Goal: Task Accomplishment & Management: Complete application form

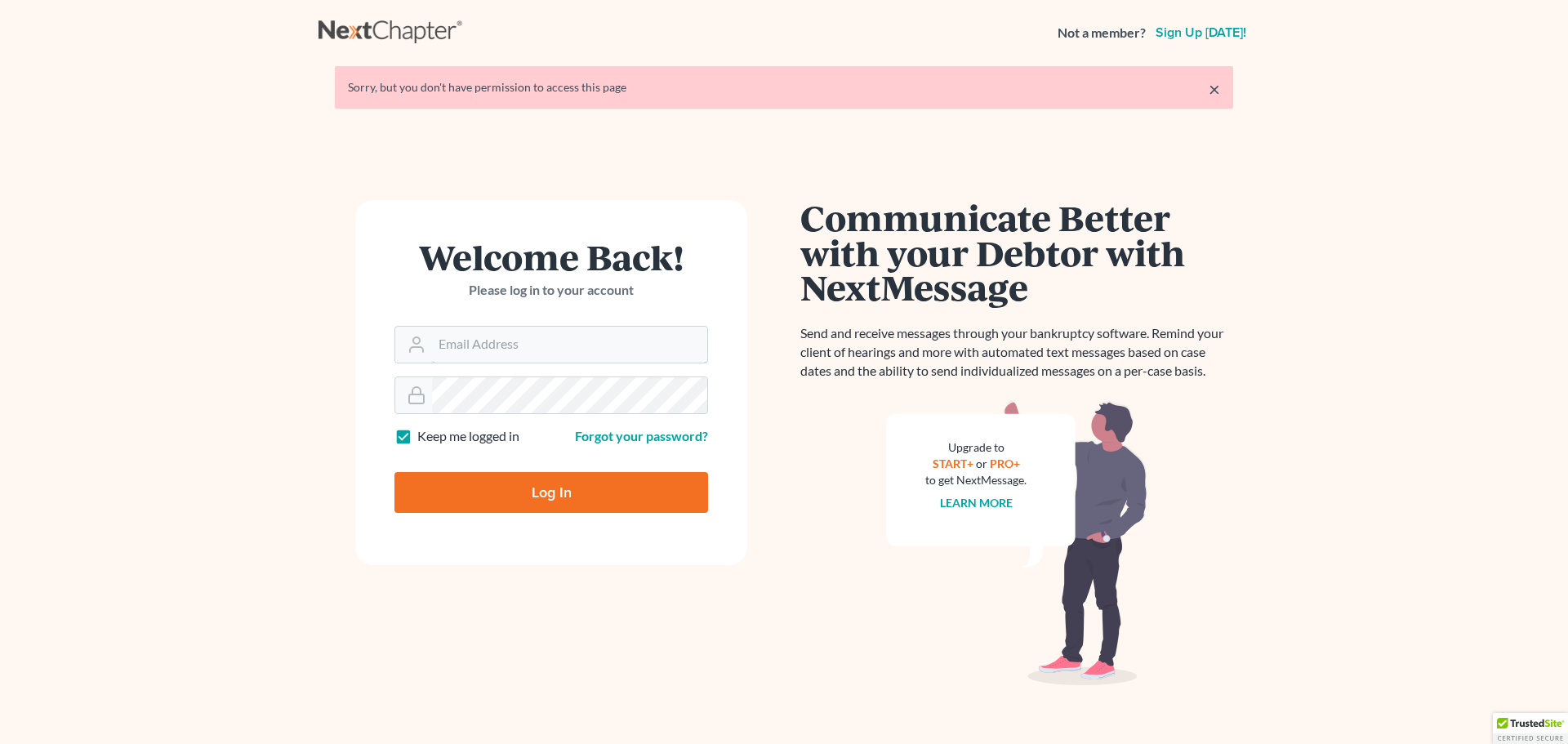
type input "[EMAIL_ADDRESS][DOMAIN_NAME]"
click at [526, 467] on div "Log In" at bounding box center [550, 485] width 313 height 54
click at [532, 482] on input "Log In" at bounding box center [550, 492] width 313 height 41
type input "Thinking..."
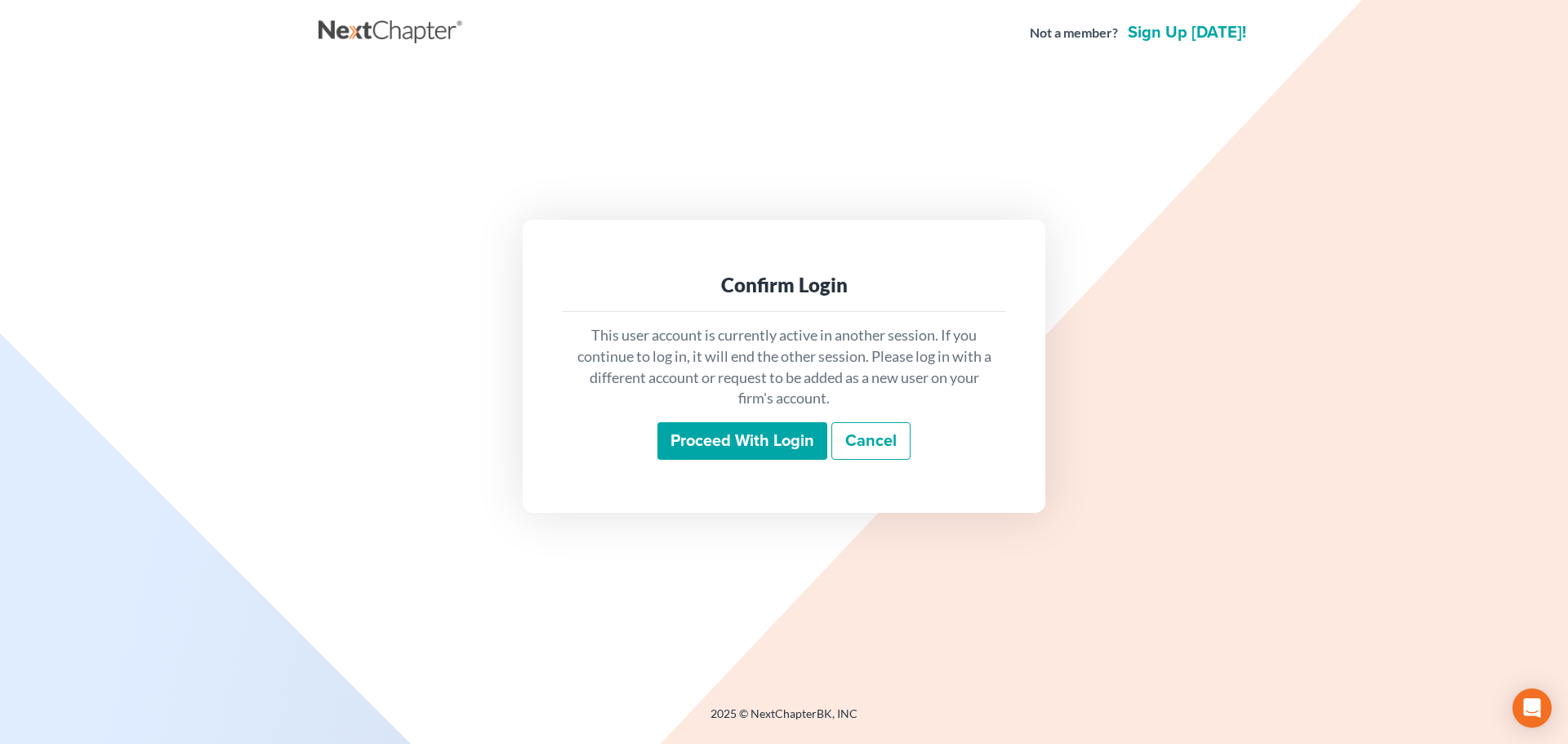
click at [768, 426] on input "Proceed with login" at bounding box center [743, 441] width 169 height 37
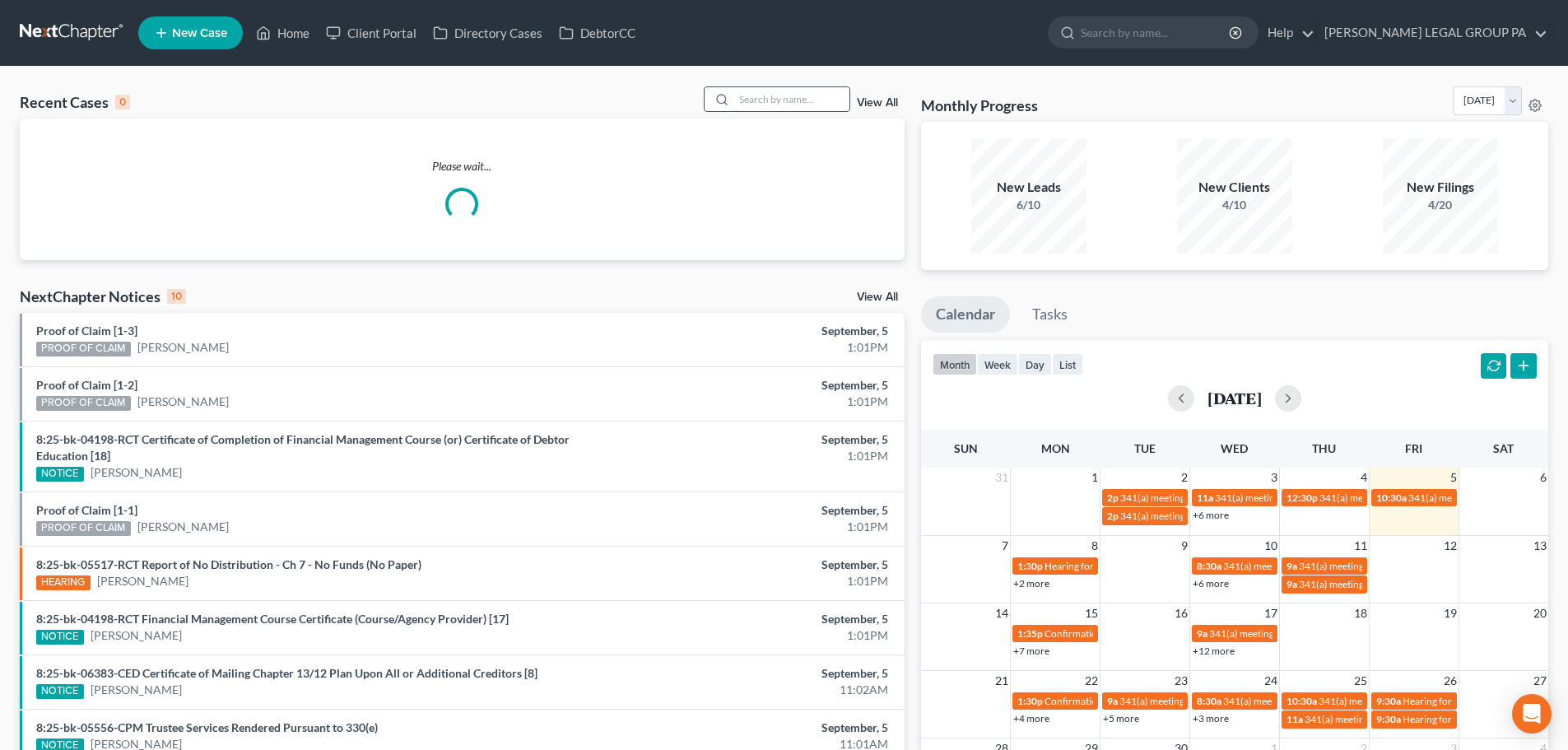
click at [770, 102] on input "search" at bounding box center [792, 99] width 115 height 24
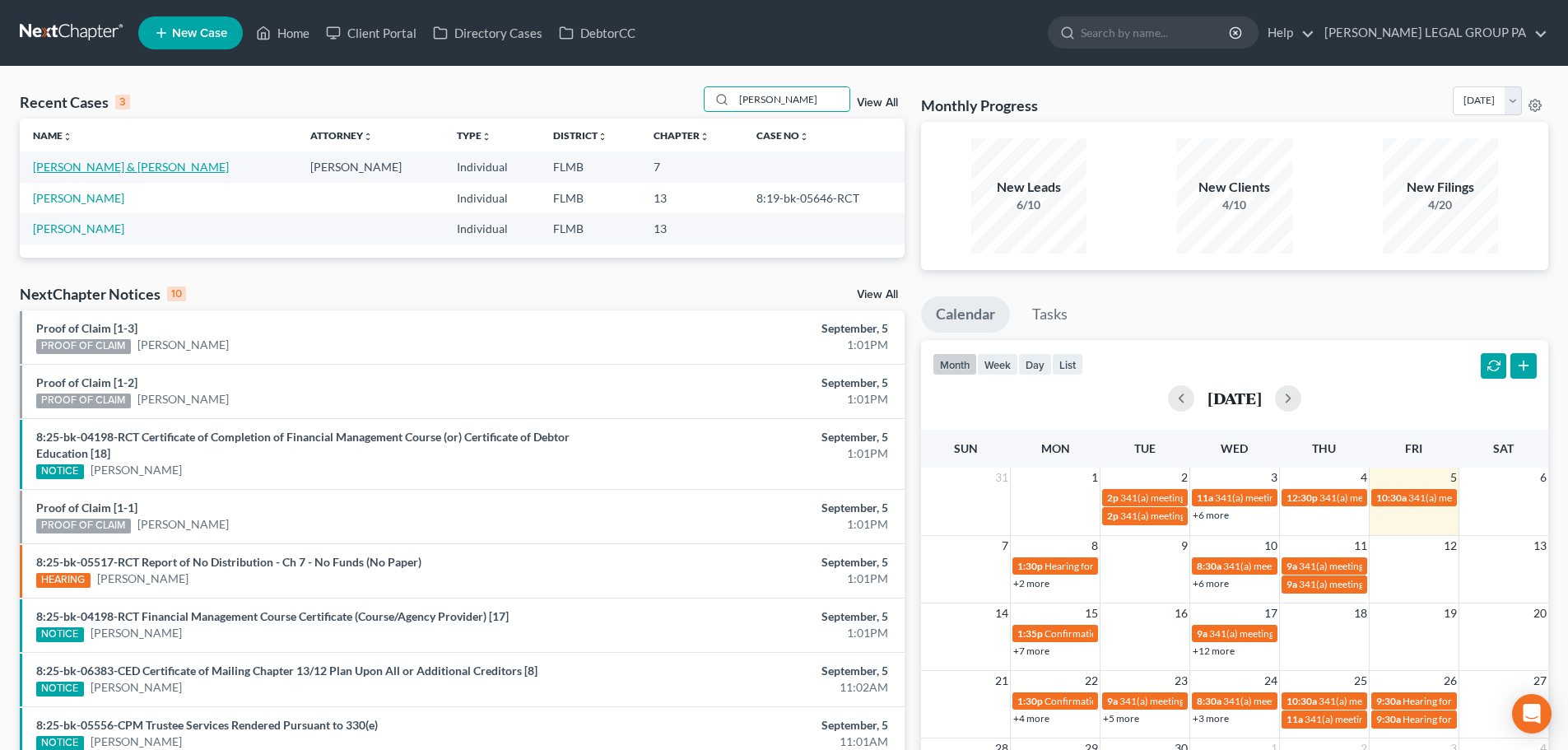
type input "webb"
click at [81, 165] on link "[PERSON_NAME] & [PERSON_NAME]" at bounding box center [131, 166] width 196 height 14
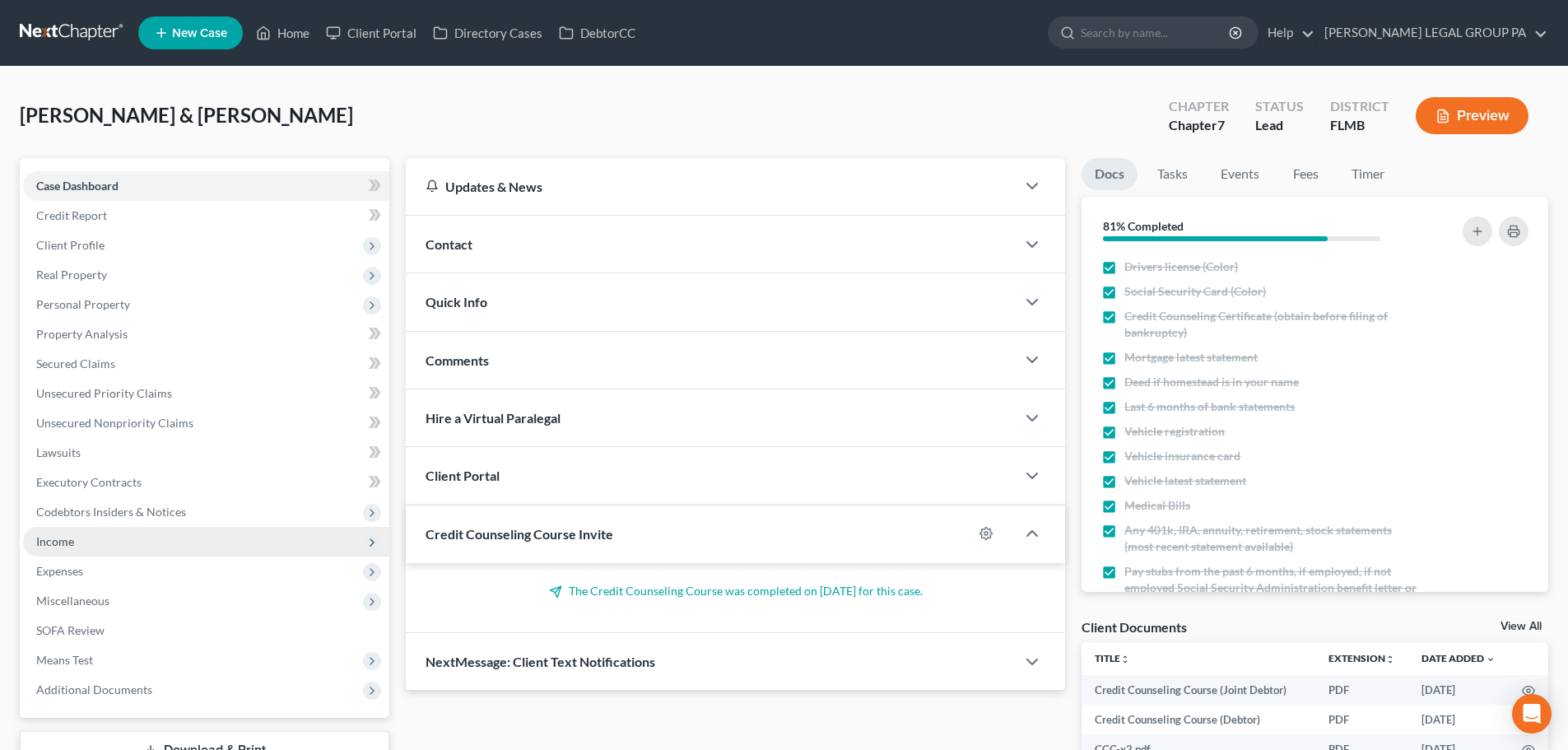
click at [83, 541] on span "Income" at bounding box center [206, 541] width 367 height 30
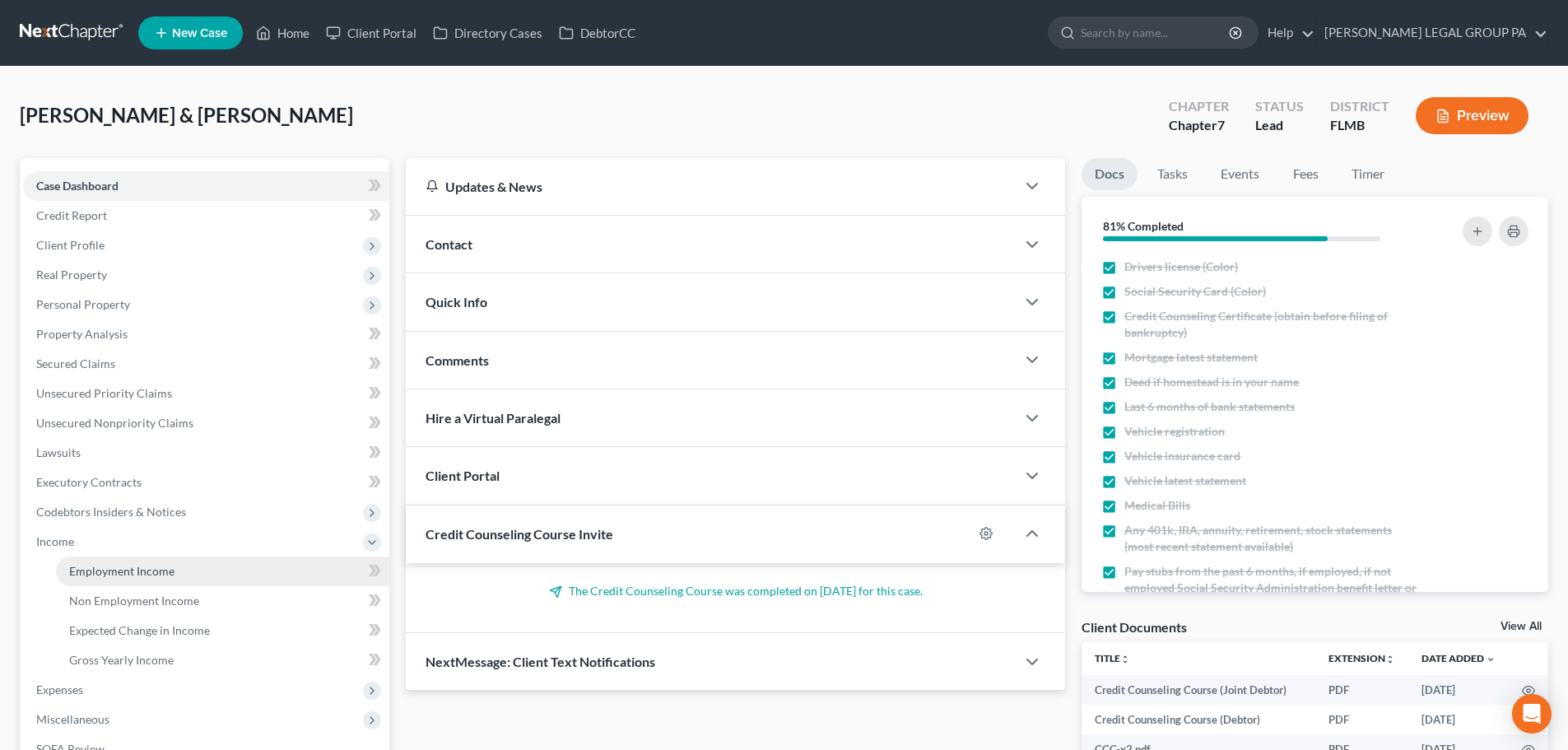
click at [121, 561] on link "Employment Income" at bounding box center [222, 571] width 333 height 30
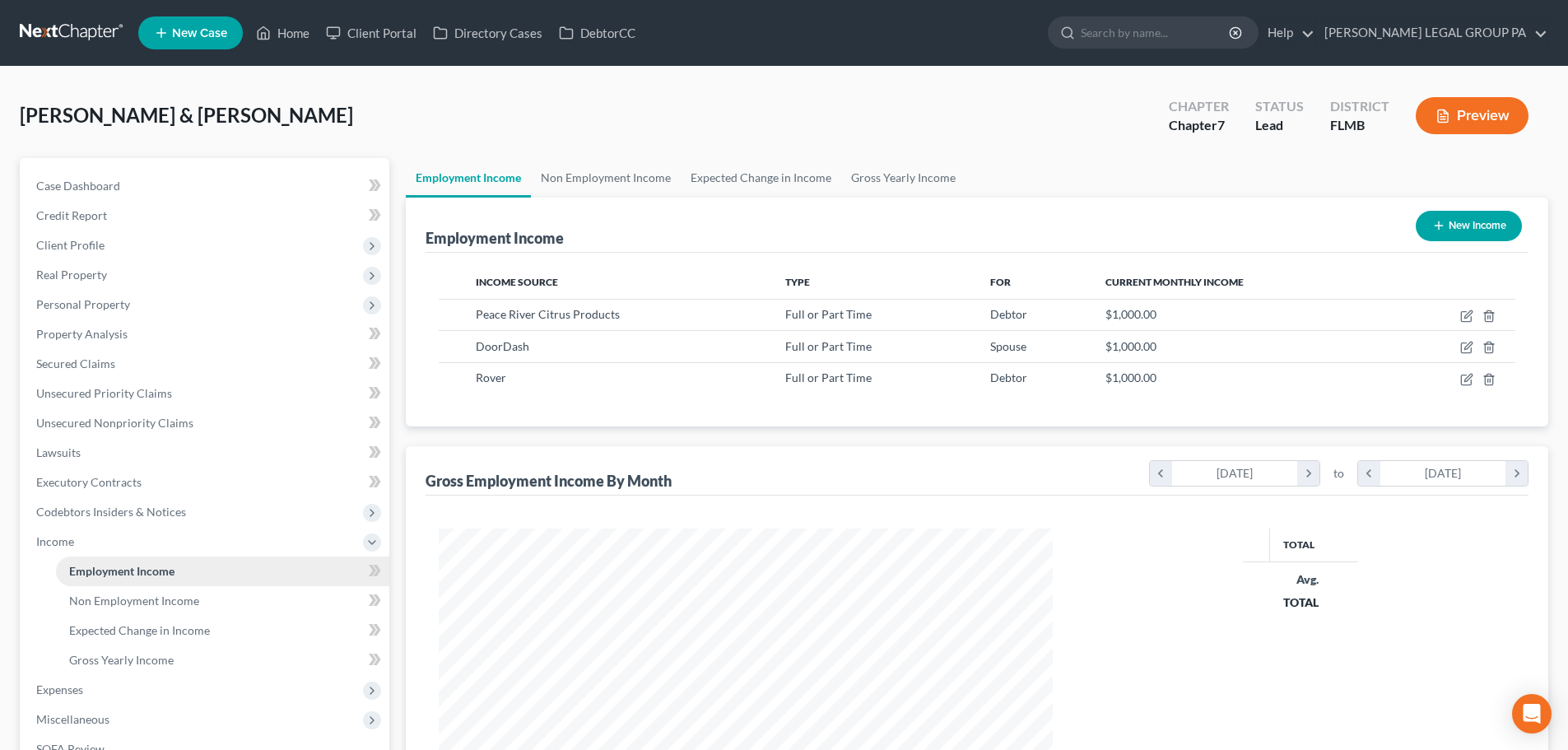
scroll to position [307, 647]
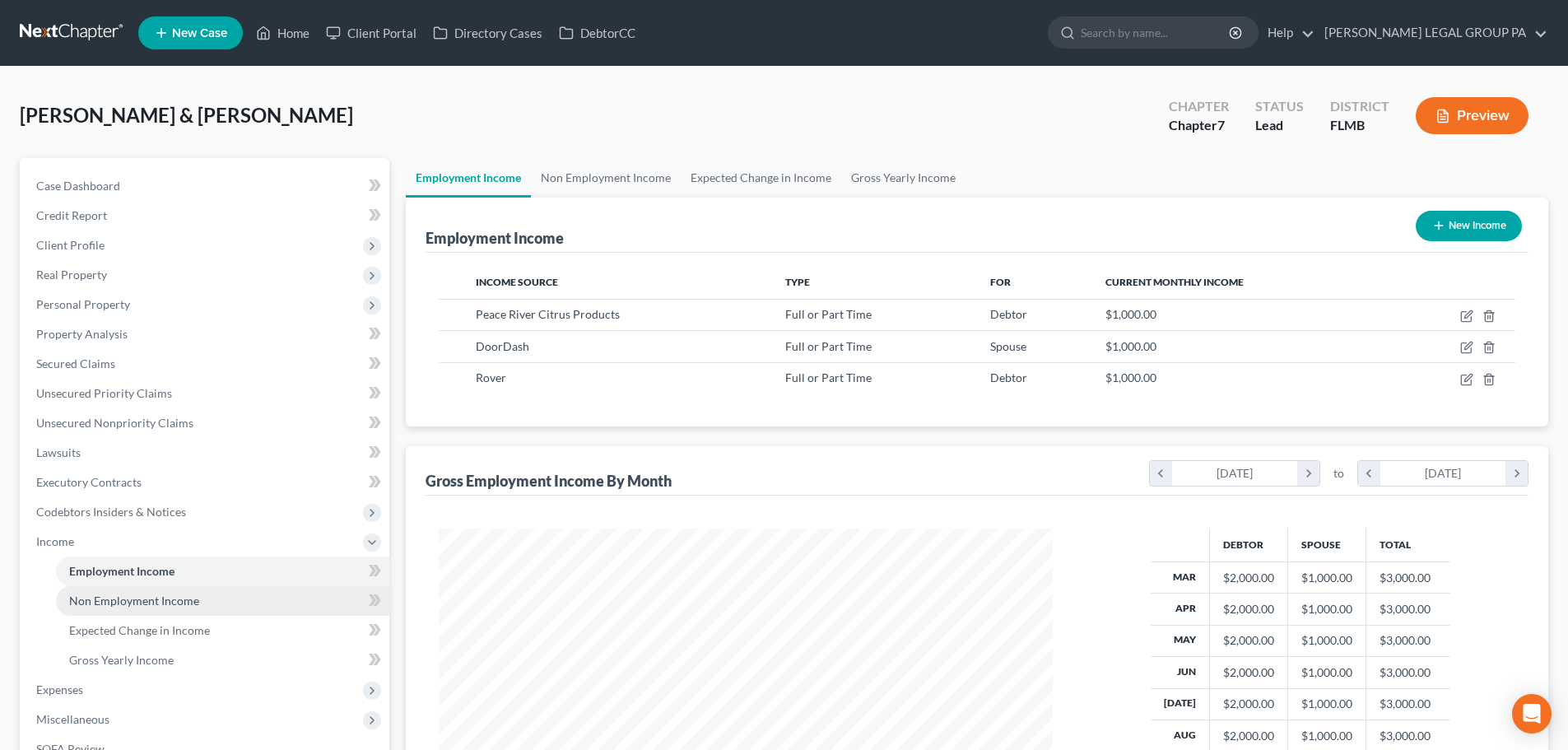
click at [131, 608] on link "Non Employment Income" at bounding box center [222, 600] width 333 height 30
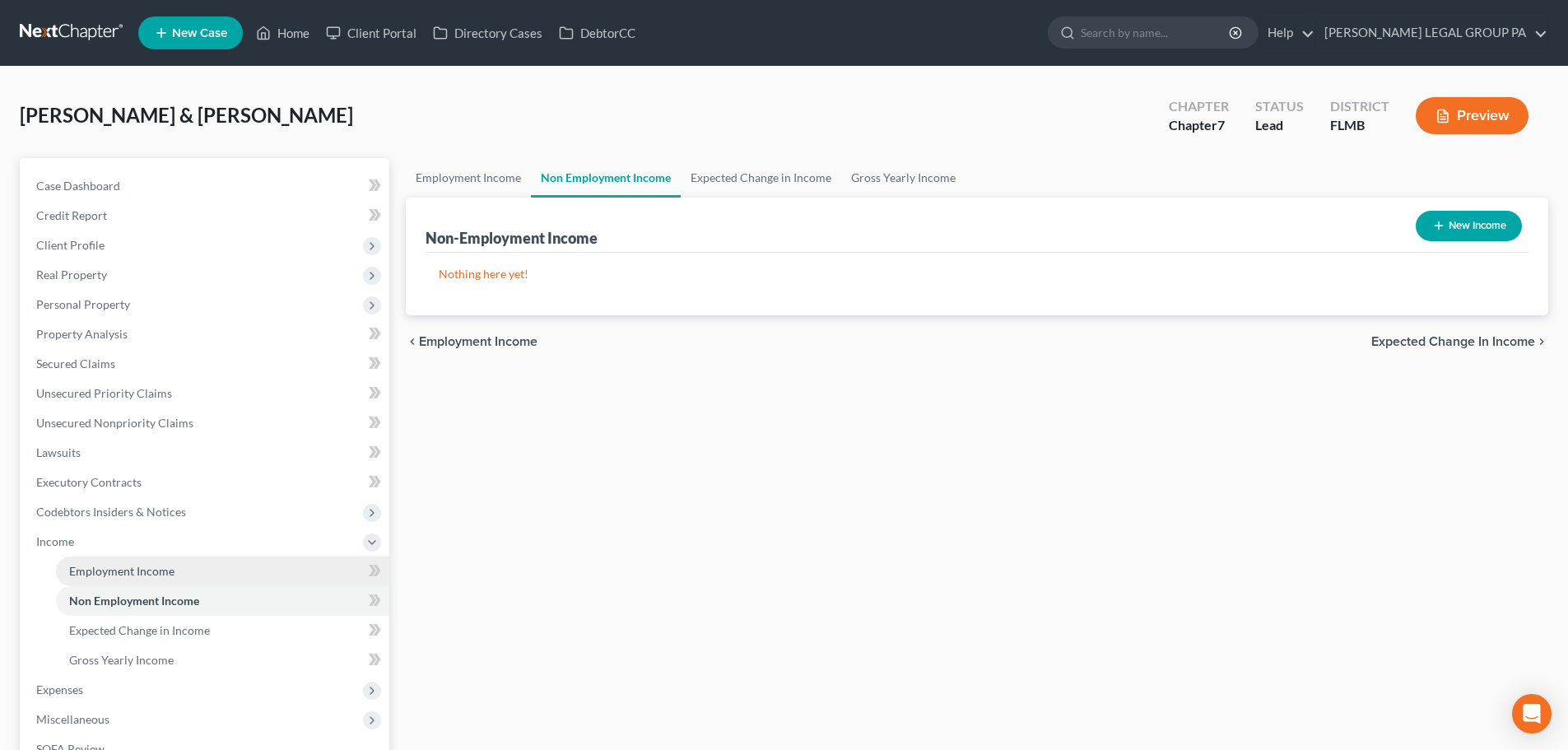
click at [129, 575] on span "Employment Income" at bounding box center [122, 571] width 106 height 14
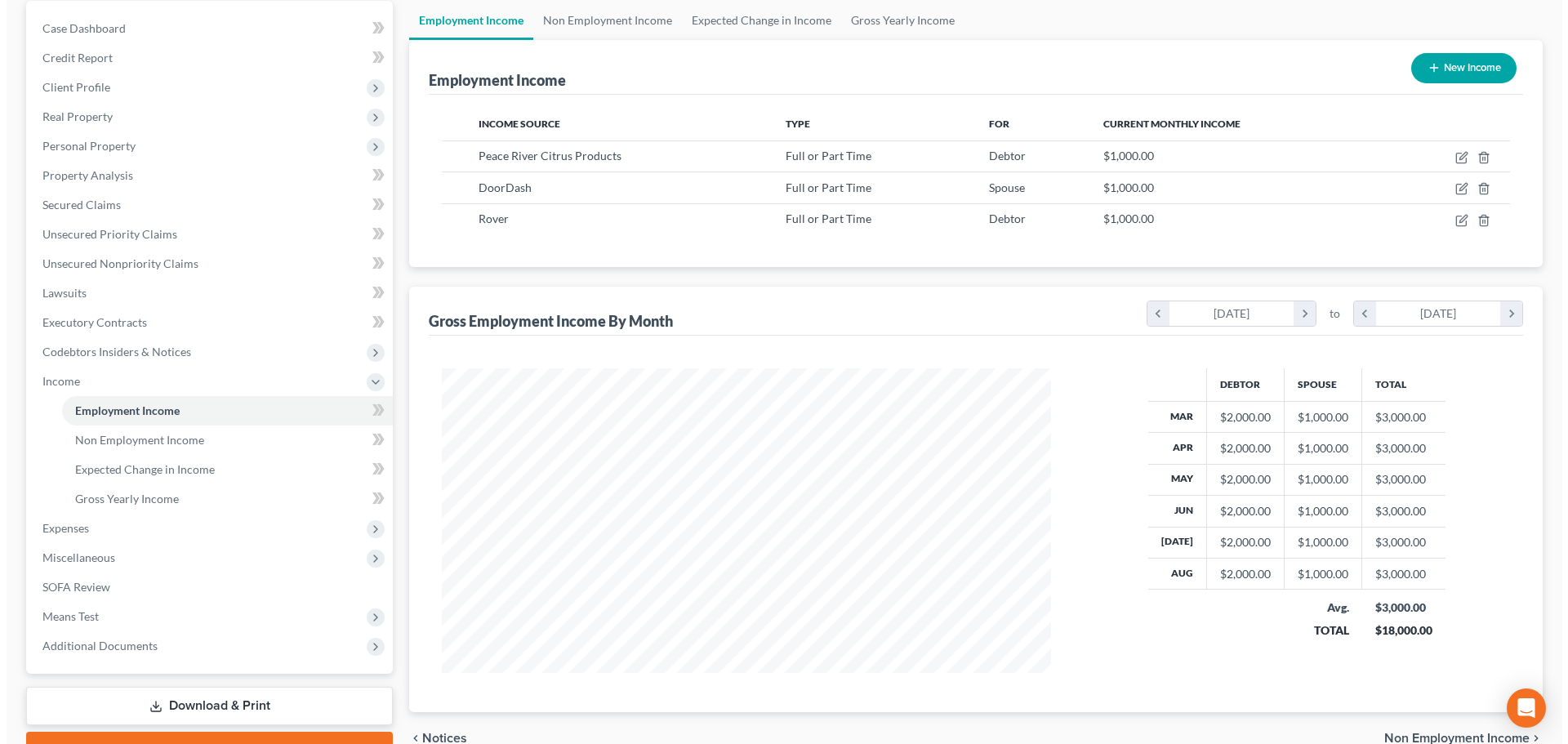
scroll to position [164, 0]
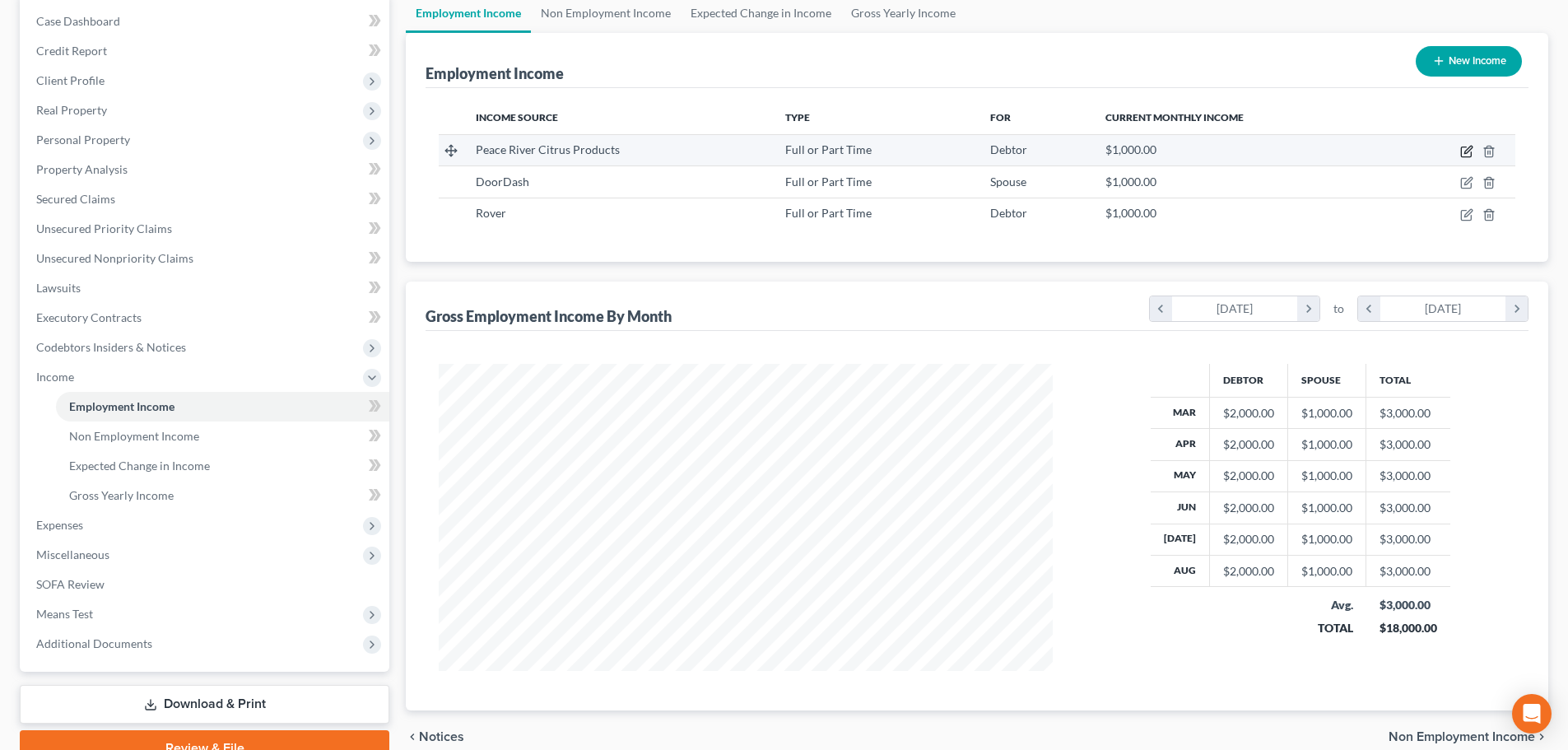
click at [1465, 153] on icon "button" at bounding box center [1468, 150] width 8 height 8
select select "0"
select select "9"
select select "0"
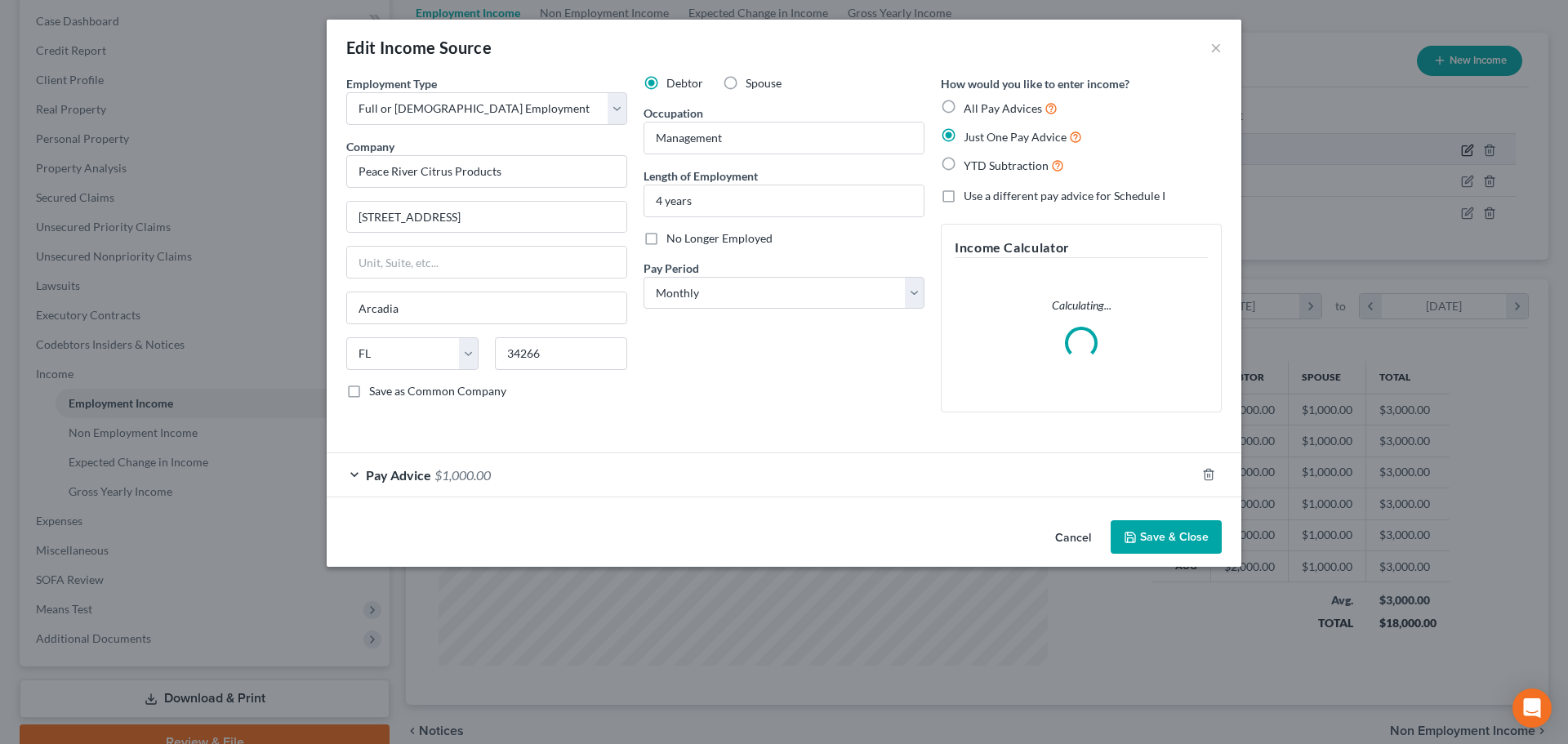
scroll to position [307, 647]
click at [978, 107] on span "All Pay Advices" at bounding box center [1002, 108] width 78 height 14
click at [978, 107] on input "All Pay Advices" at bounding box center [975, 104] width 10 height 10
radio input "true"
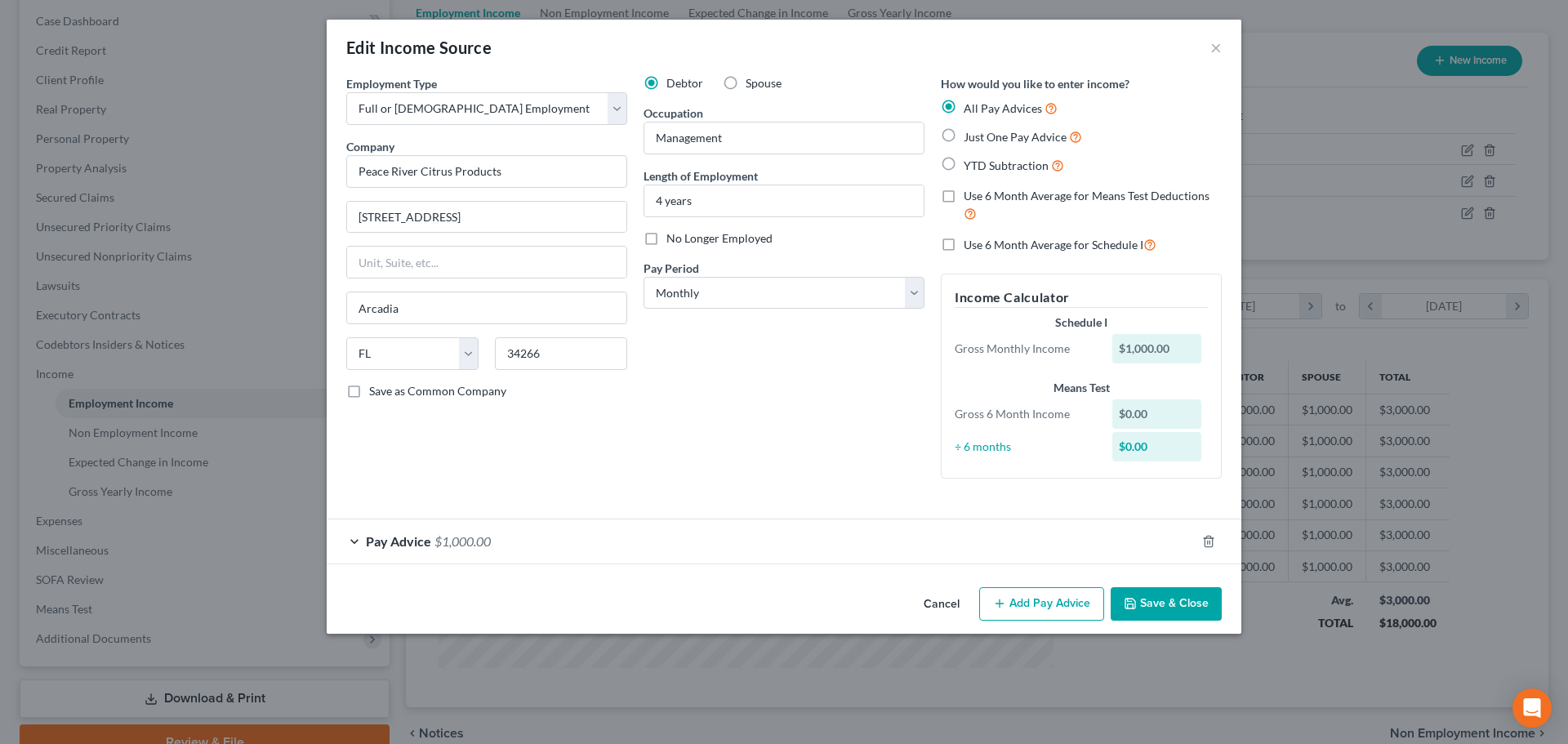
click at [975, 140] on span "Just One Pay Advice" at bounding box center [1015, 136] width 103 height 14
click at [975, 138] on input "Just One Pay Advice" at bounding box center [975, 132] width 10 height 10
radio input "true"
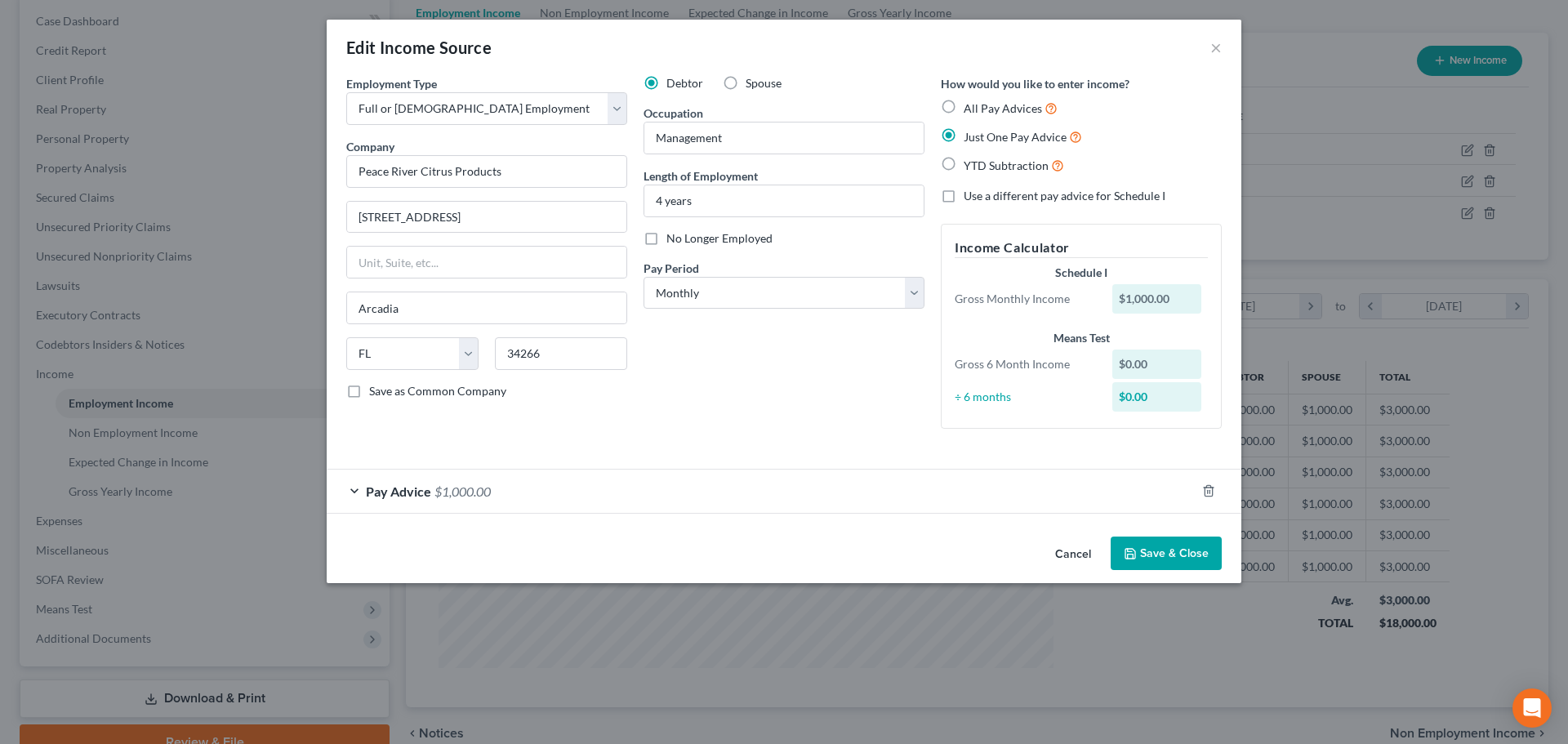
click at [446, 498] on span "$1,000.00" at bounding box center [462, 491] width 56 height 15
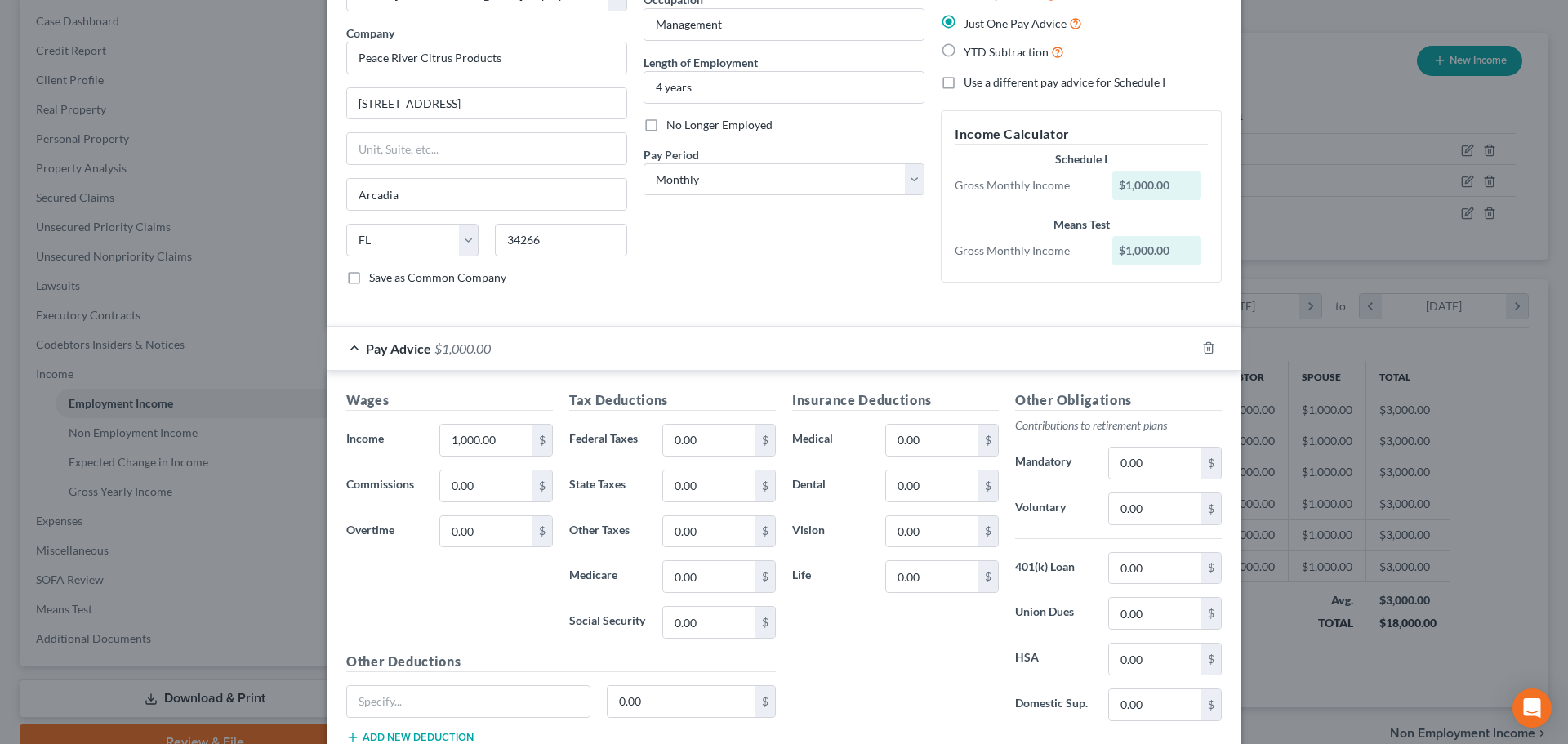
scroll to position [164, 0]
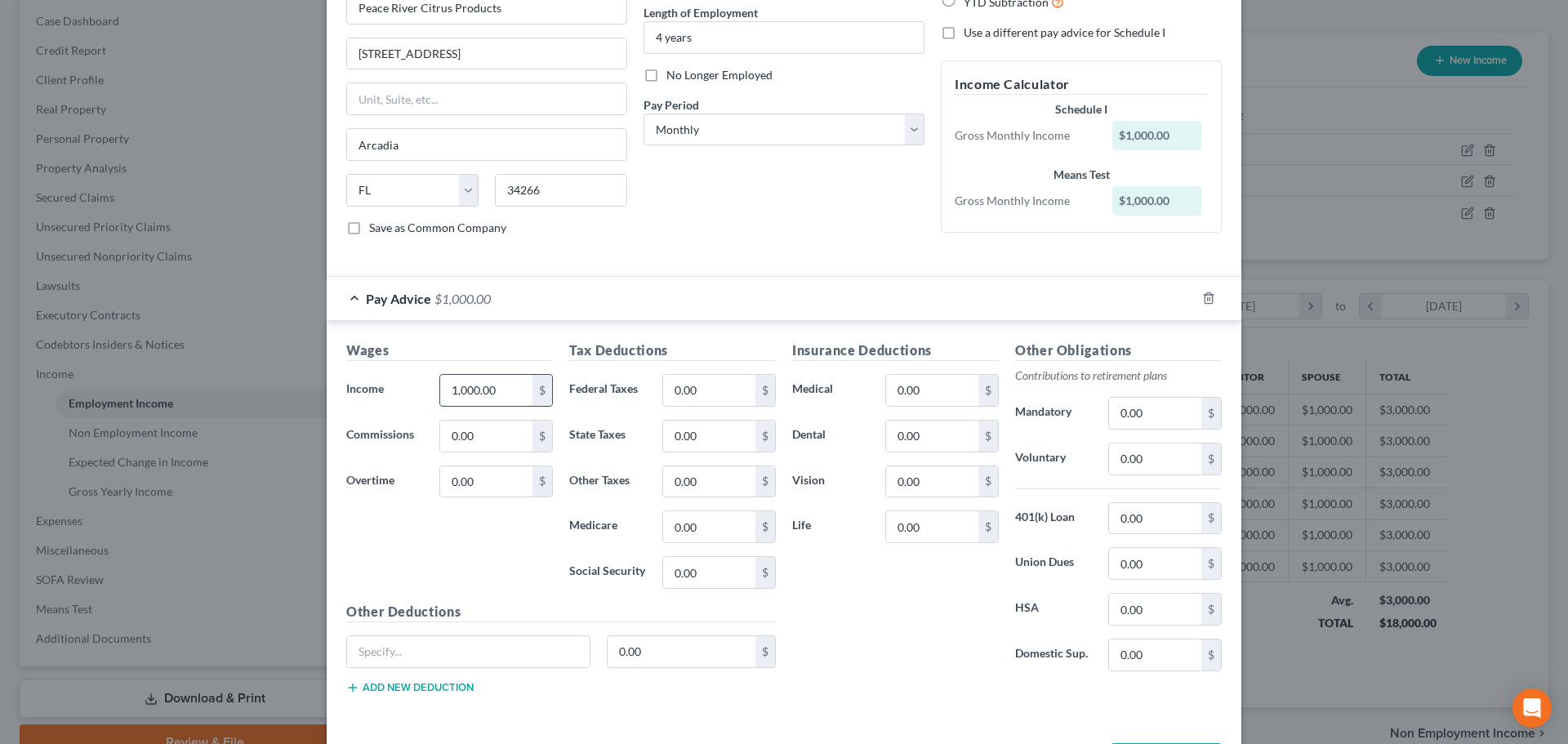
click at [513, 377] on input "1,000.00" at bounding box center [486, 390] width 92 height 31
type input "4,326.92"
click at [687, 250] on div "Employment Type * Select Full or Part Time Employment Self Employment Company *…" at bounding box center [784, 87] width 892 height 351
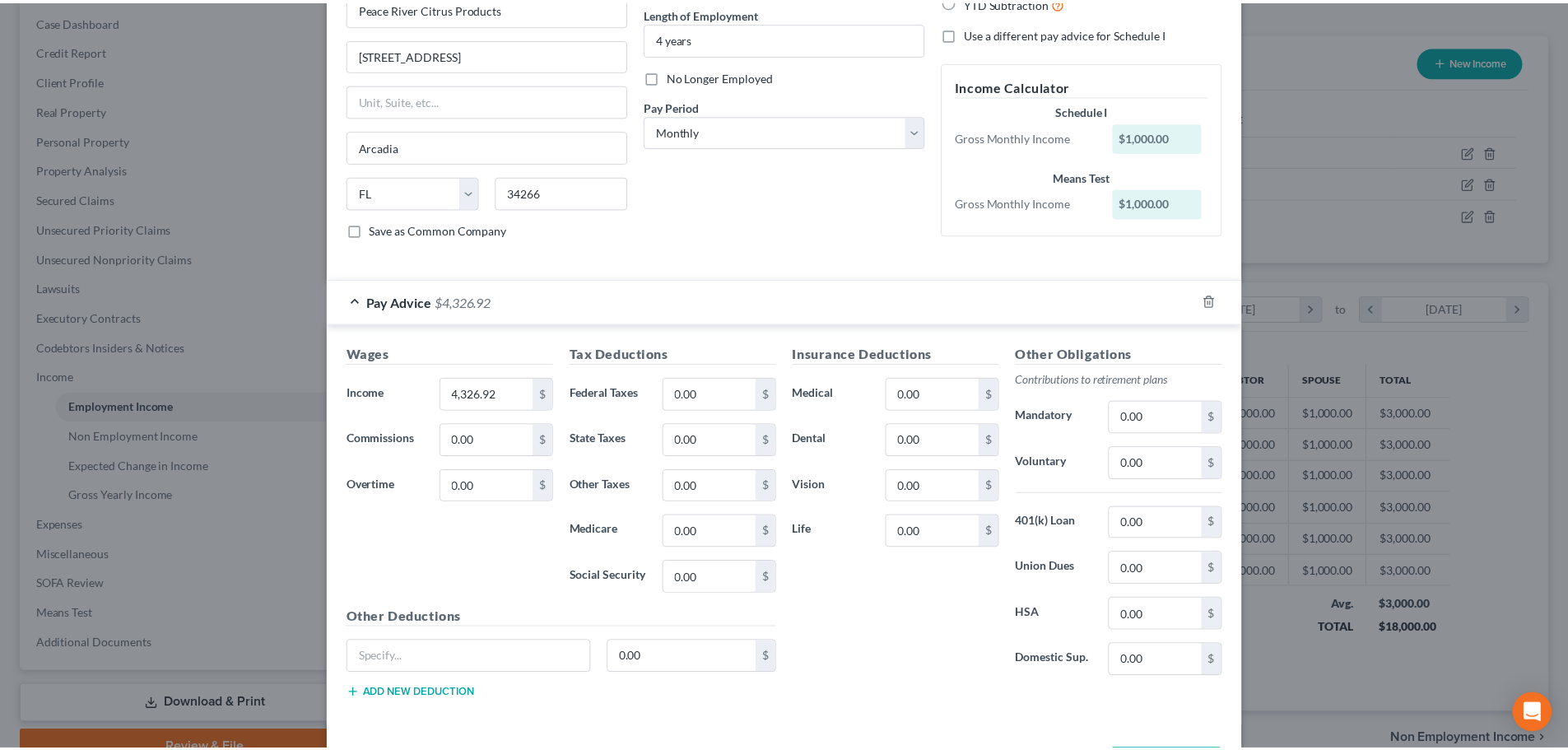
scroll to position [230, 0]
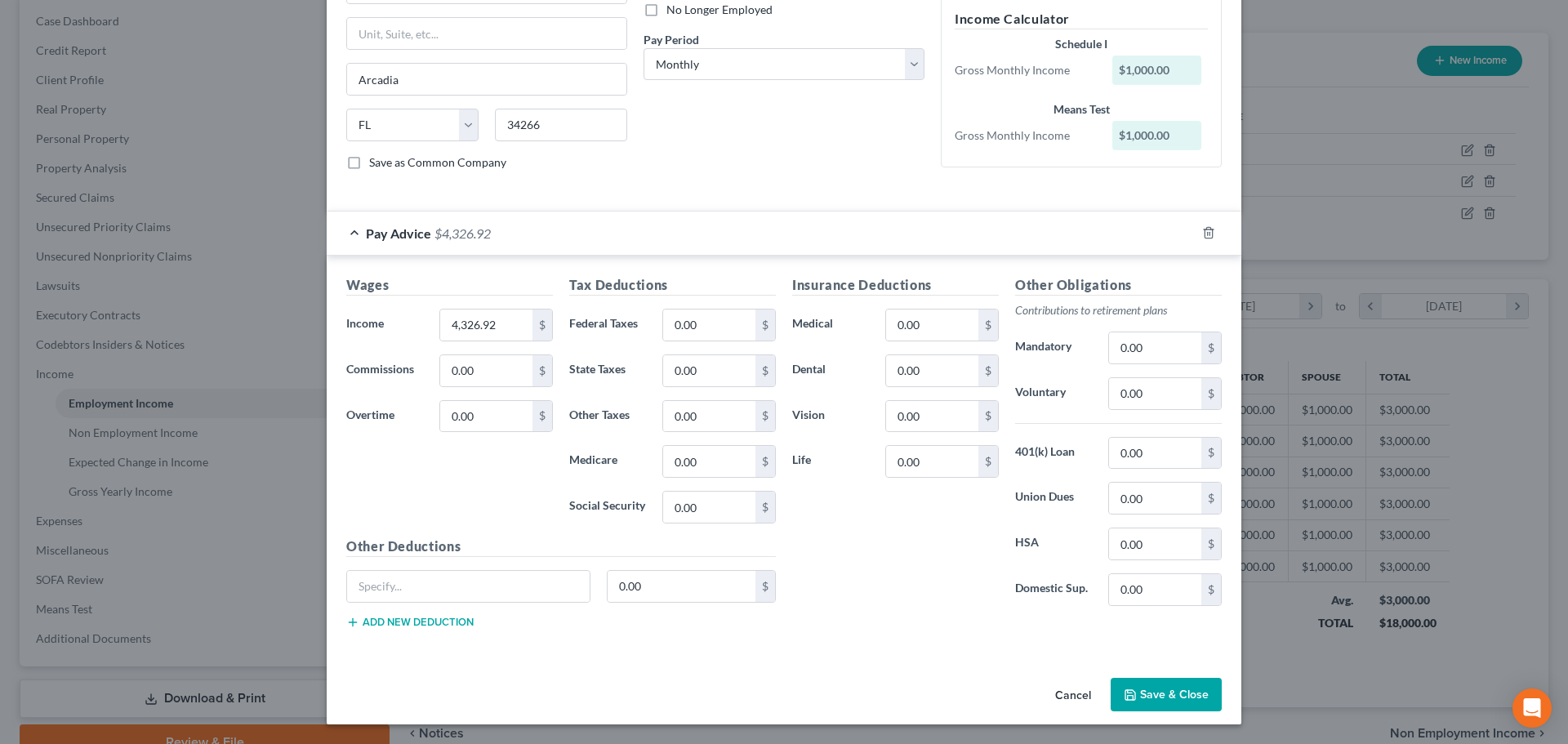
click at [1145, 686] on button "Save & Close" at bounding box center [1166, 695] width 111 height 34
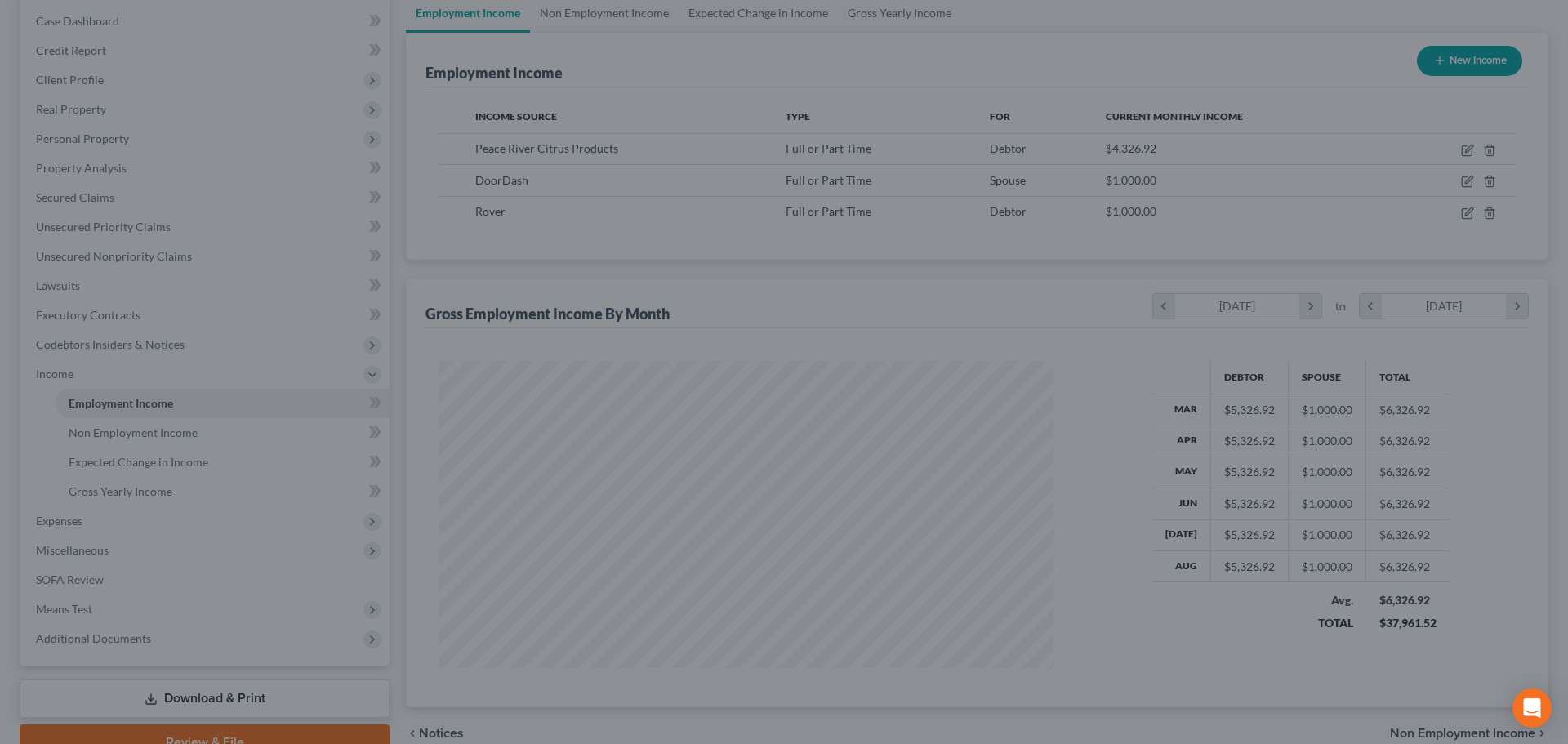
scroll to position [815989, 816190]
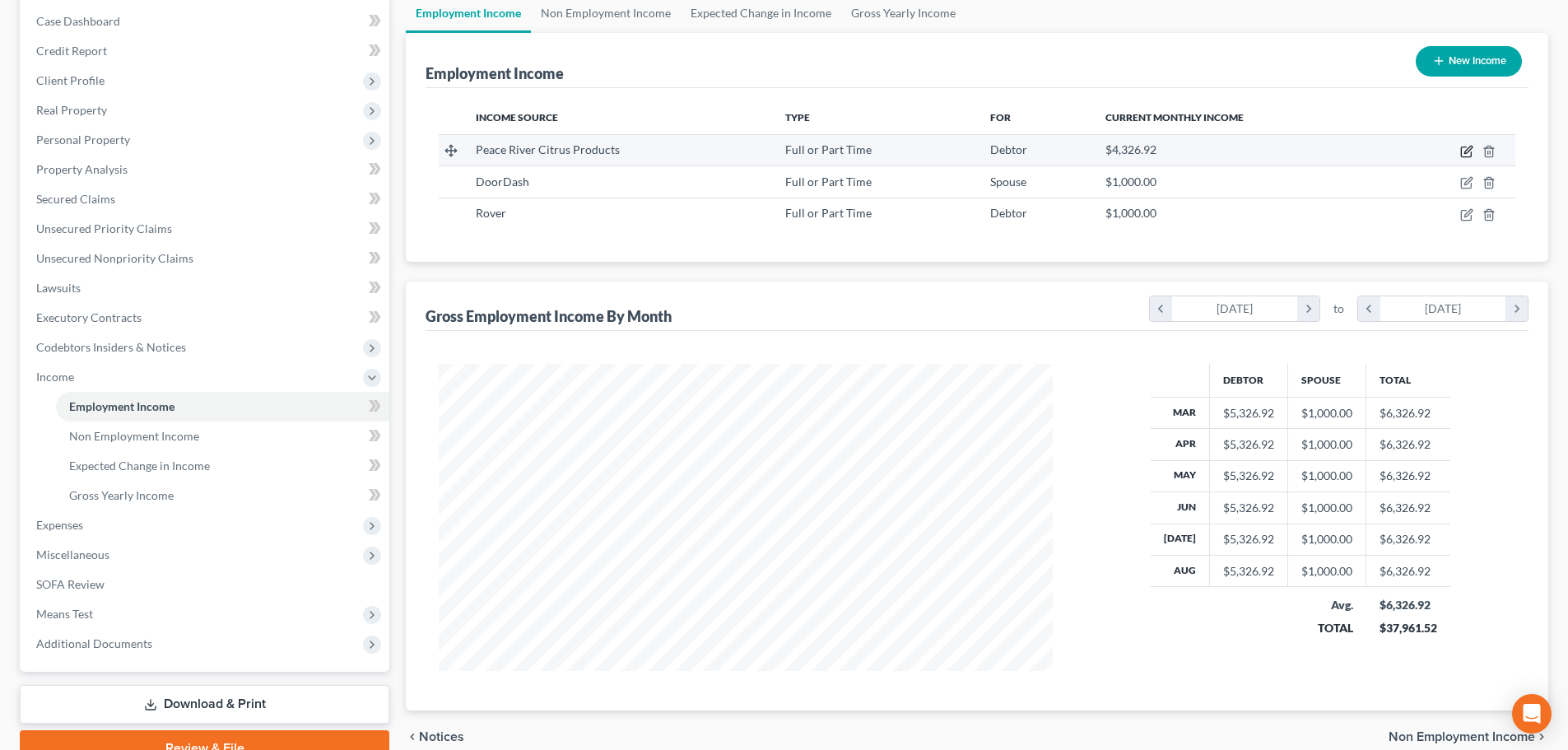
click at [1467, 148] on icon "button" at bounding box center [1466, 152] width 10 height 10
select select "0"
select select "9"
select select "0"
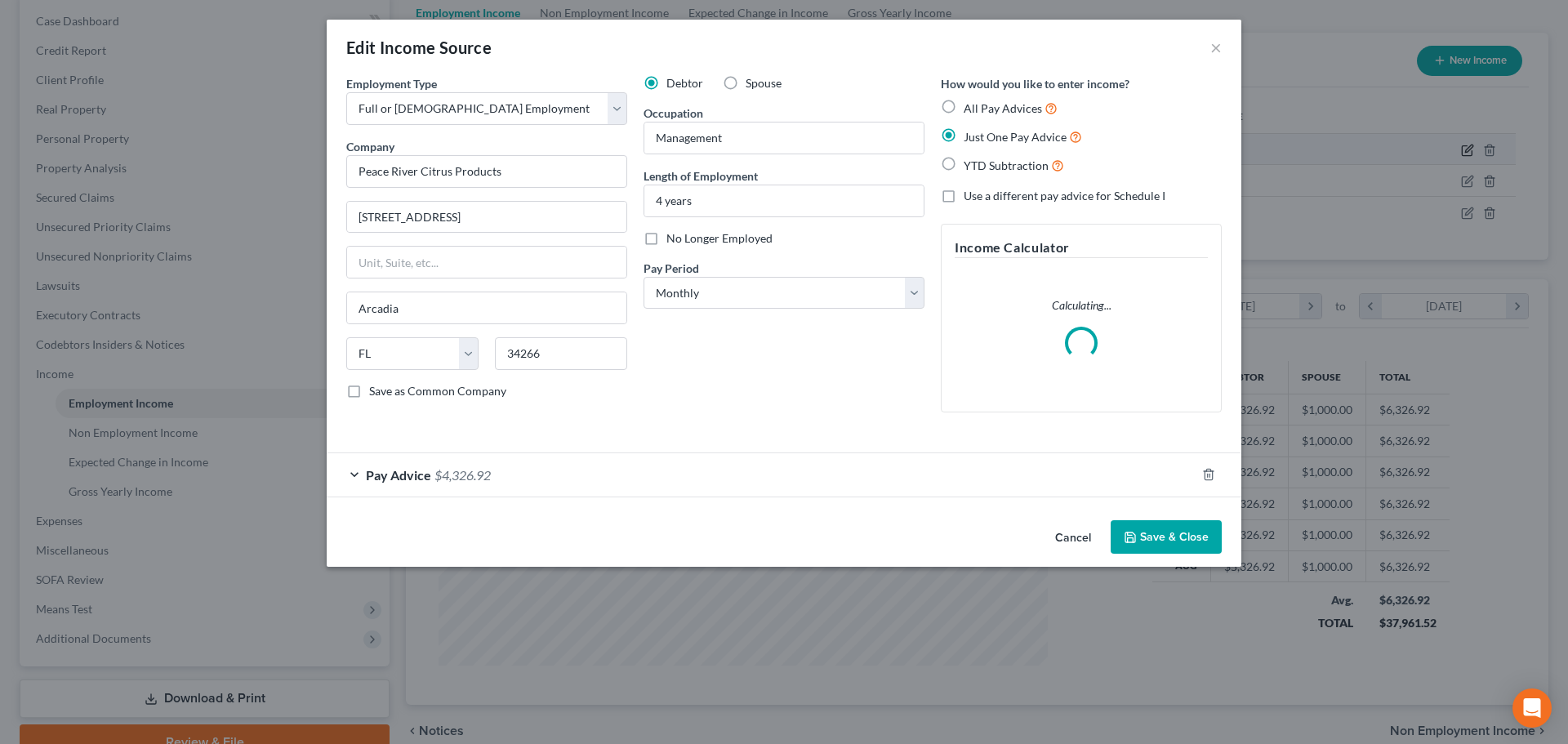
scroll to position [307, 647]
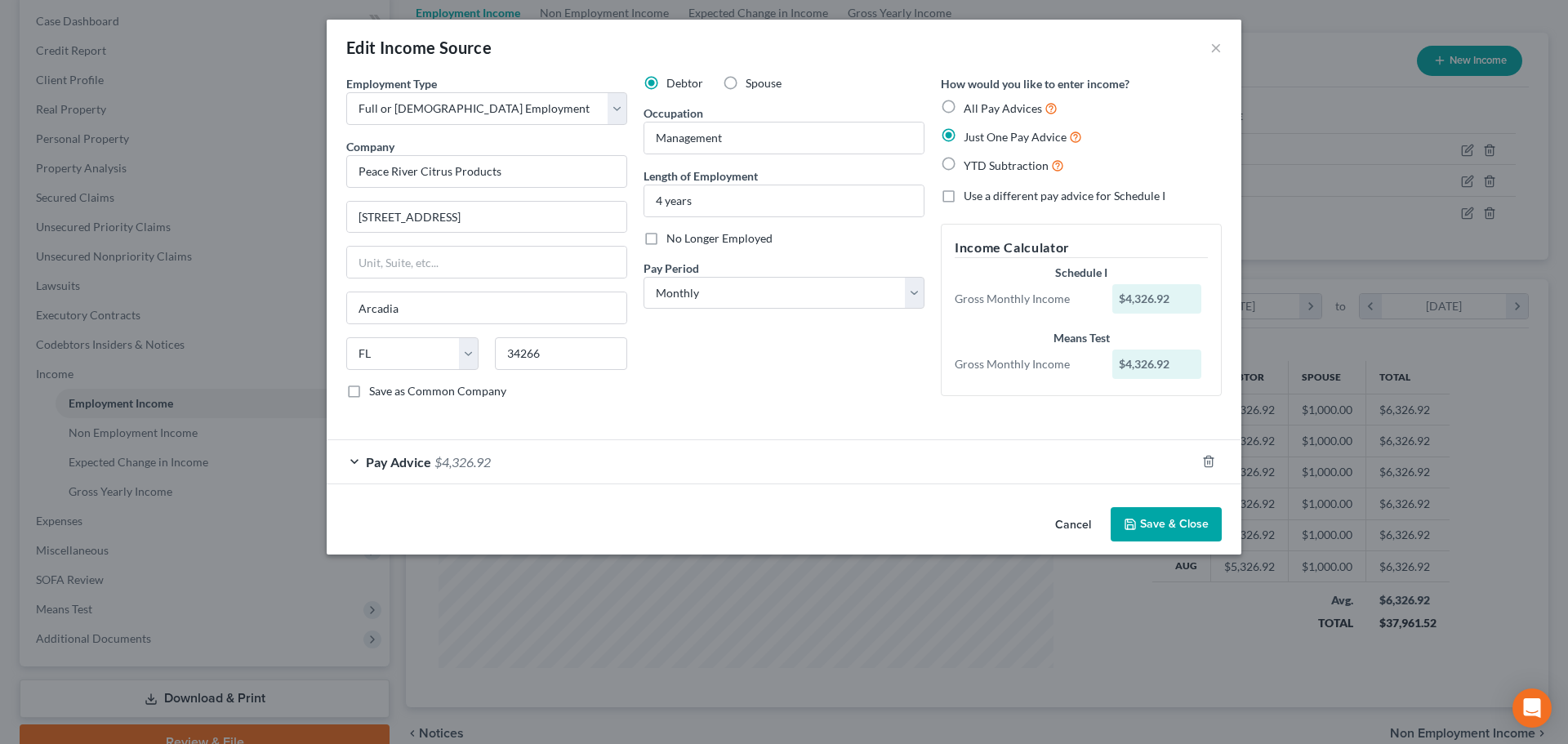
click at [463, 465] on span "$4,326.92" at bounding box center [462, 461] width 56 height 15
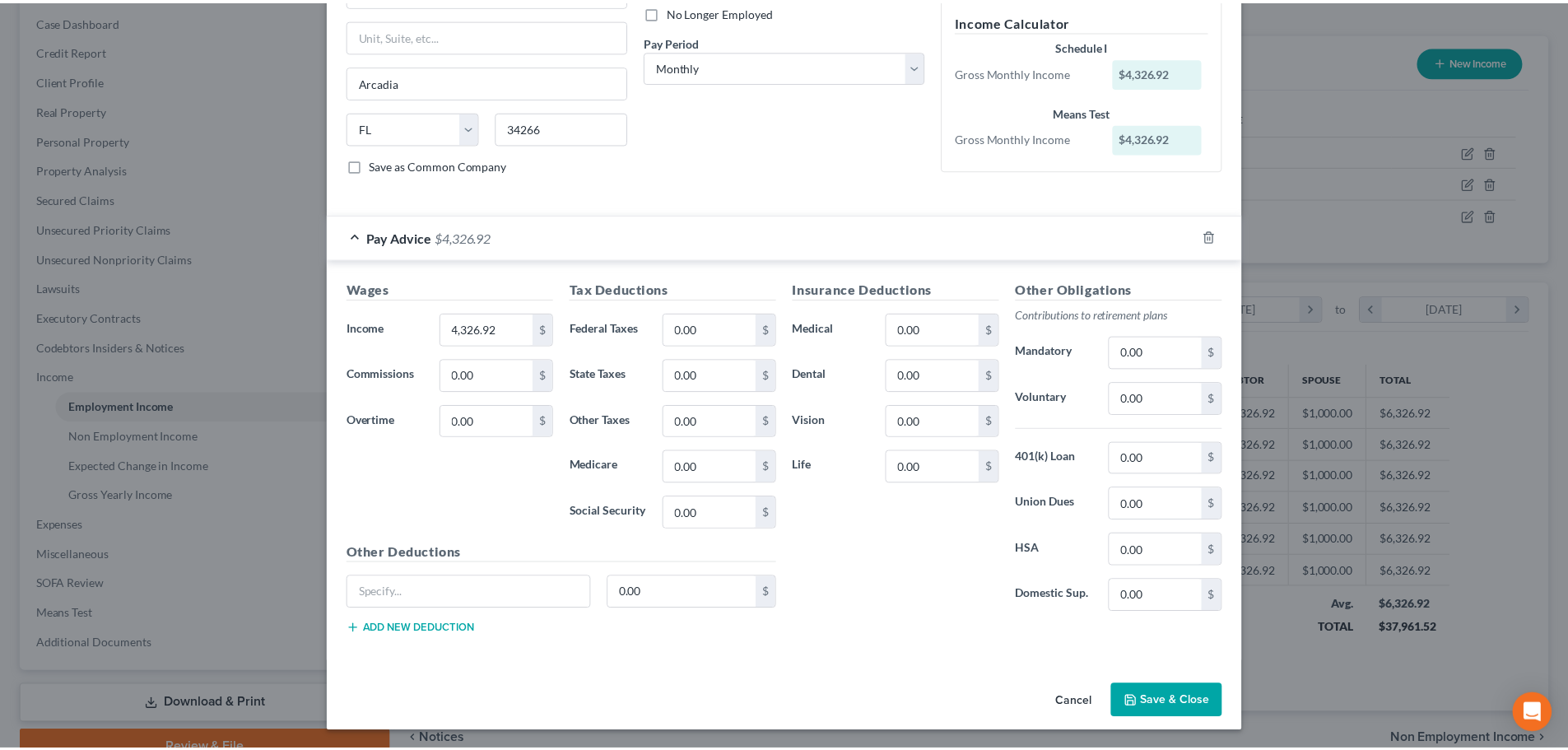
scroll to position [230, 0]
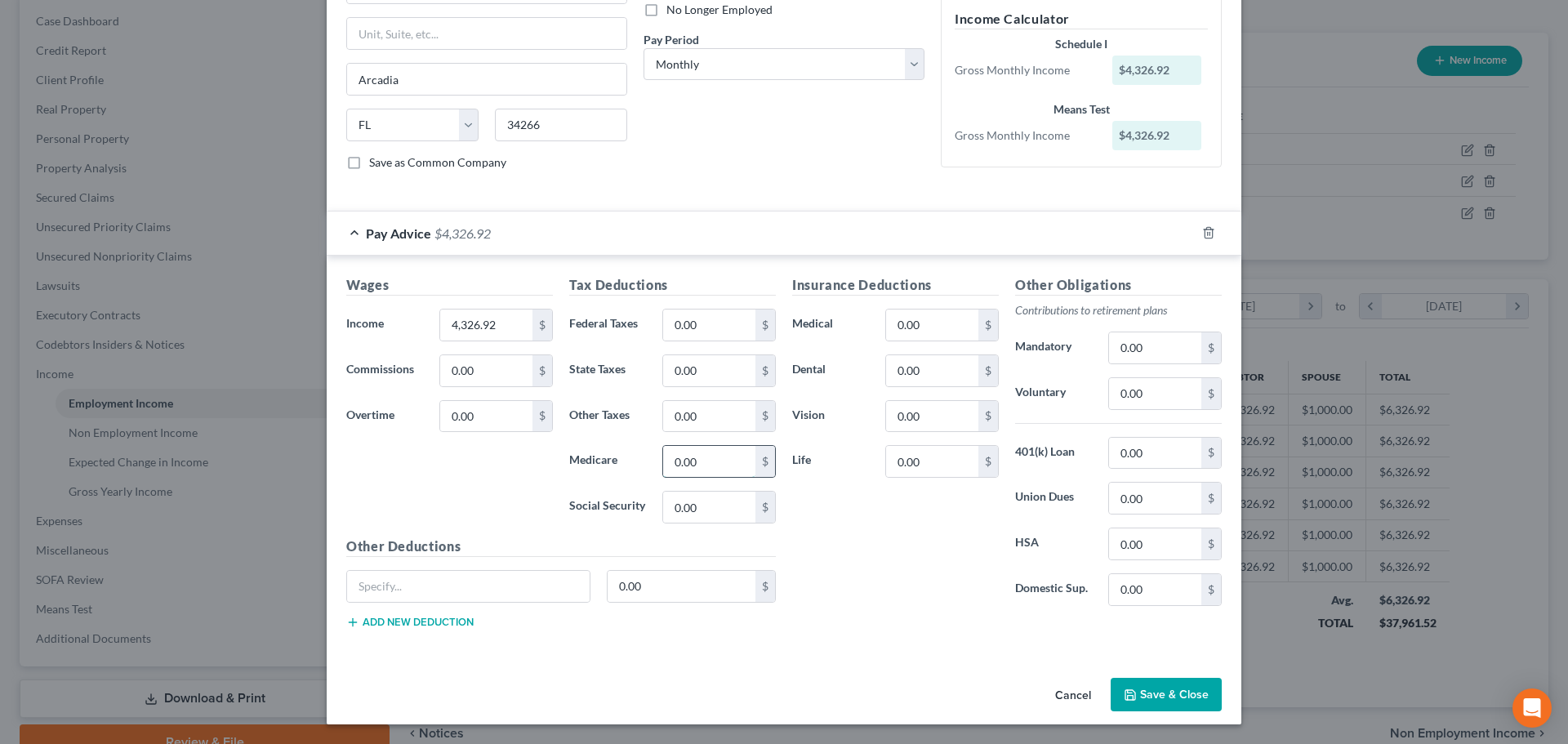
click at [711, 468] on input "0.00" at bounding box center [709, 460] width 92 height 31
type input "26.51"
click at [705, 325] on input "0.00" at bounding box center [709, 324] width 92 height 31
type input "180.20"
click at [722, 277] on h5 "Tax Deductions" at bounding box center [672, 284] width 207 height 20
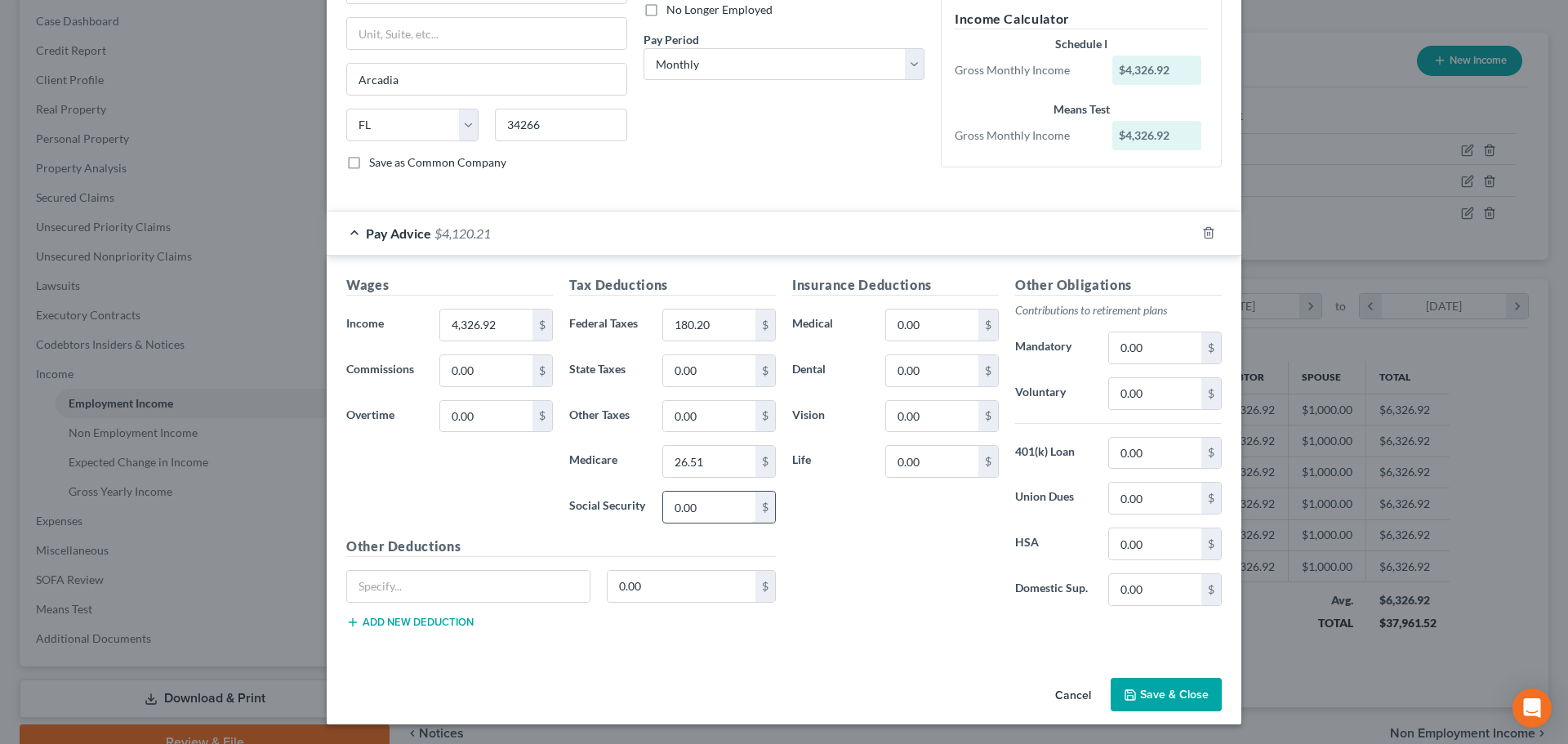
click at [723, 499] on input "0.00" at bounding box center [709, 507] width 92 height 31
type input "113.36"
click at [819, 503] on div "Insurance Deductions Medical 0.00 $ Dental 0.00 $ Vision 0.00 $ Life 0.00 $" at bounding box center [896, 446] width 223 height 343
click at [486, 598] on input "text" at bounding box center [468, 586] width 243 height 31
click at [660, 593] on input "0.00" at bounding box center [682, 586] width 149 height 31
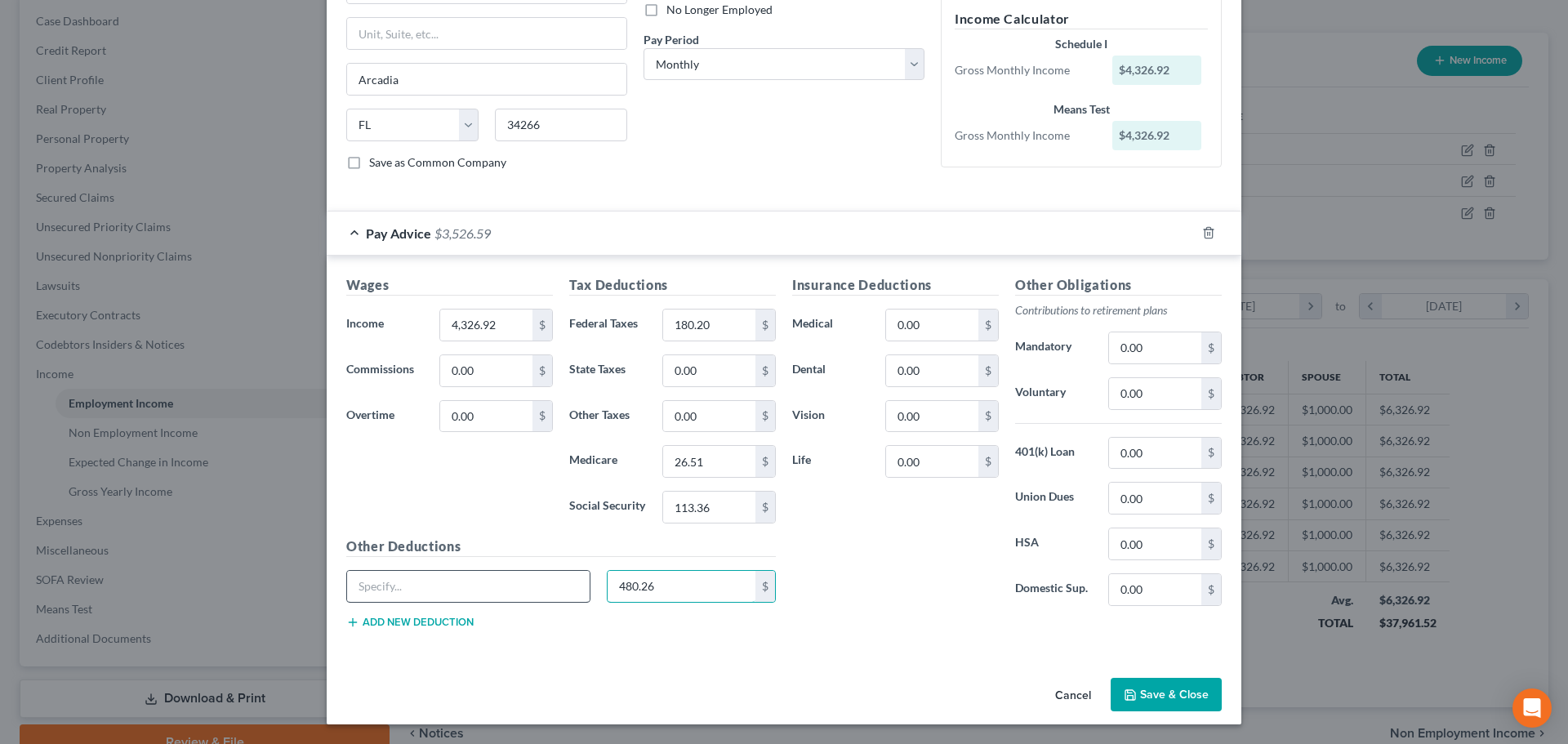
type input "480.26"
click at [445, 572] on input "text" at bounding box center [468, 586] width 243 height 31
click at [694, 579] on input "480.26" at bounding box center [682, 586] width 149 height 31
click at [1138, 392] on input "0.00" at bounding box center [1155, 393] width 92 height 31
type input "129.81"
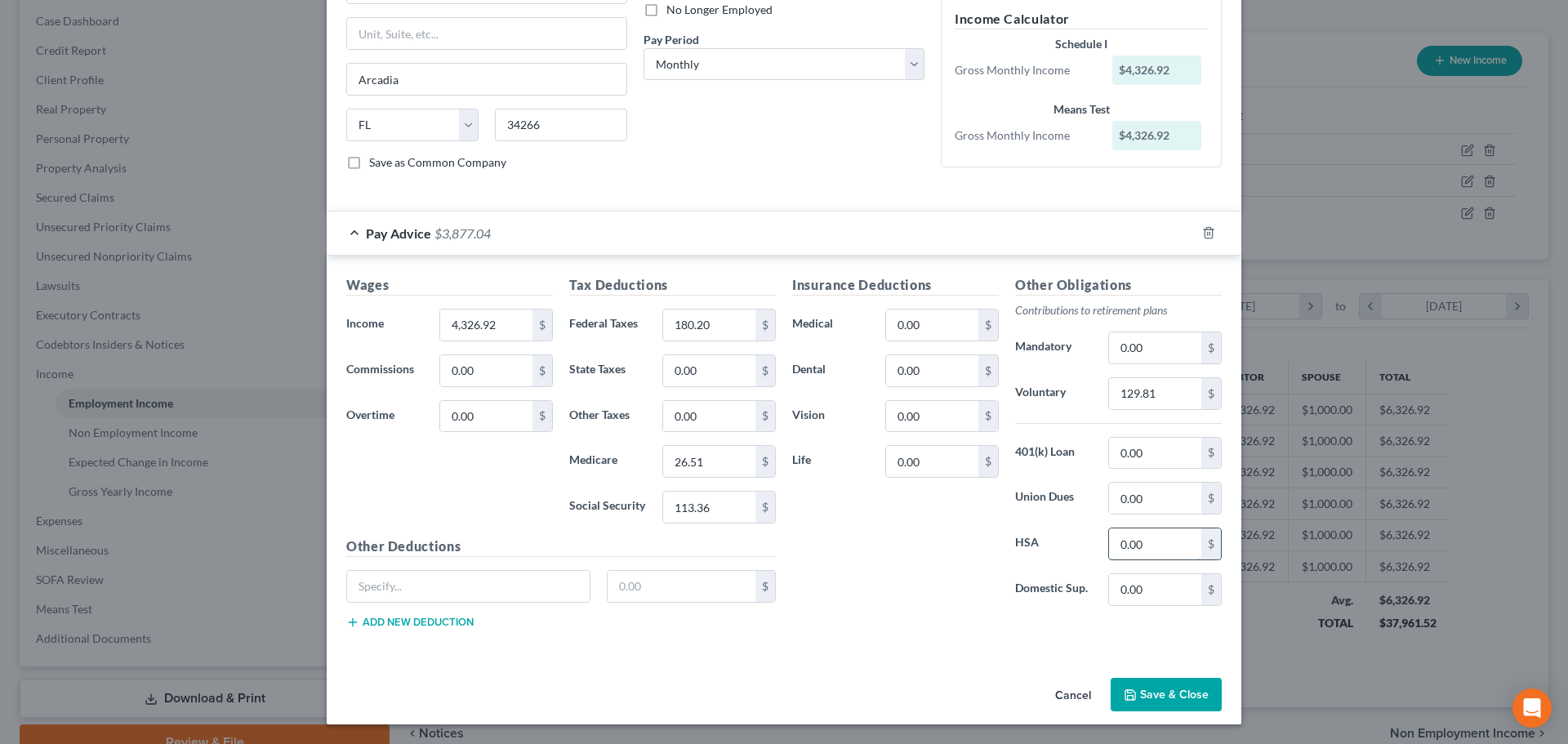
click at [1150, 540] on input "0.00" at bounding box center [1155, 543] width 92 height 31
type input "155"
click at [928, 468] on input "0.00" at bounding box center [932, 460] width 92 height 31
type input "180"
click at [929, 321] on input "0.00" at bounding box center [932, 324] width 92 height 31
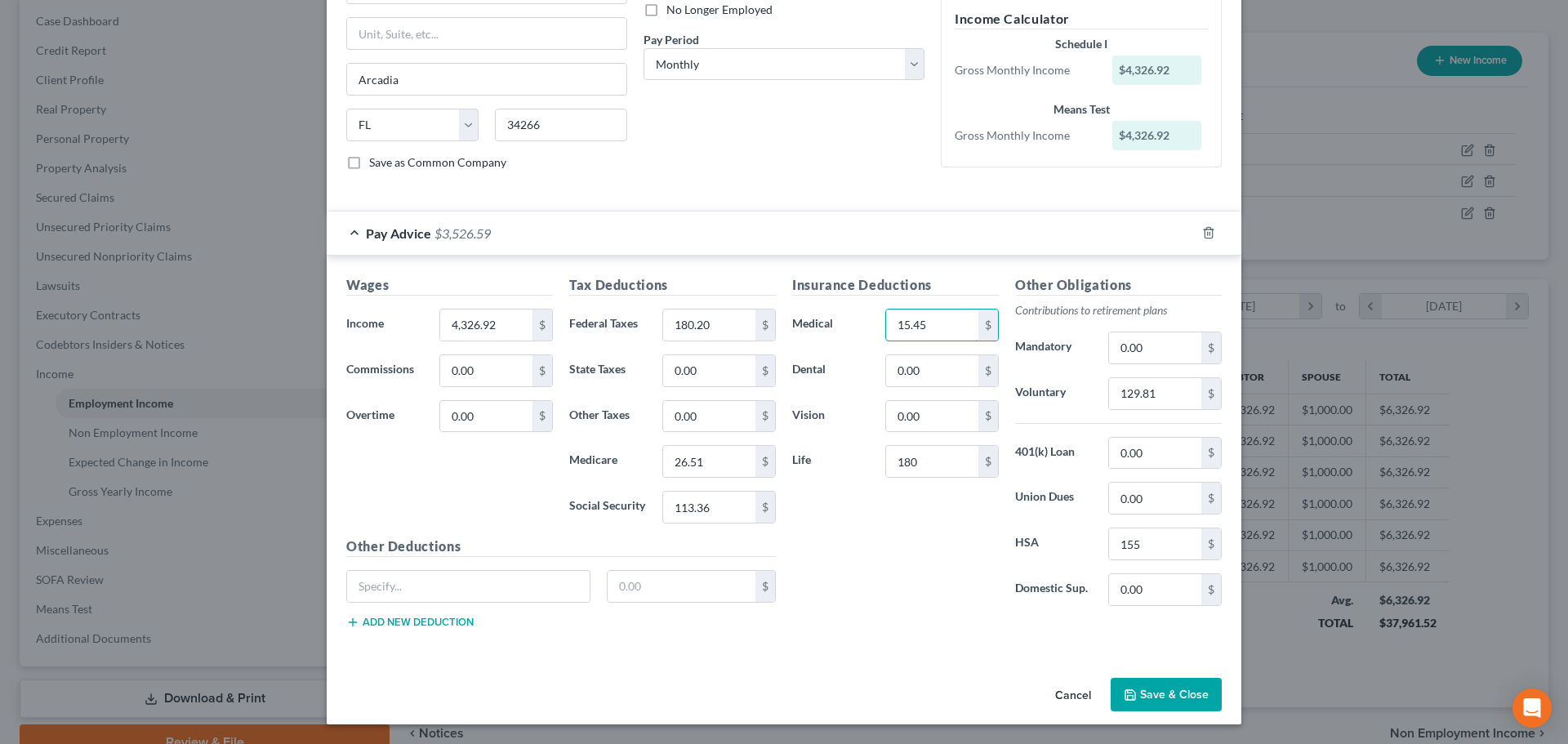
type input "15.45"
click at [1142, 685] on button "Save & Close" at bounding box center [1166, 695] width 111 height 34
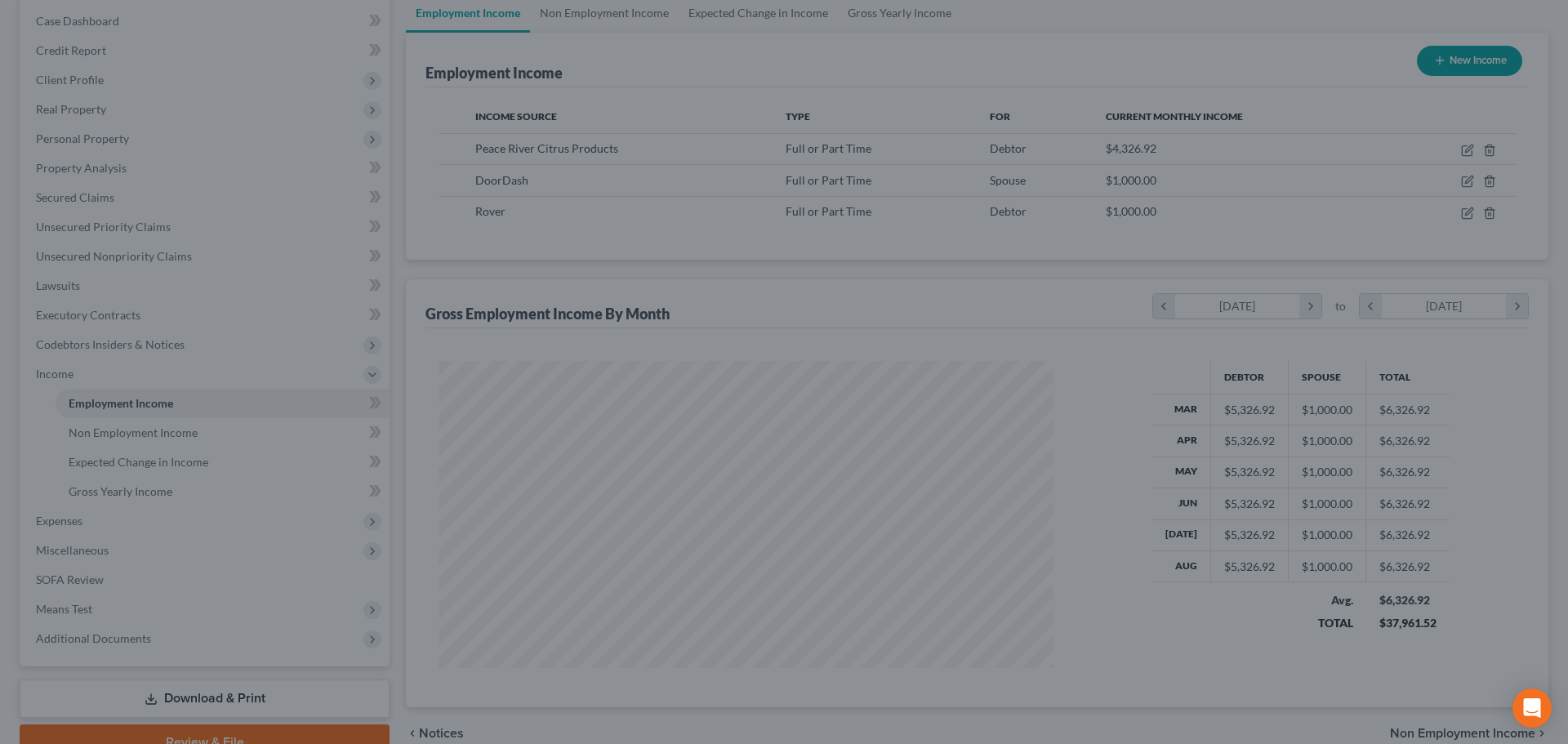
scroll to position [815989, 816190]
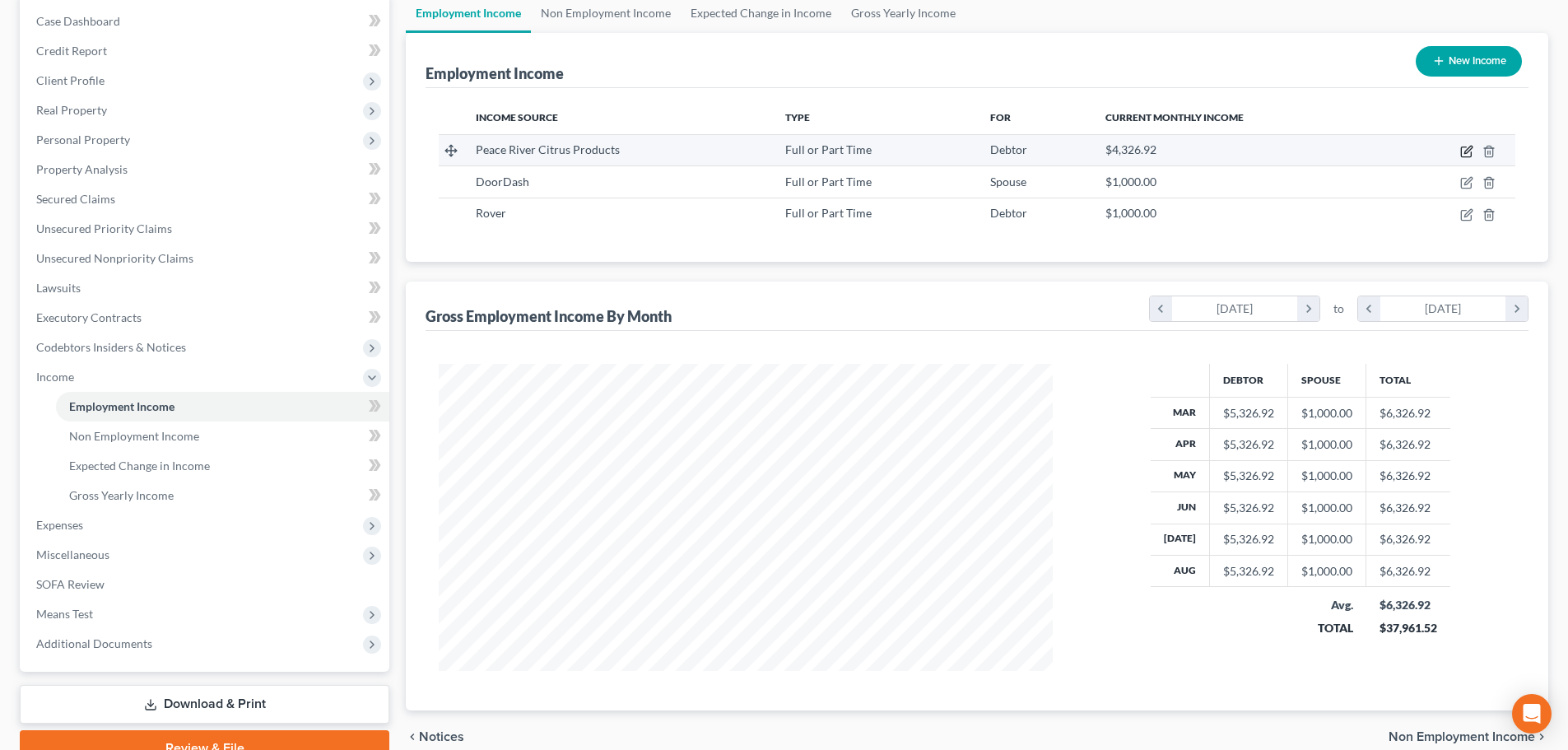
click at [1466, 151] on icon "button" at bounding box center [1468, 150] width 8 height 8
select select "0"
select select "9"
select select "0"
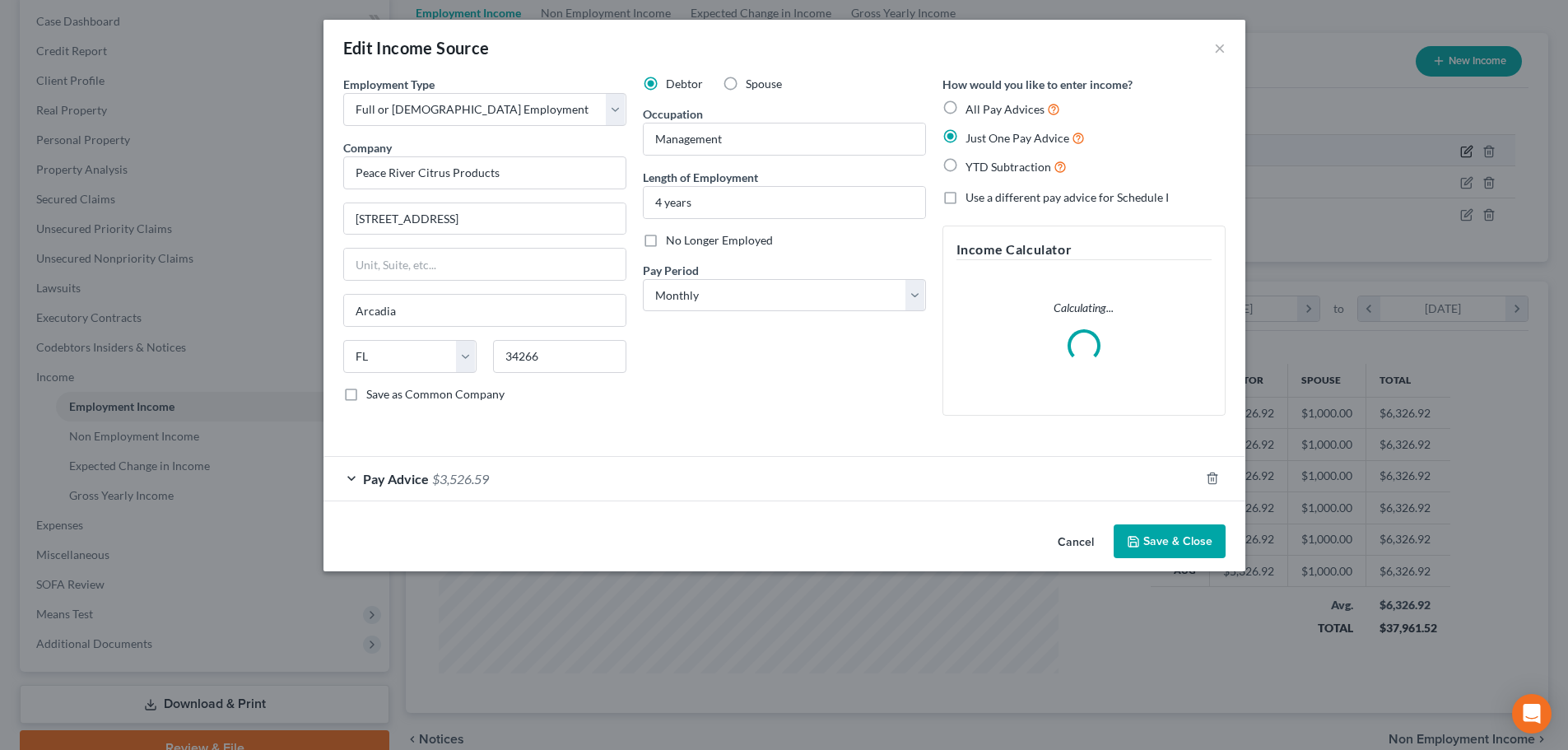
scroll to position [310, 653]
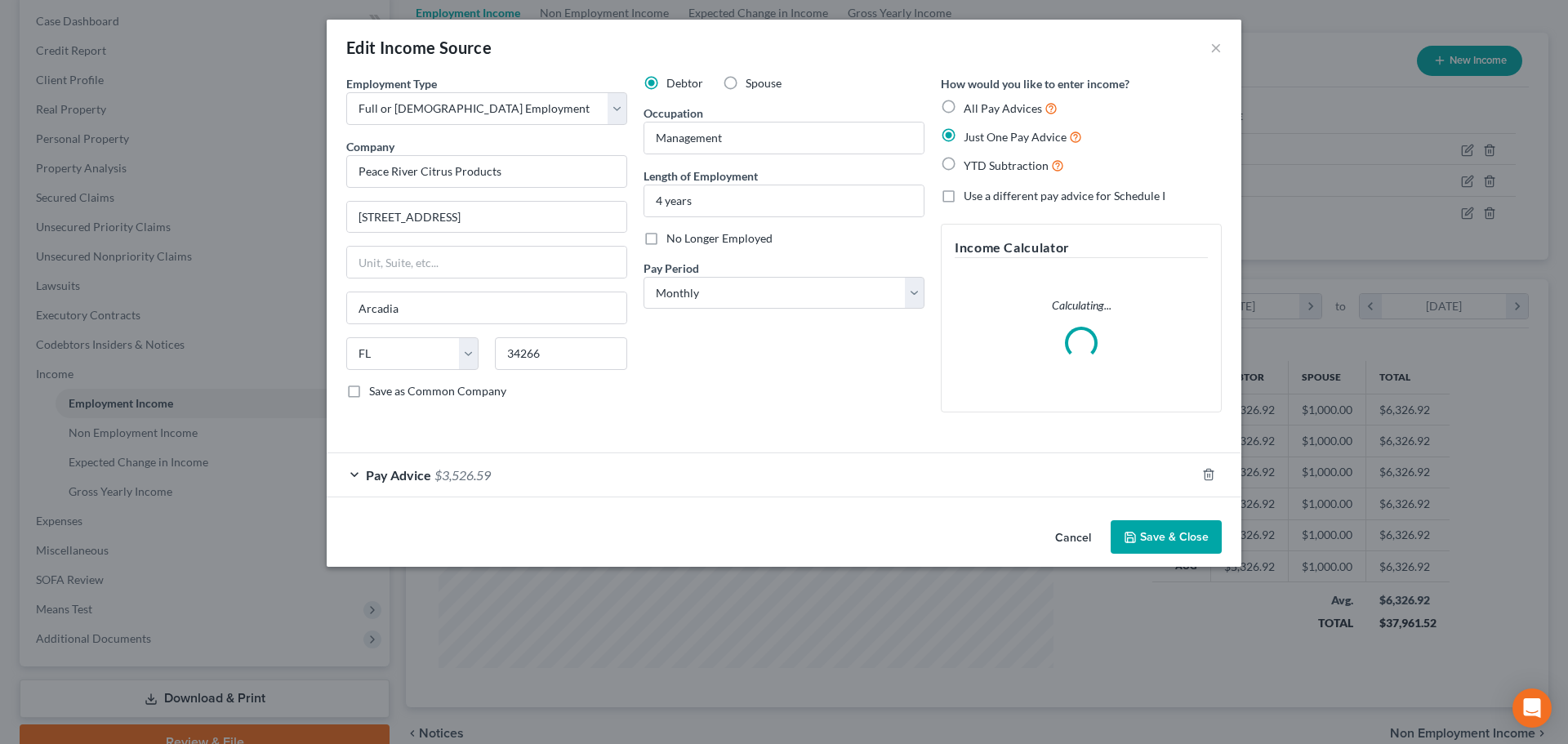
click at [1178, 532] on button "Save & Close" at bounding box center [1166, 538] width 111 height 34
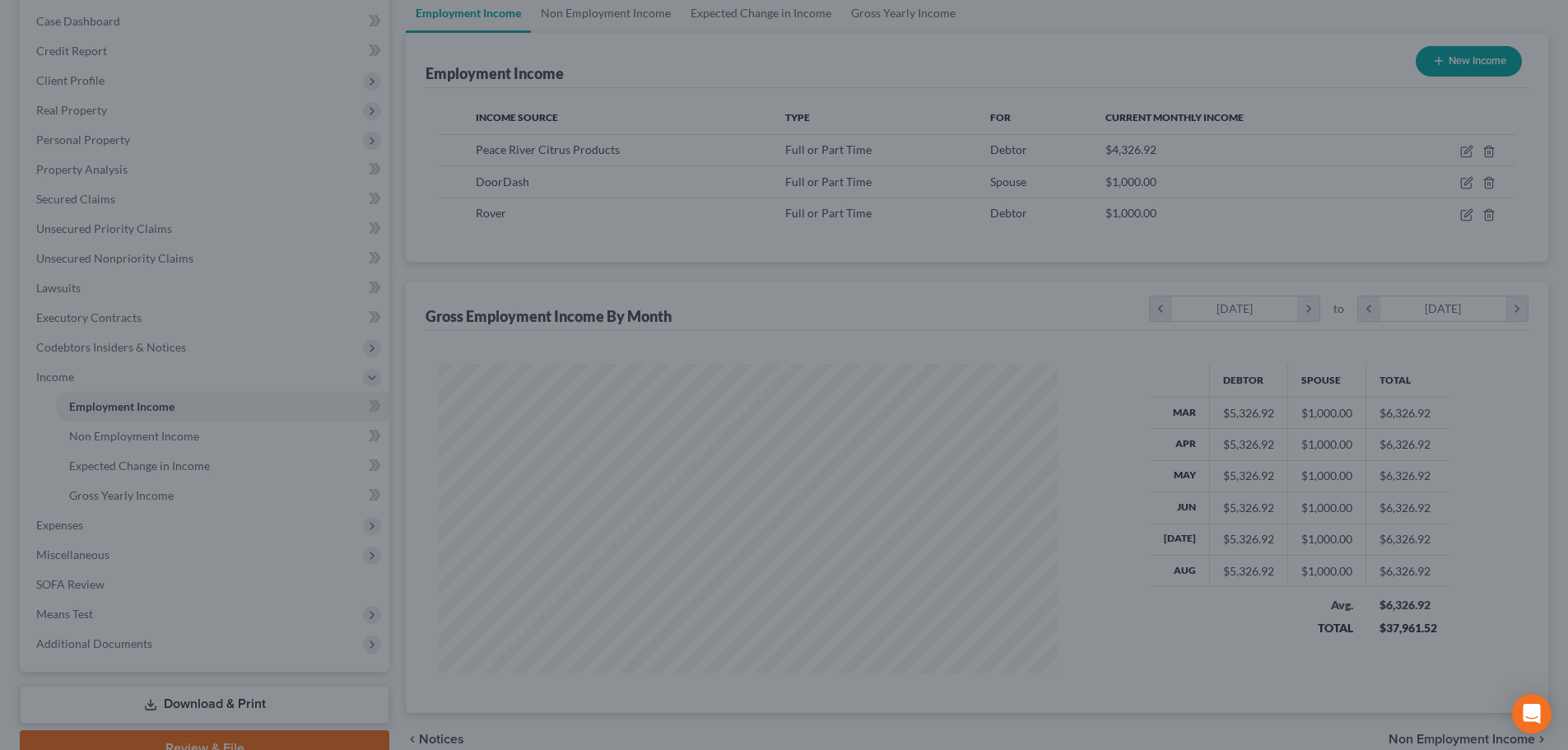
scroll to position [822570, 822684]
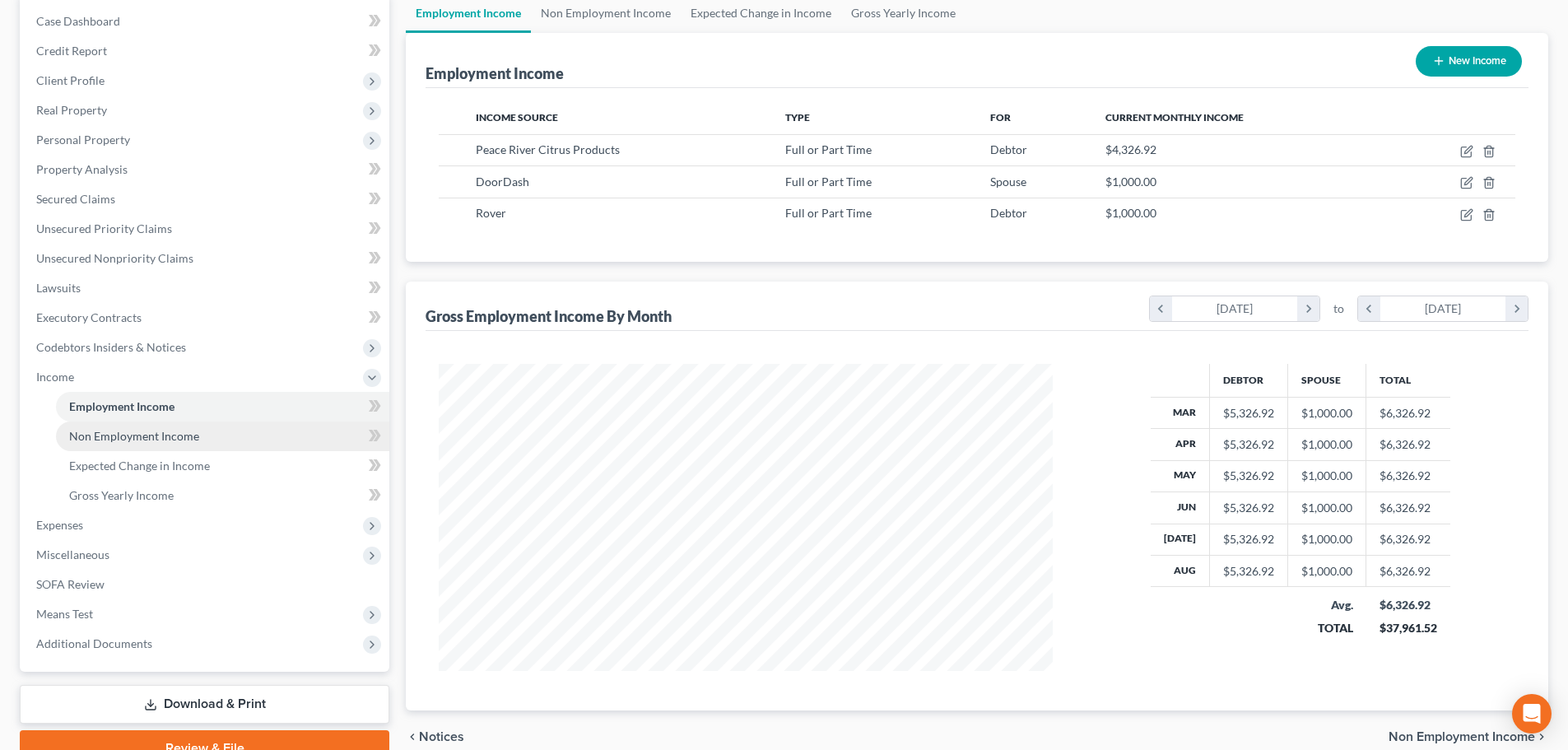
click at [139, 439] on span "Non Employment Income" at bounding box center [134, 435] width 131 height 14
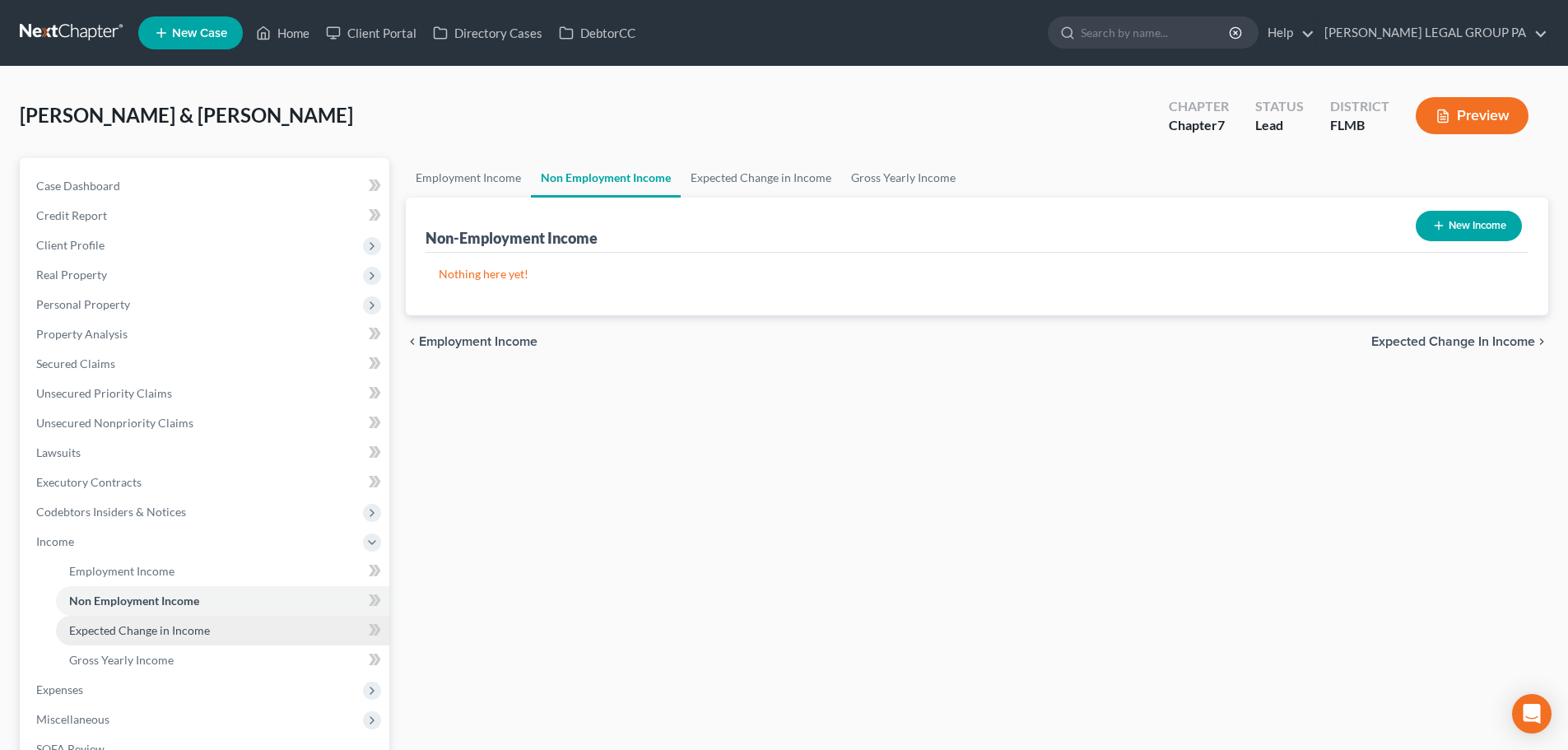
click at [146, 621] on link "Expected Change in Income" at bounding box center [222, 630] width 333 height 30
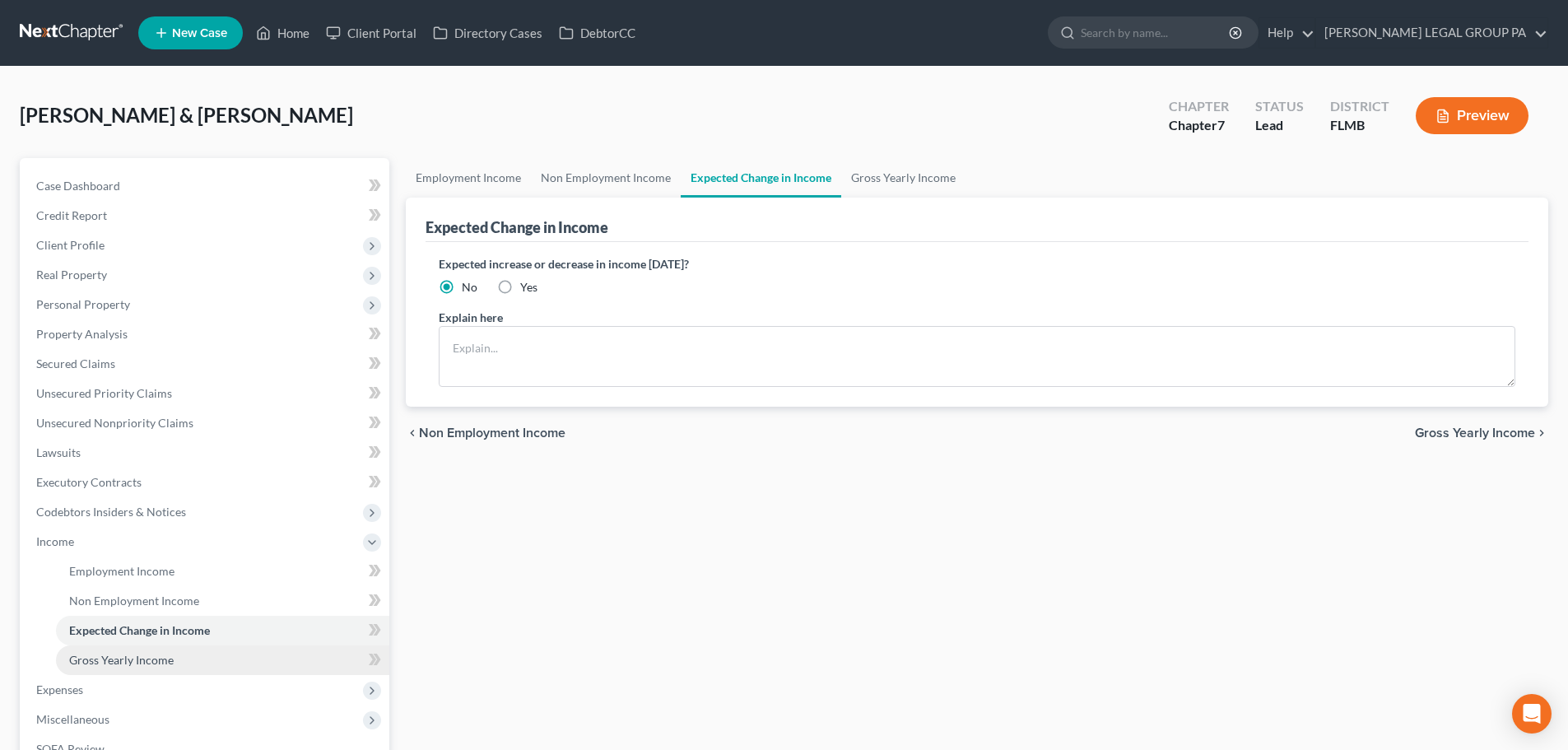
click at [142, 662] on span "Gross Yearly Income" at bounding box center [121, 659] width 105 height 14
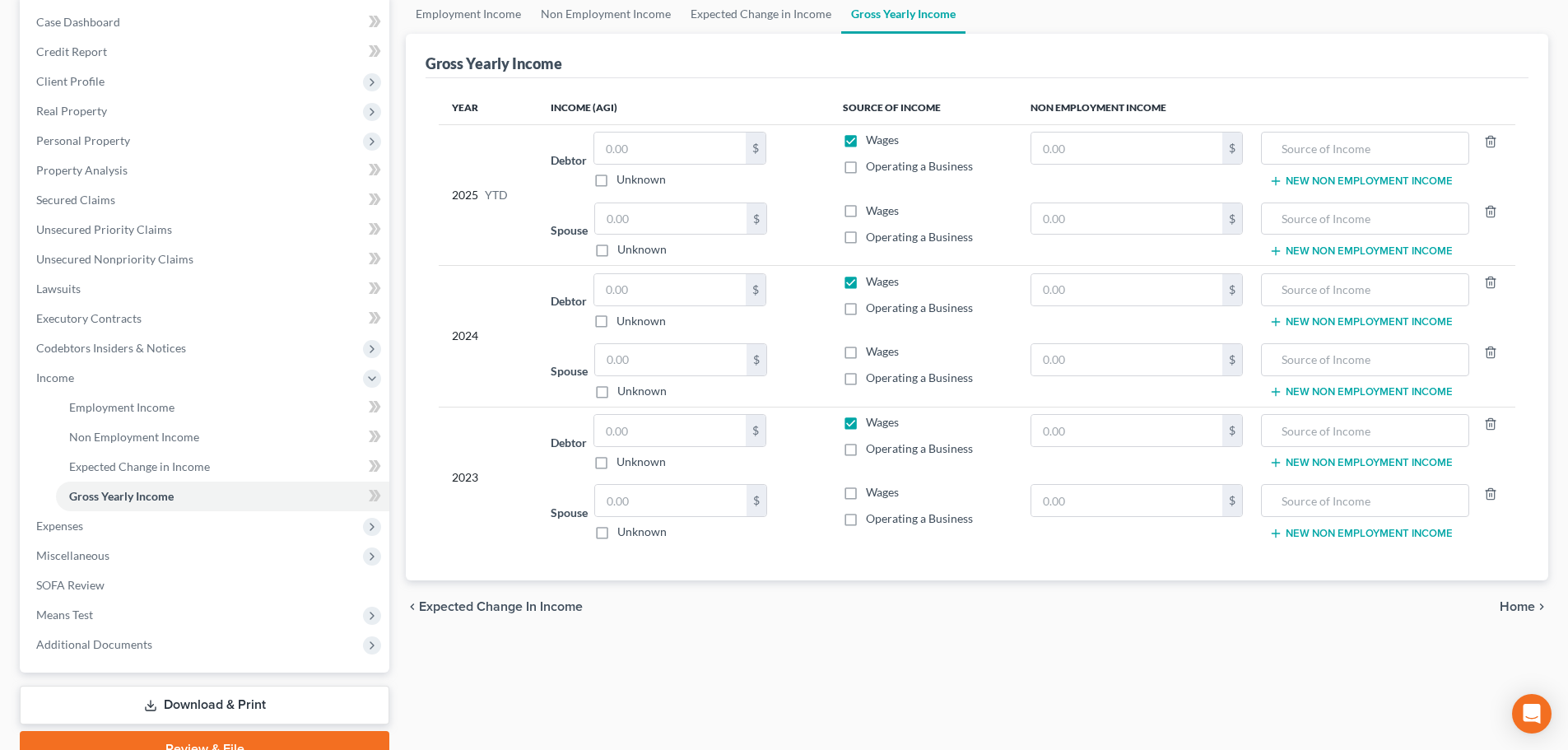
scroll to position [165, 0]
click at [70, 529] on span "Expenses" at bounding box center [59, 525] width 47 height 14
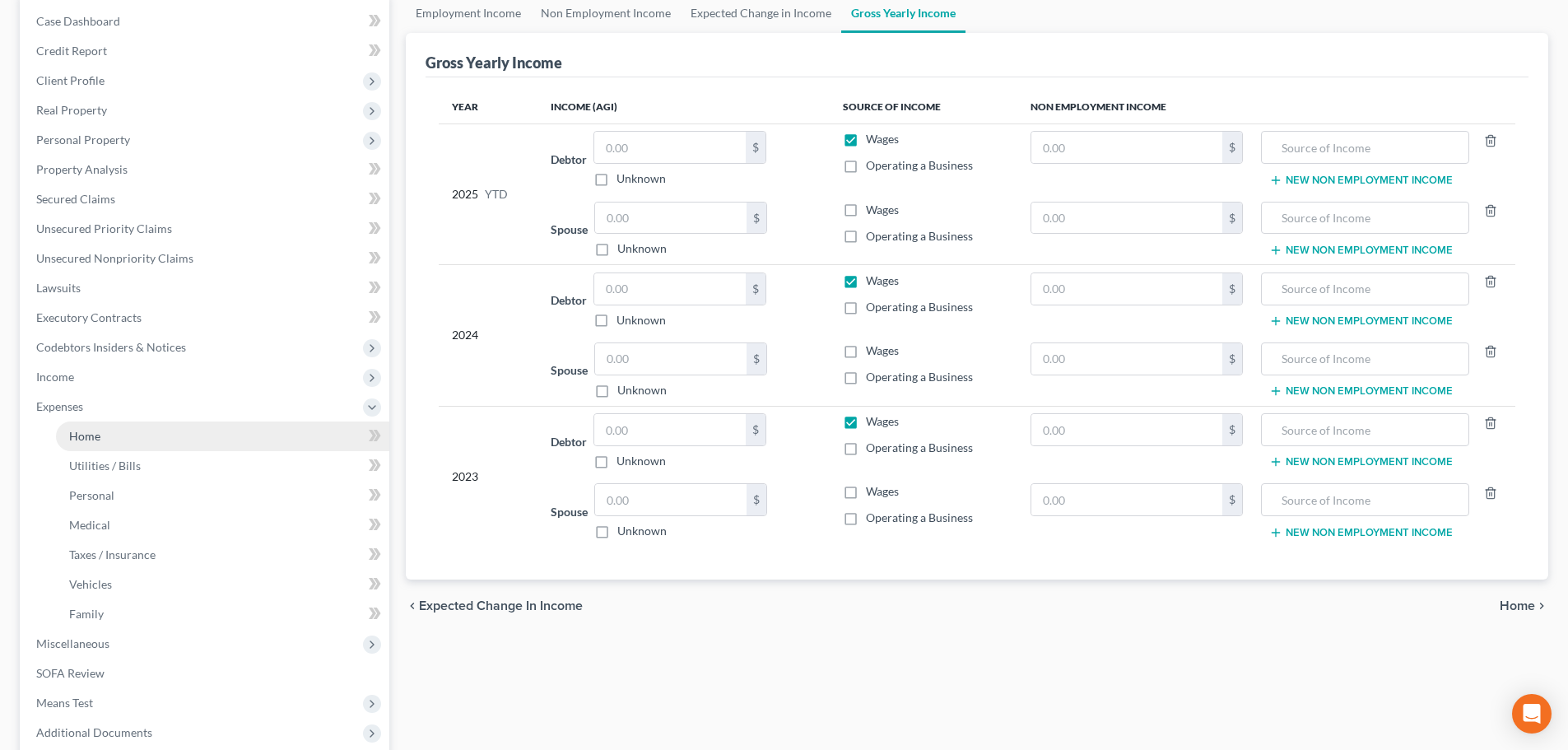
click at [87, 442] on span "Home" at bounding box center [84, 435] width 32 height 14
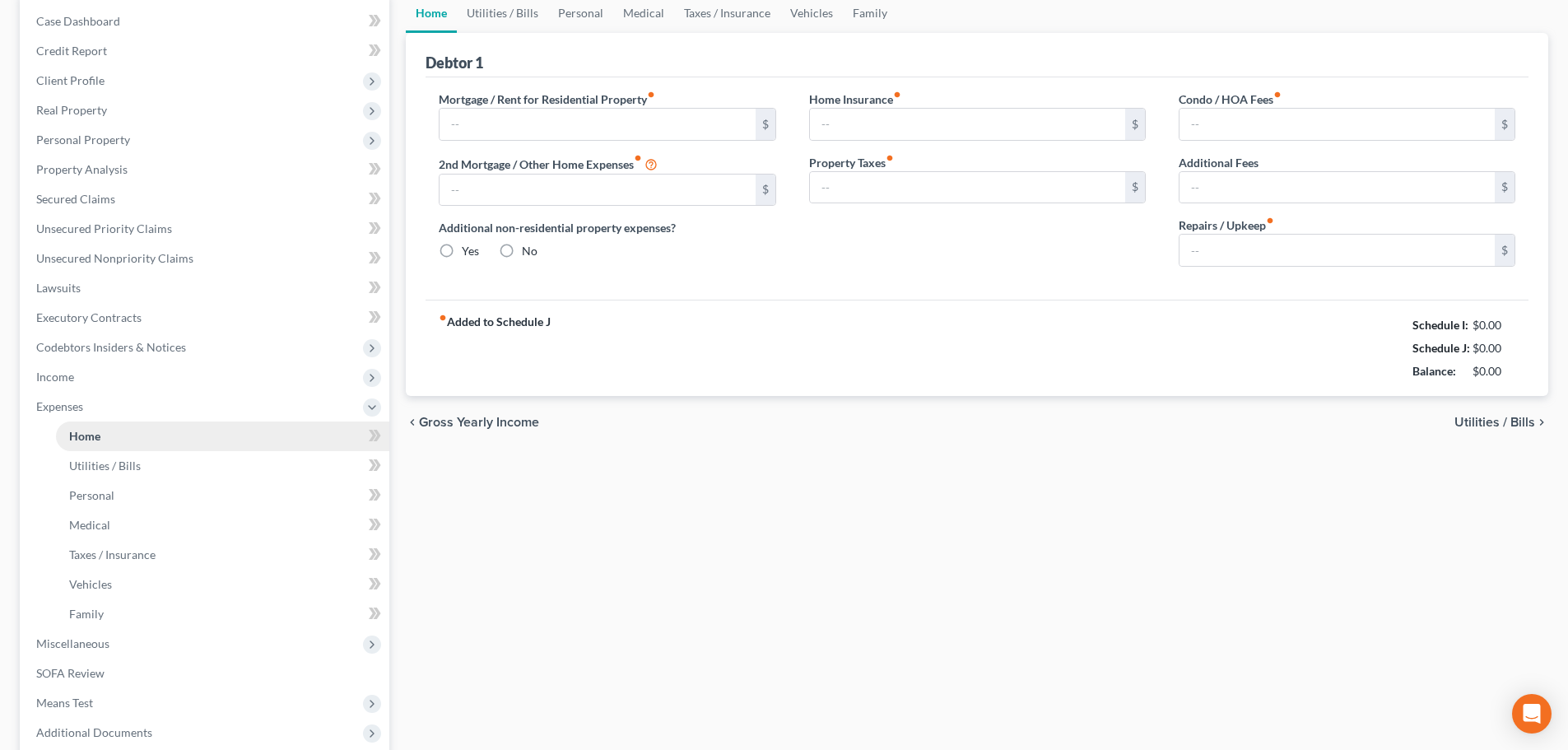
scroll to position [84, 0]
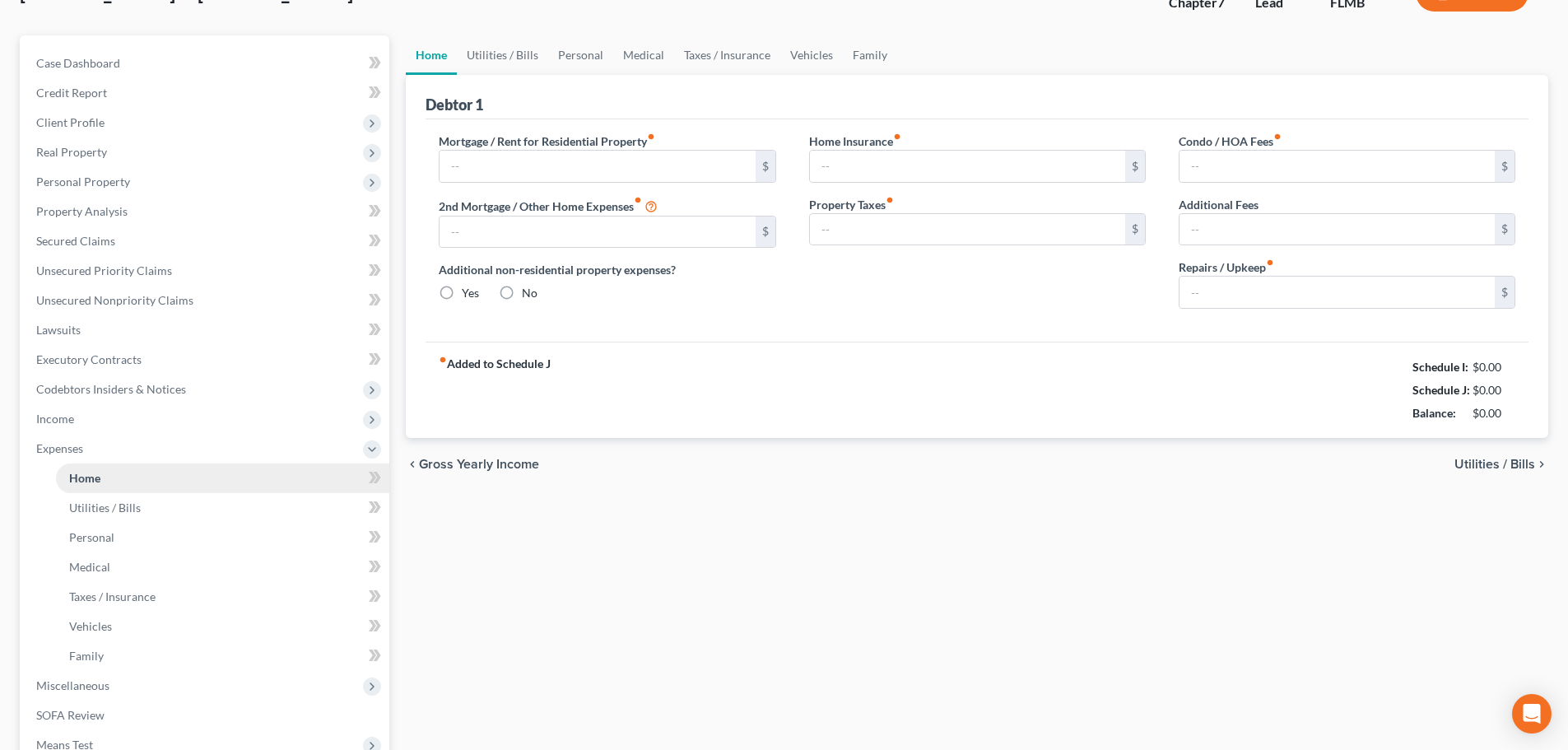
type input "3,100.00"
type input "0.00"
radio input "true"
type input "0.00"
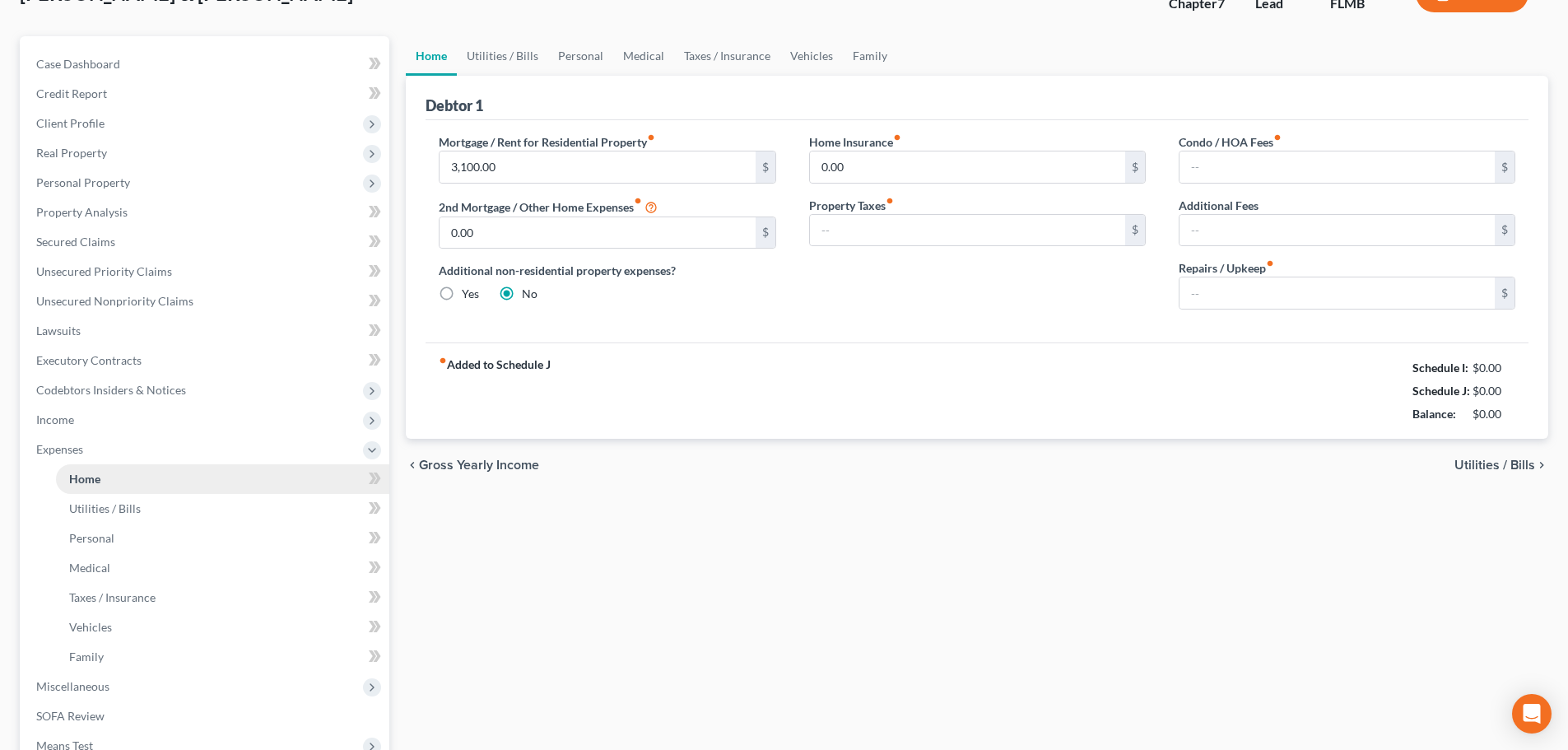
type input "46.00"
type input "0.00"
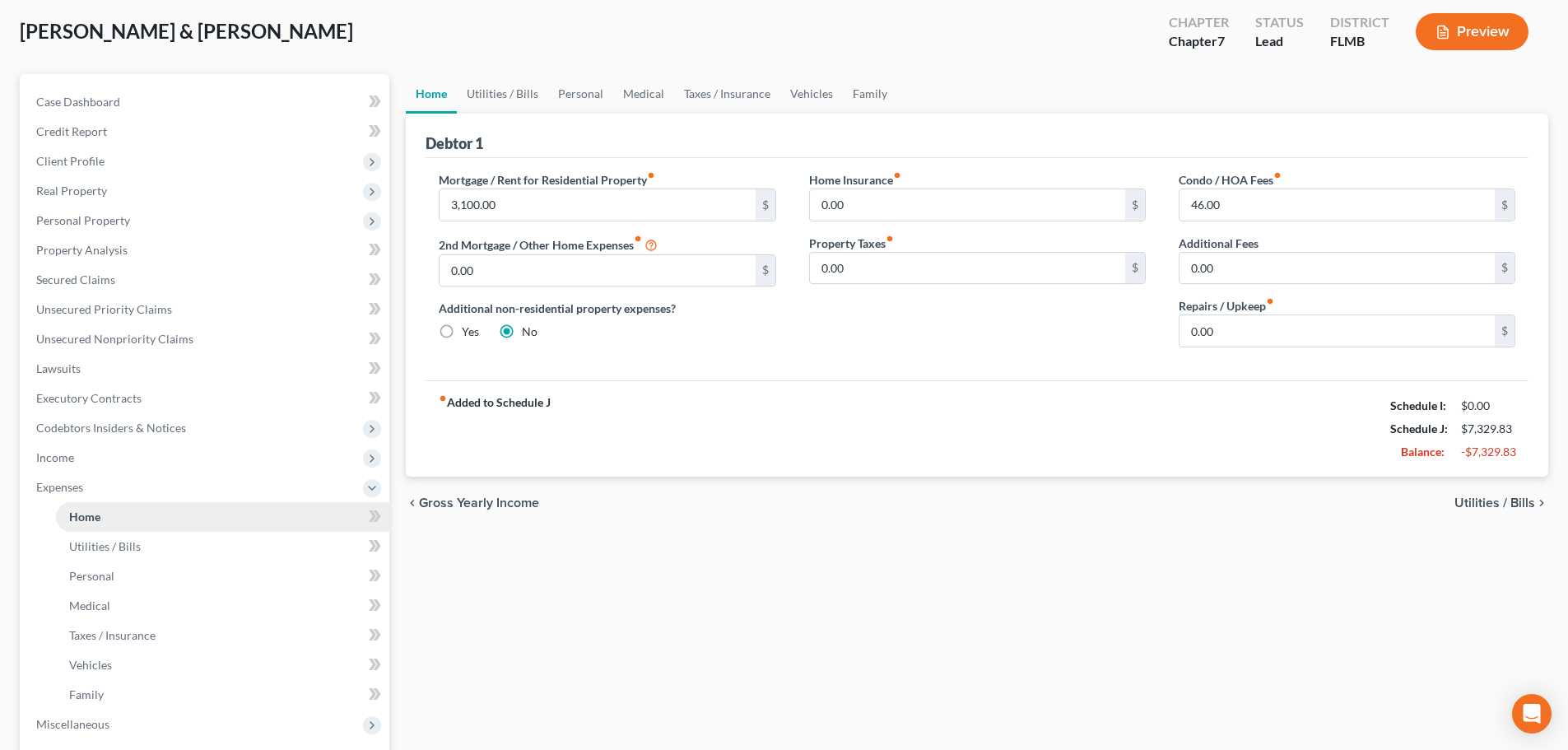
scroll to position [0, 0]
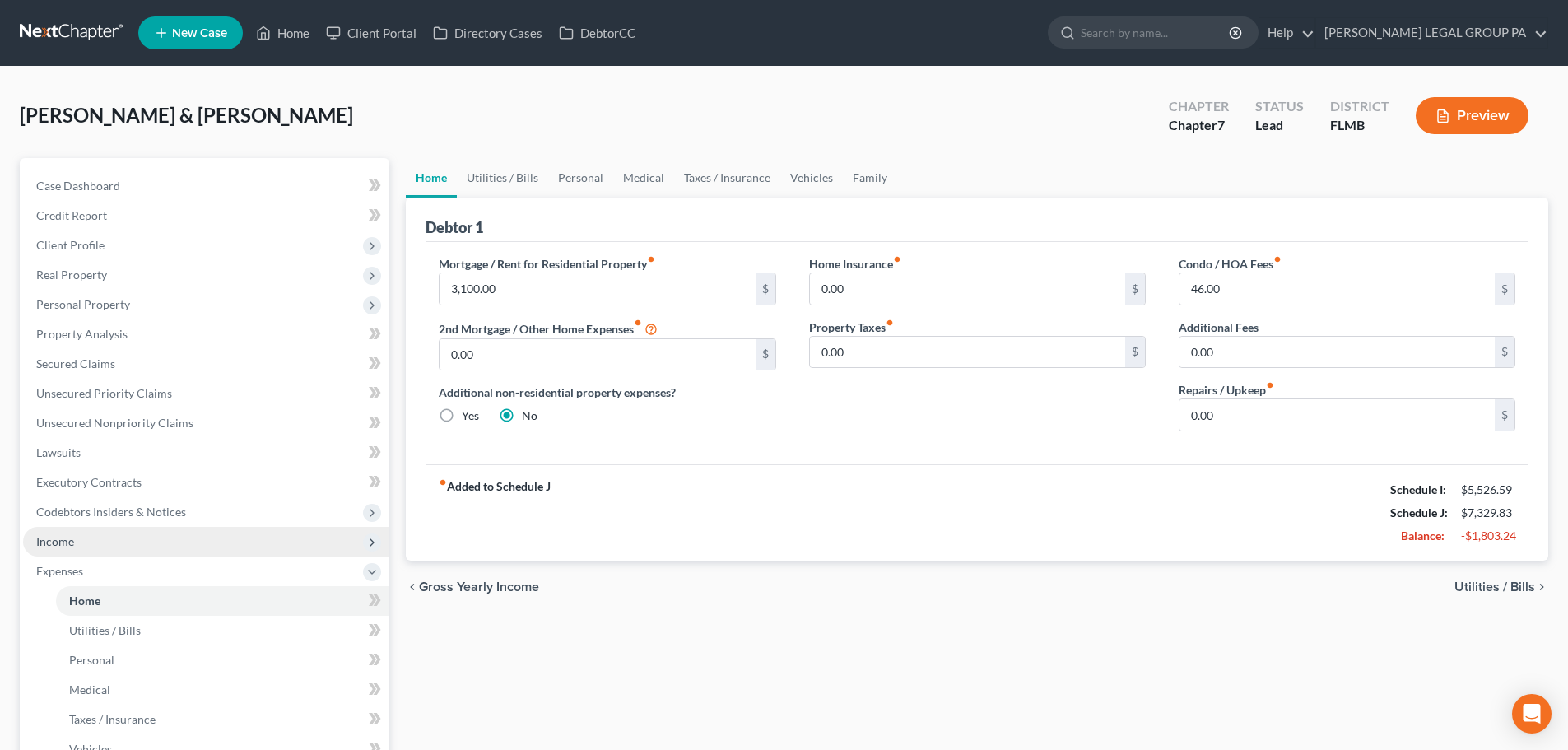
click at [101, 537] on span "Income" at bounding box center [206, 541] width 367 height 30
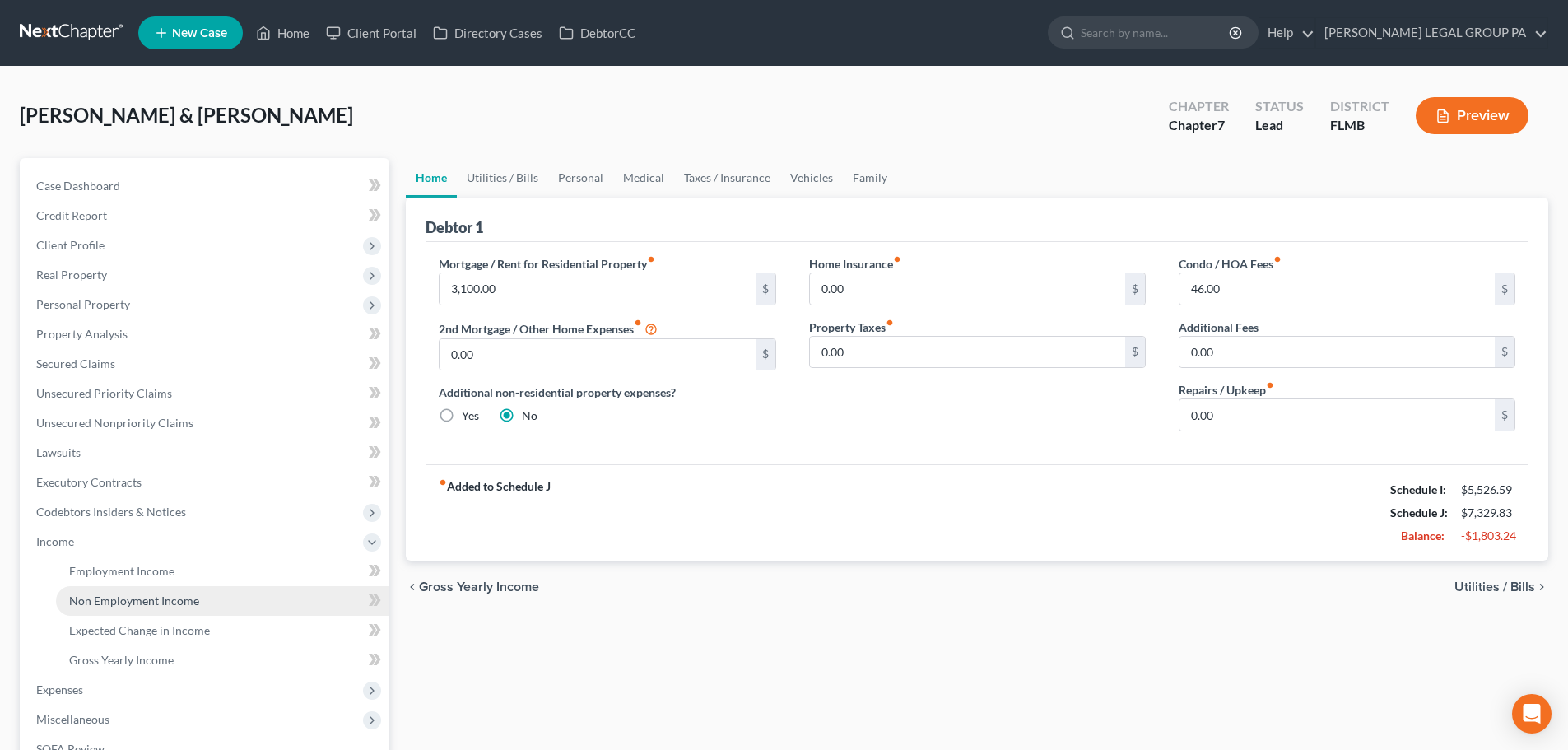
click at [131, 602] on span "Non Employment Income" at bounding box center [134, 600] width 131 height 14
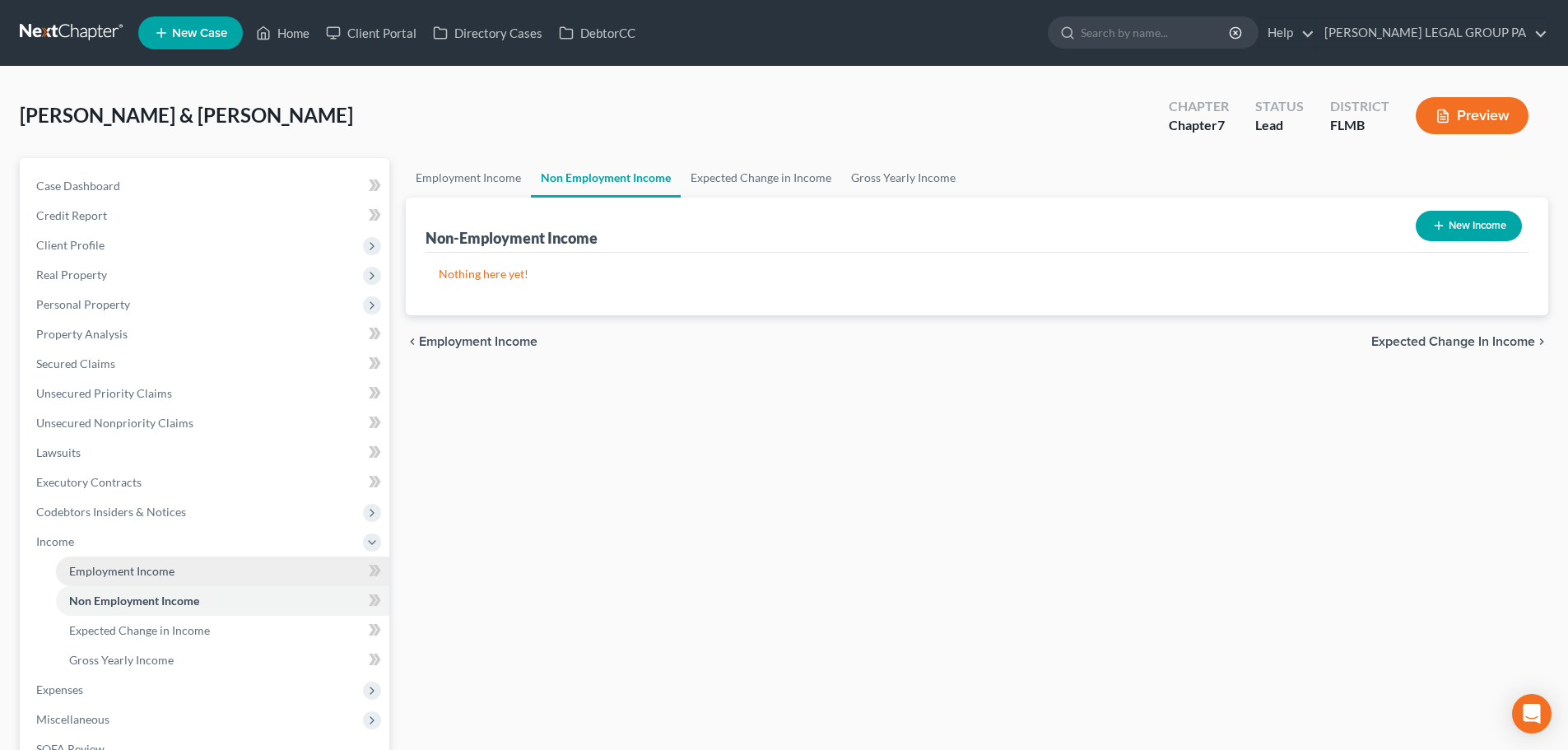
click at [165, 569] on span "Employment Income" at bounding box center [122, 571] width 106 height 14
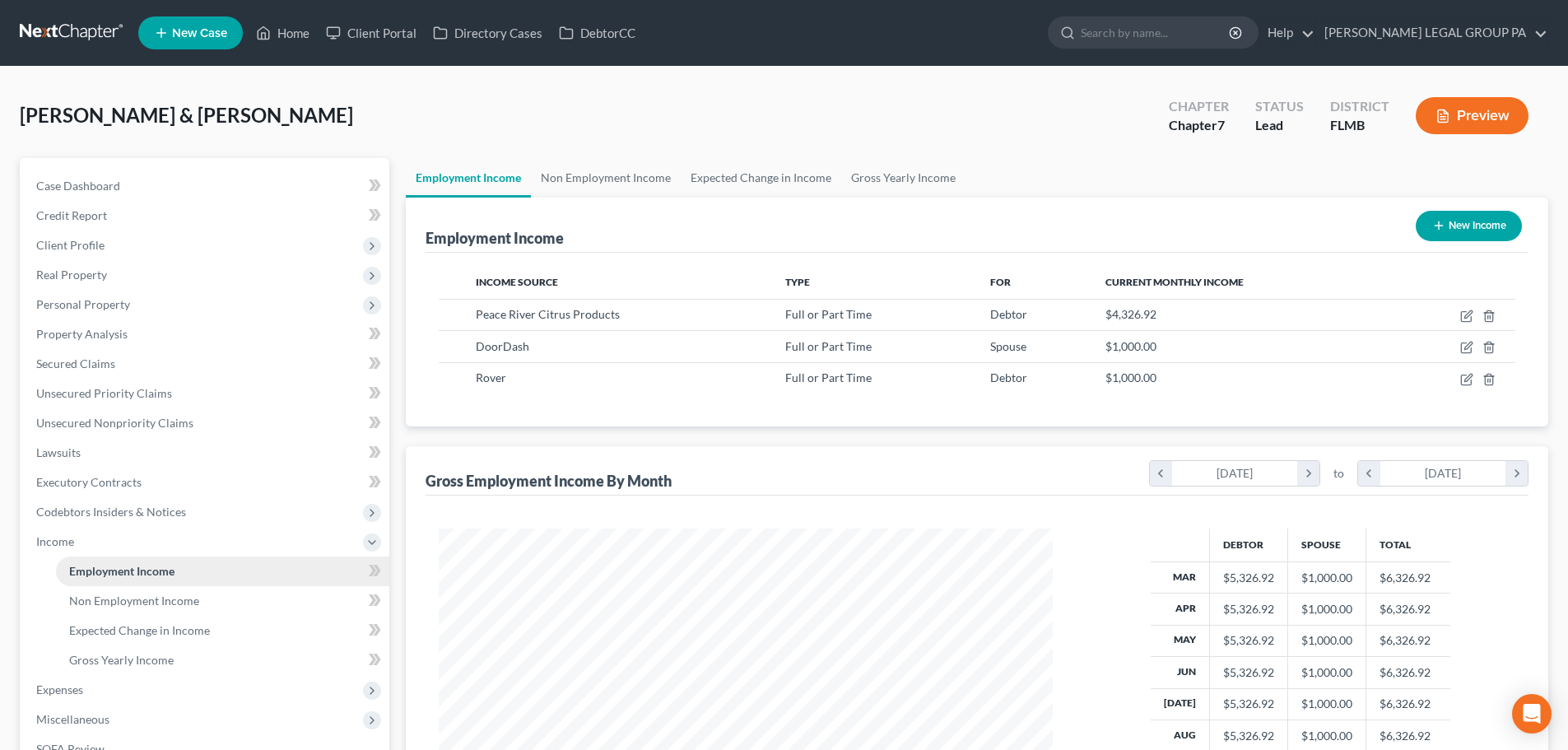
scroll to position [307, 647]
click at [154, 600] on span "Non Employment Income" at bounding box center [134, 600] width 131 height 14
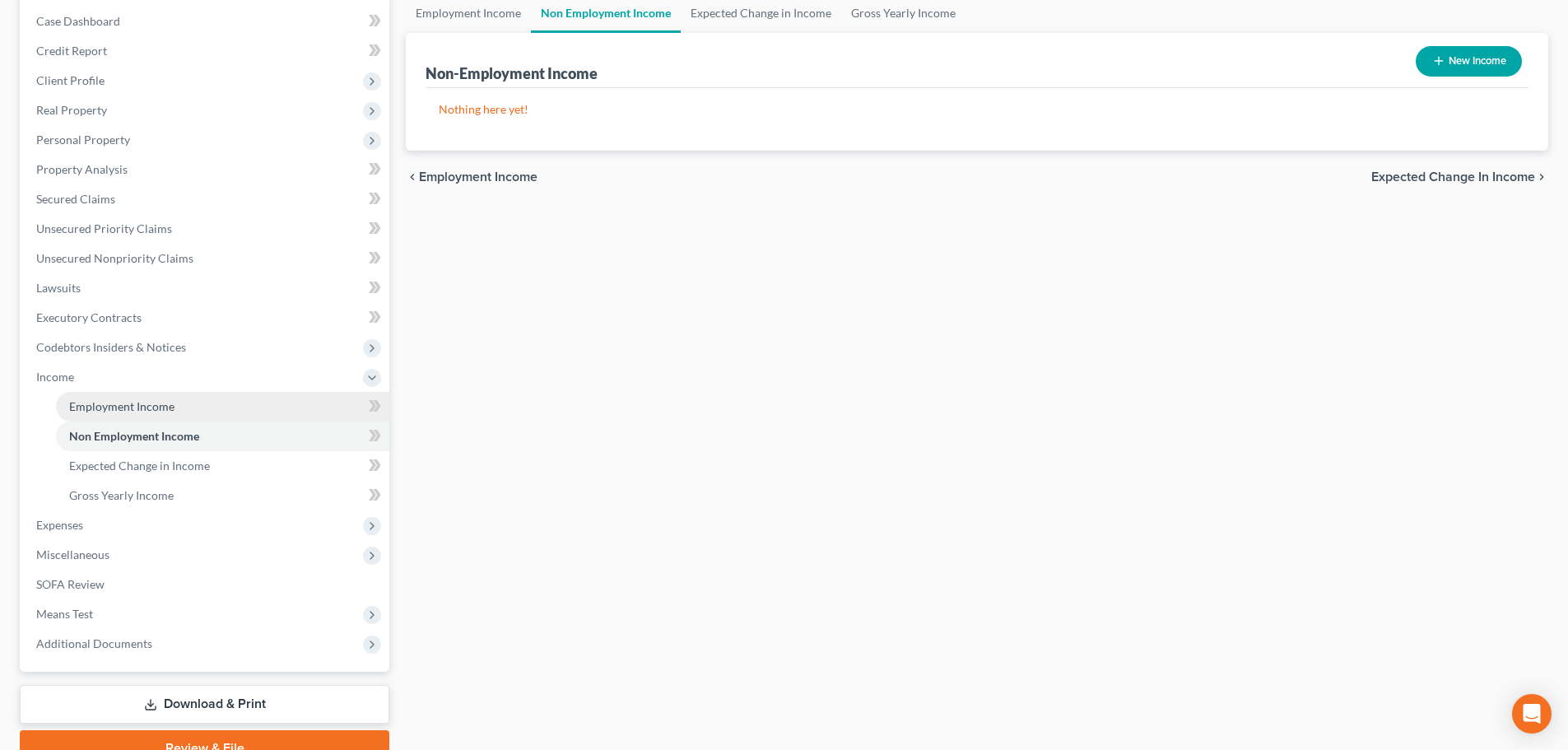
click at [107, 403] on span "Employment Income" at bounding box center [122, 406] width 106 height 14
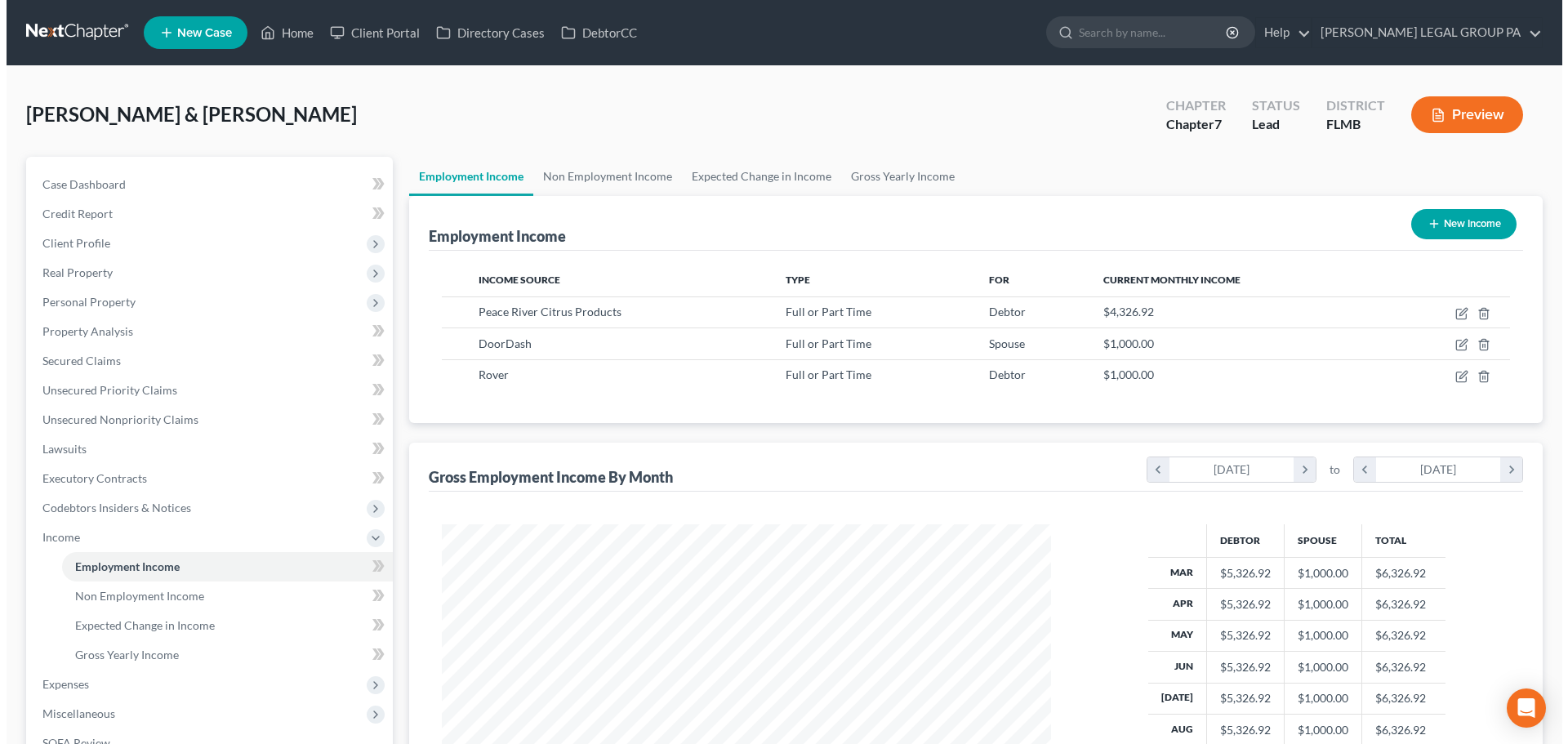
scroll to position [304, 642]
click at [1433, 219] on button "New Income" at bounding box center [1458, 225] width 106 height 30
select select "0"
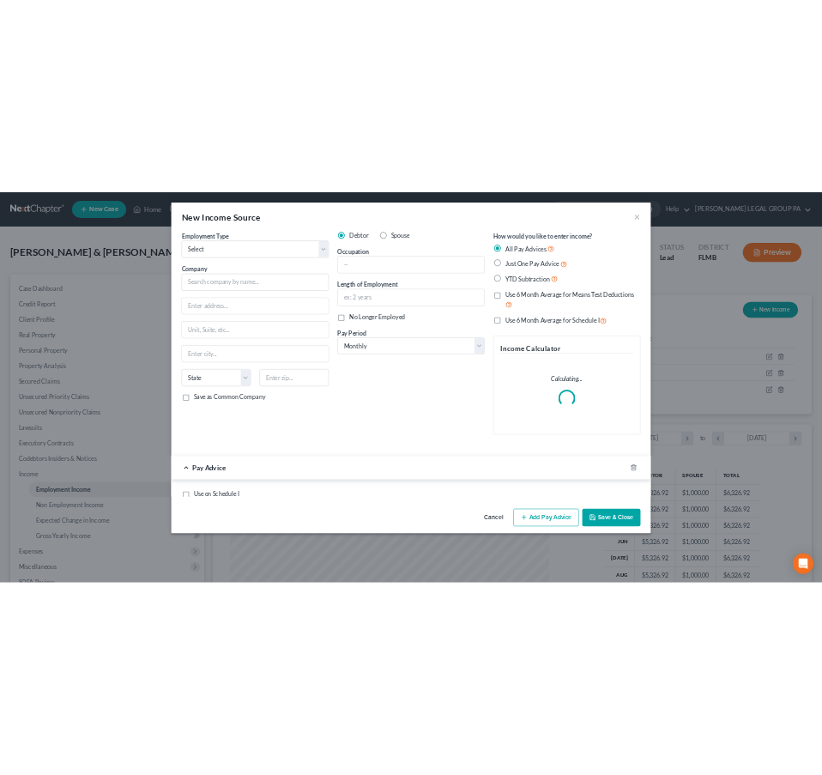
scroll to position [323, 680]
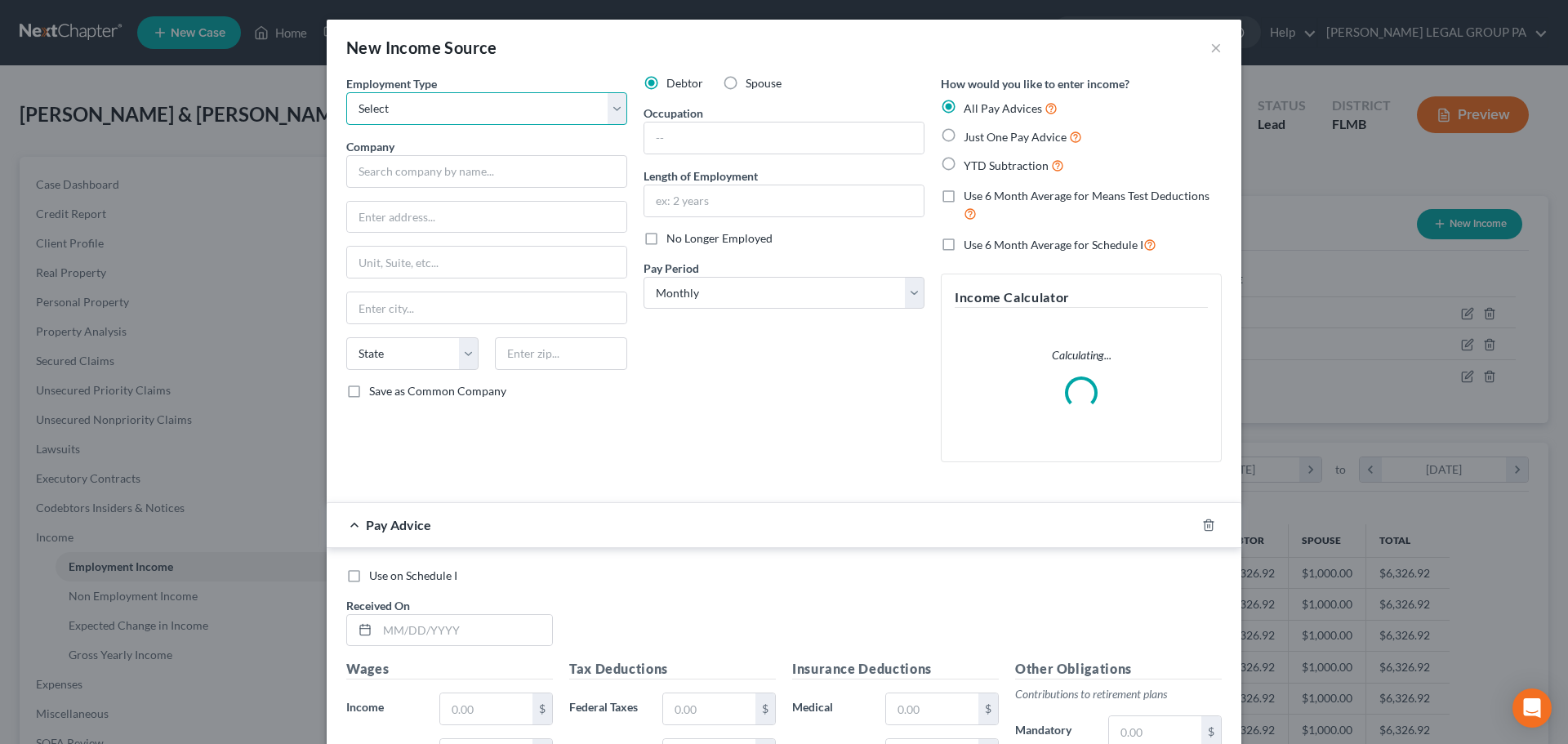
click at [451, 109] on select "Select Full or [DEMOGRAPHIC_DATA] Employment Self Employment" at bounding box center [486, 108] width 281 height 32
select select "1"
click at [347, 92] on select "Select Full or [DEMOGRAPHIC_DATA] Employment Self Employment" at bounding box center [486, 108] width 281 height 32
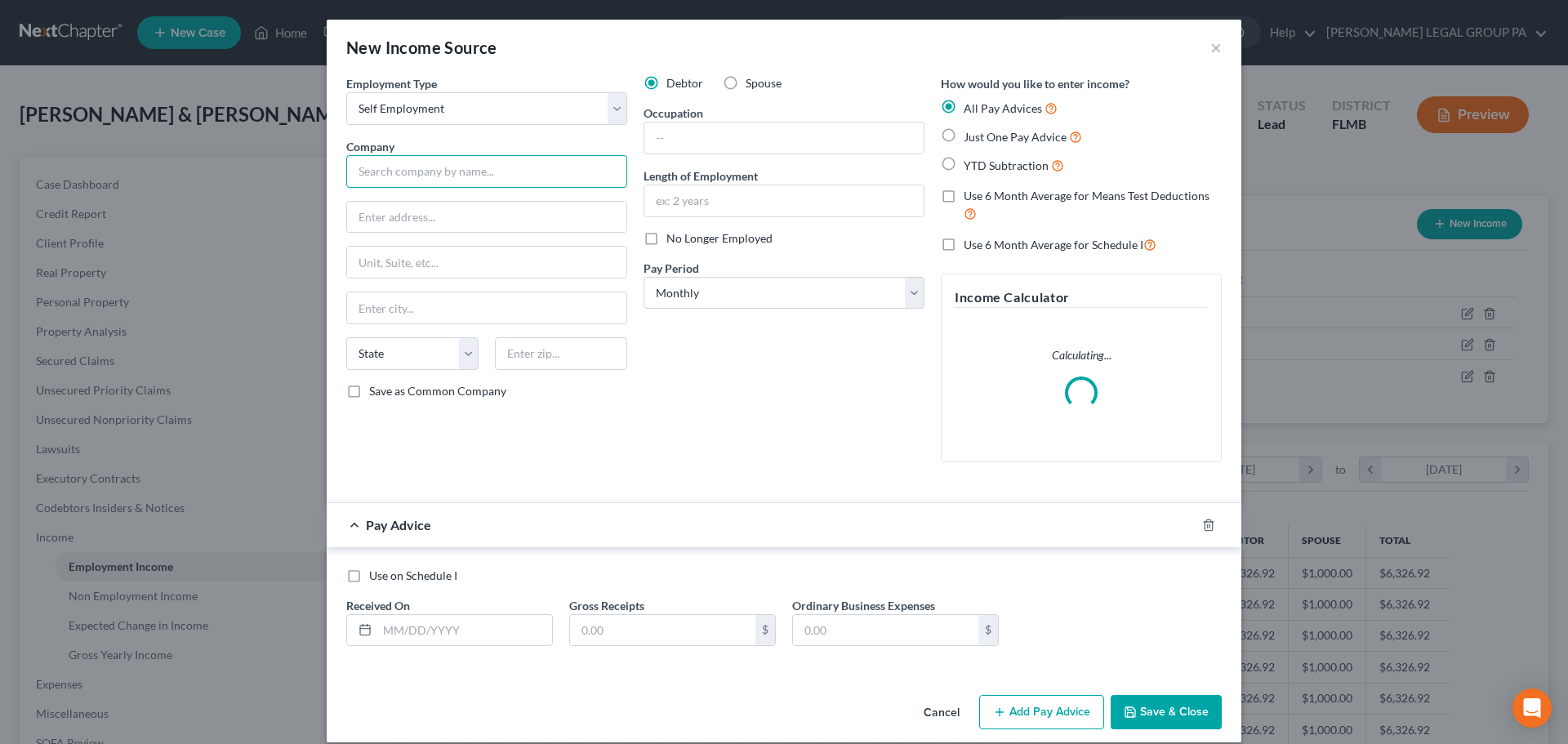
click at [431, 176] on input "text" at bounding box center [486, 171] width 281 height 32
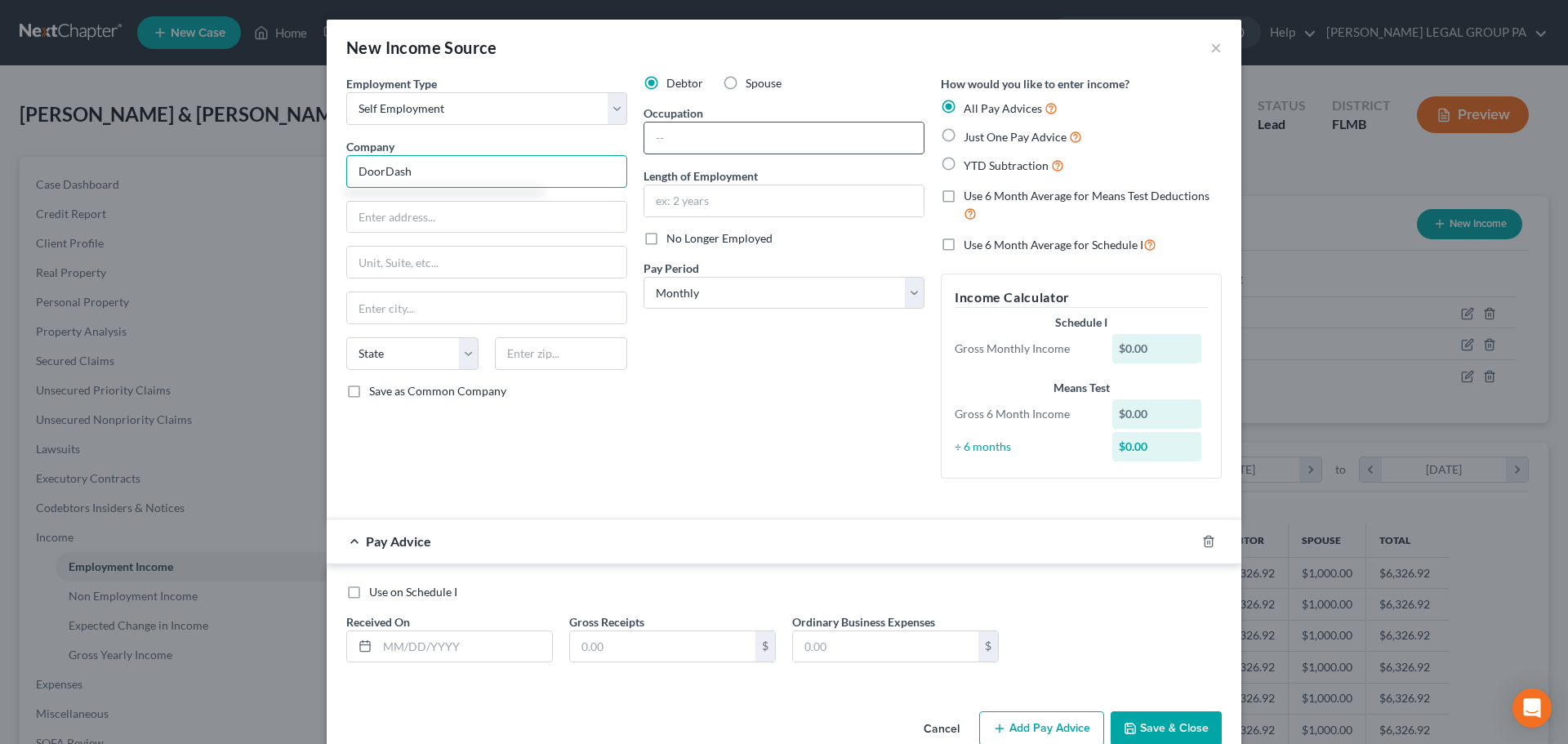
type input "DoorDash"
click at [672, 147] on input "text" at bounding box center [784, 138] width 279 height 31
type input "Delivery Driver"
click at [843, 107] on div "Occupation Delivery Driver" at bounding box center [784, 129] width 281 height 49
click at [765, 201] on input "text" at bounding box center [784, 201] width 279 height 31
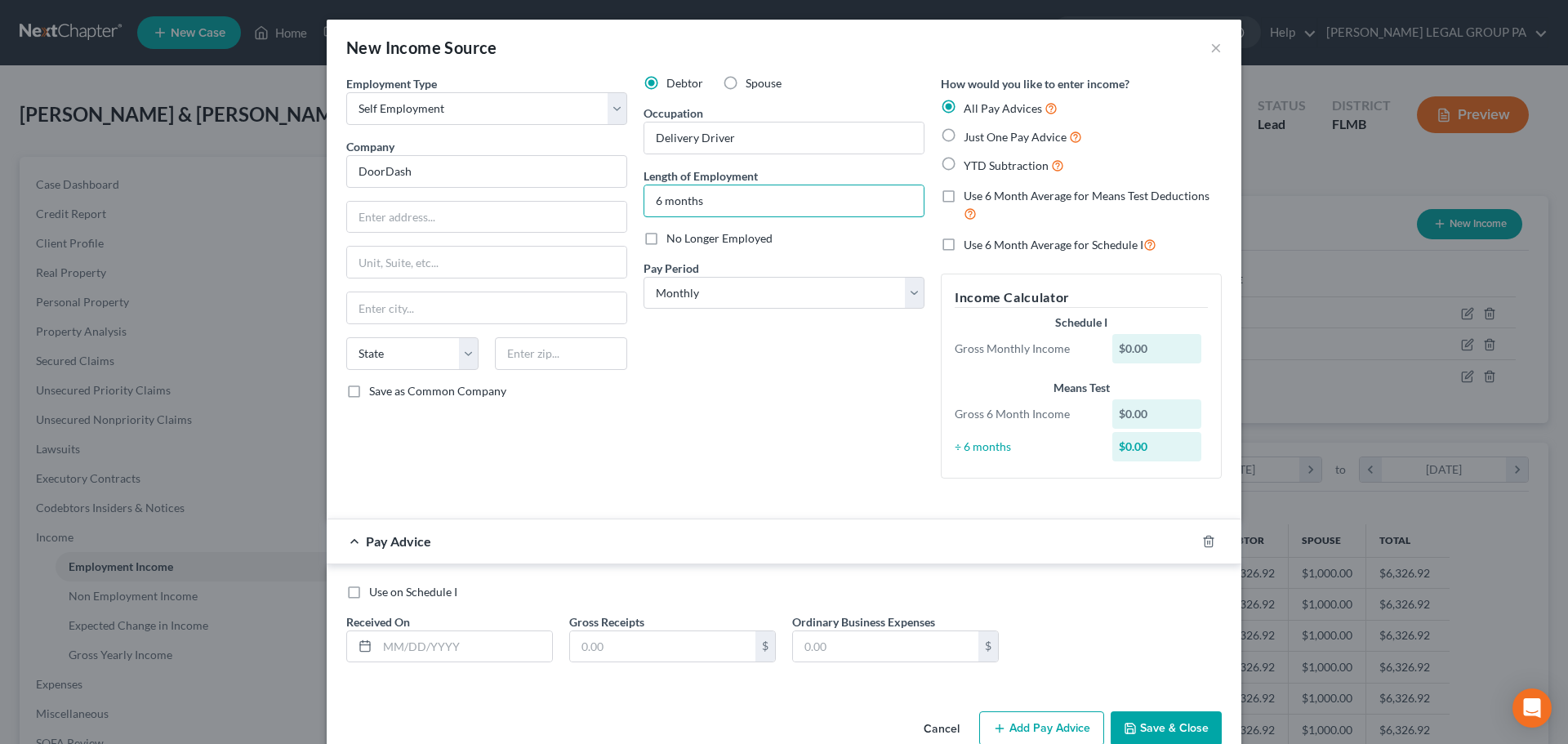
type input "6 months"
click at [963, 141] on label "Just One Pay Advice" at bounding box center [1022, 137] width 118 height 19
click at [970, 138] on input "Just One Pay Advice" at bounding box center [975, 132] width 10 height 10
radio input "true"
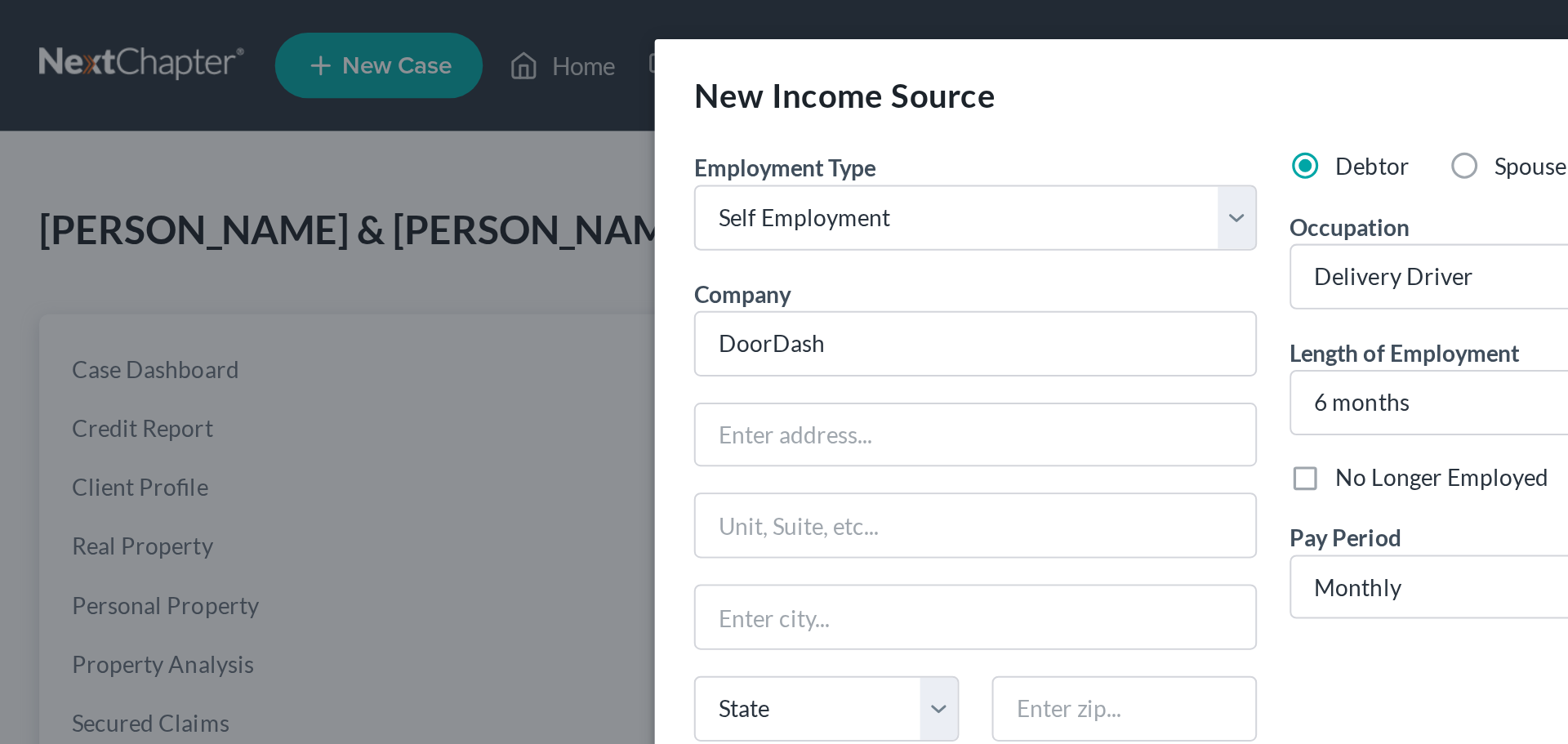
scroll to position [815987, 816184]
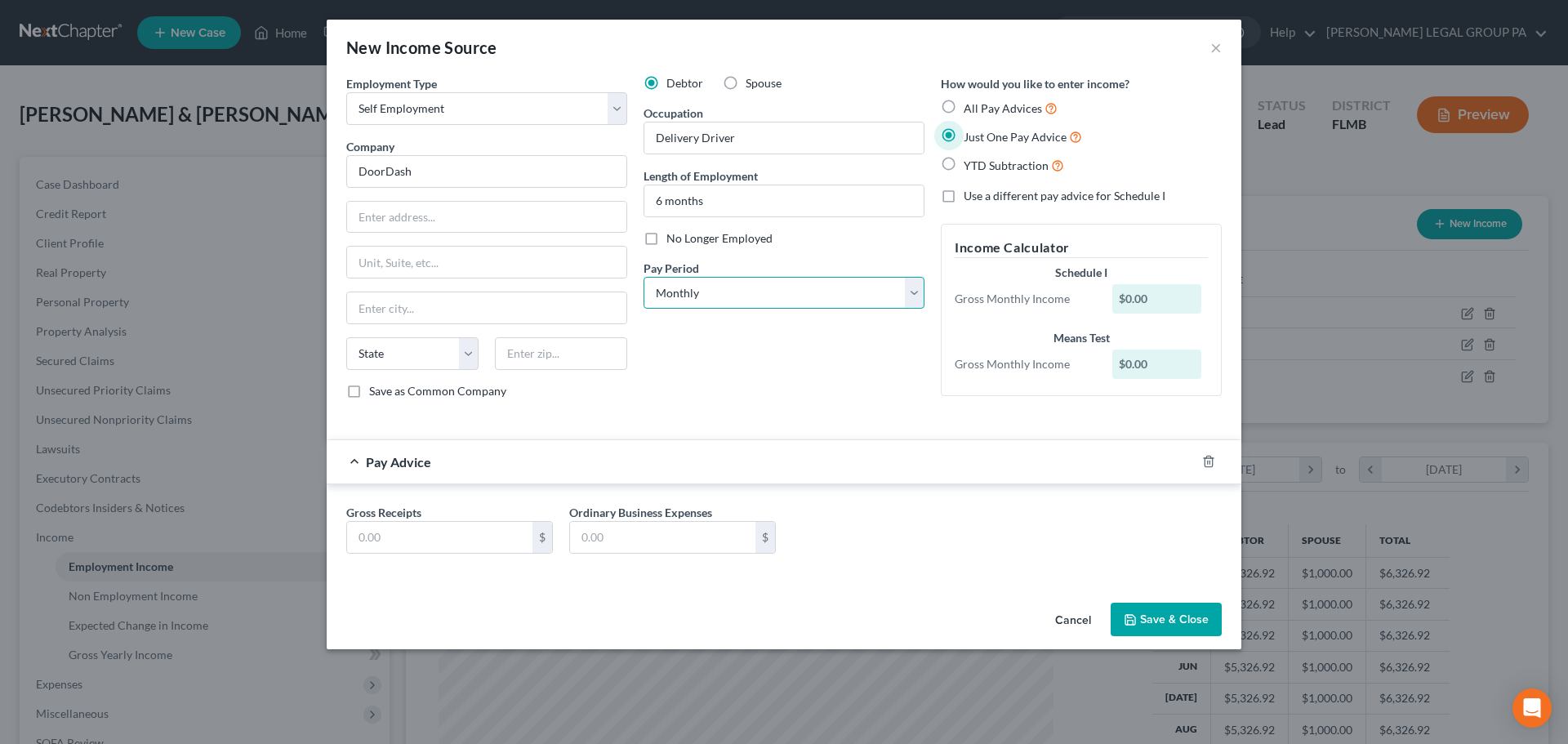
click at [685, 286] on select "Select Monthly Twice Monthly Every Other Week Weekly" at bounding box center [784, 293] width 281 height 32
click at [644, 277] on select "Select Monthly Twice Monthly Every Other Week Weekly" at bounding box center [784, 293] width 281 height 32
click at [437, 535] on input "text" at bounding box center [440, 537] width 186 height 31
click at [969, 100] on label "All Pay Advices" at bounding box center [1010, 108] width 94 height 19
click at [970, 100] on input "All Pay Advices" at bounding box center [975, 104] width 10 height 10
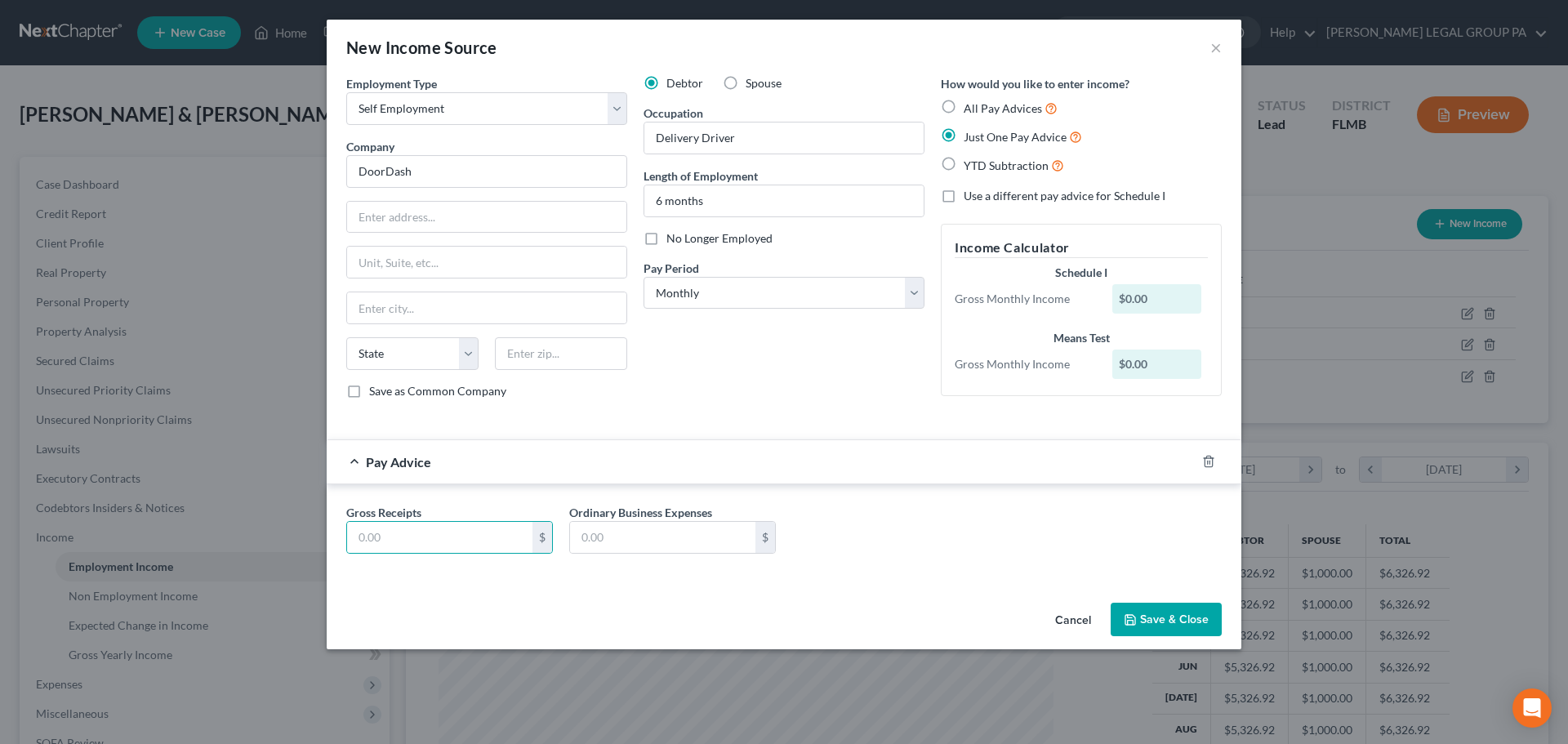
radio input "true"
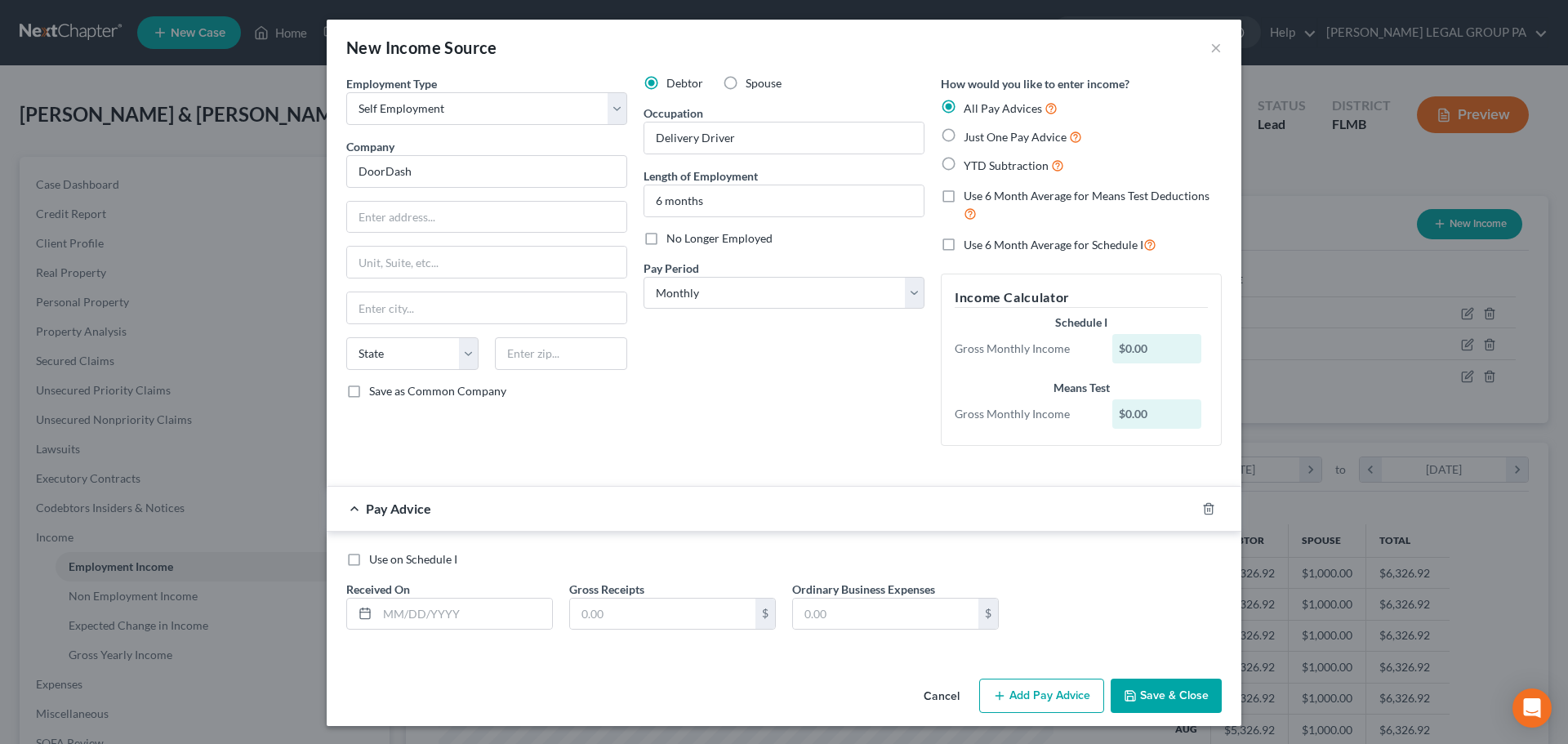
scroll to position [2, 0]
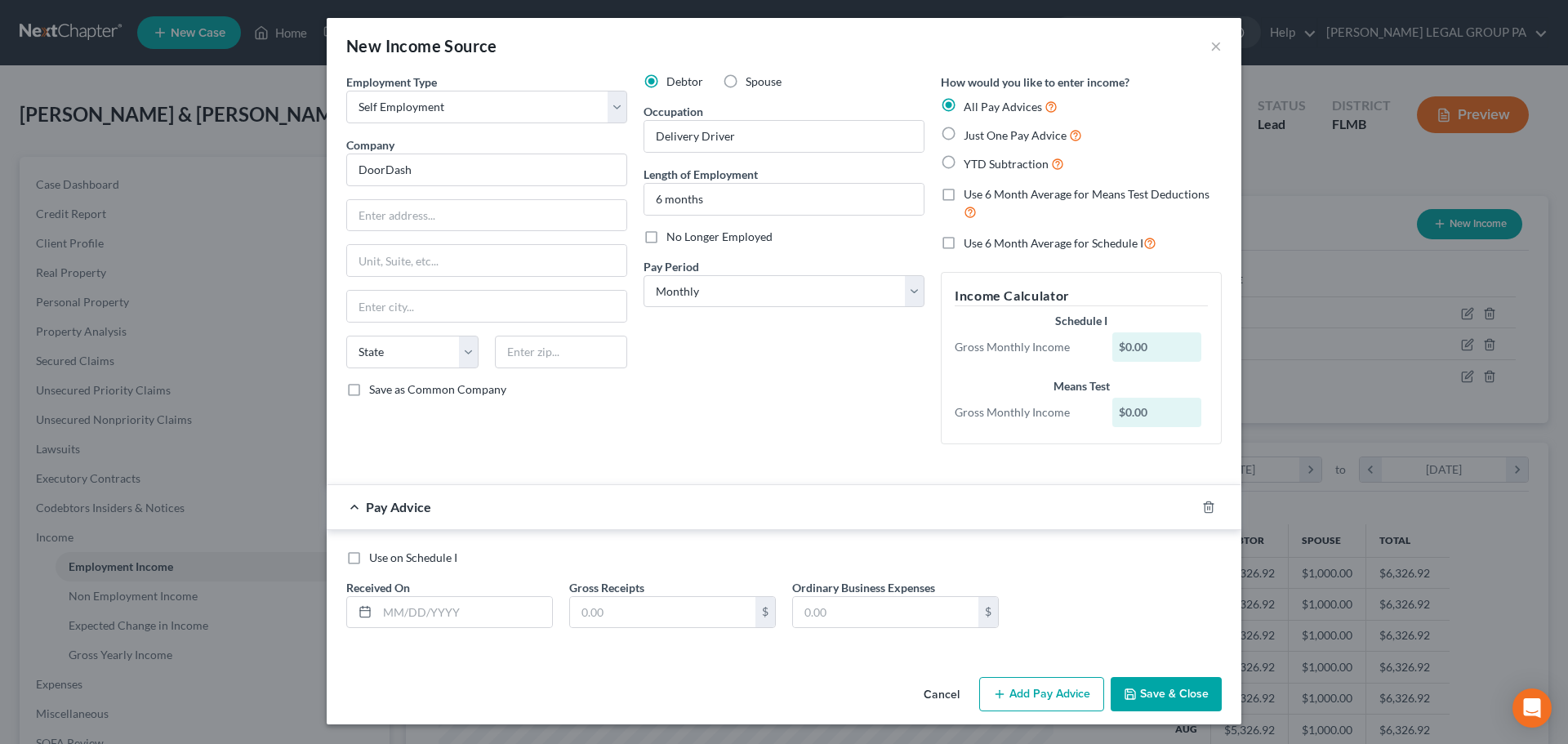
click at [982, 139] on span "Just One Pay Advice" at bounding box center [1015, 135] width 103 height 14
click at [981, 136] on input "Just One Pay Advice" at bounding box center [975, 130] width 10 height 10
radio input "true"
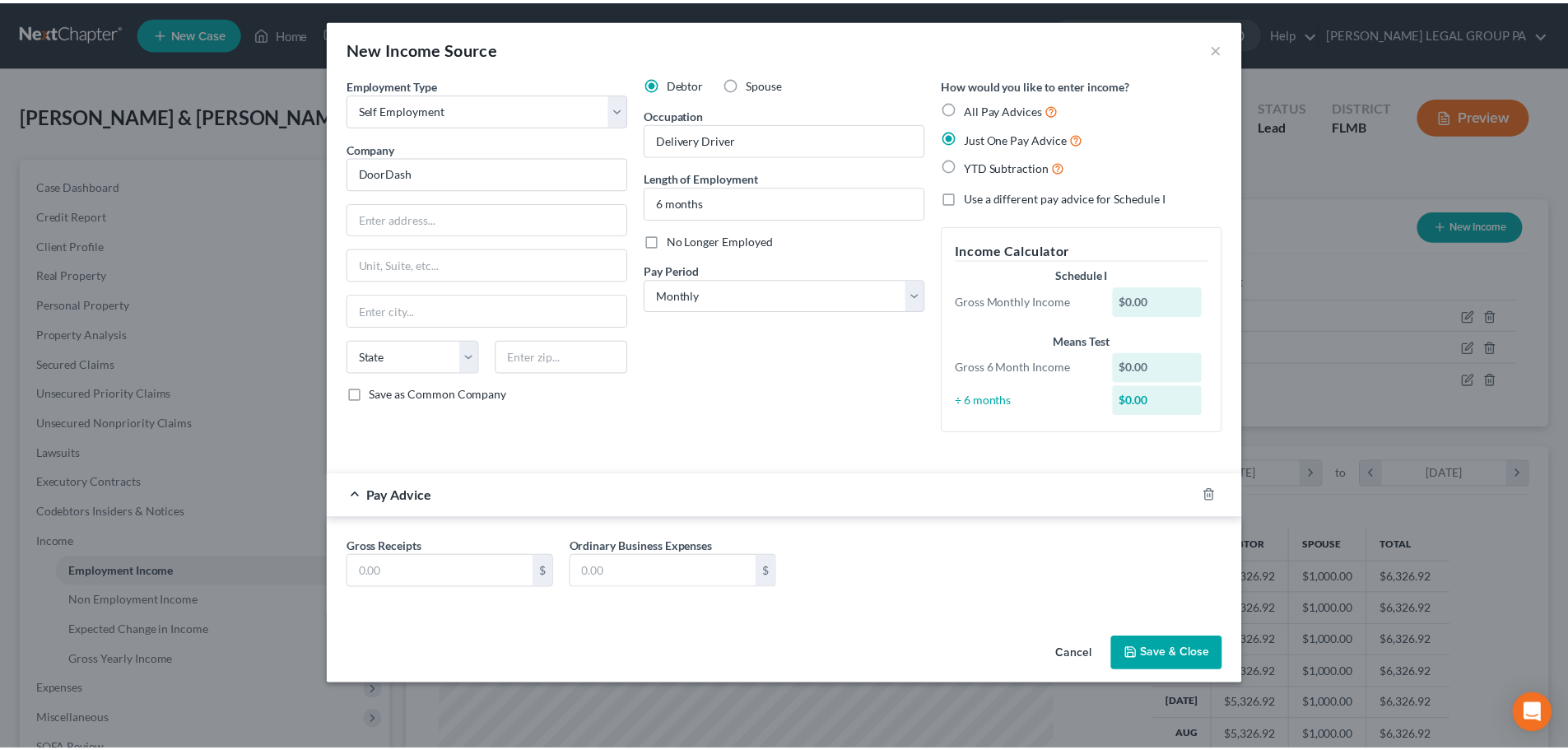
scroll to position [0, 0]
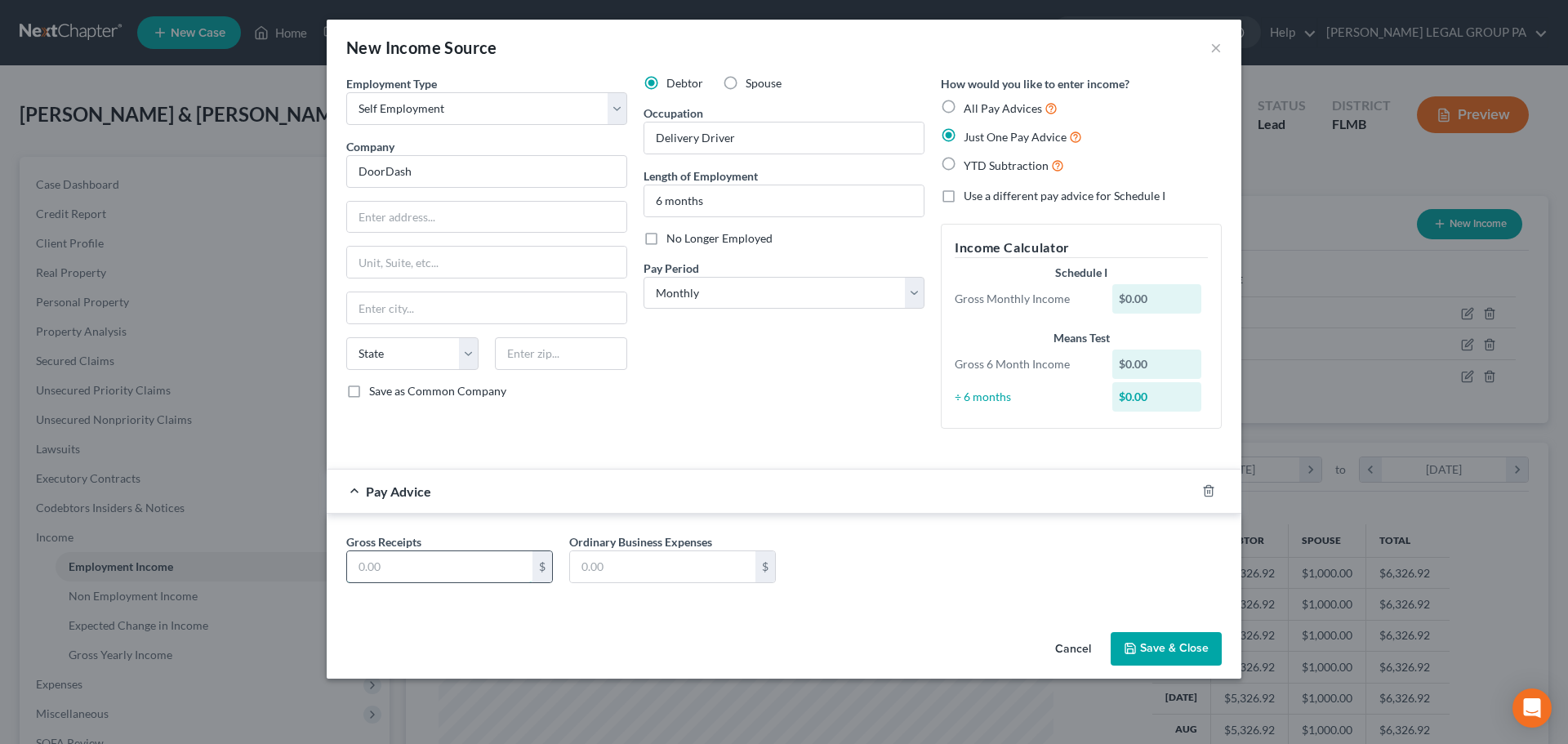
click at [464, 571] on input "text" at bounding box center [440, 566] width 186 height 31
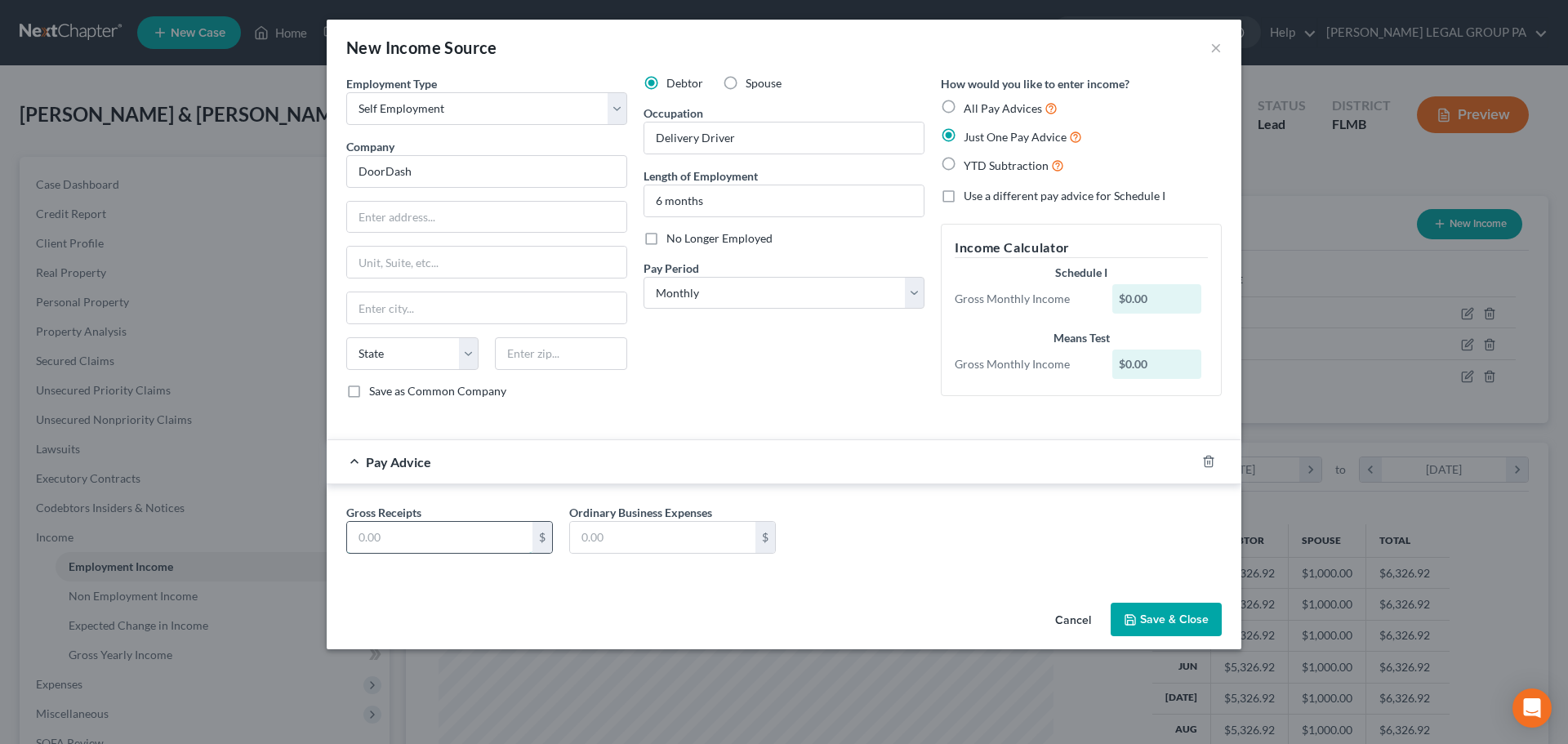
click at [434, 540] on input "text" at bounding box center [440, 537] width 186 height 31
type input "350.32"
click at [1177, 621] on button "Save & Close" at bounding box center [1166, 619] width 111 height 34
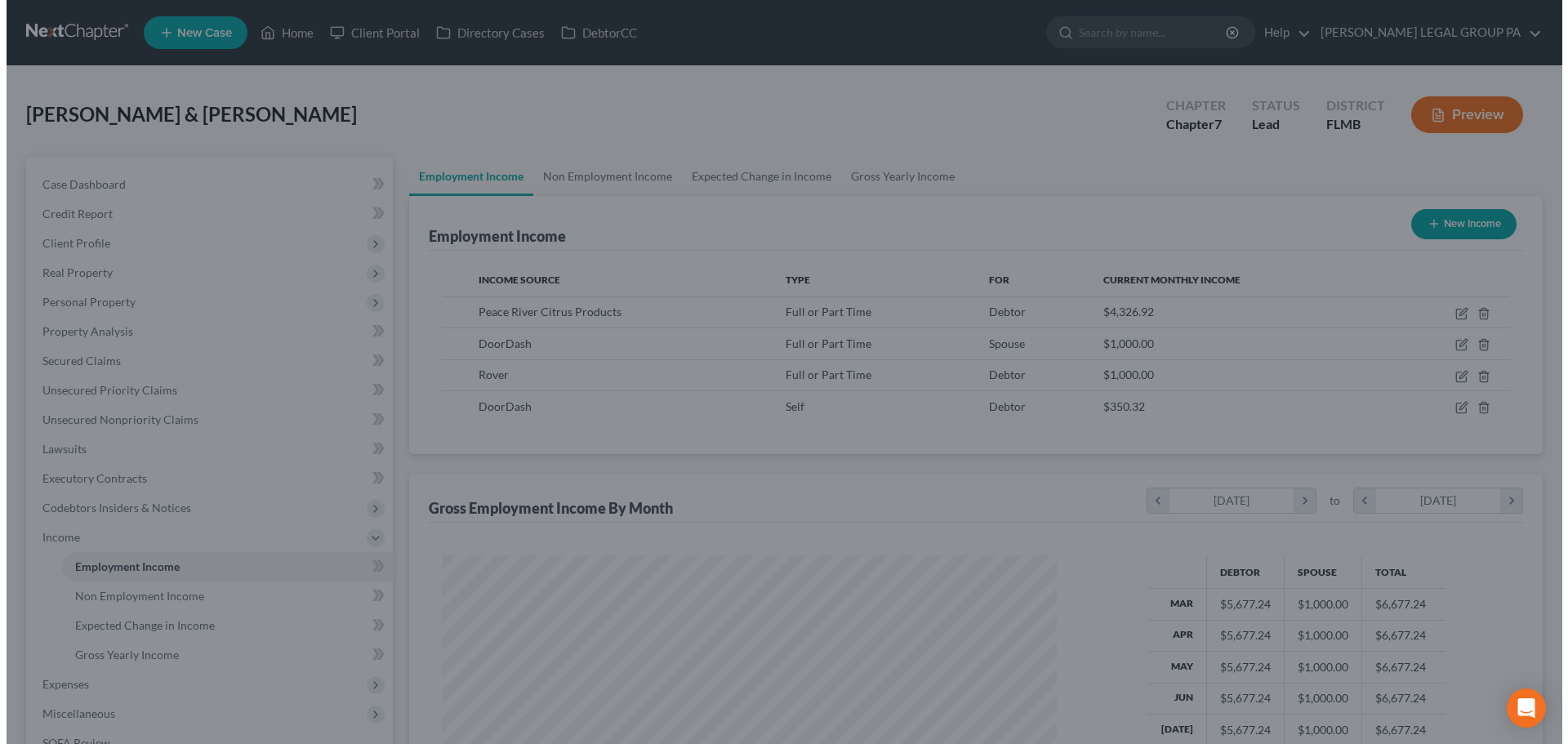
scroll to position [815989, 816190]
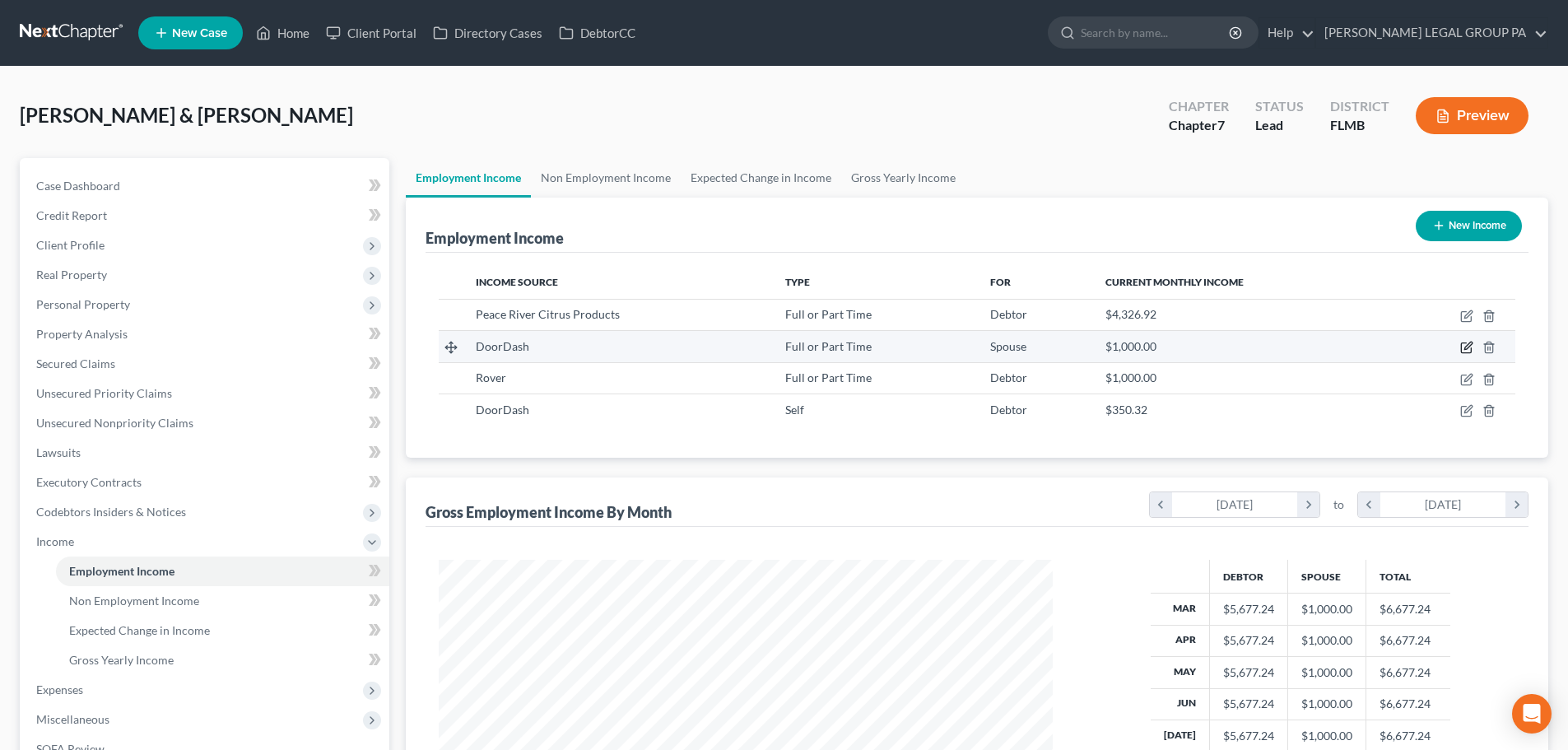
click at [1466, 349] on icon "button" at bounding box center [1468, 346] width 8 height 8
select select "0"
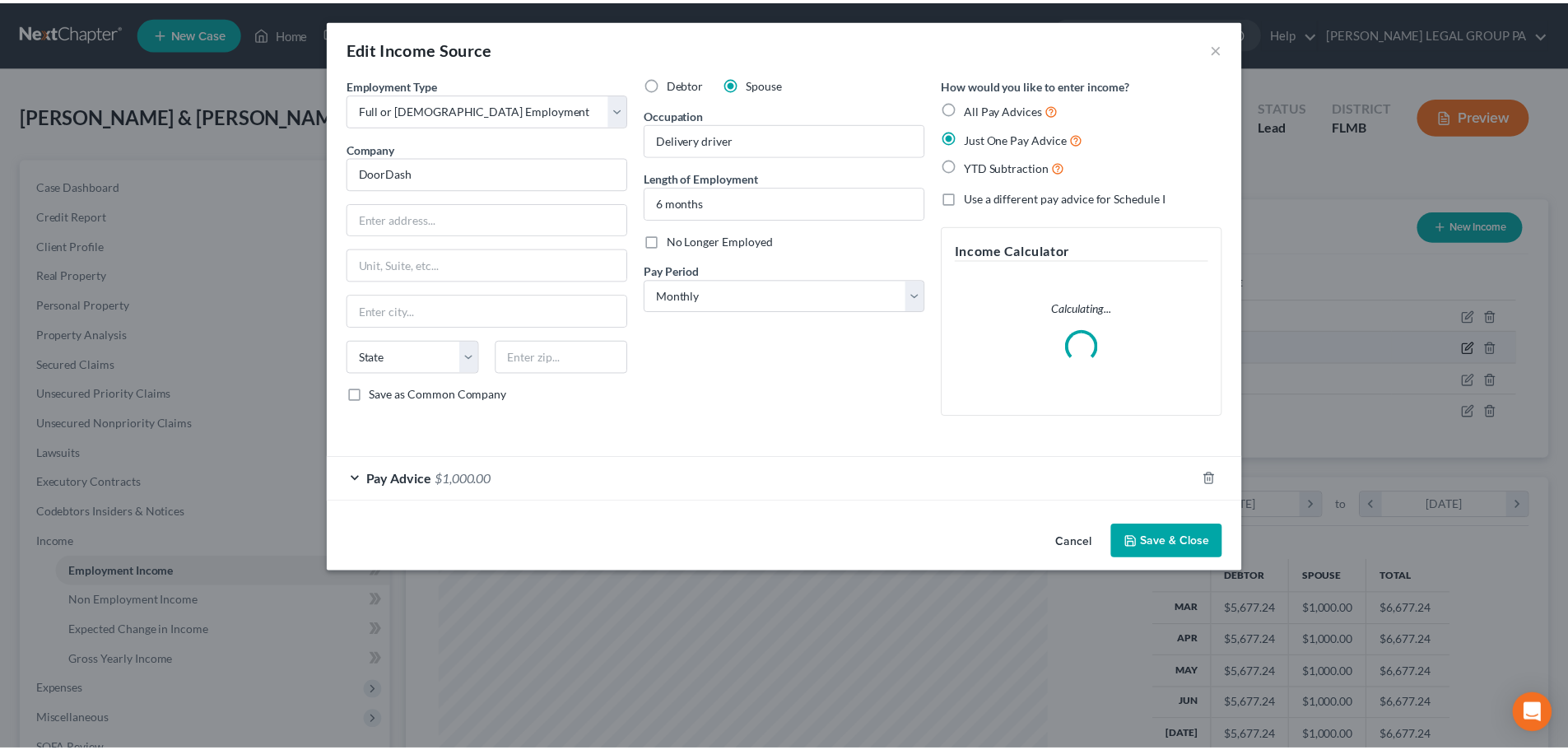
scroll to position [310, 653]
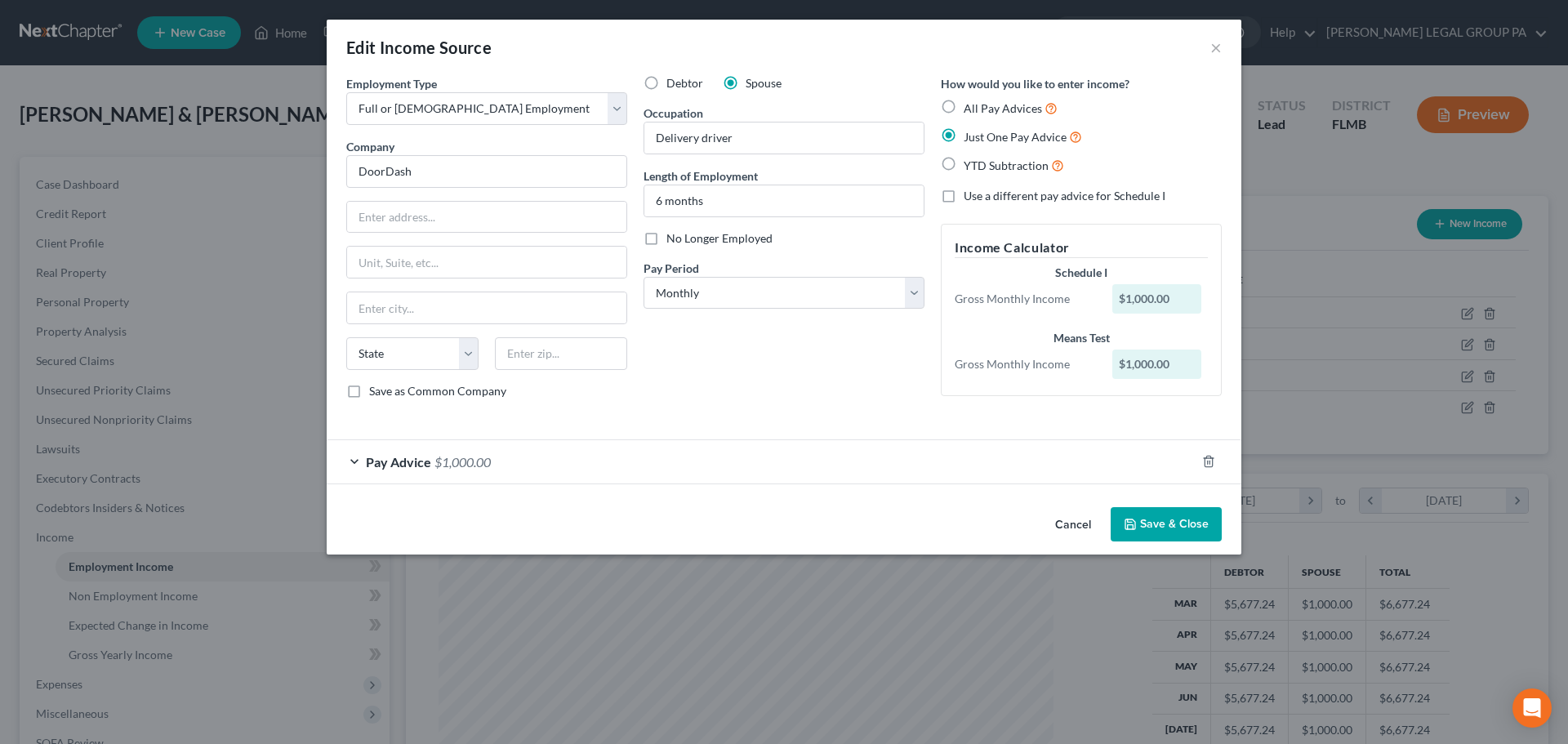
click at [1177, 540] on button "Save & Close" at bounding box center [1166, 524] width 111 height 34
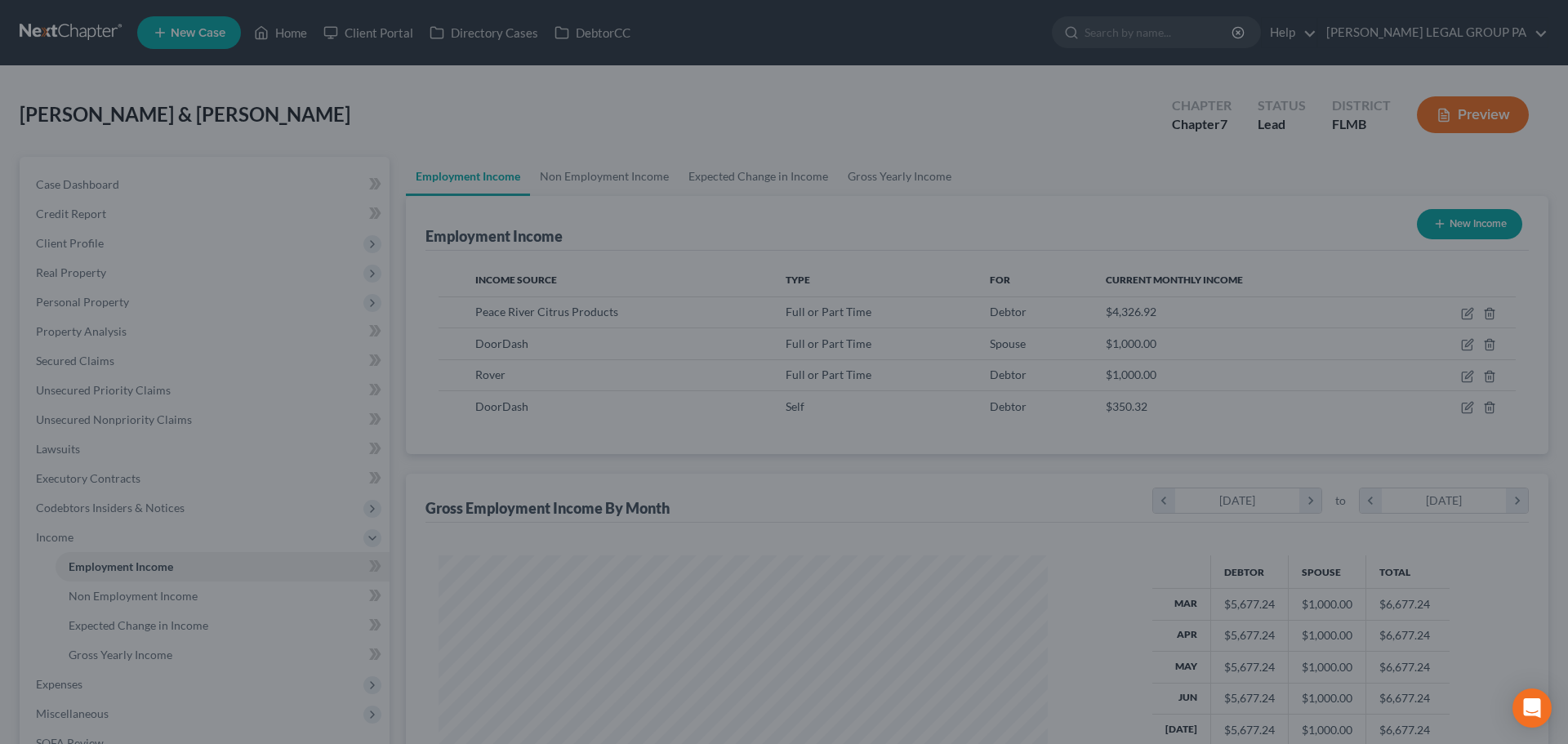
scroll to position [815989, 816190]
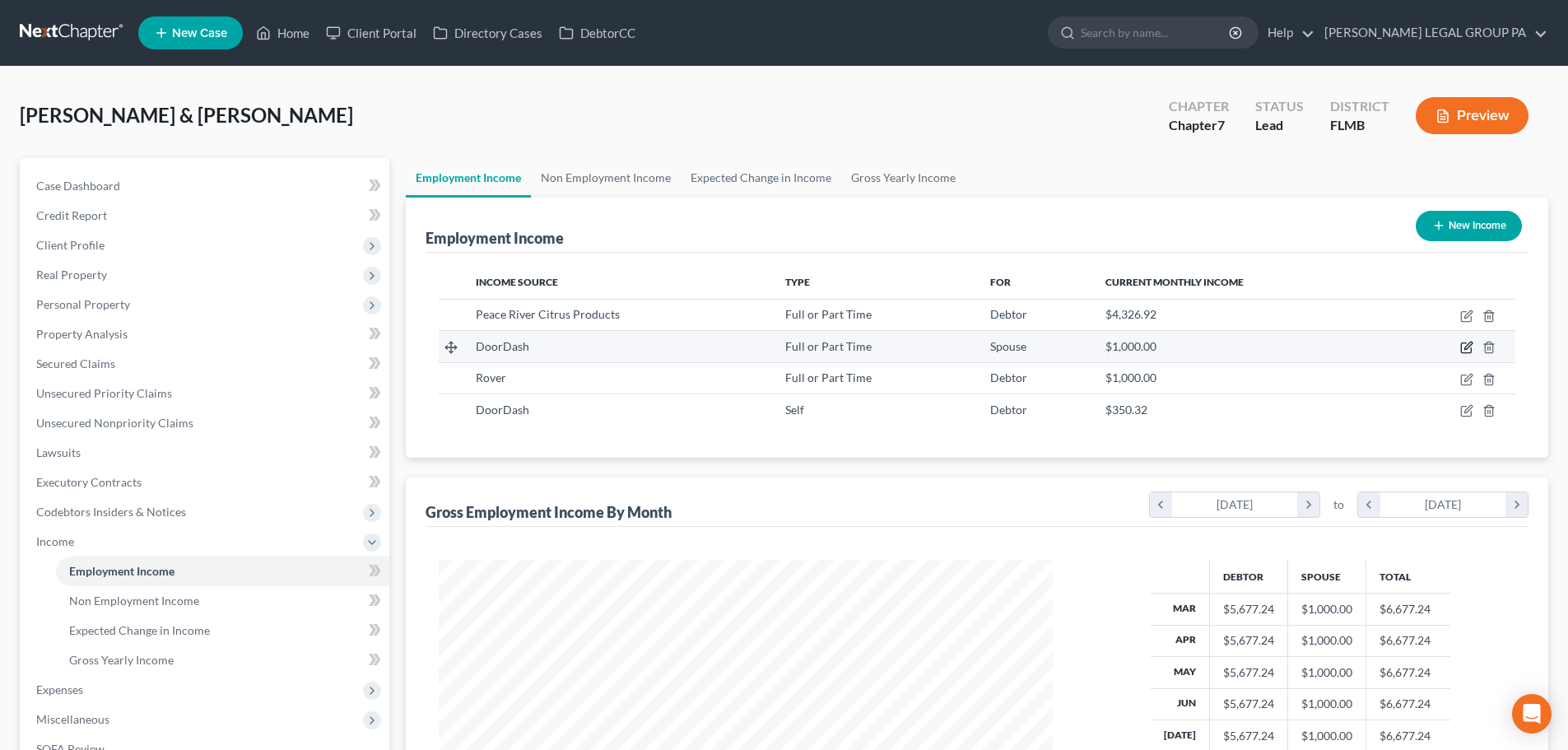
click at [1465, 345] on icon "button" at bounding box center [1467, 347] width 13 height 13
select select "0"
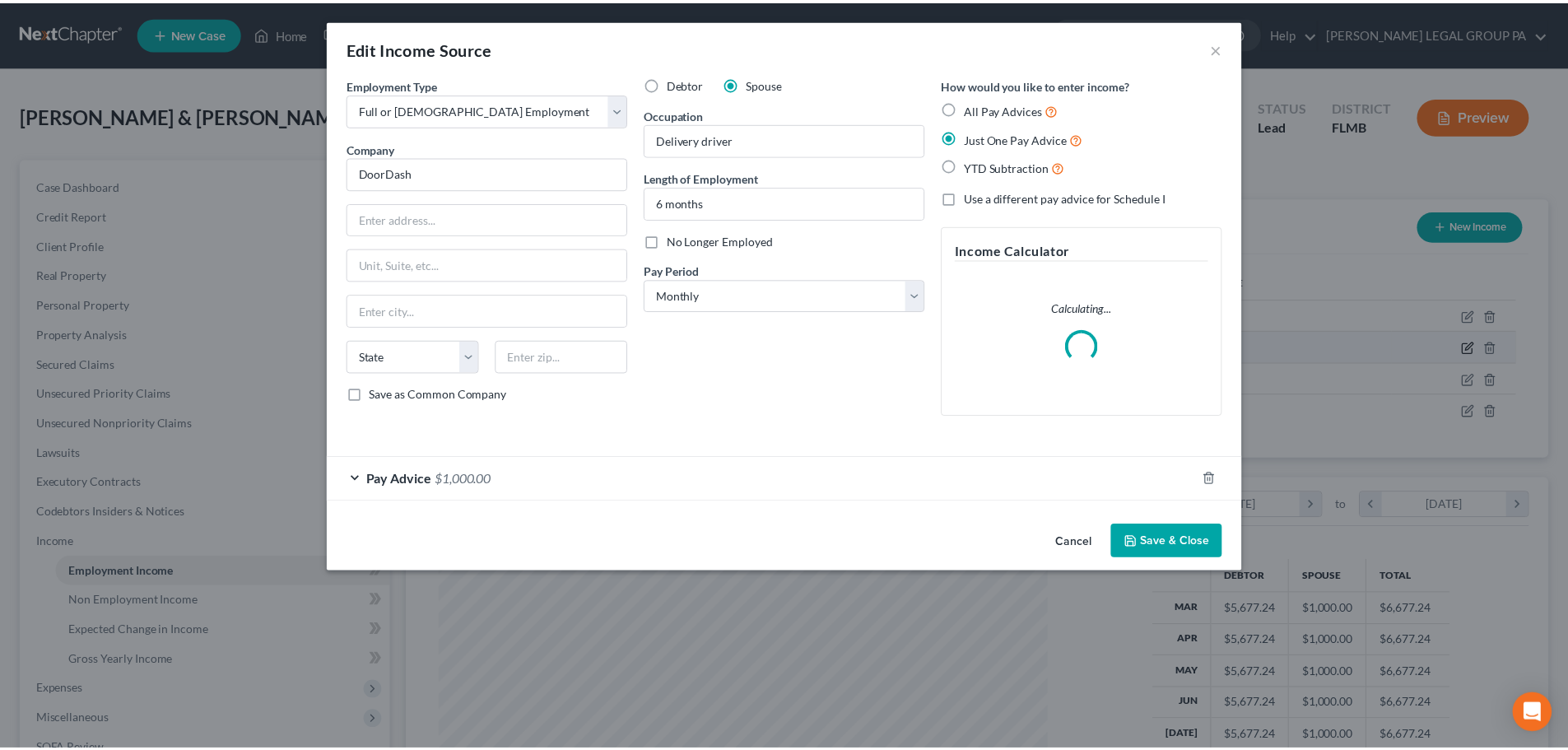
scroll to position [310, 653]
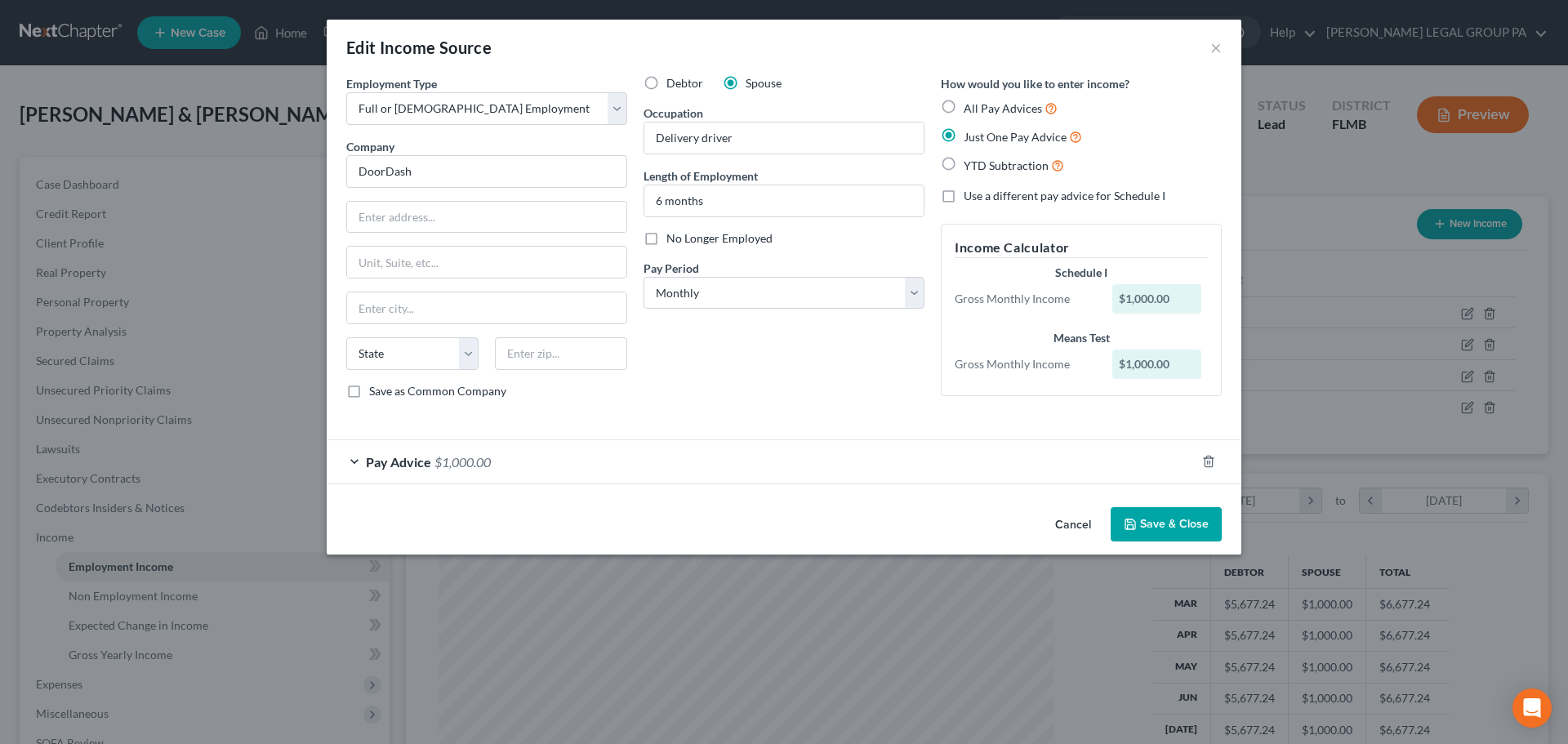
click at [426, 463] on span "Pay Advice" at bounding box center [398, 461] width 66 height 15
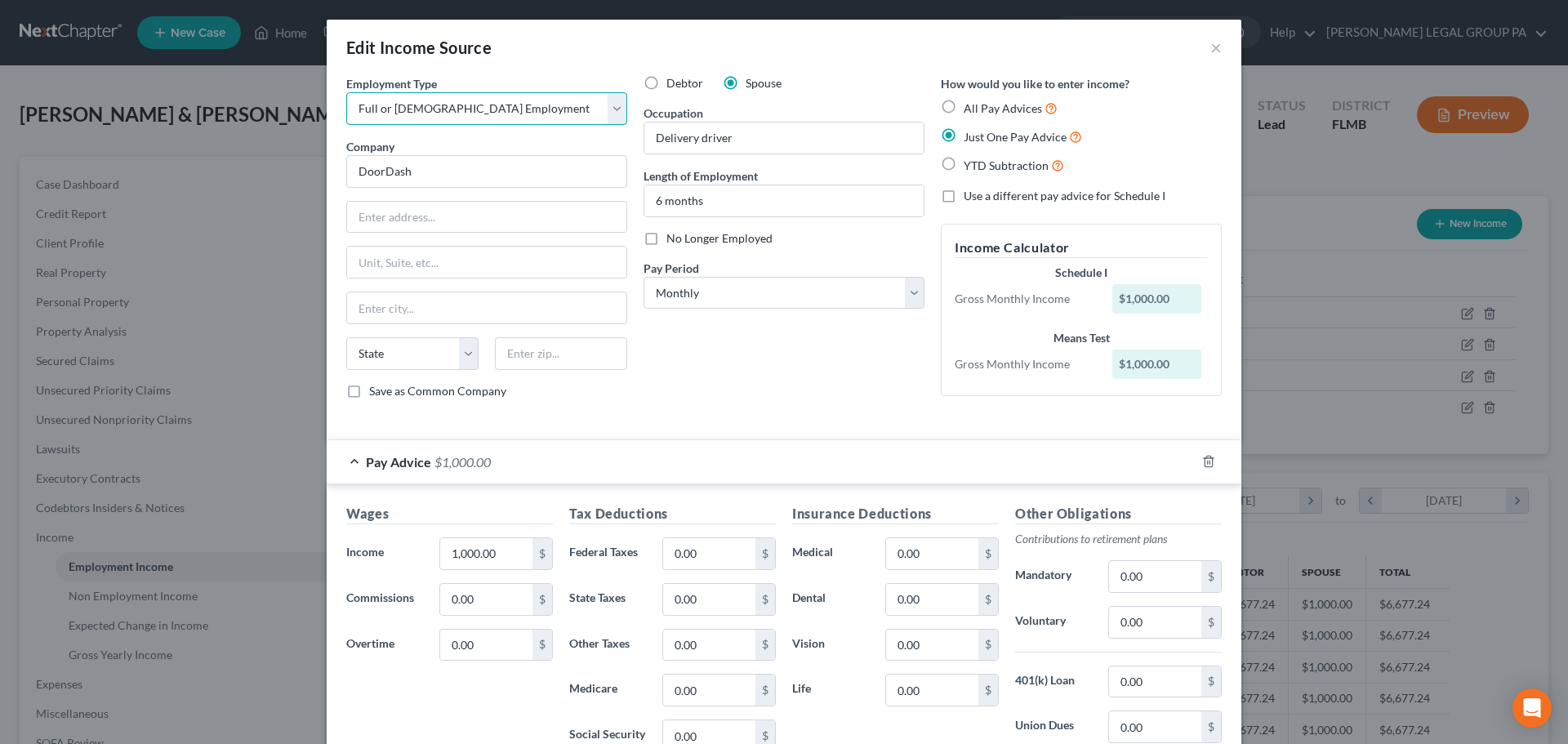
click at [514, 118] on select "Select Full or [DEMOGRAPHIC_DATA] Employment Self Employment" at bounding box center [486, 108] width 281 height 32
click at [347, 92] on select "Select Full or [DEMOGRAPHIC_DATA] Employment Self Employment" at bounding box center [486, 108] width 281 height 32
click at [467, 104] on select "Select Full or [DEMOGRAPHIC_DATA] Employment Self Employment" at bounding box center [486, 108] width 281 height 32
select select "1"
click at [347, 92] on select "Select Full or [DEMOGRAPHIC_DATA] Employment Self Employment" at bounding box center [486, 108] width 281 height 32
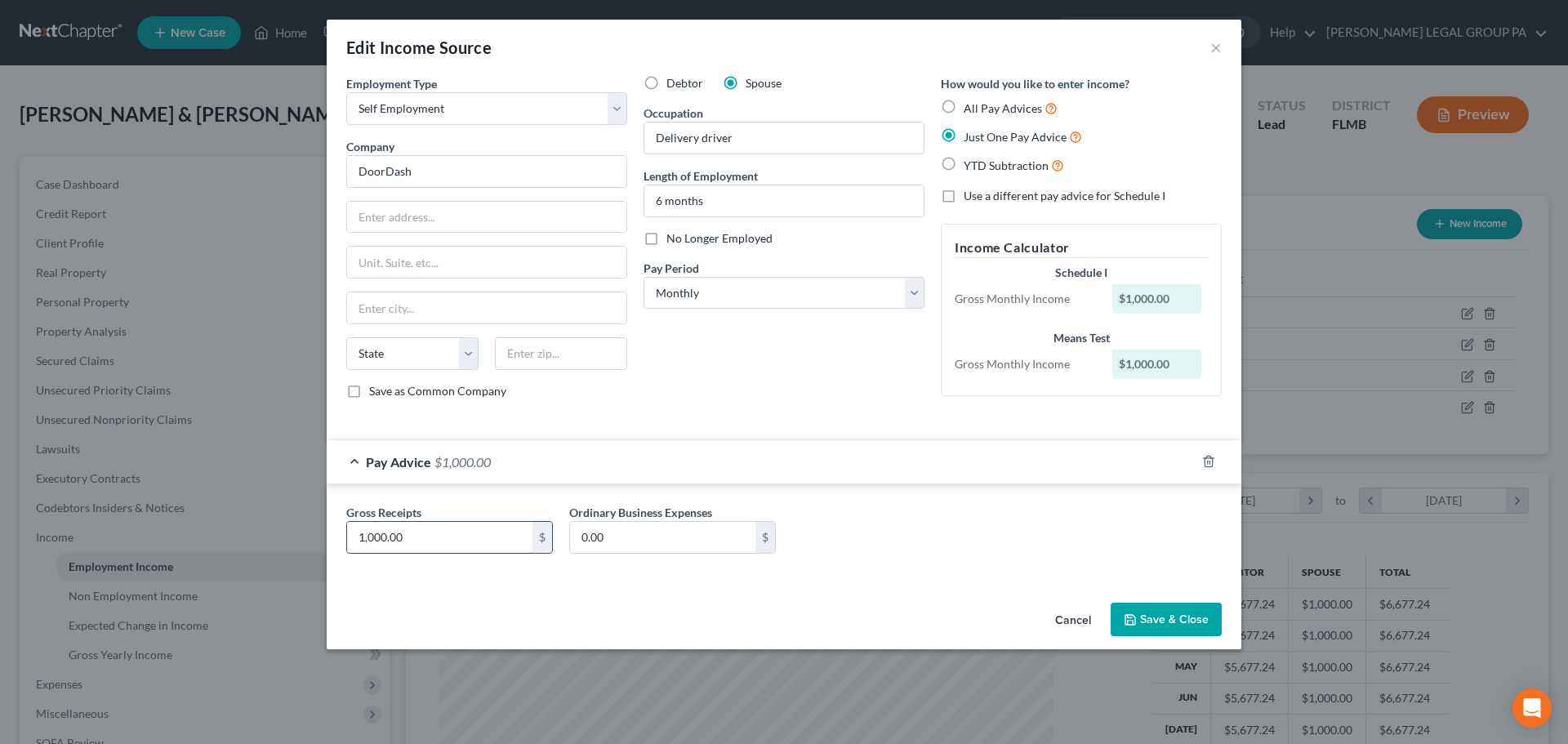
click at [478, 539] on input "1,000.00" at bounding box center [440, 537] width 186 height 31
type input "543.57"
click at [1168, 617] on button "Save & Close" at bounding box center [1166, 619] width 111 height 34
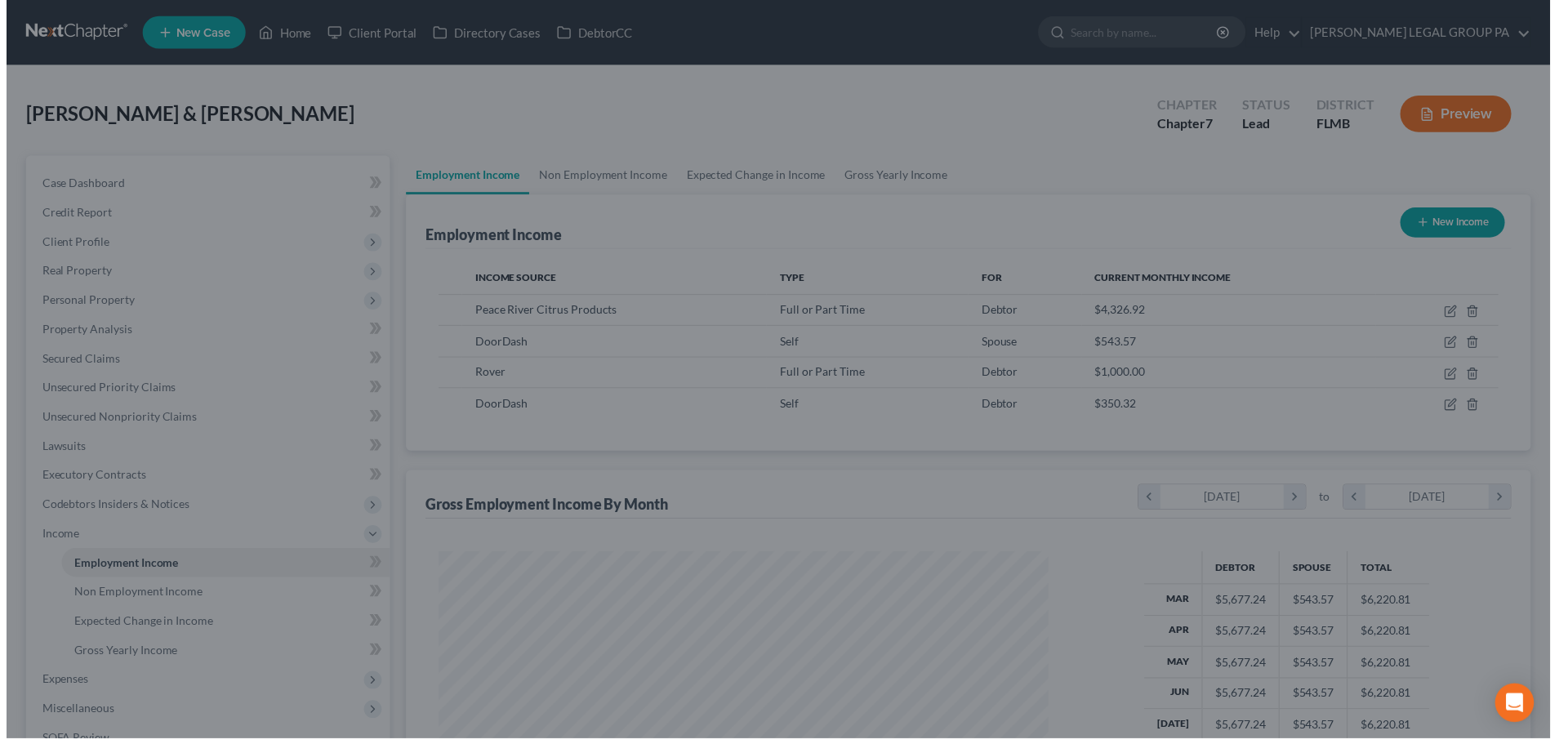
scroll to position [815989, 816190]
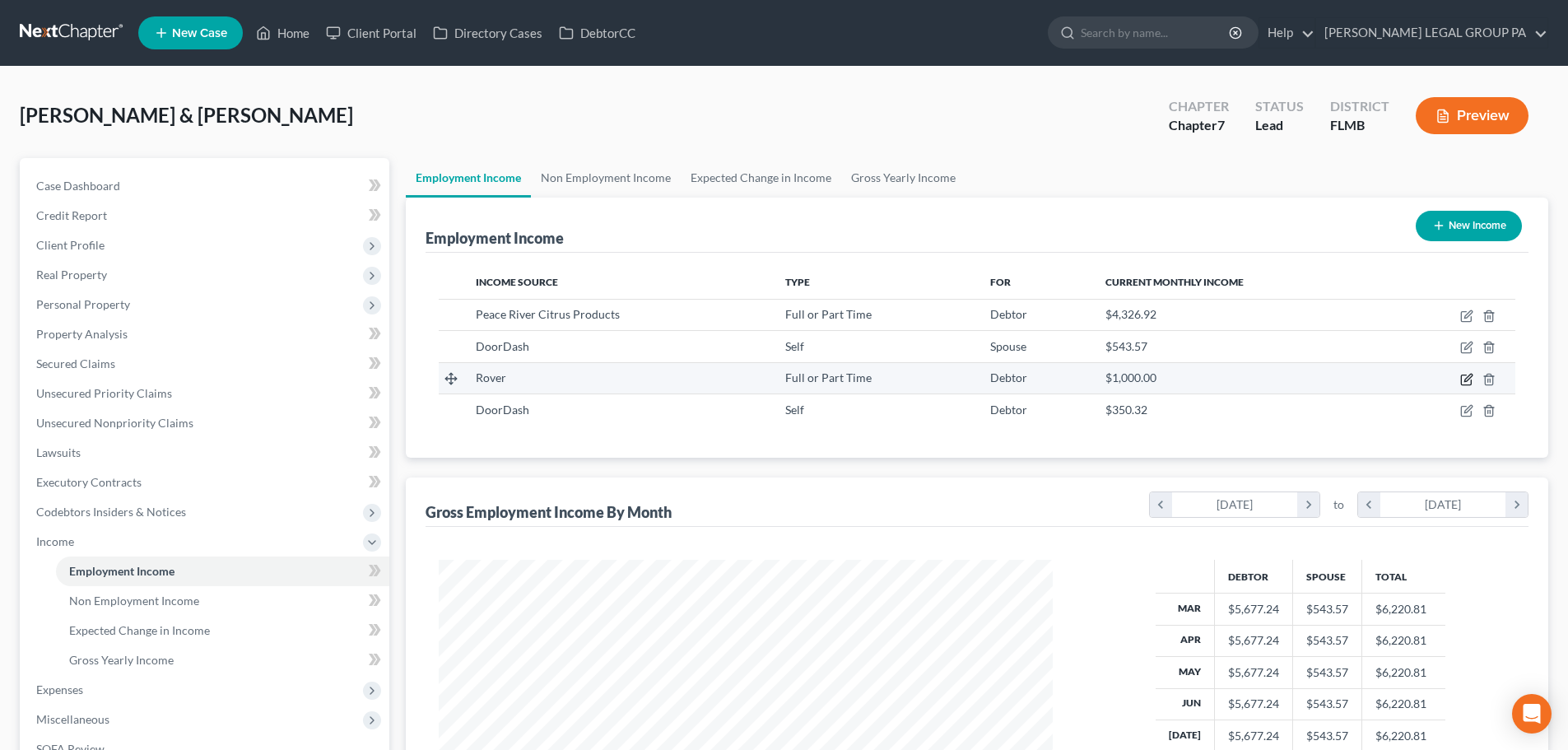
click at [1463, 381] on icon "button" at bounding box center [1467, 380] width 13 height 13
select select "0"
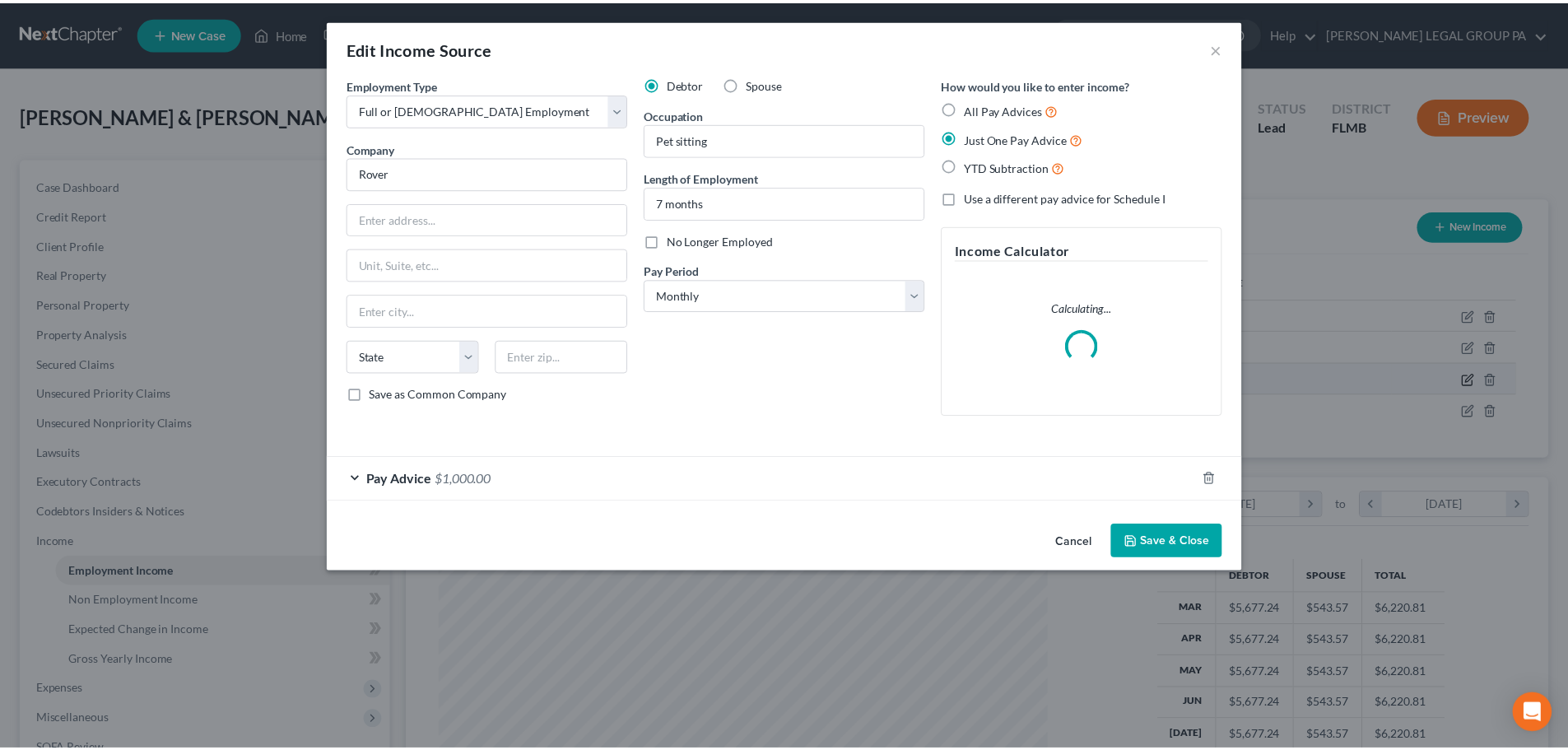
scroll to position [310, 653]
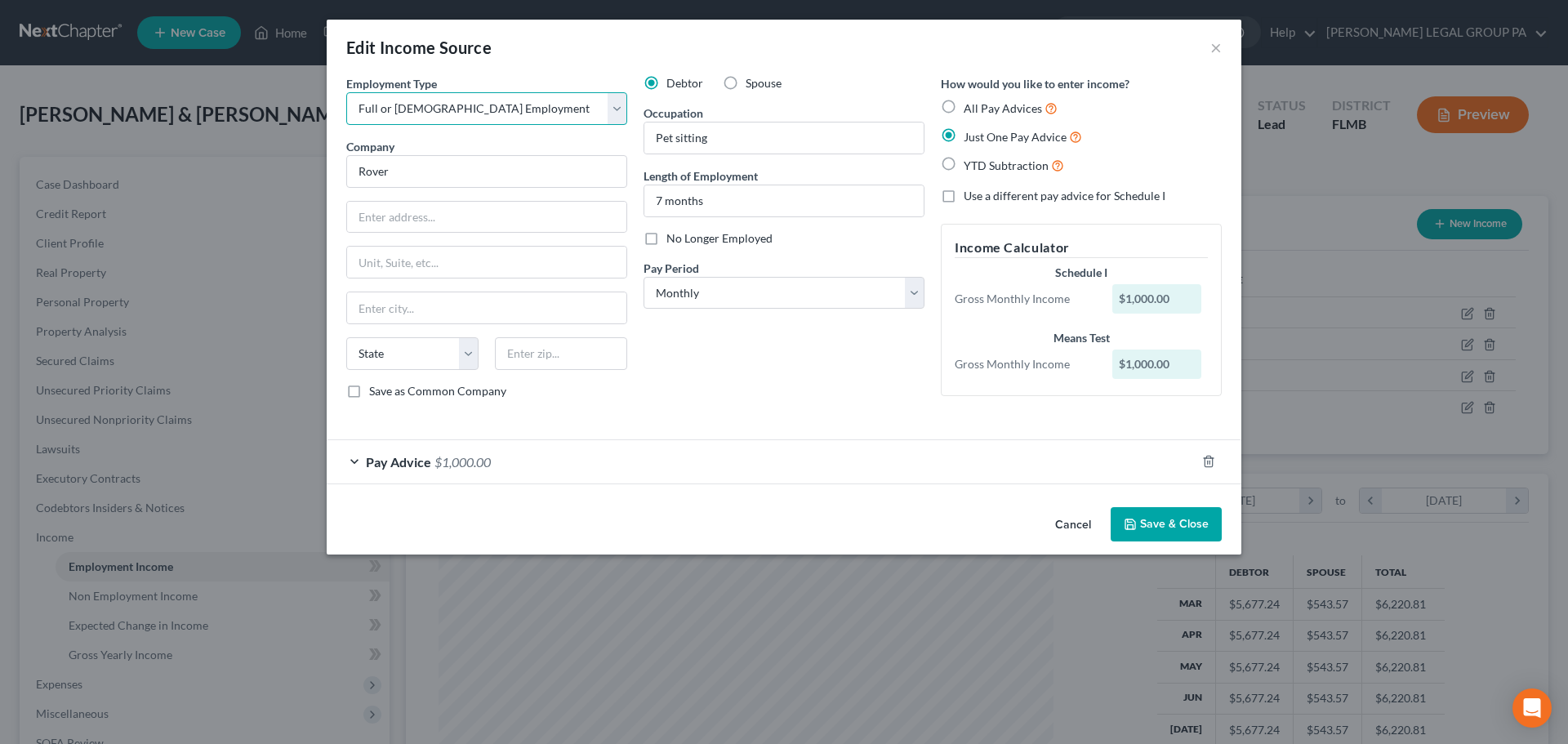
click at [450, 120] on select "Select Full or [DEMOGRAPHIC_DATA] Employment Self Employment" at bounding box center [486, 108] width 281 height 32
select select "1"
click at [347, 92] on select "Select Full or [DEMOGRAPHIC_DATA] Employment Self Employment" at bounding box center [486, 108] width 281 height 32
click at [412, 448] on div "Pay Advice $1,000.00" at bounding box center [761, 460] width 869 height 43
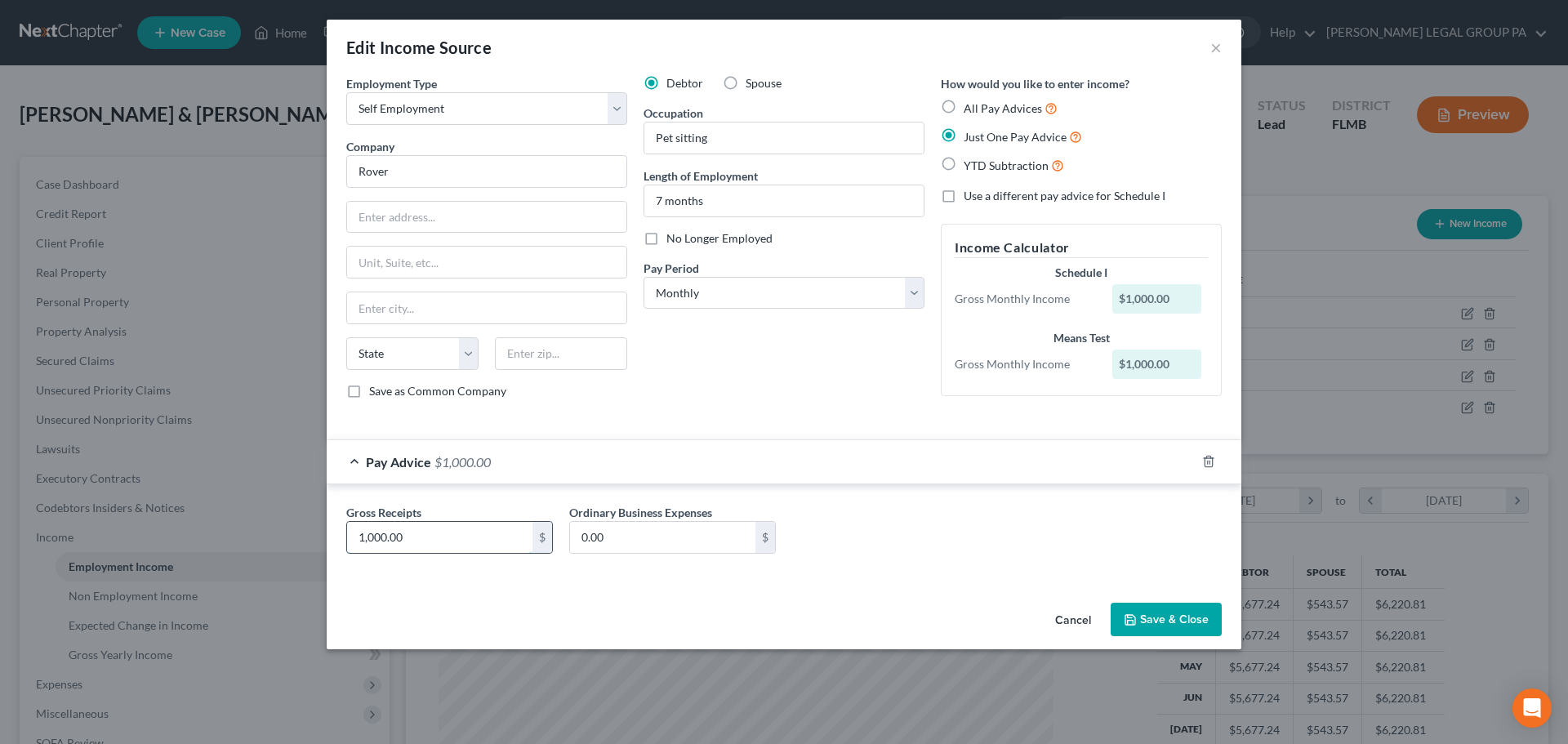
click at [454, 525] on input "1,000.00" at bounding box center [440, 537] width 186 height 31
type input "456.16"
click at [1167, 623] on button "Save & Close" at bounding box center [1166, 619] width 111 height 34
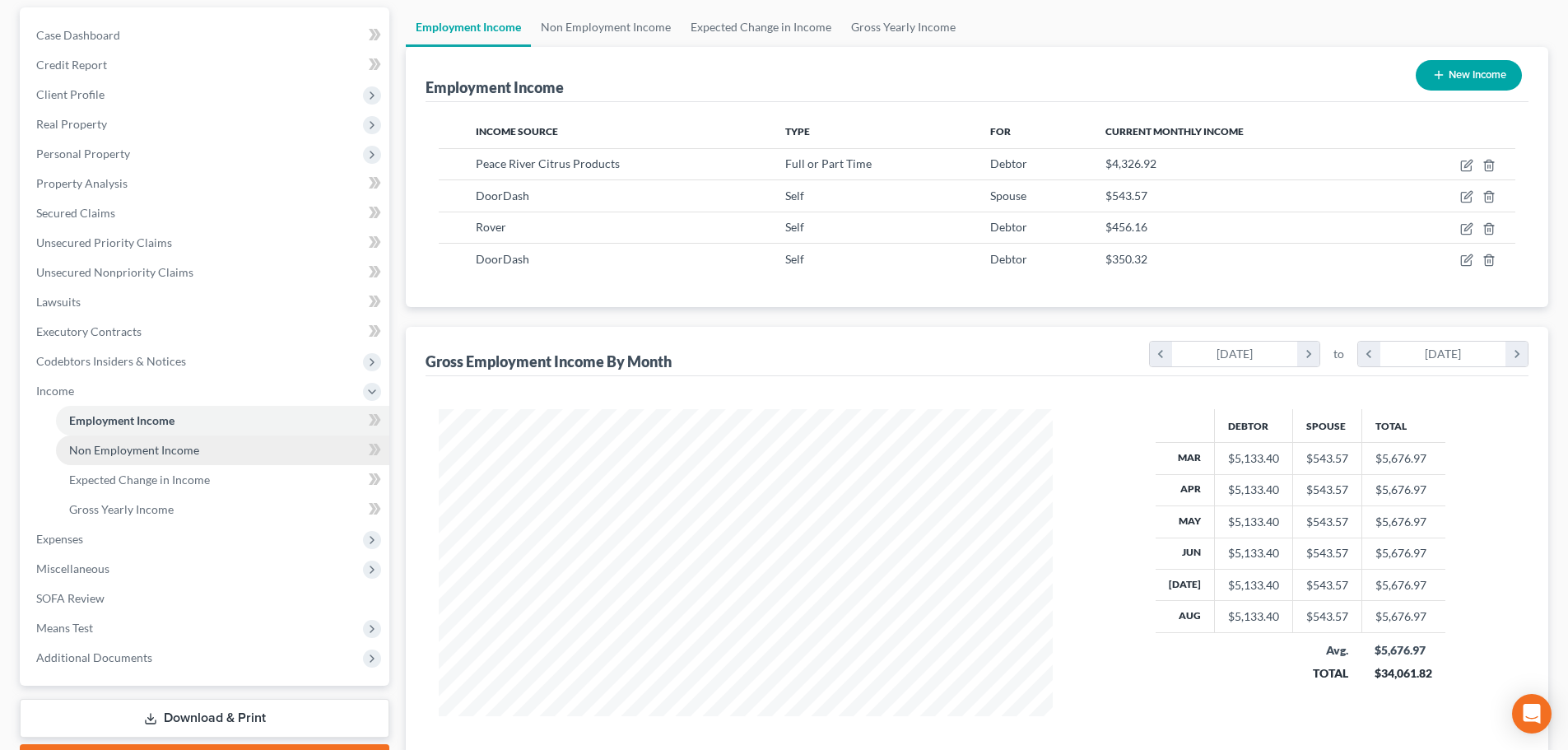
scroll to position [165, 0]
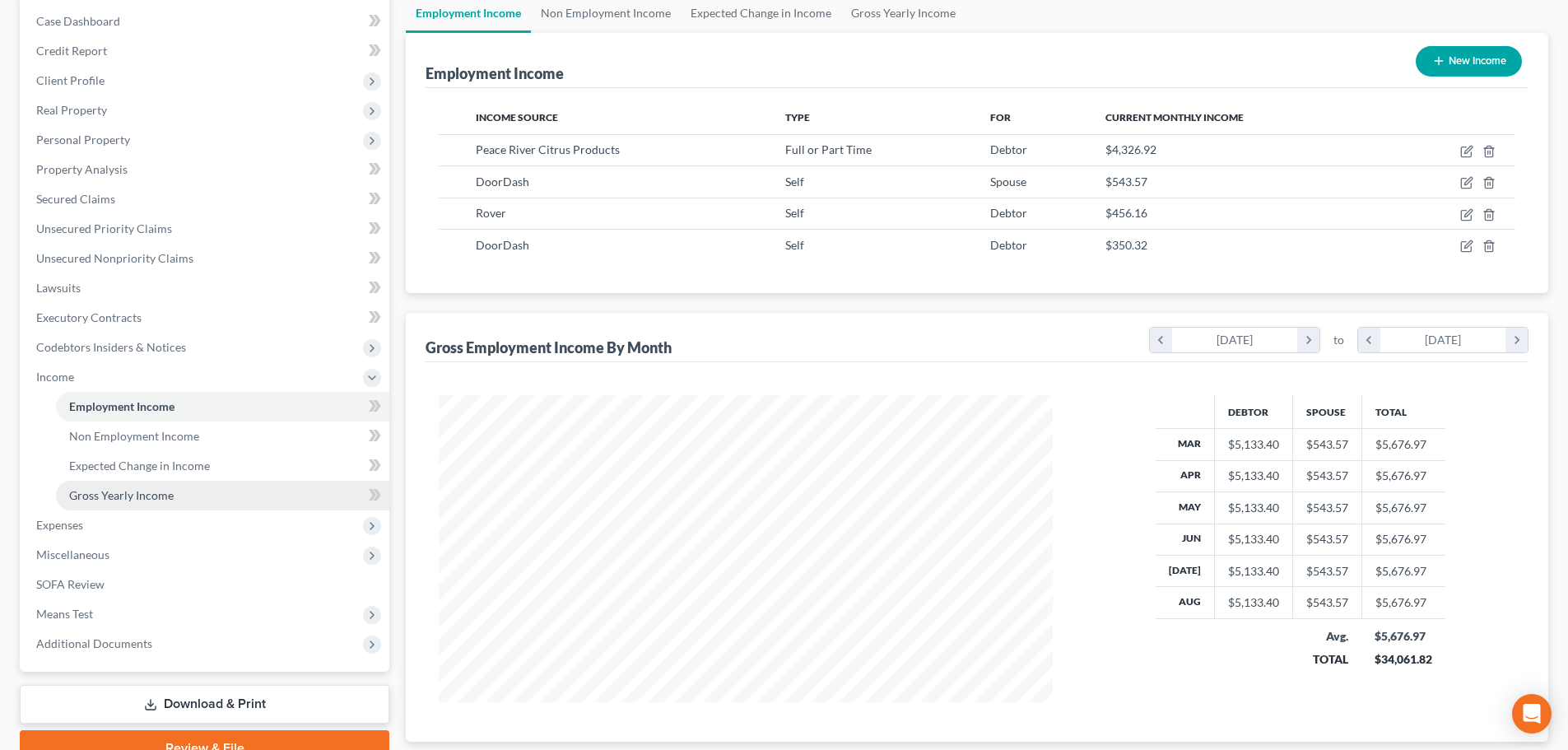
click at [131, 494] on span "Gross Yearly Income" at bounding box center [121, 495] width 105 height 14
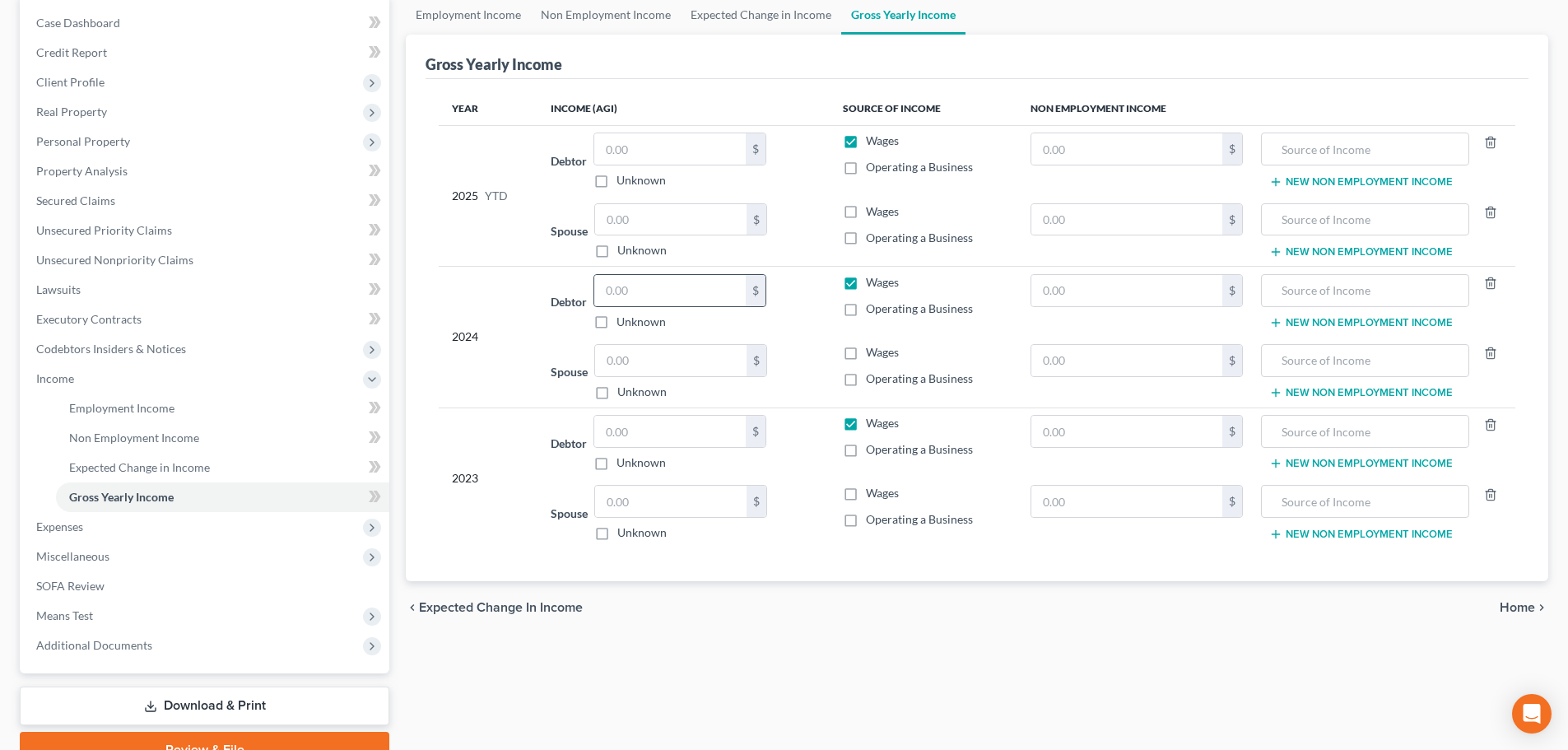
scroll to position [165, 0]
click at [664, 438] on input "text" at bounding box center [670, 430] width 152 height 32
type input "90,710"
click at [770, 436] on div "Debtor 90,710.00 $ Unknown Balance Undetermined 90,710 $ Unknown" at bounding box center [683, 441] width 265 height 56
click at [664, 293] on input "text" at bounding box center [670, 289] width 152 height 32
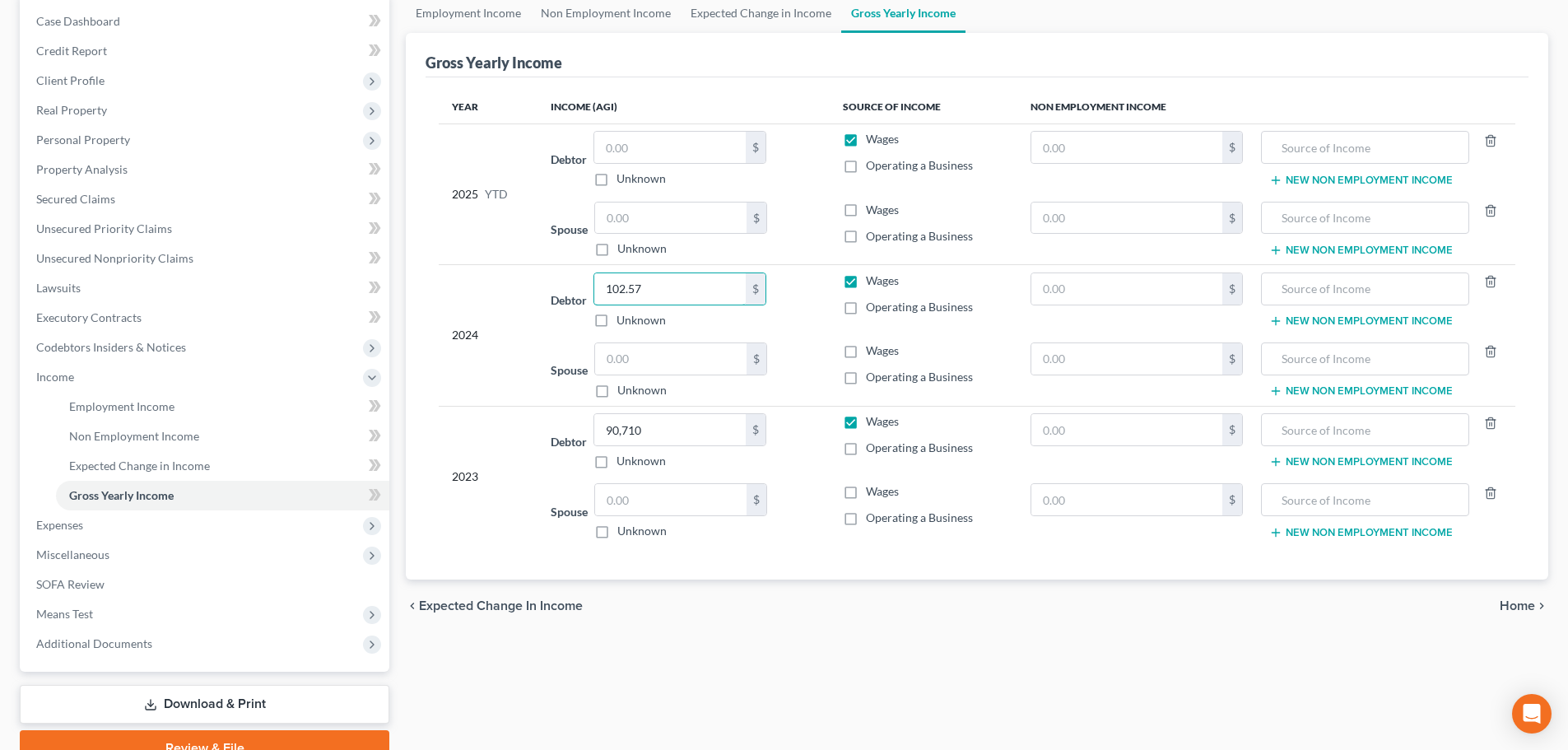
drag, startPoint x: 670, startPoint y: 293, endPoint x: 588, endPoint y: 291, distance: 82.0
click at [588, 291] on div "Debtor 102.57 $ Unknown Balance Undetermined 102.57 $ Unknown" at bounding box center [683, 300] width 265 height 56
click at [588, 291] on div "Debtor 102,579.00 $ Unknown Balance Undetermined 102,579 $ Unknown" at bounding box center [683, 300] width 265 height 56
click at [670, 292] on input "102,579" at bounding box center [670, 289] width 152 height 32
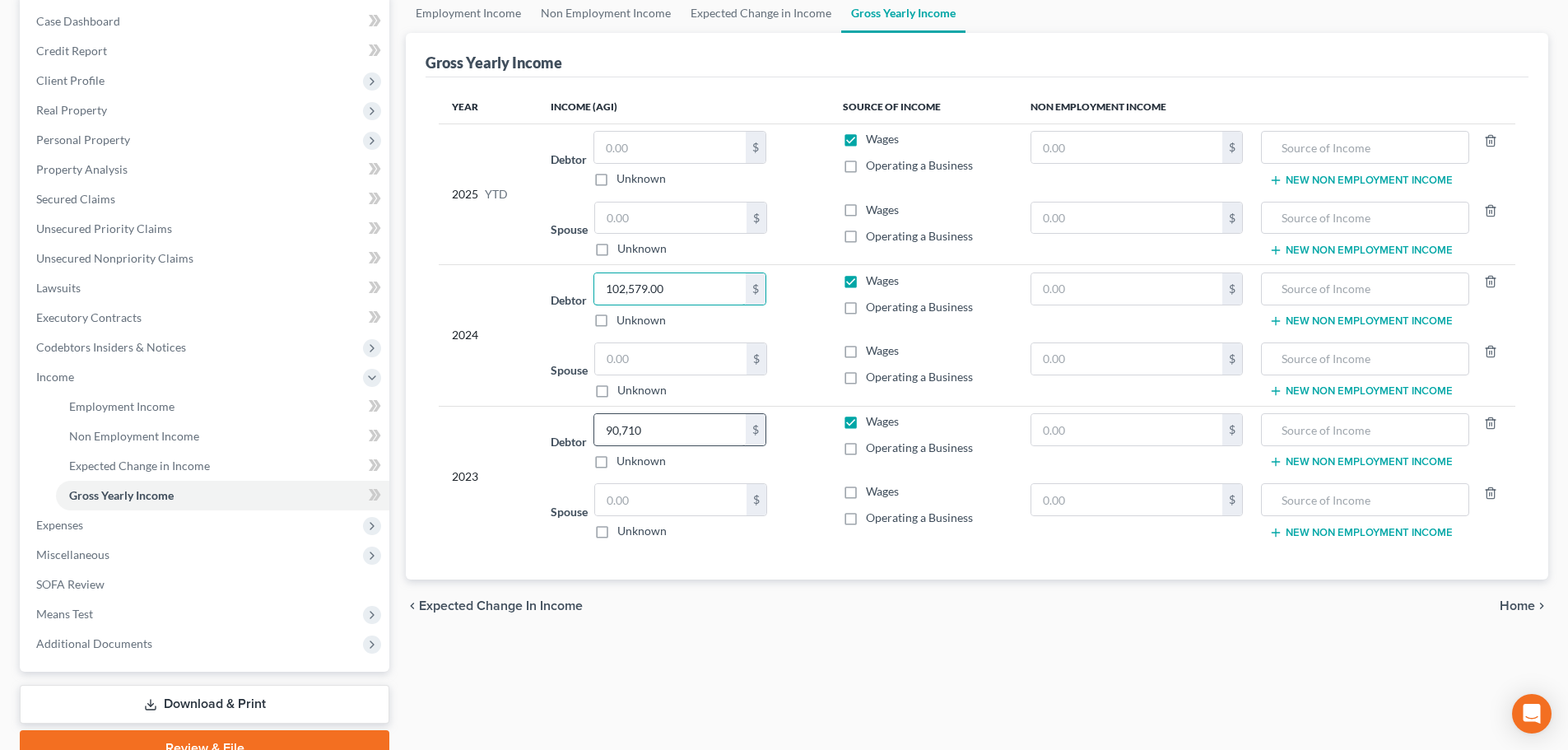
type input "102,579.00"
click at [654, 432] on input "90,710" at bounding box center [670, 430] width 152 height 32
type input "90,710.00"
click at [826, 333] on td "Debtor 102,579.00 $ Unknown Balance Undetermined 102,579.00 $ Unknown" at bounding box center [683, 300] width 292 height 71
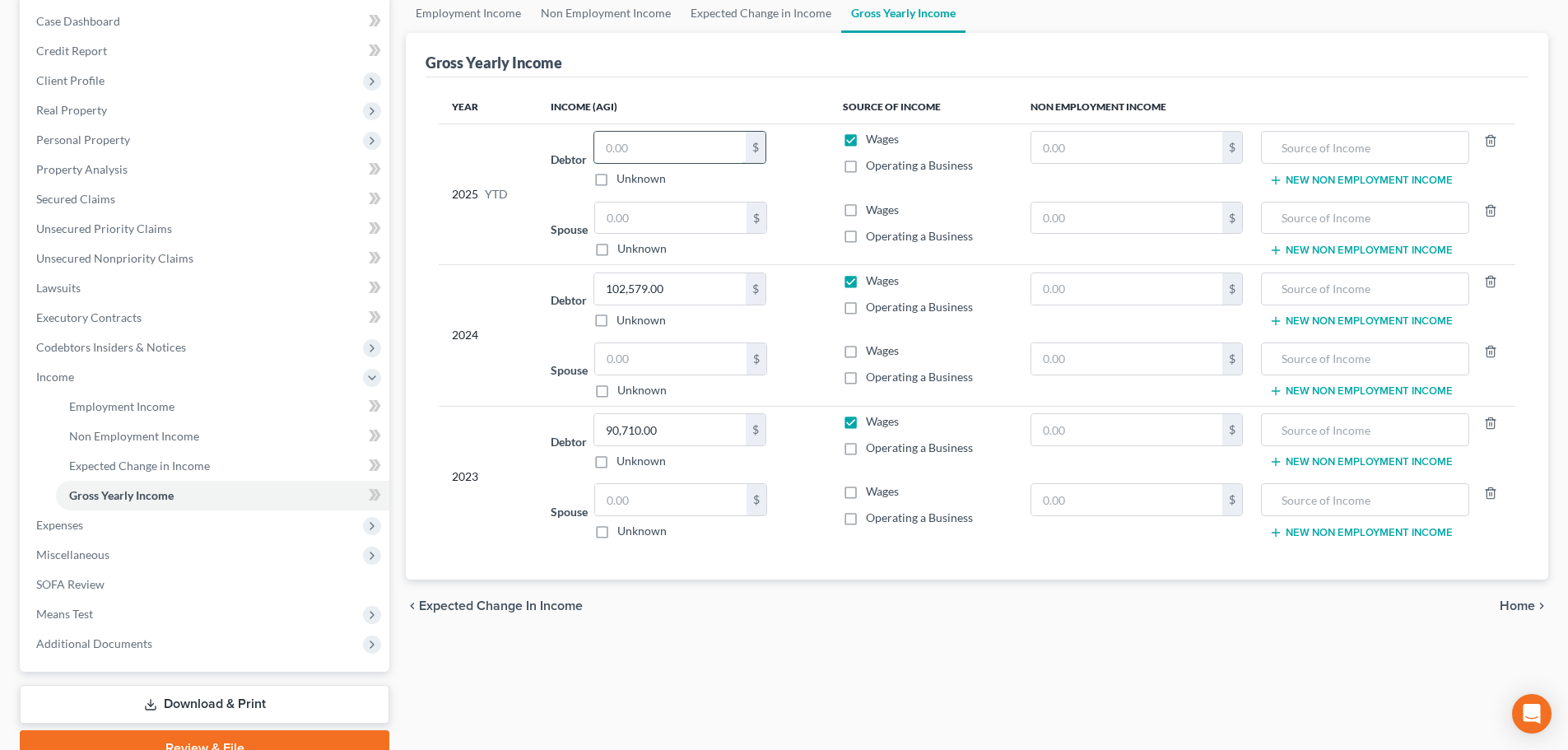
click at [637, 145] on input "text" at bounding box center [670, 147] width 152 height 32
click at [701, 149] on input "64,649.96" at bounding box center [670, 147] width 152 height 32
click at [677, 152] on input "69,616." at bounding box center [670, 147] width 152 height 32
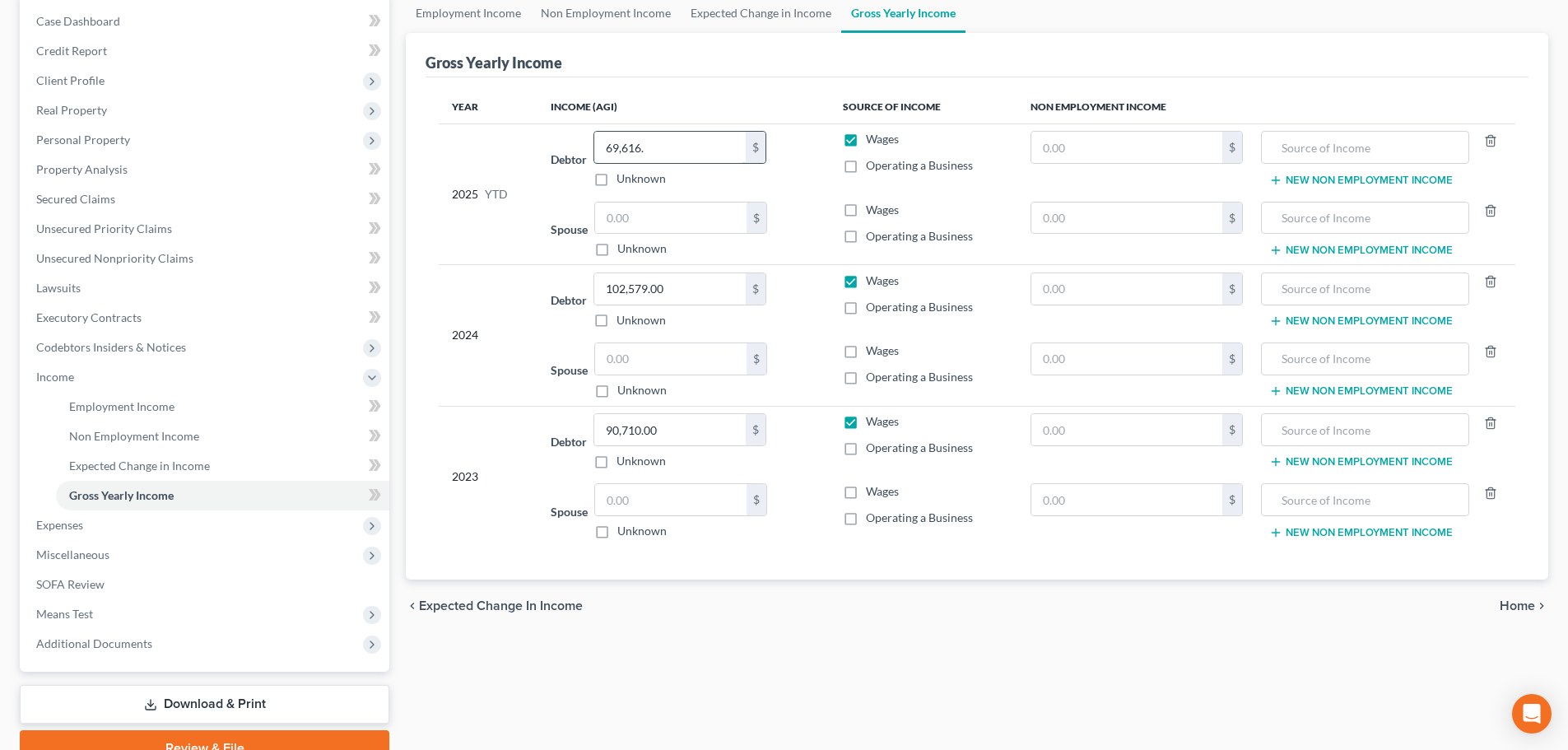
click at [677, 152] on input "69,616." at bounding box center [670, 147] width 152 height 32
type input "69,616.48"
click at [667, 227] on input "text" at bounding box center [671, 218] width 152 height 32
click at [677, 218] on input "text" at bounding box center [671, 218] width 152 height 32
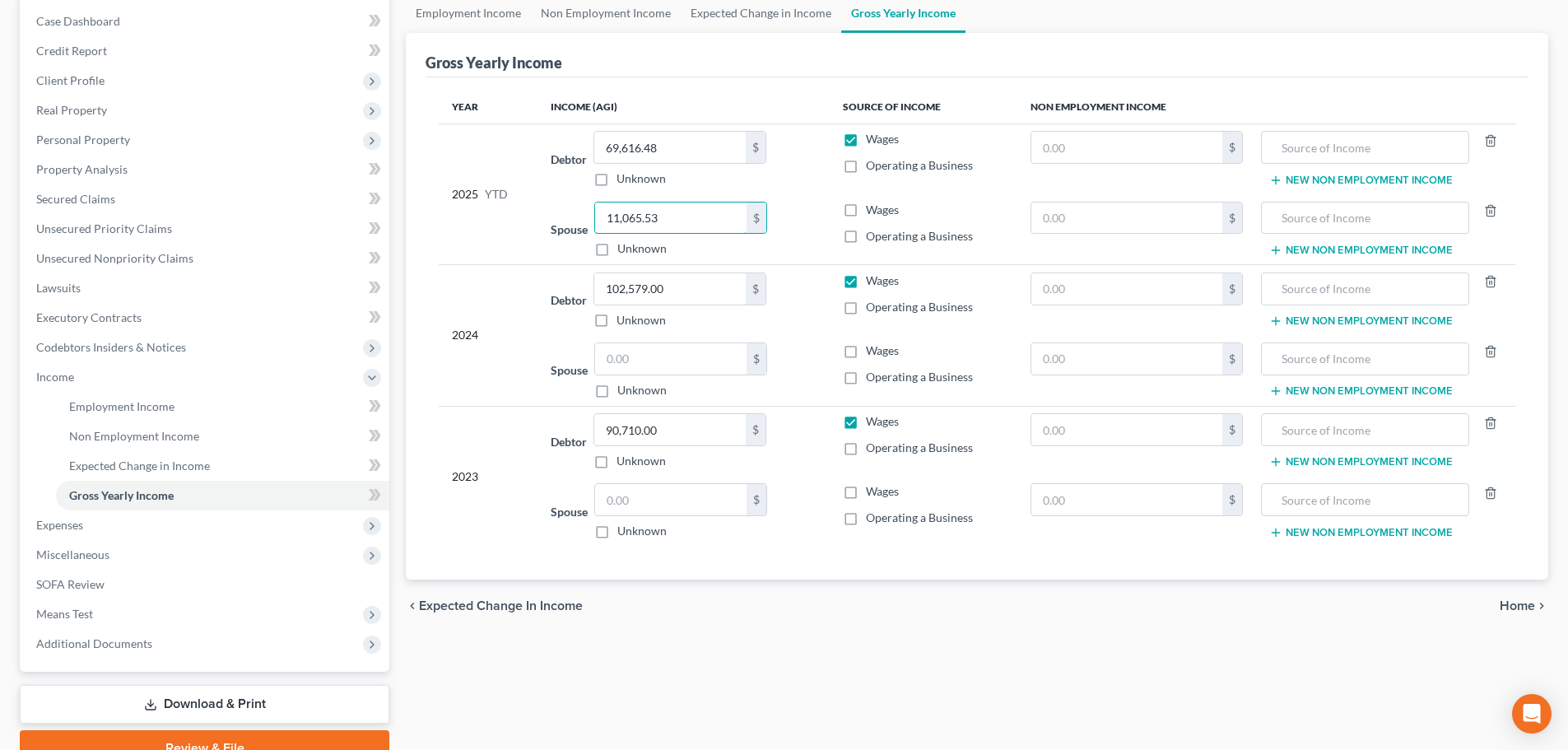
type input "11,065.53"
click at [867, 236] on label "Operating a Business" at bounding box center [920, 236] width 107 height 16
click at [872, 236] on input "Operating a Business" at bounding box center [877, 233] width 11 height 11
checkbox input "true"
click at [867, 164] on label "Operating a Business" at bounding box center [920, 165] width 107 height 16
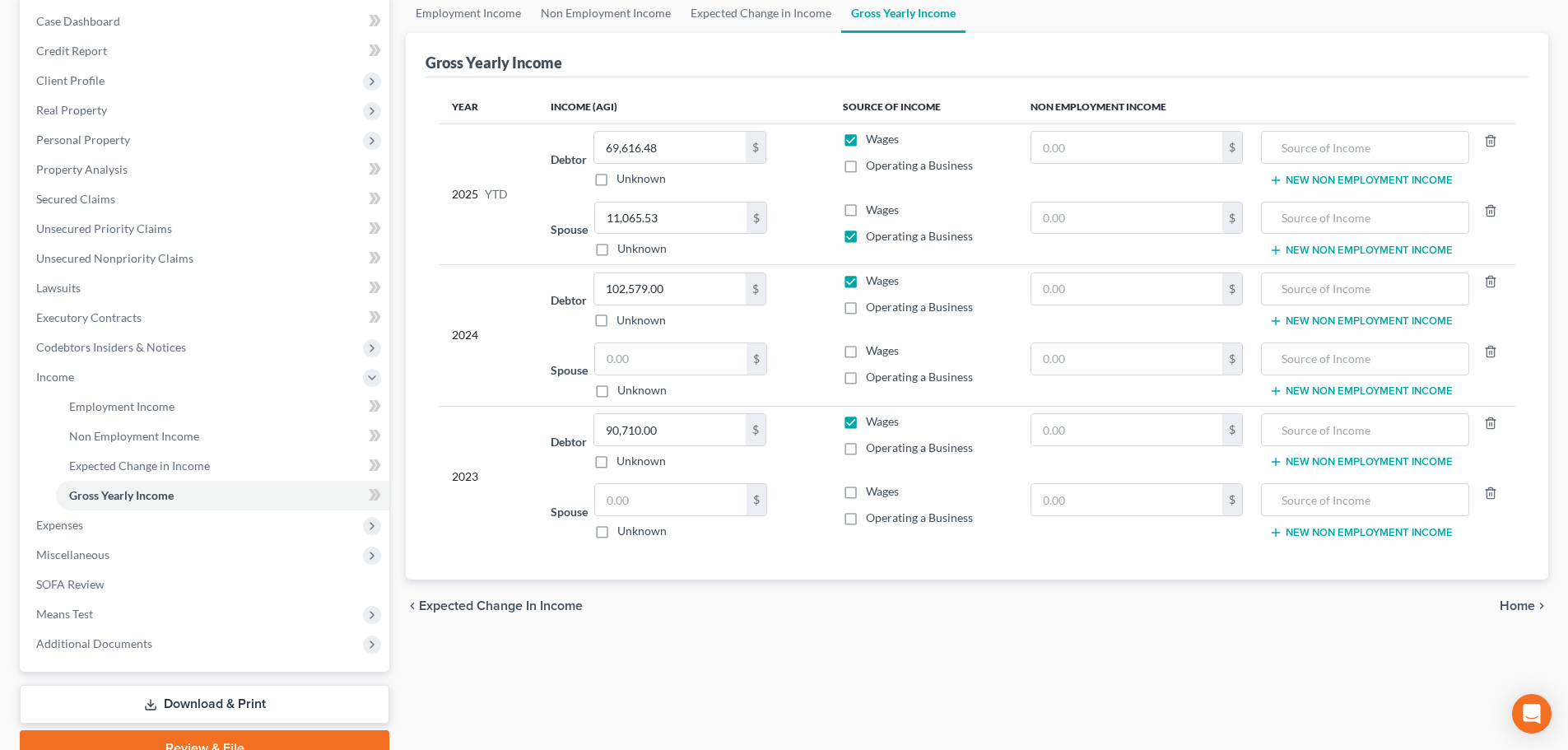
click at [872, 164] on input "Operating a Business" at bounding box center [877, 162] width 11 height 11
click at [867, 169] on label "Operating a Business" at bounding box center [920, 165] width 107 height 16
click at [872, 168] on input "Operating a Business" at bounding box center [877, 162] width 11 height 11
checkbox input "false"
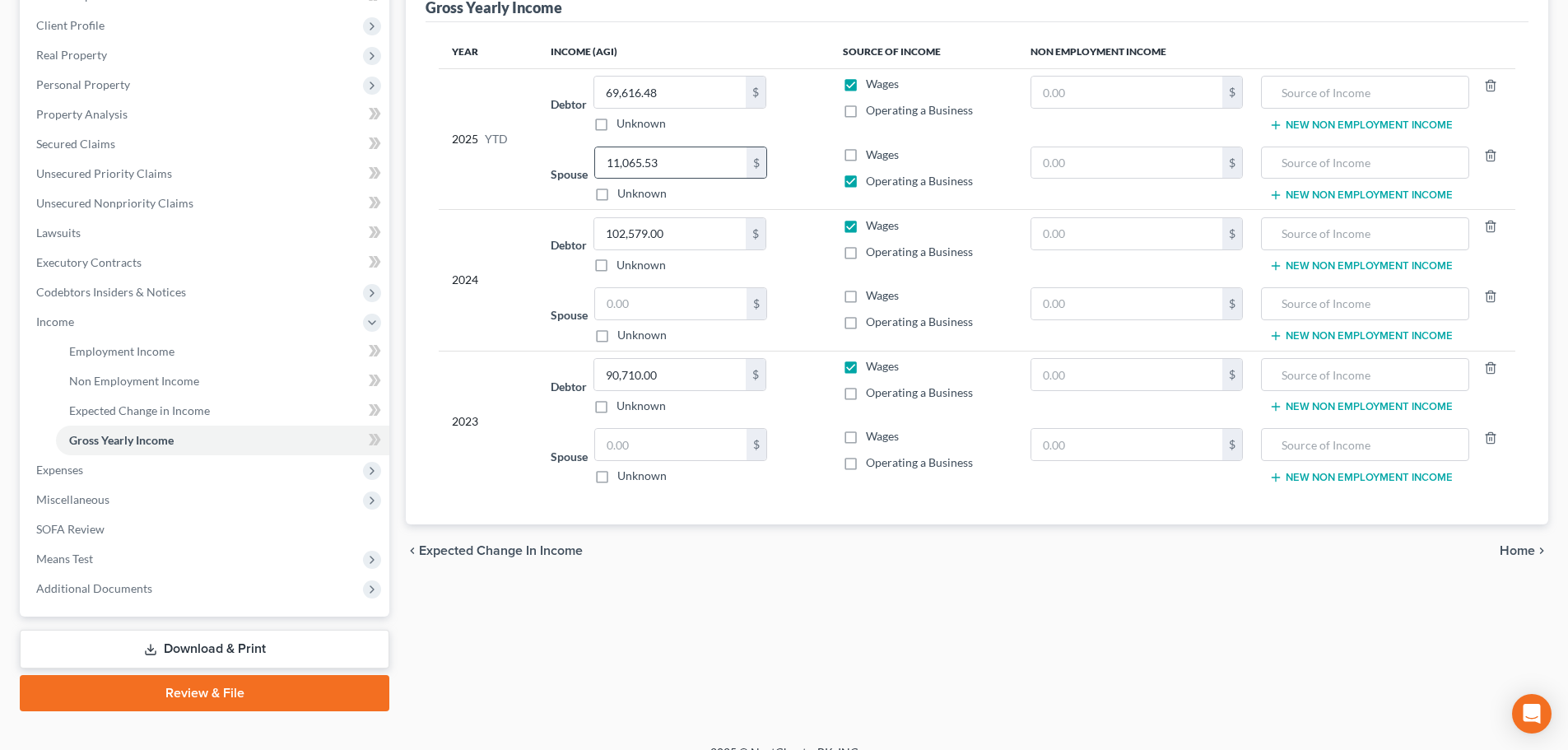
scroll to position [244, 0]
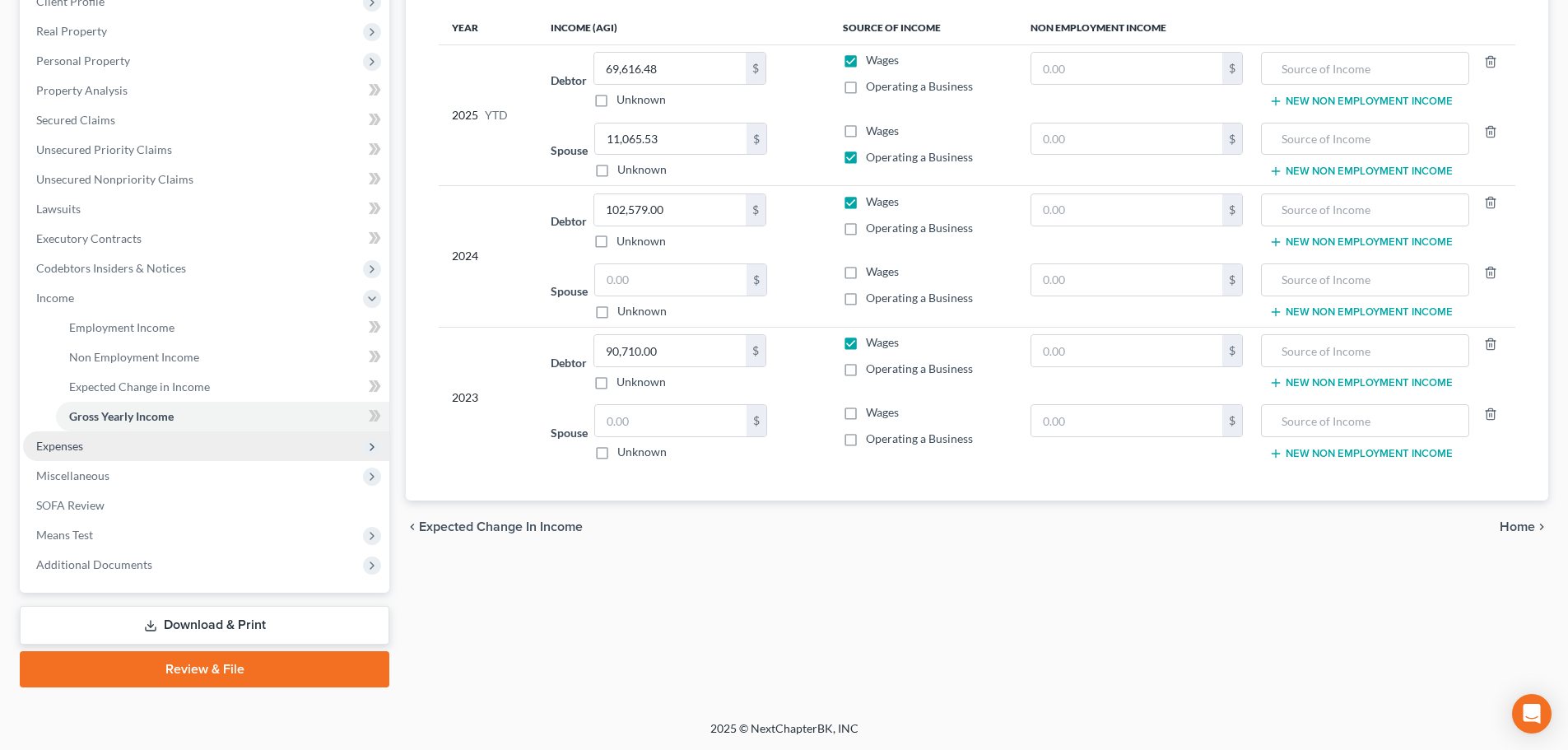
click at [95, 448] on span "Expenses" at bounding box center [206, 446] width 367 height 30
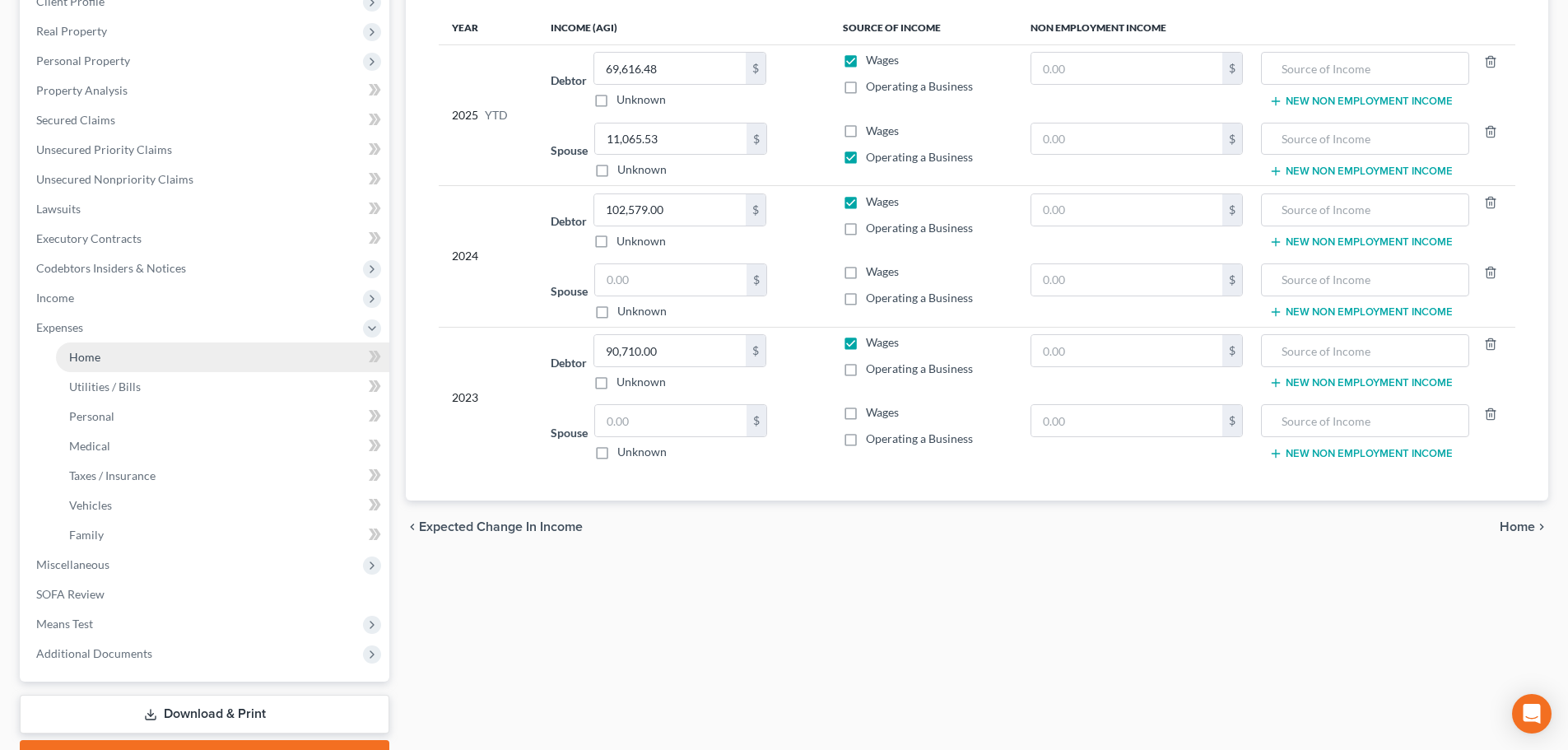
click at [90, 363] on span "Home" at bounding box center [84, 357] width 32 height 14
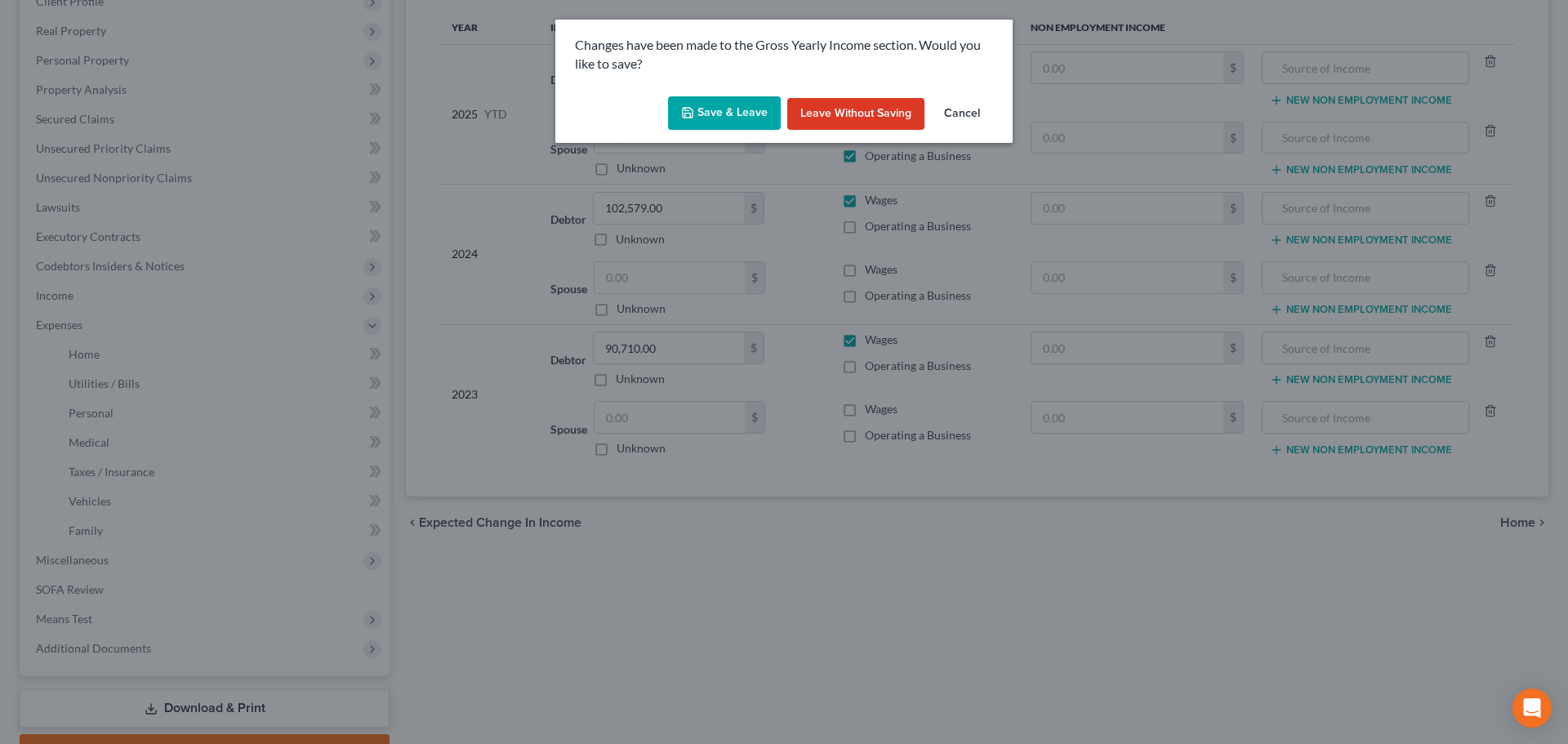
click at [724, 120] on button "Save & Leave" at bounding box center [724, 113] width 112 height 34
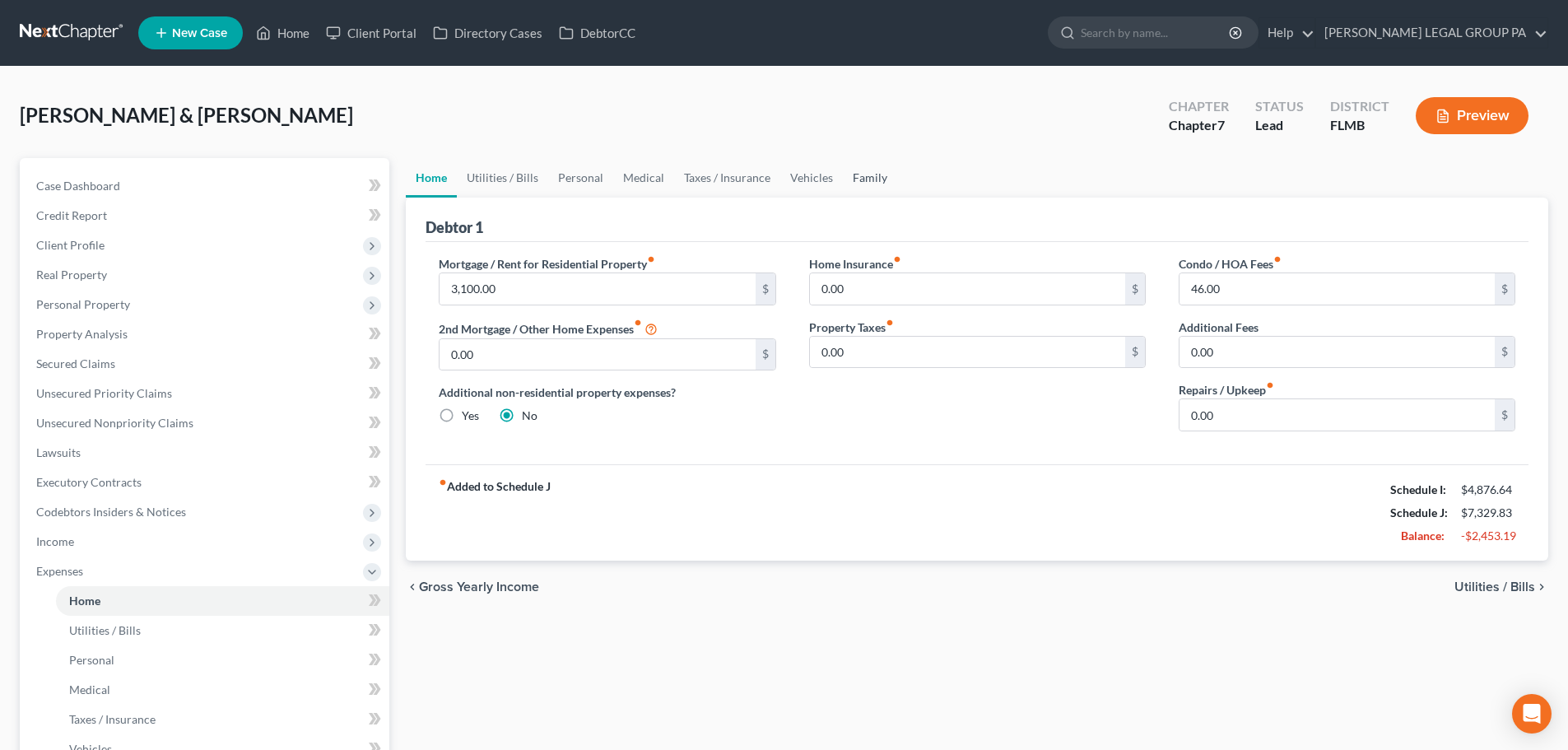
click at [847, 177] on link "Family" at bounding box center [870, 177] width 55 height 39
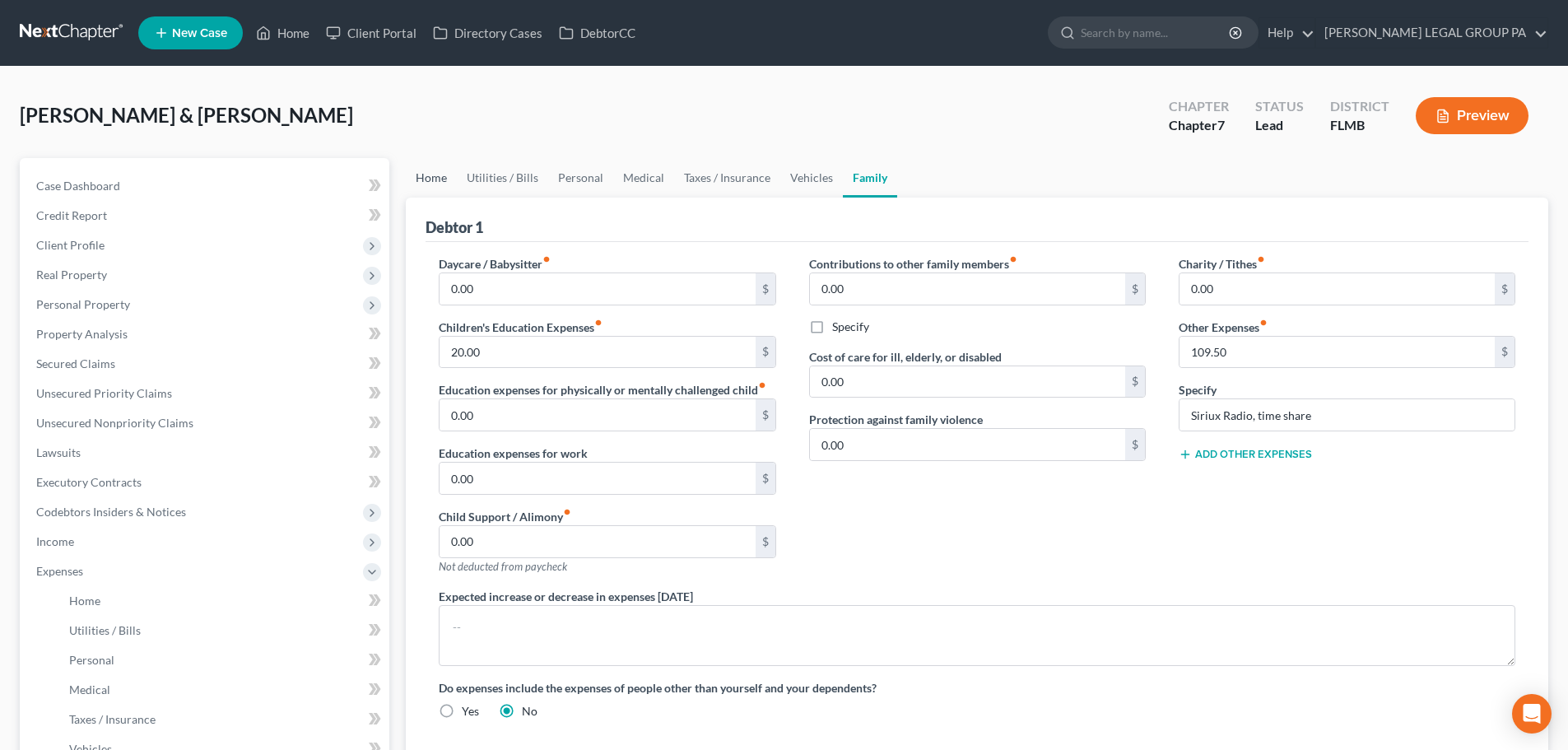
click at [425, 173] on link "Home" at bounding box center [431, 177] width 51 height 39
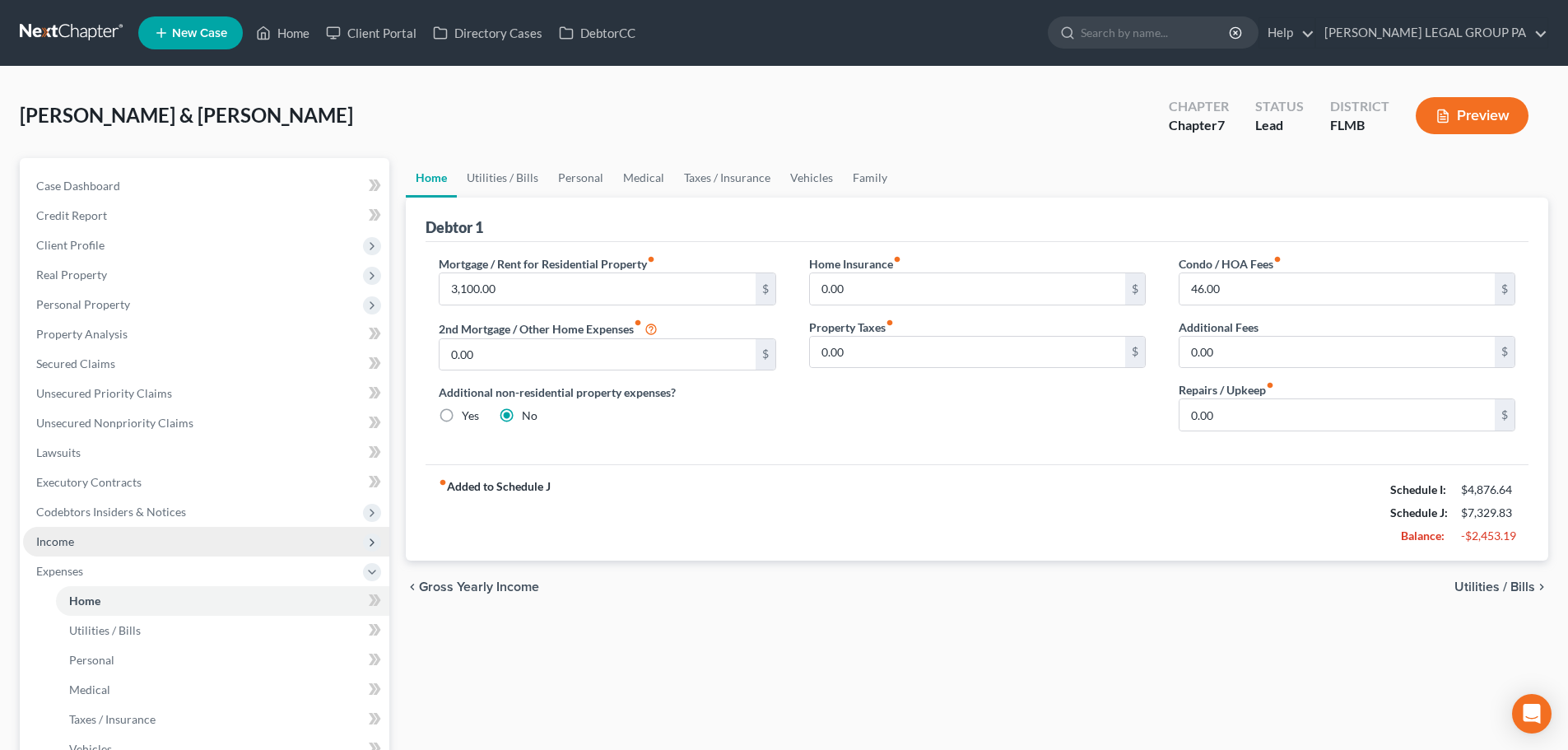
click at [79, 531] on span "Income" at bounding box center [206, 541] width 367 height 30
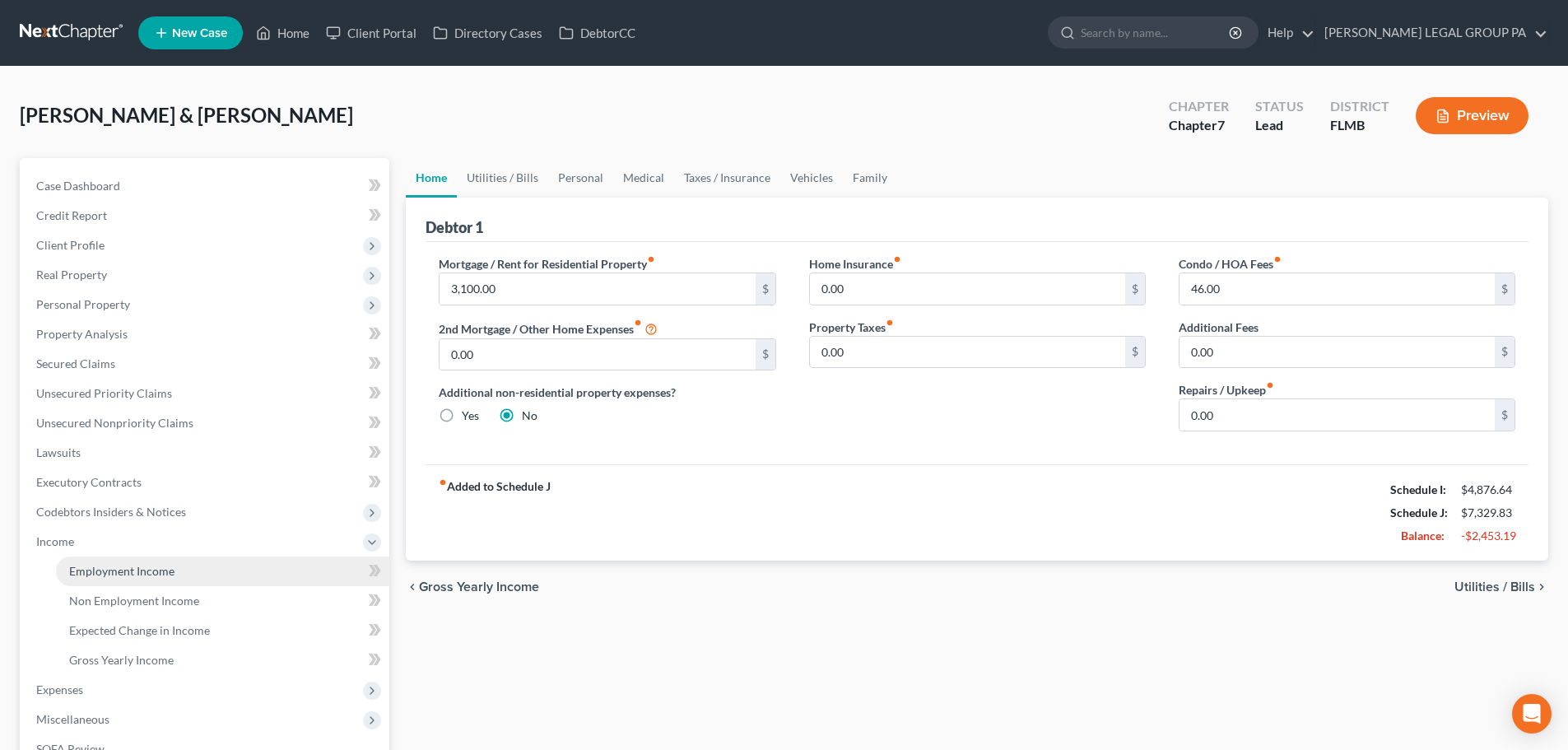
click at [132, 562] on link "Employment Income" at bounding box center [222, 571] width 333 height 30
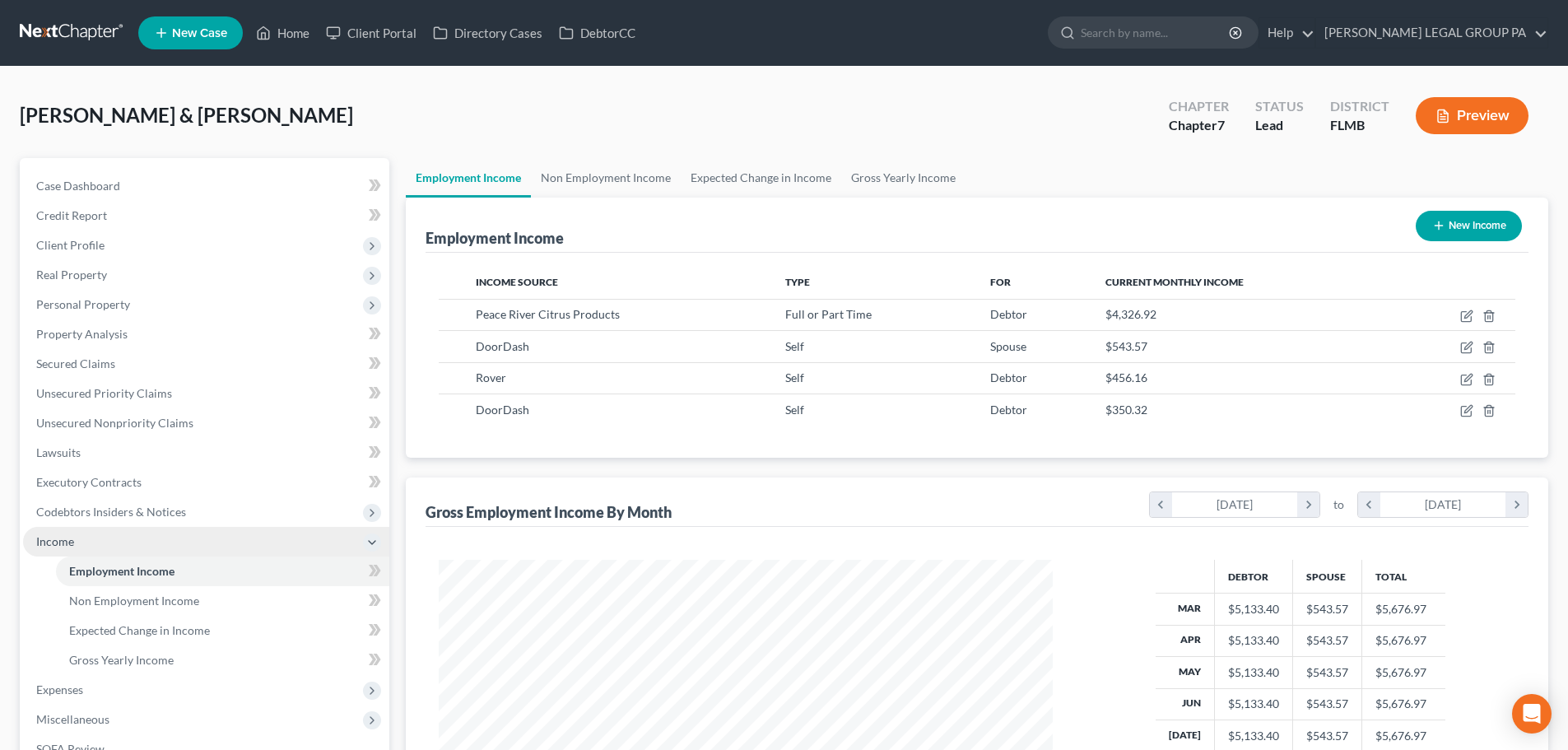
scroll to position [165, 0]
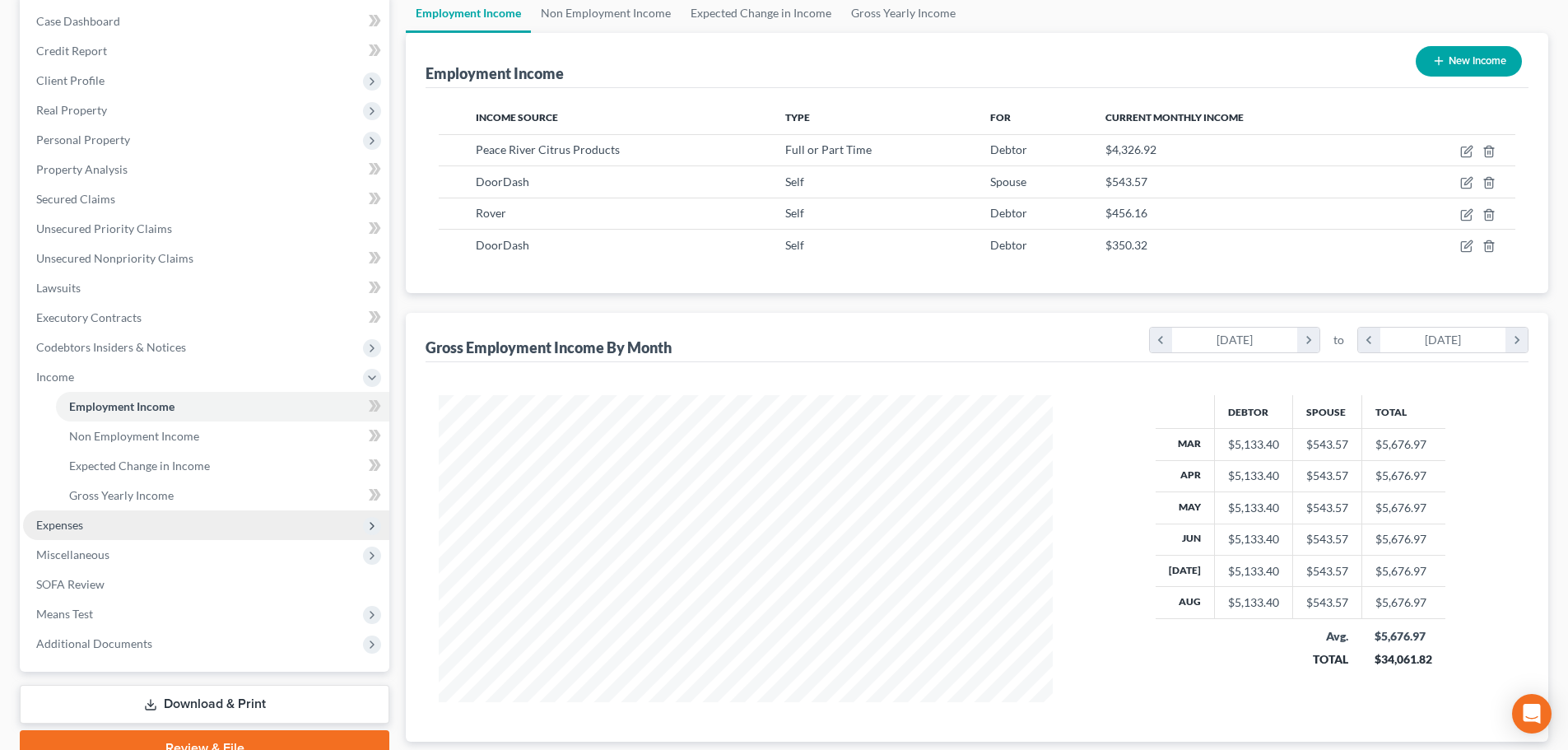
click at [84, 527] on span "Expenses" at bounding box center [206, 525] width 367 height 30
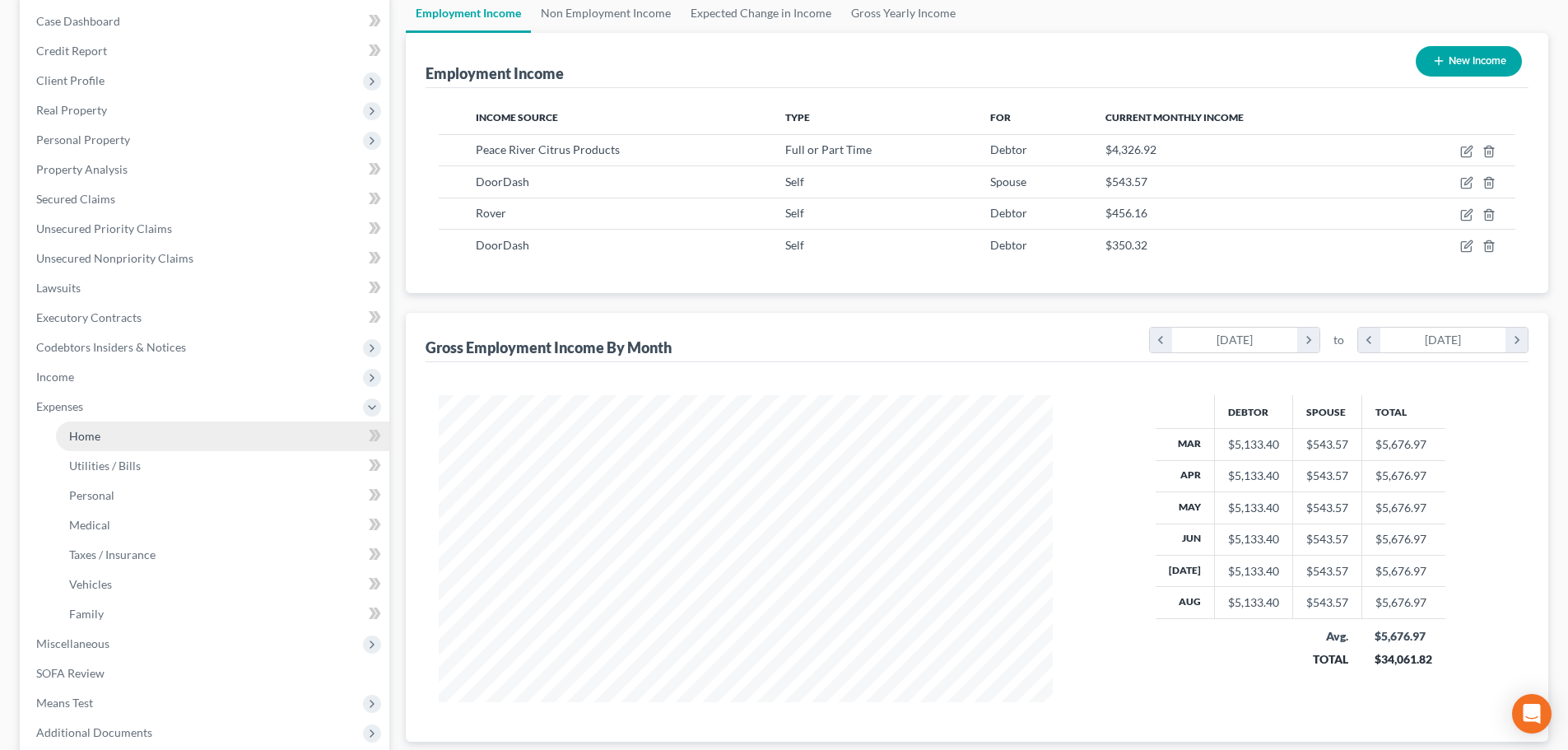
click at [82, 425] on link "Home" at bounding box center [222, 435] width 333 height 30
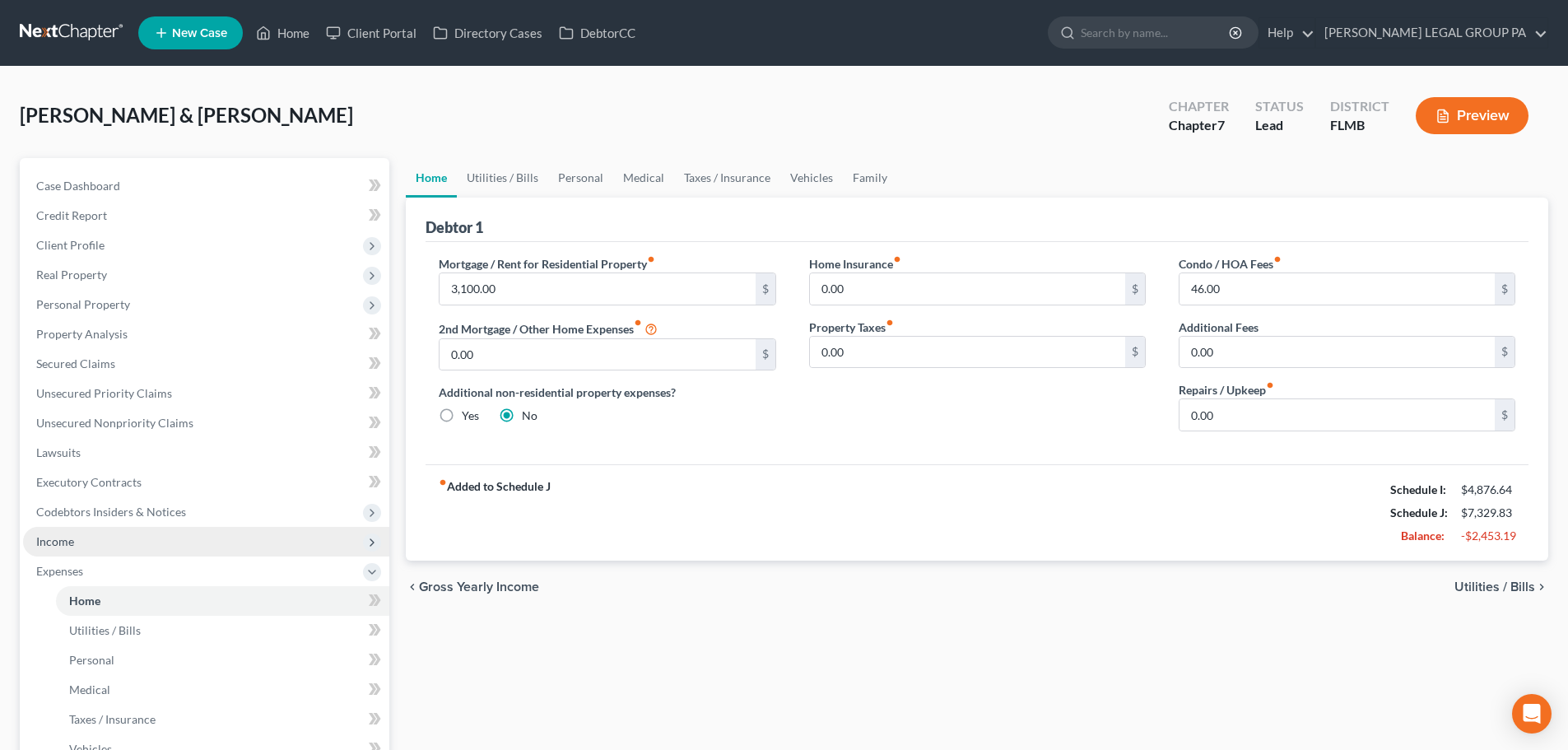
click at [60, 542] on span "Income" at bounding box center [55, 541] width 37 height 14
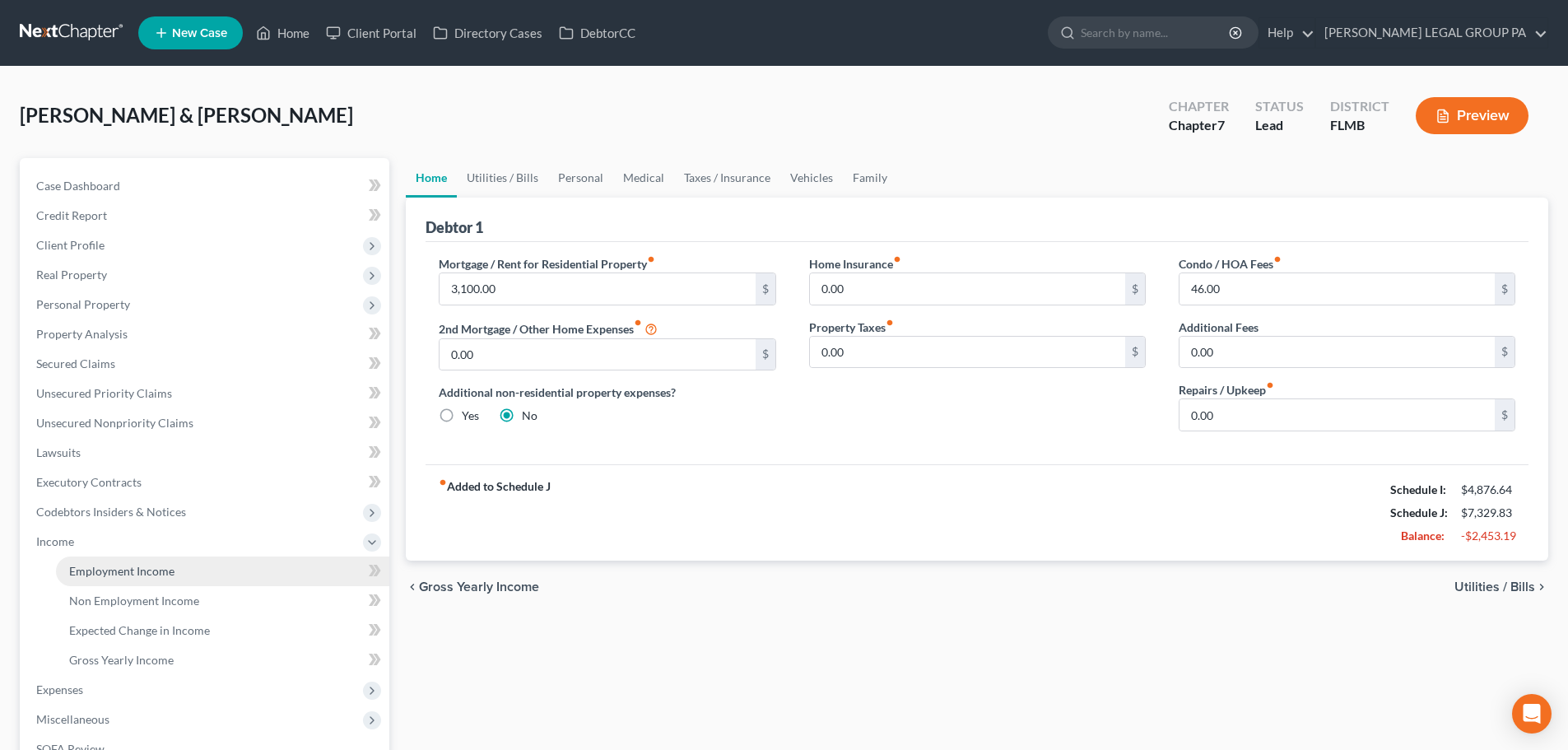
click at [87, 575] on span "Employment Income" at bounding box center [122, 571] width 106 height 14
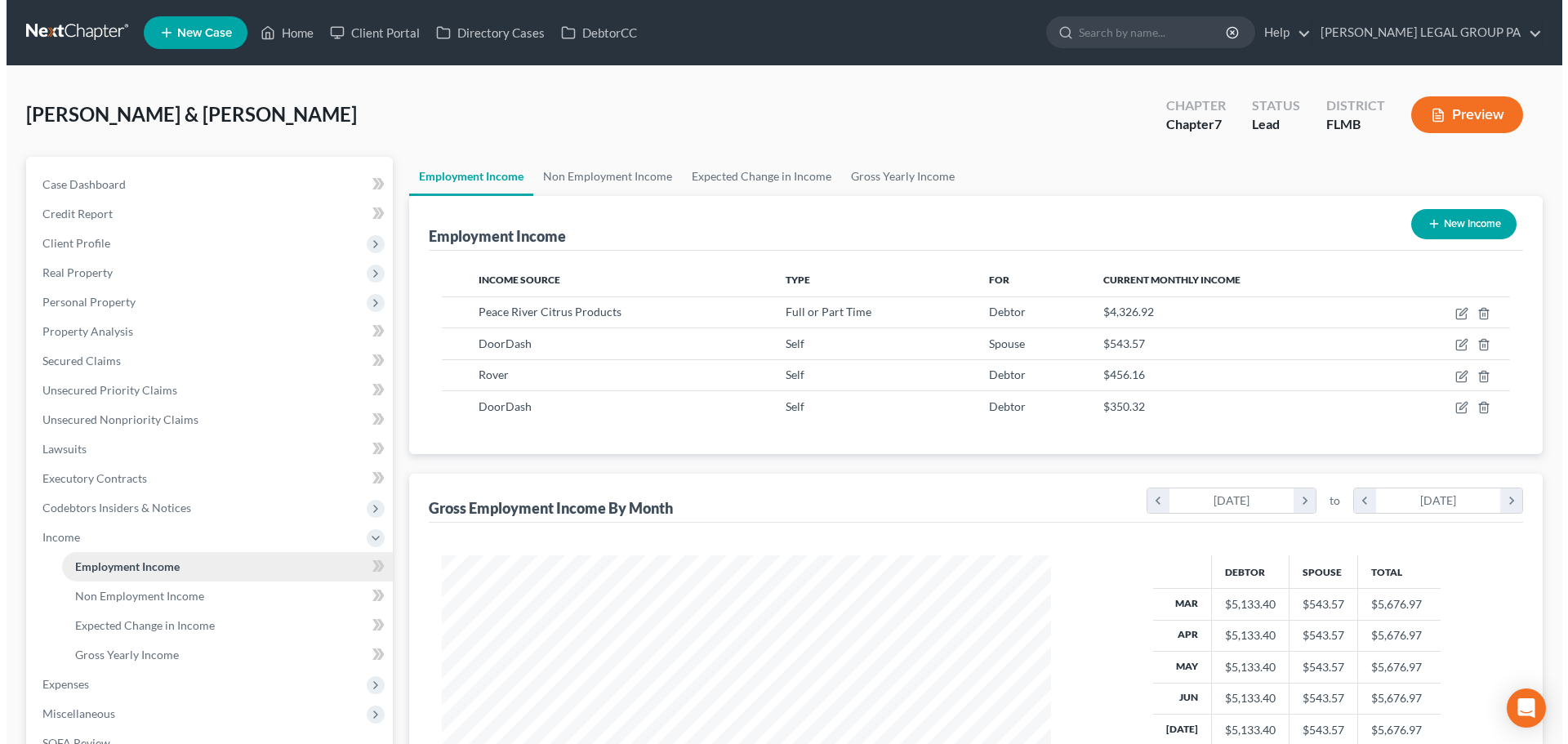
scroll to position [304, 642]
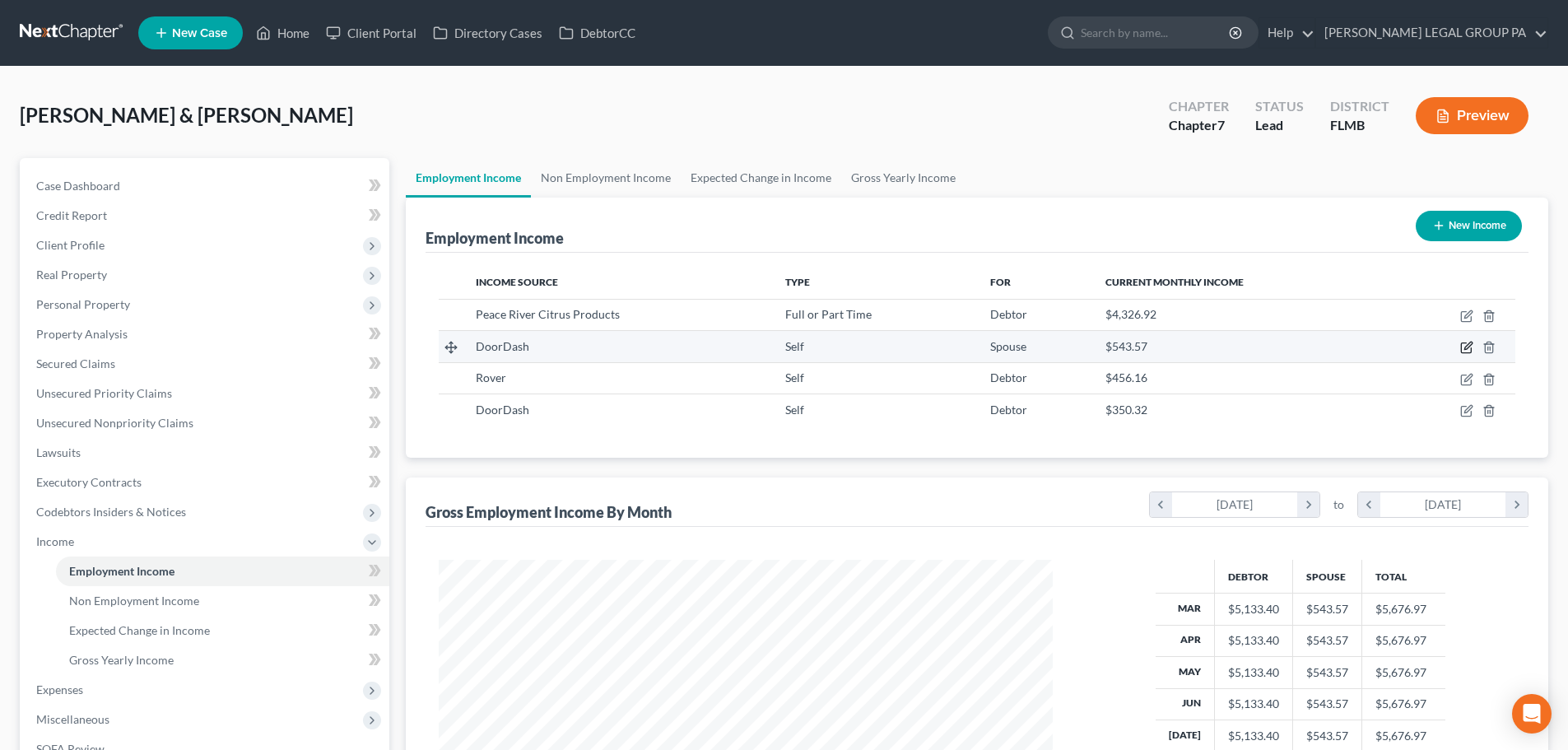
click at [1468, 351] on icon "button" at bounding box center [1467, 347] width 13 height 13
select select "1"
select select "0"
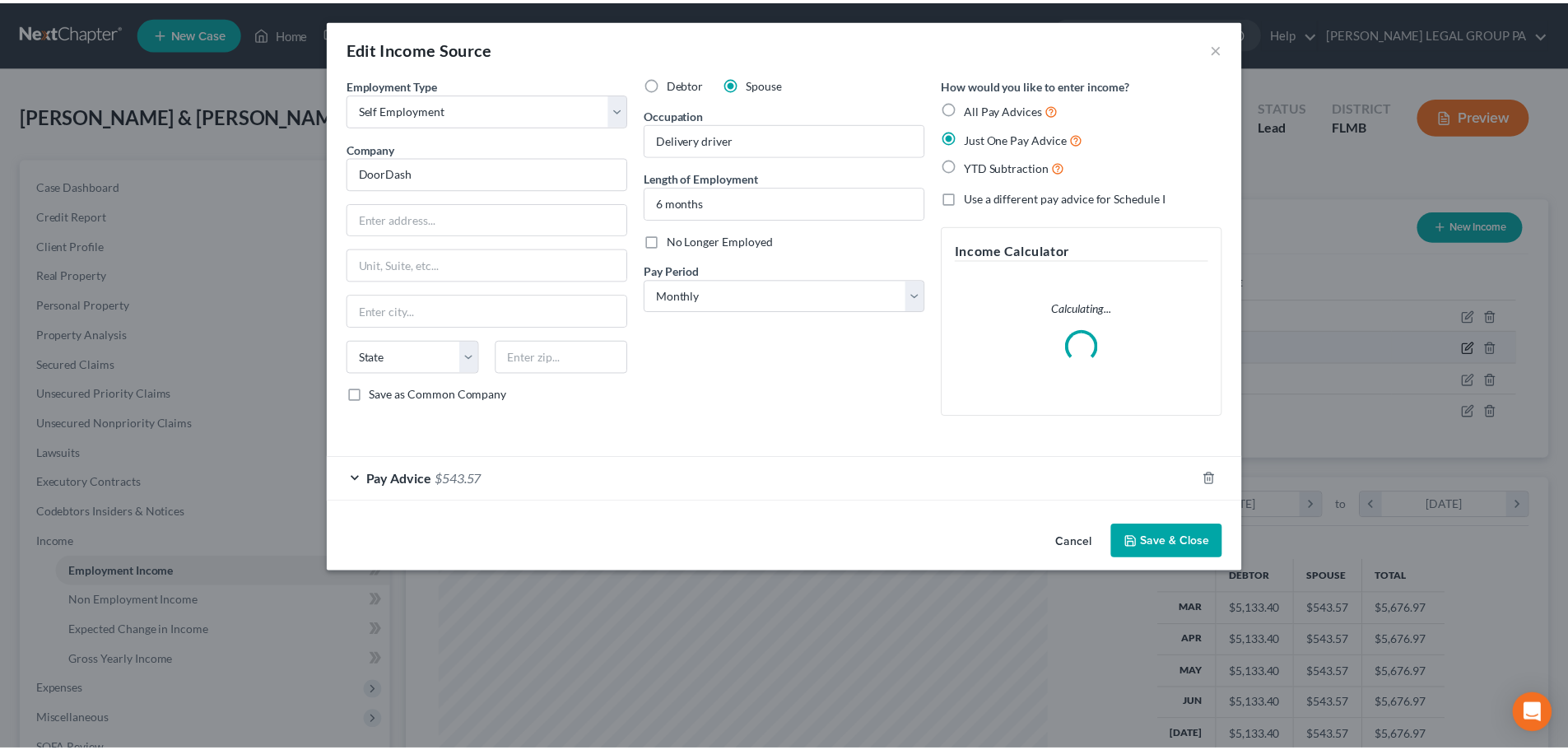
scroll to position [310, 653]
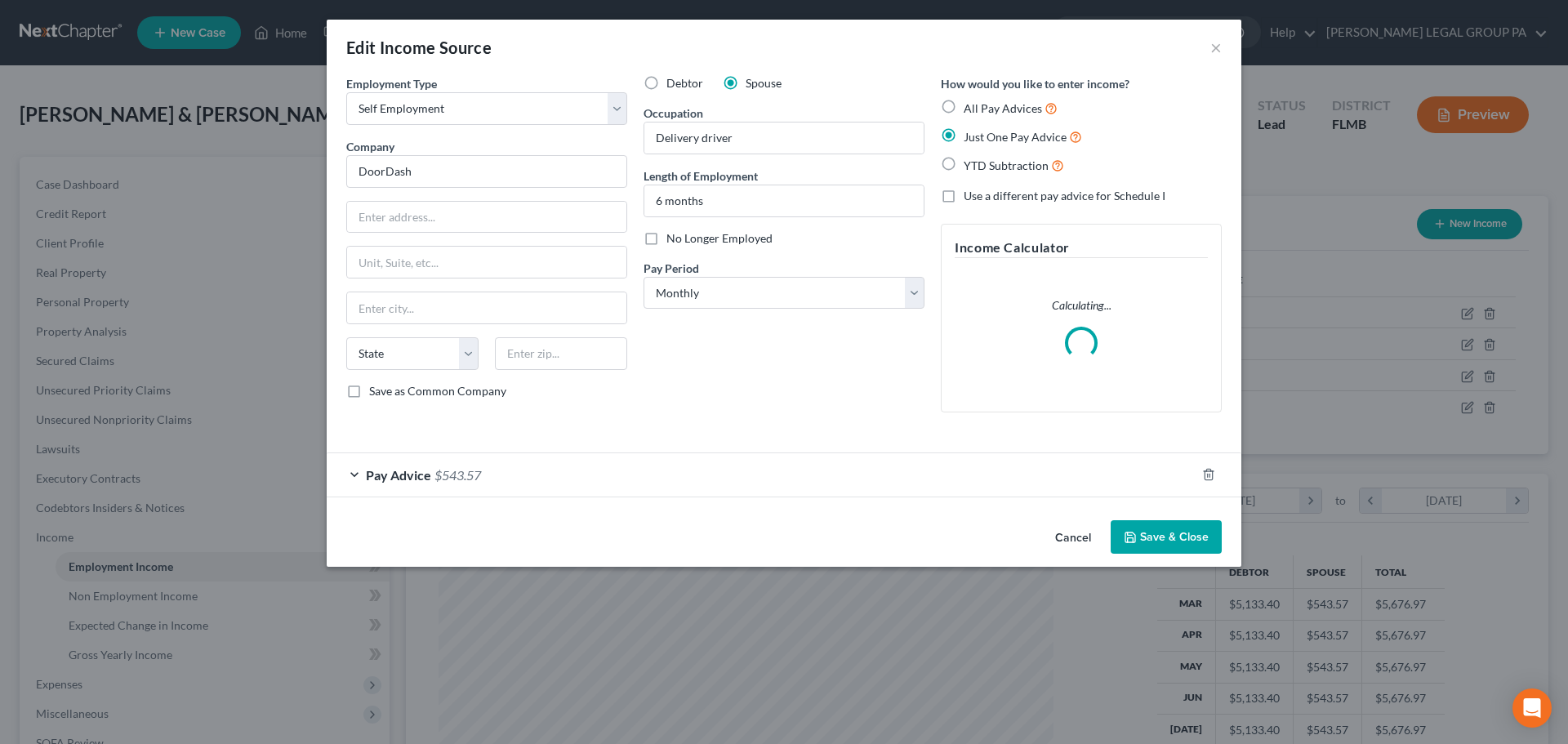
click at [393, 474] on span "Pay Advice" at bounding box center [398, 475] width 66 height 15
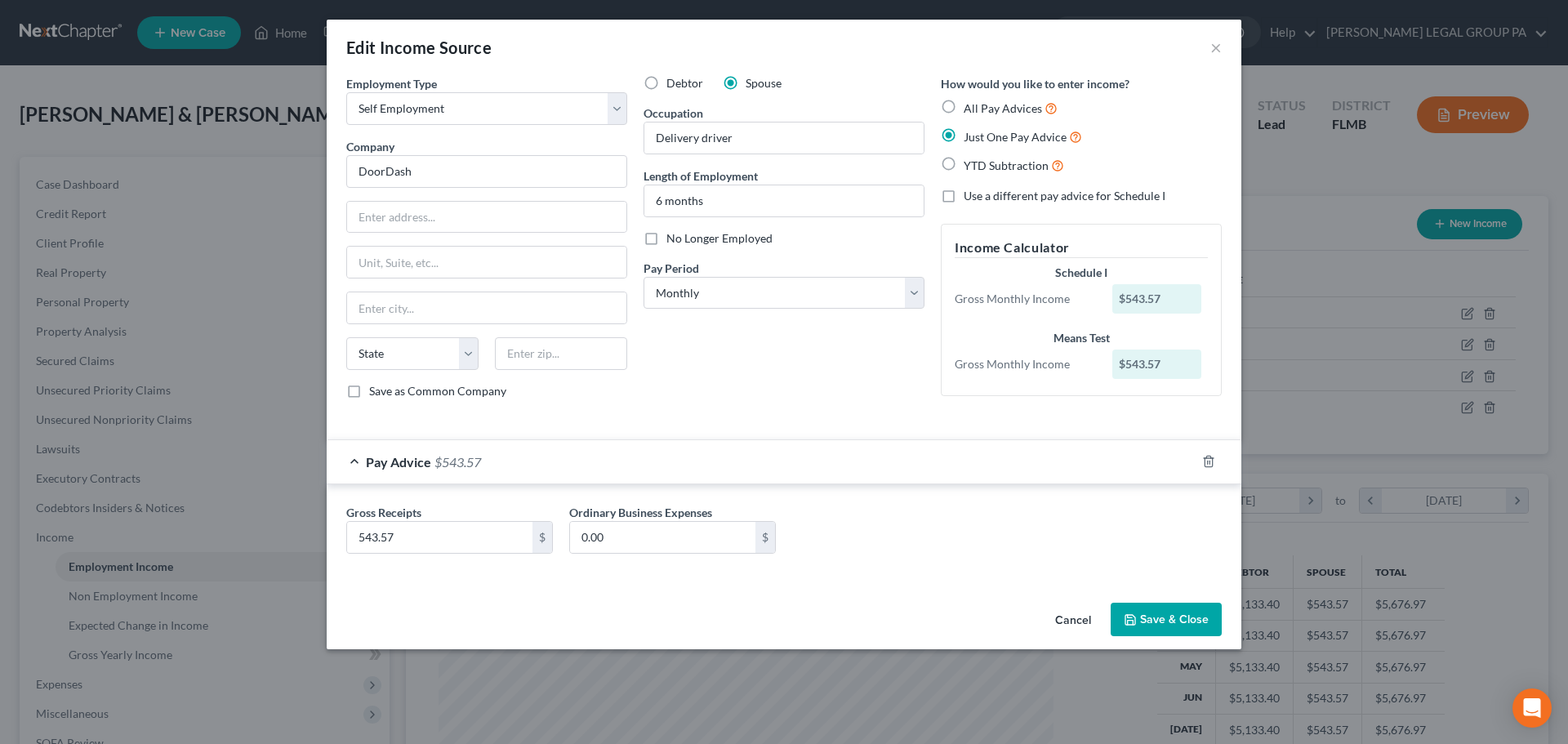
click at [963, 99] on label "All Pay Advices" at bounding box center [1010, 108] width 94 height 19
click at [970, 99] on input "All Pay Advices" at bounding box center [975, 104] width 10 height 10
radio input "true"
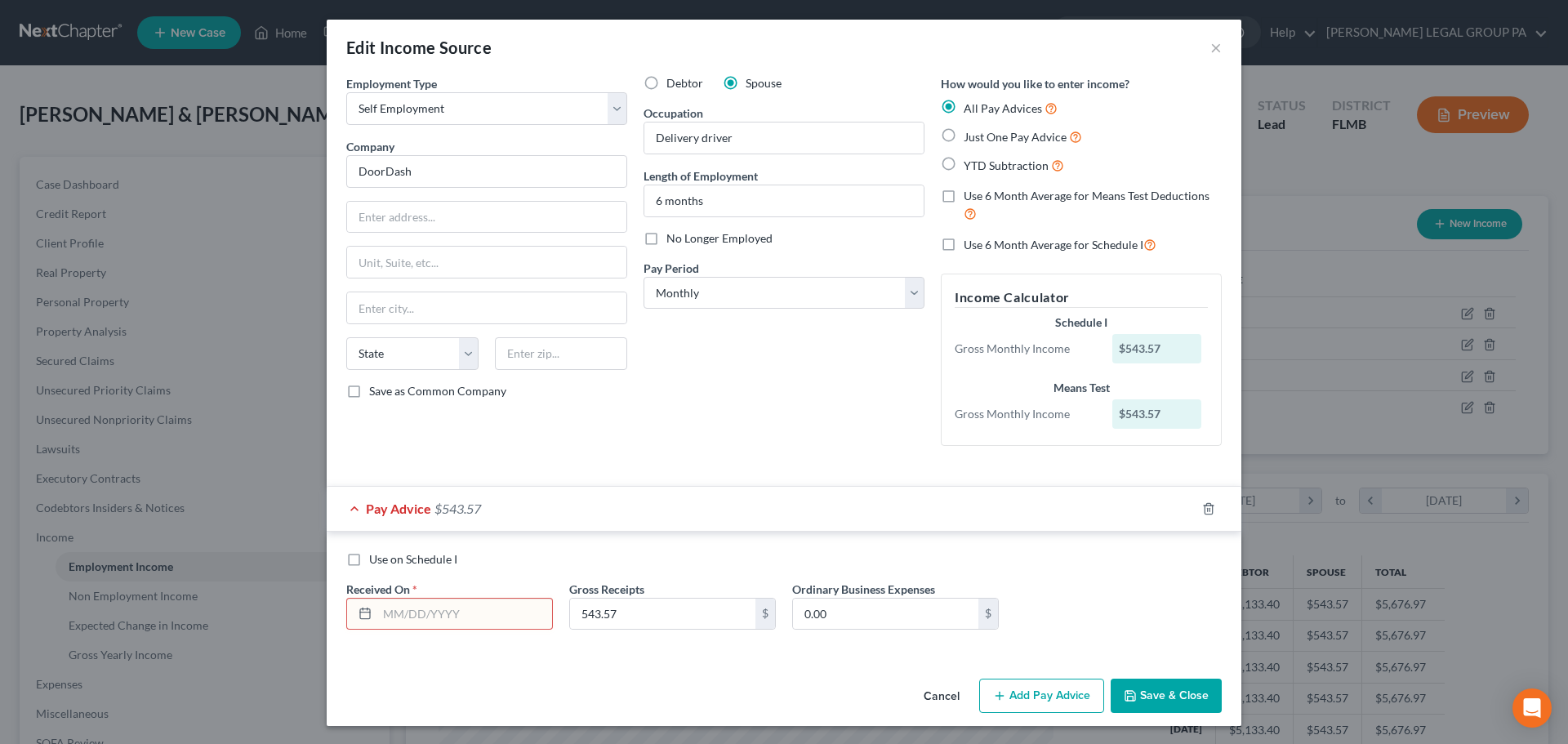
click at [963, 135] on label "Just One Pay Advice" at bounding box center [1022, 137] width 118 height 19
click at [970, 135] on input "Just One Pay Advice" at bounding box center [975, 132] width 10 height 10
radio input "true"
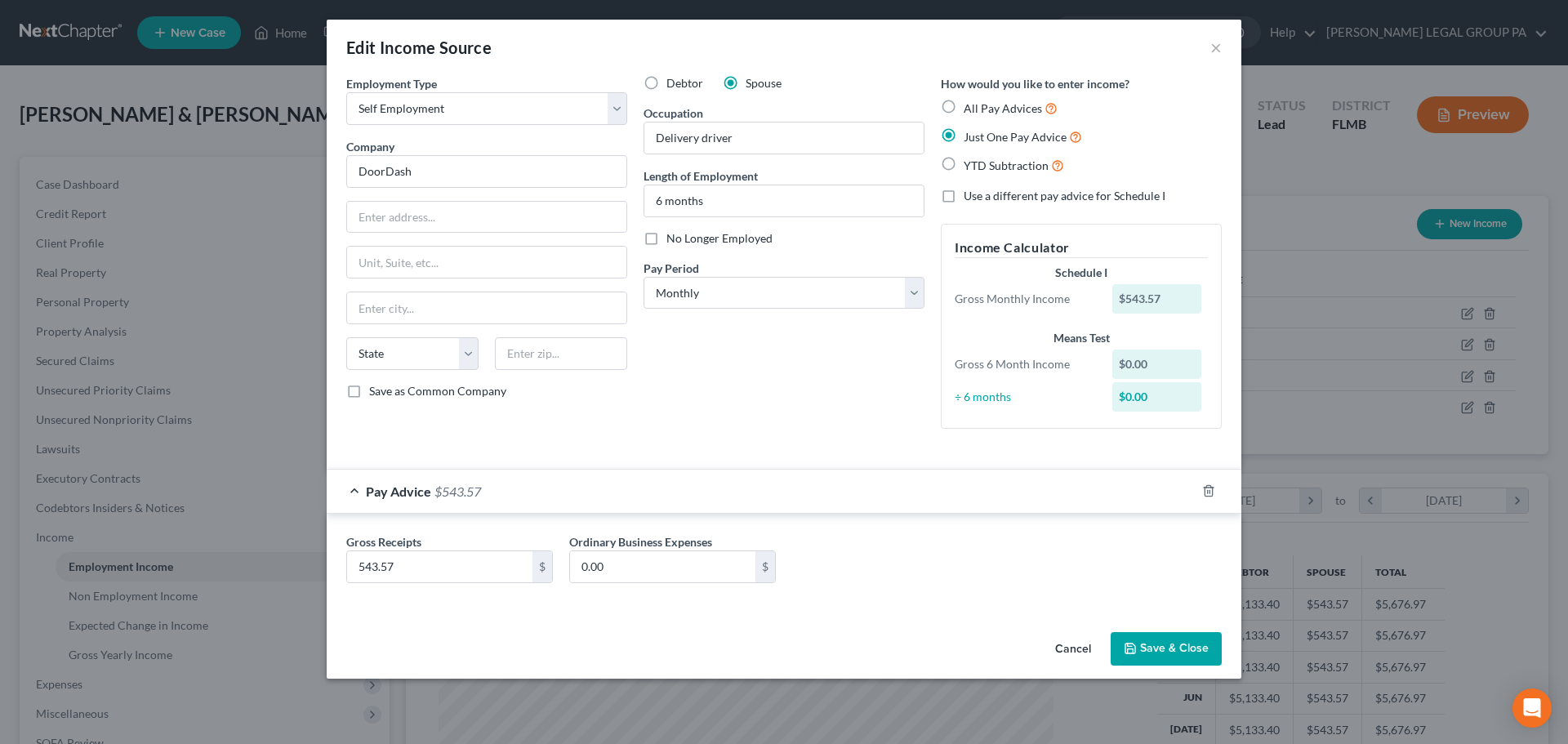
click at [1142, 655] on button "Save & Close" at bounding box center [1166, 649] width 111 height 34
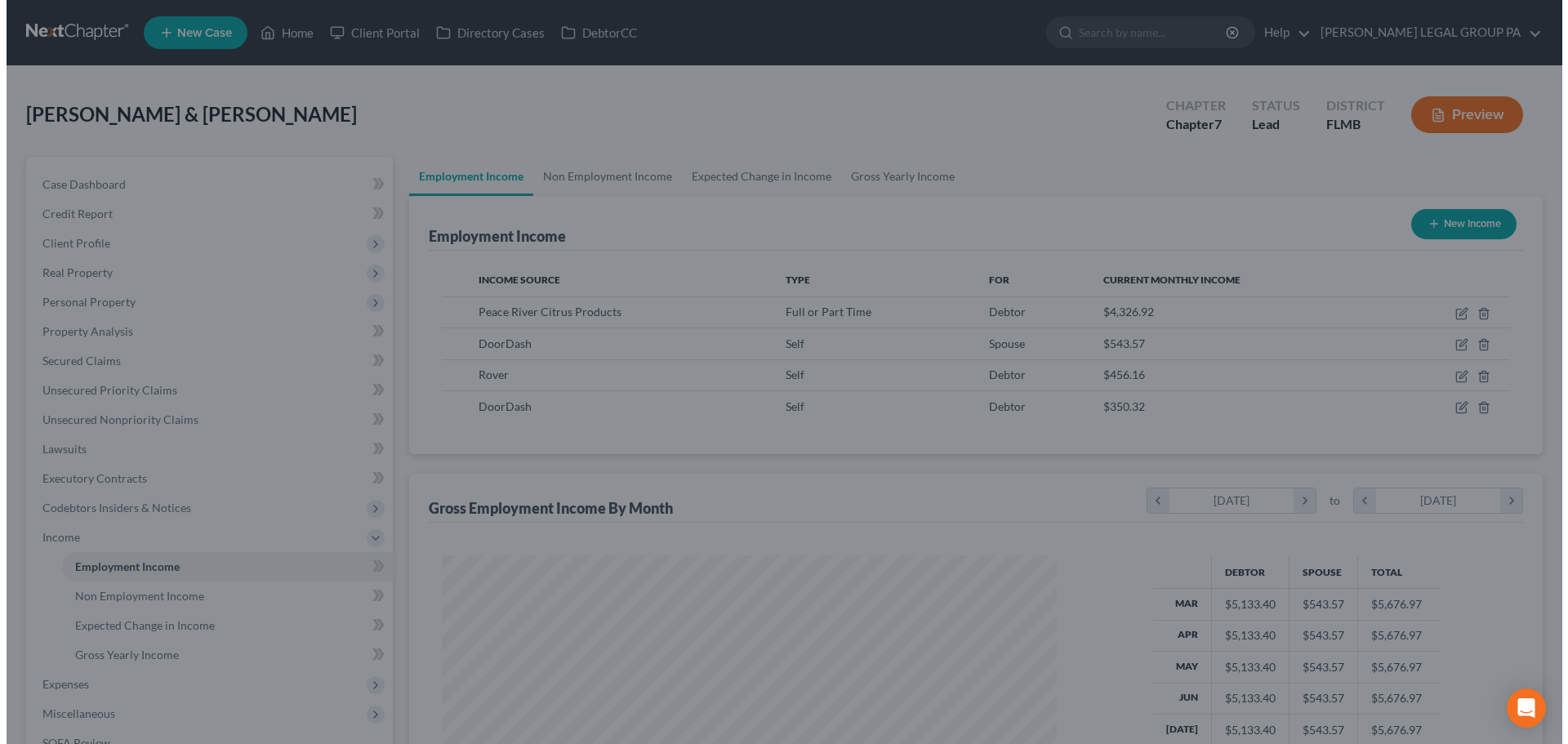
scroll to position [815989, 816190]
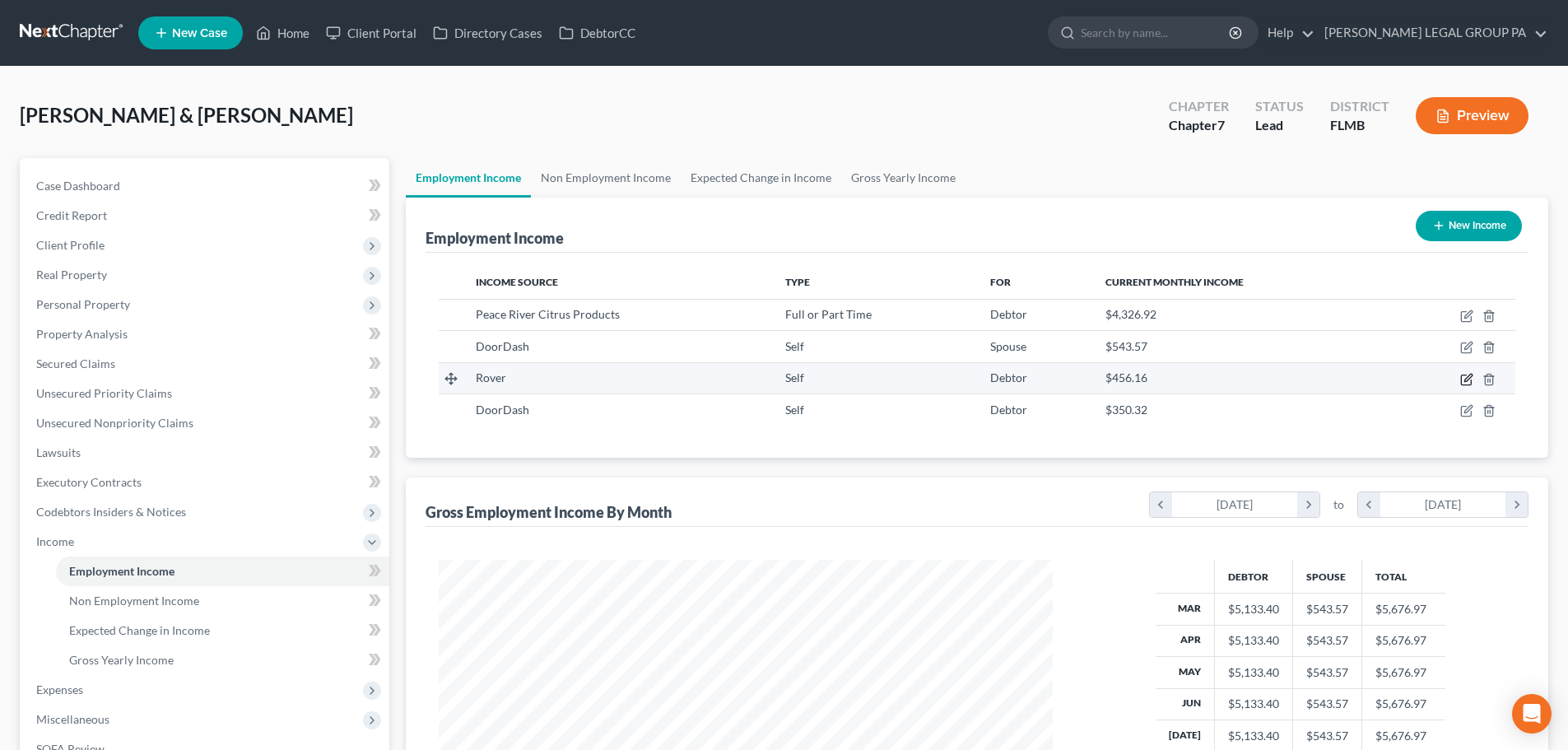
click at [1465, 374] on icon "button" at bounding box center [1467, 380] width 13 height 13
select select "1"
select select "0"
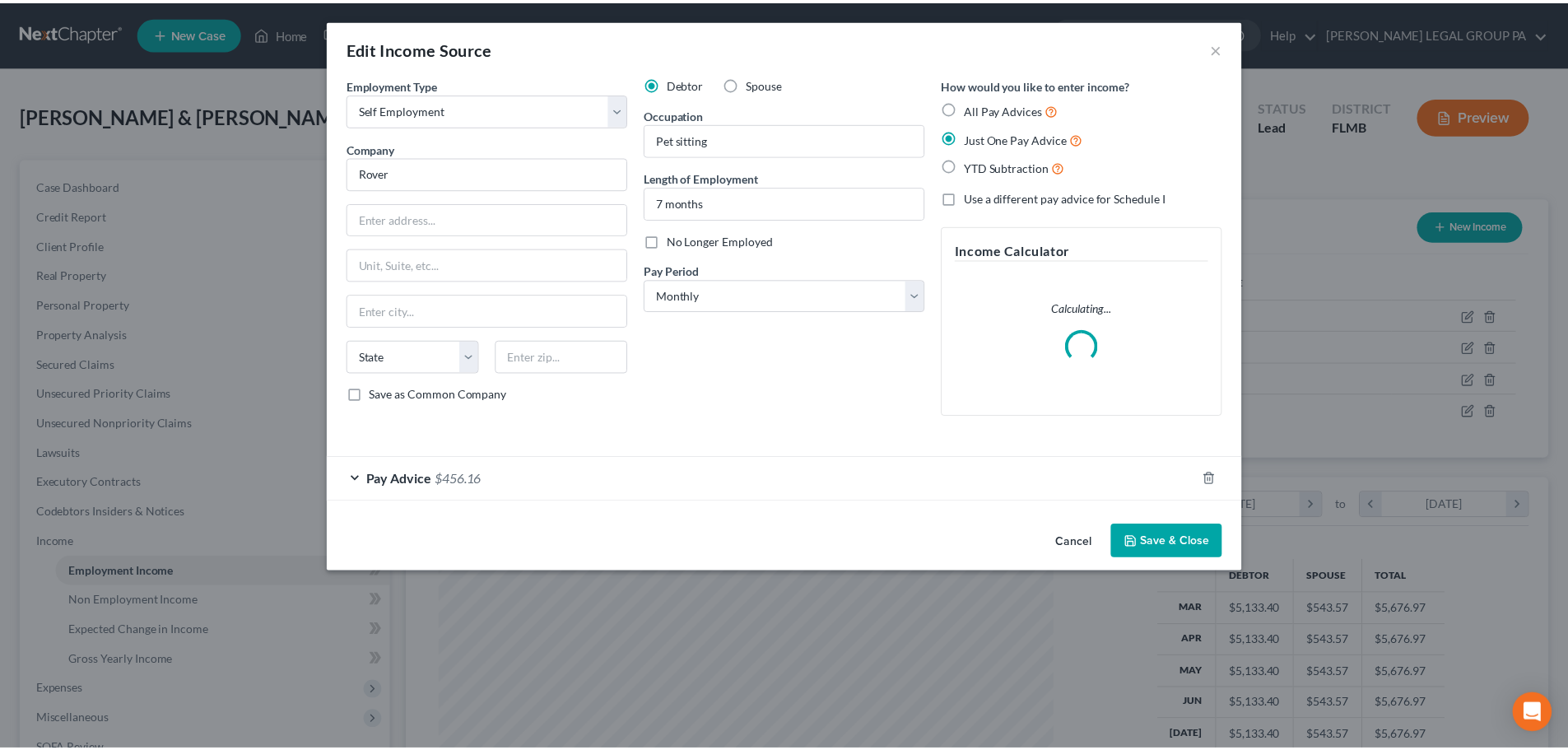
scroll to position [310, 653]
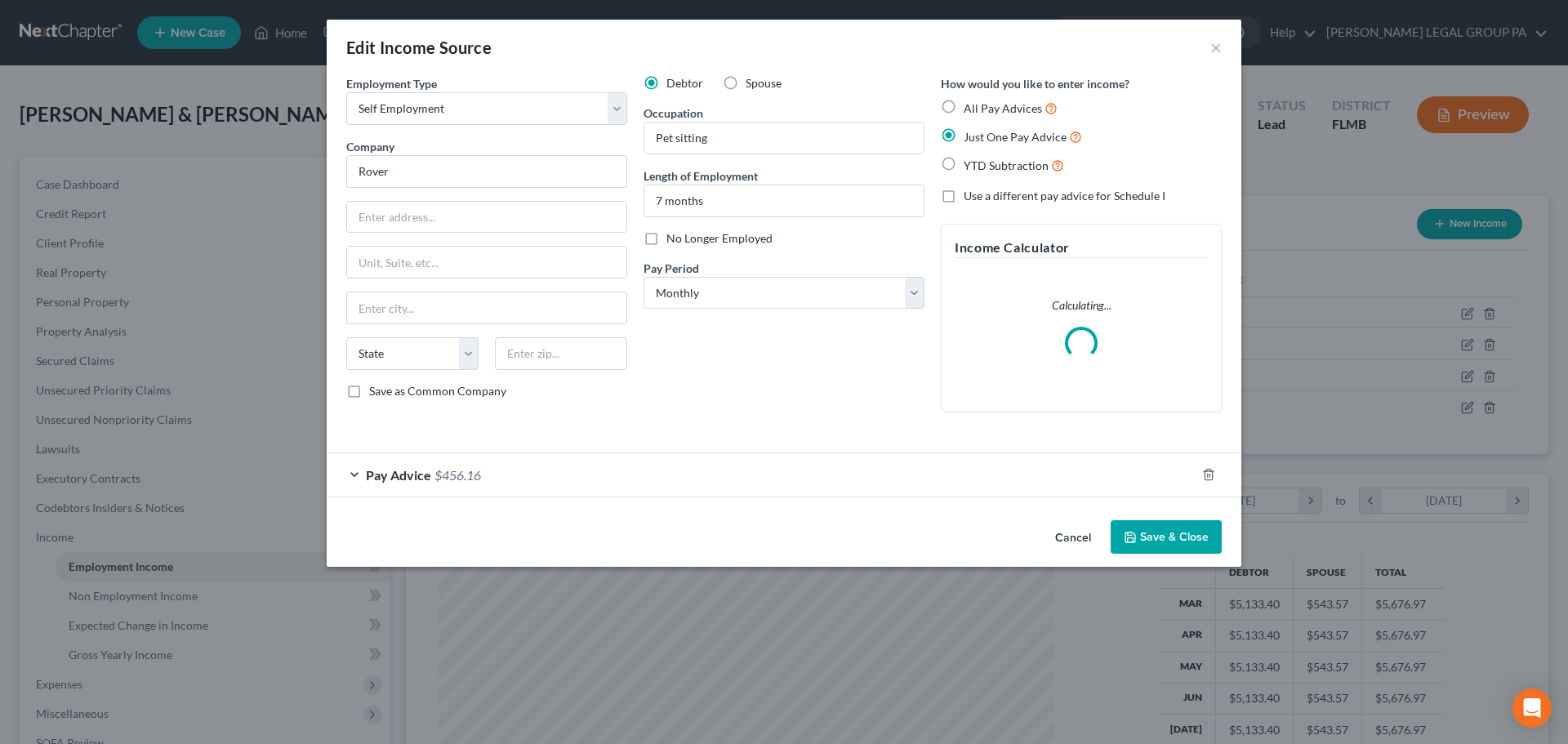
click at [745, 81] on label "Spouse" at bounding box center [764, 83] width 36 height 16
click at [752, 81] on input "Spouse" at bounding box center [757, 80] width 10 height 10
radio input "true"
click at [1141, 538] on button "Save & Close" at bounding box center [1166, 538] width 111 height 34
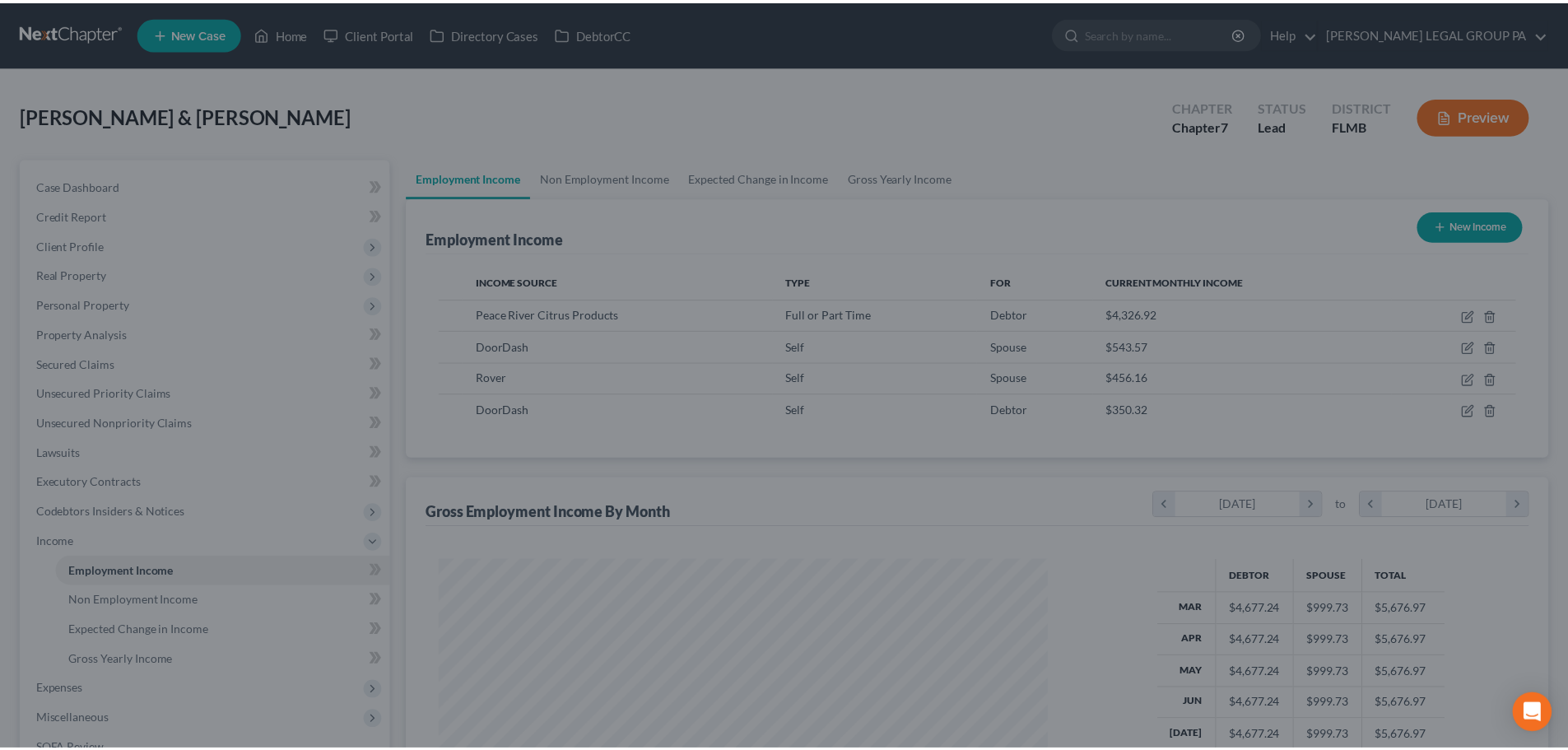
scroll to position [822570, 822684]
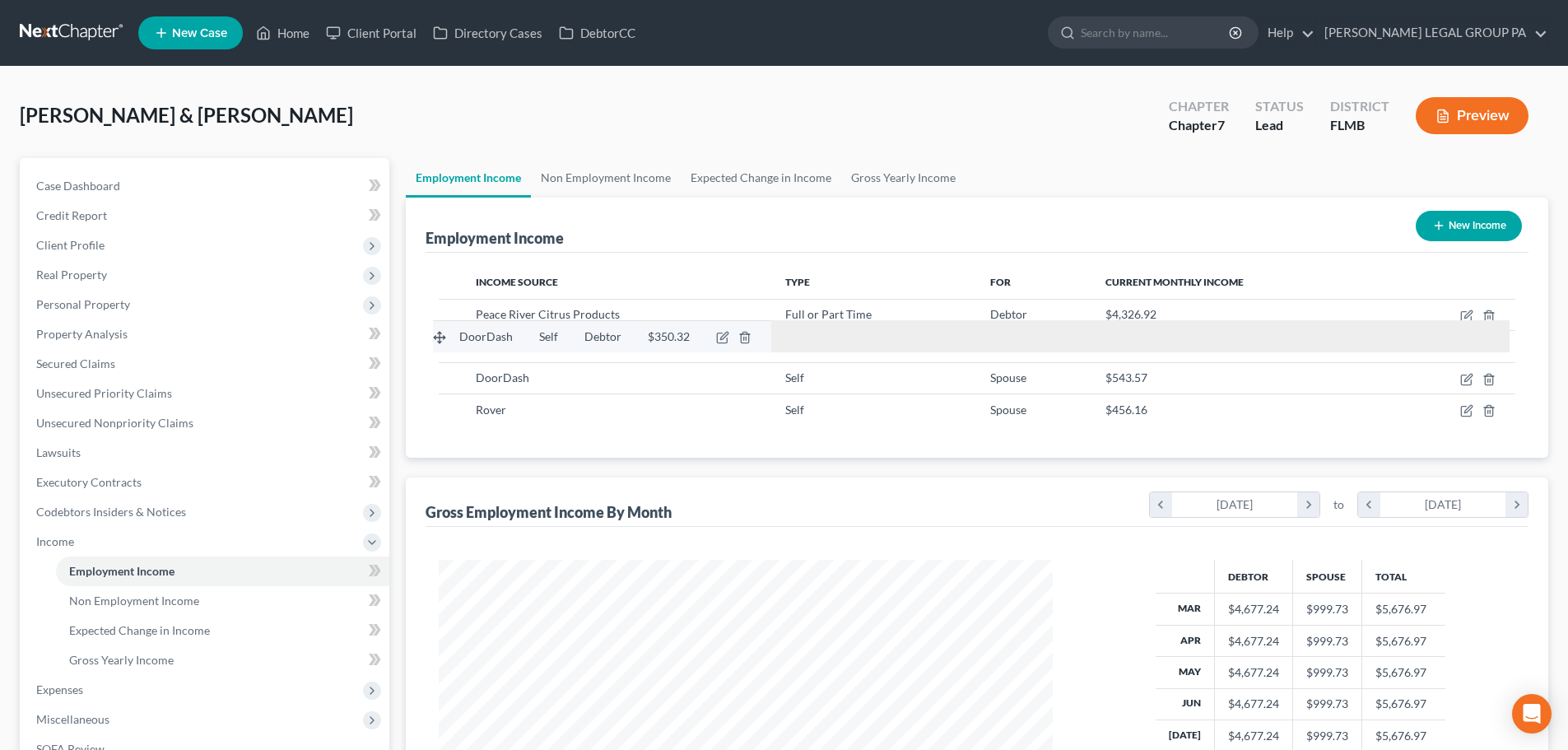
drag, startPoint x: 442, startPoint y: 409, endPoint x: 437, endPoint y: 336, distance: 73.2
click at [439, 336] on tbody "DoorDash Self Debtor $350.32 Peace River Citrus Products Full or Part Time Debt…" at bounding box center [977, 362] width 1077 height 127
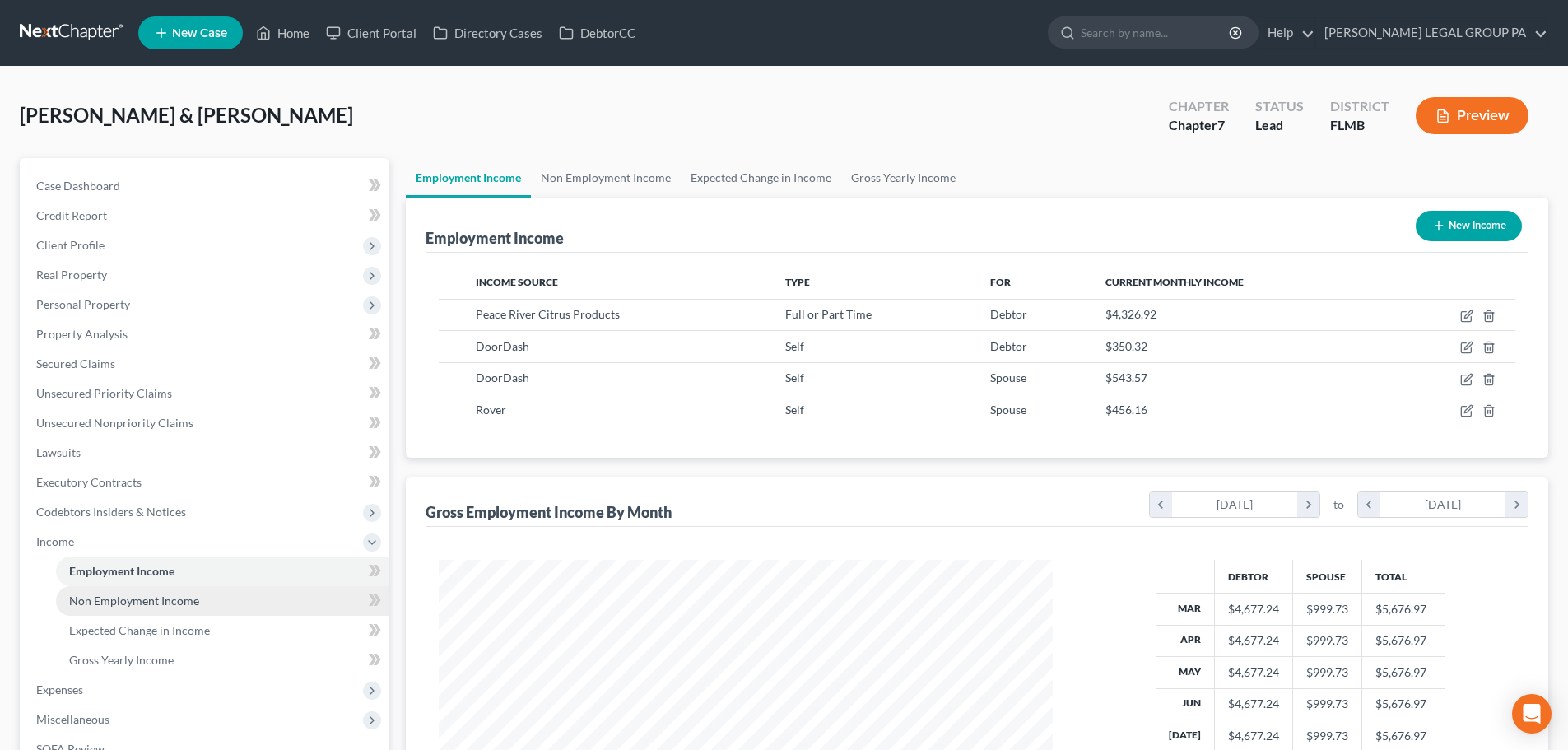
click at [142, 598] on span "Non Employment Income" at bounding box center [134, 600] width 131 height 14
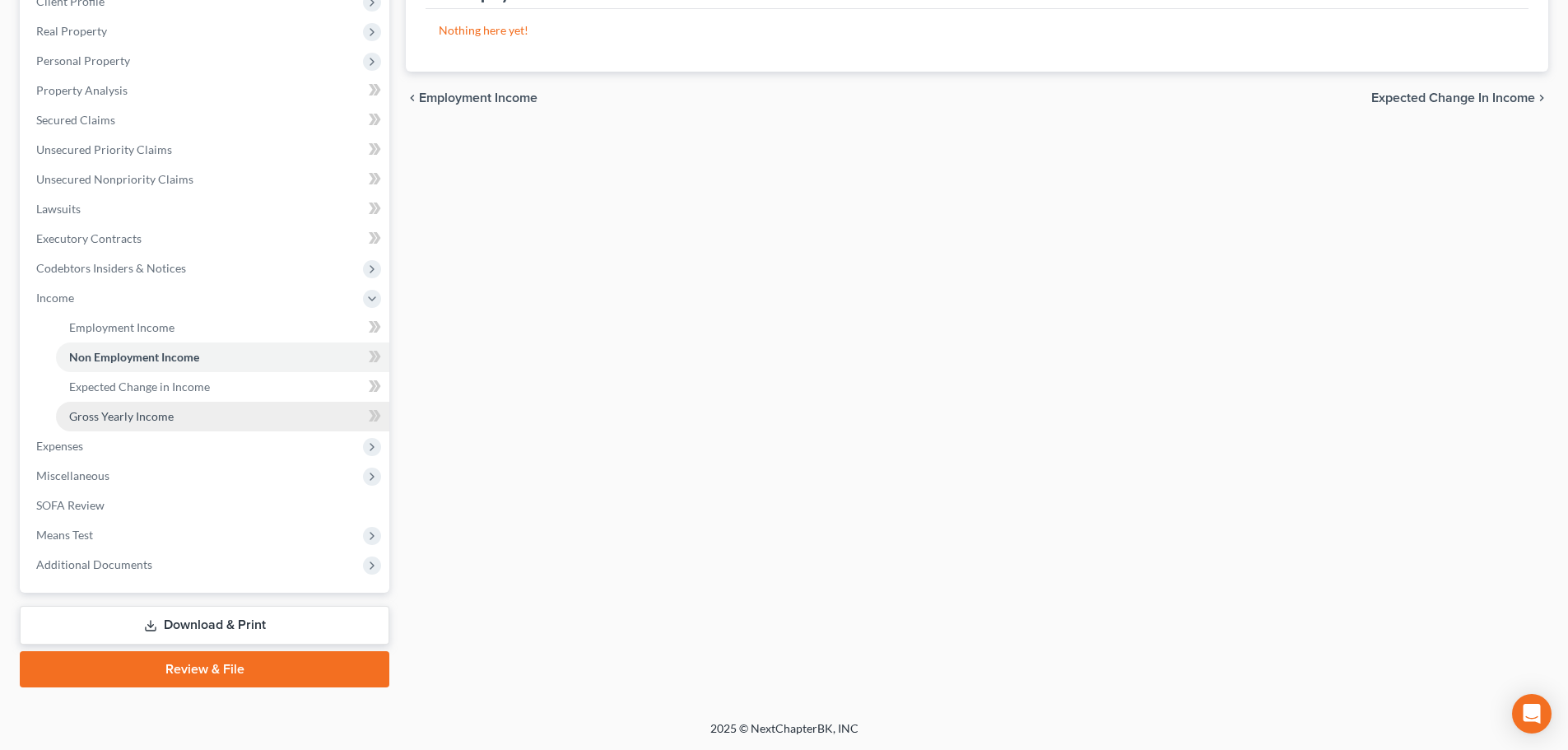
click at [92, 420] on span "Gross Yearly Income" at bounding box center [121, 415] width 105 height 14
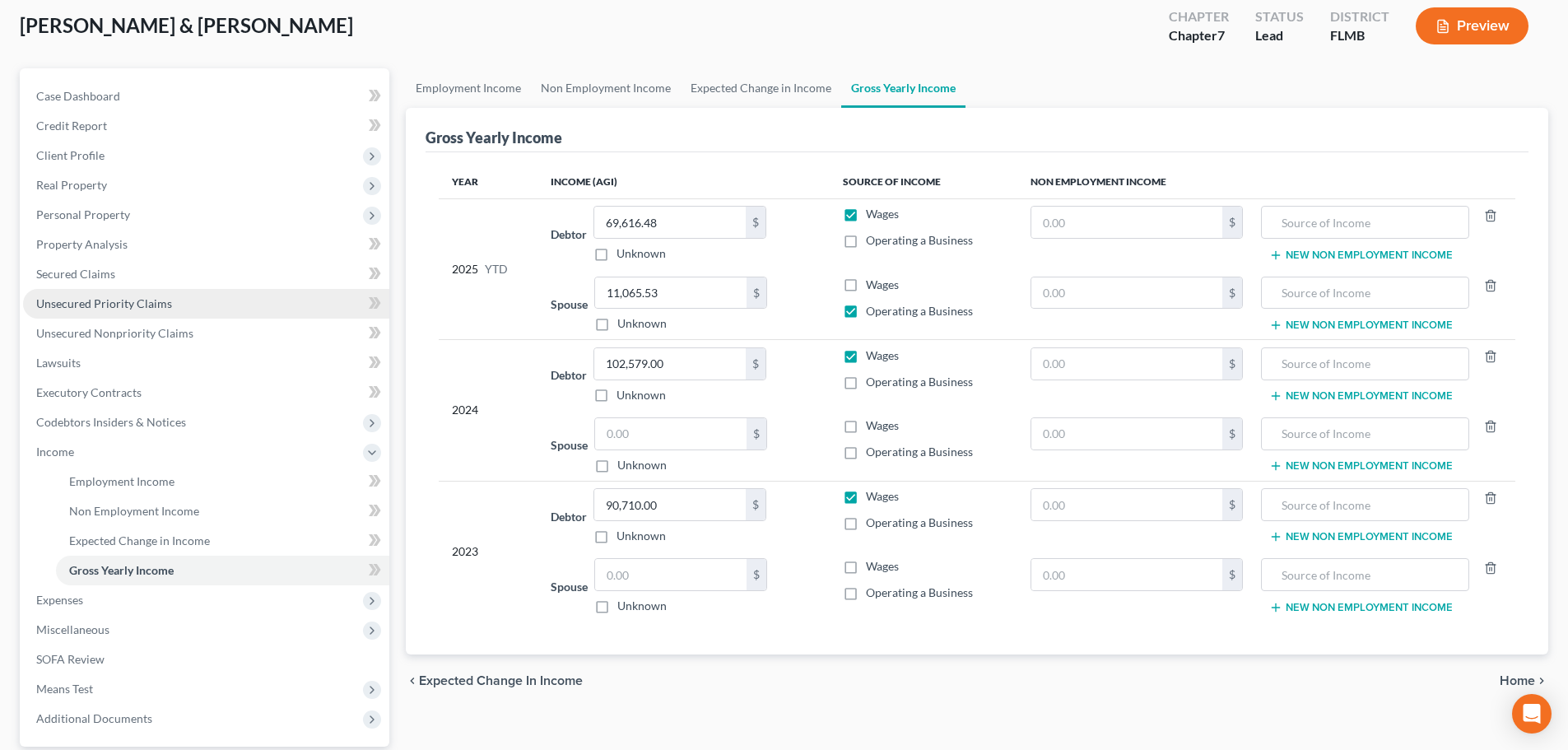
scroll to position [244, 0]
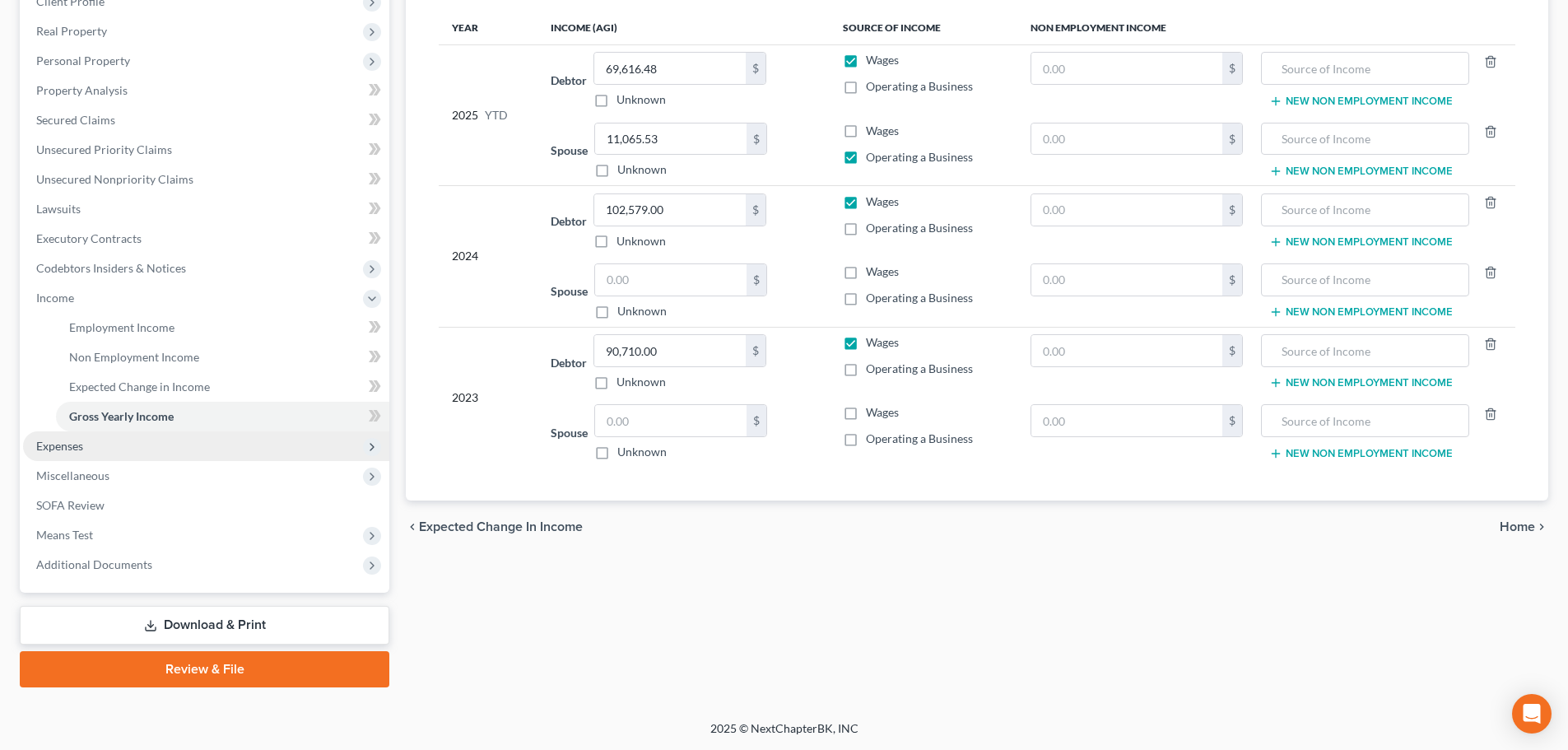
click at [80, 443] on span "Expenses" at bounding box center [59, 445] width 47 height 14
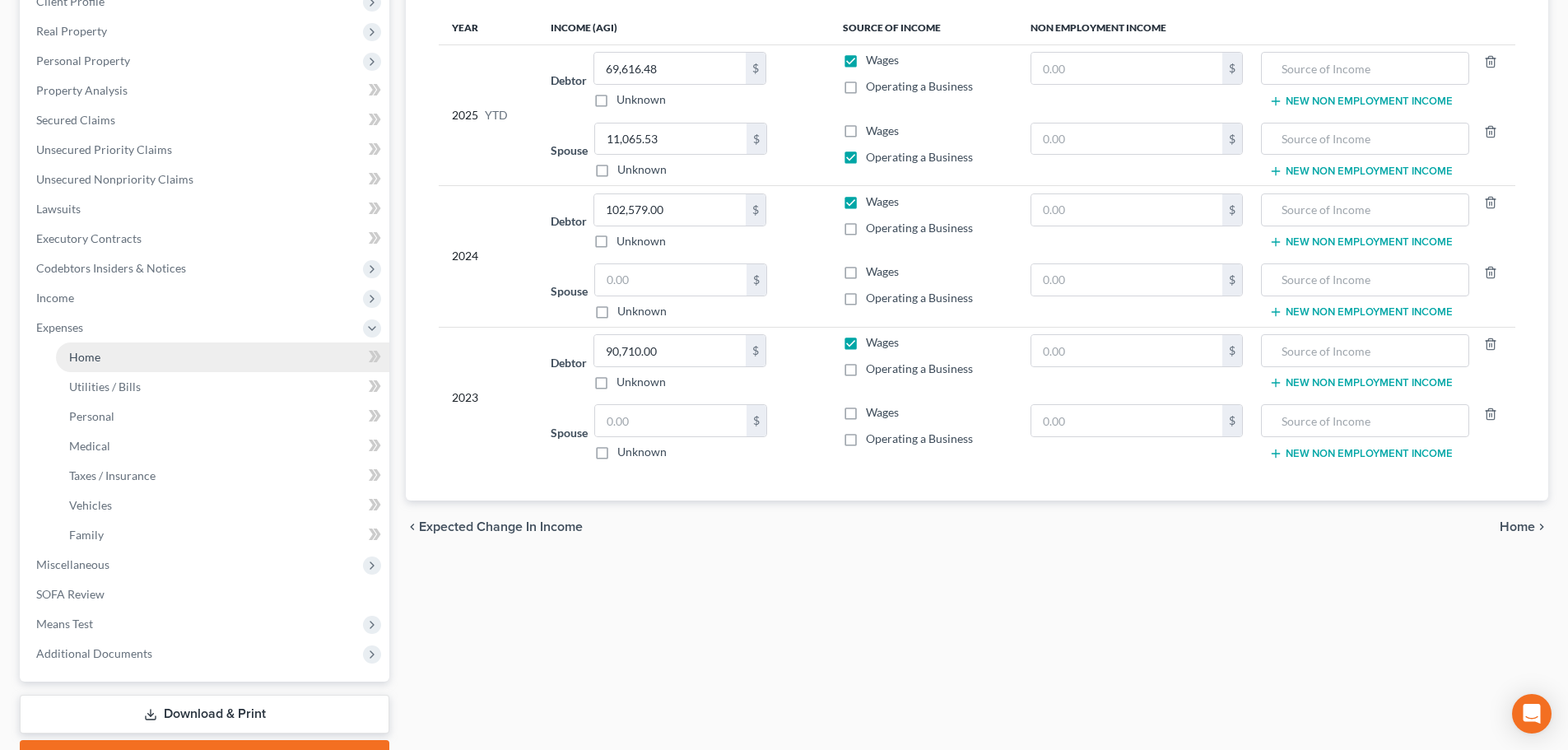
click at [90, 363] on span "Home" at bounding box center [84, 357] width 32 height 14
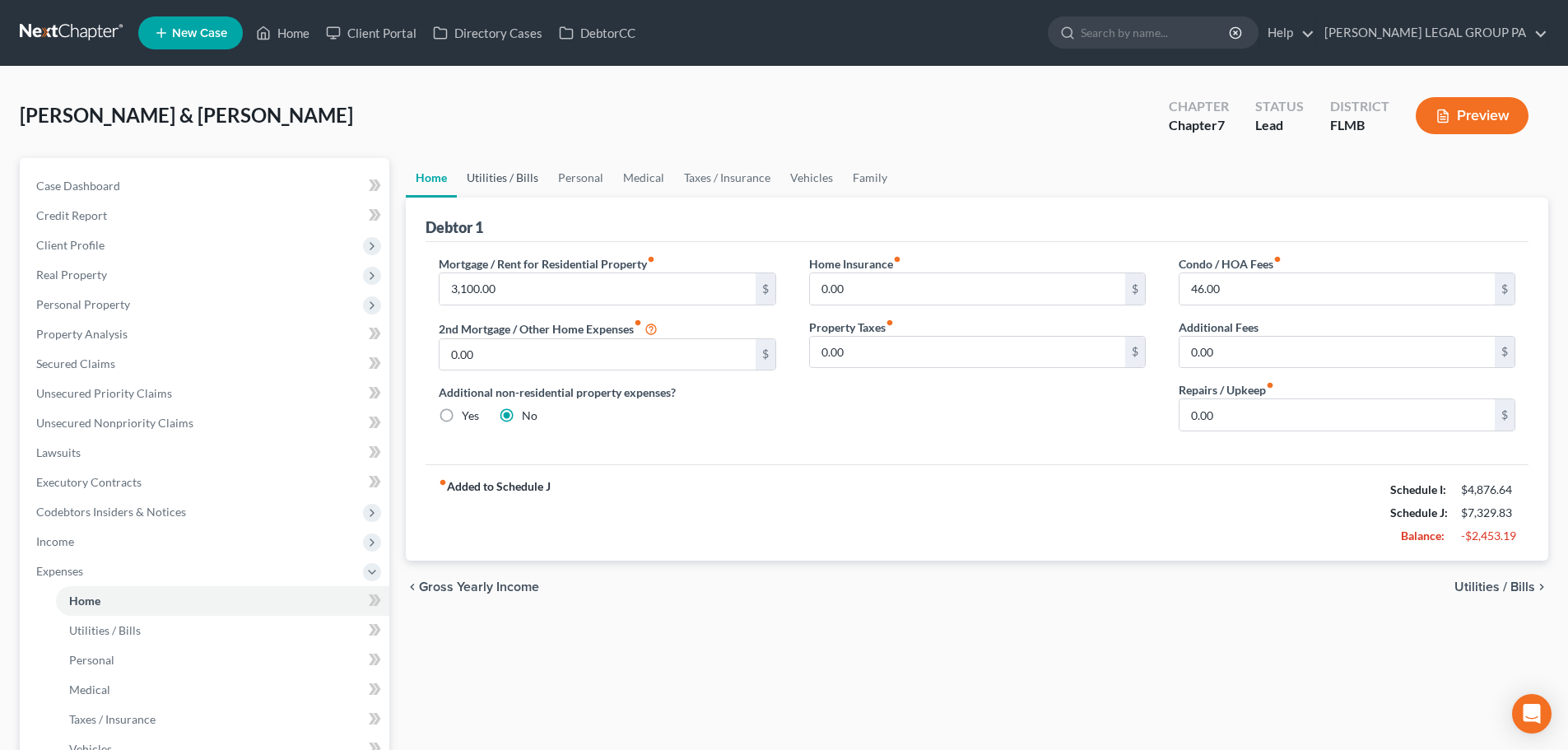
click at [510, 184] on link "Utilities / Bills" at bounding box center [502, 177] width 91 height 39
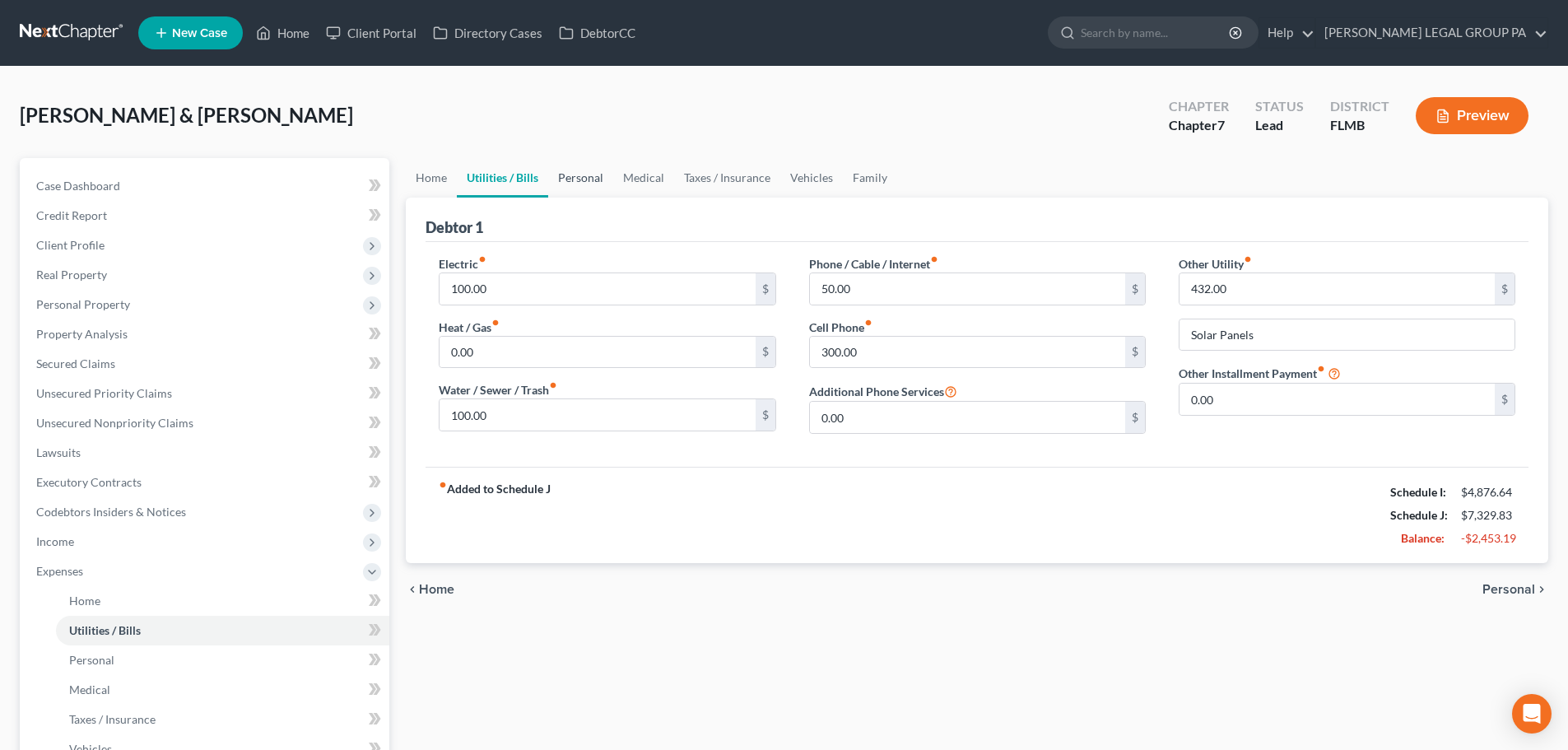
click at [572, 184] on link "Personal" at bounding box center [581, 177] width 65 height 39
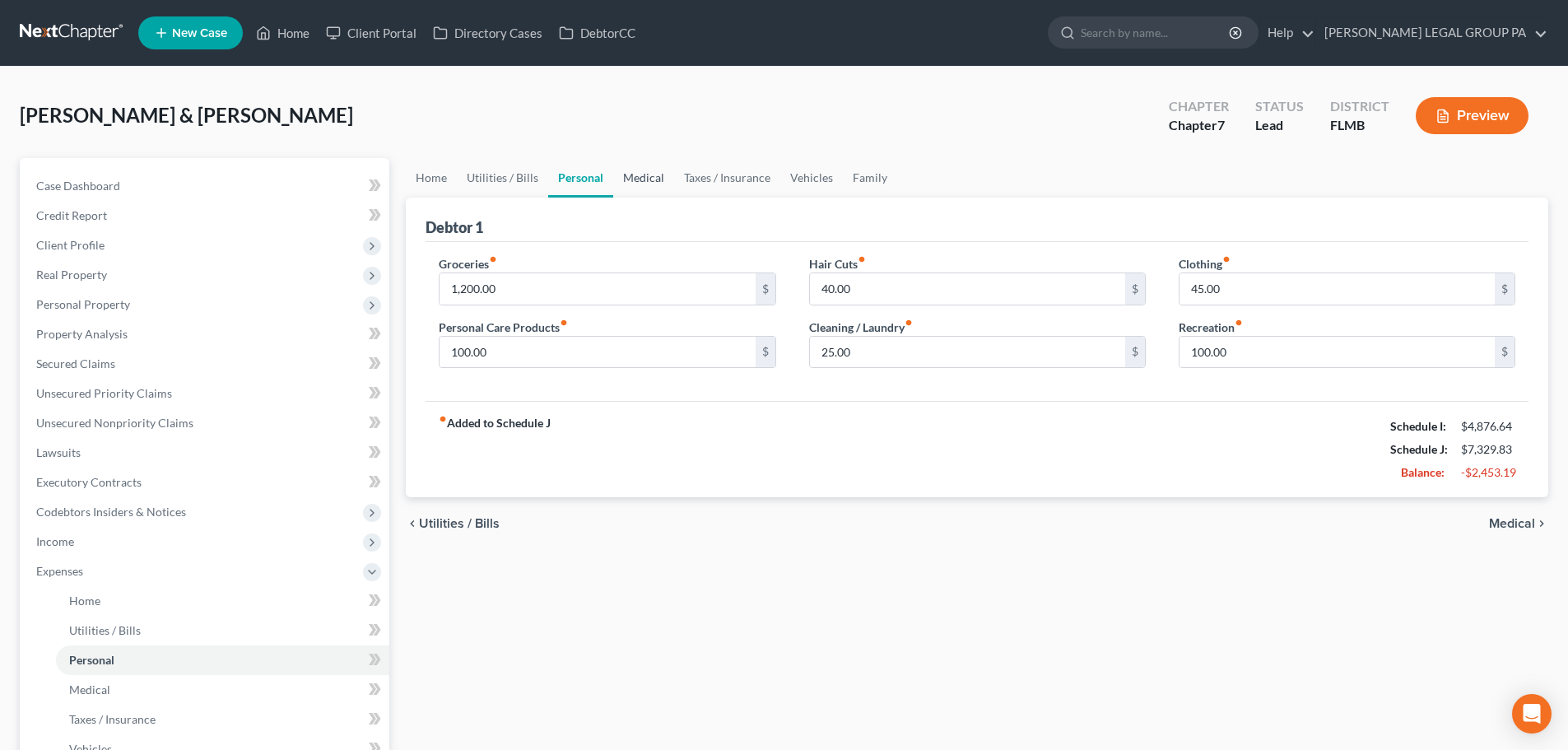
click at [637, 172] on link "Medical" at bounding box center [643, 177] width 60 height 39
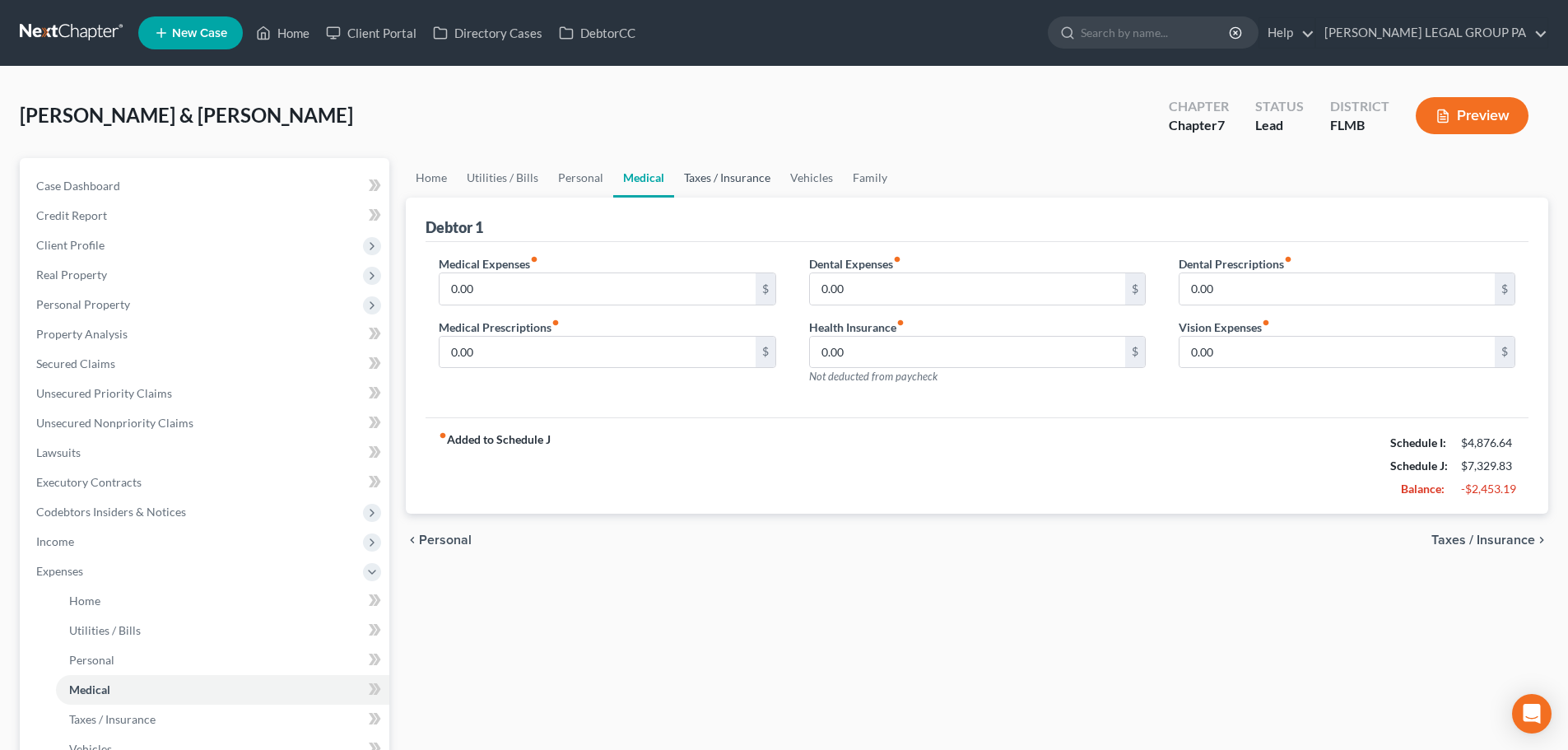
click at [719, 174] on link "Taxes / Insurance" at bounding box center [727, 177] width 107 height 39
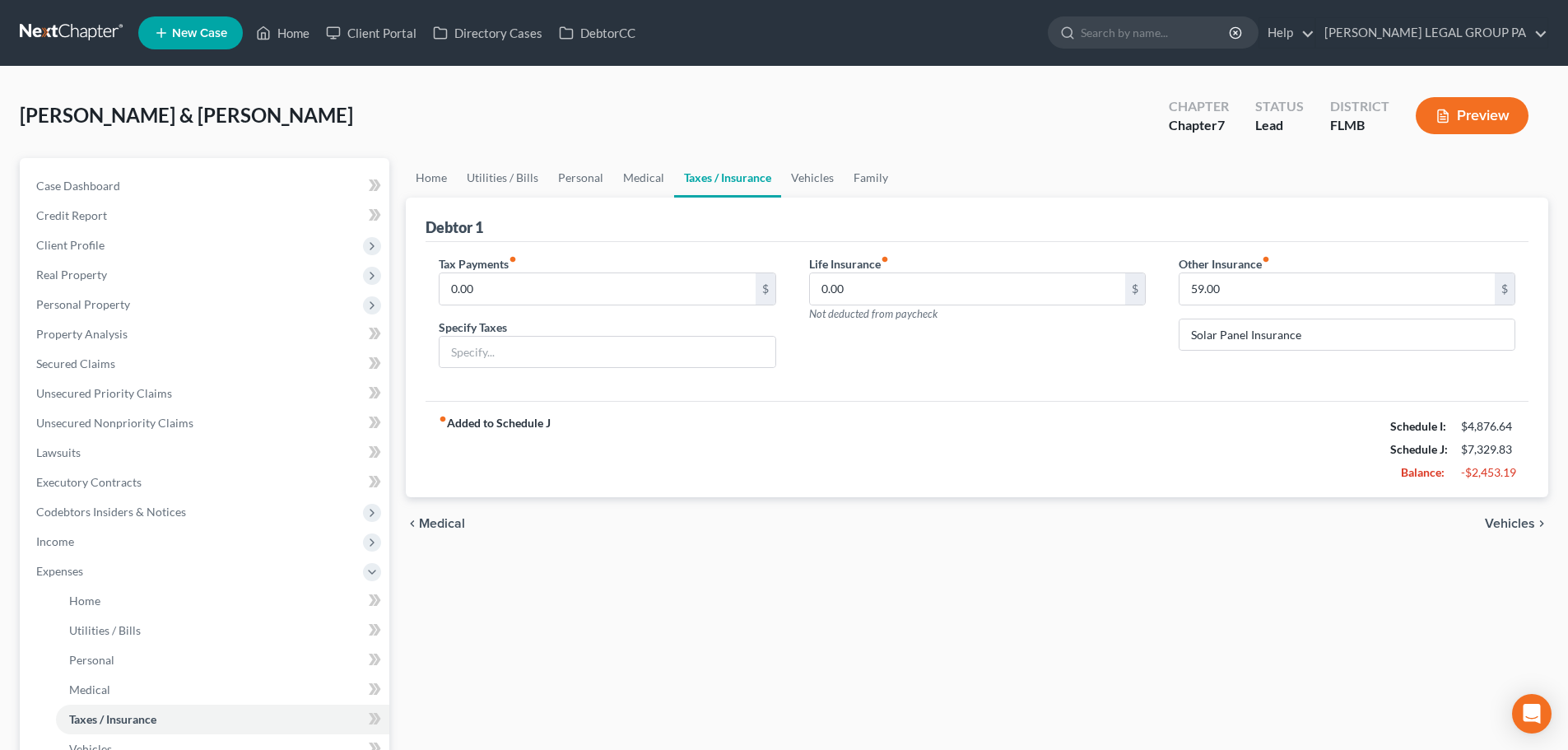
click at [772, 182] on link "Taxes / Insurance" at bounding box center [728, 177] width 107 height 39
click at [786, 182] on link "Vehicles" at bounding box center [812, 177] width 62 height 39
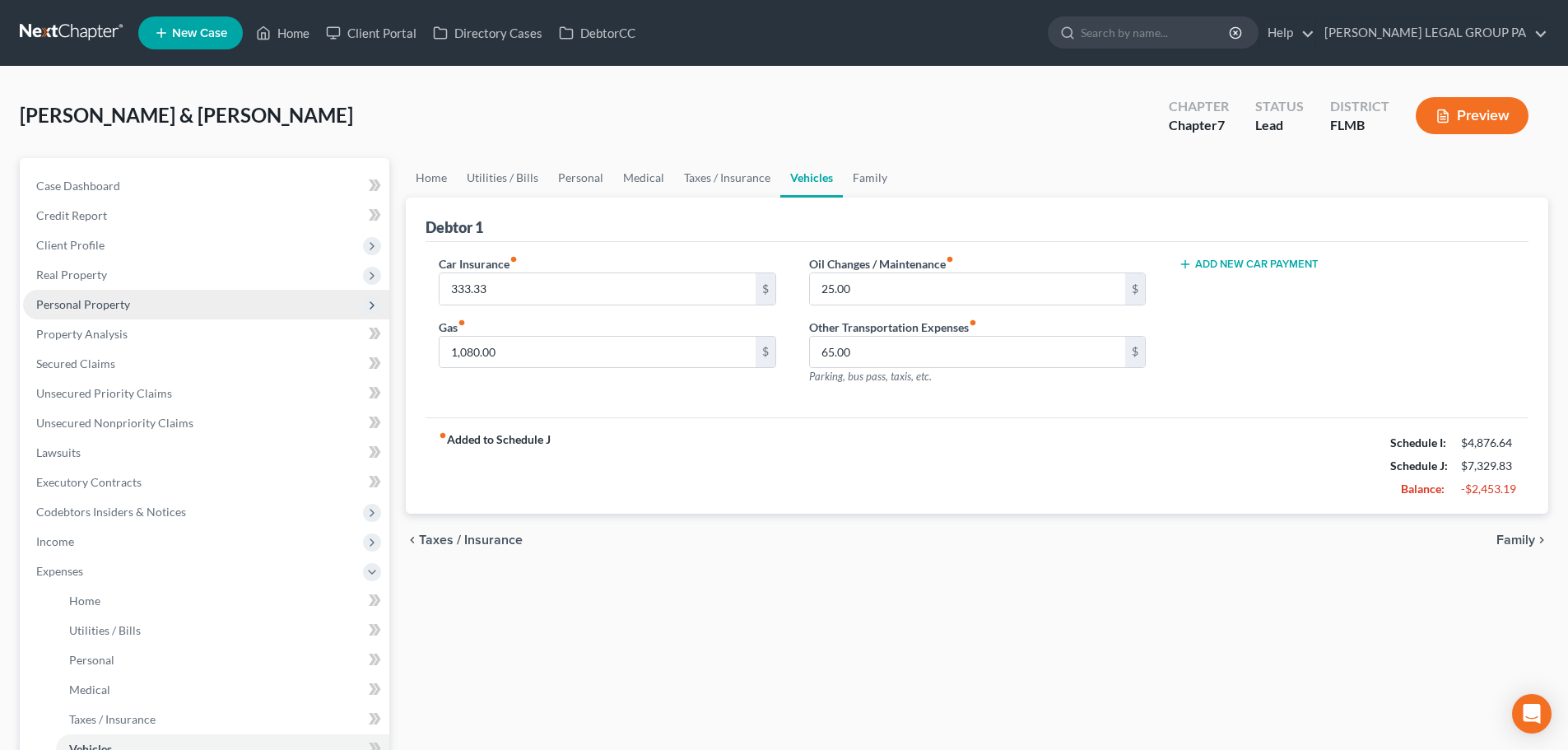
click at [116, 298] on span "Personal Property" at bounding box center [83, 304] width 94 height 14
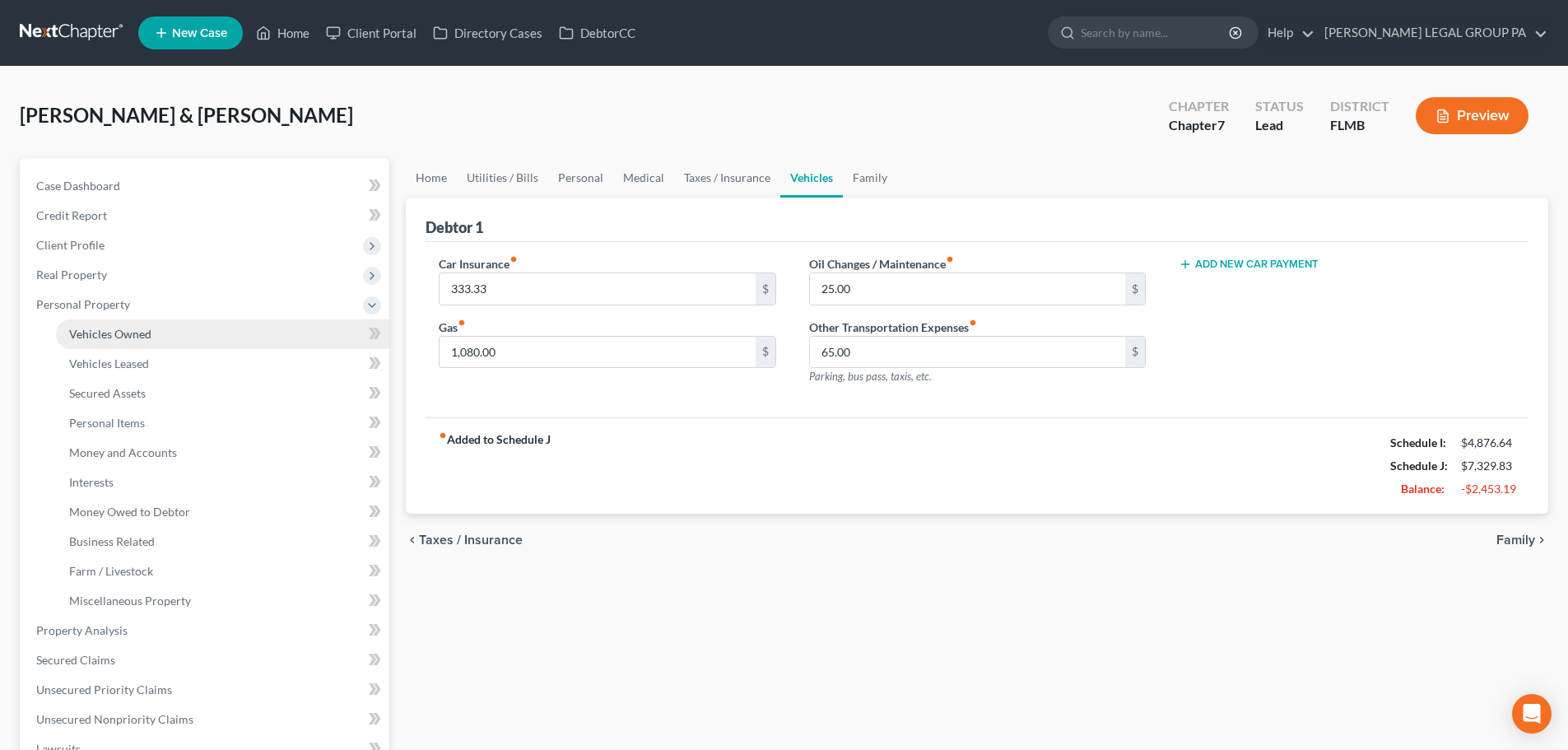
click at [141, 339] on span "Vehicles Owned" at bounding box center [110, 334] width 83 height 14
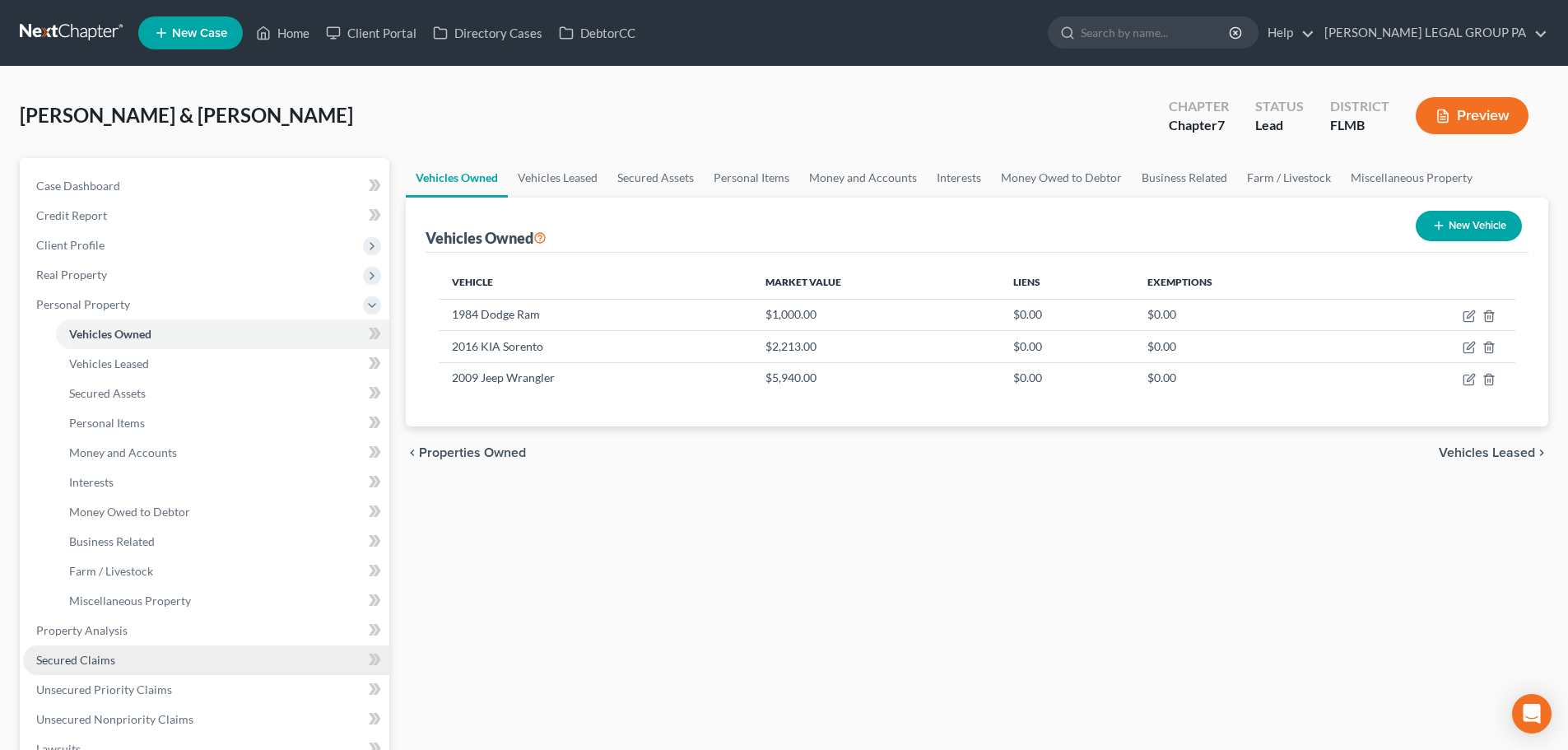
click at [76, 655] on span "Secured Claims" at bounding box center [76, 659] width 79 height 14
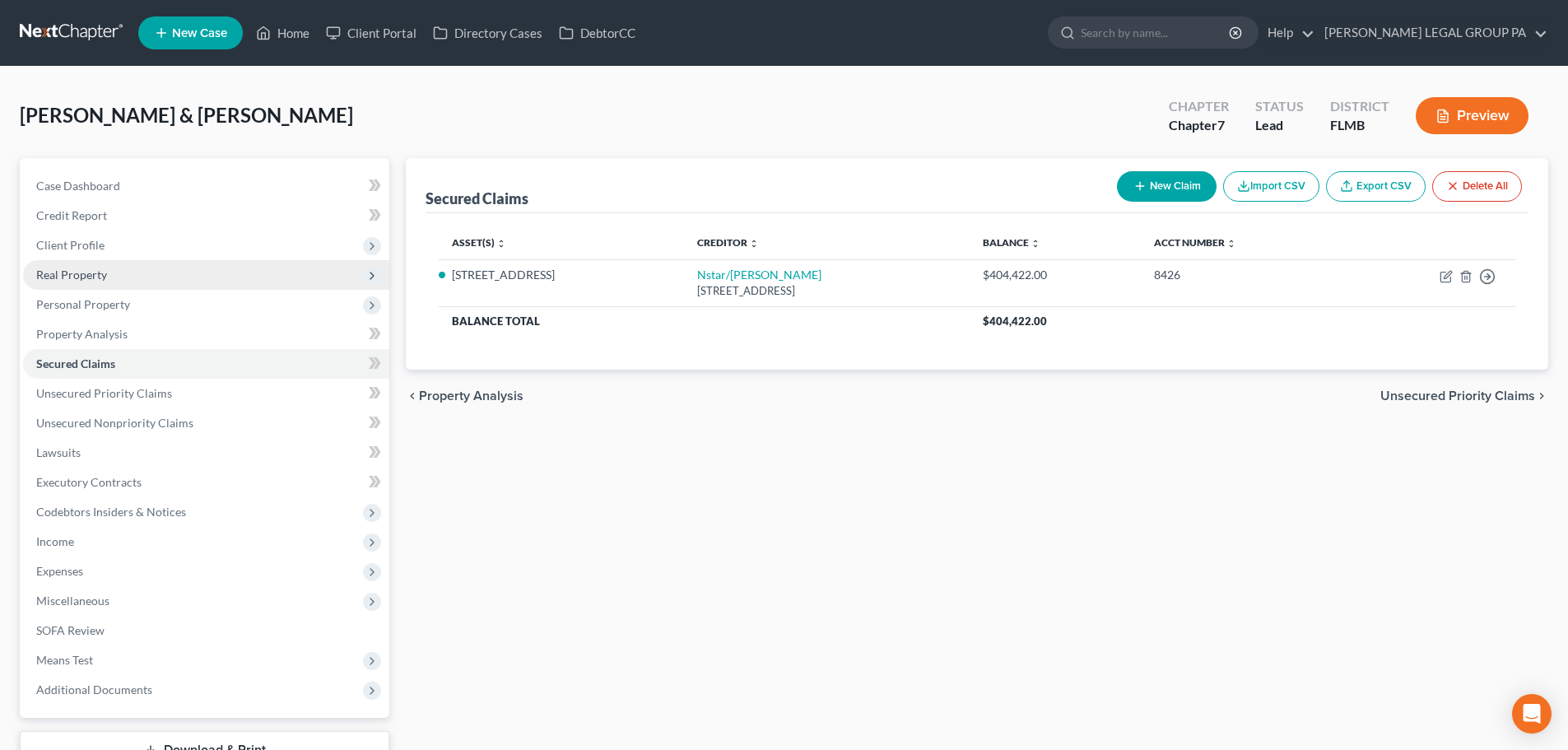
click at [61, 286] on span "Real Property" at bounding box center [206, 274] width 367 height 30
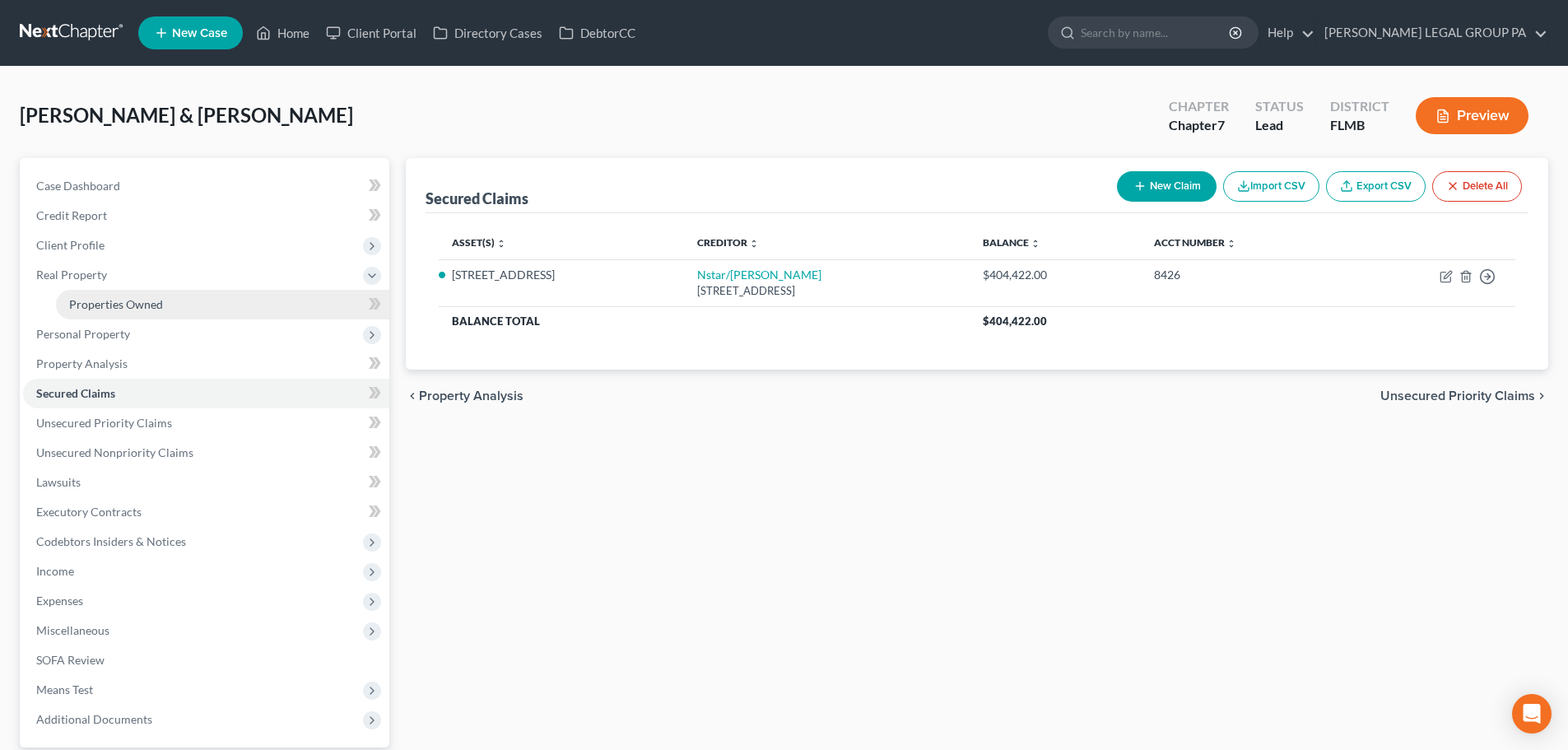
click at [122, 301] on span "Properties Owned" at bounding box center [116, 304] width 94 height 14
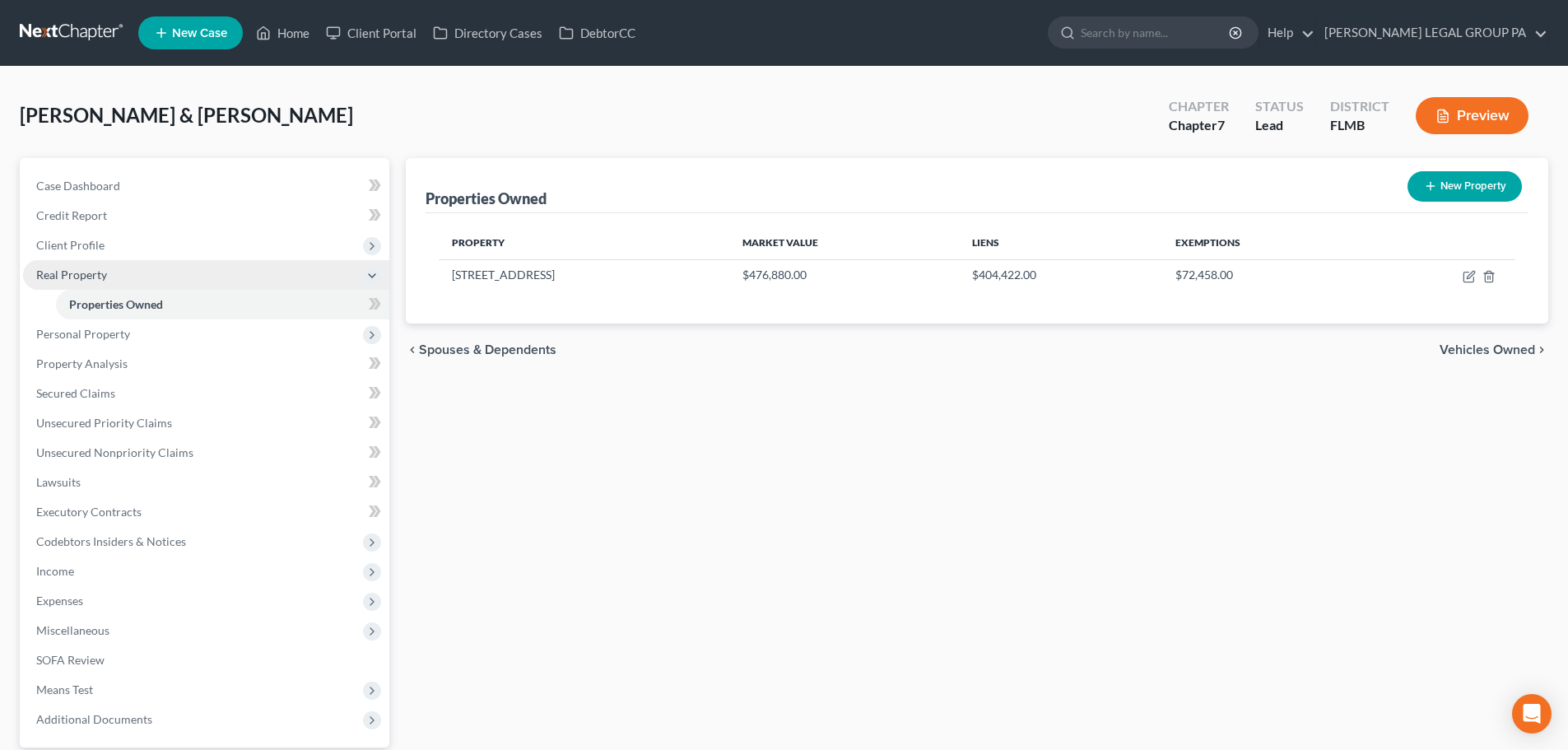
click at [87, 274] on span "Real Property" at bounding box center [72, 274] width 71 height 14
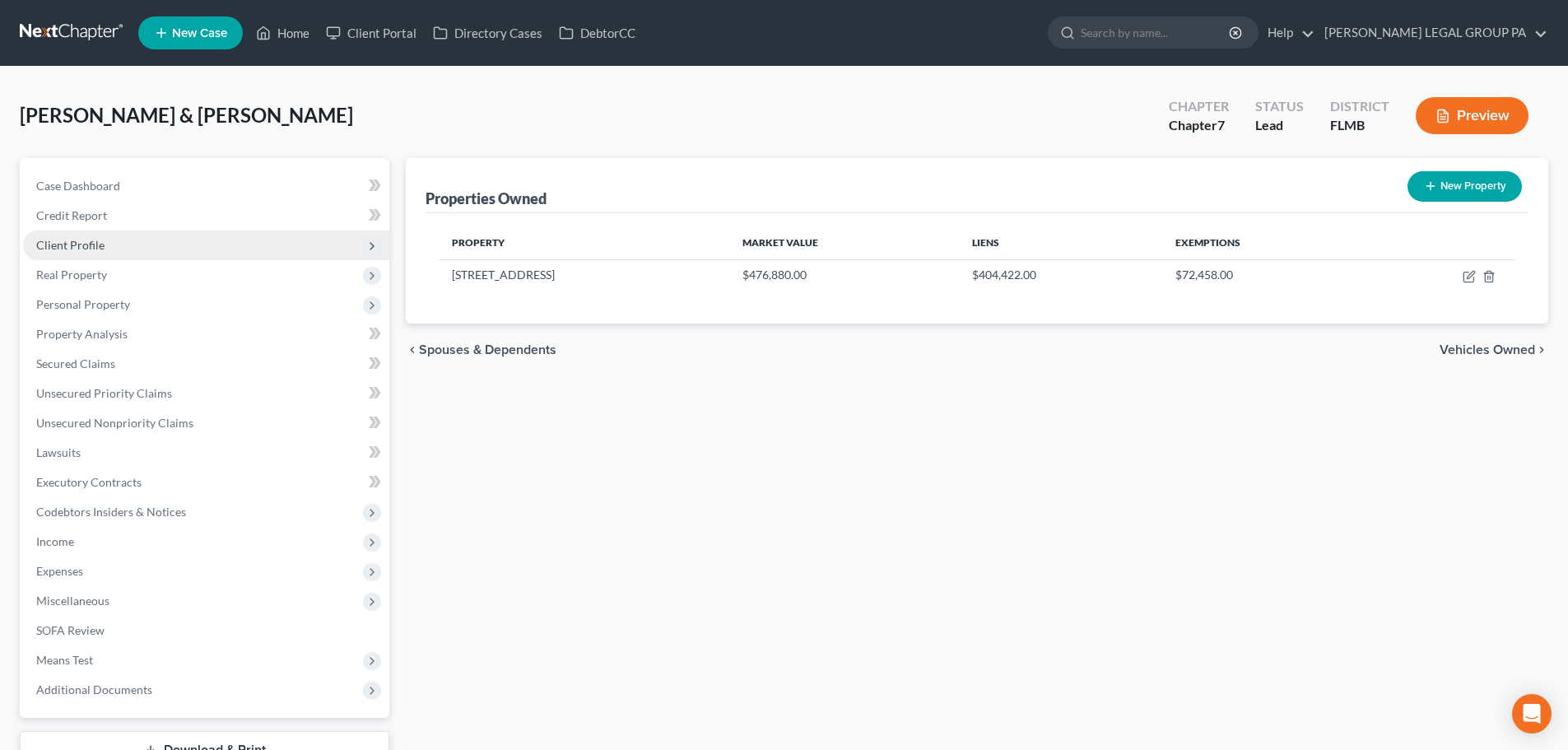
click at [77, 241] on span "Client Profile" at bounding box center [70, 245] width 68 height 14
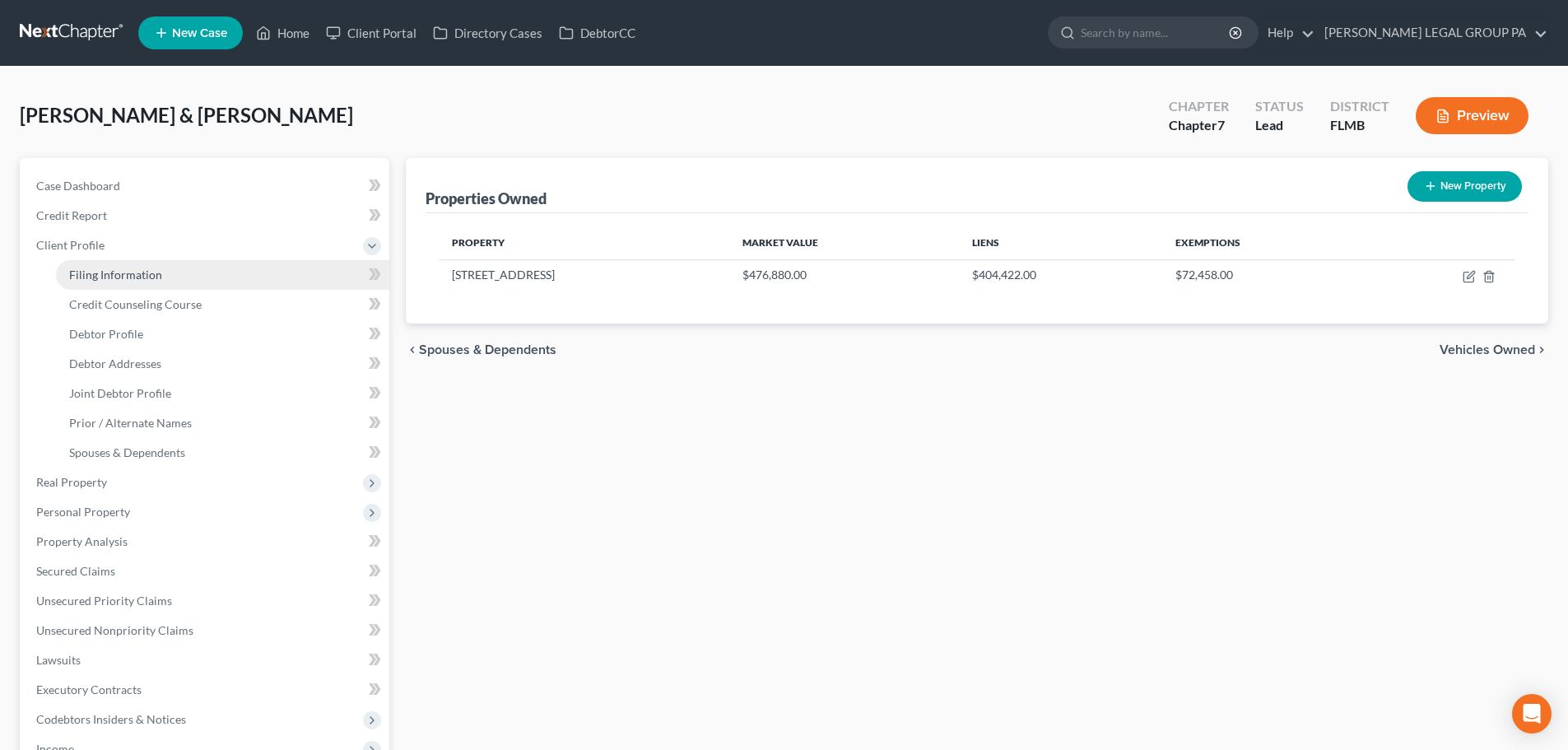
click at [119, 262] on link "Filing Information" at bounding box center [222, 274] width 333 height 30
select select "1"
select select "0"
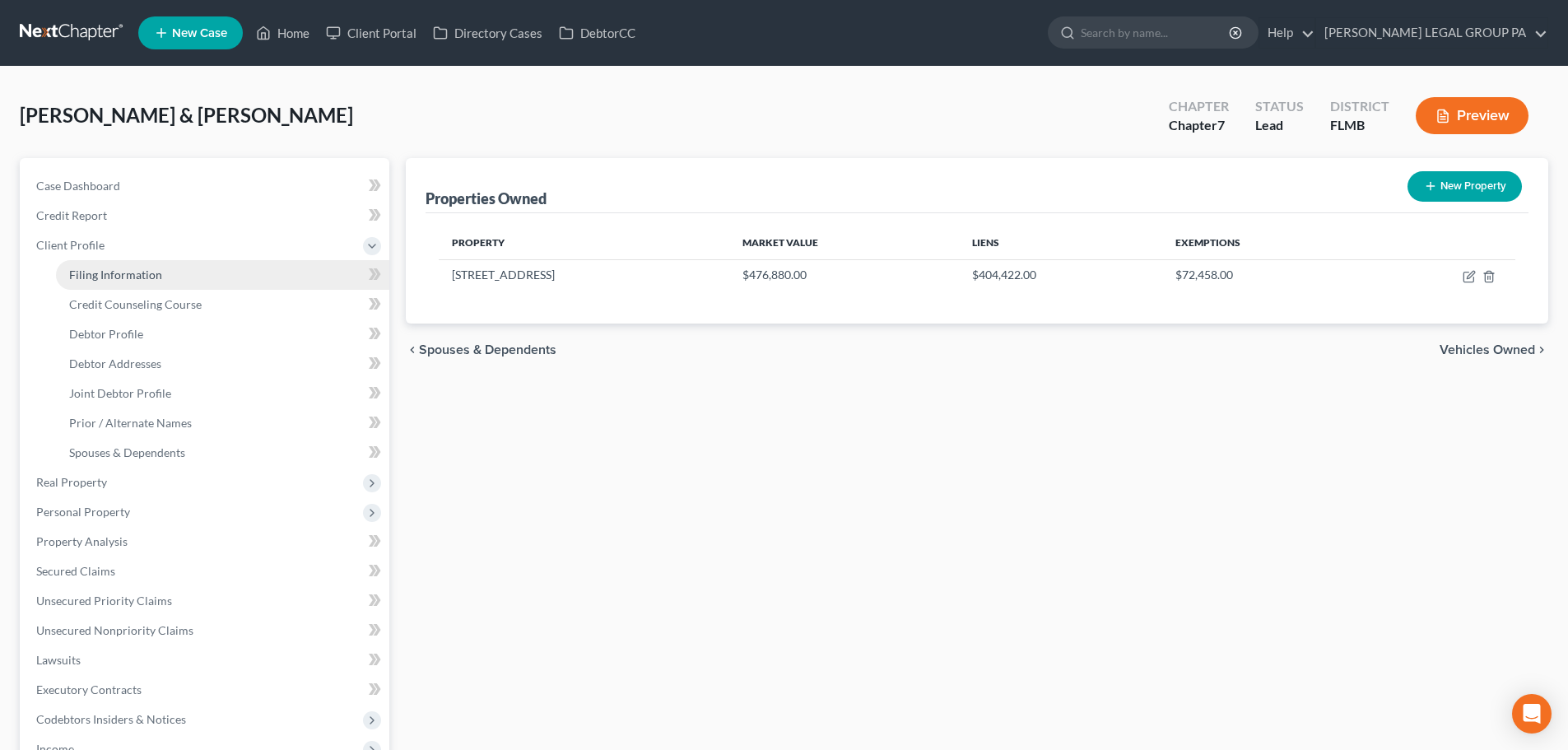
select select "9"
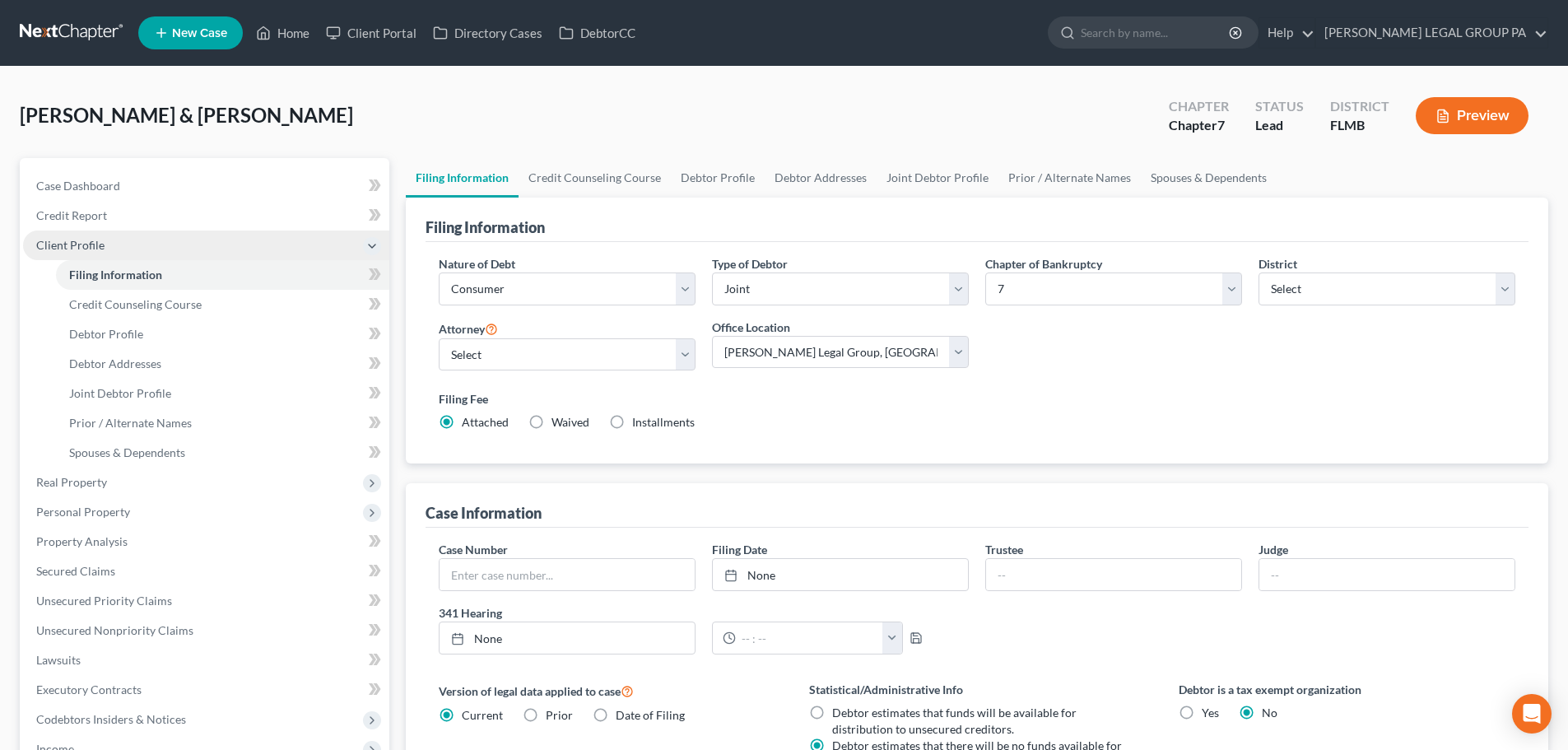
click at [83, 235] on span "Client Profile" at bounding box center [206, 245] width 367 height 30
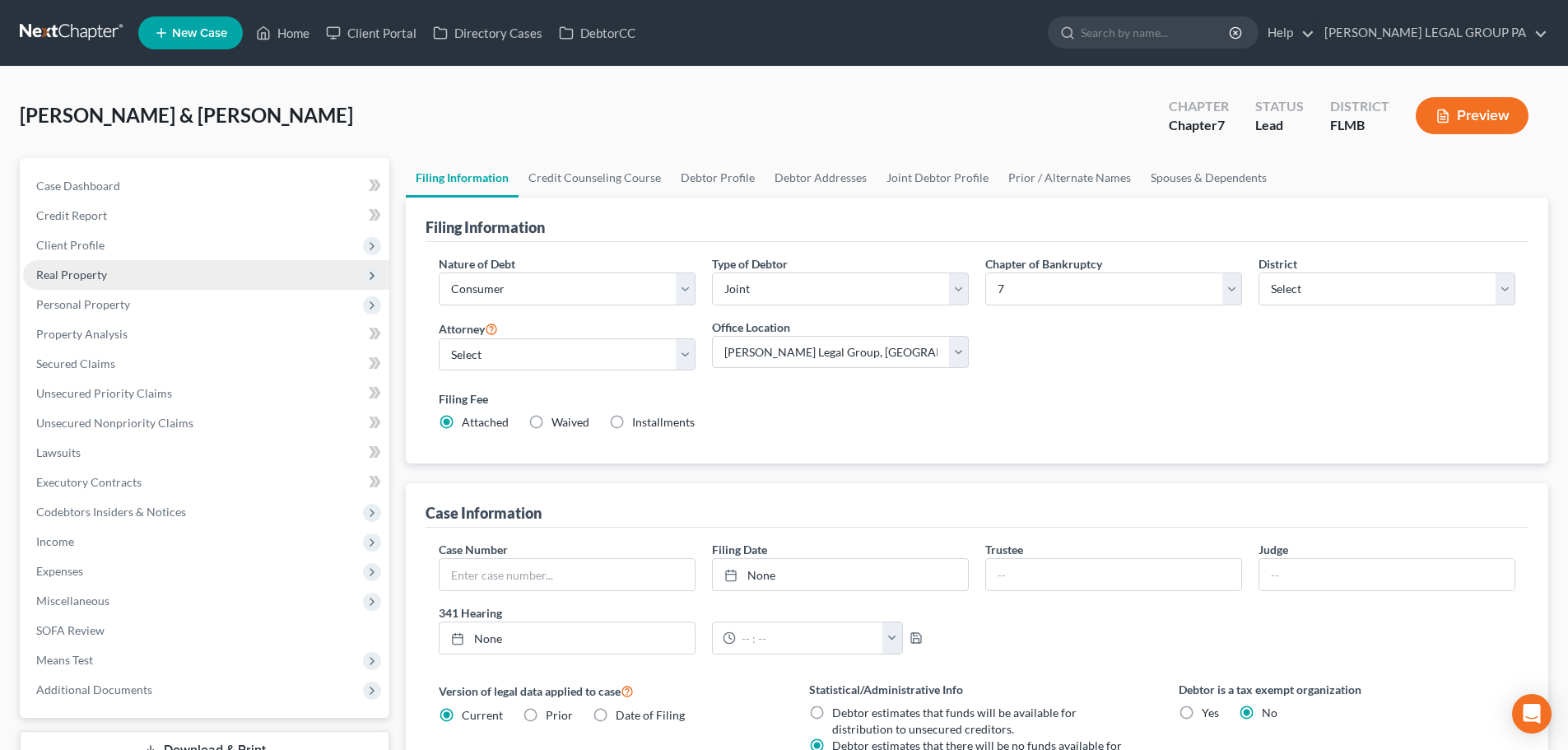
click at [97, 271] on span "Real Property" at bounding box center [72, 274] width 71 height 14
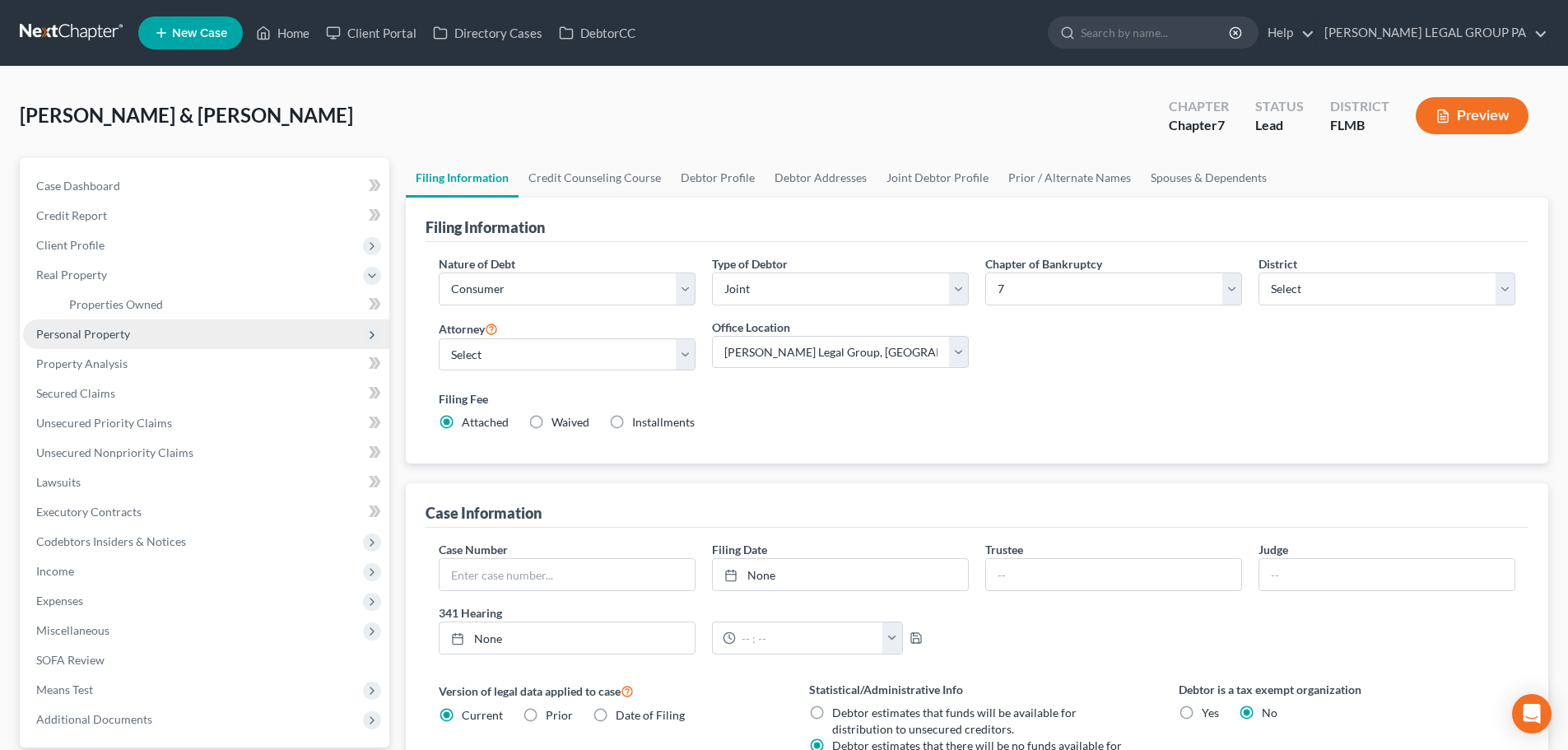
click at [105, 328] on span "Personal Property" at bounding box center [83, 334] width 94 height 14
click at [117, 338] on span "Vehicles Owned" at bounding box center [110, 334] width 83 height 14
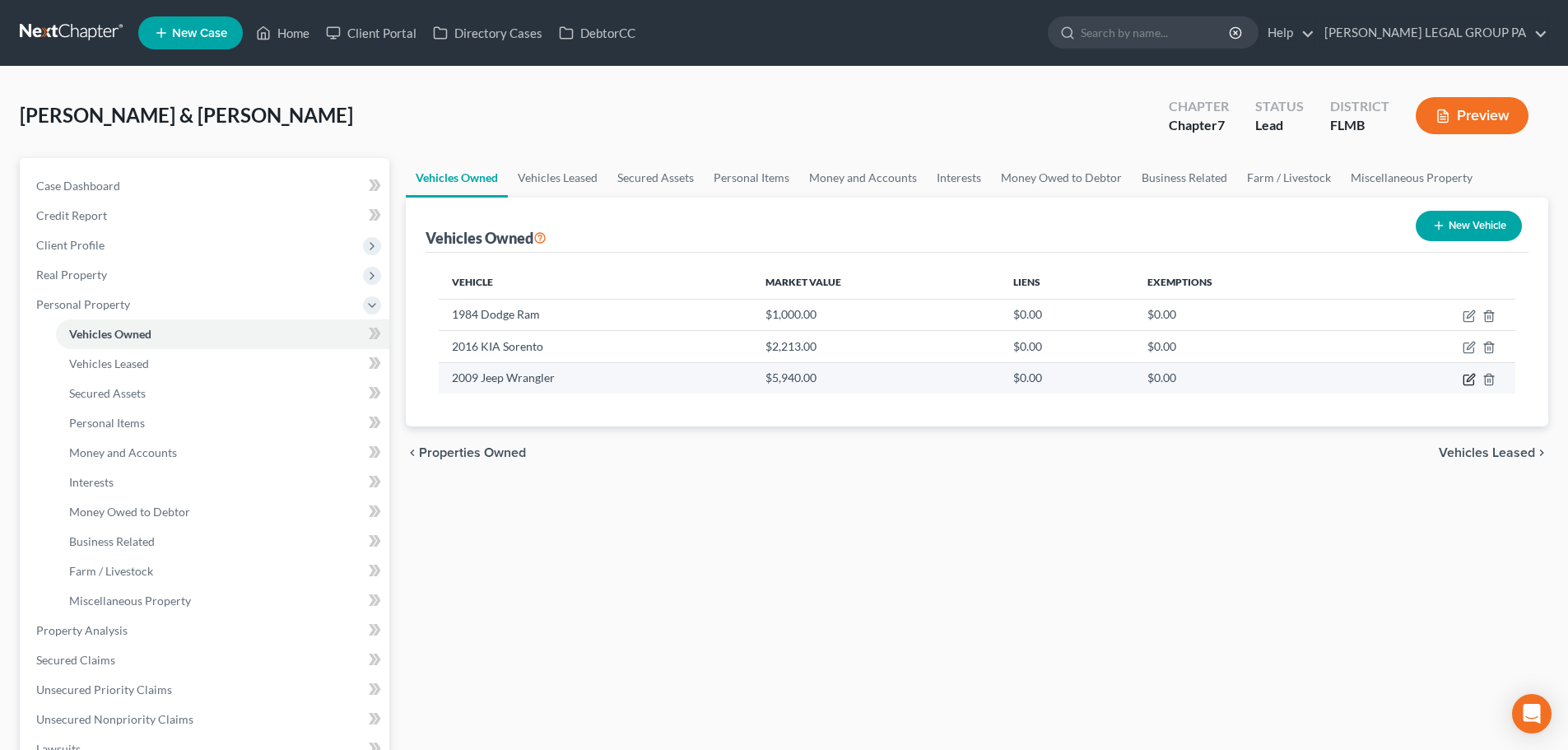
click at [1468, 378] on icon "button" at bounding box center [1470, 380] width 13 height 13
select select "0"
select select "17"
select select "3"
select select "0"
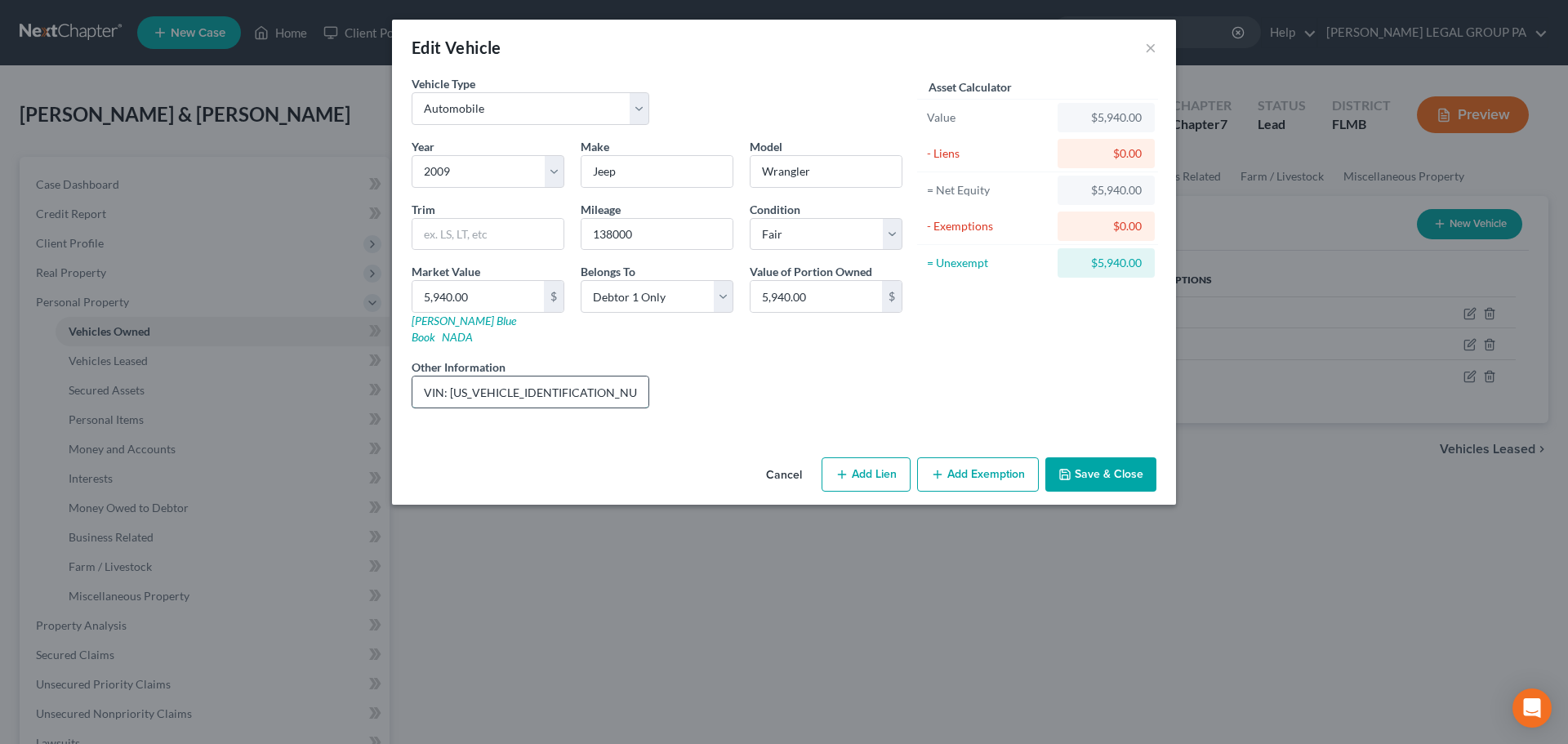
drag, startPoint x: 587, startPoint y: 368, endPoint x: 449, endPoint y: 376, distance: 138.2
click at [449, 377] on input "VIN: 1J8GA691X9L765361" at bounding box center [530, 392] width 236 height 31
click at [1096, 457] on button "Save & Close" at bounding box center [1101, 474] width 111 height 34
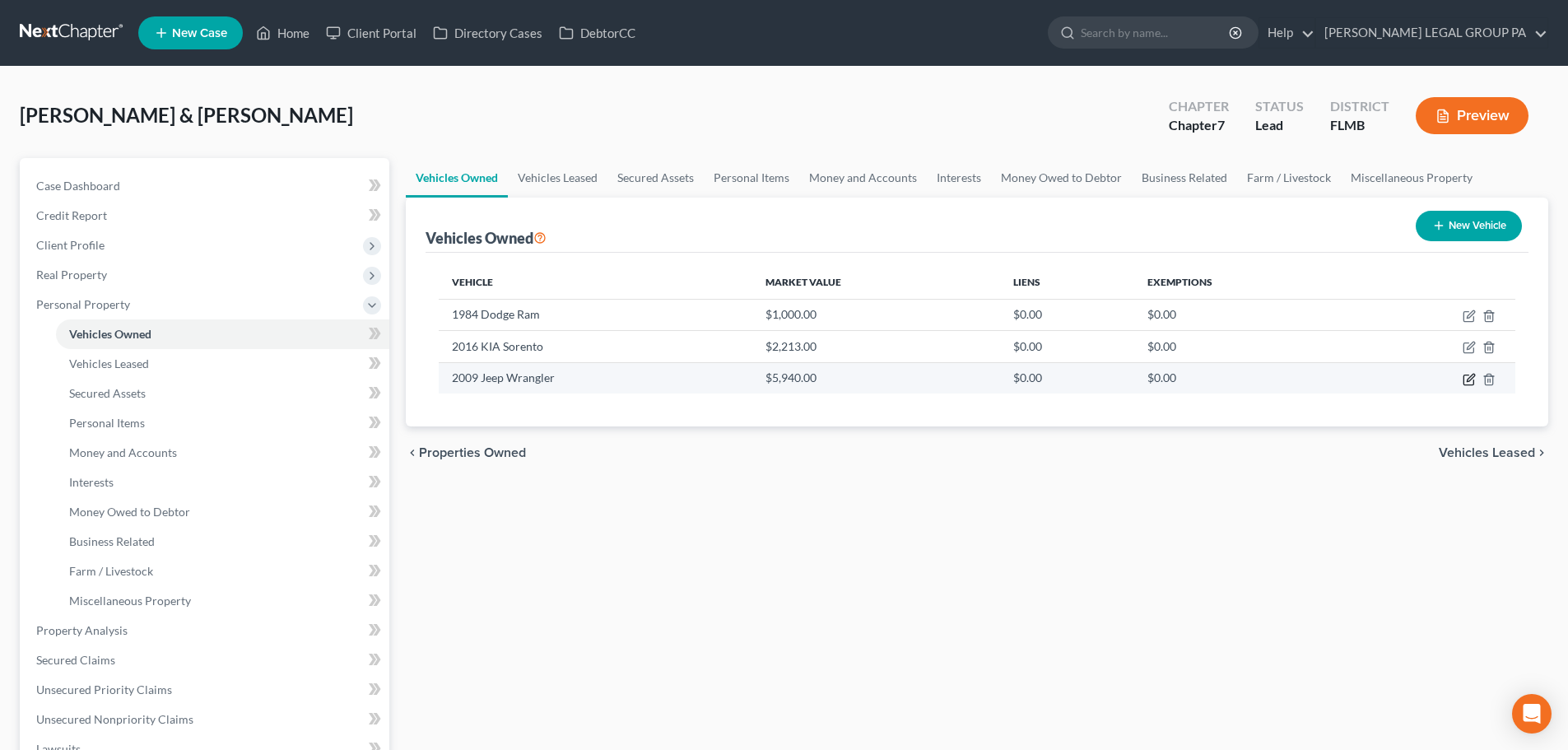
click at [1470, 374] on icon "button" at bounding box center [1470, 380] width 13 height 13
select select "0"
select select "17"
select select "3"
select select "0"
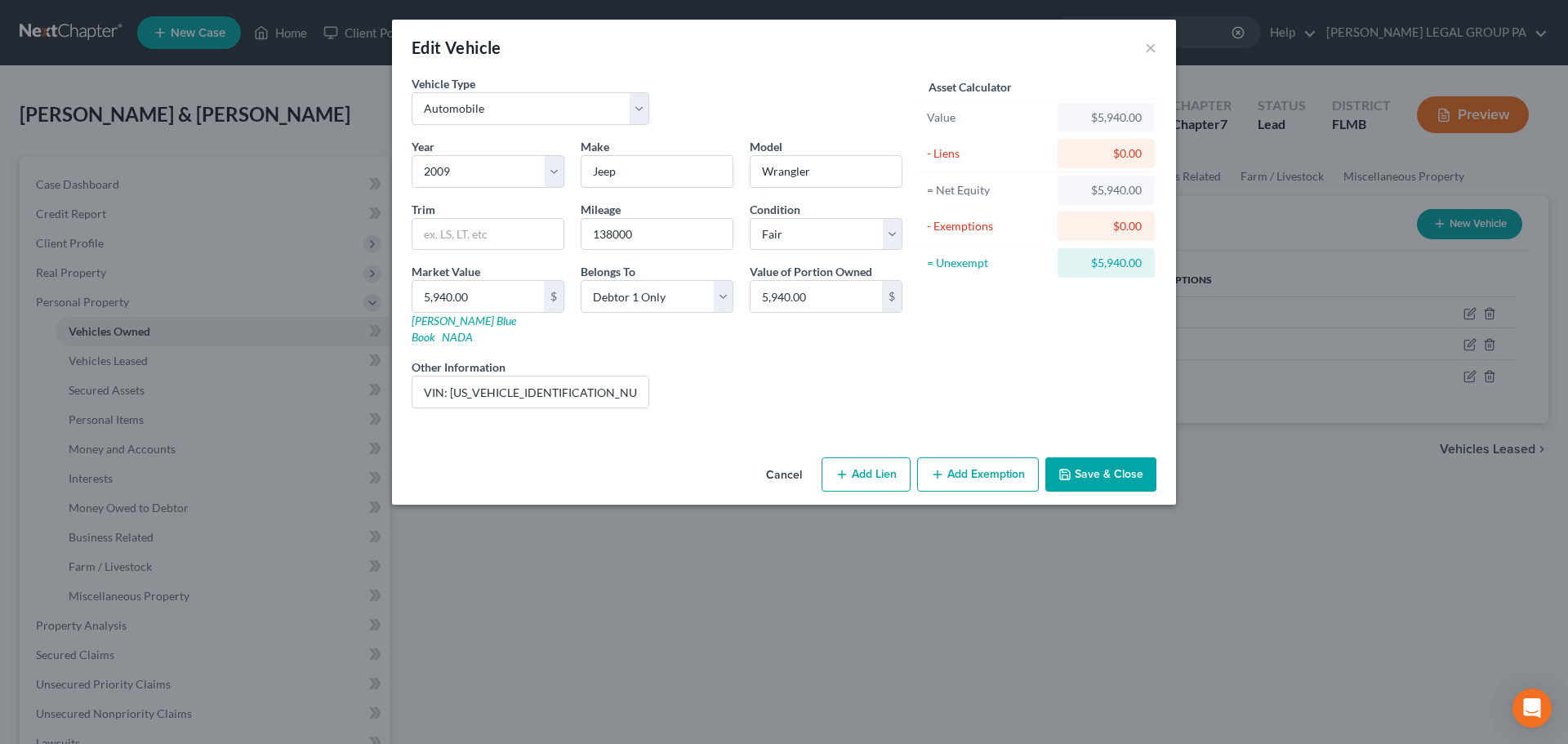
click at [1102, 457] on button "Save & Close" at bounding box center [1101, 474] width 111 height 34
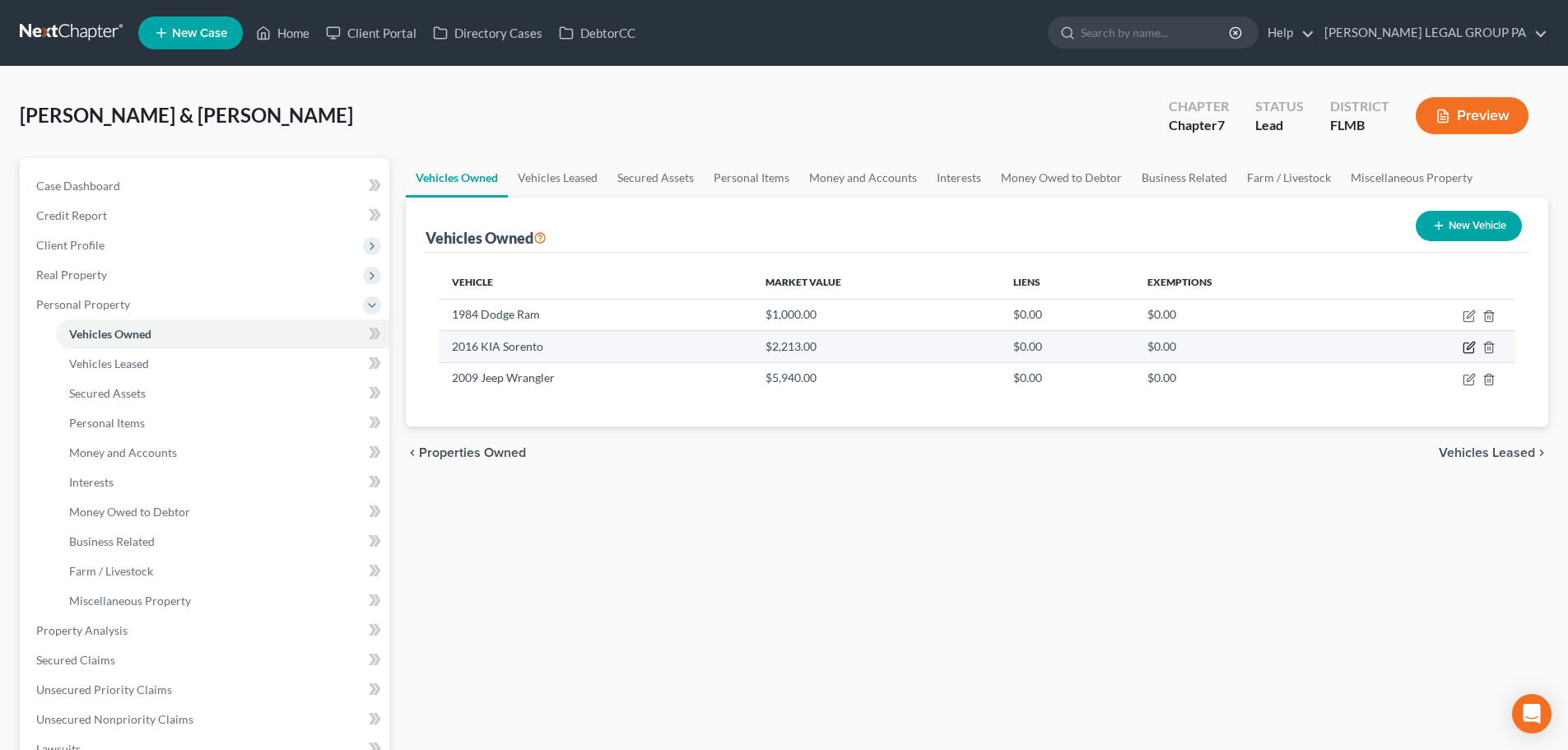
click at [1468, 351] on icon "button" at bounding box center [1470, 347] width 13 height 13
select select "0"
select select "10"
select select "2"
select select "0"
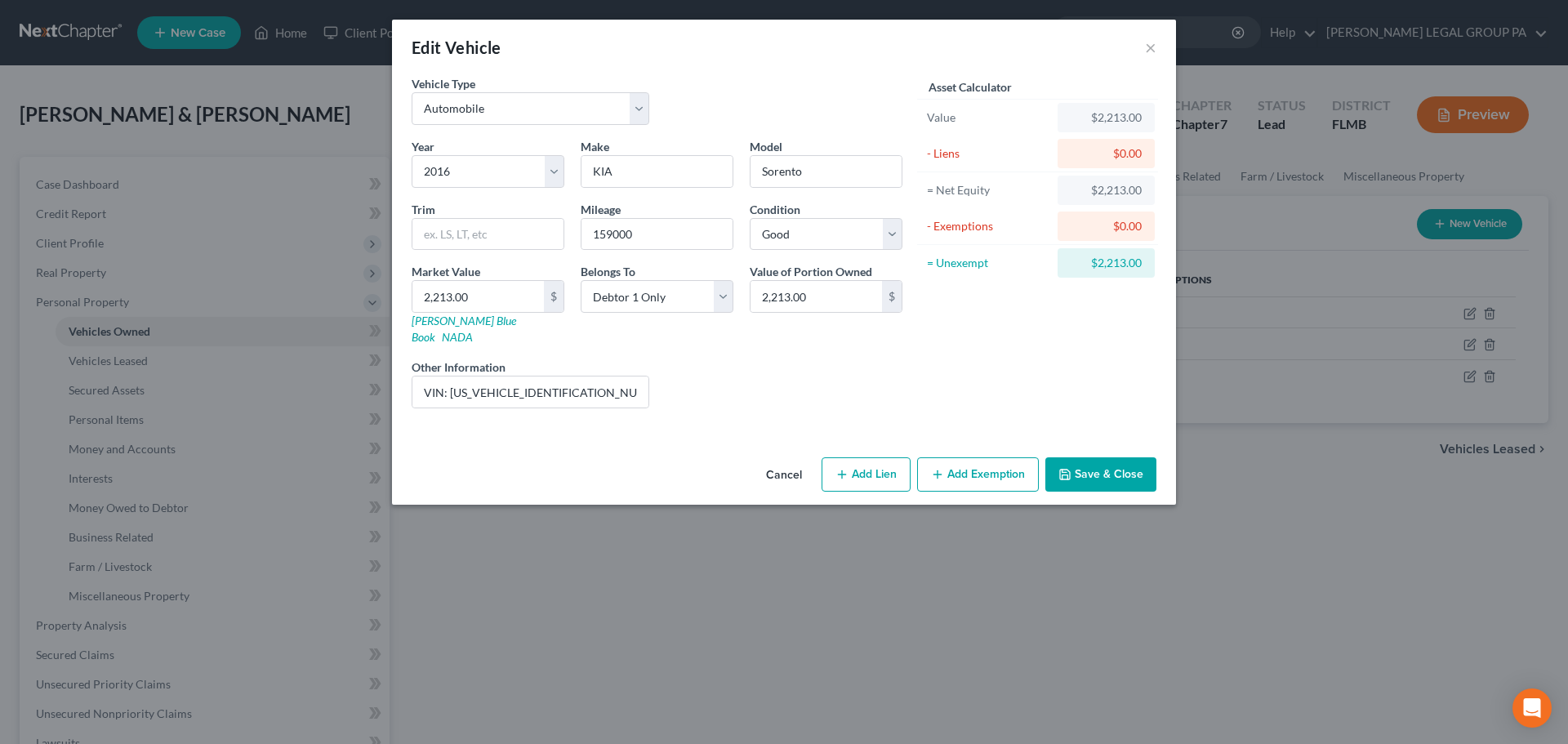
click at [1119, 457] on button "Save & Close" at bounding box center [1101, 474] width 111 height 34
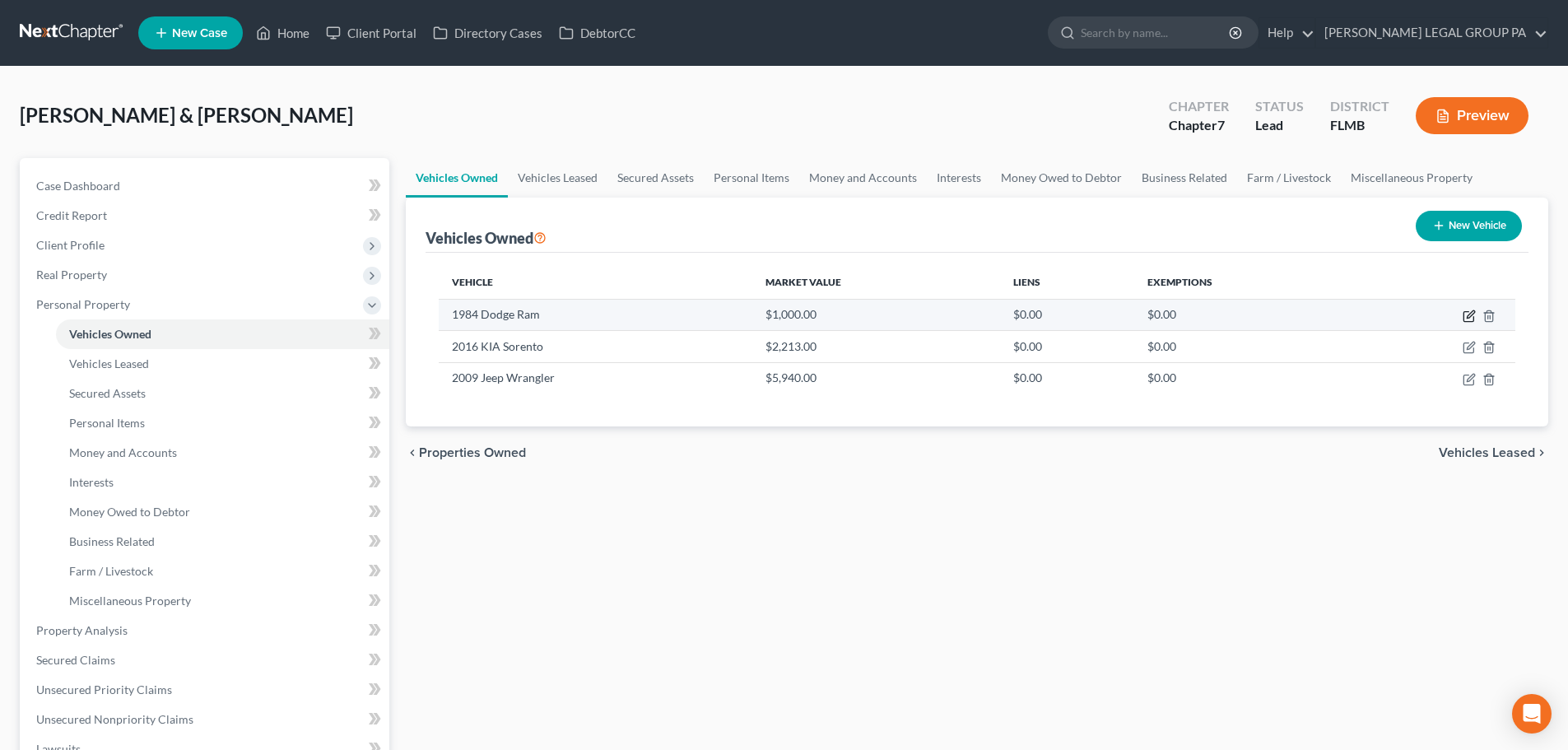
click at [1469, 315] on icon "button" at bounding box center [1471, 314] width 8 height 8
select select "0"
select select "42"
select select "4"
select select "0"
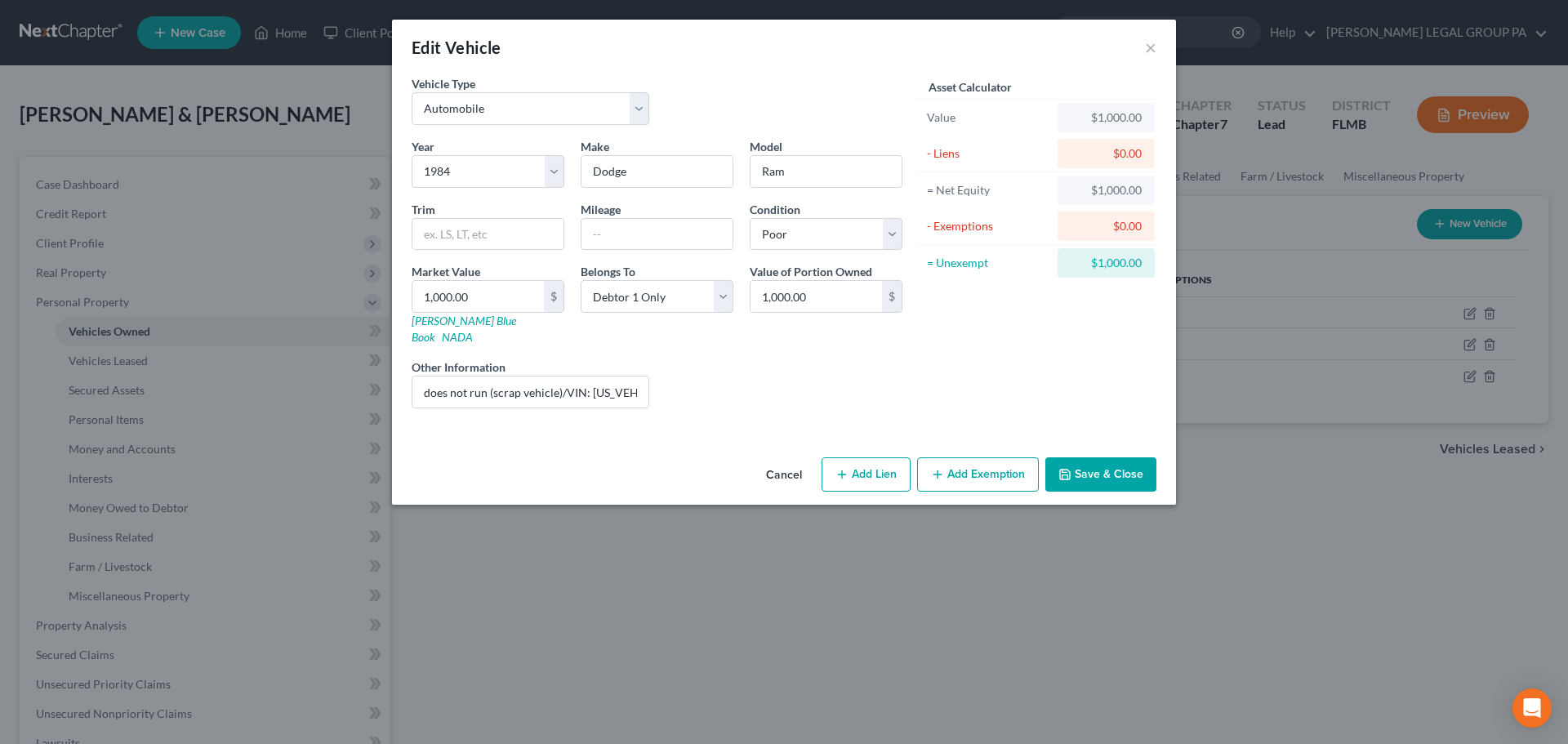
click at [992, 462] on button "Add Exemption" at bounding box center [979, 474] width 122 height 34
select select "2"
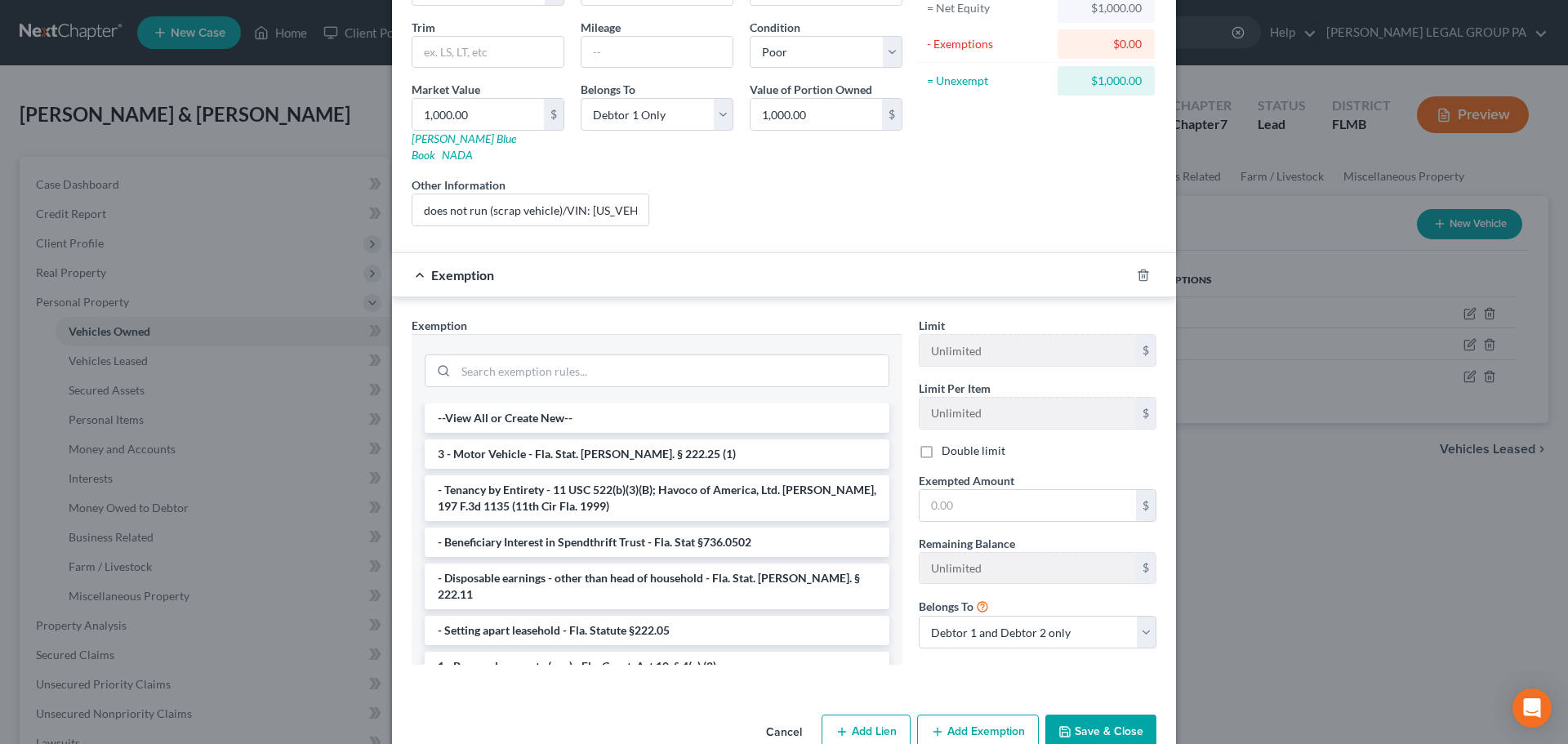
scroll to position [204, 0]
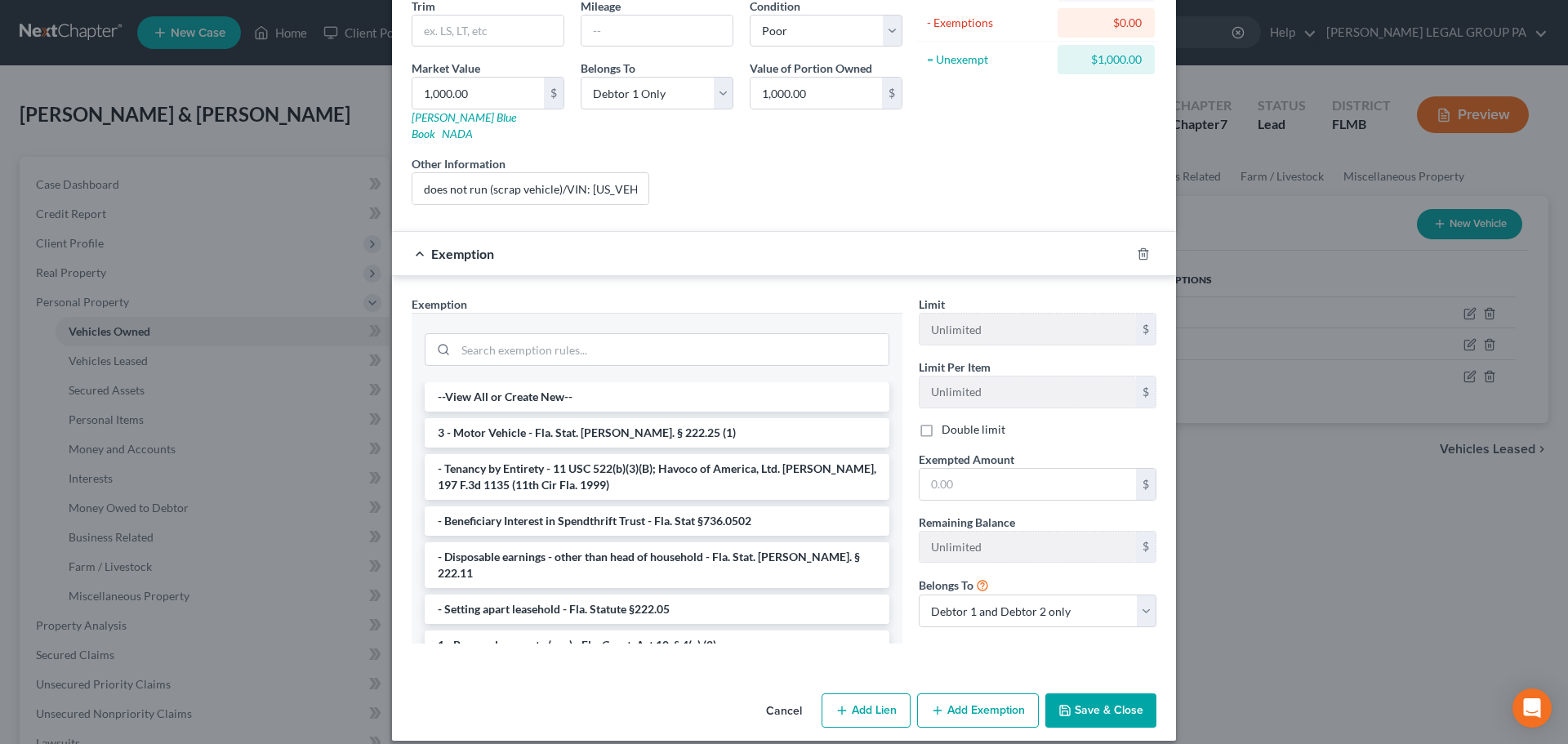
click at [650, 418] on li "3 - Motor Vehicle - Fla. Stat. [PERSON_NAME]. § 222.25 (1)" at bounding box center [657, 432] width 465 height 29
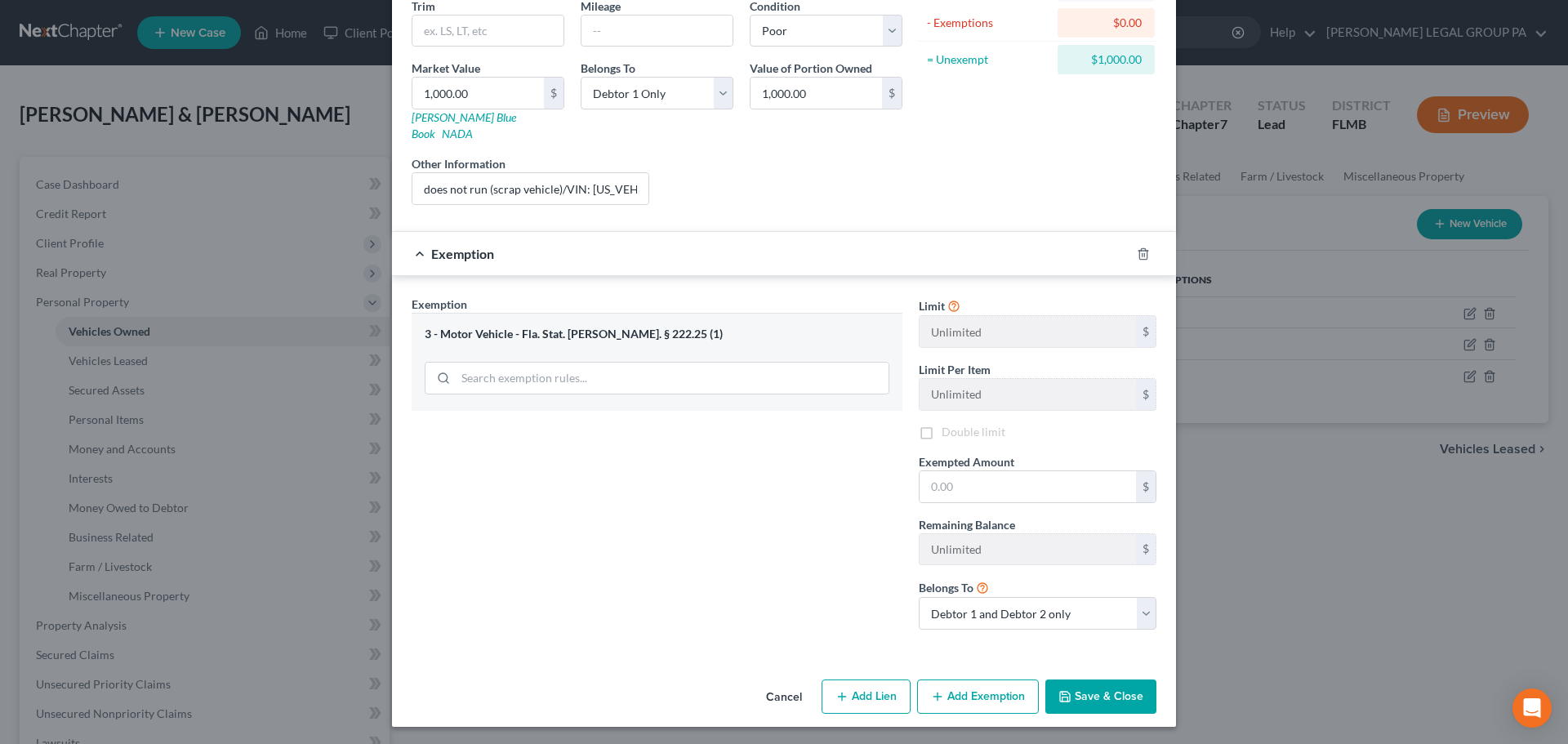
scroll to position [189, 0]
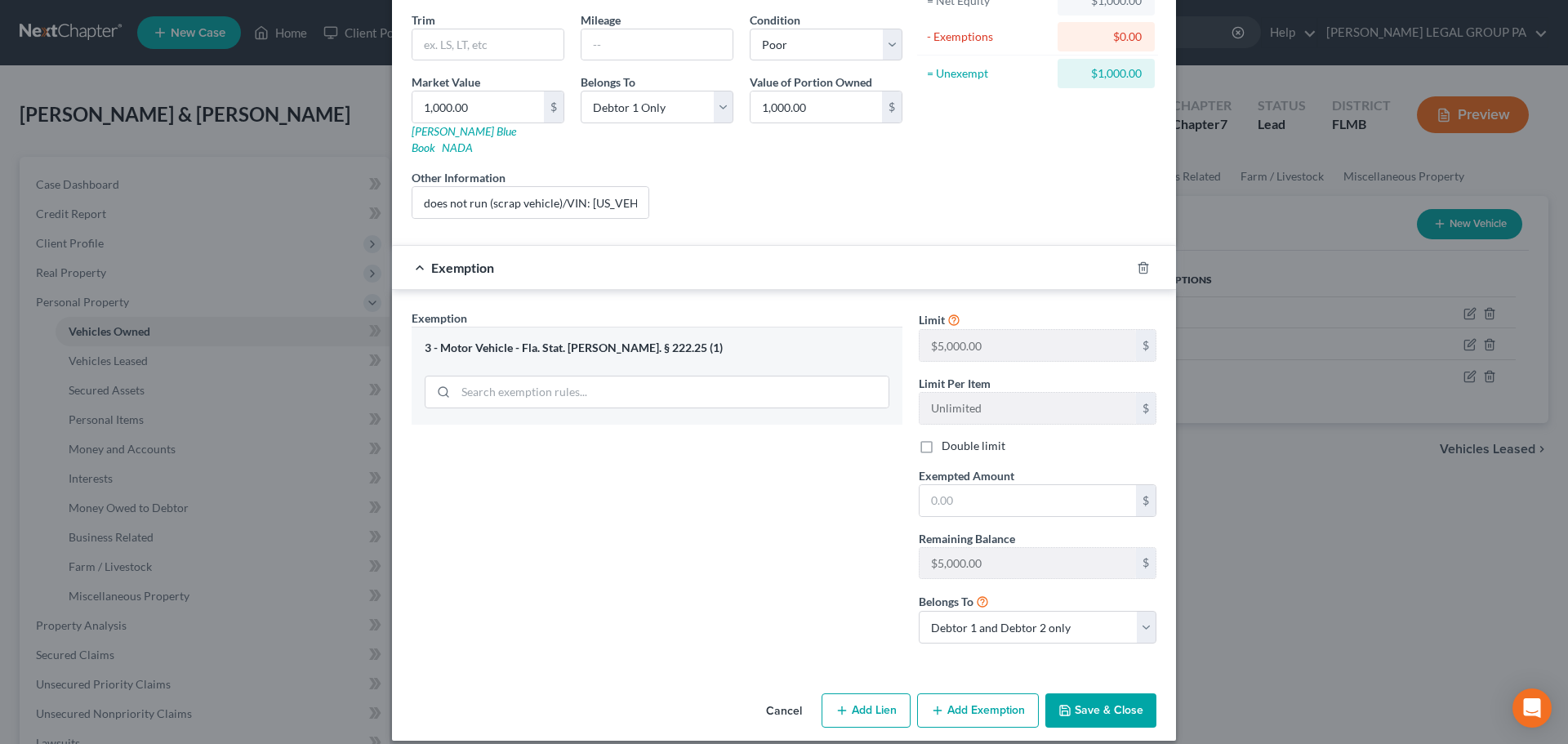
click at [942, 438] on label "Double limit" at bounding box center [973, 445] width 64 height 16
click at [948, 438] on input "Double limit" at bounding box center [953, 442] width 10 height 10
checkbox input "true"
click at [1082, 703] on button "Save & Close" at bounding box center [1101, 710] width 111 height 34
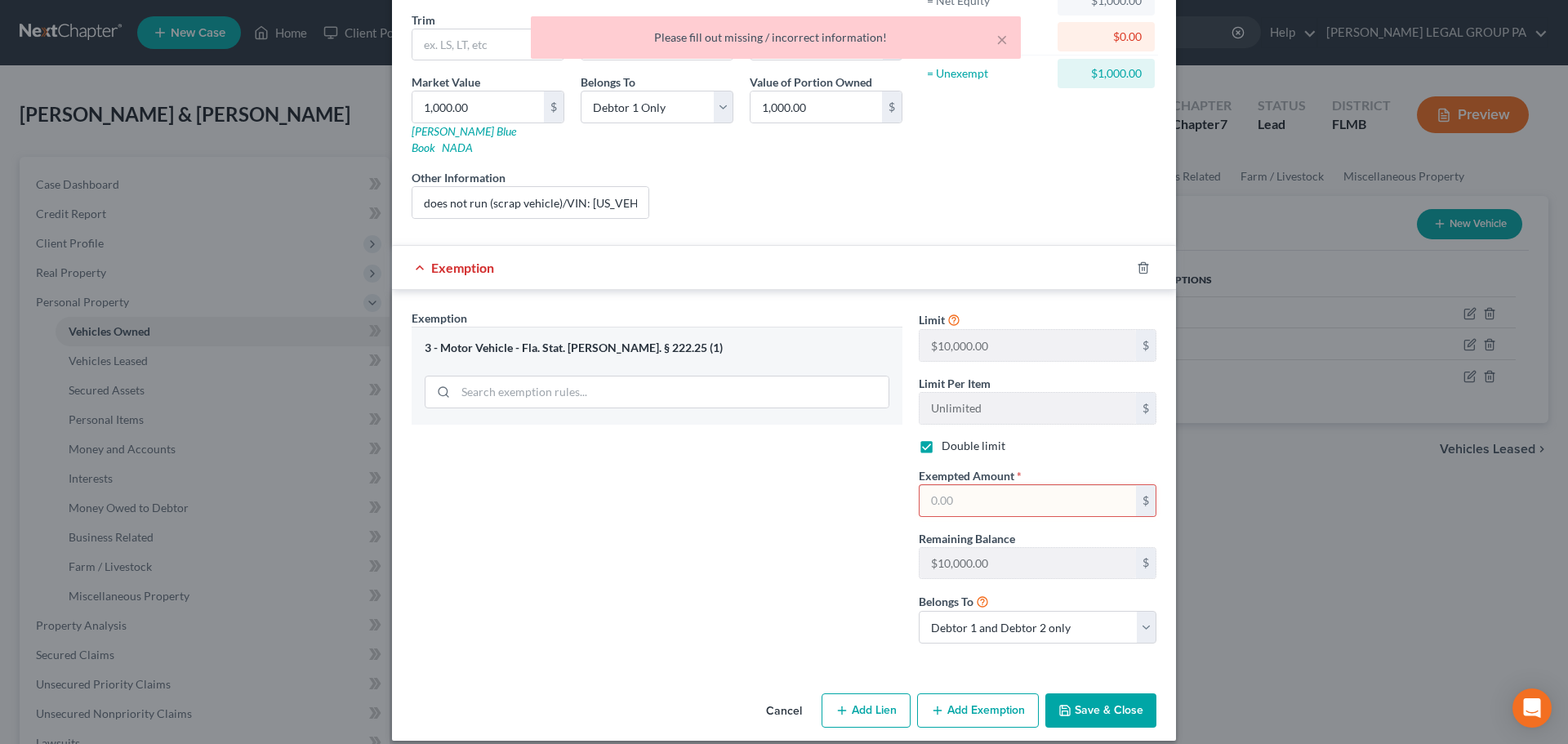
click at [976, 485] on input "text" at bounding box center [1027, 500] width 216 height 31
type input "1,000"
click at [1089, 695] on button "Save & Close" at bounding box center [1101, 710] width 111 height 34
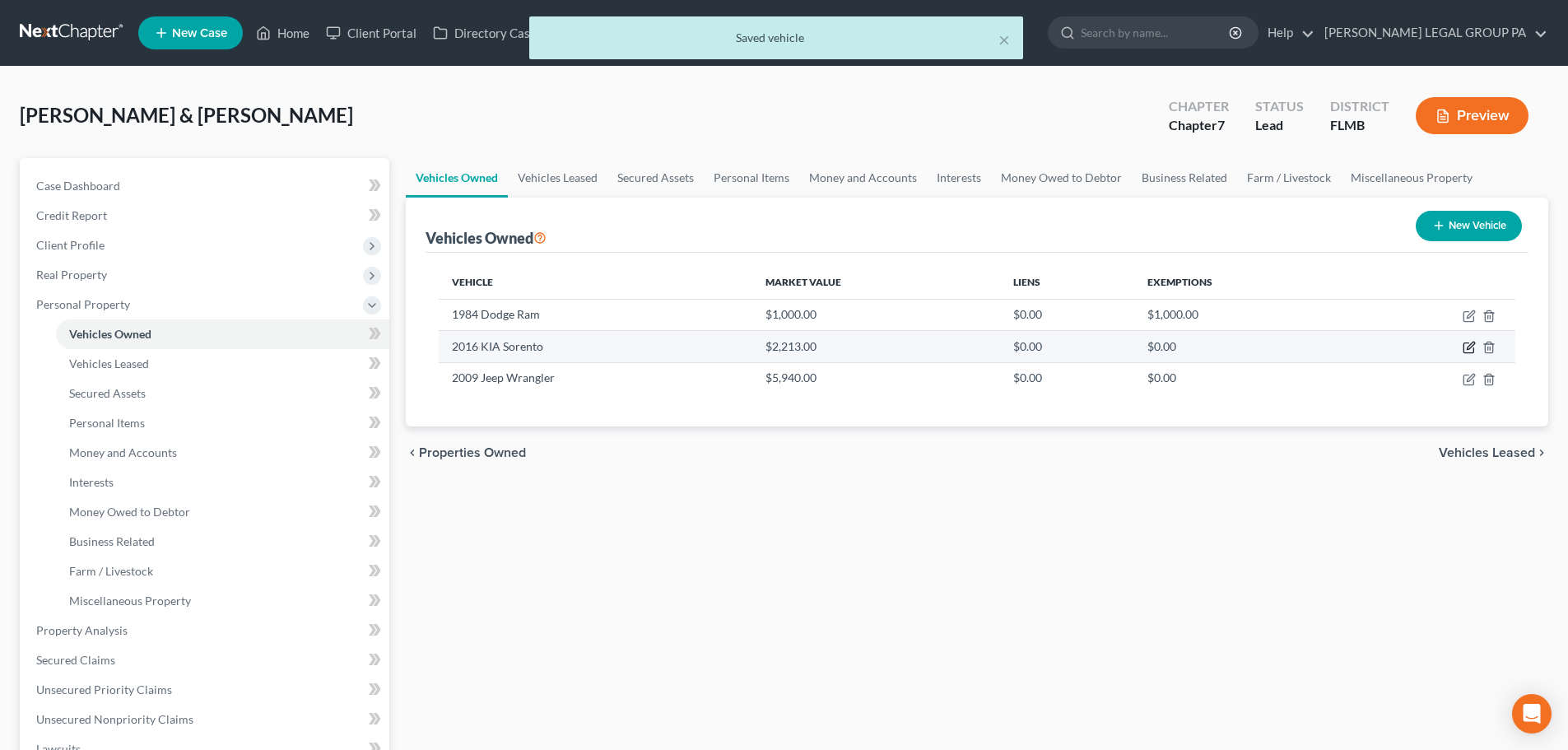
click at [1466, 351] on icon "button" at bounding box center [1470, 347] width 13 height 13
select select "0"
select select "10"
select select "2"
select select "0"
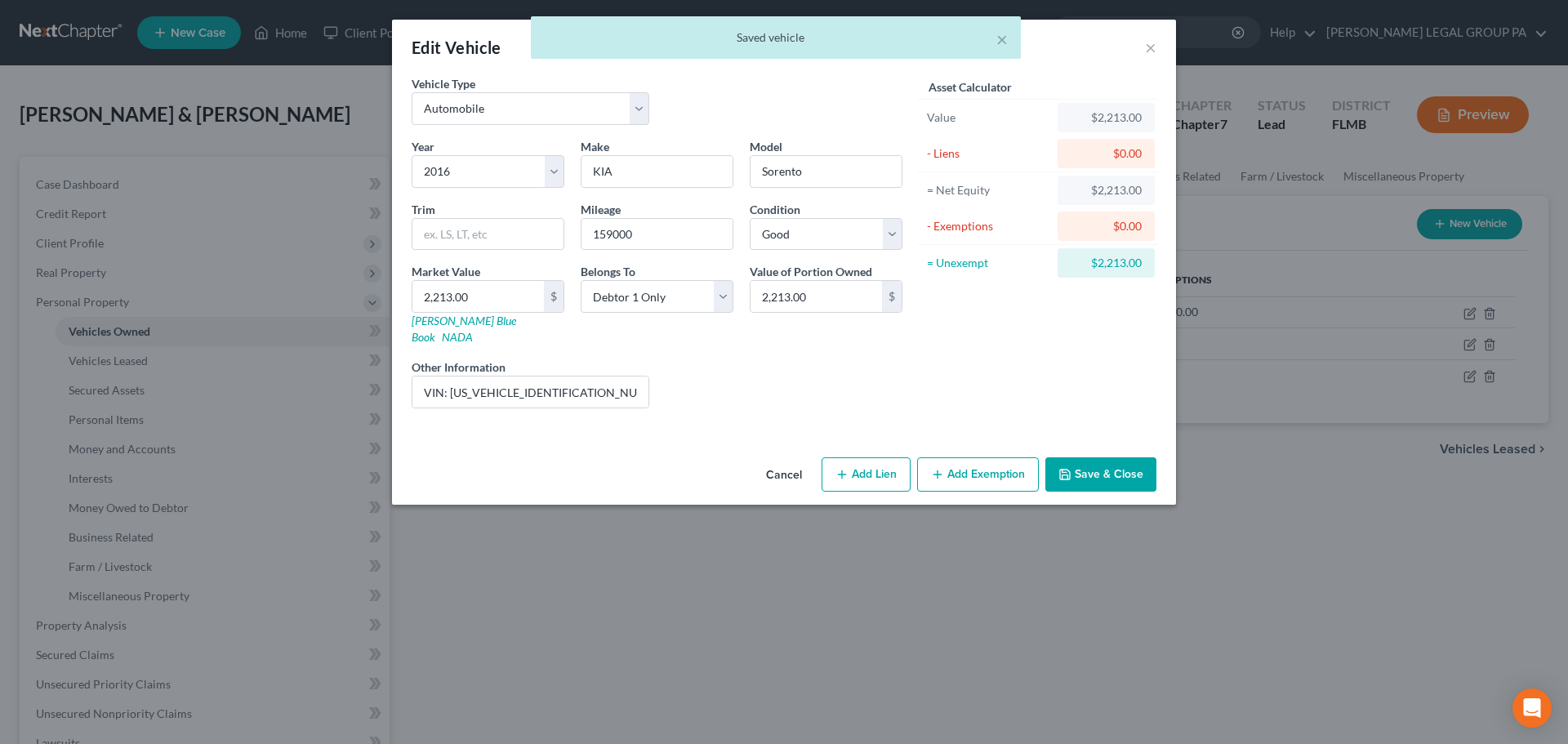
click at [965, 457] on button "Add Exemption" at bounding box center [979, 474] width 122 height 34
select select "2"
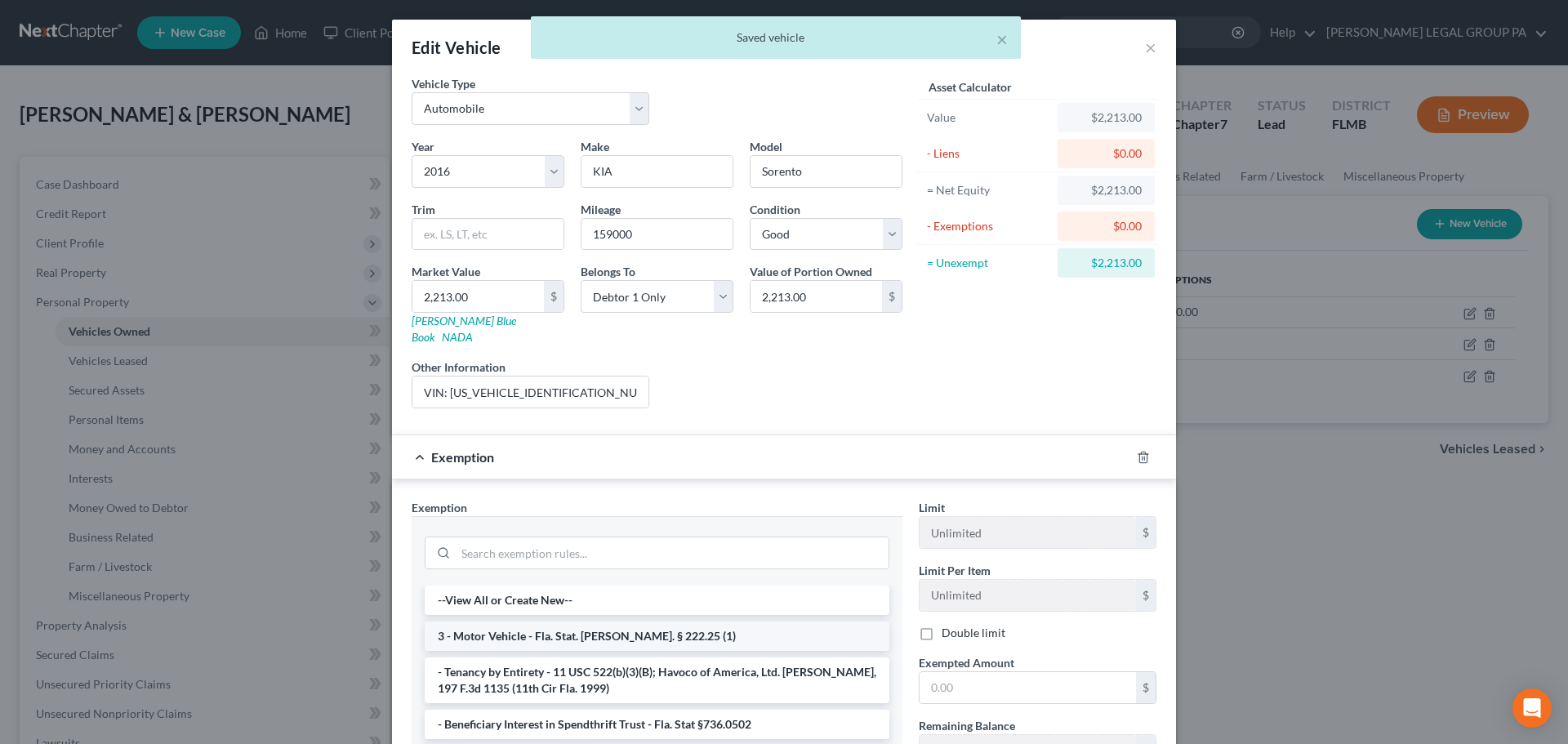
click at [622, 628] on li "3 - Motor Vehicle - Fla. Stat. [PERSON_NAME]. § 222.25 (1)" at bounding box center [657, 636] width 465 height 29
checkbox input "true"
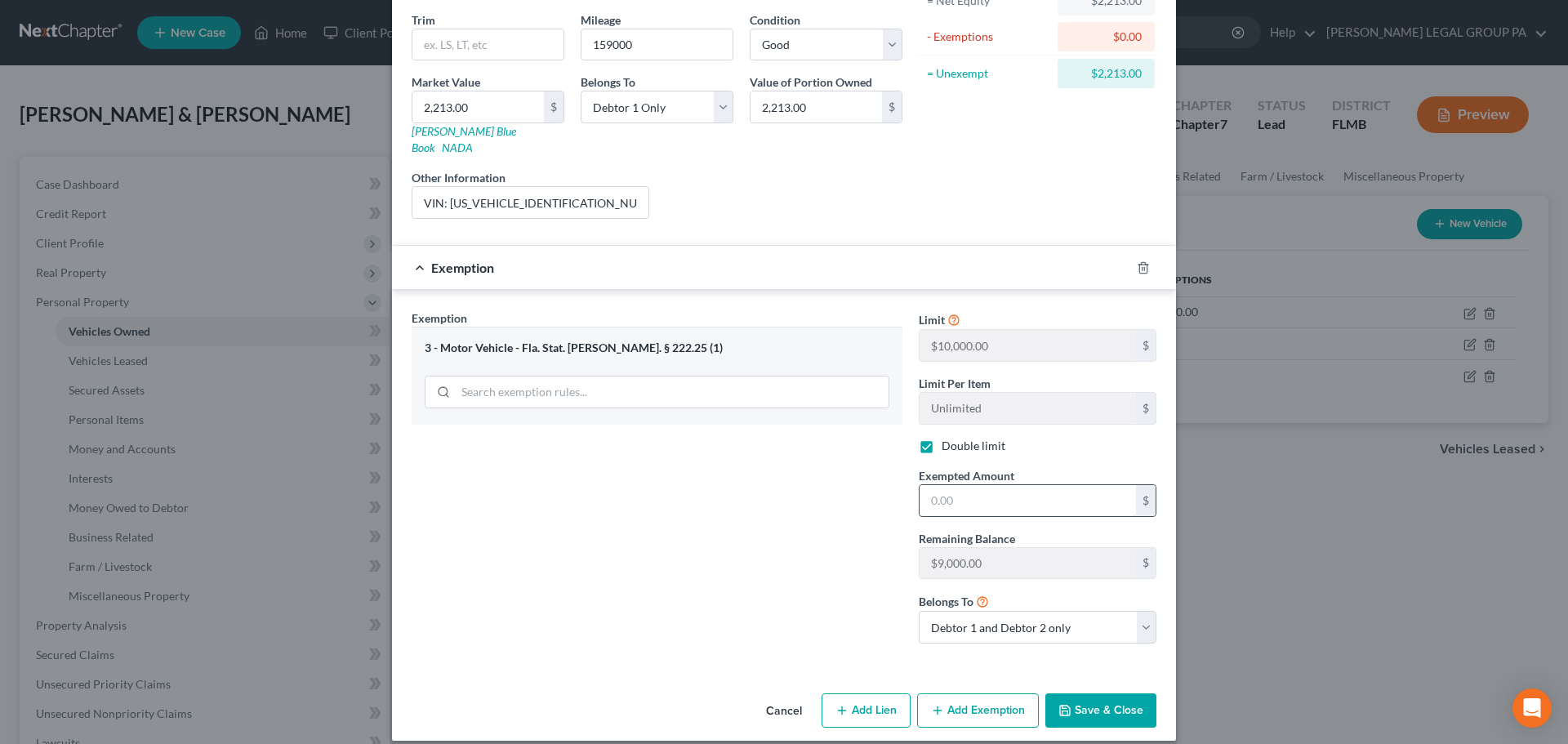
click at [981, 486] on input "text" at bounding box center [1027, 500] width 216 height 31
type input "2,213"
click at [1101, 703] on button "Save & Close" at bounding box center [1101, 710] width 111 height 34
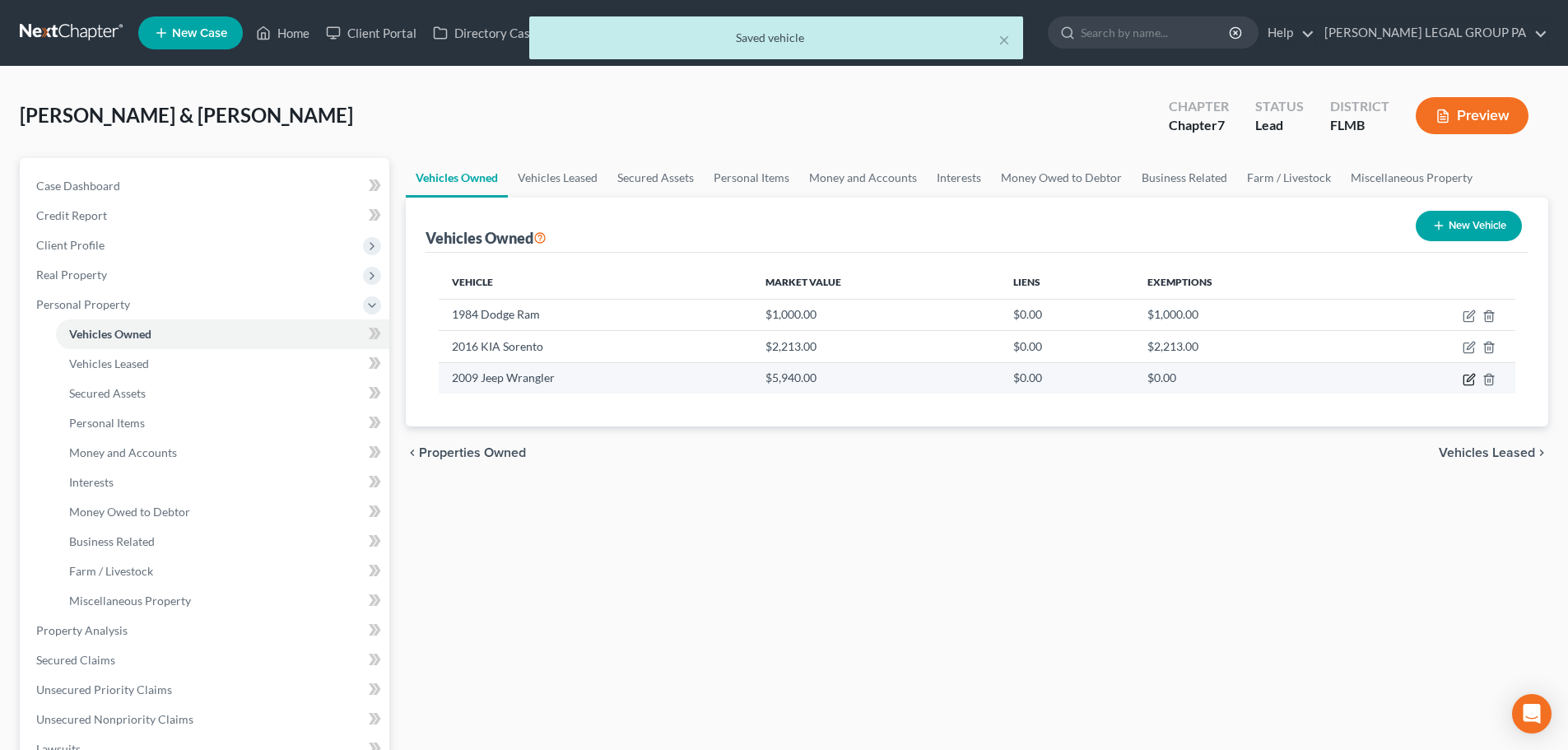
click at [1473, 381] on icon "button" at bounding box center [1470, 380] width 13 height 13
select select "0"
select select "17"
select select "3"
select select "0"
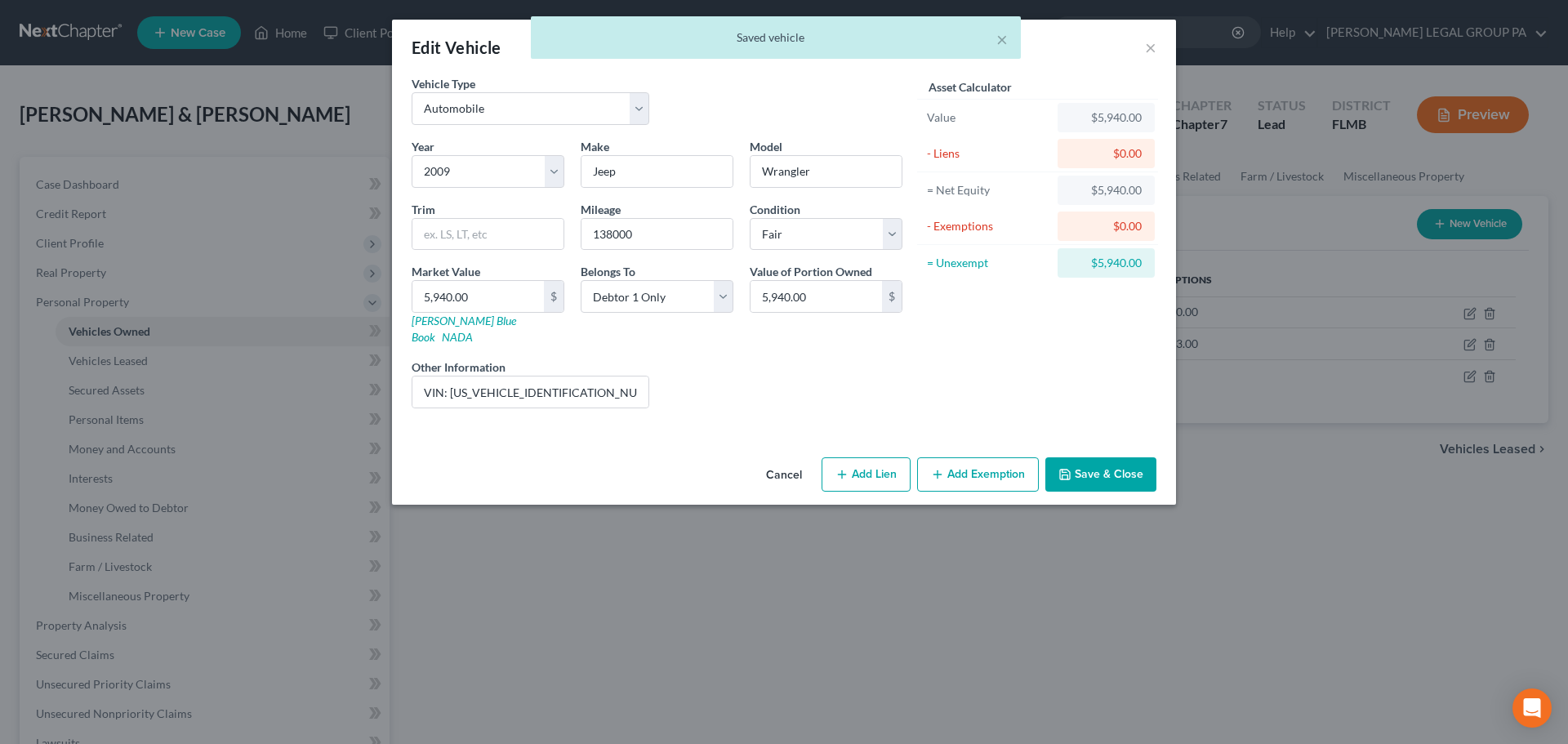
click at [998, 460] on button "Add Exemption" at bounding box center [979, 474] width 122 height 34
select select "2"
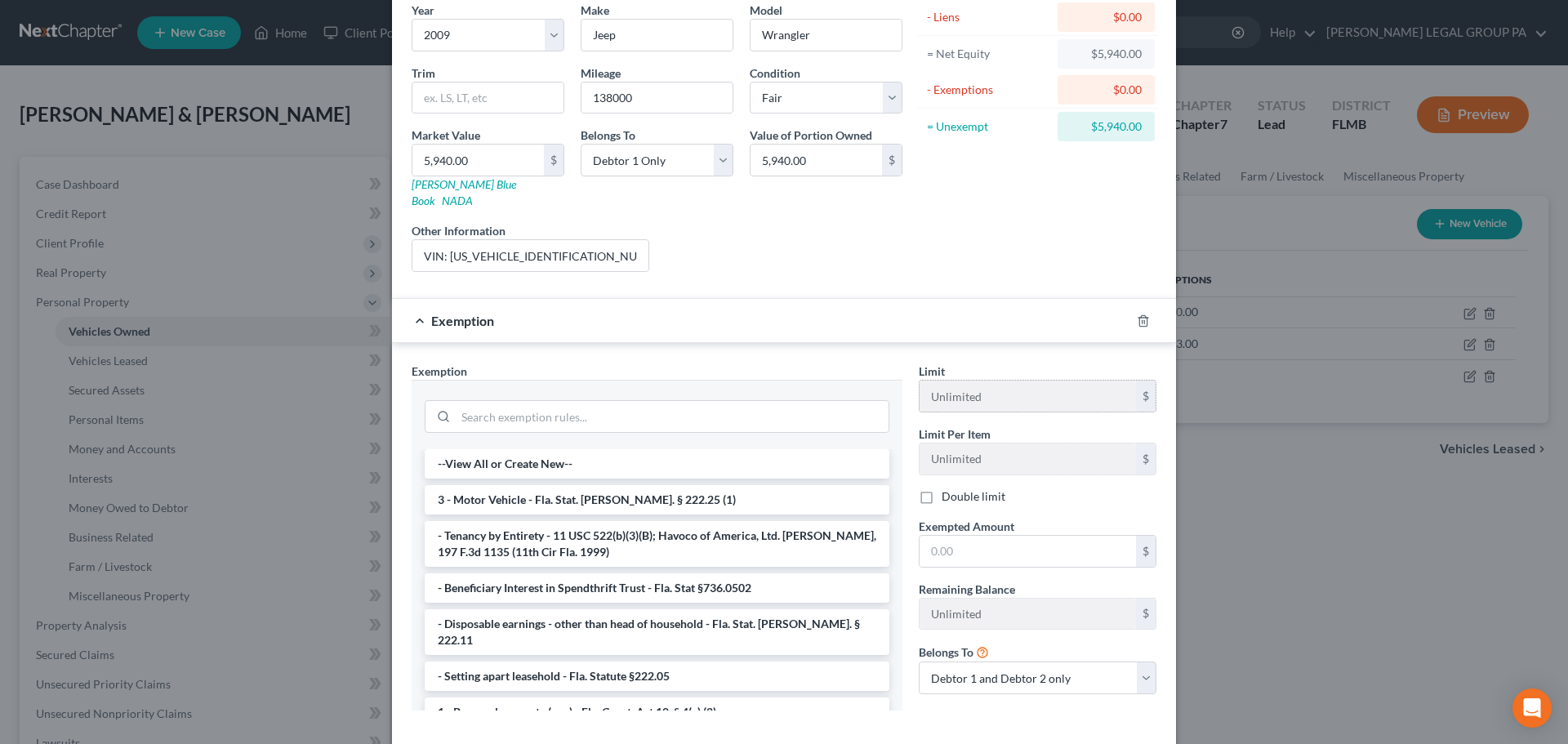
scroll to position [204, 0]
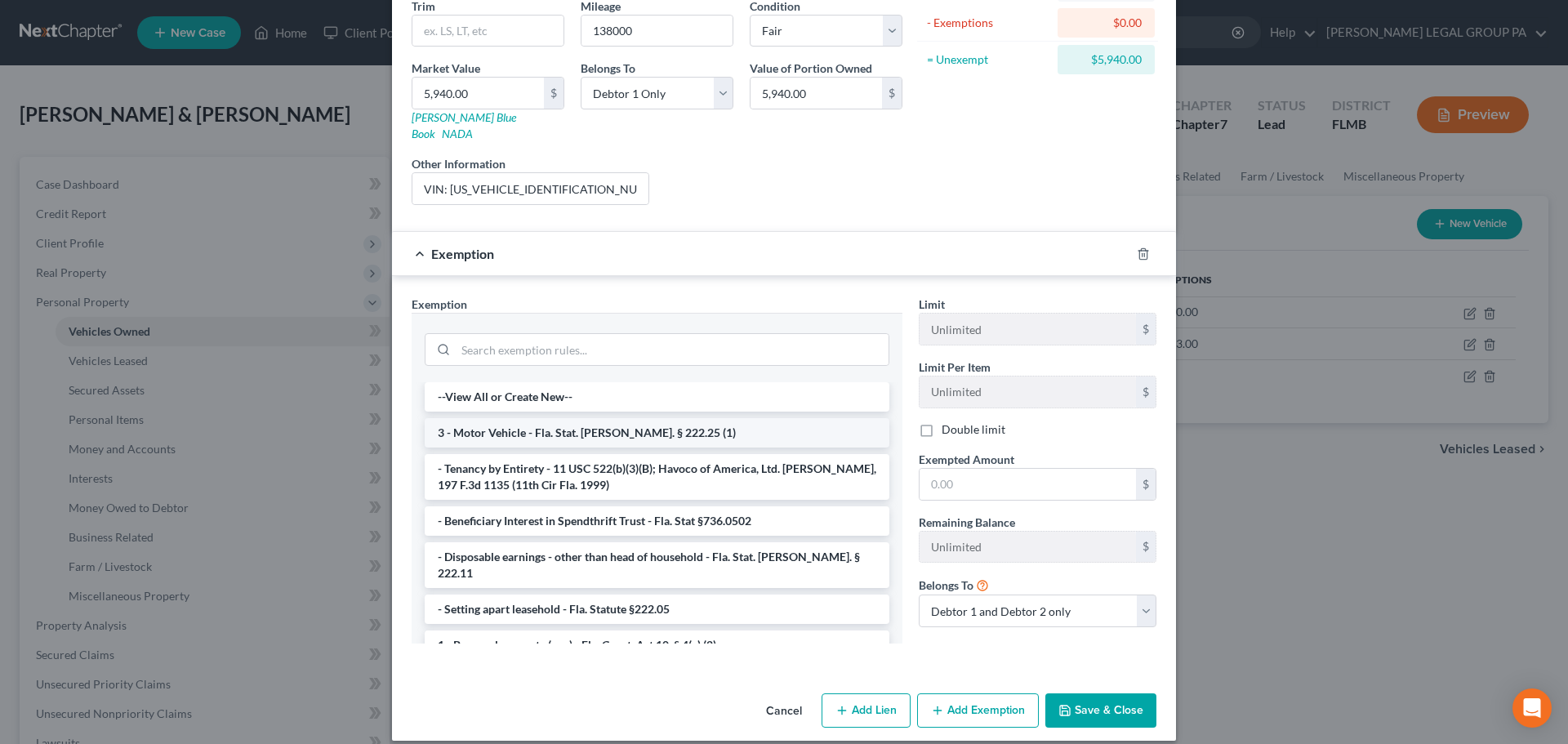
click at [587, 420] on li "3 - Motor Vehicle - Fla. Stat. [PERSON_NAME]. § 222.25 (1)" at bounding box center [657, 432] width 465 height 29
checkbox input "true"
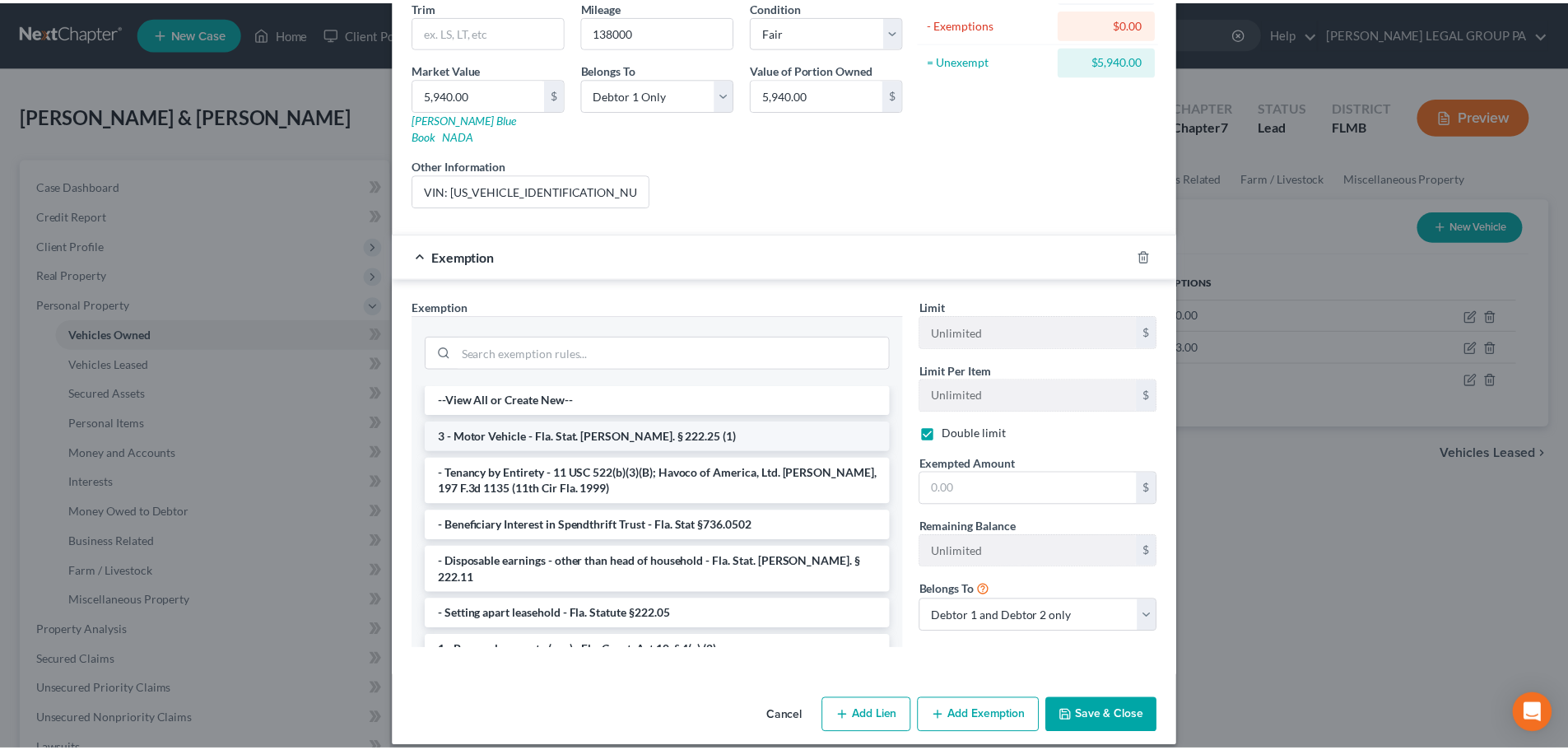
scroll to position [191, 0]
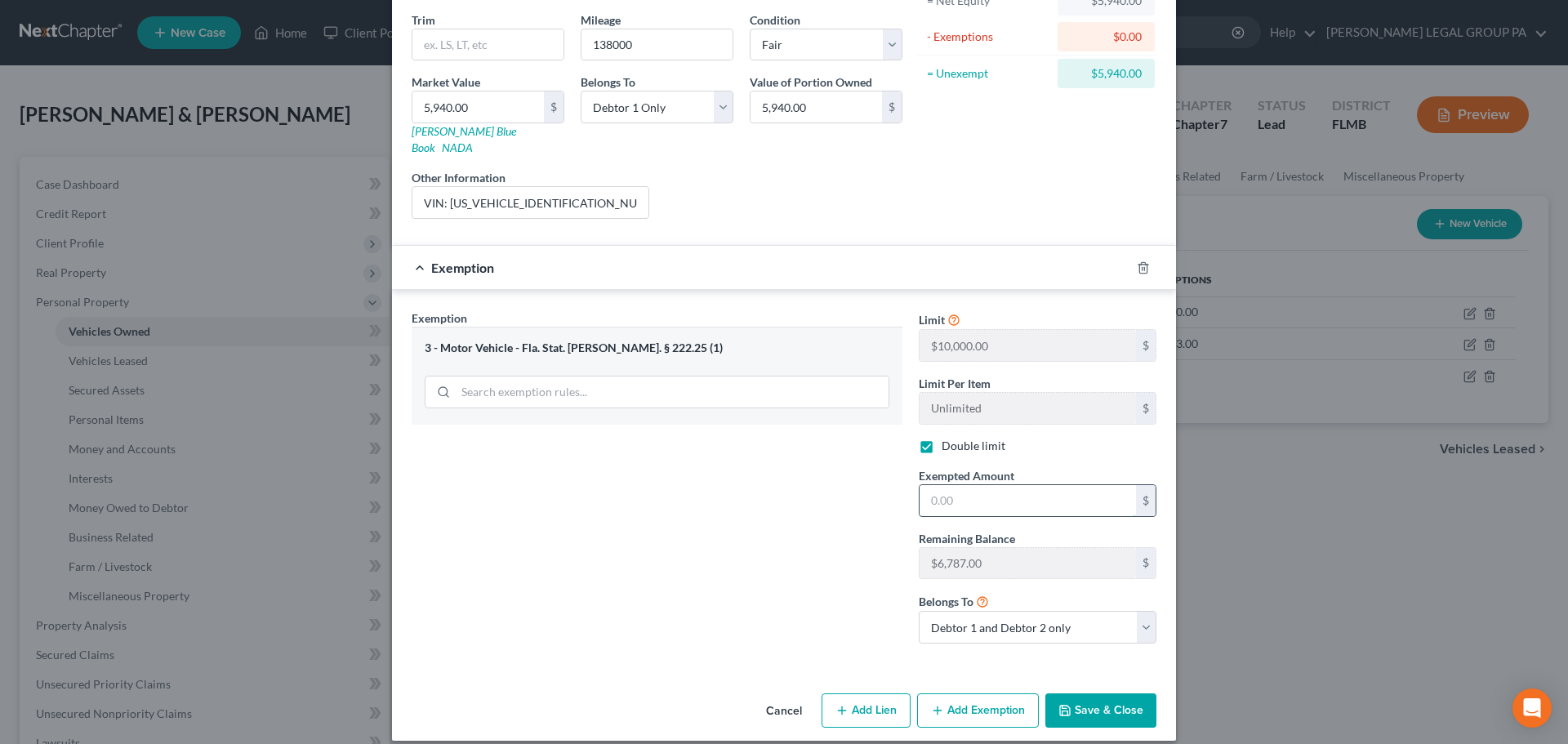
click at [996, 489] on input "text" at bounding box center [1027, 500] width 216 height 31
type input "5,940"
click at [1071, 693] on button "Save & Close" at bounding box center [1101, 710] width 111 height 34
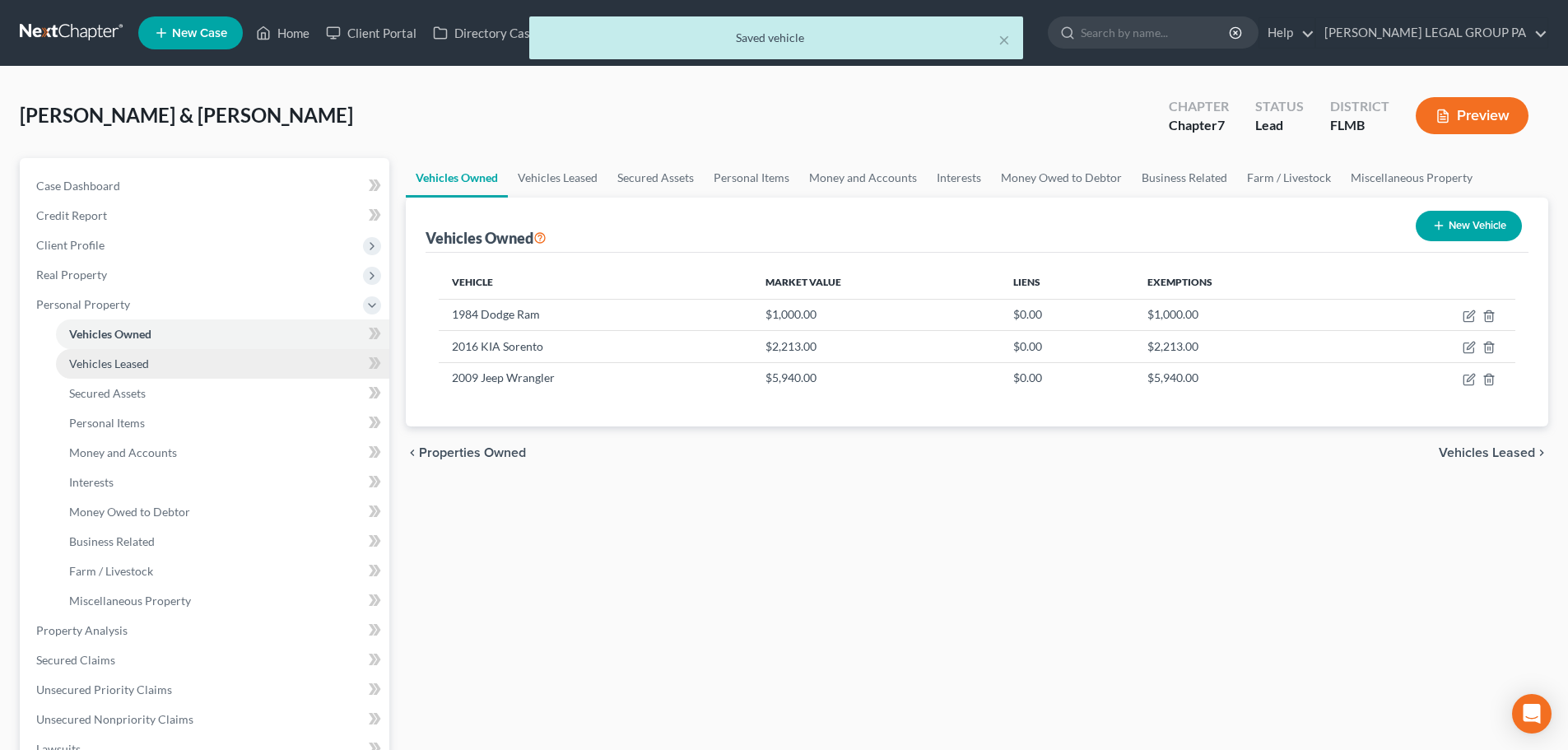
click at [163, 366] on link "Vehicles Leased" at bounding box center [222, 363] width 333 height 30
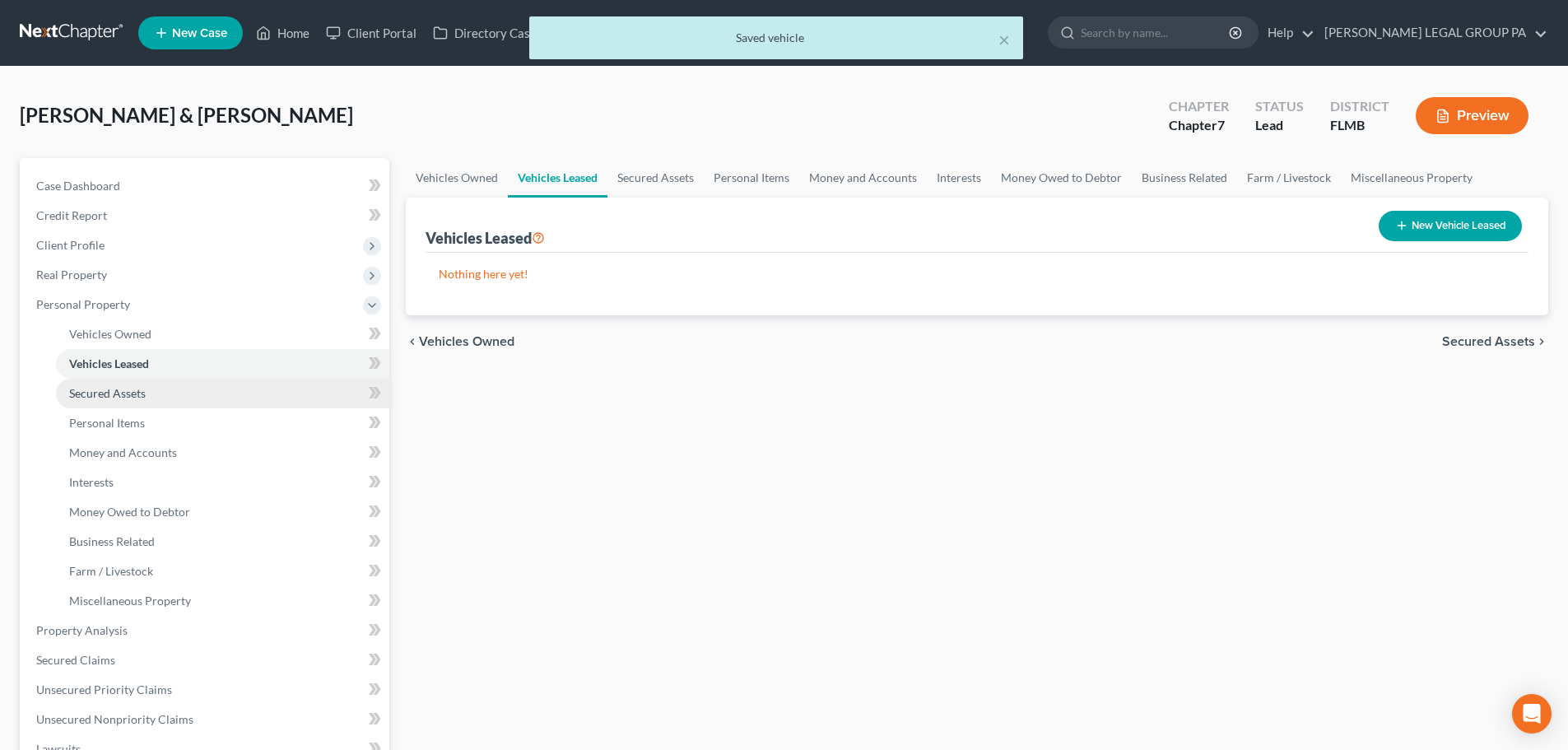
click at [105, 395] on span "Secured Assets" at bounding box center [107, 392] width 77 height 14
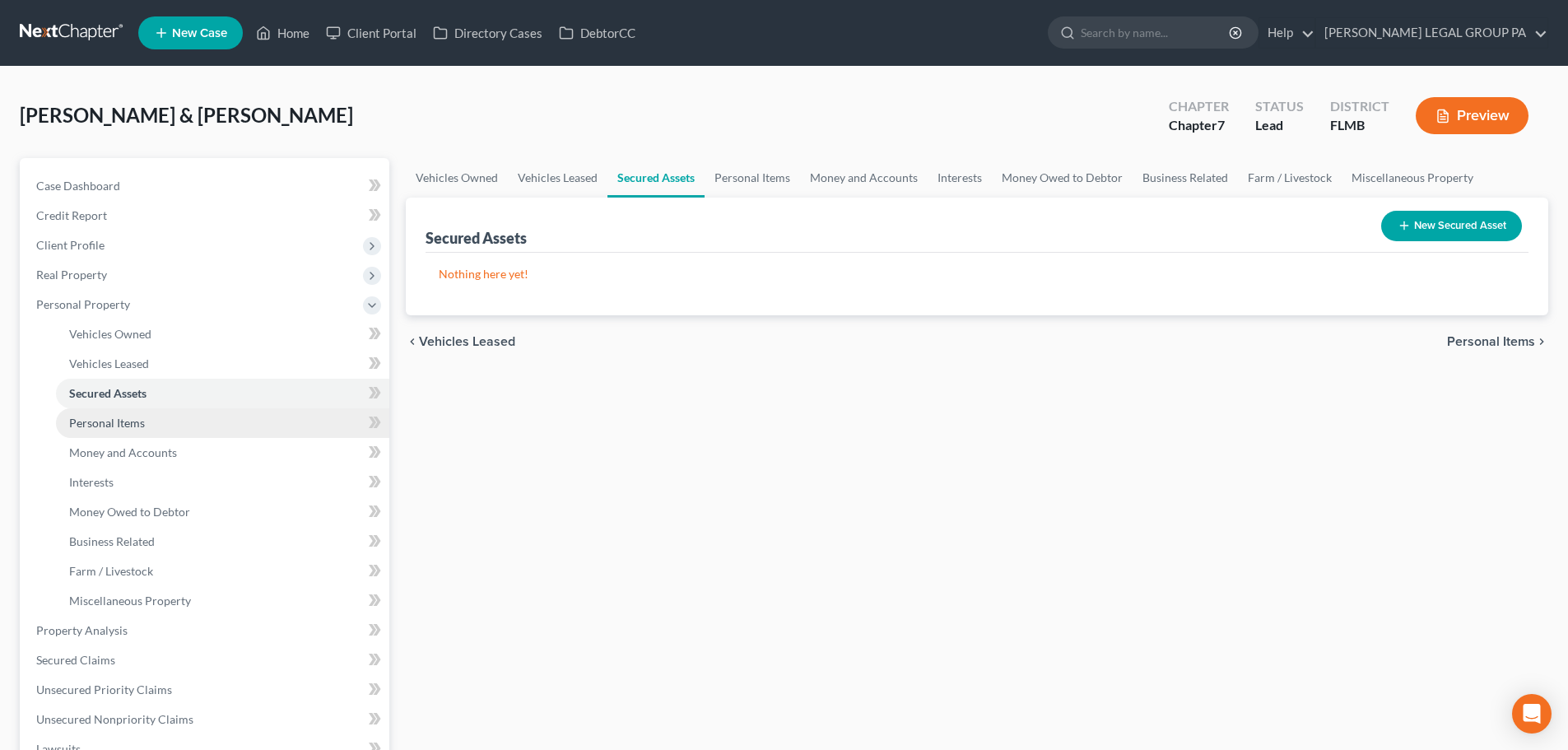
click at [112, 432] on link "Personal Items" at bounding box center [222, 423] width 333 height 30
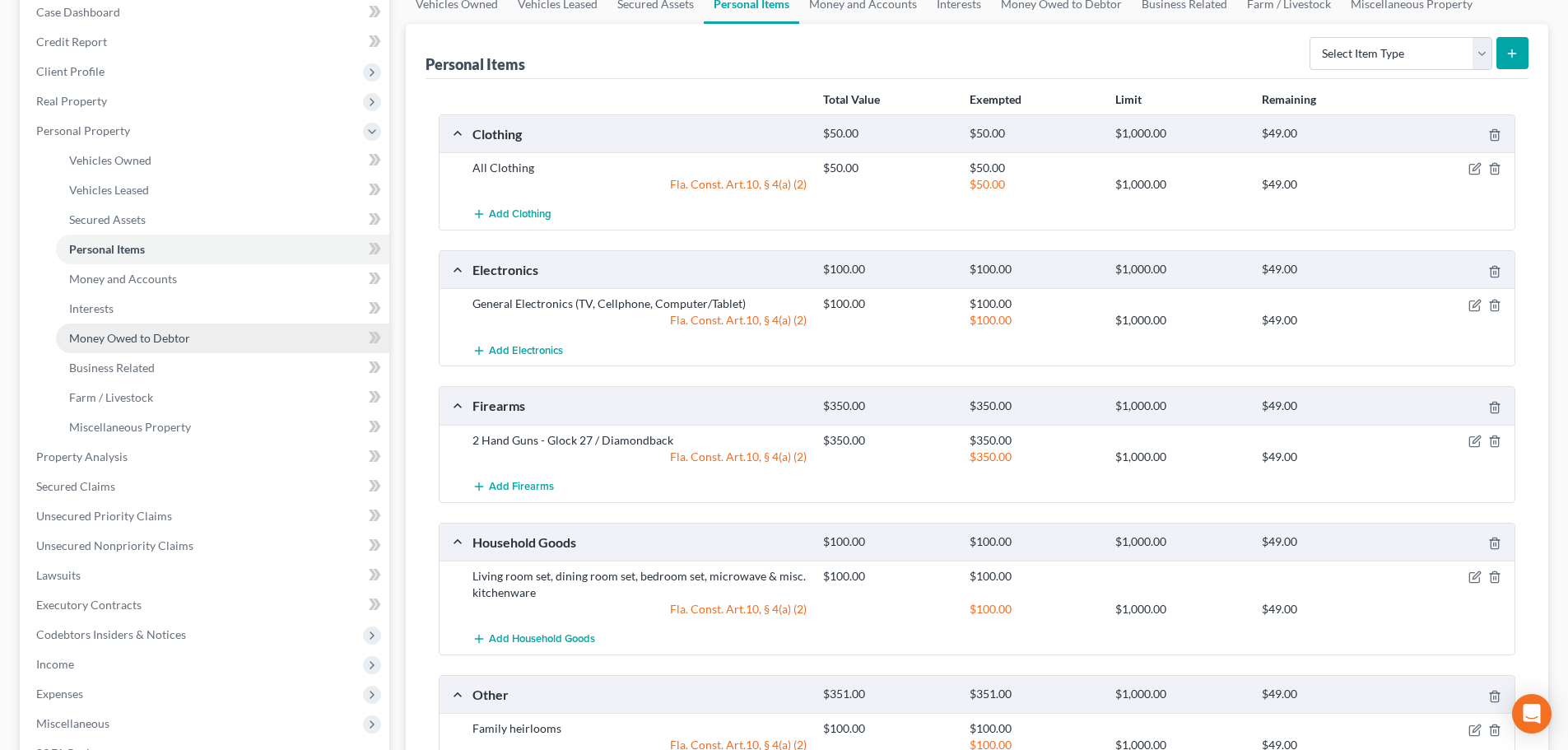
scroll to position [165, 0]
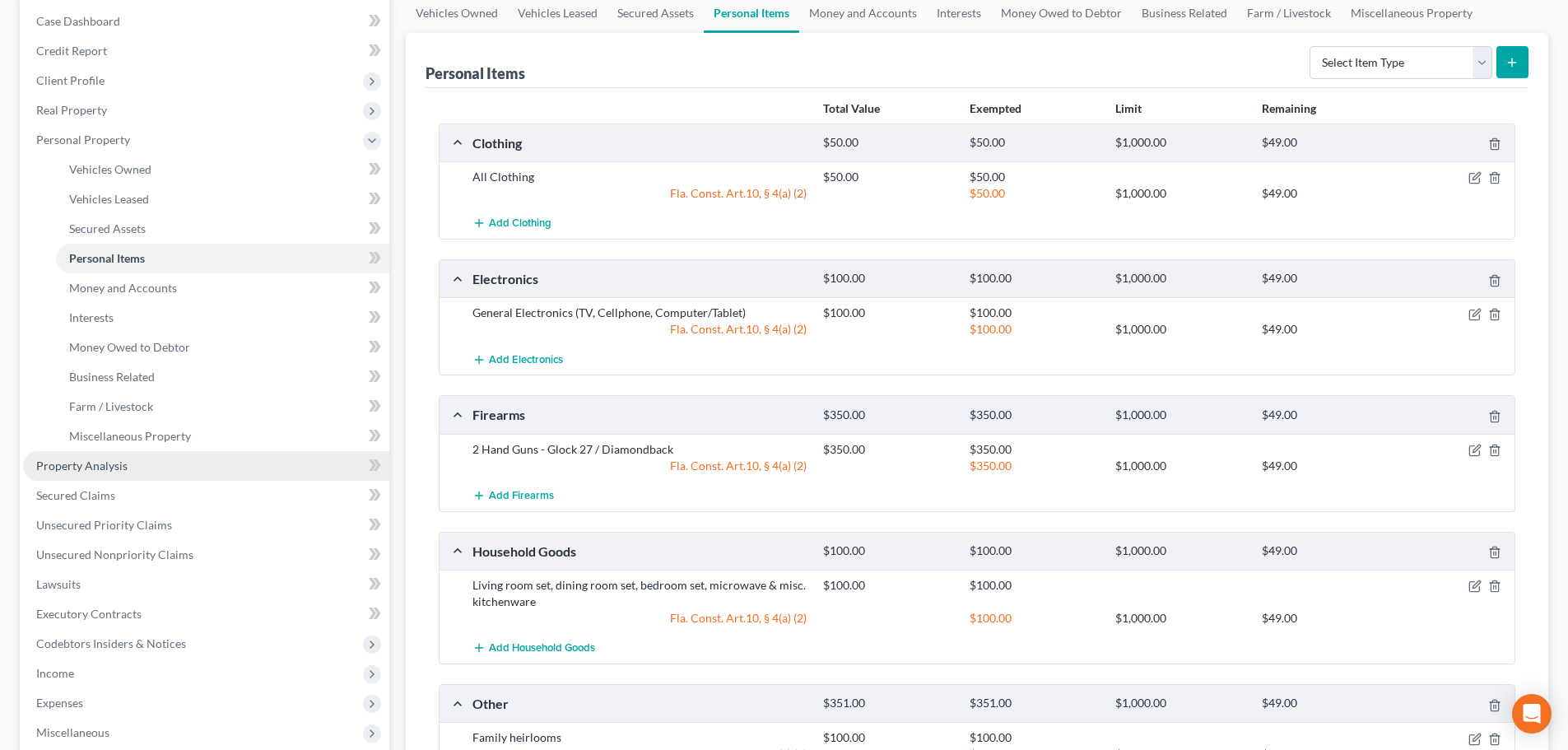
click at [97, 461] on span "Property Analysis" at bounding box center [82, 465] width 91 height 14
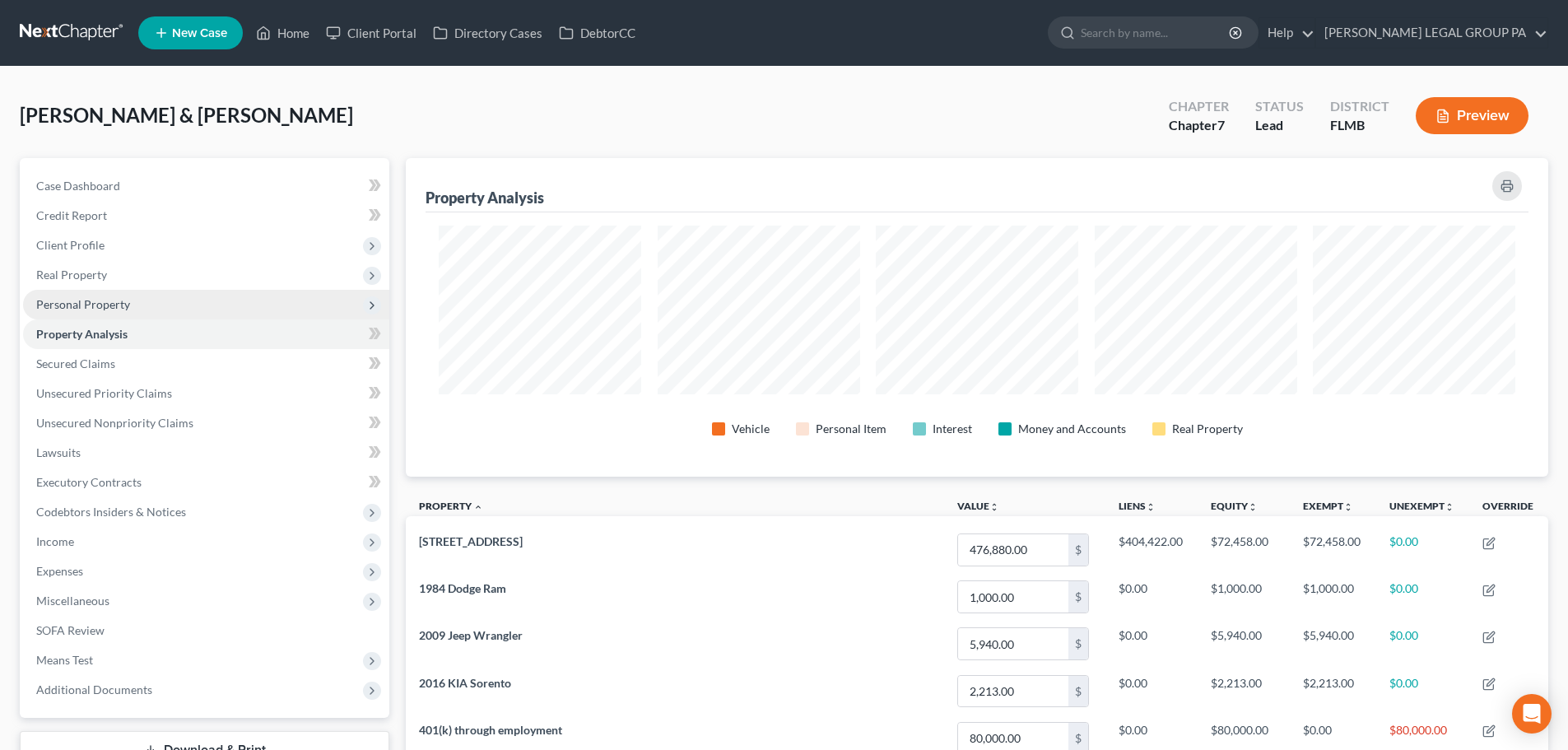
click at [79, 293] on span "Personal Property" at bounding box center [206, 304] width 367 height 30
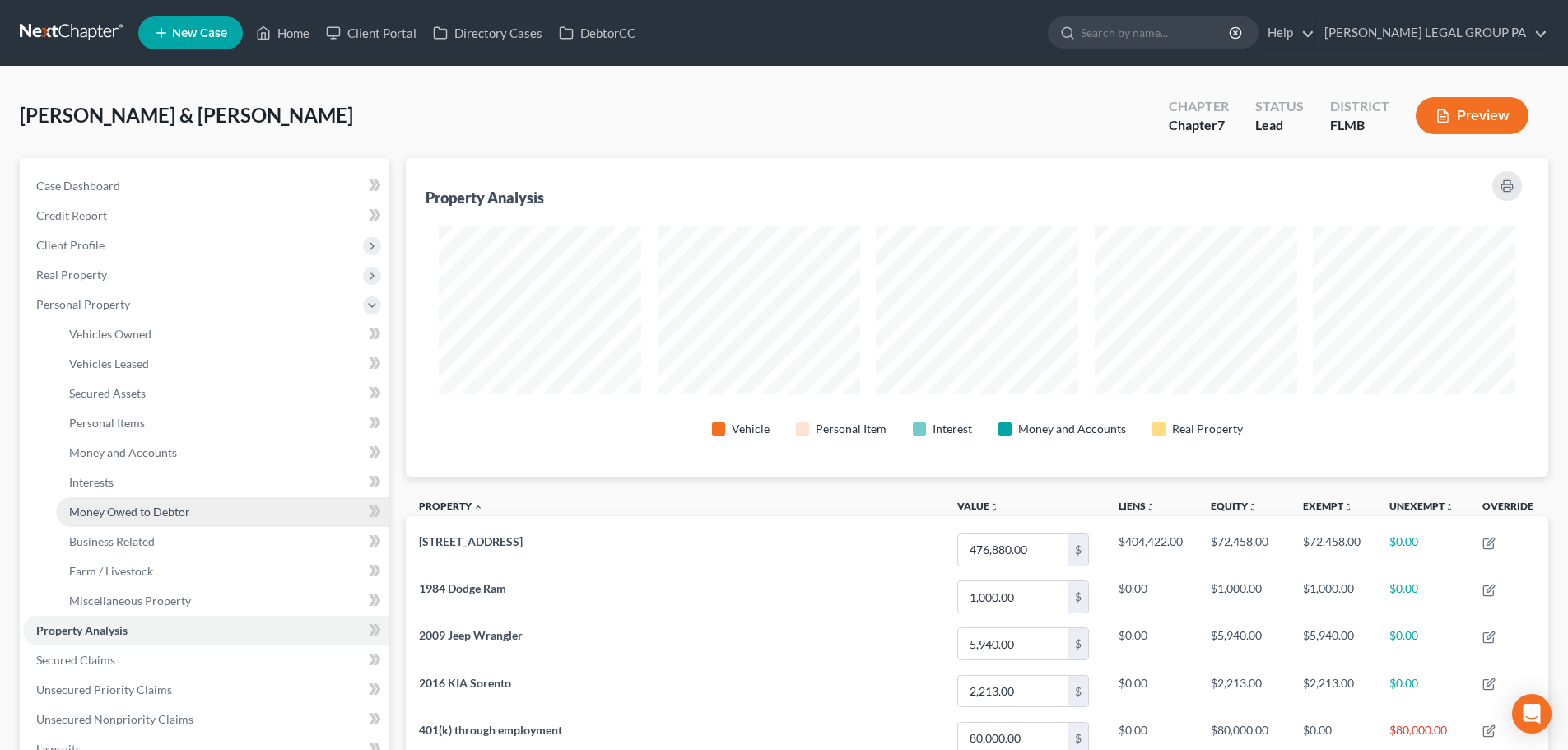
click at [120, 502] on link "Money Owed to Debtor" at bounding box center [222, 511] width 333 height 30
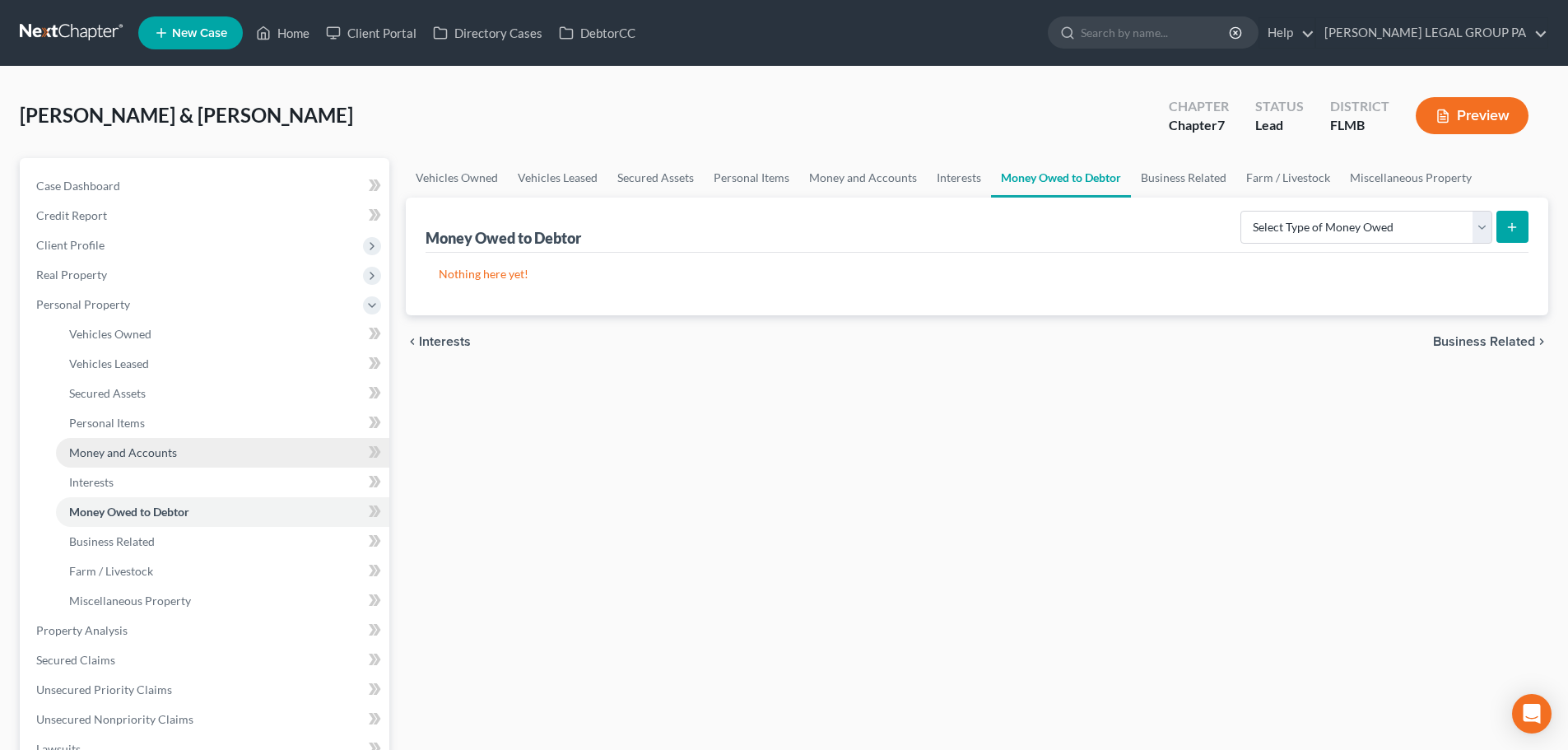
click at [110, 456] on span "Money and Accounts" at bounding box center [123, 452] width 107 height 14
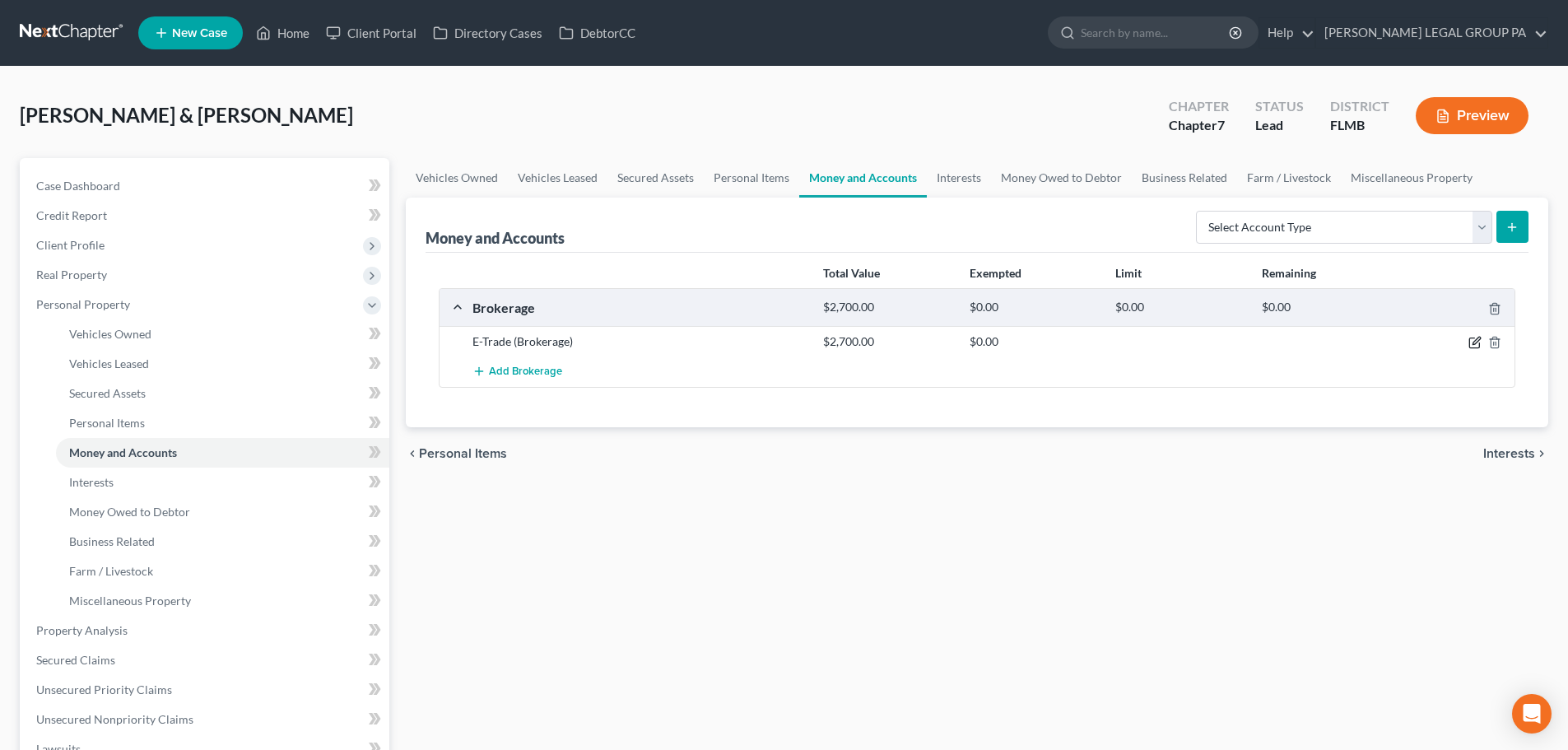
click at [1474, 342] on icon "button" at bounding box center [1477, 341] width 8 height 8
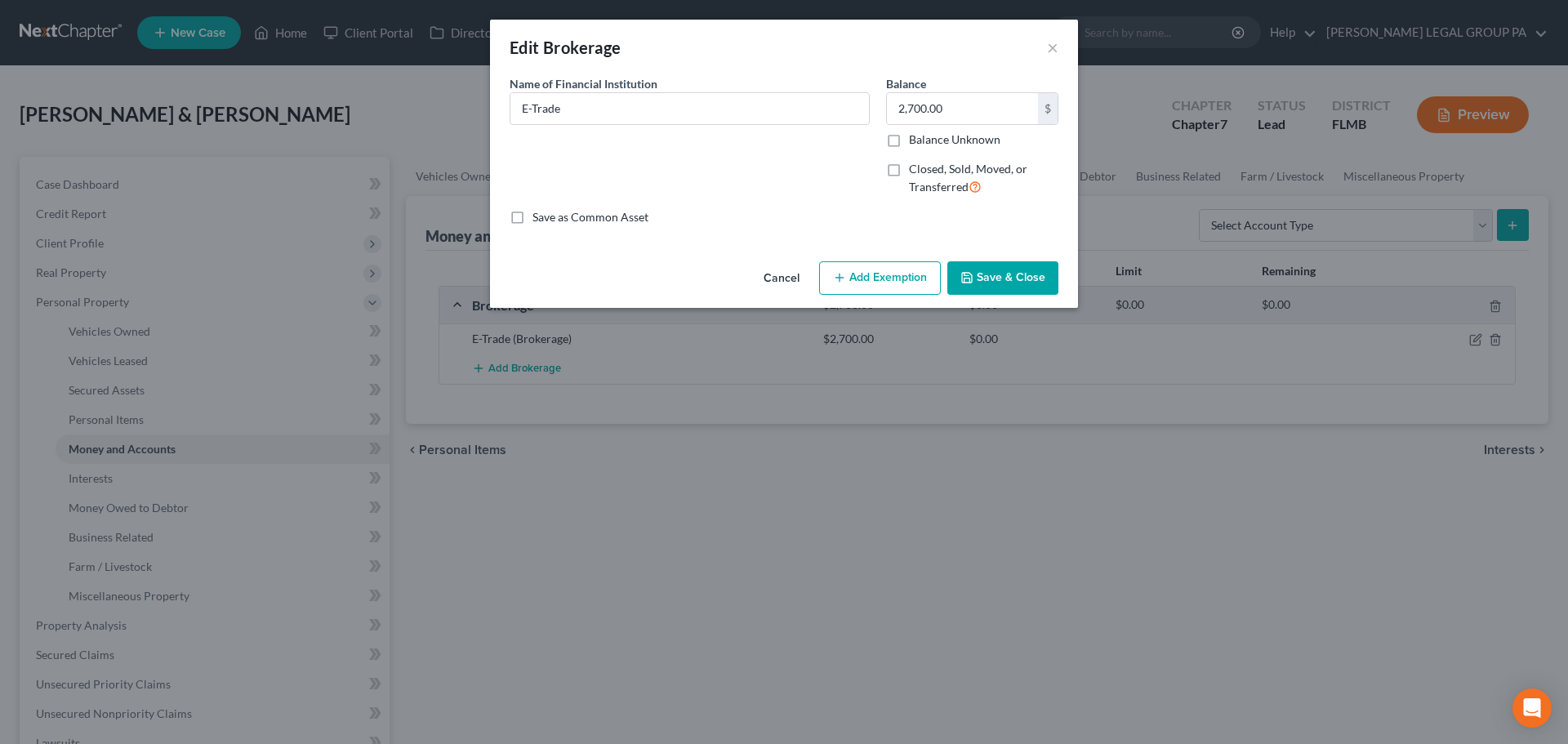
click at [870, 283] on button "Add Exemption" at bounding box center [881, 279] width 122 height 34
select select "2"
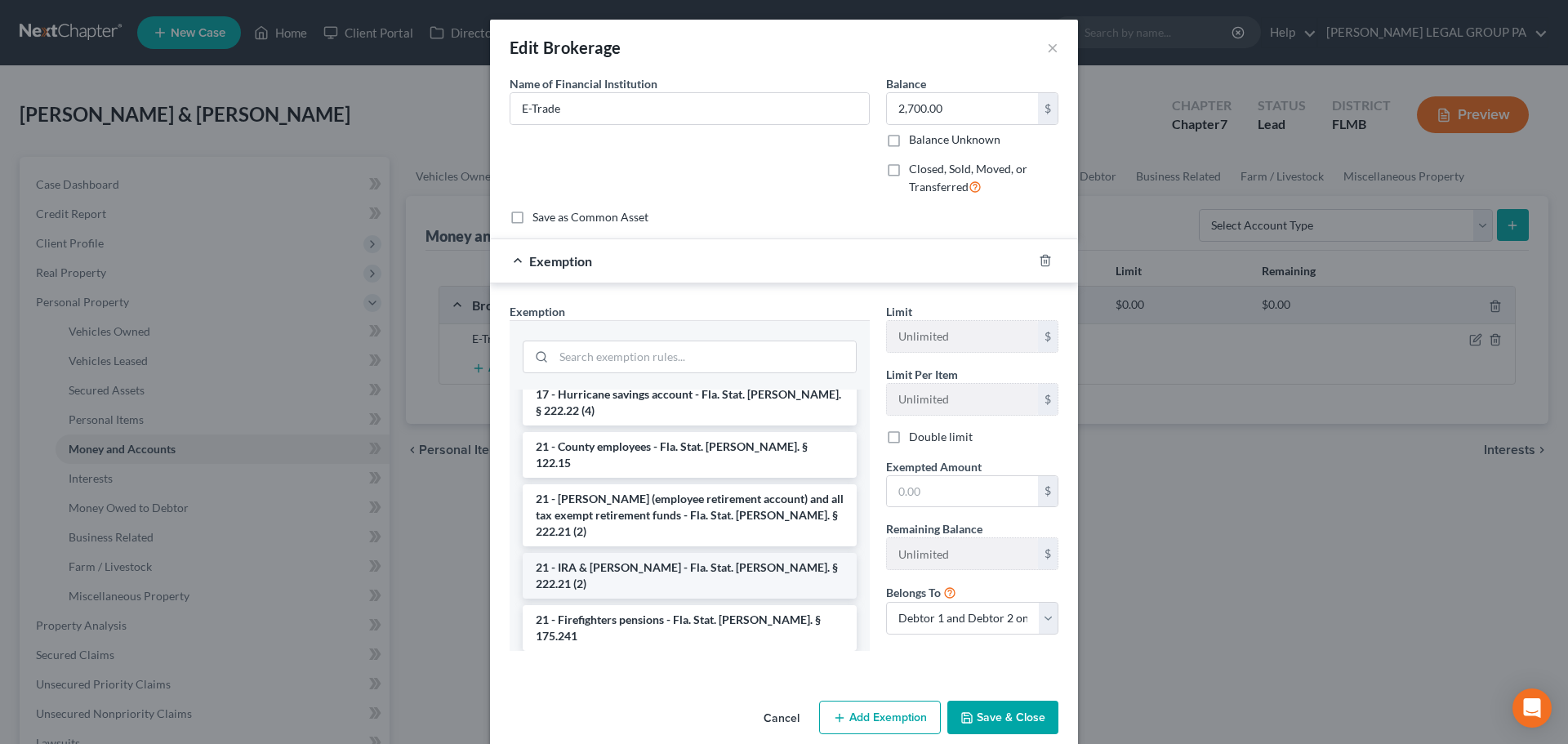
scroll to position [490, 0]
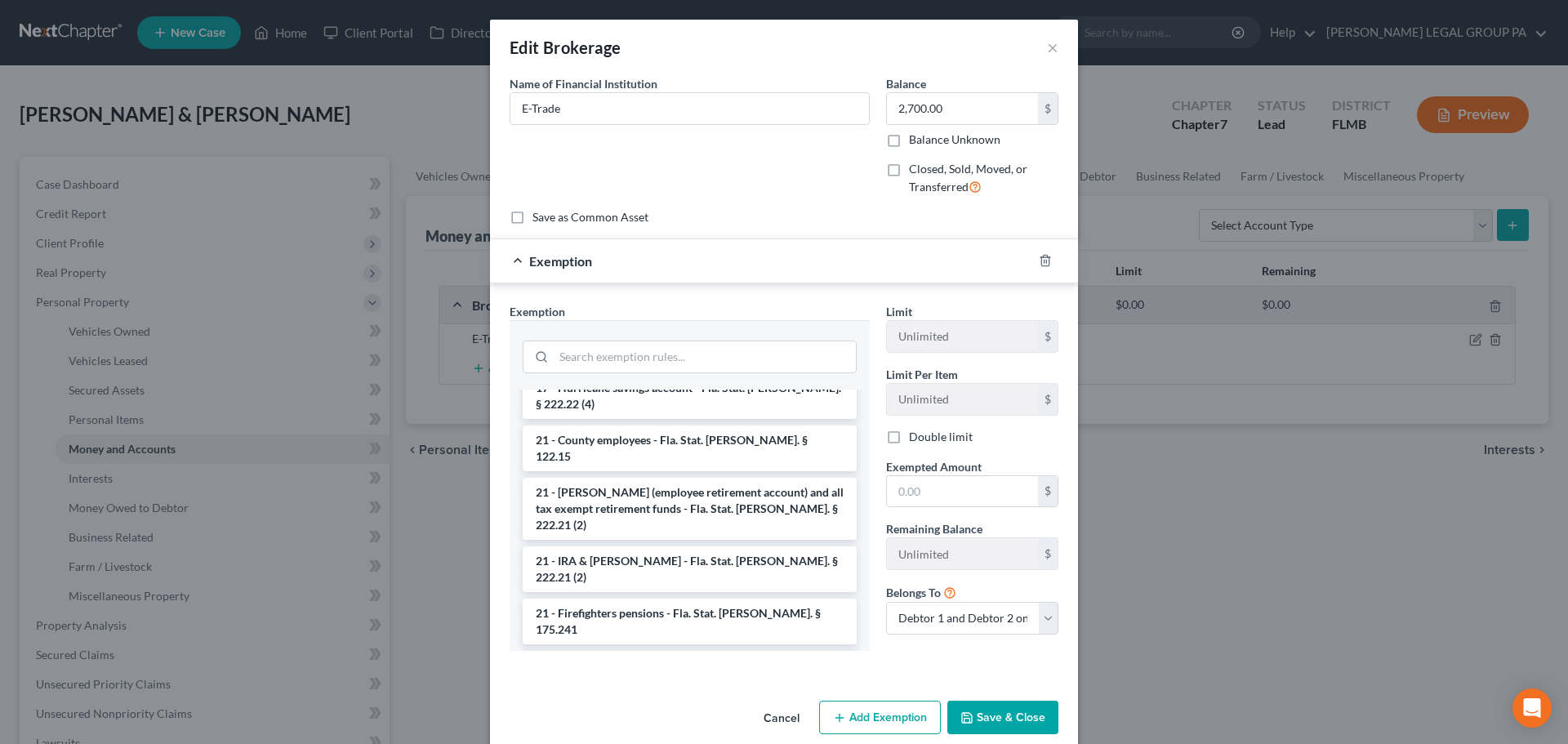
click at [980, 716] on button "Save & Close" at bounding box center [1002, 717] width 111 height 34
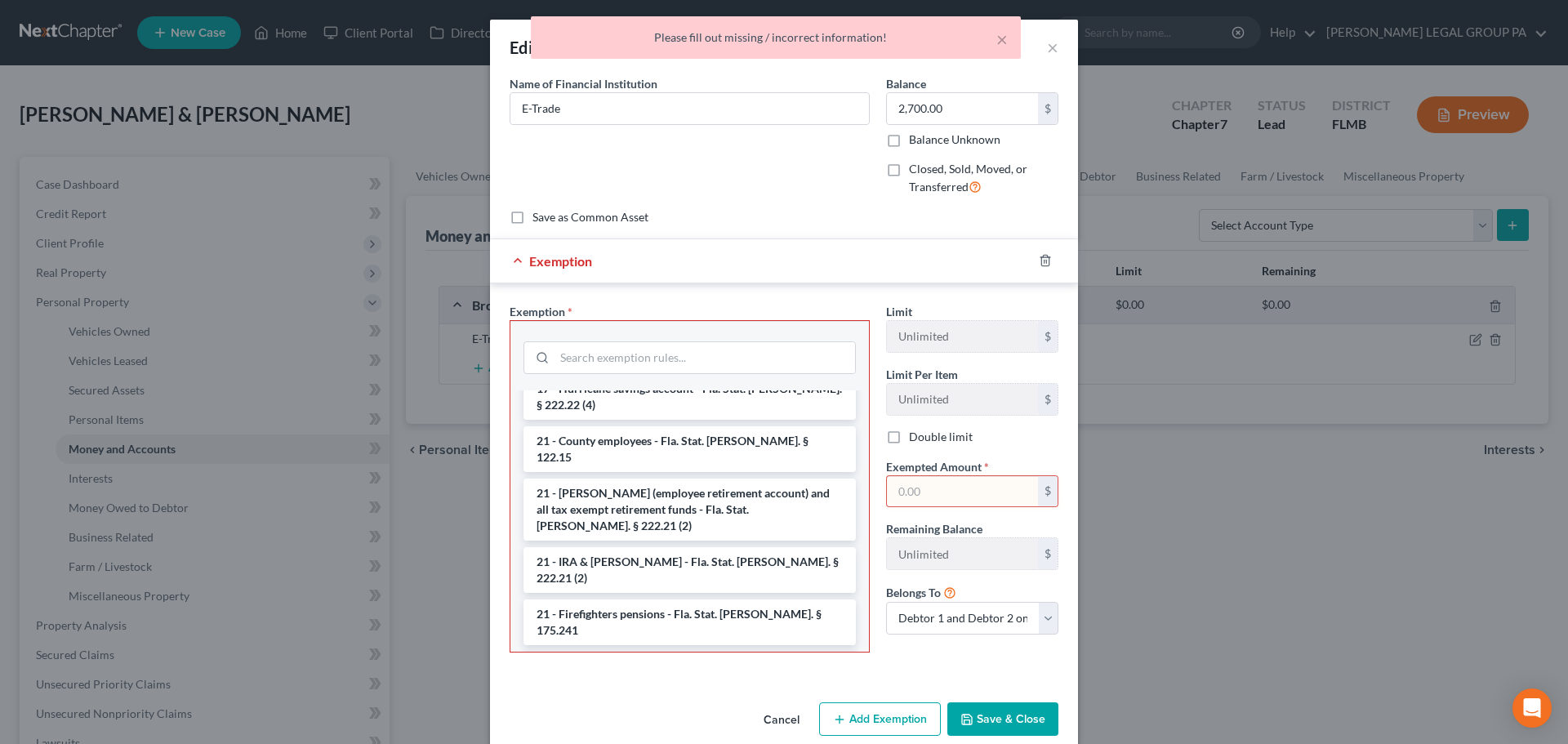
scroll to position [522, 0]
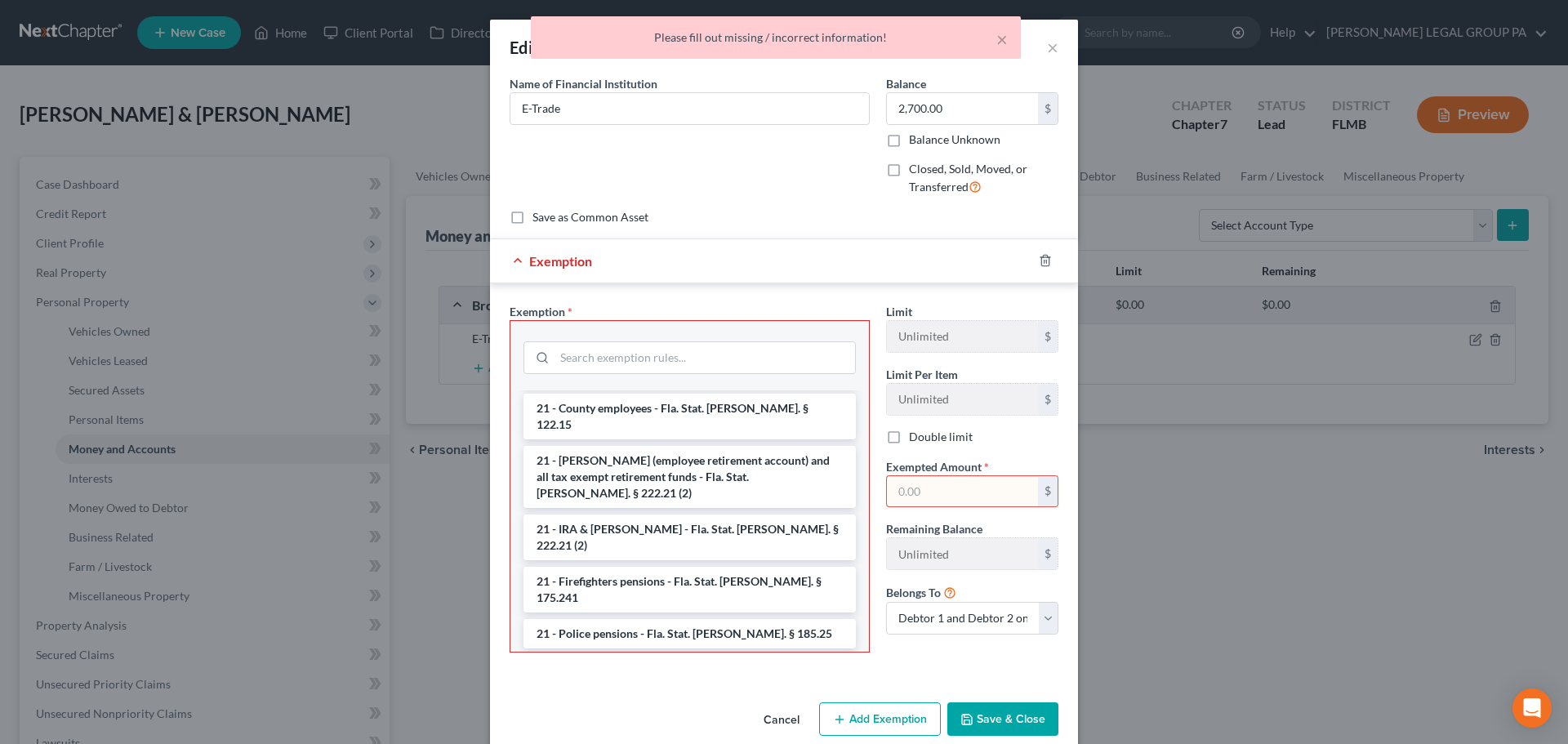
click at [1041, 50] on div "× Please fill out missing / incorrect information!" at bounding box center [775, 41] width 1568 height 50
click at [1048, 49] on div "× Please fill out missing / incorrect information!" at bounding box center [775, 41] width 1568 height 50
click at [775, 715] on button "Cancel" at bounding box center [781, 720] width 62 height 32
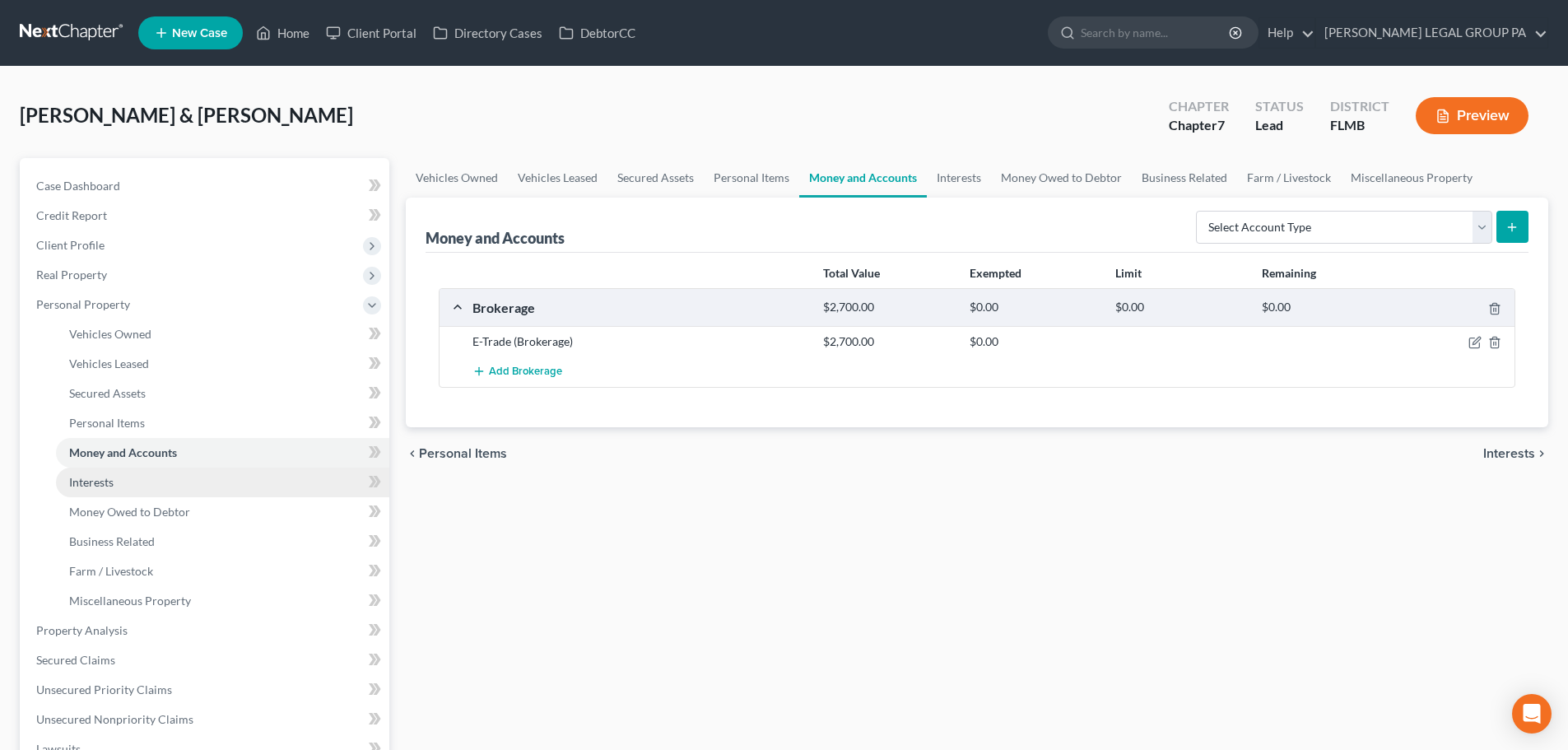
click at [185, 478] on link "Interests" at bounding box center [222, 481] width 333 height 30
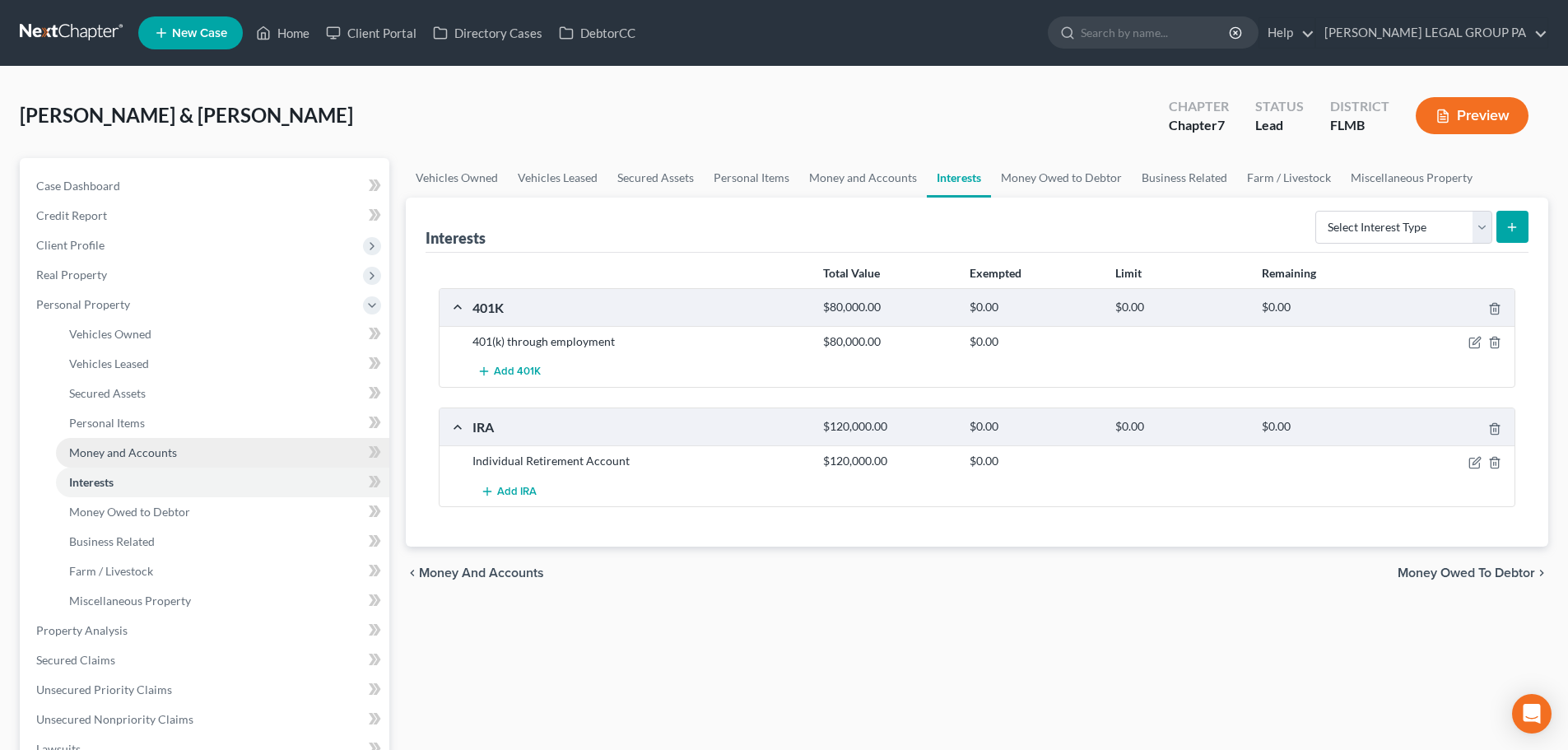
click at [149, 452] on span "Money and Accounts" at bounding box center [123, 452] width 107 height 14
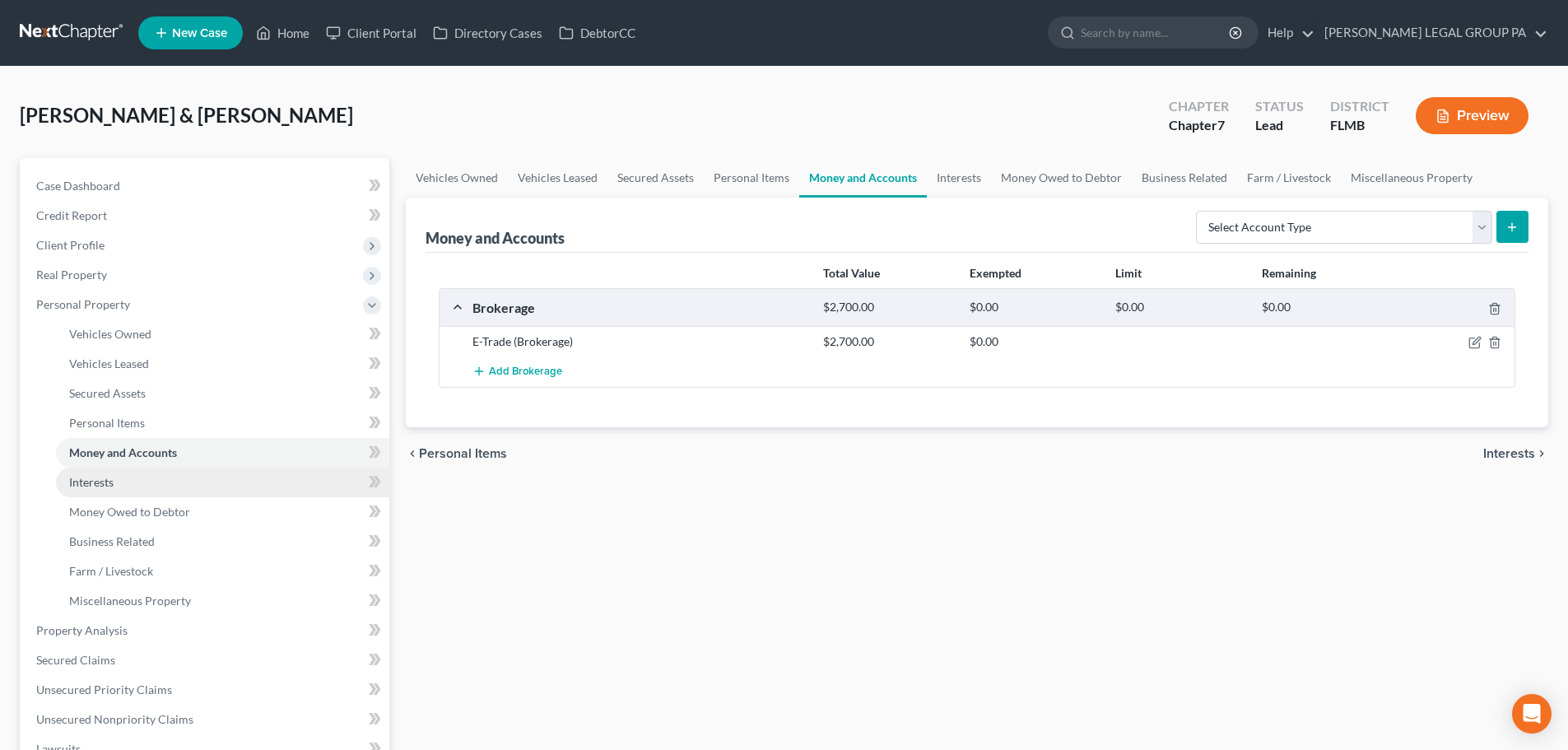
click at [129, 475] on link "Interests" at bounding box center [222, 481] width 333 height 30
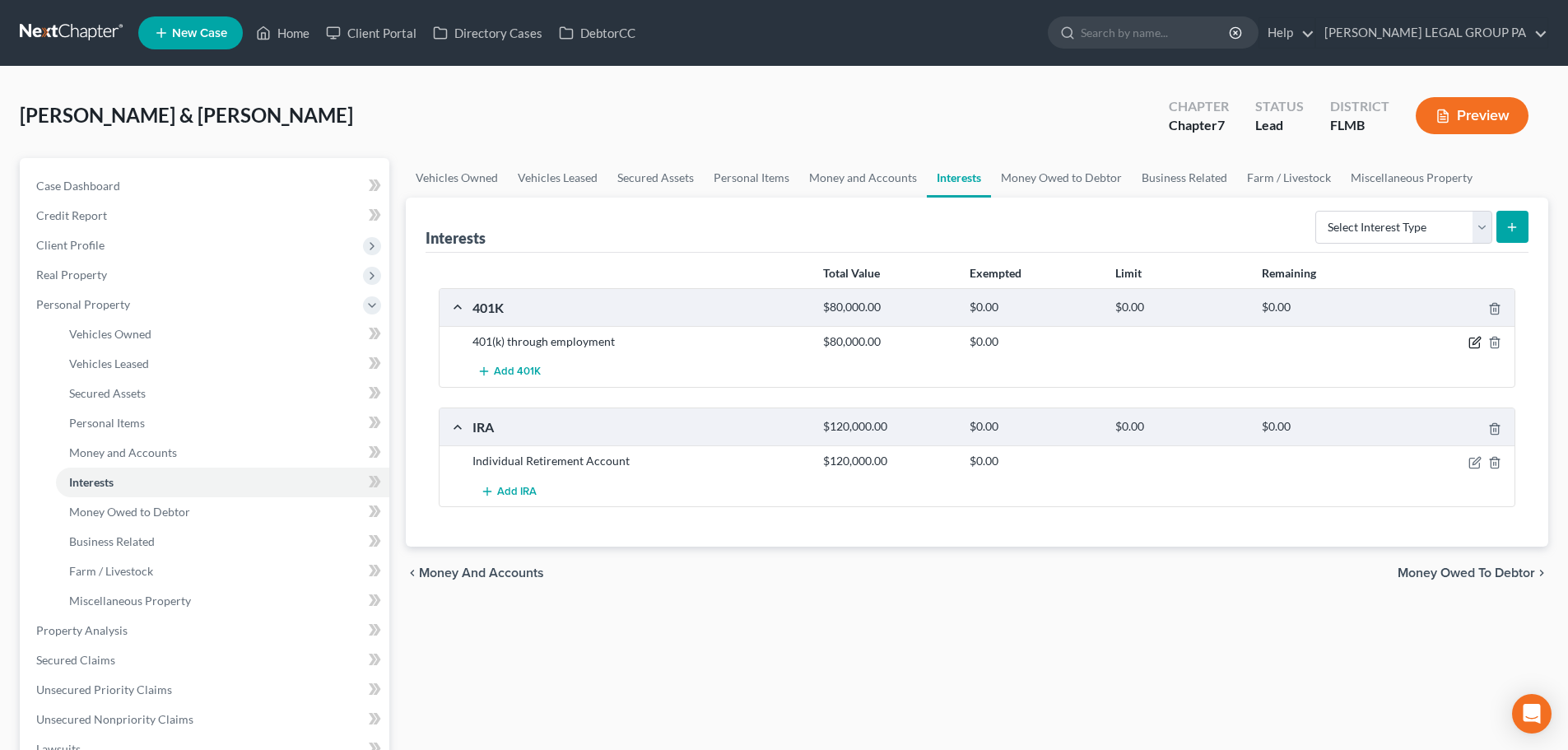
click at [1480, 340] on icon "button" at bounding box center [1477, 341] width 8 height 8
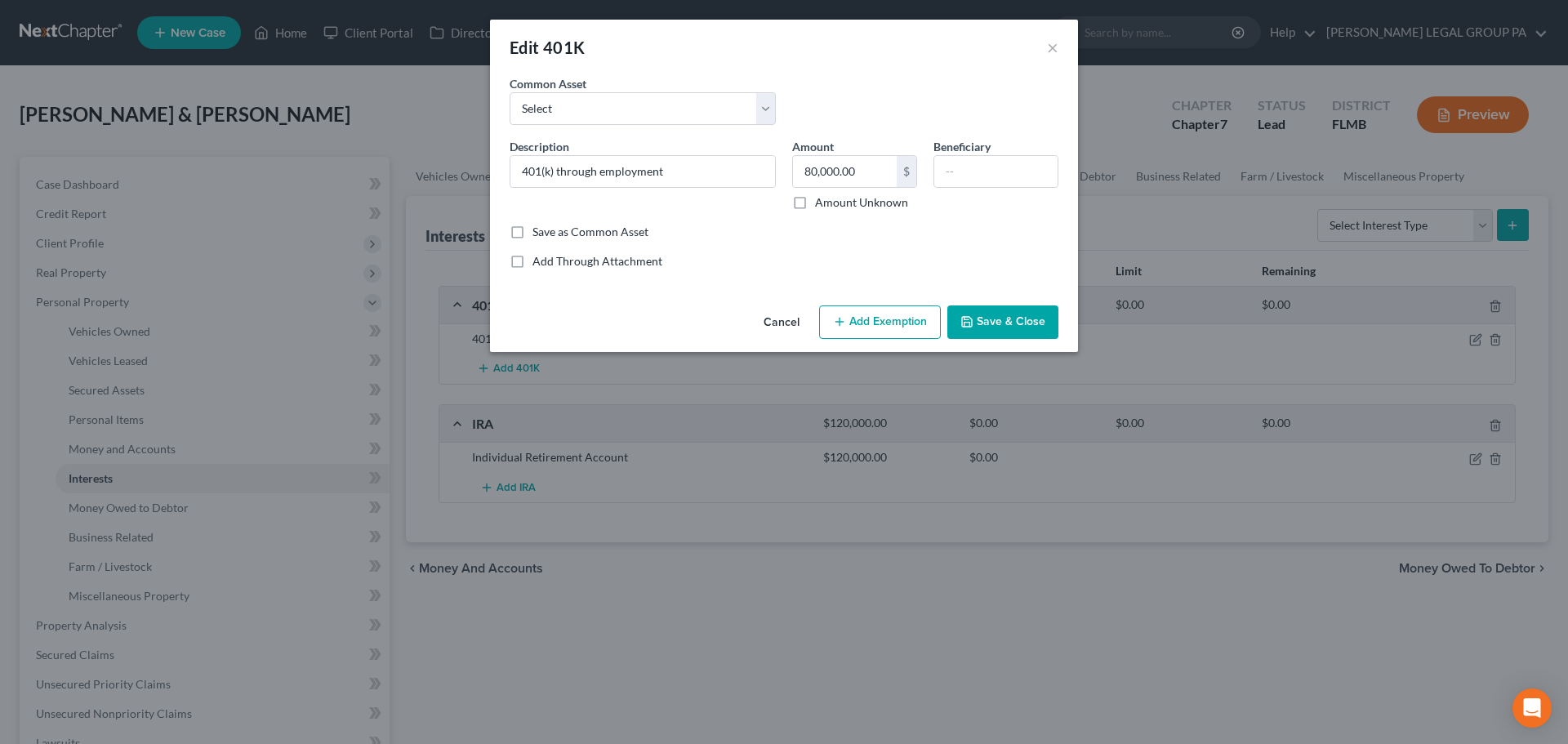
click at [893, 324] on button "Add Exemption" at bounding box center [881, 323] width 122 height 34
select select "2"
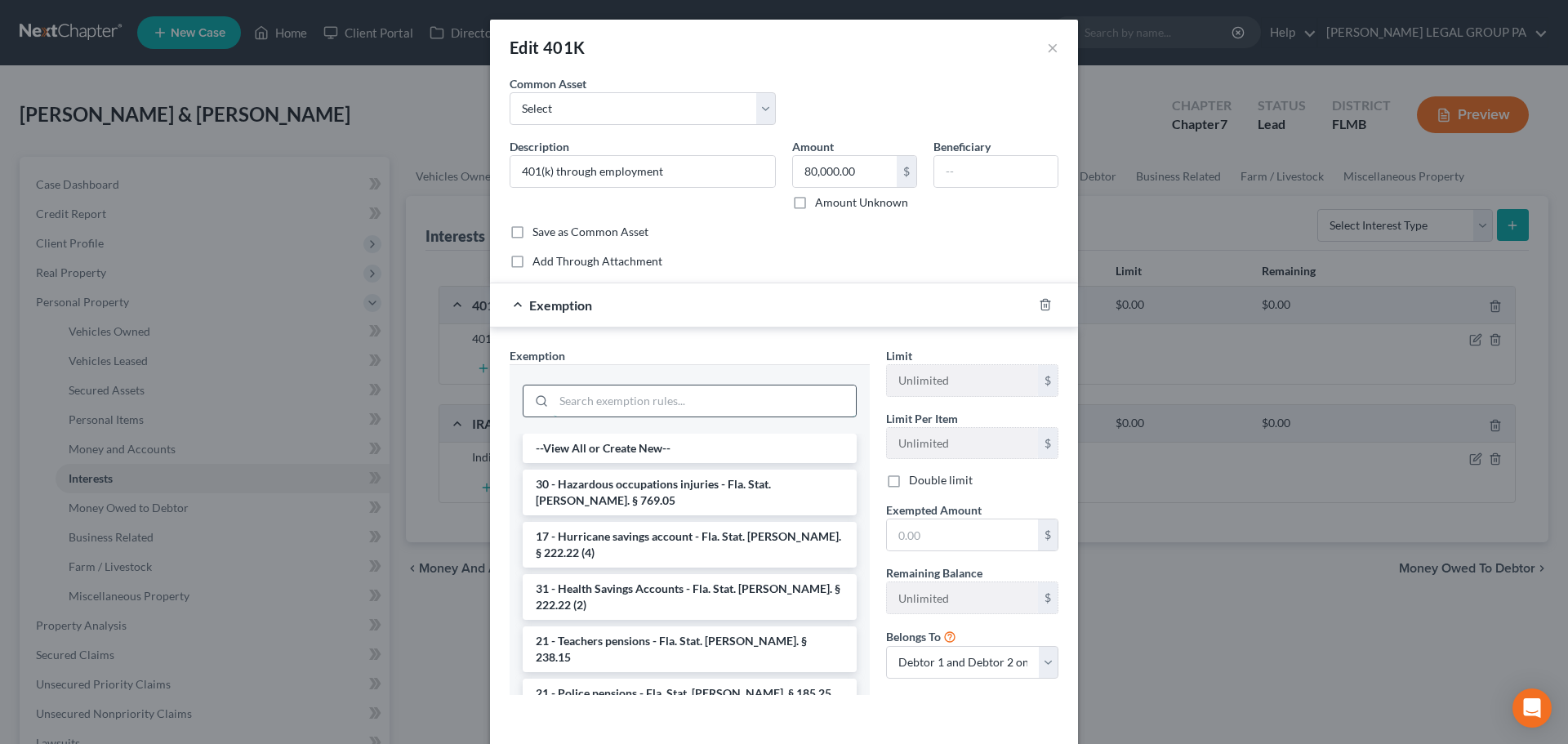
click at [722, 399] on input "search" at bounding box center [705, 401] width 302 height 31
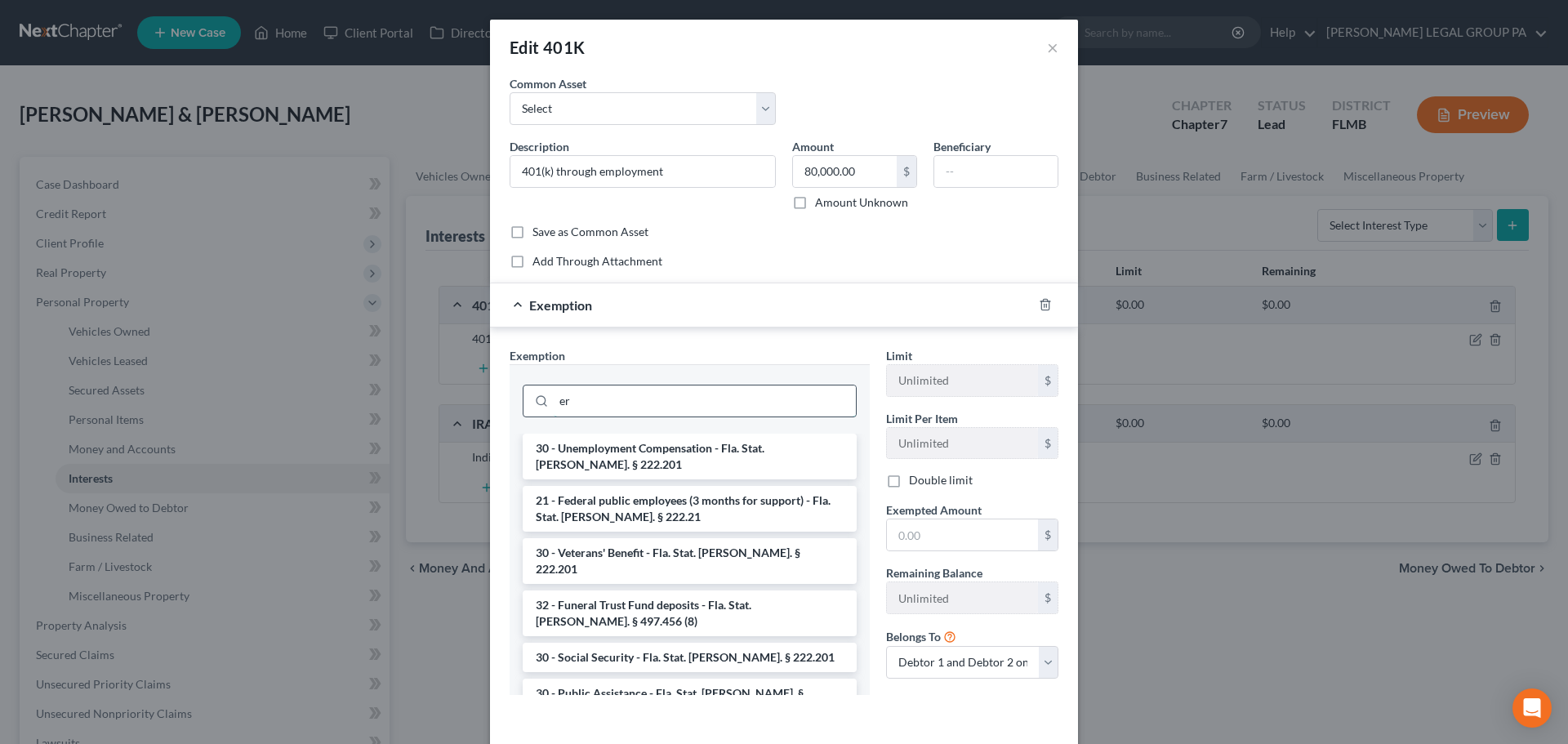
type input "e"
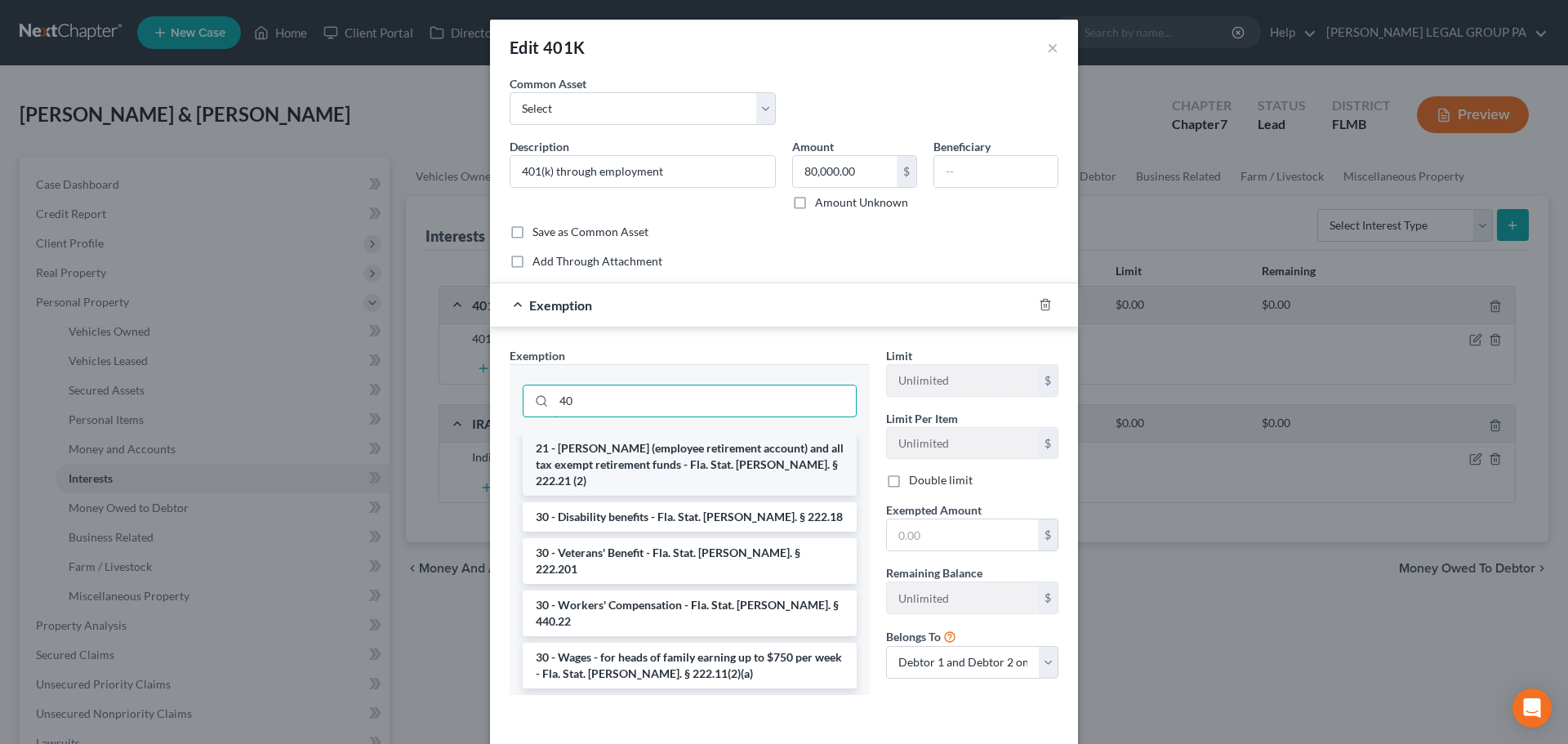
type input "40"
click at [693, 457] on li "21 - [PERSON_NAME] (employee retirement account) and all tax exempt retirement …" at bounding box center [689, 464] width 334 height 62
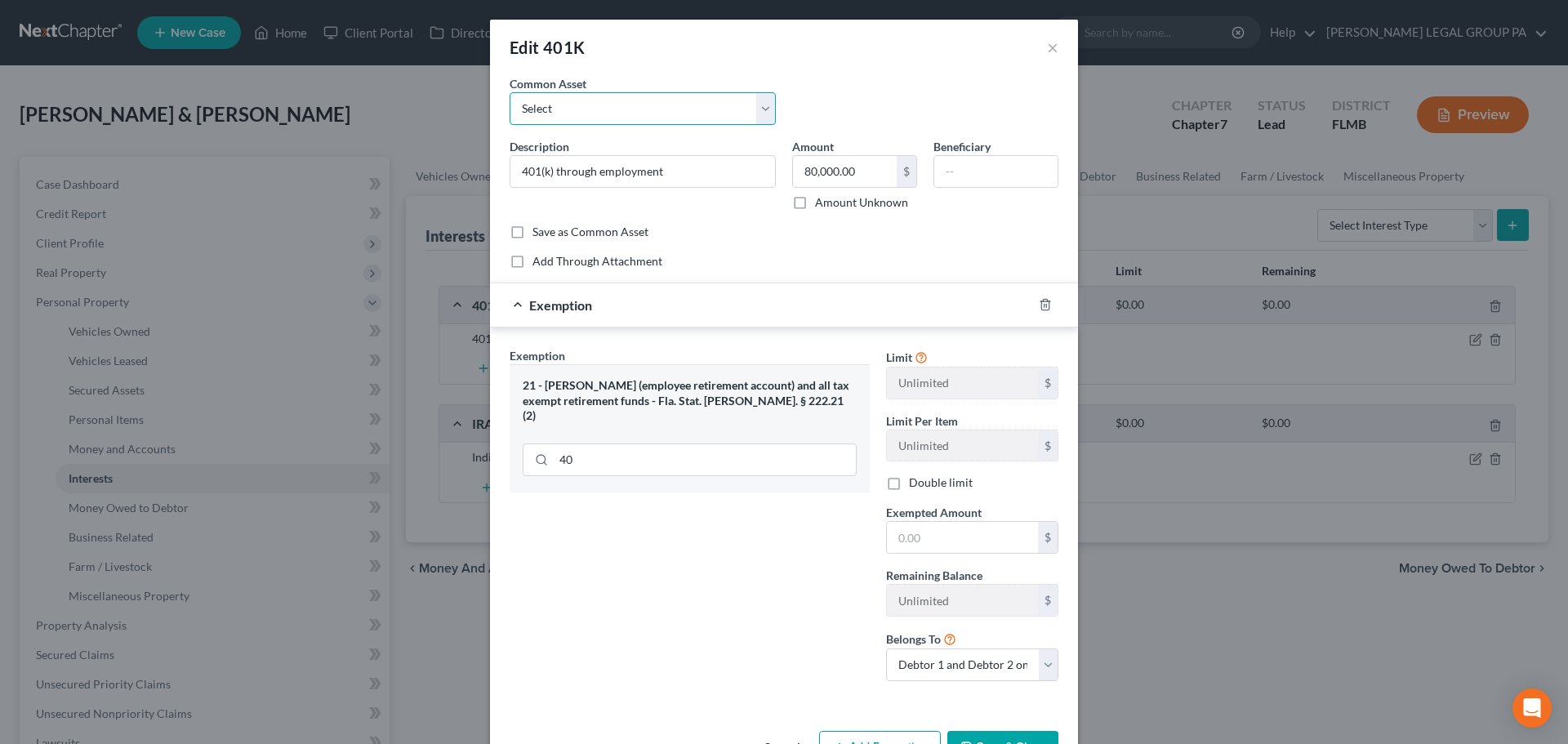
click at [612, 104] on select "Select 401(k) through employment" at bounding box center [643, 108] width 267 height 32
select select "0"
click at [509, 92] on select "Select 401(k) through employment" at bounding box center [643, 108] width 267 height 32
type input "2,293.00"
click at [682, 96] on select "Select 401(k) through employment" at bounding box center [643, 108] width 267 height 32
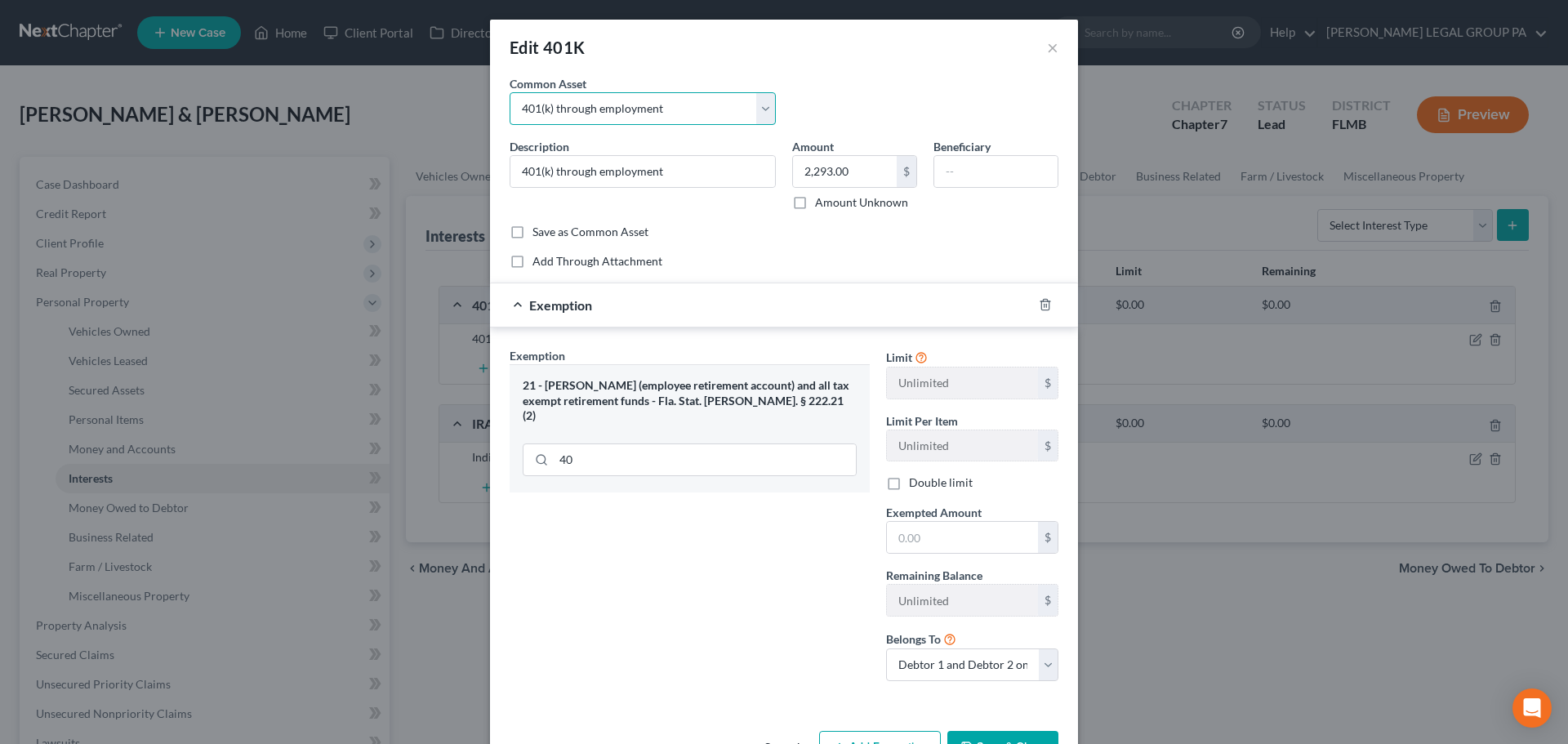
select select
click at [509, 92] on select "Select 401(k) through employment" at bounding box center [643, 108] width 267 height 32
click at [658, 101] on select "Select 401(k) through employment" at bounding box center [643, 108] width 267 height 32
select select "0"
click at [509, 92] on select "Select 401(k) through employment" at bounding box center [643, 108] width 267 height 32
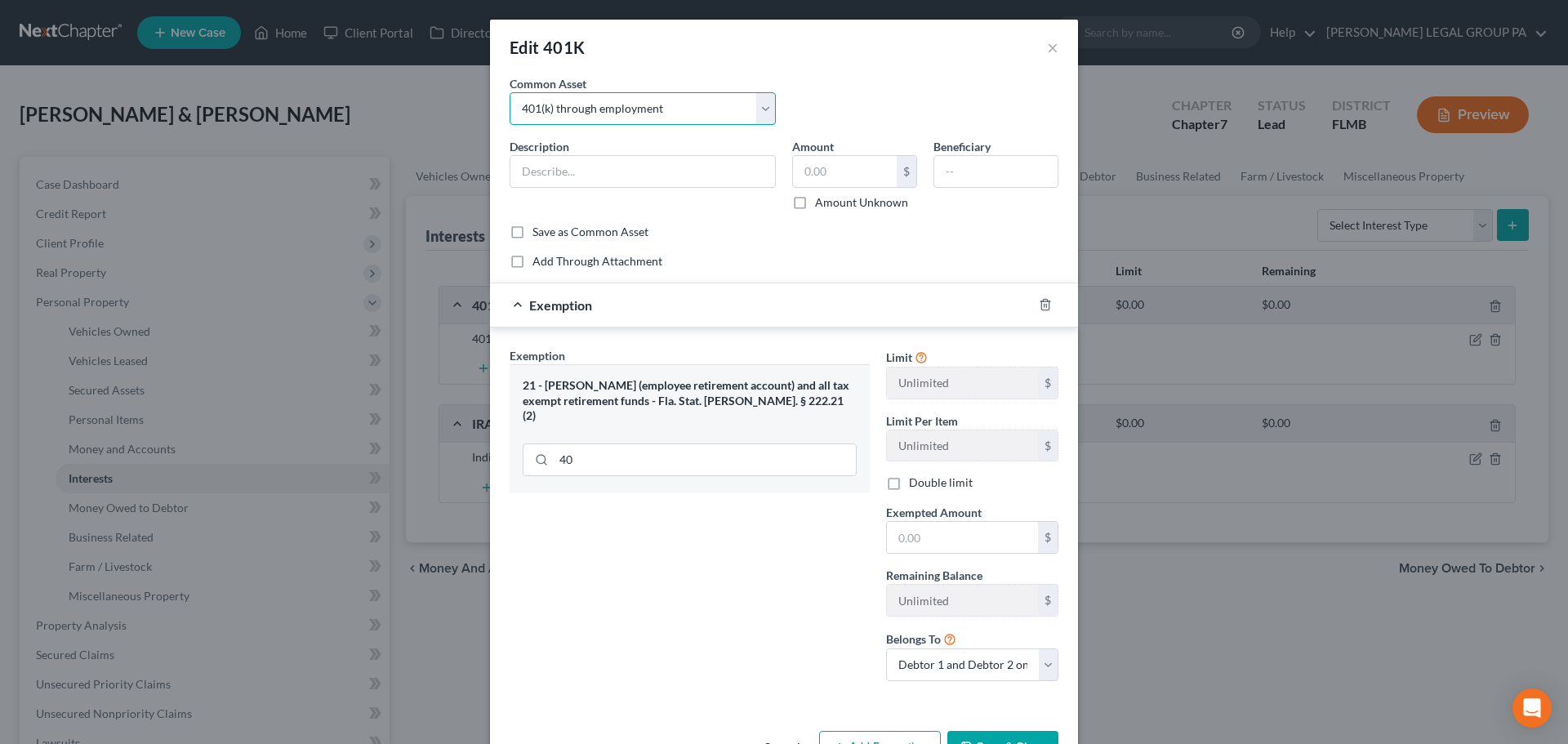
type input "401(k) through employment"
type input "2,293.00"
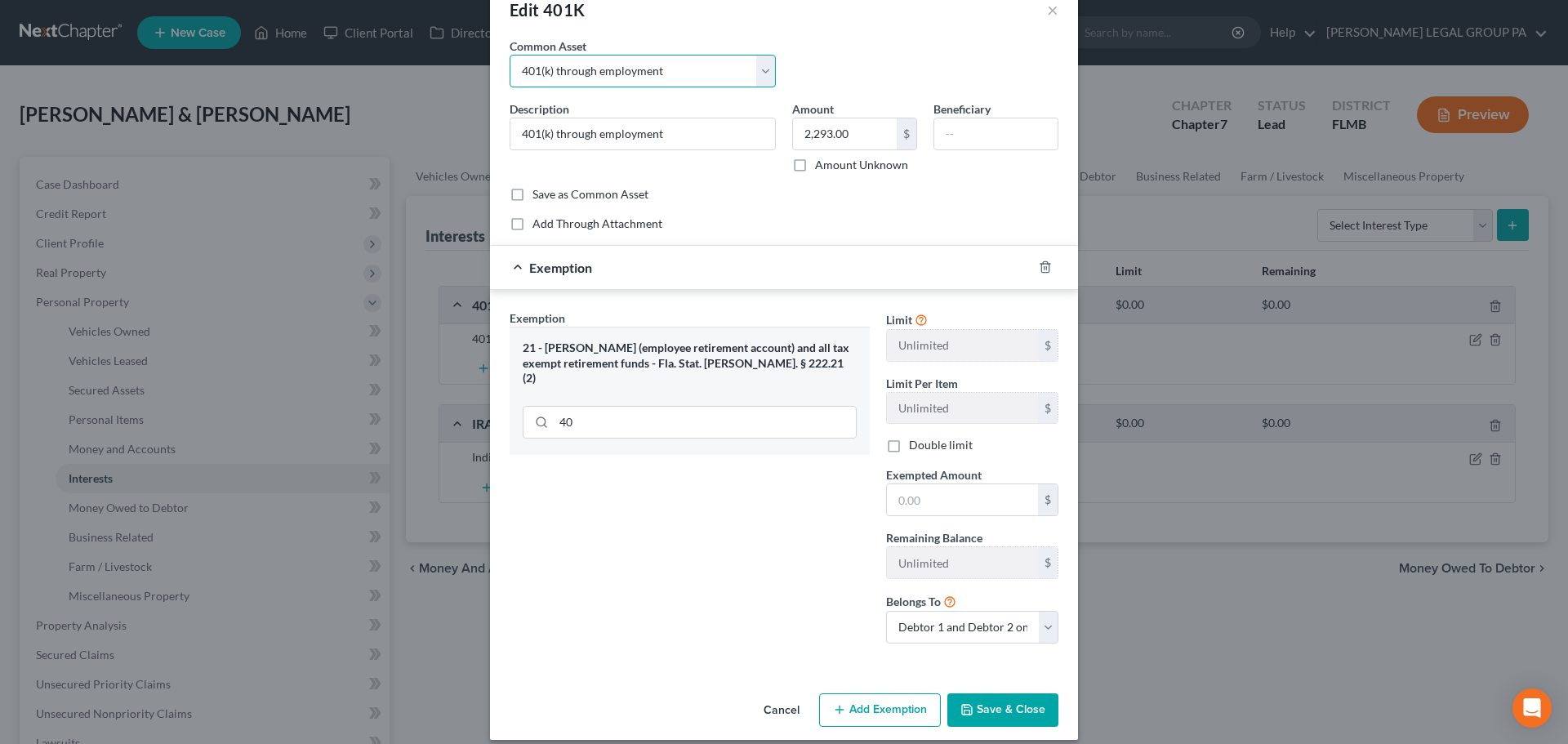
scroll to position [53, 0]
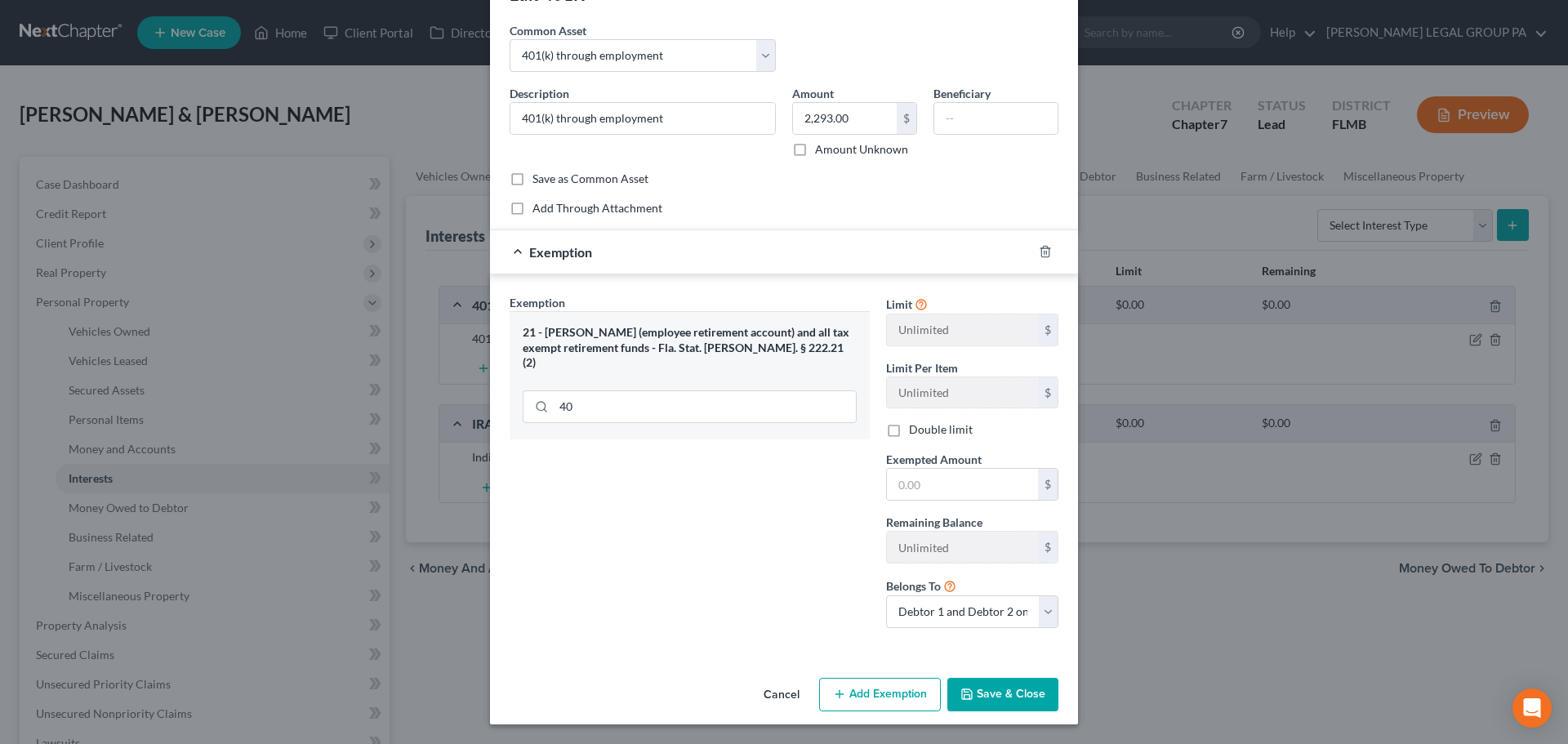
click at [776, 697] on button "Cancel" at bounding box center [781, 695] width 62 height 32
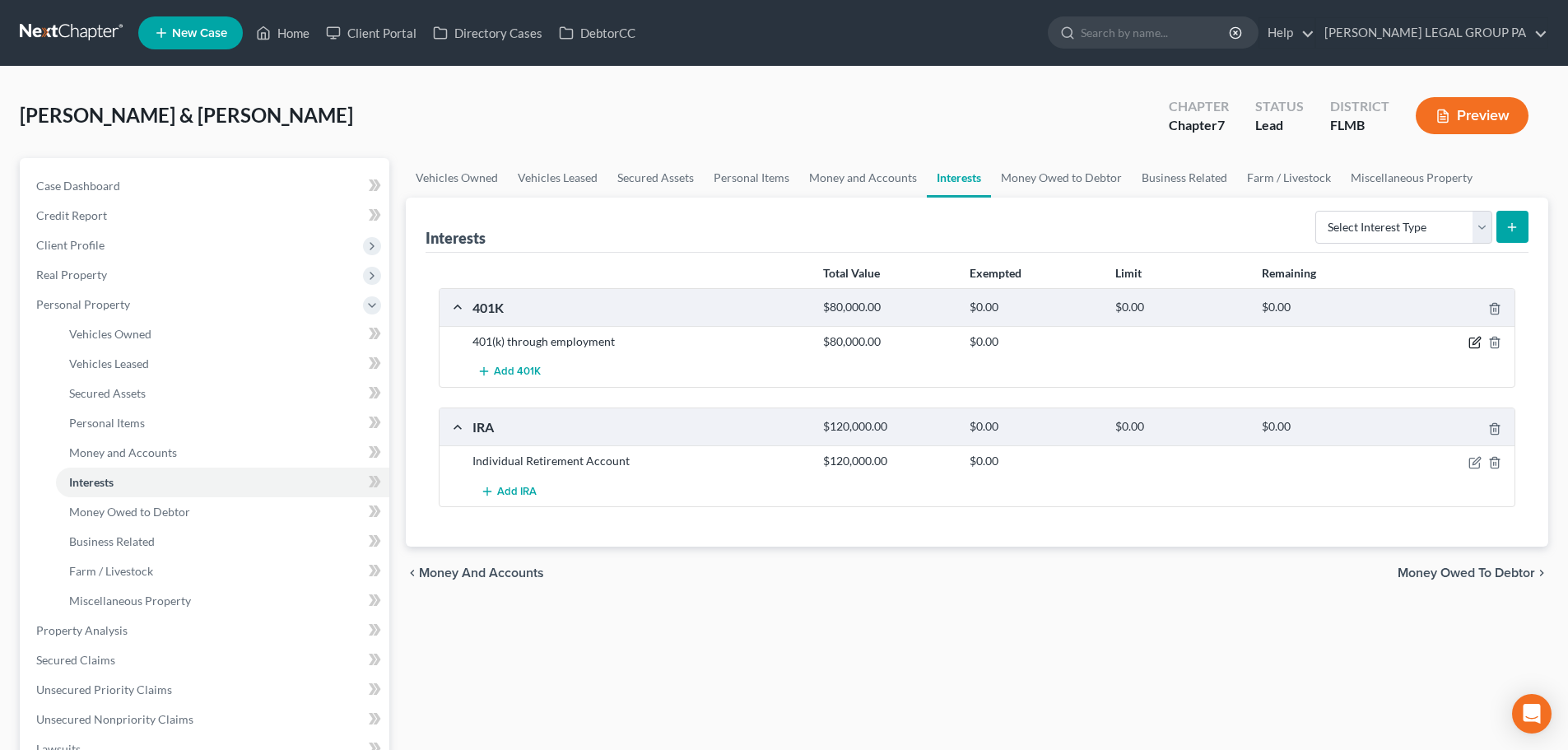
click at [1475, 340] on icon "button" at bounding box center [1476, 342] width 13 height 13
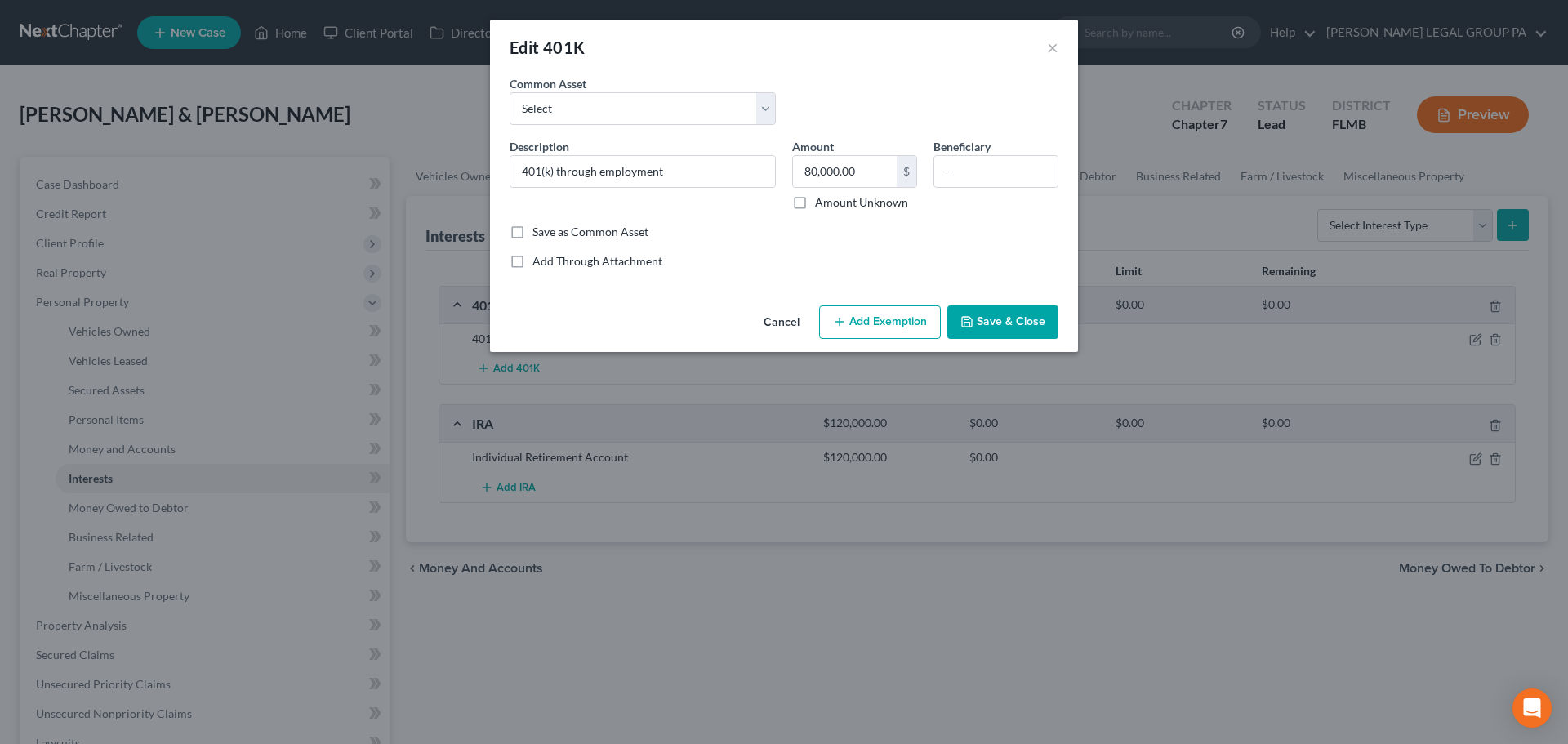
click at [853, 319] on button "Add Exemption" at bounding box center [881, 323] width 122 height 34
select select "2"
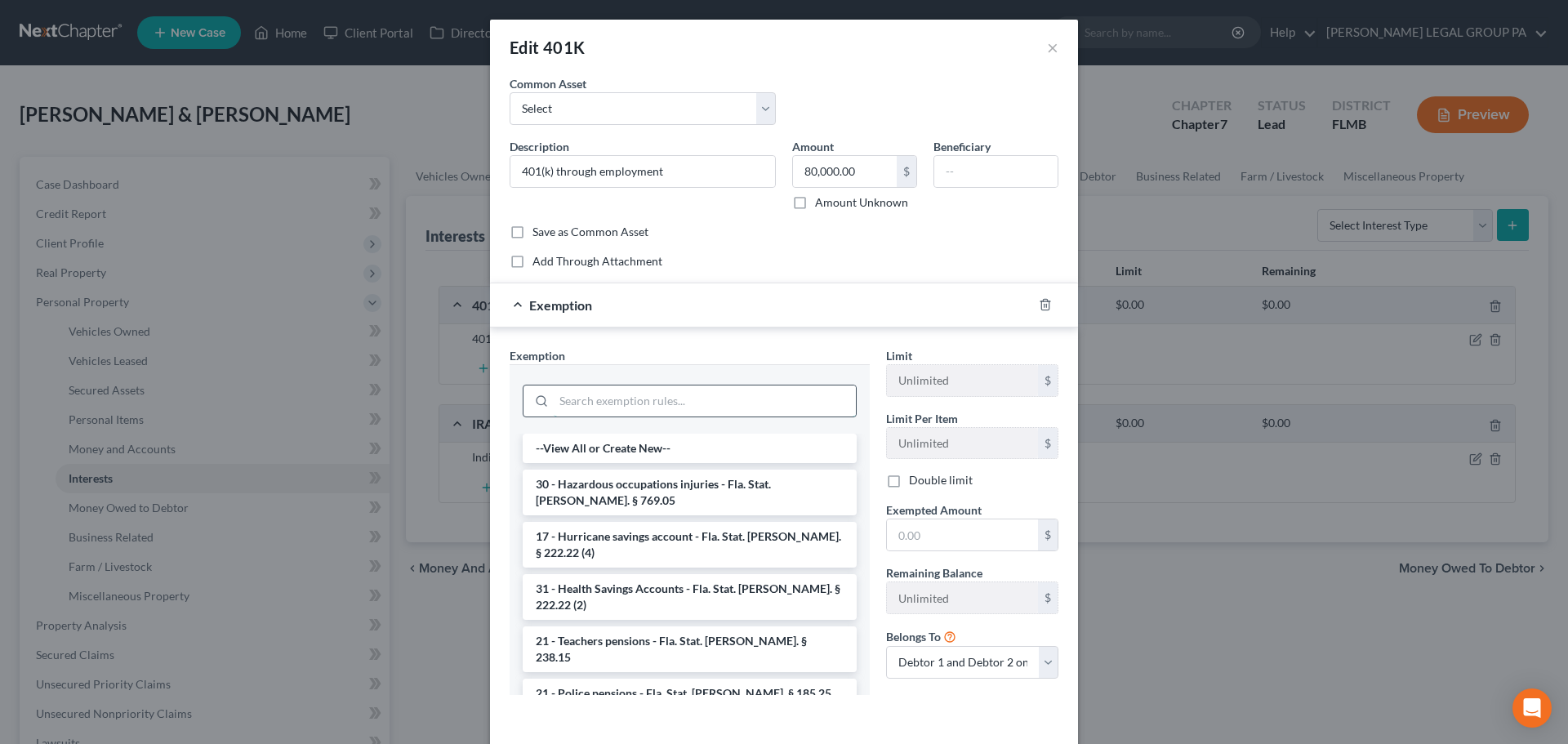
click at [653, 394] on input "search" at bounding box center [705, 401] width 302 height 31
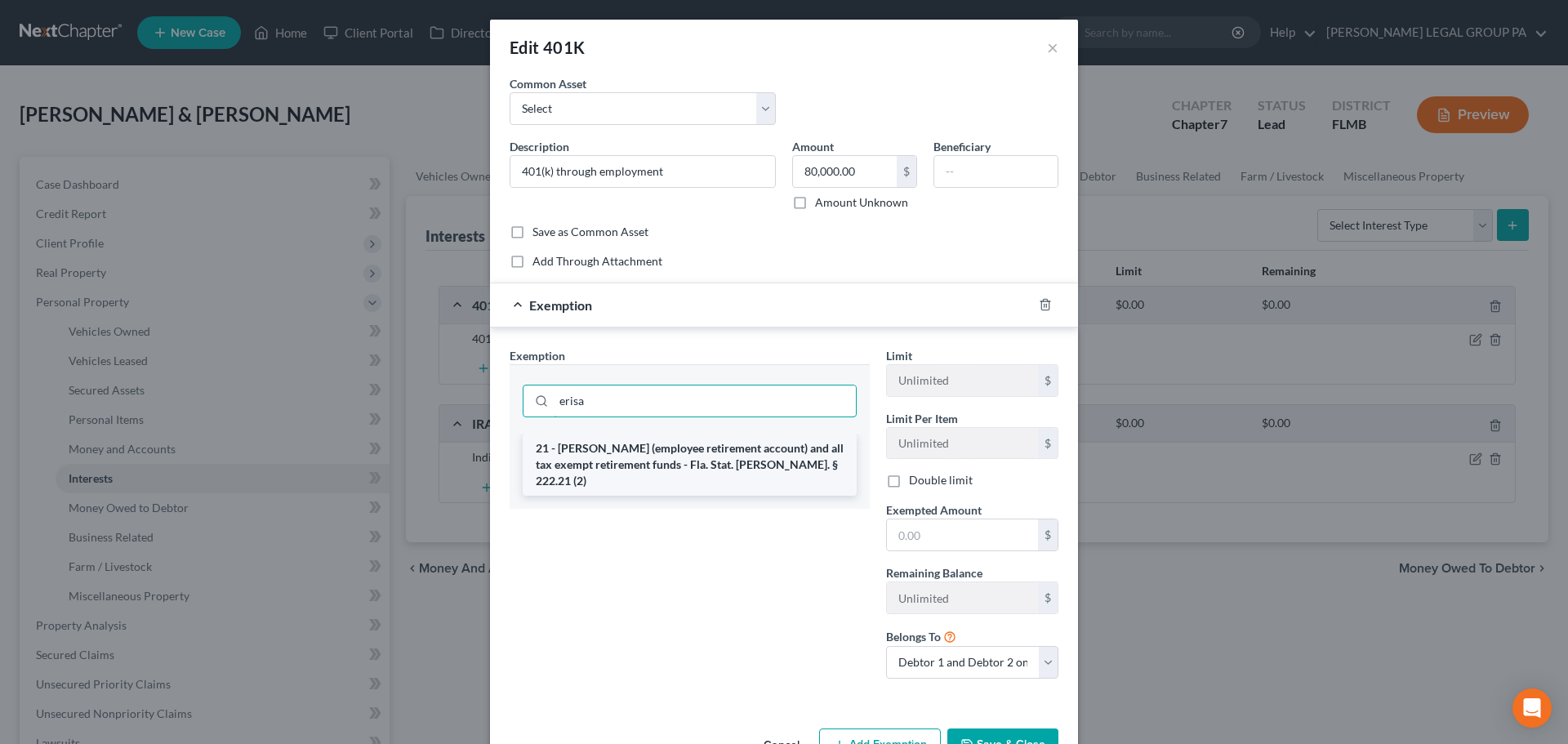
type input "erisa"
click at [659, 457] on li "21 - [PERSON_NAME] (employee retirement account) and all tax exempt retirement …" at bounding box center [689, 464] width 334 height 62
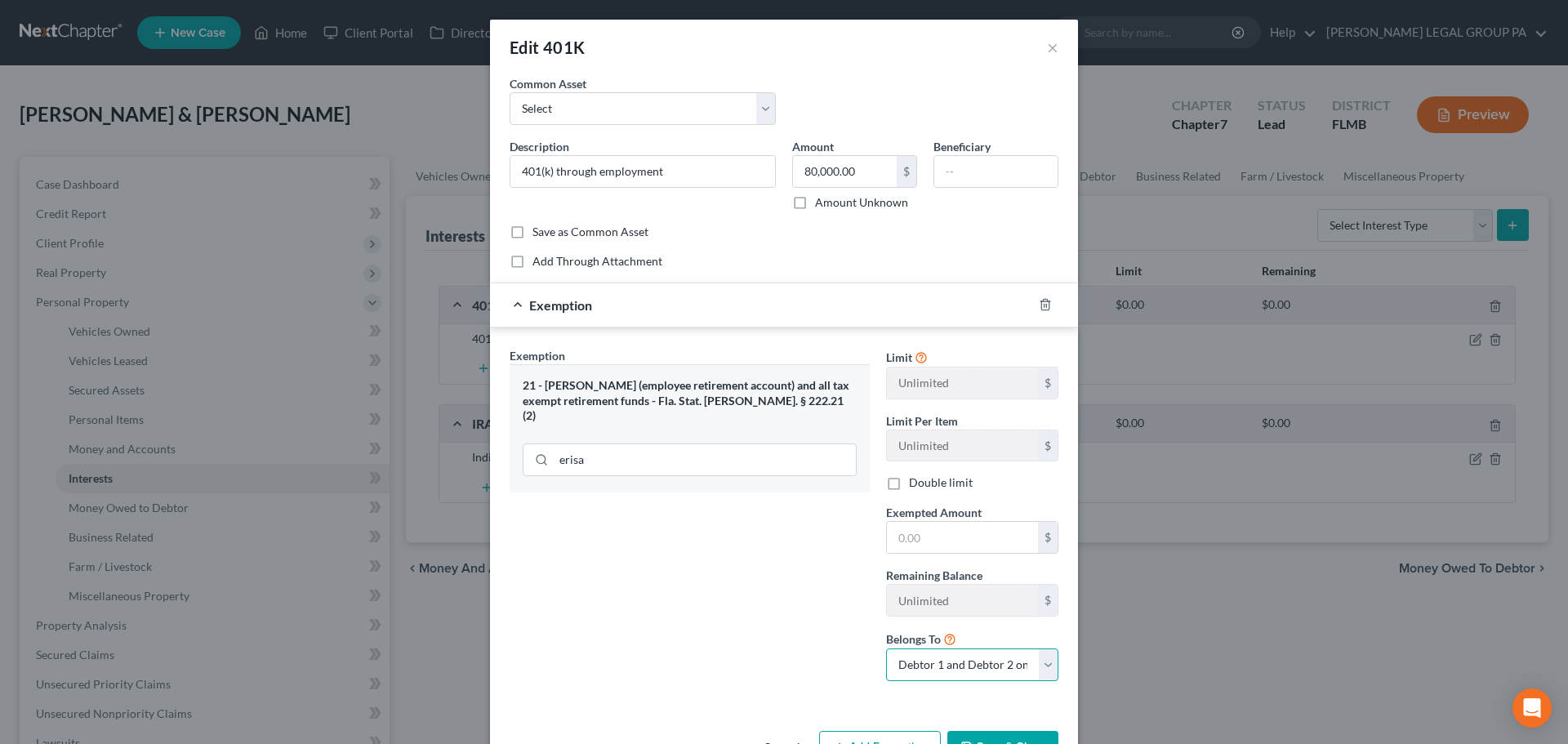
click at [956, 655] on select "Debtor 1 only Debtor 2 only Debtor 1 and Debtor 2 only" at bounding box center [972, 664] width 172 height 32
select select "0"
click at [886, 648] on select "Debtor 1 only Debtor 2 only Debtor 1 and Debtor 2 only" at bounding box center [972, 664] width 172 height 32
click at [942, 540] on input "text" at bounding box center [963, 537] width 151 height 31
type input "80,000"
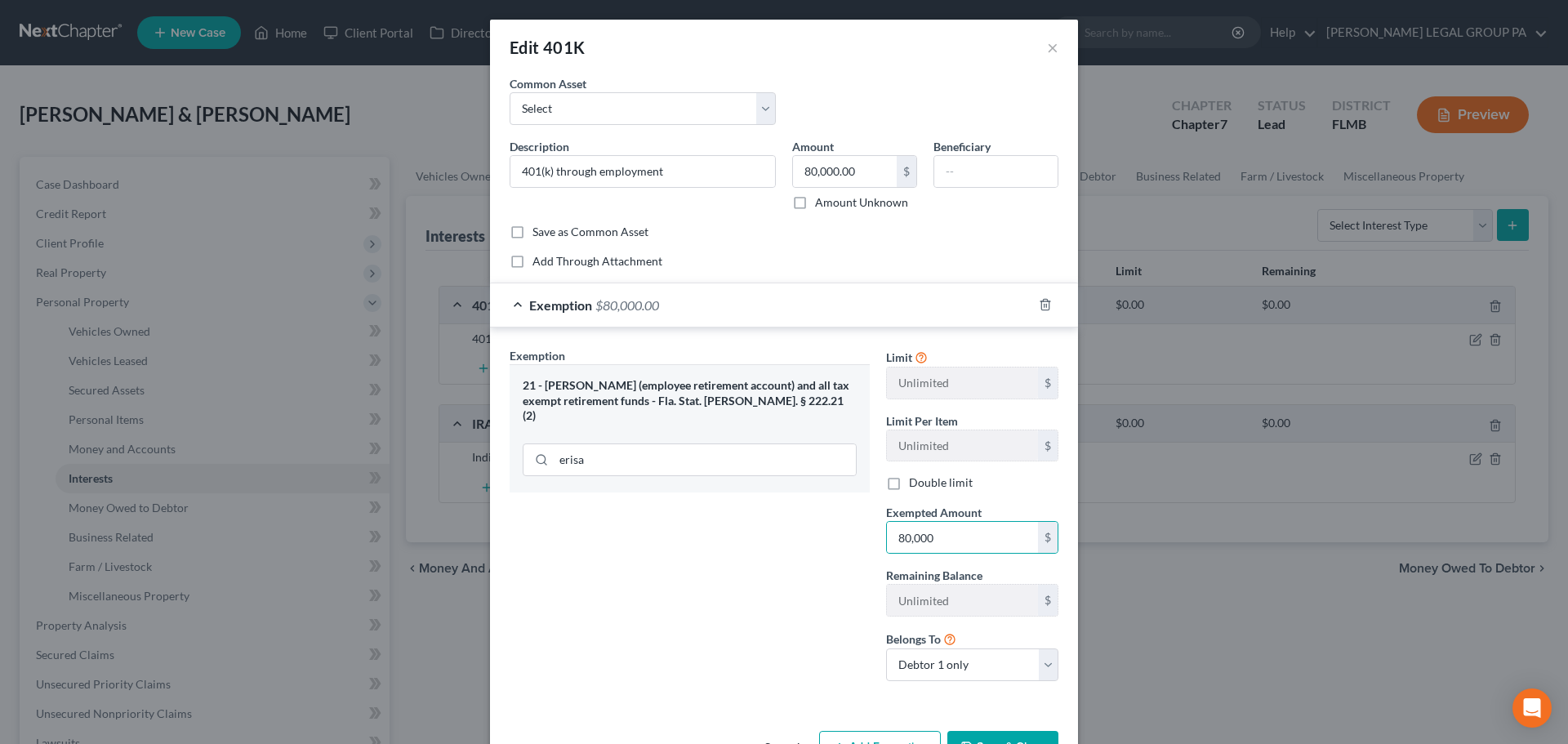
click at [1006, 733] on button "Save & Close" at bounding box center [1002, 748] width 111 height 34
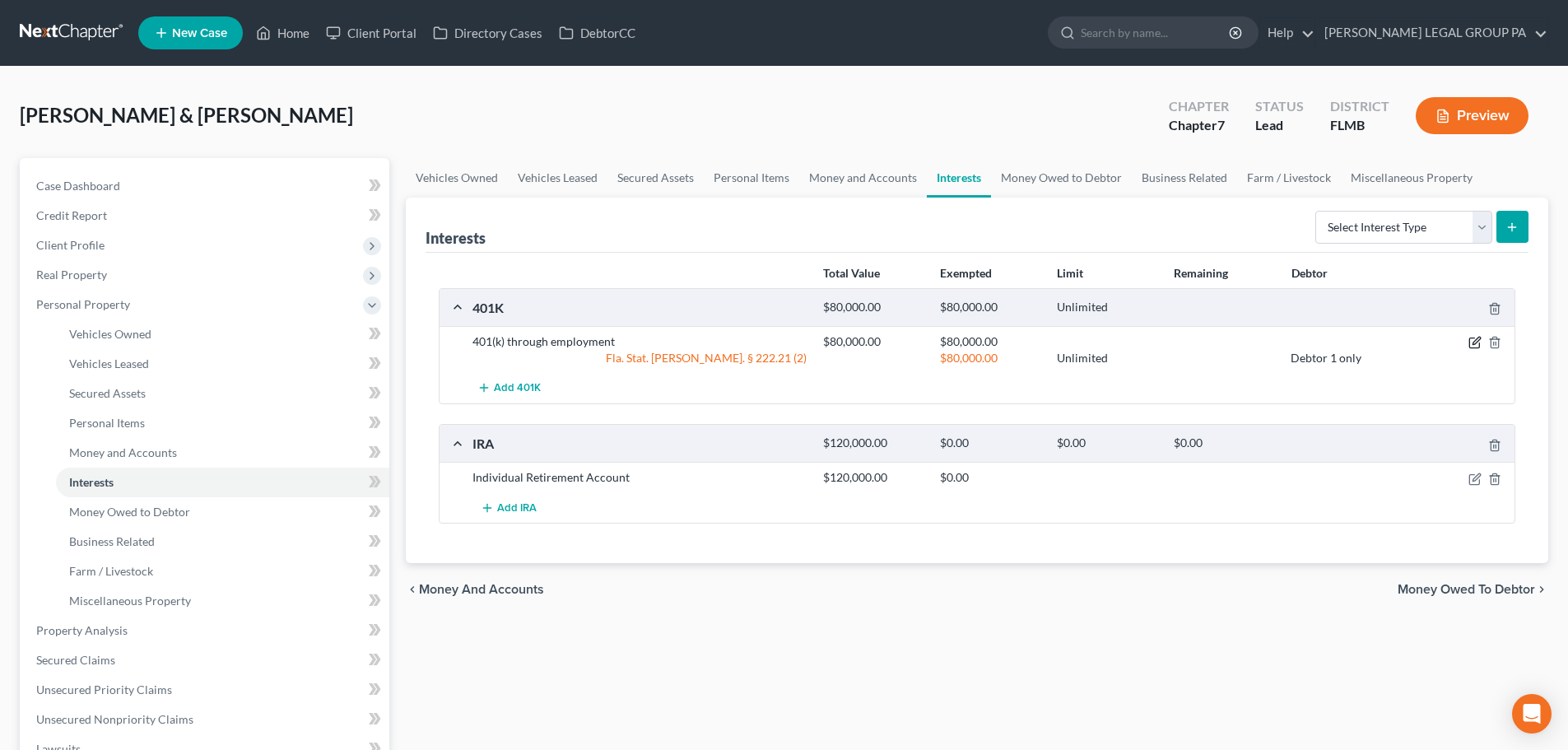
click at [1476, 340] on icon "button" at bounding box center [1477, 341] width 8 height 8
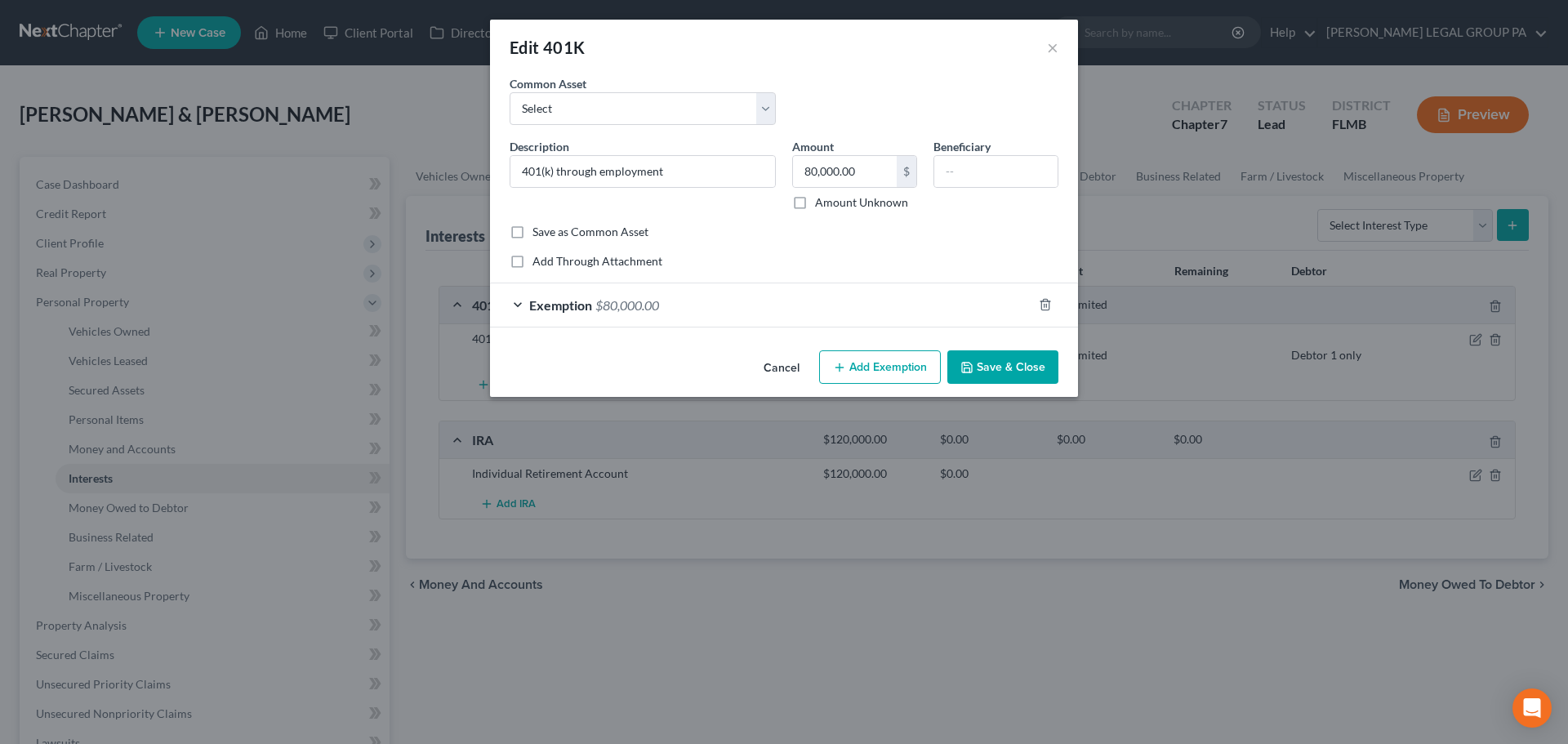
click at [529, 304] on span "Exemption" at bounding box center [561, 304] width 63 height 15
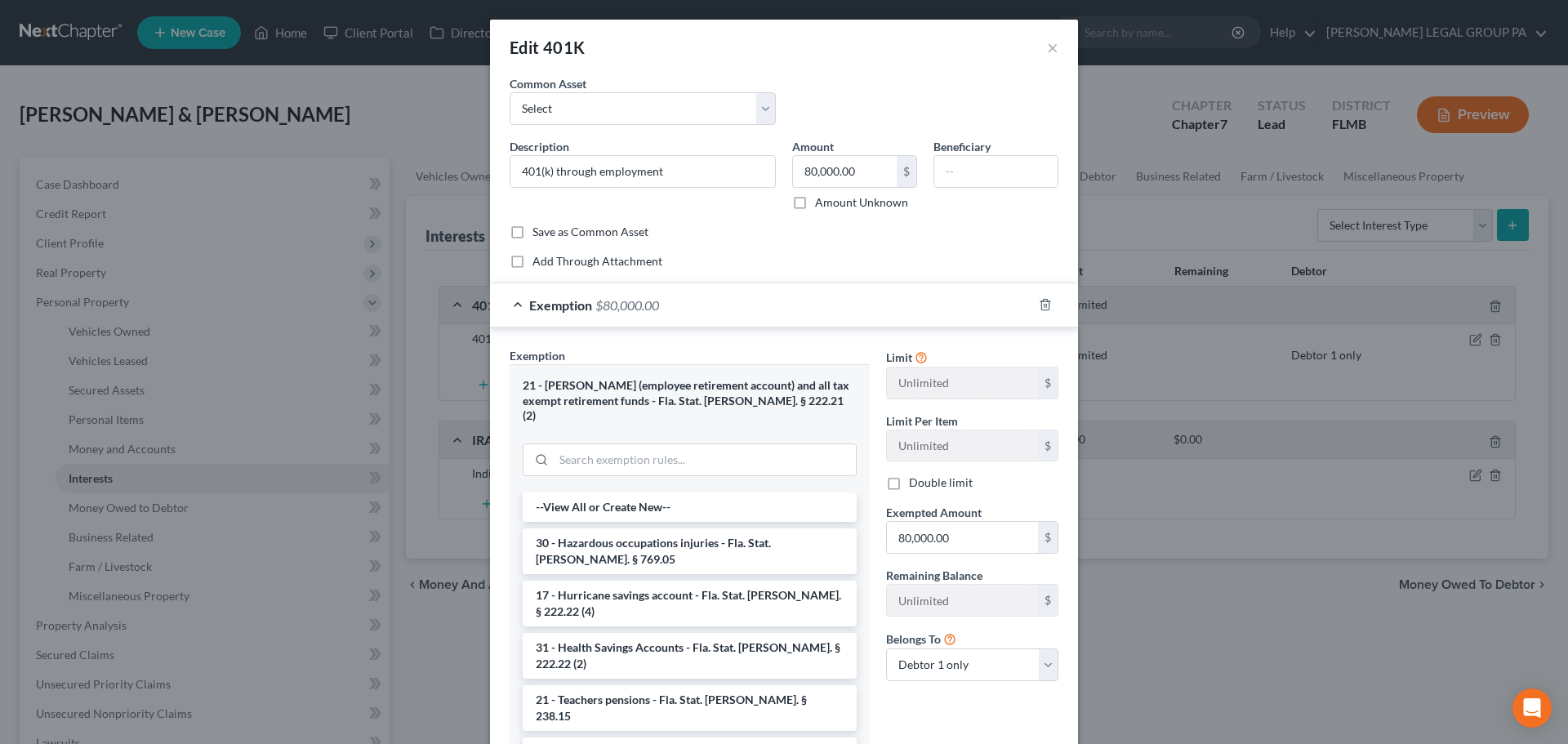
scroll to position [111, 0]
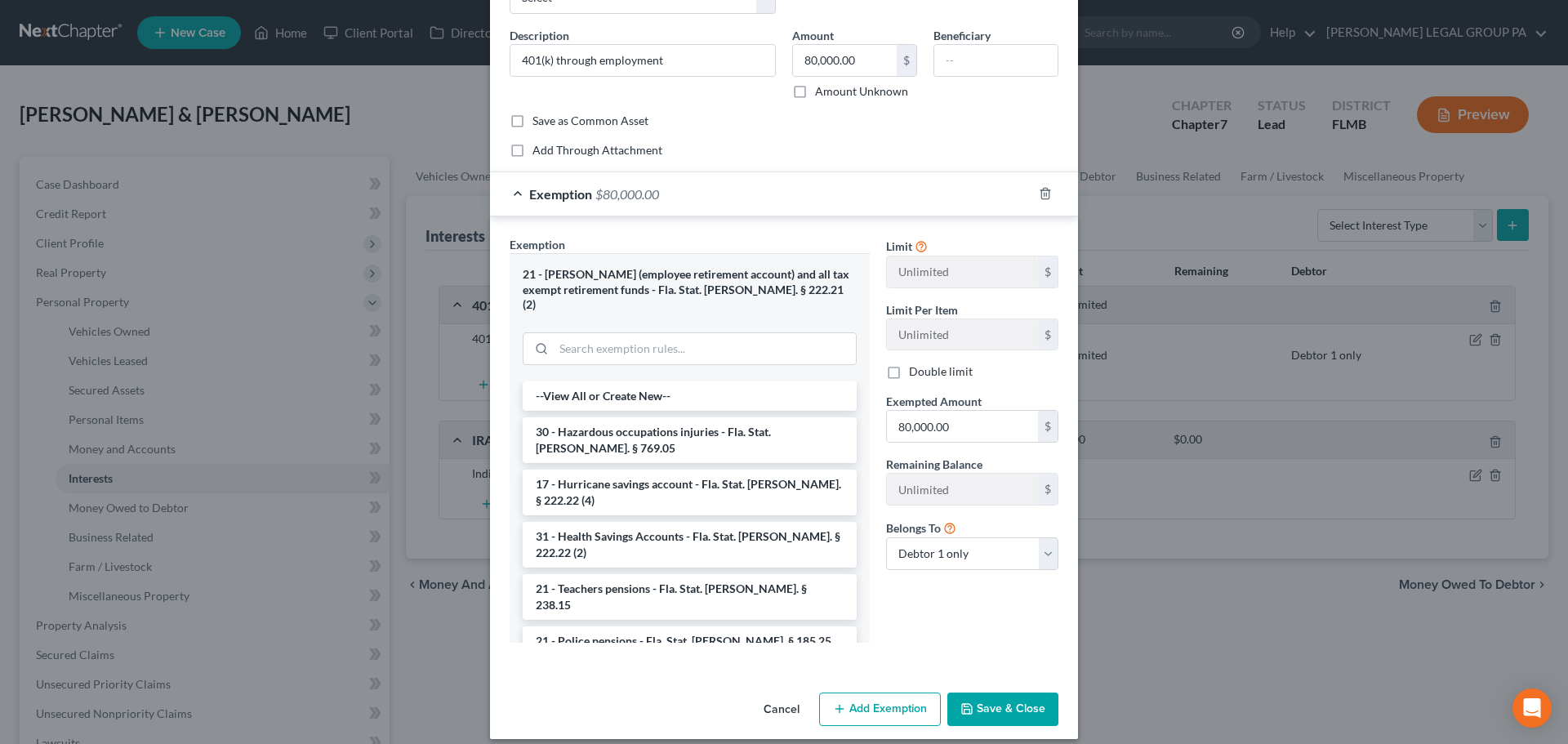
click at [987, 699] on button "Save & Close" at bounding box center [1002, 710] width 111 height 34
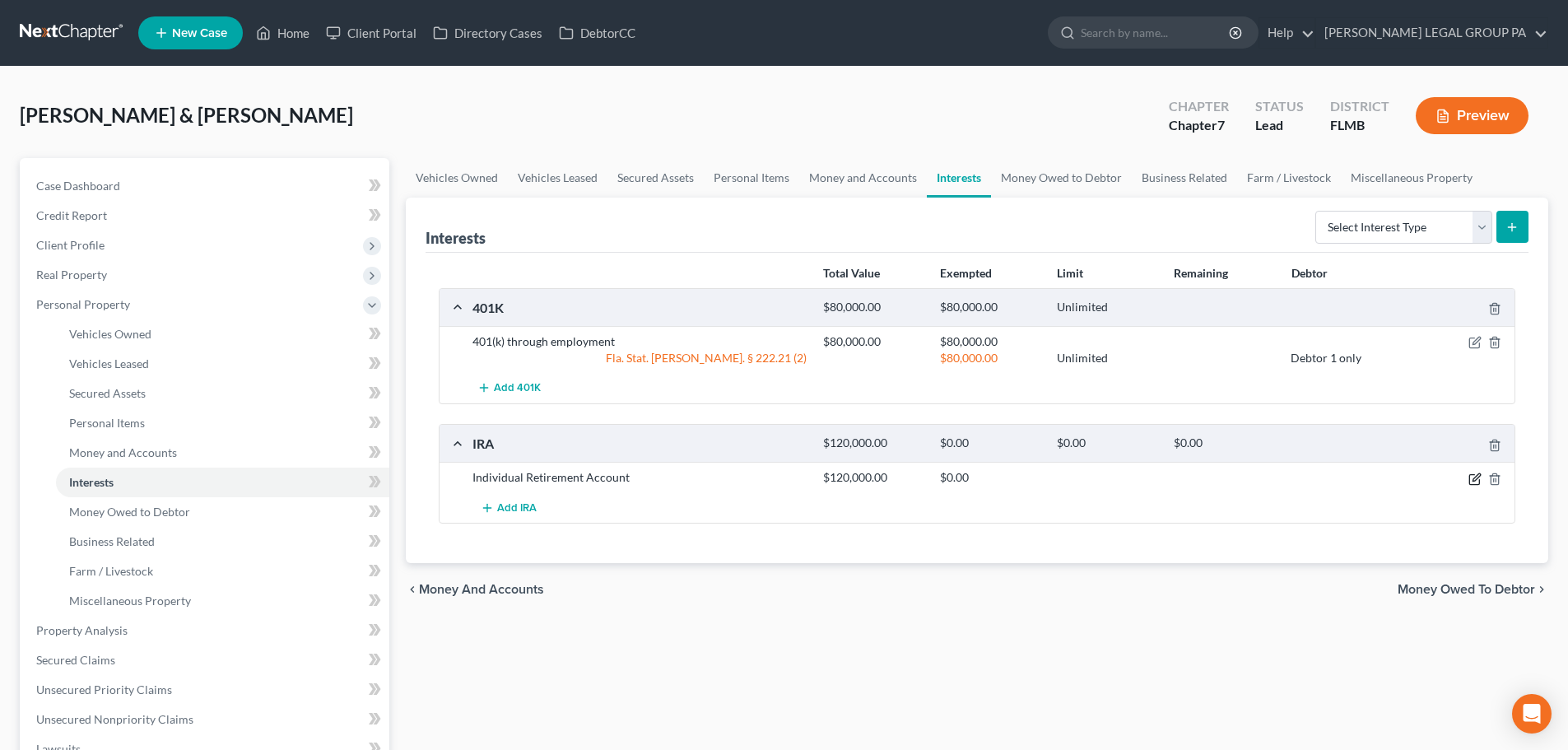
click at [1470, 479] on icon "button" at bounding box center [1476, 479] width 13 height 13
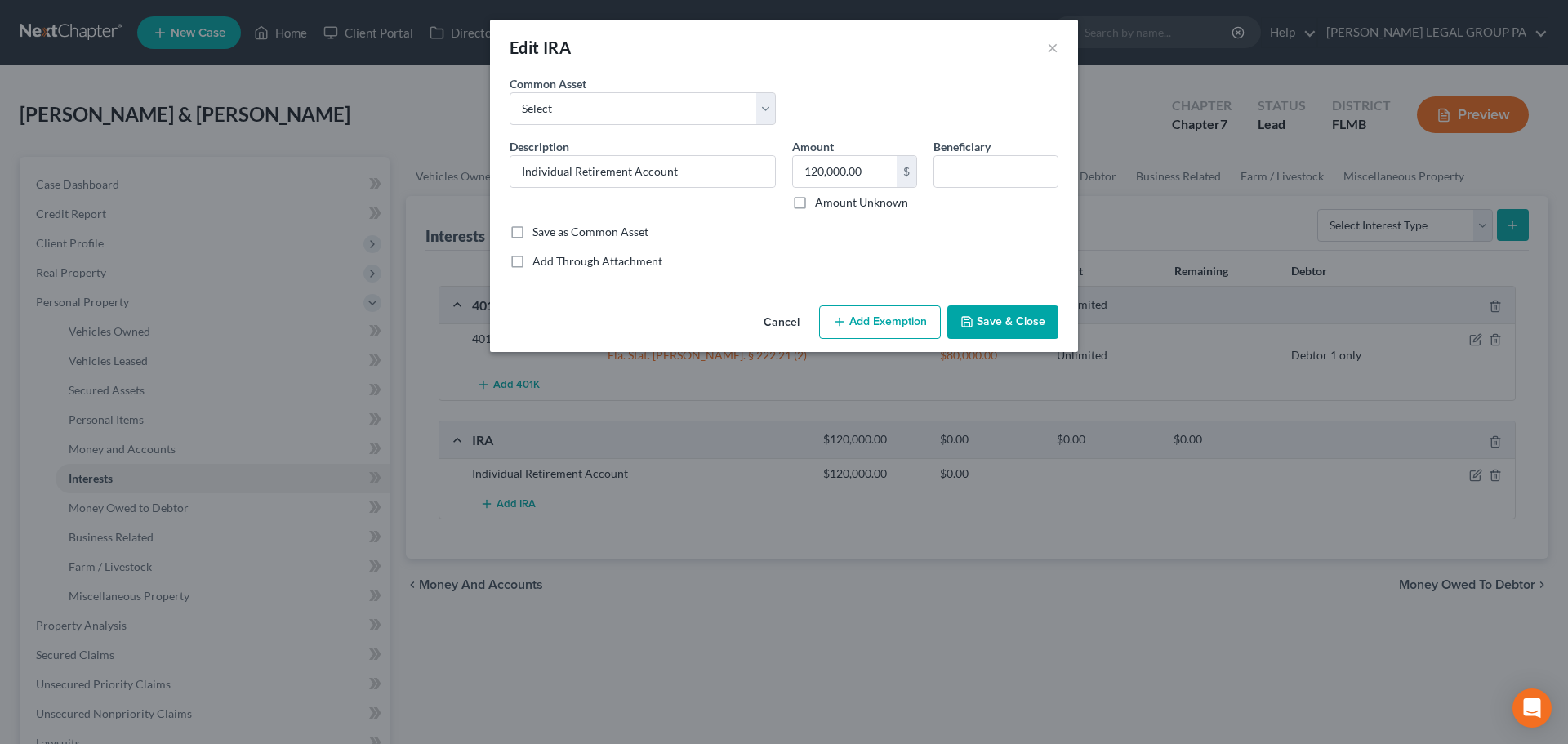
click at [914, 310] on button "Add Exemption" at bounding box center [881, 323] width 122 height 34
select select "2"
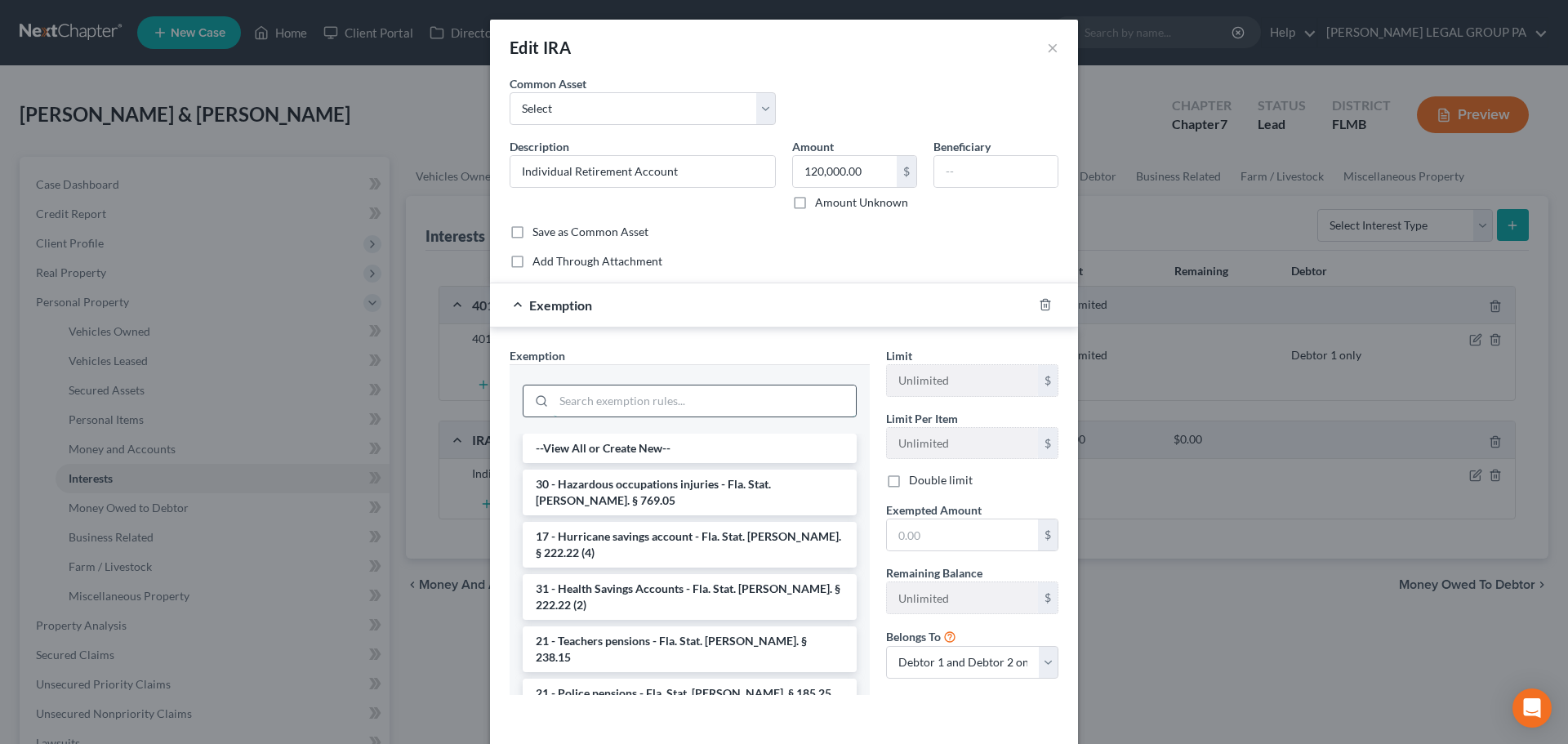
click at [730, 401] on input "search" at bounding box center [705, 401] width 302 height 31
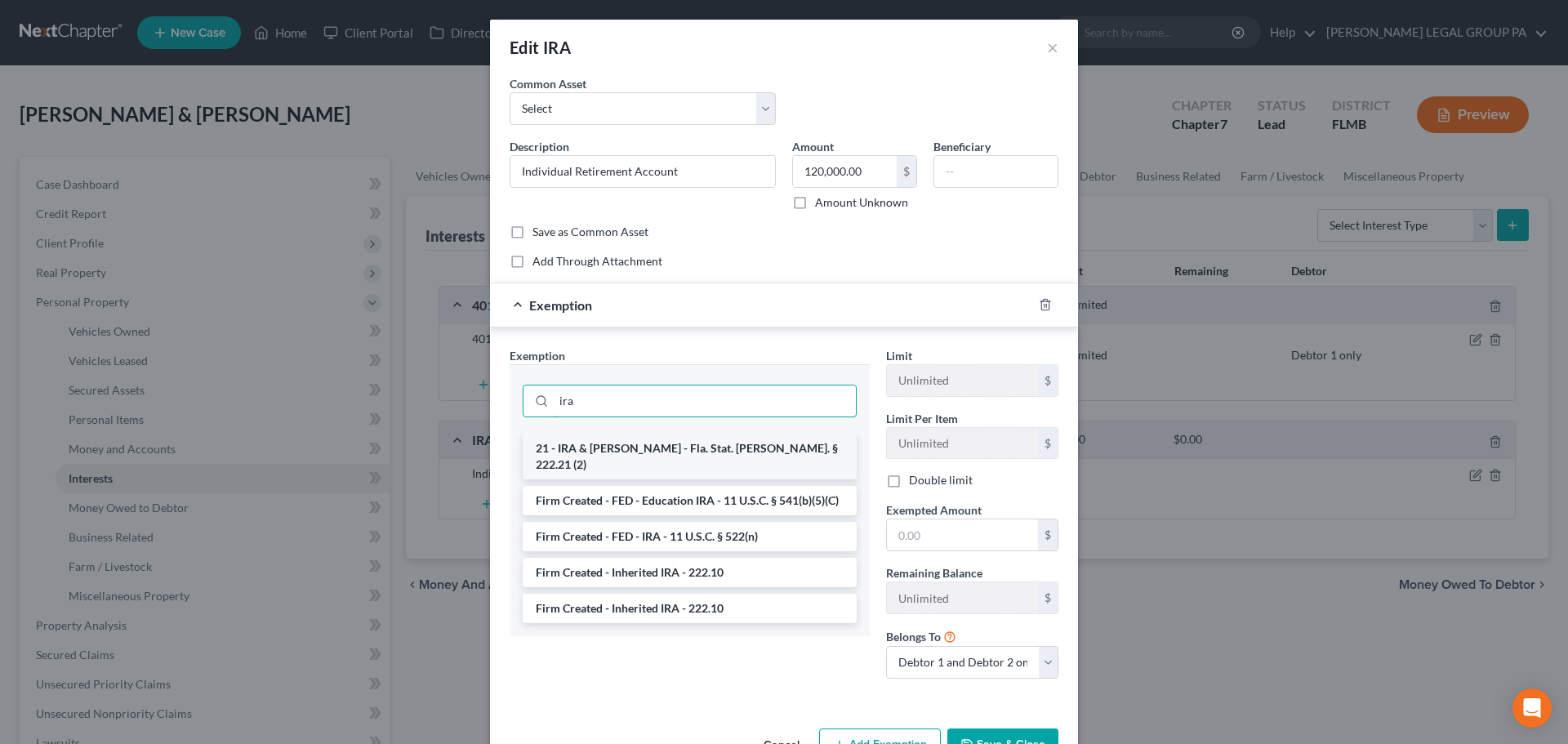
type input "ira"
click at [672, 447] on li "21 - IRA & [PERSON_NAME] - Fla. Stat. [PERSON_NAME]. § 222.21 (2)" at bounding box center [689, 457] width 334 height 46
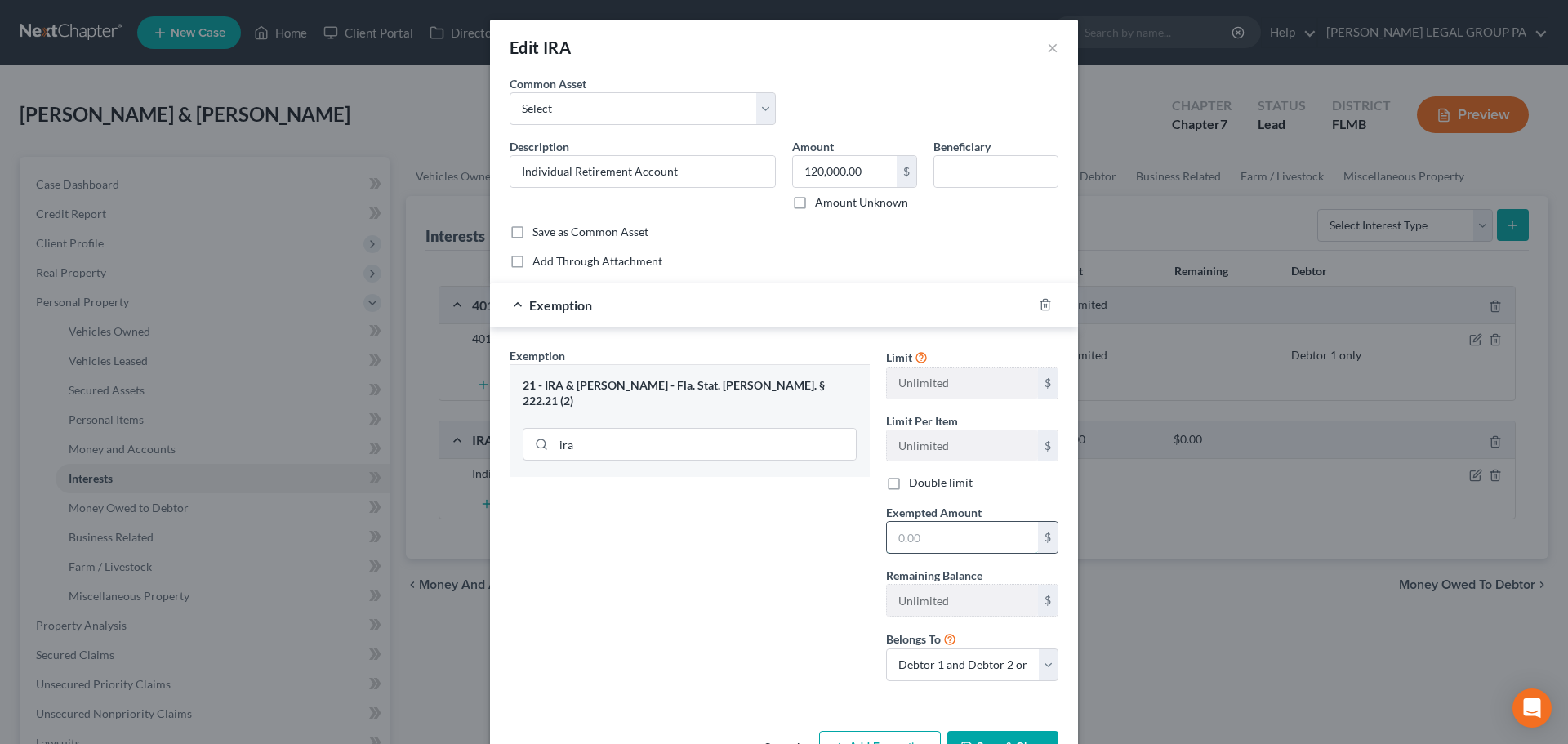
click at [933, 543] on input "text" at bounding box center [963, 537] width 151 height 31
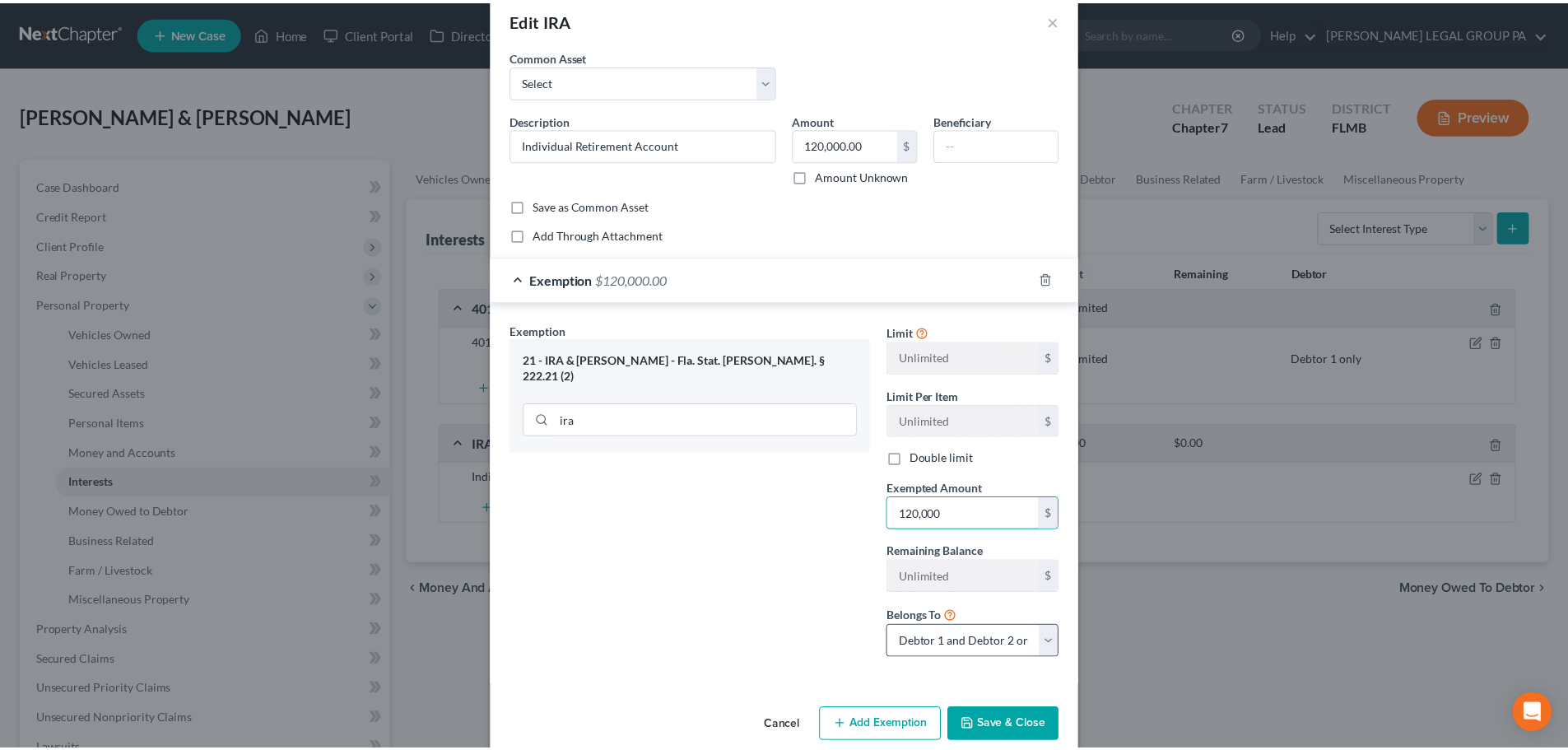
scroll to position [54, 0]
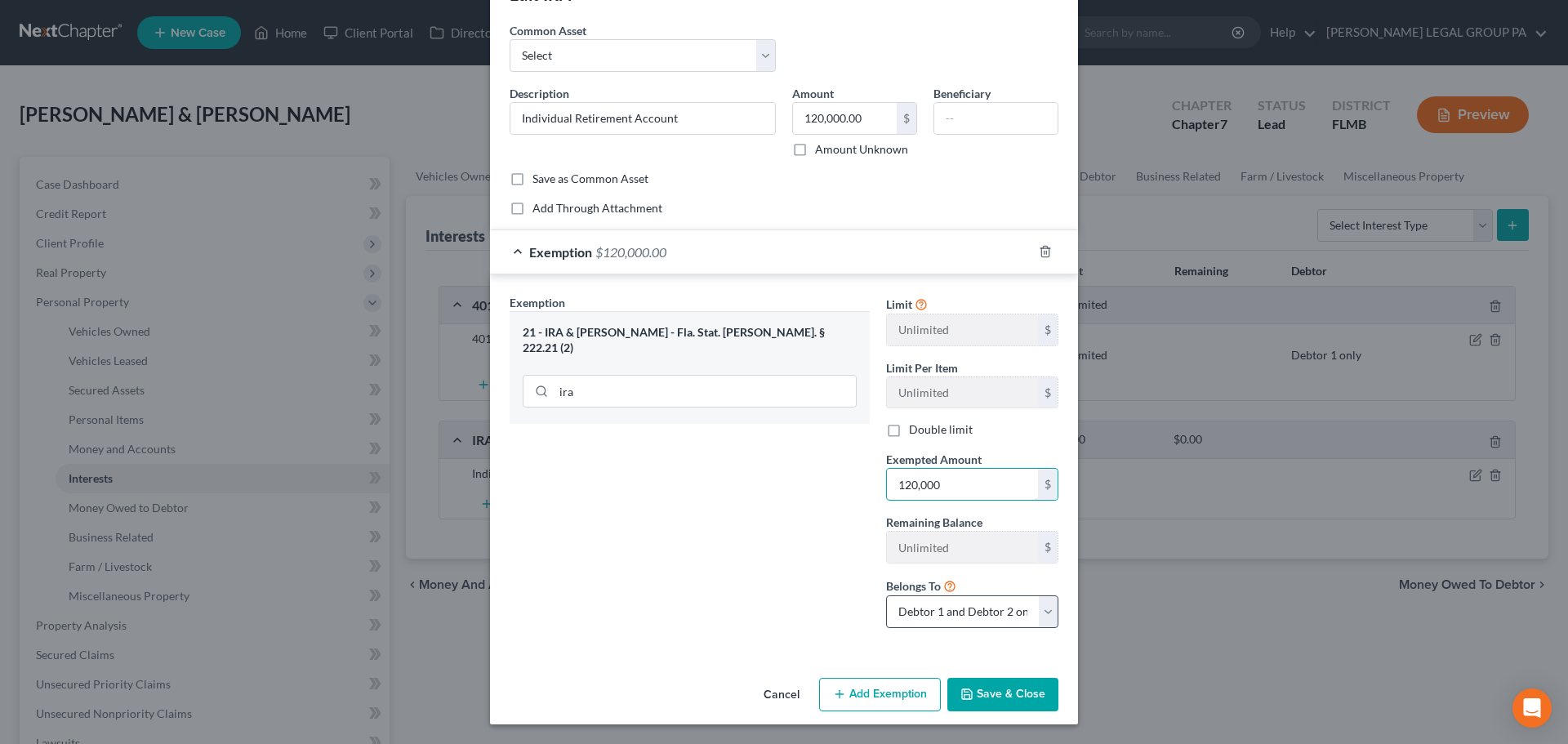
type input "120,000"
click at [954, 618] on select "Debtor 1 only Debtor 2 only Debtor 1 and Debtor 2 only" at bounding box center [972, 611] width 172 height 32
select select "0"
click at [886, 595] on select "Debtor 1 only Debtor 2 only Debtor 1 and Debtor 2 only" at bounding box center [972, 611] width 172 height 32
click at [993, 704] on button "Save & Close" at bounding box center [1002, 695] width 111 height 34
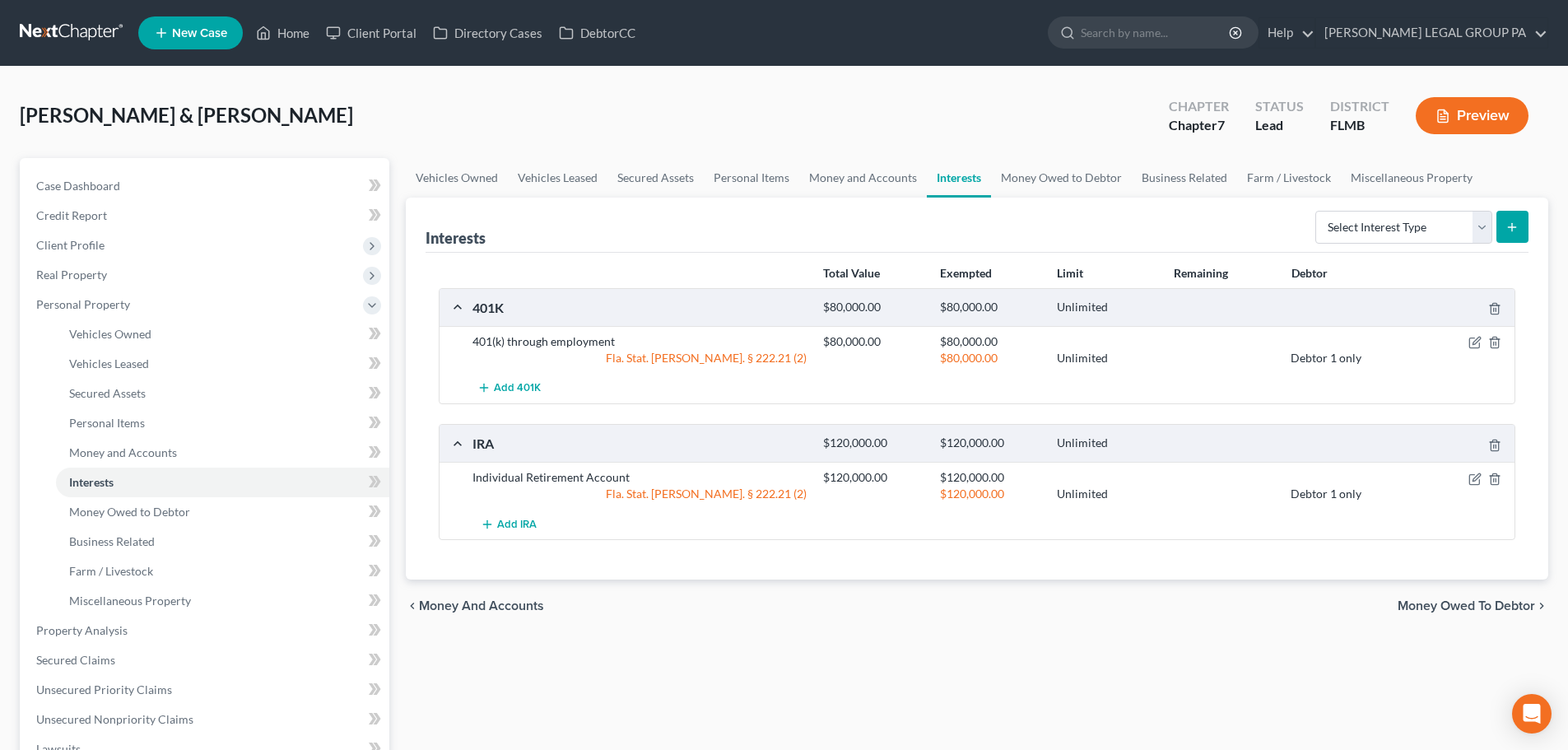
scroll to position [165, 0]
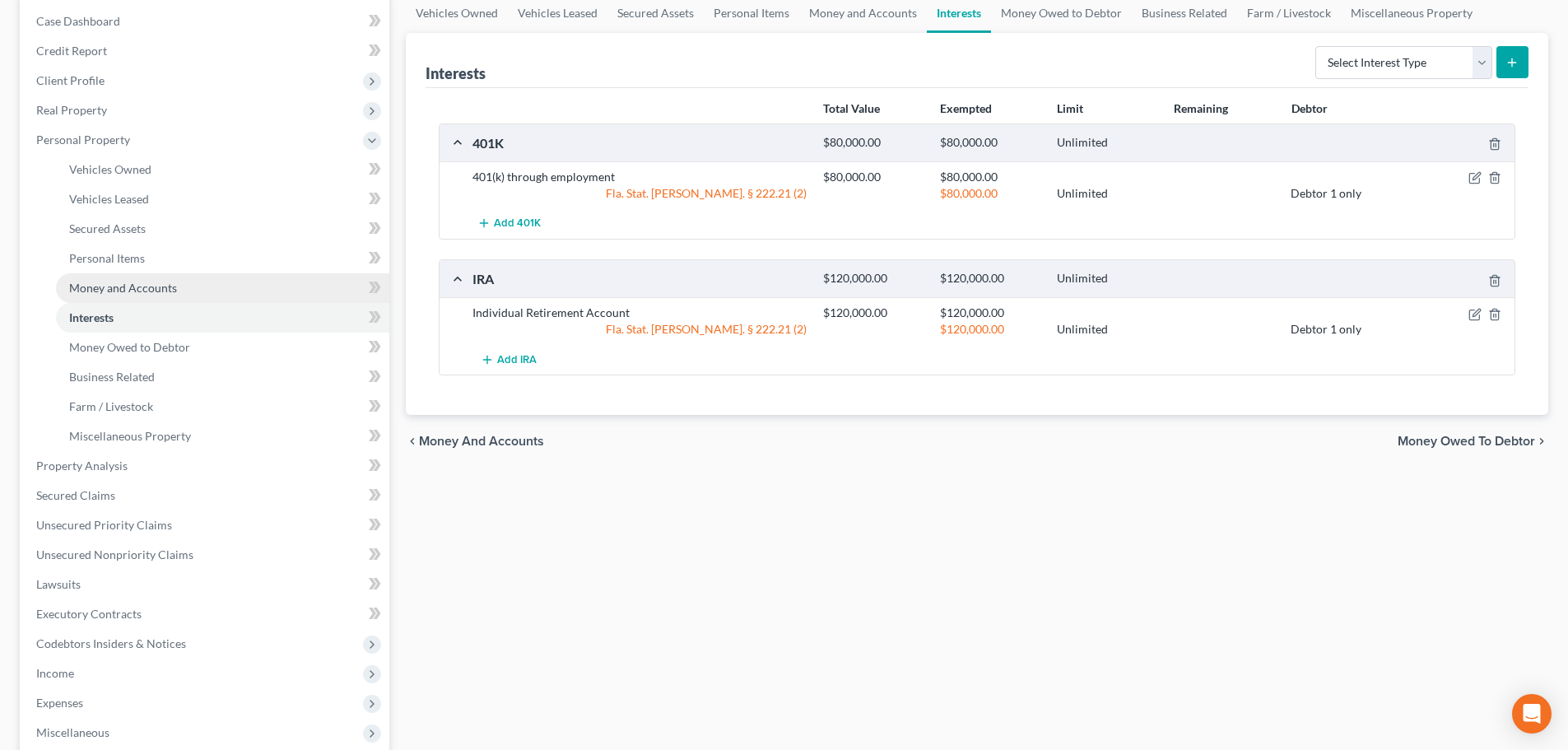
click at [127, 291] on span "Money and Accounts" at bounding box center [123, 288] width 107 height 14
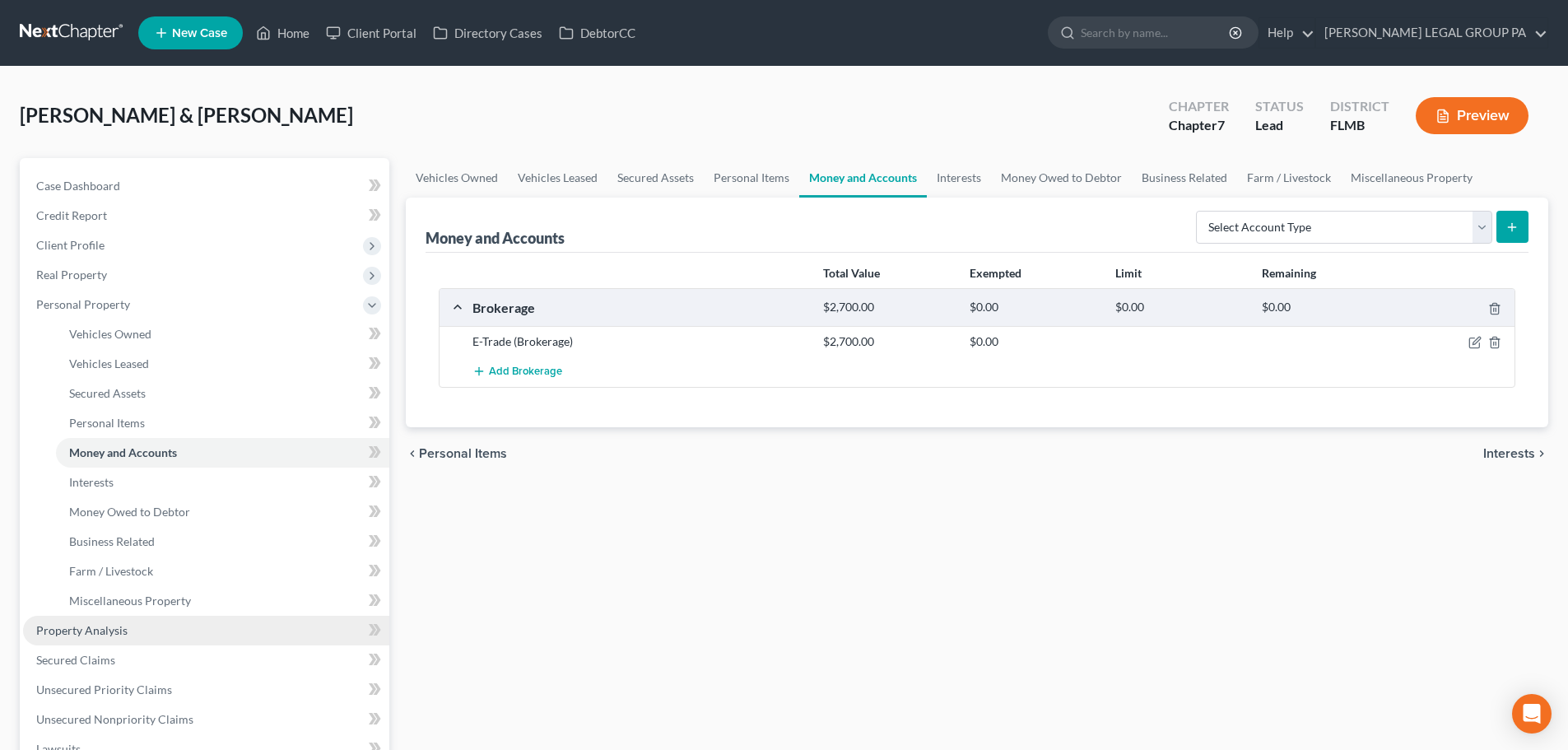
click at [140, 618] on link "Property Analysis" at bounding box center [206, 630] width 367 height 30
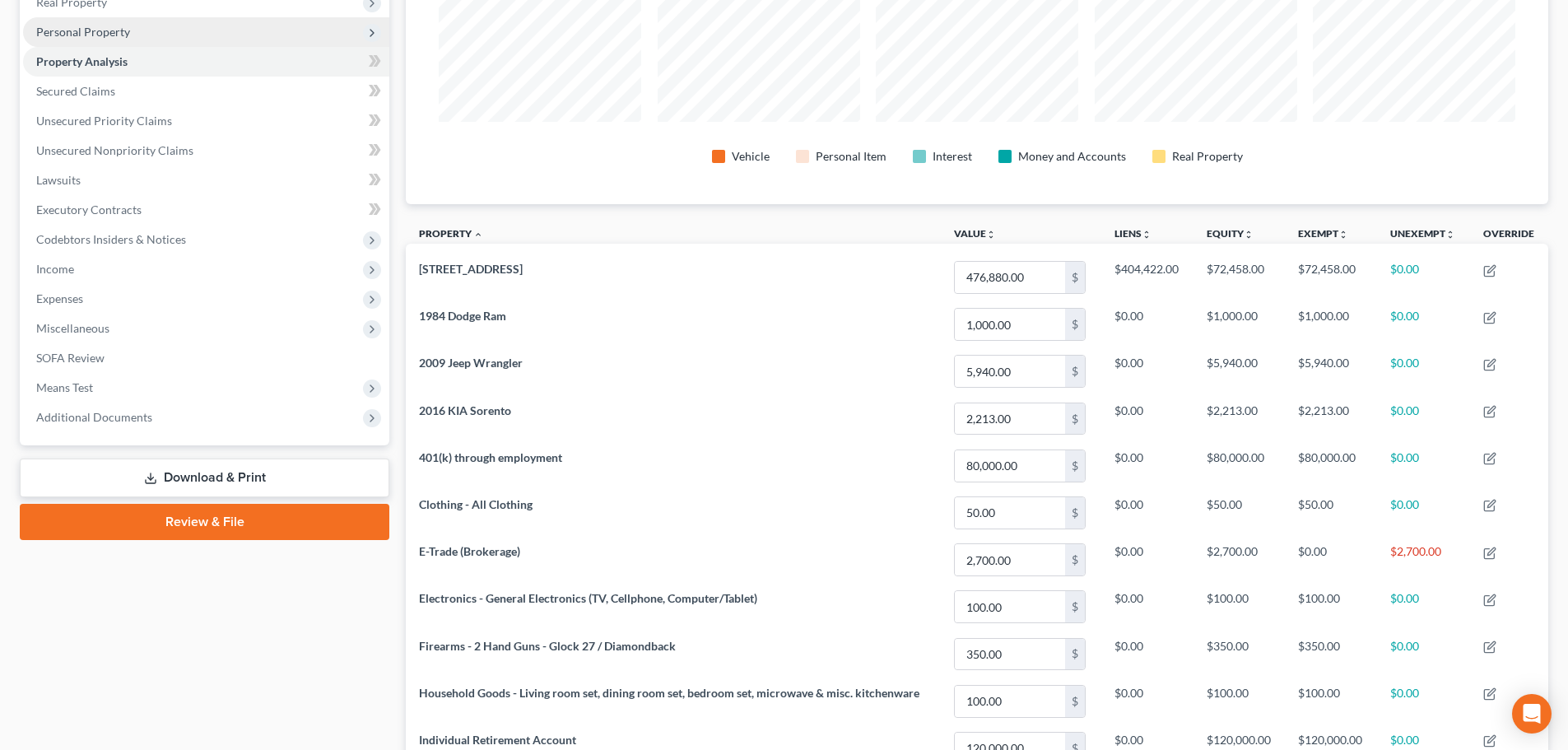
scroll to position [20, 0]
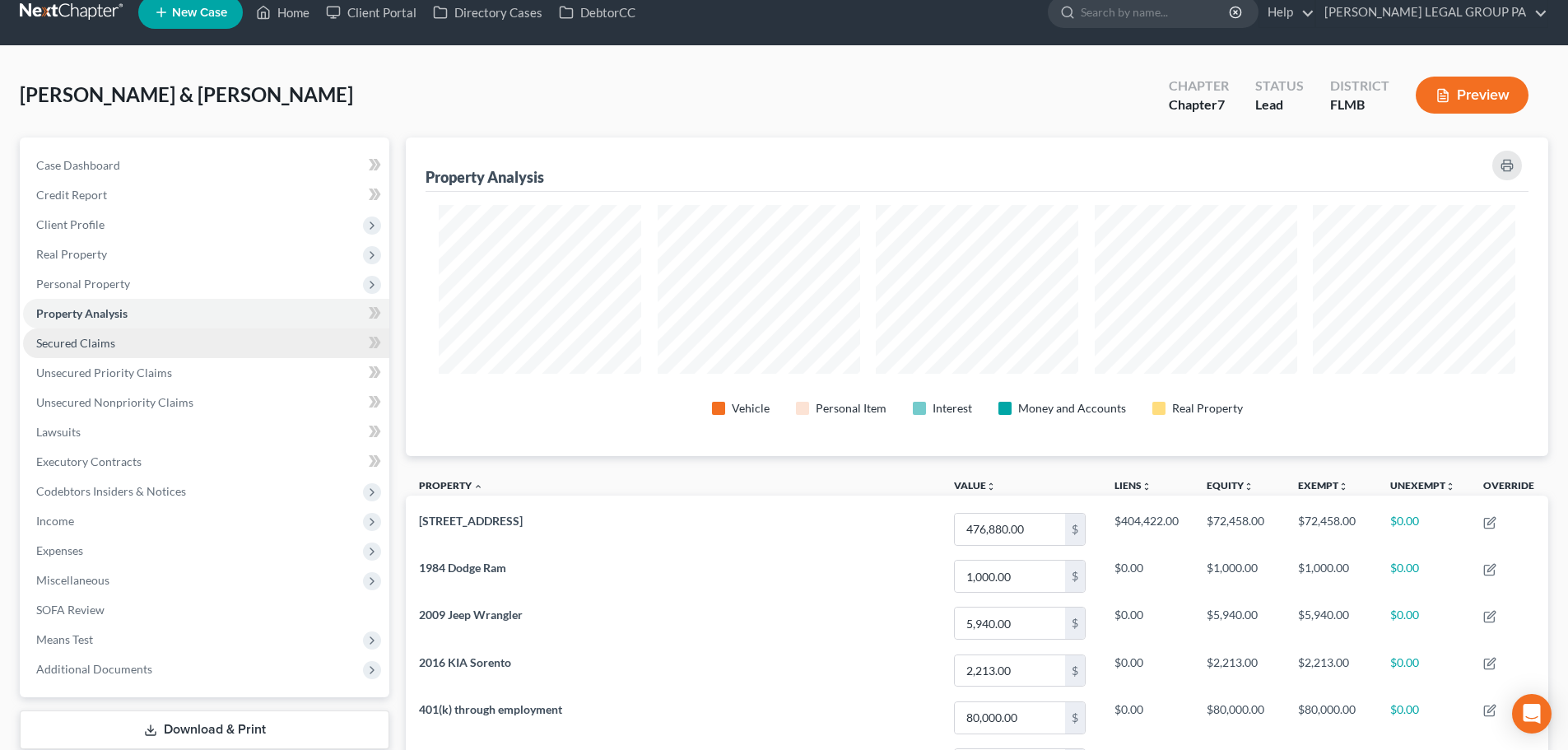
click at [75, 339] on span "Secured Claims" at bounding box center [76, 342] width 79 height 14
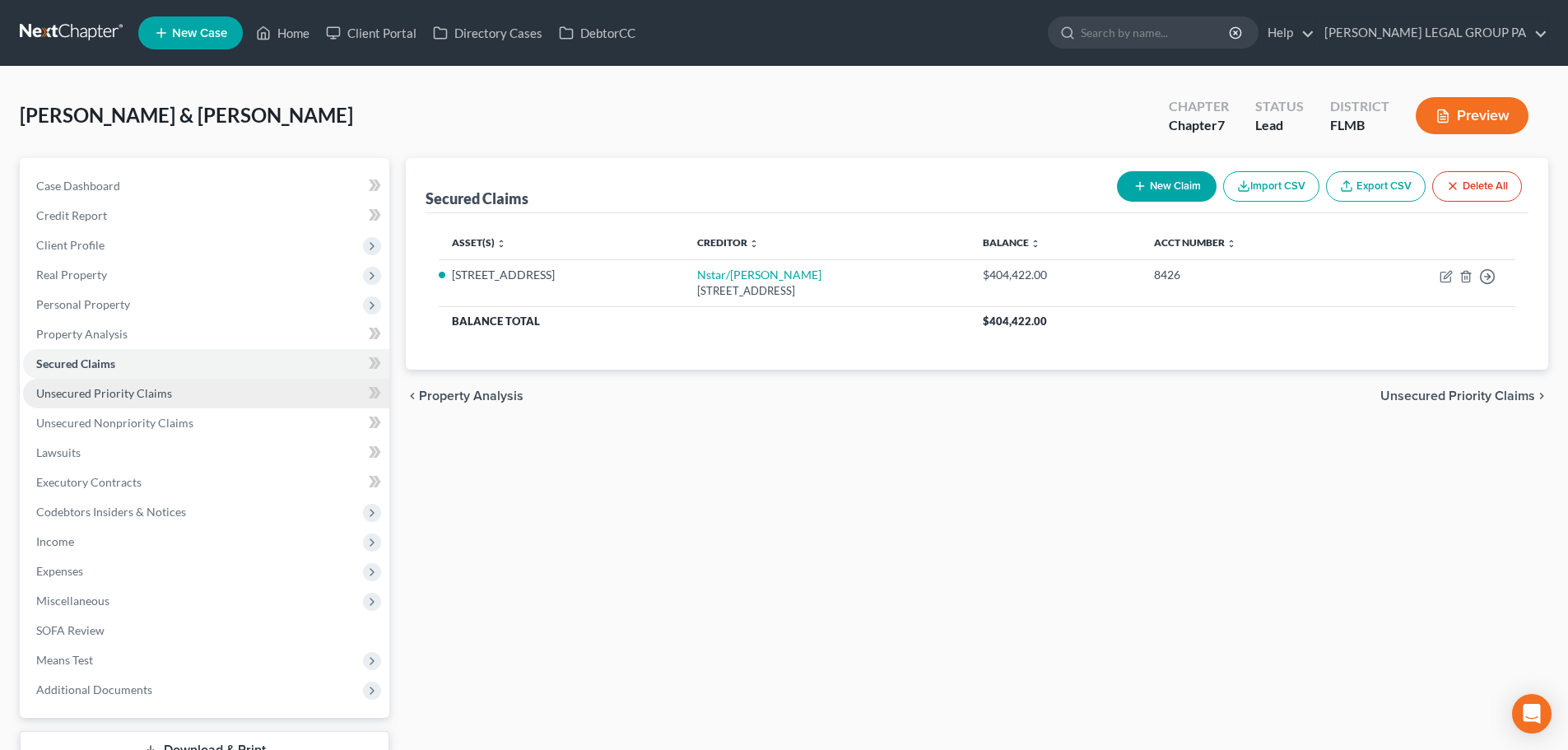
click at [103, 393] on span "Unsecured Priority Claims" at bounding box center [105, 392] width 136 height 14
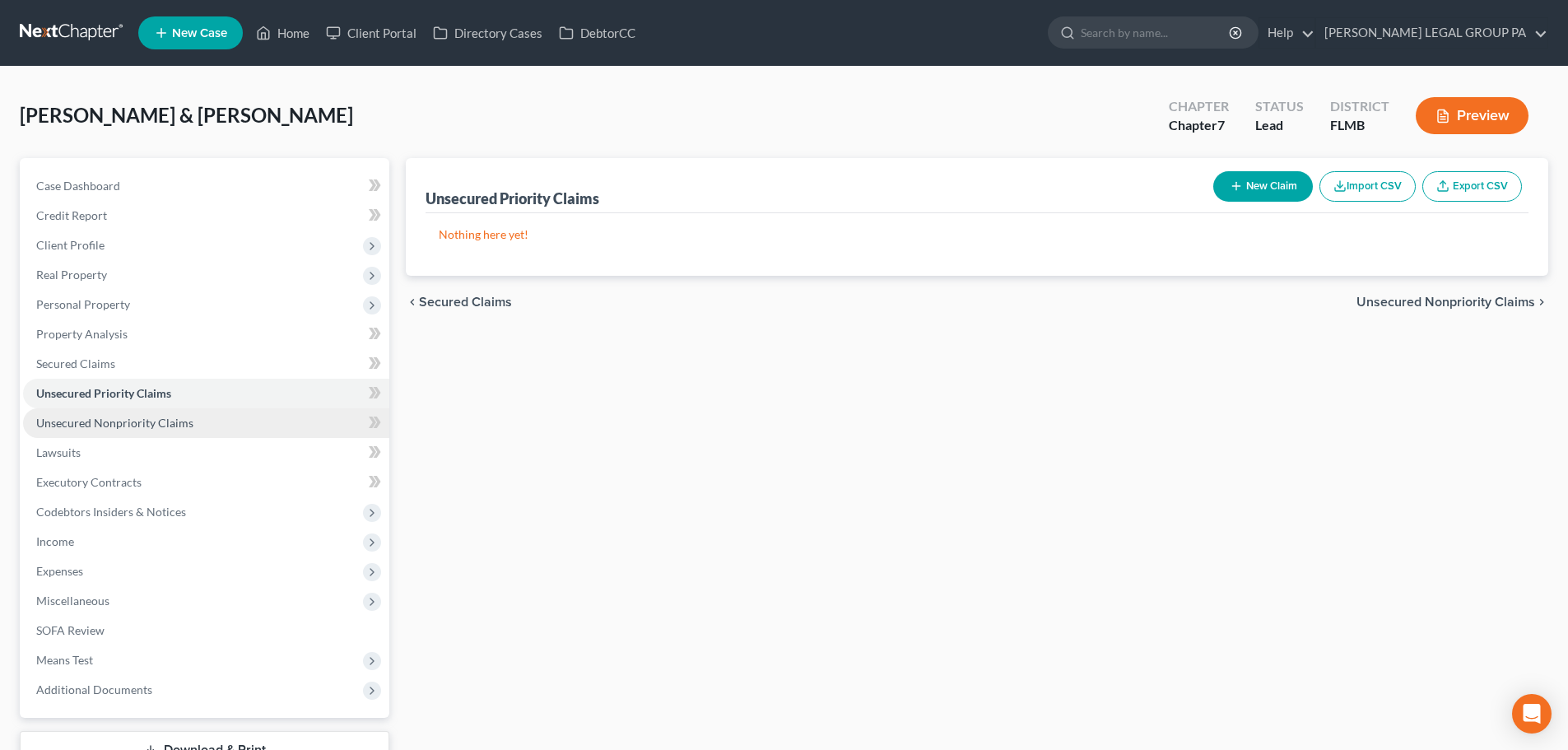
click at [114, 411] on link "Unsecured Nonpriority Claims" at bounding box center [206, 423] width 367 height 30
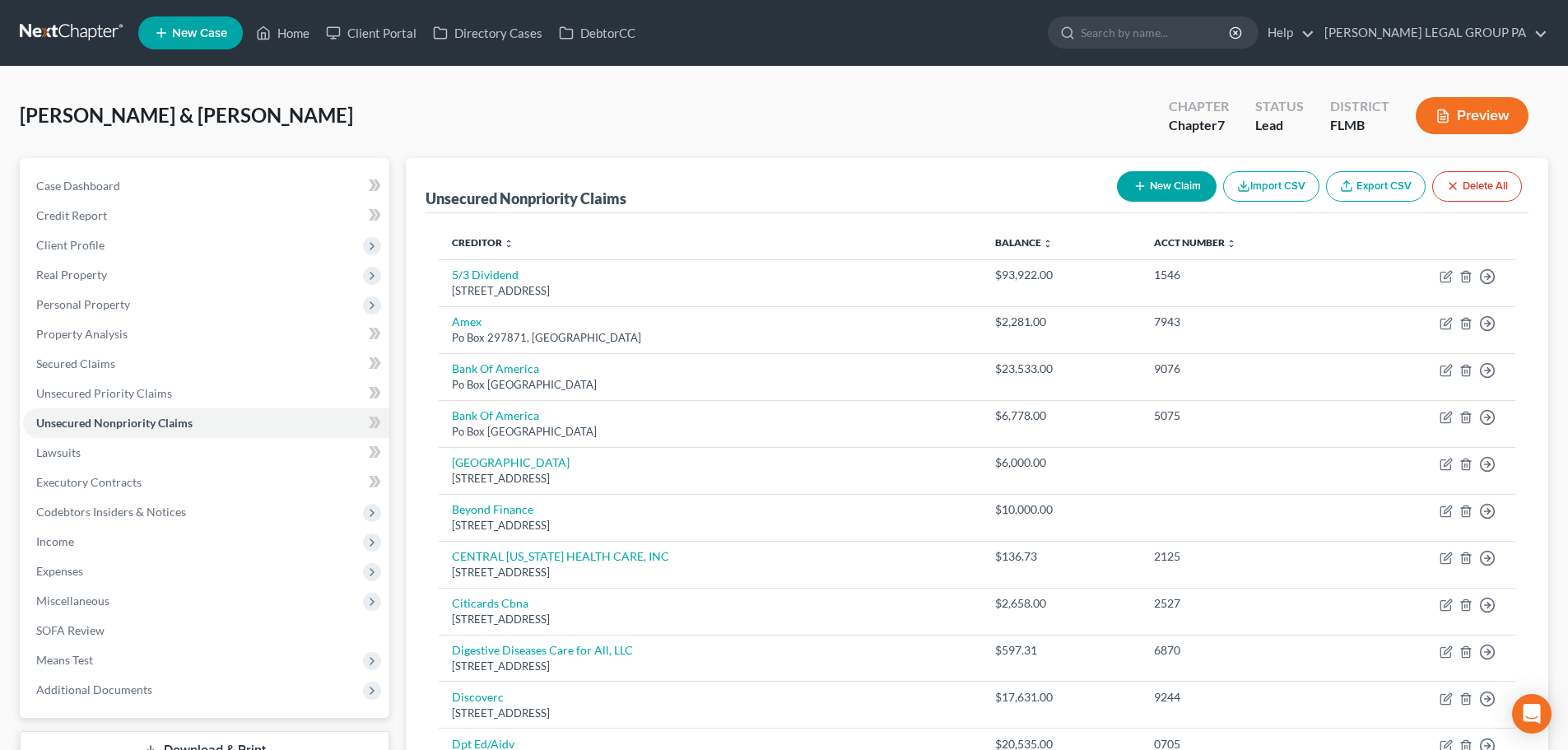
click at [1161, 195] on button "New Claim" at bounding box center [1167, 186] width 100 height 31
select select "2"
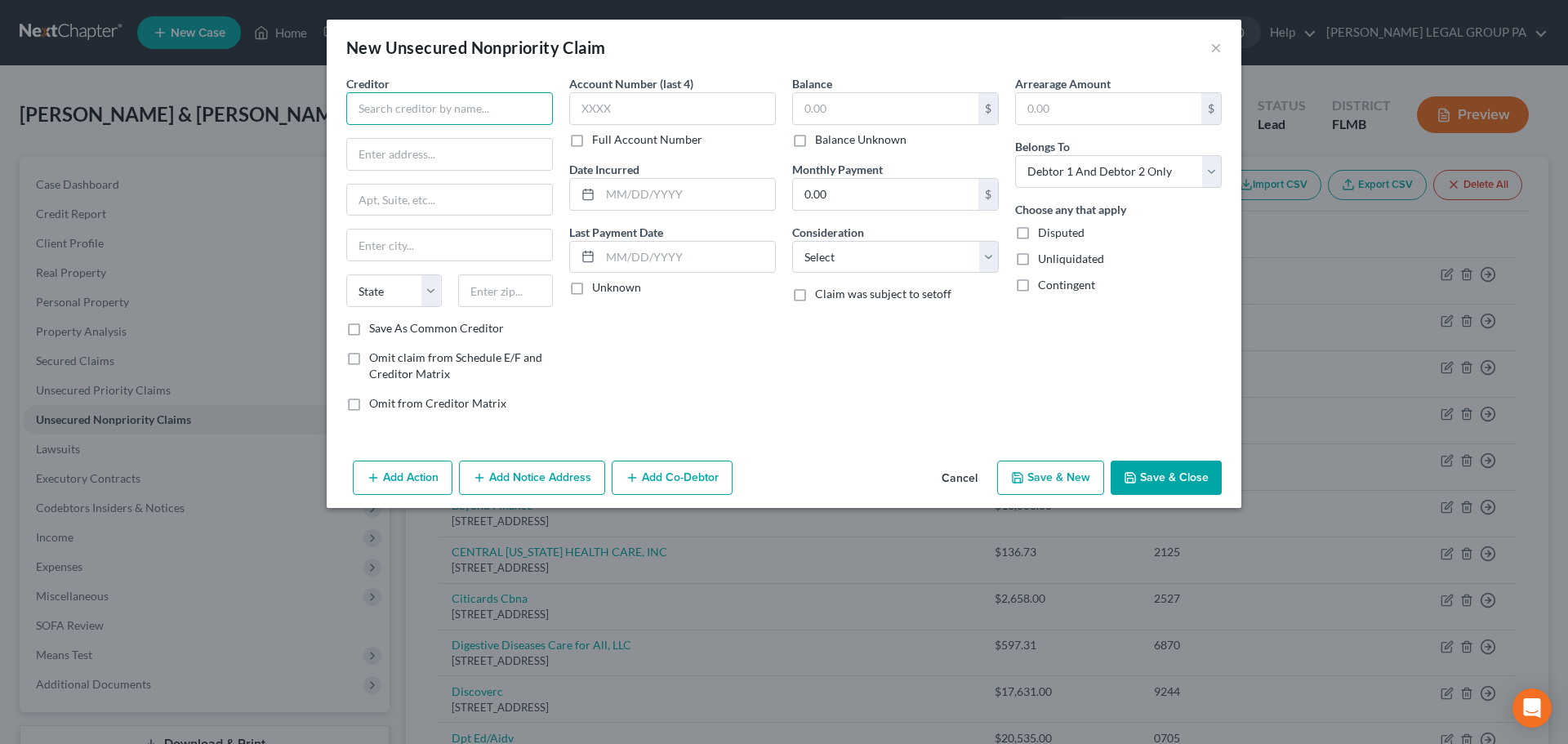
click at [468, 117] on input "text" at bounding box center [449, 108] width 207 height 32
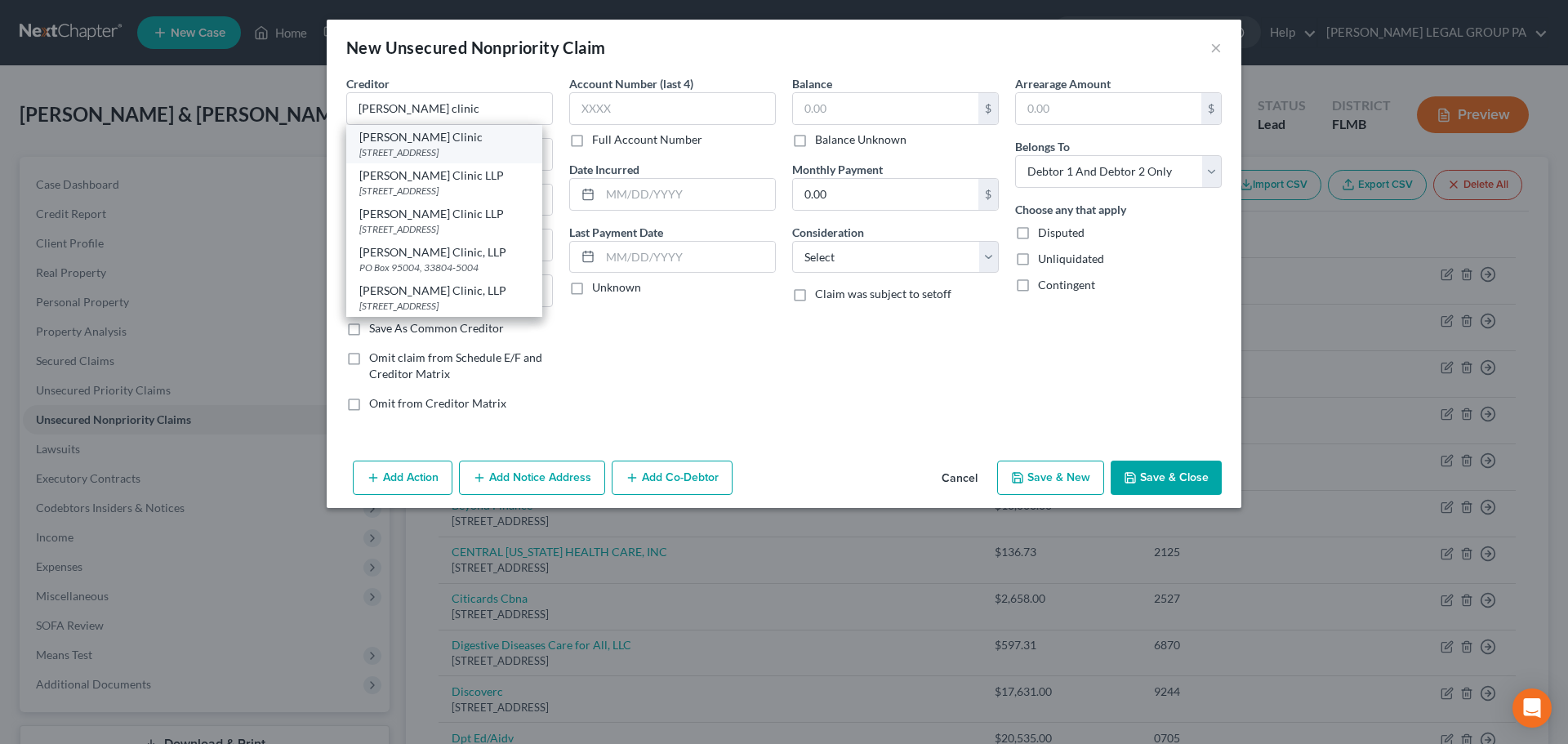
click at [402, 137] on div "Watson Clinic" at bounding box center [445, 137] width 169 height 16
type input "Watson Clinic"
type input "PO Box 95004"
type input "Lakeland"
select select "9"
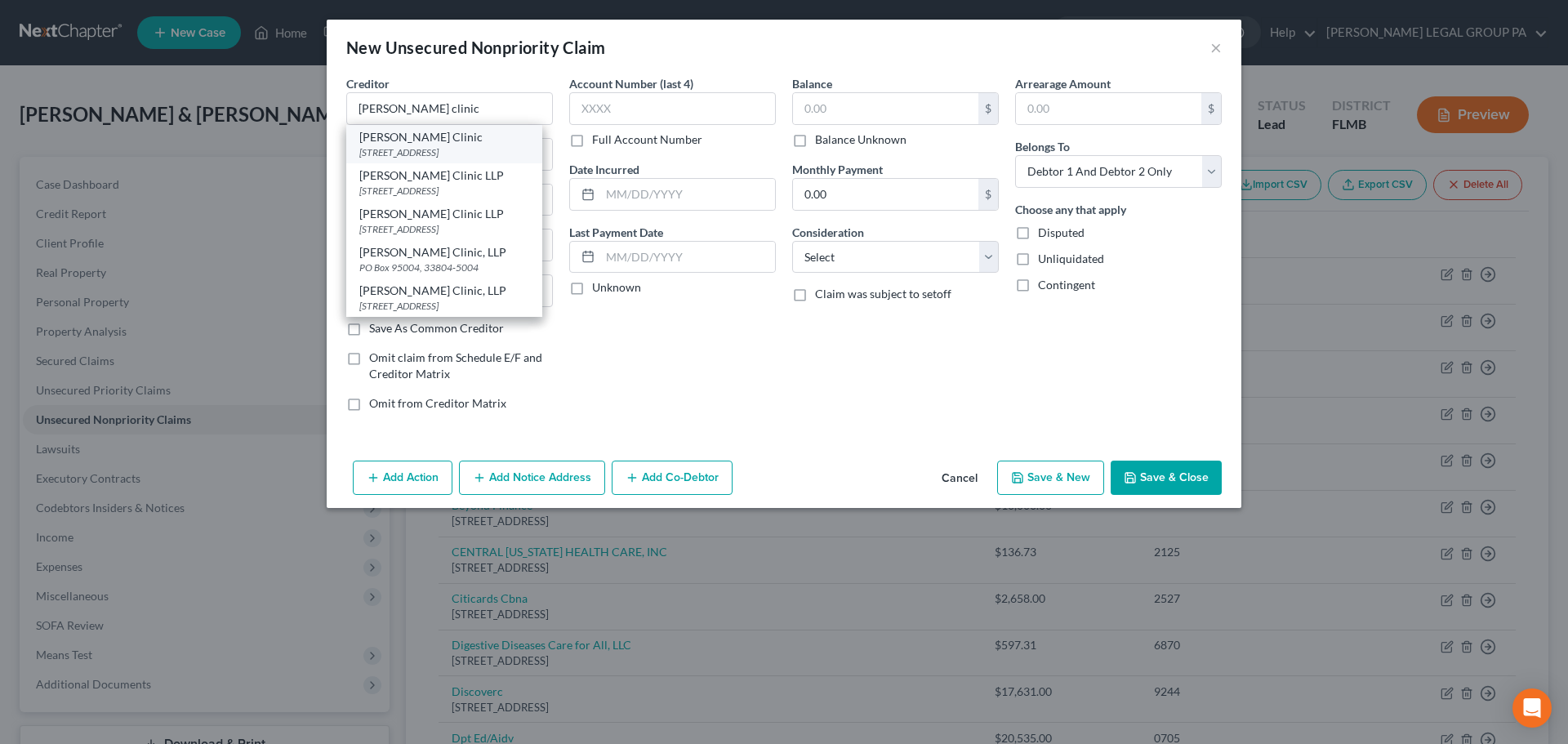
type input "33804"
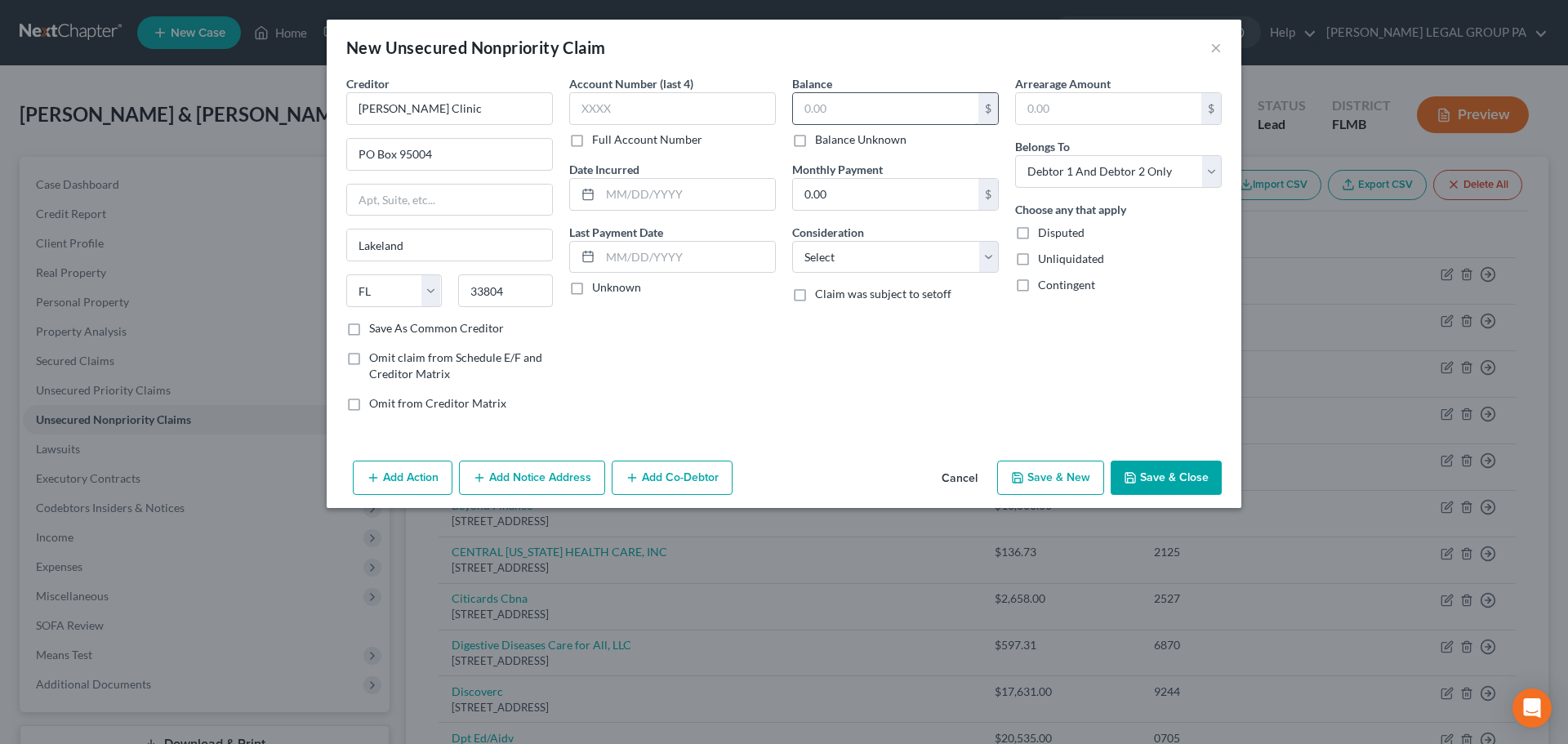
click at [811, 107] on input "text" at bounding box center [885, 108] width 186 height 31
type input "709.41"
click at [614, 110] on input "text" at bounding box center [672, 108] width 207 height 32
type input "2310"
click at [817, 334] on div "Balance 709.41 $ Balance Unknown Balance Undetermined 709.41 $ Balance Unknown …" at bounding box center [896, 249] width 223 height 349
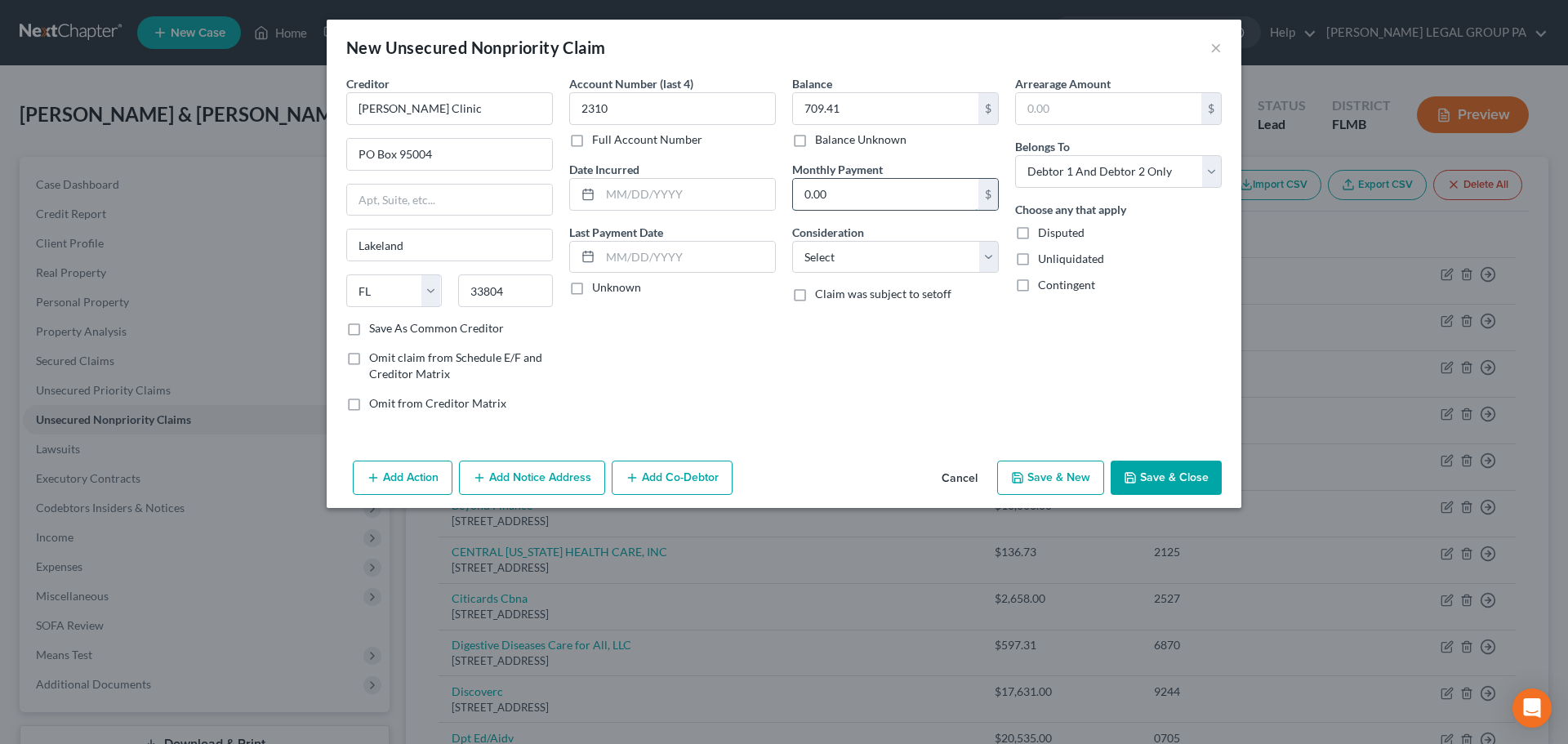
click at [837, 189] on input "0.00" at bounding box center [885, 194] width 186 height 31
click at [882, 258] on select "Select Cable / Satellite Services Collection Agency Credit Card Debt Debt Couns…" at bounding box center [895, 257] width 207 height 32
select select "9"
click at [792, 241] on select "Select Cable / Satellite Services Collection Agency Credit Card Debt Debt Couns…" at bounding box center [895, 257] width 207 height 32
click at [1170, 478] on button "Save & Close" at bounding box center [1166, 478] width 111 height 34
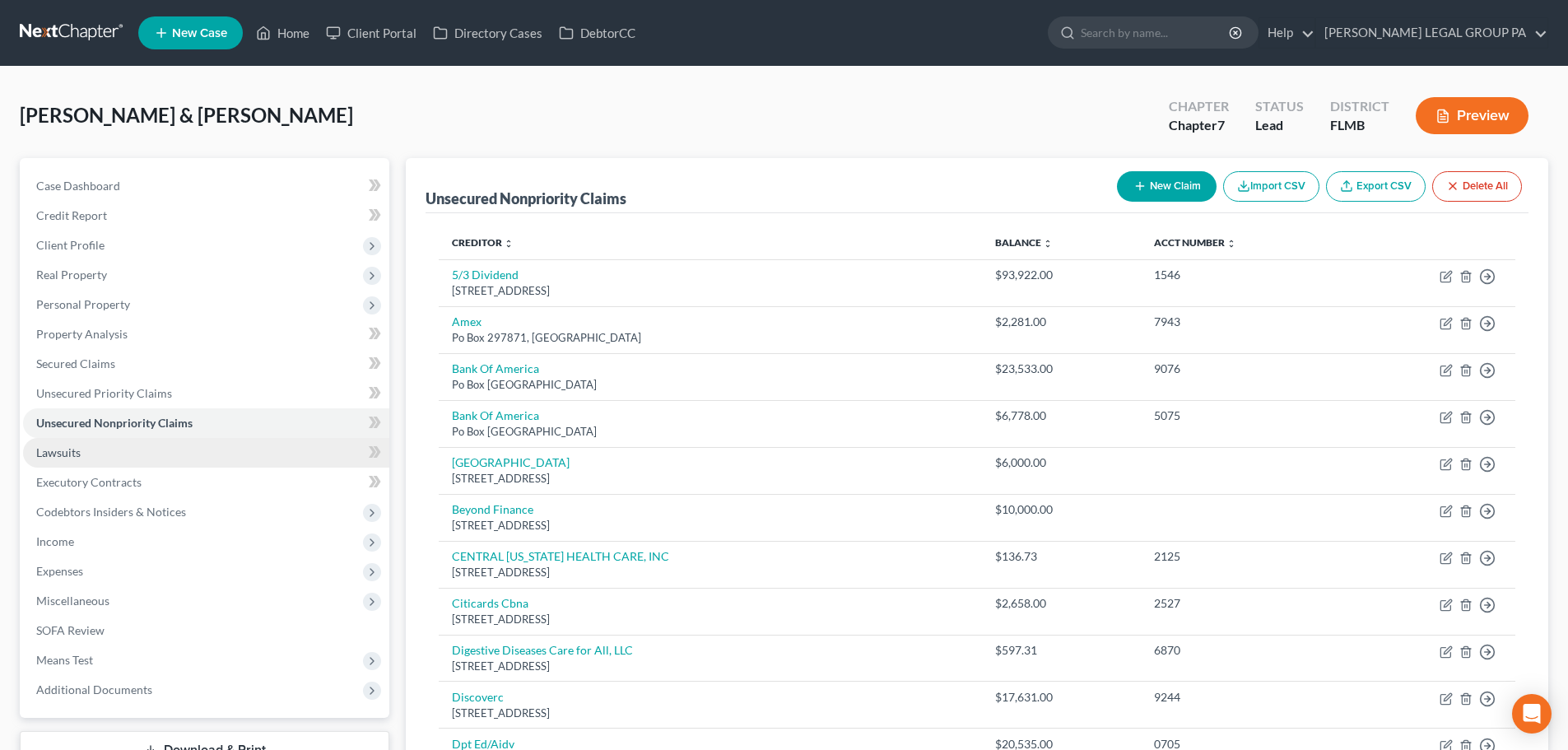
click at [64, 452] on span "Lawsuits" at bounding box center [59, 452] width 44 height 14
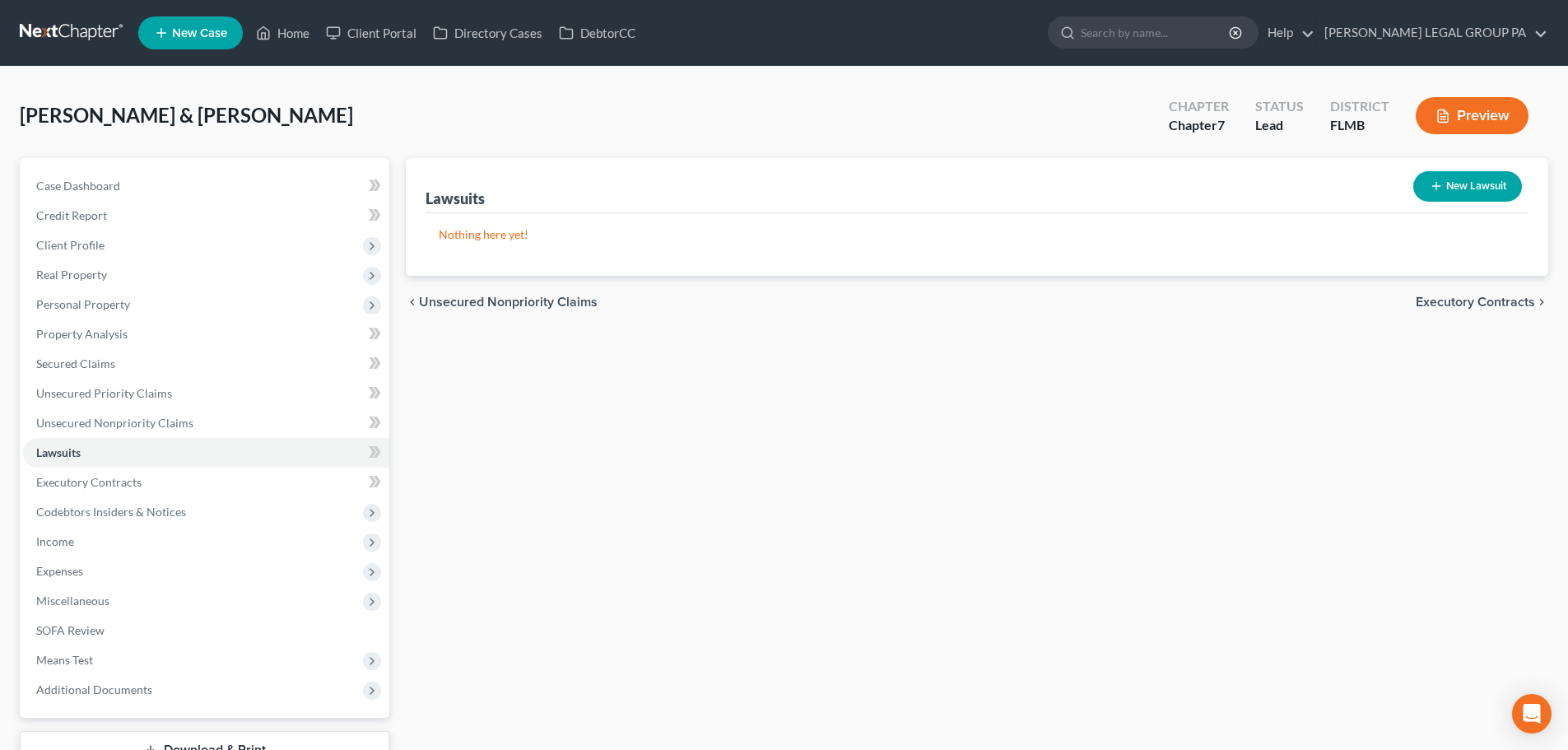
click at [1466, 184] on button "New Lawsuit" at bounding box center [1467, 186] width 108 height 31
select select "0"
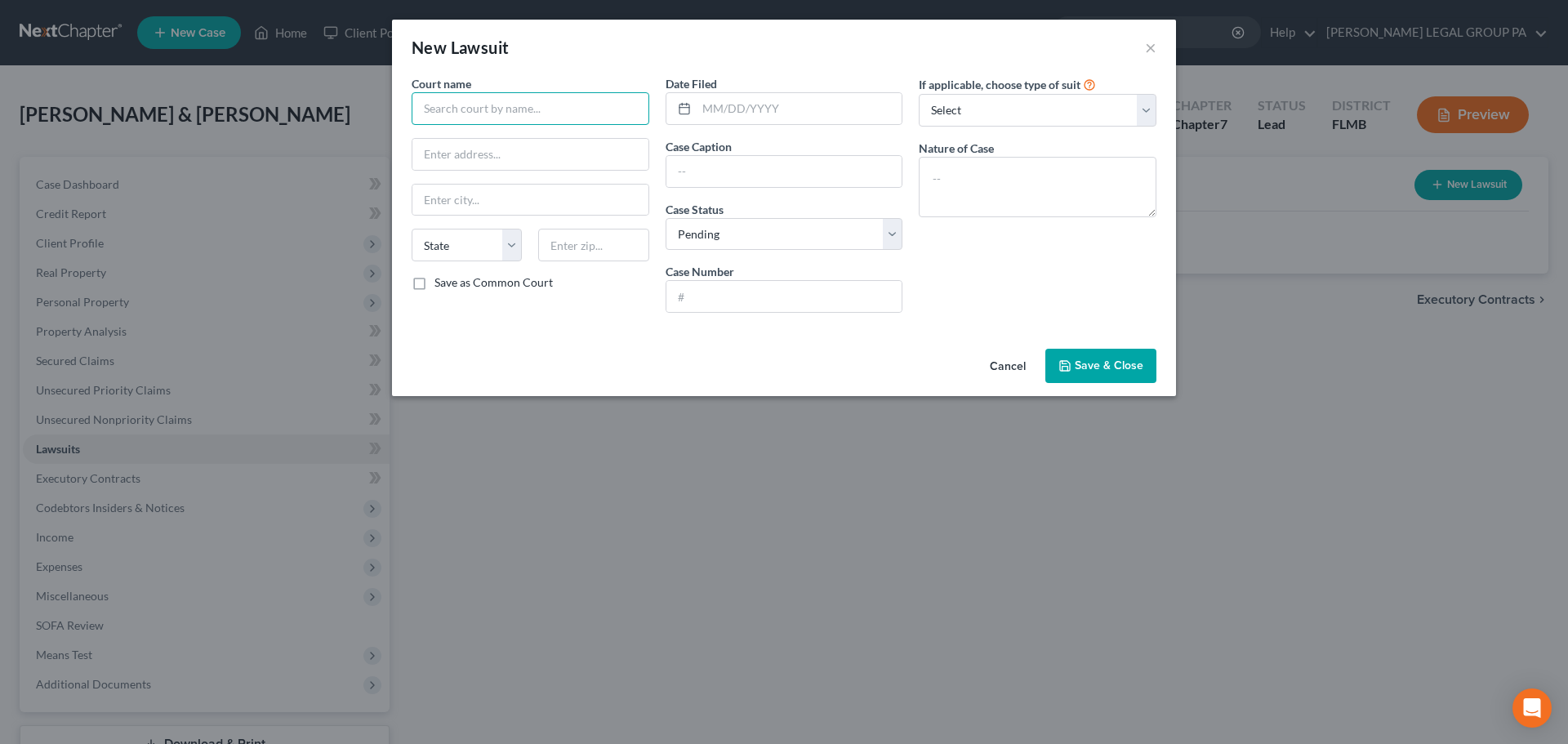
click at [550, 114] on input "text" at bounding box center [530, 108] width 238 height 32
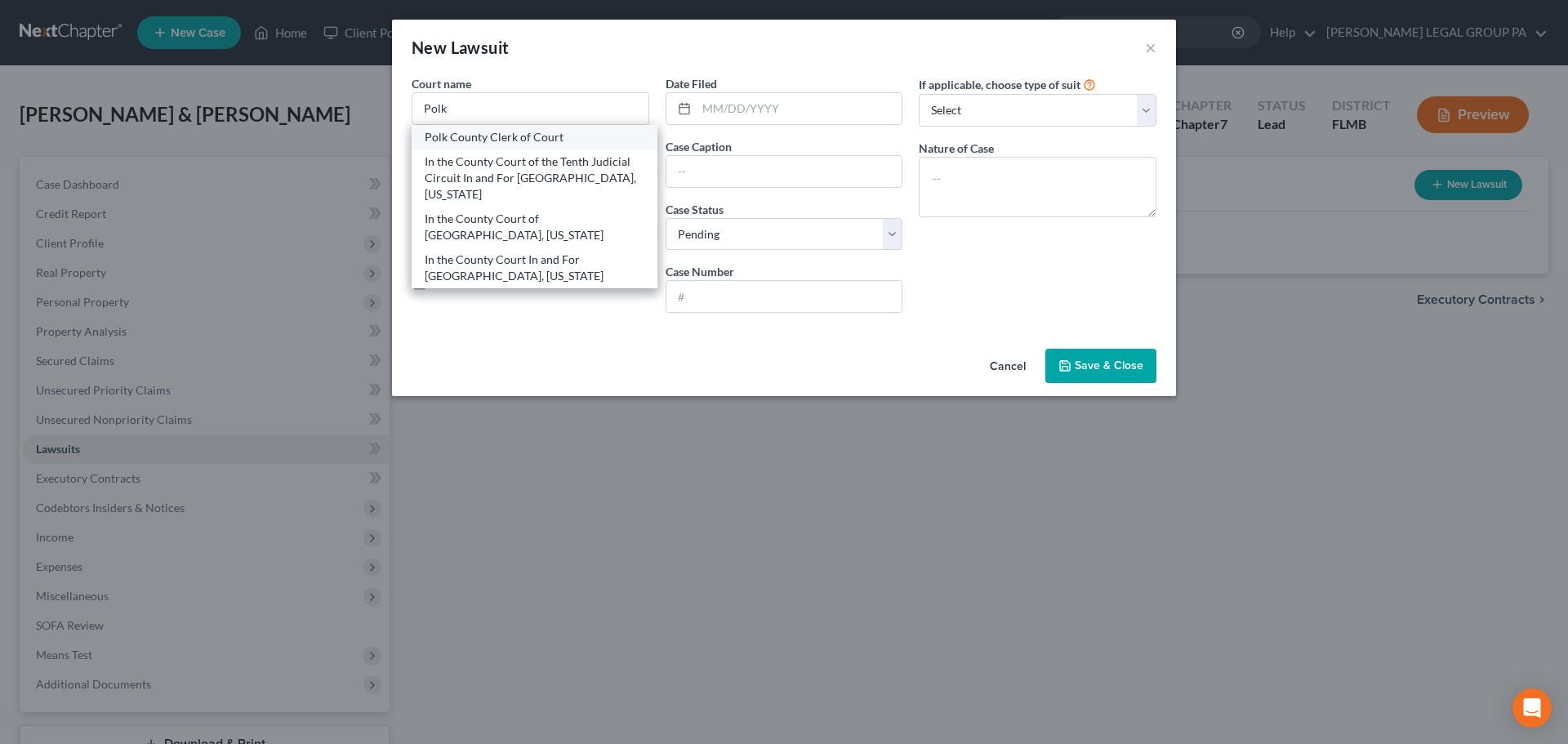
click at [536, 139] on div "Polk County Clerk of Court" at bounding box center [534, 137] width 220 height 16
type input "Polk County Clerk of Court"
type input "255 N Broadway Ave."
type input "Bartow"
select select "9"
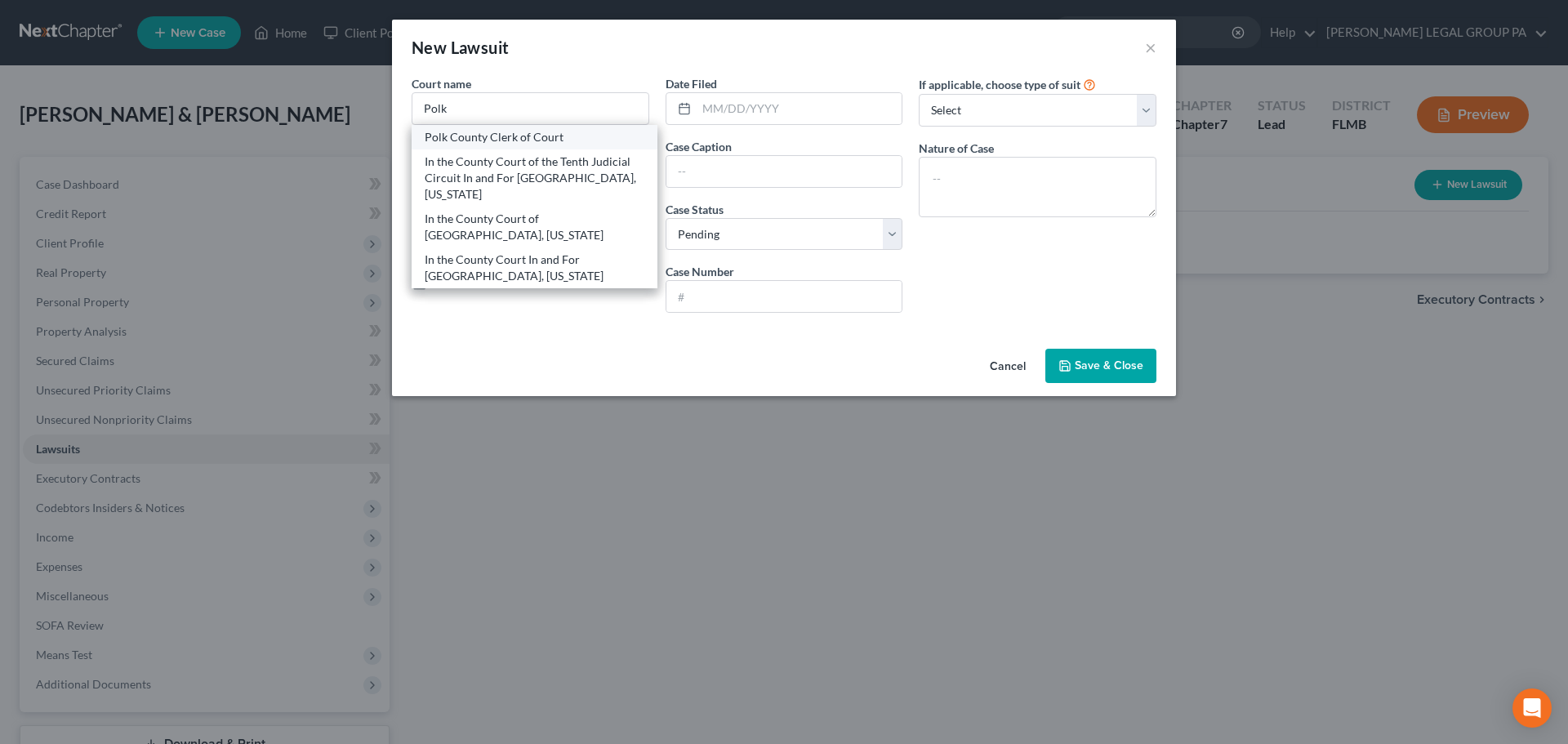
type input "33830"
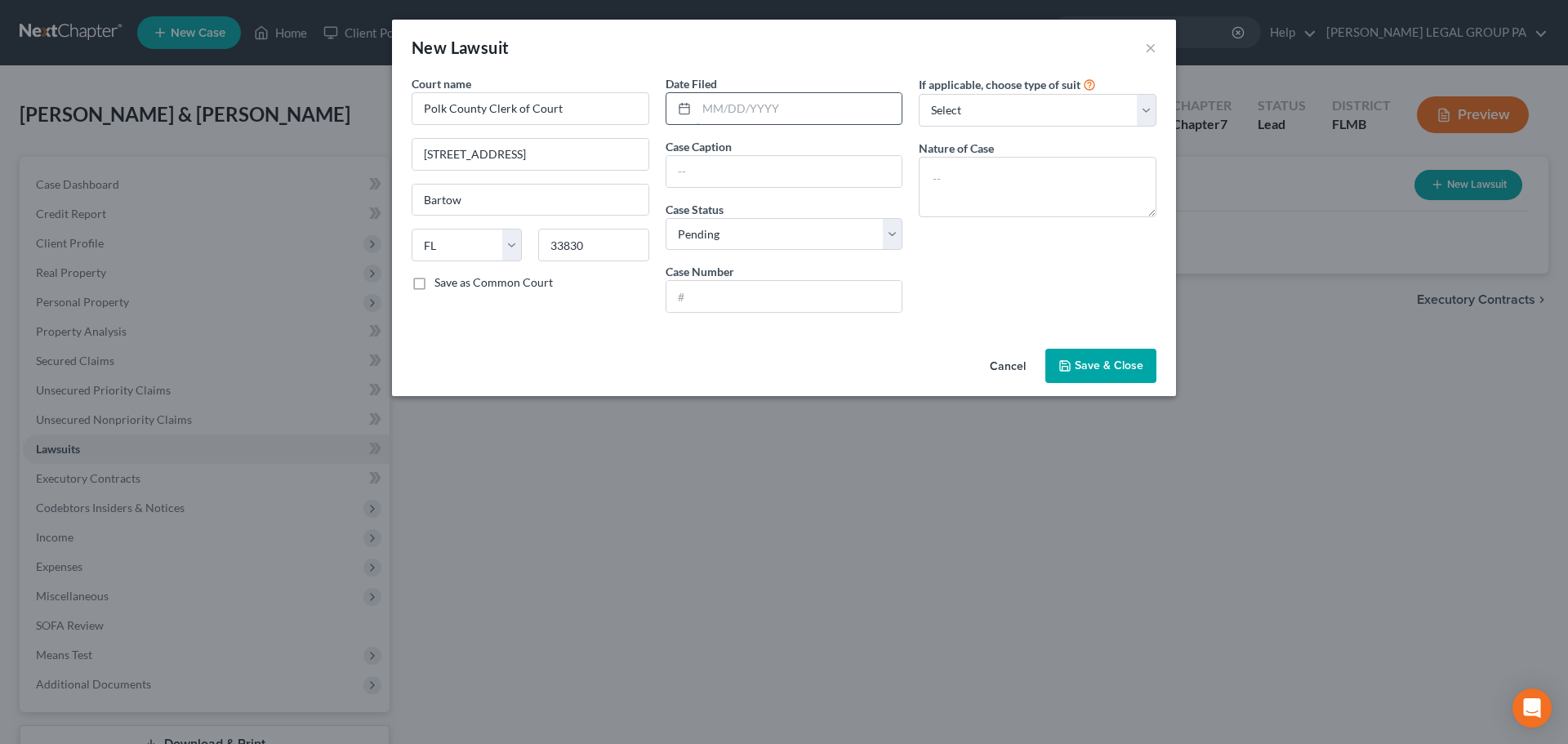
click at [866, 101] on input "text" at bounding box center [800, 108] width 206 height 31
type input "05/12/2025"
click at [811, 174] on input "text" at bounding box center [784, 171] width 236 height 31
paste input "JPMORGAN CHASE BANK, N.A. vs. WEBB, BOBB"
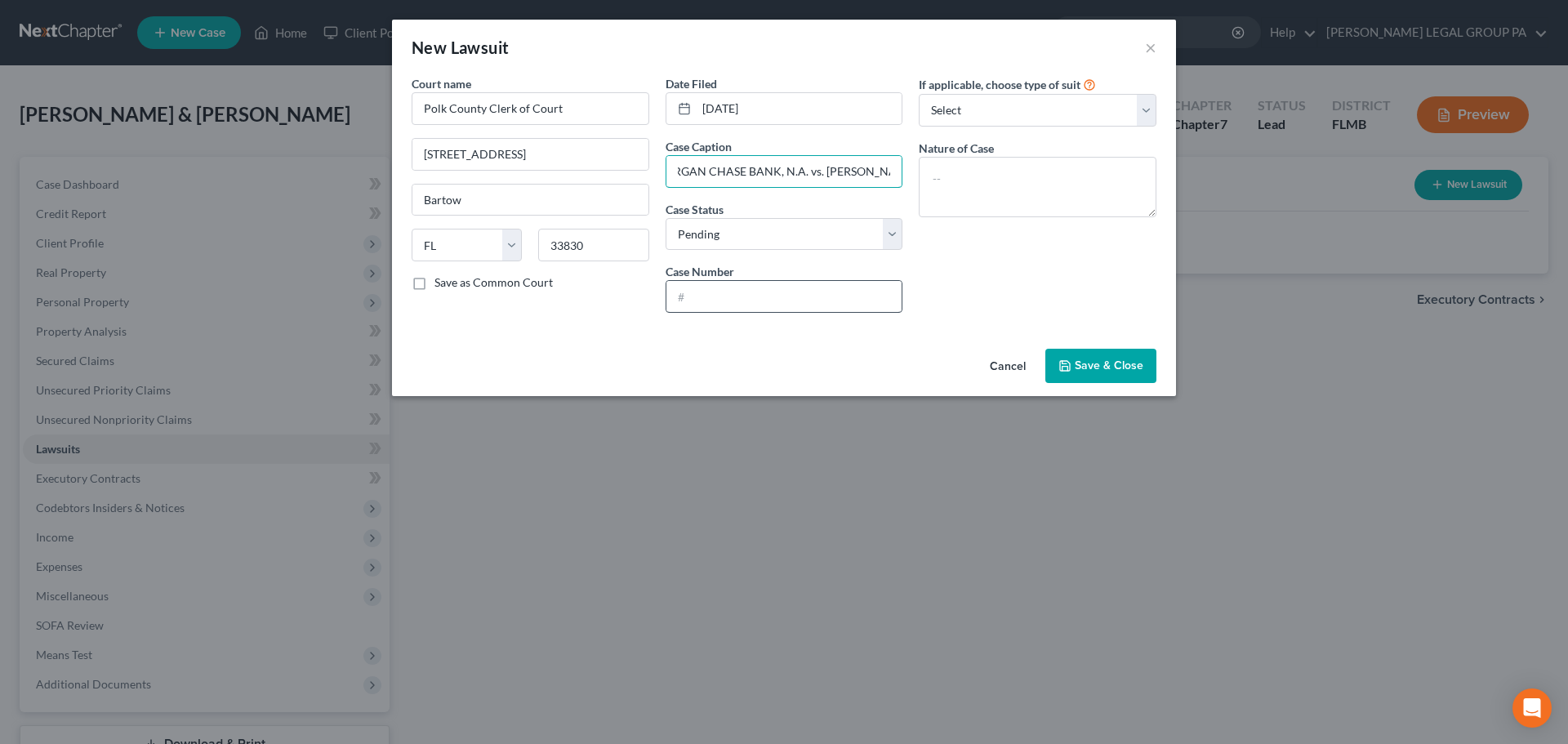
type input "JPMORGAN CHASE BANK, N.A. vs. WEBB, BOBB"
click at [802, 305] on input "text" at bounding box center [784, 296] width 236 height 31
click at [727, 291] on input "text" at bounding box center [784, 296] width 236 height 31
paste input "2025CC003888"
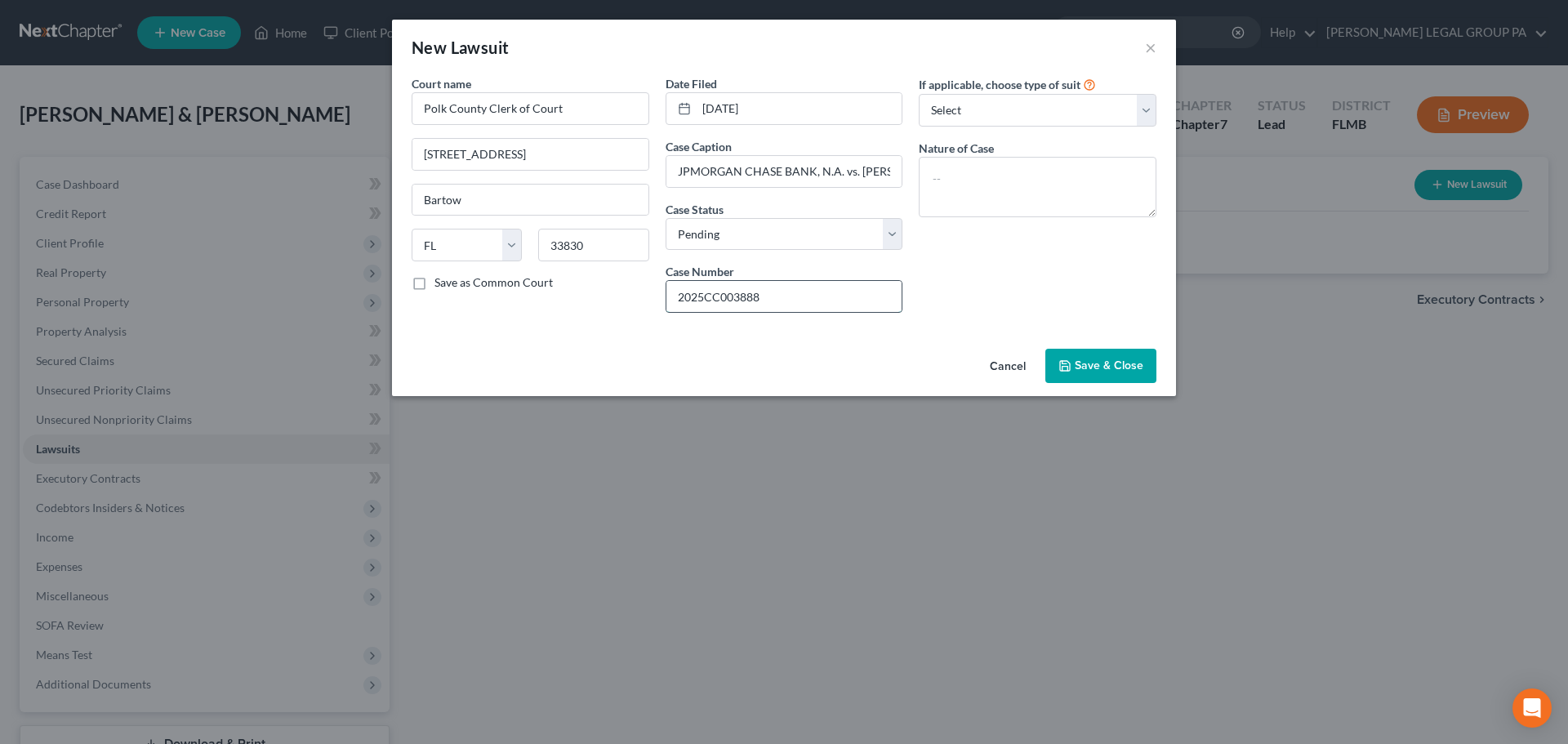
click at [706, 302] on input "2025CC003888" at bounding box center [784, 296] width 236 height 31
type input "2025-CC-003888"
click at [977, 119] on select "Select Repossession Garnishment Foreclosure Attached, Seized, Or Levied Other" at bounding box center [1038, 110] width 238 height 32
select select "4"
click at [919, 94] on select "Select Repossession Garnishment Foreclosure Attached, Seized, Or Levied Other" at bounding box center [1038, 110] width 238 height 32
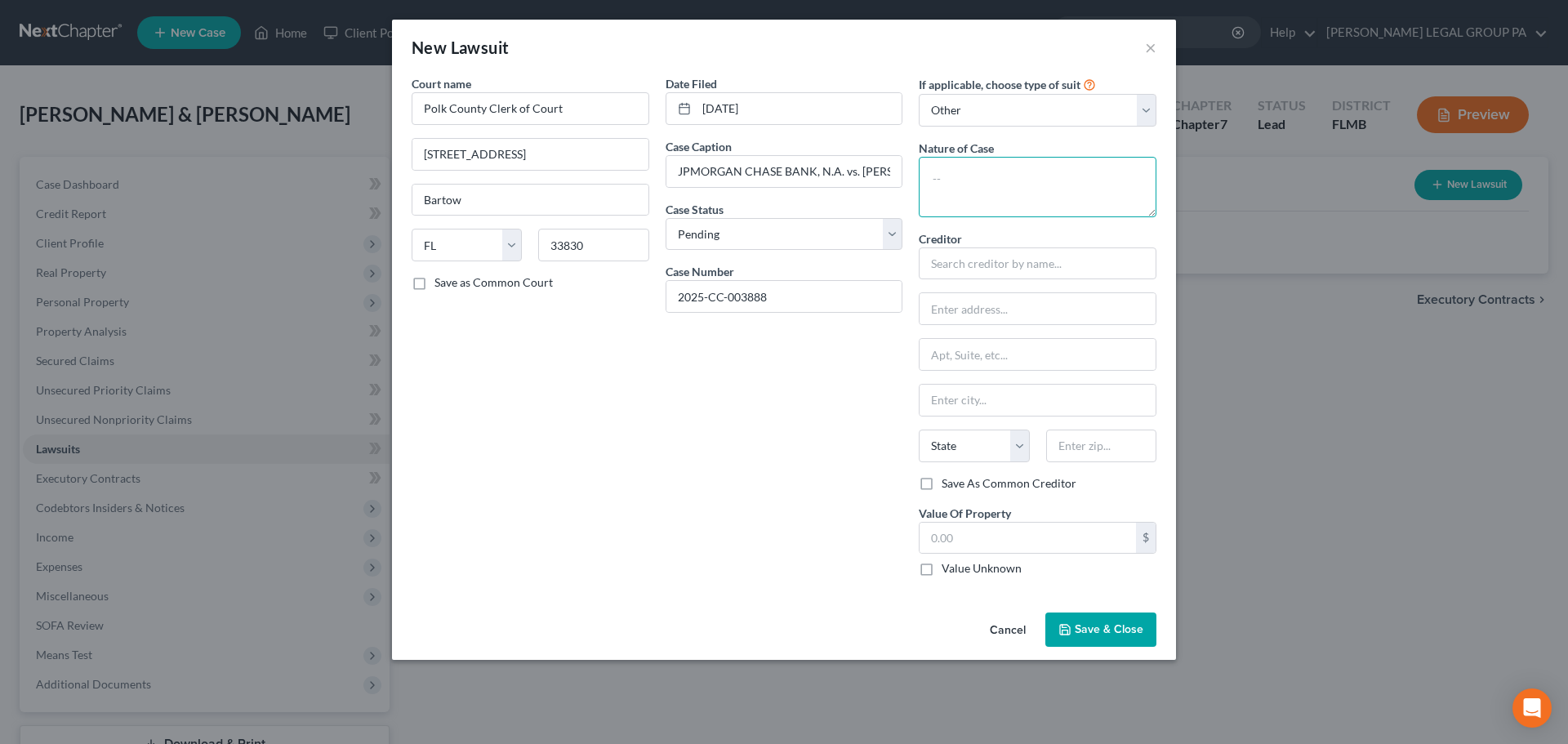
click at [976, 186] on textarea at bounding box center [1038, 186] width 238 height 60
click at [1006, 176] on textarea at bounding box center [1038, 186] width 238 height 60
paste textarea "DMGC - DAMAGES"
type textarea "DMGC - DAMAGES (CC)"
click at [1006, 271] on input "text" at bounding box center [1038, 264] width 238 height 32
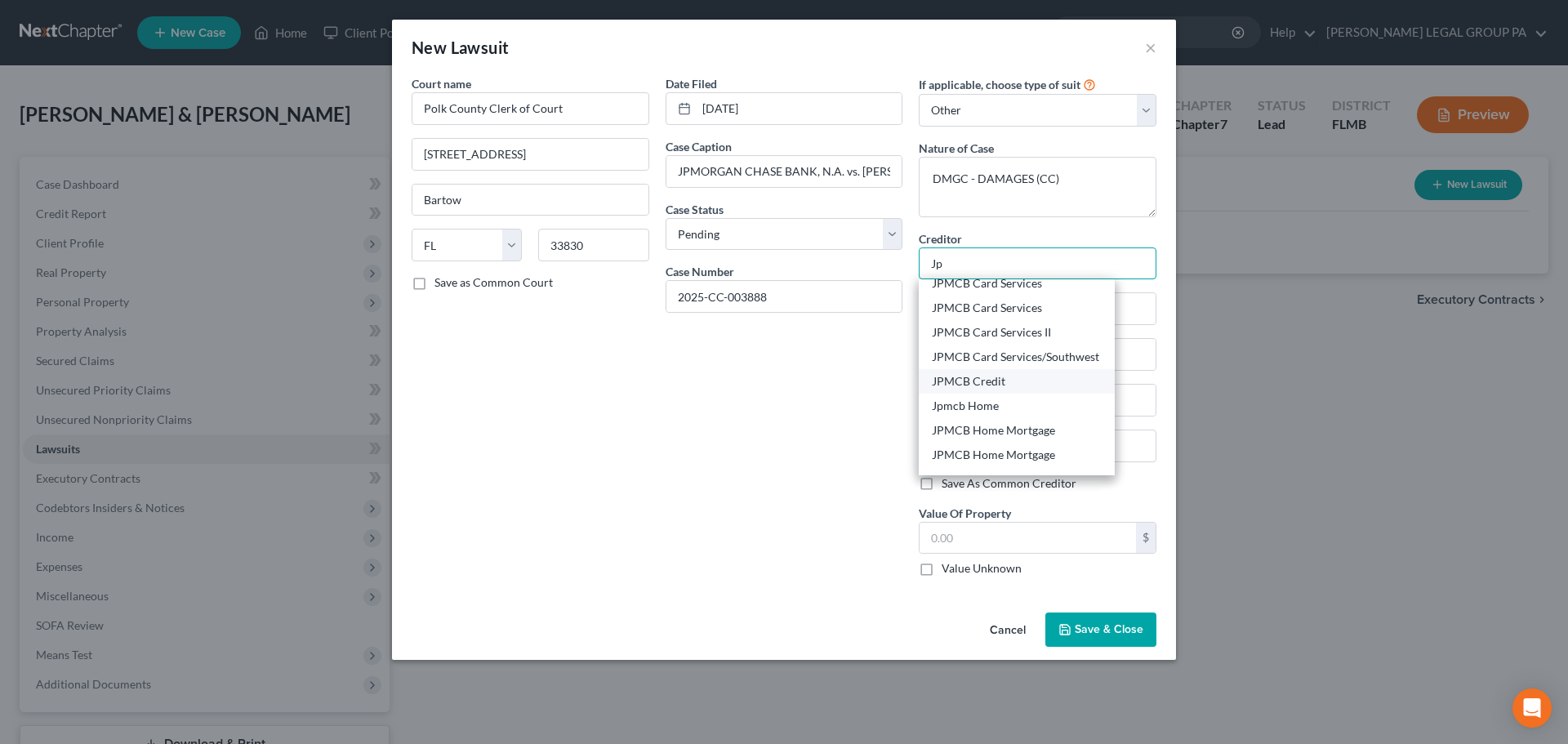
scroll to position [98, 0]
click at [994, 467] on div "JPM Chase Bank" at bounding box center [1017, 462] width 169 height 16
type input "JPM Chase Bank"
type input "Attn: Bankruptcy Dept."
type input "PO Box 15369"
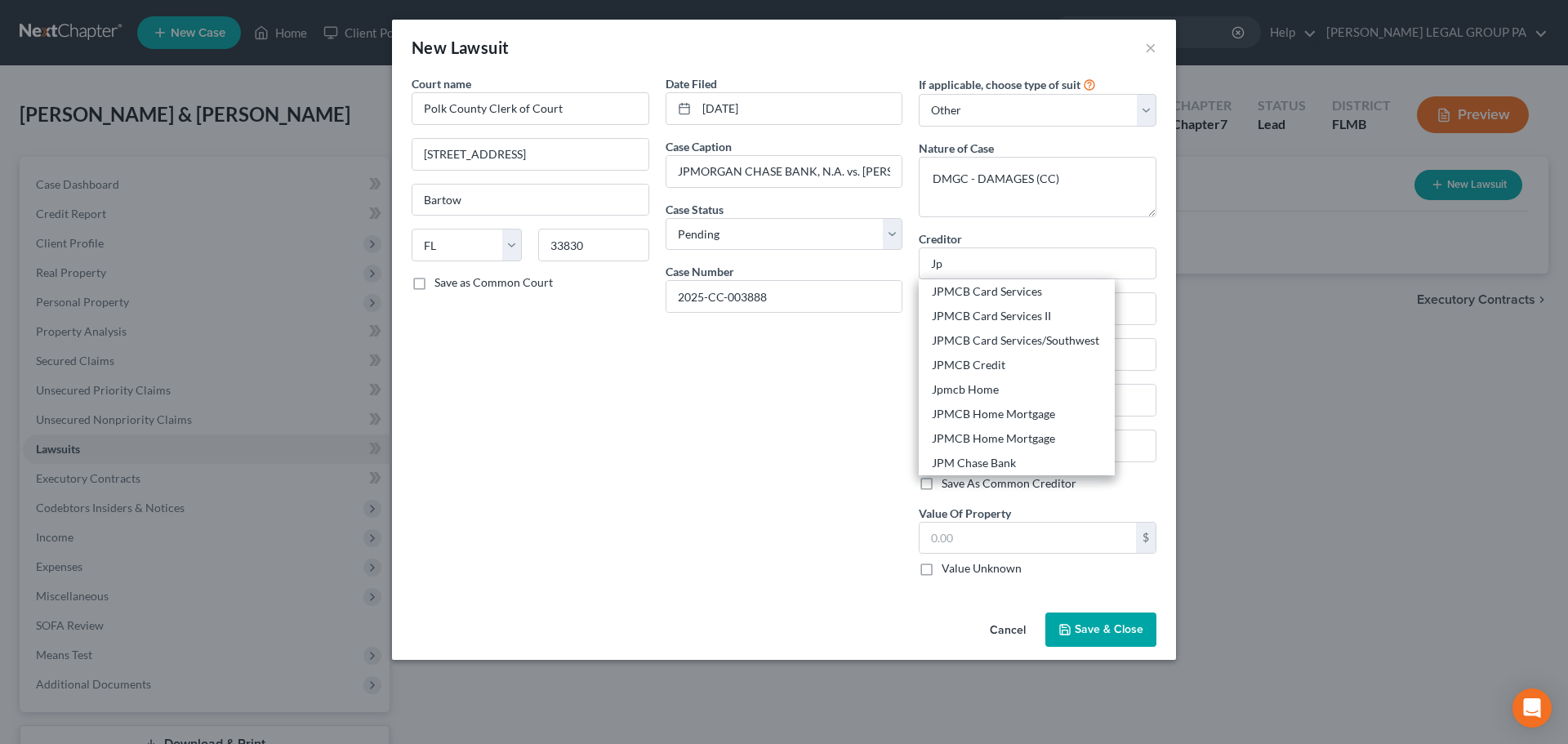
type input "Wilmington"
select select "7"
type input "19850"
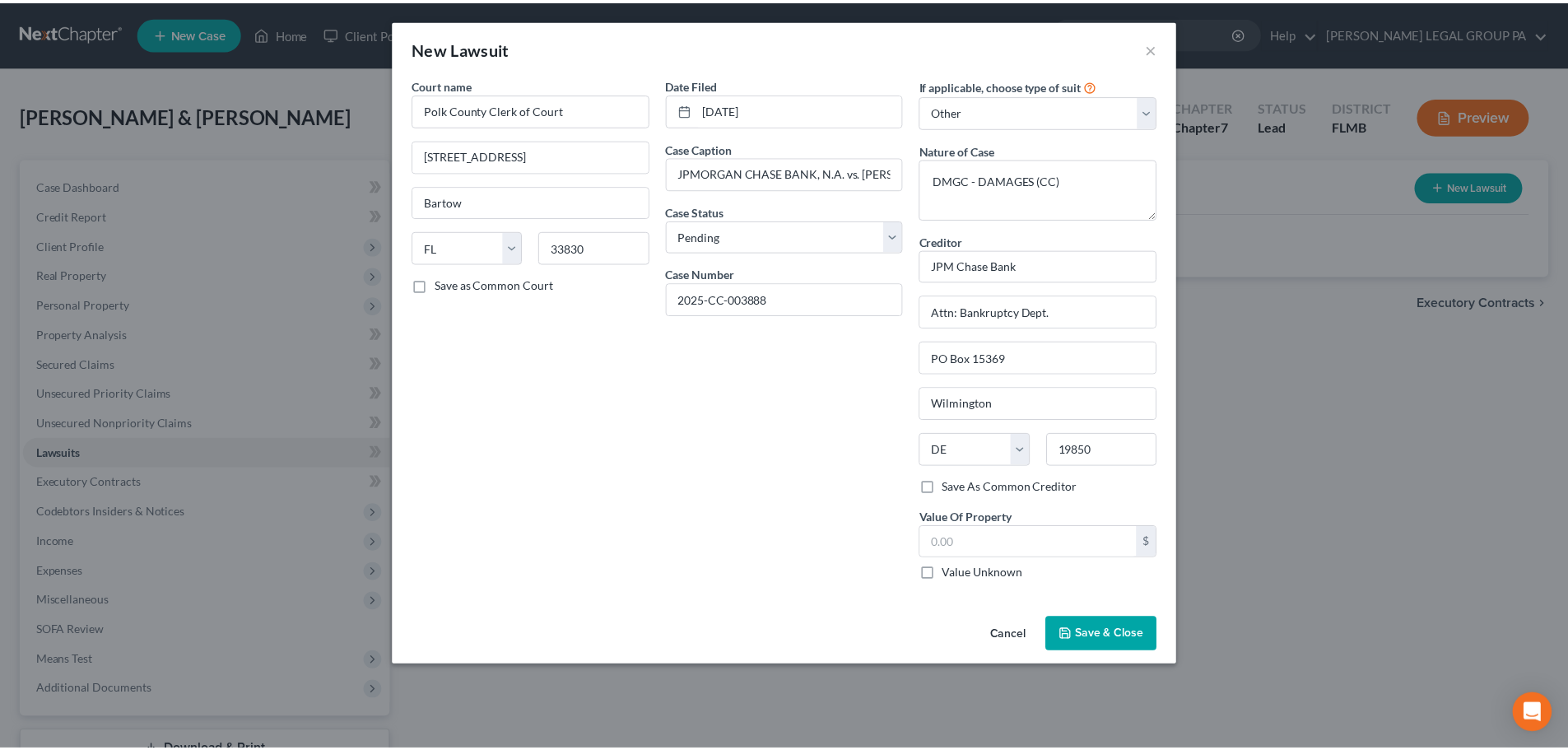
scroll to position [0, 0]
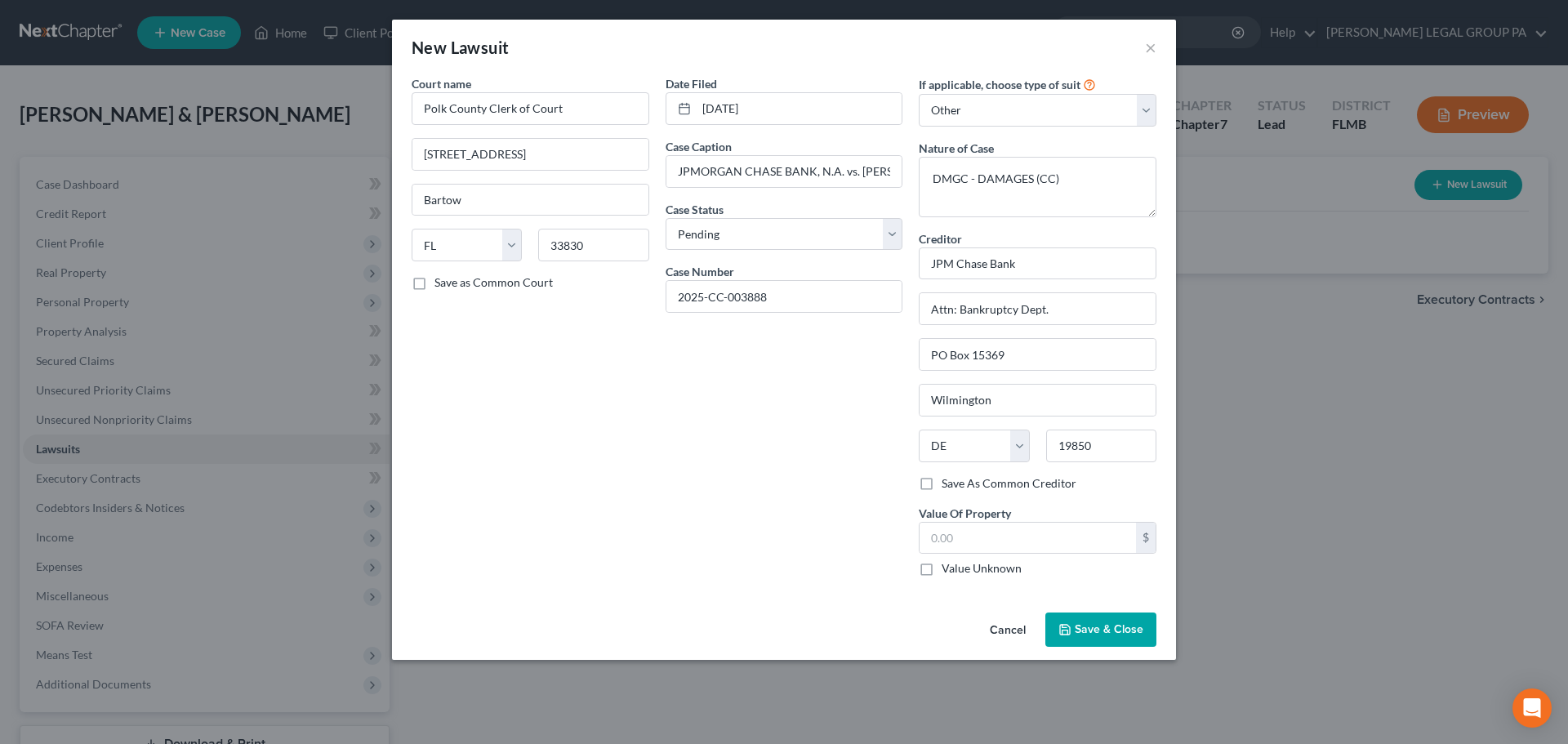
click at [1088, 640] on button "Save & Close" at bounding box center [1101, 629] width 111 height 34
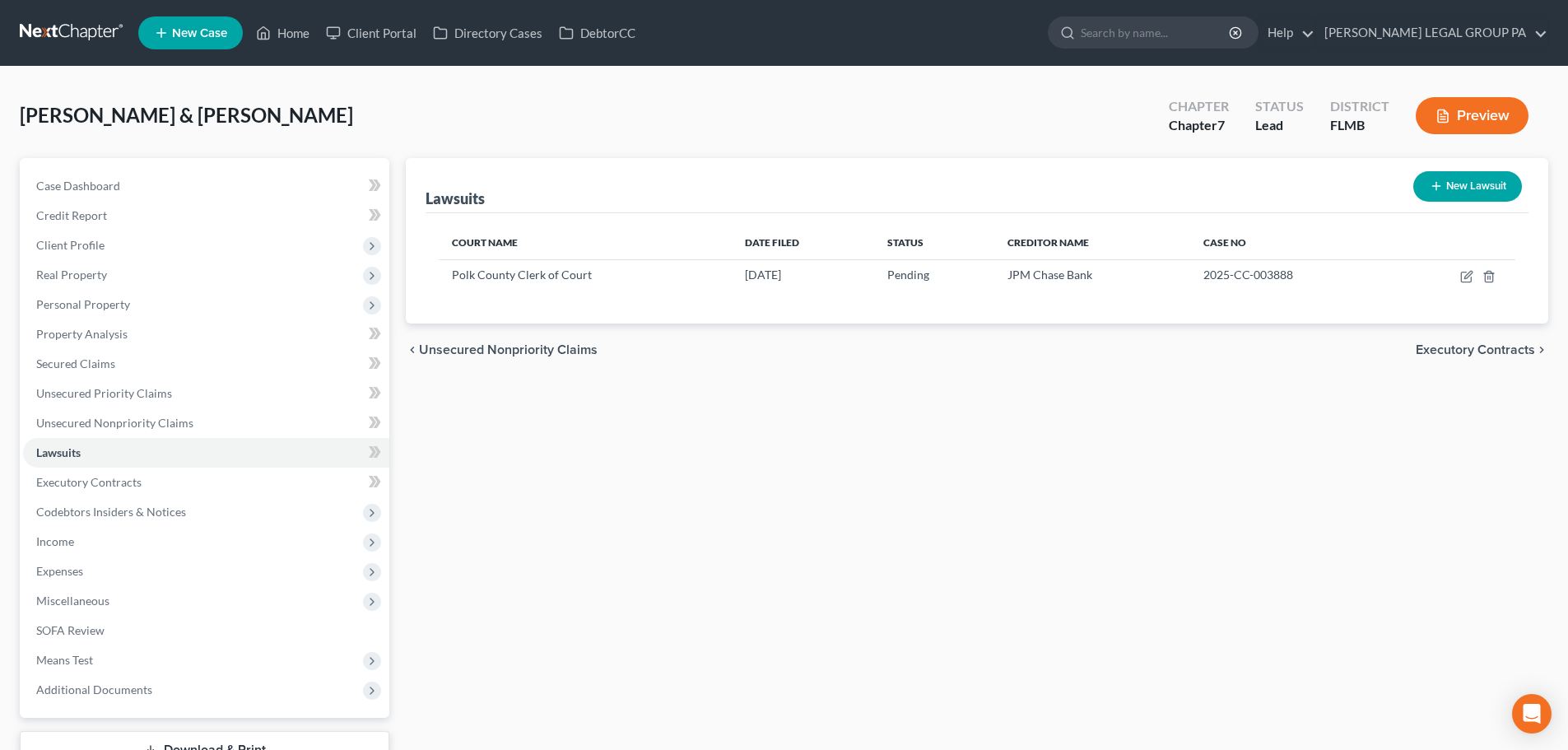
click at [1466, 194] on button "New Lawsuit" at bounding box center [1467, 186] width 108 height 31
select select "0"
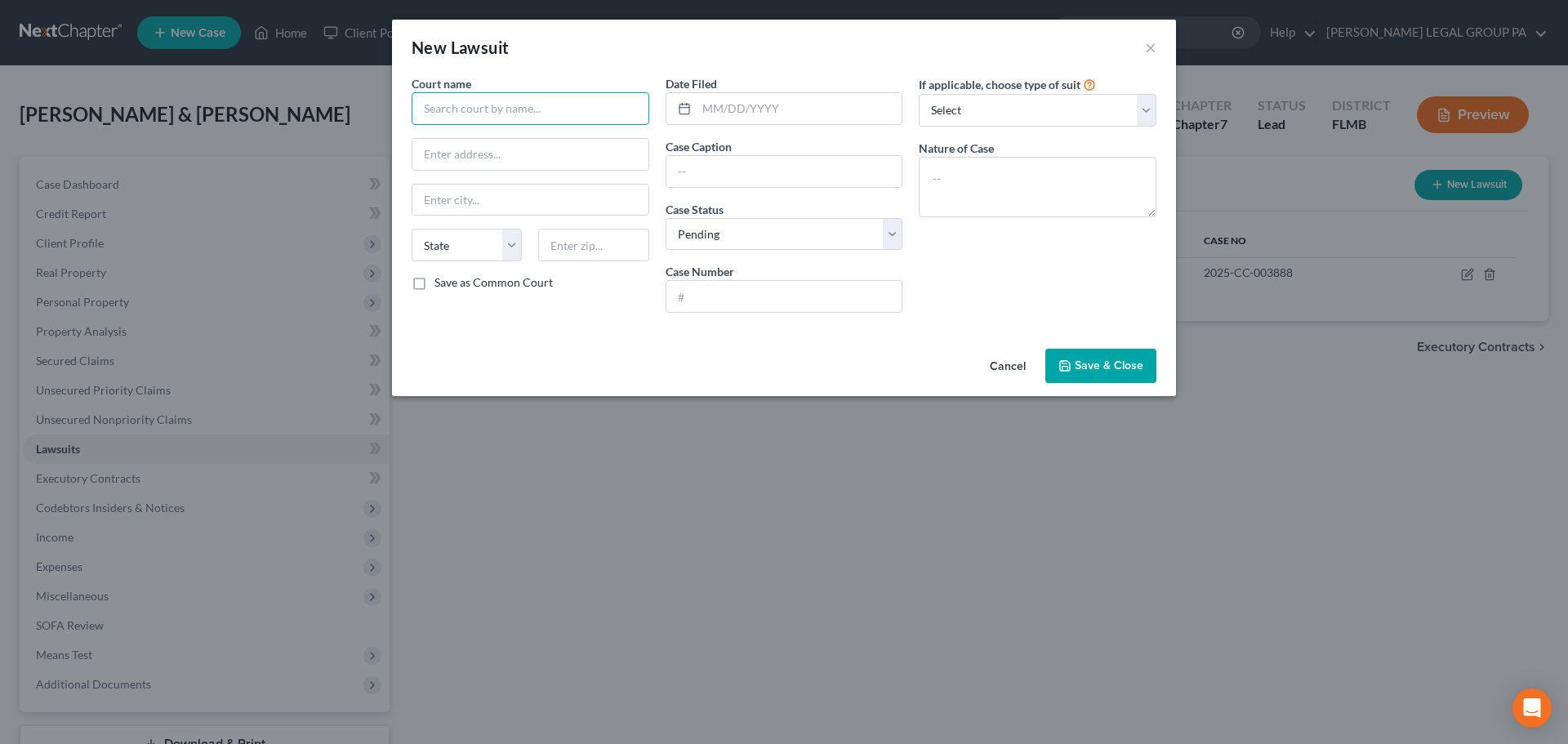
click at [525, 105] on input "text" at bounding box center [530, 108] width 238 height 32
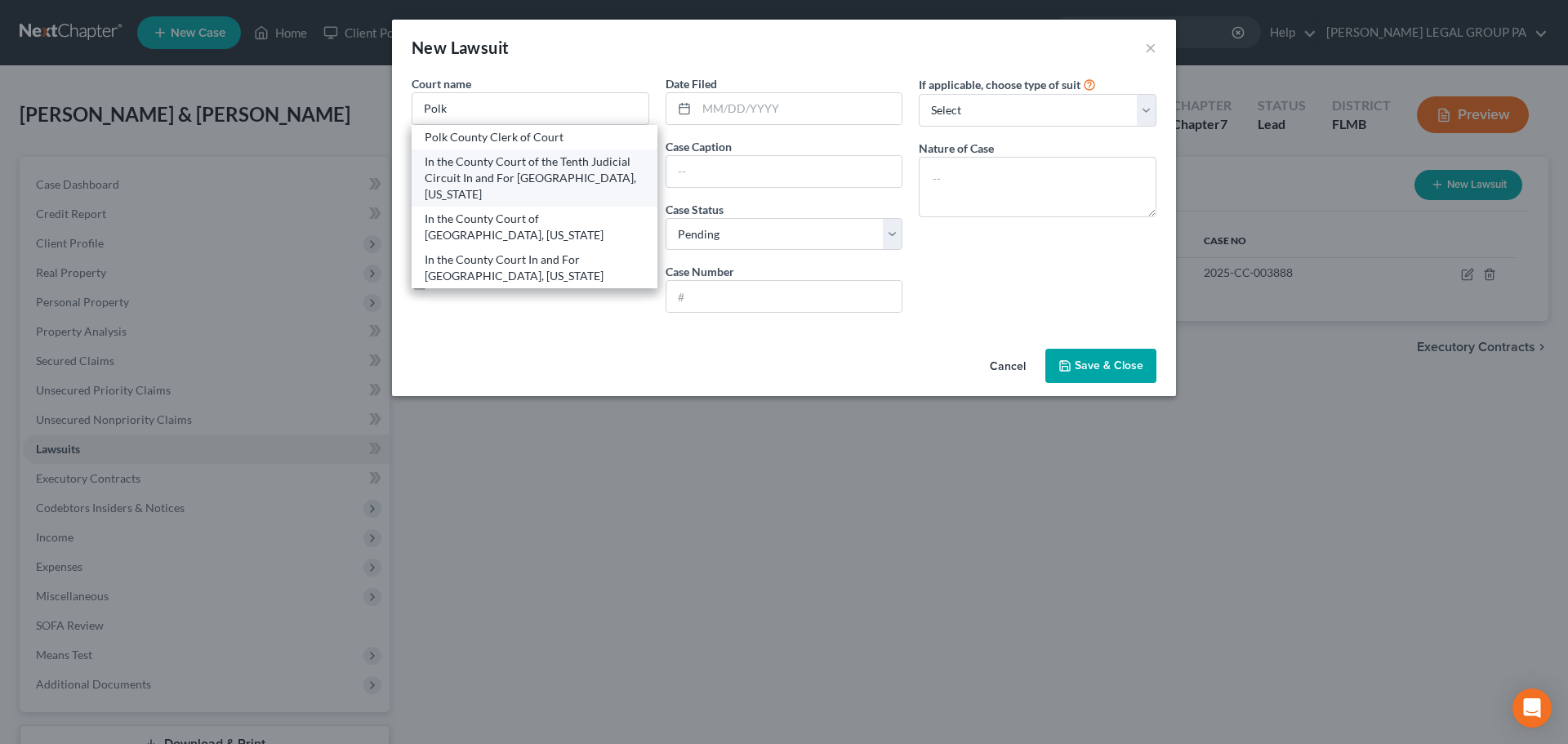
click at [536, 156] on div "In the County Court of the Tenth Judicial Circuit In and For Polk County, Flori…" at bounding box center [534, 177] width 220 height 49
type input "In the County Court of the Tenth Judicial Circuit In and For Polk County, Flori…"
type input "255 N Broadway Ave"
type input "Bartow"
select select "9"
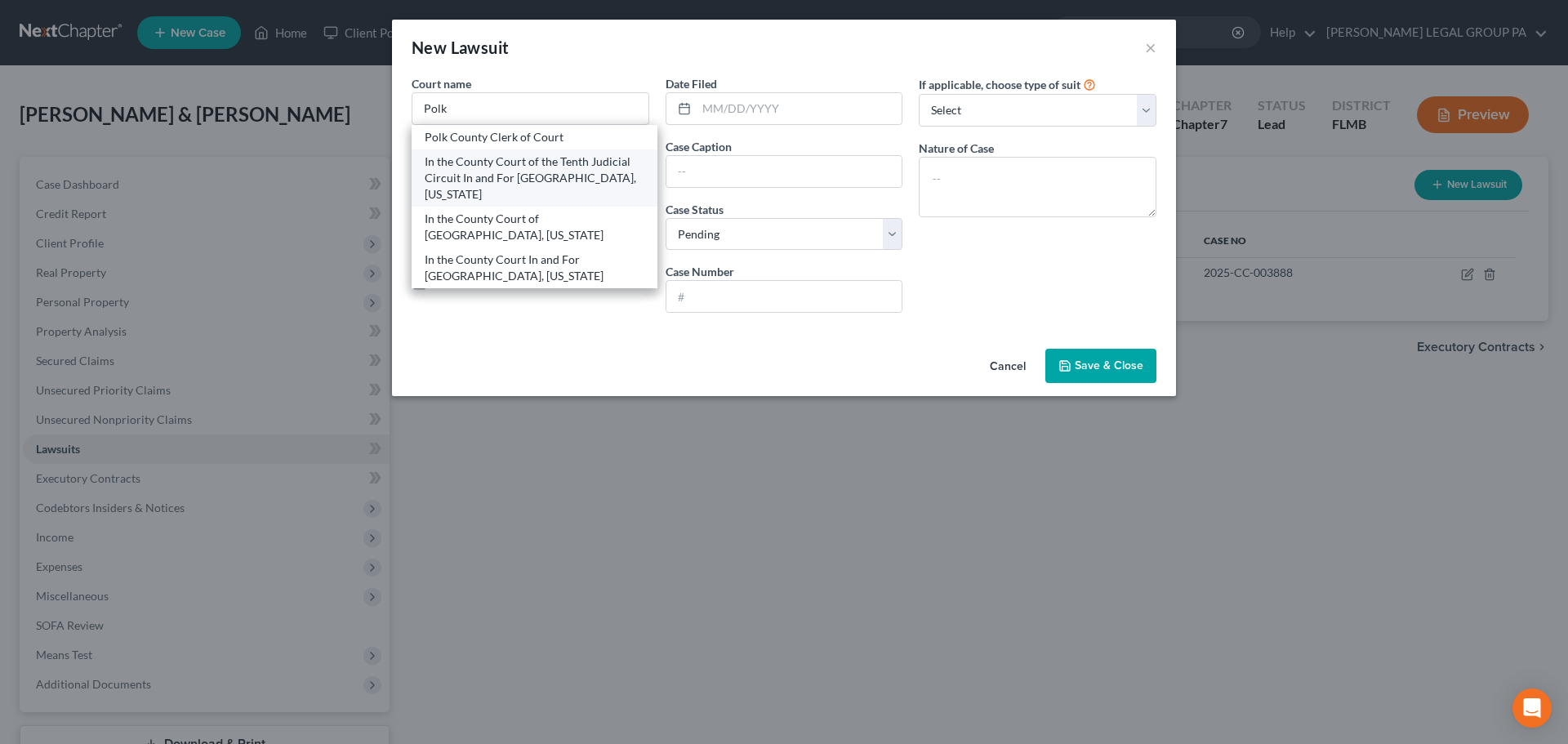
type input "33830"
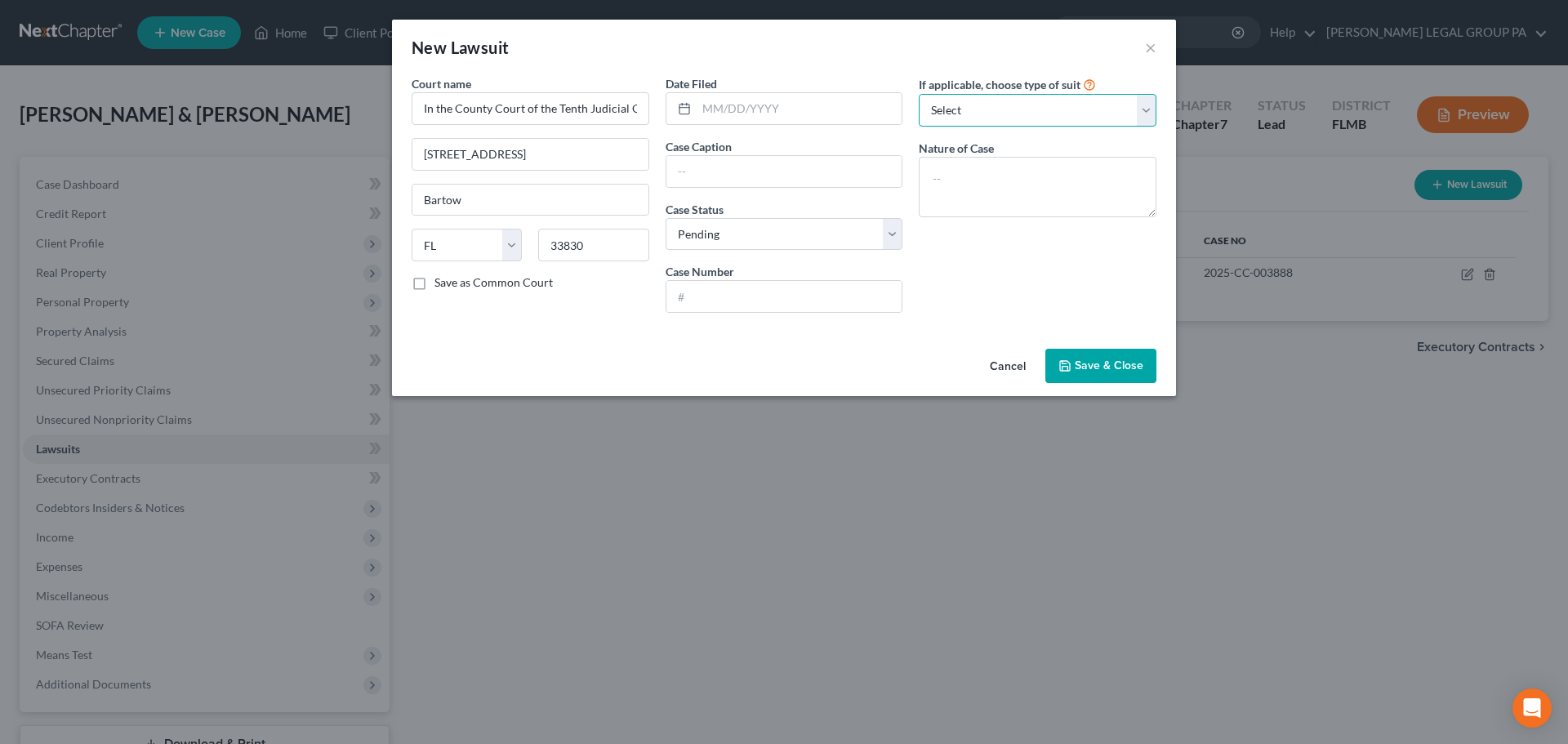
click at [979, 112] on select "Select Repossession Garnishment Foreclosure Attached, Seized, Or Levied Other" at bounding box center [1038, 110] width 238 height 32
click at [788, 115] on input "text" at bounding box center [800, 108] width 206 height 31
type input "12/09/2024"
click at [768, 174] on input "text" at bounding box center [784, 171] width 236 height 31
click at [816, 173] on input "text" at bounding box center [784, 171] width 236 height 31
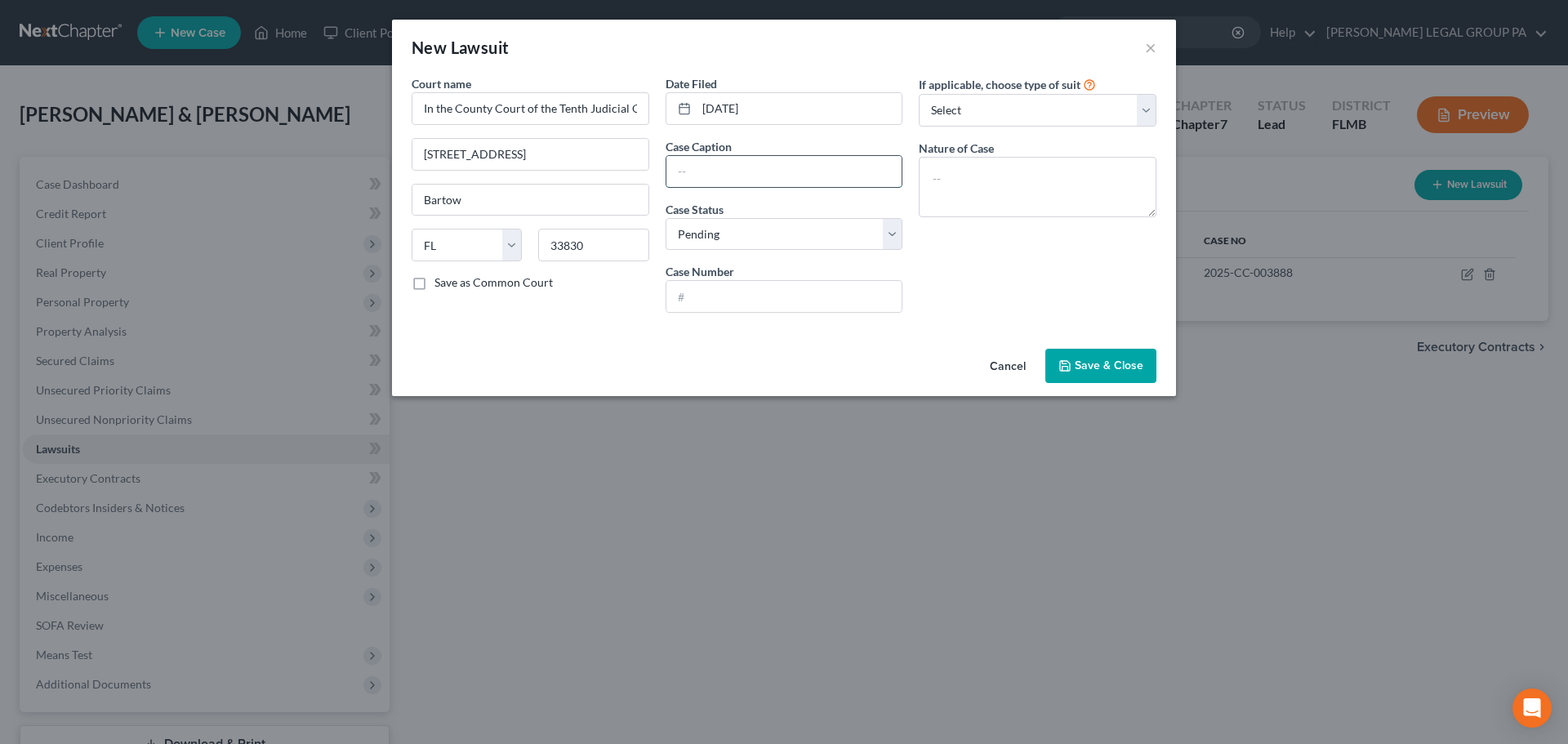
paste input "DISCOVER BANK vs. WEBB, BOBB"
type input "DISCOVER BANK vs. WEBB, BOBB"
drag, startPoint x: 769, startPoint y: 298, endPoint x: 929, endPoint y: 236, distance: 171.6
click at [769, 298] on input "text" at bounding box center [784, 296] width 236 height 31
click at [731, 302] on input "text" at bounding box center [784, 296] width 236 height 31
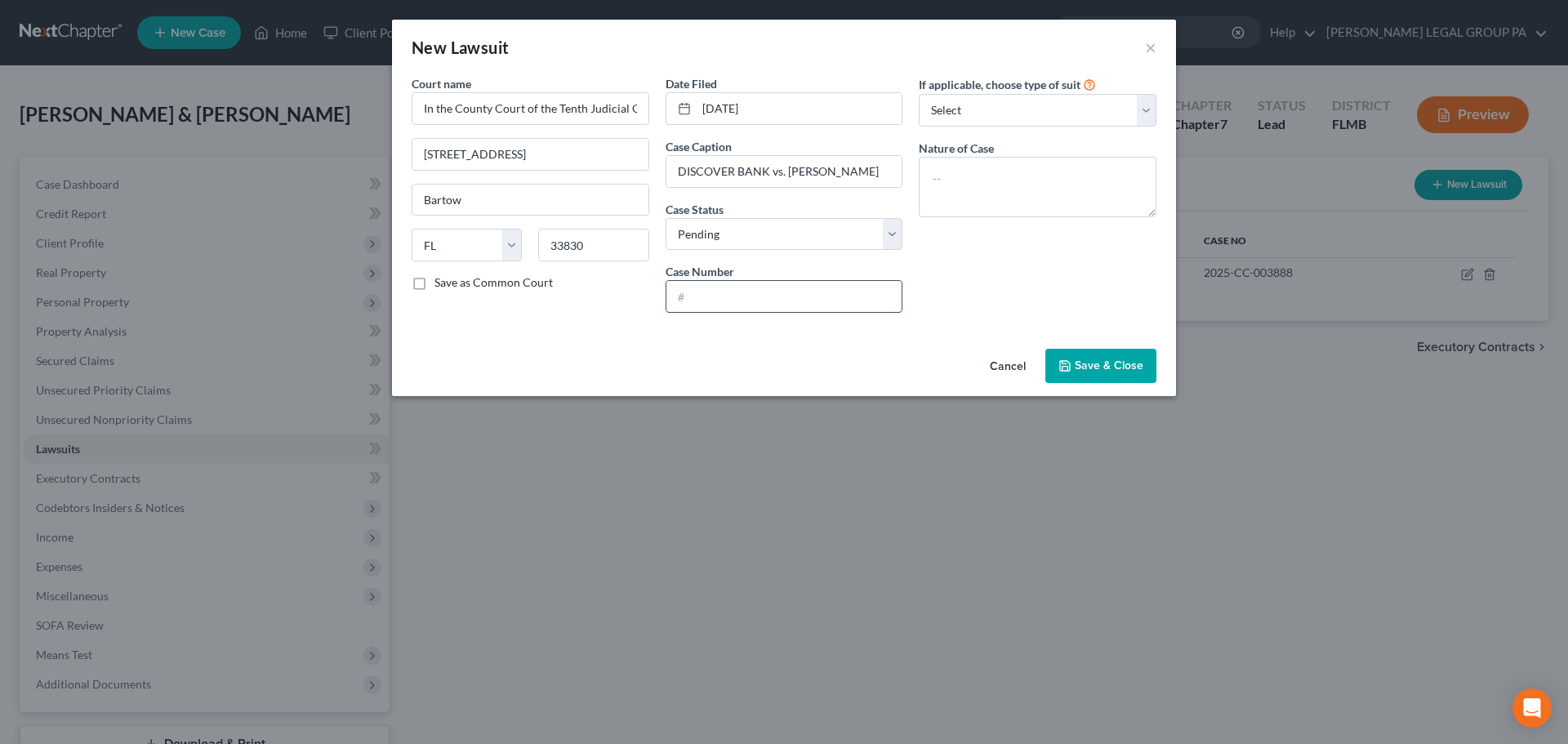
paste input "2024CC010433"
type input "2024-CC-010433"
click at [981, 108] on select "Select Repossession Garnishment Foreclosure Attached, Seized, Or Levied Other" at bounding box center [1038, 110] width 238 height 32
select select "4"
click at [919, 94] on select "Select Repossession Garnishment Foreclosure Attached, Seized, Or Levied Other" at bounding box center [1038, 110] width 238 height 32
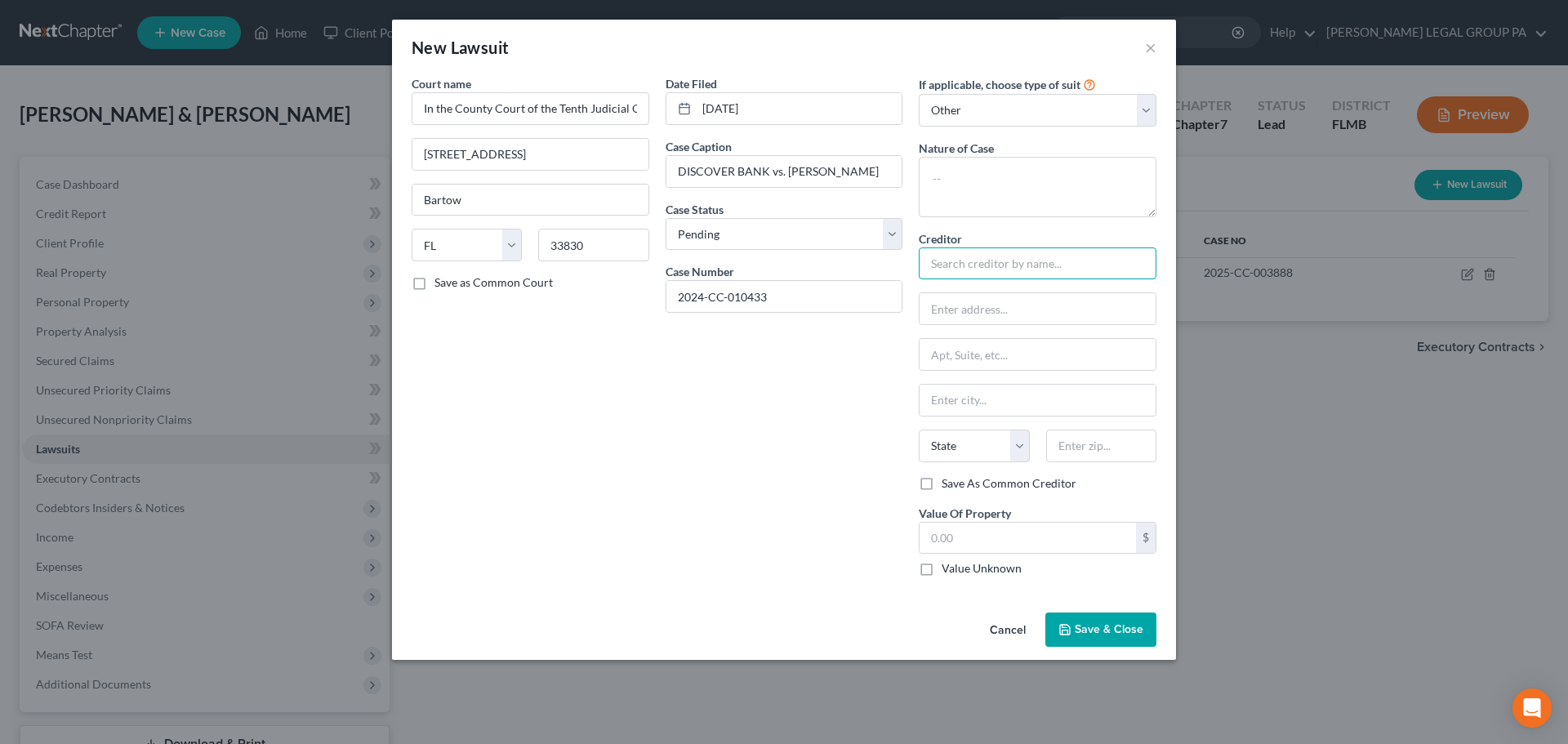
click at [981, 250] on input "text" at bounding box center [1038, 264] width 238 height 32
click at [969, 179] on textarea at bounding box center [1038, 186] width 238 height 60
click at [1037, 186] on textarea at bounding box center [1038, 186] width 238 height 60
paste textarea "DMGC - DAMAGES (CC)"
type textarea "DMGC - DAMAGES (CC)"
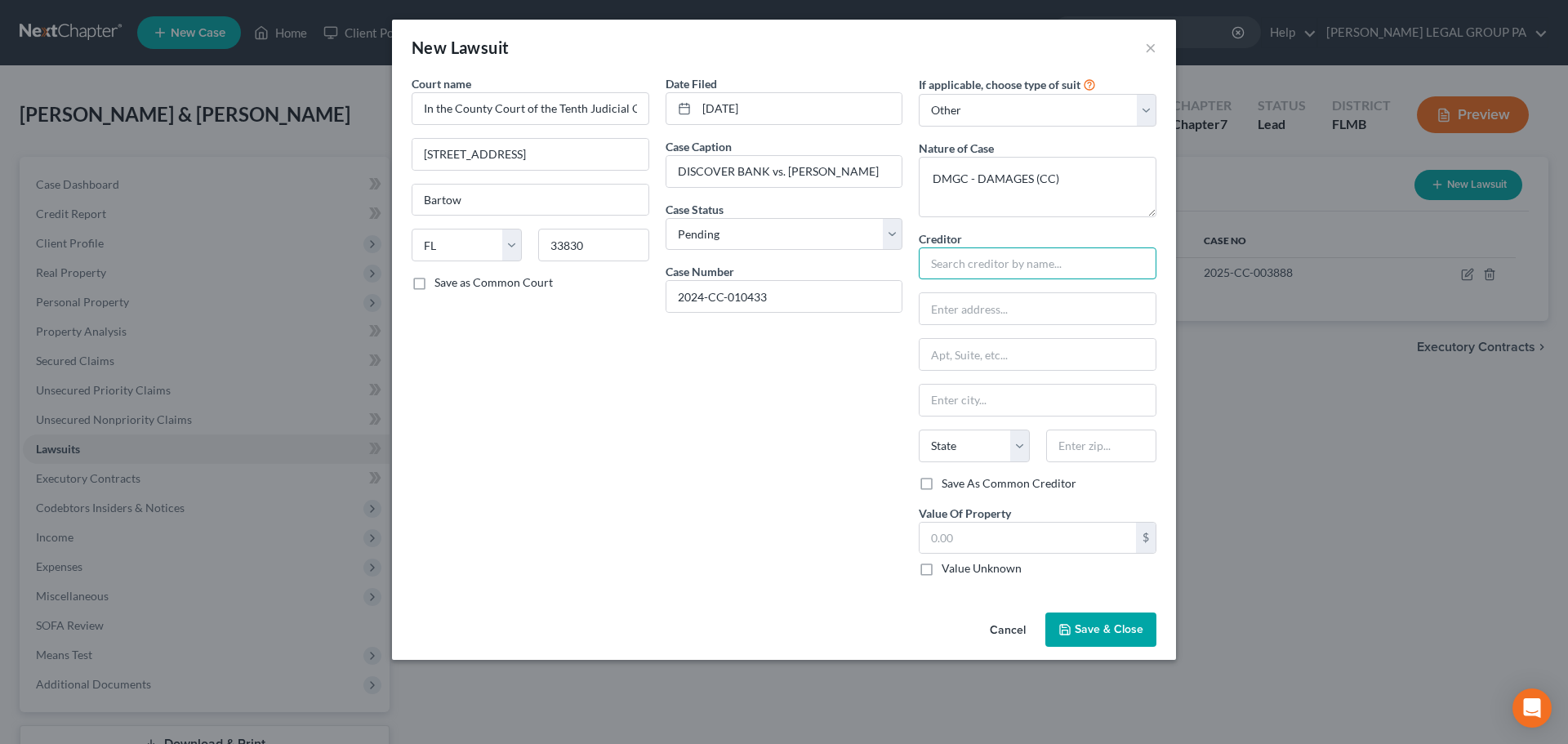
click at [1012, 261] on input "text" at bounding box center [1038, 264] width 238 height 32
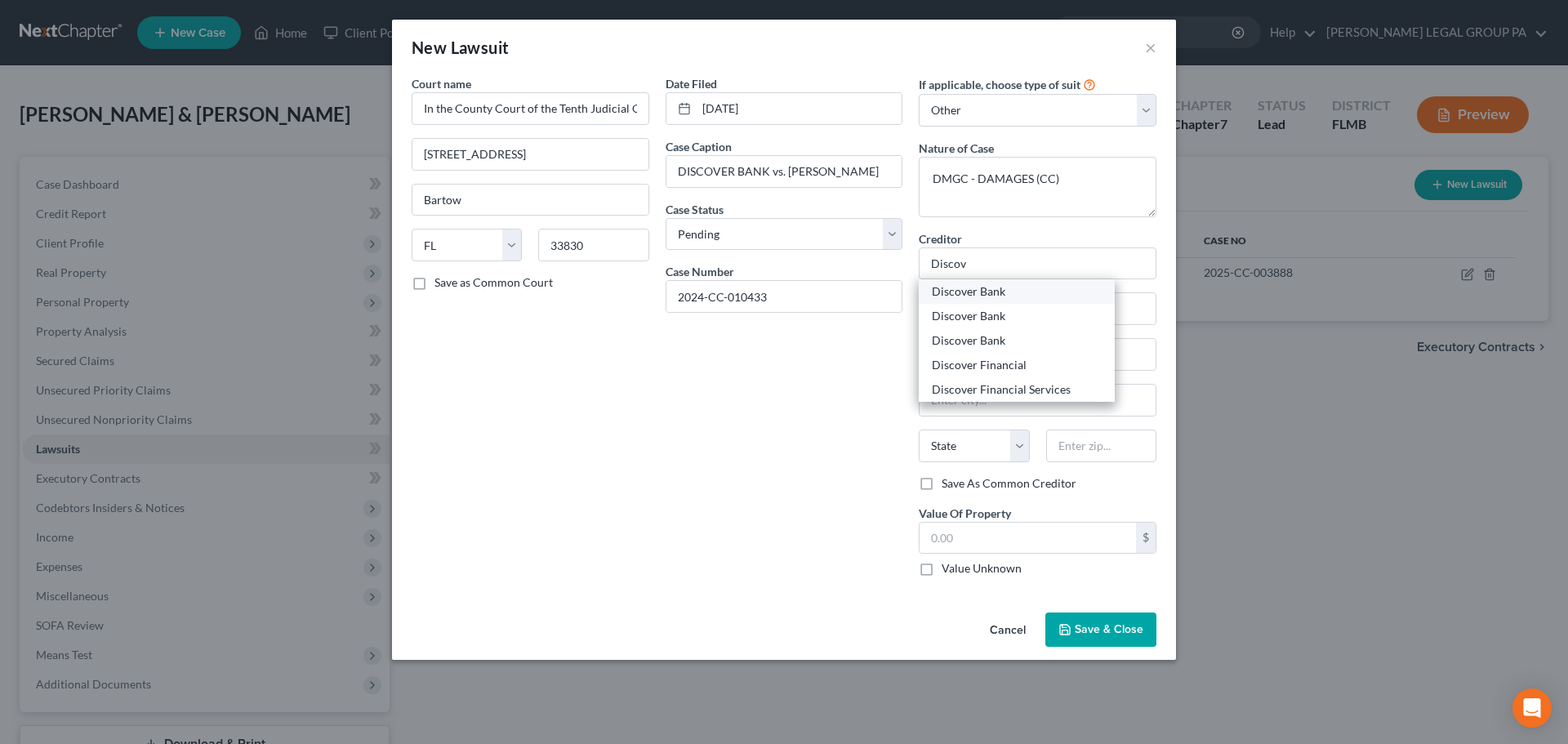
click at [998, 296] on div "Discover Bank" at bounding box center [1017, 291] width 169 height 16
type input "Discover Bank"
type input "PO Box 30939"
type input "Salt Lake City"
select select "46"
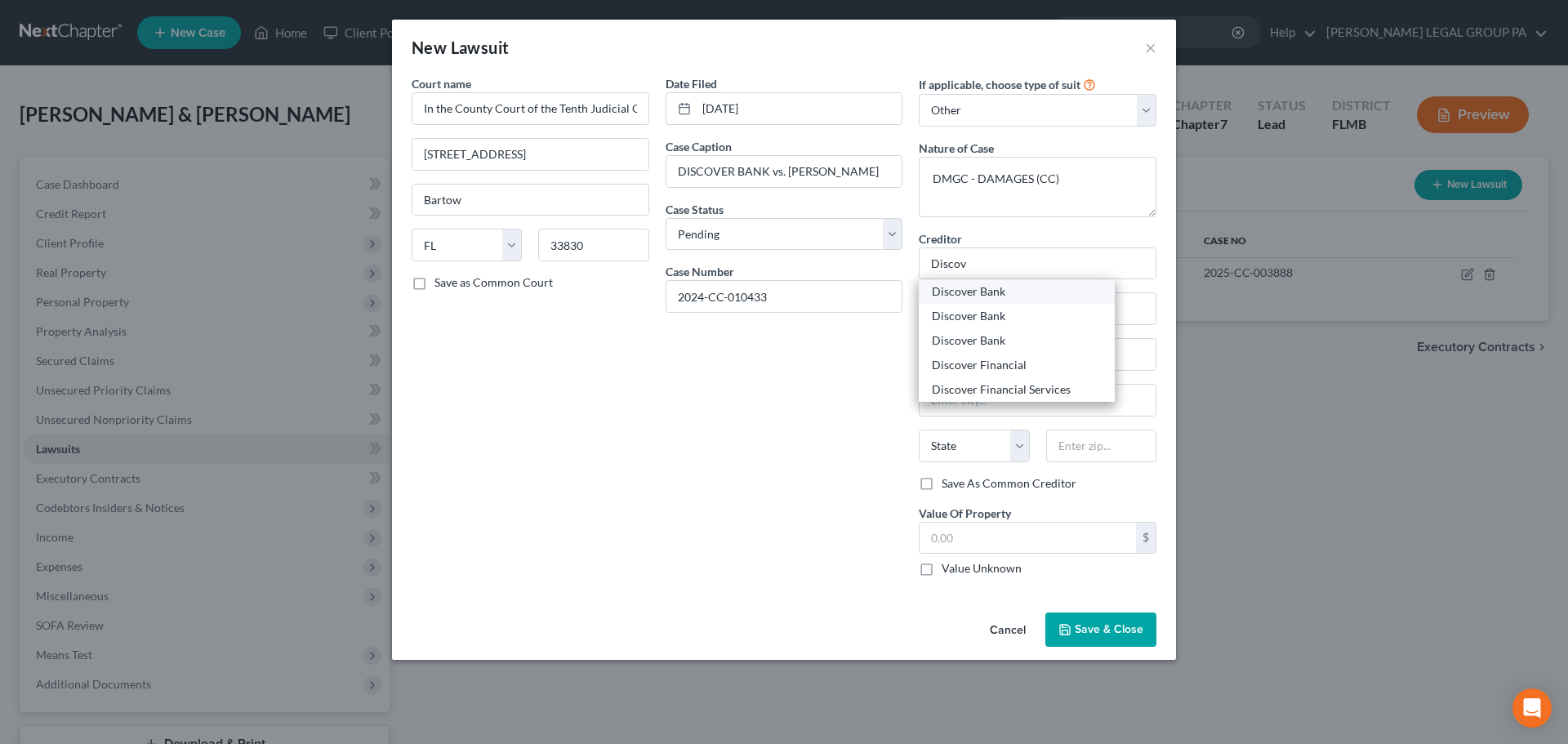
type input "84130"
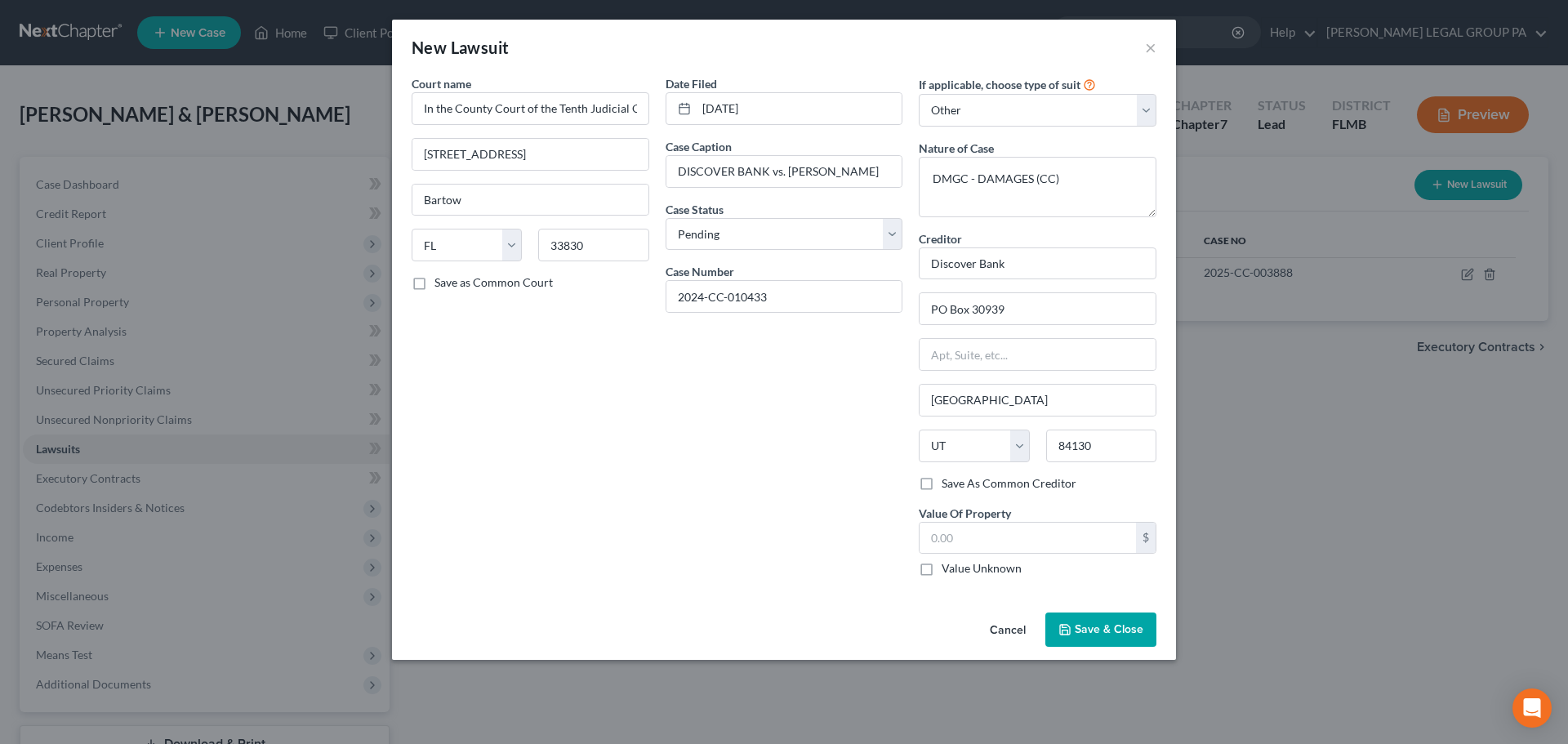
click at [1122, 631] on span "Save & Close" at bounding box center [1109, 629] width 69 height 14
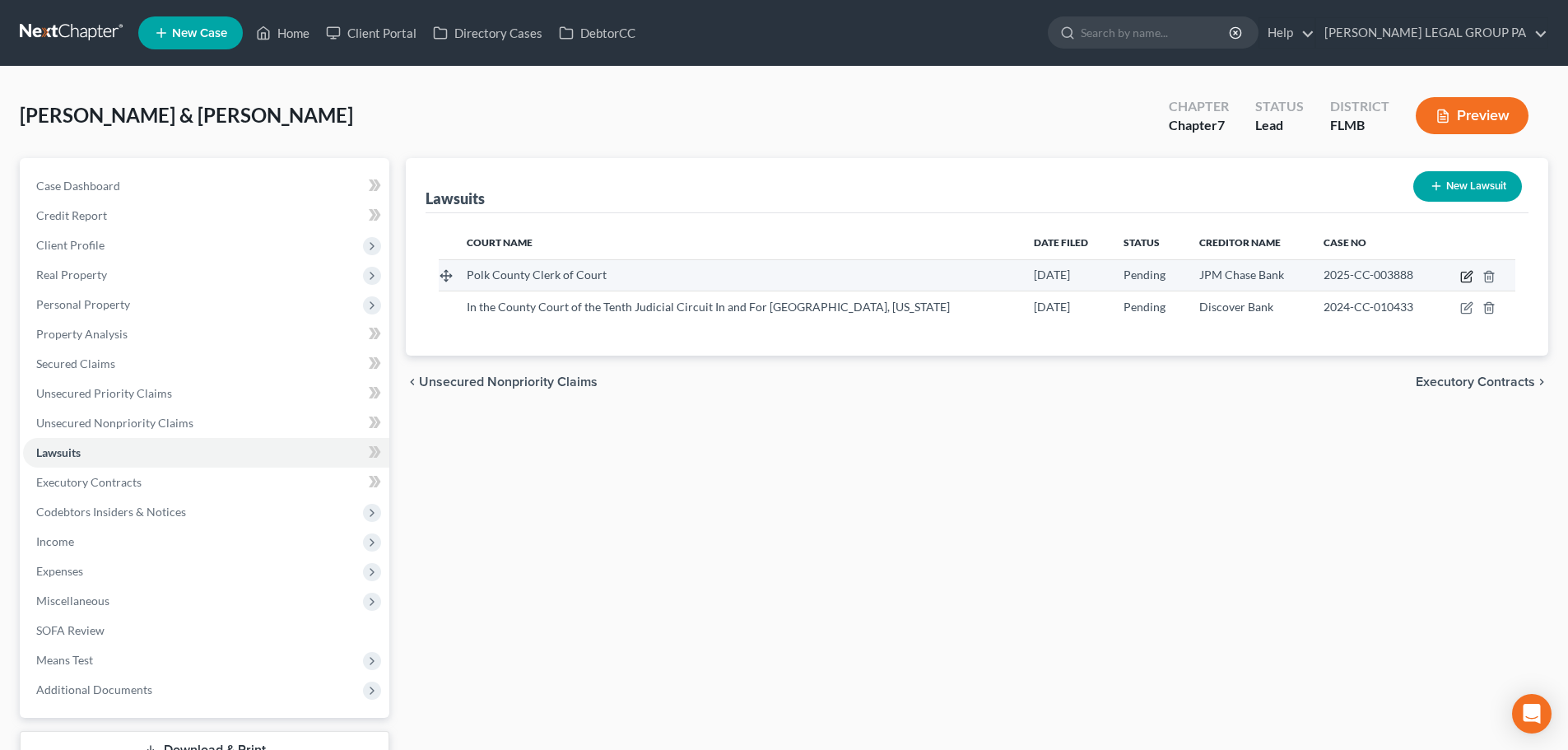
click at [1466, 272] on icon "button" at bounding box center [1466, 277] width 10 height 10
select select "9"
select select "0"
select select "4"
select select "7"
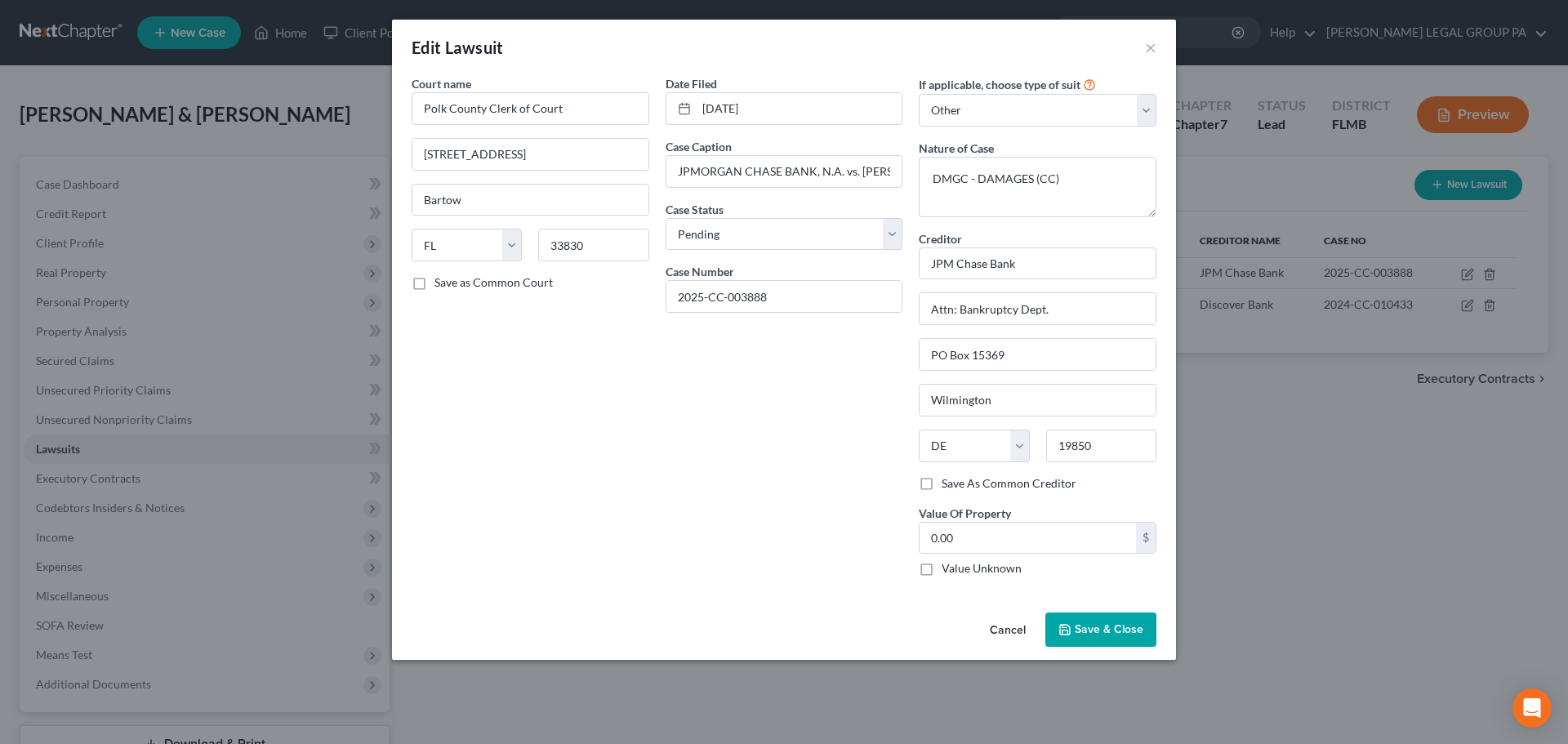
click at [1092, 620] on button "Save & Close" at bounding box center [1101, 629] width 111 height 34
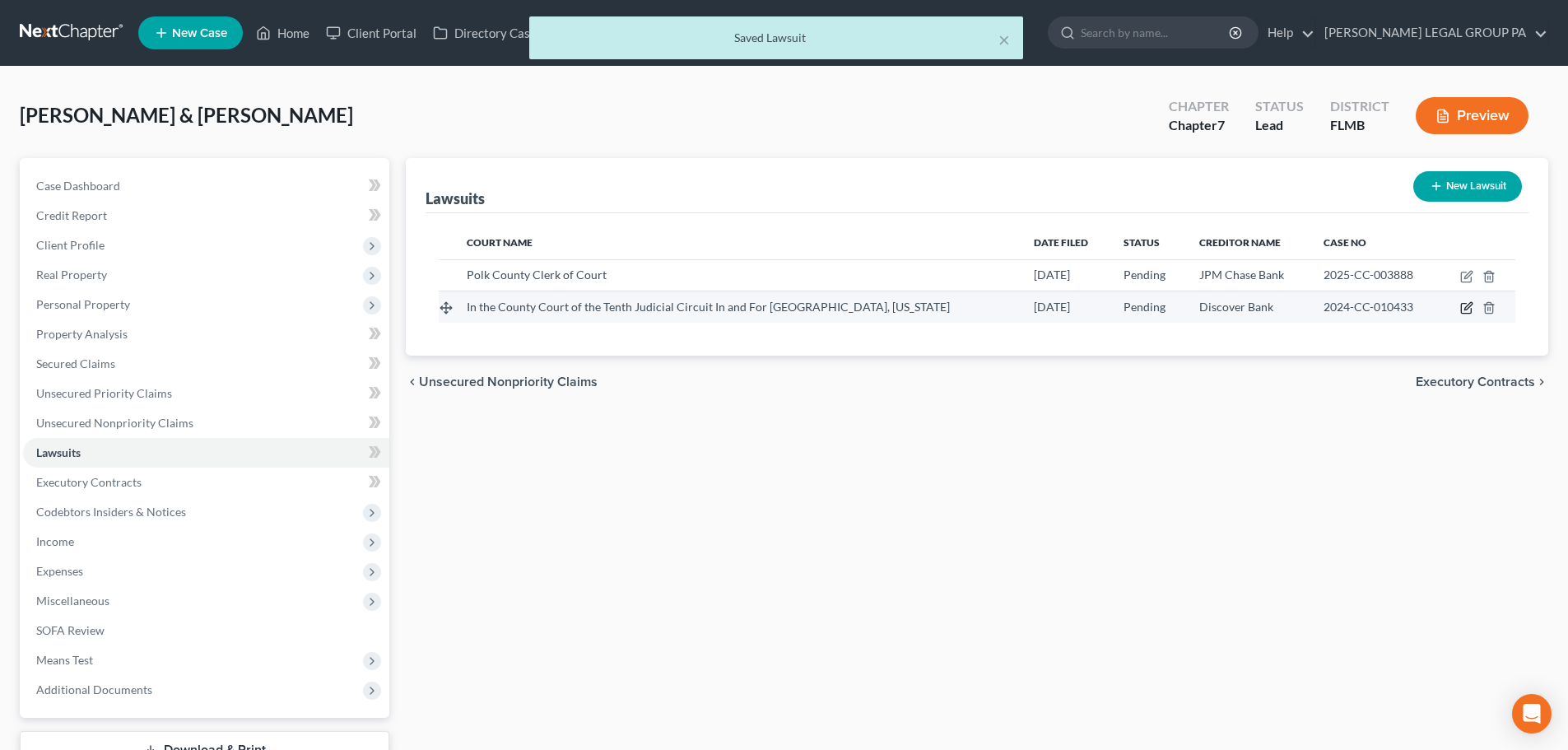
click at [1468, 303] on icon "button" at bounding box center [1467, 308] width 13 height 13
select select "9"
select select "0"
select select "4"
select select "46"
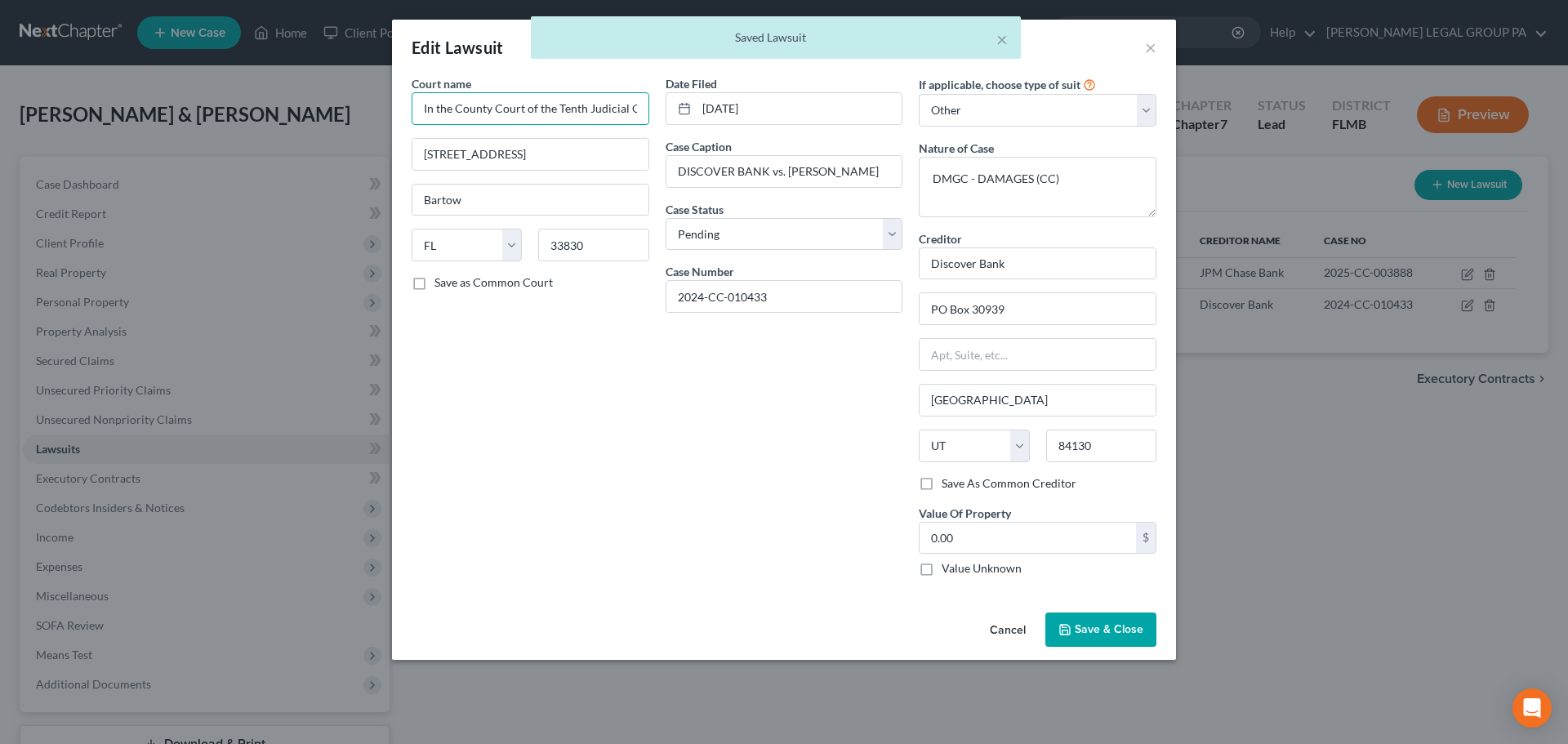
click at [624, 107] on input "In the County Court of the Tenth Judicial Circuit In and For Polk County, Flori…" at bounding box center [530, 108] width 238 height 32
click at [624, 107] on input "text" at bounding box center [530, 108] width 238 height 32
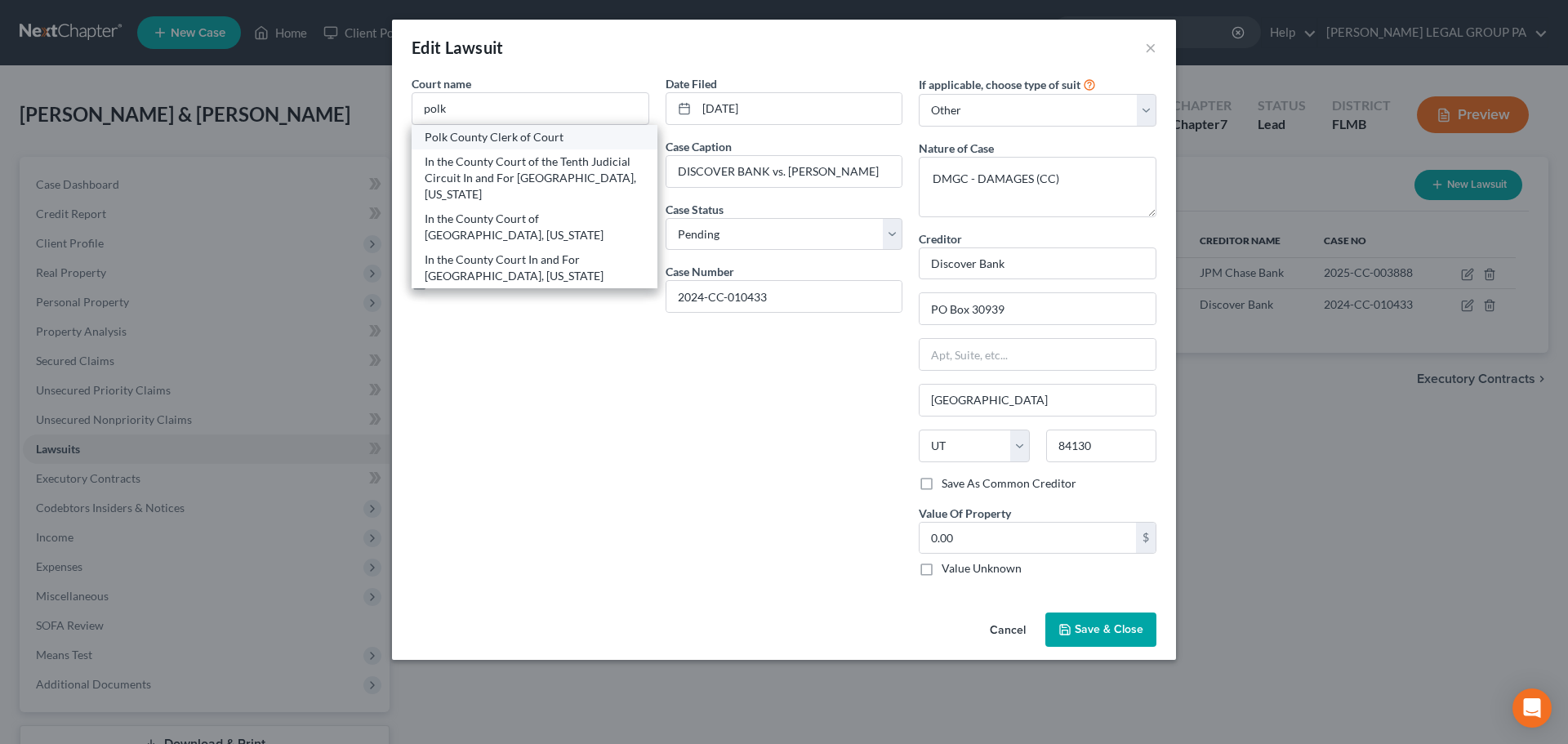
click at [557, 129] on div "Polk County Clerk of Court" at bounding box center [534, 137] width 220 height 16
type input "Polk County Clerk of Court"
type input "255 N Broadway Ave."
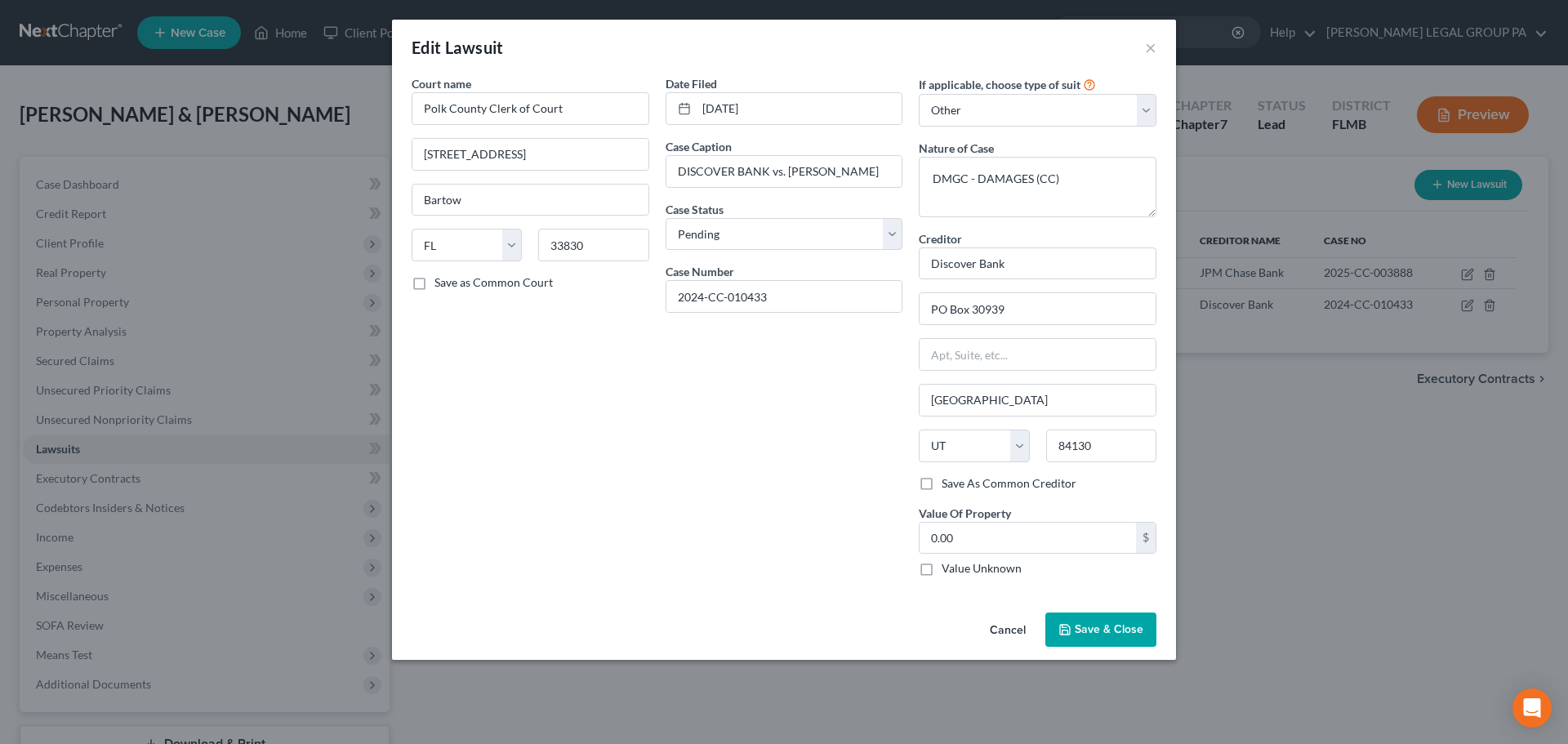
click at [1108, 626] on span "Save & Close" at bounding box center [1109, 629] width 69 height 14
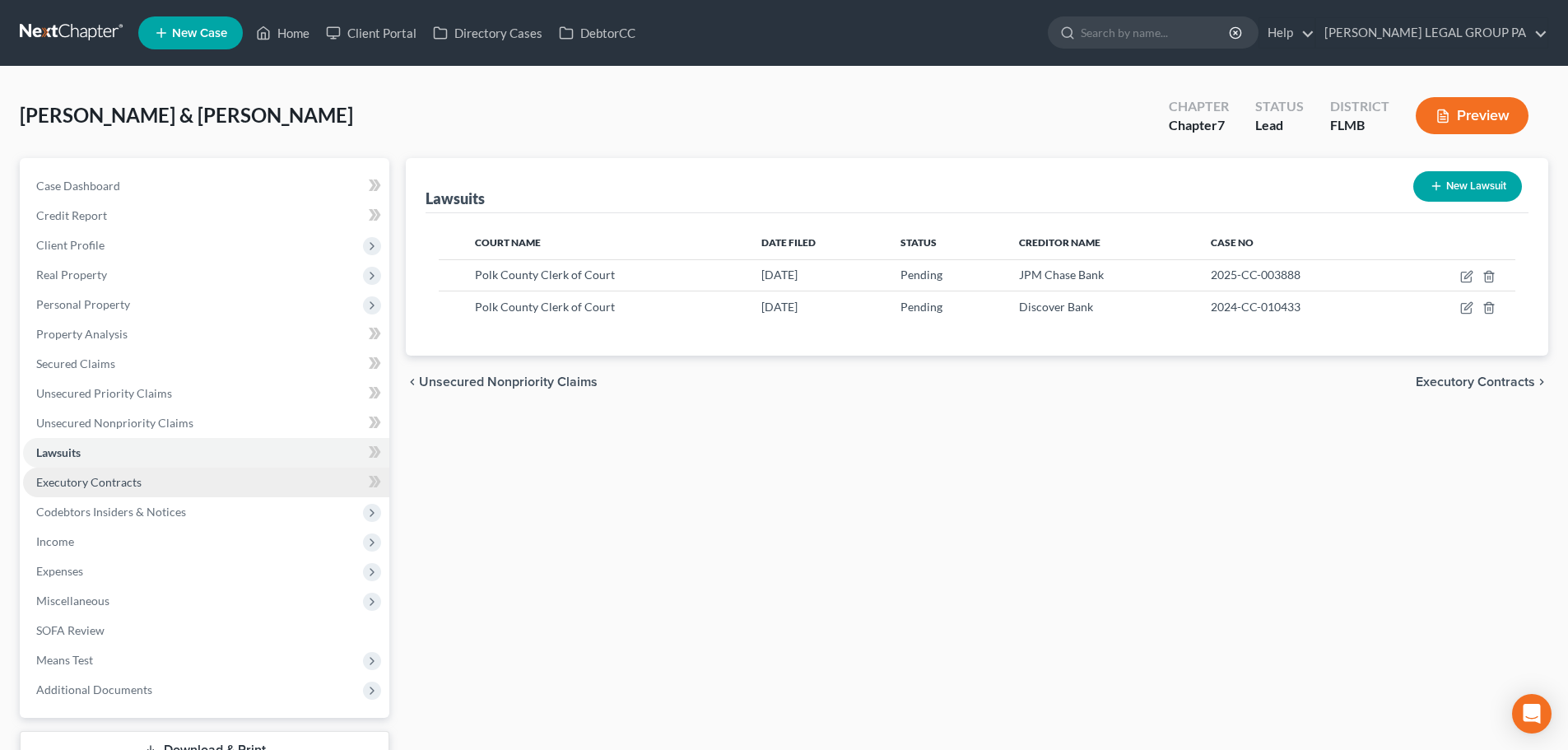
click at [72, 483] on span "Executory Contracts" at bounding box center [89, 481] width 106 height 14
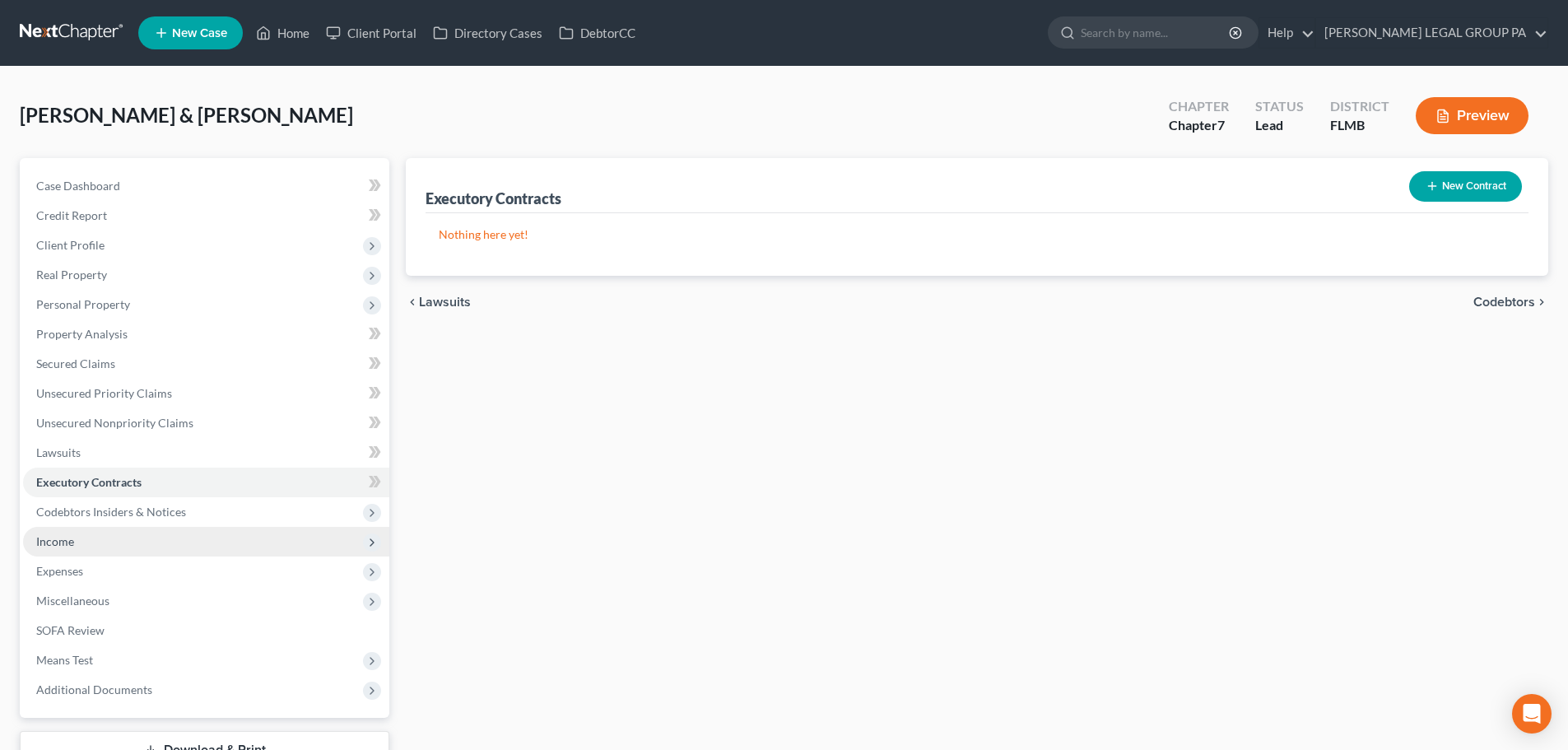
click at [96, 530] on span "Income" at bounding box center [206, 541] width 367 height 30
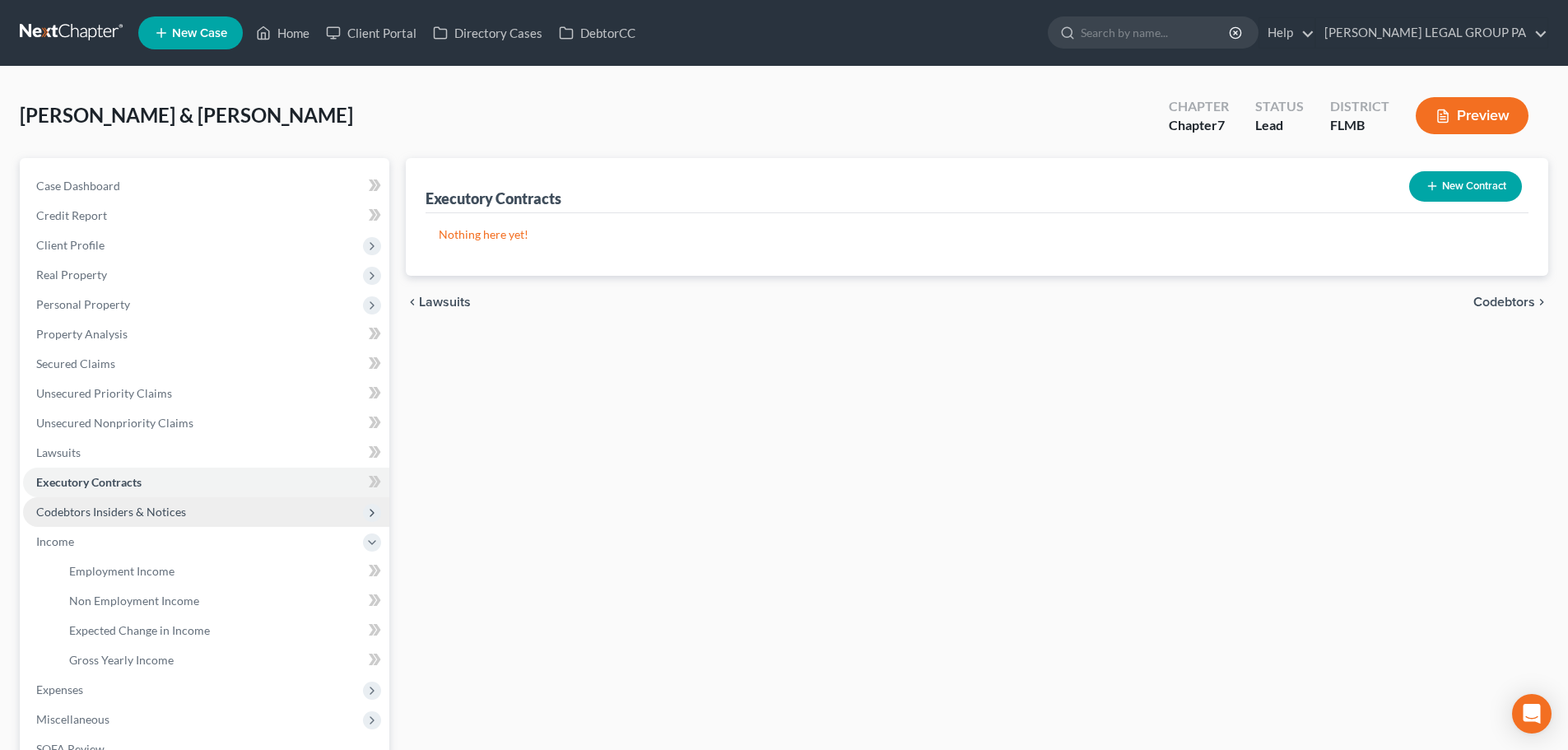
click at [83, 515] on span "Codebtors Insiders & Notices" at bounding box center [111, 511] width 150 height 14
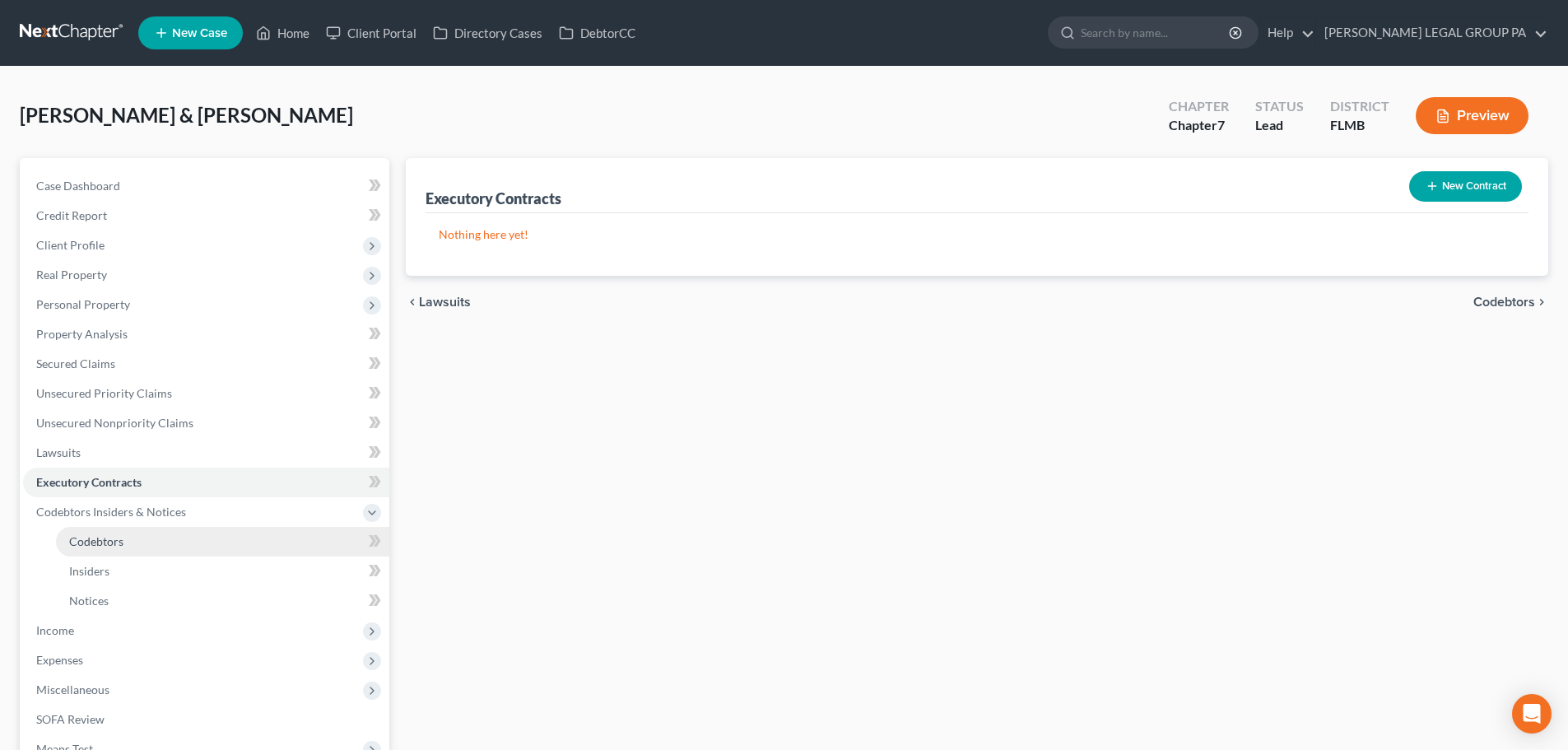
click at [91, 541] on span "Codebtors" at bounding box center [96, 541] width 55 height 14
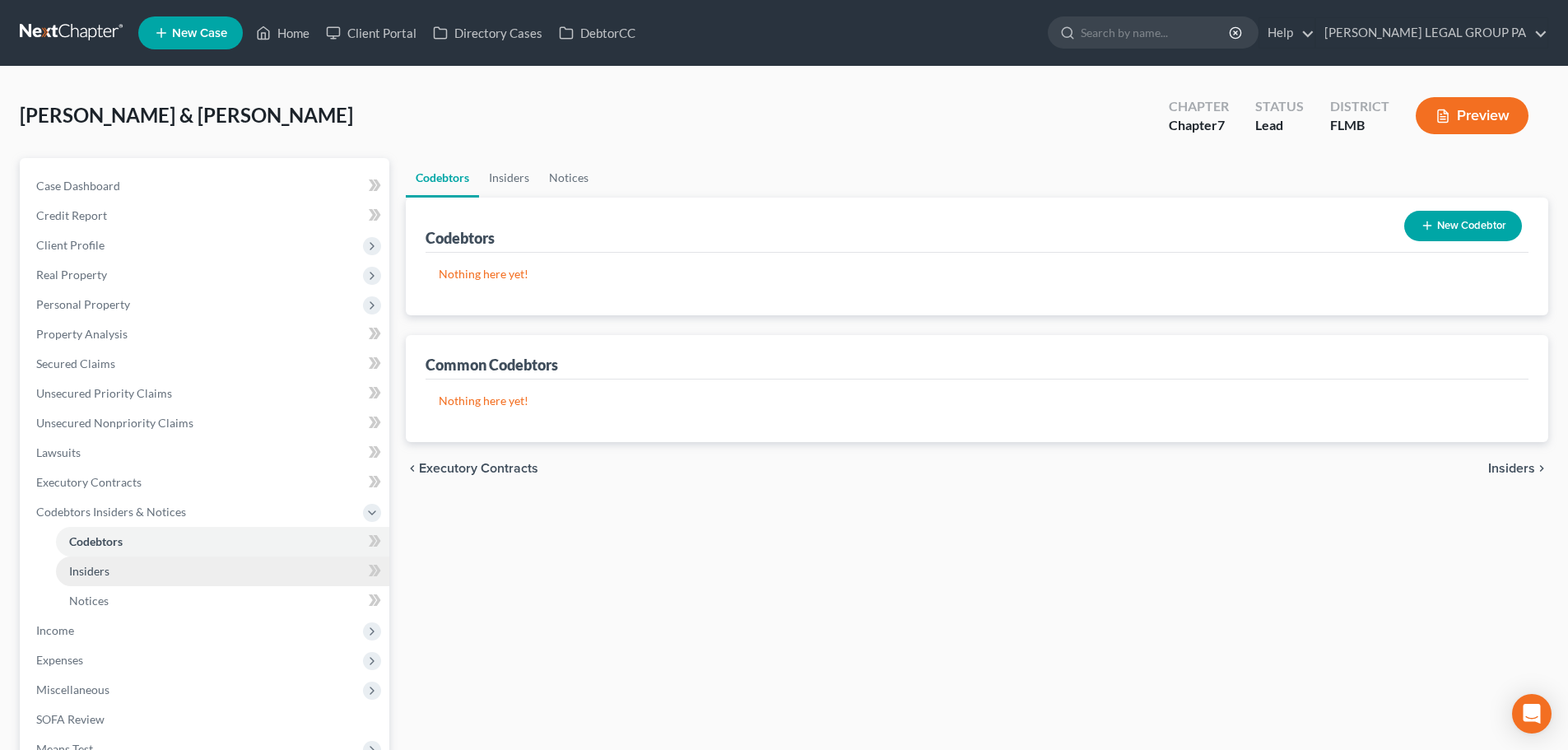
click at [111, 577] on link "Insiders" at bounding box center [222, 571] width 333 height 30
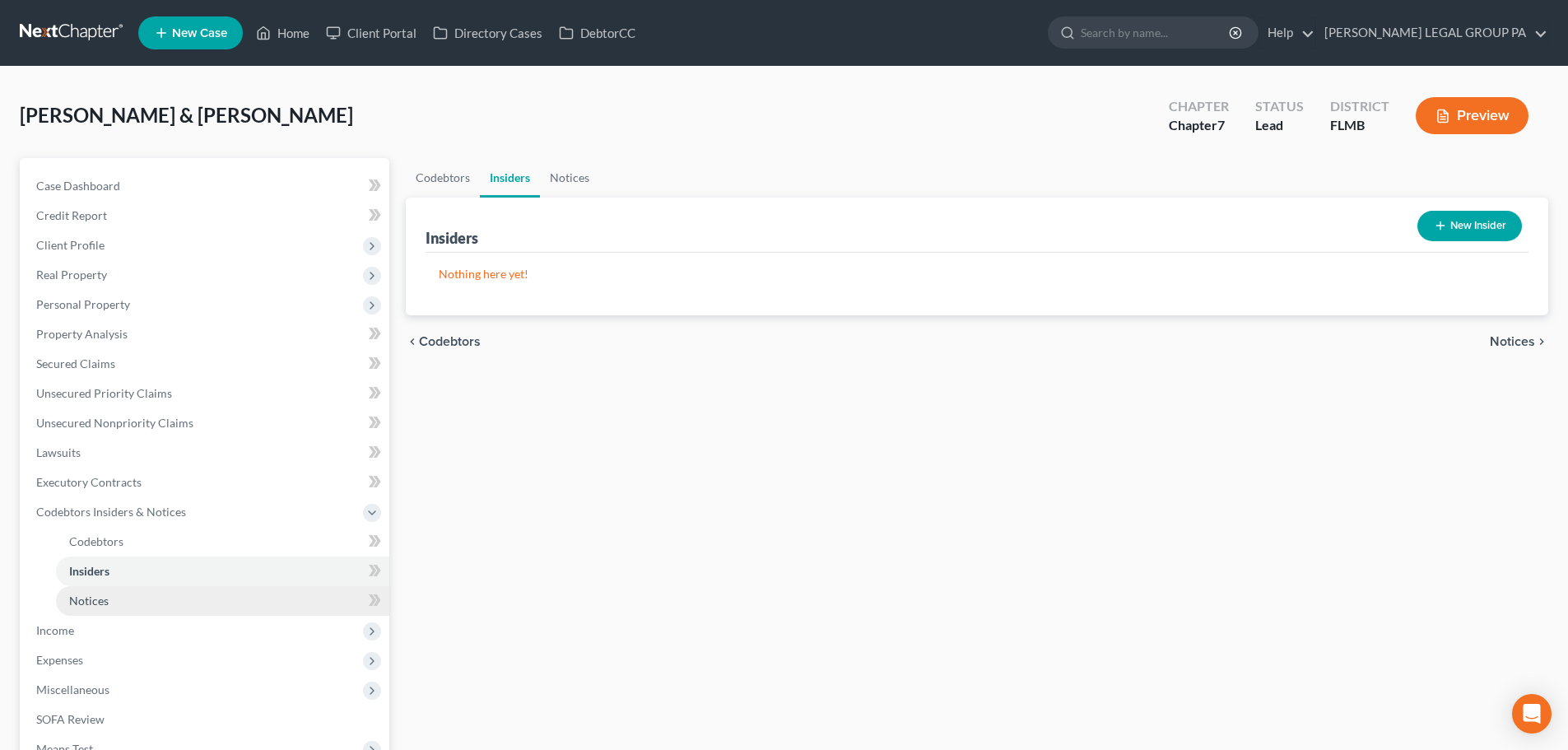
click at [115, 605] on link "Notices" at bounding box center [222, 600] width 333 height 30
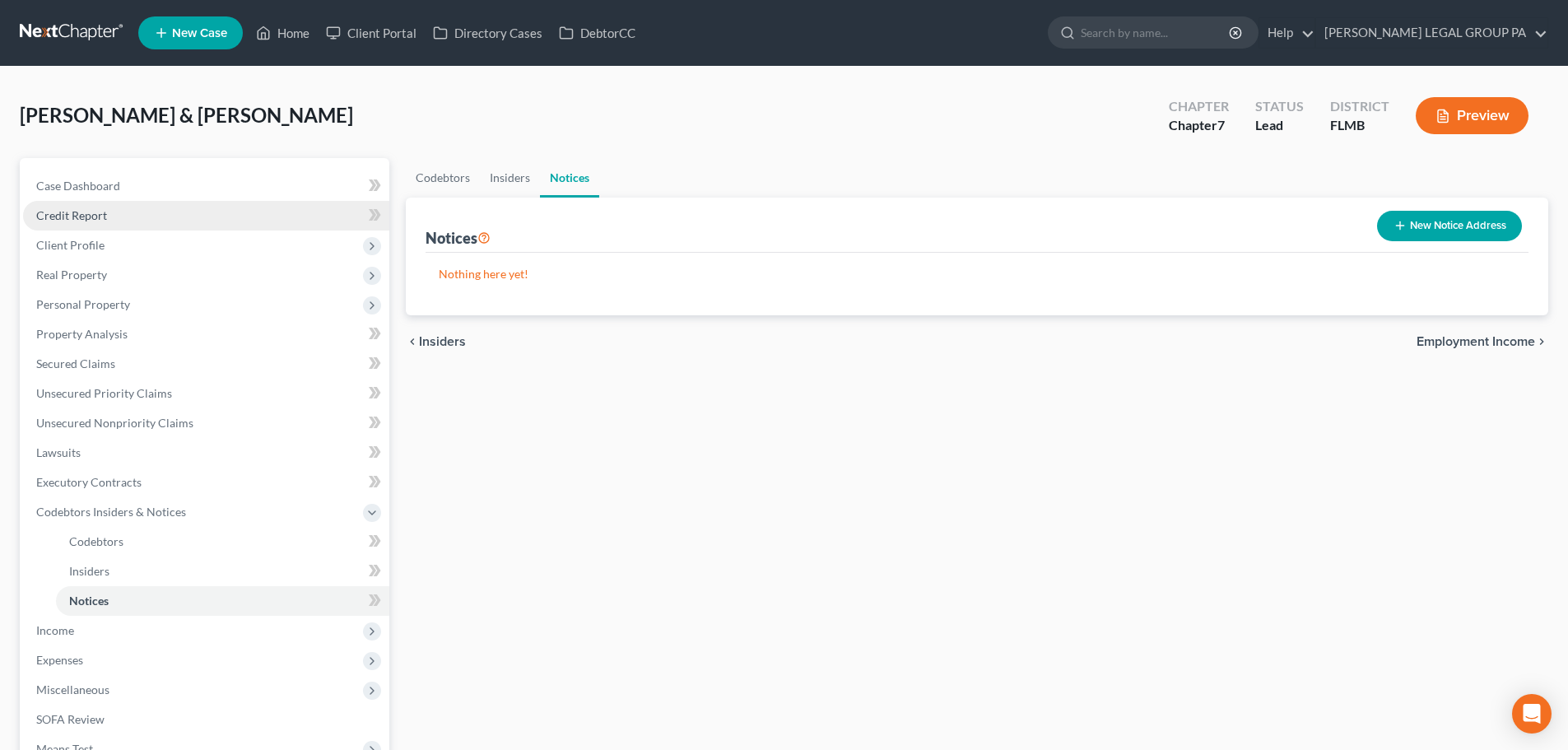
click at [85, 222] on span "Credit Report" at bounding box center [72, 215] width 71 height 14
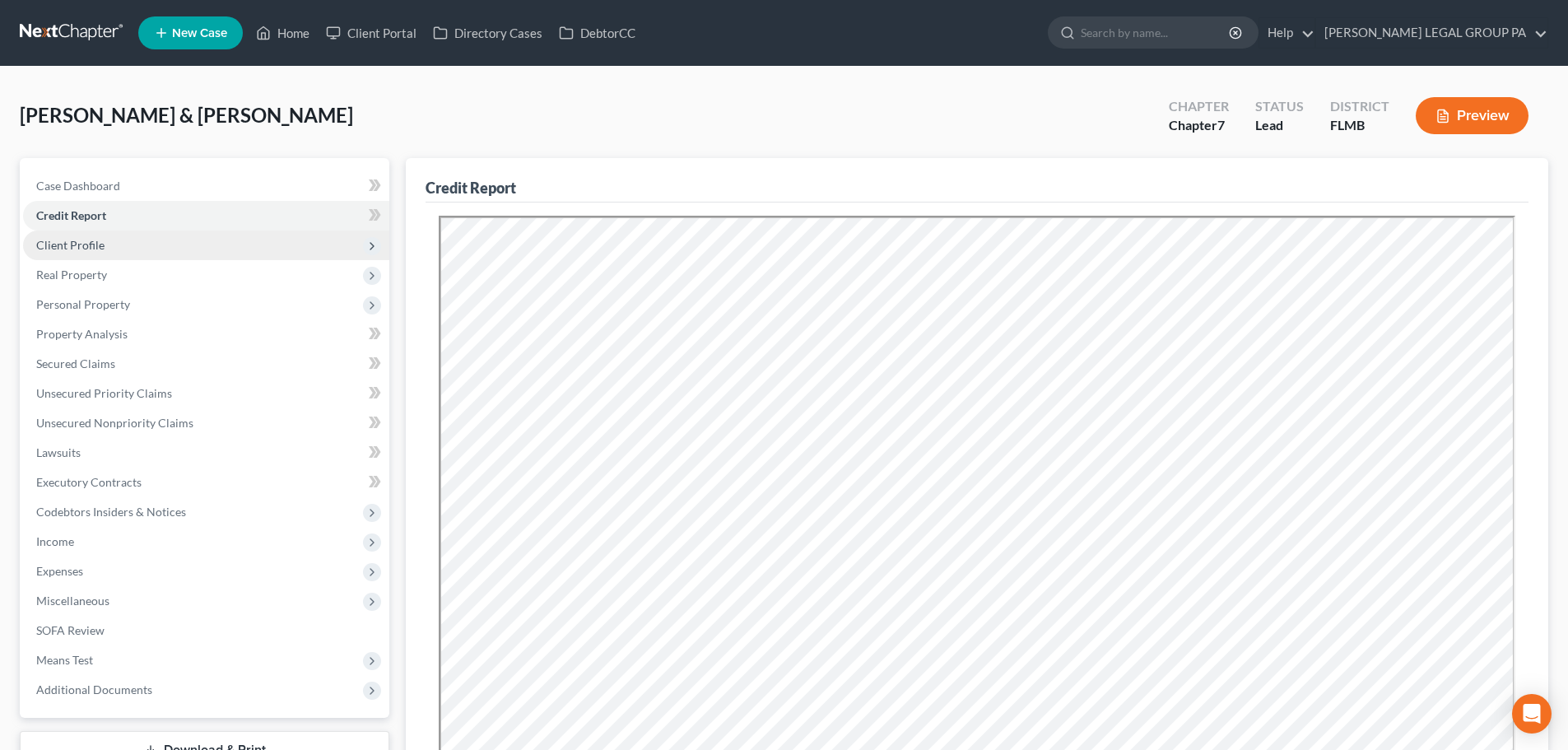
click at [108, 234] on span "Client Profile" at bounding box center [206, 245] width 367 height 30
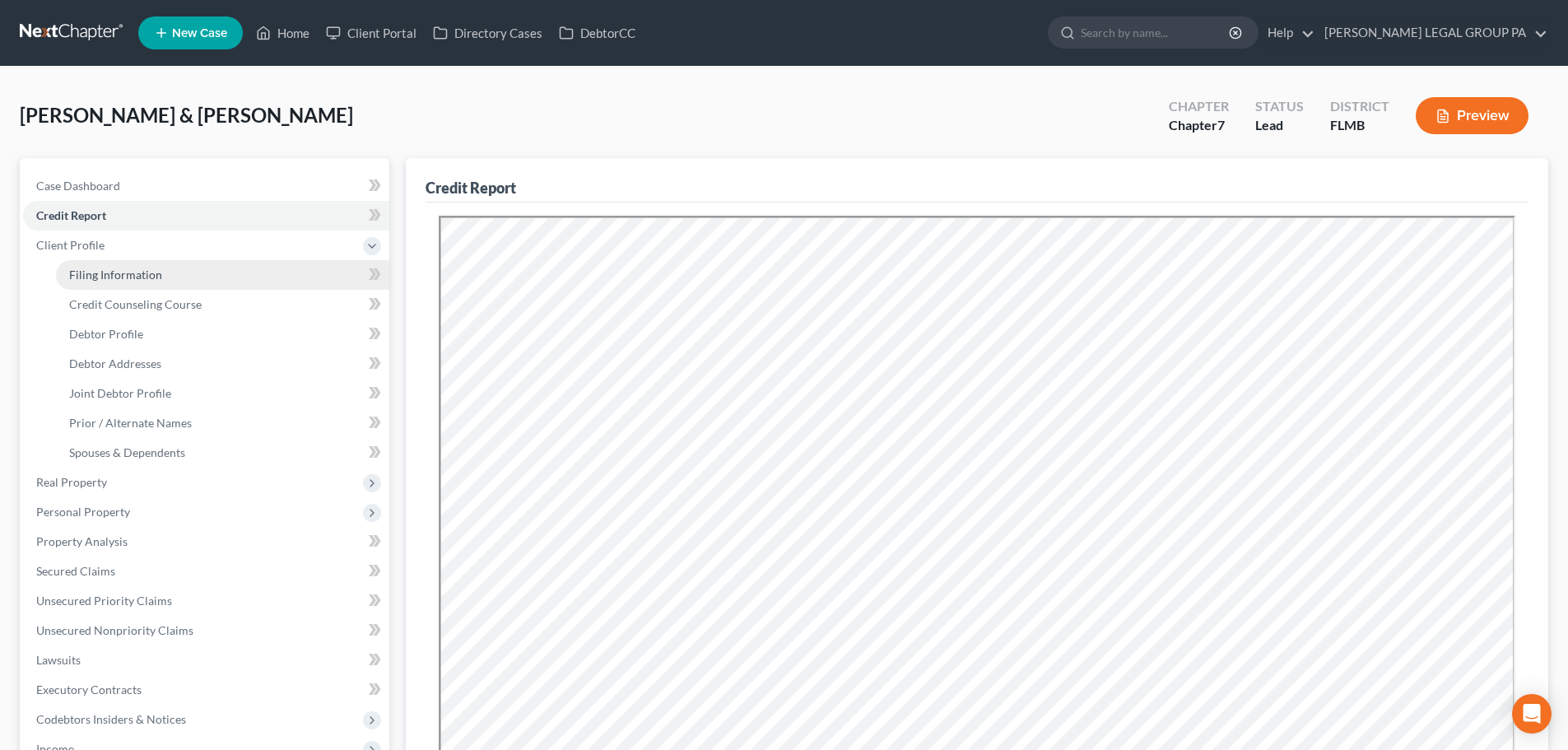
click at [106, 278] on span "Filing Information" at bounding box center [115, 274] width 93 height 14
select select "1"
select select "0"
select select "15"
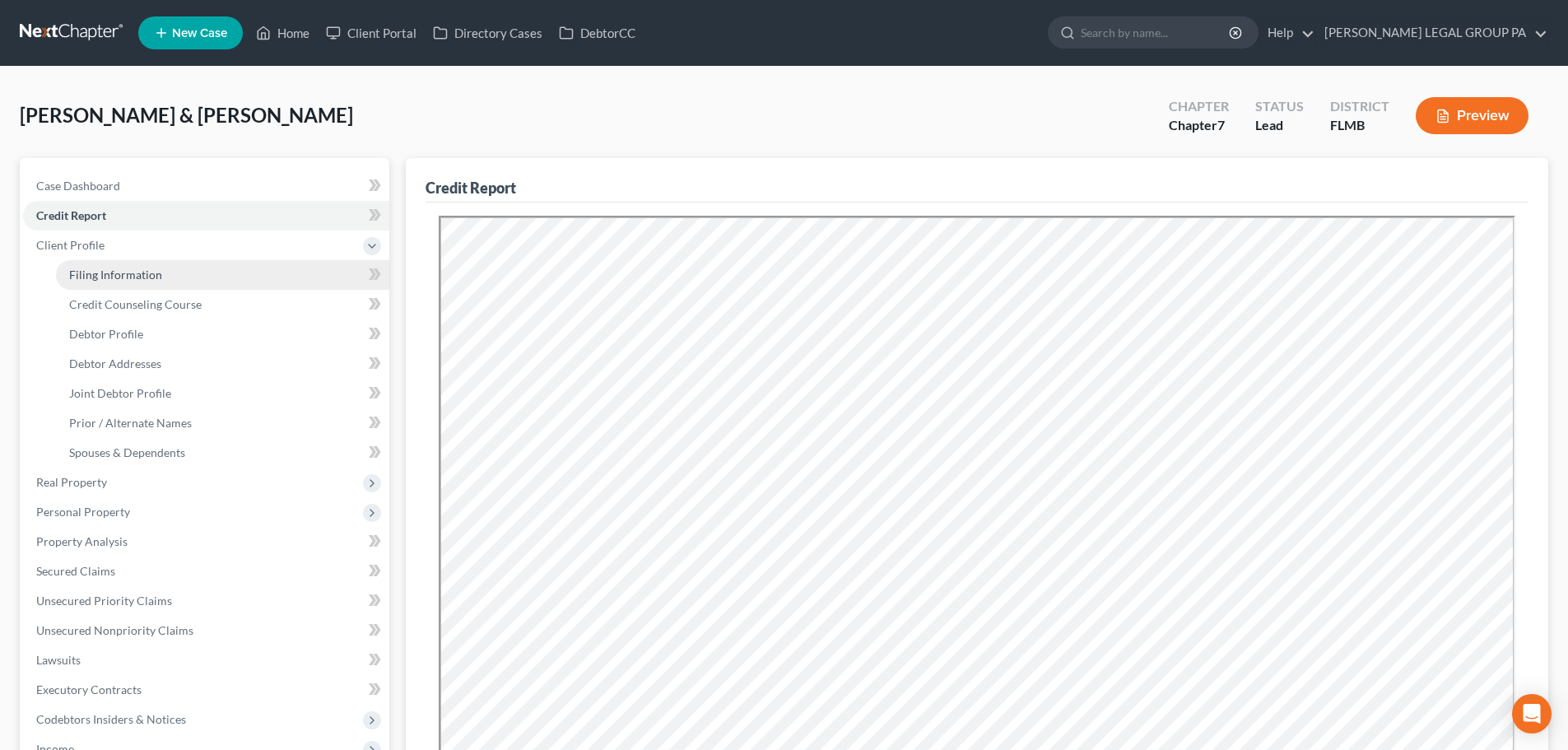
select select "0"
select select "9"
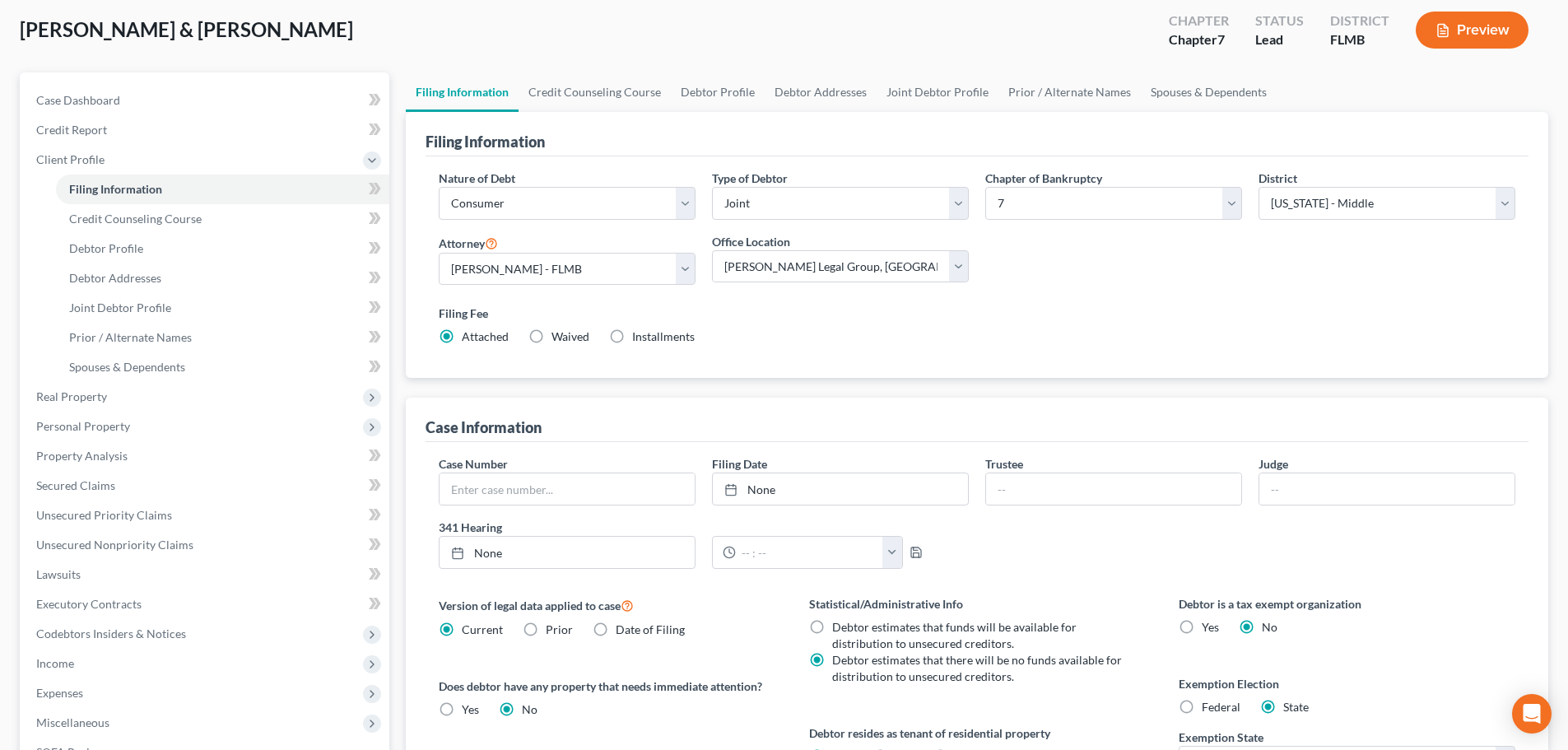
scroll to position [246, 0]
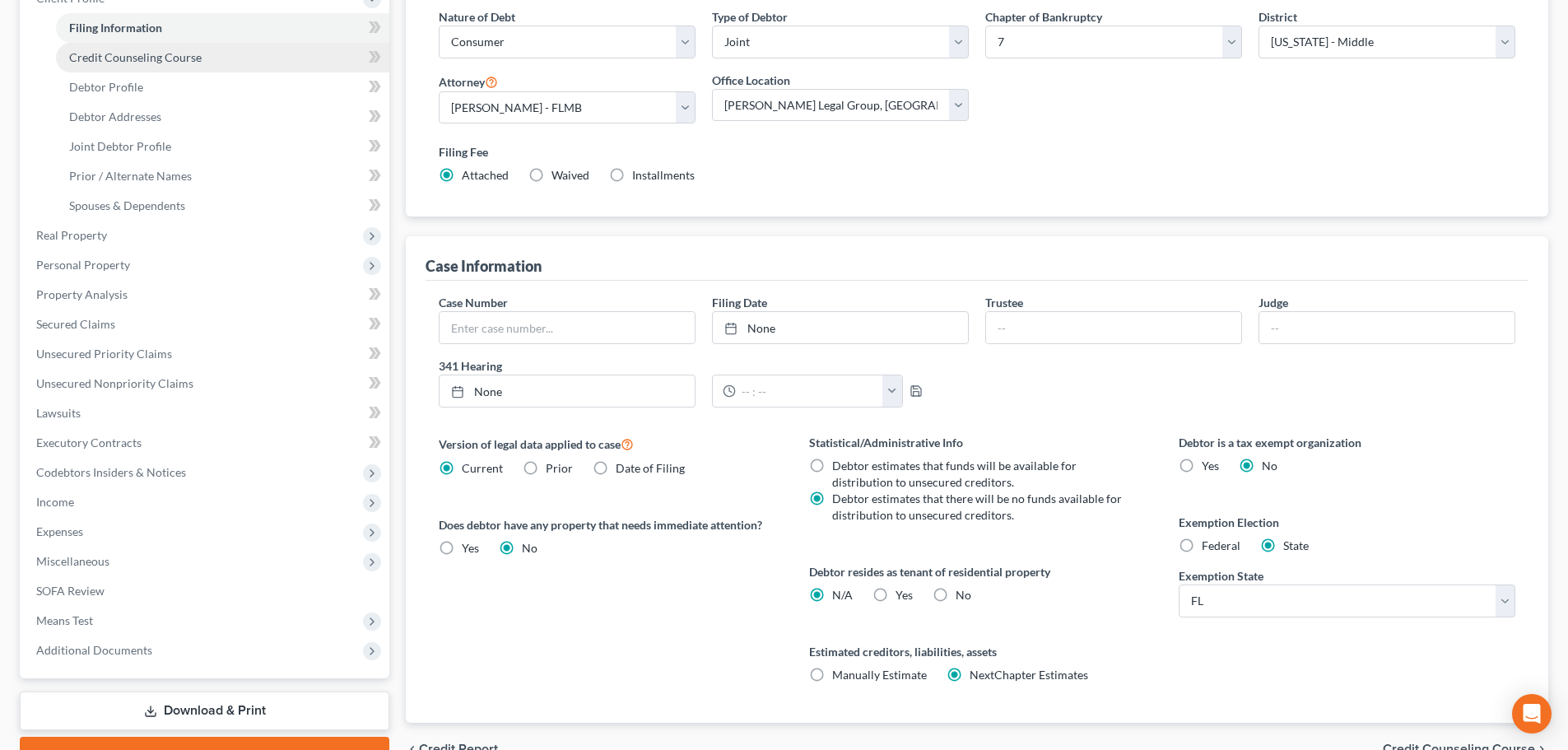
click at [114, 50] on span "Credit Counseling Course" at bounding box center [135, 57] width 132 height 14
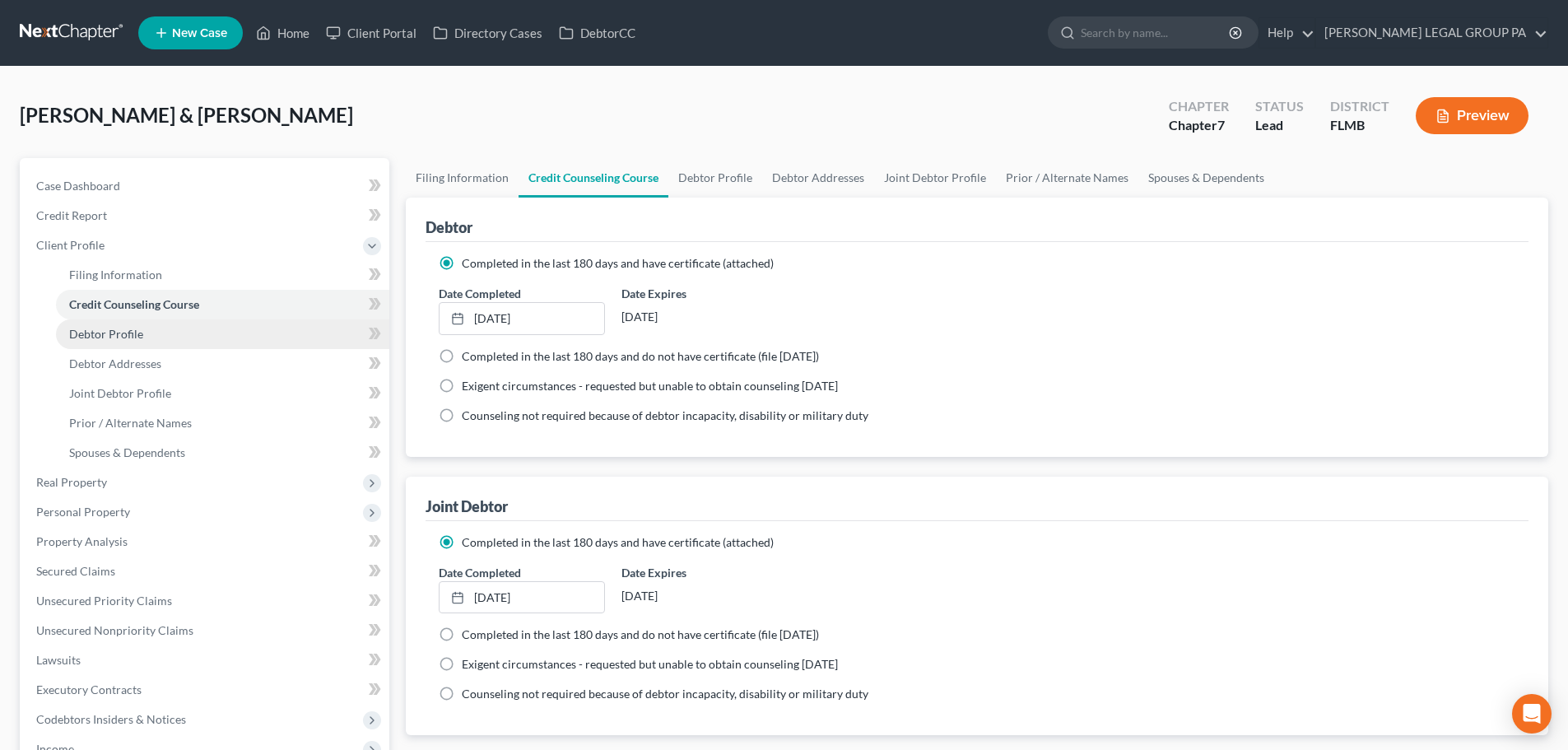
click at [107, 329] on span "Debtor Profile" at bounding box center [106, 334] width 74 height 14
select select "1"
select select "3"
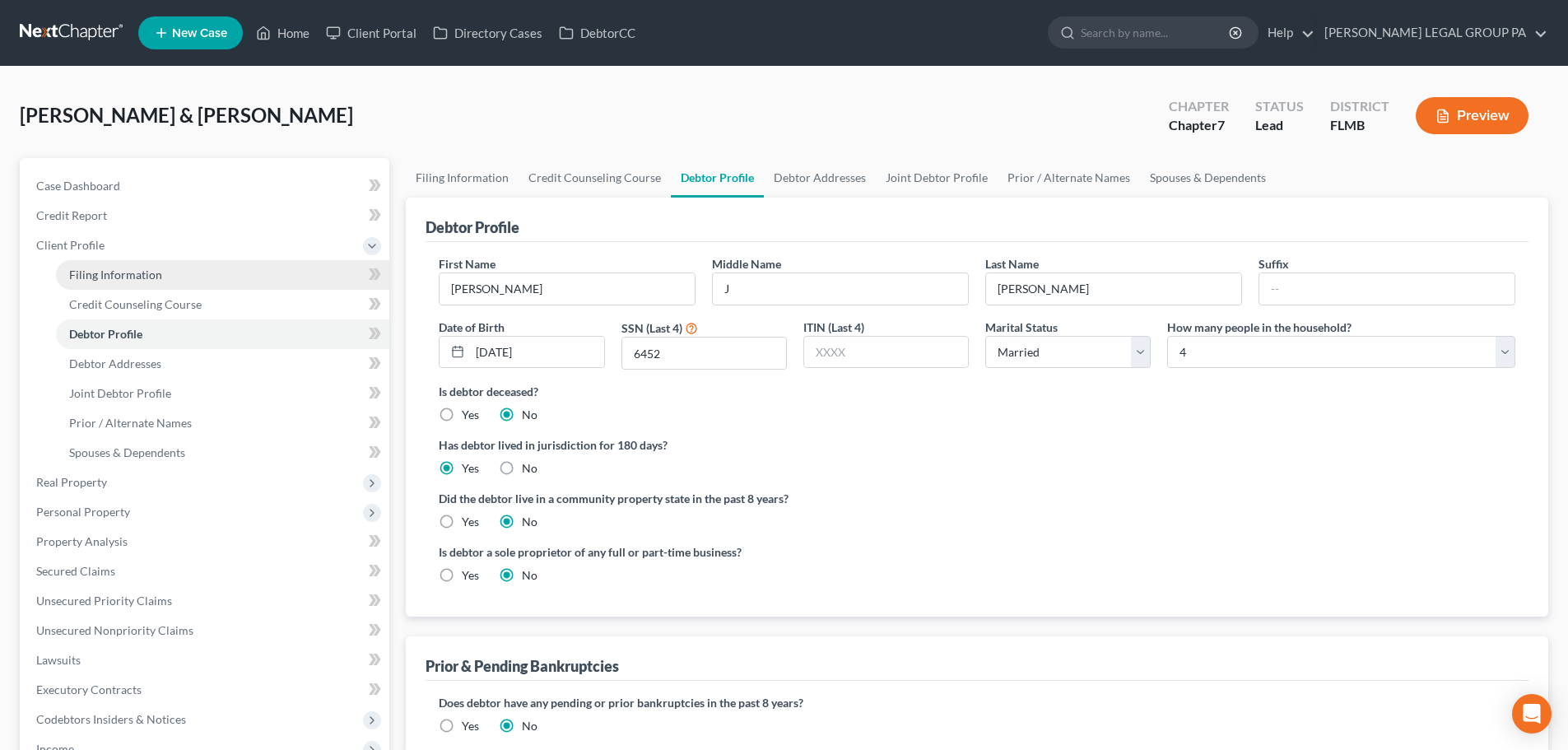
click at [97, 263] on link "Filing Information" at bounding box center [222, 274] width 333 height 30
select select "1"
select select "0"
select select "15"
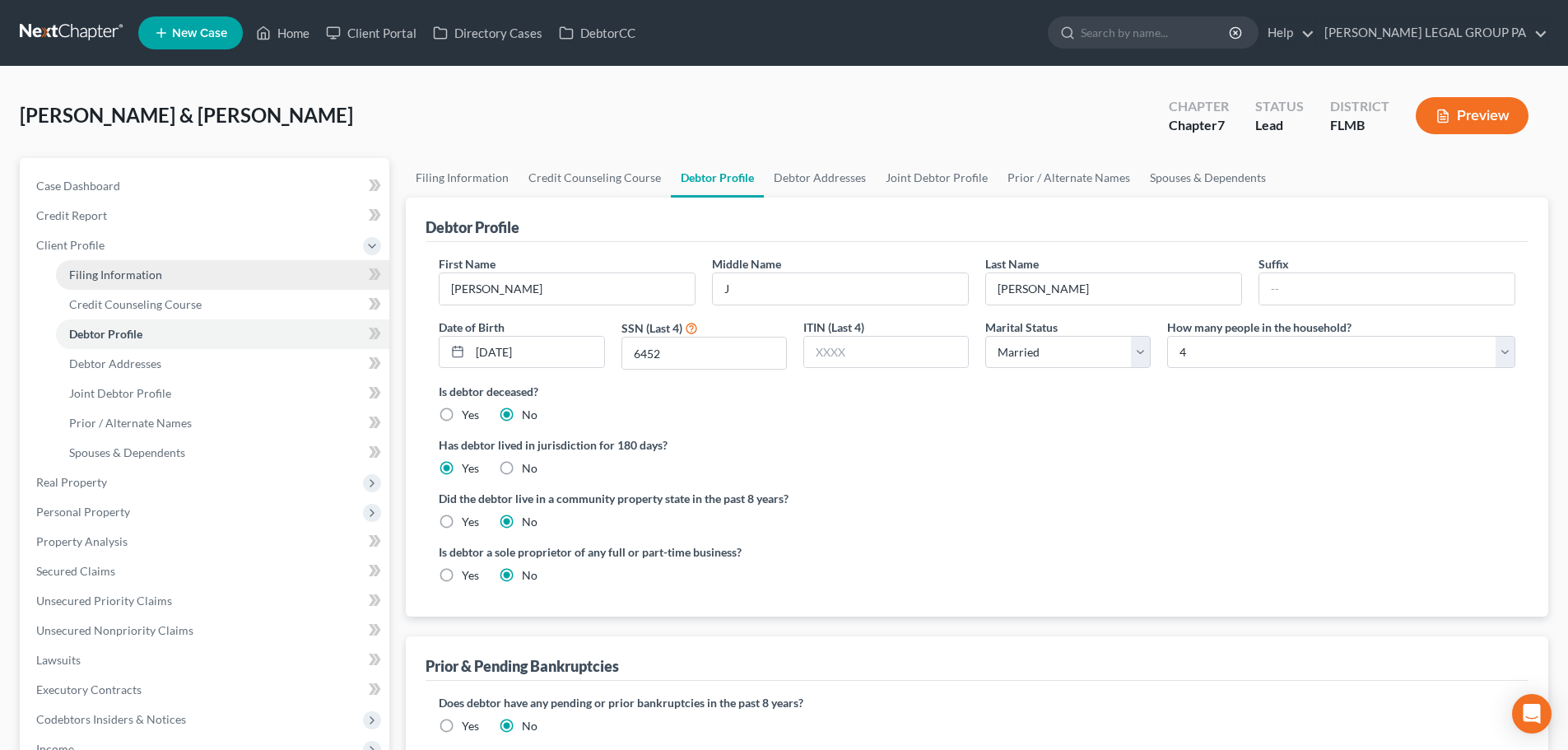
select select "0"
select select "9"
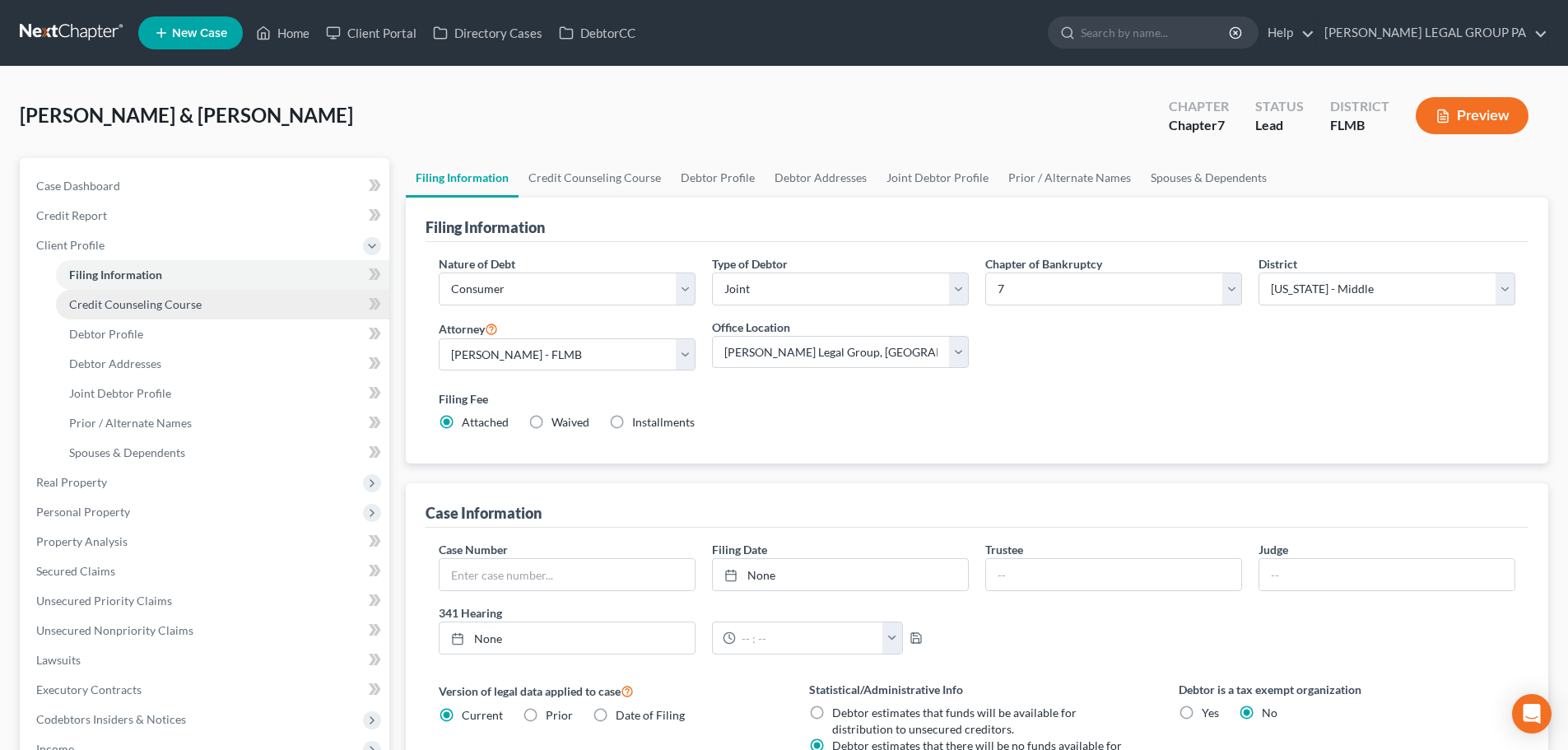
click at [119, 293] on link "Credit Counseling Course" at bounding box center [222, 304] width 333 height 30
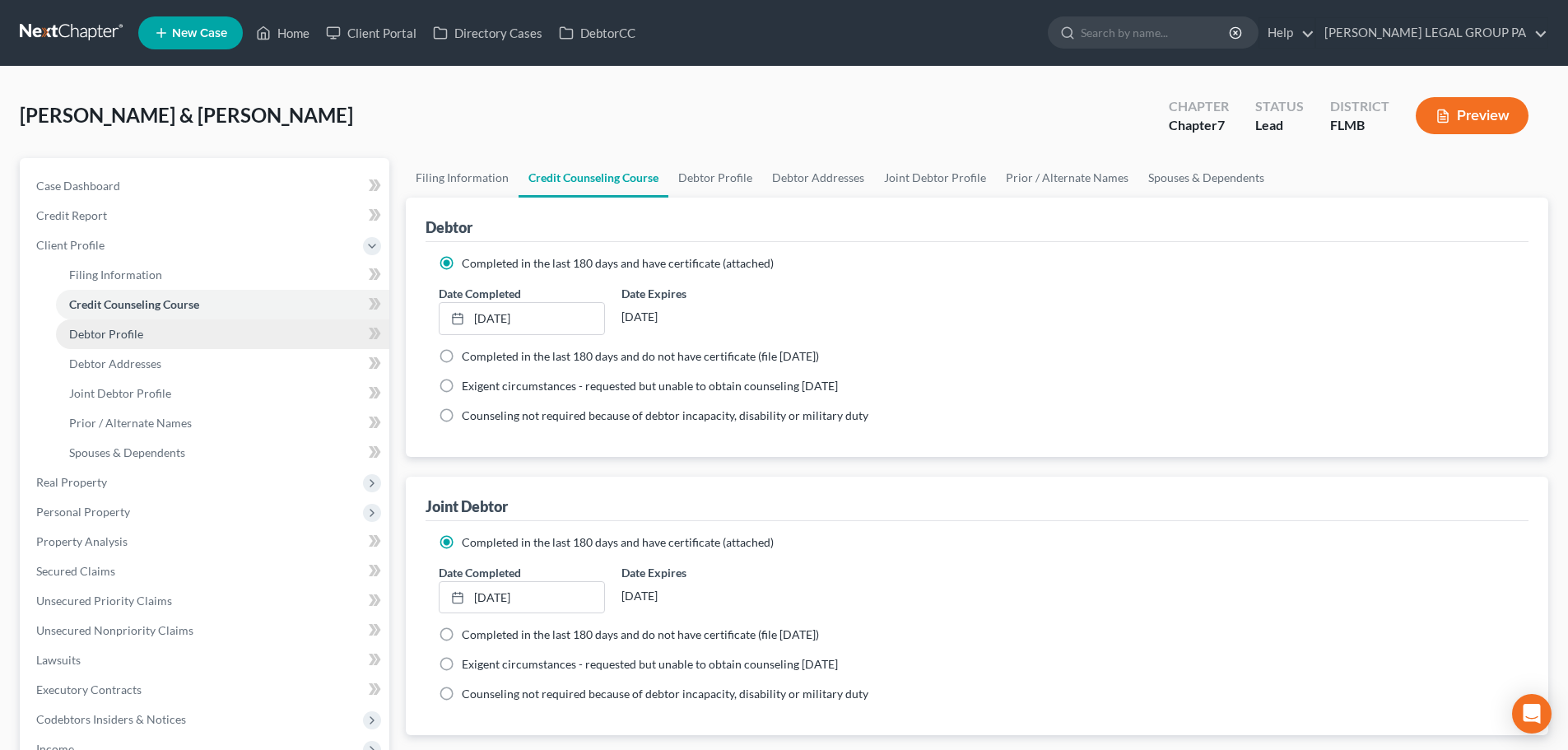
click at [116, 327] on span "Debtor Profile" at bounding box center [106, 334] width 74 height 14
select select "1"
select select "3"
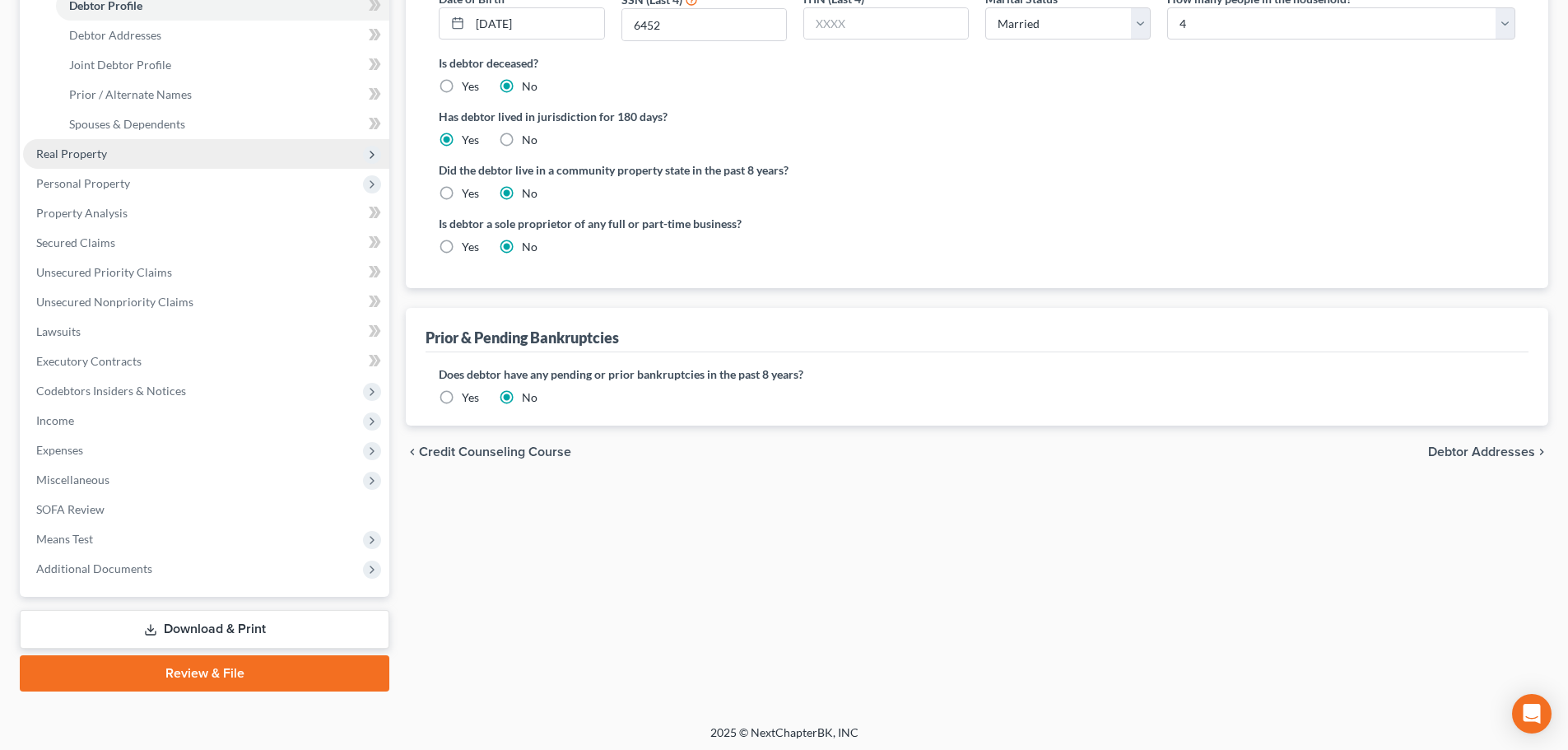
scroll to position [329, 0]
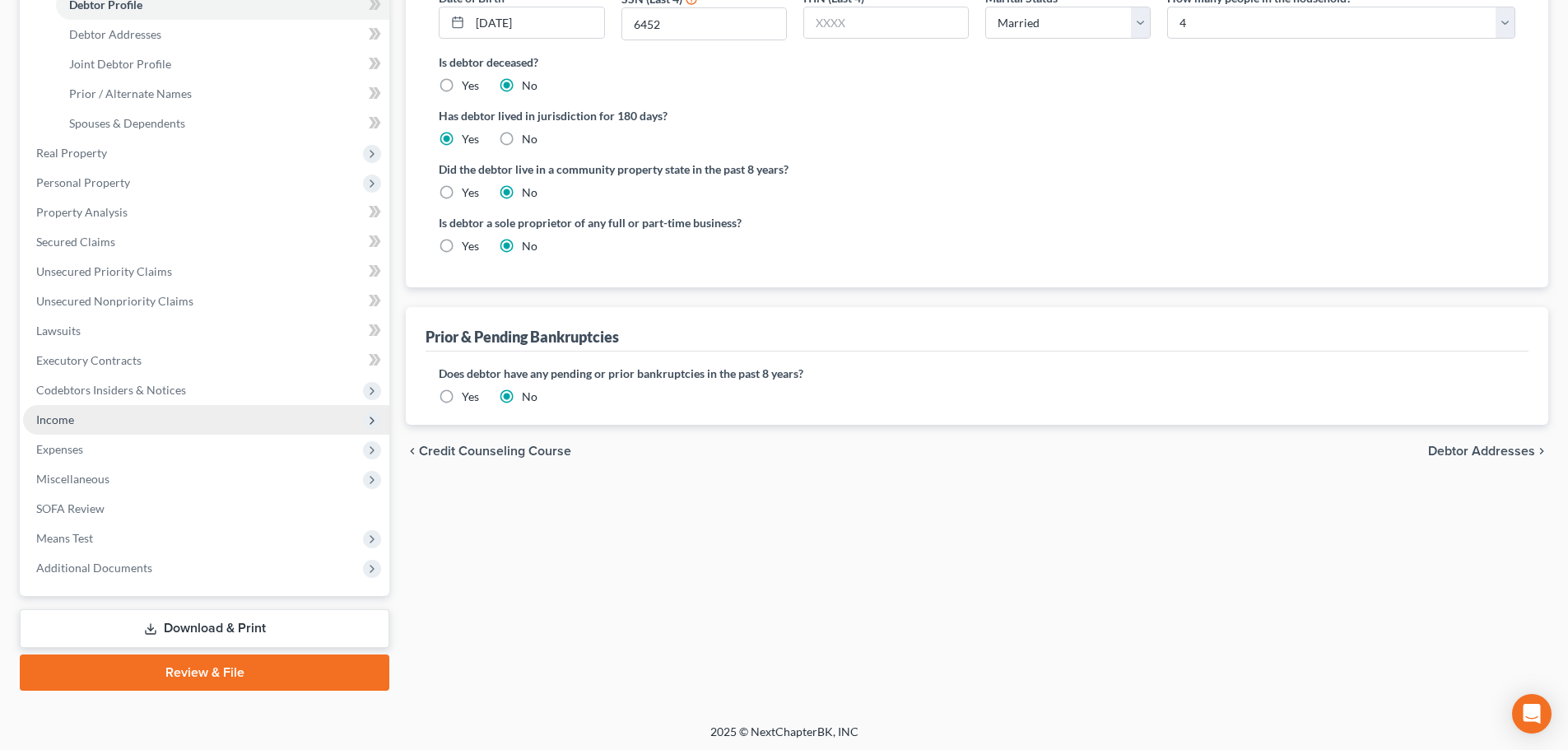
click at [84, 416] on span "Income" at bounding box center [206, 419] width 367 height 30
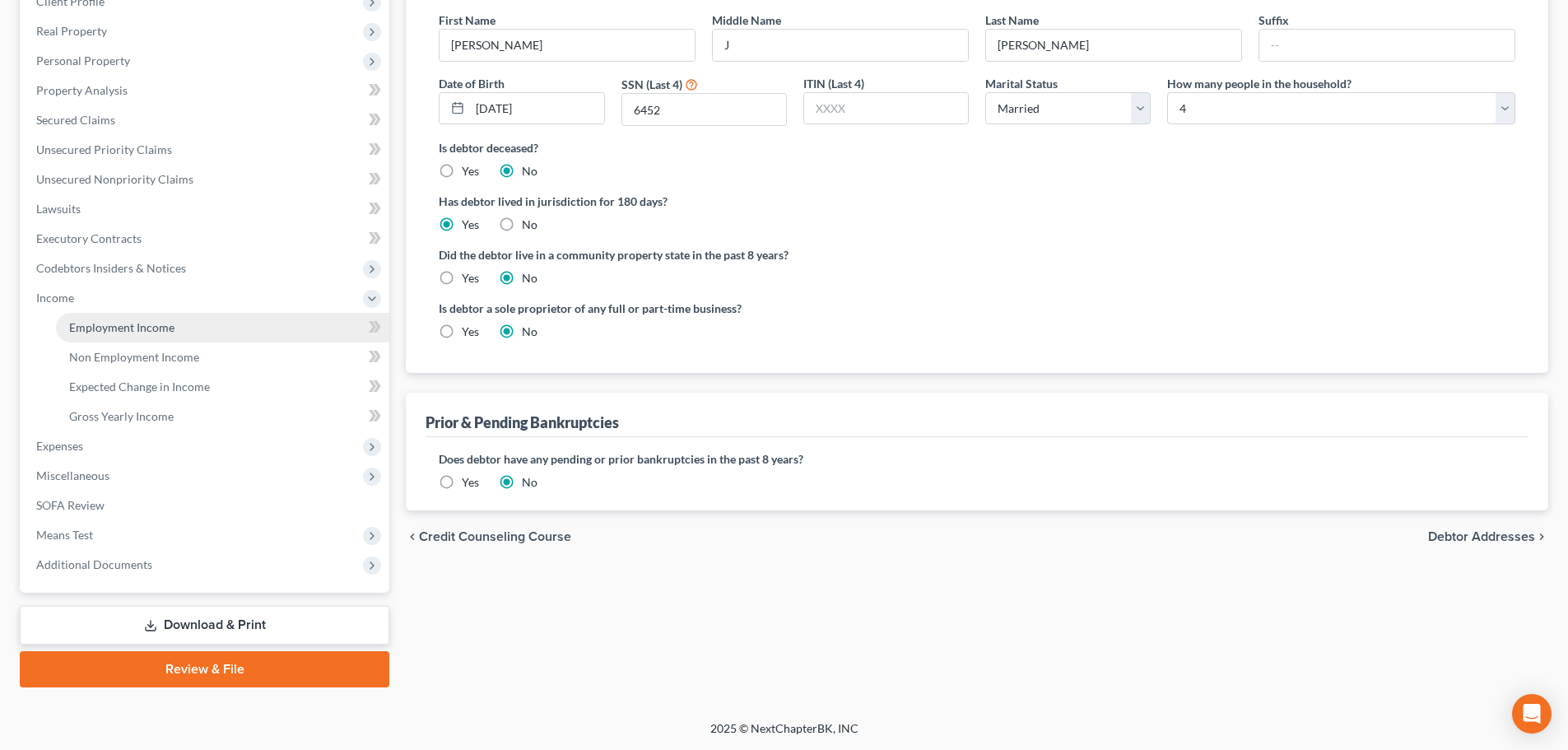
click at [138, 336] on link "Employment Income" at bounding box center [222, 327] width 333 height 30
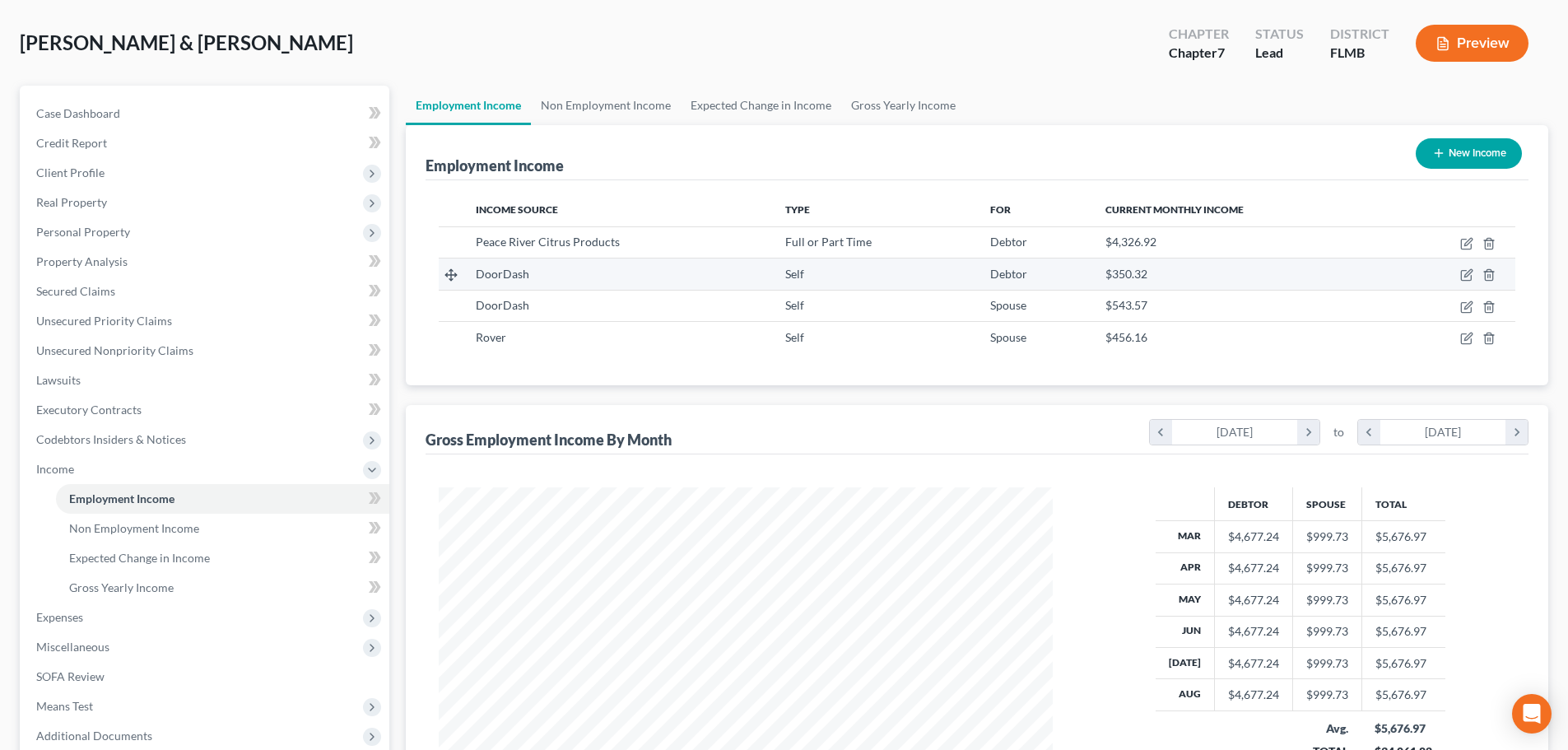
scroll to position [165, 0]
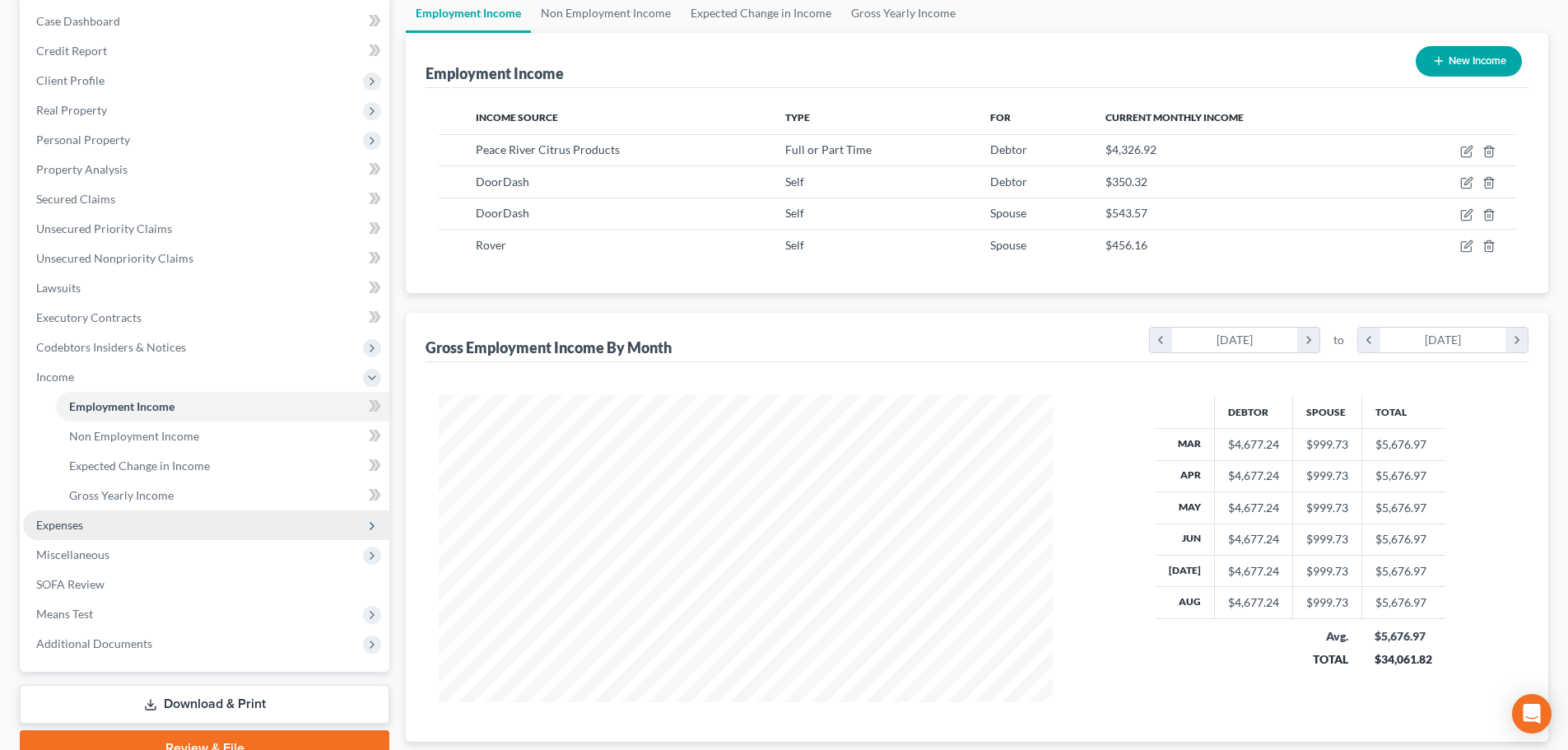
click at [97, 512] on span "Expenses" at bounding box center [206, 525] width 367 height 30
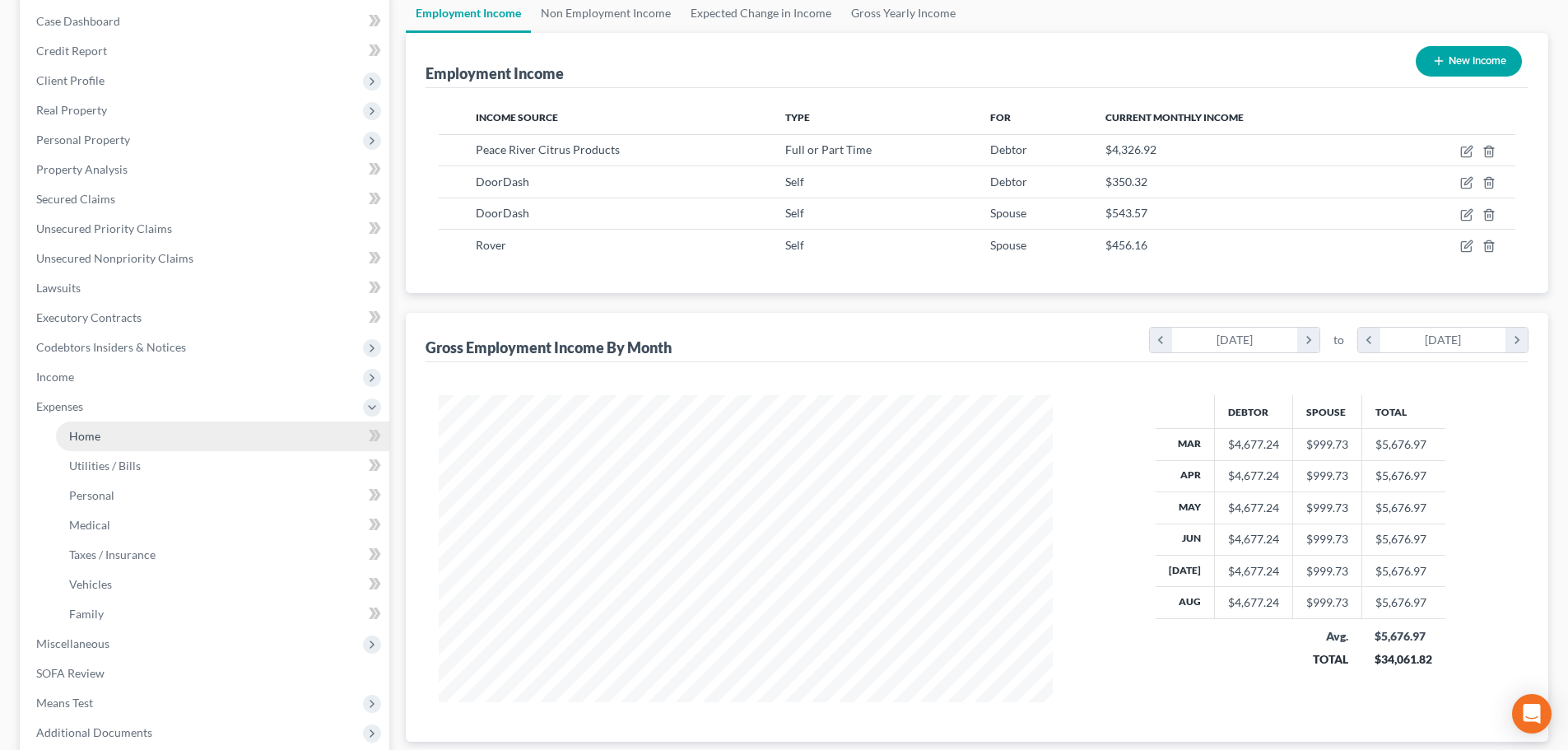
click at [88, 435] on span "Home" at bounding box center [84, 435] width 32 height 14
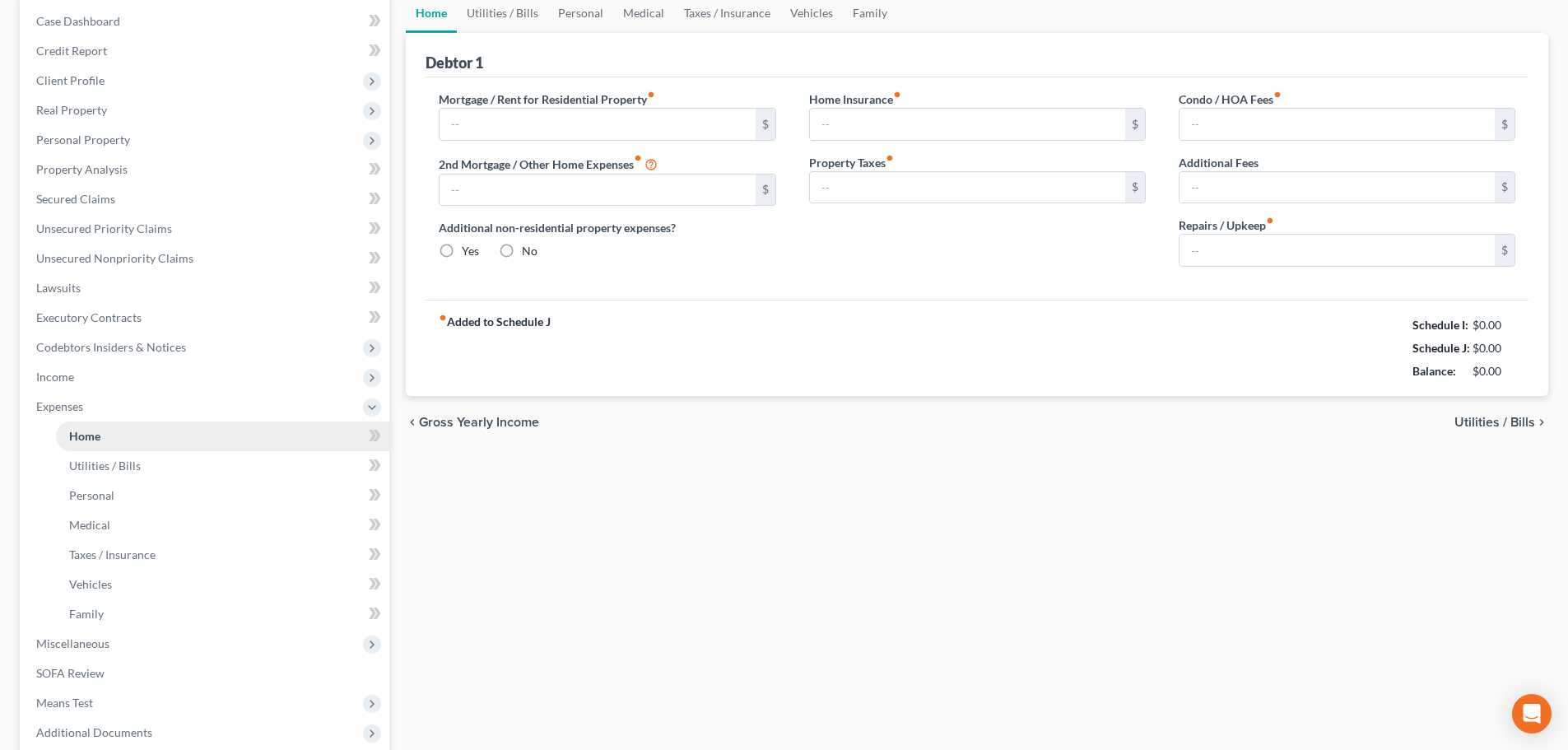
scroll to position [84, 0]
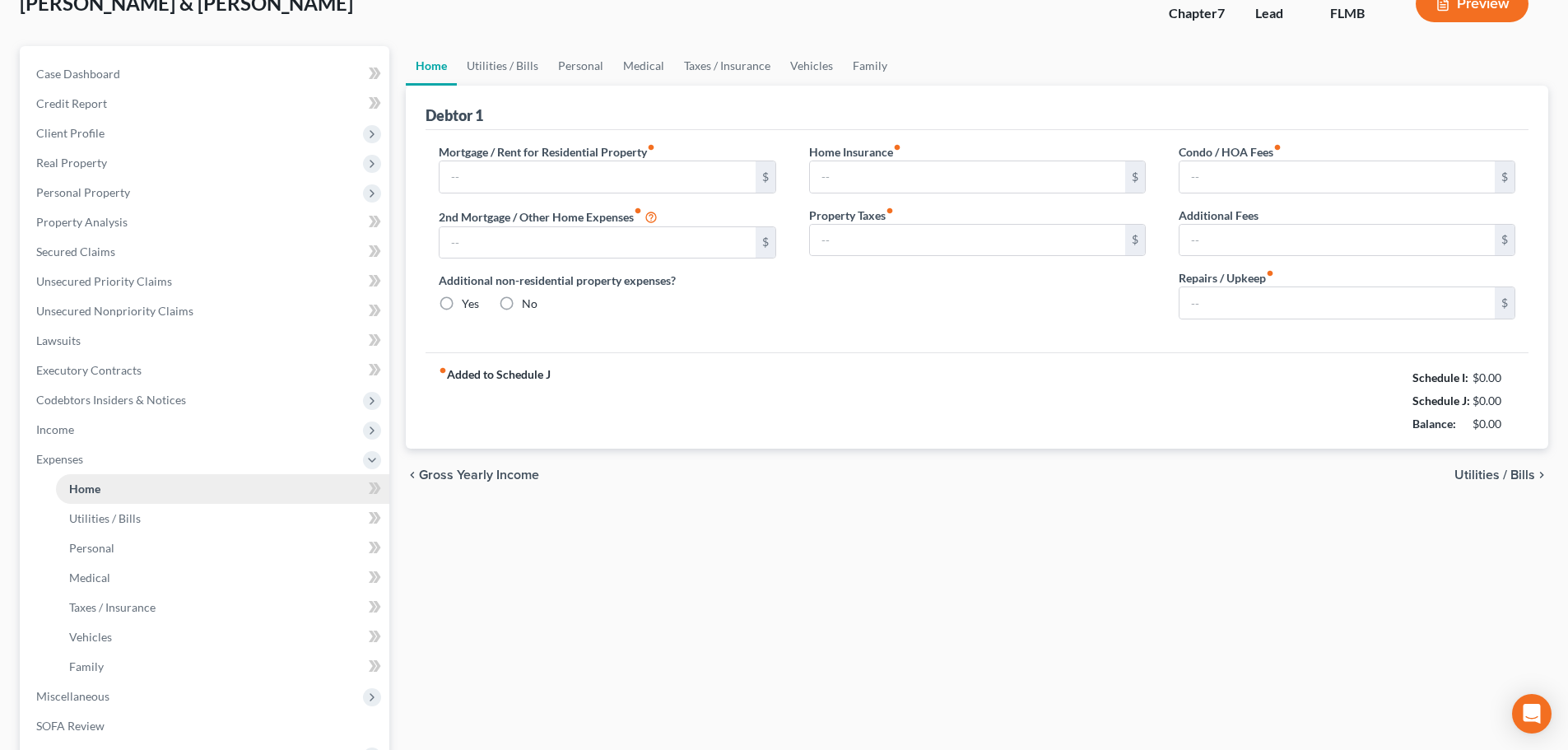
type input "3,100.00"
type input "0.00"
radio input "true"
type input "0.00"
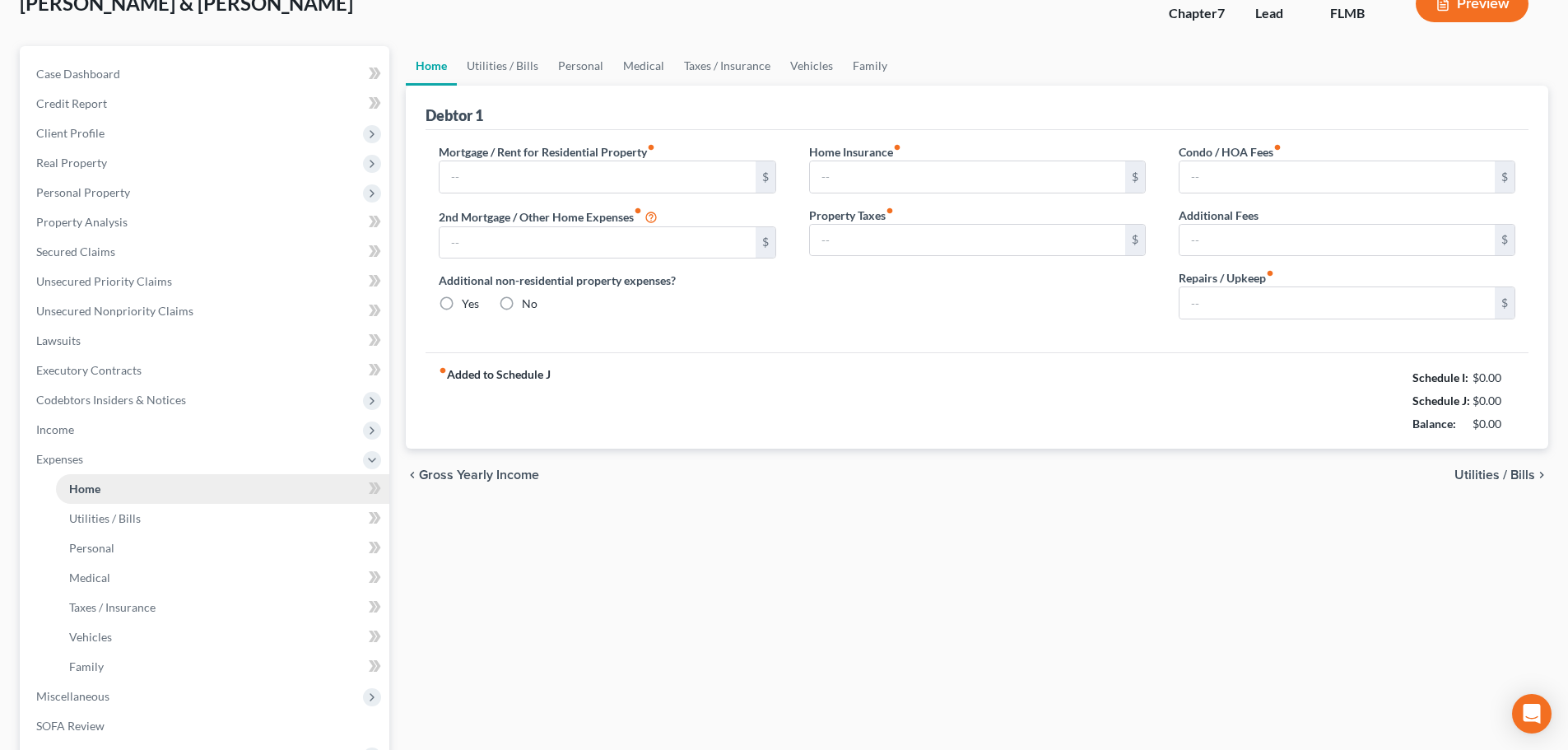
type input "46.00"
type input "0.00"
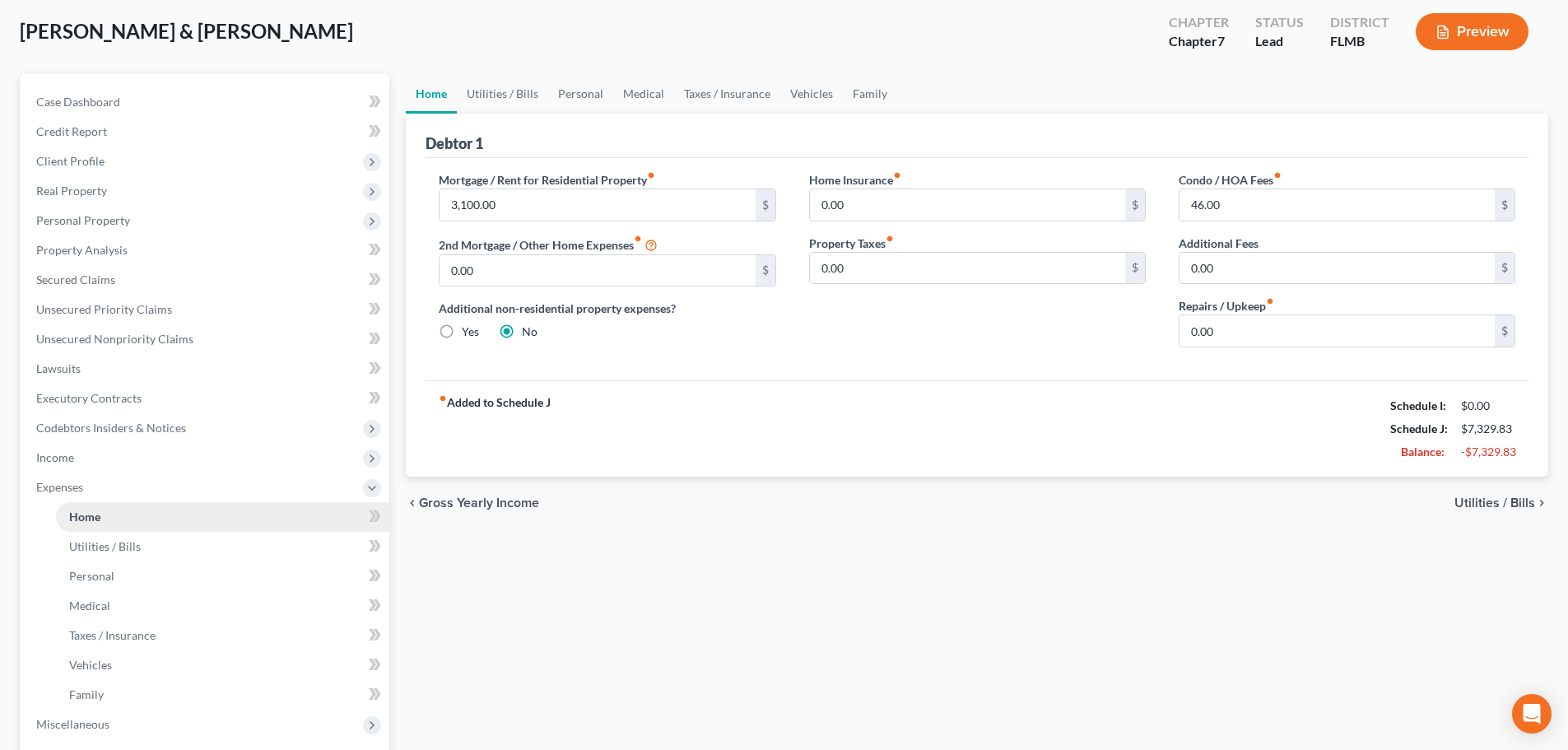
scroll to position [0, 0]
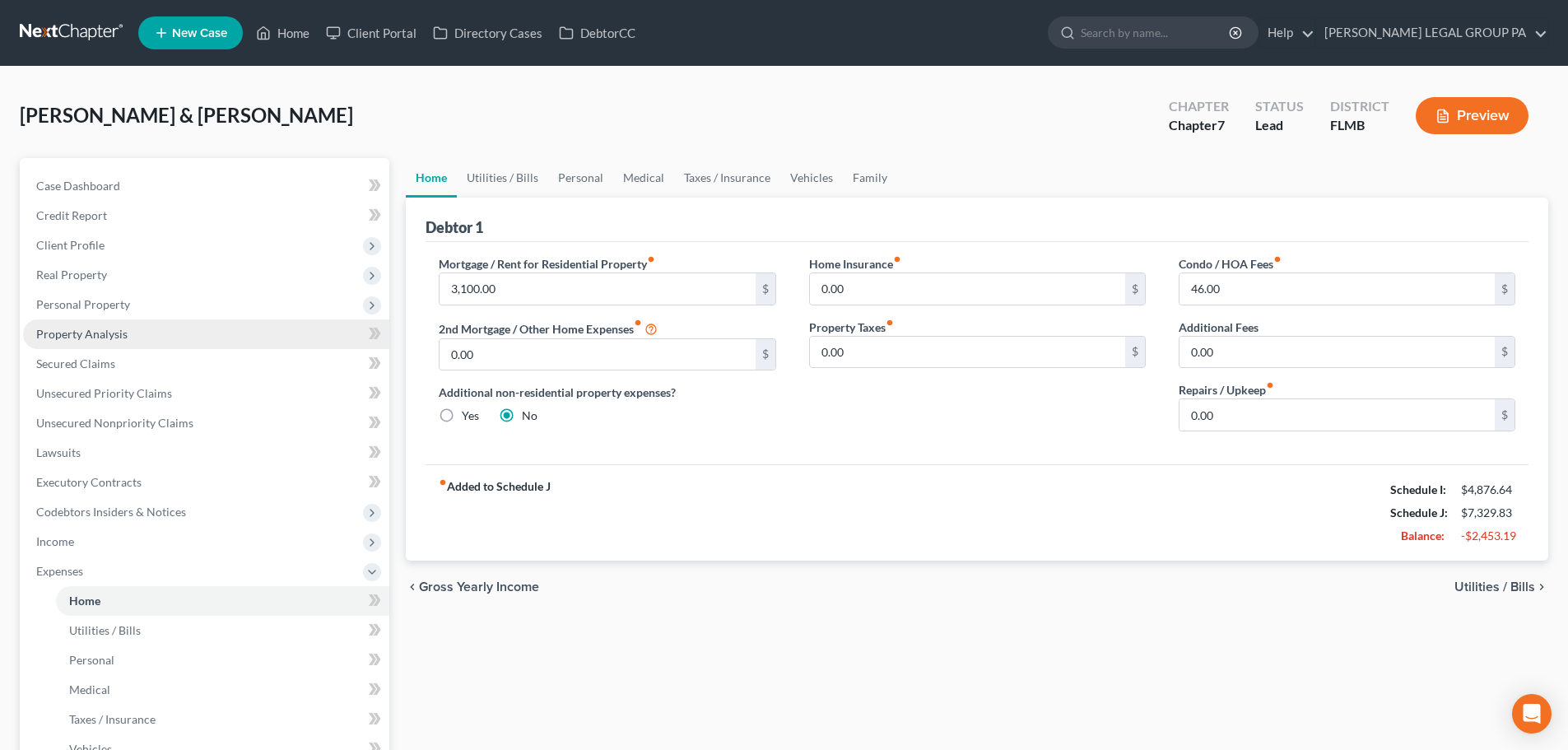
click at [97, 341] on link "Property Analysis" at bounding box center [206, 334] width 367 height 30
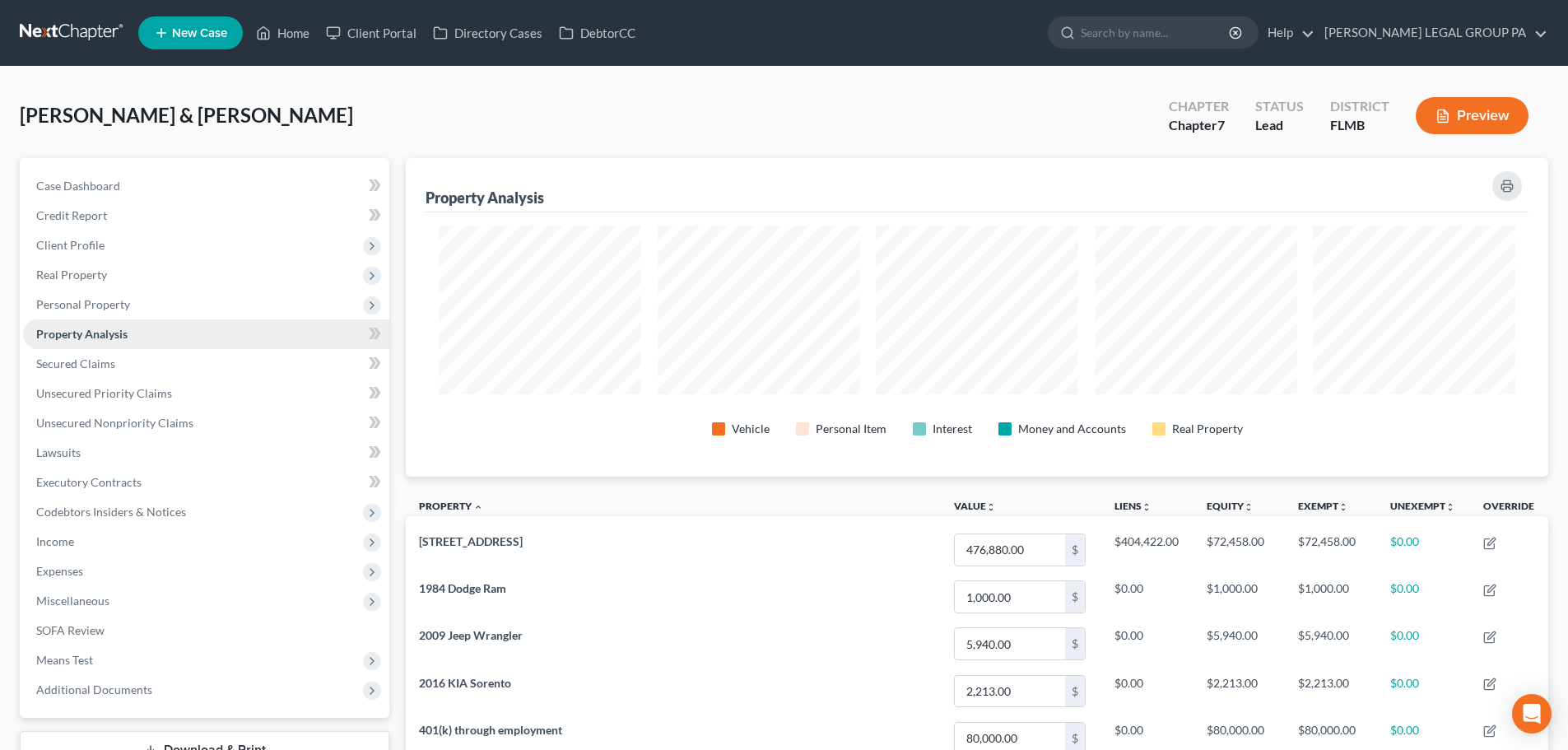
scroll to position [318, 1143]
click at [82, 304] on span "Personal Property" at bounding box center [83, 304] width 94 height 14
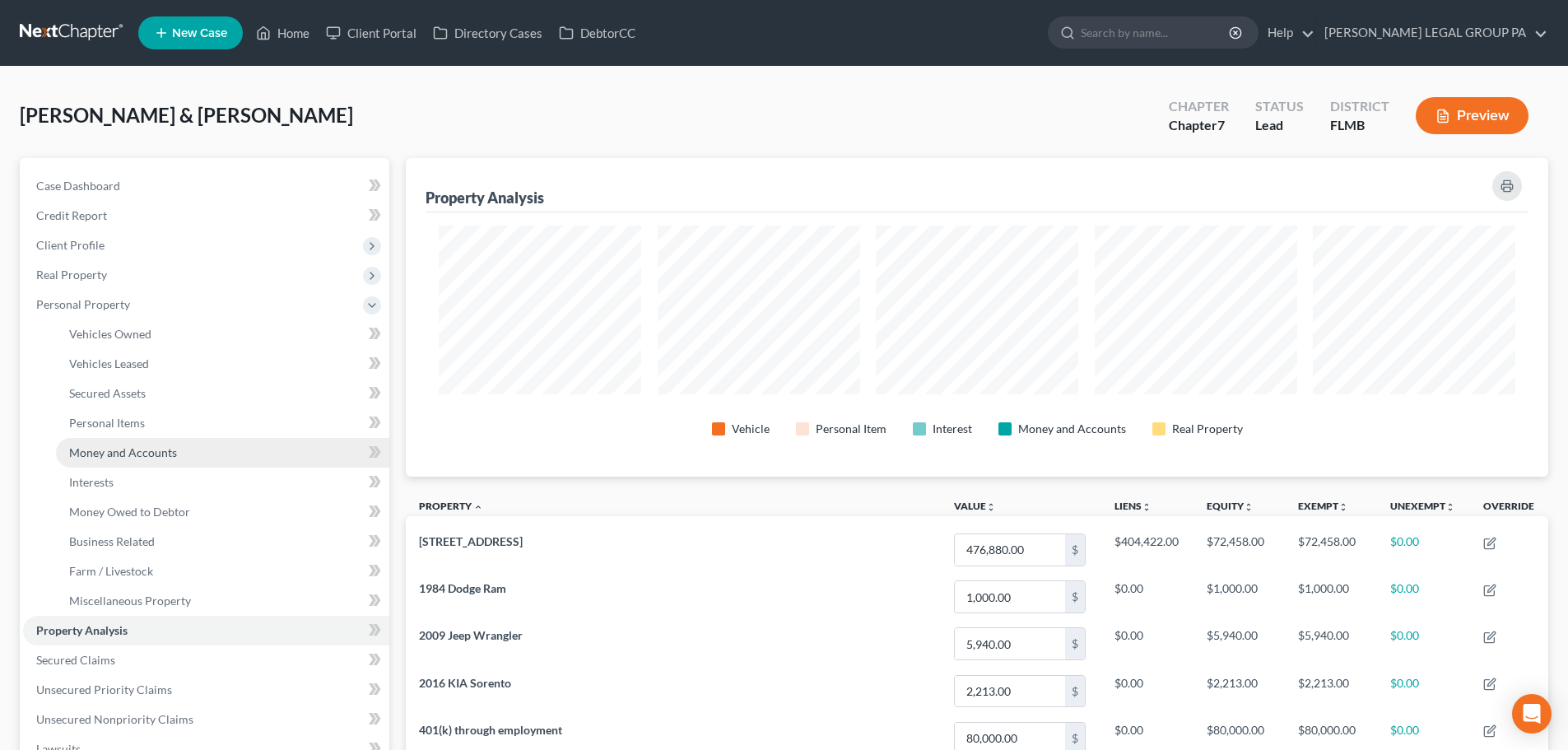
click at [115, 449] on span "Money and Accounts" at bounding box center [123, 452] width 107 height 14
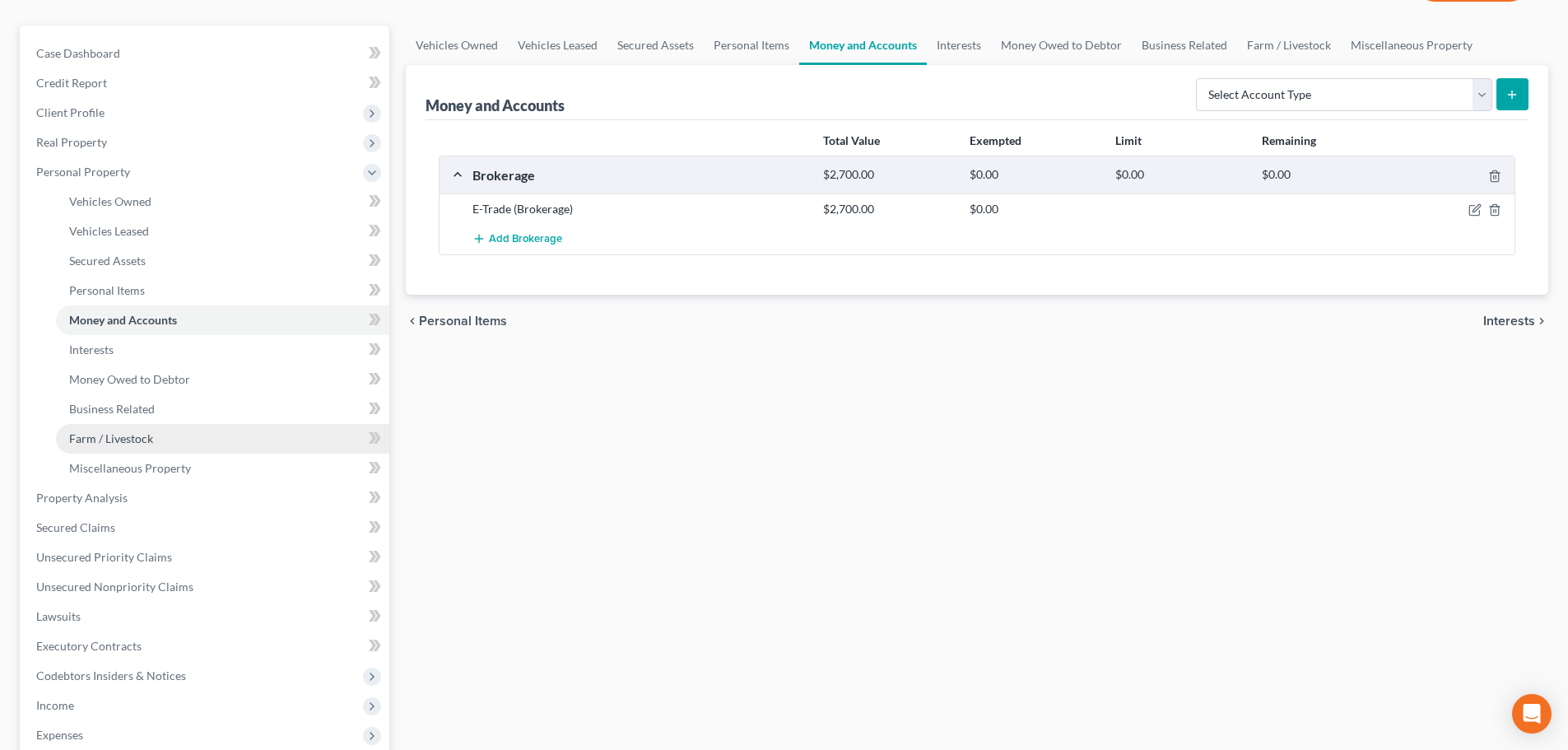
scroll to position [329, 0]
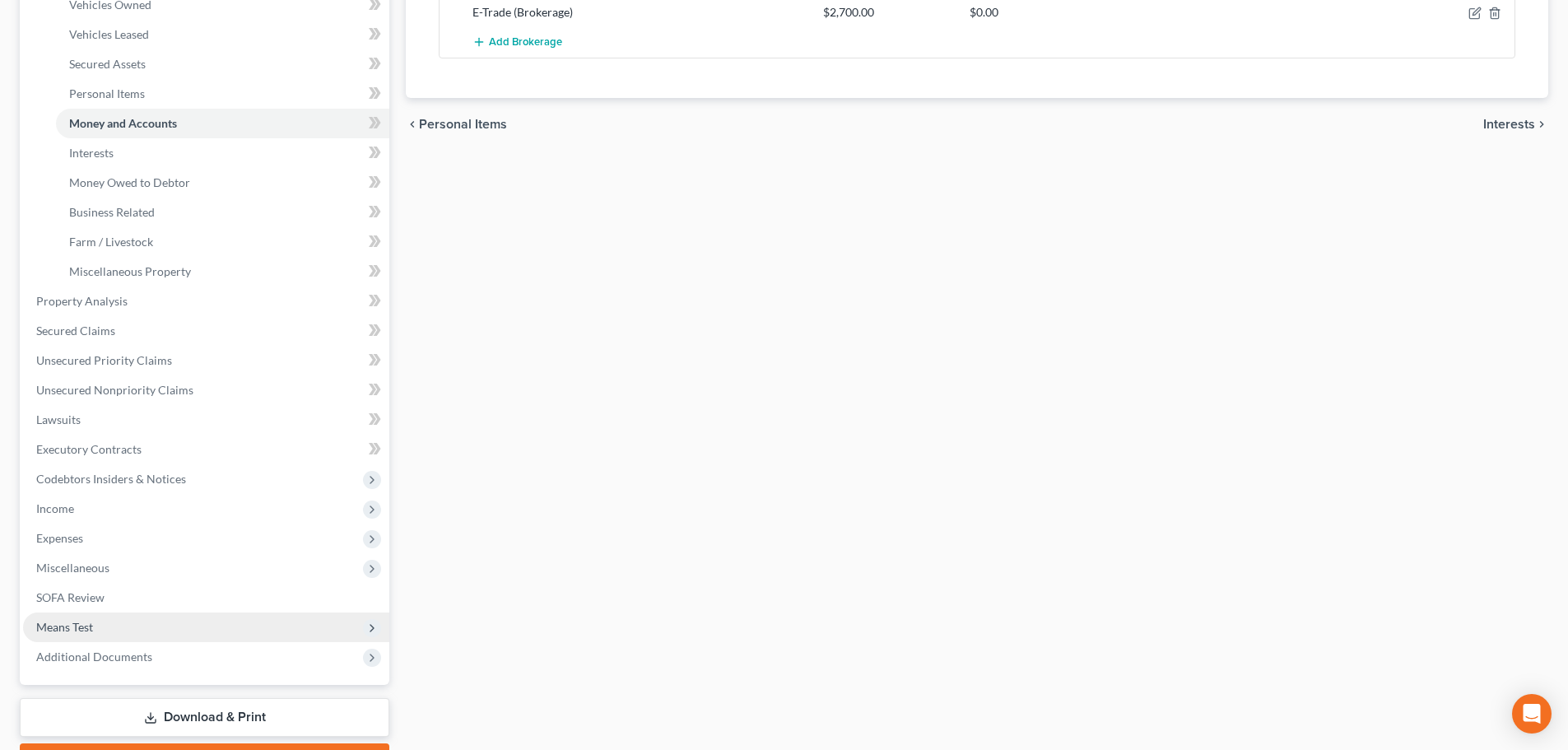
click at [94, 626] on span "Means Test" at bounding box center [206, 626] width 367 height 30
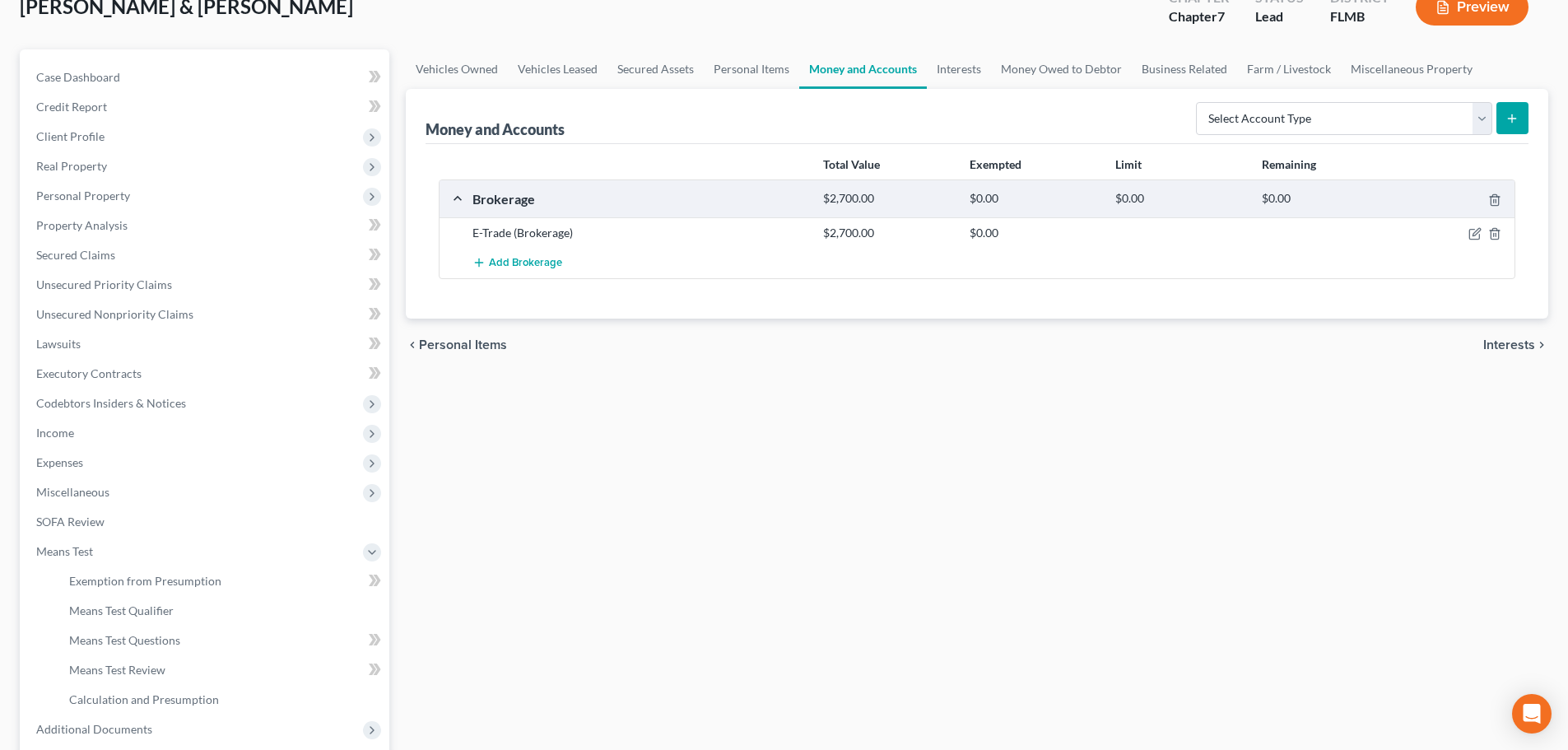
scroll to position [273, 0]
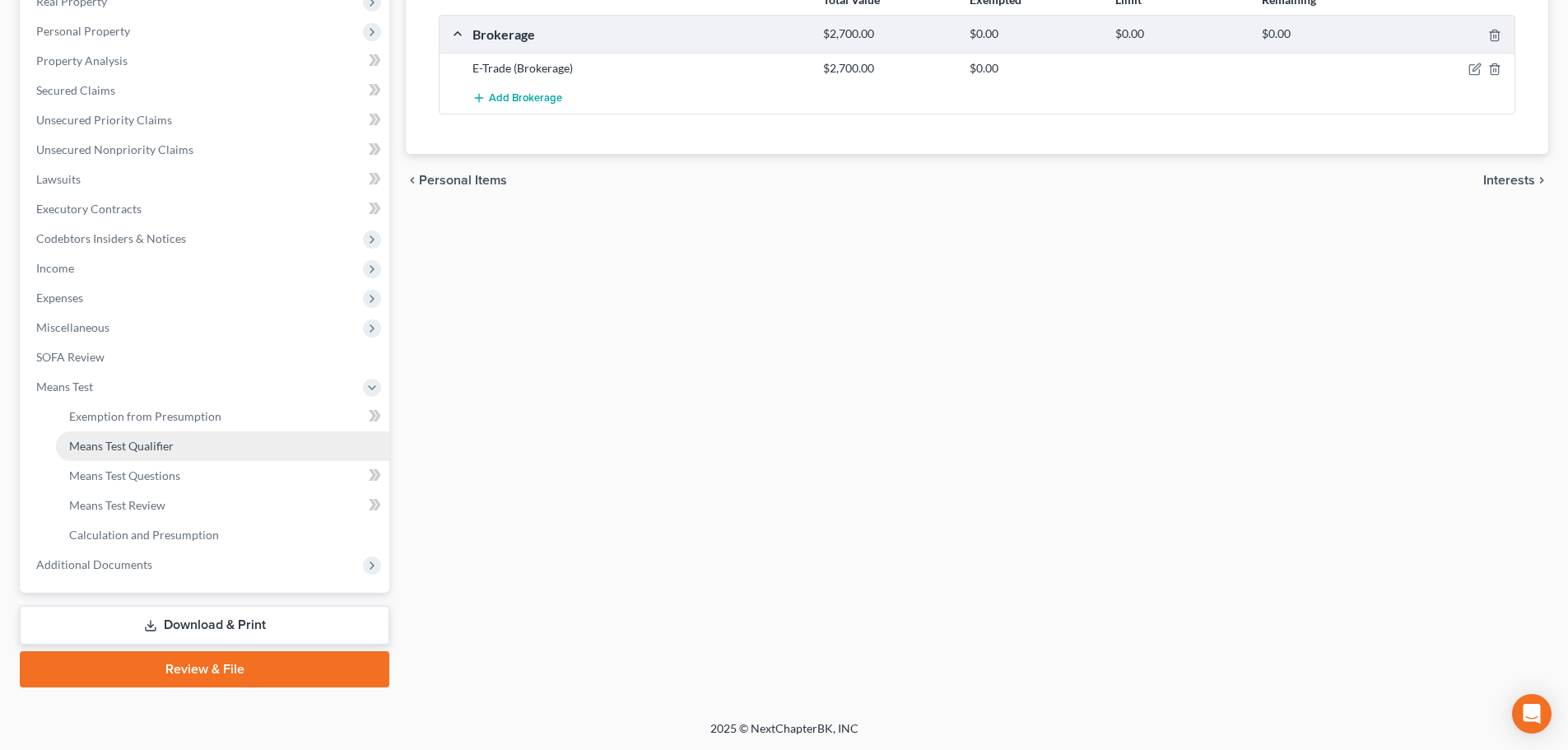
click at [134, 444] on span "Means Test Qualifier" at bounding box center [121, 445] width 105 height 14
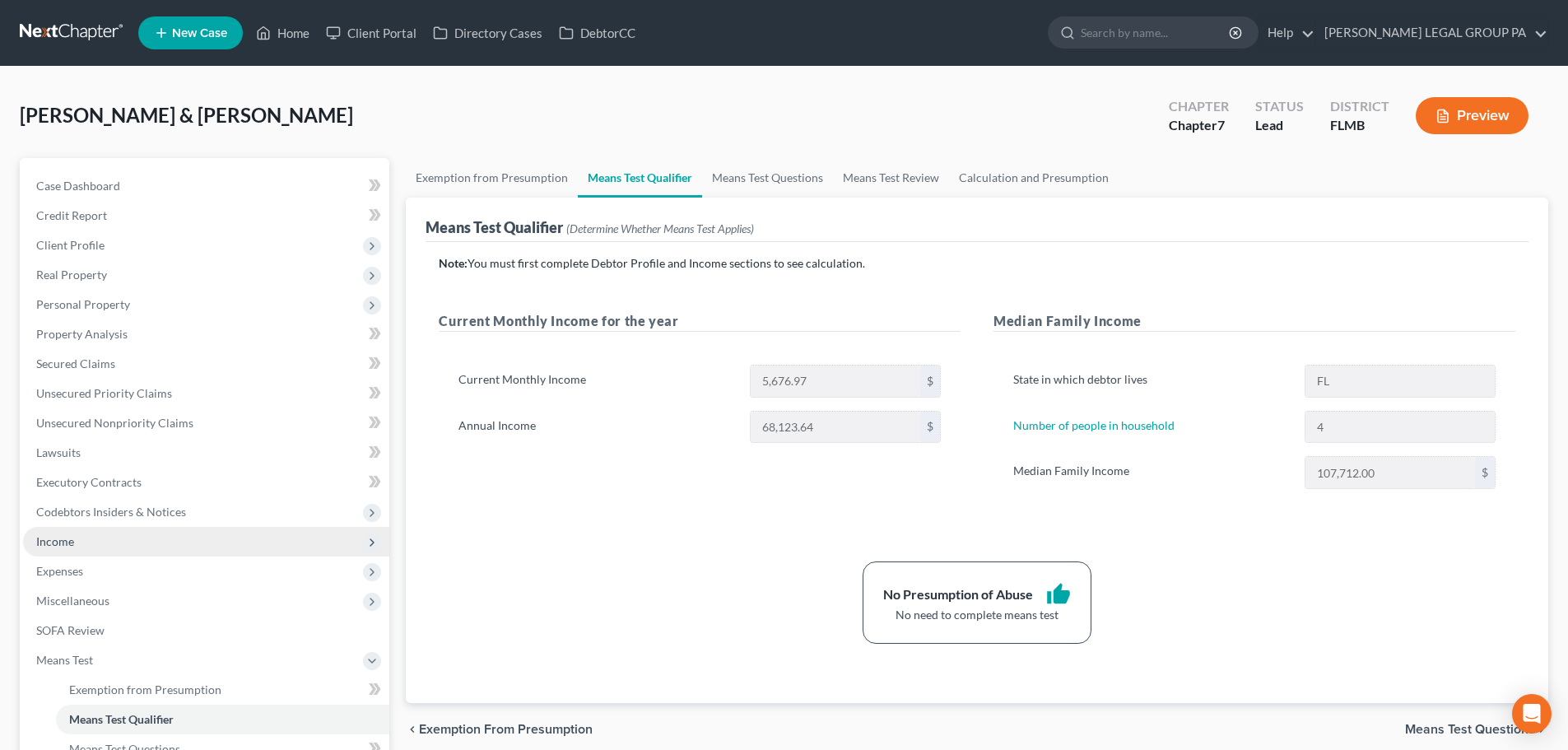
click at [119, 546] on span "Income" at bounding box center [206, 541] width 367 height 30
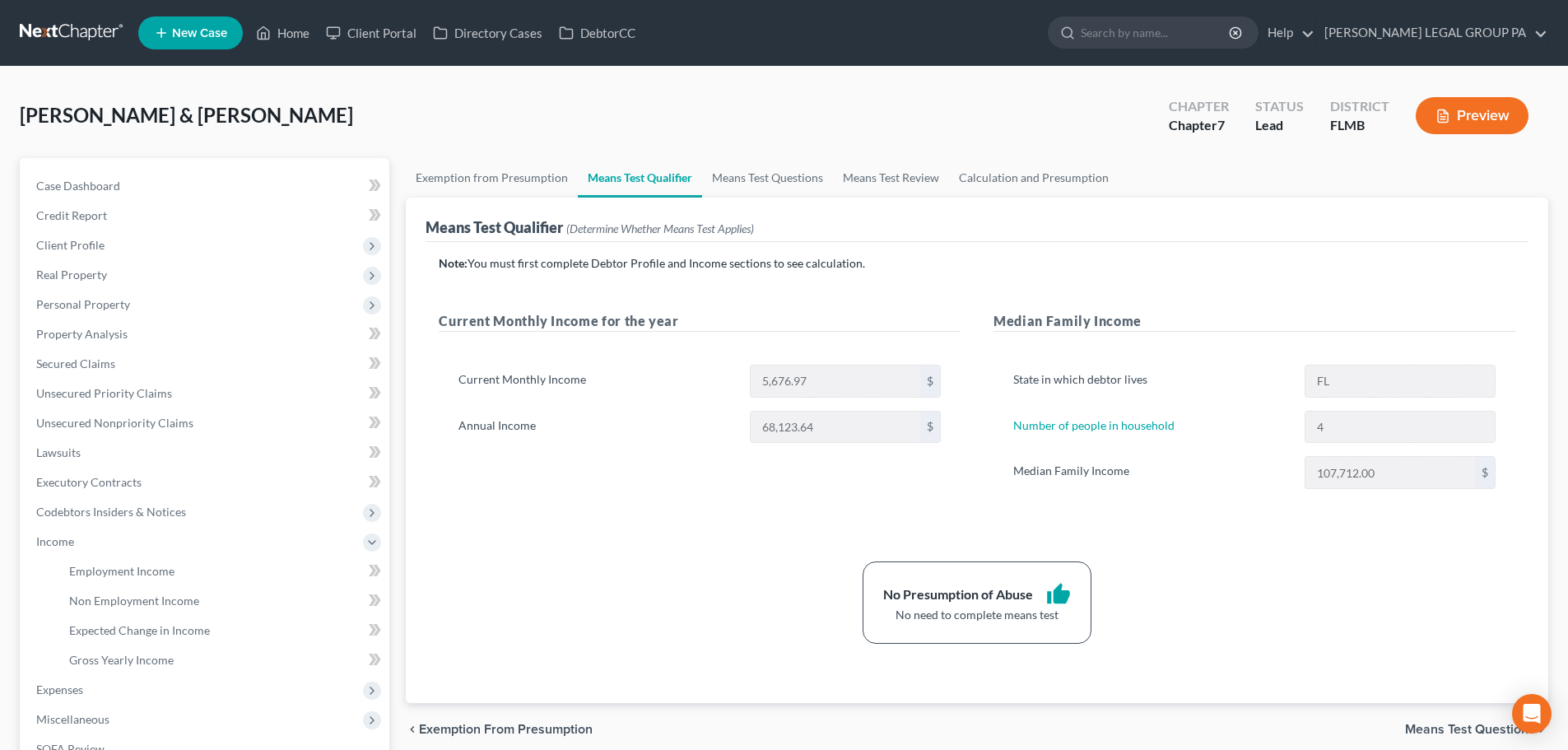
click at [30, 38] on link at bounding box center [73, 33] width 106 height 30
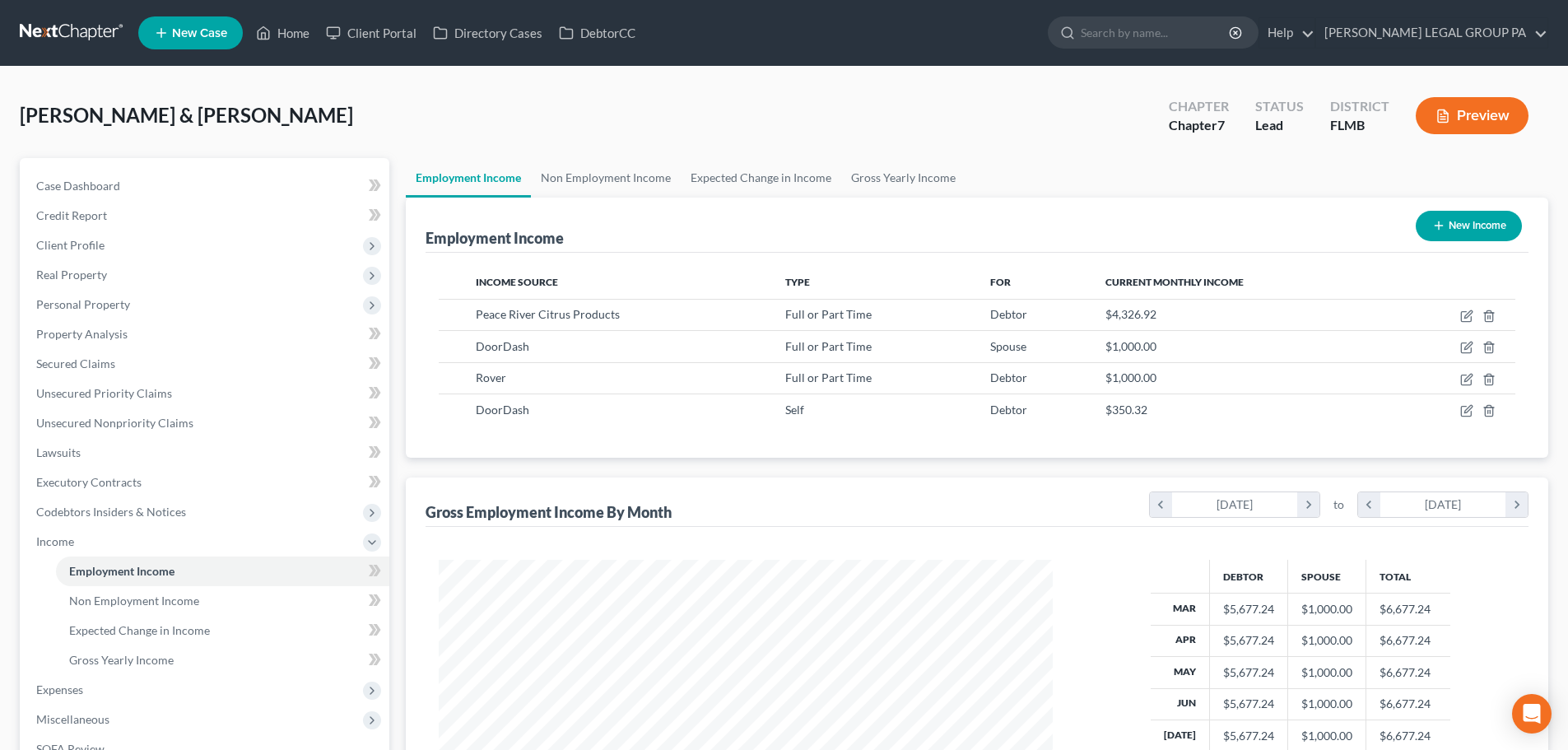
scroll to position [307, 647]
click at [57, 38] on link at bounding box center [73, 33] width 106 height 30
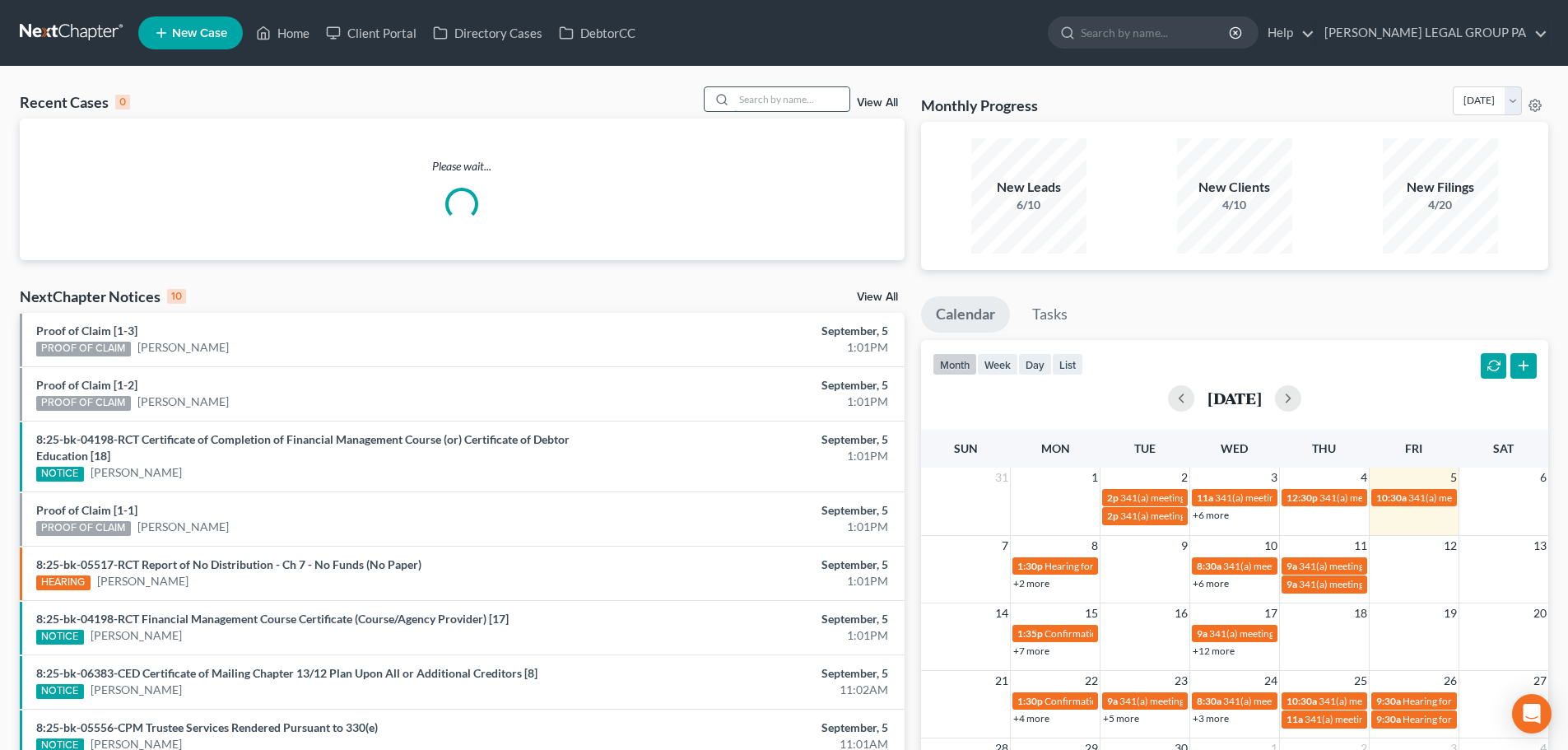
click at [785, 105] on input "search" at bounding box center [792, 99] width 115 height 24
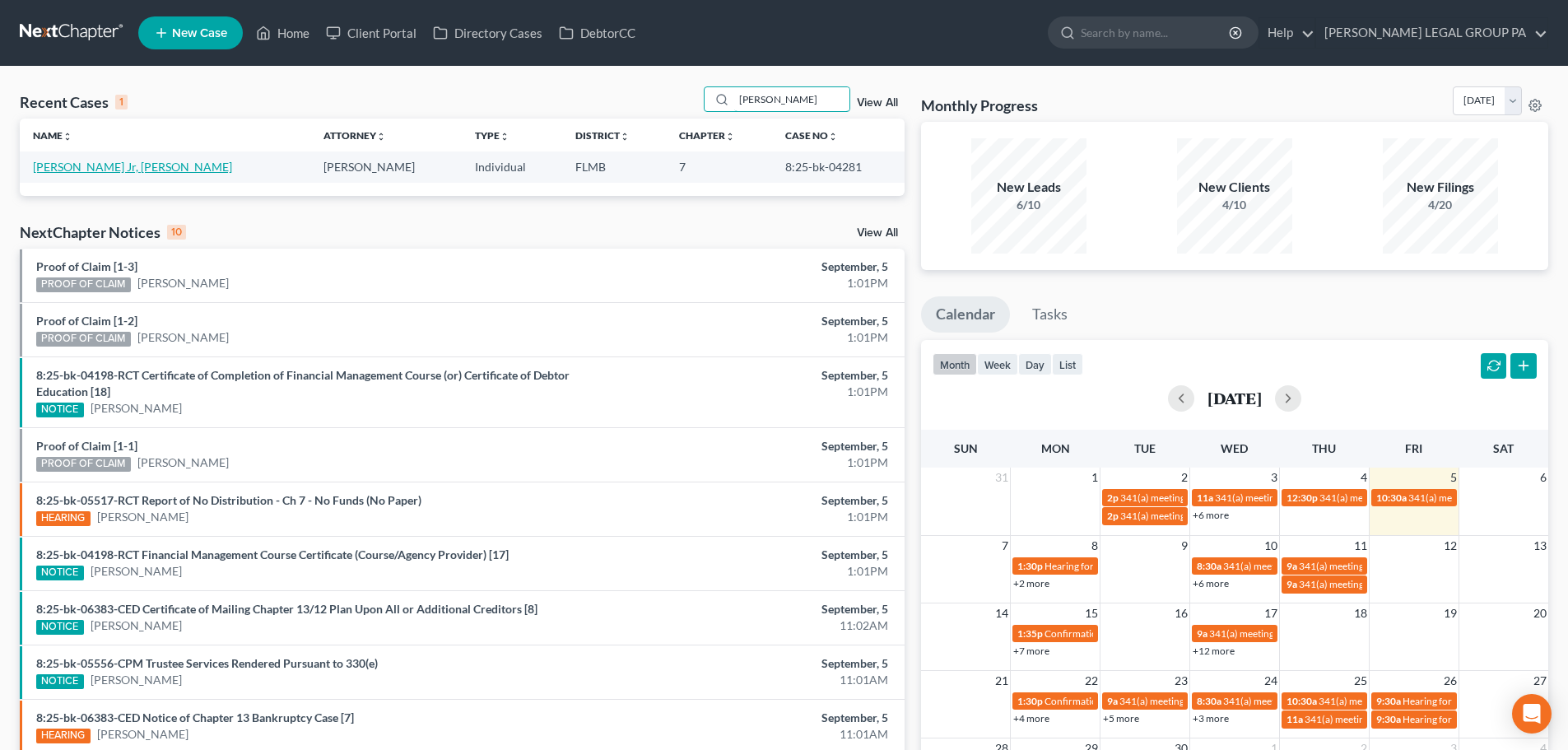
type input "john muller"
click at [80, 164] on link "[PERSON_NAME] Jr, [PERSON_NAME]" at bounding box center [132, 166] width 200 height 14
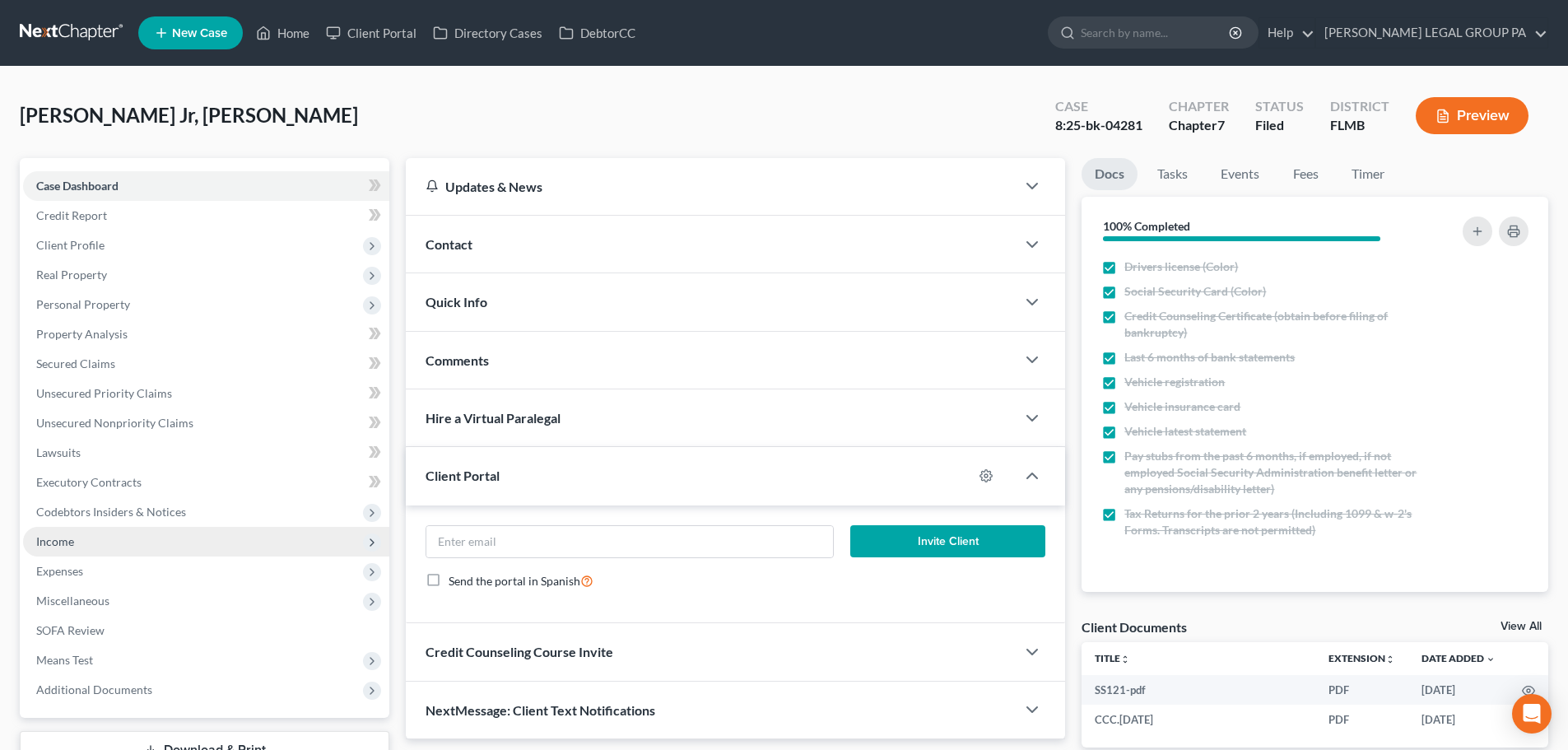
click at [67, 543] on span "Income" at bounding box center [55, 541] width 37 height 14
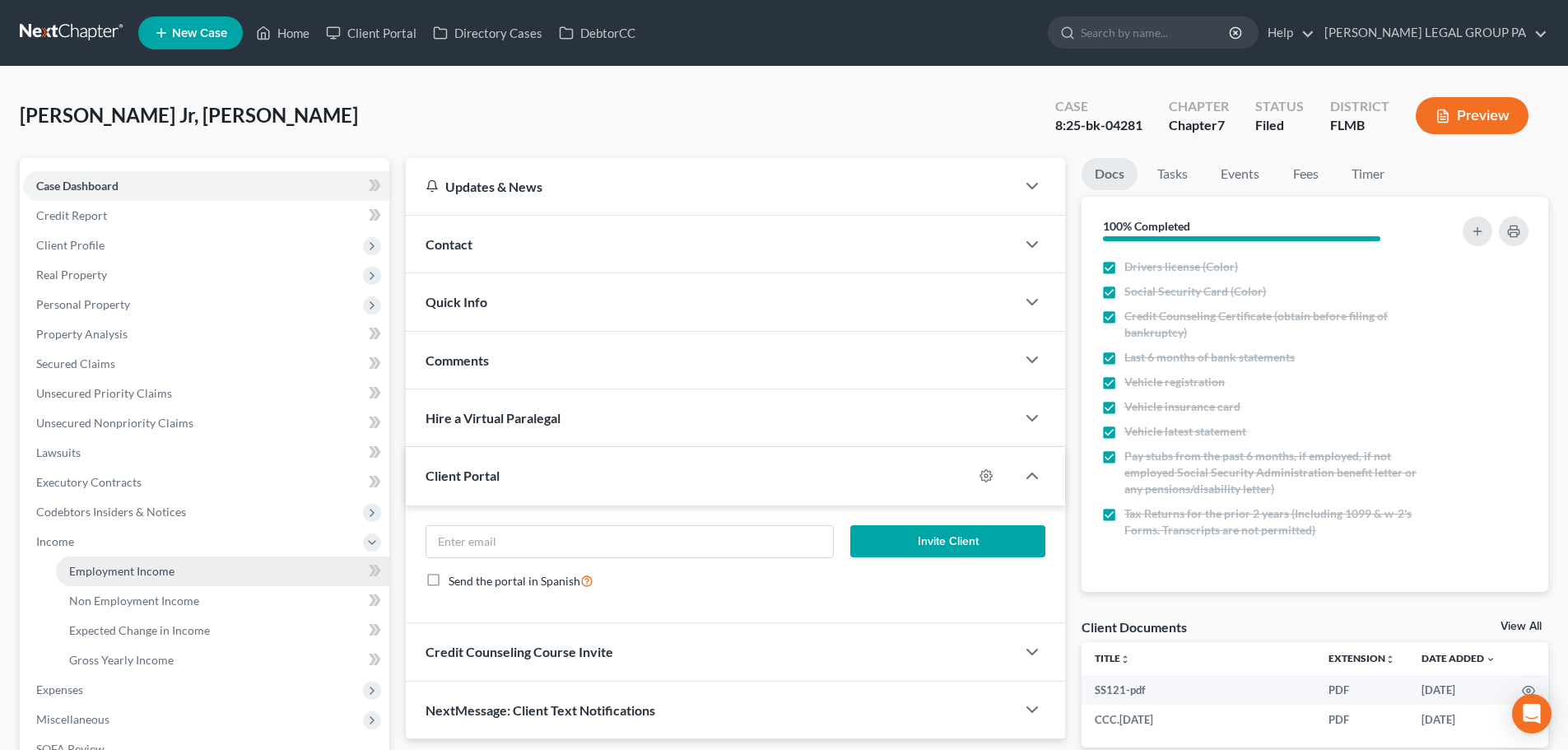
click at [111, 574] on span "Employment Income" at bounding box center [122, 571] width 106 height 14
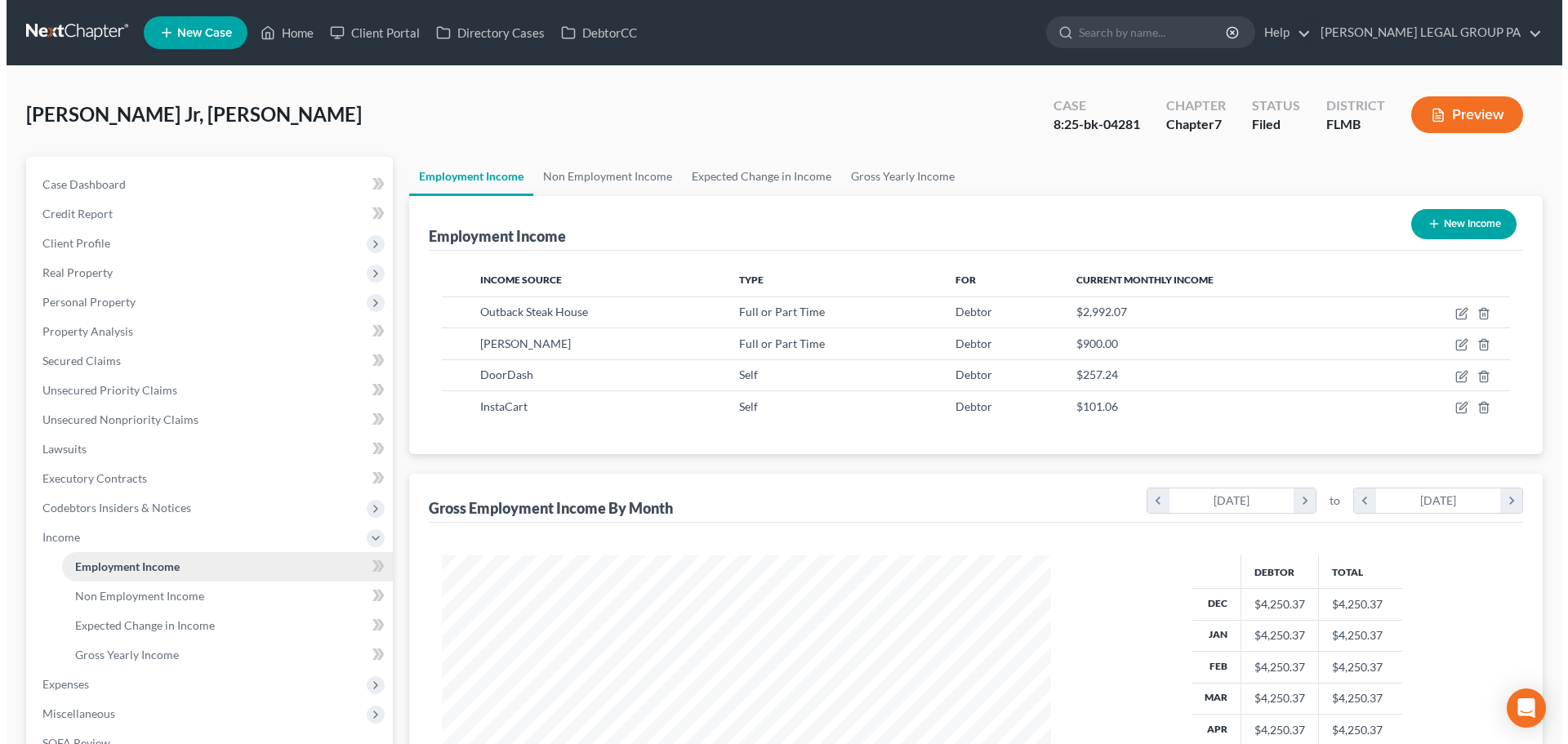
scroll to position [304, 642]
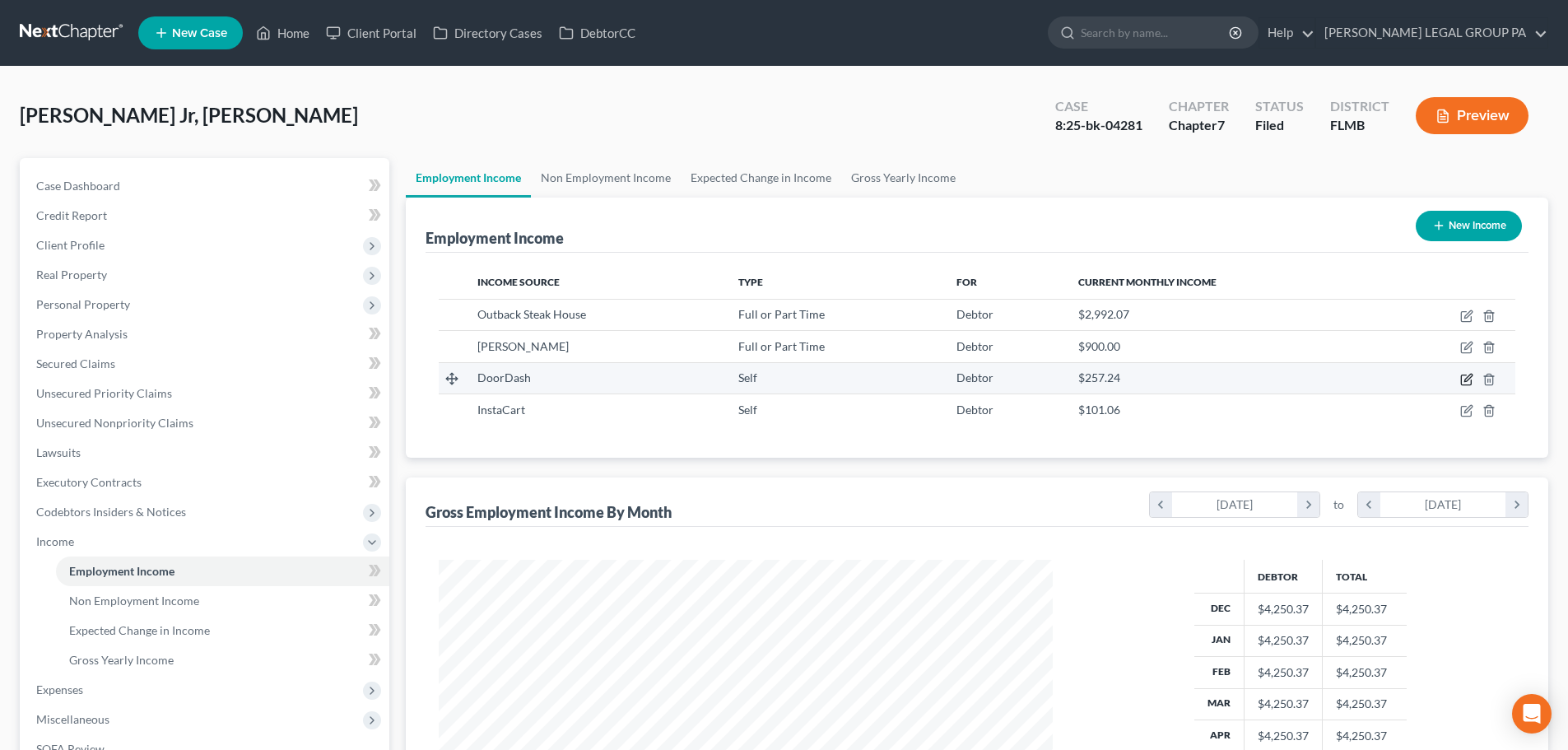
click at [1465, 383] on icon "button" at bounding box center [1467, 380] width 13 height 13
select select "1"
select select "4"
select select "0"
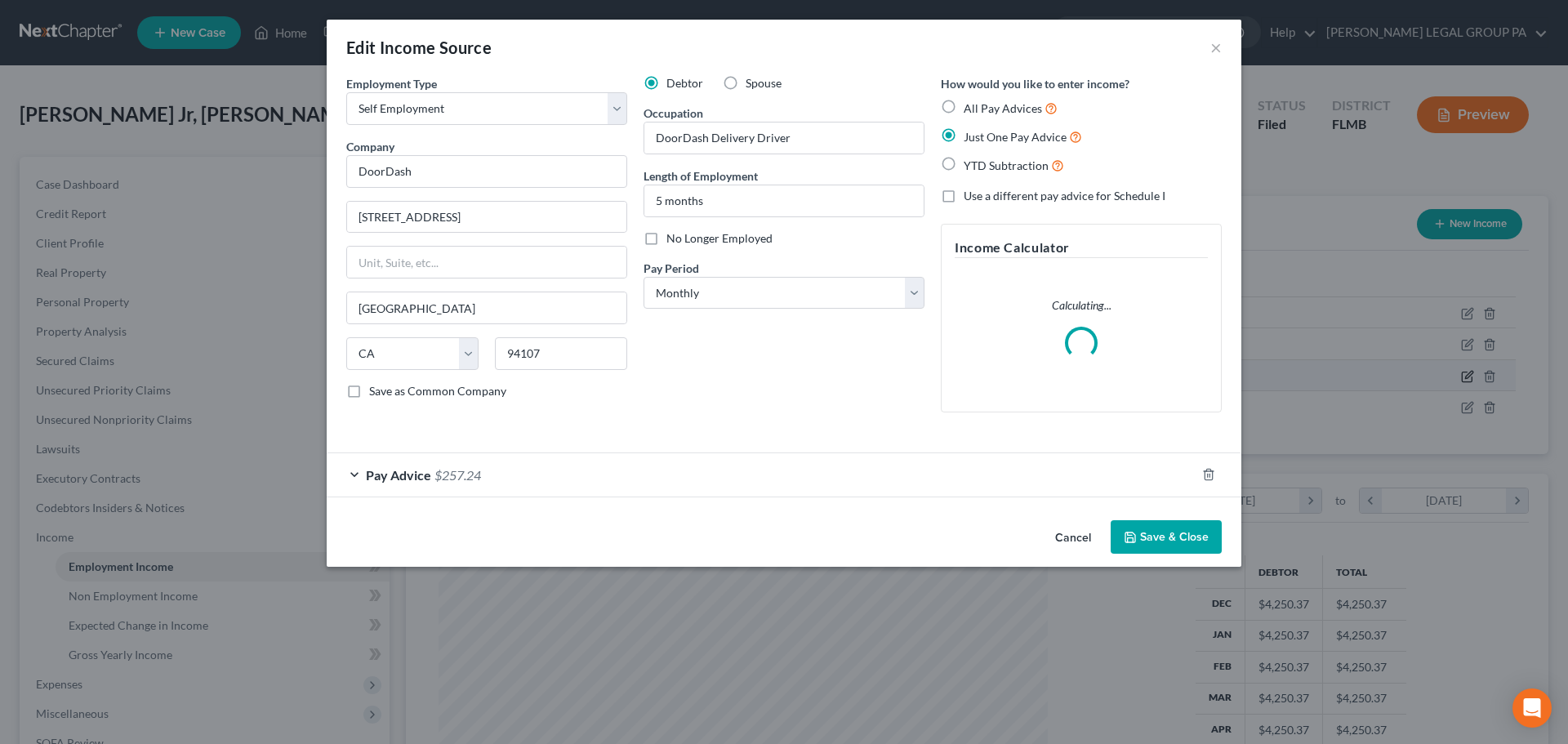
scroll to position [307, 647]
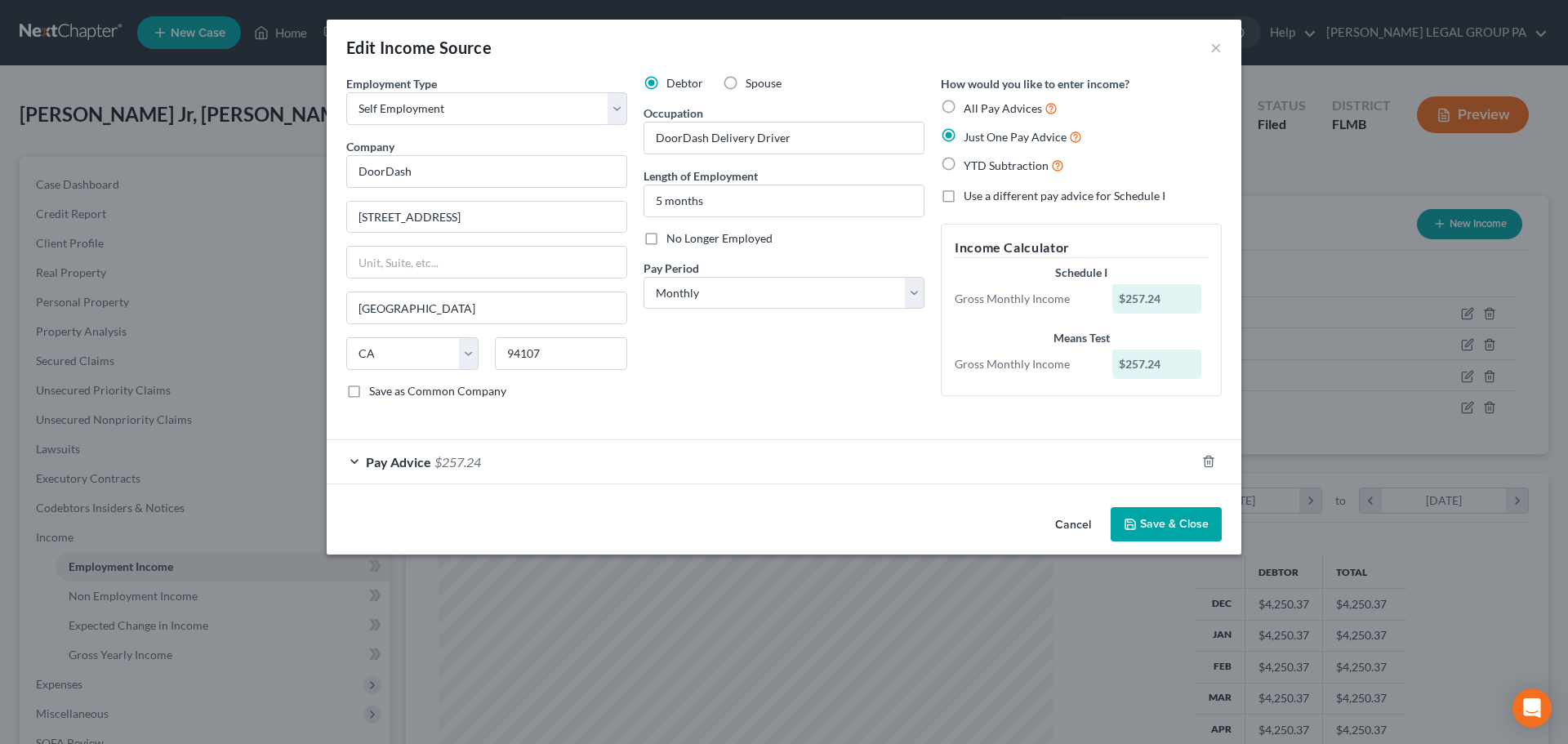
click at [1163, 542] on div "Cancel Save & Close" at bounding box center [784, 527] width 915 height 54
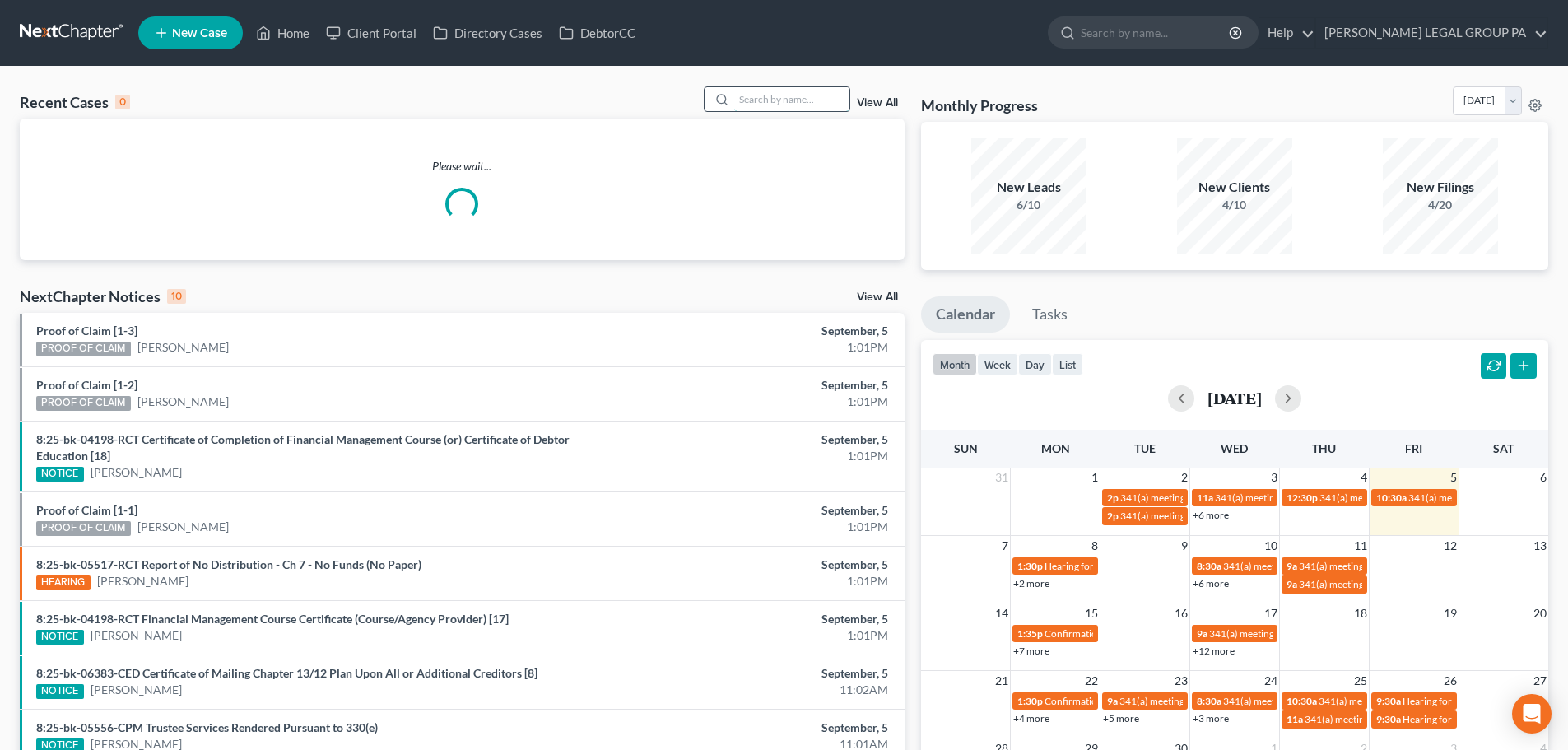
click at [766, 96] on input "search" at bounding box center [792, 99] width 115 height 24
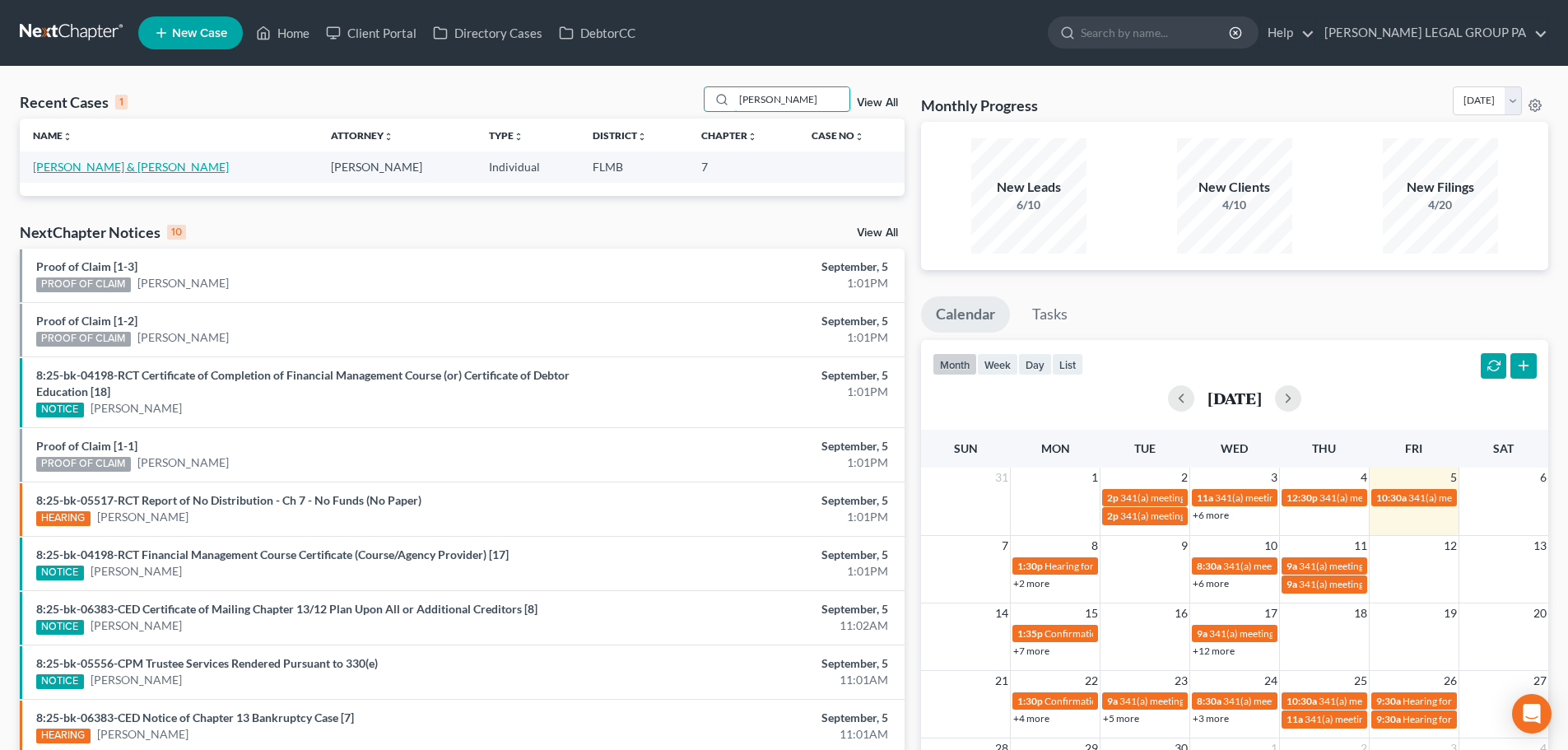
type input "[PERSON_NAME]"
click at [135, 170] on link "[PERSON_NAME] & [PERSON_NAME]" at bounding box center [131, 166] width 196 height 14
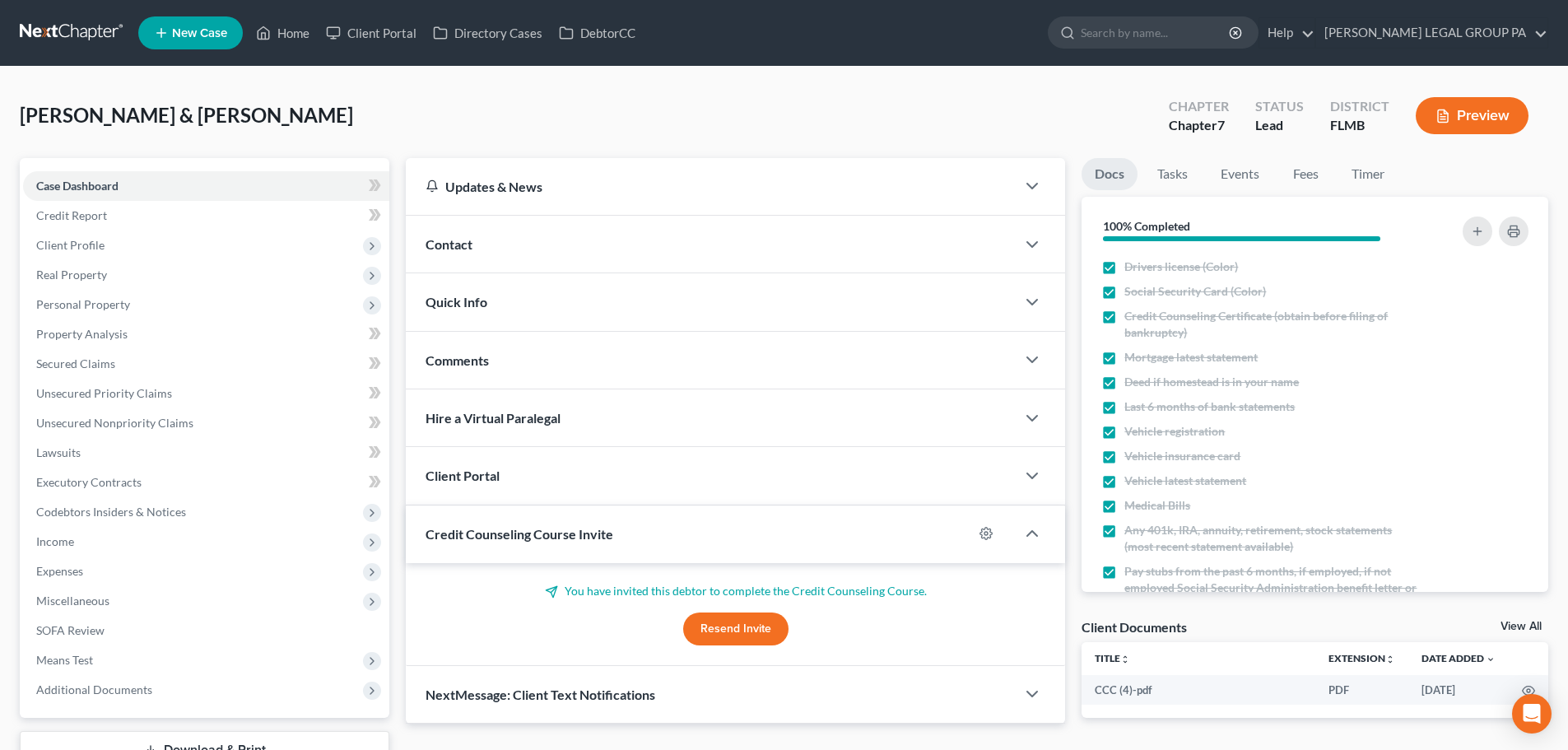
click at [66, 26] on link at bounding box center [73, 33] width 106 height 30
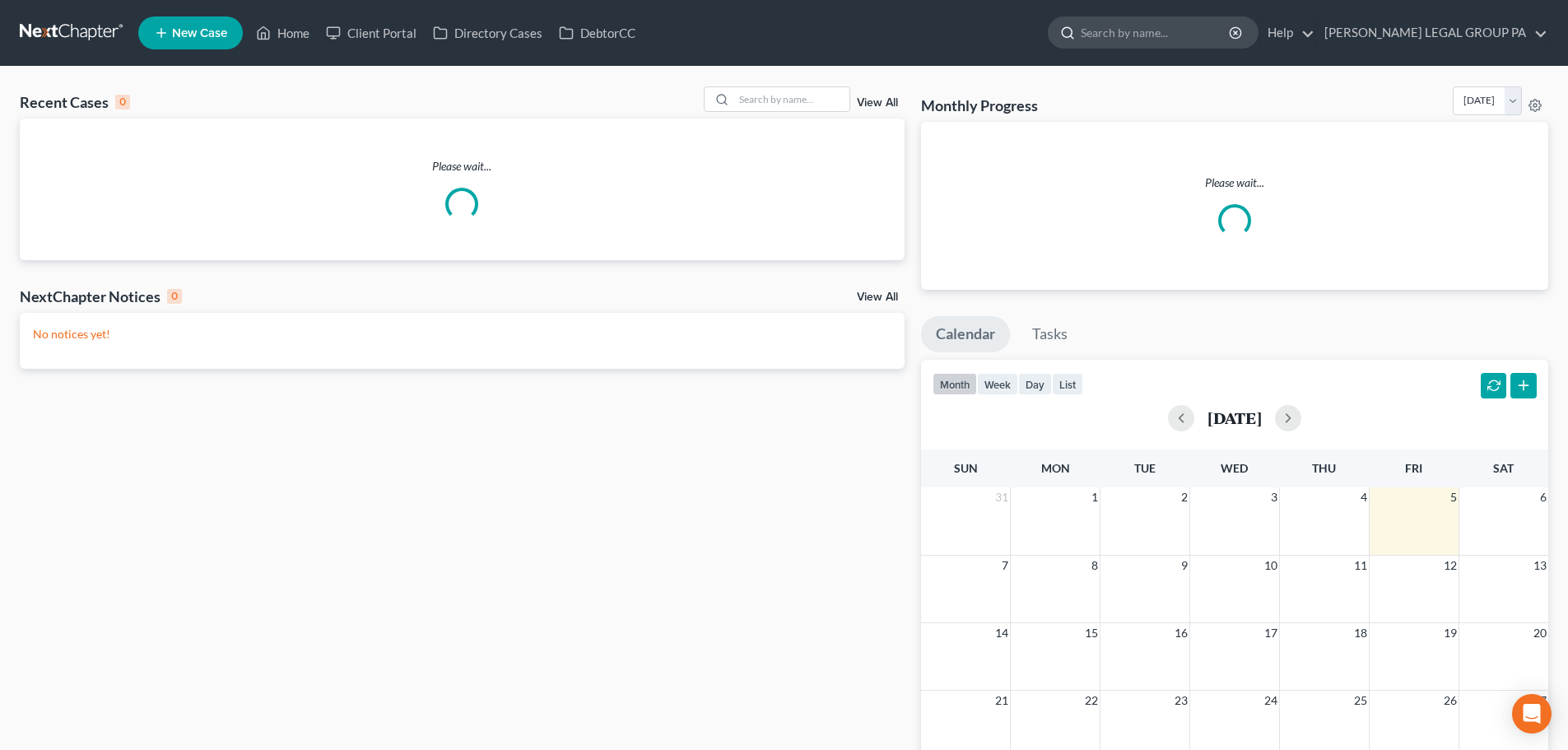
click at [1173, 20] on input "search" at bounding box center [1156, 33] width 151 height 31
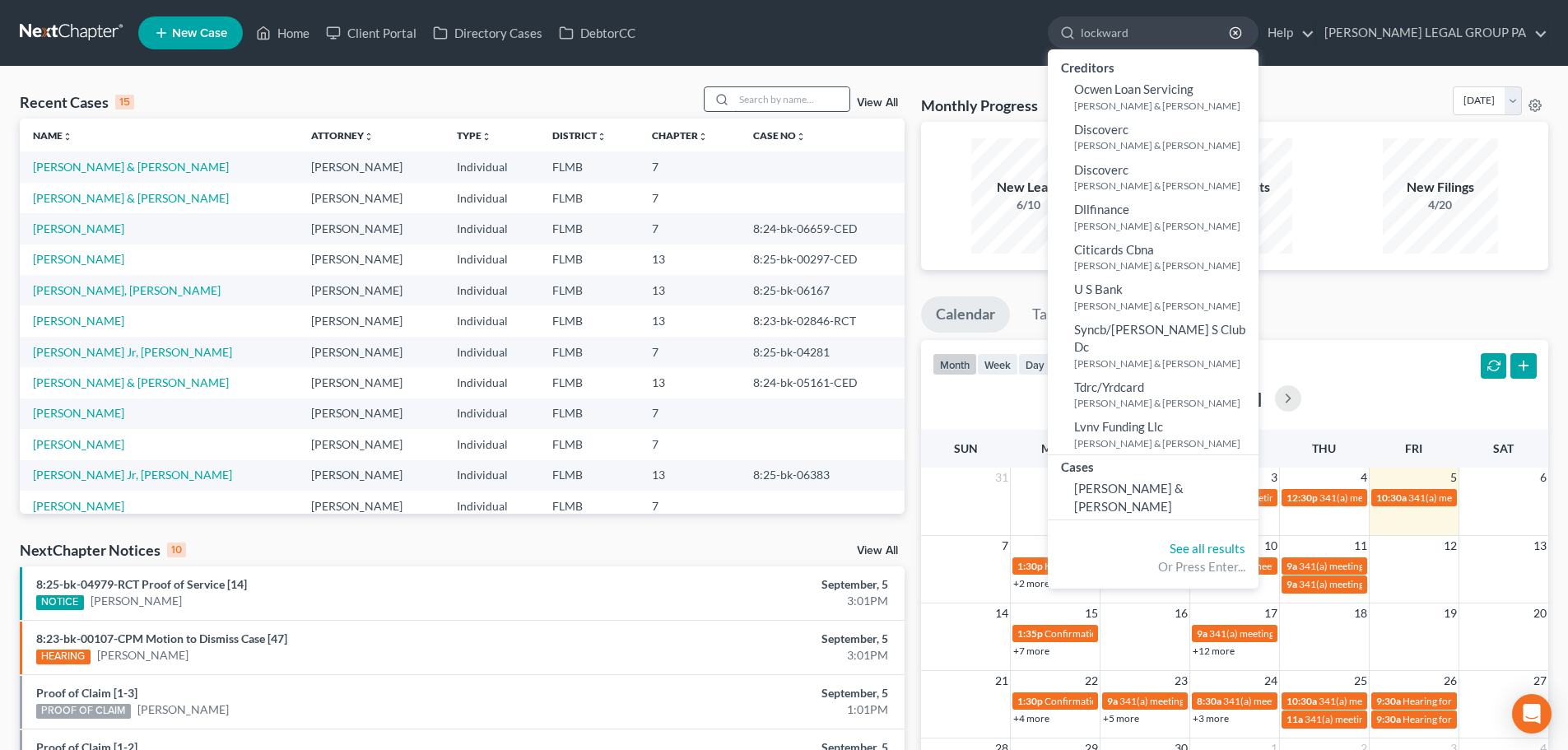
type input "lockward"
click at [782, 100] on input "search" at bounding box center [792, 99] width 115 height 24
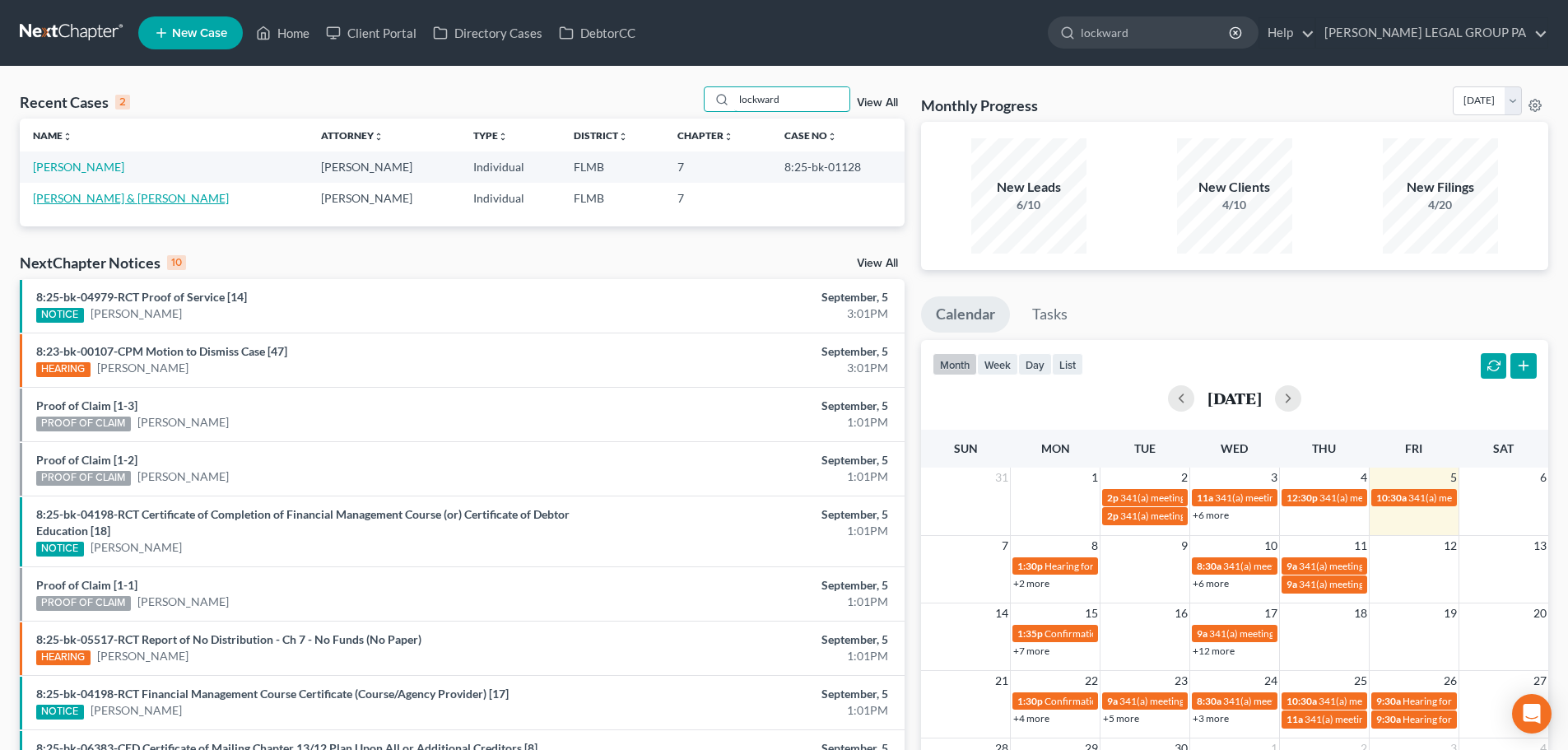
type input "lockward"
click at [153, 199] on link "[PERSON_NAME] & [PERSON_NAME]" at bounding box center [131, 198] width 196 height 14
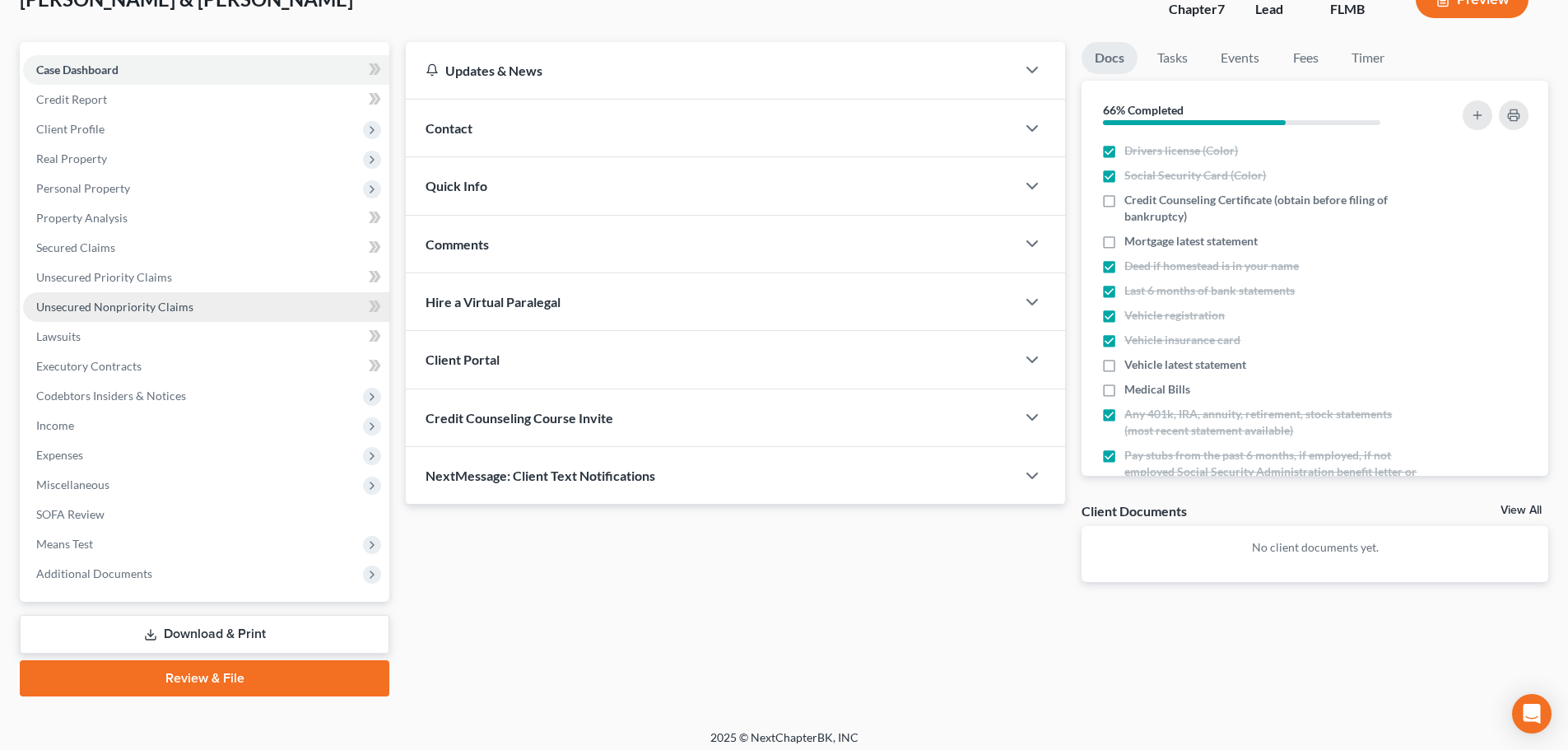
scroll to position [125, 0]
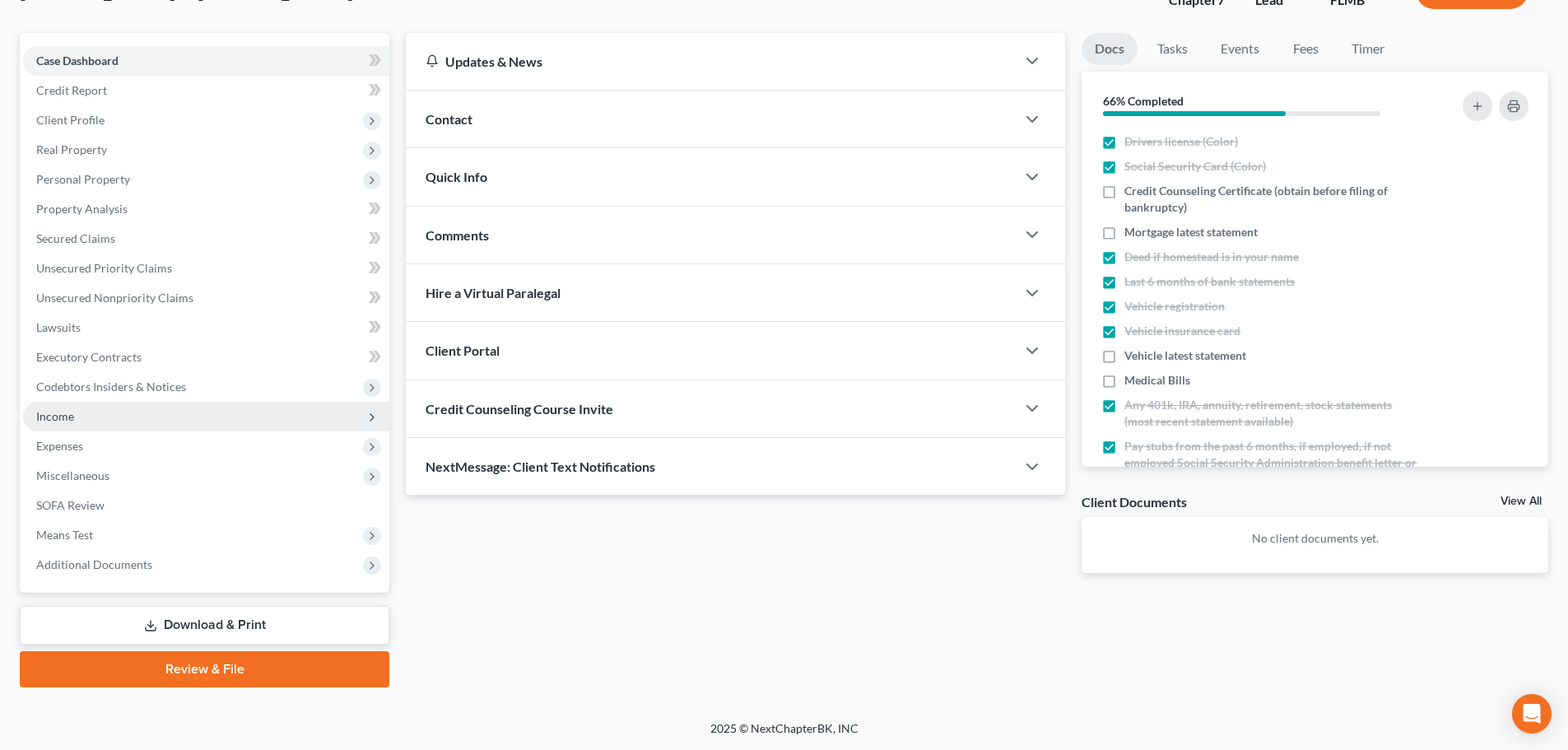
click at [61, 423] on span "Income" at bounding box center [206, 416] width 367 height 30
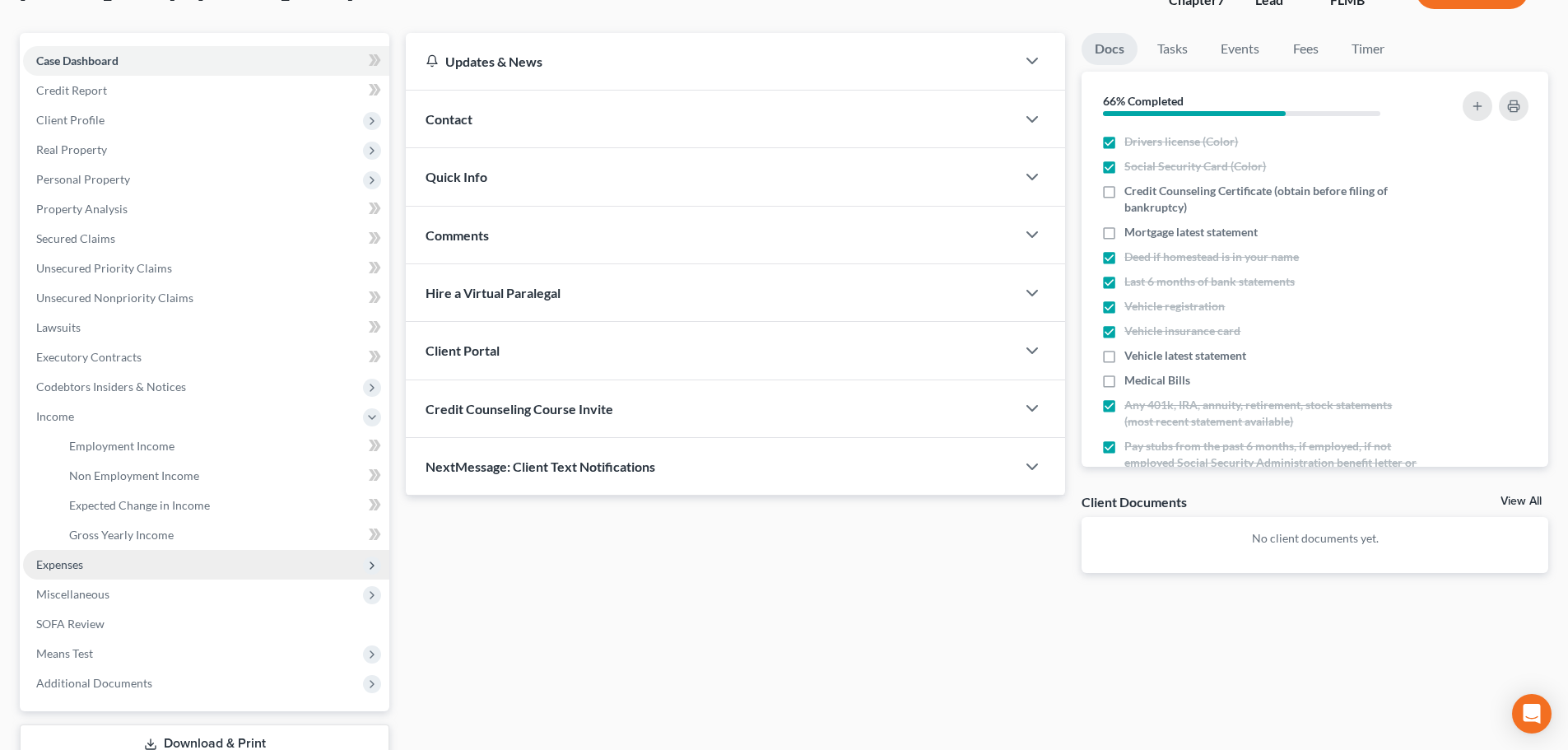
click at [94, 572] on span "Expenses" at bounding box center [206, 564] width 367 height 30
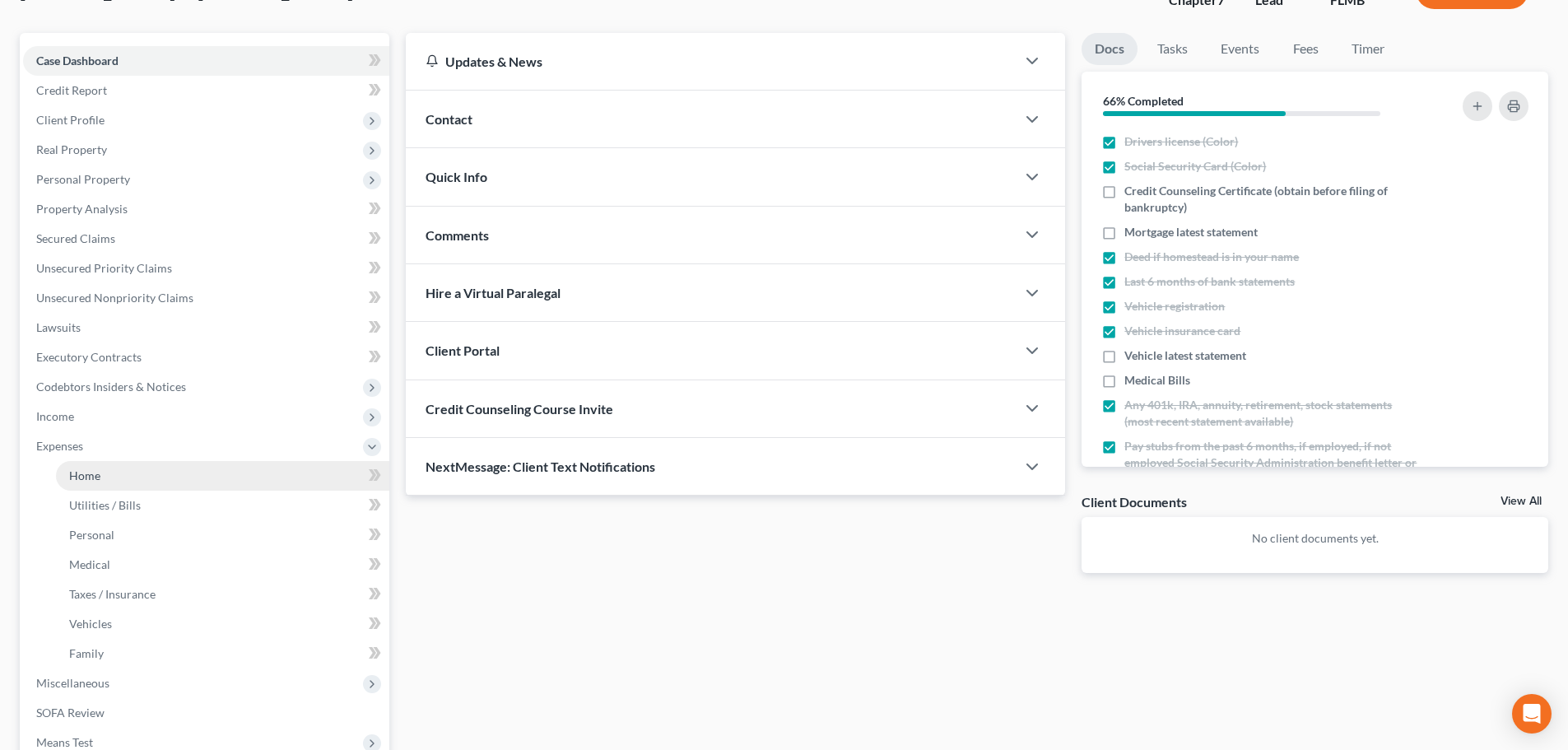
click at [102, 483] on link "Home" at bounding box center [222, 475] width 333 height 30
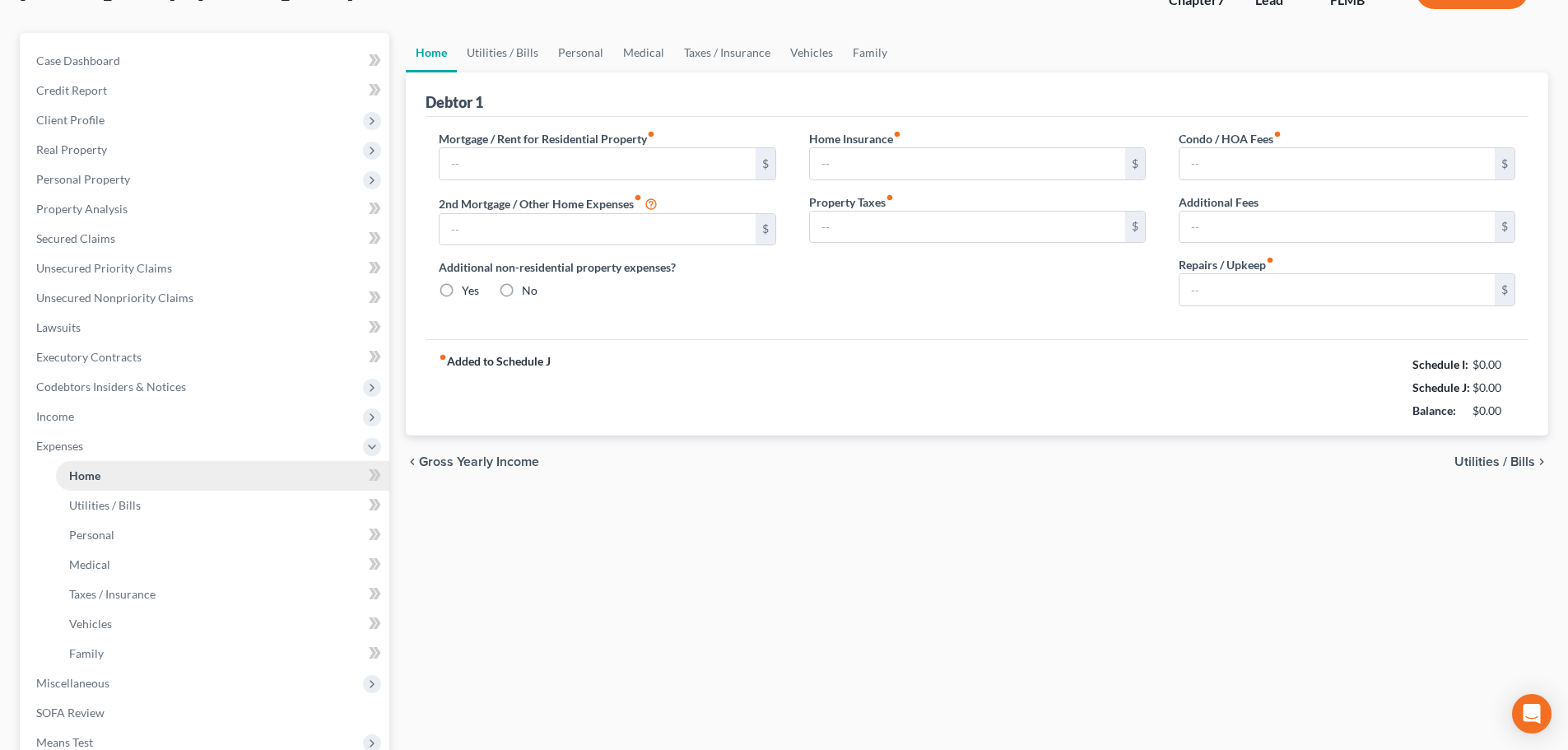
scroll to position [65, 0]
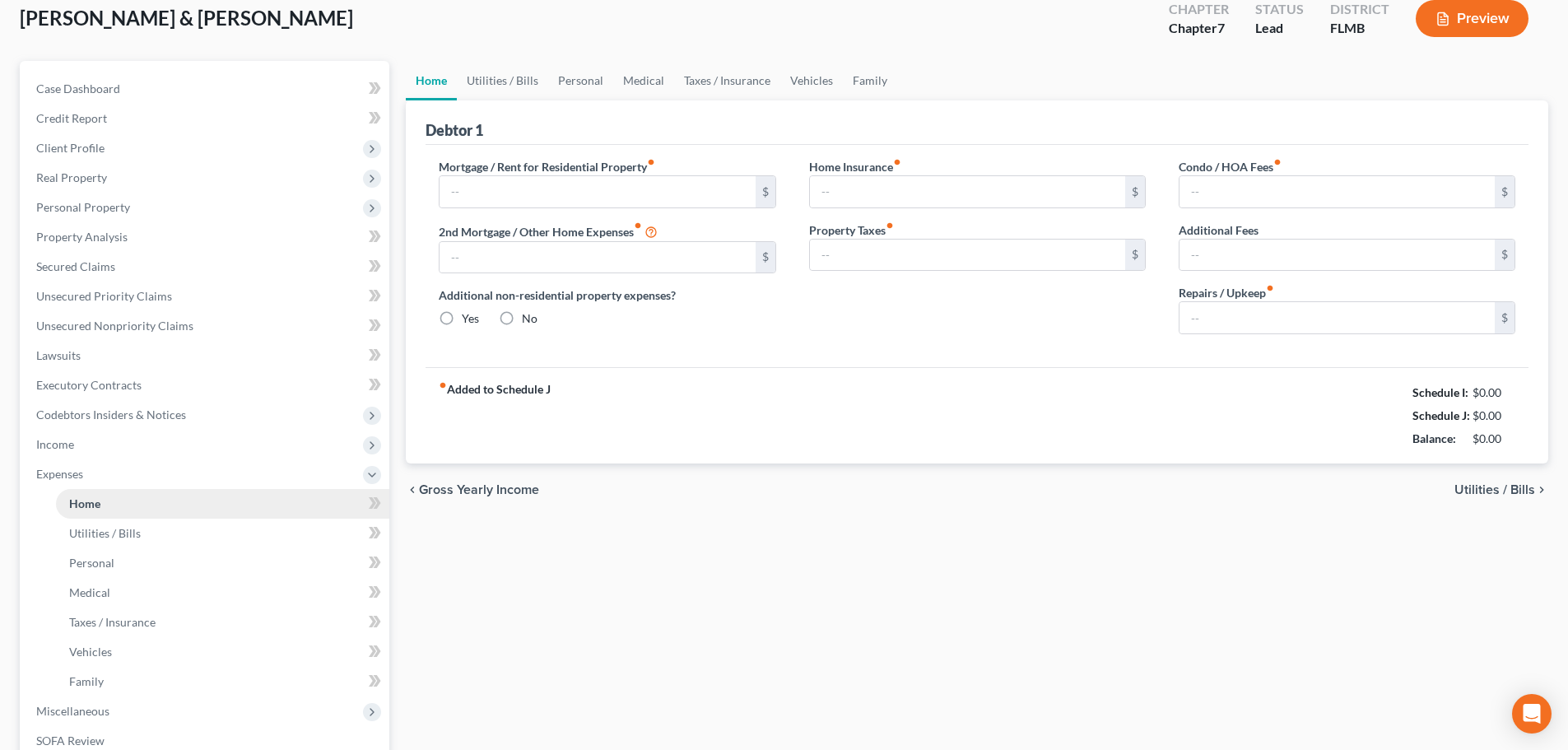
type input "1,019.37"
type input "0.00"
radio input "true"
type input "275.00"
type input "0.00"
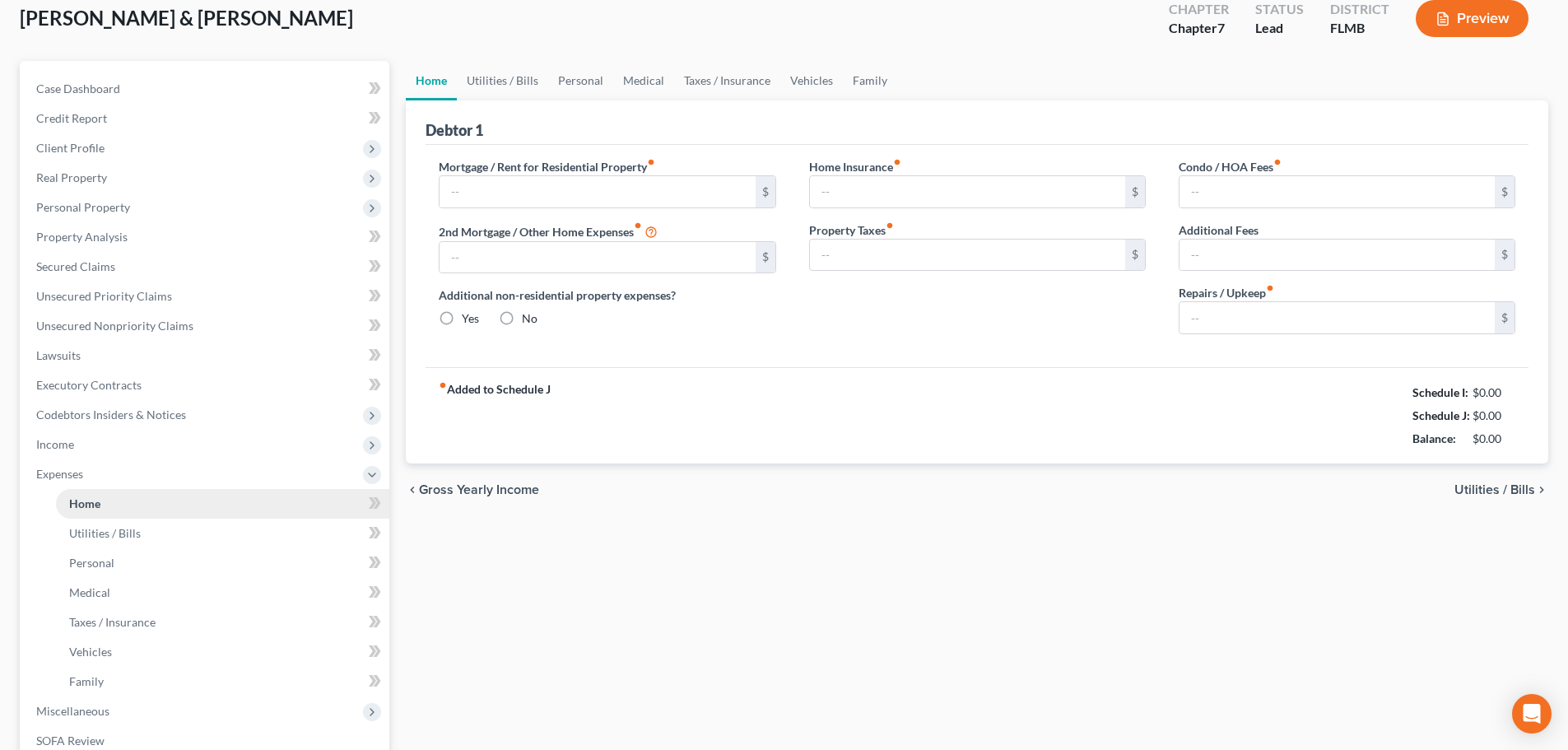
type input "0.00"
type input "67.34"
type input "60.00"
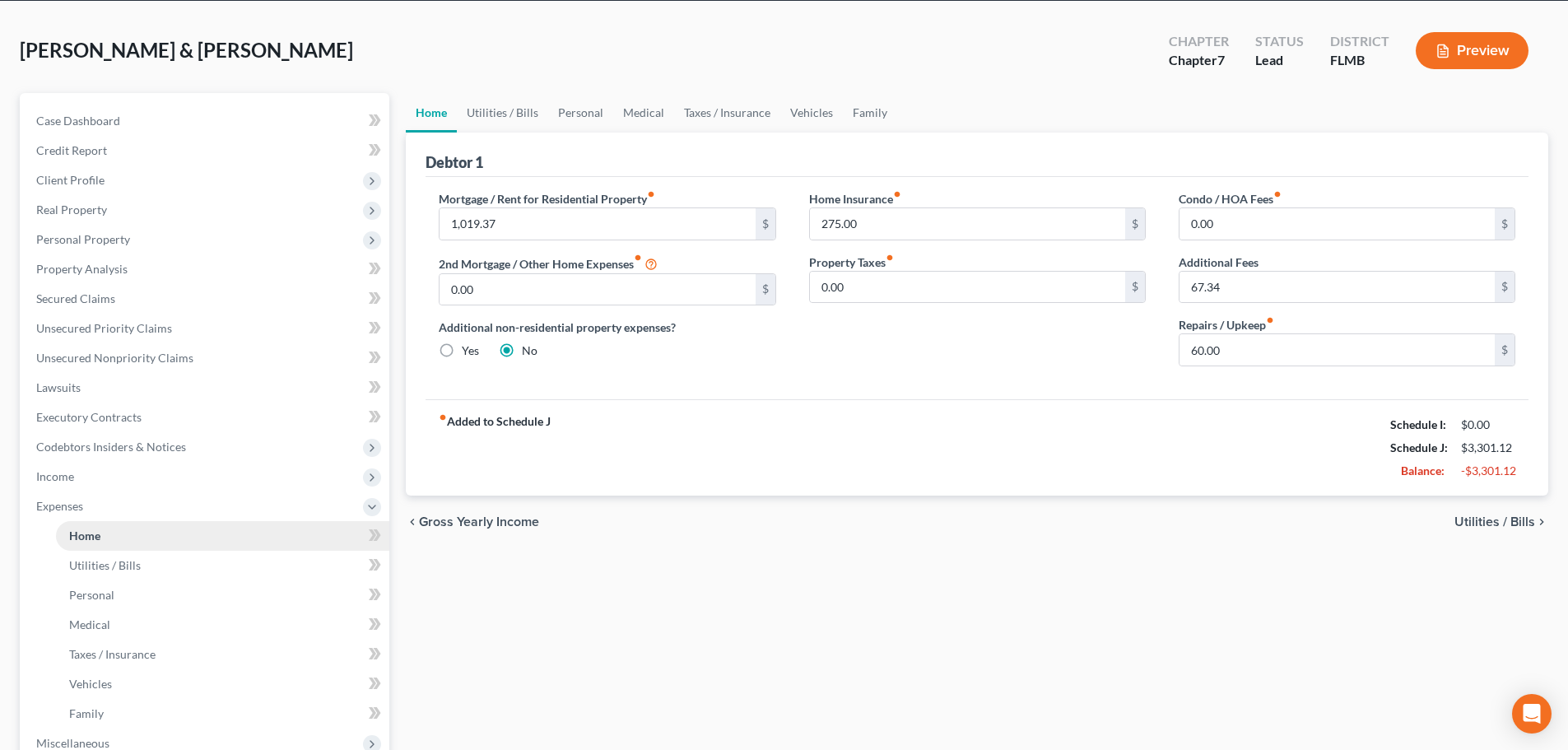
scroll to position [0, 0]
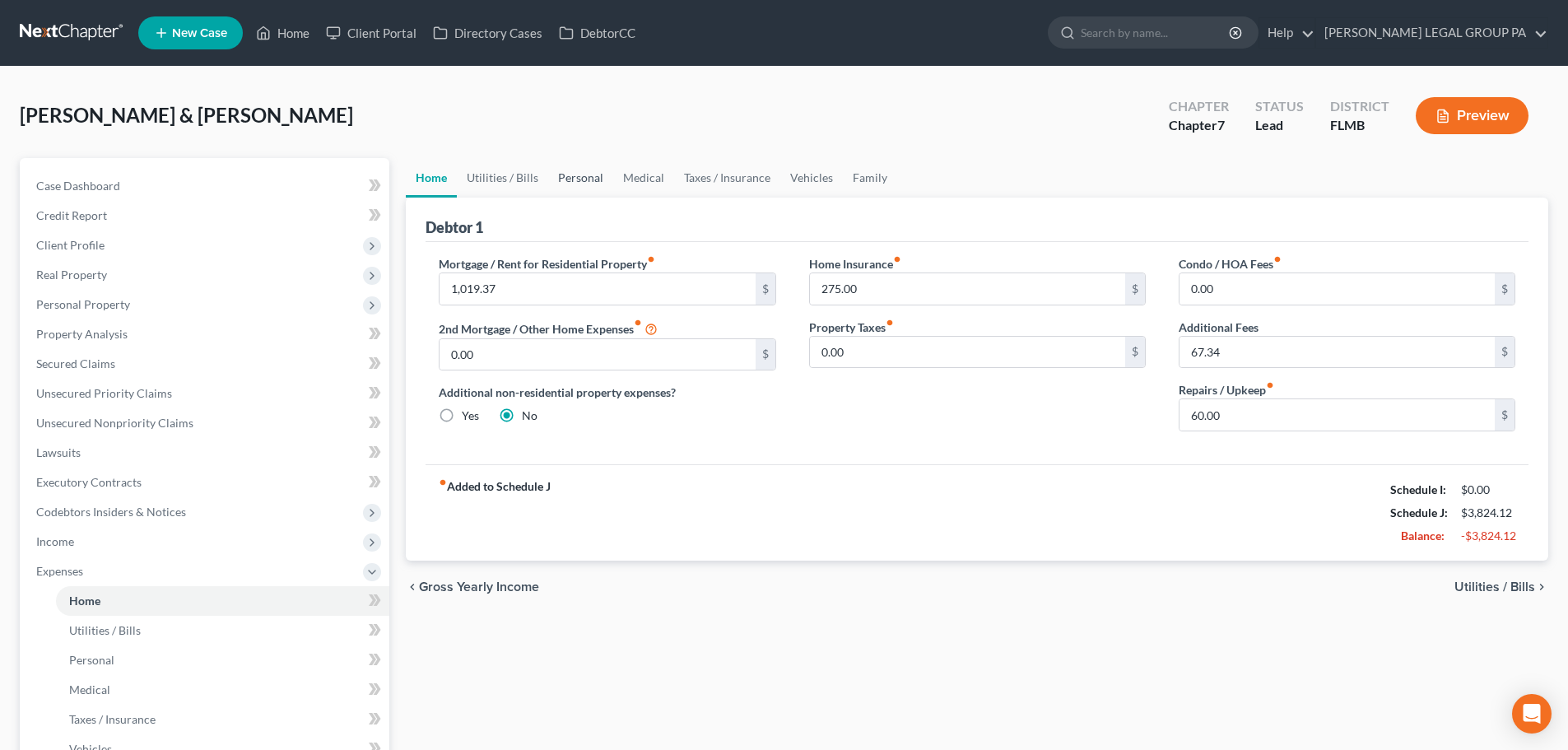
click at [588, 177] on link "Personal" at bounding box center [581, 177] width 65 height 39
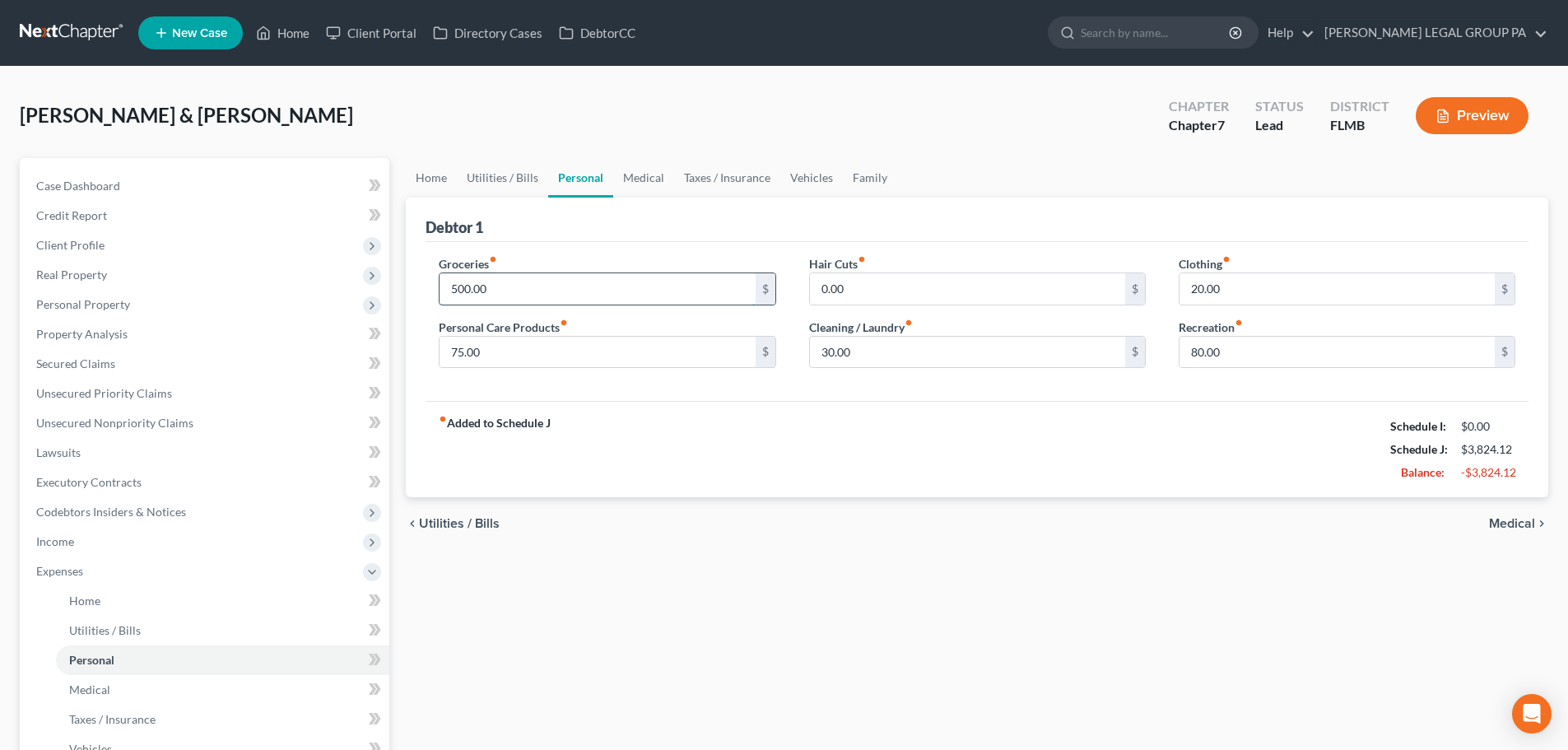
click at [548, 287] on input "500.00" at bounding box center [597, 289] width 316 height 32
click at [548, 248] on div "Groceries fiber_manual_record 600 $ Personal Care Products fiber_manual_record …" at bounding box center [978, 321] width 1104 height 159
click at [690, 410] on div "fiber_manual_record Added to Schedule J Schedule I: $0.00 Schedule J: $3,924.12…" at bounding box center [978, 449] width 1104 height 96
click at [82, 542] on span "Income" at bounding box center [206, 541] width 367 height 30
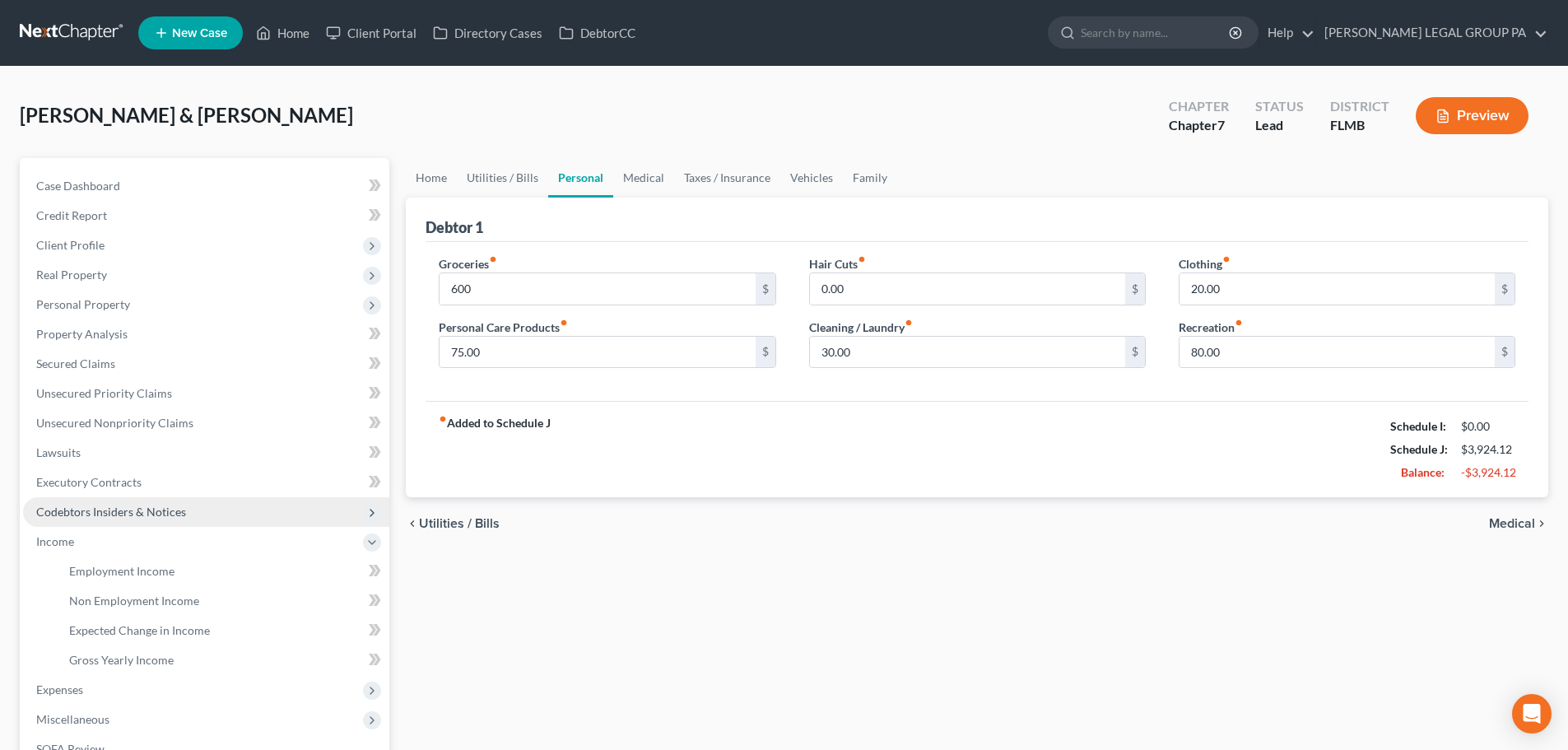
click at [86, 506] on span "Codebtors Insiders & Notices" at bounding box center [111, 511] width 150 height 14
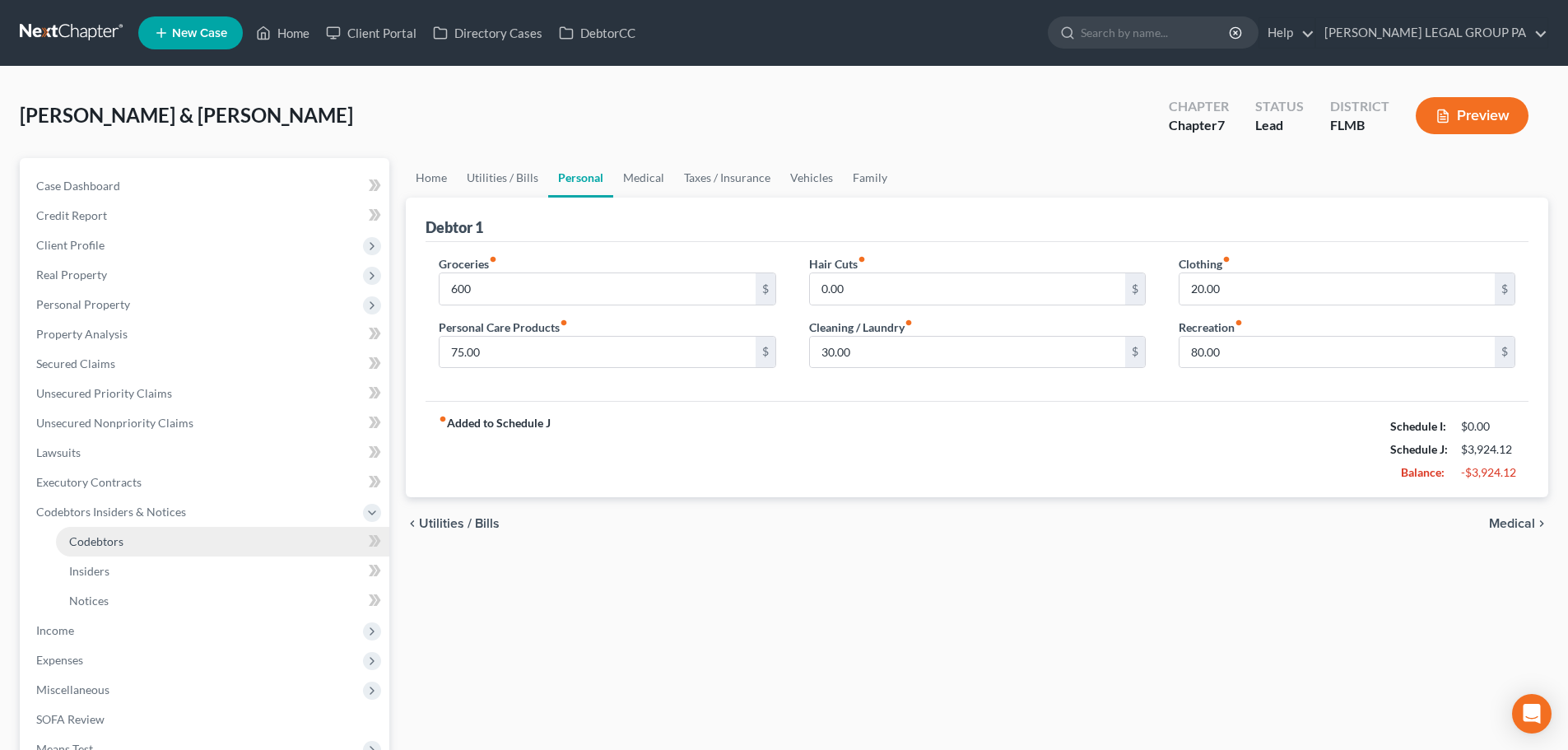
click at [107, 527] on link "Codebtors" at bounding box center [222, 541] width 333 height 30
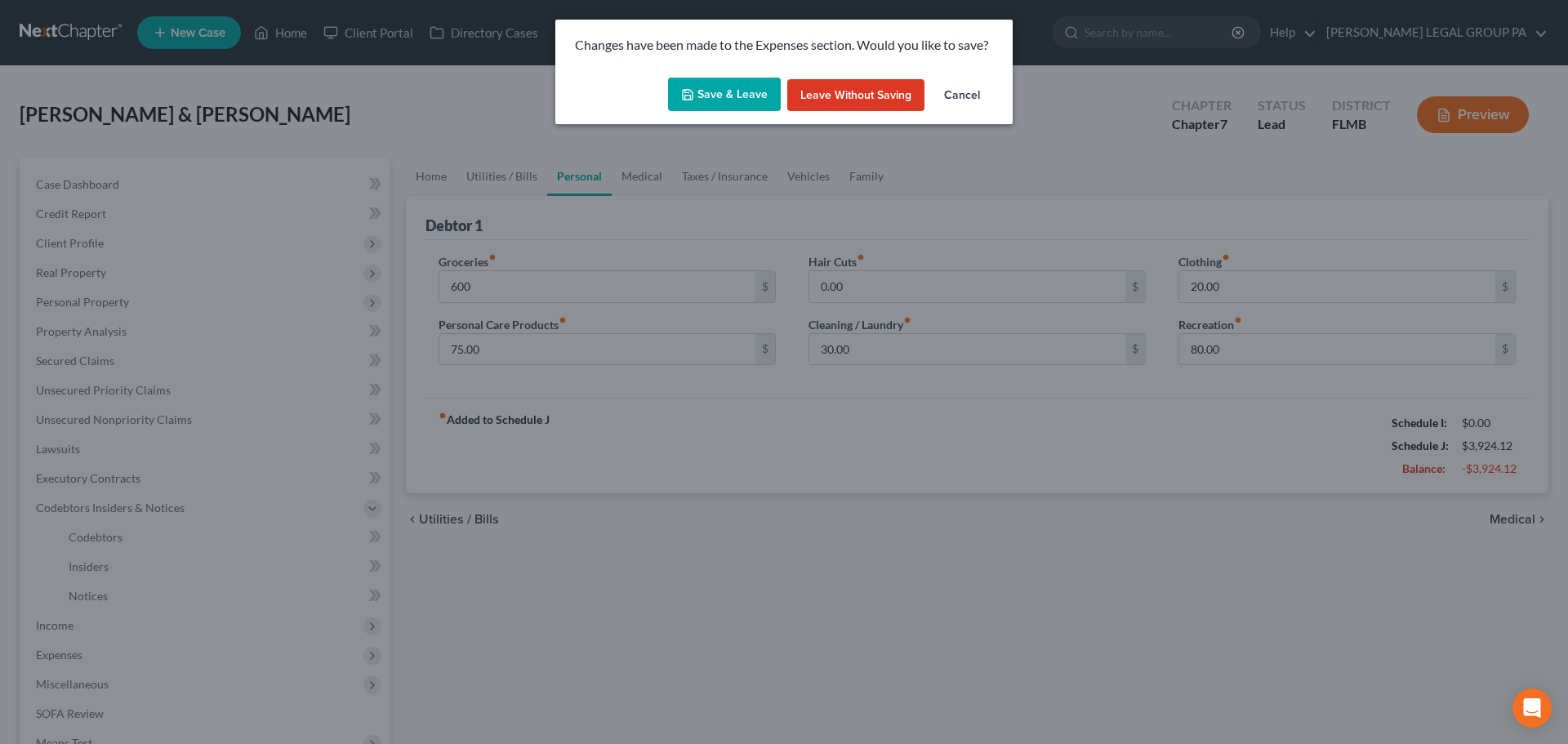
click at [709, 88] on button "Save & Leave" at bounding box center [724, 95] width 112 height 34
type input "600.00"
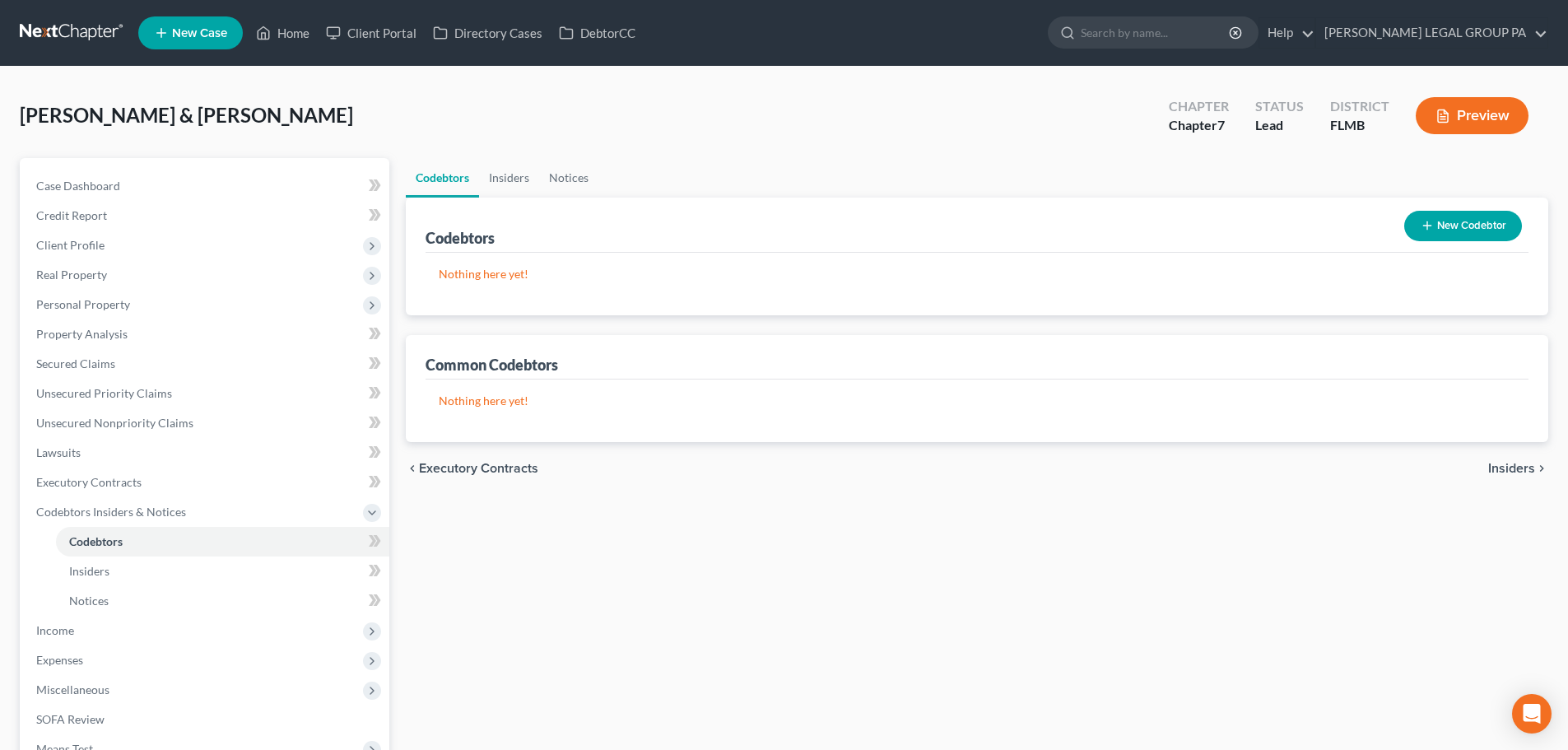
click at [66, 46] on link at bounding box center [73, 33] width 106 height 30
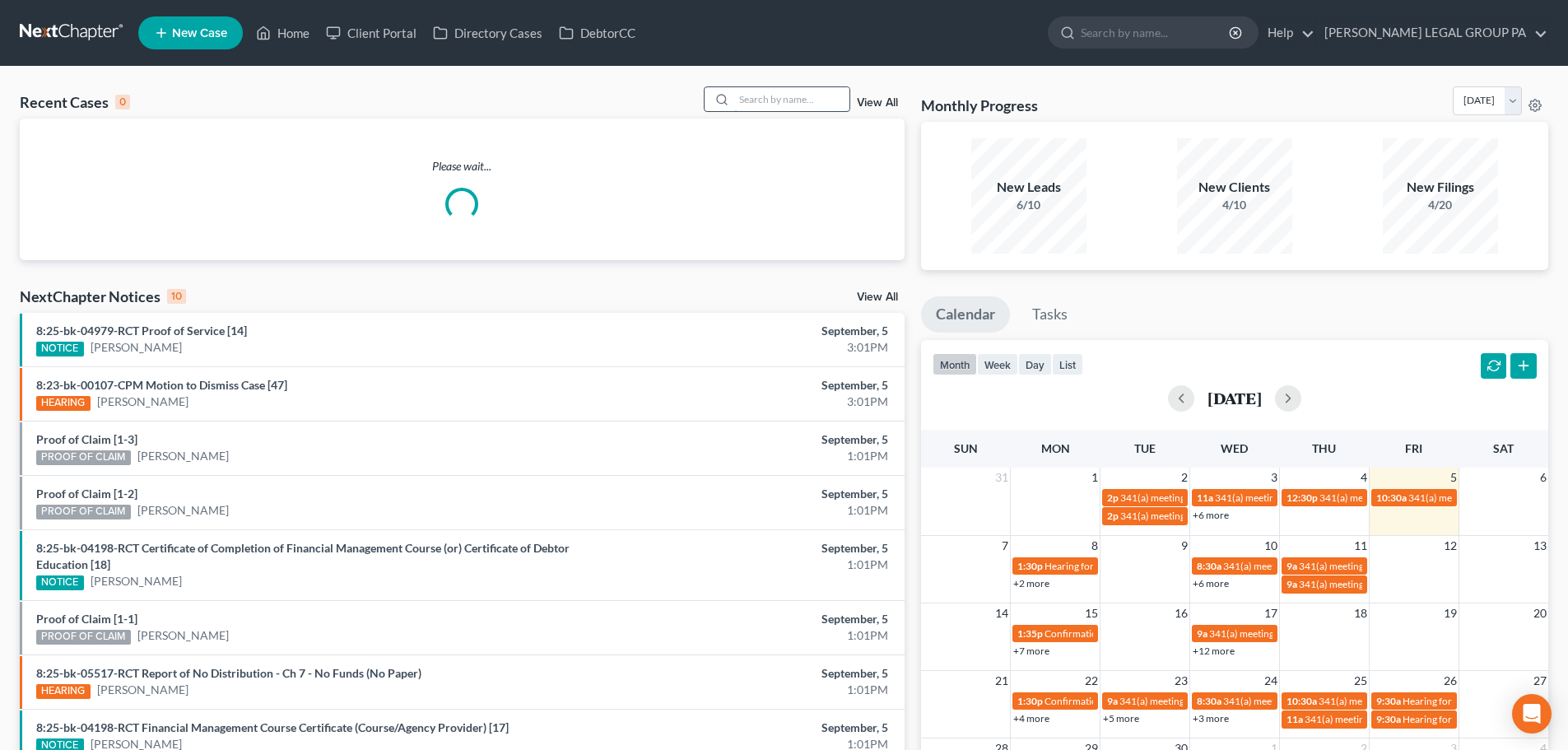
click at [789, 105] on input "search" at bounding box center [792, 99] width 115 height 24
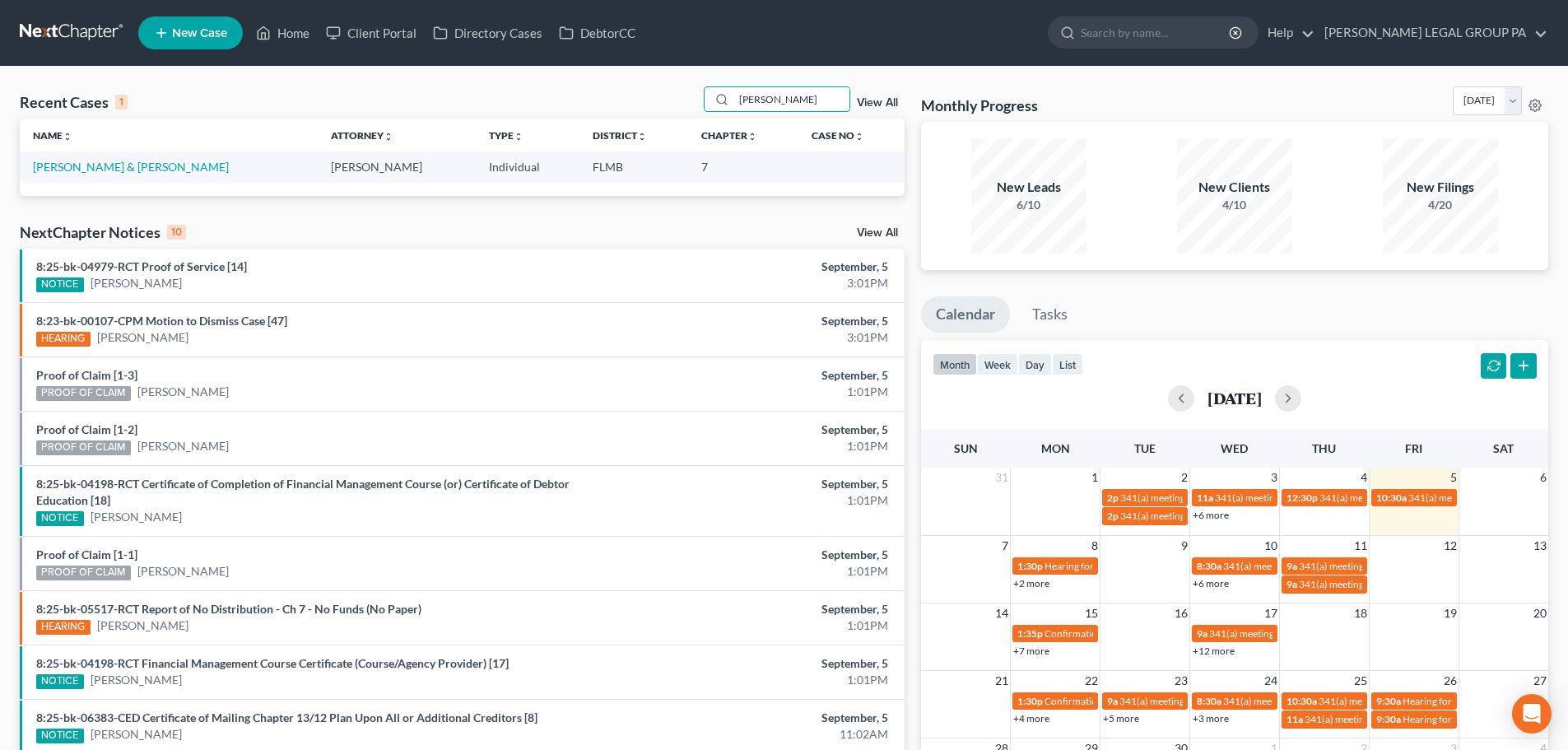
type input "[PERSON_NAME]"
click at [103, 159] on td "[PERSON_NAME] & [PERSON_NAME]" at bounding box center [169, 167] width 298 height 31
click at [103, 162] on link "[PERSON_NAME] & [PERSON_NAME]" at bounding box center [131, 166] width 196 height 14
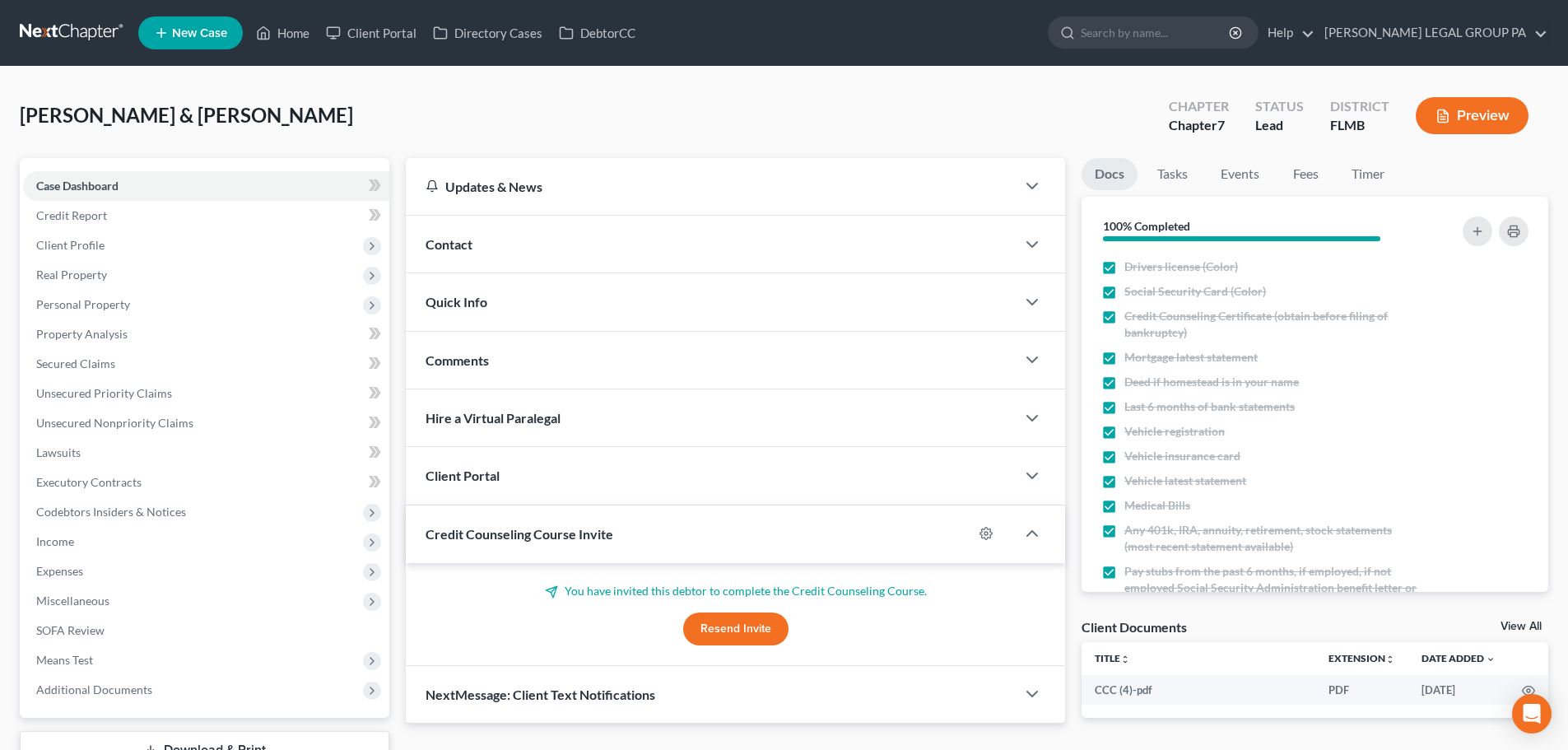
click at [96, 37] on link at bounding box center [73, 33] width 106 height 30
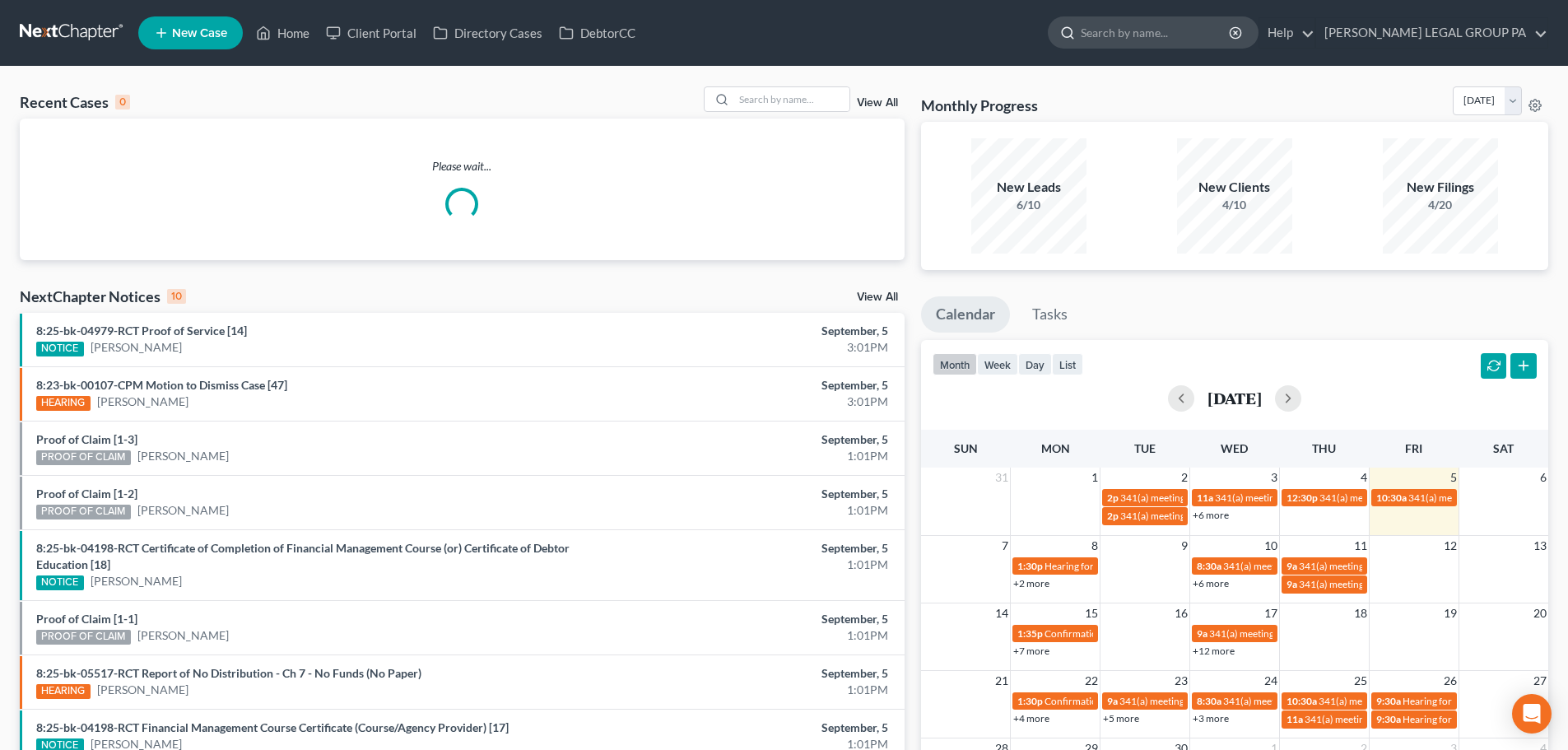
click at [1141, 33] on input "search" at bounding box center [1156, 33] width 151 height 31
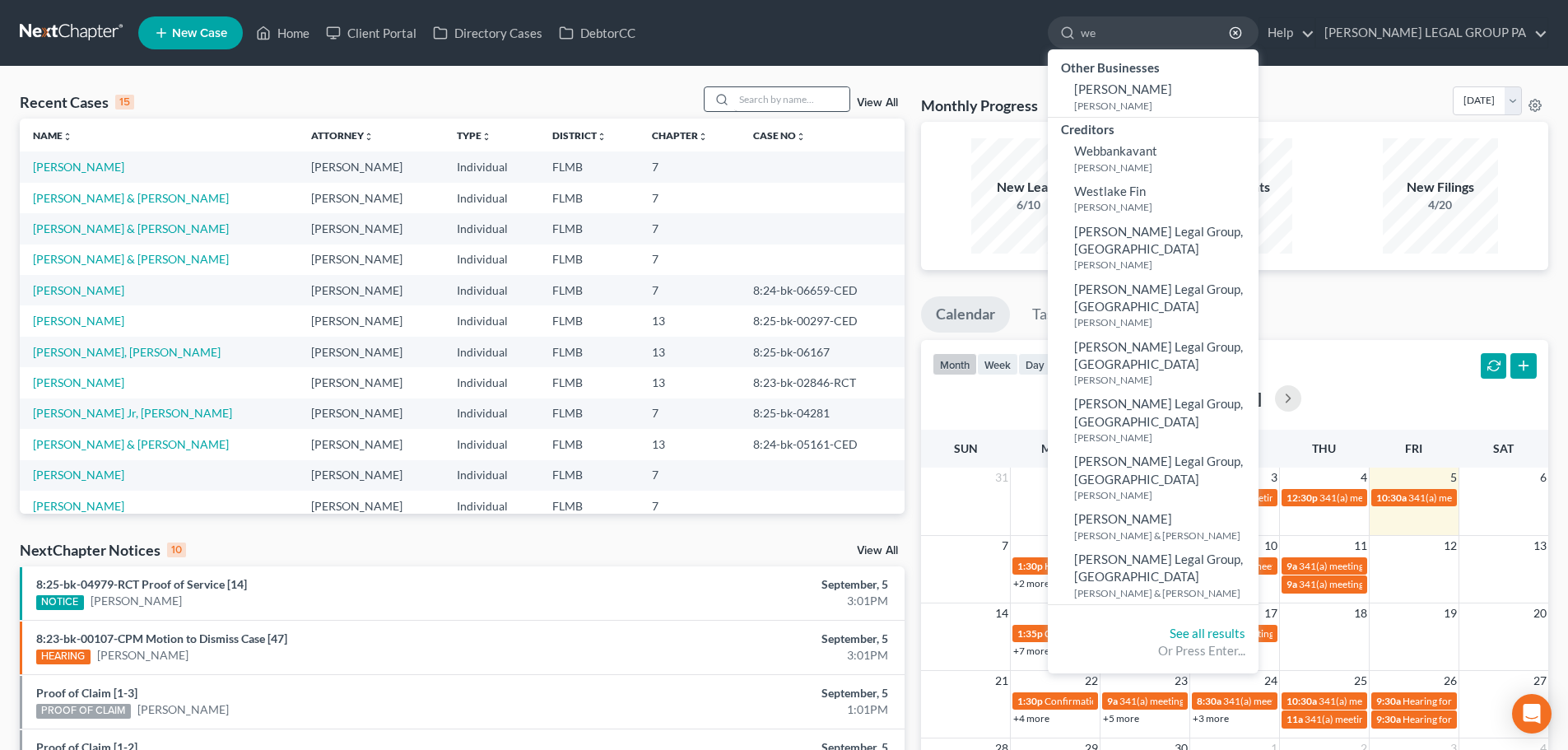
type input "we"
click at [781, 98] on input "search" at bounding box center [792, 99] width 115 height 24
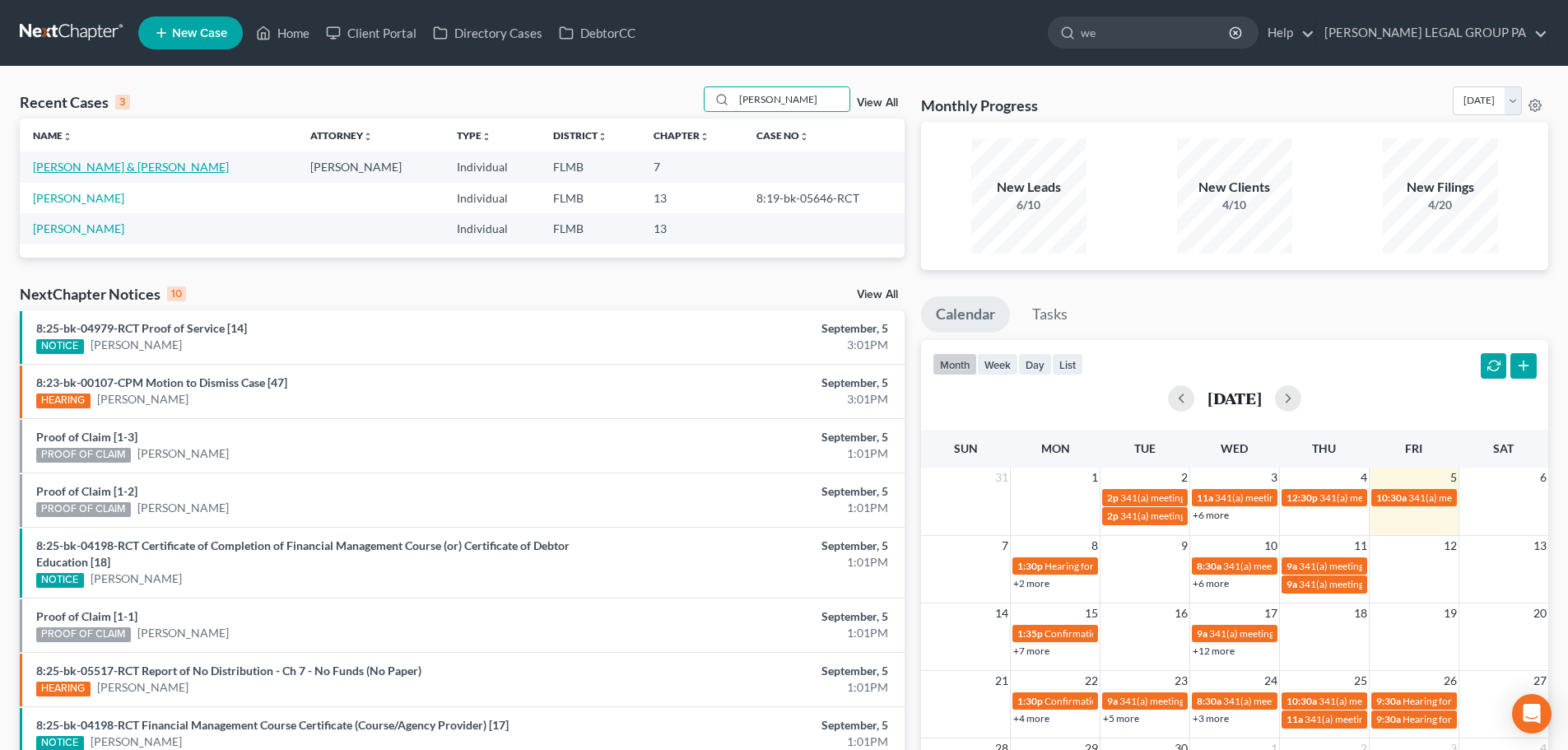
type input "webb"
click at [98, 174] on link "Webb, Robert & Holli" at bounding box center [131, 166] width 196 height 14
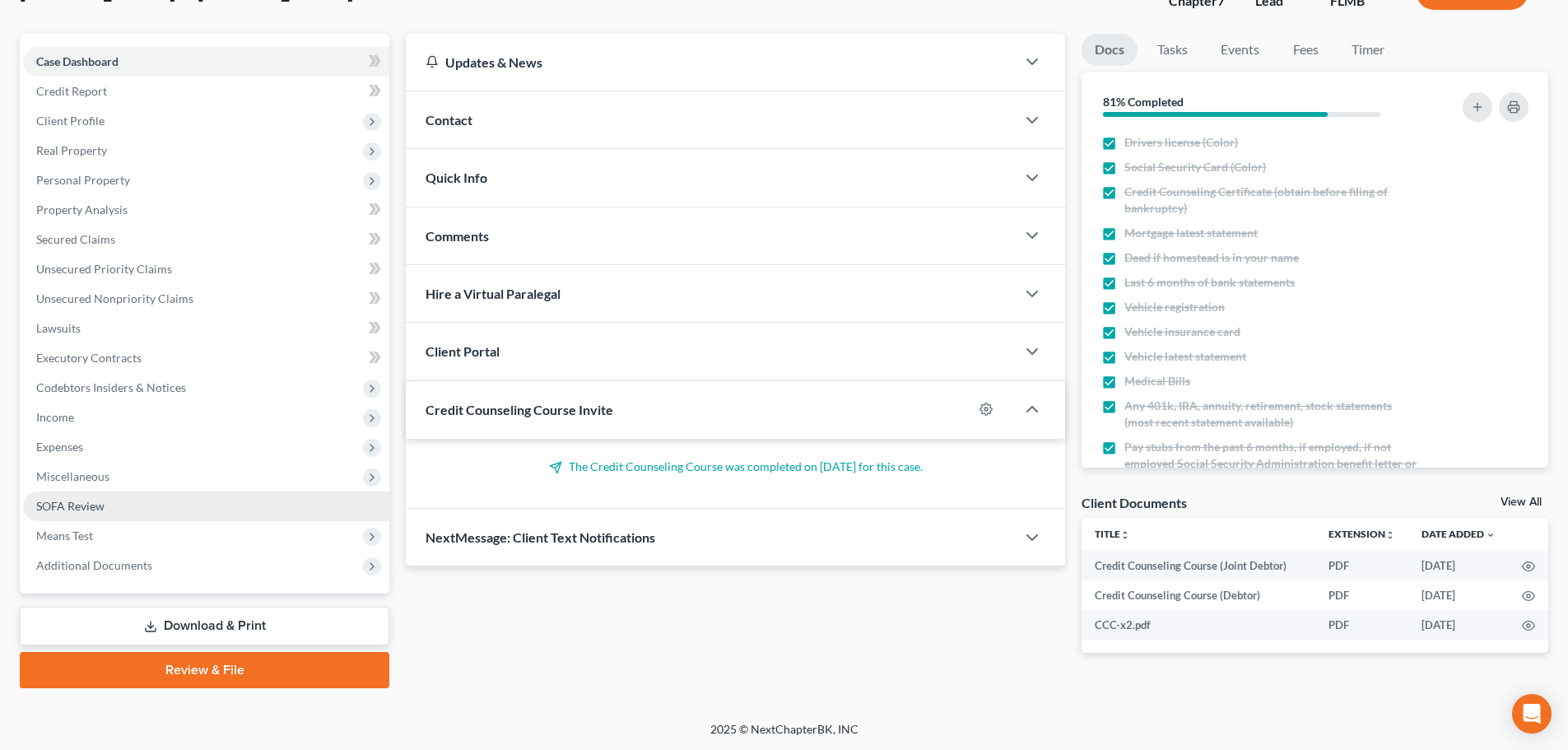
scroll to position [125, 0]
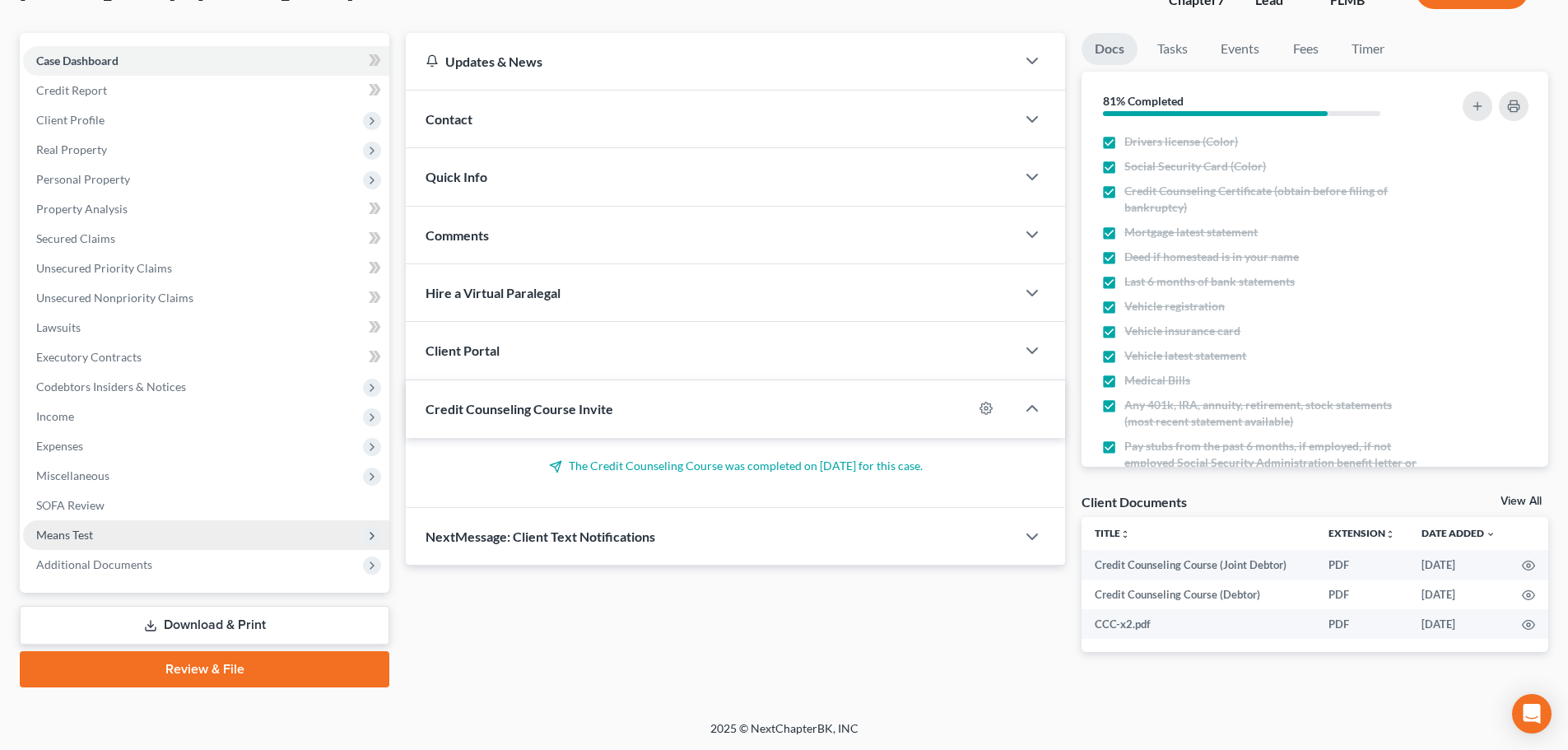
click at [90, 531] on span "Means Test" at bounding box center [64, 534] width 57 height 14
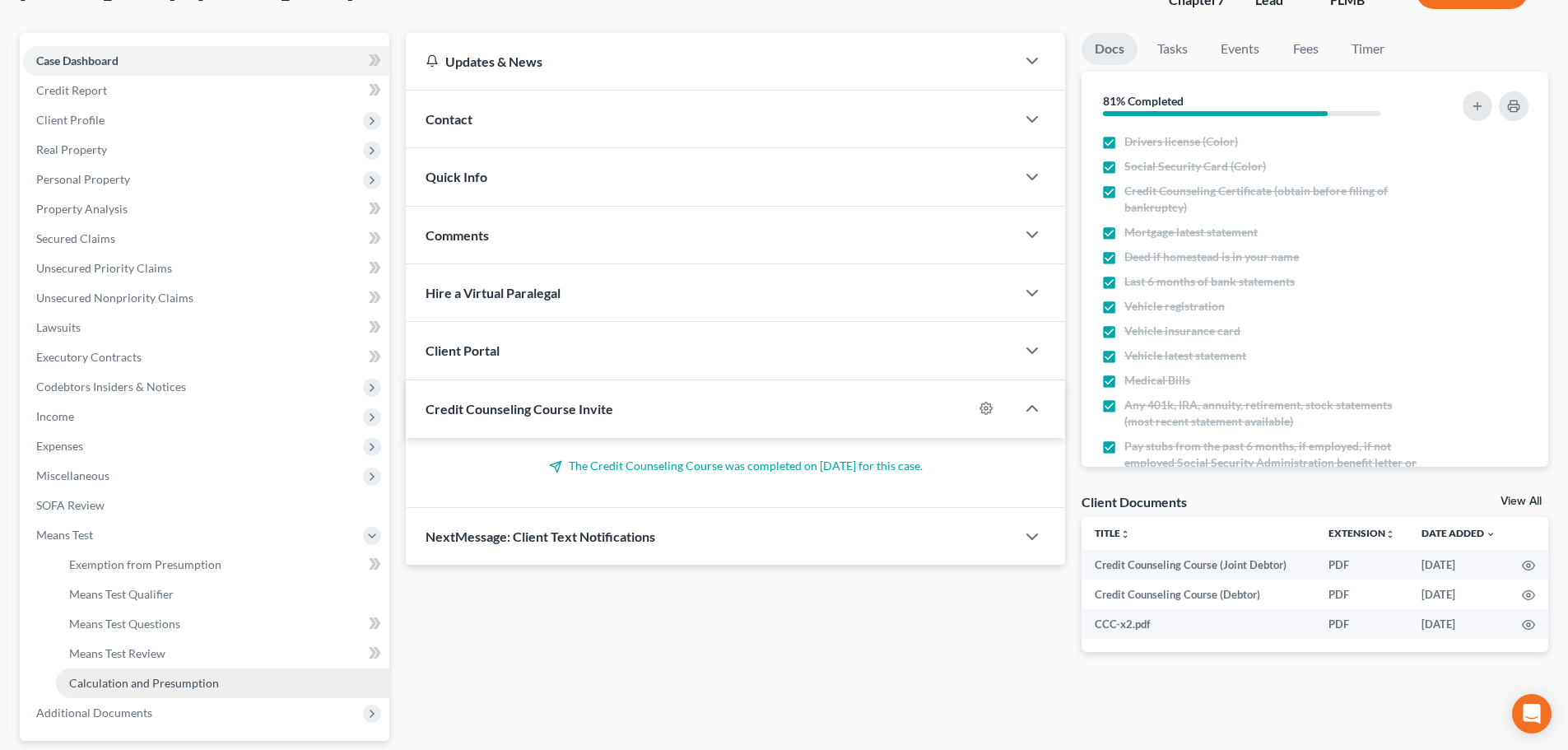
click at [144, 676] on span "Calculation and Presumption" at bounding box center [144, 682] width 150 height 14
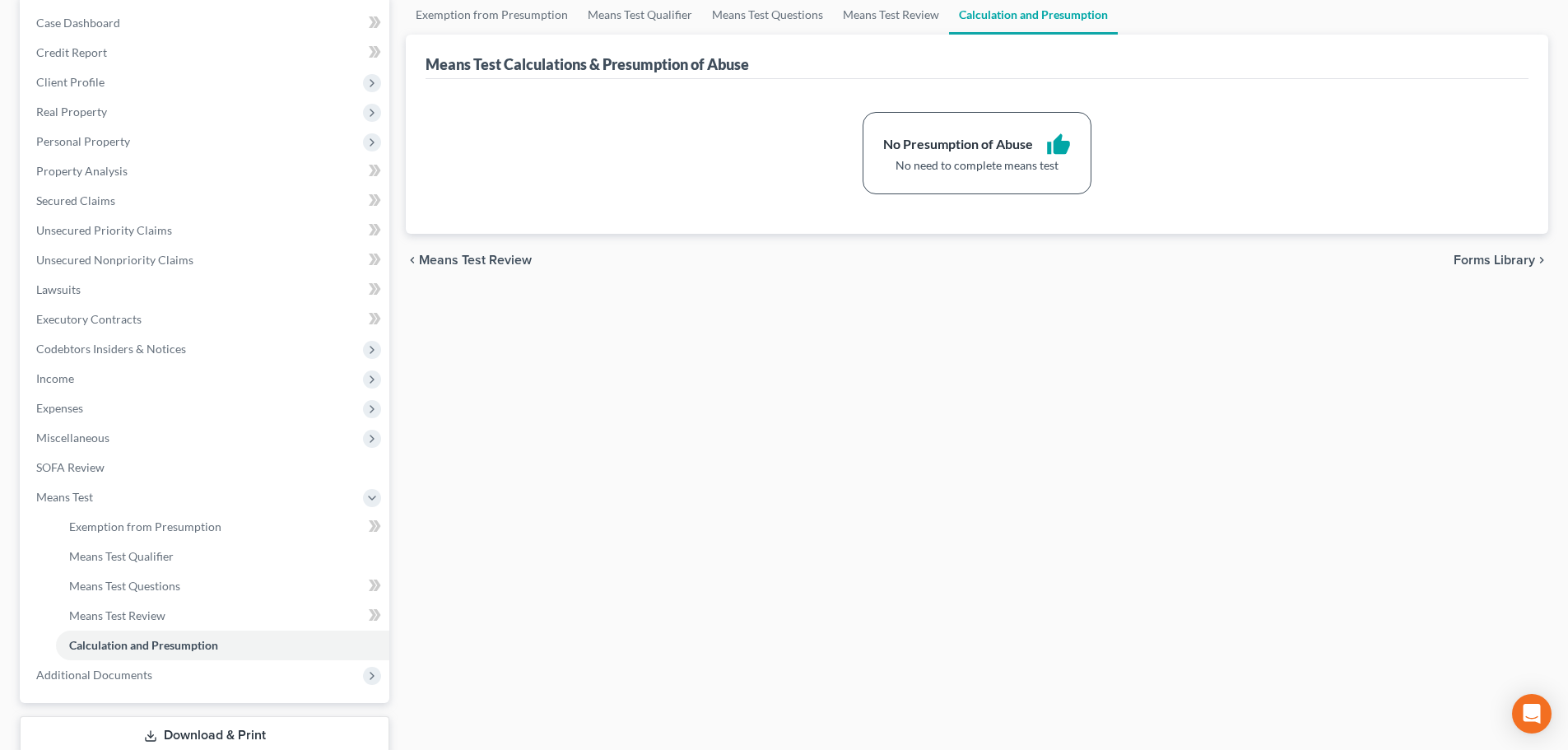
scroll to position [165, 0]
click at [83, 403] on span "Expenses" at bounding box center [59, 406] width 47 height 14
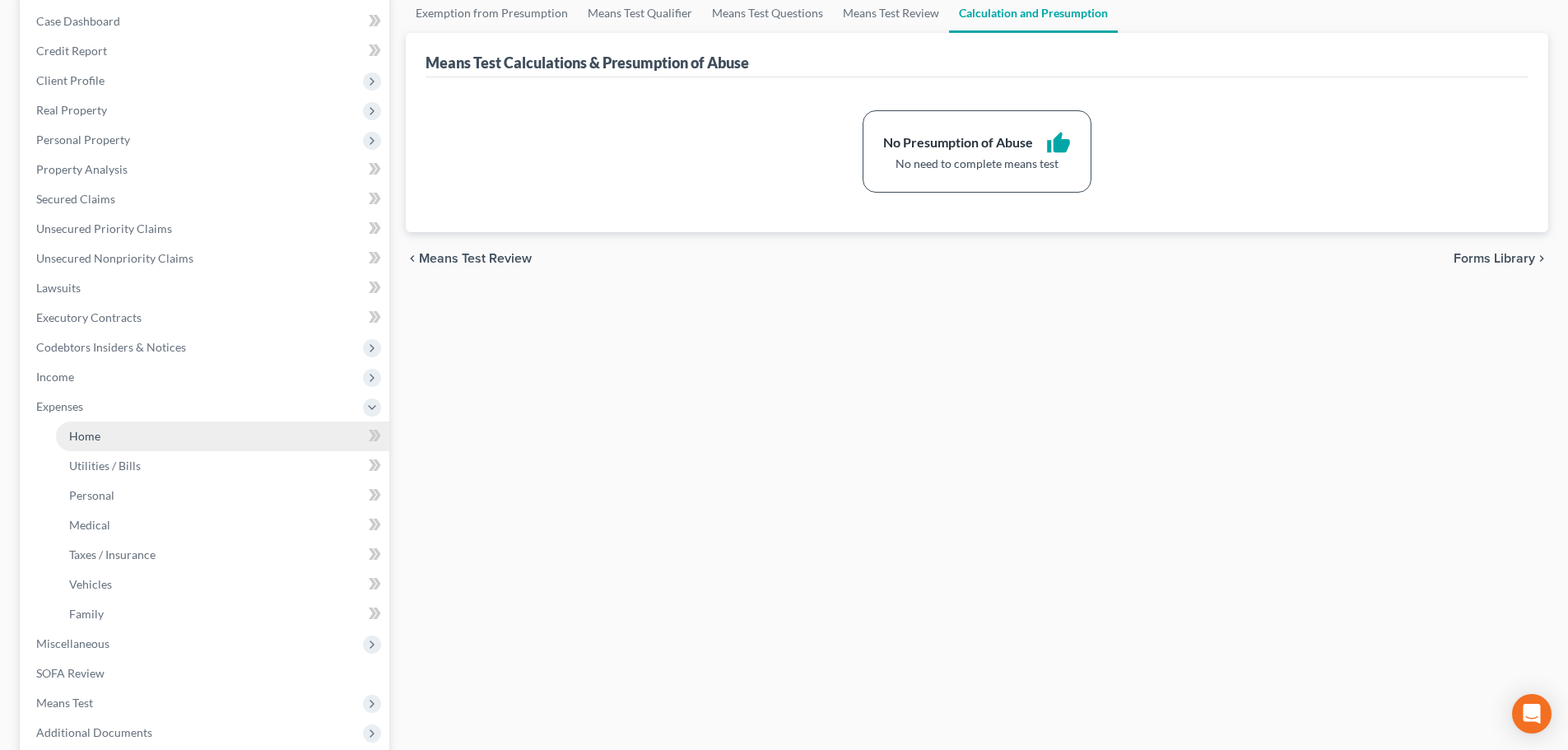
click at [105, 427] on link "Home" at bounding box center [222, 435] width 333 height 30
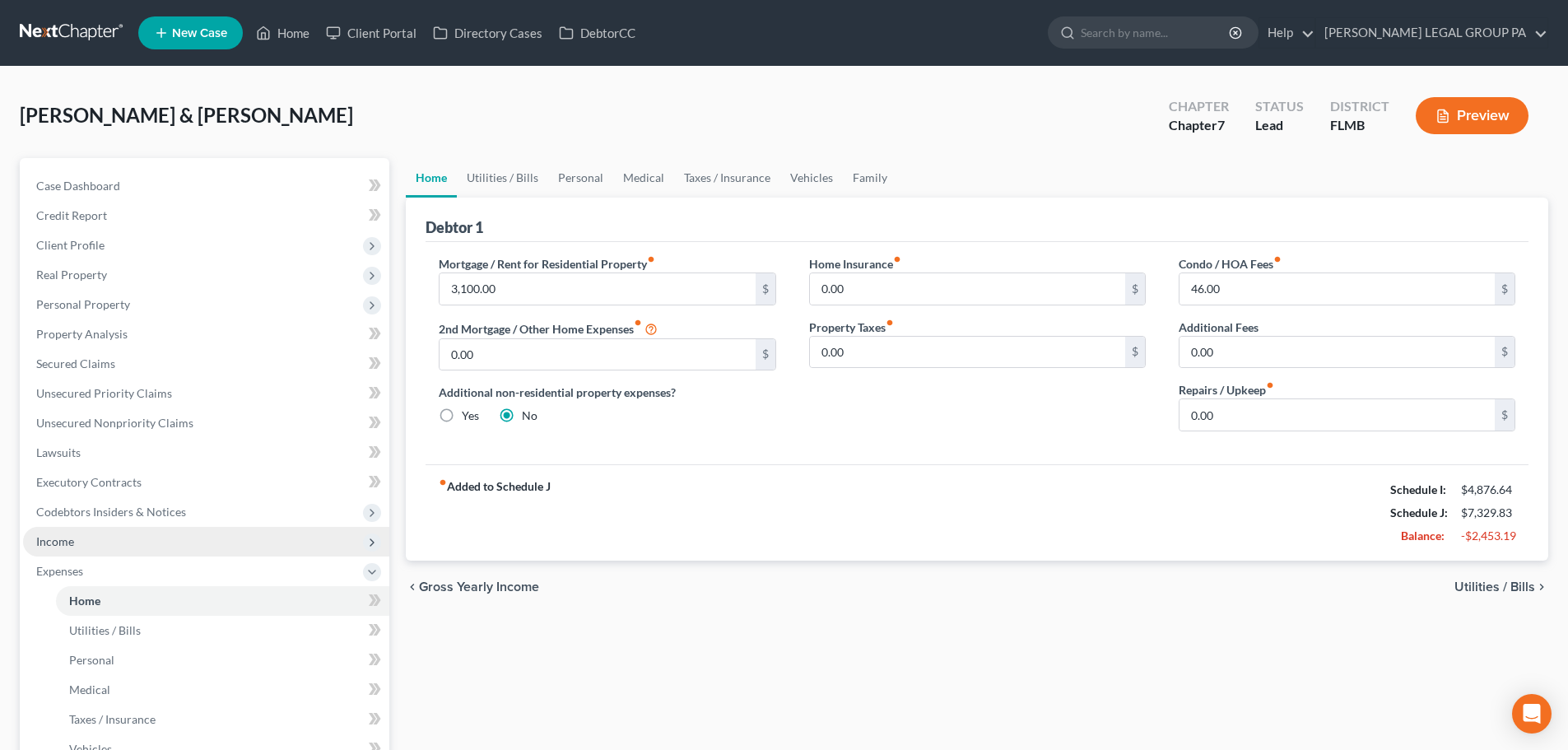
click at [84, 538] on span "Income" at bounding box center [206, 541] width 367 height 30
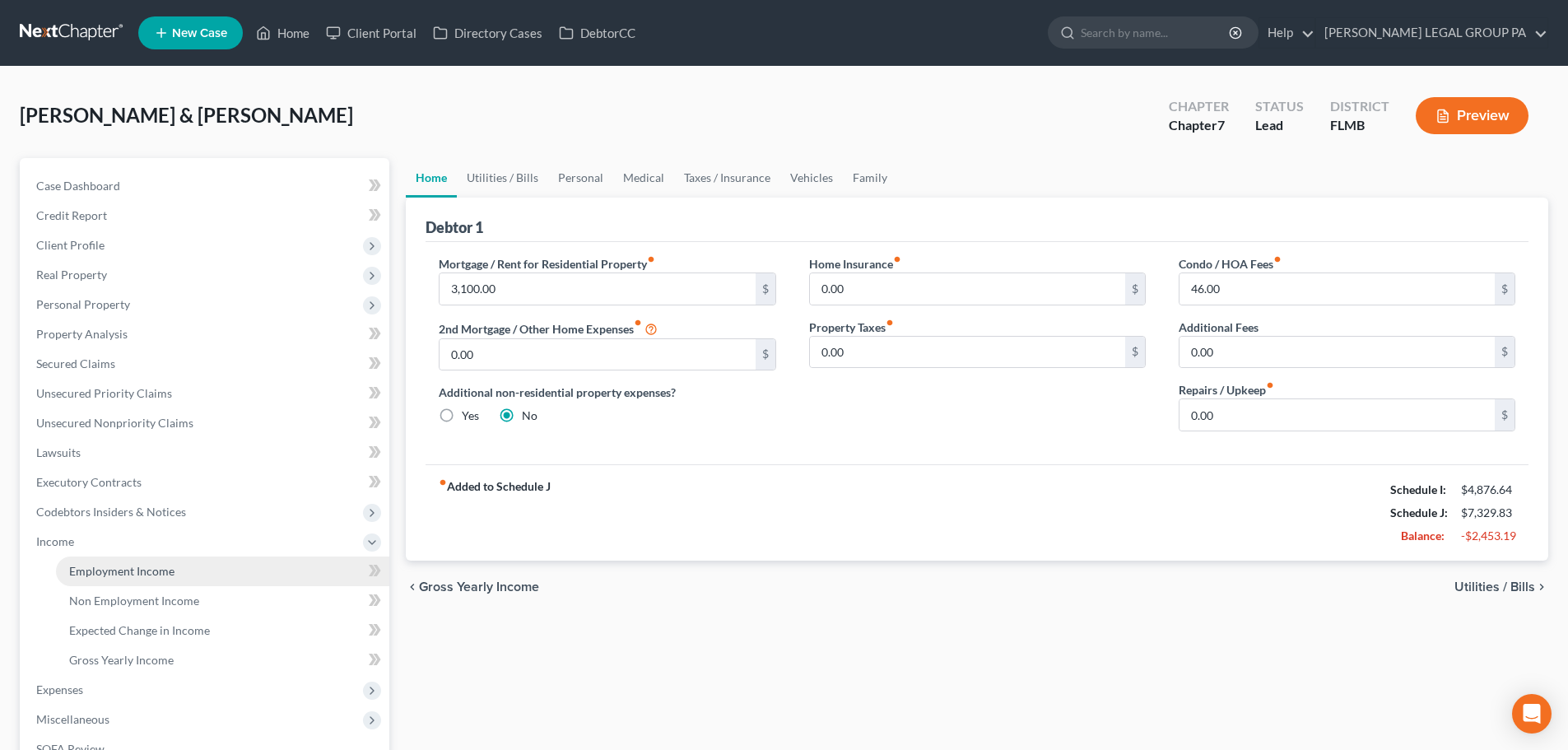
click at [133, 566] on span "Employment Income" at bounding box center [122, 571] width 106 height 14
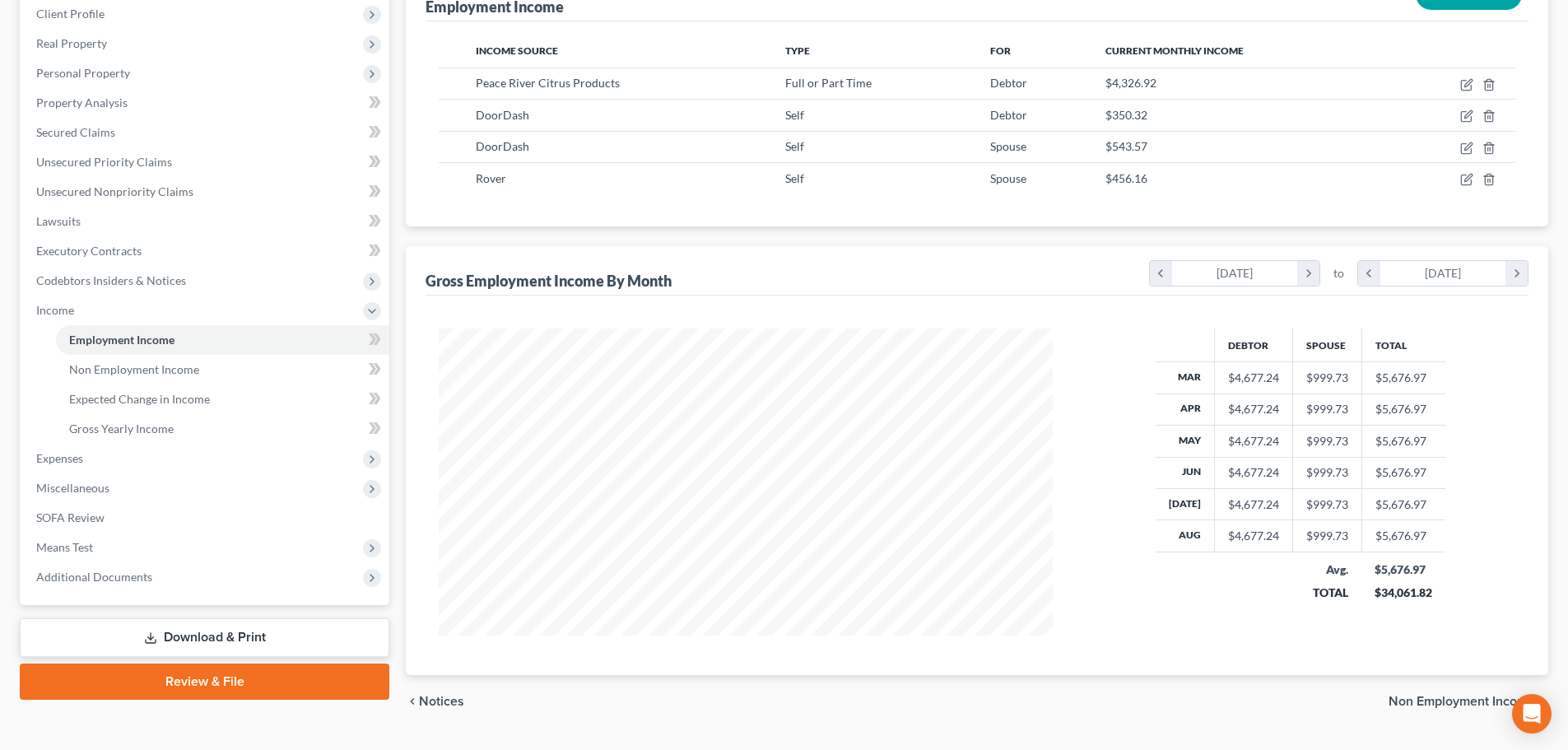
scroll to position [246, 0]
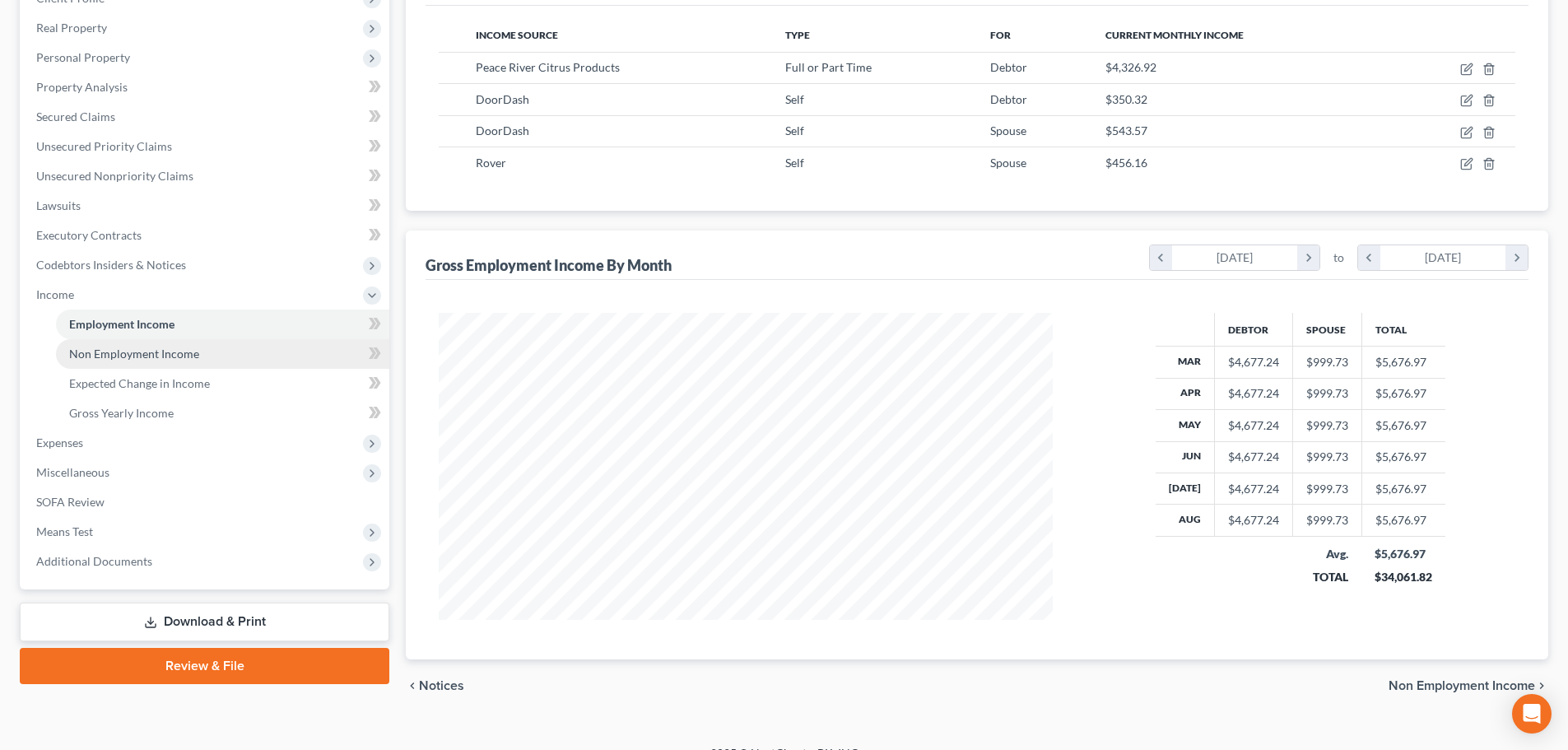
click at [121, 343] on link "Non Employment Income" at bounding box center [222, 353] width 333 height 30
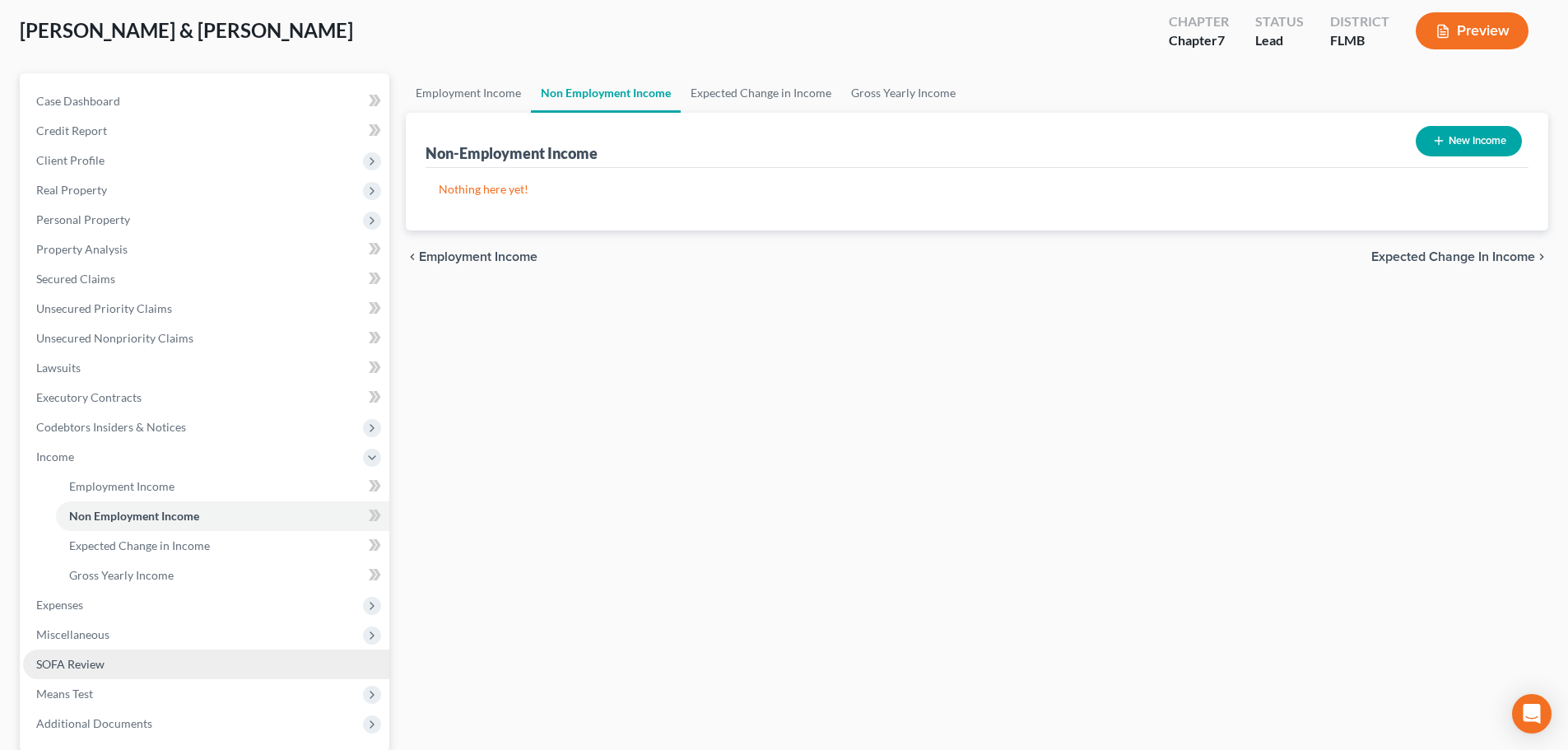
scroll to position [165, 0]
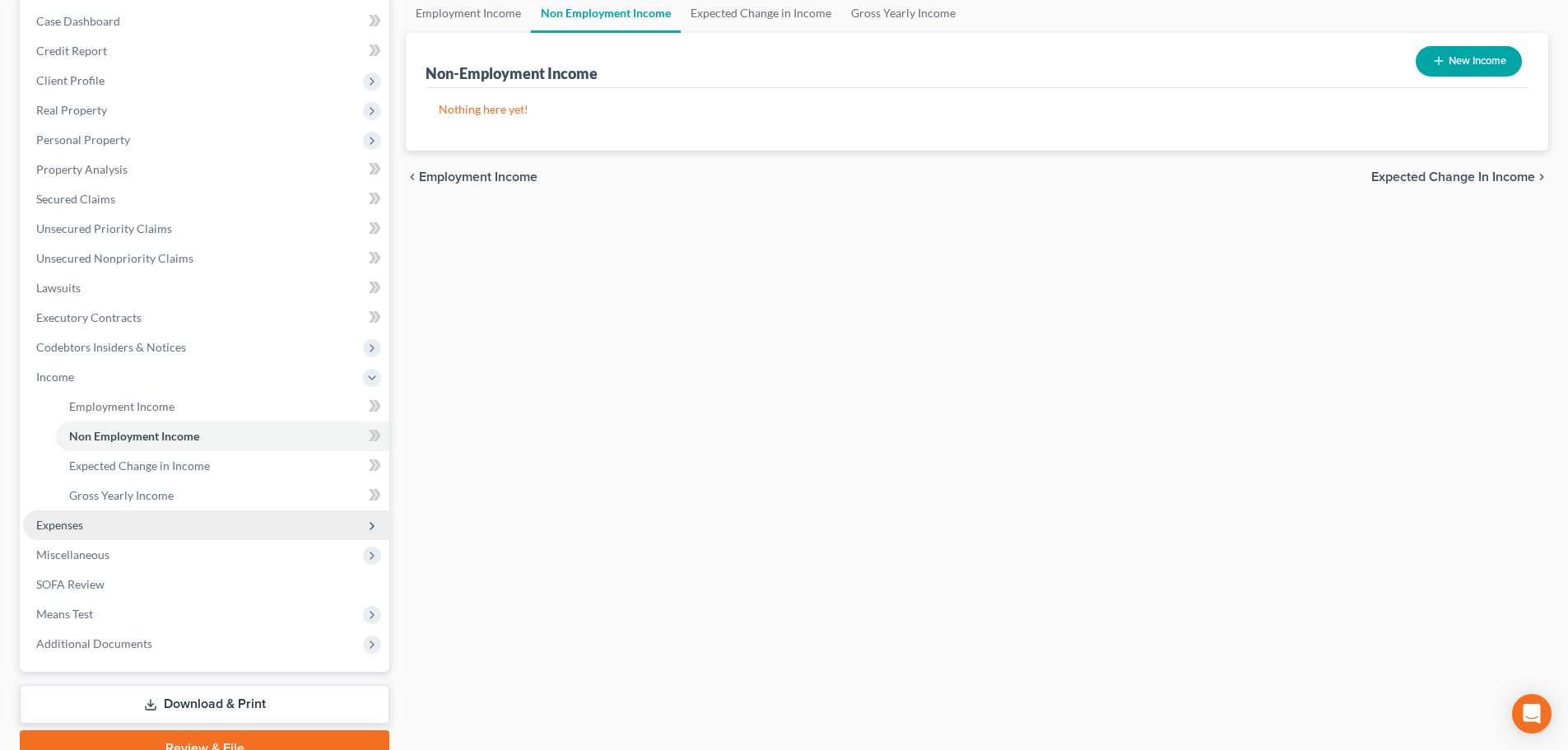
click at [78, 535] on span "Expenses" at bounding box center [206, 525] width 367 height 30
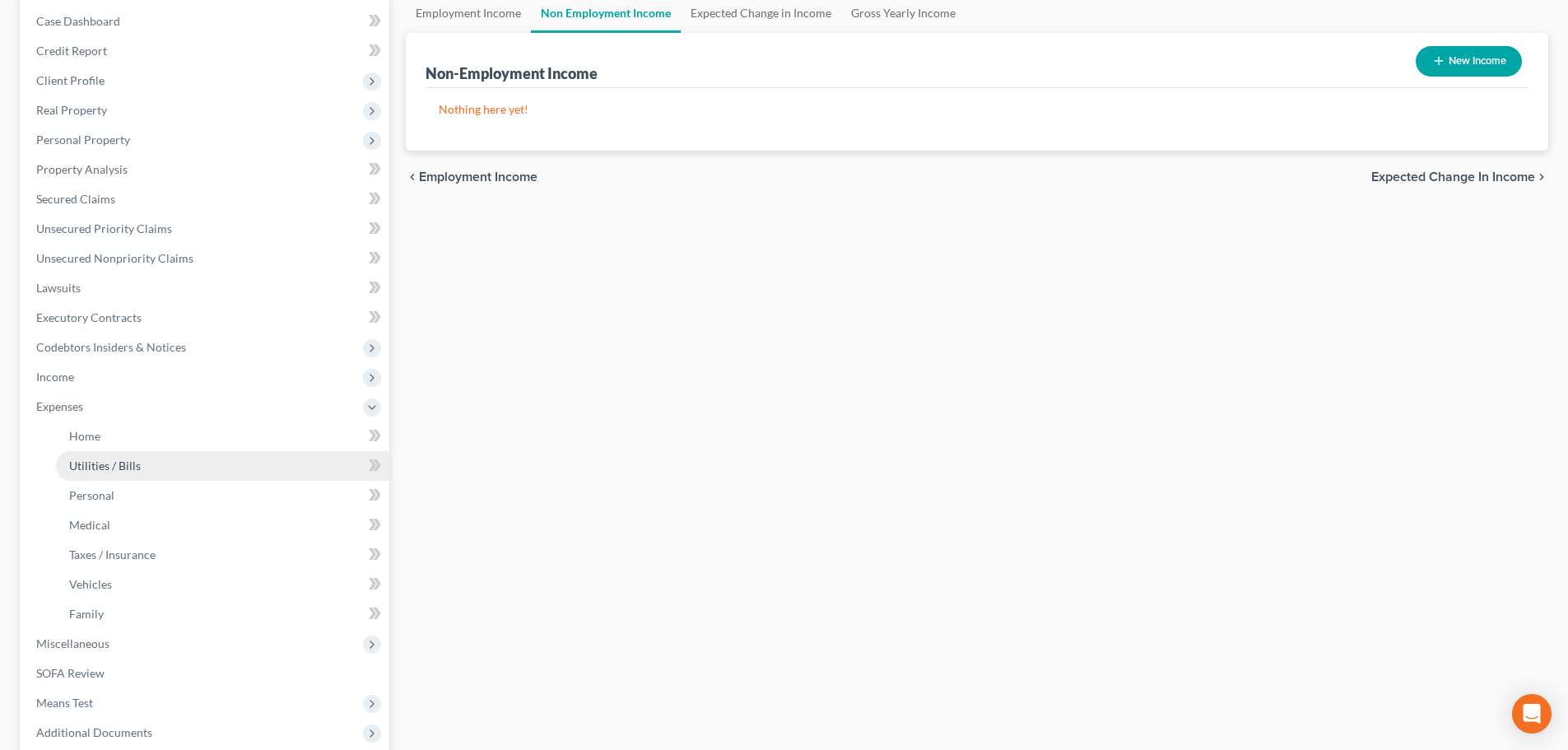
click at [107, 451] on link "Utilities / Bills" at bounding box center [222, 465] width 333 height 30
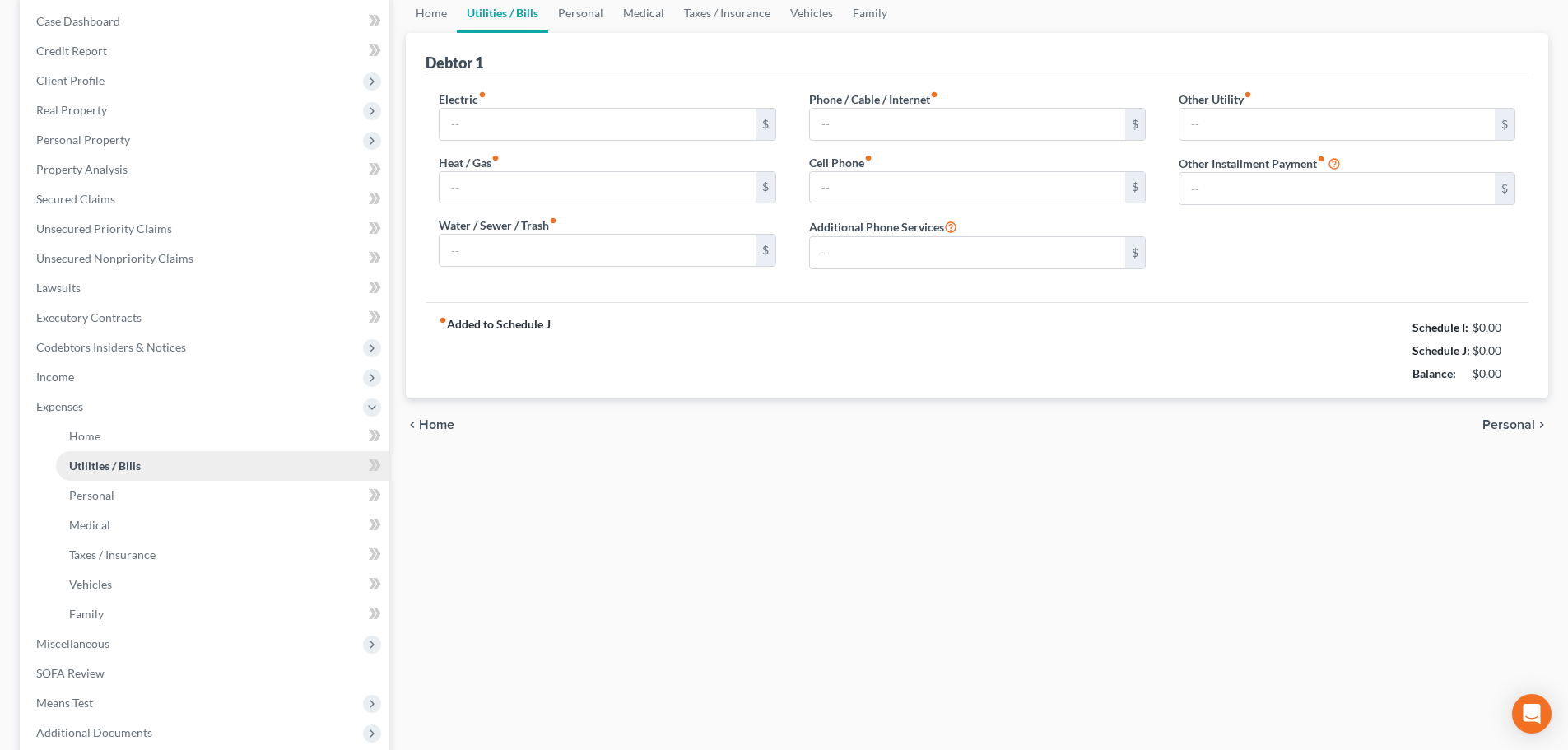
scroll to position [84, 0]
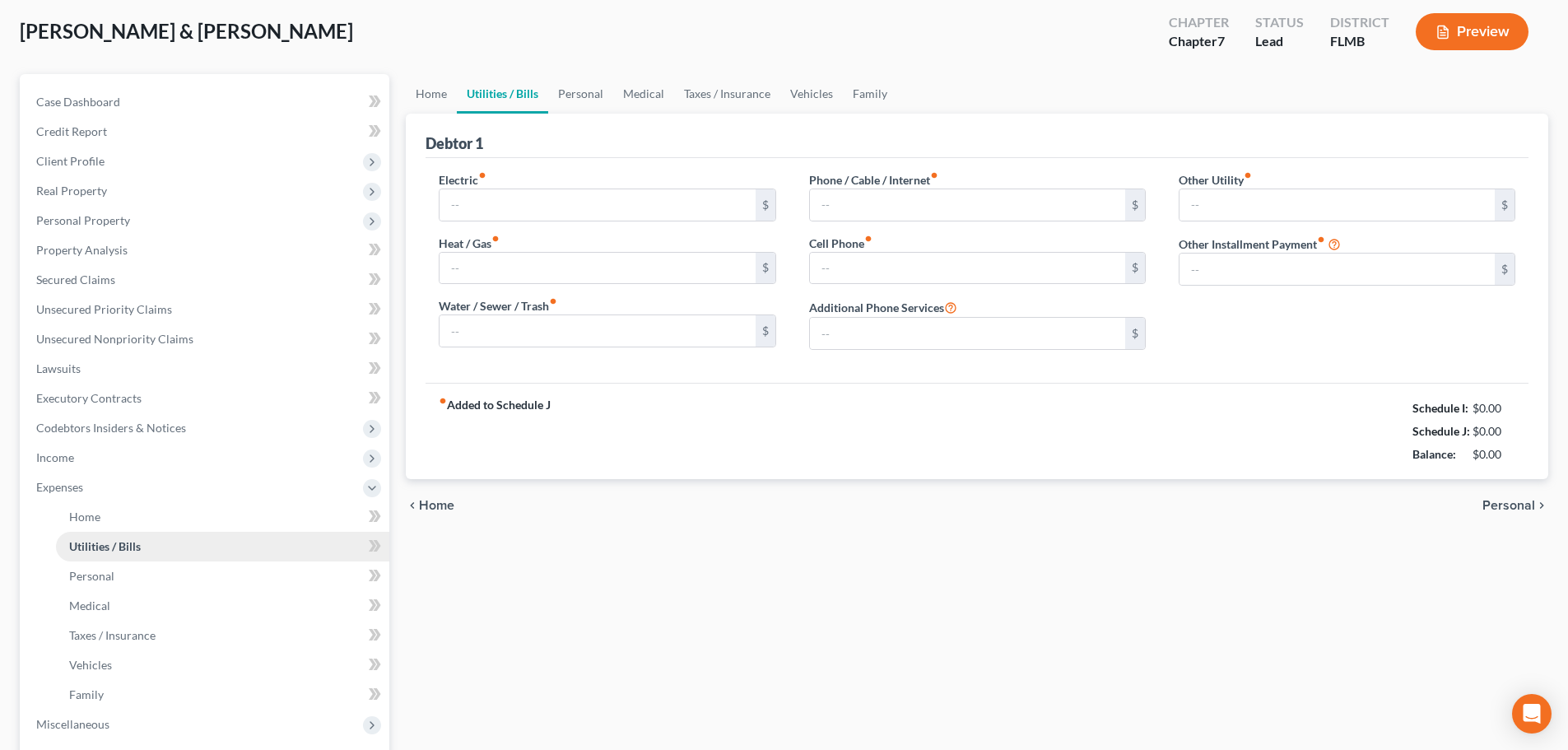
type input "100.00"
type input "0.00"
type input "100.00"
type input "50.00"
type input "300.00"
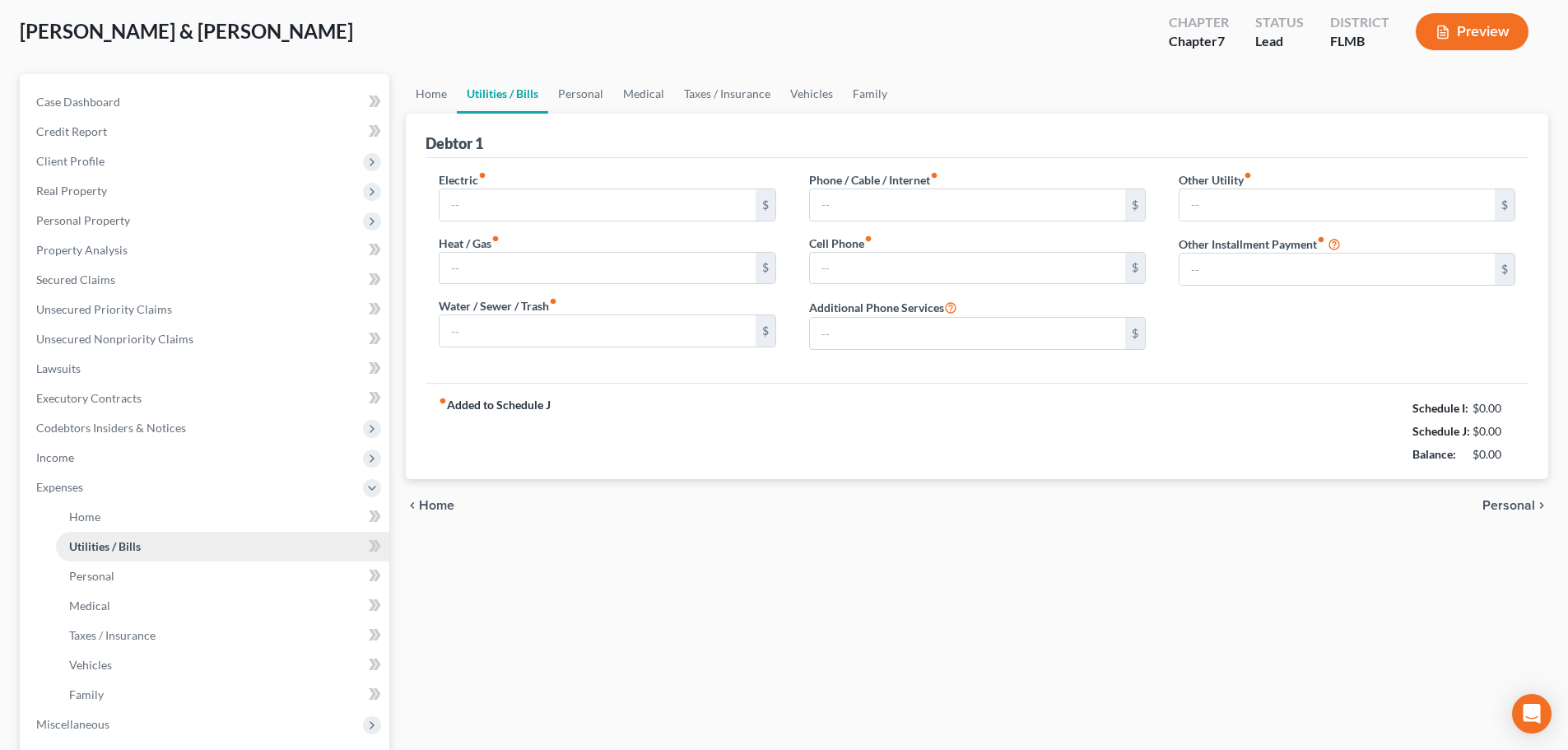
type input "0.00"
type input "432.00"
type input "Solar Panels"
type input "0.00"
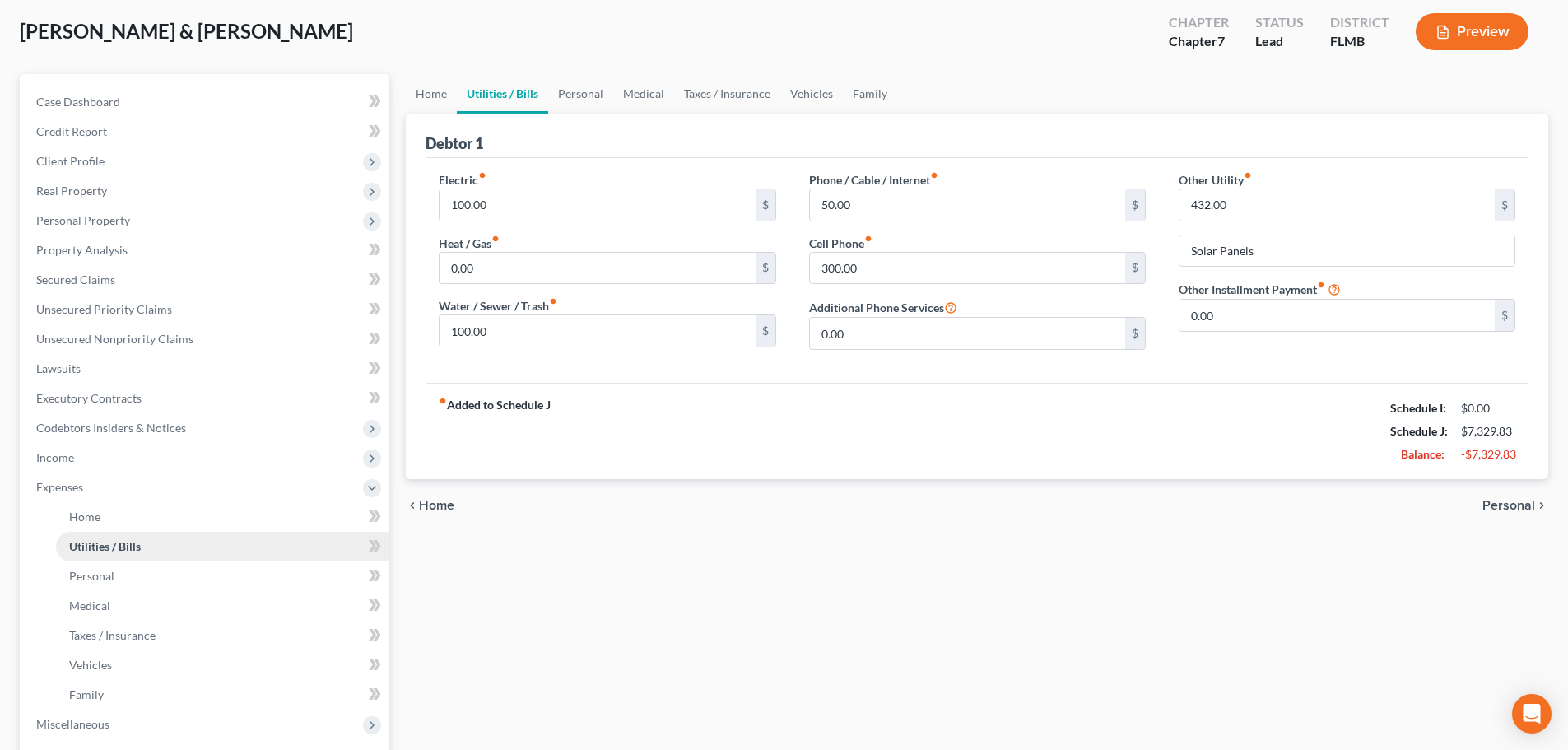
scroll to position [0, 0]
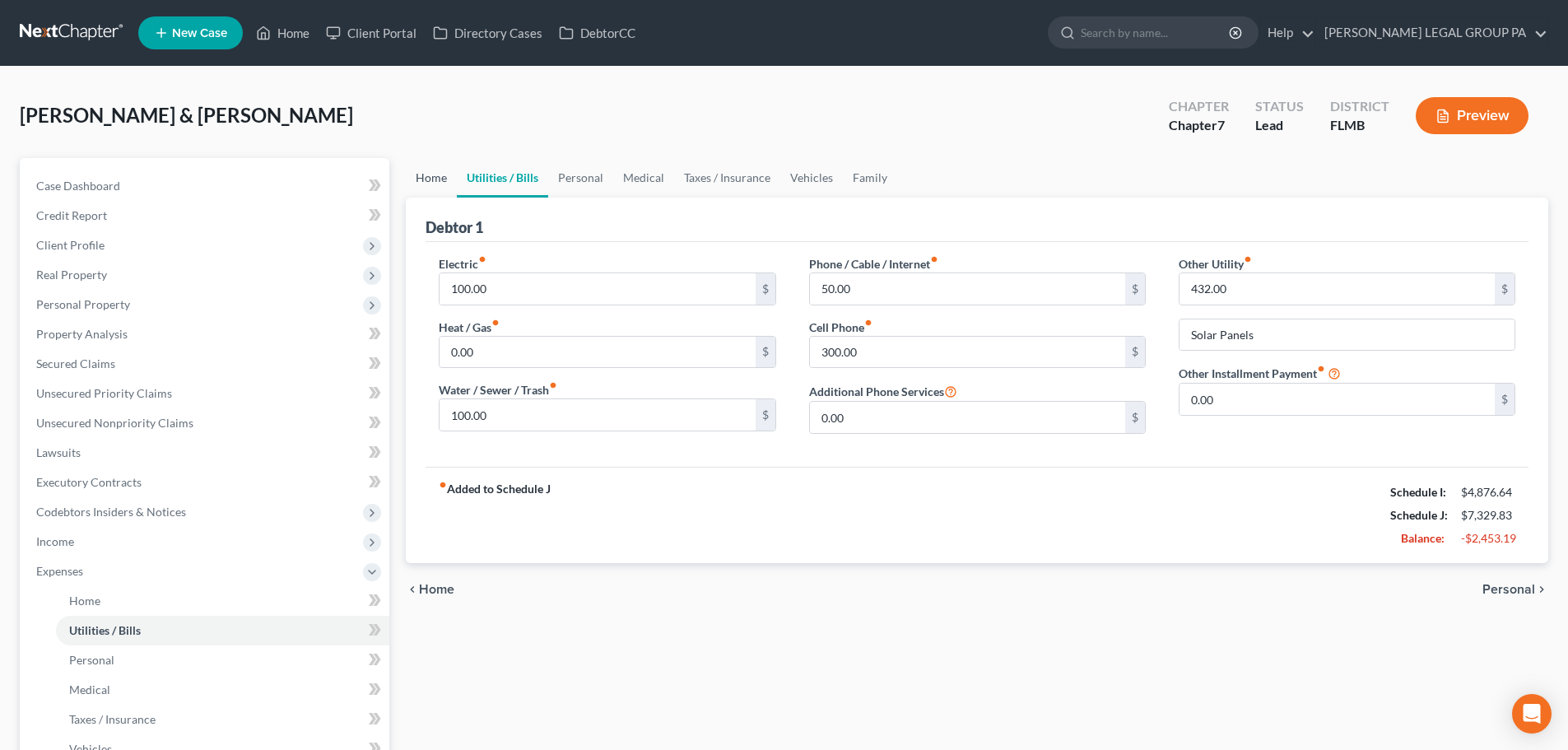
click at [419, 171] on link "Home" at bounding box center [431, 177] width 51 height 39
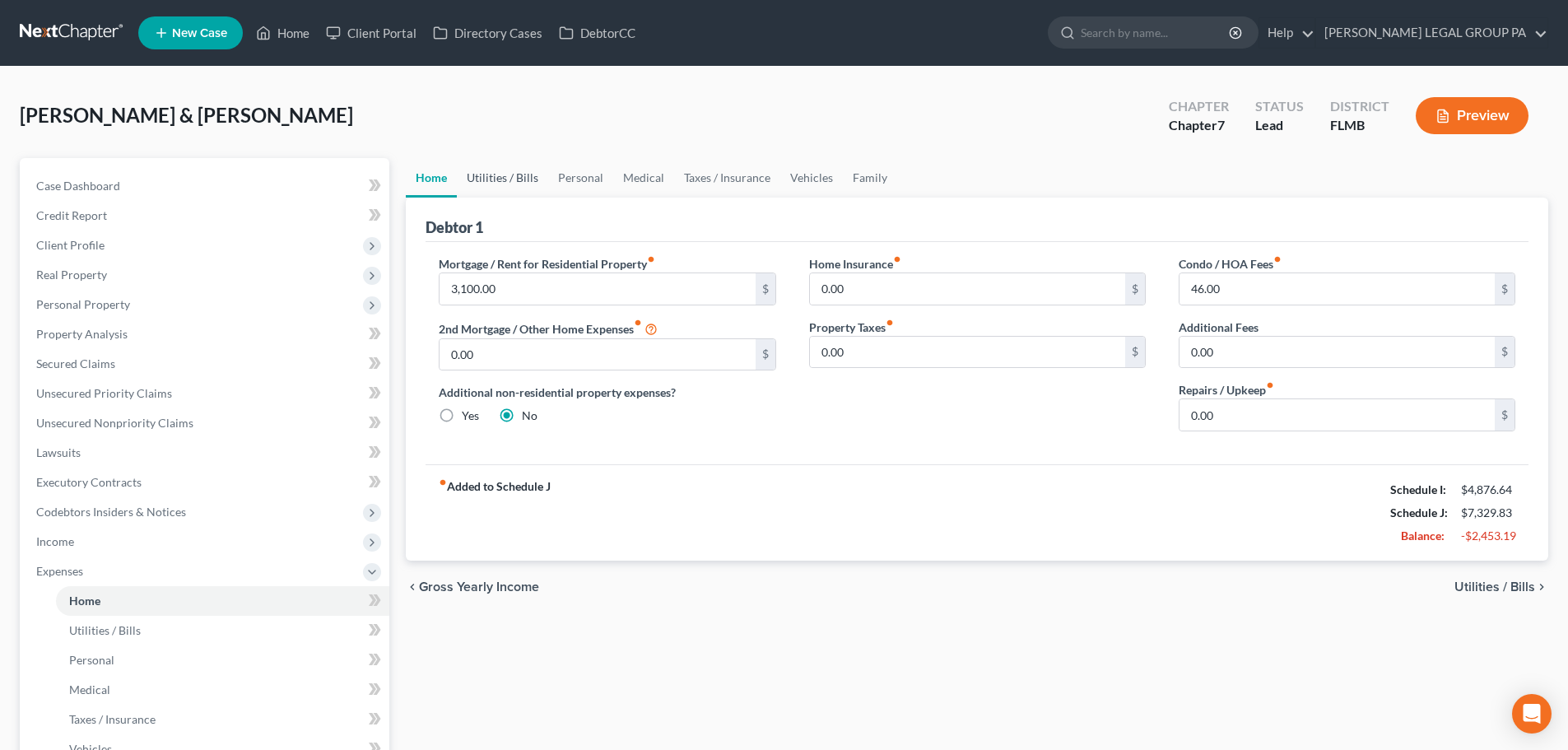
click at [495, 179] on link "Utilities / Bills" at bounding box center [502, 177] width 91 height 39
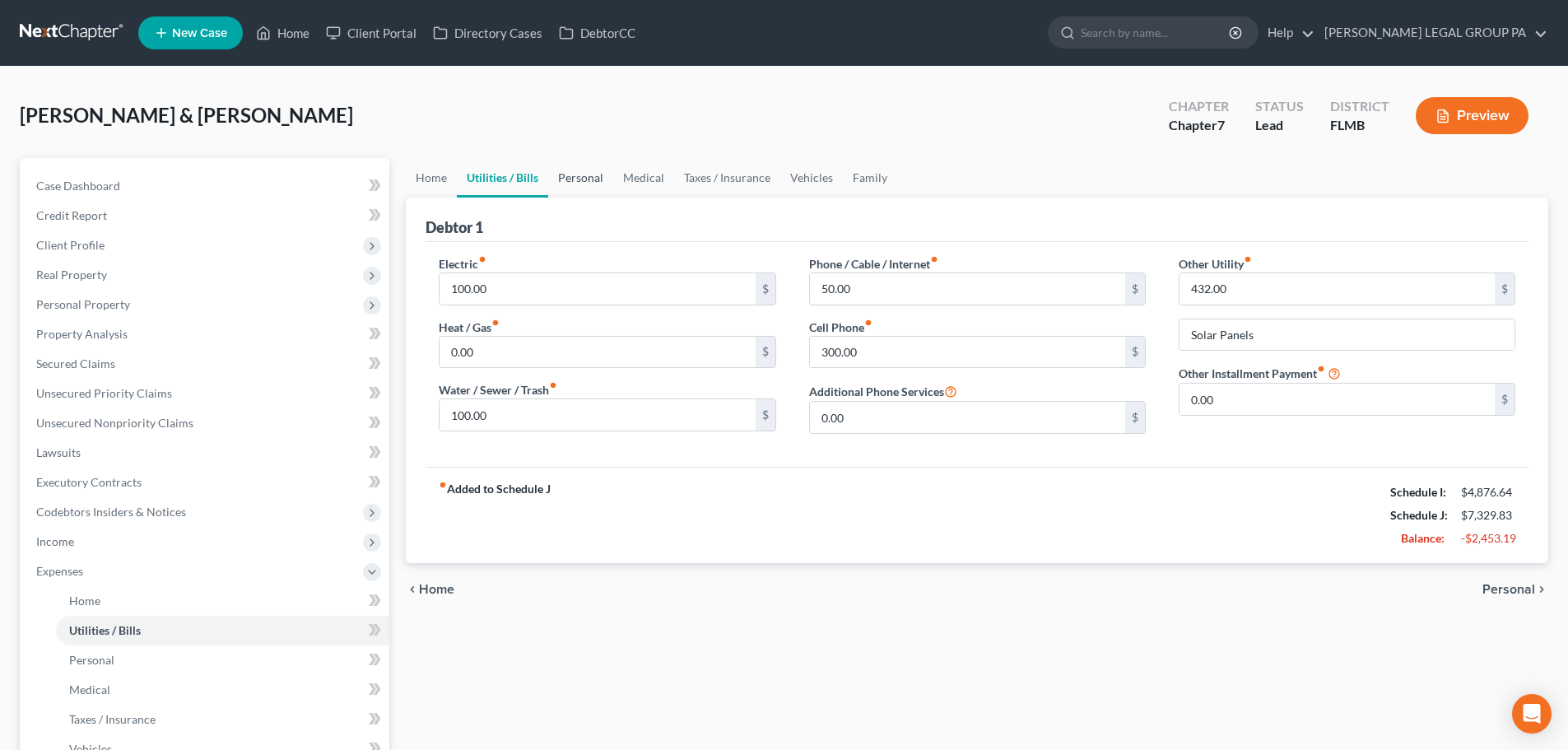
click at [595, 176] on link "Personal" at bounding box center [581, 177] width 65 height 39
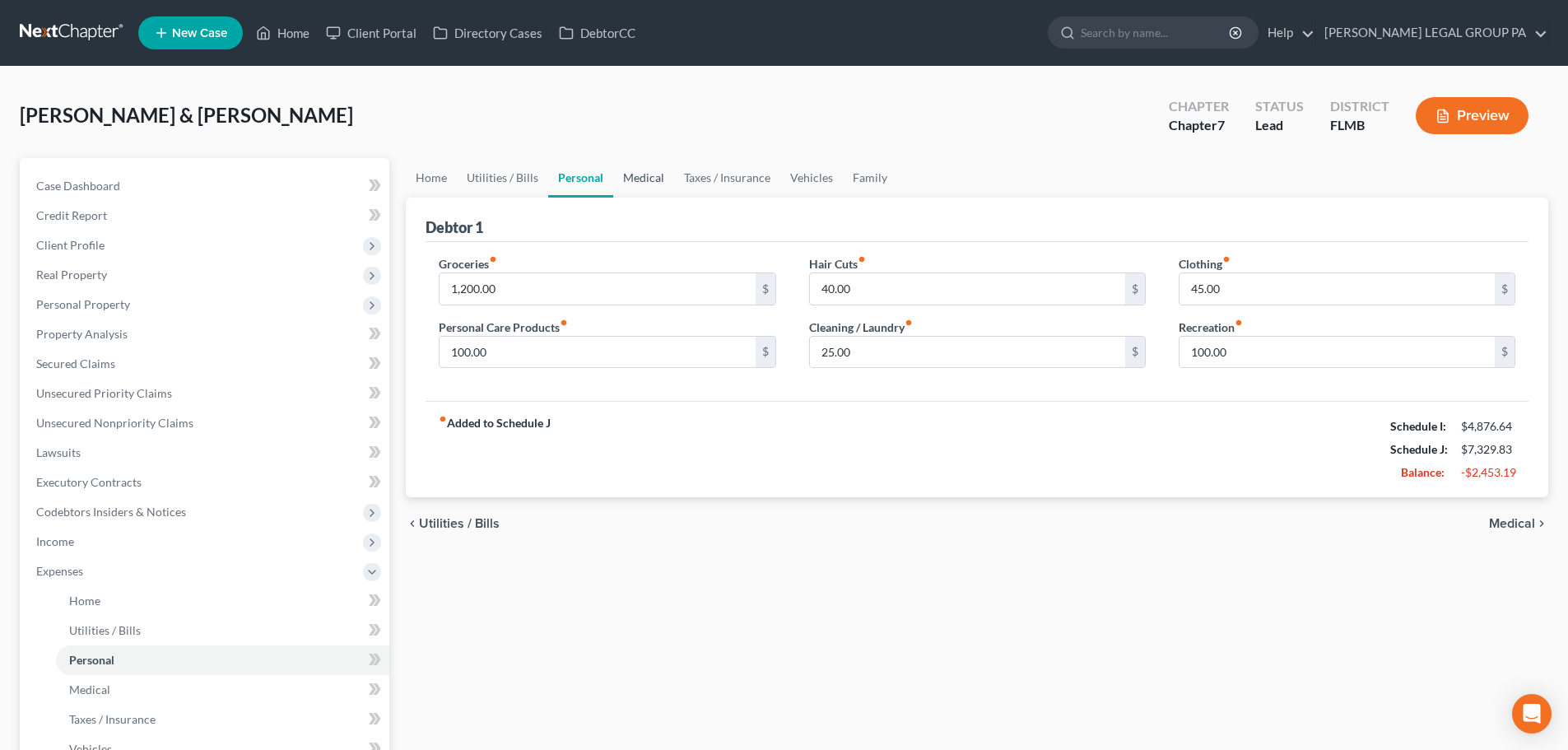
click at [653, 173] on link "Medical" at bounding box center [643, 177] width 60 height 39
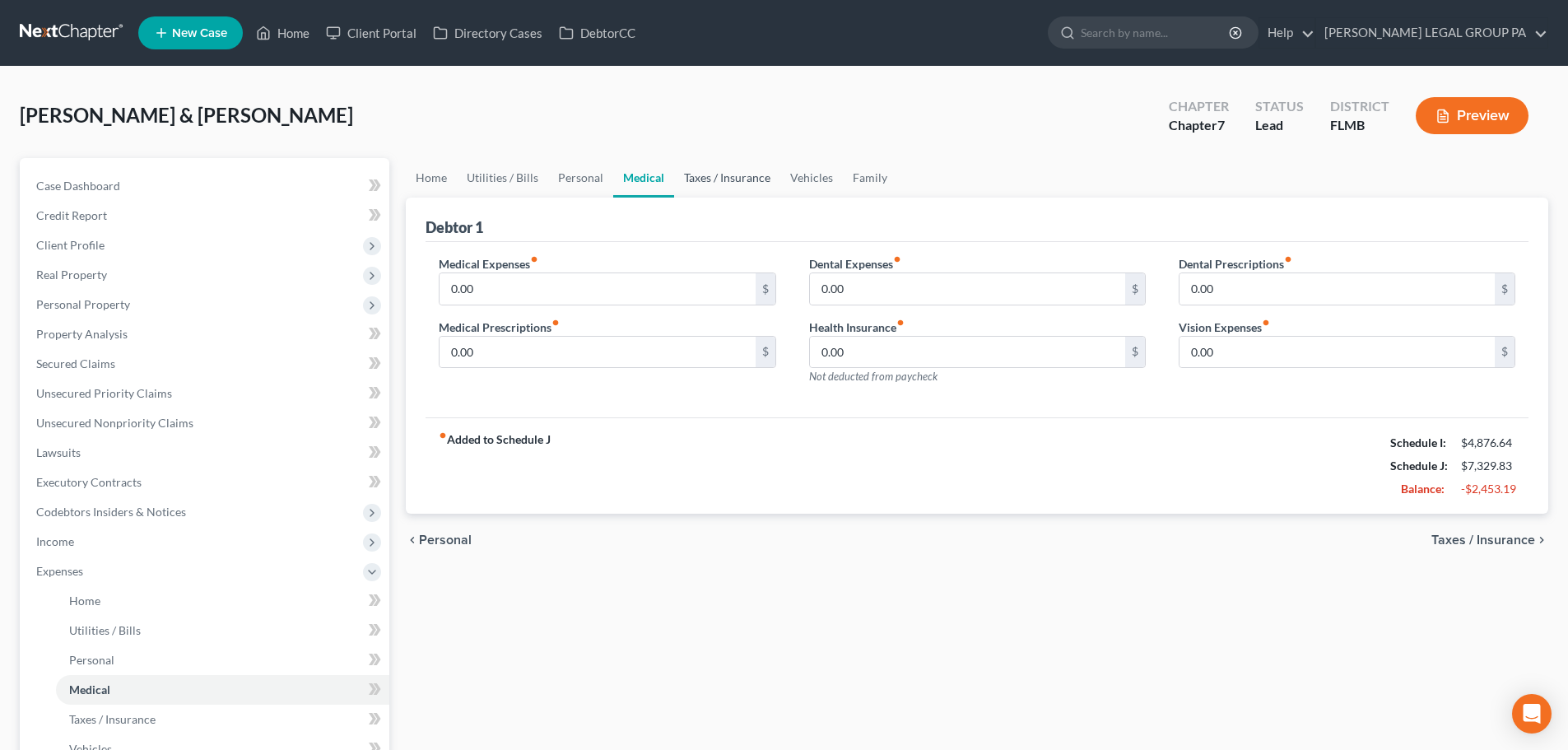
click at [754, 183] on link "Taxes / Insurance" at bounding box center [727, 177] width 107 height 39
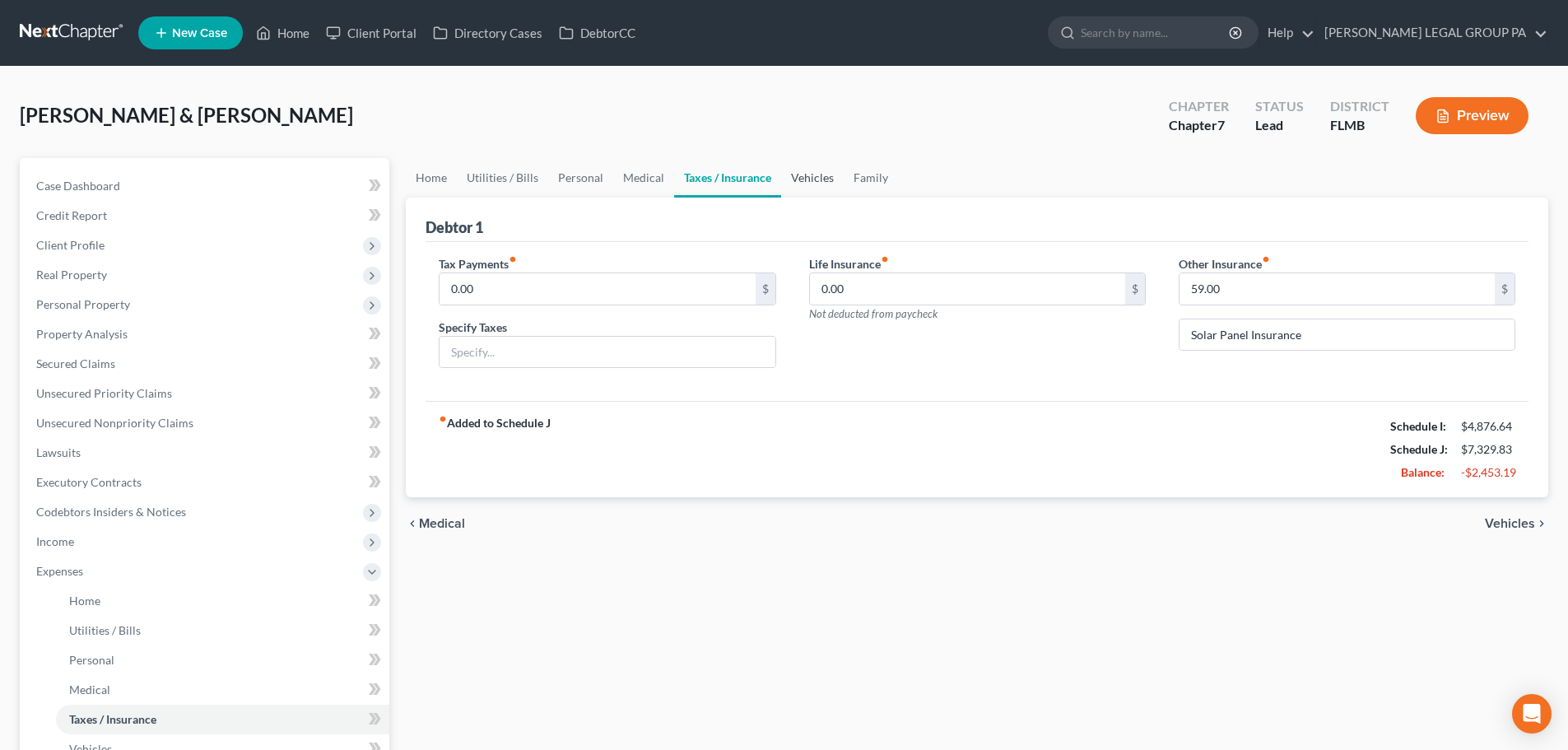
click at [831, 185] on link "Vehicles" at bounding box center [812, 177] width 62 height 39
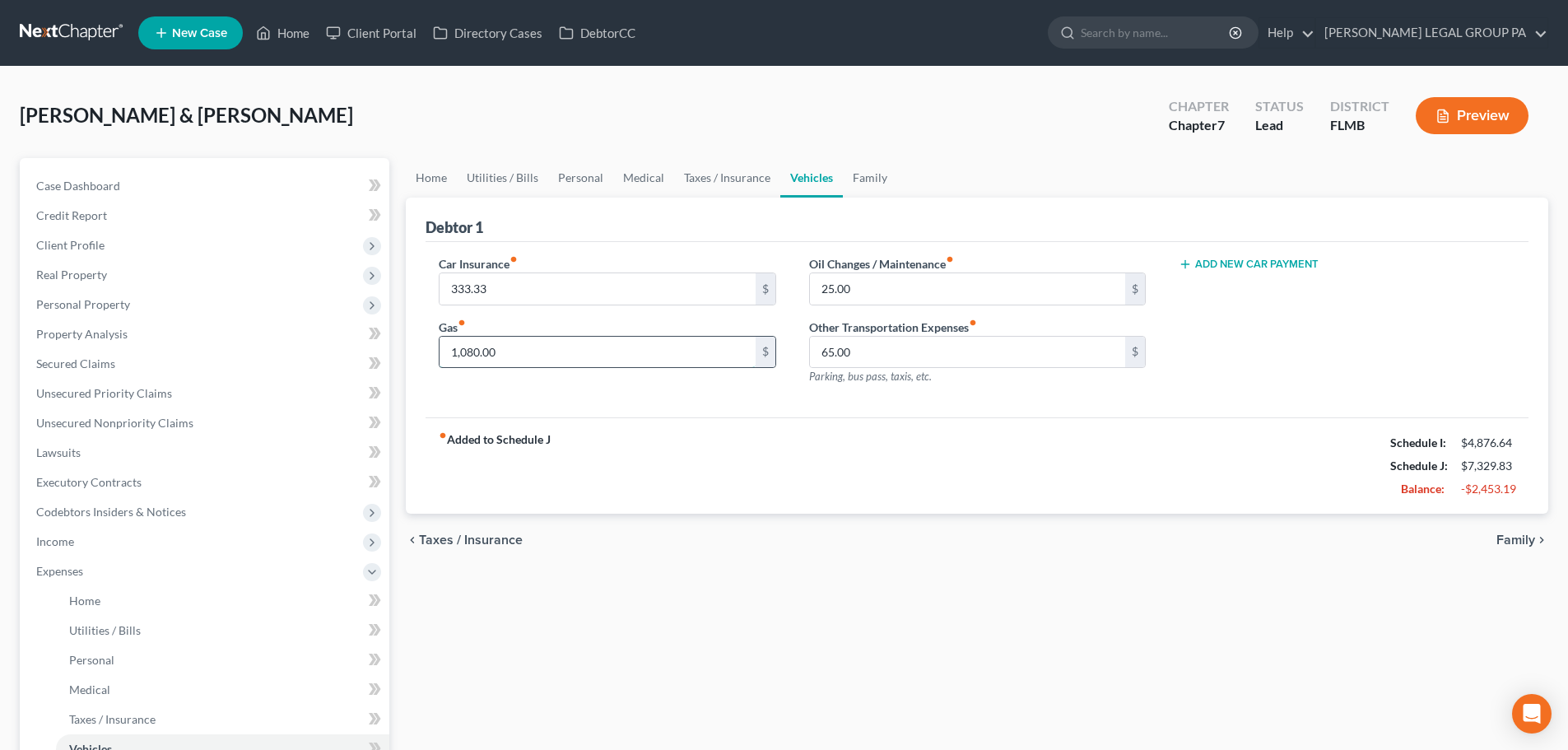
click at [521, 347] on input "1,080.00" at bounding box center [597, 352] width 316 height 32
type input "5"
click at [103, 263] on span "Real Property" at bounding box center [206, 274] width 367 height 30
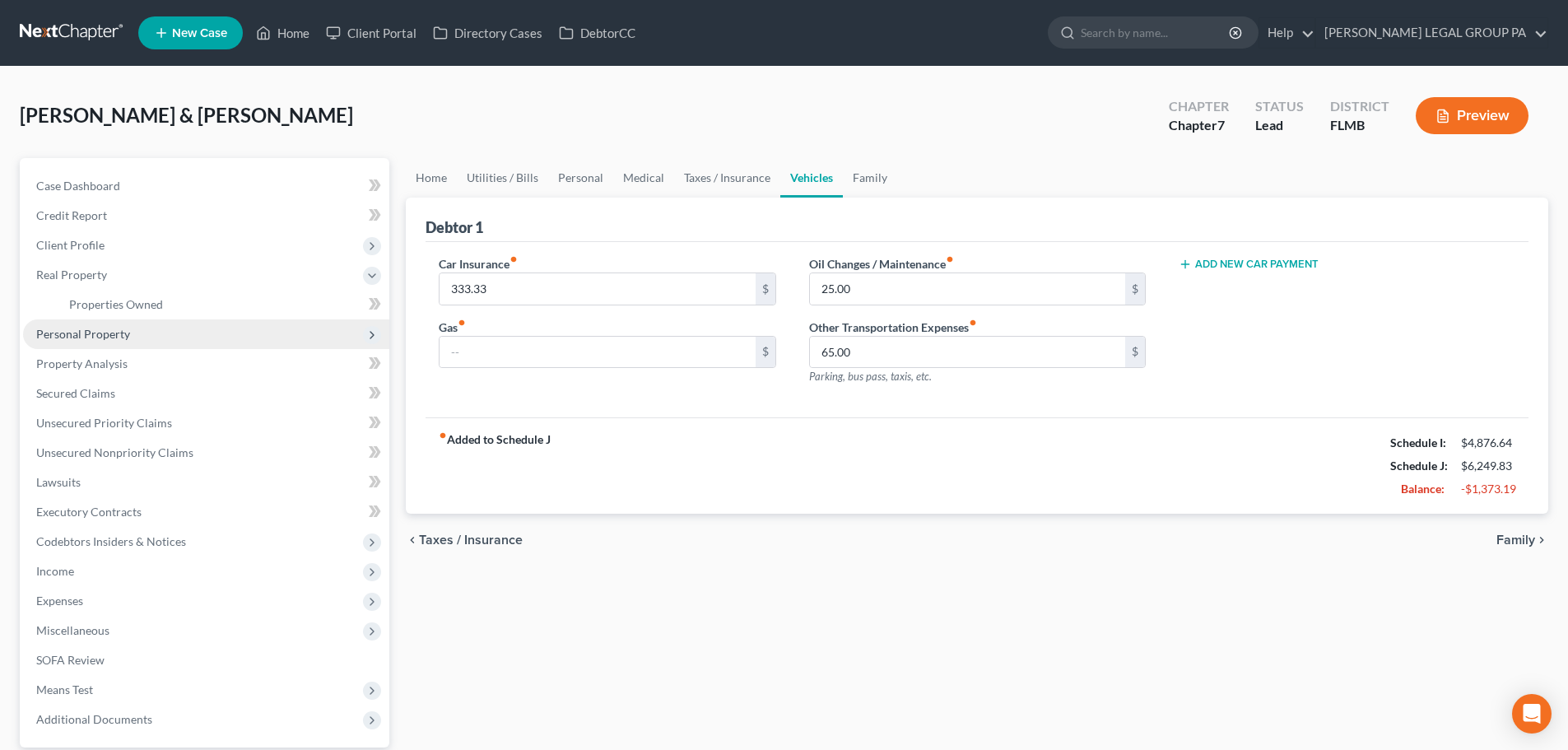
click at [95, 343] on span "Personal Property" at bounding box center [206, 334] width 367 height 30
click at [106, 324] on link "Vehicles Owned" at bounding box center [222, 334] width 333 height 30
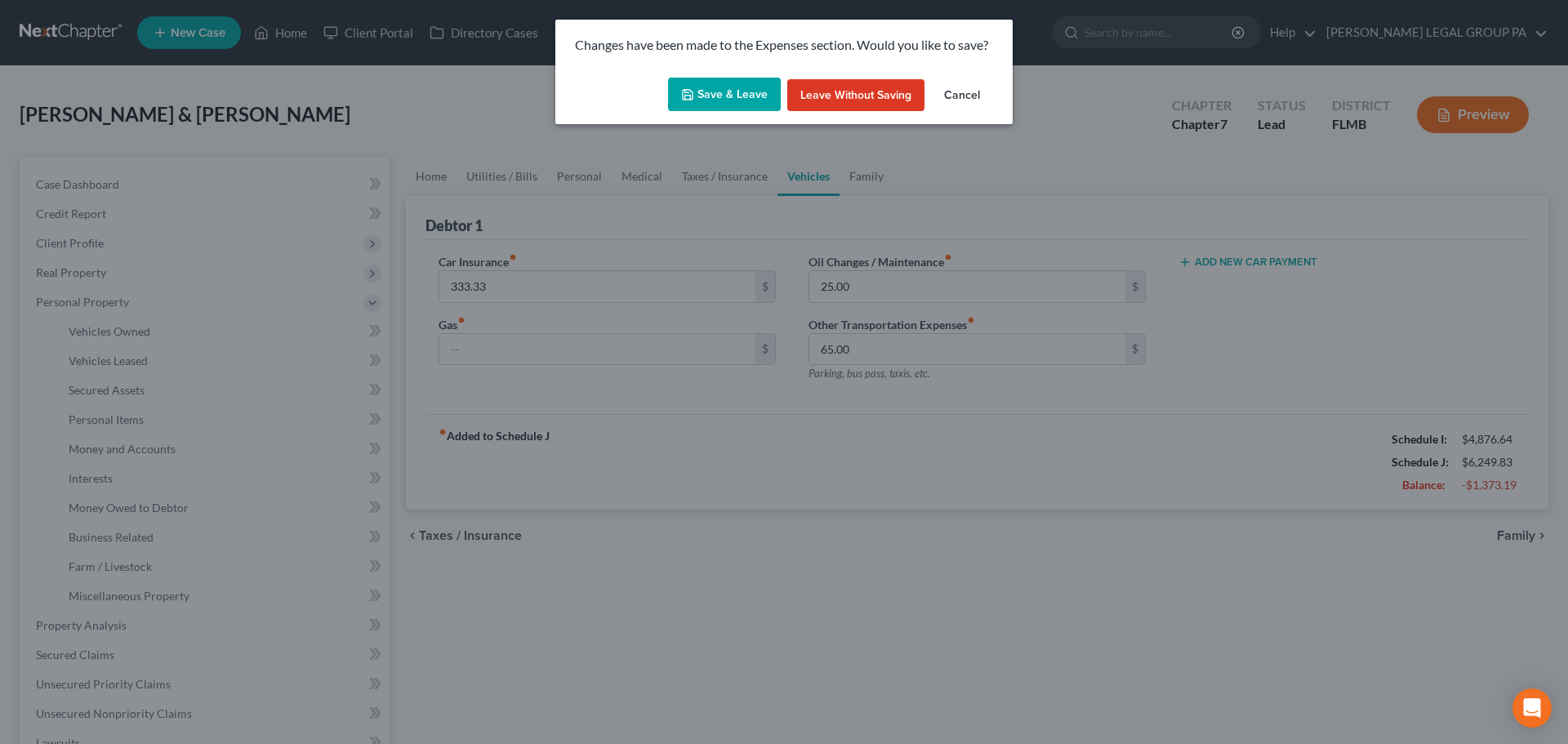
click at [752, 78] on button "Save & Leave" at bounding box center [724, 95] width 112 height 34
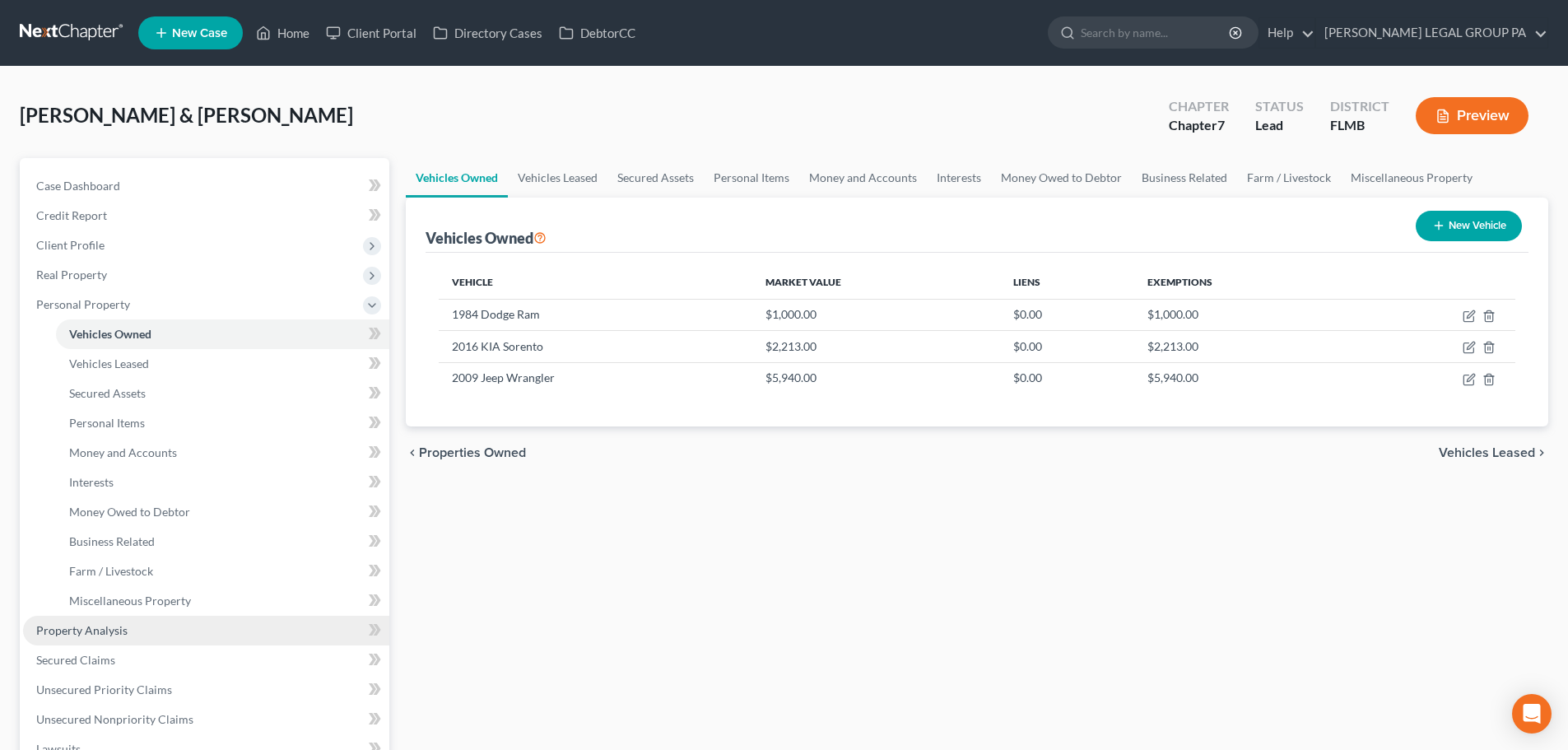
click at [119, 619] on link "Property Analysis" at bounding box center [206, 630] width 367 height 30
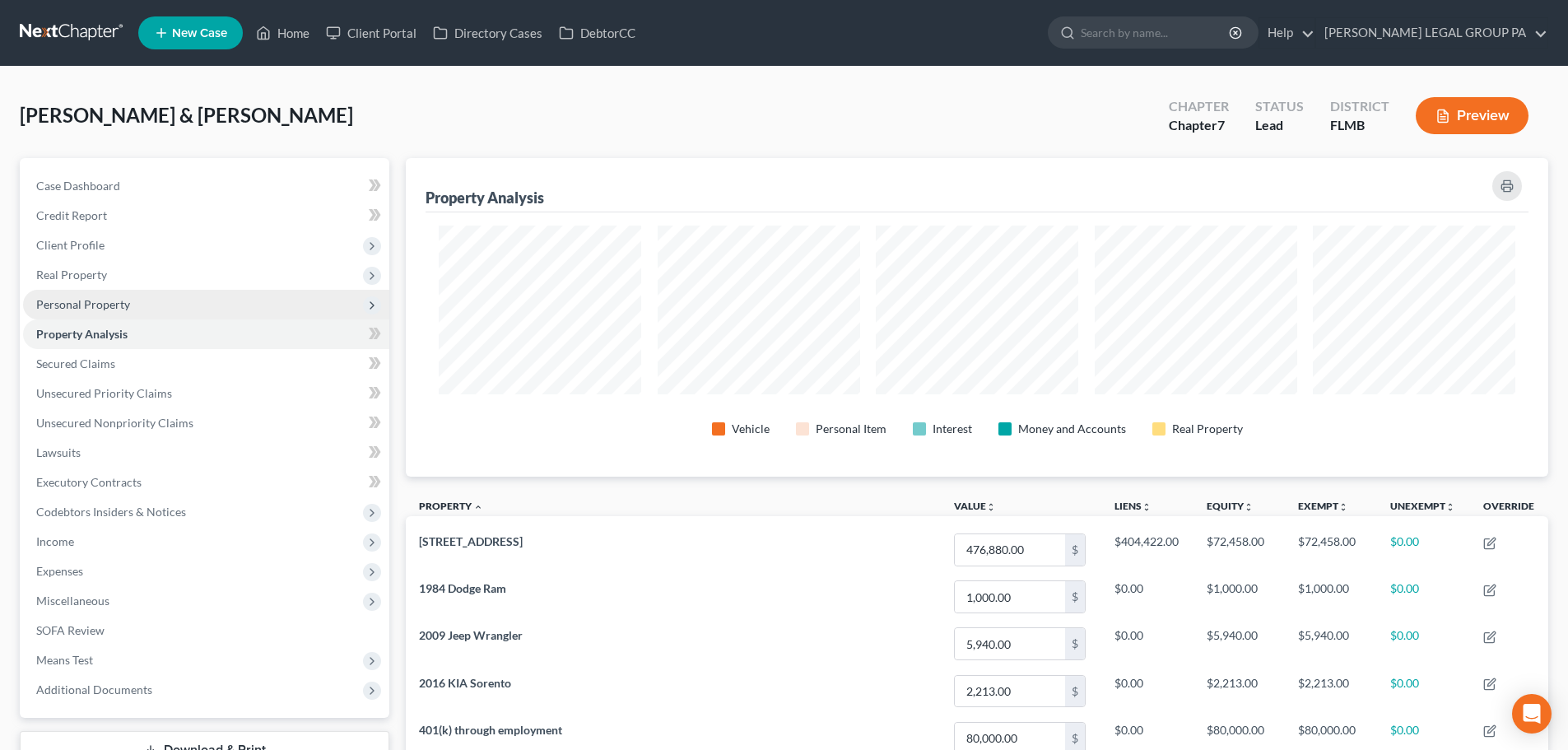
click at [74, 302] on span "Personal Property" at bounding box center [83, 304] width 94 height 14
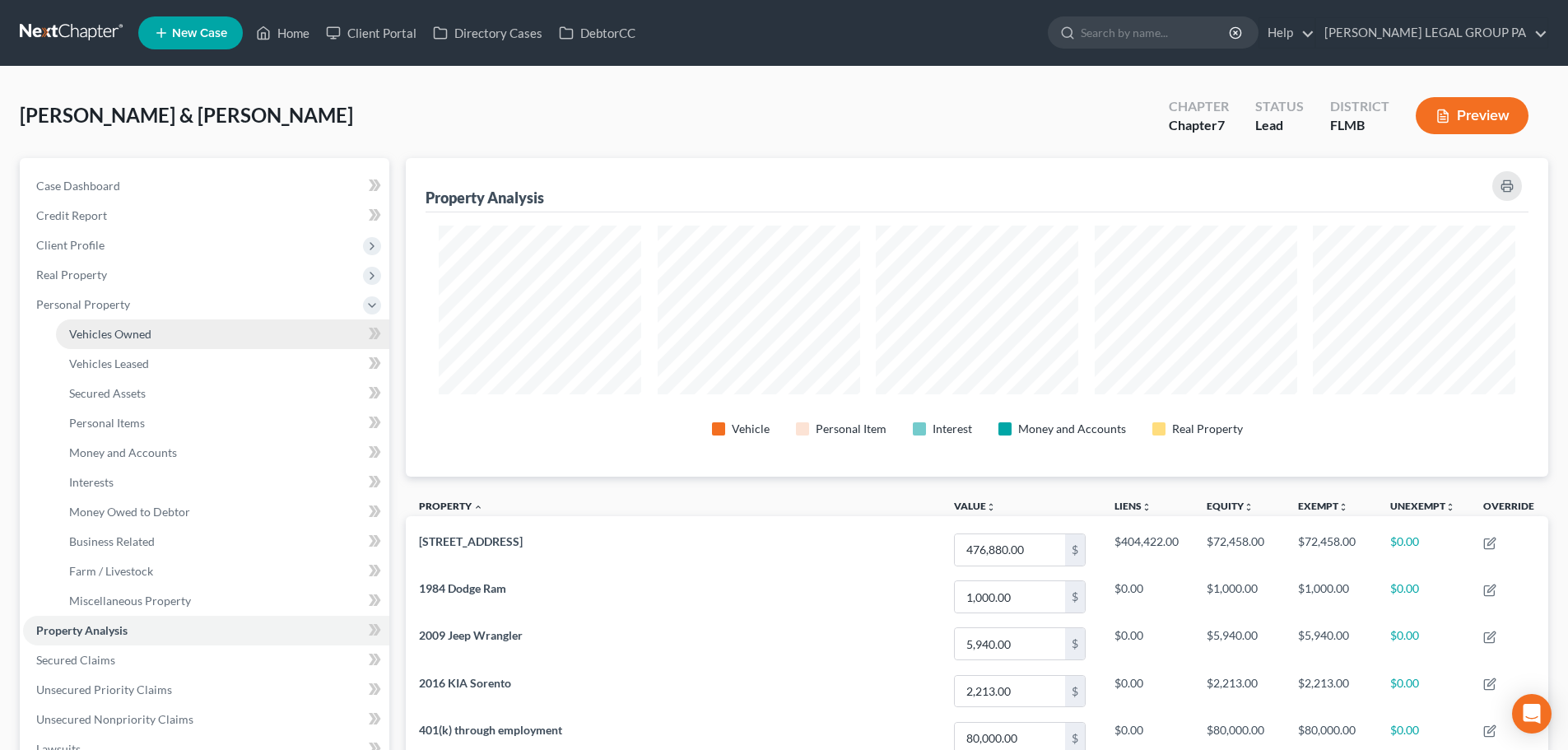
click at [119, 333] on span "Vehicles Owned" at bounding box center [110, 334] width 83 height 14
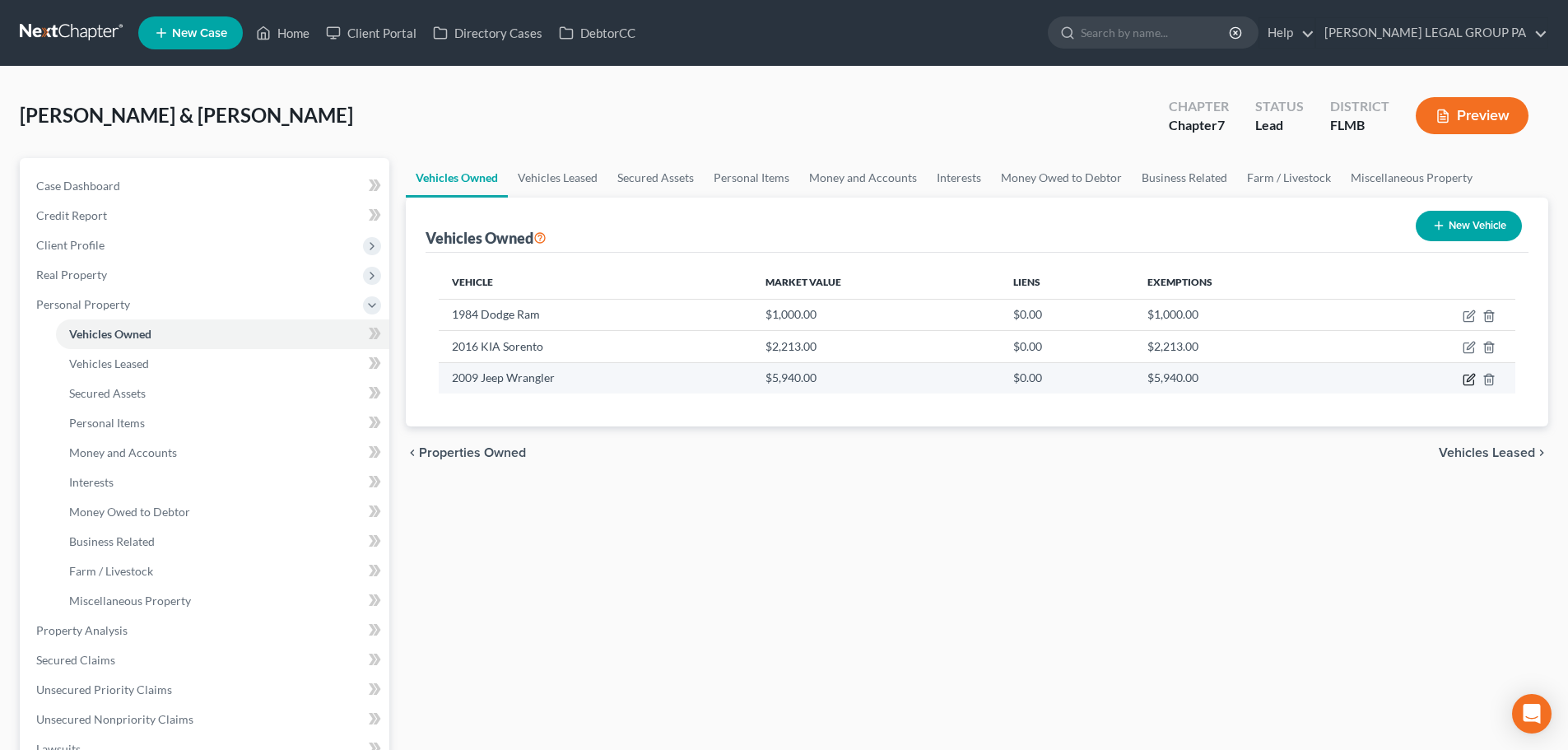
click at [1470, 380] on icon "button" at bounding box center [1471, 378] width 8 height 8
select select "0"
select select "17"
select select "3"
select select "0"
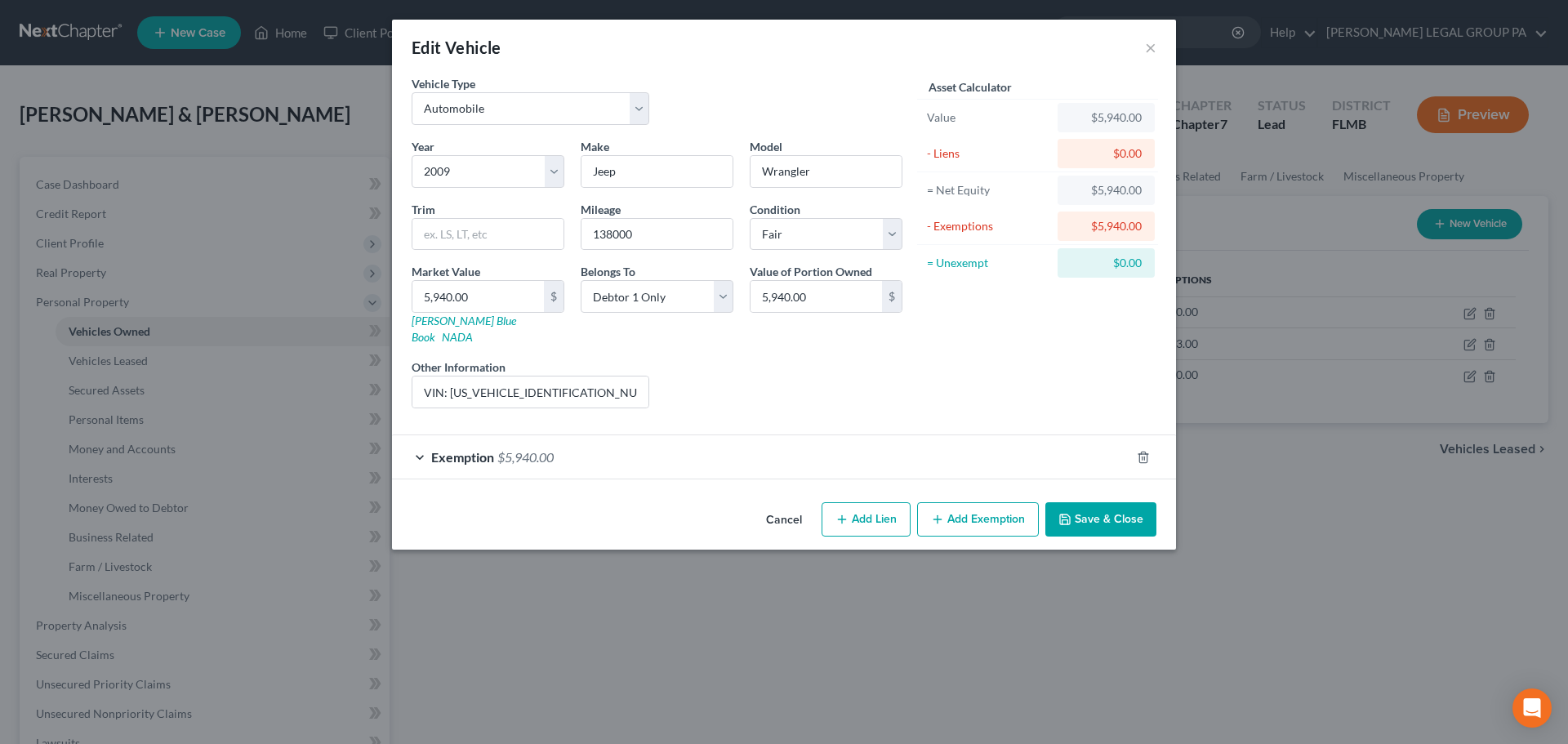
click at [1108, 509] on button "Save & Close" at bounding box center [1101, 519] width 111 height 34
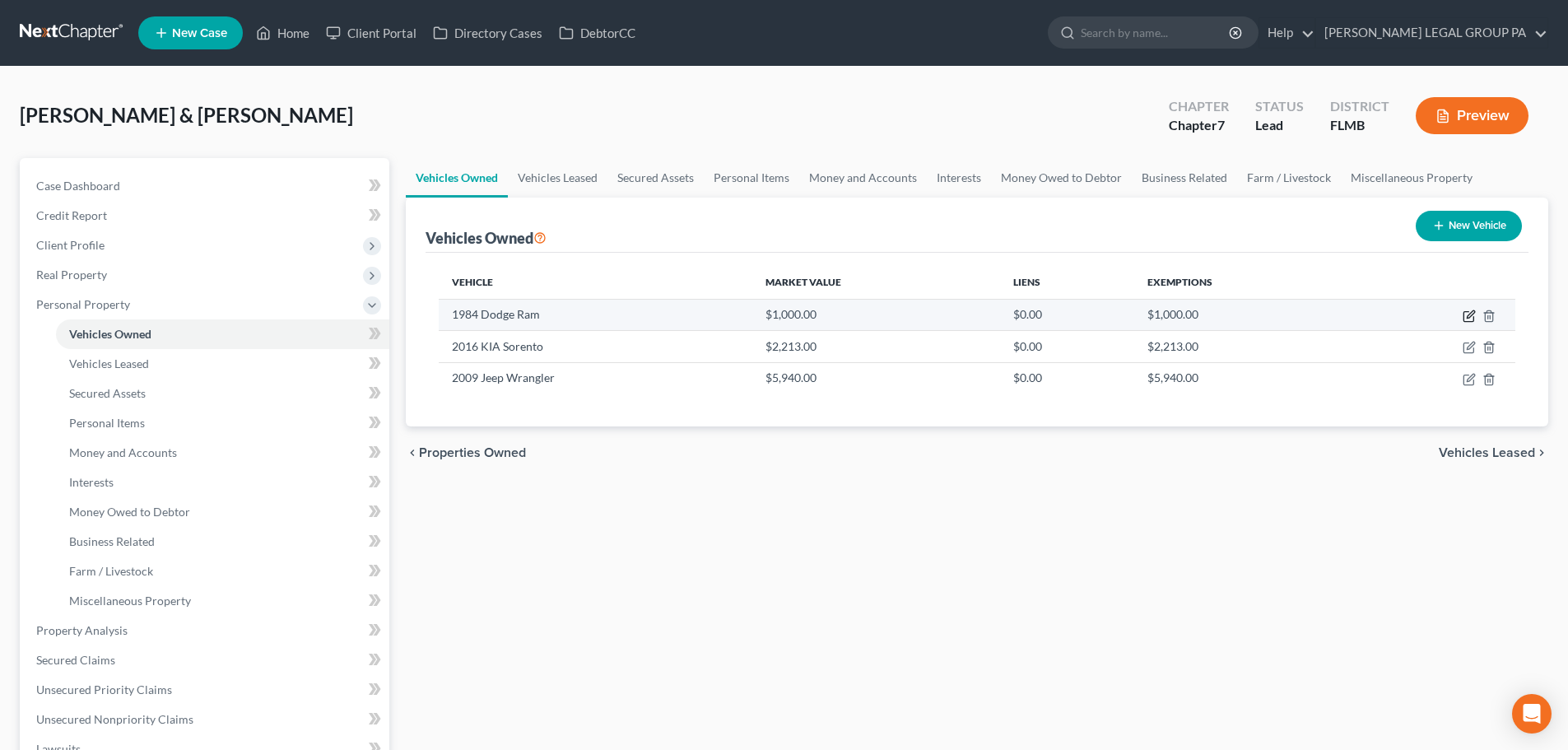
click at [1463, 319] on icon "button" at bounding box center [1468, 316] width 10 height 10
select select "0"
select select "42"
select select "4"
select select "0"
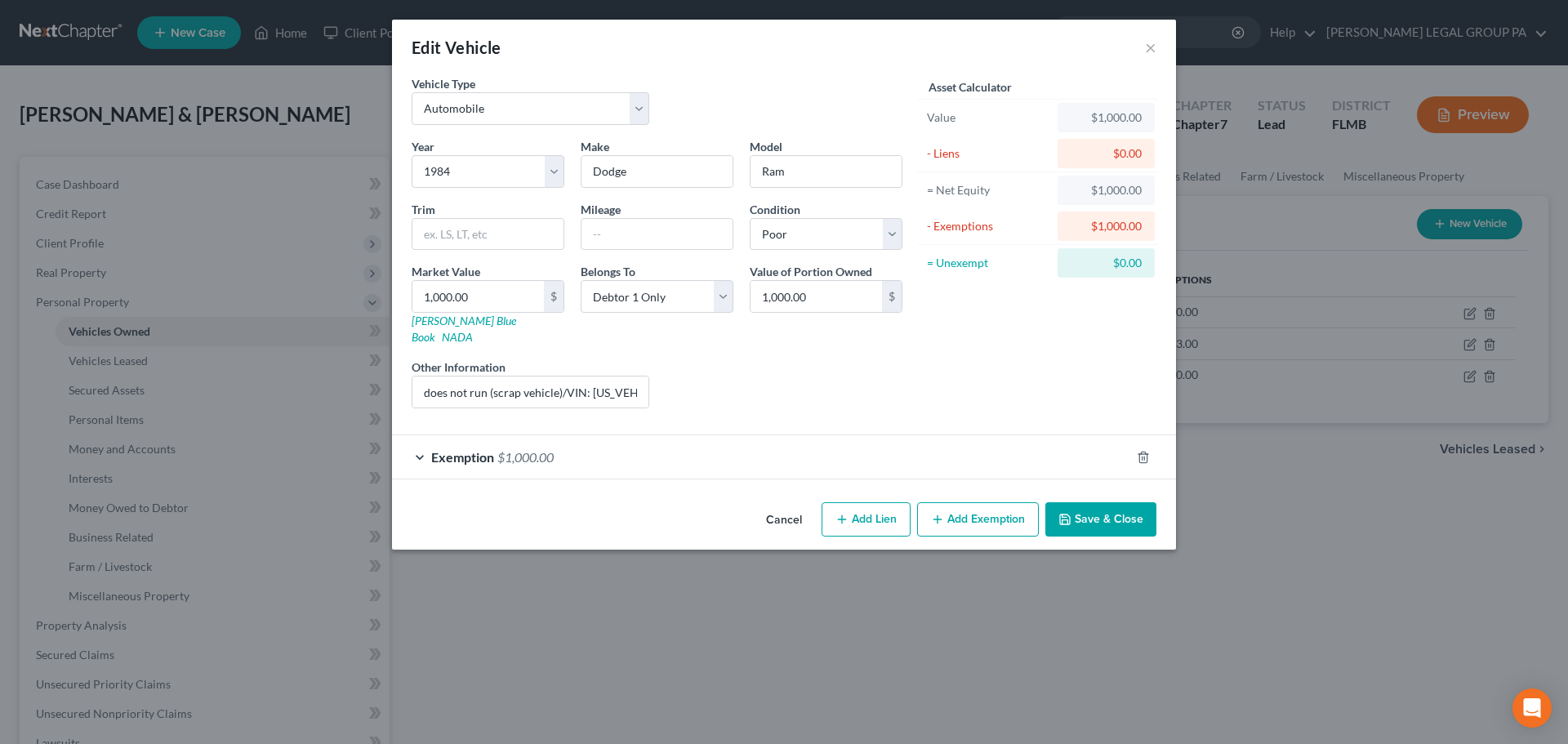
click at [658, 453] on div "Exemption $1,000.00" at bounding box center [762, 456] width 739 height 43
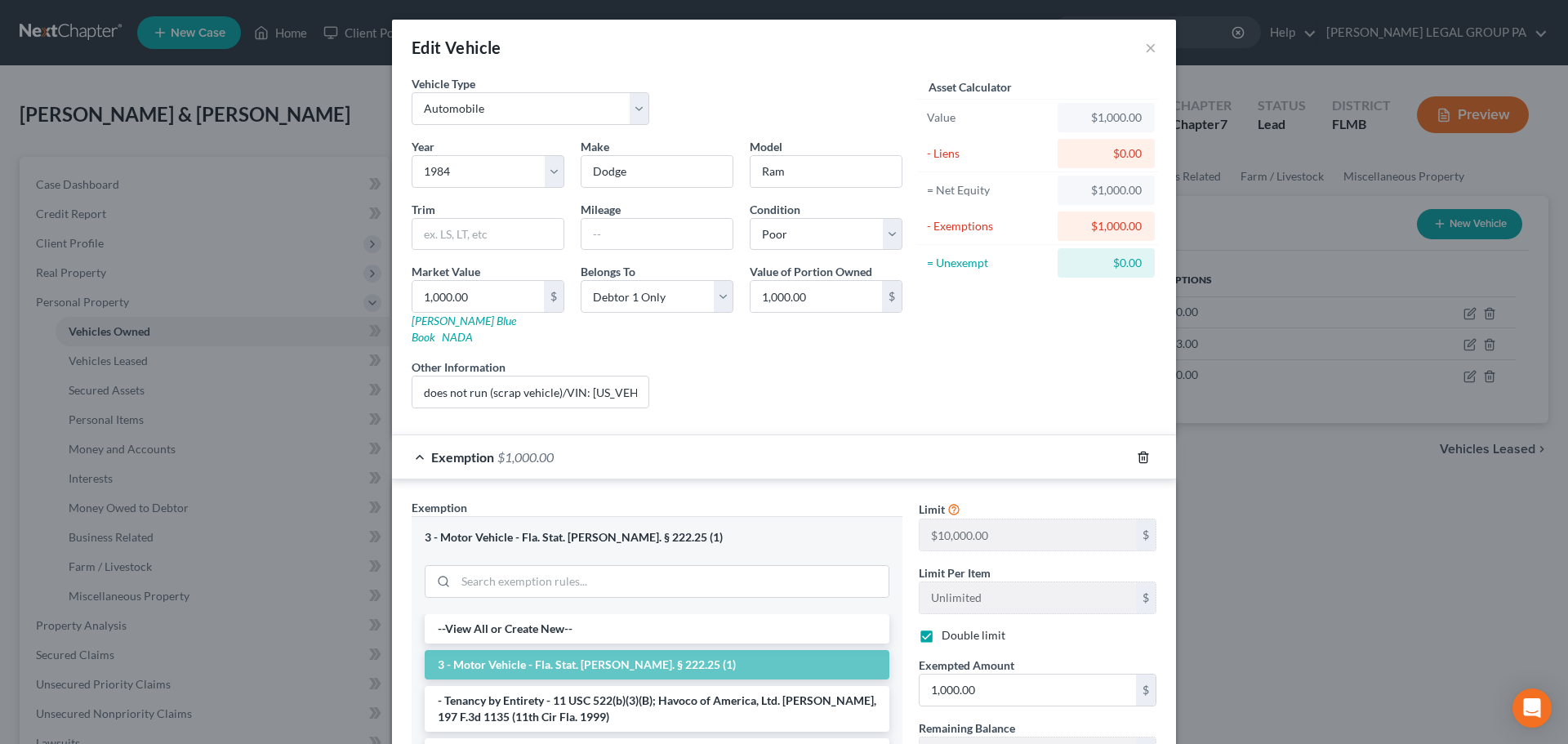
click at [1139, 451] on icon "button" at bounding box center [1143, 458] width 13 height 13
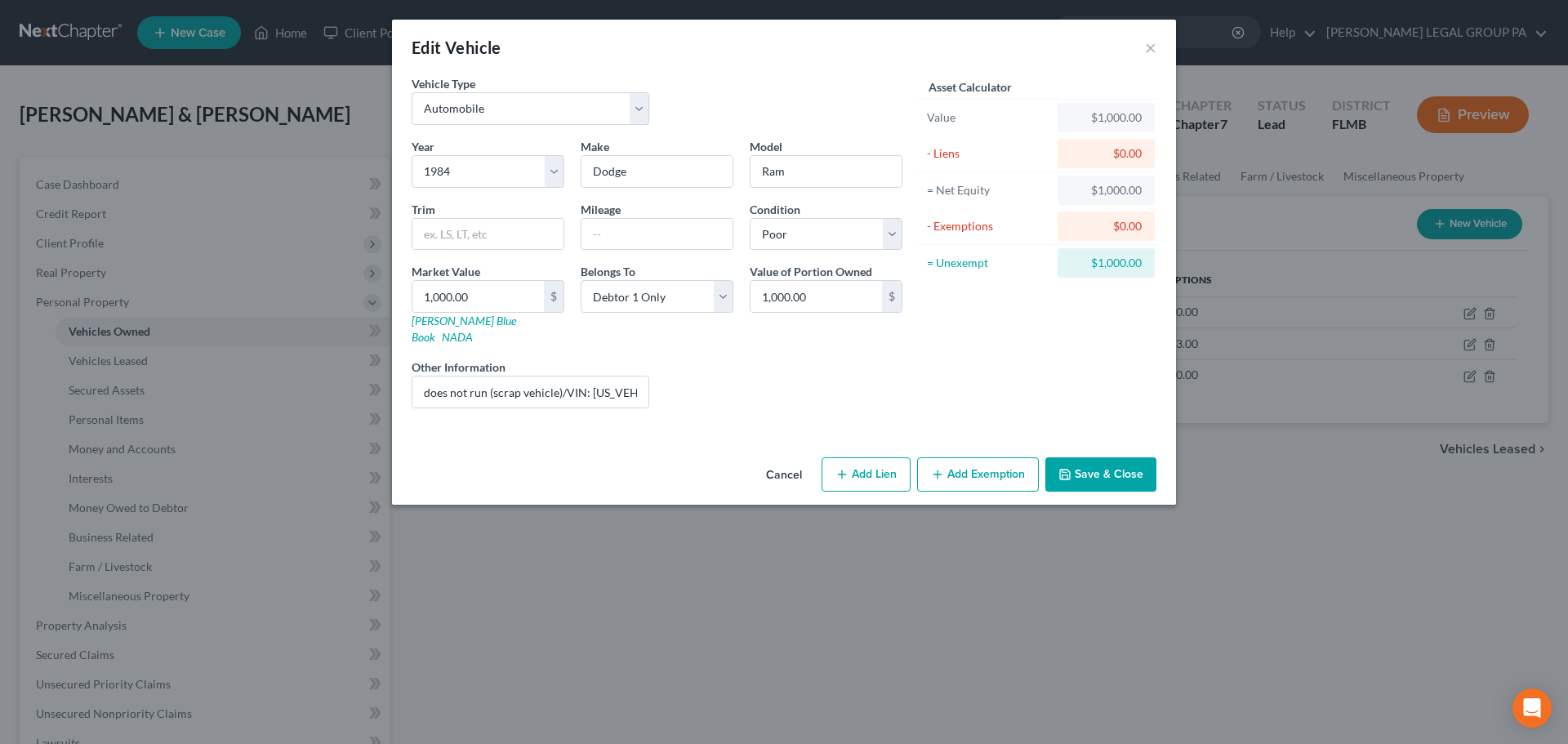
click at [1104, 459] on button "Save & Close" at bounding box center [1101, 474] width 111 height 34
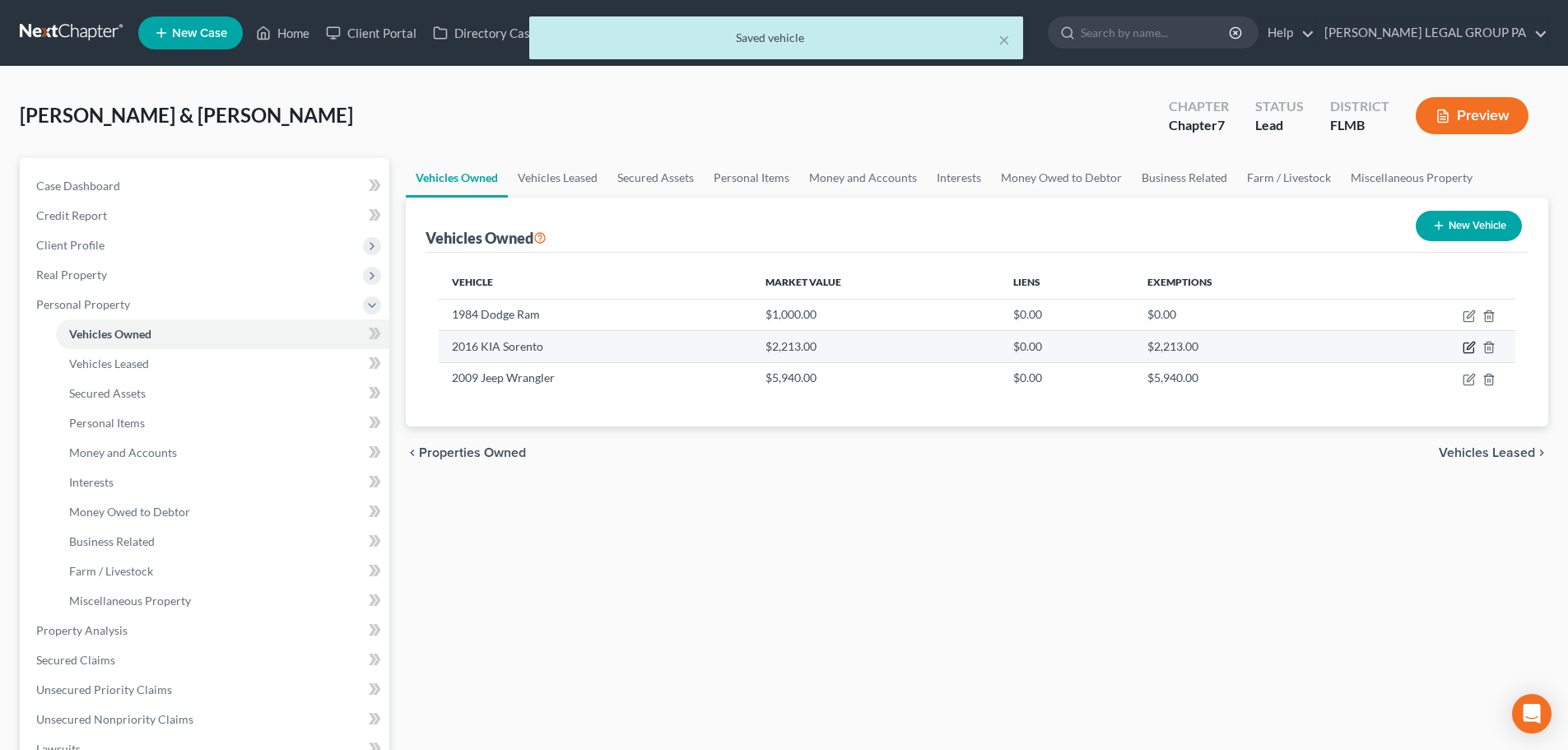
click at [1473, 344] on icon "button" at bounding box center [1470, 347] width 13 height 13
select select "0"
select select "10"
select select "2"
select select "0"
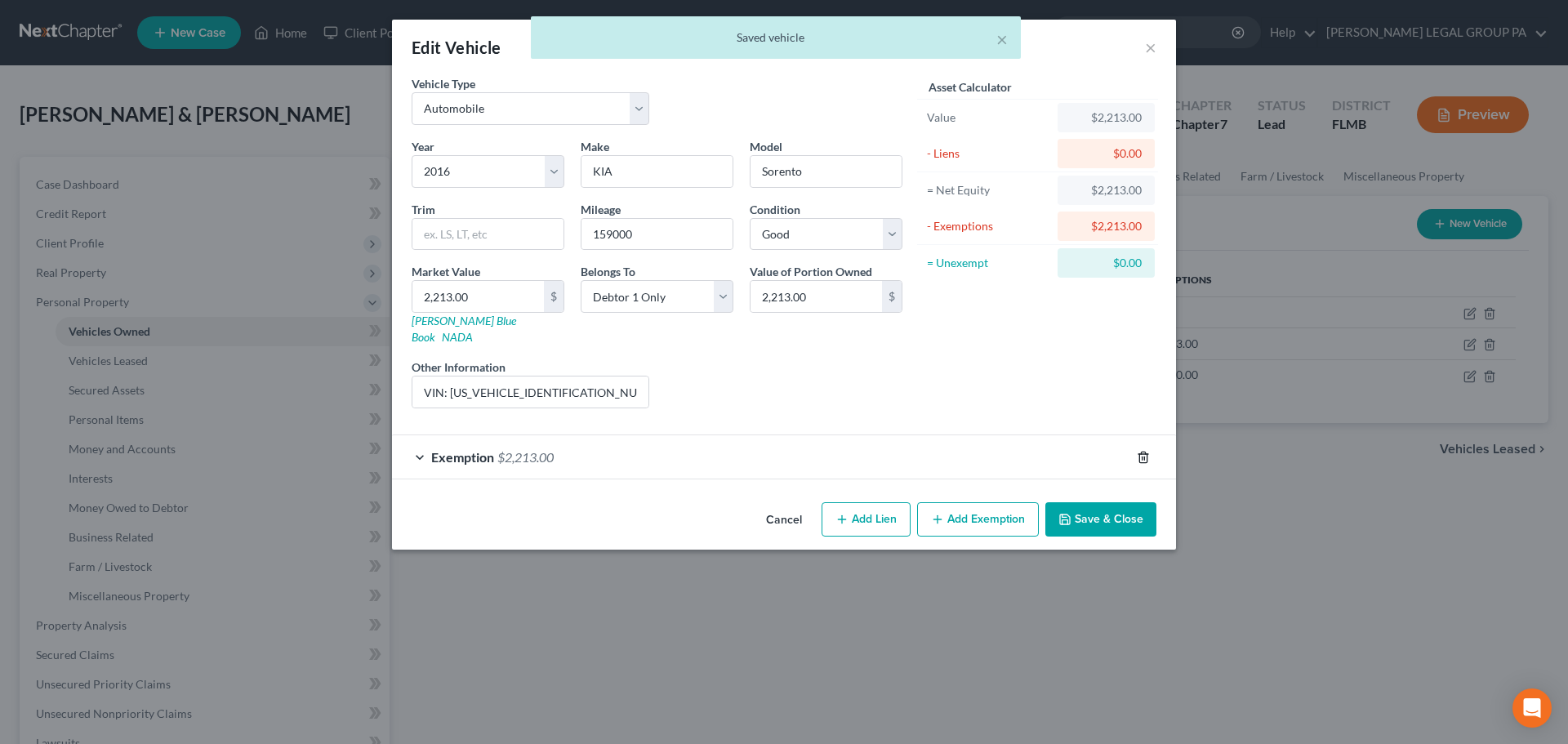
click at [1144, 451] on icon "button" at bounding box center [1143, 458] width 13 height 13
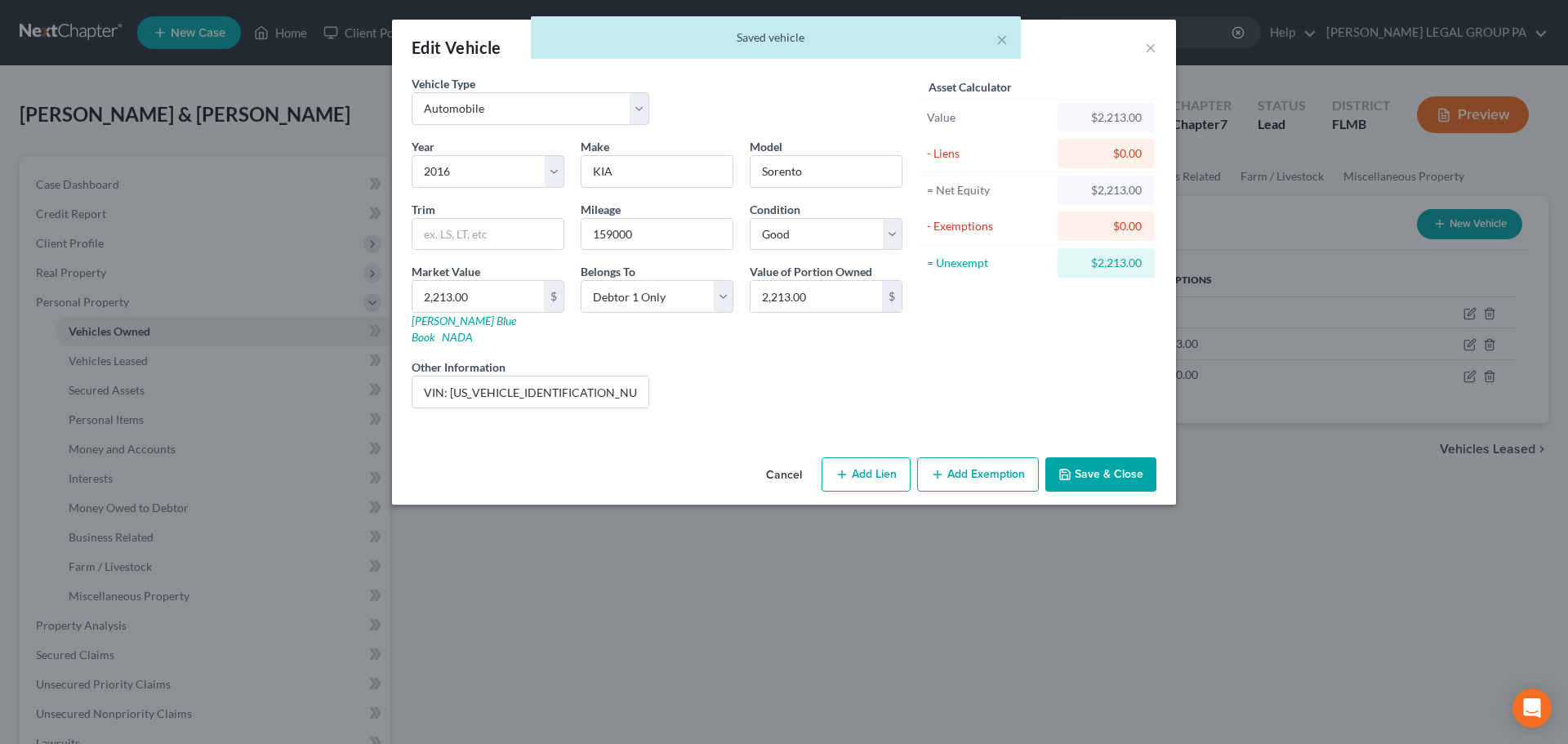
click at [1093, 460] on button "Save & Close" at bounding box center [1101, 474] width 111 height 34
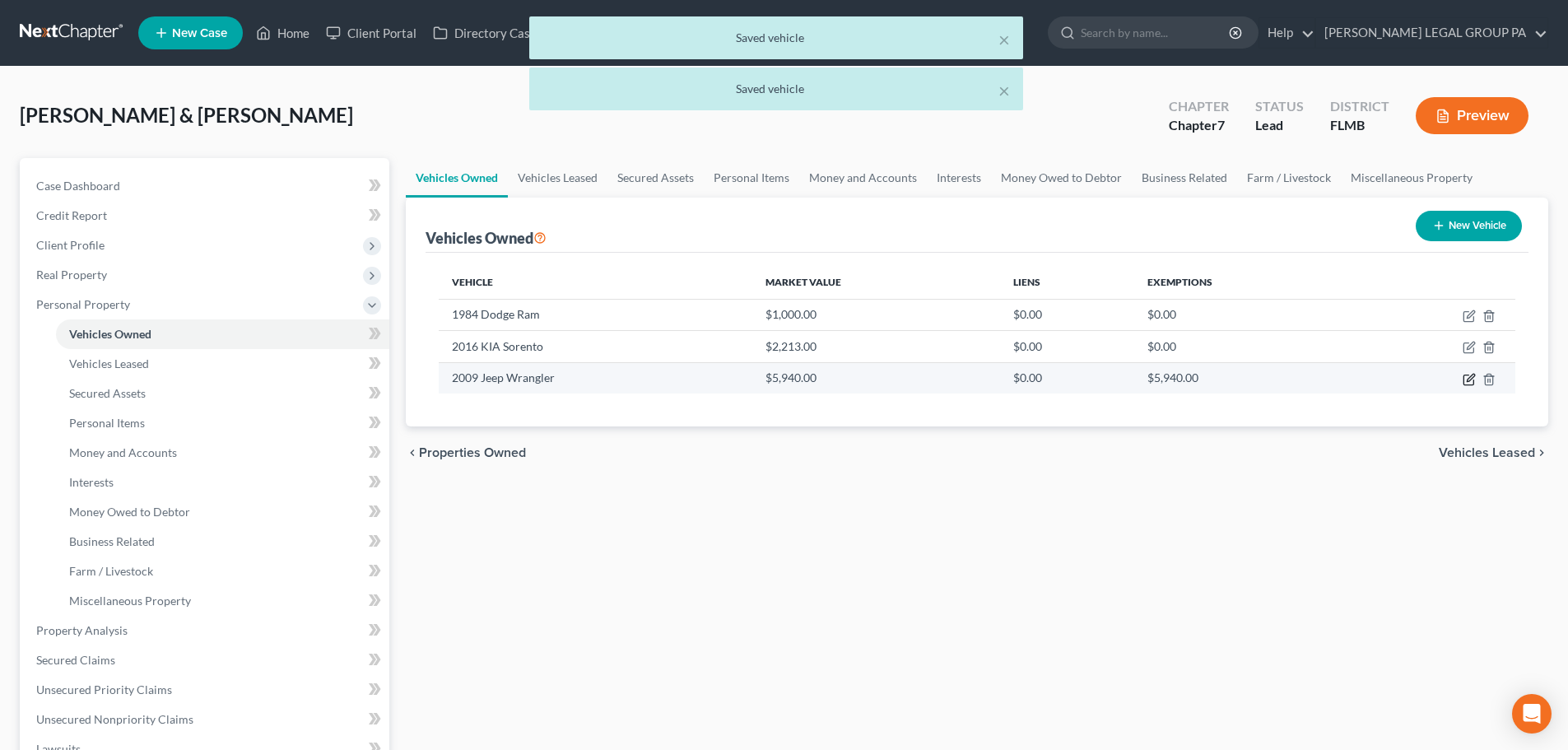
click at [1470, 382] on icon "button" at bounding box center [1470, 380] width 13 height 13
select select "0"
select select "17"
select select "3"
select select "0"
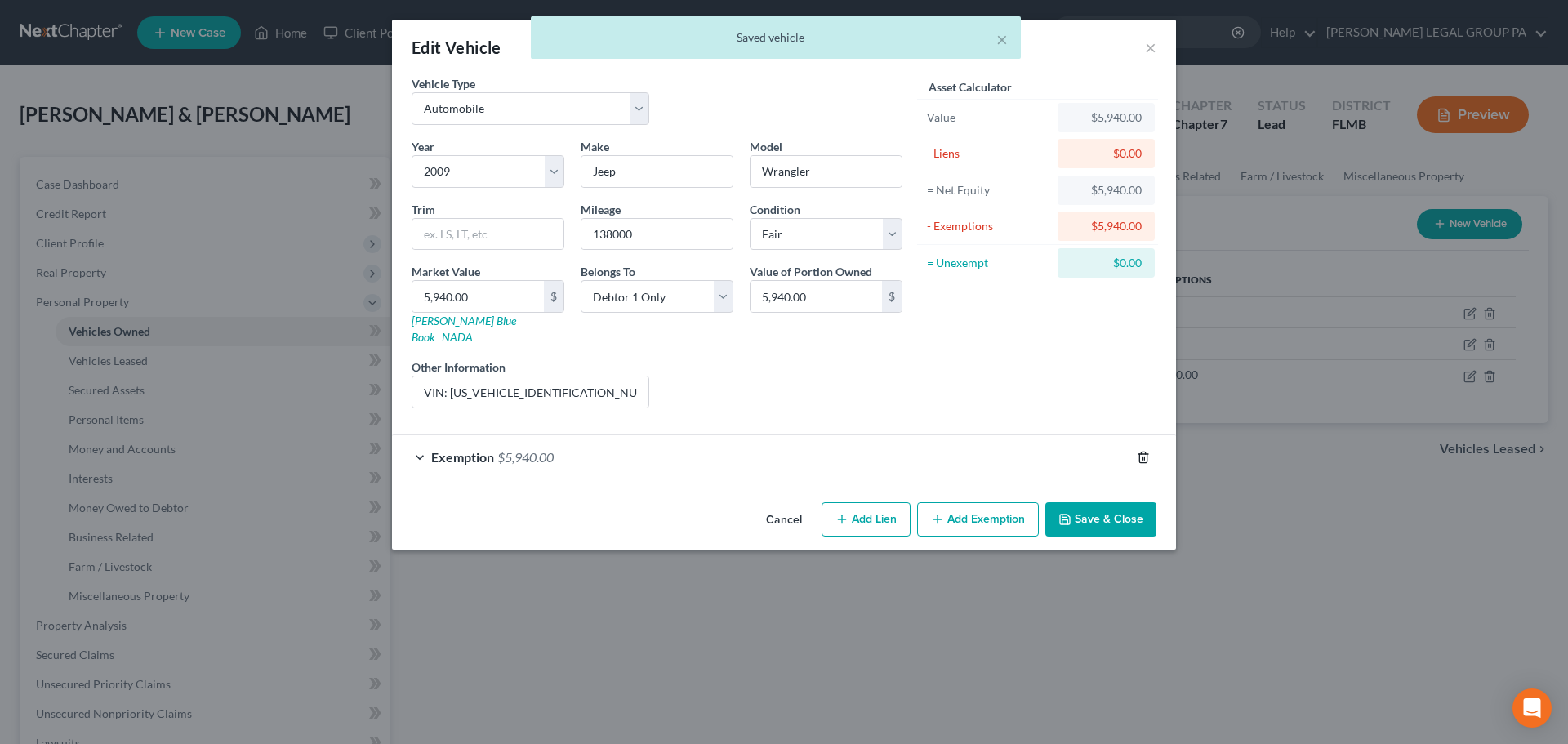
click at [1141, 451] on icon "button" at bounding box center [1143, 456] width 8 height 10
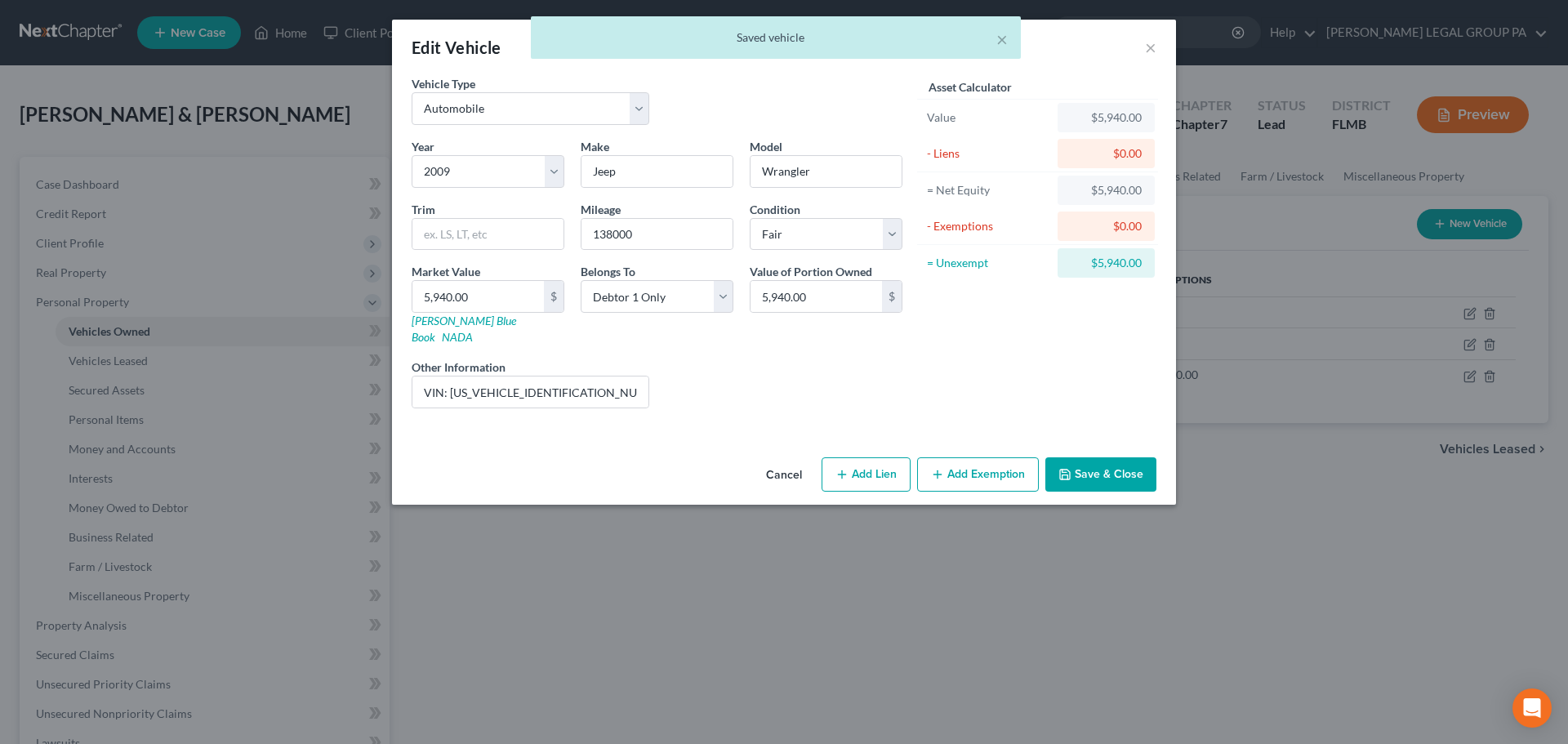
click at [1092, 463] on button "Save & Close" at bounding box center [1101, 474] width 111 height 34
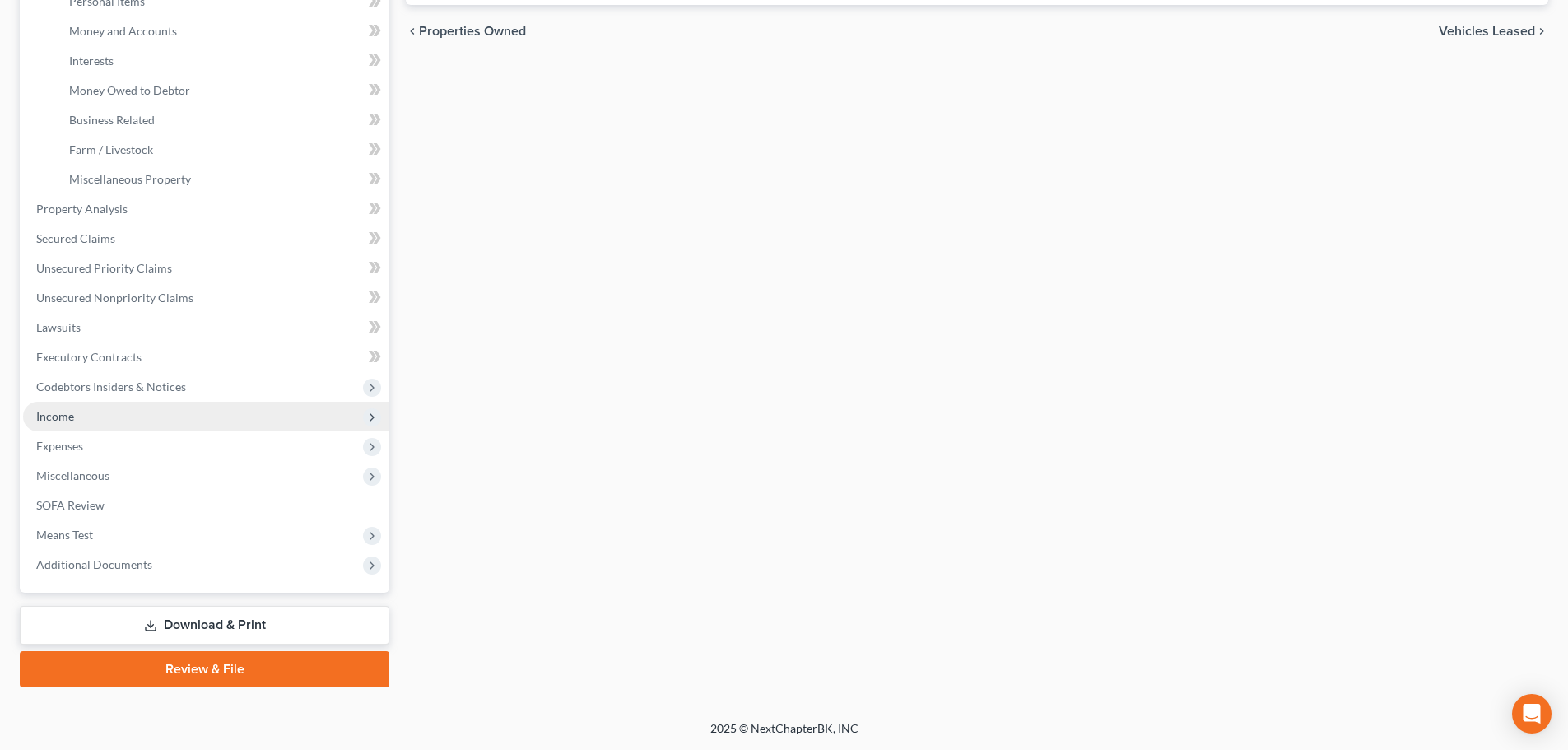
click at [73, 405] on span "Income" at bounding box center [206, 416] width 367 height 30
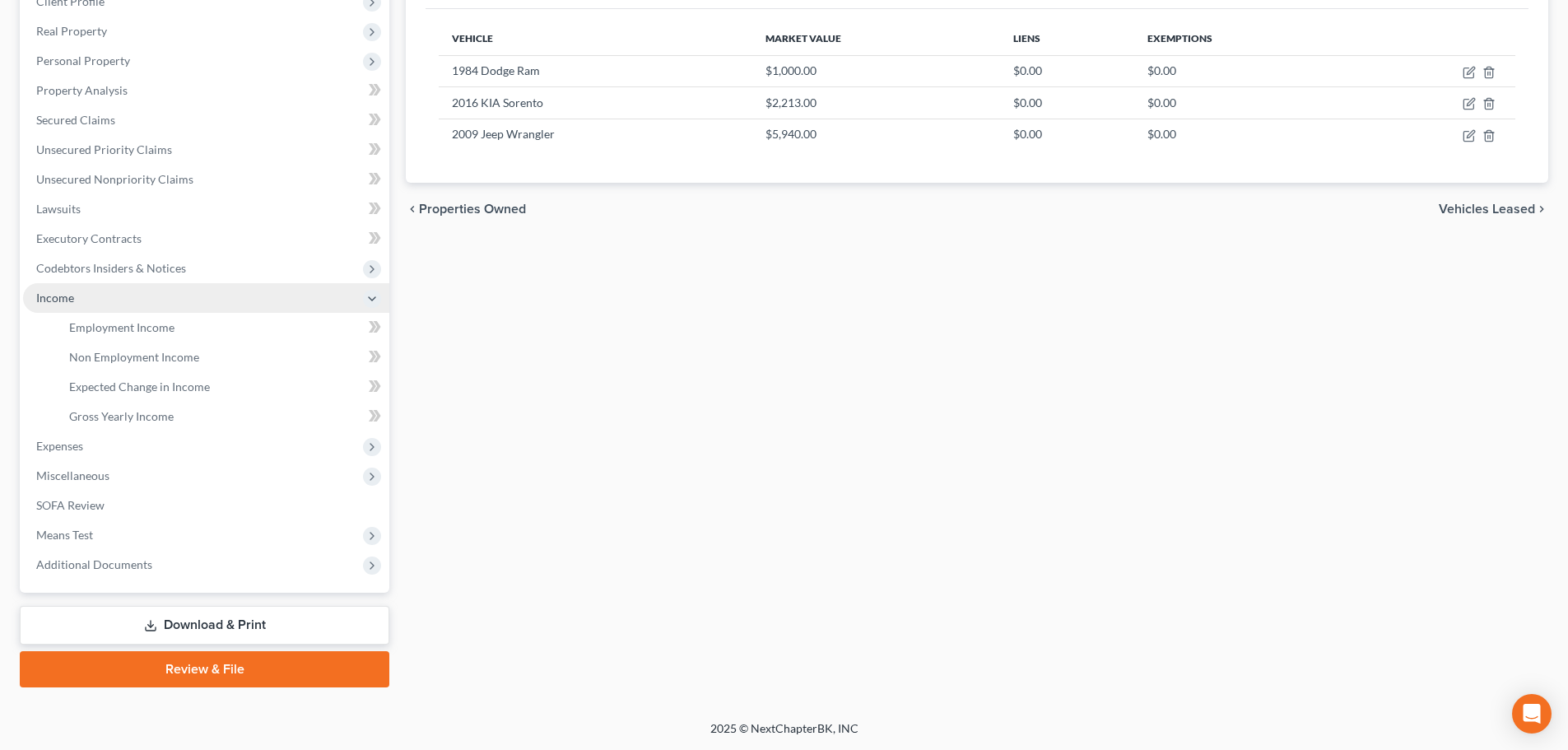
scroll to position [244, 0]
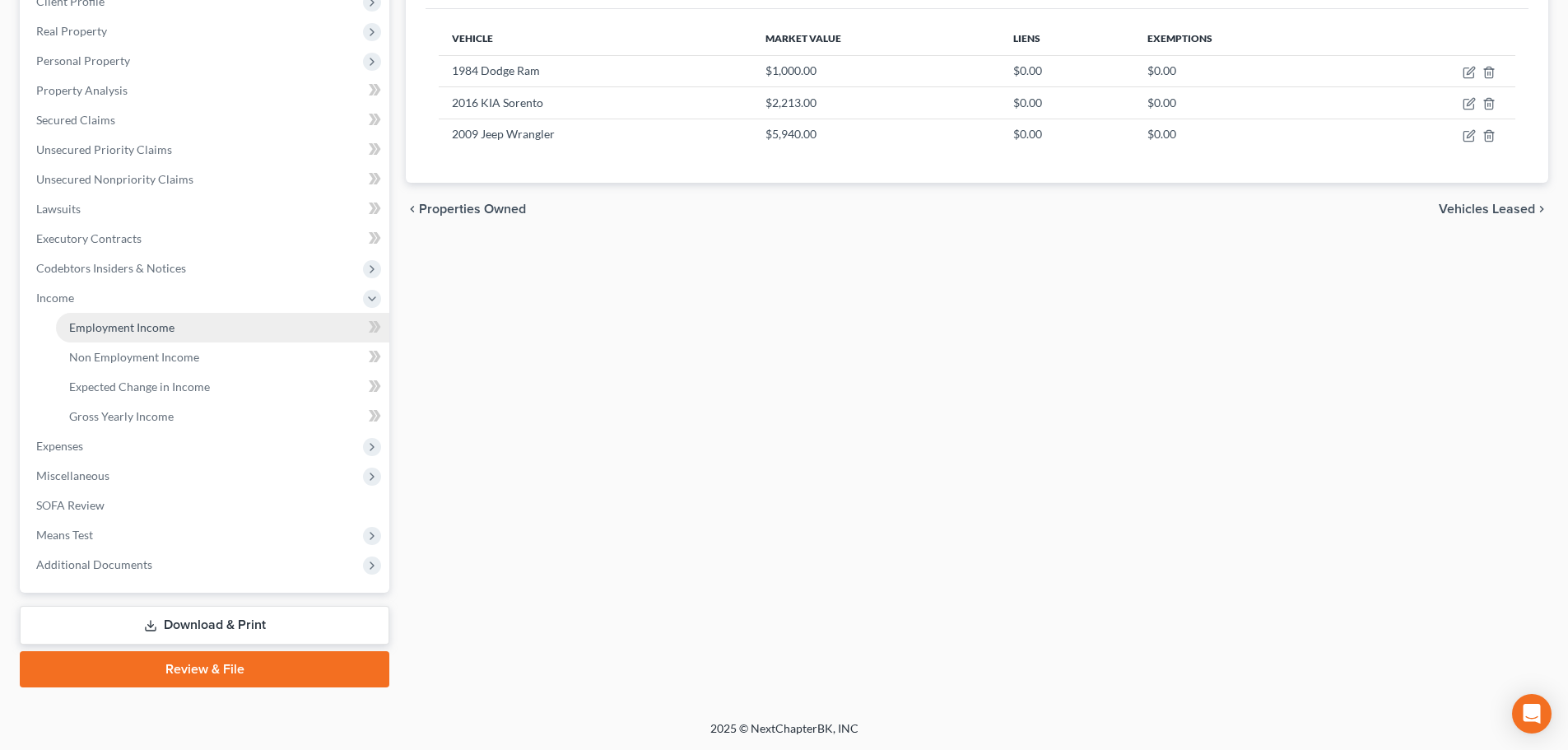
click at [113, 331] on span "Employment Income" at bounding box center [122, 327] width 106 height 14
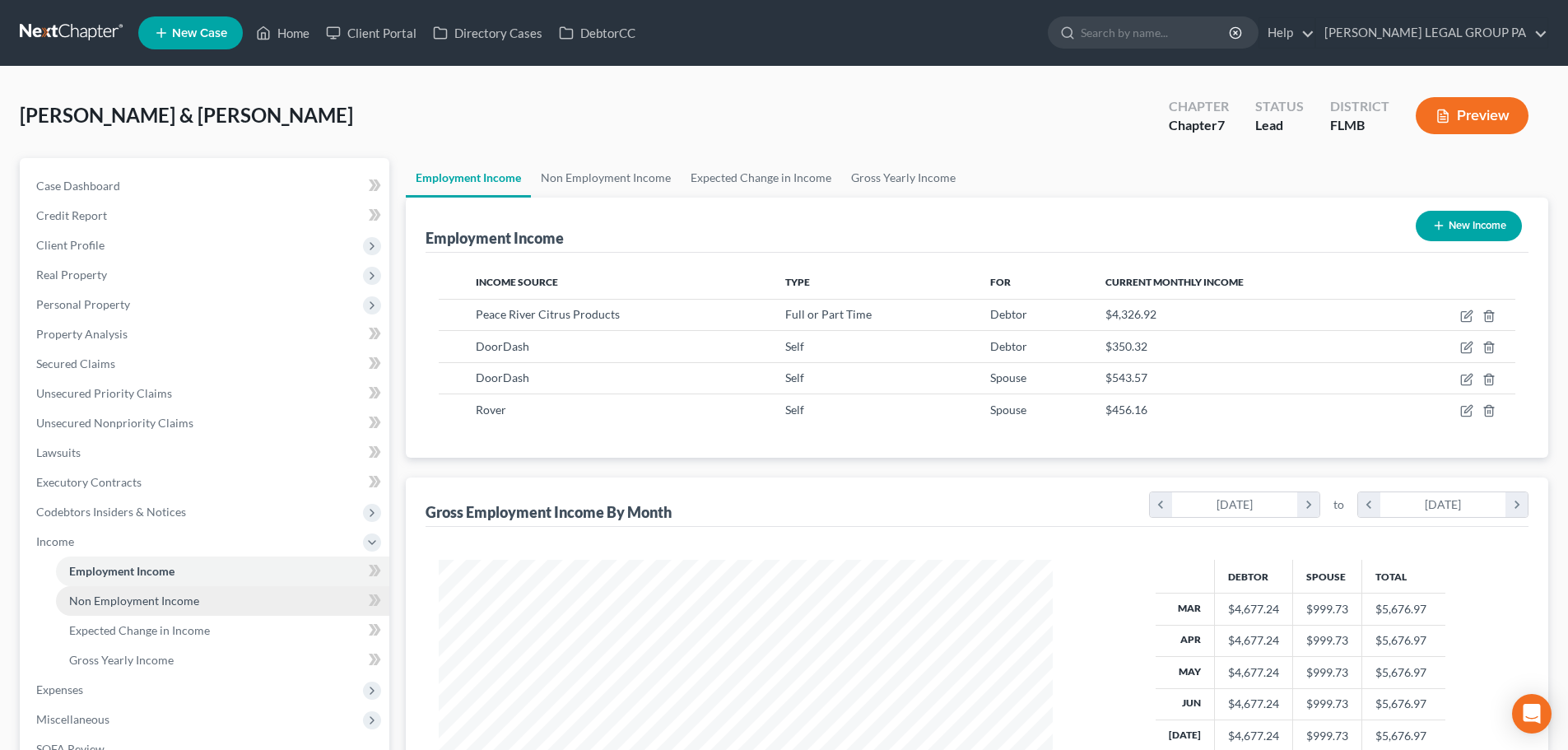
click at [144, 598] on span "Non Employment Income" at bounding box center [134, 600] width 131 height 14
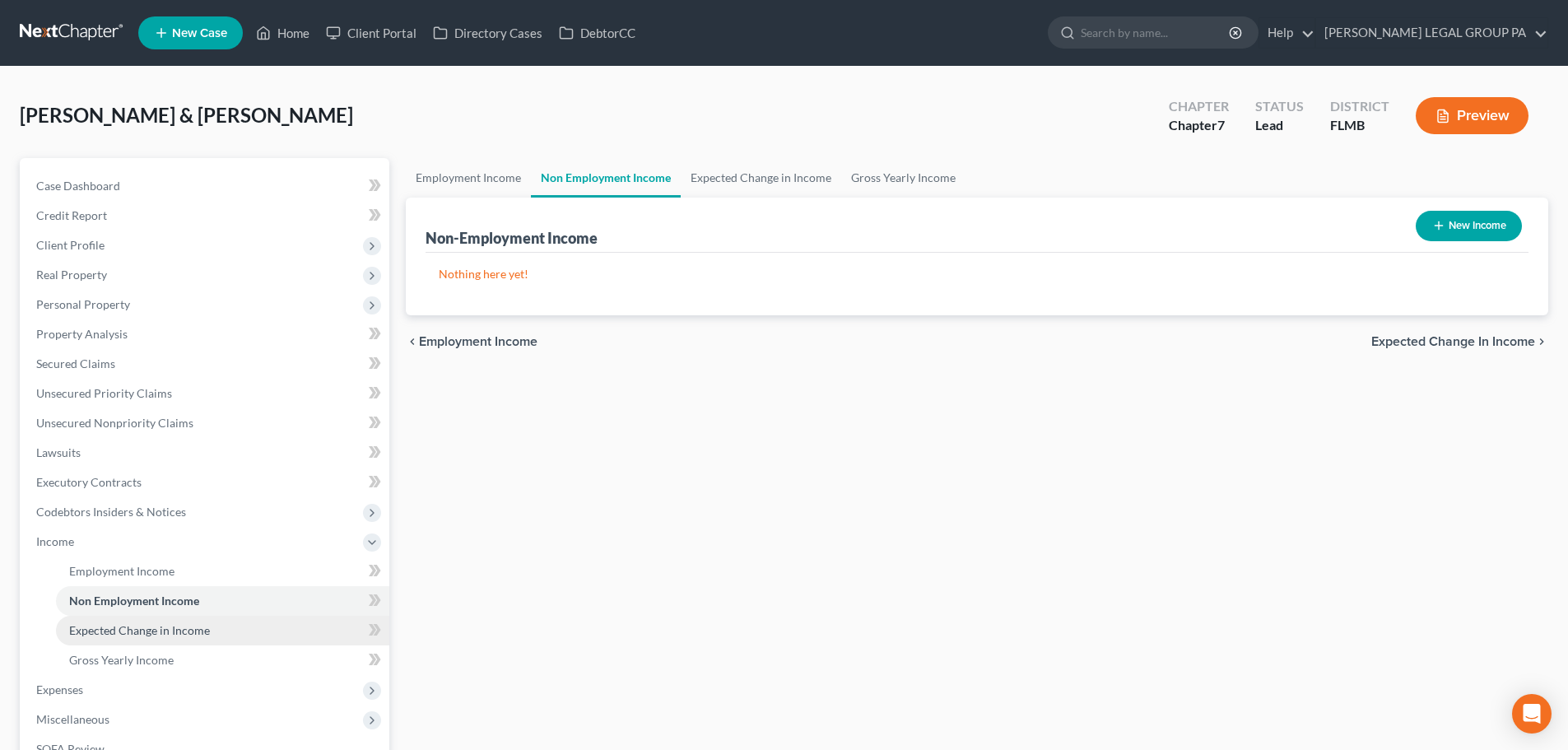
click at [169, 629] on span "Expected Change in Income" at bounding box center [139, 629] width 141 height 14
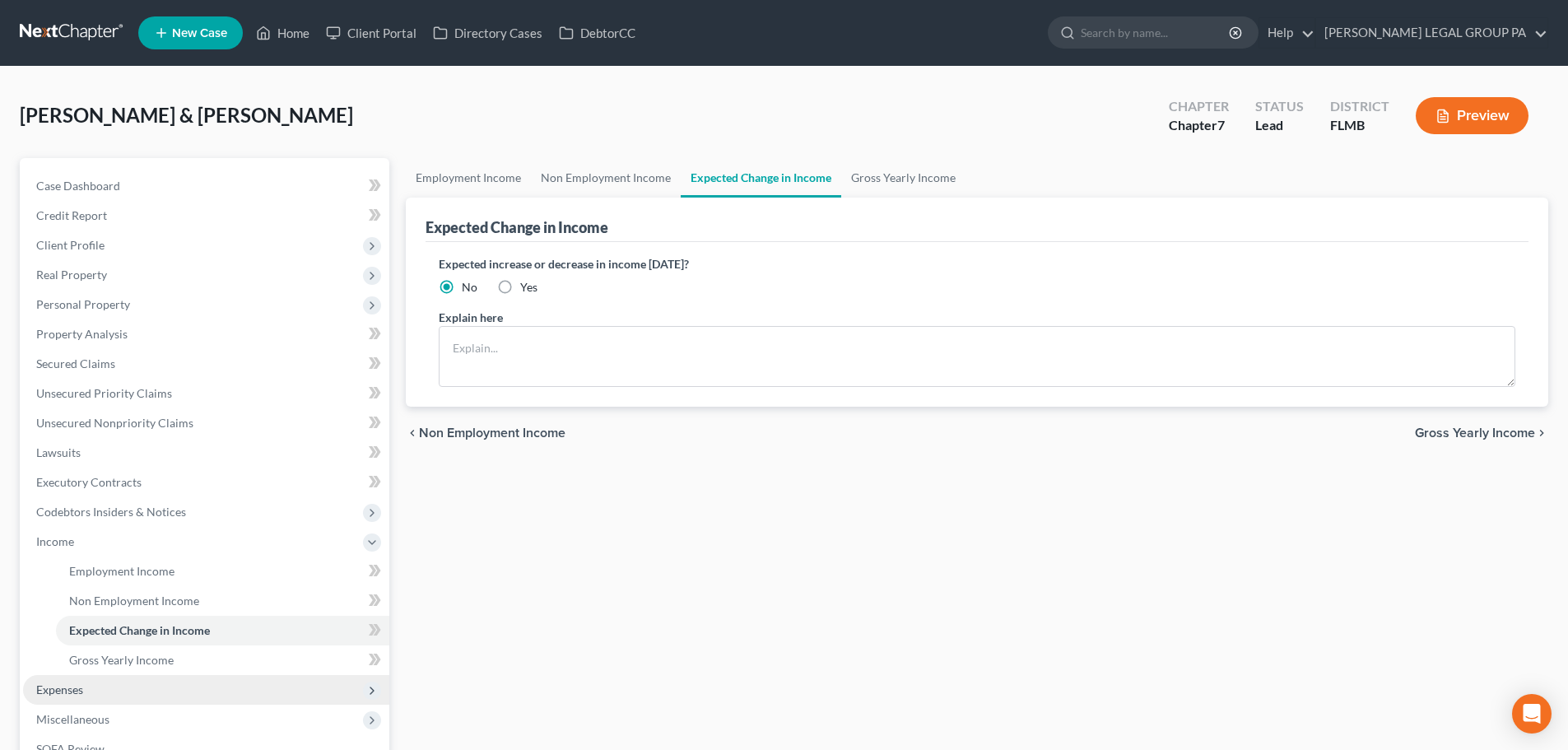
click at [87, 687] on span "Expenses" at bounding box center [206, 690] width 367 height 30
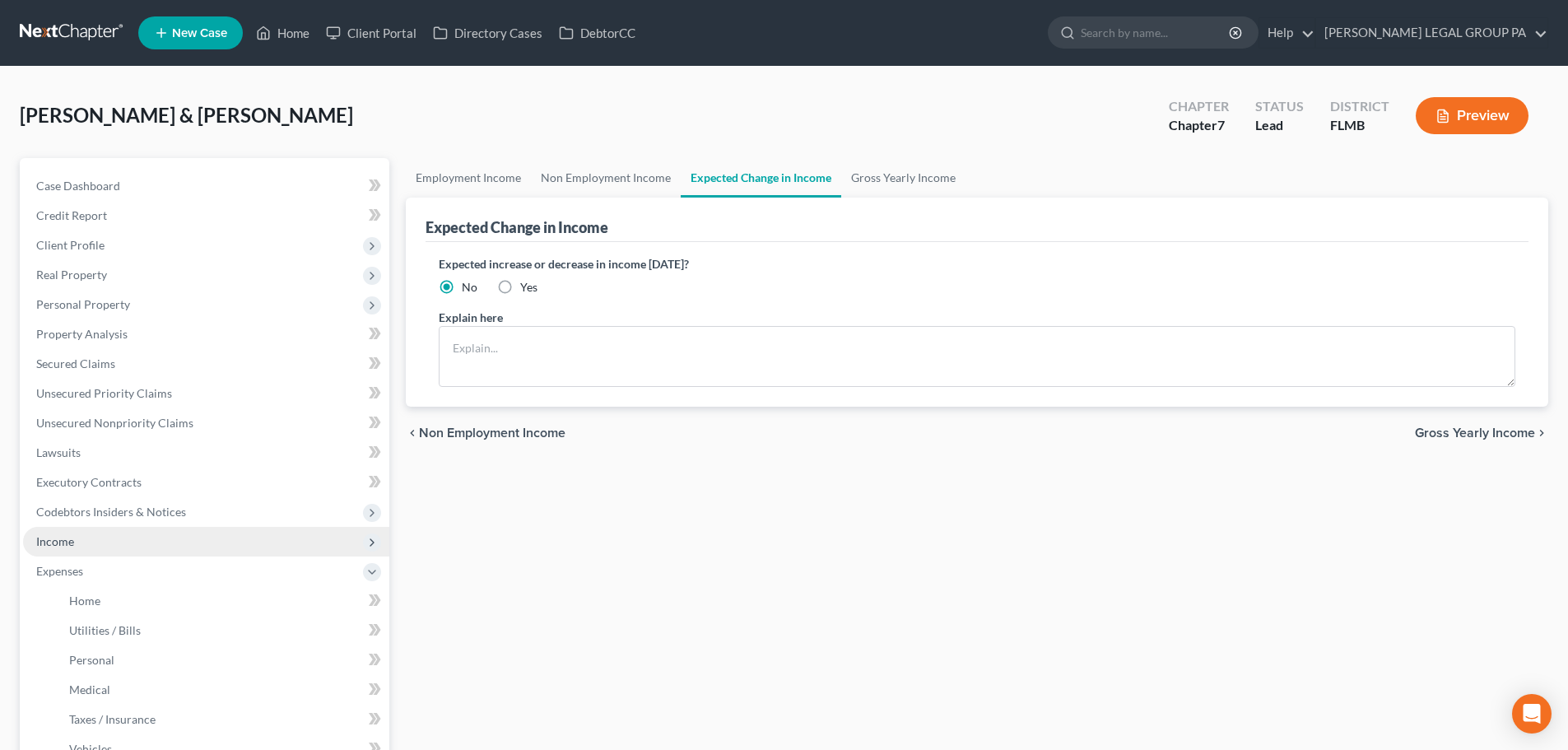
click at [82, 547] on span "Income" at bounding box center [206, 541] width 367 height 30
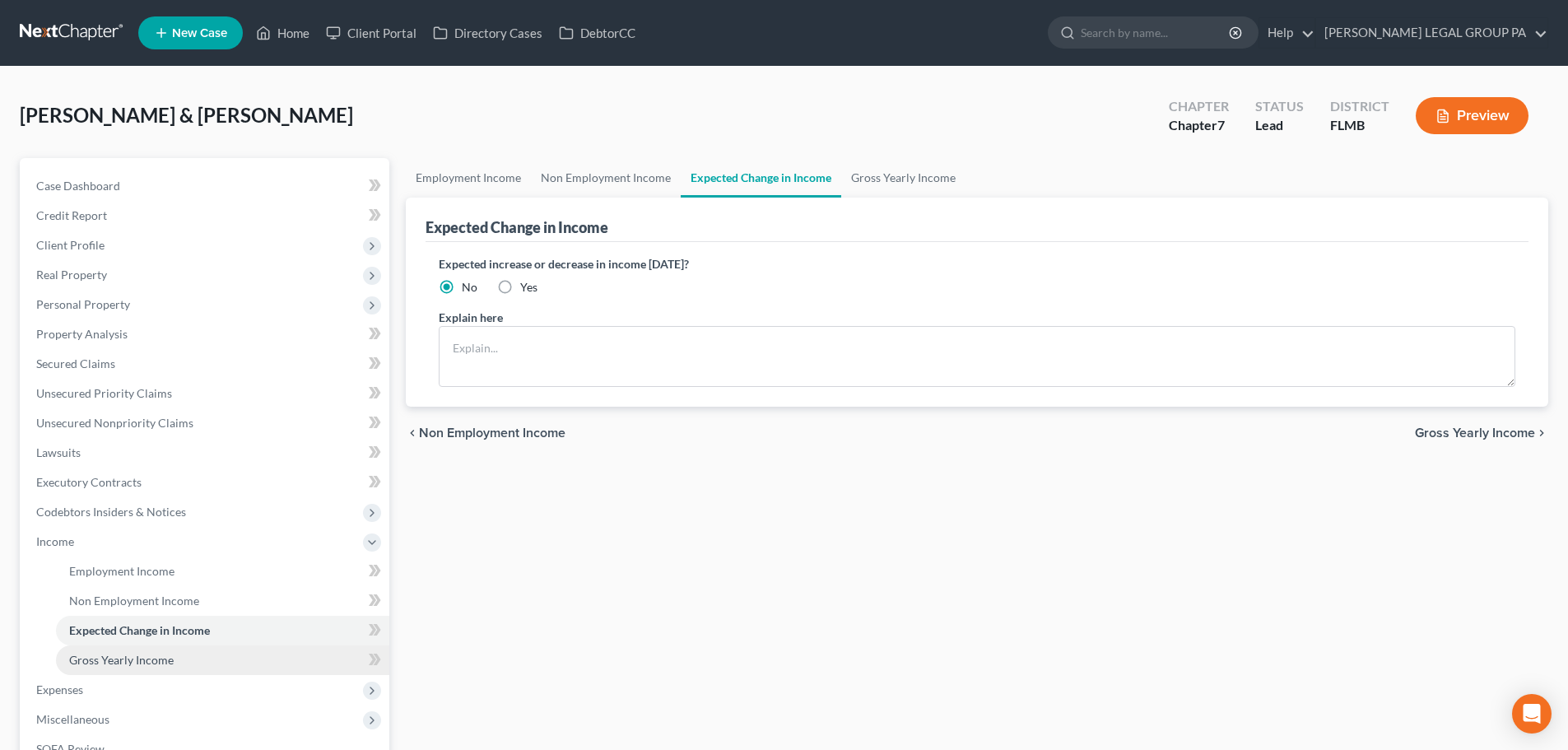
click at [153, 652] on span "Gross Yearly Income" at bounding box center [121, 659] width 105 height 14
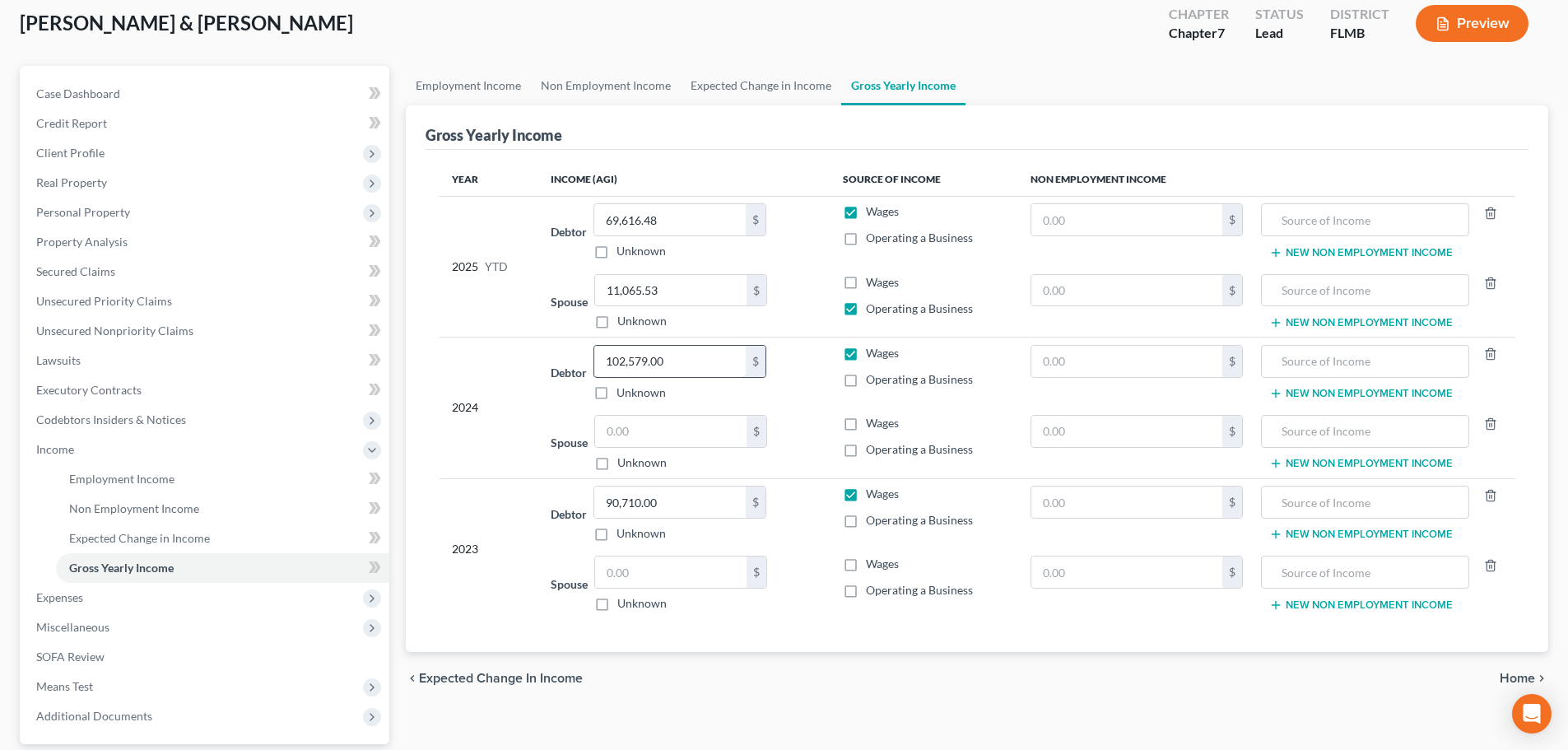
scroll to position [79, 0]
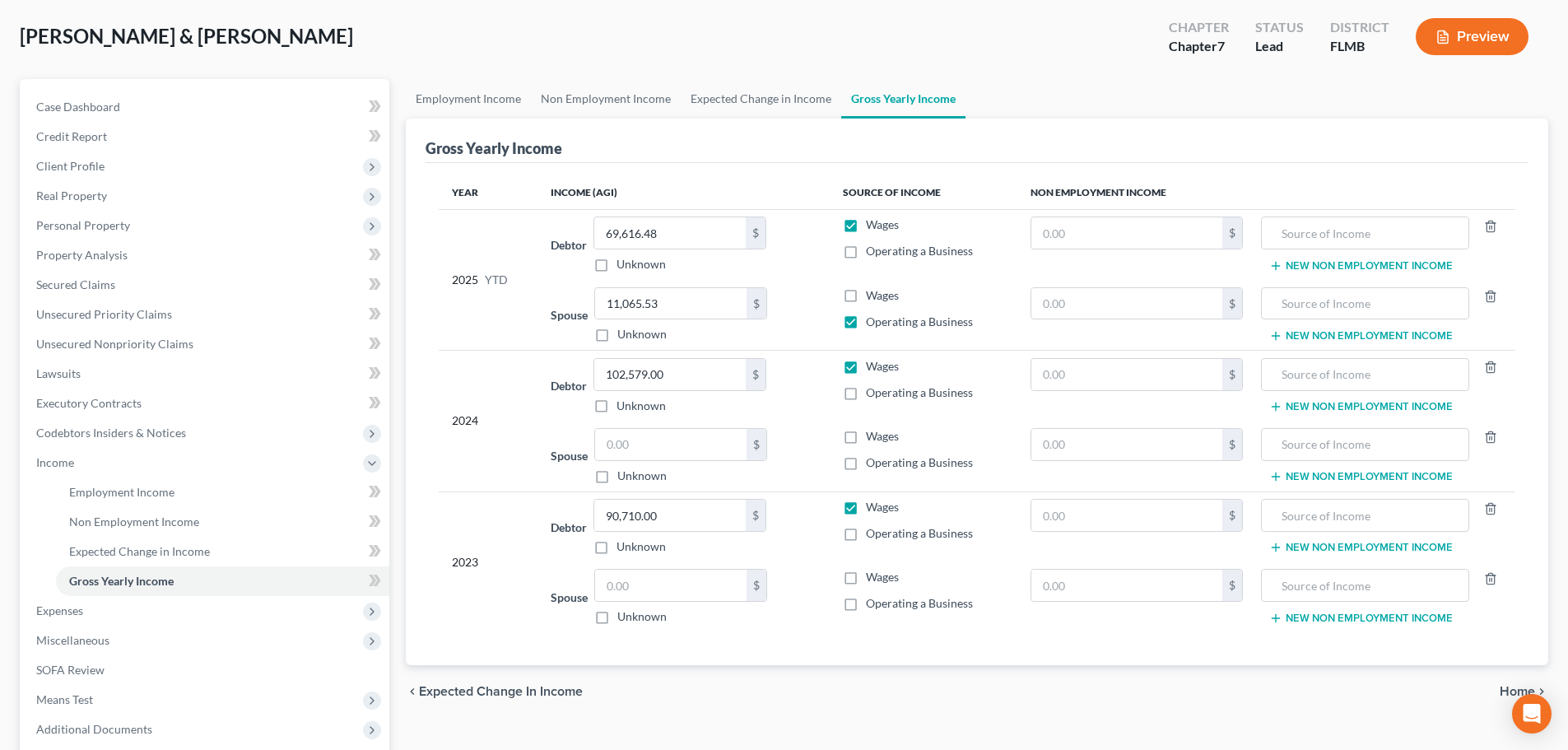
click at [785, 255] on div "Debtor 69,616.48 $ Unknown Balance Undetermined 69,616.48 $ Unknown" at bounding box center [683, 245] width 265 height 56
click at [77, 612] on span "Expenses" at bounding box center [59, 610] width 47 height 14
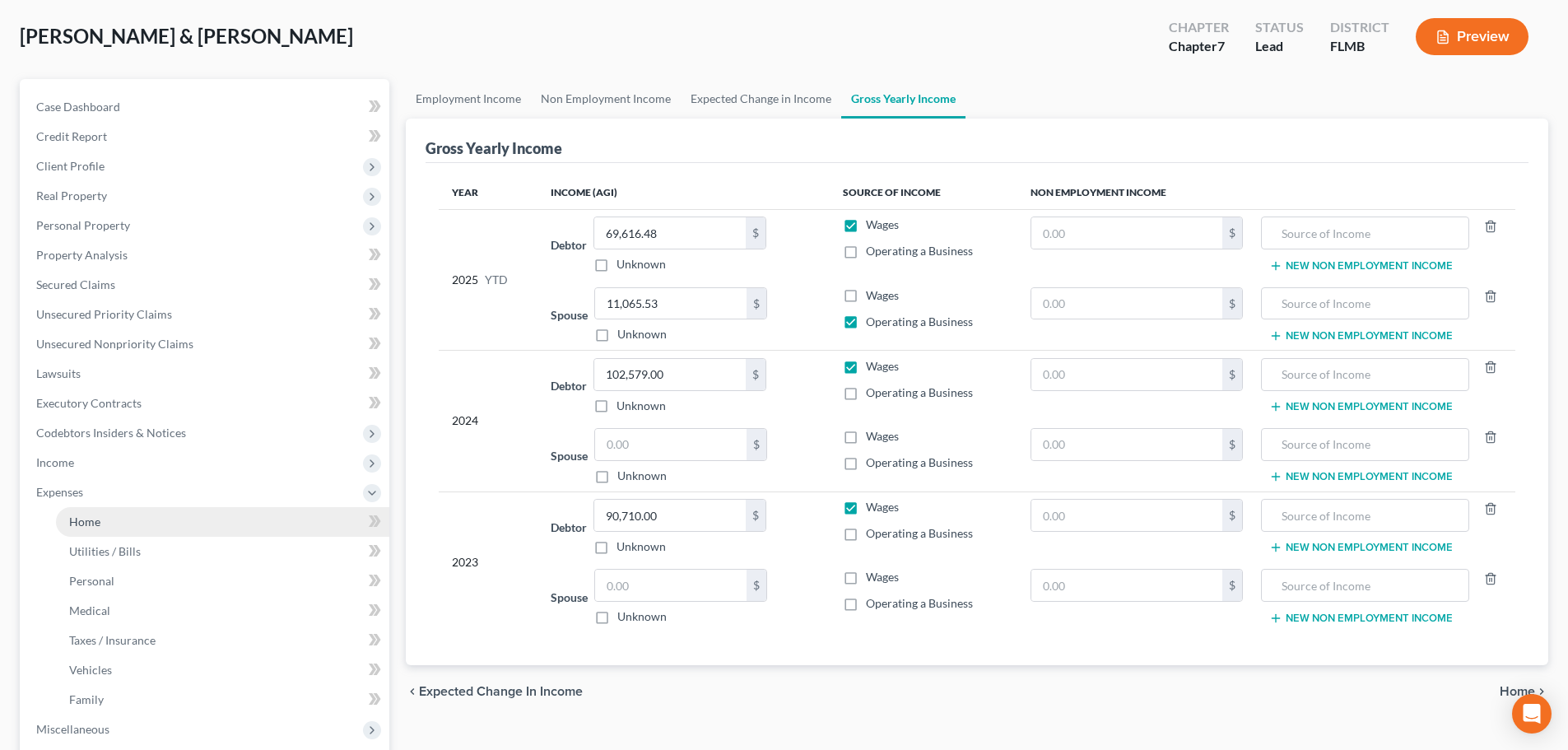
click at [82, 524] on span "Home" at bounding box center [84, 521] width 32 height 14
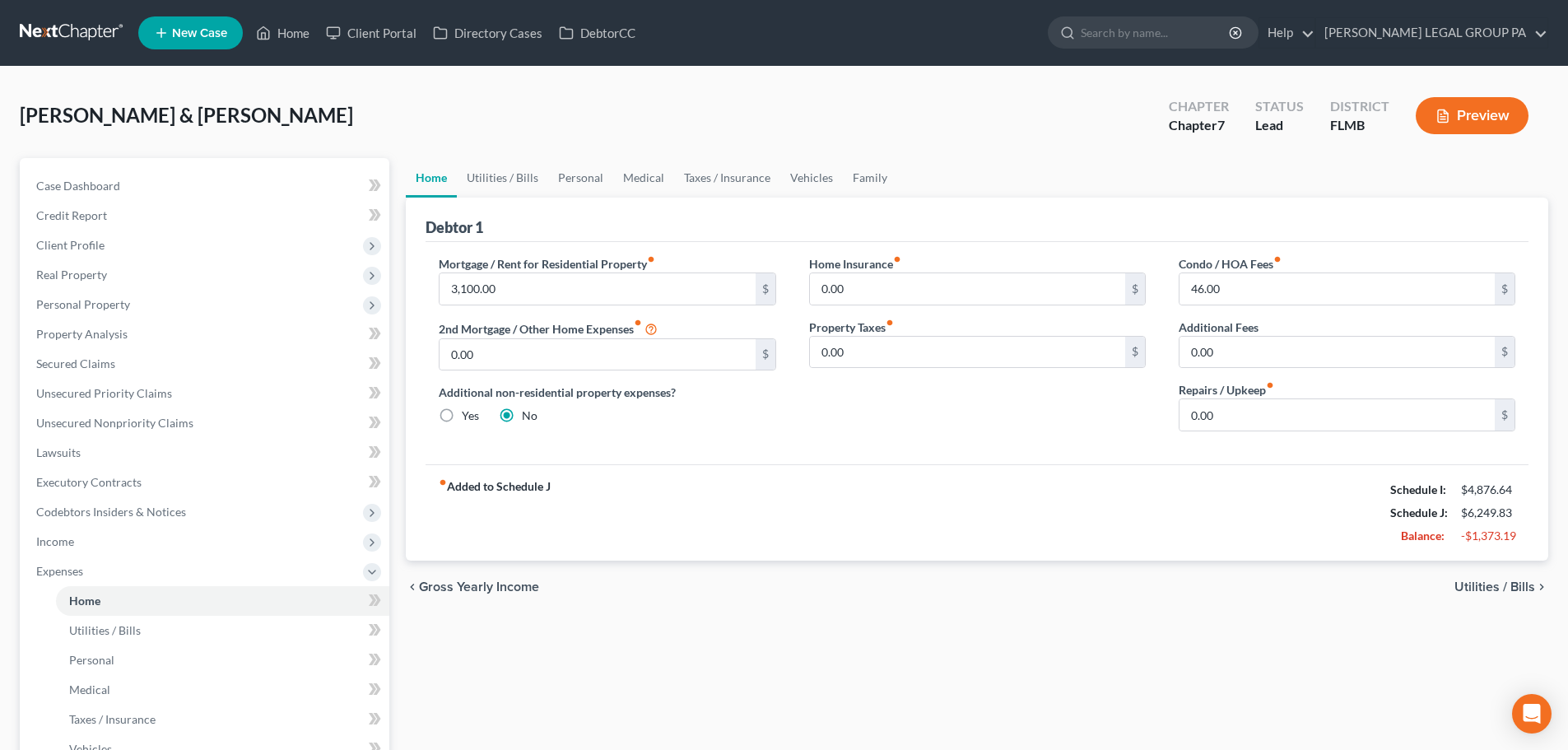
click at [27, 18] on link at bounding box center [73, 33] width 106 height 30
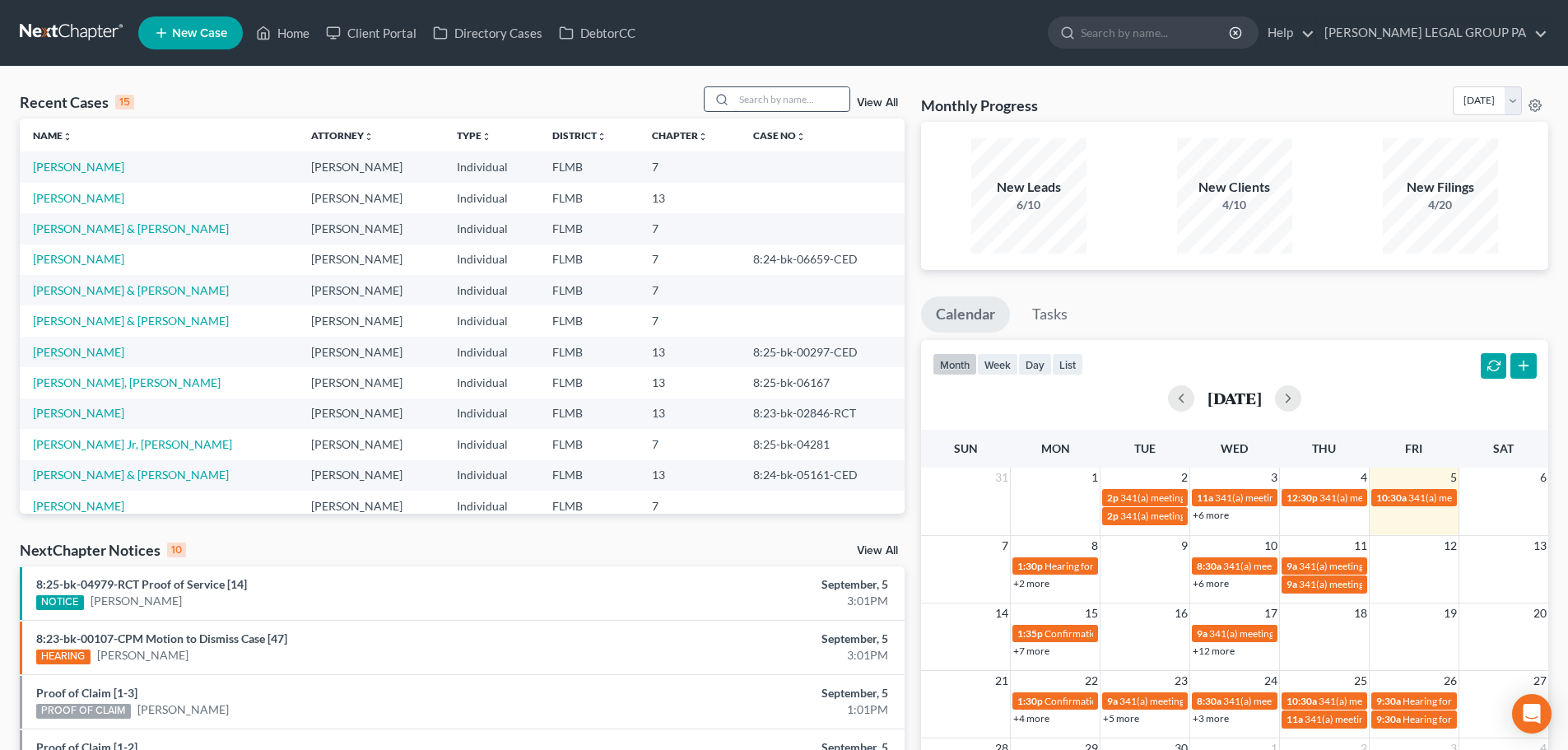
click at [764, 90] on input "search" at bounding box center [792, 99] width 115 height 24
click at [91, 287] on link "[PERSON_NAME] & [PERSON_NAME]" at bounding box center [131, 290] width 196 height 14
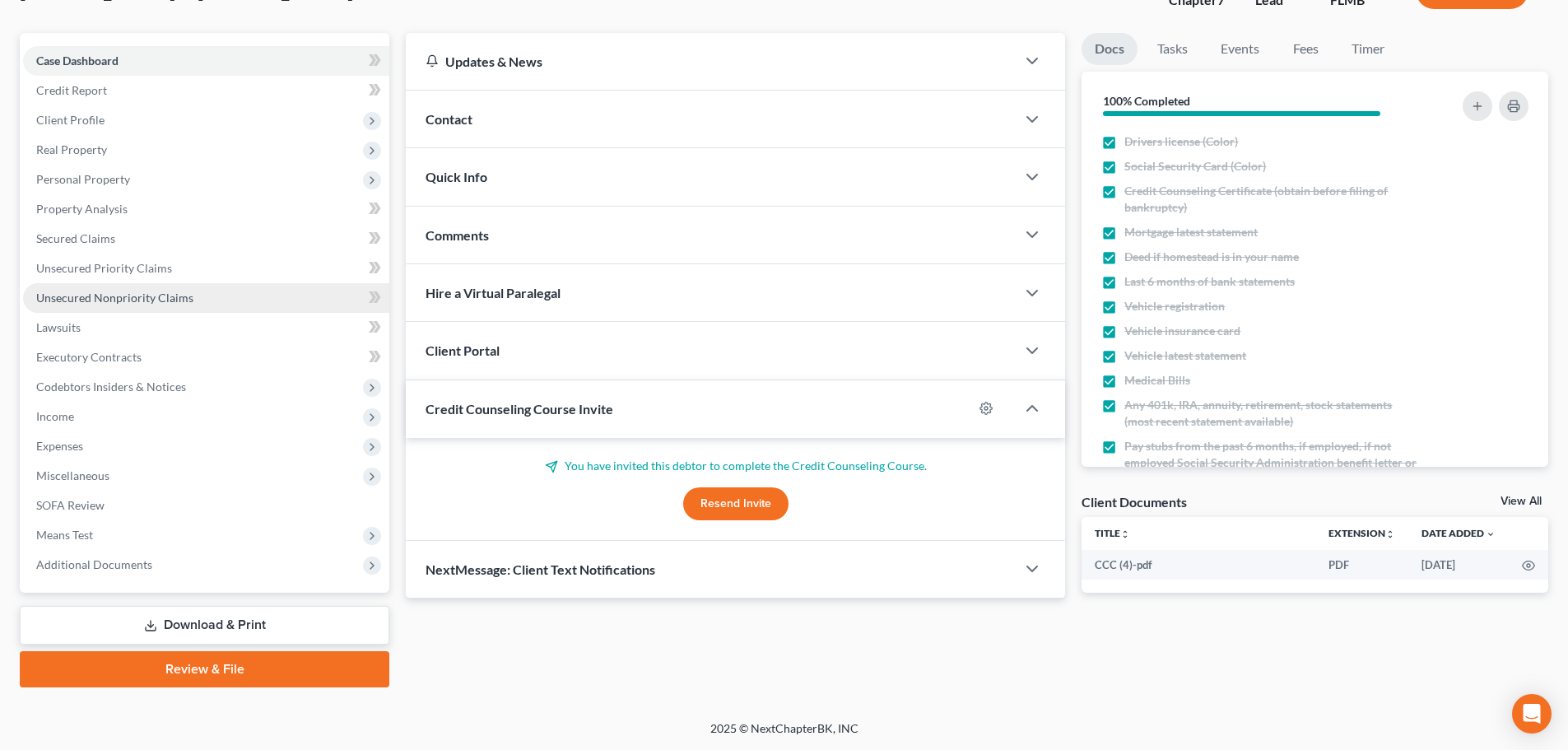
click at [138, 294] on span "Unsecured Nonpriority Claims" at bounding box center [115, 297] width 157 height 14
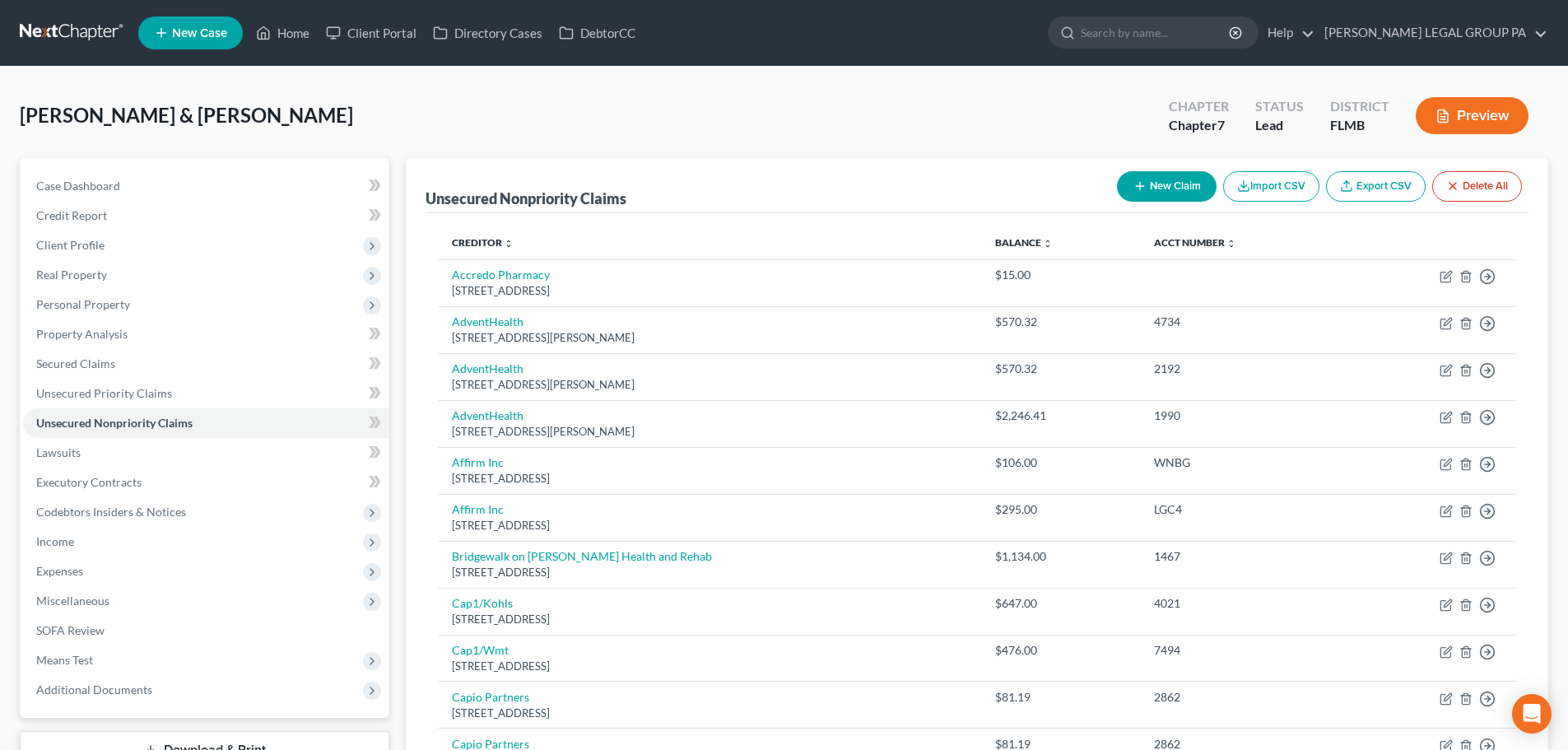
click at [1135, 191] on icon "button" at bounding box center [1140, 186] width 13 height 13
select select "2"
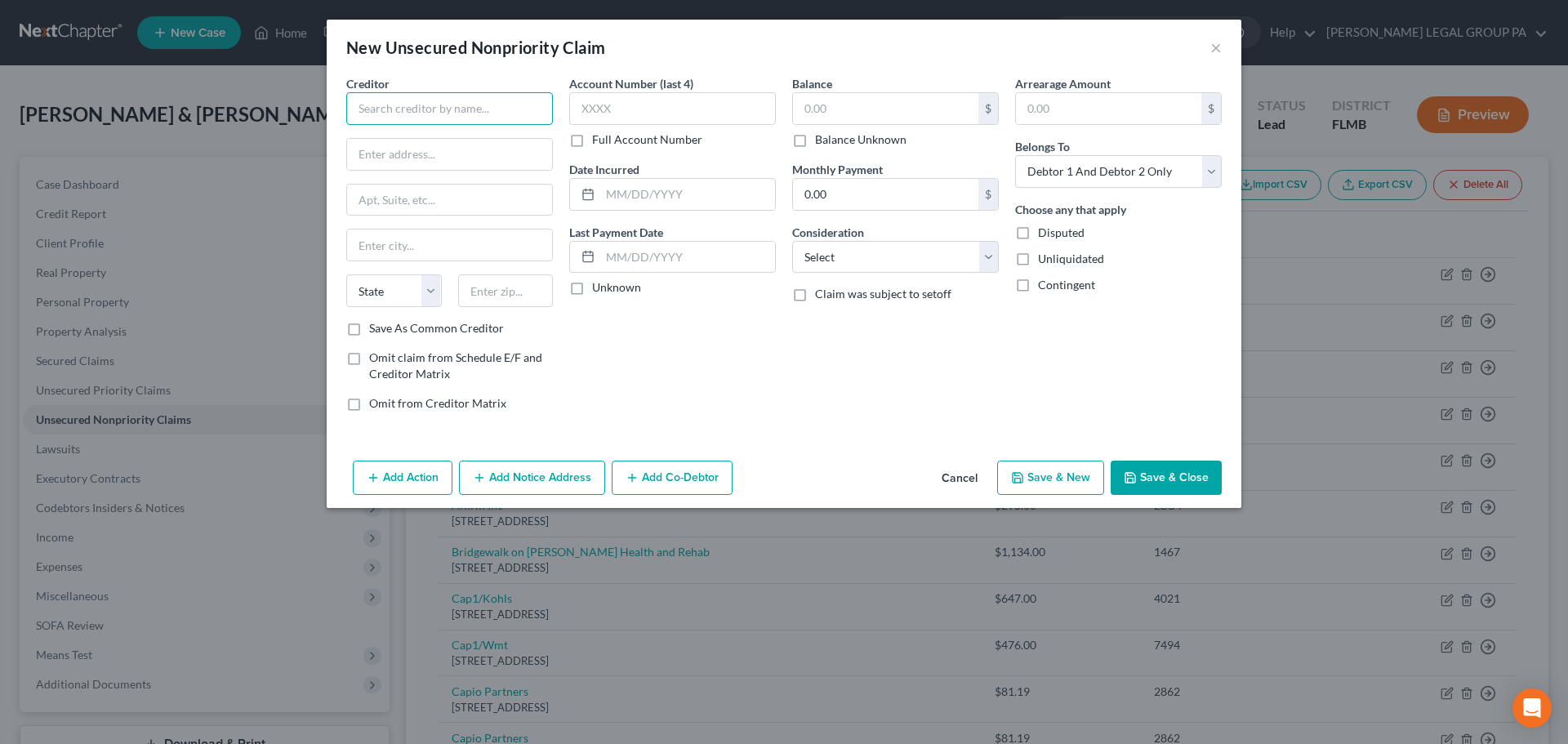
click at [464, 101] on input "text" at bounding box center [449, 108] width 207 height 32
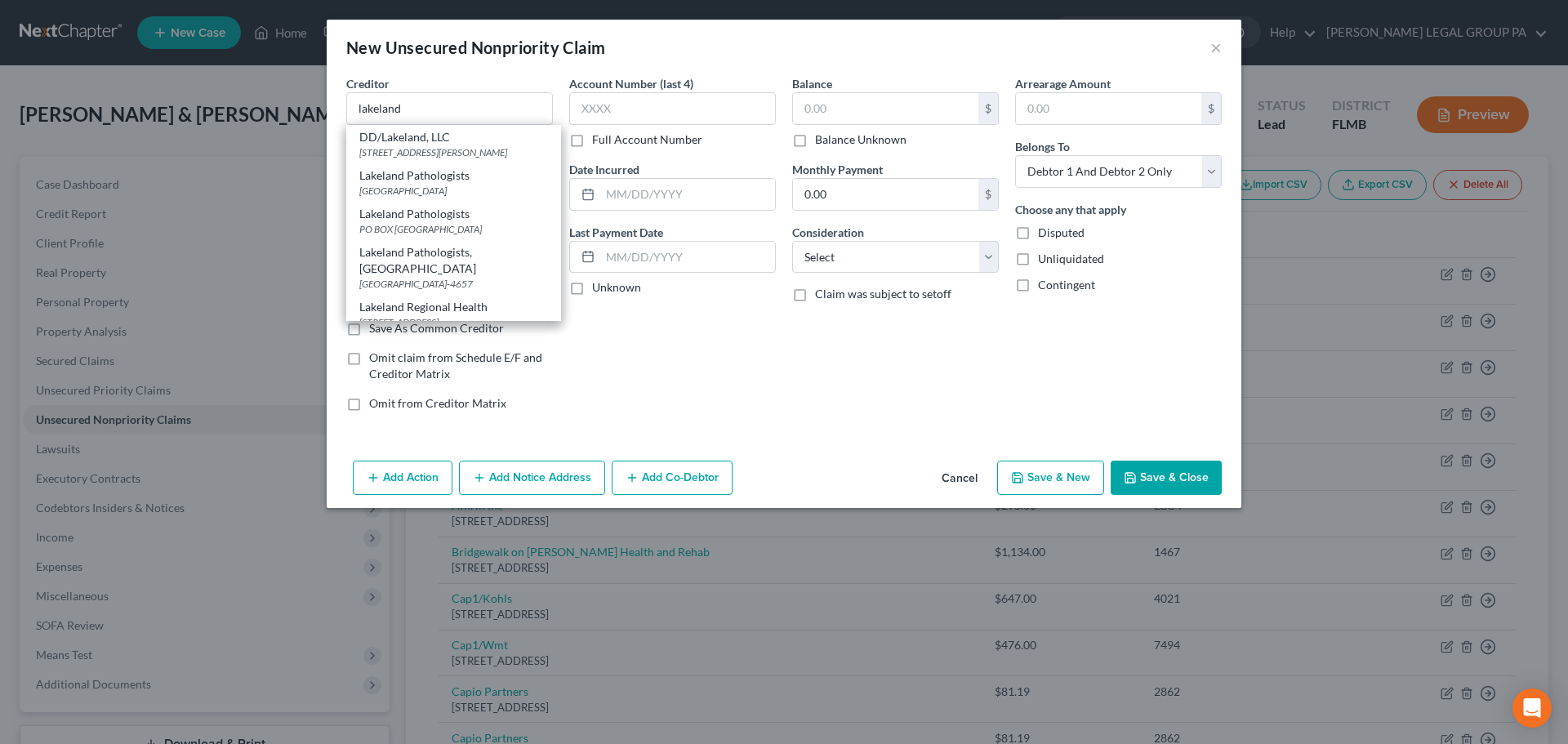
click at [484, 307] on div "Lakeland Regional Health" at bounding box center [454, 306] width 189 height 16
type input "Lakeland Regional Health"
type input "PO Box 1259"
type input "Dept. 157744"
type input "Oaks"
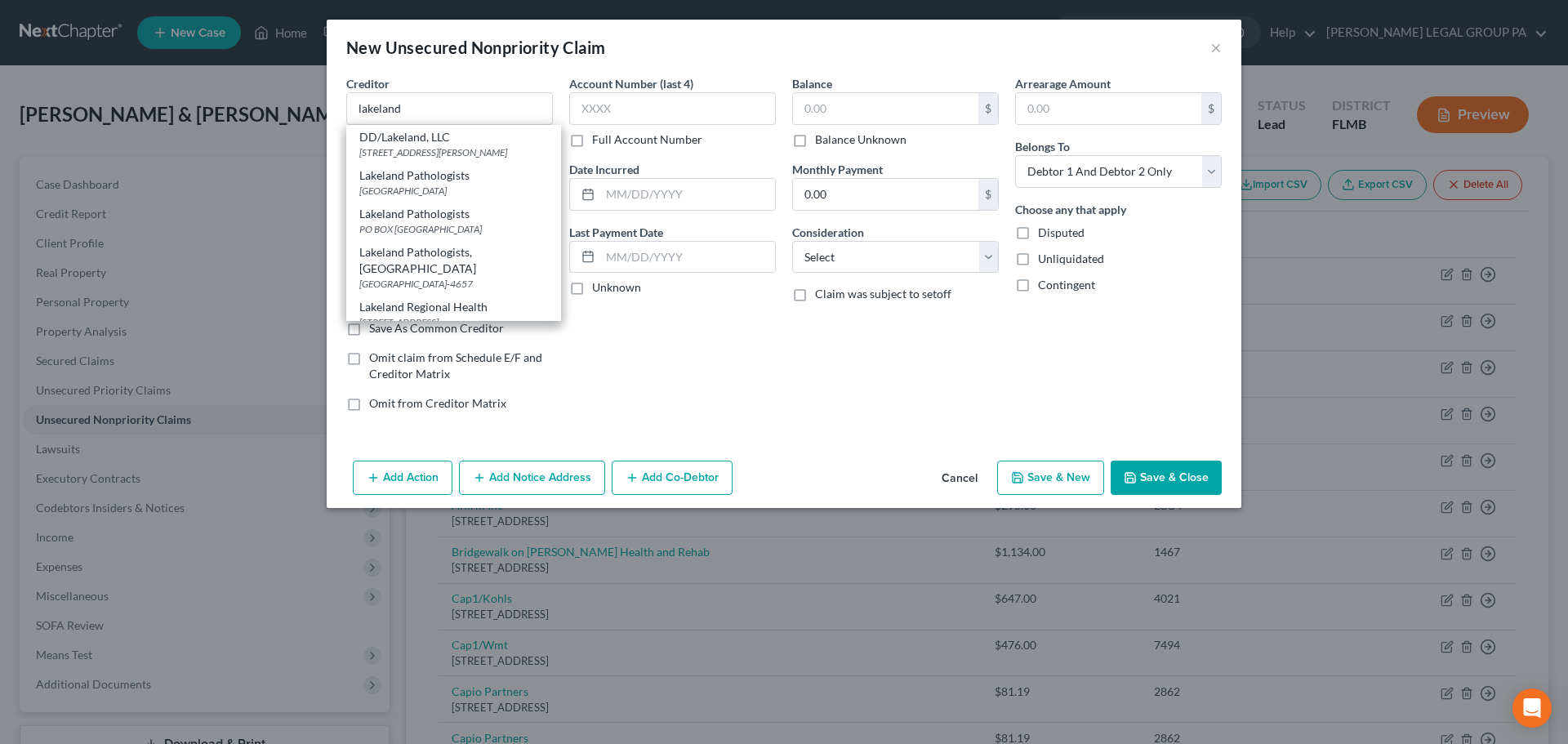
select select "39"
type input "19456"
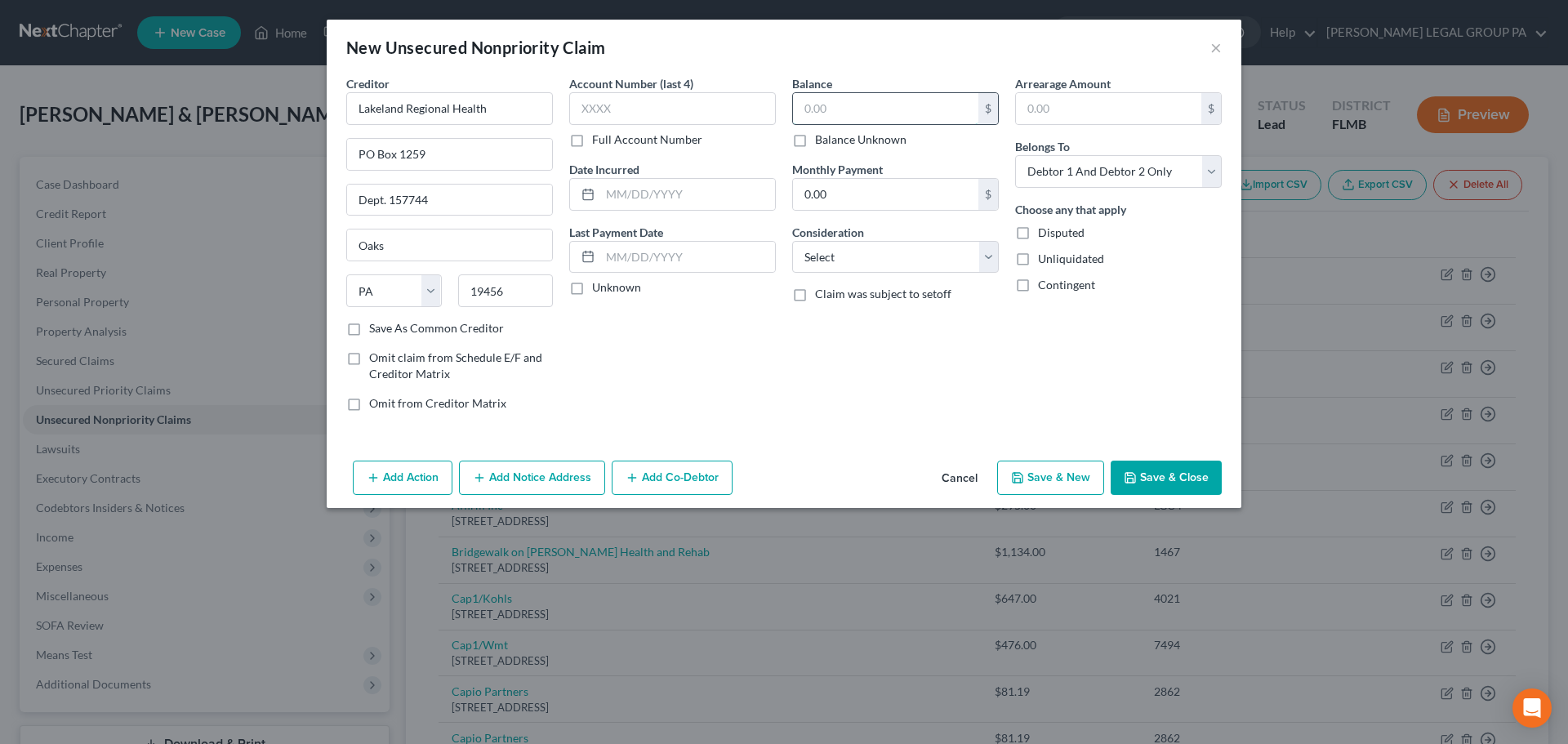
click at [861, 106] on input "text" at bounding box center [885, 108] width 186 height 31
type input "4,483.54"
click at [1170, 478] on button "Save & Close" at bounding box center [1166, 478] width 111 height 34
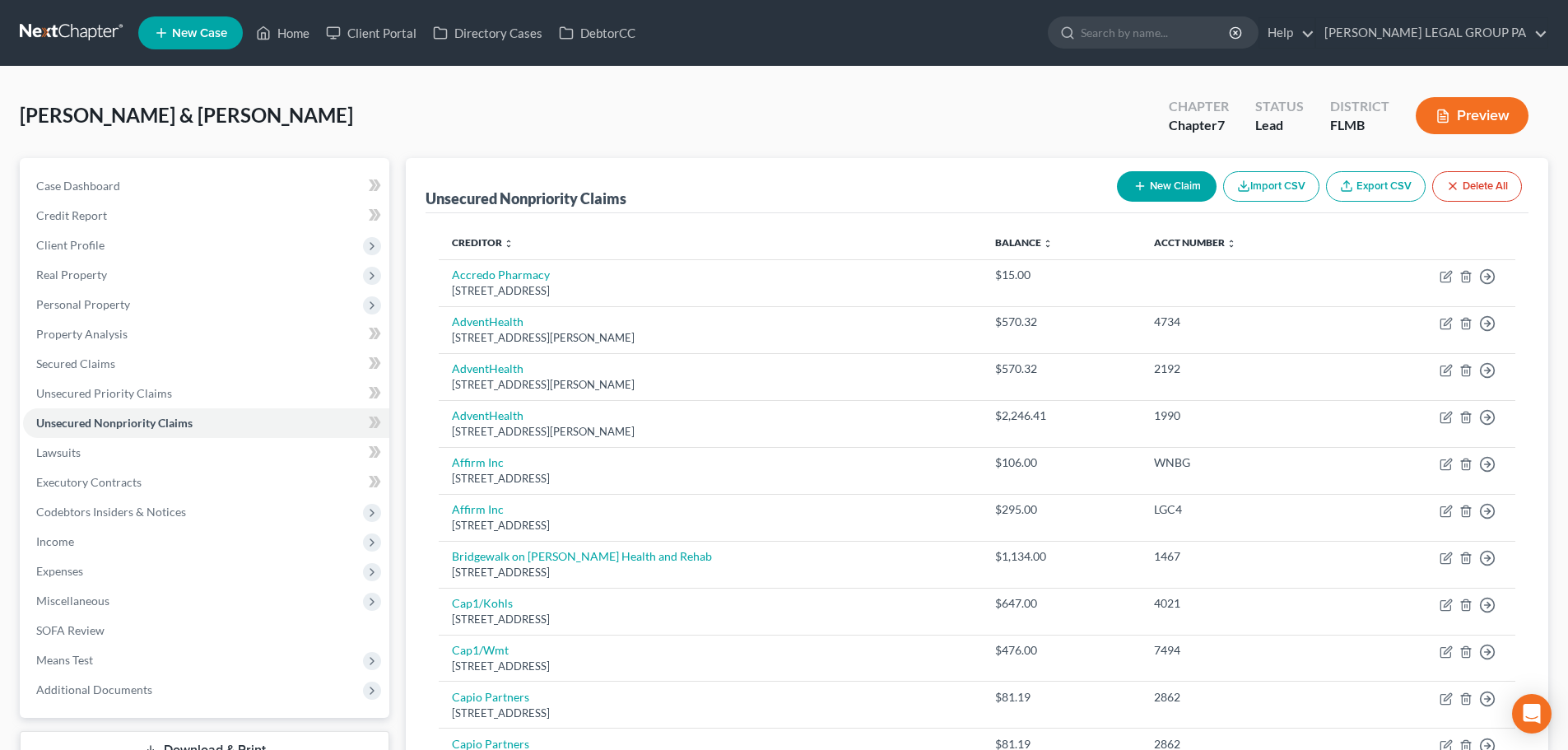
click at [1171, 183] on button "New Claim" at bounding box center [1167, 186] width 100 height 31
select select "2"
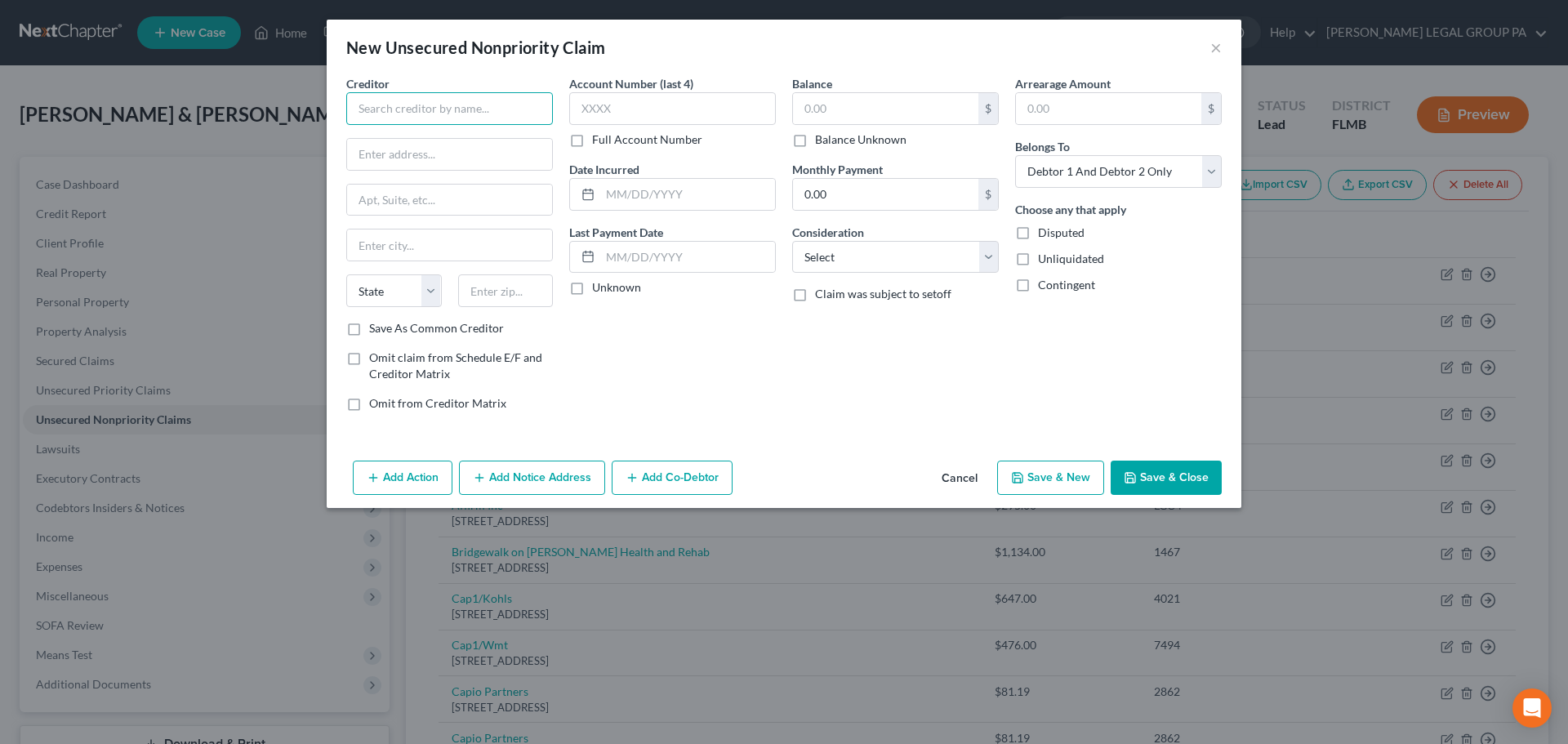
click at [486, 119] on input "text" at bounding box center [449, 108] width 207 height 32
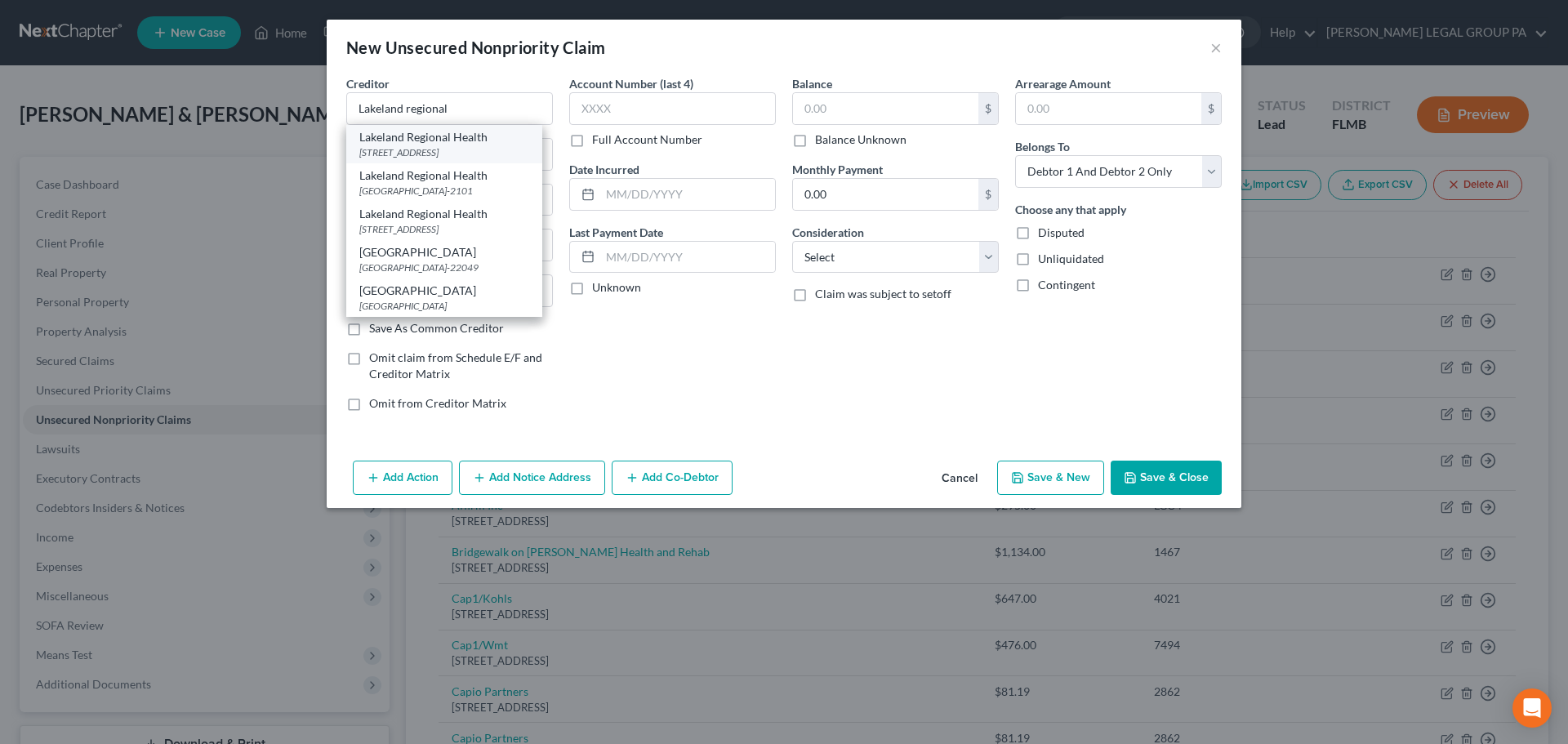
click at [450, 147] on div "[STREET_ADDRESS]" at bounding box center [445, 152] width 169 height 14
type input "Lakeland Regional Health"
type input "PO Box 1259"
type input "Dept 157744"
type input "Oaks"
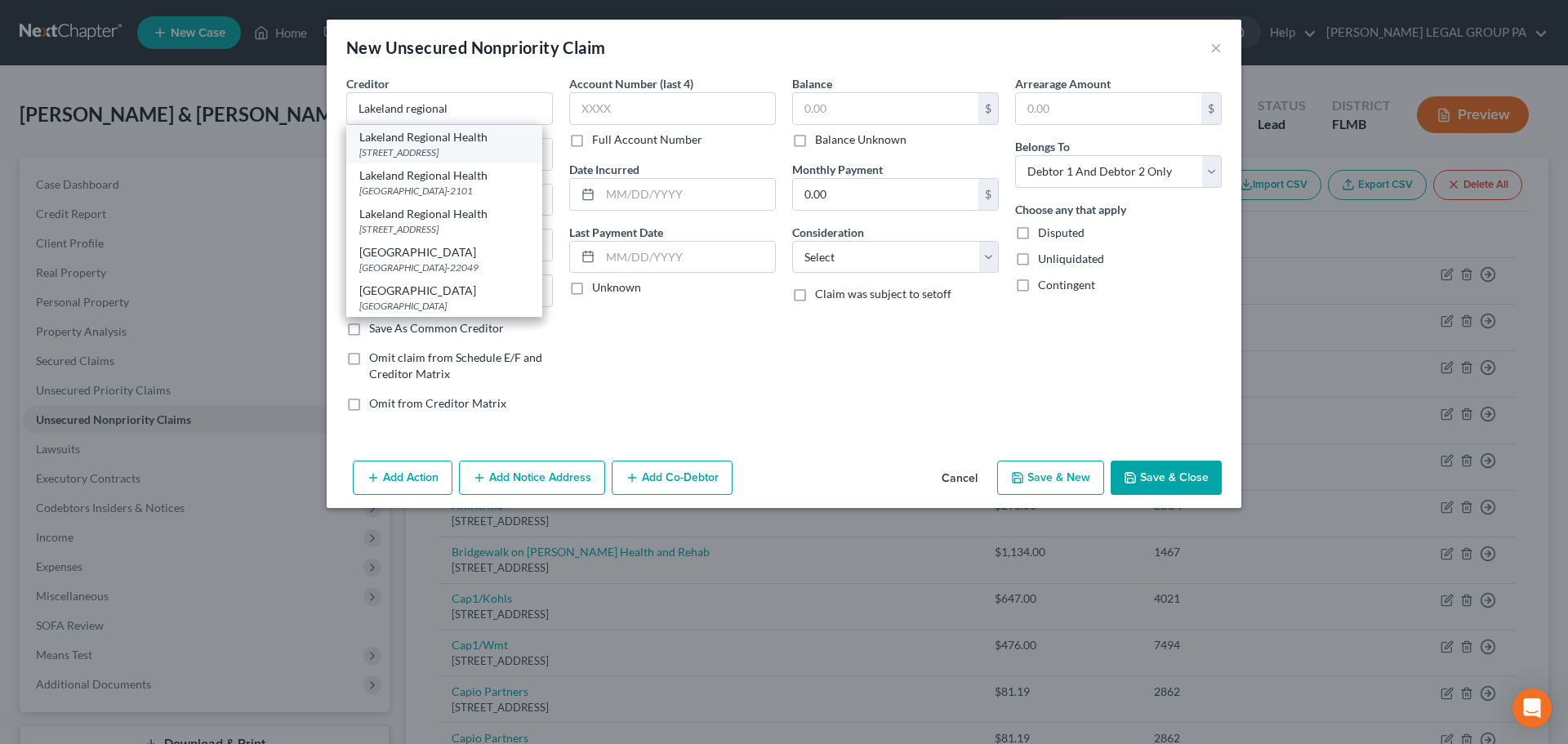
select select "39"
type input "19456"
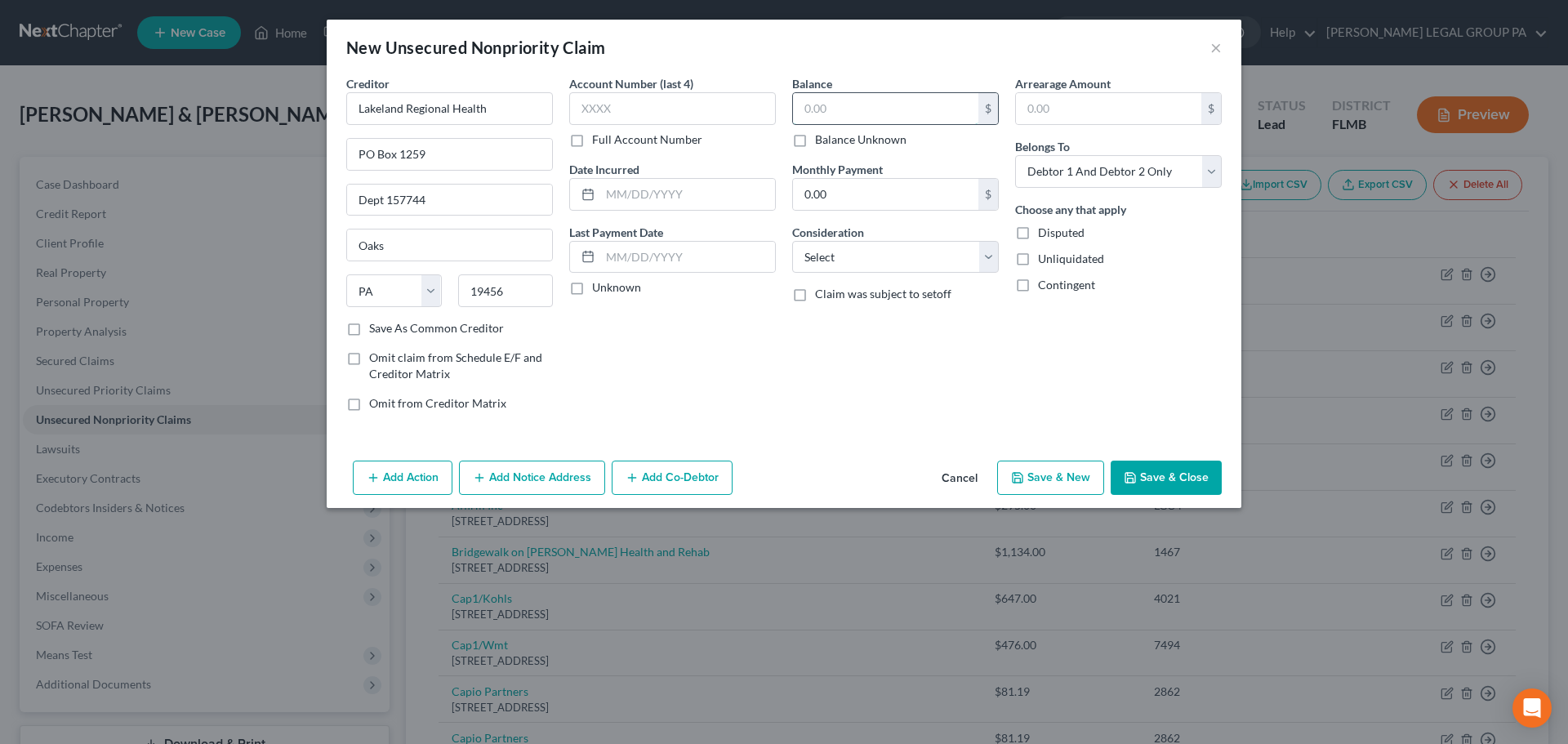
click at [815, 114] on input "text" at bounding box center [885, 108] width 186 height 31
type input "111.08"
click at [1093, 178] on select "Select Debtor 1 Only Debtor 2 Only Debtor 1 And Debtor 2 Only At Least One Of T…" at bounding box center [1118, 171] width 207 height 32
select select "0"
click at [1015, 155] on select "Select Debtor 1 Only Debtor 2 Only Debtor 1 And Debtor 2 Only At Least One Of T…" at bounding box center [1118, 171] width 207 height 32
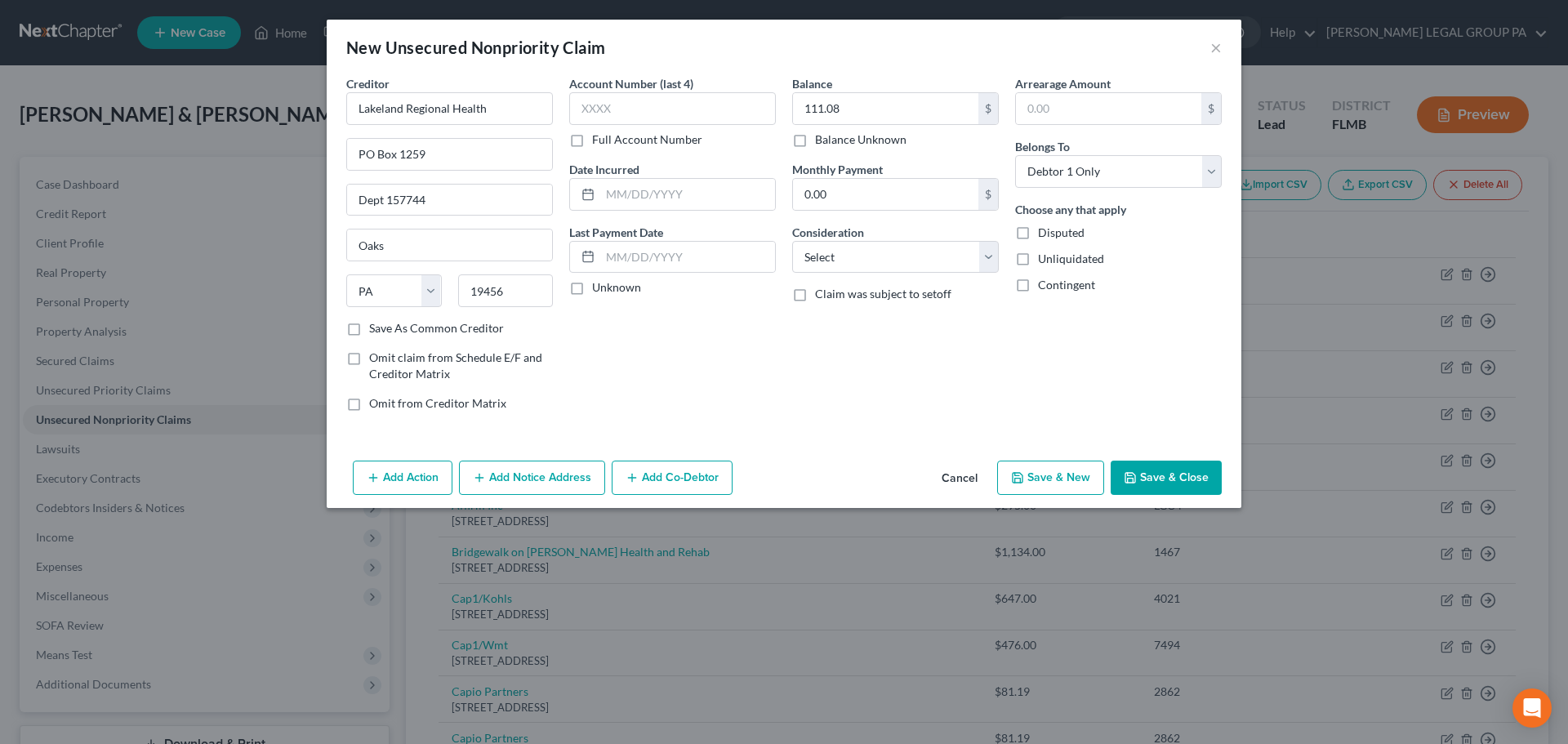
click at [1147, 478] on button "Save & Close" at bounding box center [1166, 478] width 111 height 34
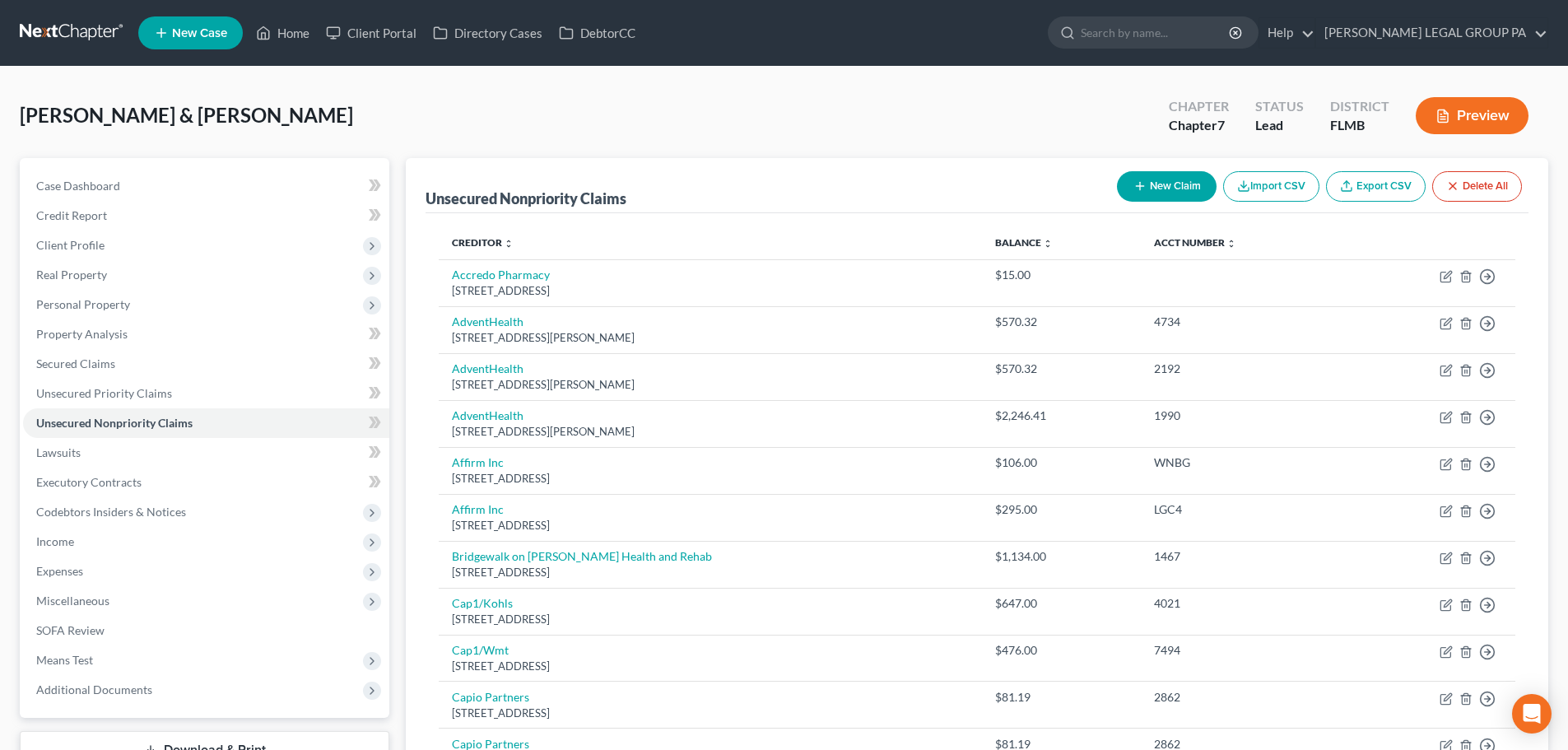
click at [1175, 190] on button "New Claim" at bounding box center [1167, 186] width 100 height 31
select select "2"
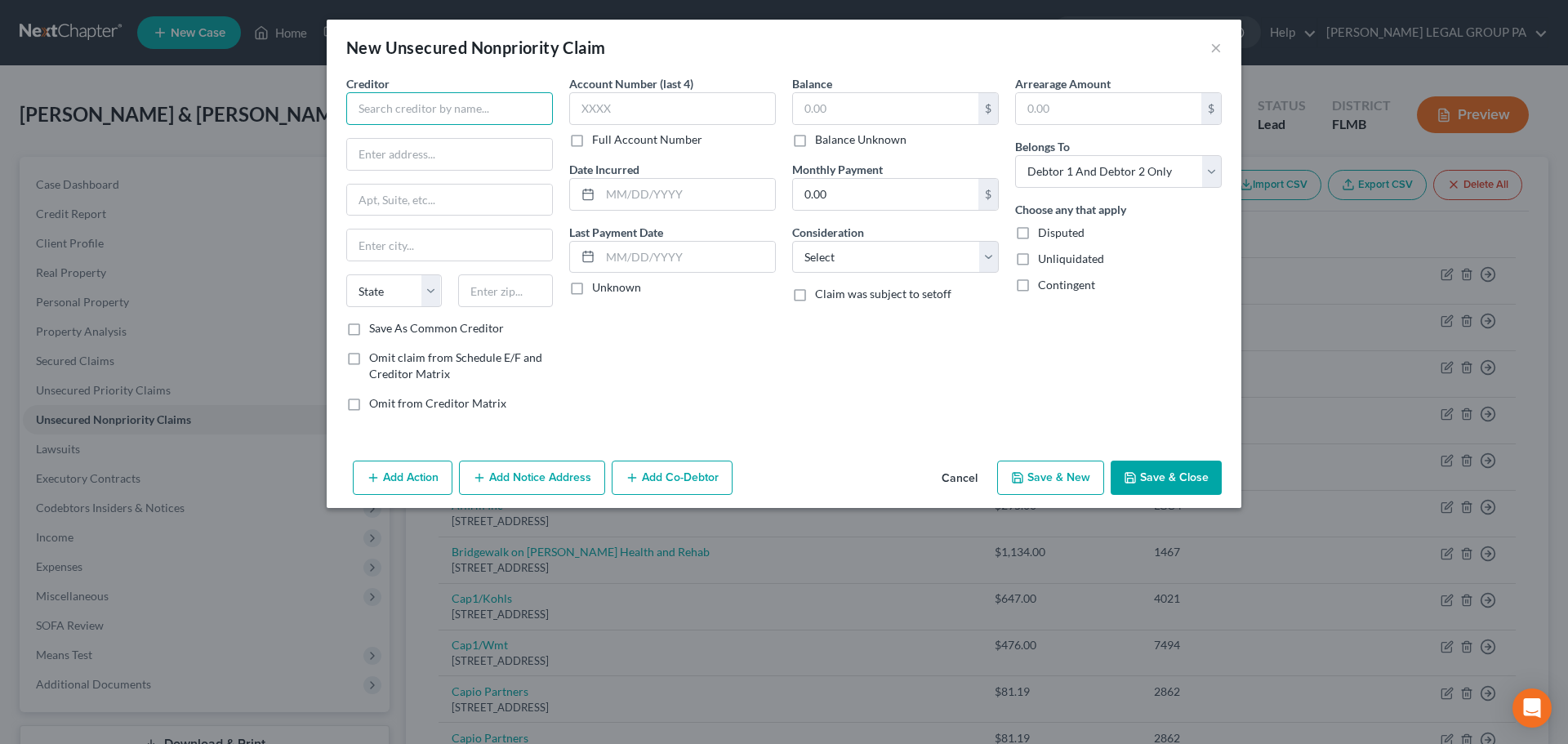
click at [452, 102] on input "text" at bounding box center [449, 108] width 207 height 32
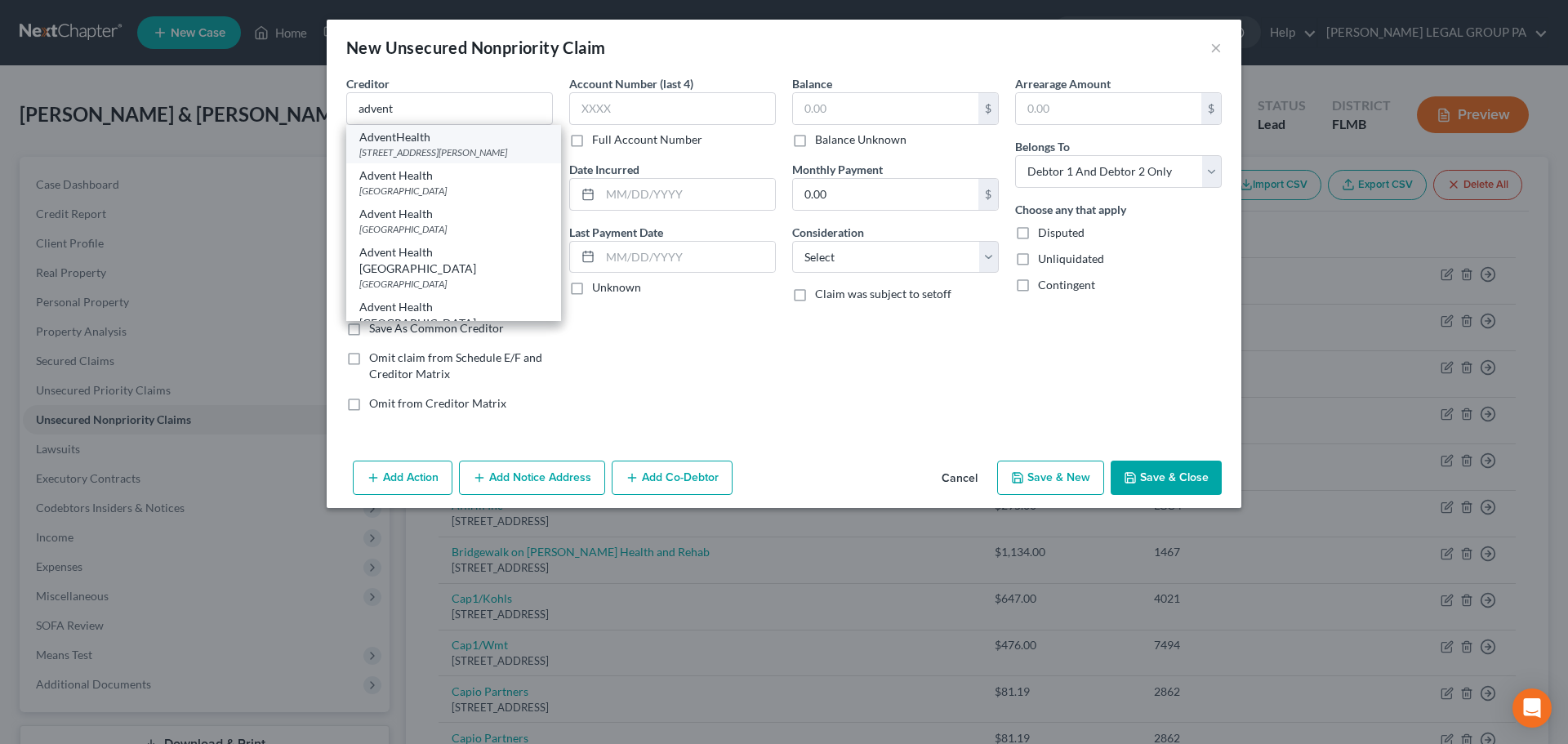
click at [435, 140] on div "AdventHealth" at bounding box center [454, 137] width 189 height 16
type input "AdventHealth"
type input "18501 Murdock Circle Ste. 501"
type input "Port Charlotte"
select select "9"
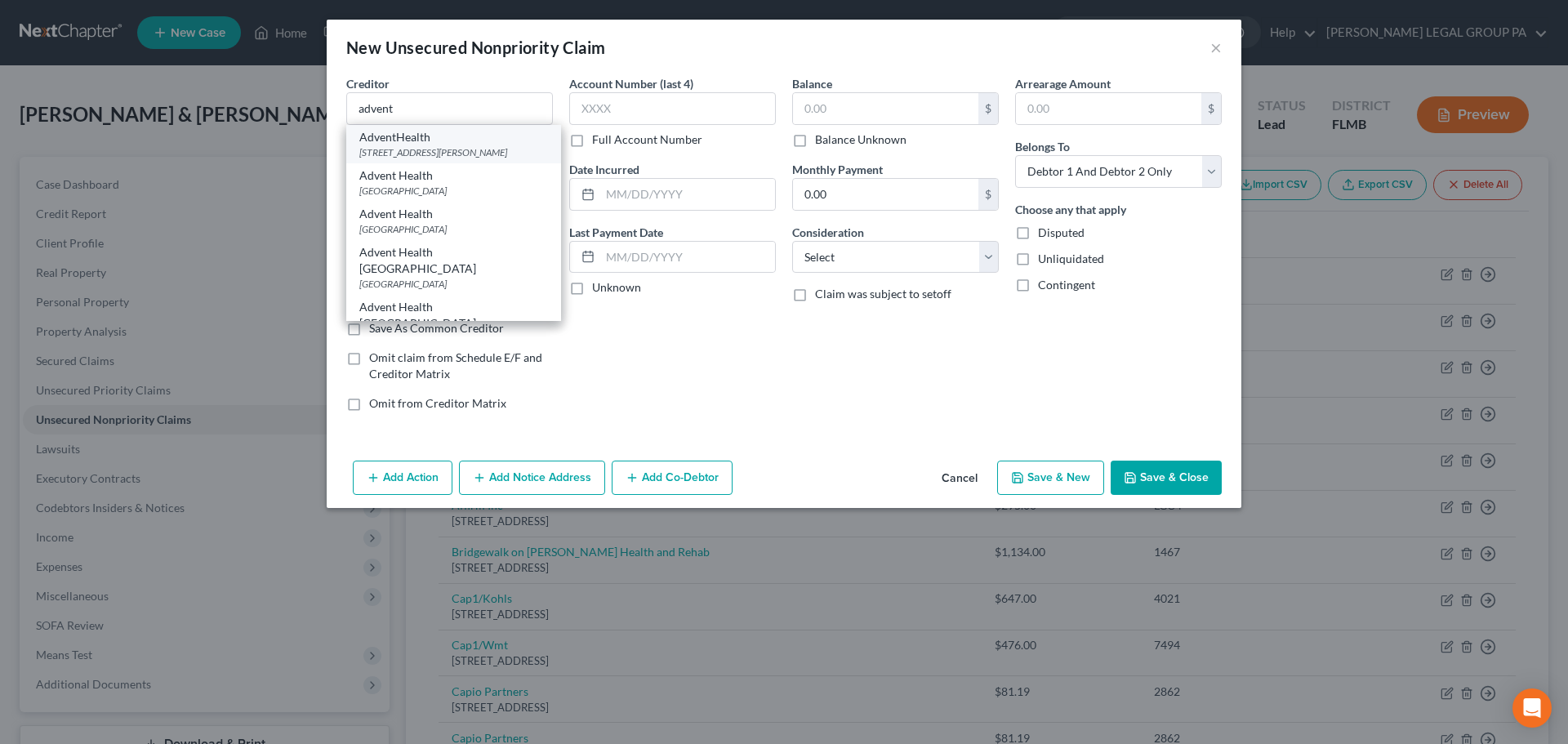
type input "33948"
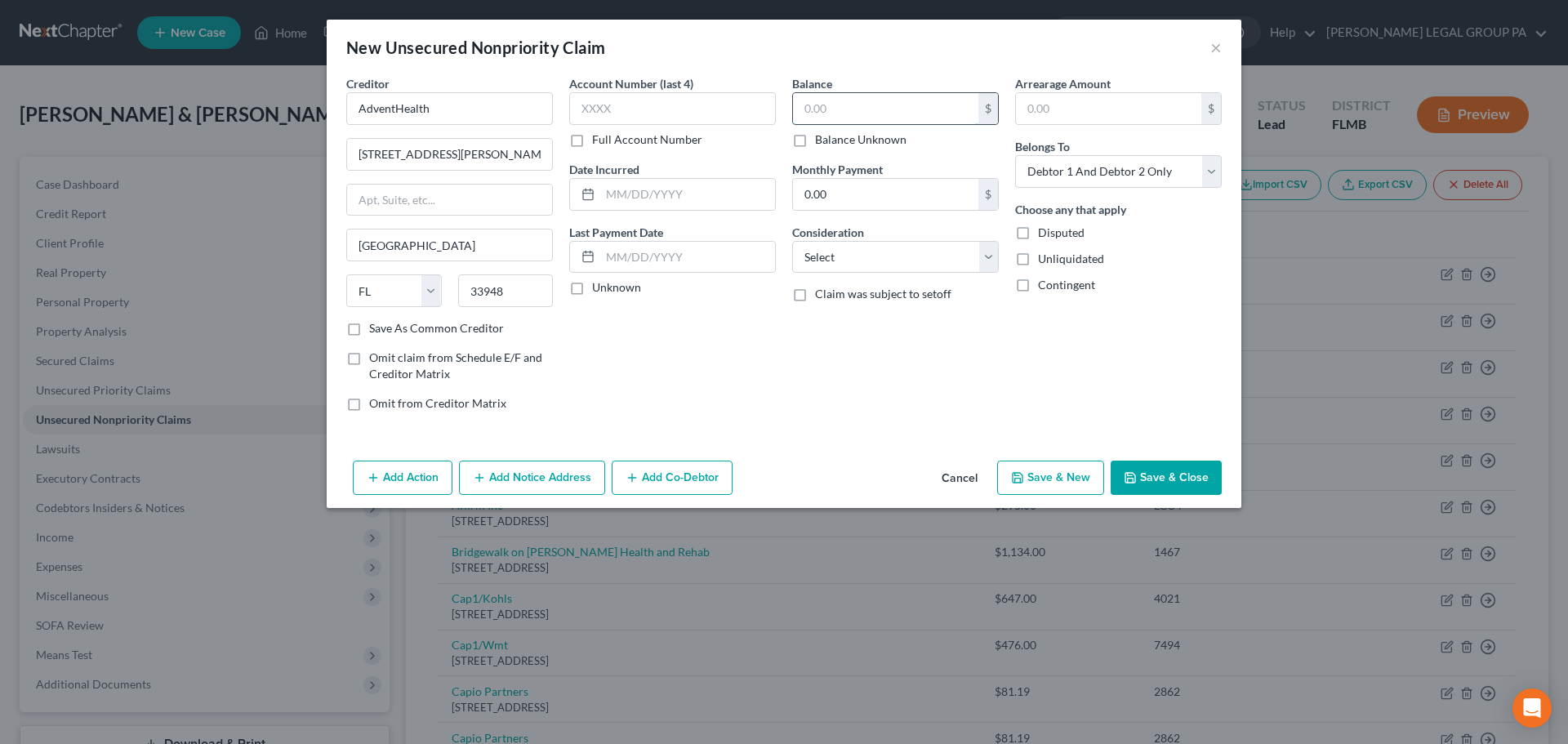
click at [865, 96] on input "text" at bounding box center [885, 108] width 186 height 31
type input "570.32"
click at [1154, 473] on button "Save & Close" at bounding box center [1166, 478] width 111 height 34
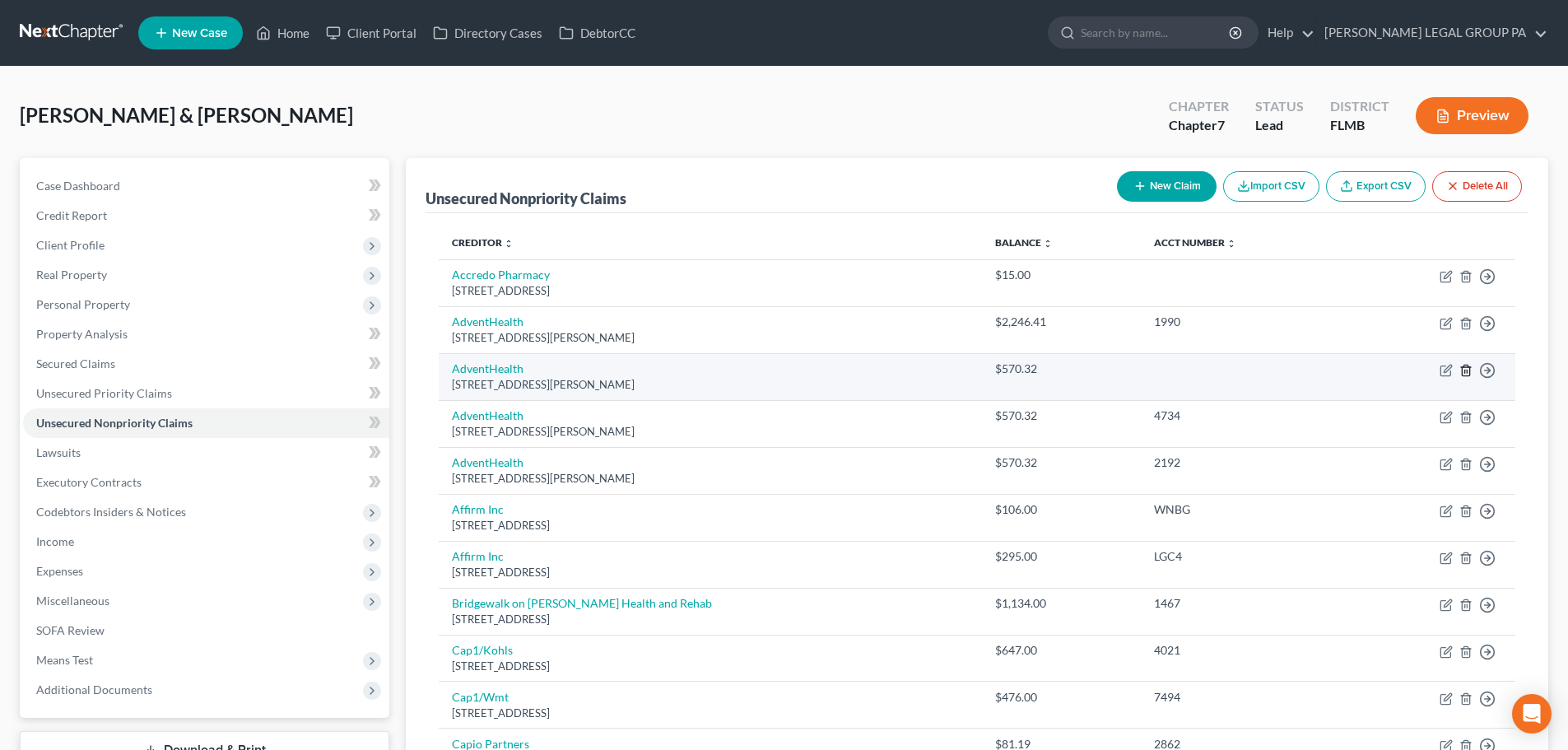
click at [1465, 364] on icon "button" at bounding box center [1466, 369] width 8 height 11
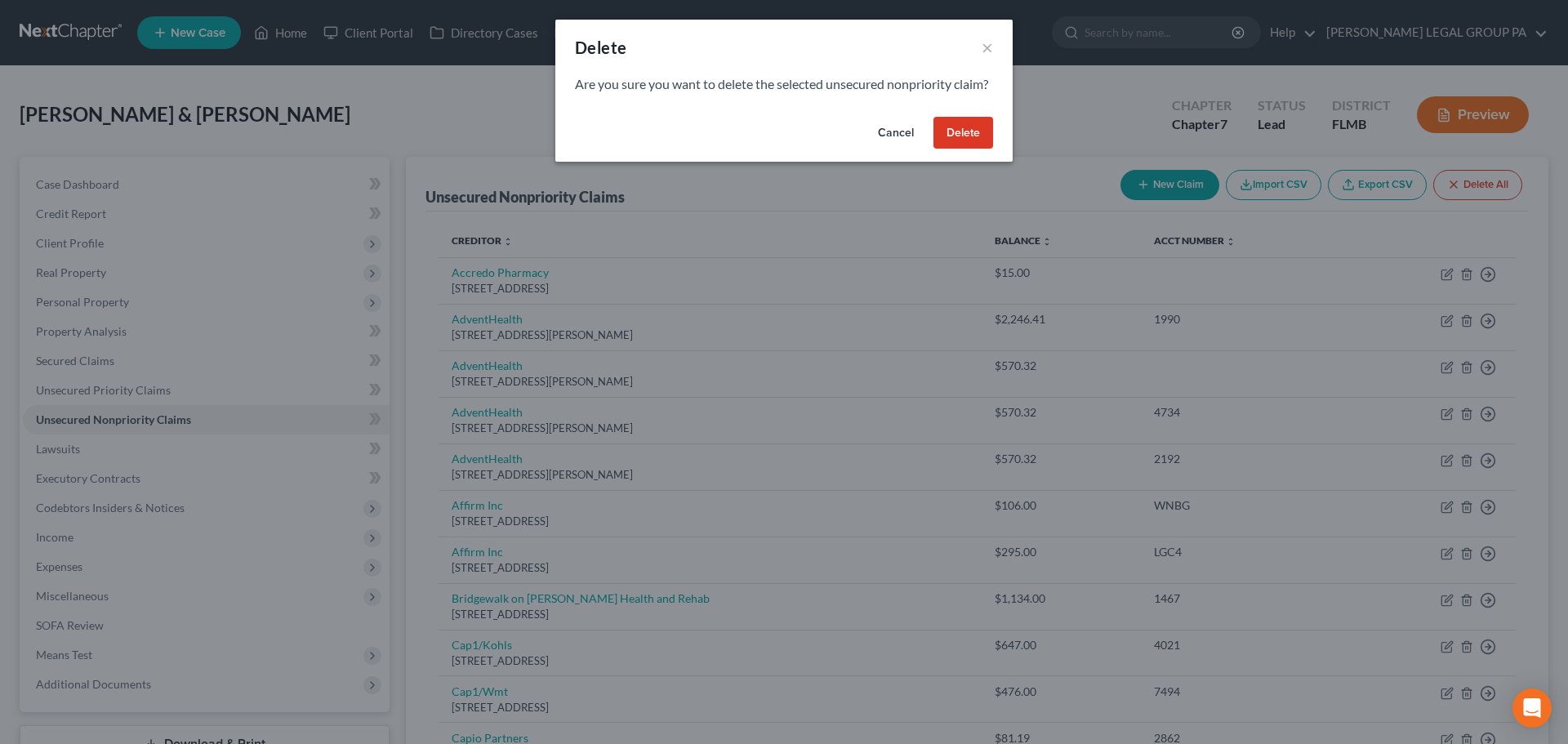
click at [948, 149] on button "Delete" at bounding box center [963, 133] width 60 height 32
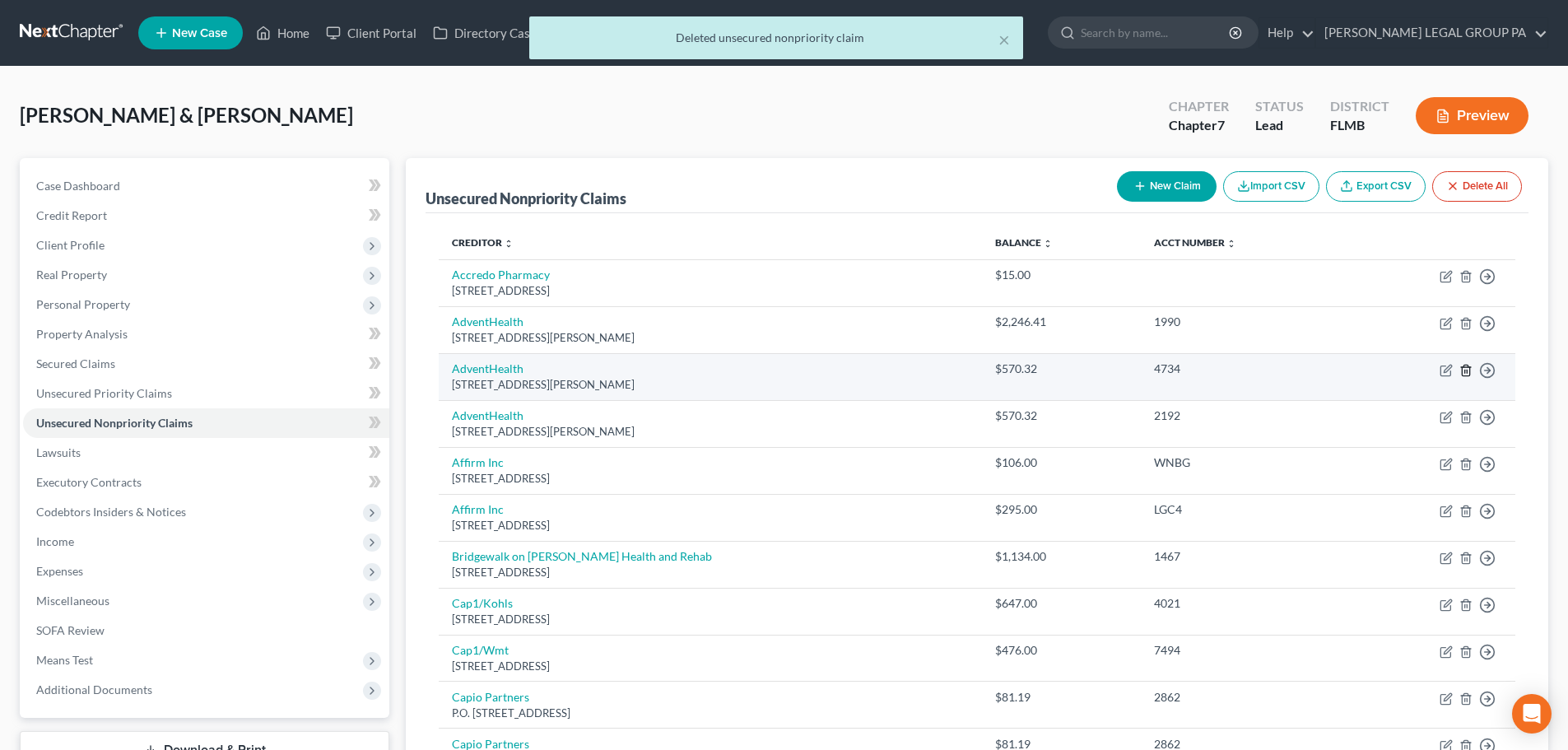
click at [1466, 371] on icon "button" at bounding box center [1466, 370] width 13 height 13
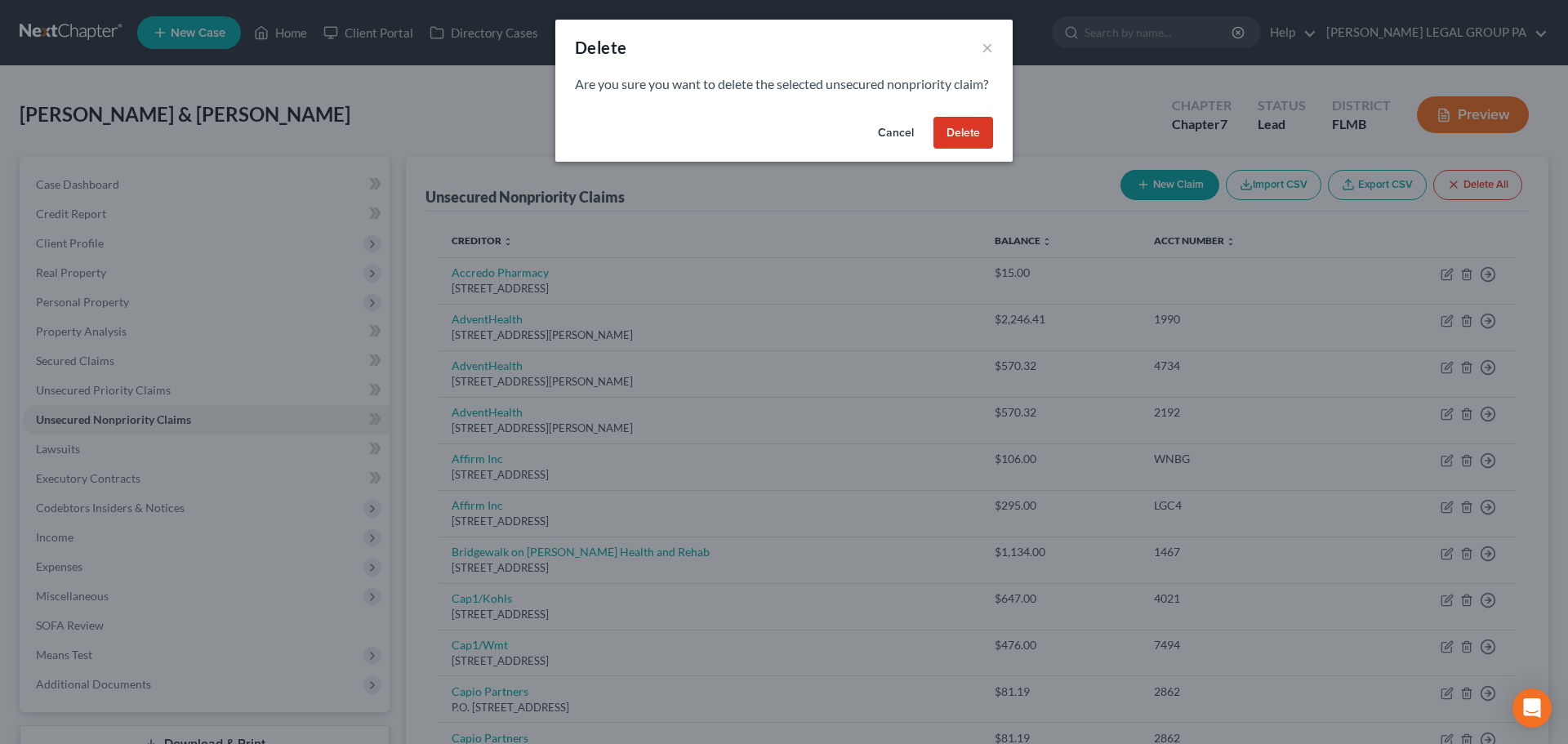
click at [965, 149] on button "Delete" at bounding box center [963, 133] width 60 height 32
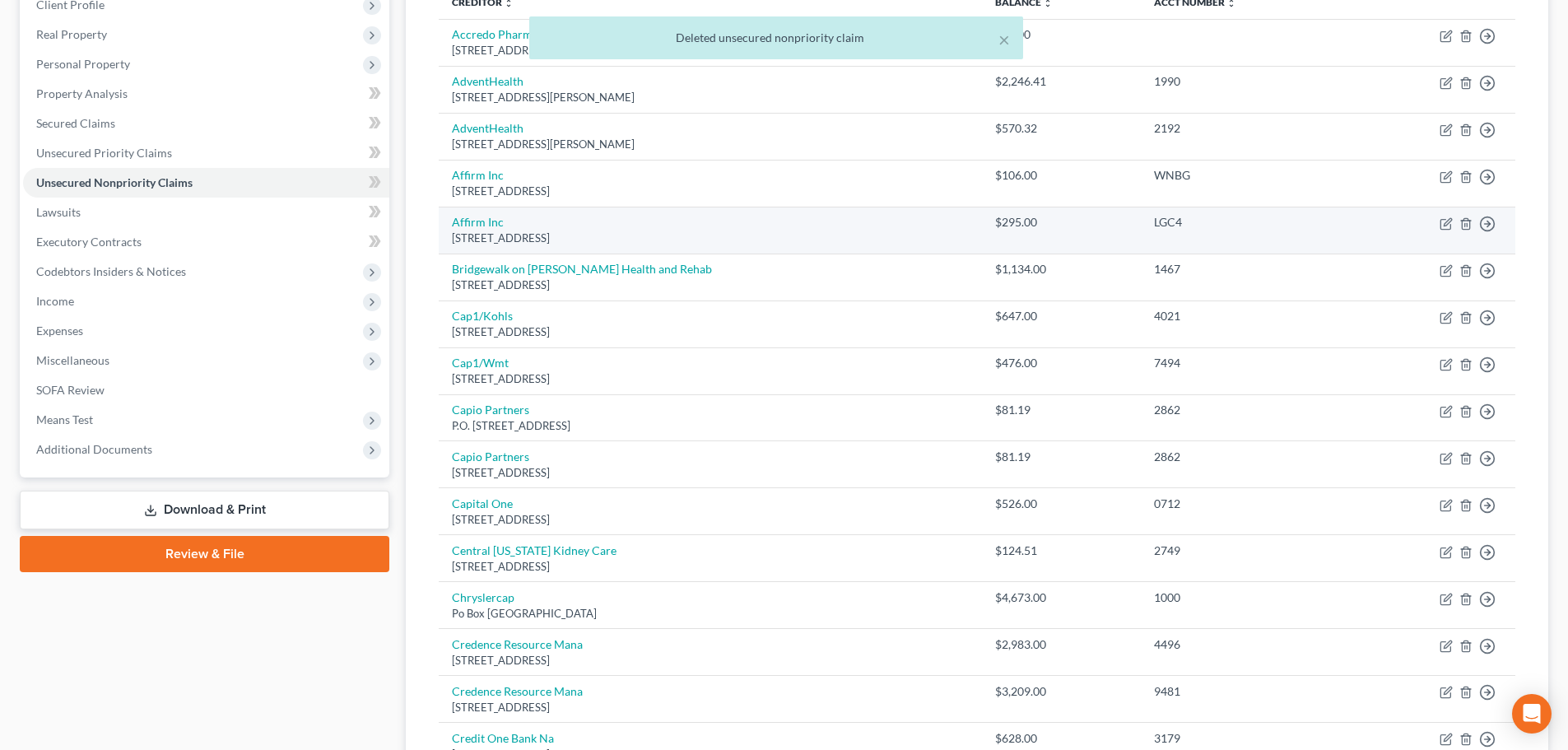
scroll to position [246, 0]
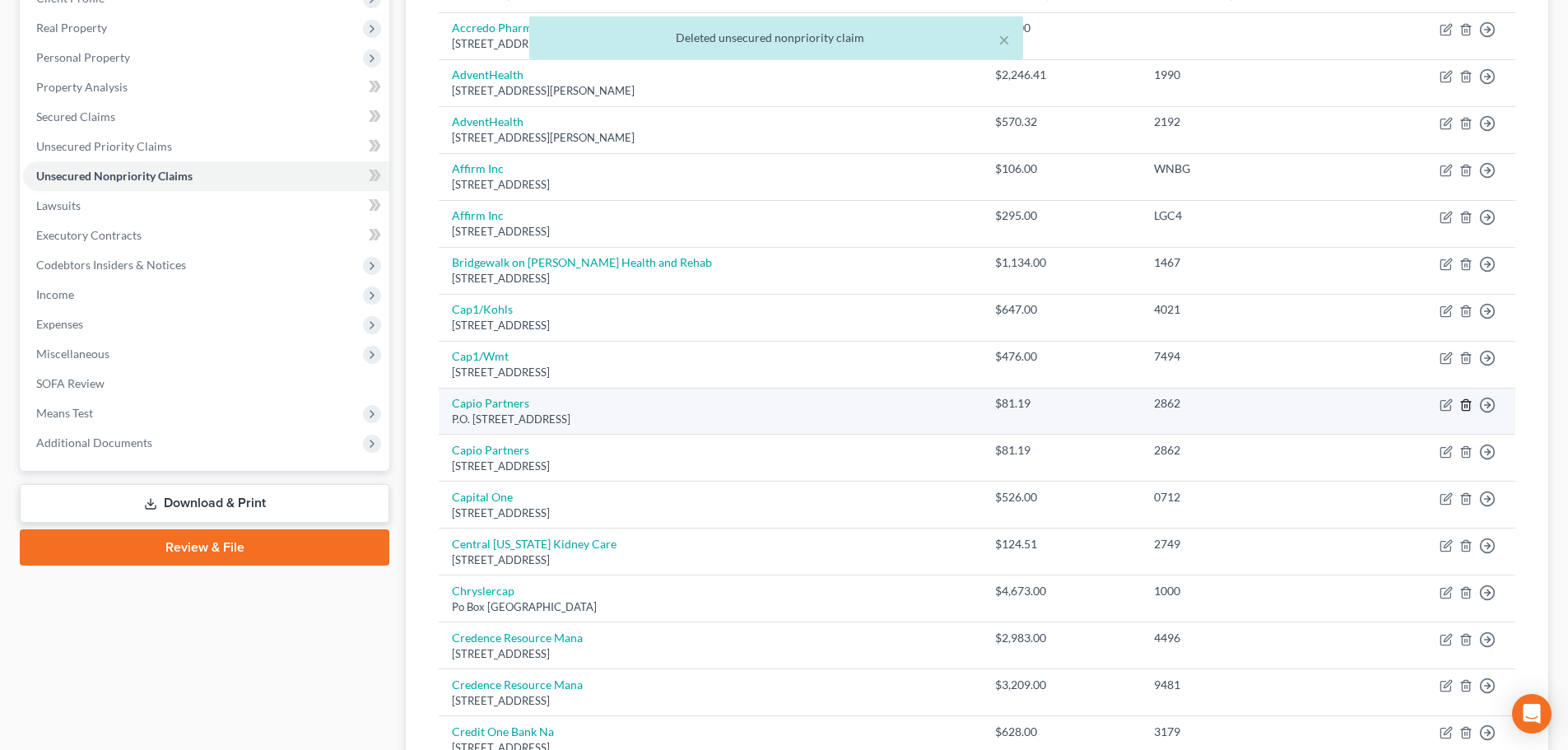
click at [1462, 400] on icon "button" at bounding box center [1466, 405] width 13 height 13
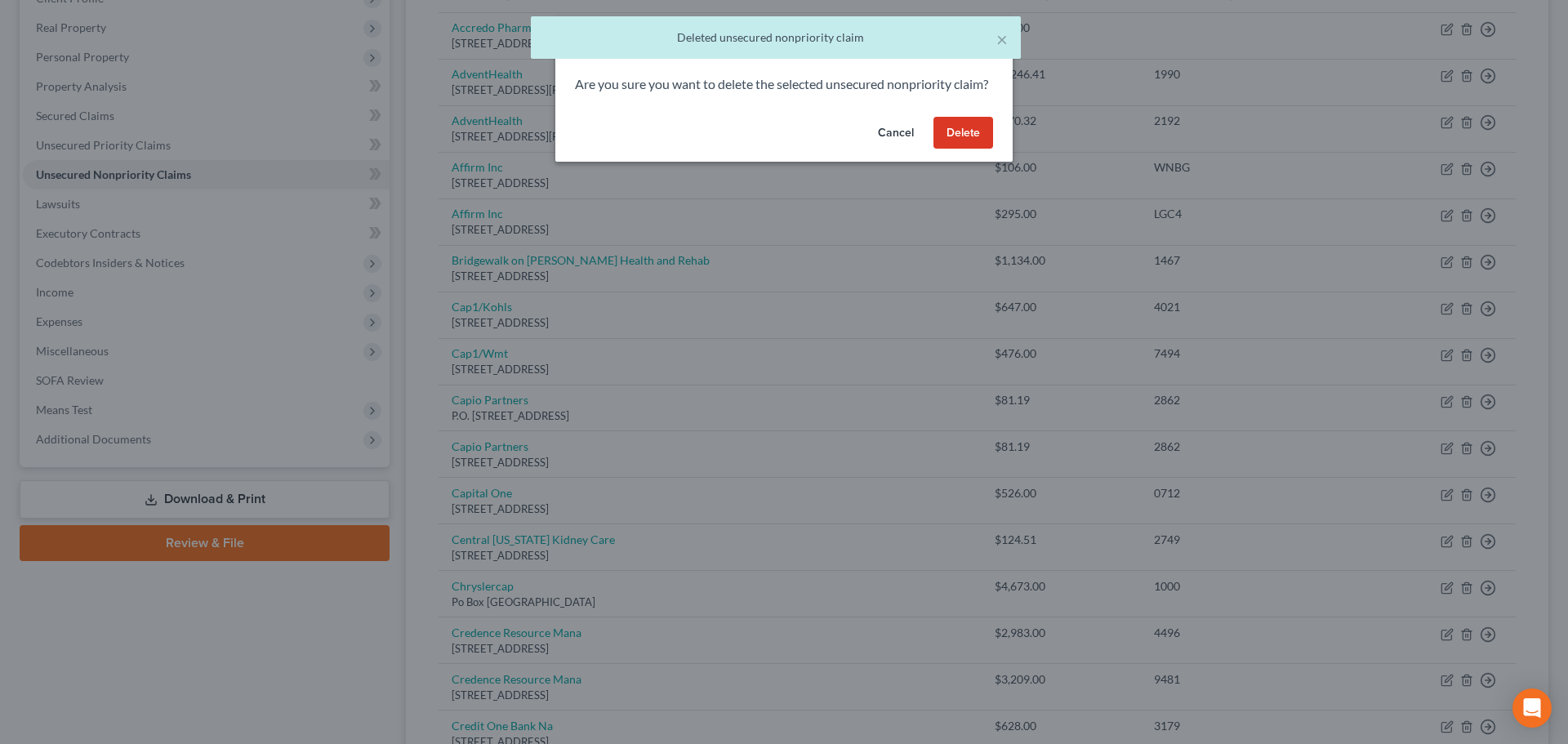
click at [966, 147] on button "Delete" at bounding box center [963, 133] width 60 height 32
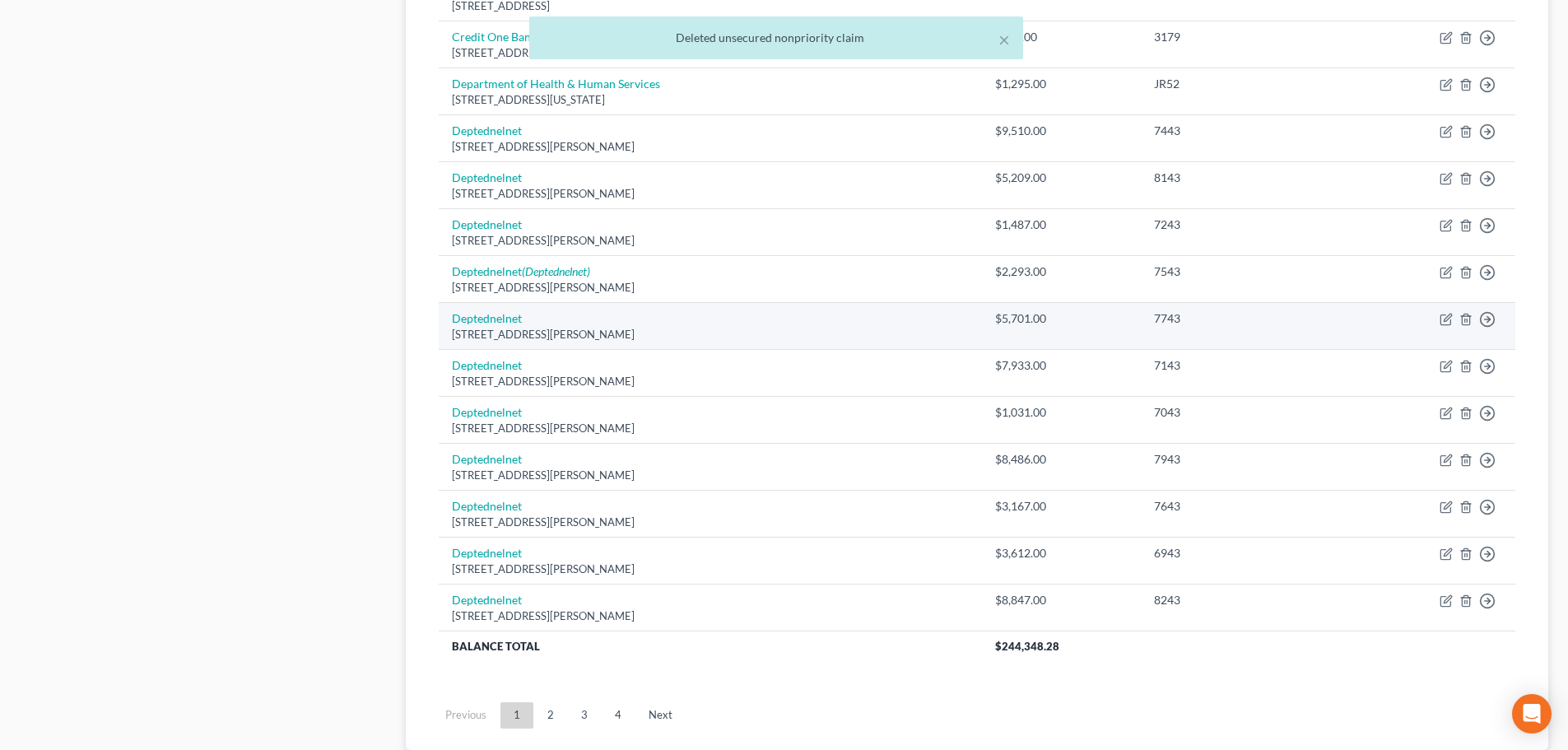
scroll to position [905, 0]
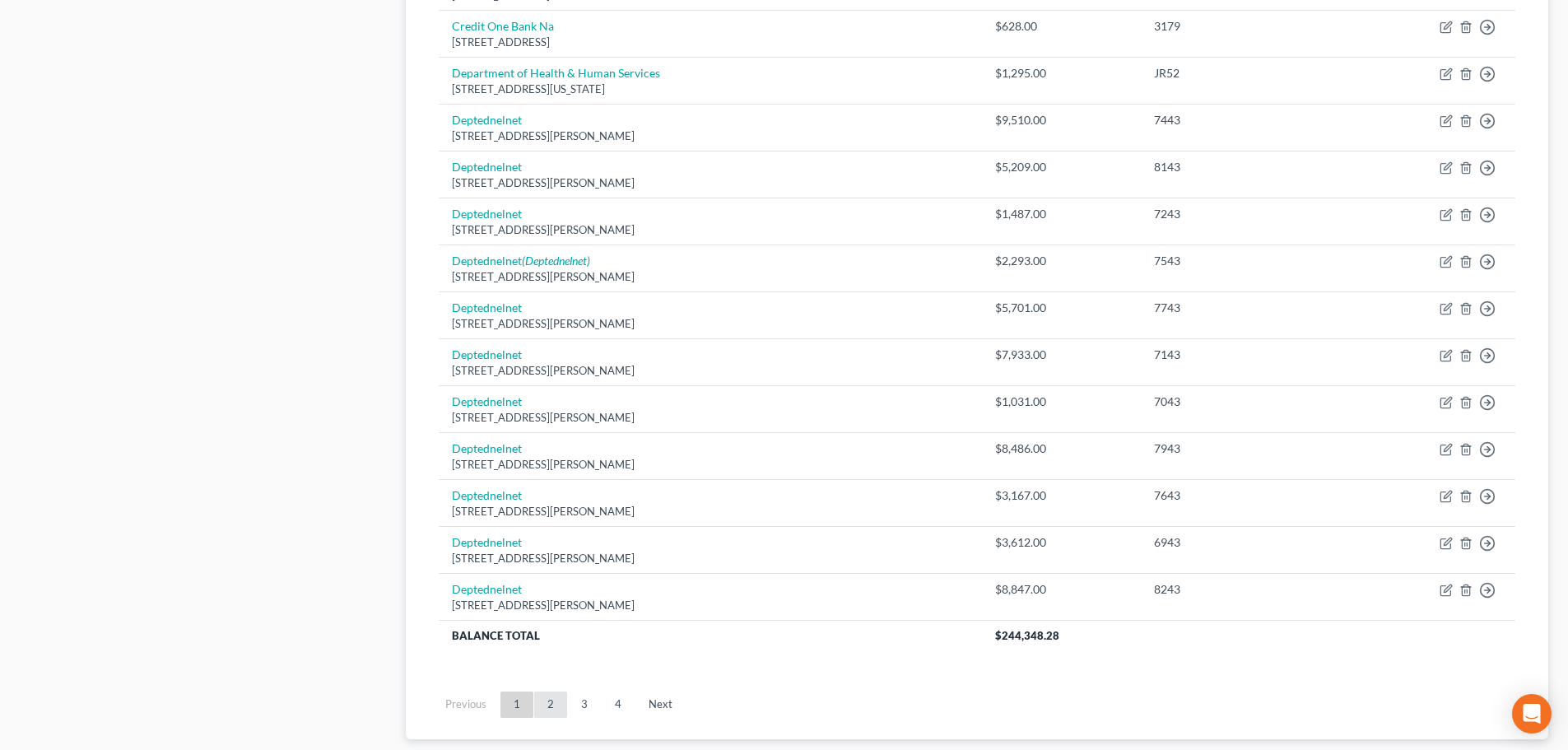
click at [553, 704] on link "2" at bounding box center [551, 704] width 33 height 26
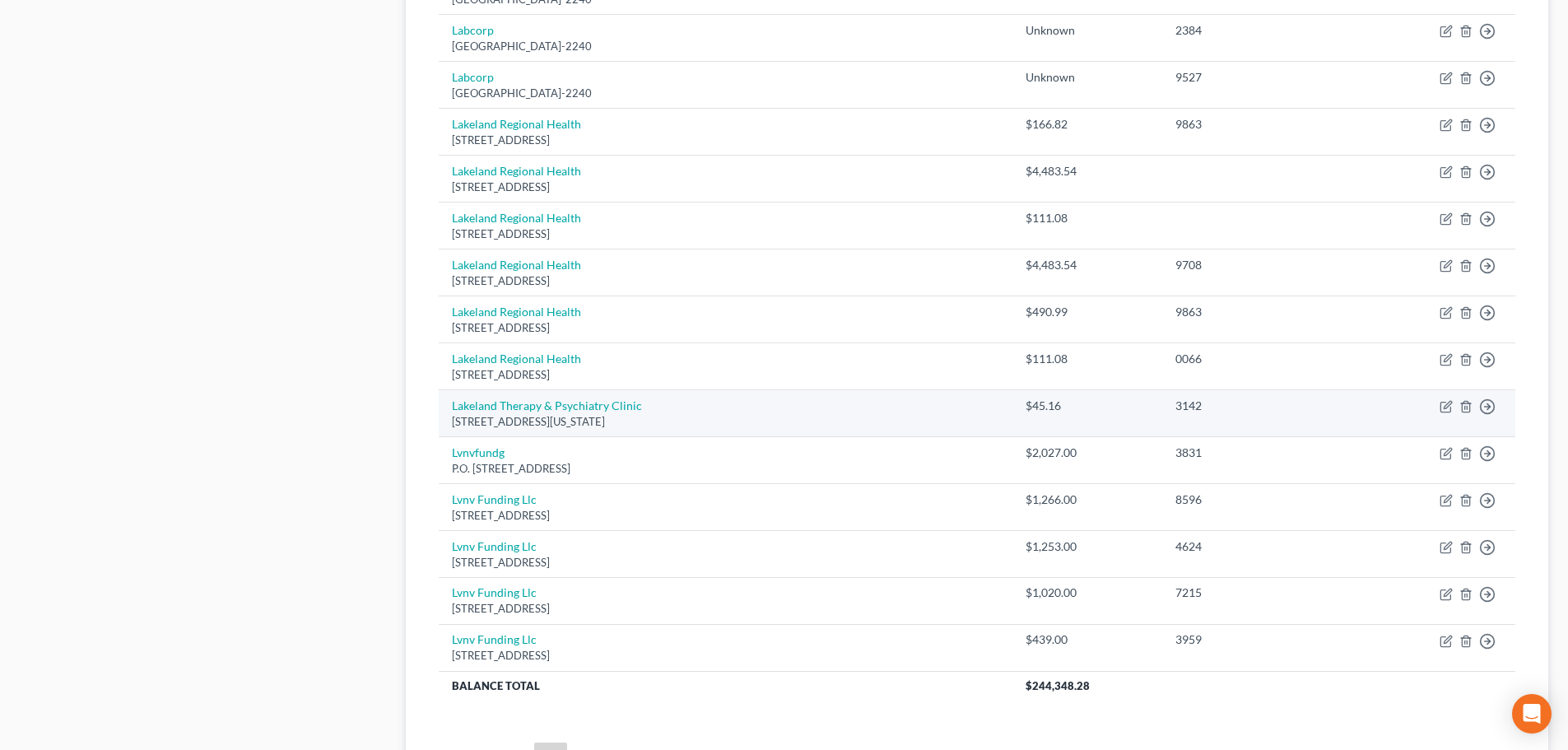
scroll to position [988, 0]
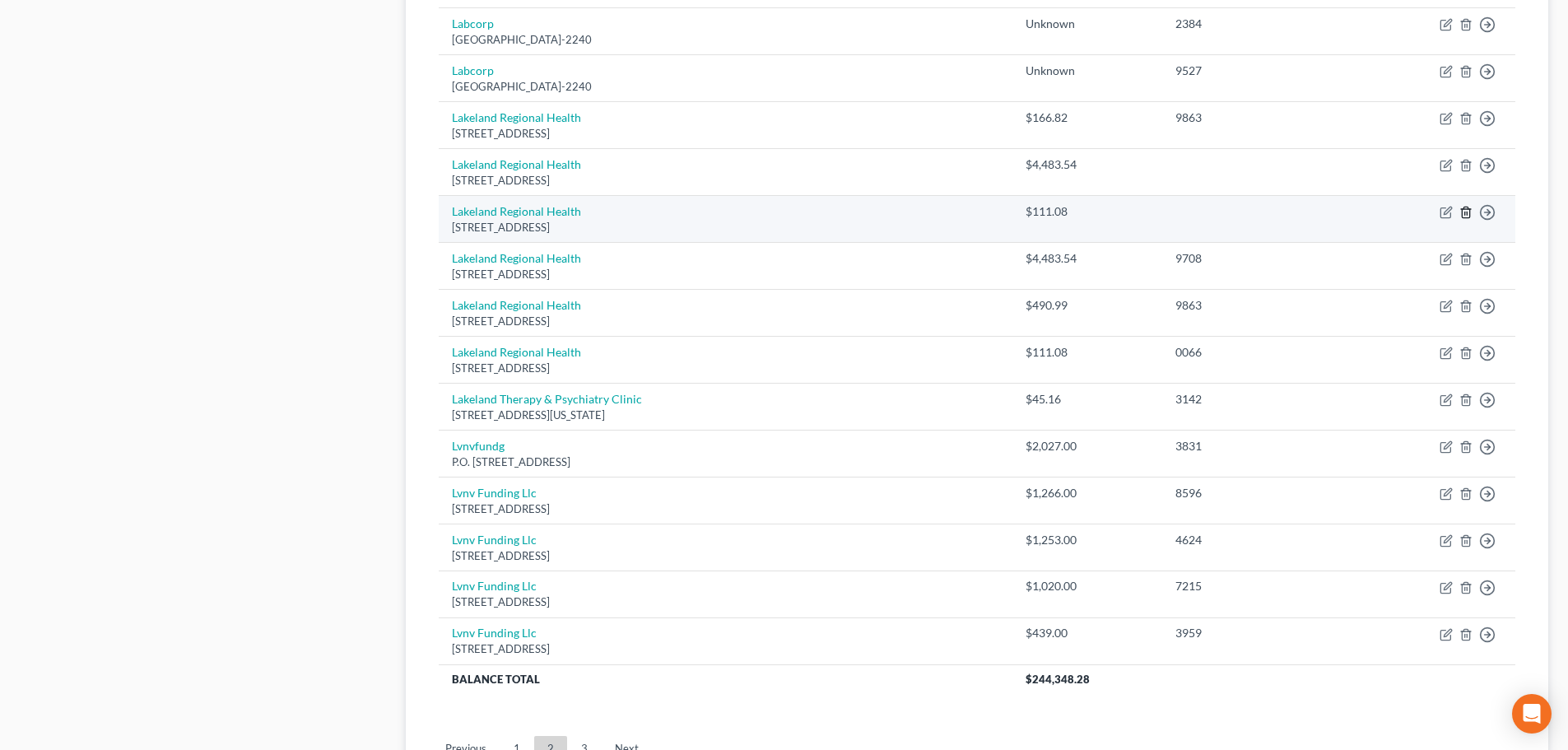
click at [1471, 215] on icon "button" at bounding box center [1466, 212] width 13 height 13
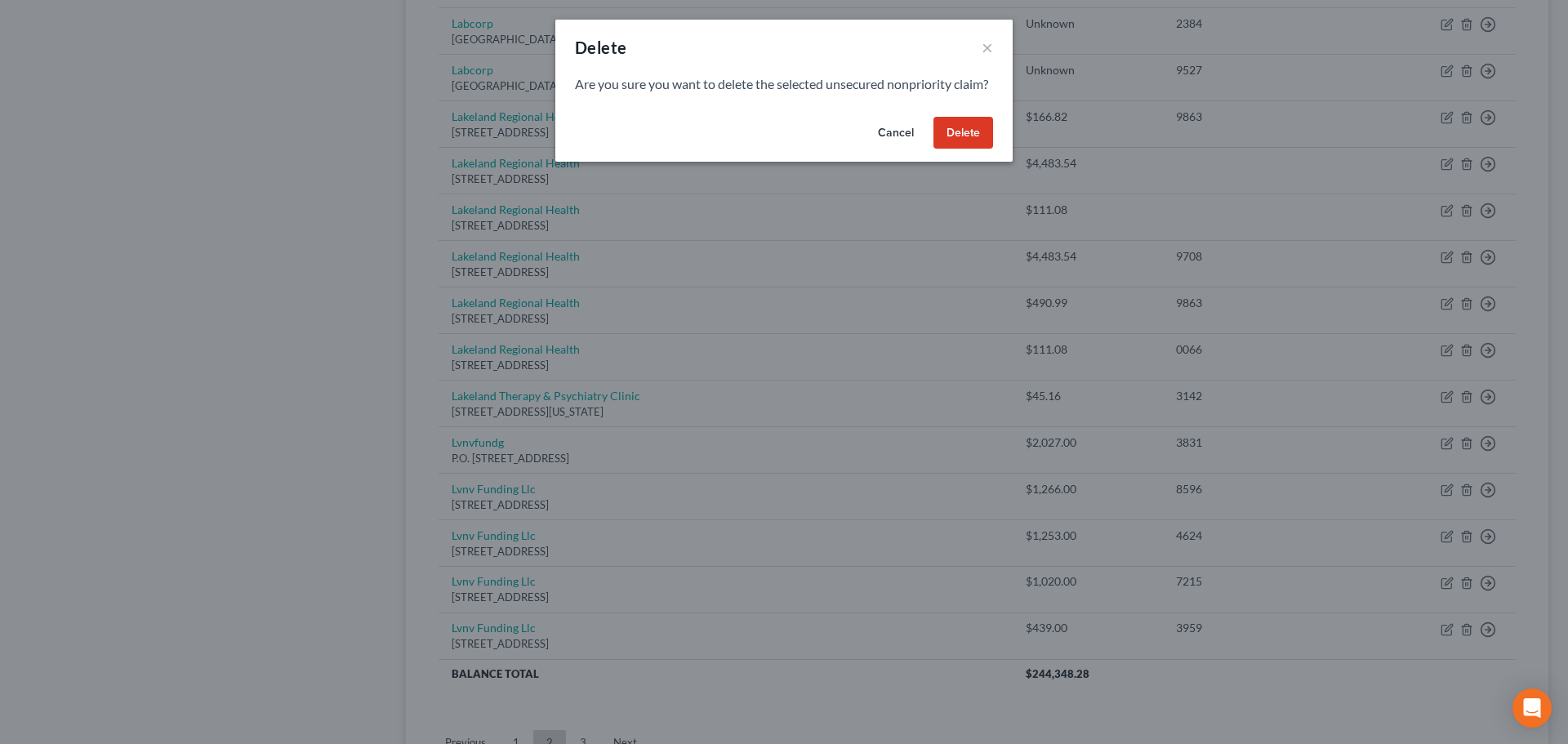
click at [961, 147] on button "Delete" at bounding box center [963, 133] width 60 height 32
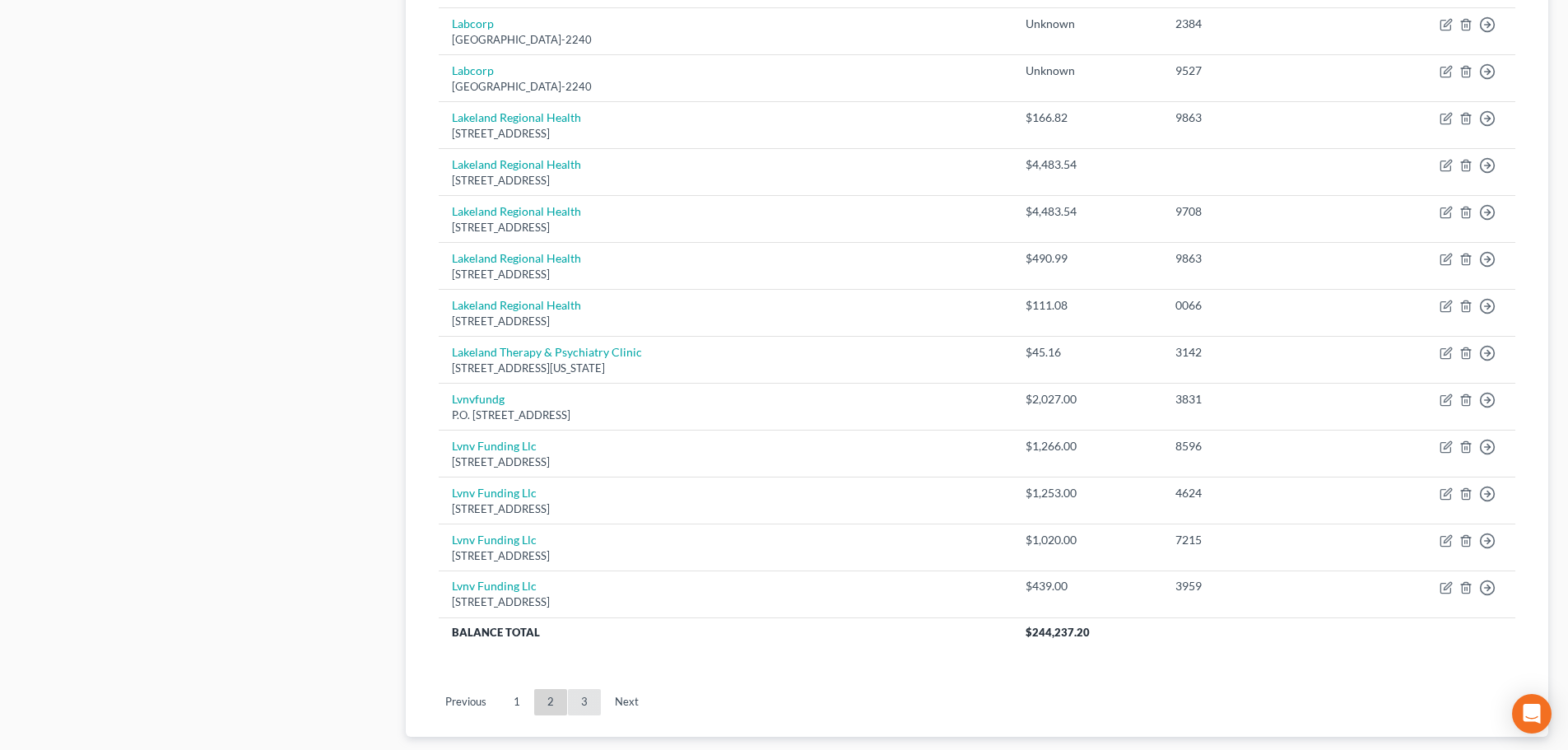
click at [574, 707] on link "3" at bounding box center [584, 701] width 33 height 26
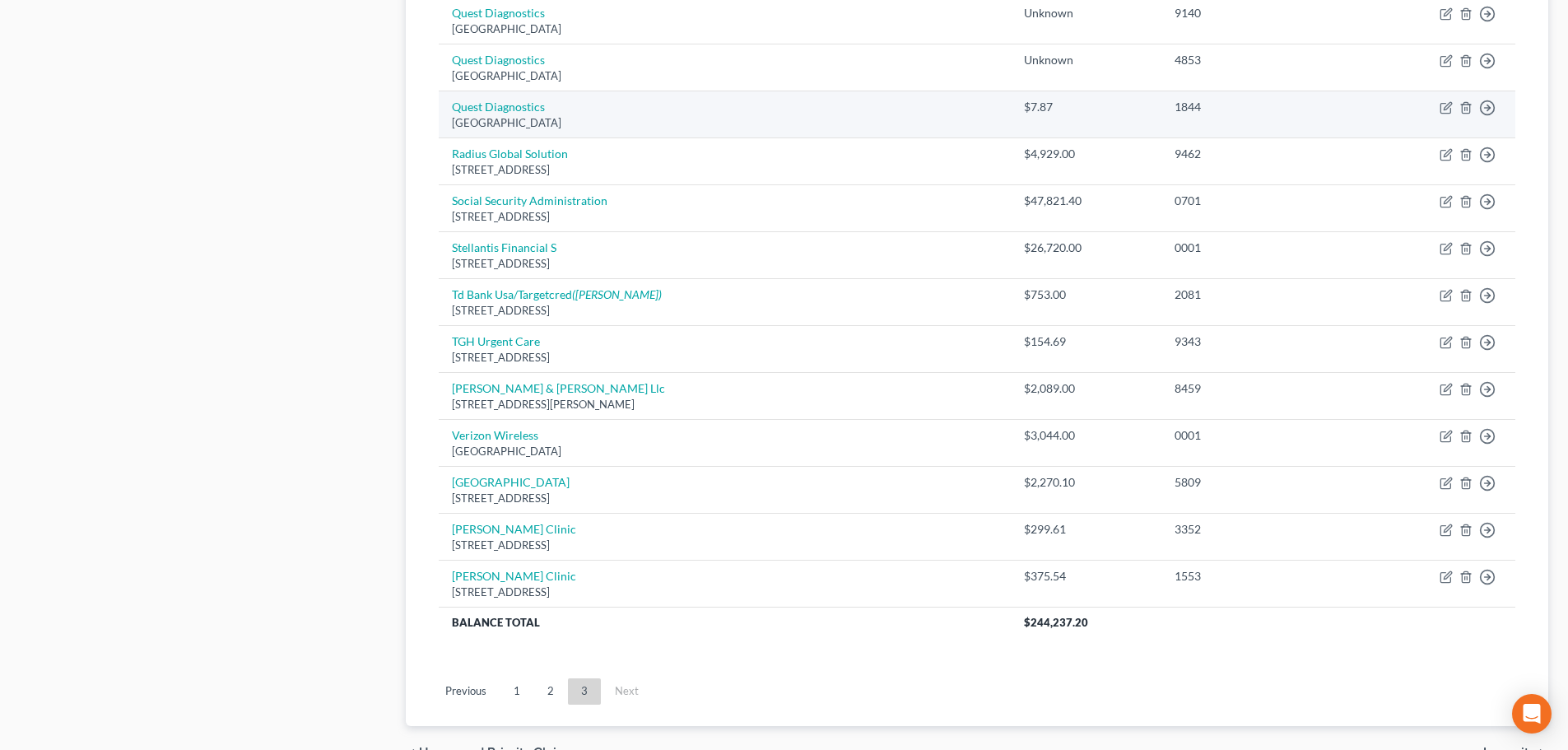
scroll to position [996, 0]
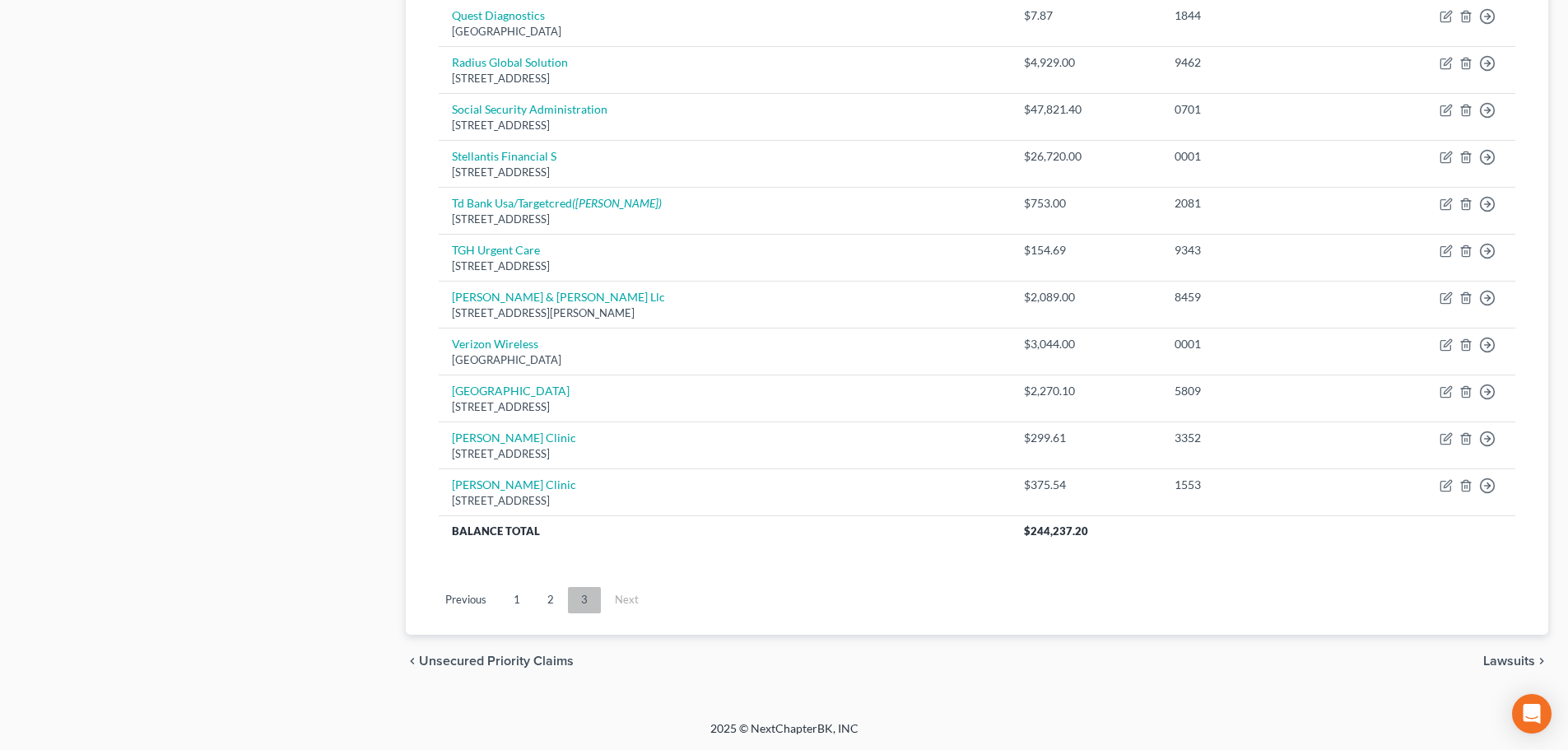
click at [582, 605] on link "3" at bounding box center [584, 599] width 33 height 26
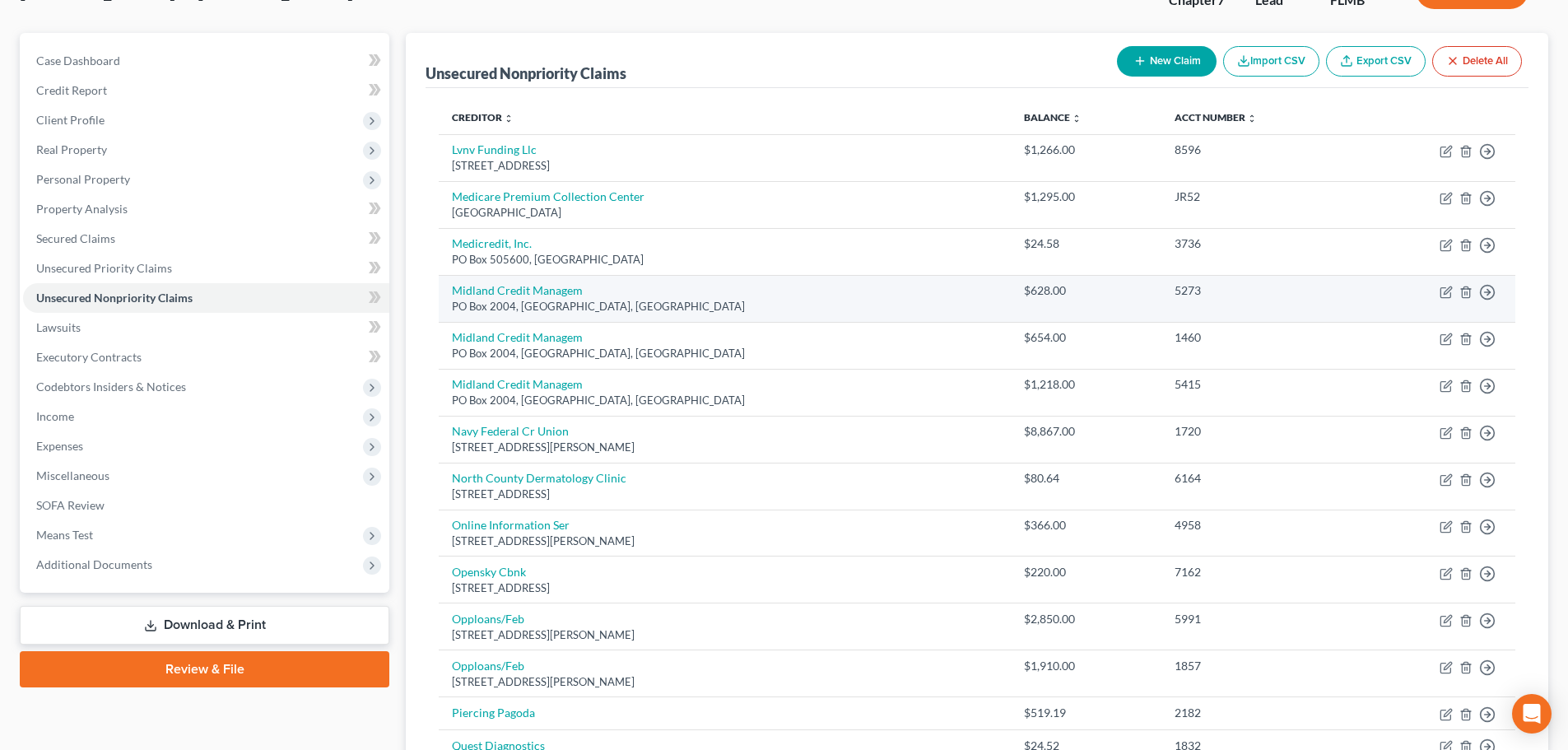
scroll to position [0, 0]
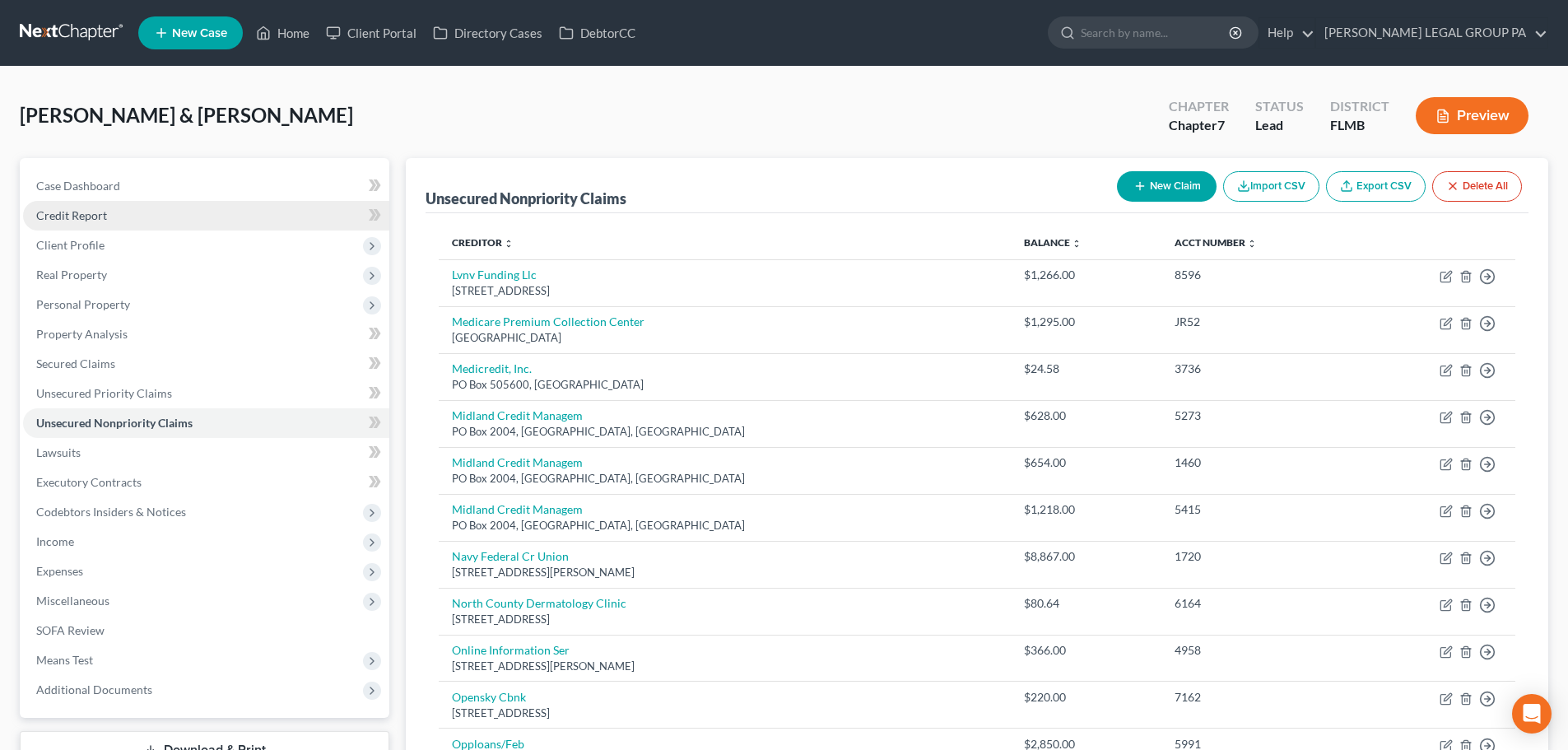
click at [120, 212] on link "Credit Report" at bounding box center [206, 215] width 367 height 30
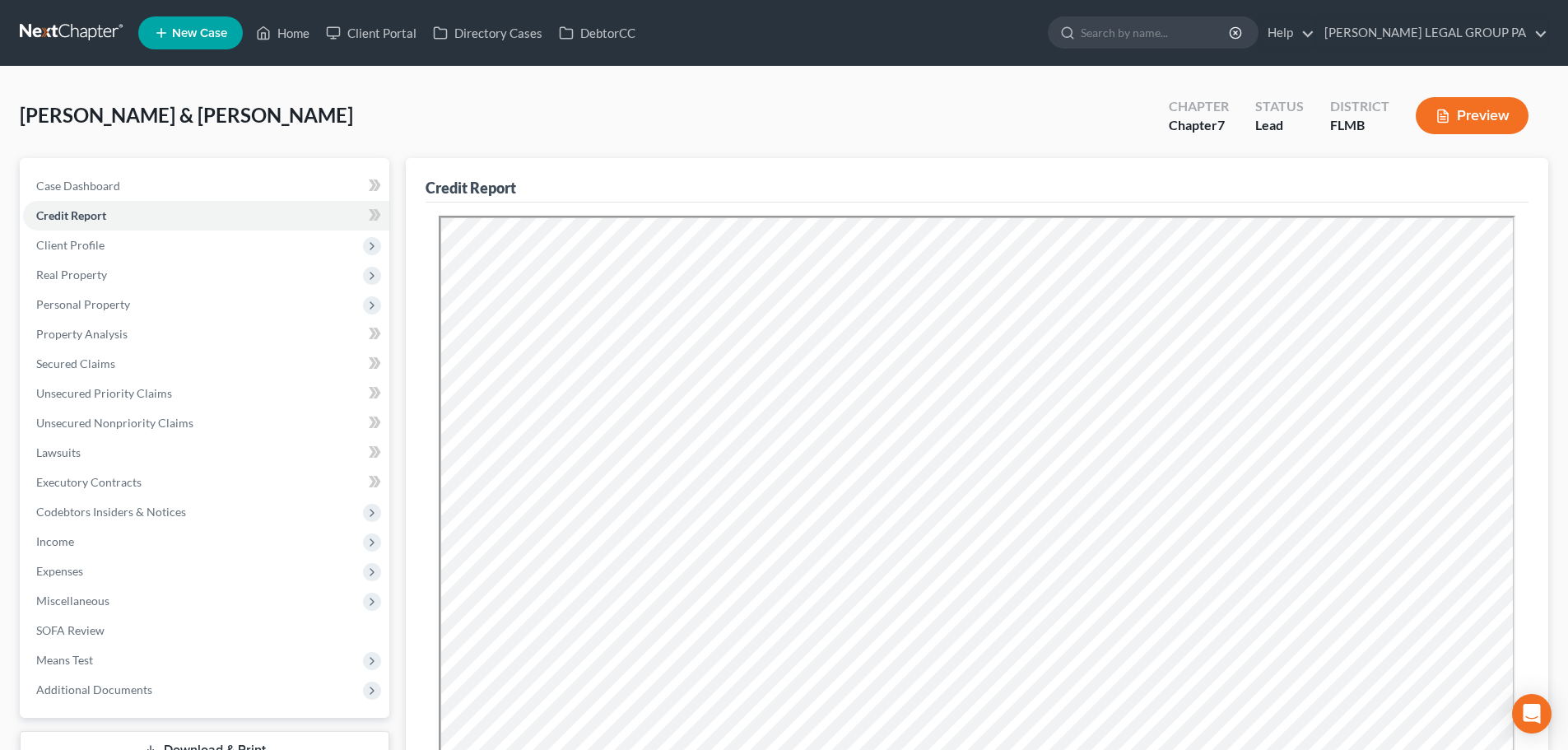
click at [68, 44] on link at bounding box center [73, 33] width 106 height 30
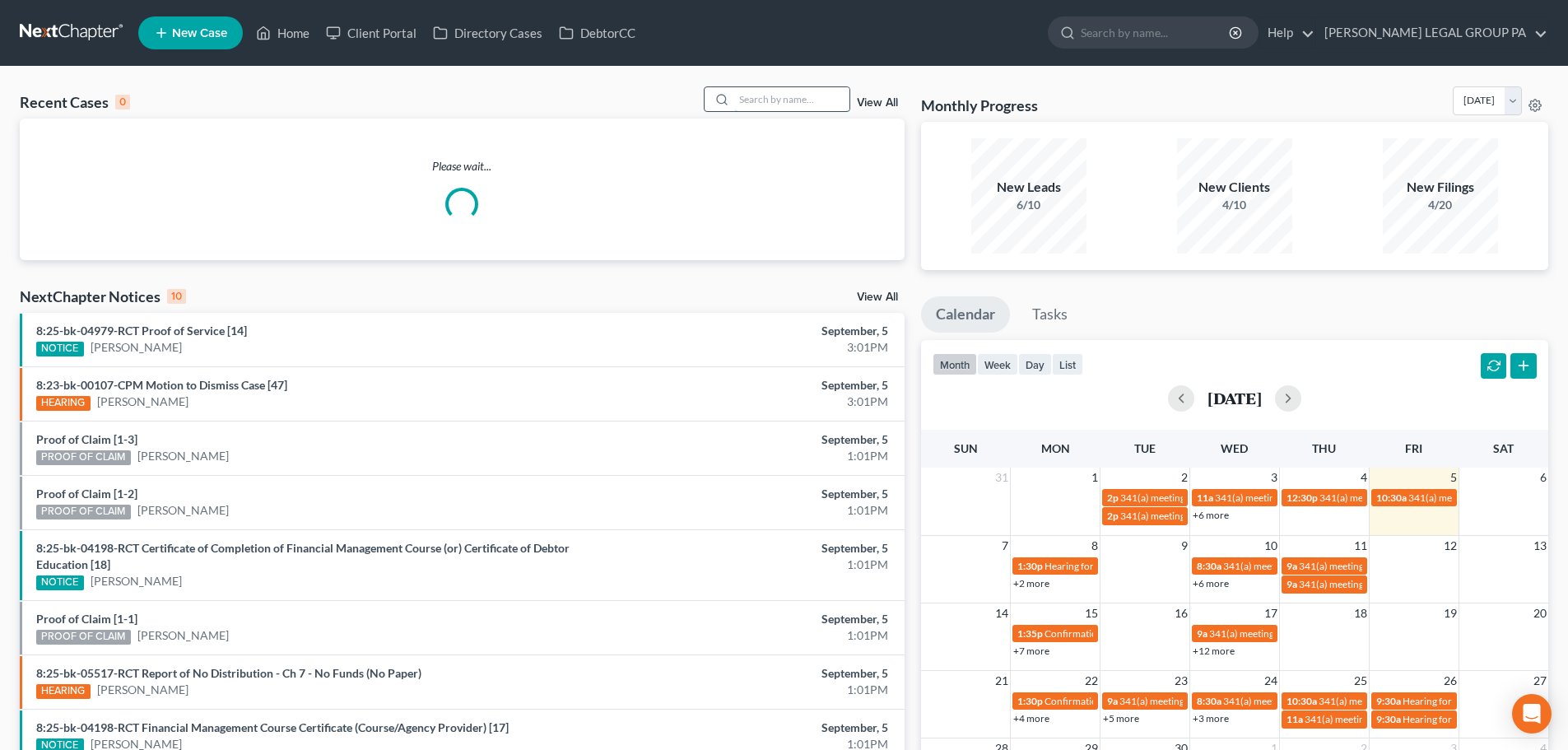
click at [830, 93] on input "search" at bounding box center [792, 99] width 115 height 24
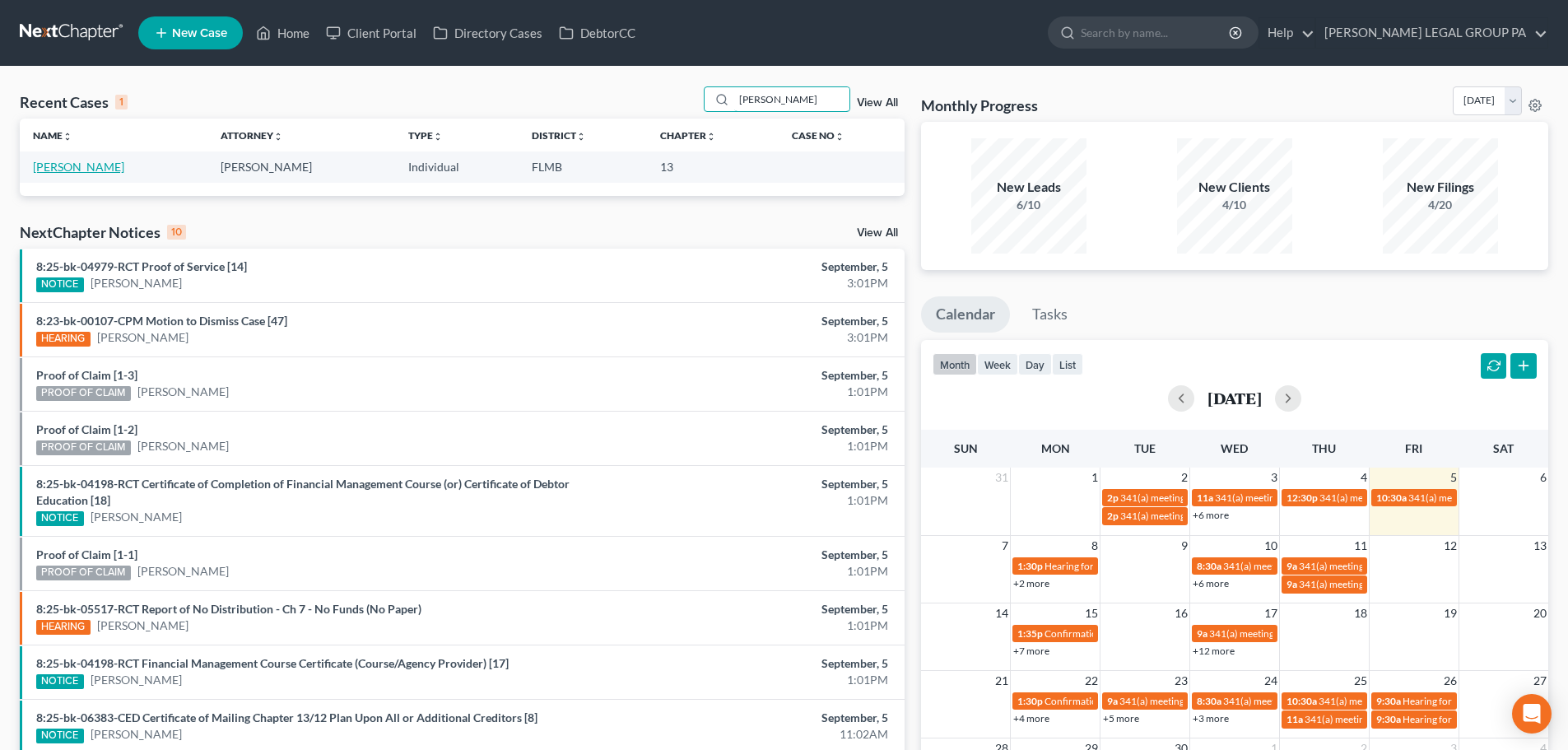
type input "mclaughlin"
click at [84, 165] on link "[PERSON_NAME]" at bounding box center [78, 166] width 91 height 14
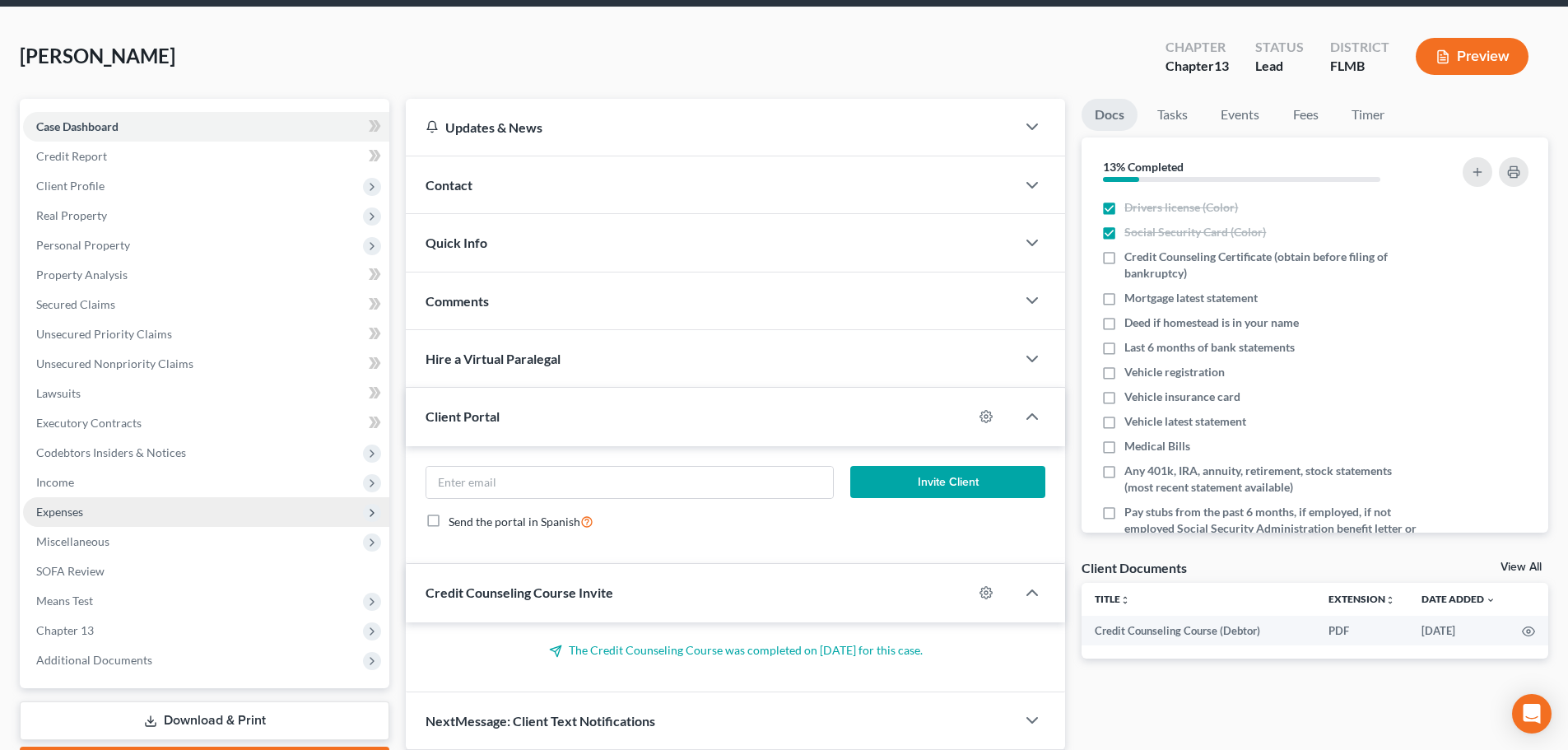
scroll to position [154, 0]
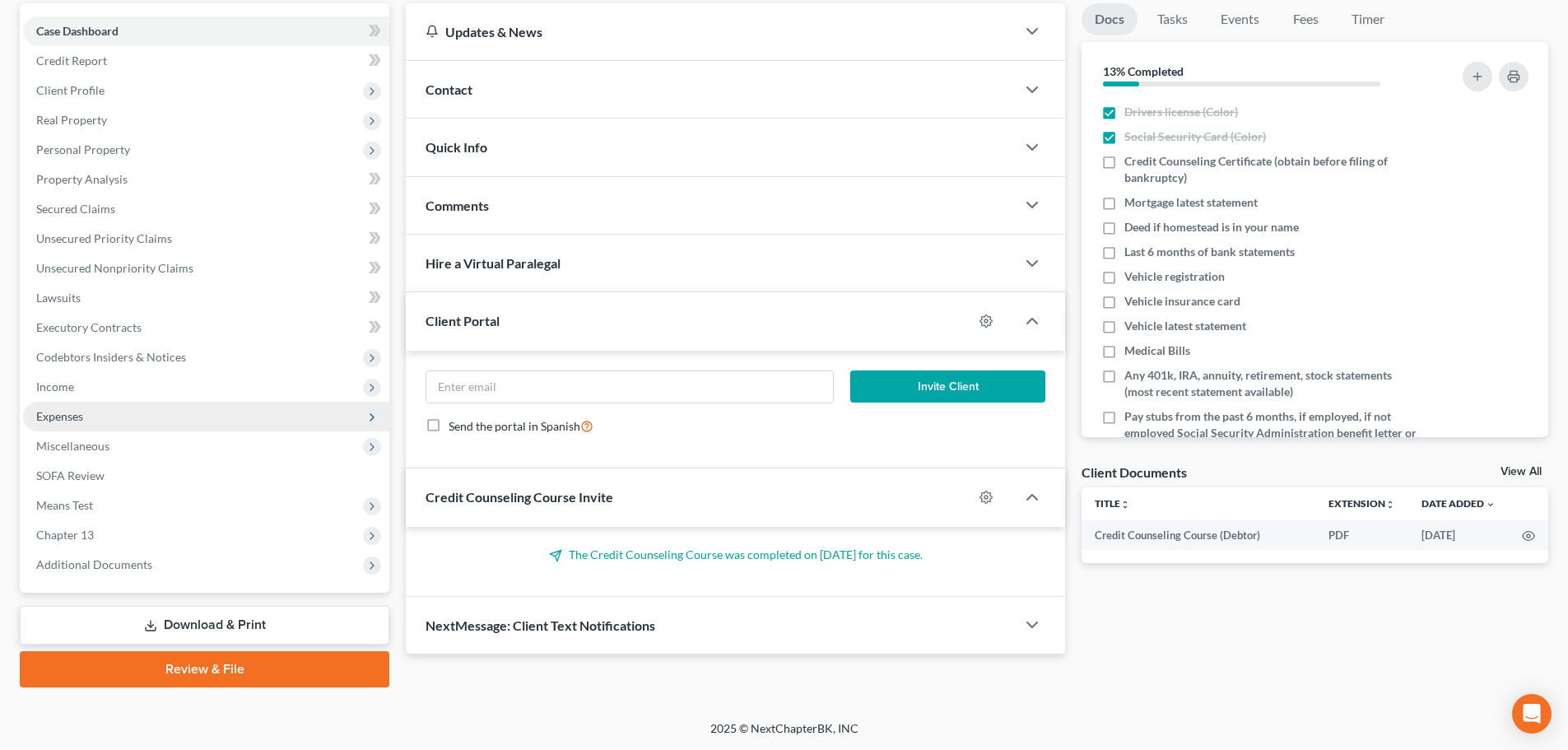
click at [56, 417] on span "Expenses" at bounding box center [59, 415] width 47 height 14
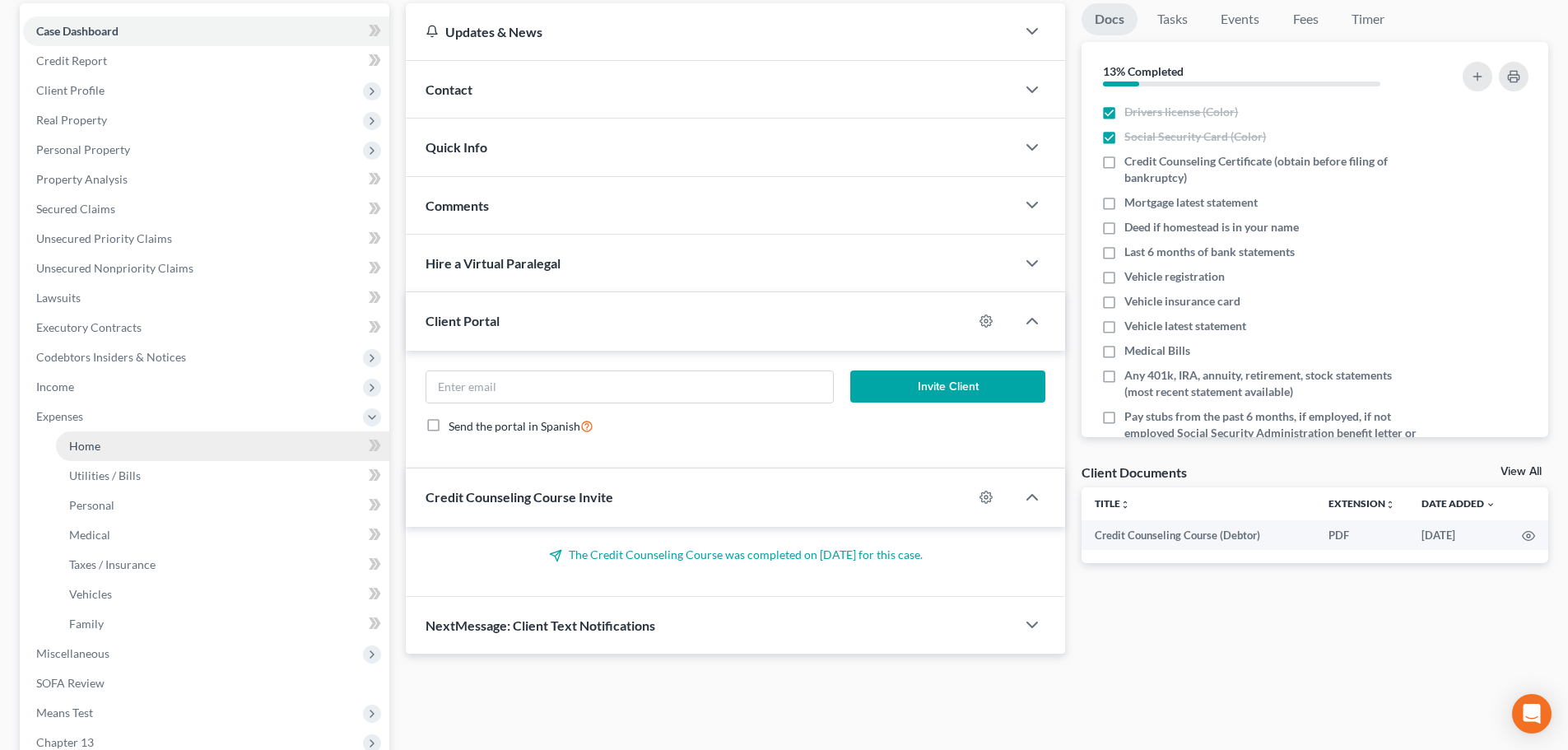
click at [93, 443] on span "Home" at bounding box center [84, 445] width 32 height 14
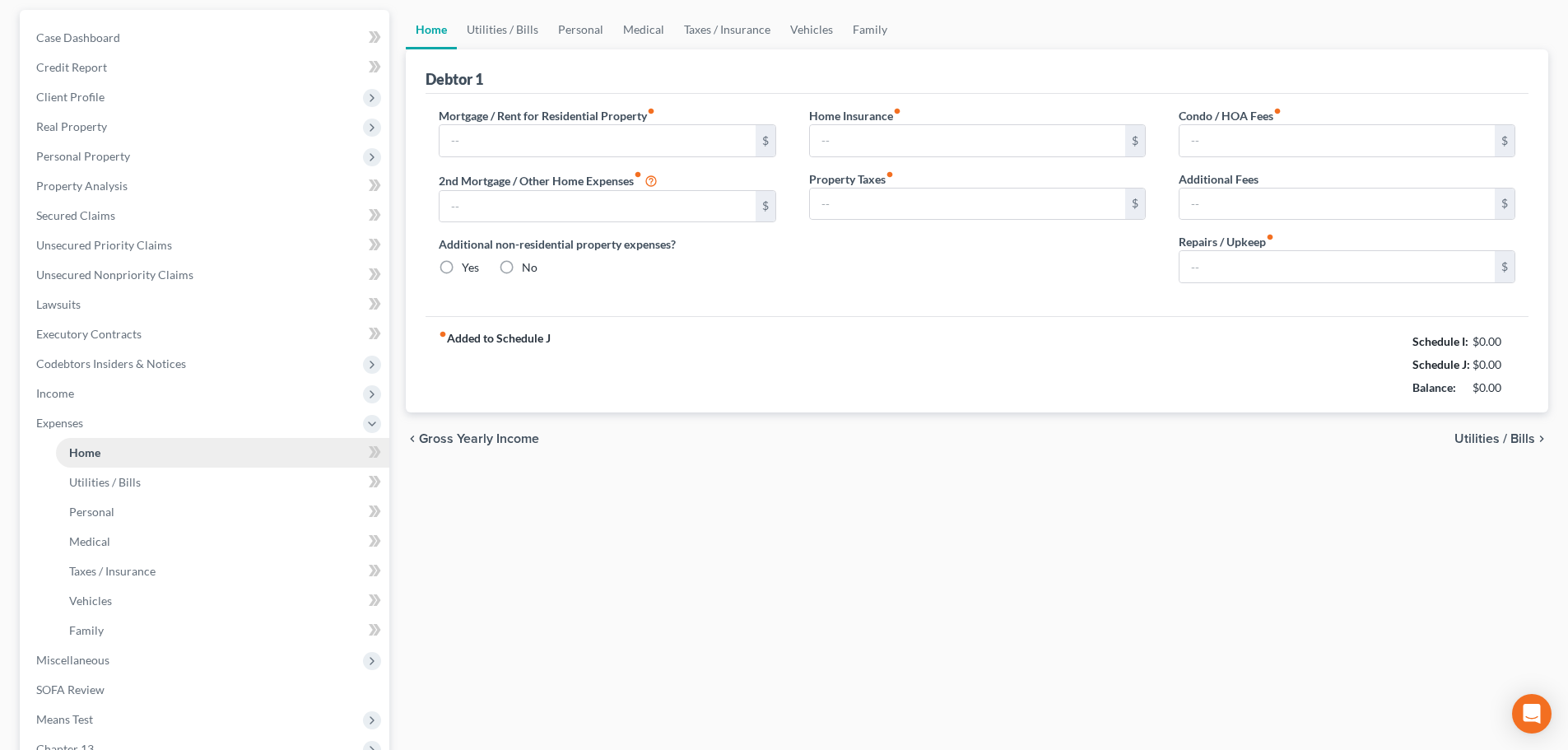
type input "0.00"
radio input "true"
type input "0.00"
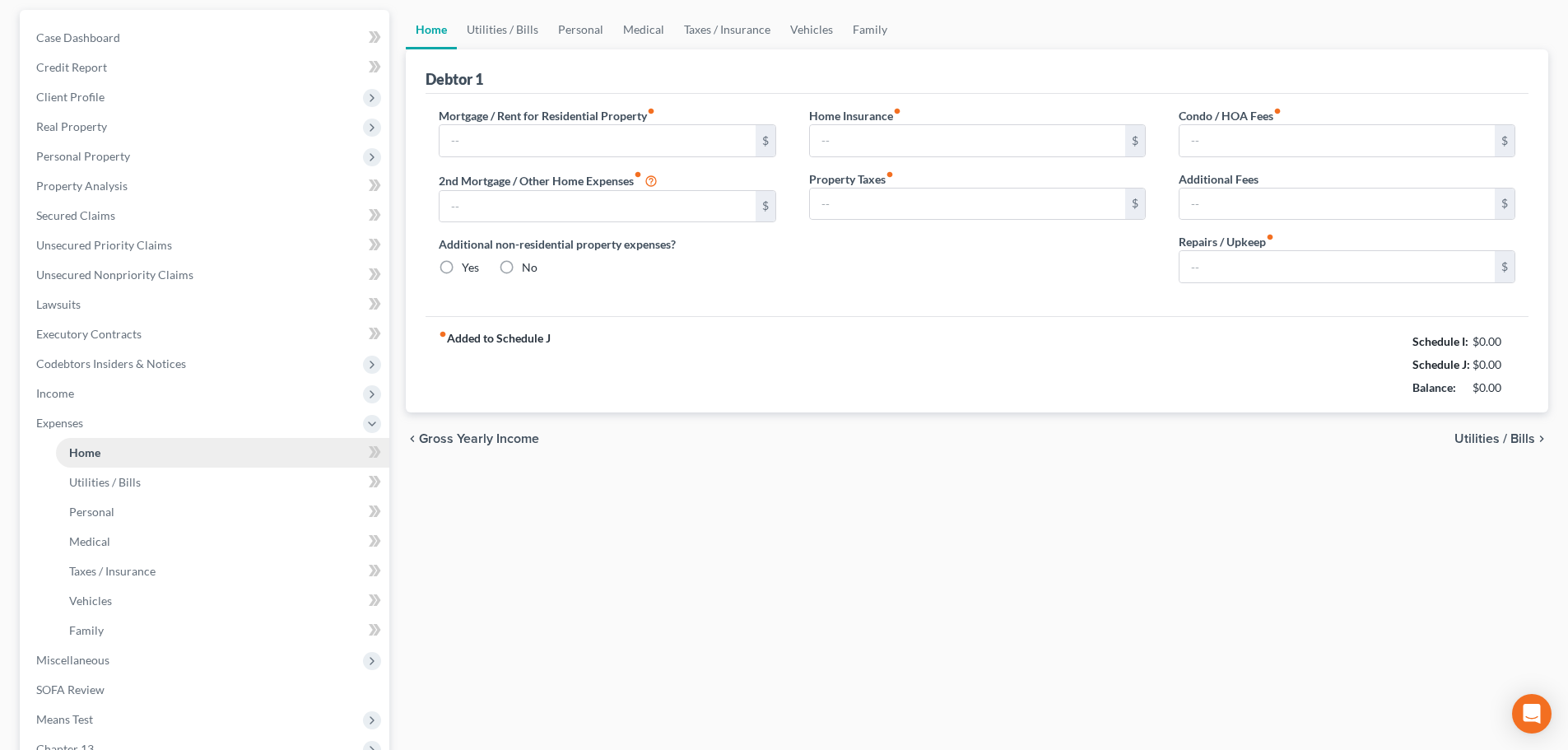
type input "0.00"
type input "150.00"
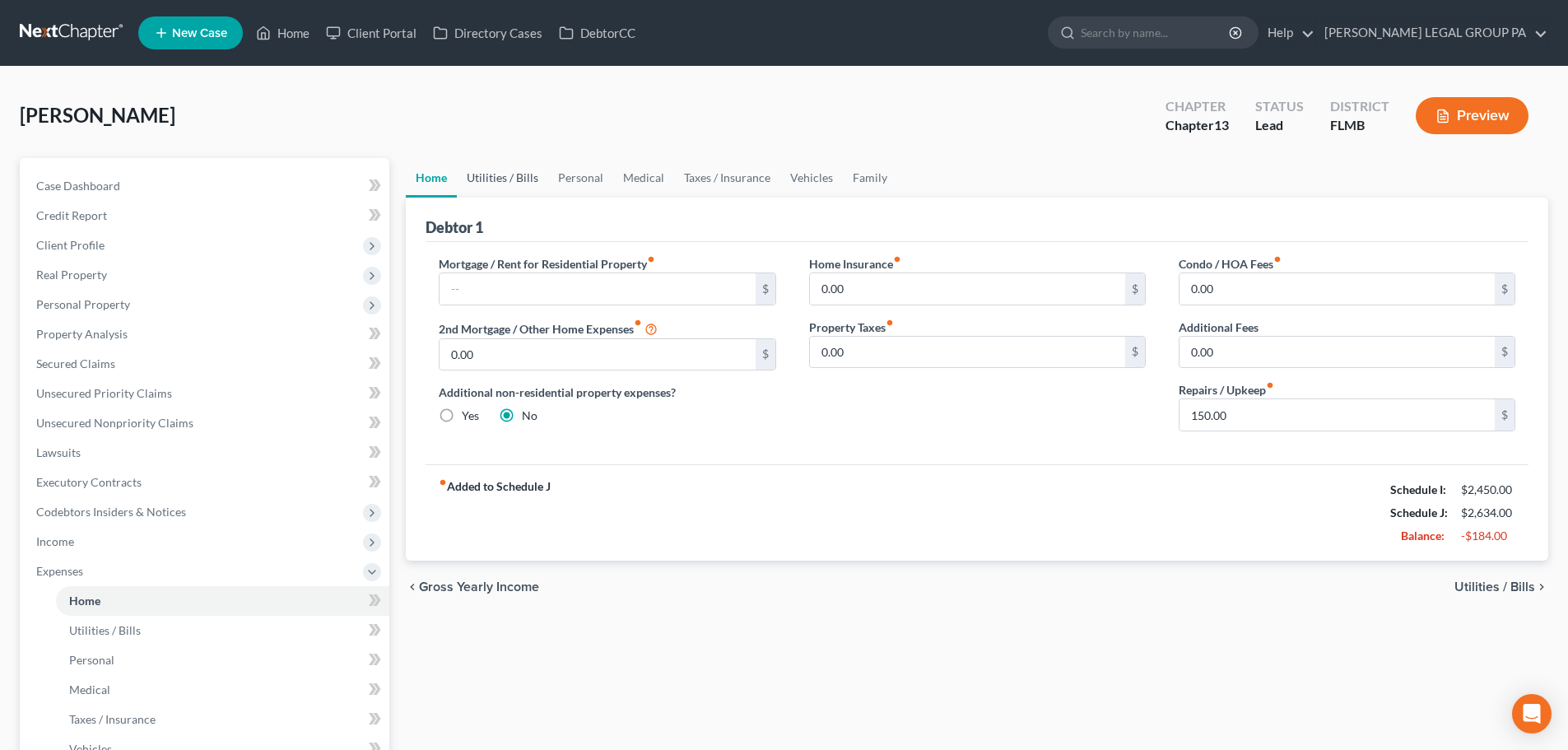
click at [491, 179] on link "Utilities / Bills" at bounding box center [502, 177] width 91 height 39
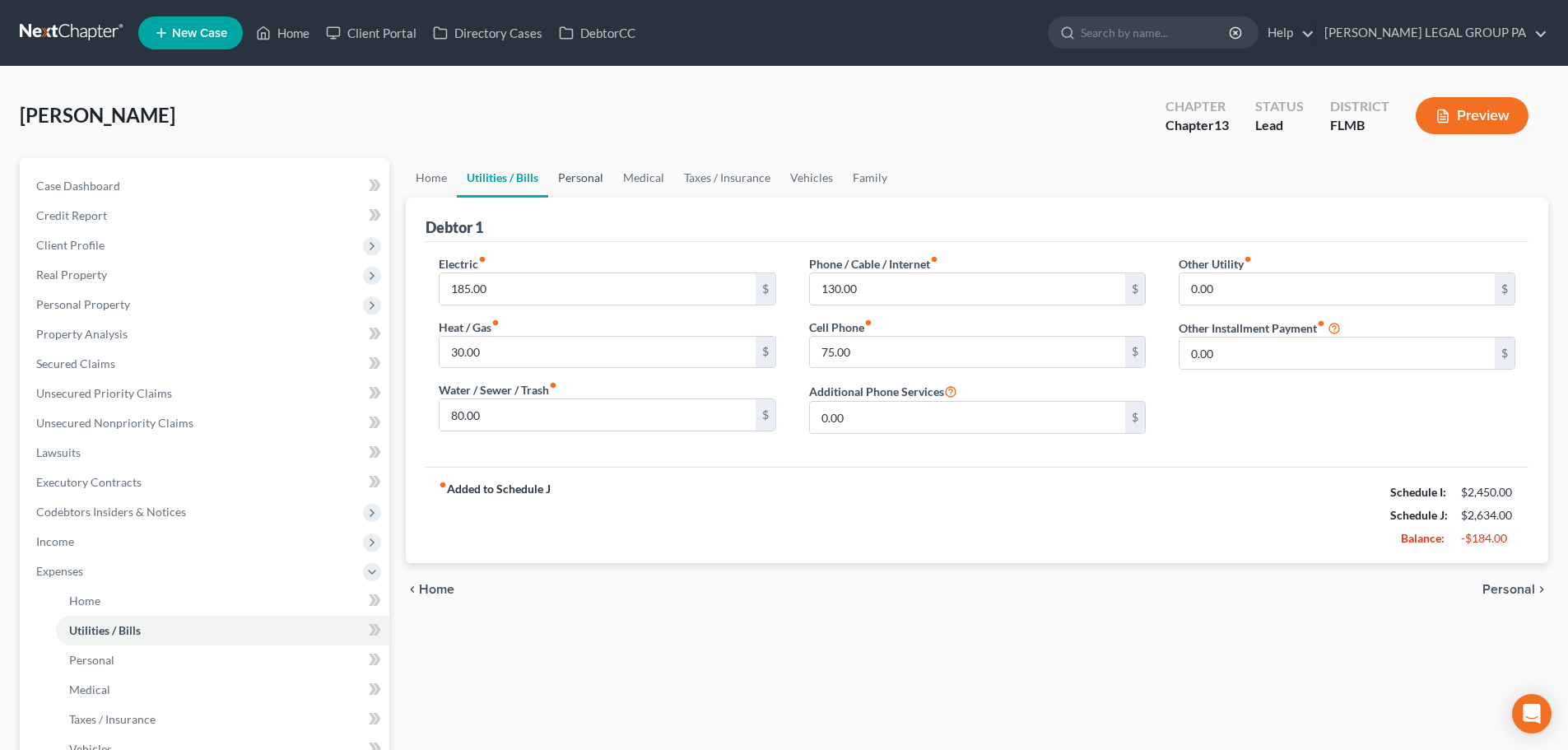
click at [584, 174] on link "Personal" at bounding box center [581, 177] width 65 height 39
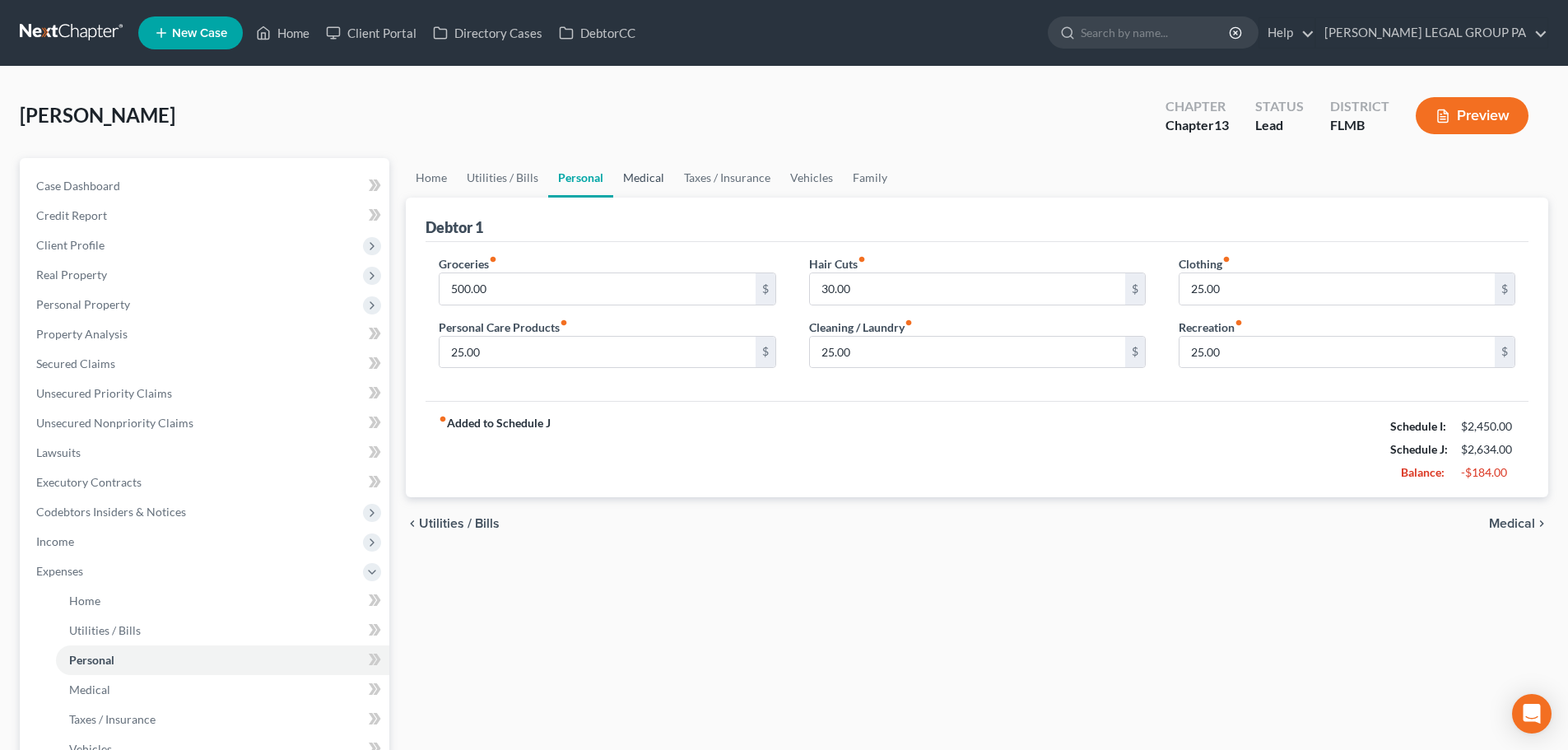
click at [653, 180] on link "Medical" at bounding box center [643, 177] width 60 height 39
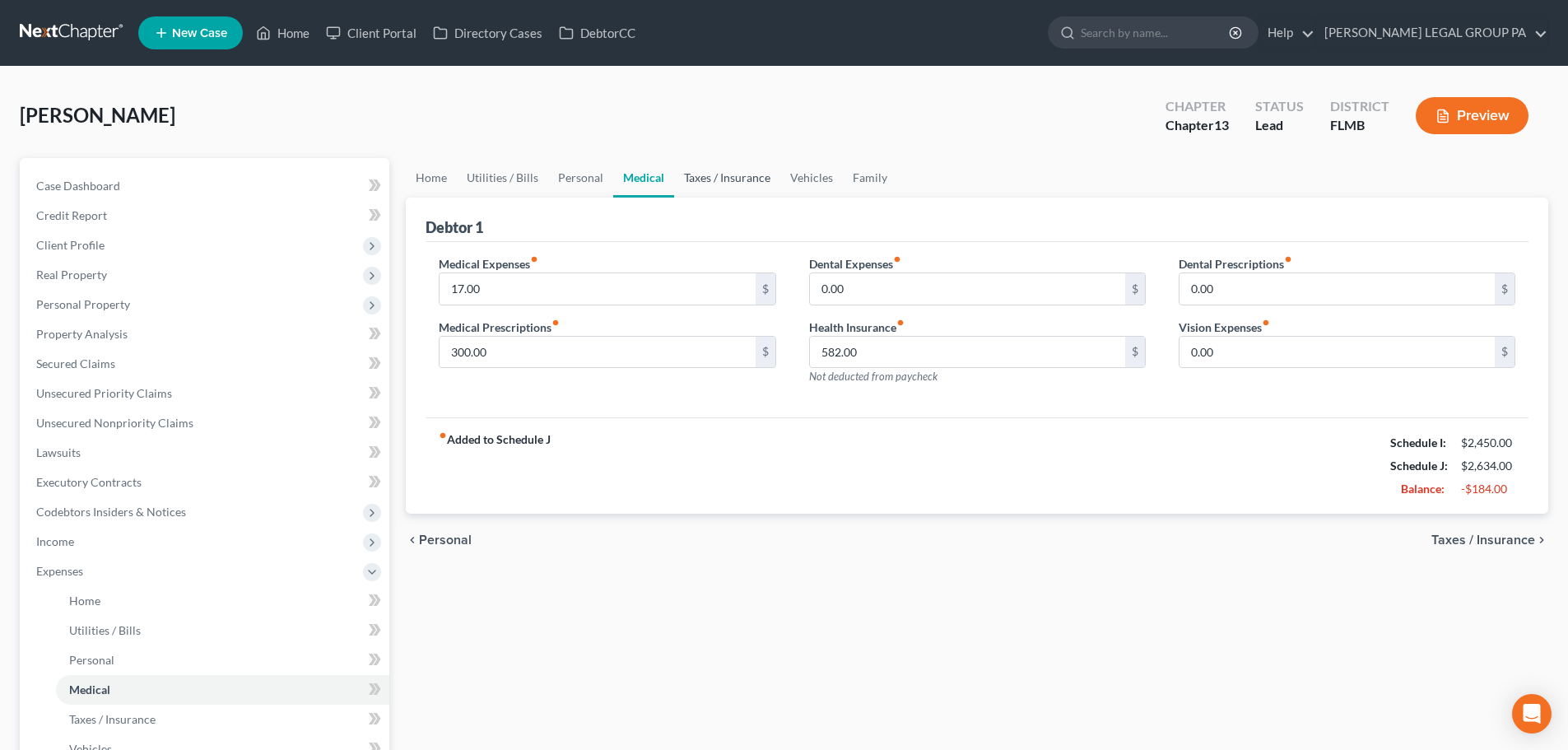
click at [735, 182] on link "Taxes / Insurance" at bounding box center [727, 177] width 107 height 39
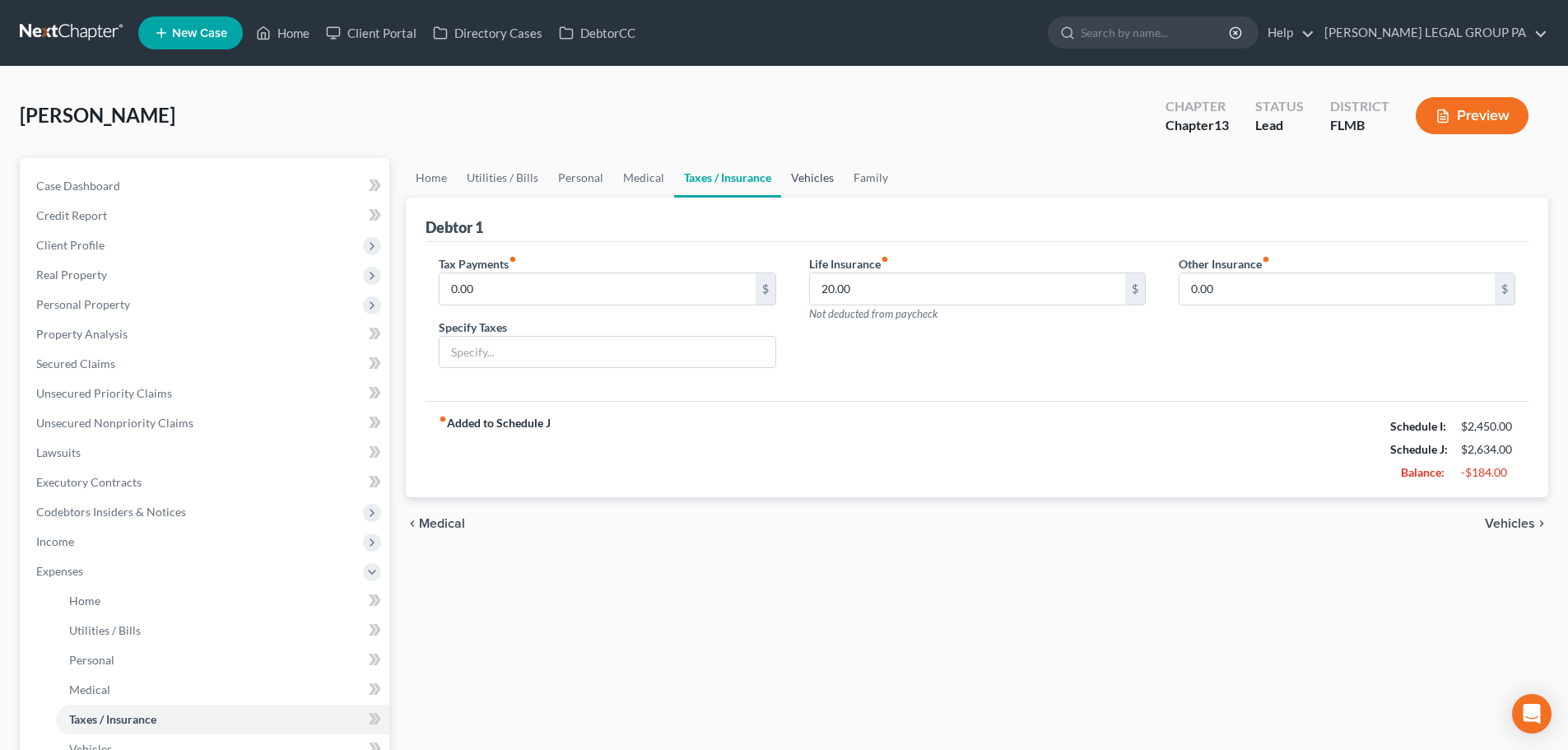
click at [820, 175] on link "Vehicles" at bounding box center [812, 177] width 62 height 39
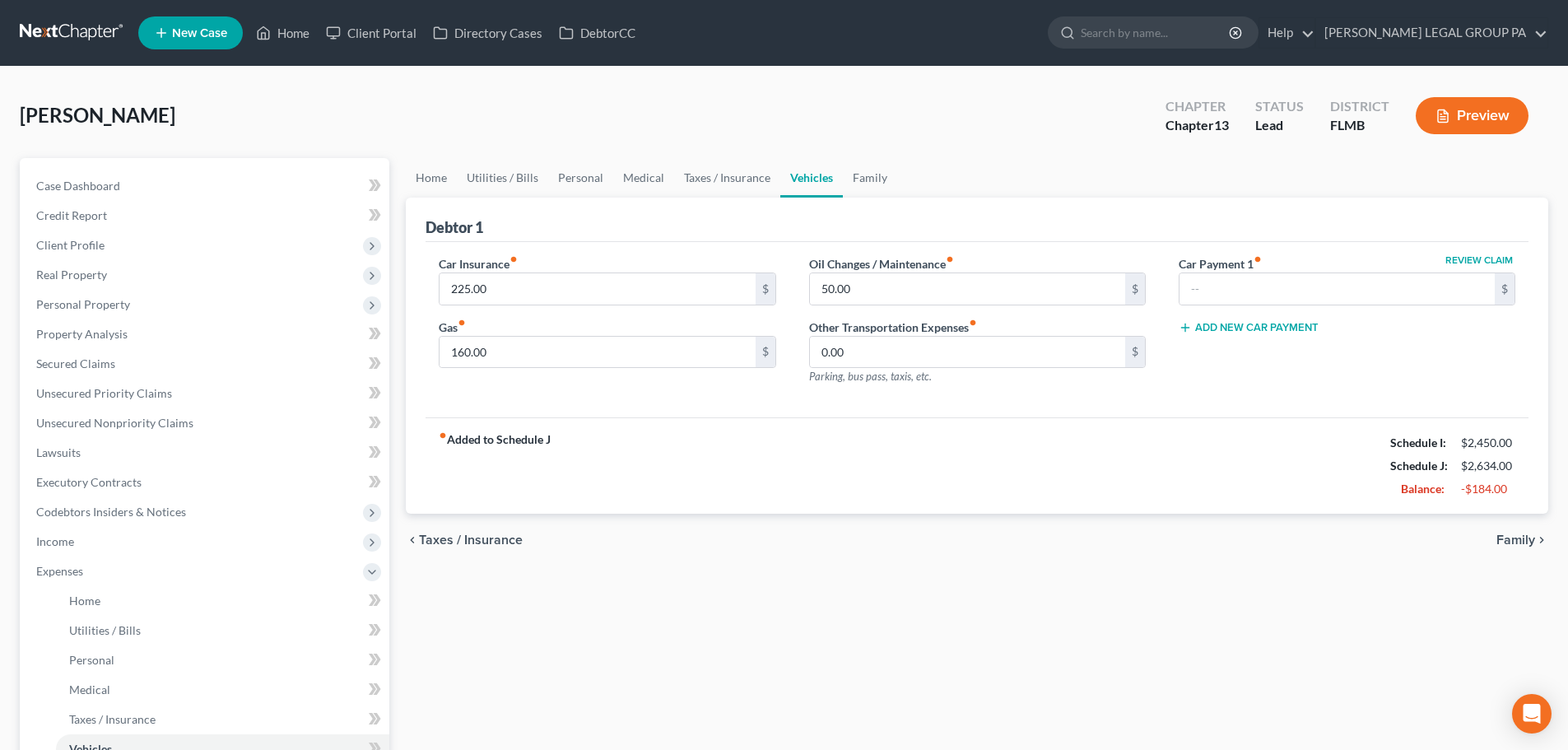
click at [907, 173] on ul "Home Utilities / Bills Personal Medical Taxes / Insurance Vehicles Family" at bounding box center [977, 177] width 1143 height 39
click at [872, 177] on link "Family" at bounding box center [870, 177] width 55 height 39
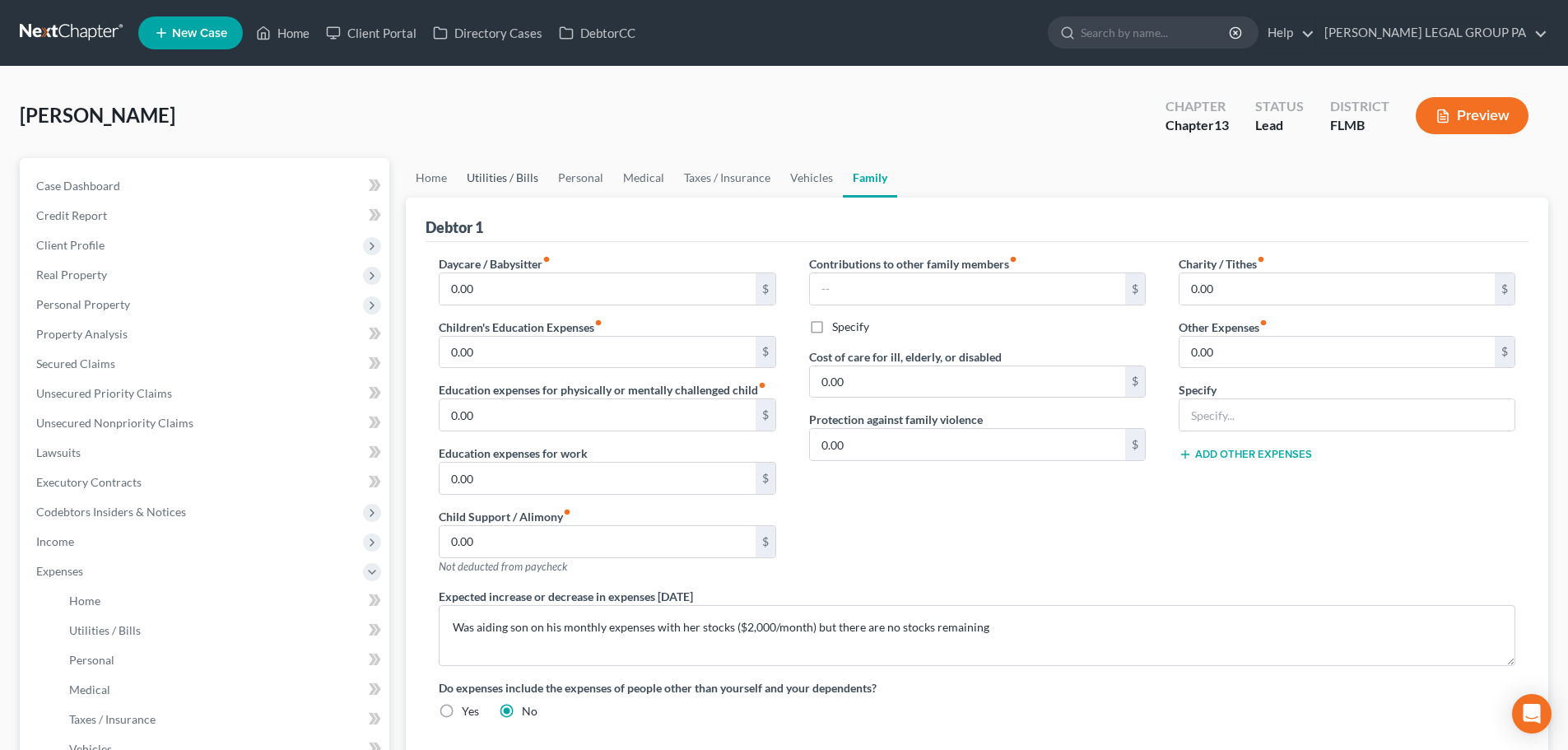
click at [501, 184] on link "Utilities / Bills" at bounding box center [502, 177] width 91 height 39
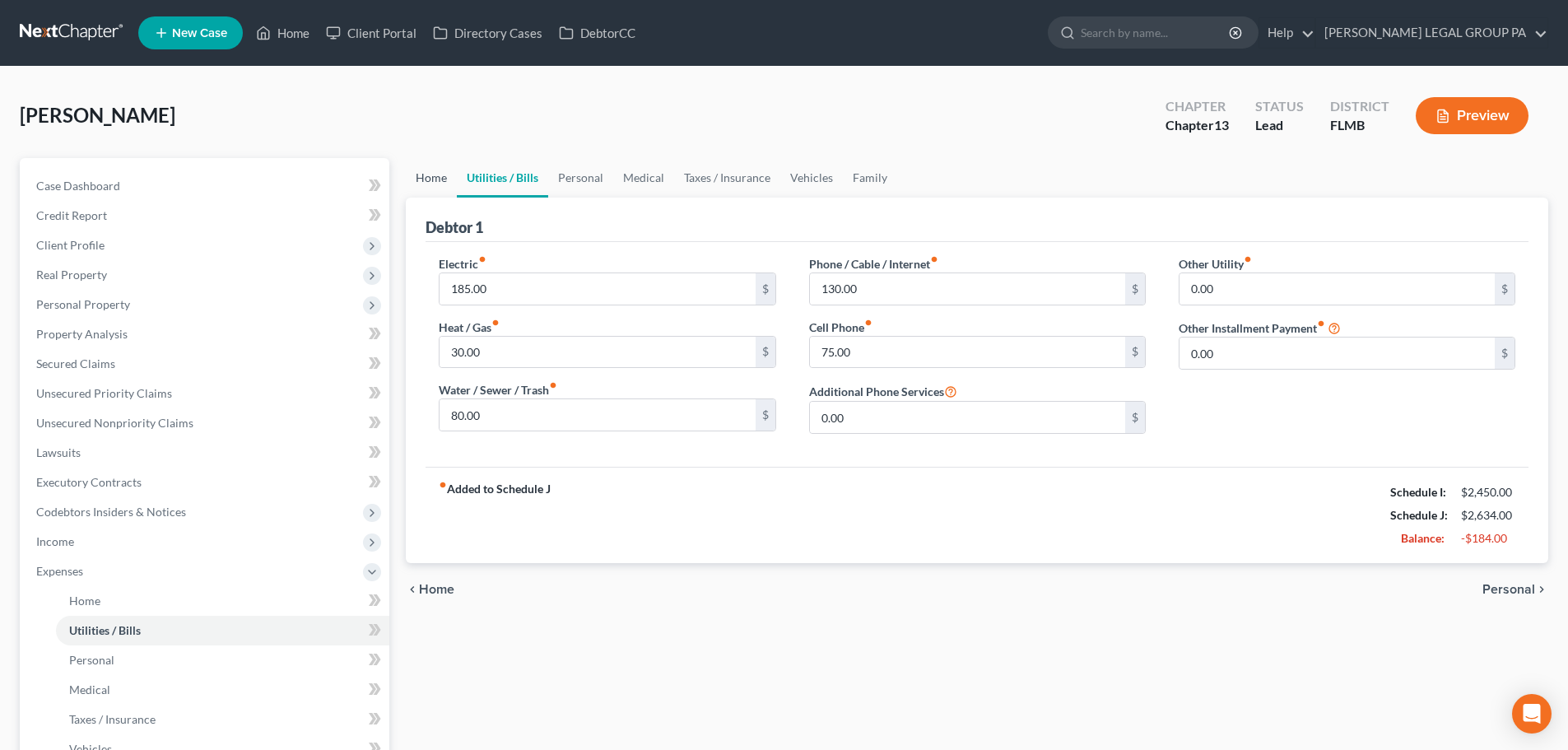
click at [440, 183] on link "Home" at bounding box center [431, 177] width 51 height 39
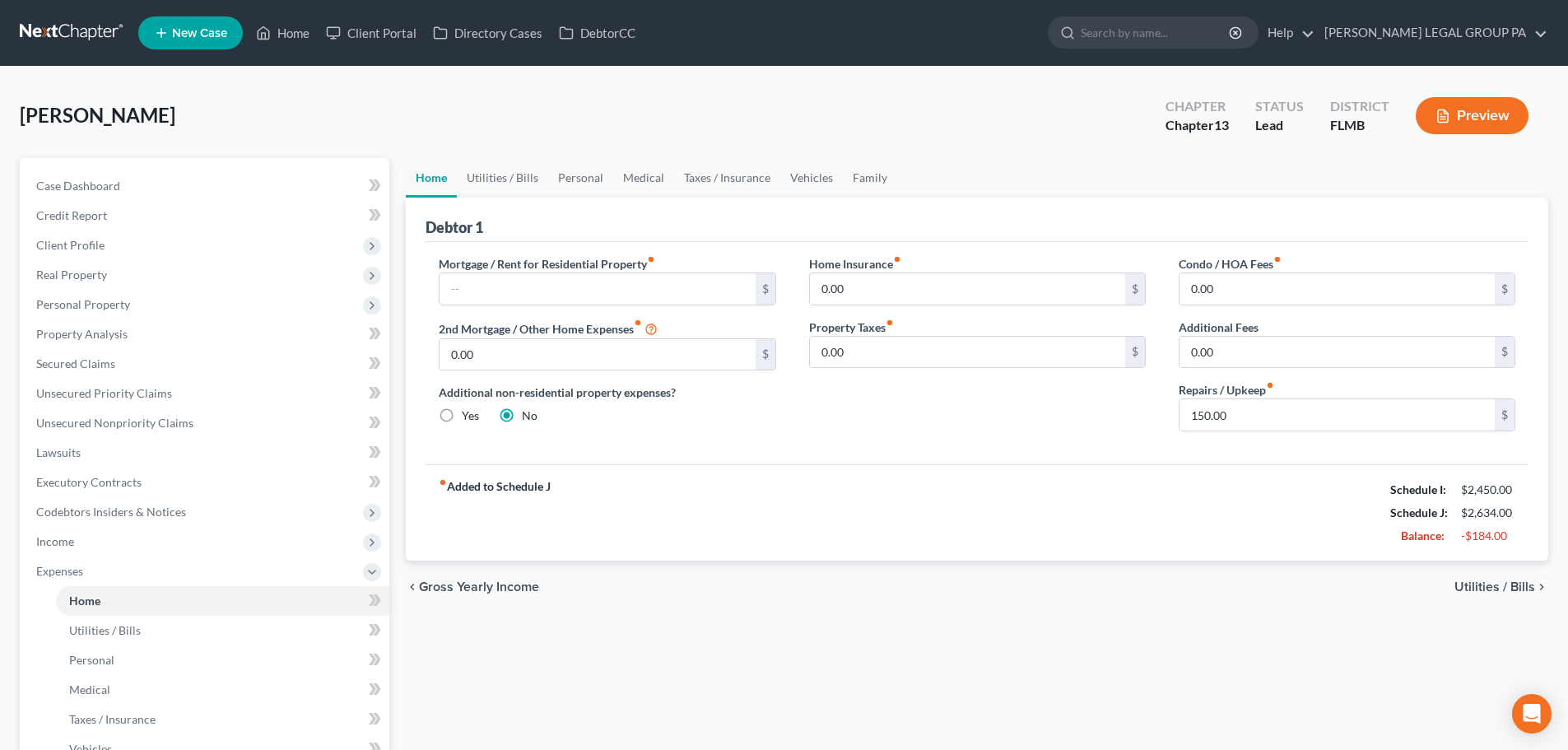
click at [100, 34] on link at bounding box center [73, 33] width 106 height 30
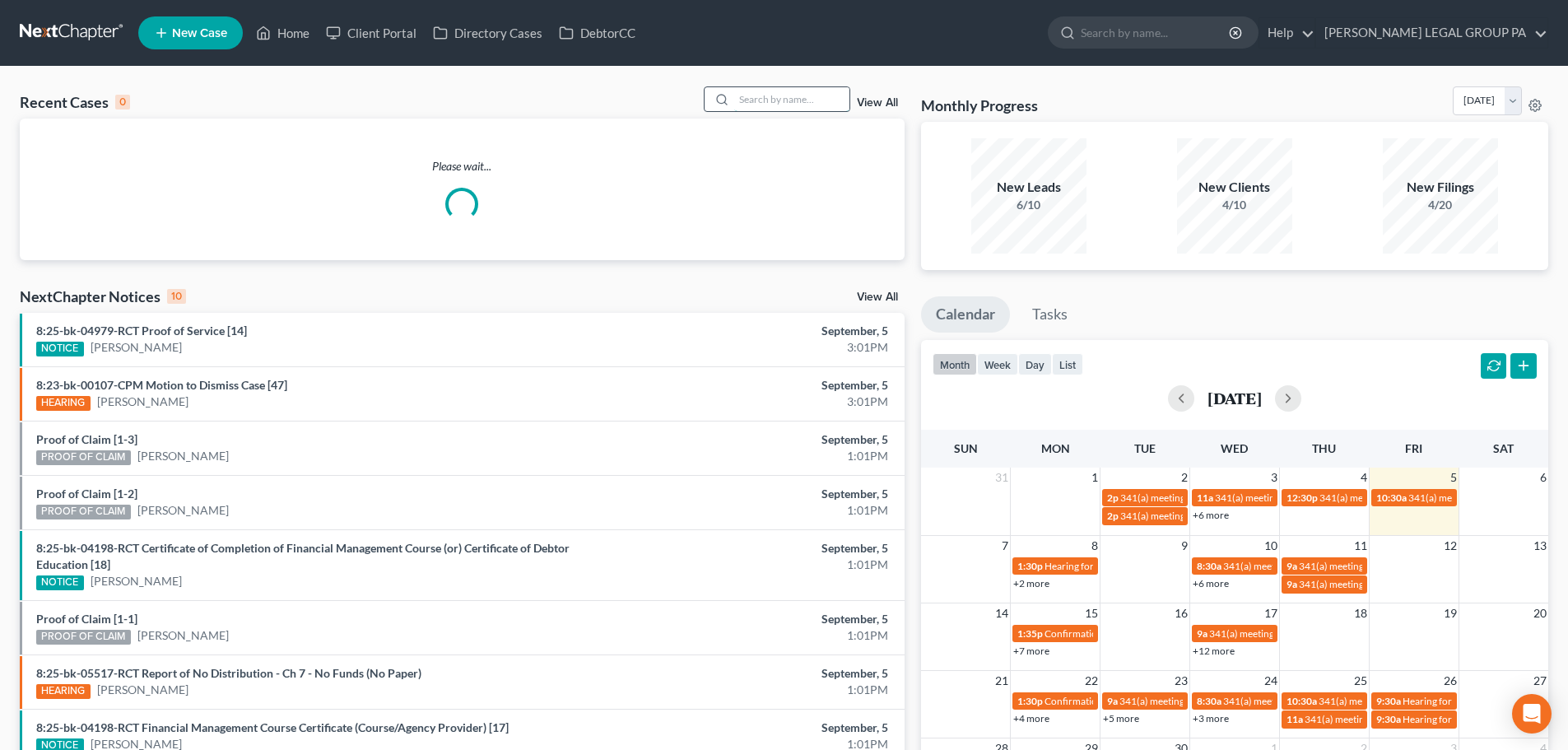
click at [797, 93] on input "search" at bounding box center [792, 99] width 115 height 24
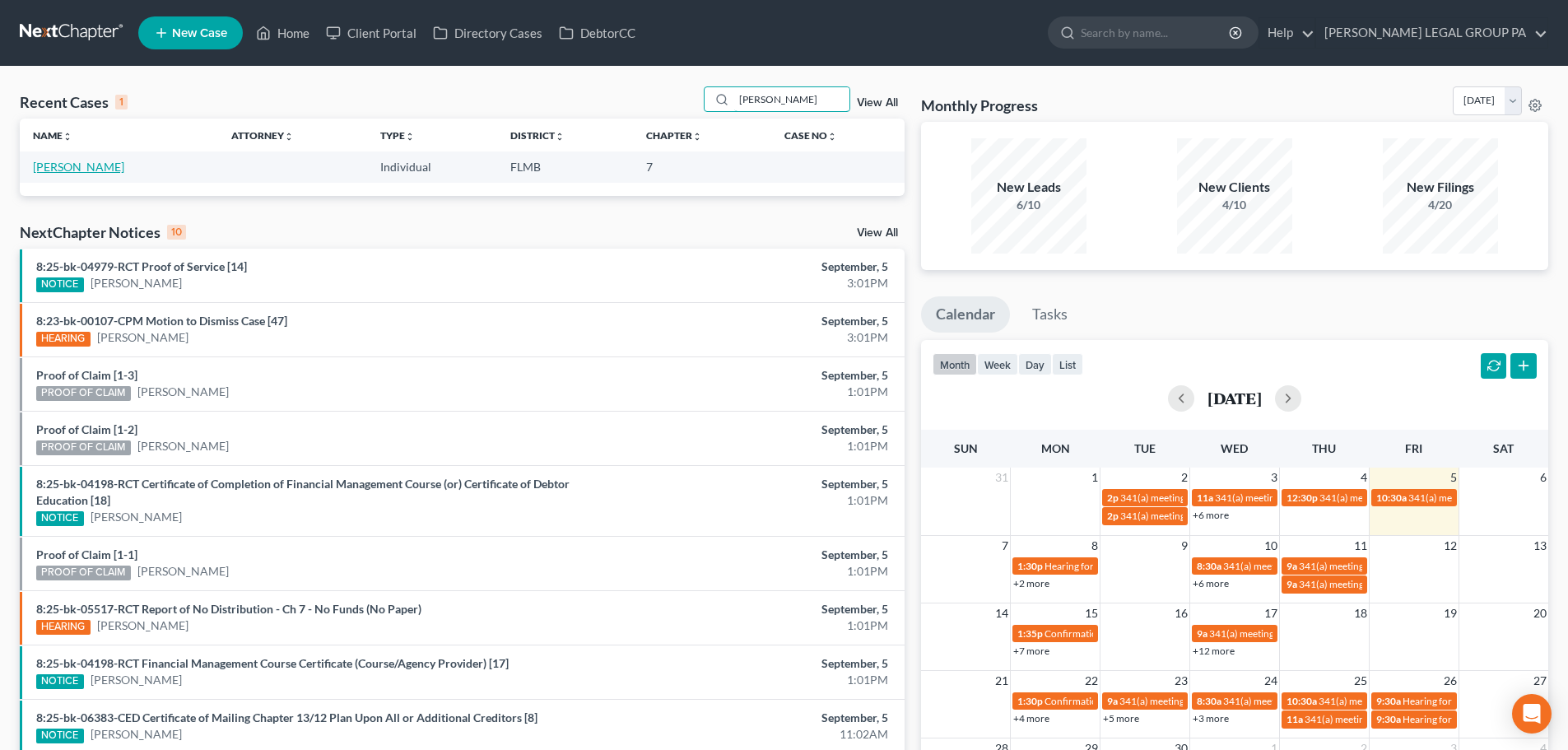
type input "[PERSON_NAME]"
click at [50, 167] on link "[PERSON_NAME]" at bounding box center [78, 166] width 91 height 14
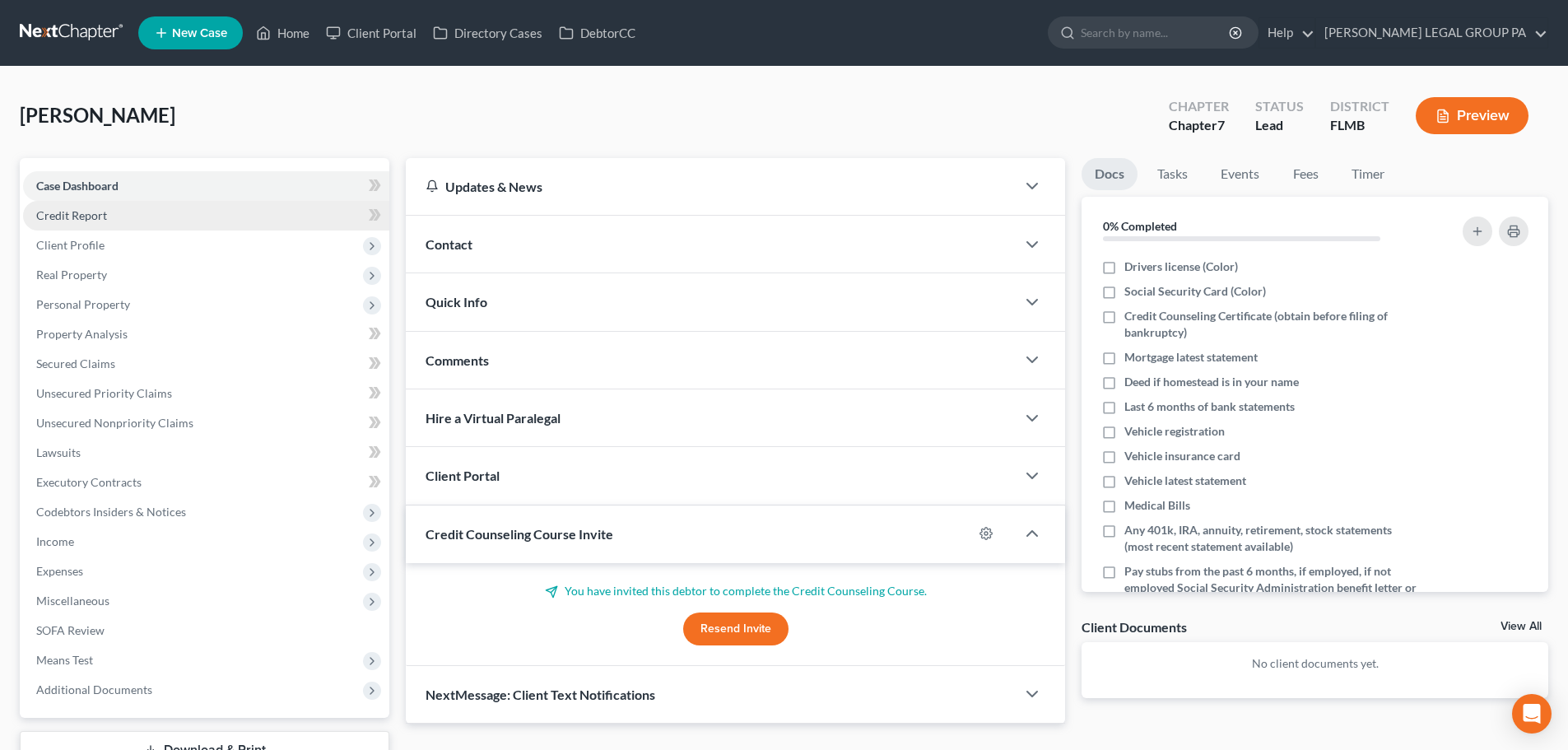
click at [79, 209] on span "Credit Report" at bounding box center [72, 215] width 71 height 14
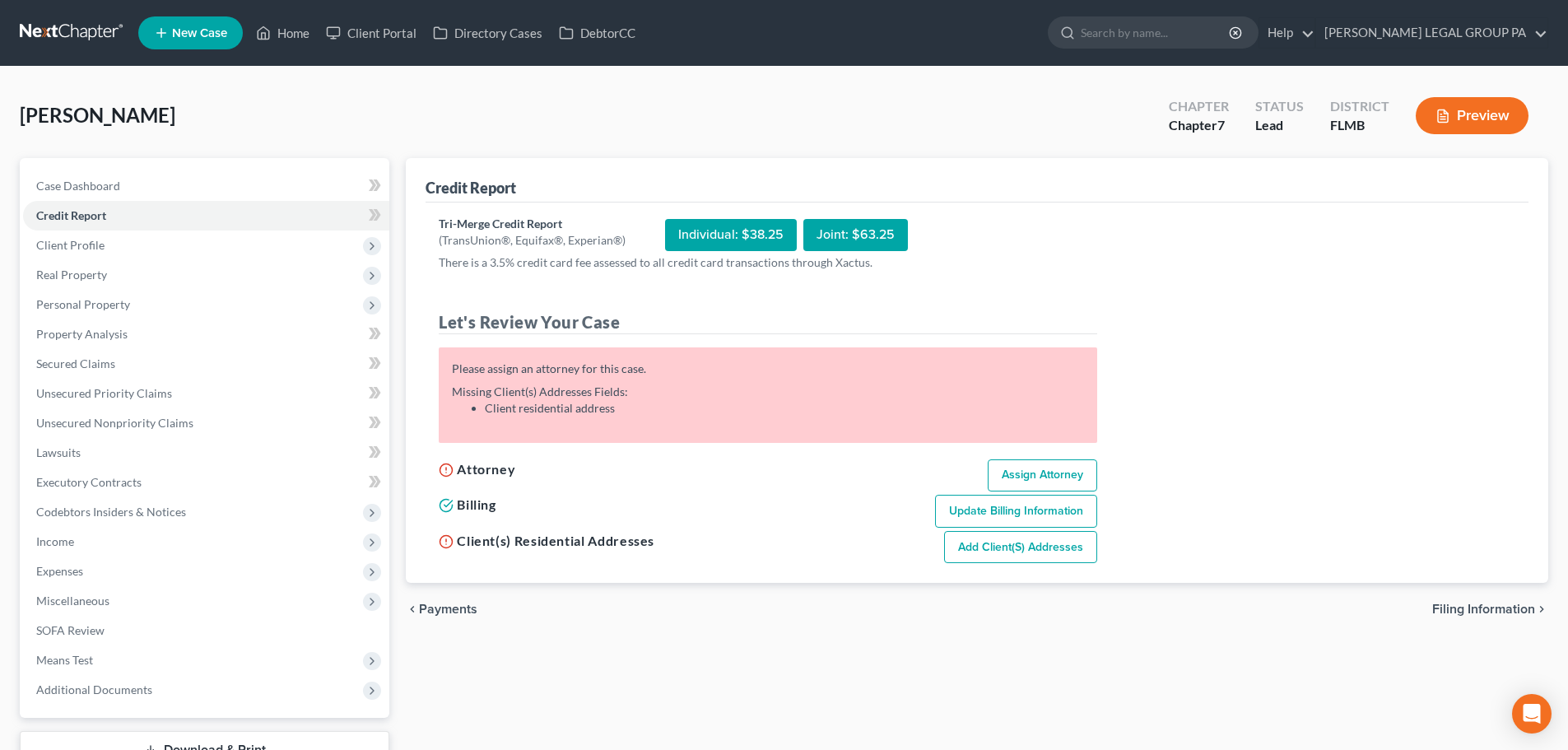
click at [1037, 490] on link "Assign Attorney" at bounding box center [1043, 476] width 109 height 33
select select "1"
select select "0"
select select "9"
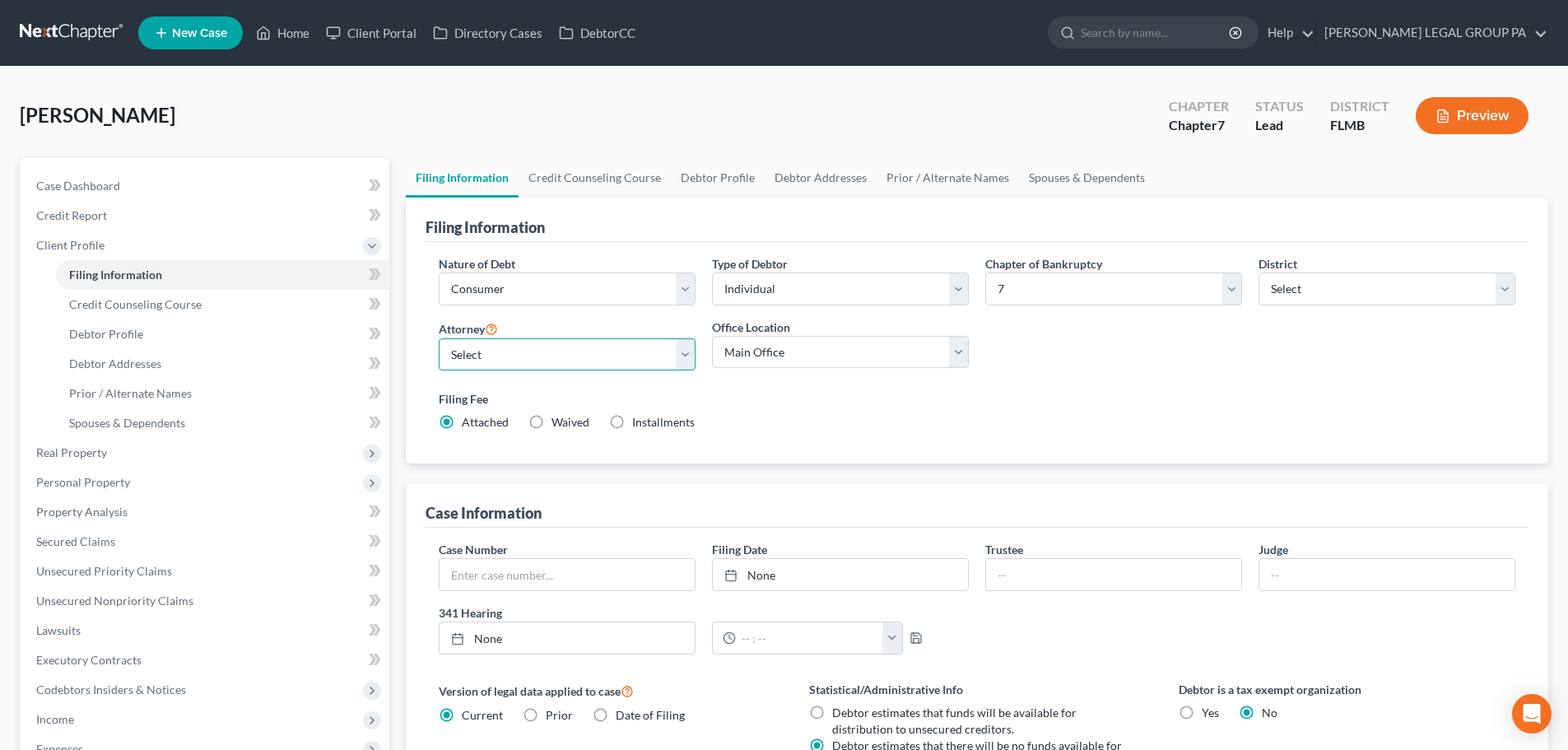
click at [585, 351] on select "Select [PERSON_NAME] - FLMB [PERSON_NAME] - FLMB" at bounding box center [567, 355] width 257 height 33
select select "0"
click at [439, 339] on select "Select [PERSON_NAME] - FLMB [PERSON_NAME] - FLMB" at bounding box center [567, 355] width 257 height 33
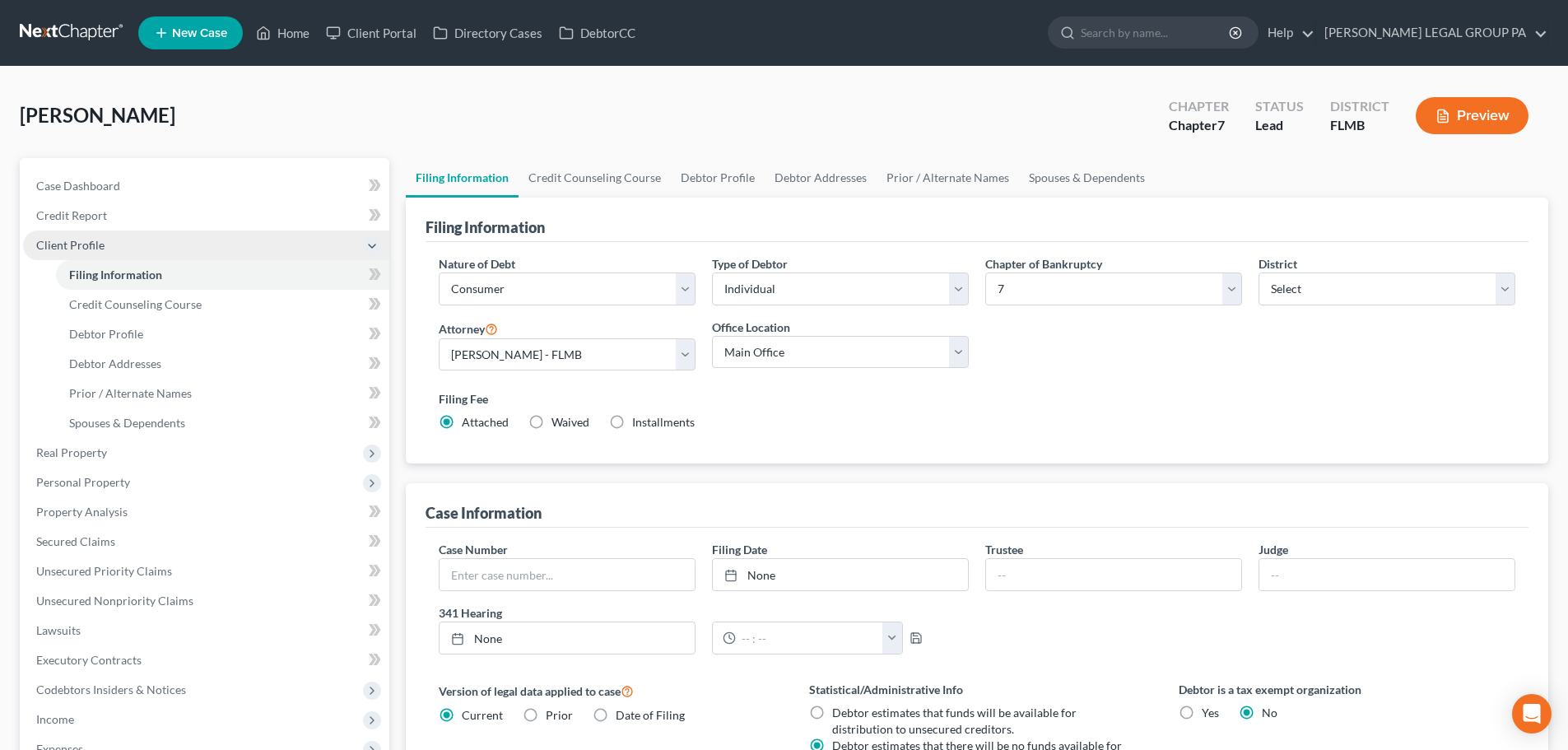
click at [97, 230] on span "Client Profile" at bounding box center [206, 245] width 367 height 30
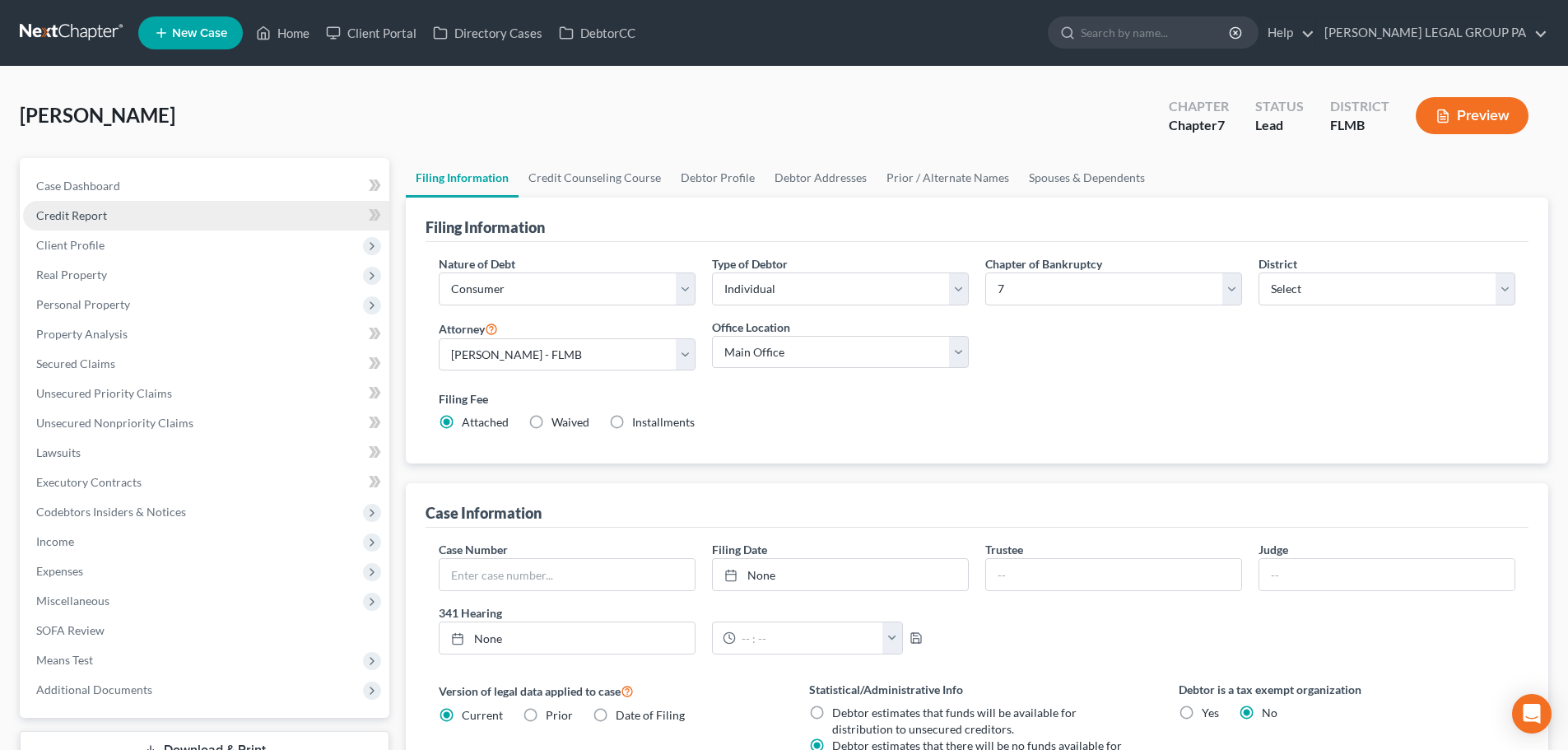
click at [96, 216] on span "Credit Report" at bounding box center [72, 215] width 71 height 14
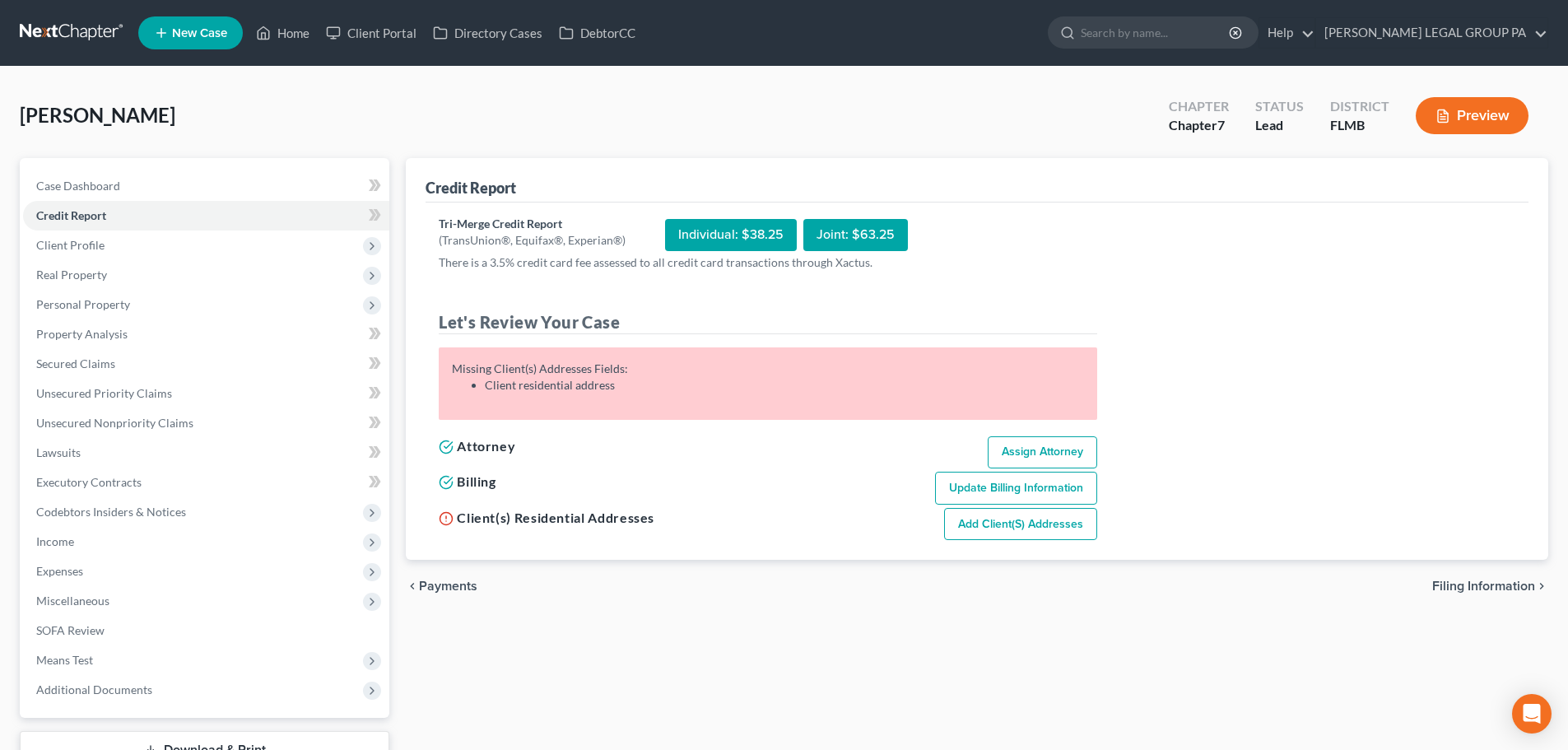
click at [978, 530] on link "Add Client(s) Addresses" at bounding box center [1021, 524] width 154 height 33
select select "0"
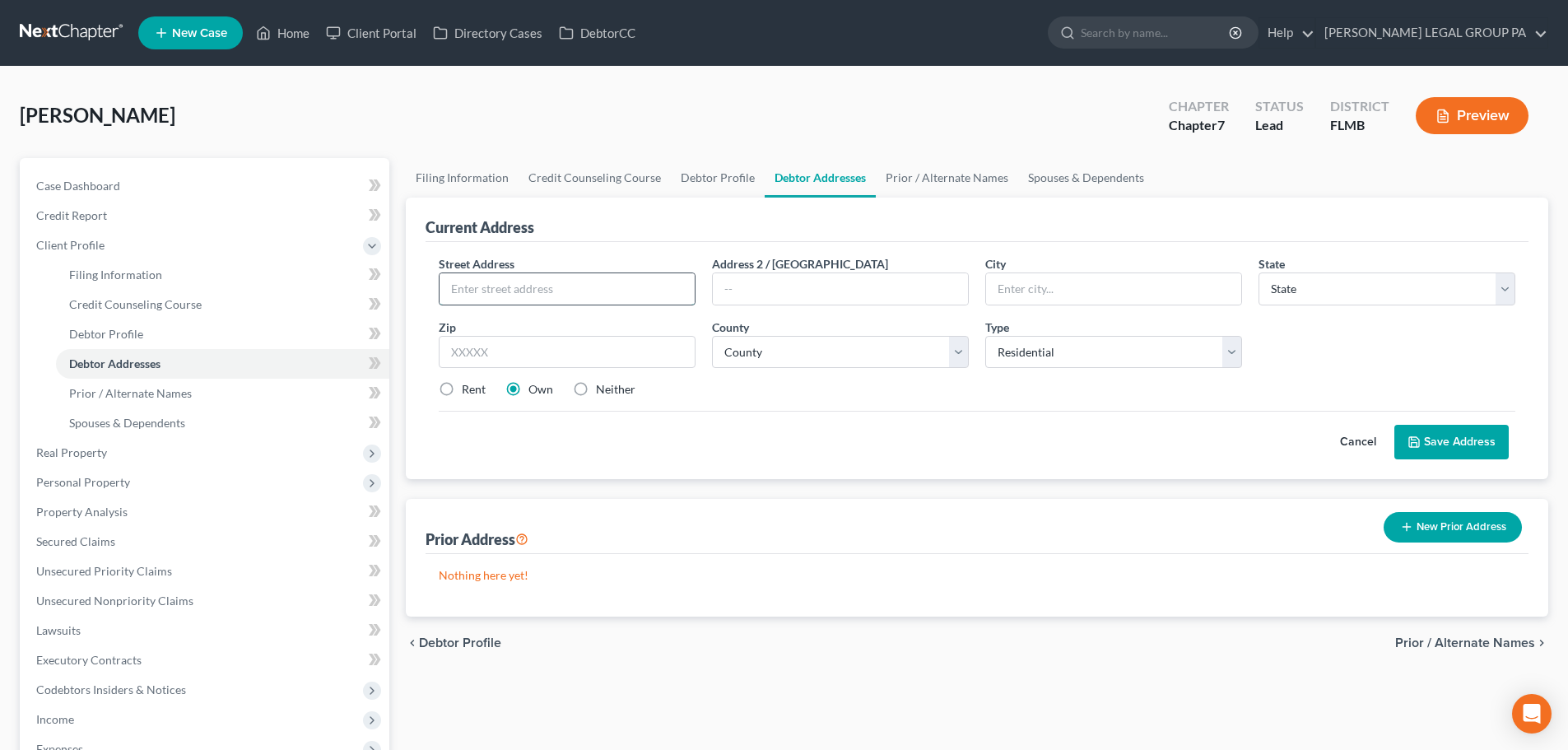
click at [545, 274] on input "text" at bounding box center [567, 289] width 255 height 32
type input "[STREET_ADDRESS][PERSON_NAME]"
click at [546, 352] on input "text" at bounding box center [567, 352] width 257 height 33
type input "33803"
type input "Lakeland"
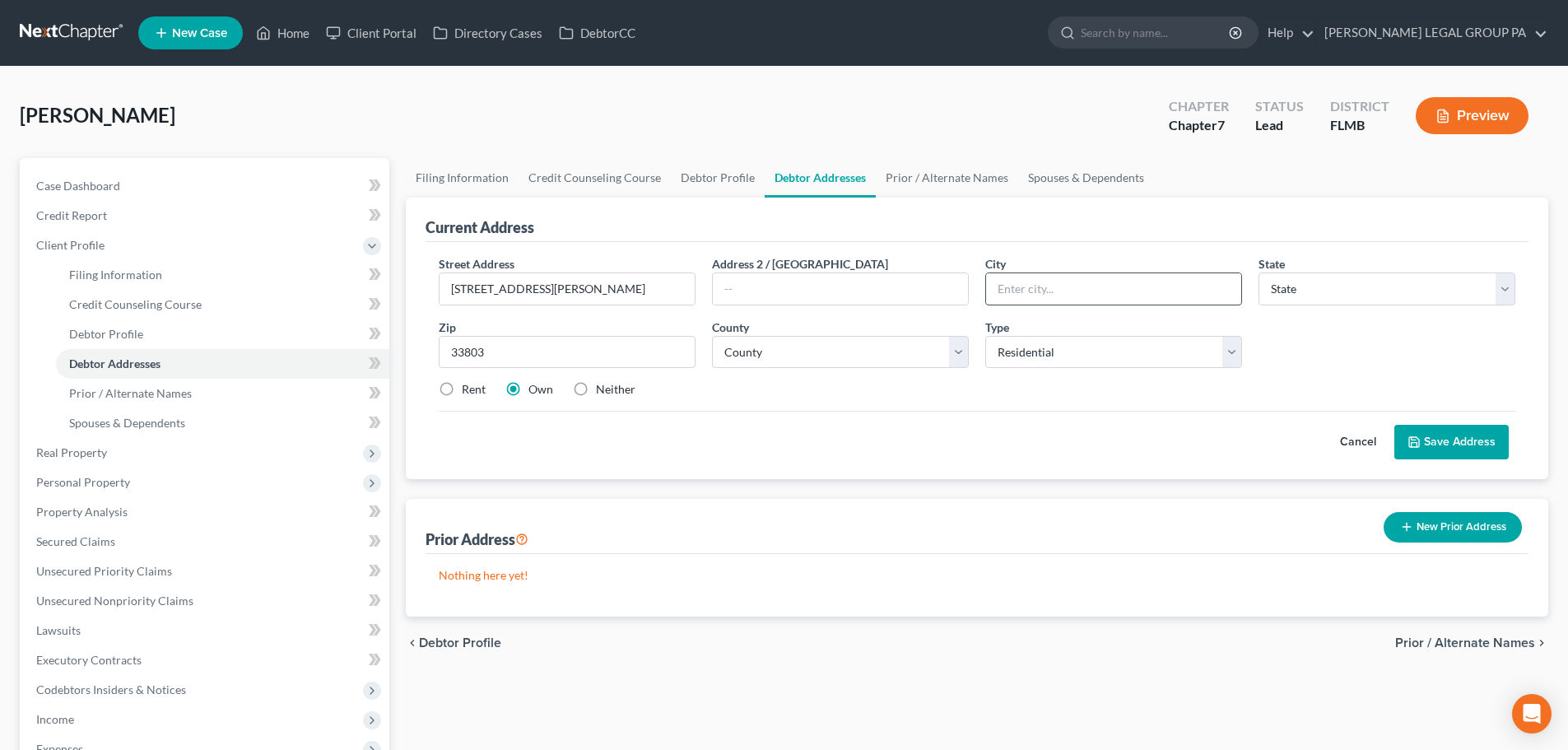
select select "9"
click at [1027, 292] on input "Lakeland" at bounding box center [1114, 289] width 255 height 32
click at [954, 382] on div "Rent Own Neither" at bounding box center [977, 388] width 1093 height 16
click at [1070, 352] on select "Select Residential Mailing Rental Business" at bounding box center [1114, 352] width 257 height 33
click at [986, 336] on select "Select Residential Mailing Rental Business" at bounding box center [1114, 352] width 257 height 33
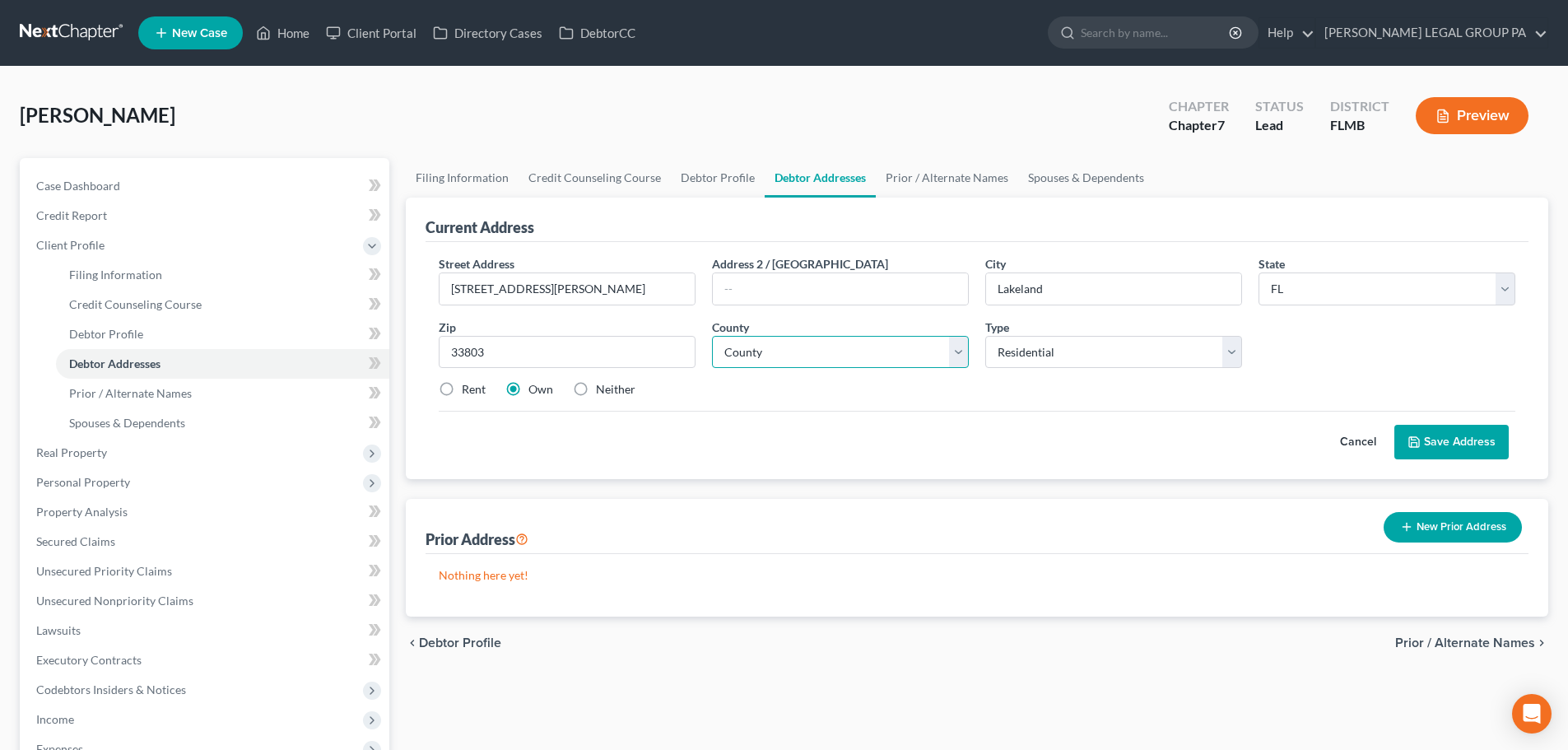
click at [792, 365] on select "County [GEOGRAPHIC_DATA] [GEOGRAPHIC_DATA] [GEOGRAPHIC_DATA] [GEOGRAPHIC_DATA] …" at bounding box center [841, 352] width 257 height 33
select select "52"
click at [712, 336] on select "County [GEOGRAPHIC_DATA] [GEOGRAPHIC_DATA] [GEOGRAPHIC_DATA] [GEOGRAPHIC_DATA] …" at bounding box center [841, 352] width 257 height 33
click at [1393, 368] on div "Street Address * [STREET_ADDRESS][PERSON_NAME] * [GEOGRAPHIC_DATA] * State [US_…" at bounding box center [977, 333] width 1093 height 156
click at [1467, 443] on button "Save Address" at bounding box center [1451, 442] width 114 height 35
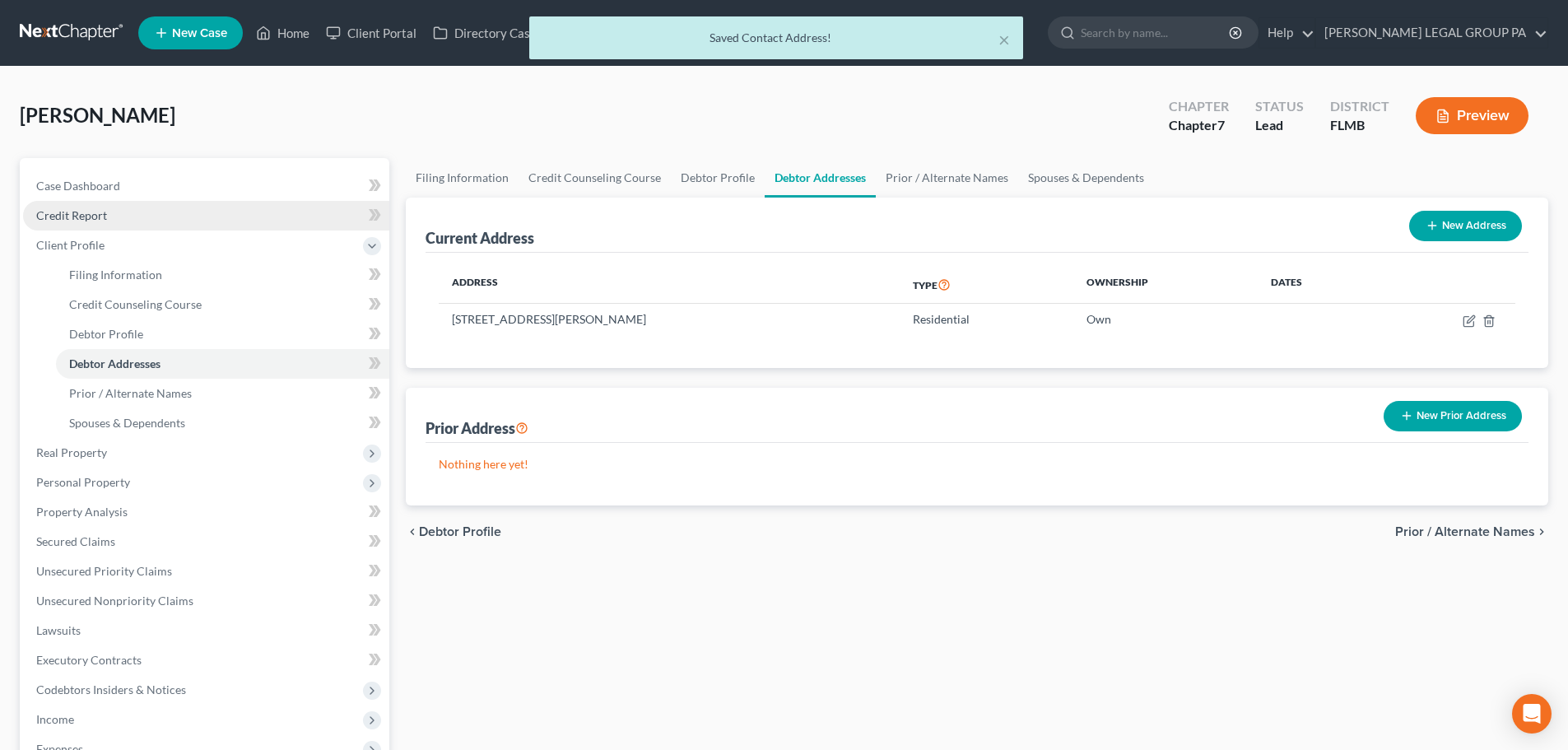
click at [79, 214] on span "Credit Report" at bounding box center [72, 215] width 71 height 14
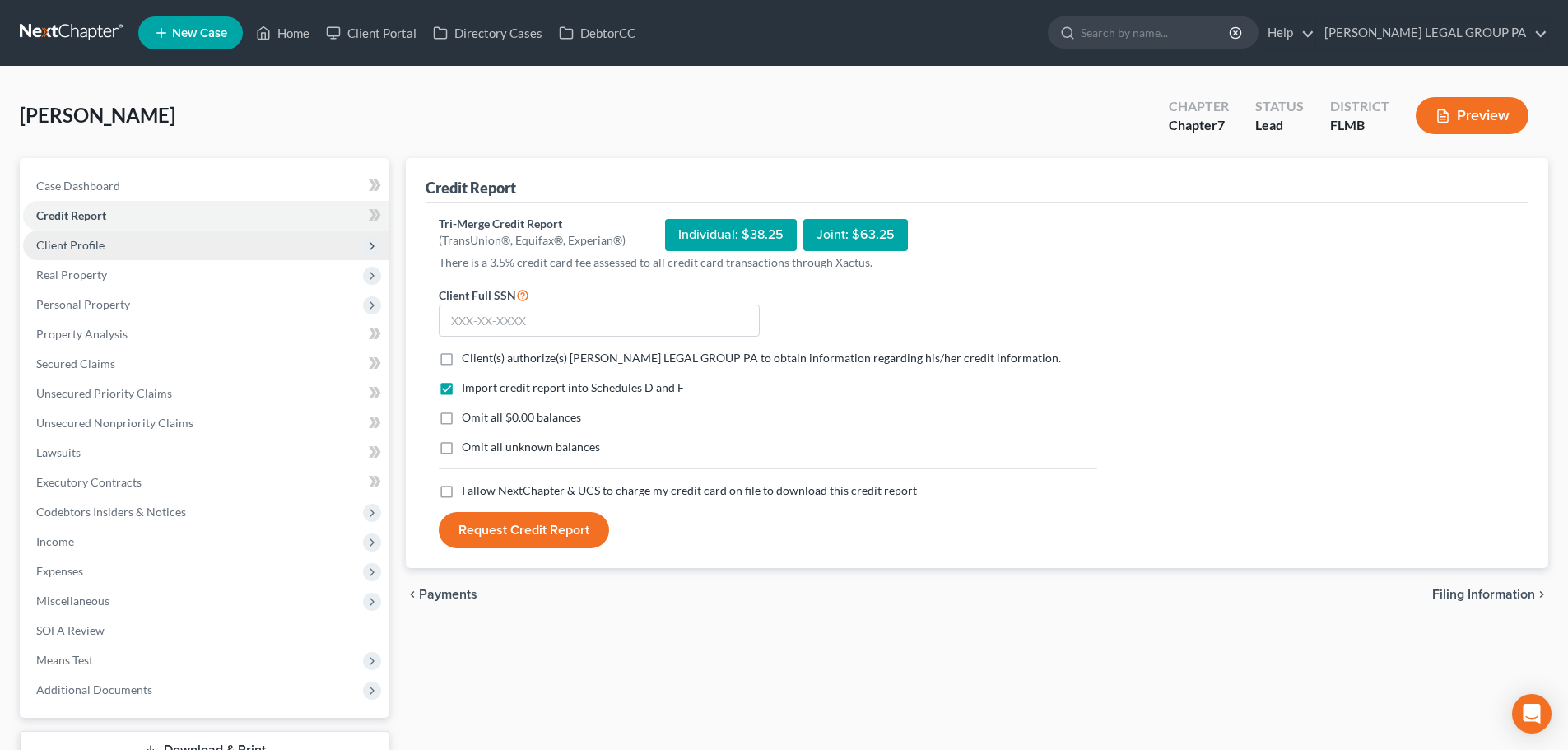
click at [84, 246] on span "Client Profile" at bounding box center [70, 245] width 68 height 14
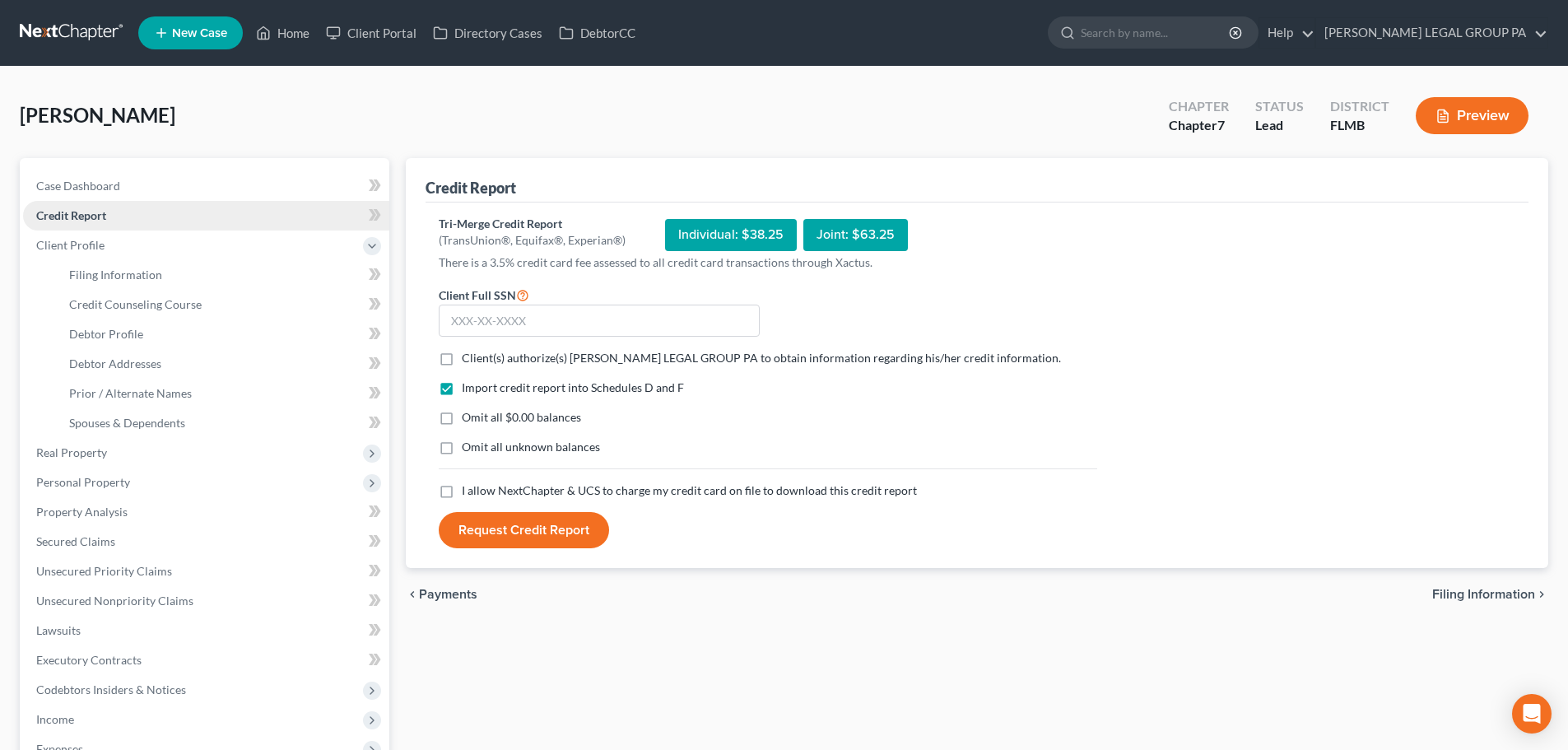
click at [87, 213] on span "Credit Report" at bounding box center [71, 215] width 70 height 14
click at [555, 310] on input "text" at bounding box center [599, 320] width 321 height 33
type input "772-28-2705"
click at [462, 352] on label "Client(s) authorize(s) [PERSON_NAME] LEGAL GROUP PA to obtain information regar…" at bounding box center [761, 358] width 600 height 16
click at [468, 352] on input "Client(s) authorize(s) [PERSON_NAME] LEGAL GROUP PA to obtain information regar…" at bounding box center [473, 355] width 11 height 11
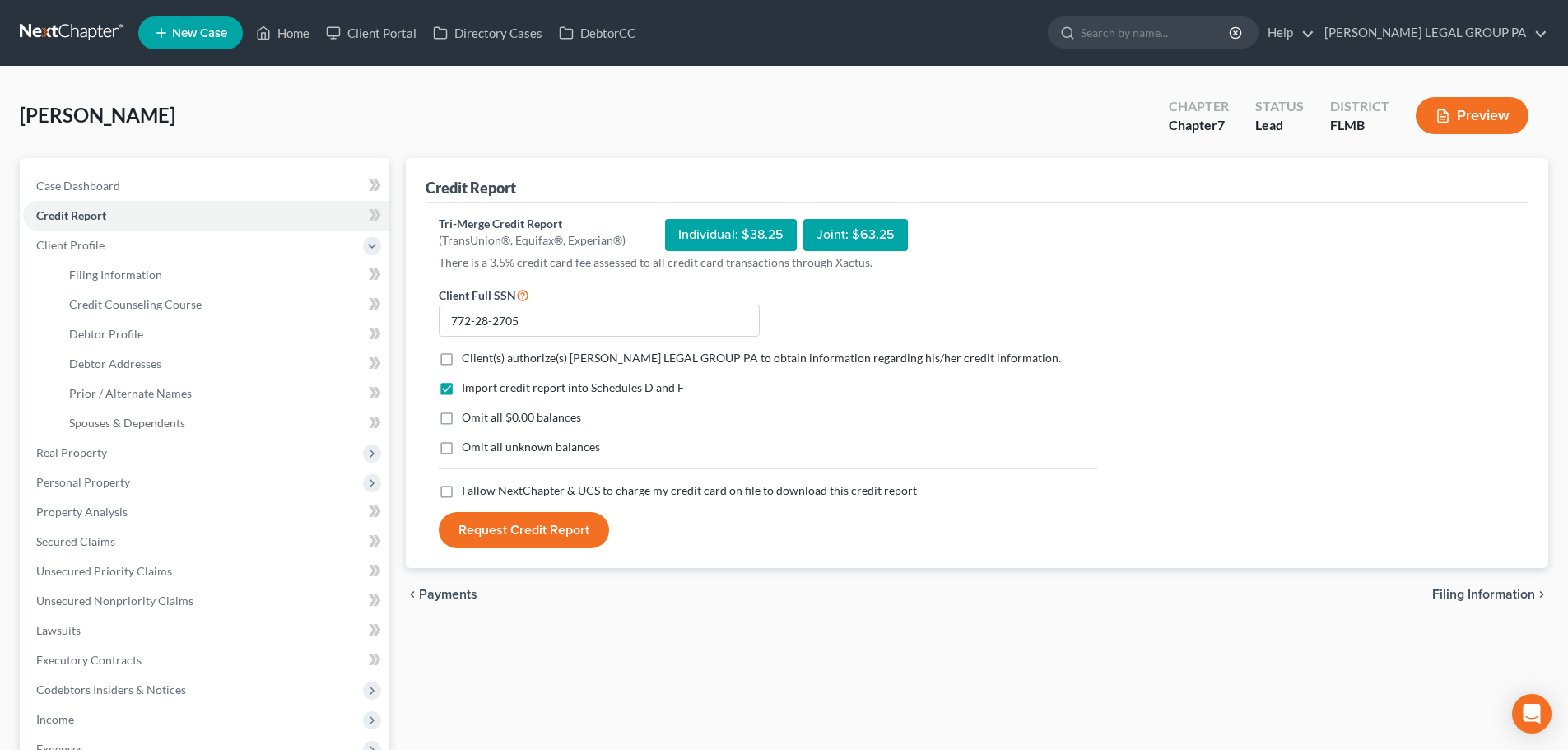
checkbox input "true"
click at [462, 443] on label "Omit all unknown balances" at bounding box center [531, 446] width 138 height 16
click at [468, 443] on input "Omit all unknown balances" at bounding box center [473, 443] width 11 height 11
click at [462, 443] on label "Omit all unknown balances" at bounding box center [531, 446] width 138 height 16
click at [468, 443] on input "Omit all unknown balances" at bounding box center [473, 443] width 11 height 11
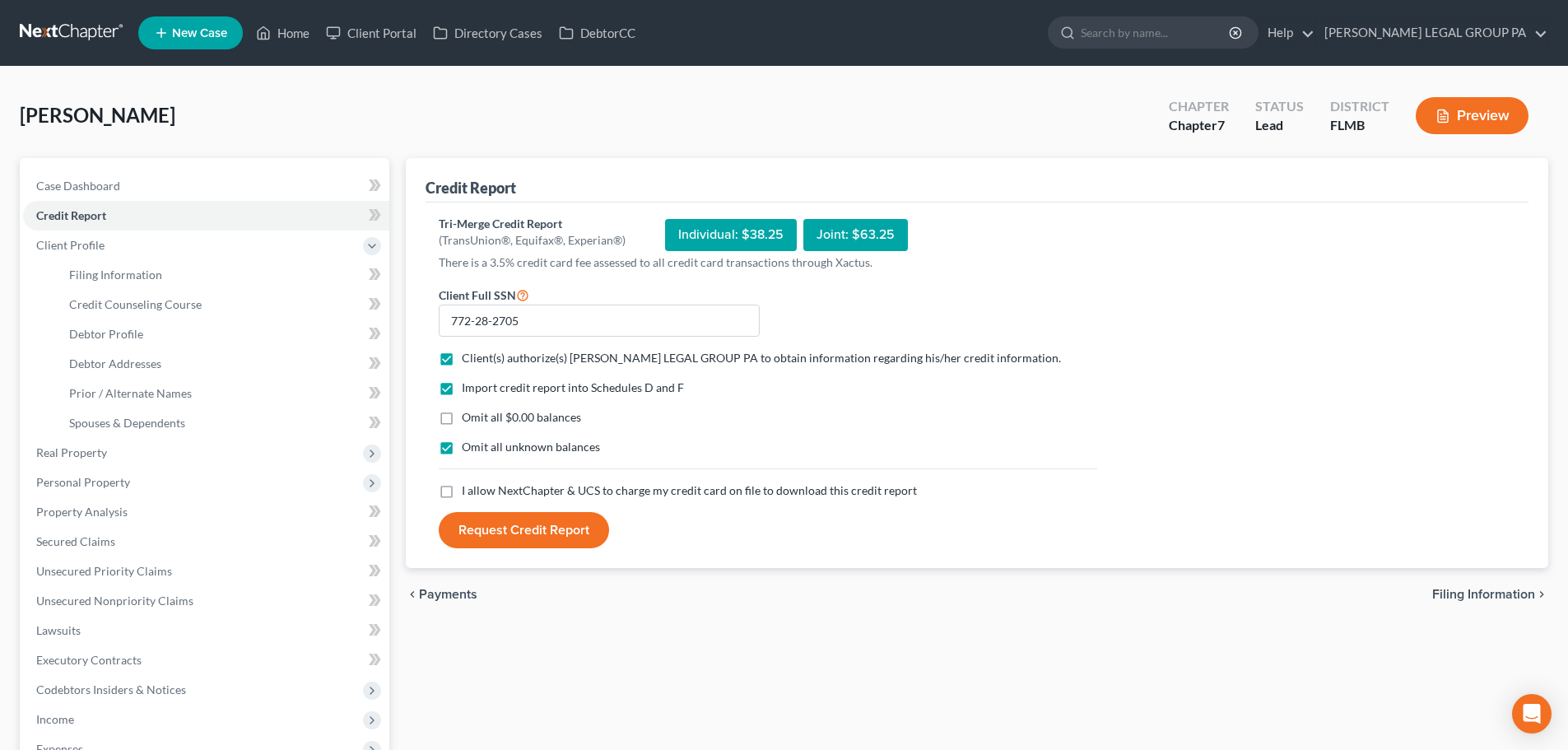
checkbox input "false"
click at [462, 490] on label "I allow NextChapter & UCS to charge my credit card on file to download this cre…" at bounding box center [689, 490] width 455 height 16
click at [468, 490] on input "I allow NextChapter & UCS to charge my credit card on file to download this cre…" at bounding box center [473, 487] width 11 height 11
checkbox input "true"
click at [505, 527] on button "Request Credit Report" at bounding box center [524, 530] width 171 height 36
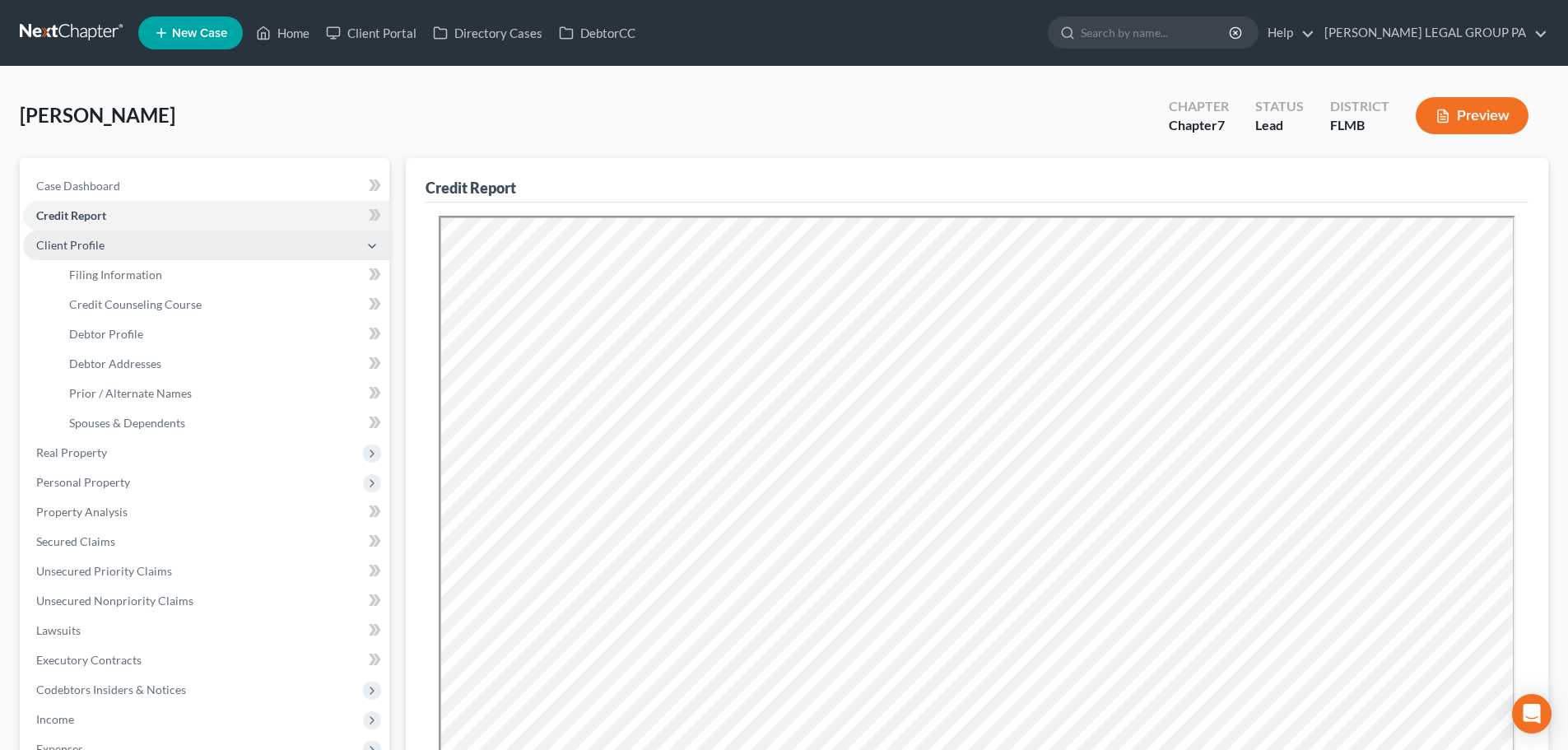
click at [81, 247] on span "Client Profile" at bounding box center [70, 245] width 68 height 14
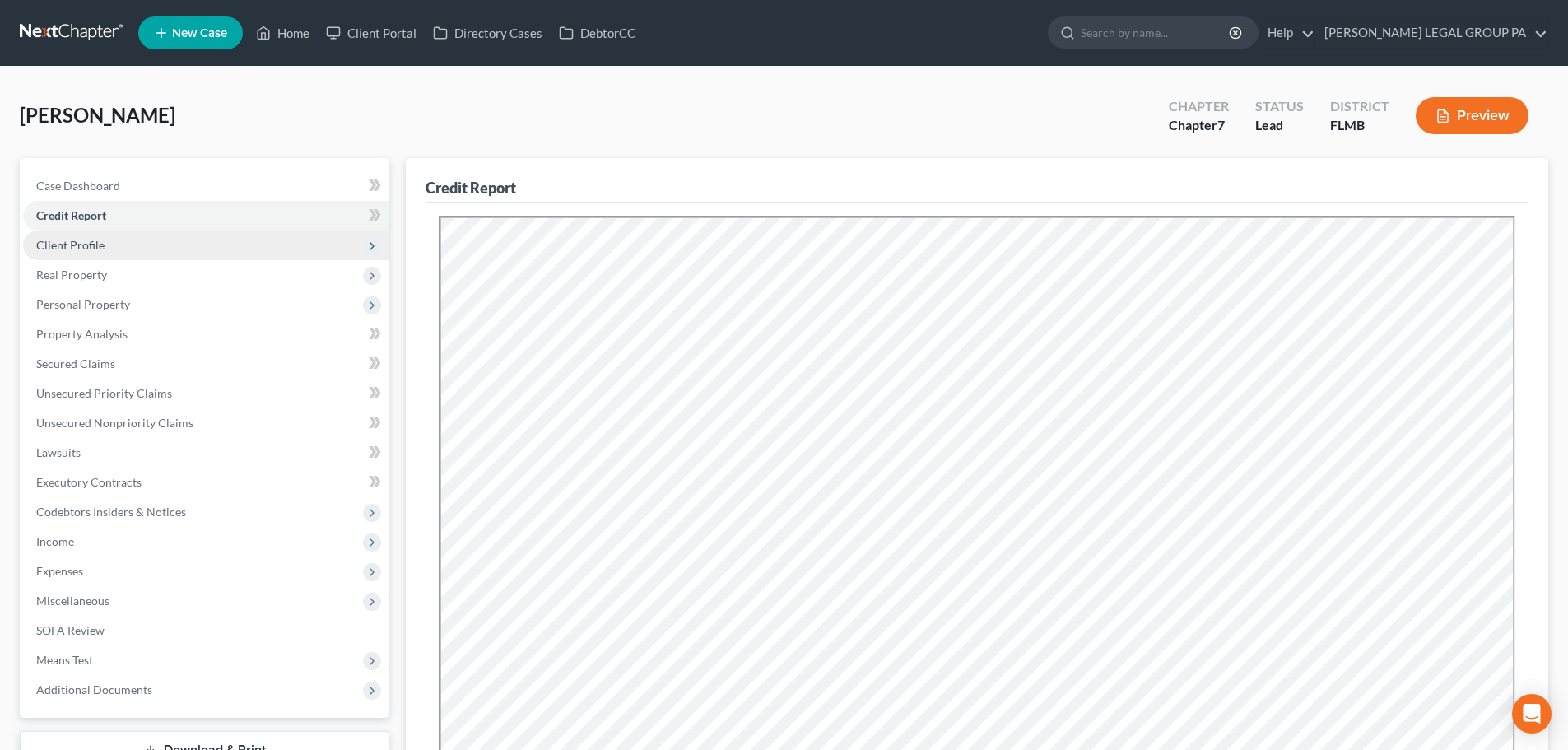
click at [81, 247] on span "Client Profile" at bounding box center [70, 245] width 68 height 14
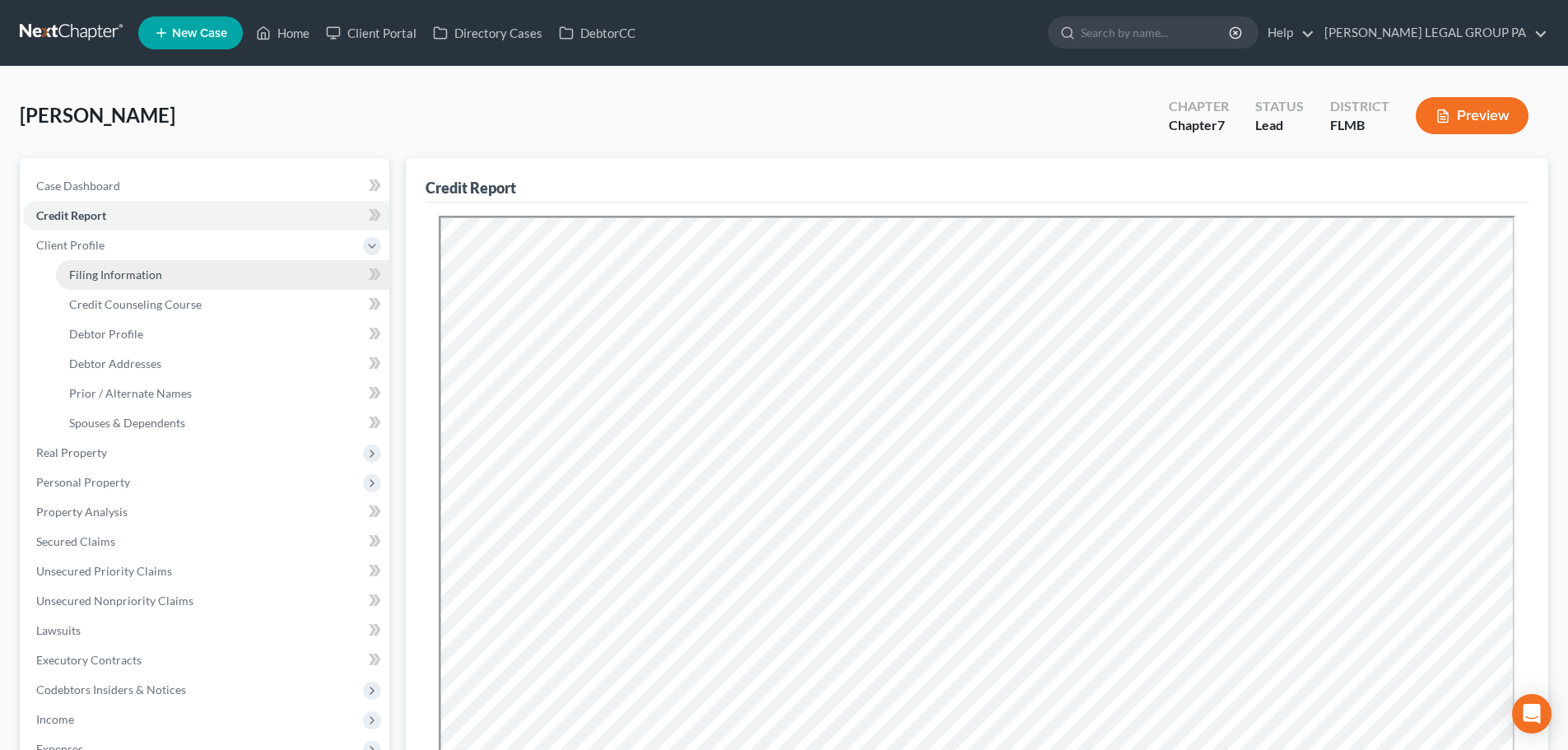
click at [96, 281] on link "Filing Information" at bounding box center [222, 274] width 333 height 30
select select "1"
select select "0"
select select "15"
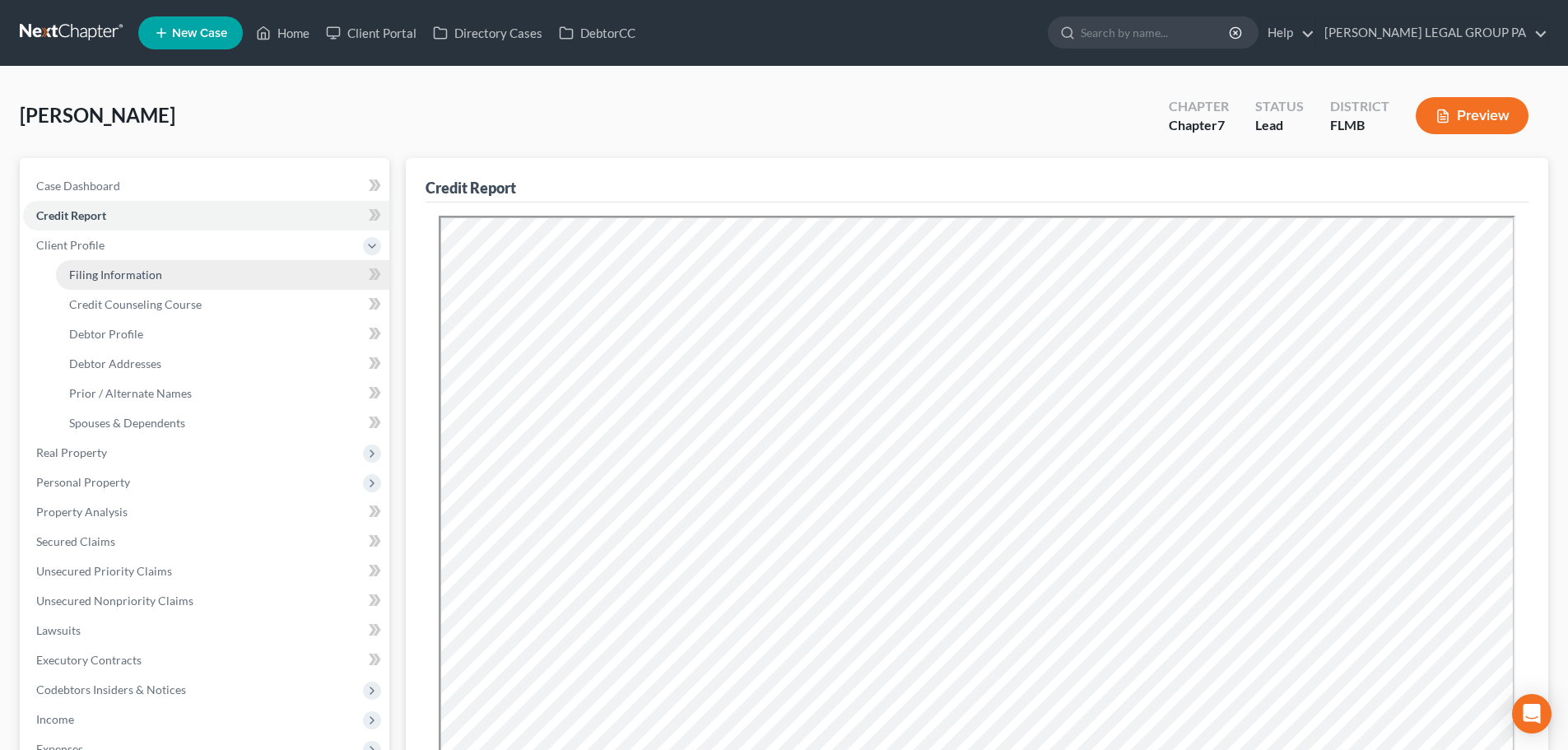
select select "0"
select select "9"
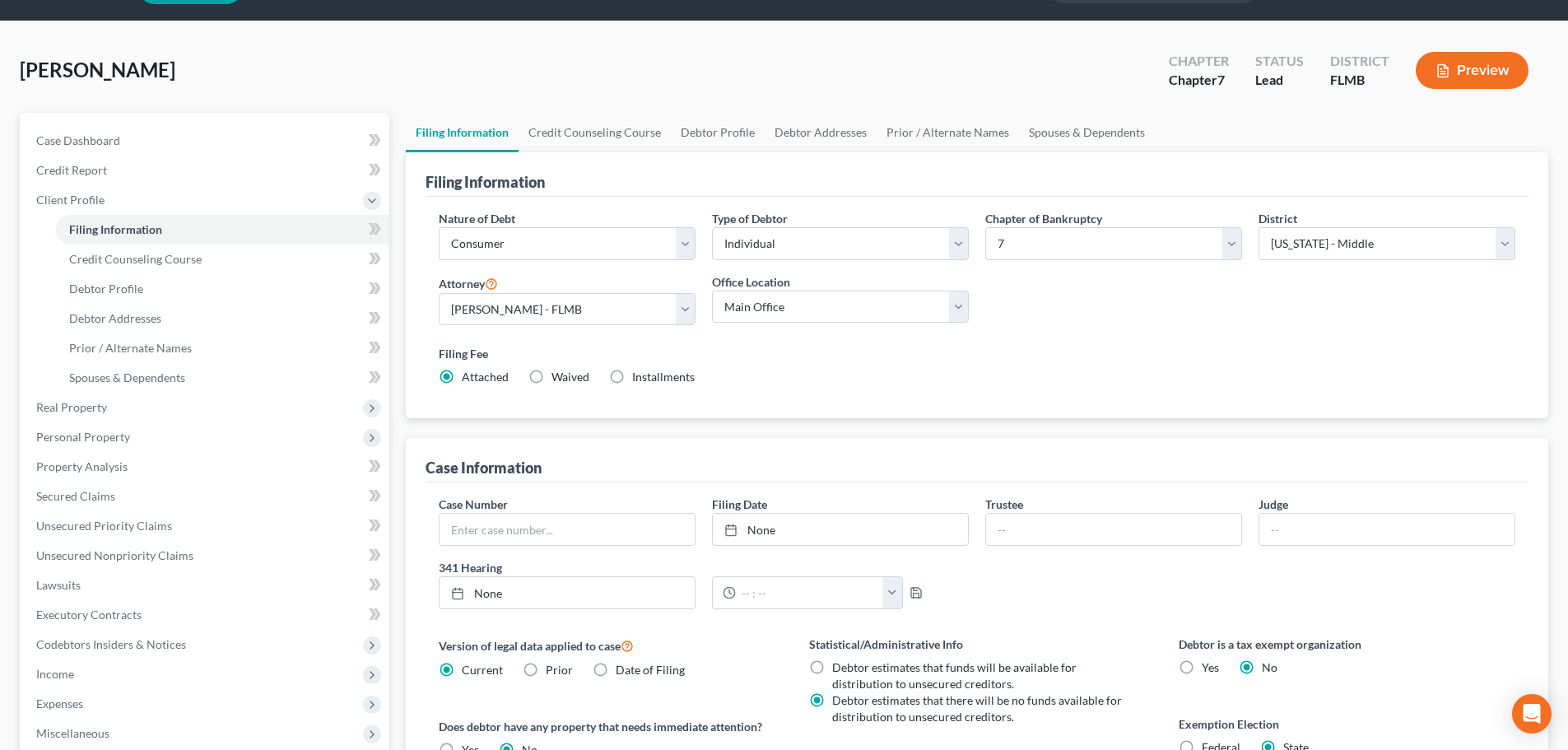
scroll to position [82, 0]
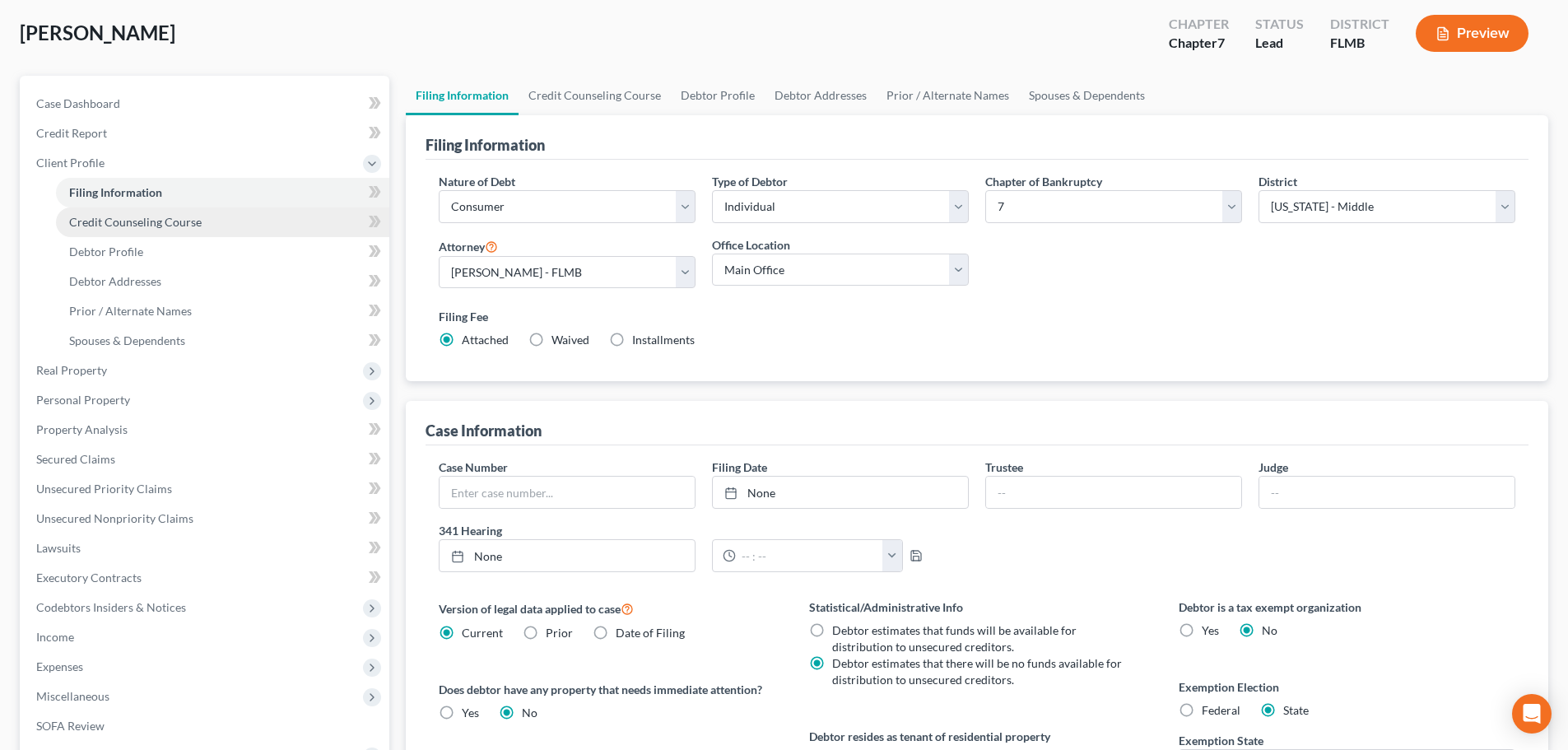
click at [115, 221] on span "Credit Counseling Course" at bounding box center [135, 222] width 132 height 14
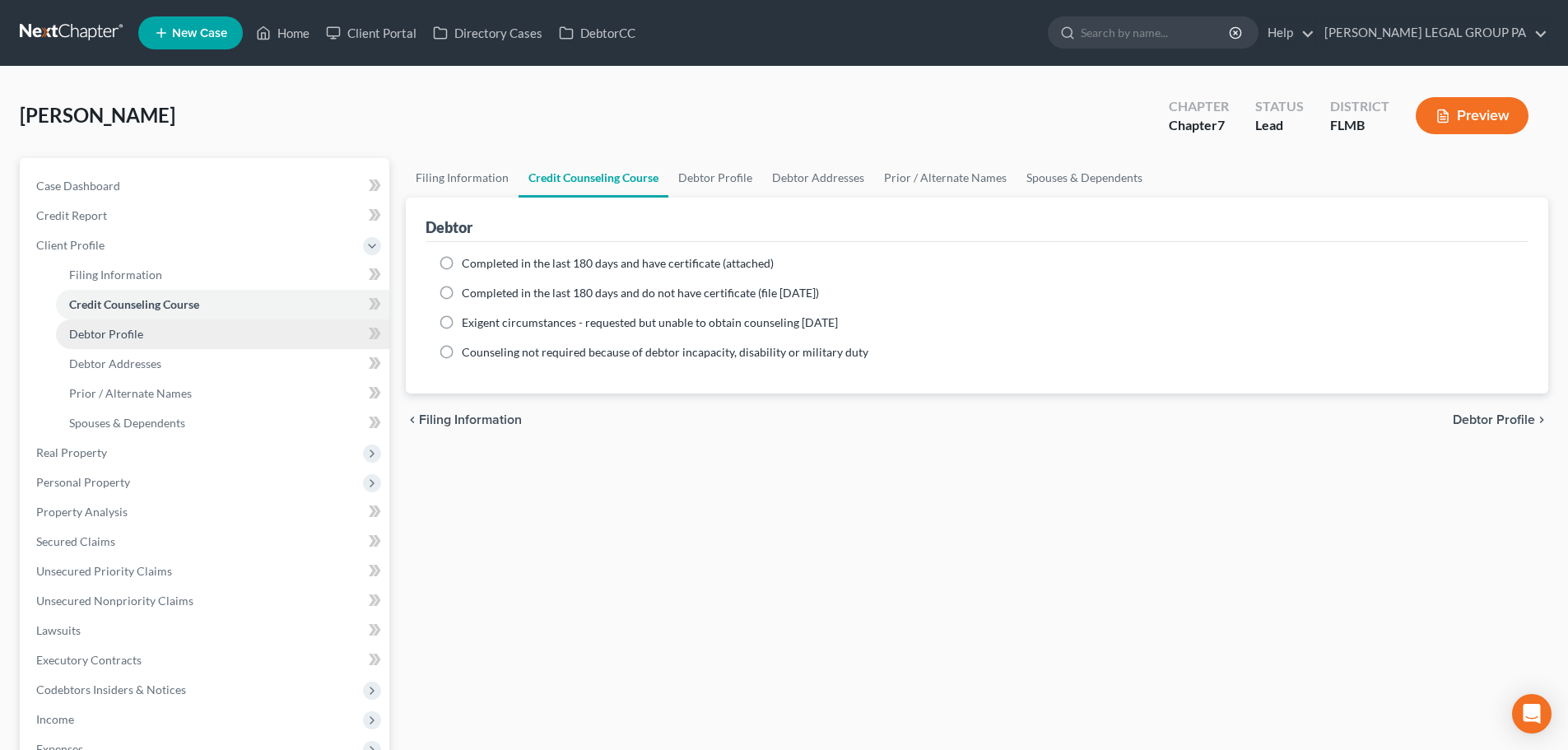
click at [188, 337] on link "Debtor Profile" at bounding box center [222, 334] width 333 height 30
select select "0"
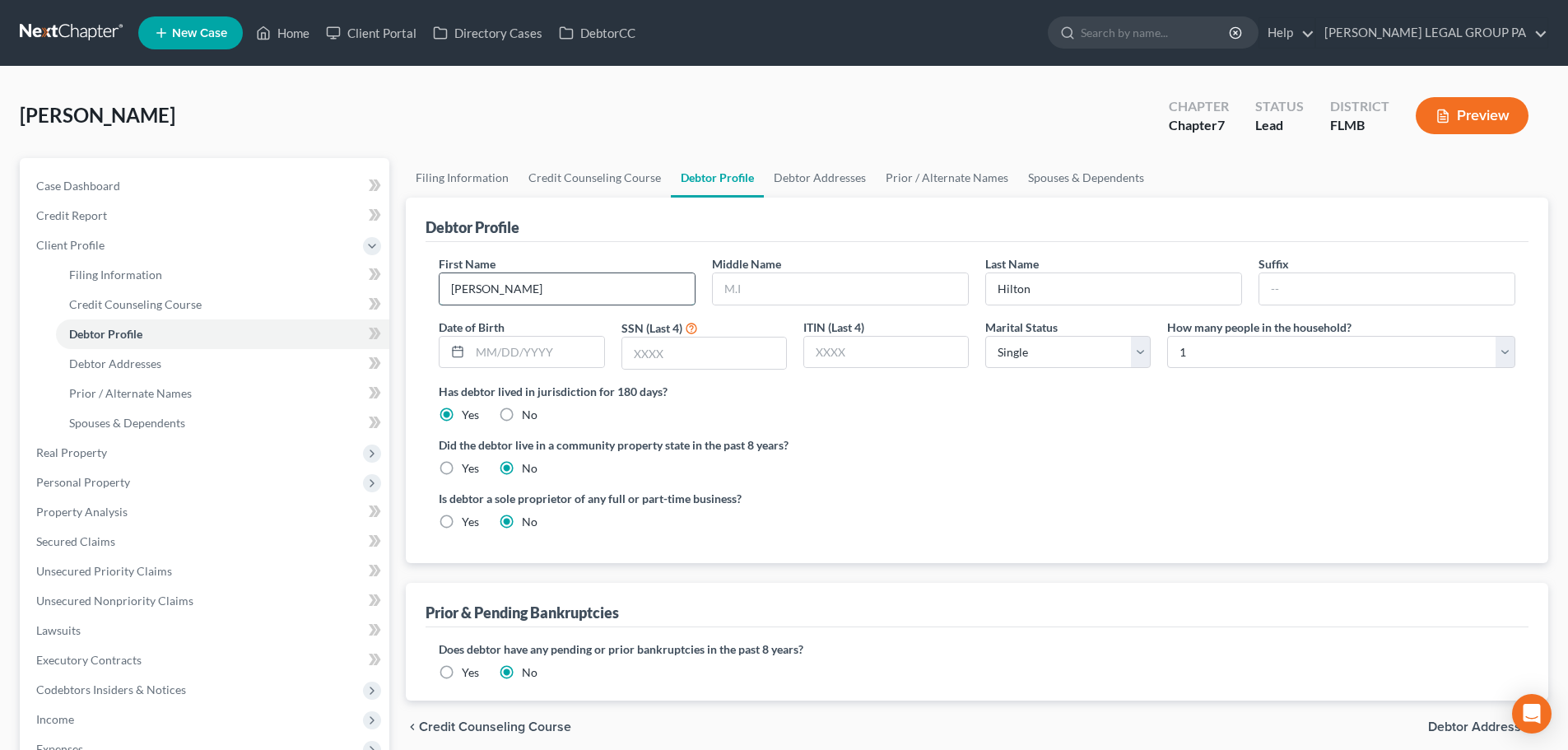
click at [538, 298] on input "Andy" at bounding box center [567, 289] width 255 height 32
click at [542, 304] on div "Andy" at bounding box center [567, 289] width 257 height 33
type input "John"
click at [786, 268] on div "Middle Name" at bounding box center [841, 280] width 273 height 50
click at [786, 287] on input "text" at bounding box center [841, 289] width 255 height 32
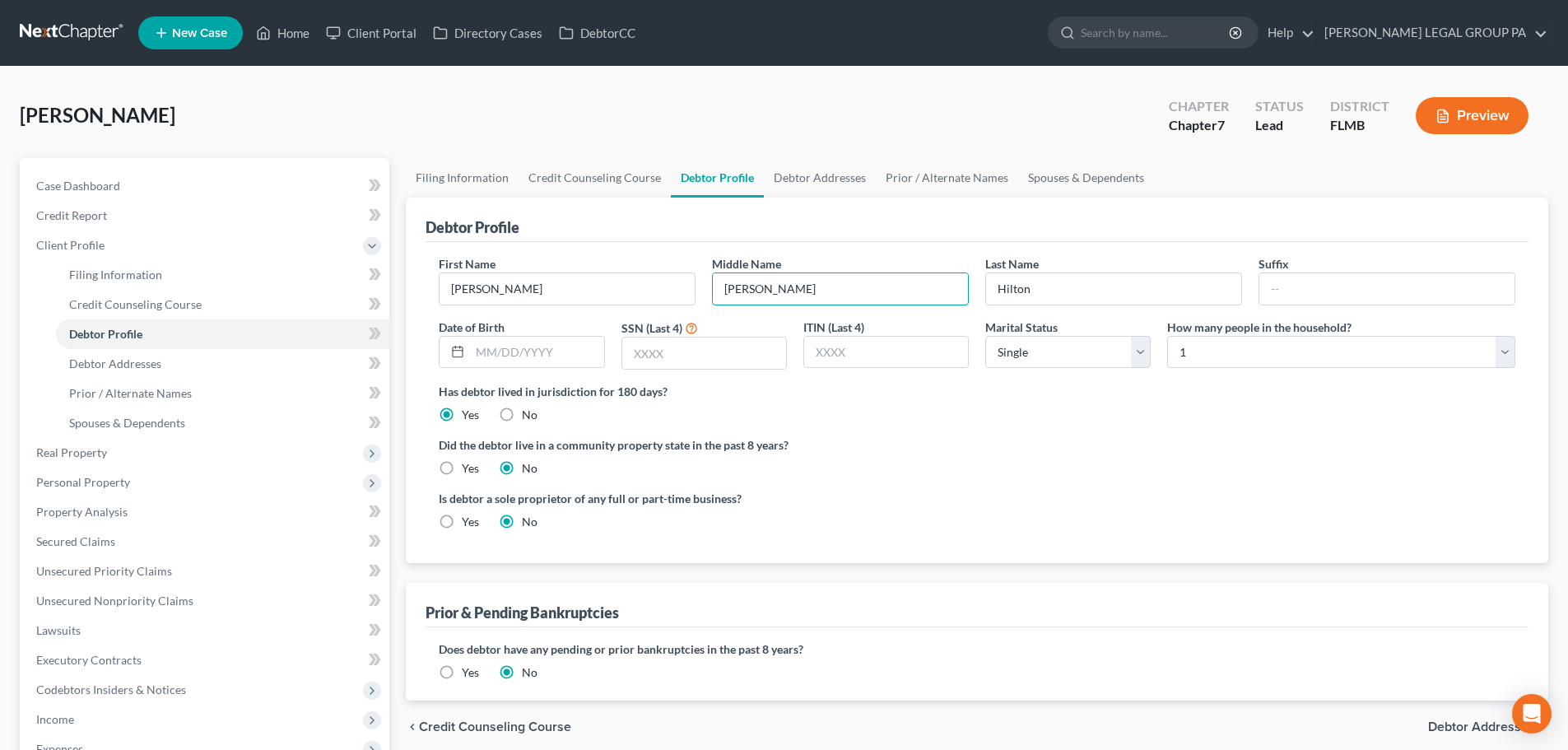
type input "Andrew"
click at [1271, 237] on div "Debtor Profile" at bounding box center [978, 220] width 1104 height 44
click at [1221, 235] on div "Debtor Profile" at bounding box center [978, 220] width 1104 height 44
click at [547, 357] on input "text" at bounding box center [536, 352] width 133 height 32
click at [687, 360] on input "text" at bounding box center [704, 353] width 164 height 32
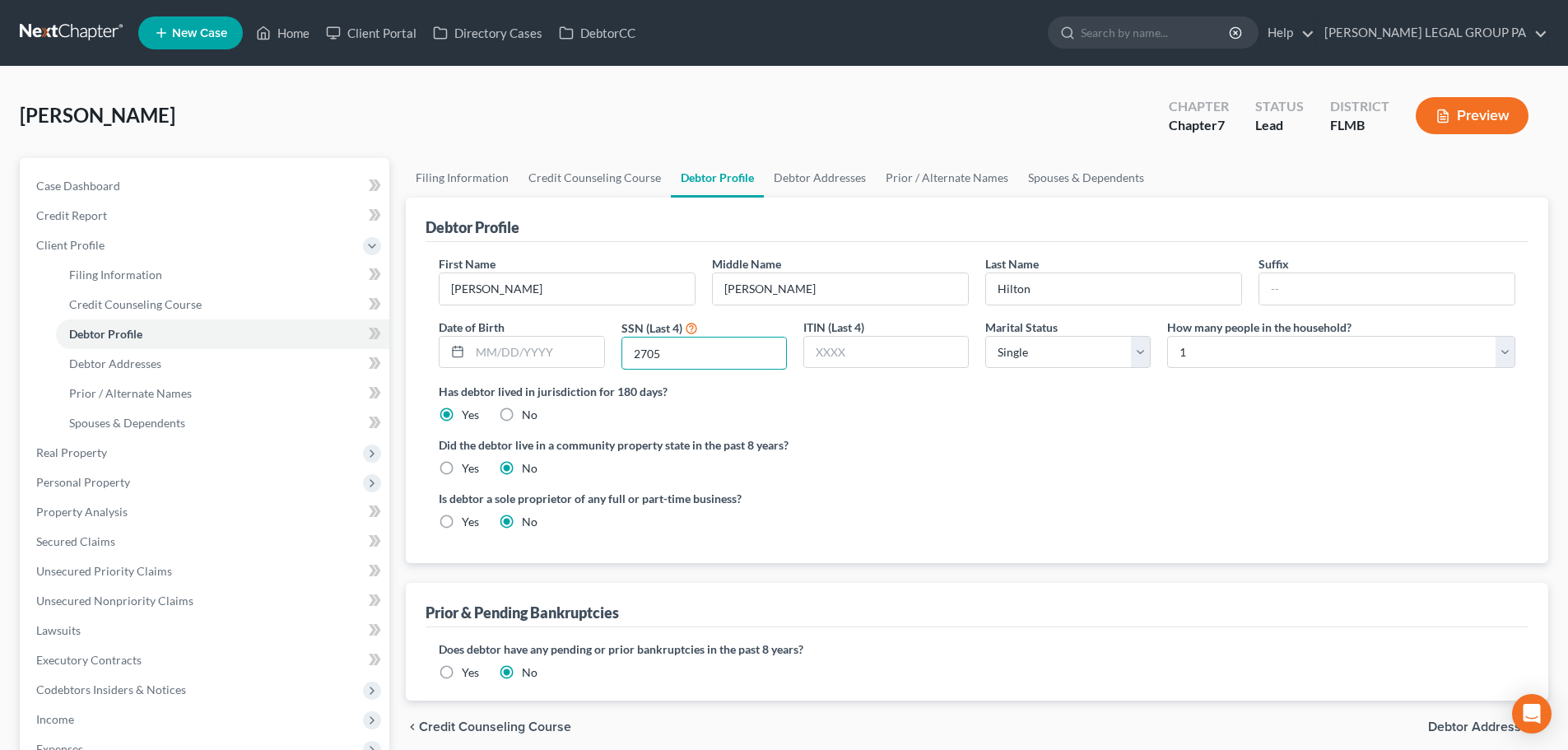
type input "2705"
click at [1011, 392] on label "Has debtor lived in jurisdiction for 180 days?" at bounding box center [977, 391] width 1077 height 17
click at [1089, 357] on select "Select Single Married Separated Divorced Widowed" at bounding box center [1068, 352] width 165 height 33
select select "1"
click at [986, 336] on select "Select Single Married Separated Divorced Widowed" at bounding box center [1068, 352] width 165 height 33
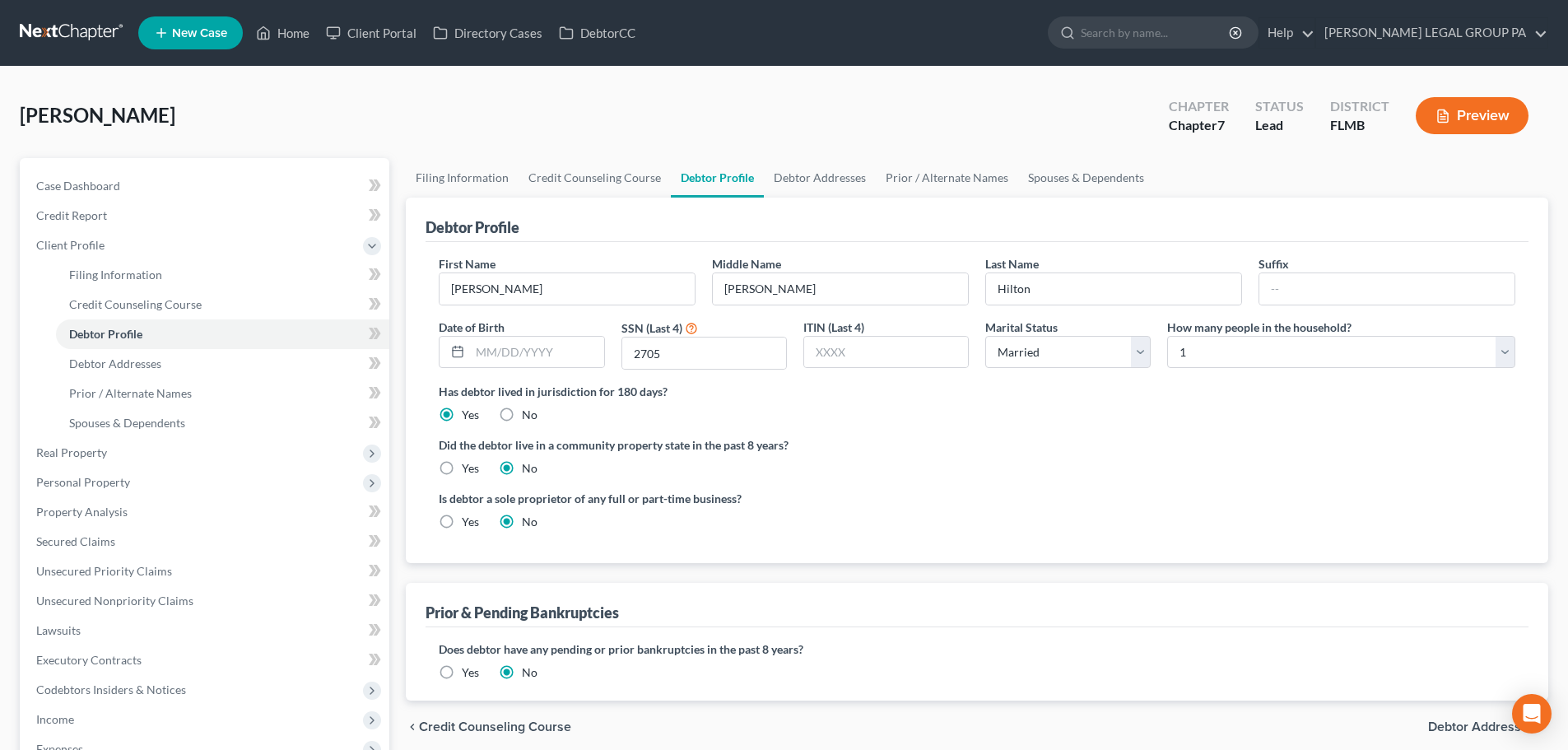
click at [1066, 380] on div "First Name John Middle Name Andrew Last Name Hilton Suffix Date of Birth SSN (L…" at bounding box center [977, 318] width 1093 height 128
click at [1300, 361] on select "Select 1 2 3 4 5 6 7 8 9 10 11 12 13 14 15 16 17 18 19 20" at bounding box center [1342, 352] width 348 height 33
select select "2"
click at [1168, 336] on select "Select 1 2 3 4 5 6 7 8 9 10 11 12 13 14 15 16 17 18 19 20" at bounding box center [1342, 352] width 348 height 33
click at [1156, 161] on ul "Filing Information Credit Counseling Course Debtor Profile Debtor Addresses Pri…" at bounding box center [977, 177] width 1143 height 39
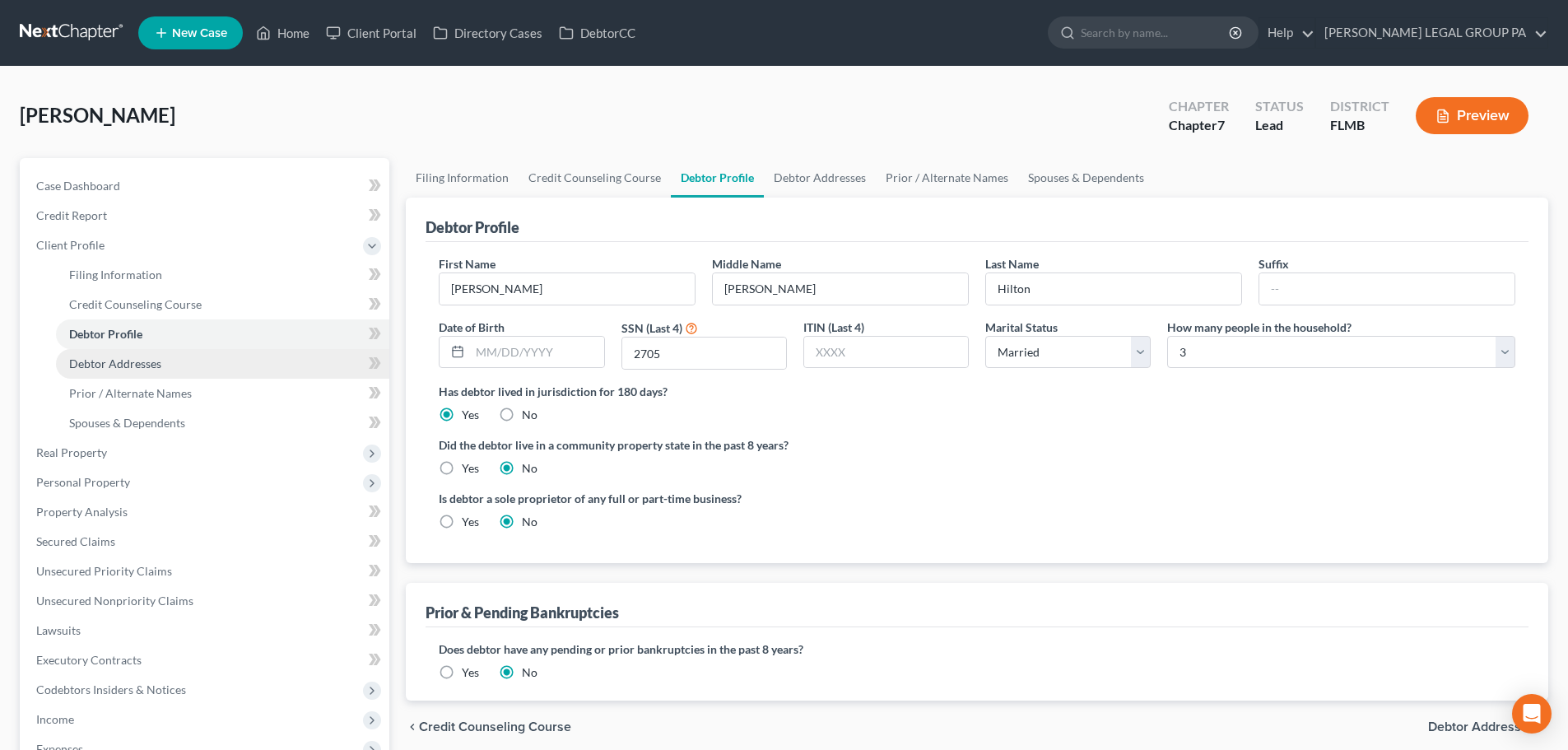
click at [171, 370] on link "Debtor Addresses" at bounding box center [222, 363] width 333 height 30
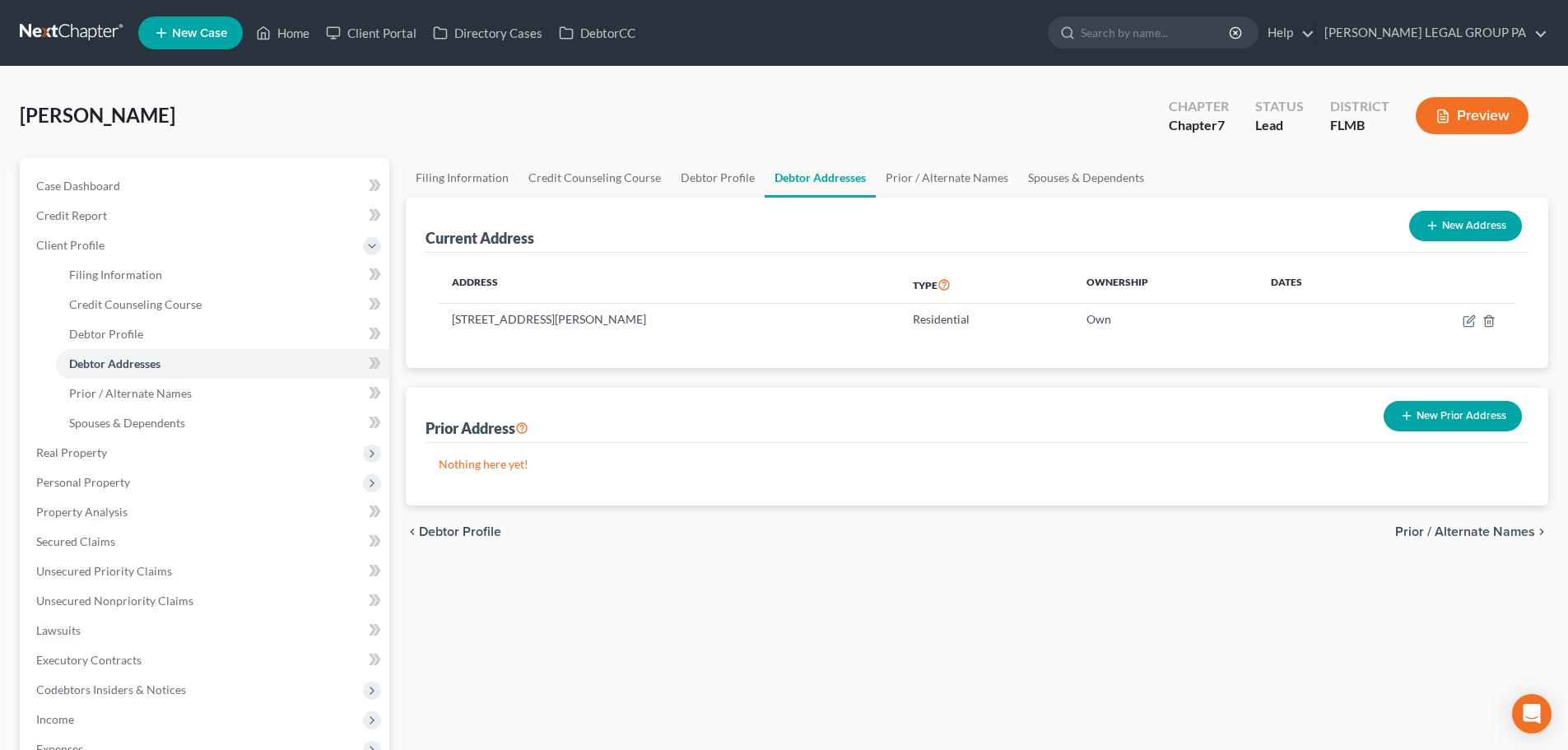
click at [1452, 409] on button "New Prior Address" at bounding box center [1453, 416] width 138 height 31
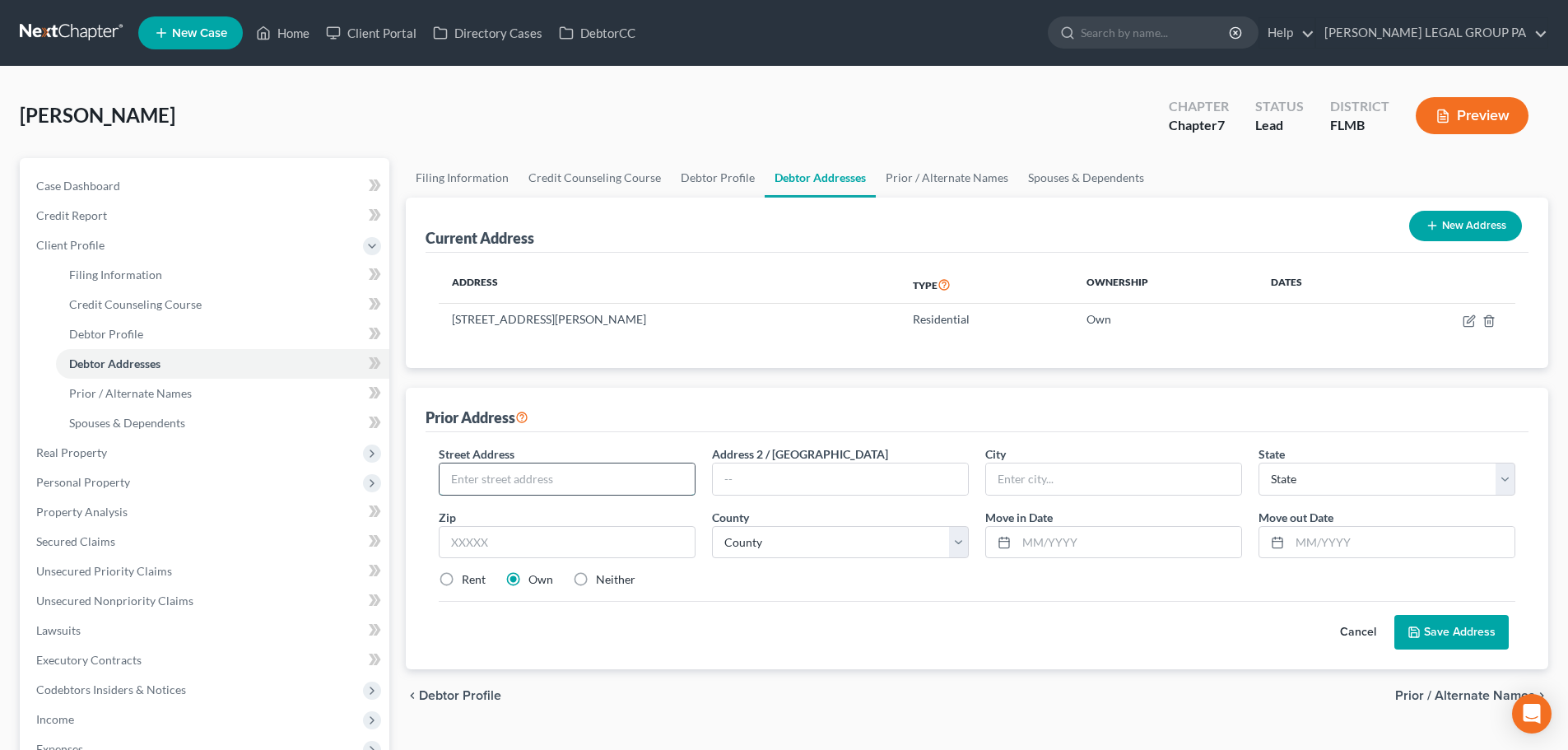
click at [581, 475] on input "text" at bounding box center [567, 479] width 255 height 32
type input "1802 Village Ct"
click at [1029, 481] on input "text" at bounding box center [1114, 479] width 255 height 32
type input "Mulberry"
click at [571, 544] on input "text" at bounding box center [567, 542] width 257 height 33
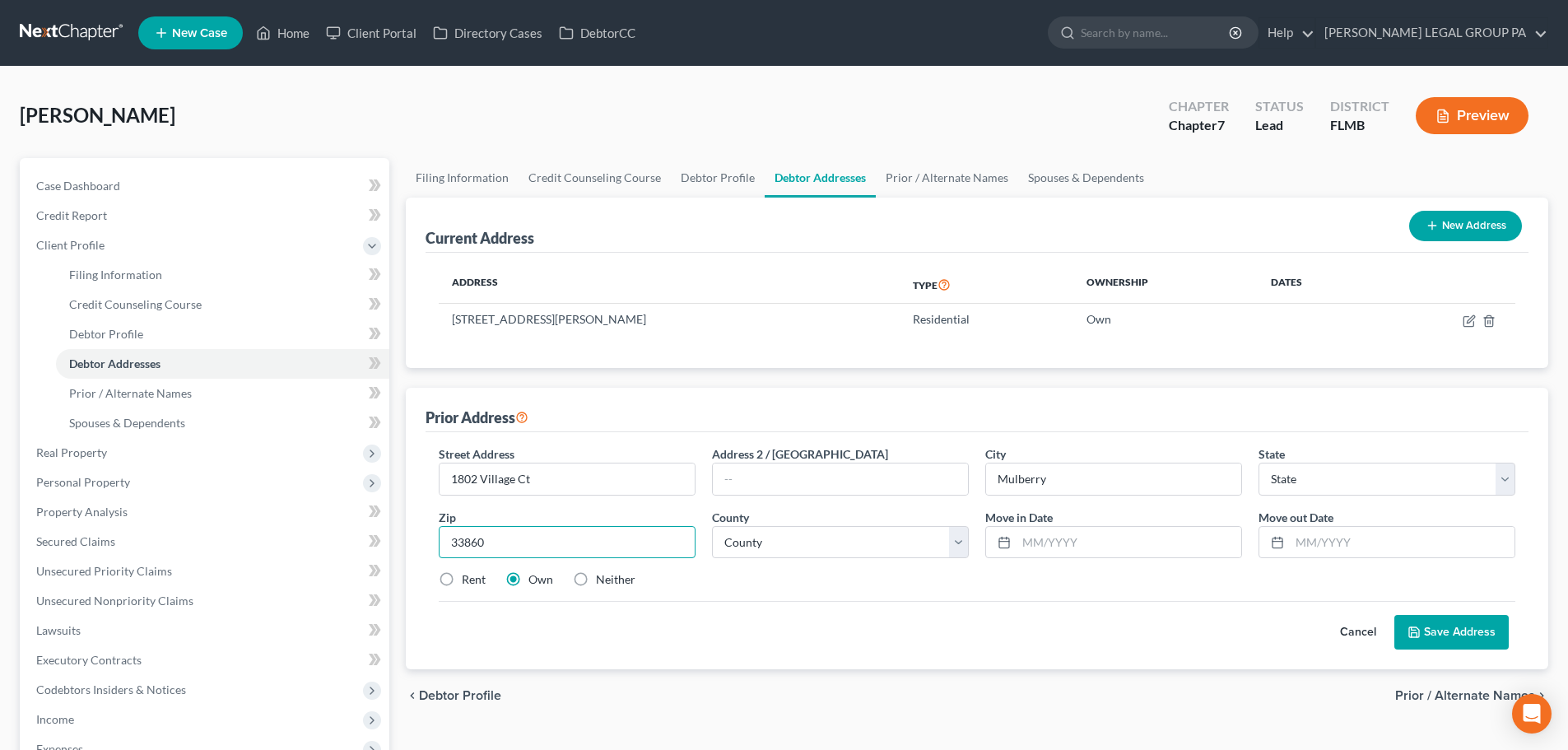
type input "33860"
click at [740, 572] on div "Rent Own Neither" at bounding box center [977, 578] width 1093 height 16
select select "9"
click at [1118, 545] on input "text" at bounding box center [1129, 542] width 225 height 32
type input "12/2021"
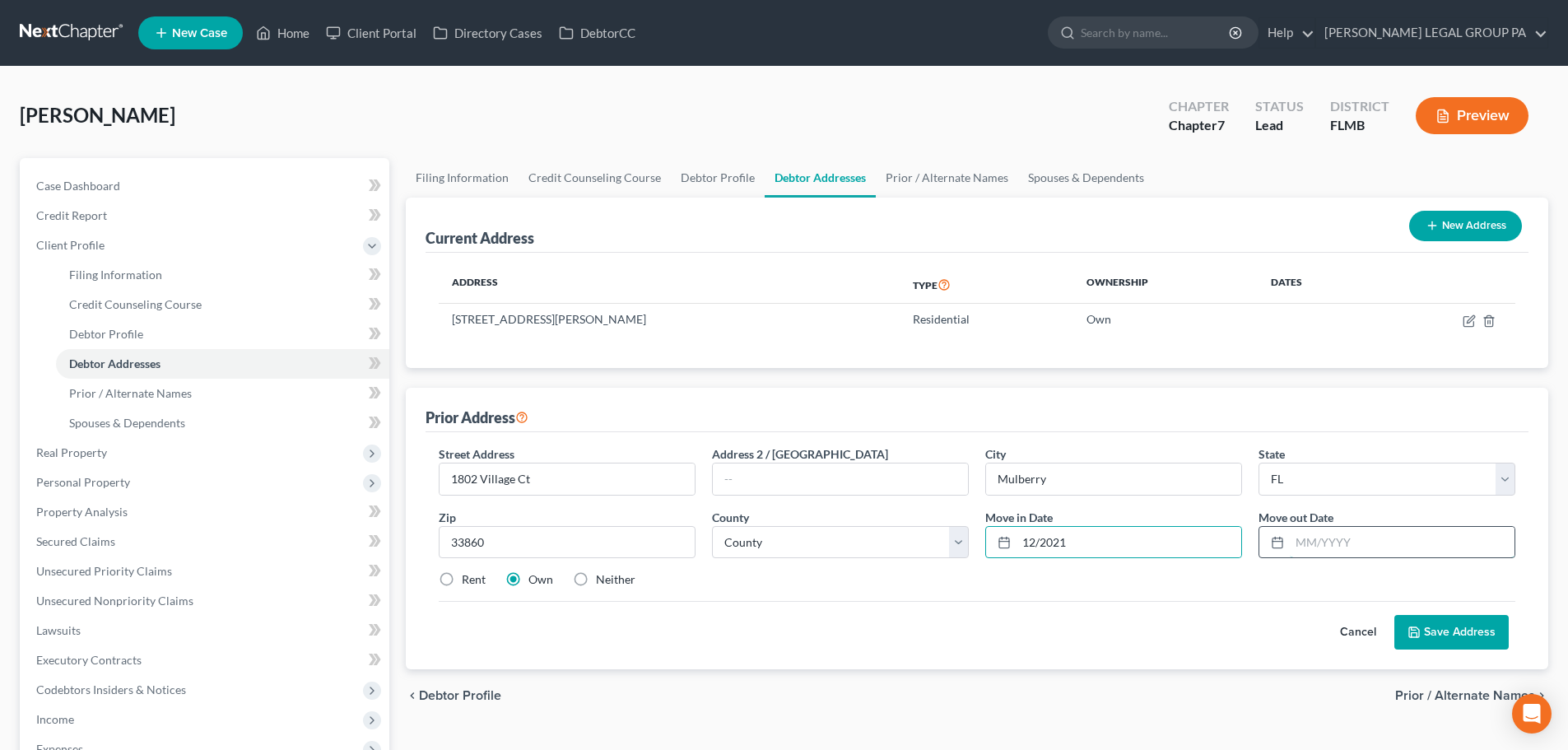
click at [1377, 536] on input "text" at bounding box center [1402, 542] width 225 height 32
type input "01/2025"
click at [1444, 625] on button "Save Address" at bounding box center [1451, 632] width 114 height 35
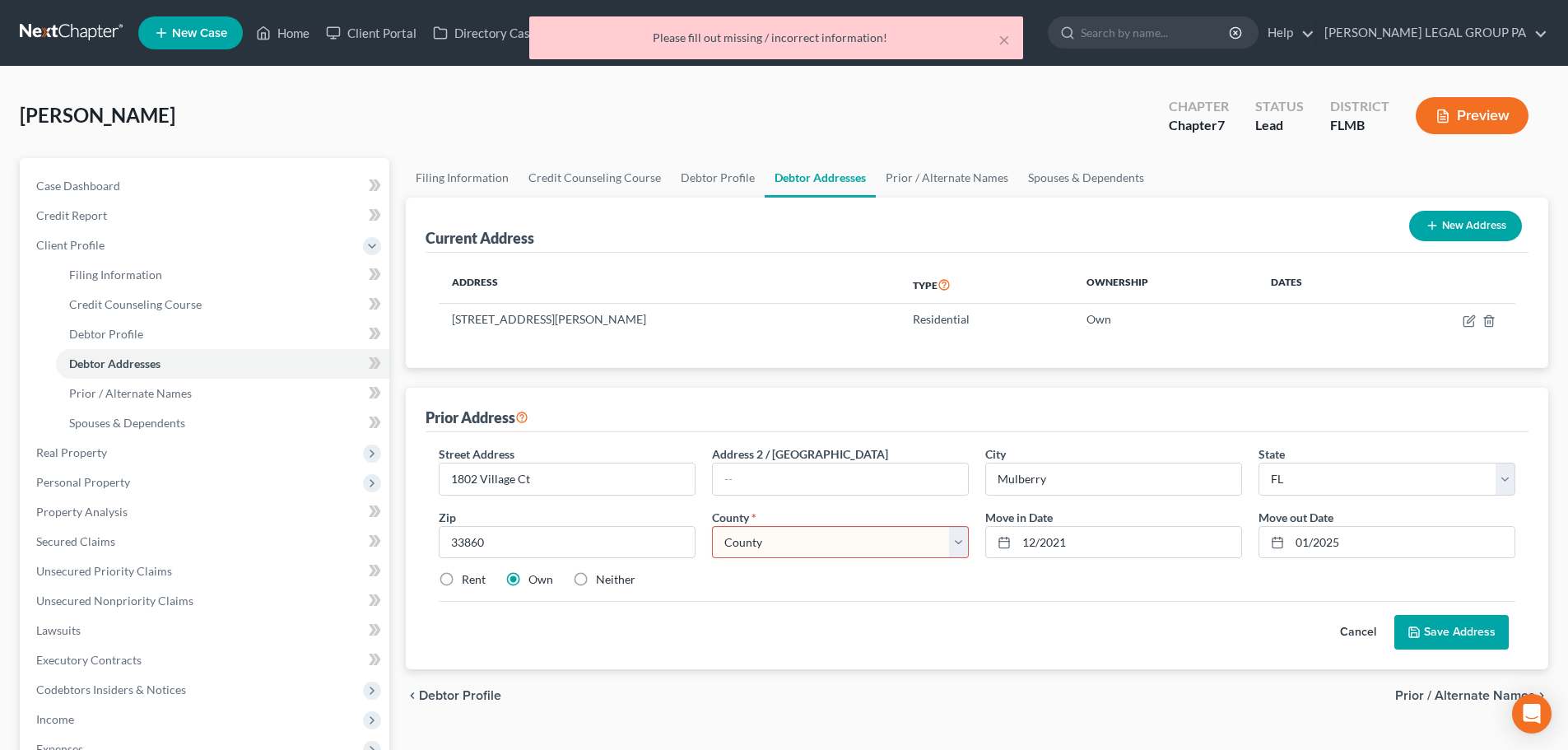
click at [784, 545] on select "County Alachua County Baker County Bay County Bradford County Brevard County Br…" at bounding box center [841, 542] width 257 height 33
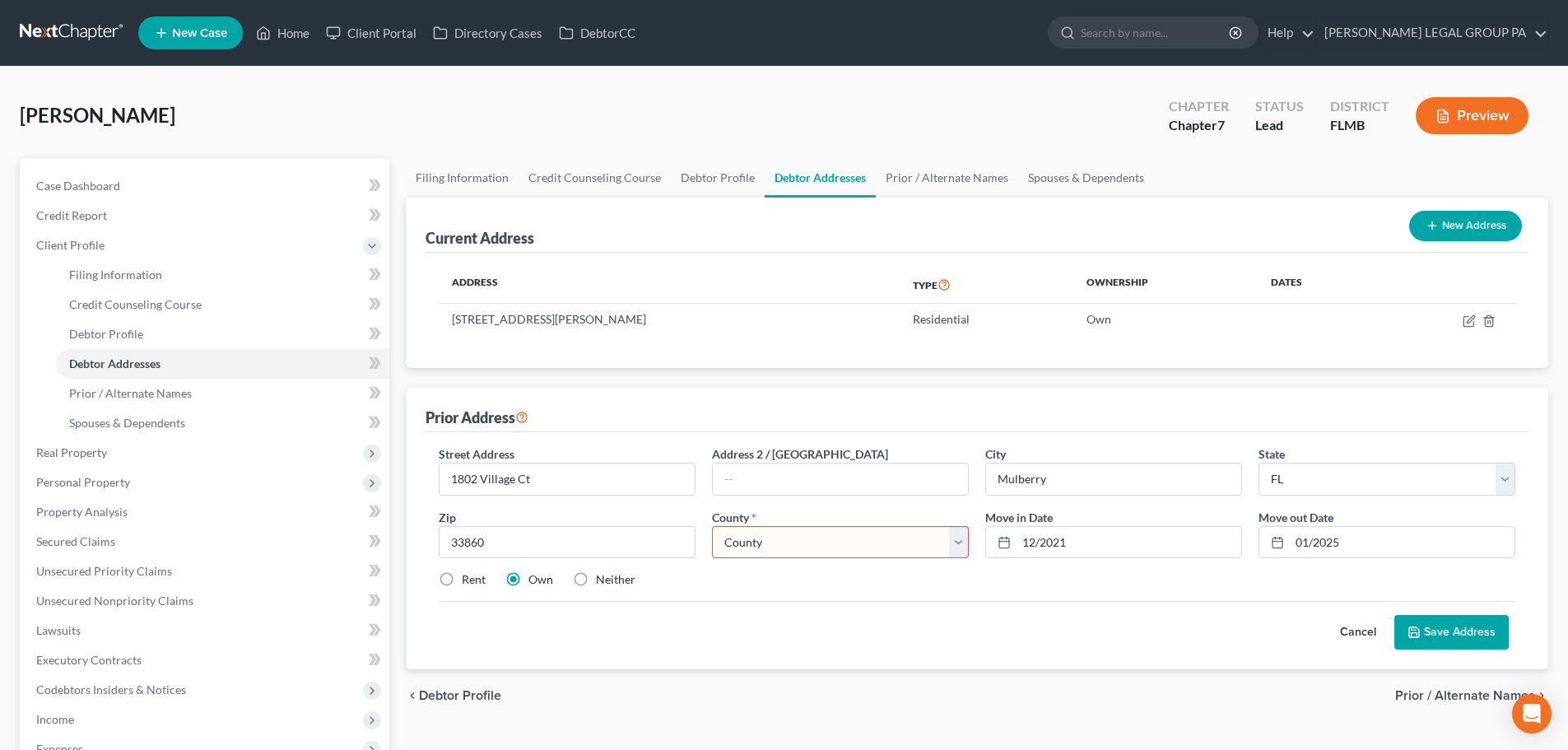
click at [783, 542] on select "County Alachua County Baker County Bay County Bradford County Brevard County Br…" at bounding box center [841, 542] width 257 height 33
select select "52"
click at [802, 613] on div "Cancel Save Address" at bounding box center [977, 624] width 1077 height 49
click at [1479, 617] on button "Save Address" at bounding box center [1451, 632] width 114 height 35
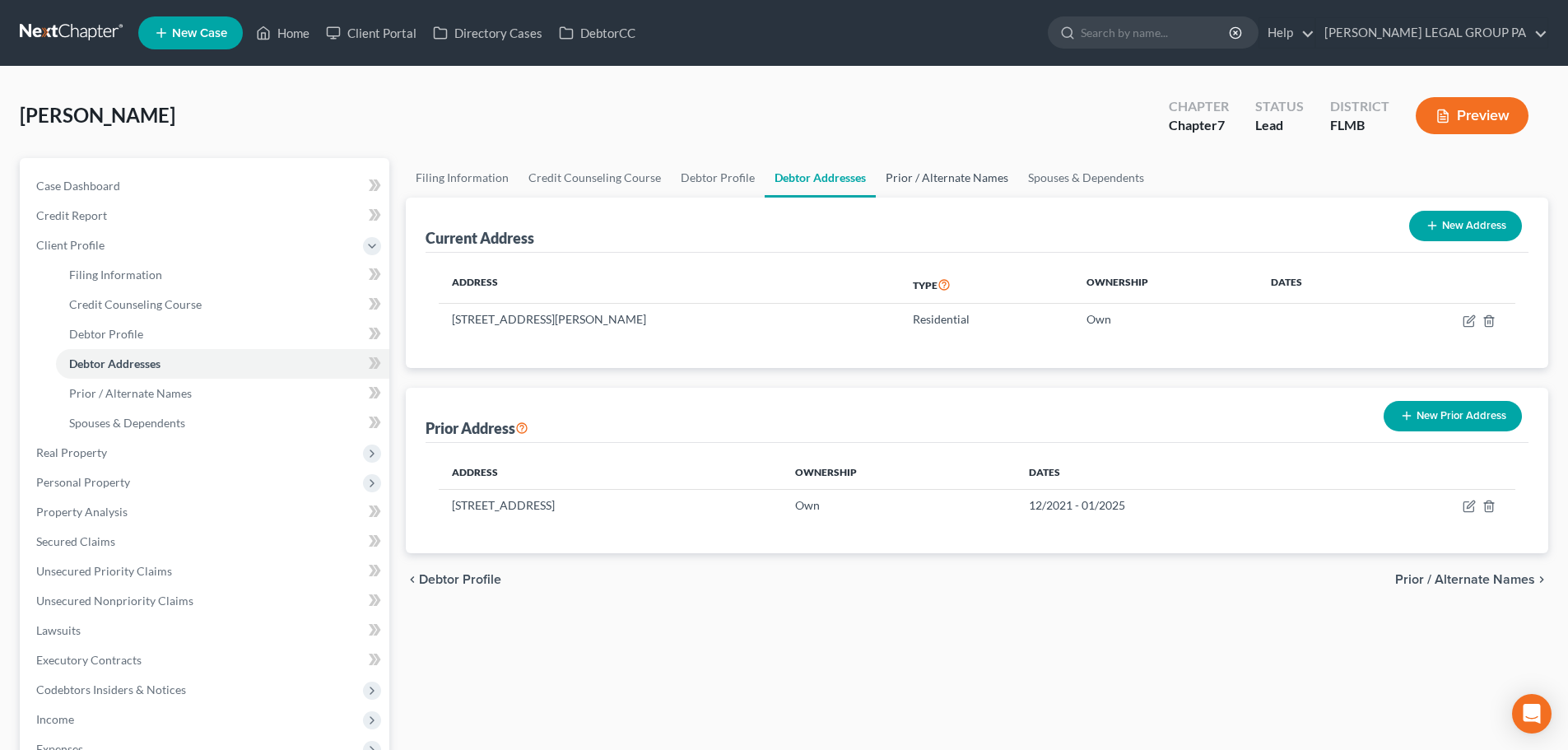
click at [958, 190] on link "Prior / Alternate Names" at bounding box center [947, 177] width 142 height 39
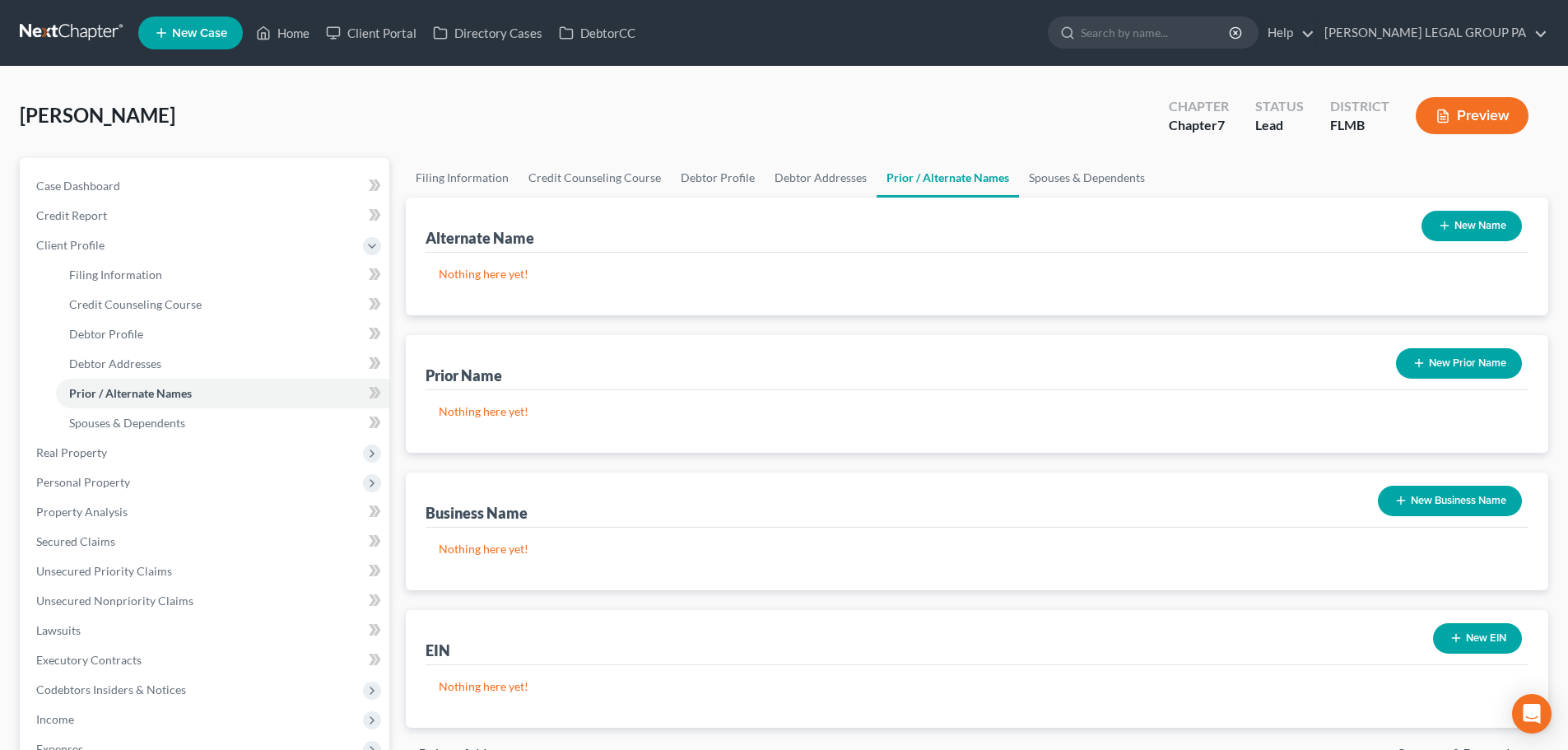
click at [1469, 227] on button "New Name" at bounding box center [1472, 226] width 101 height 31
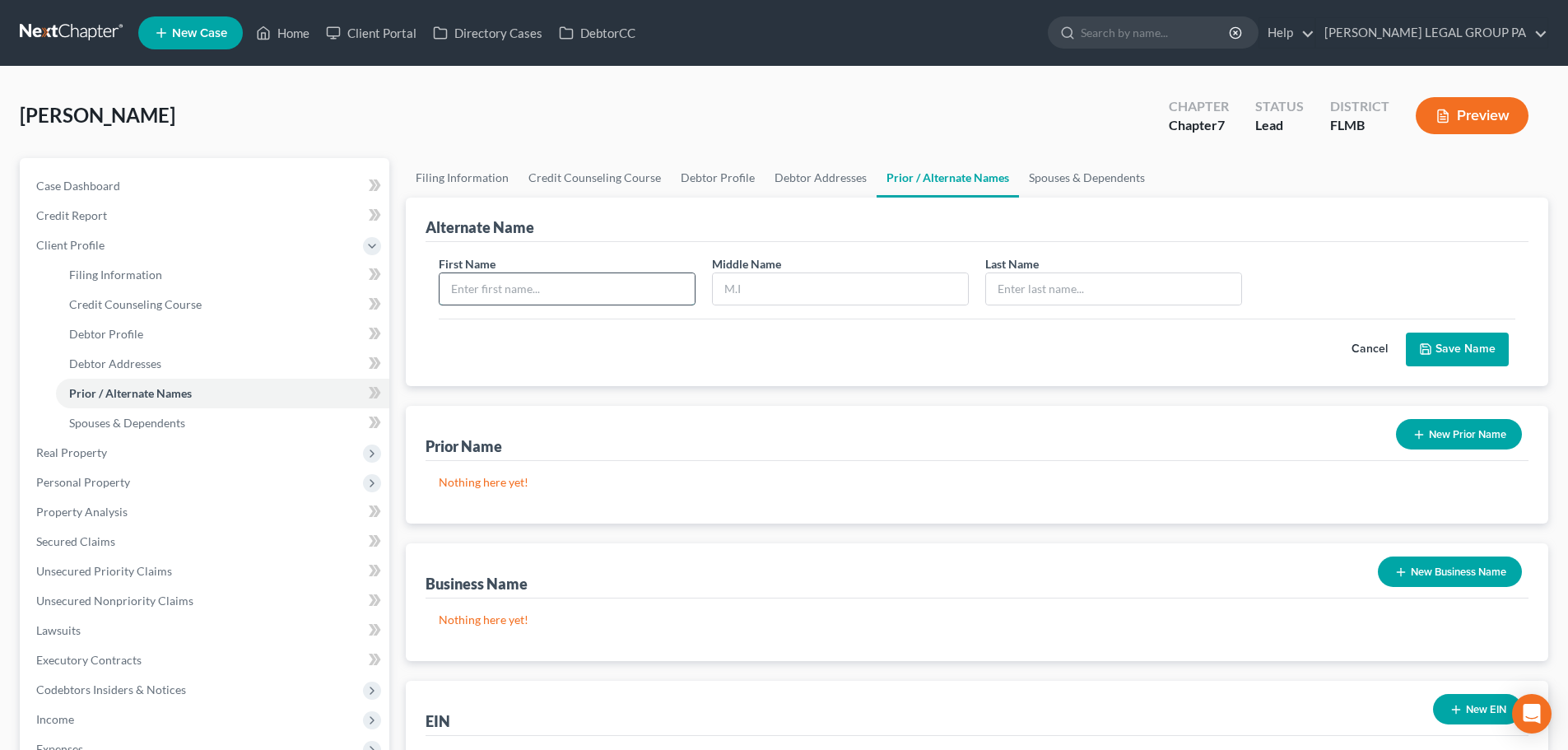
click at [531, 284] on input "text" at bounding box center [567, 289] width 255 height 32
type input "Andy"
click at [1047, 266] on div "Last Name *" at bounding box center [1113, 280] width 273 height 50
click at [1051, 285] on input "text" at bounding box center [1114, 289] width 255 height 32
type input "Hilton"
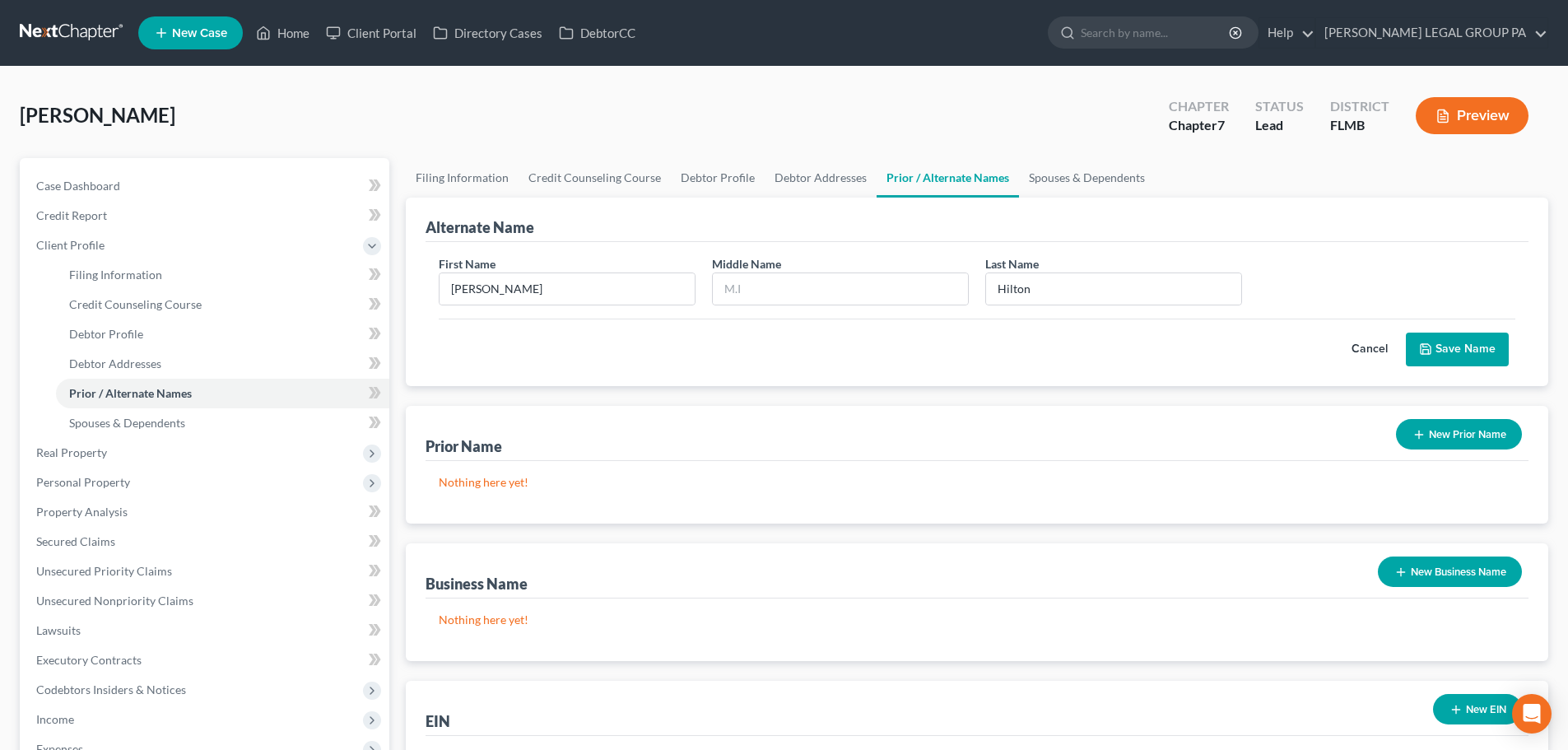
click at [1480, 349] on button "Save Name" at bounding box center [1457, 350] width 103 height 35
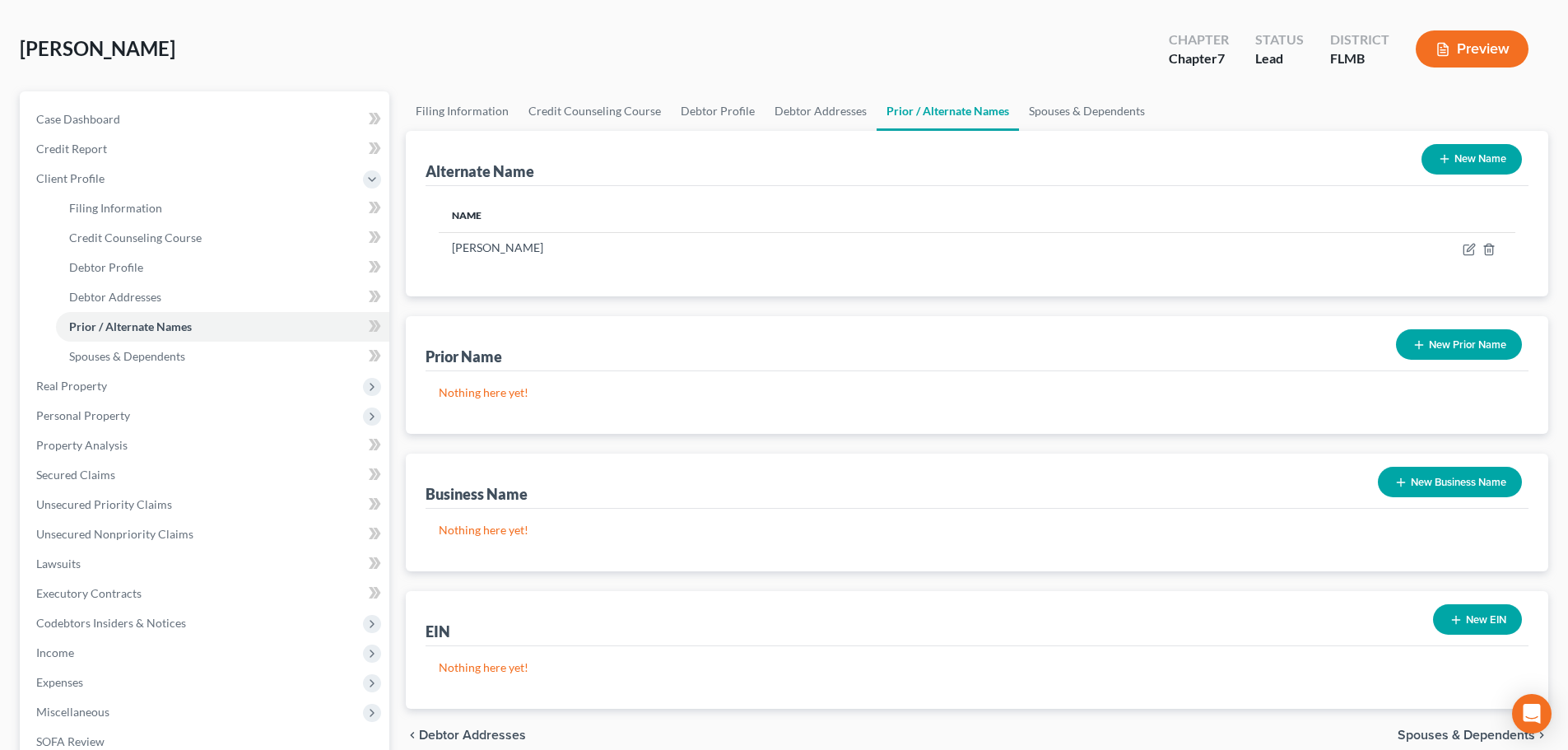
scroll to position [165, 0]
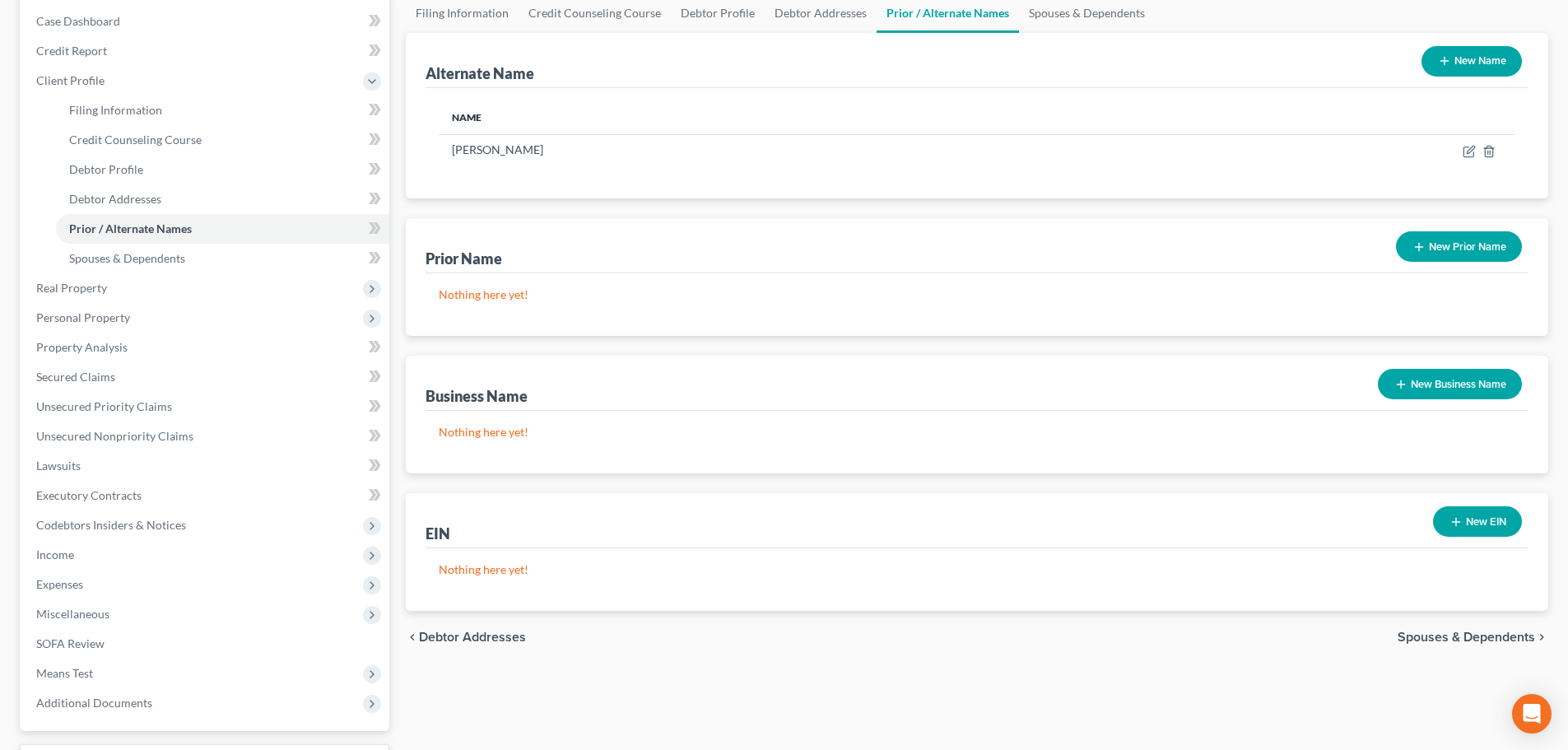
click at [1412, 385] on button "New Business Name" at bounding box center [1450, 384] width 144 height 31
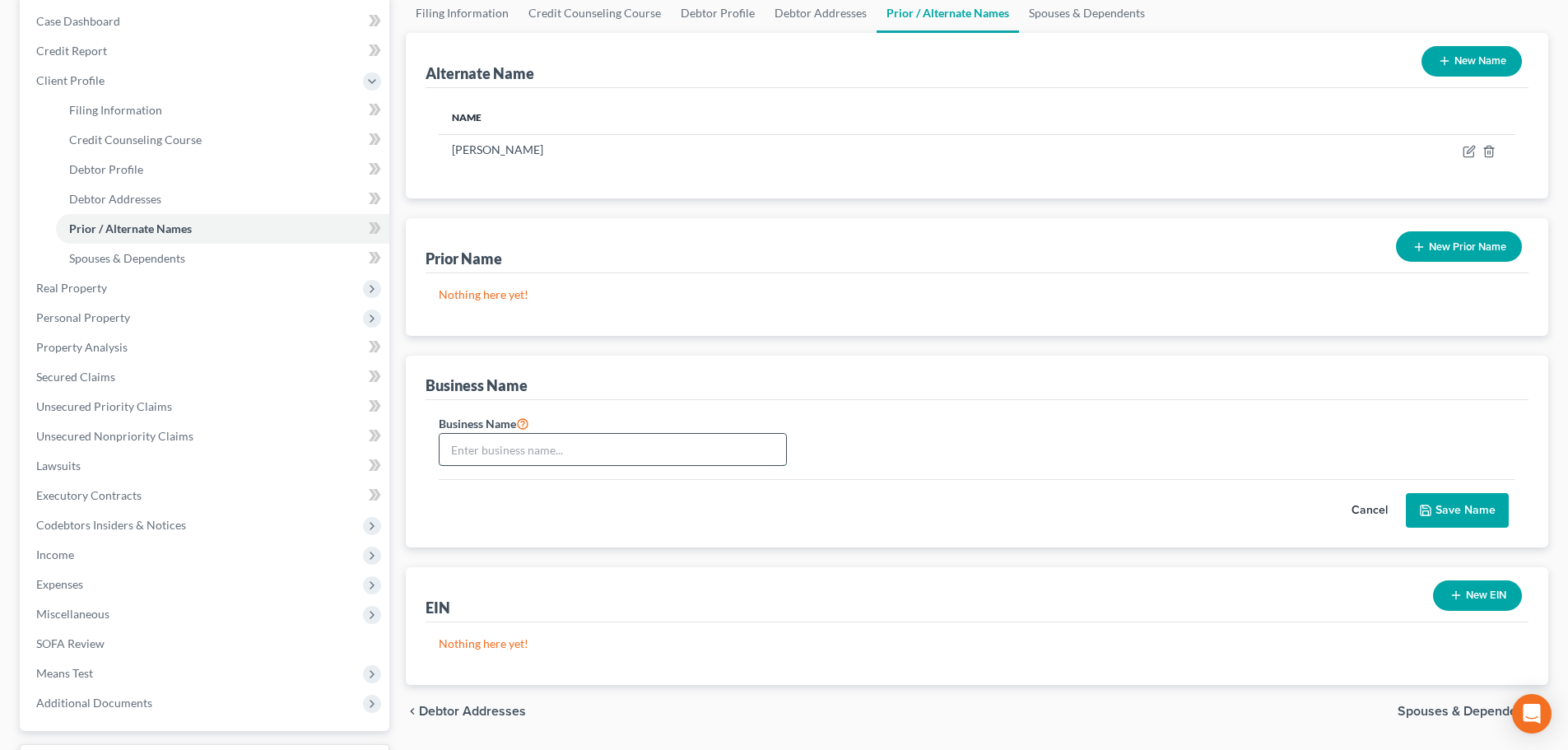
click at [523, 446] on input "text" at bounding box center [612, 449] width 346 height 32
type input "Totally Brilliant Software Inc"
click at [1441, 508] on button "Save Name" at bounding box center [1457, 510] width 103 height 35
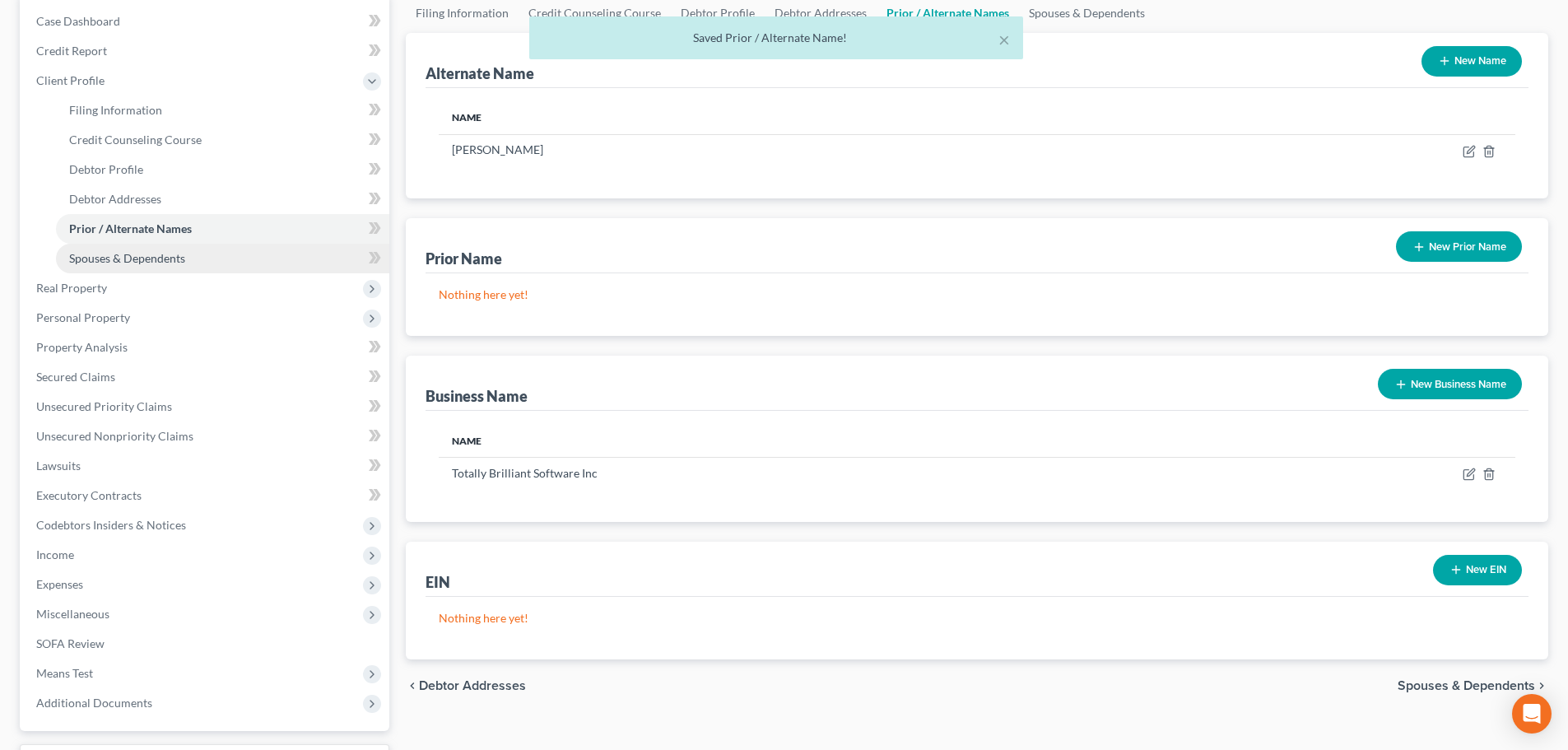
click at [147, 252] on span "Spouses & Dependents" at bounding box center [127, 258] width 116 height 14
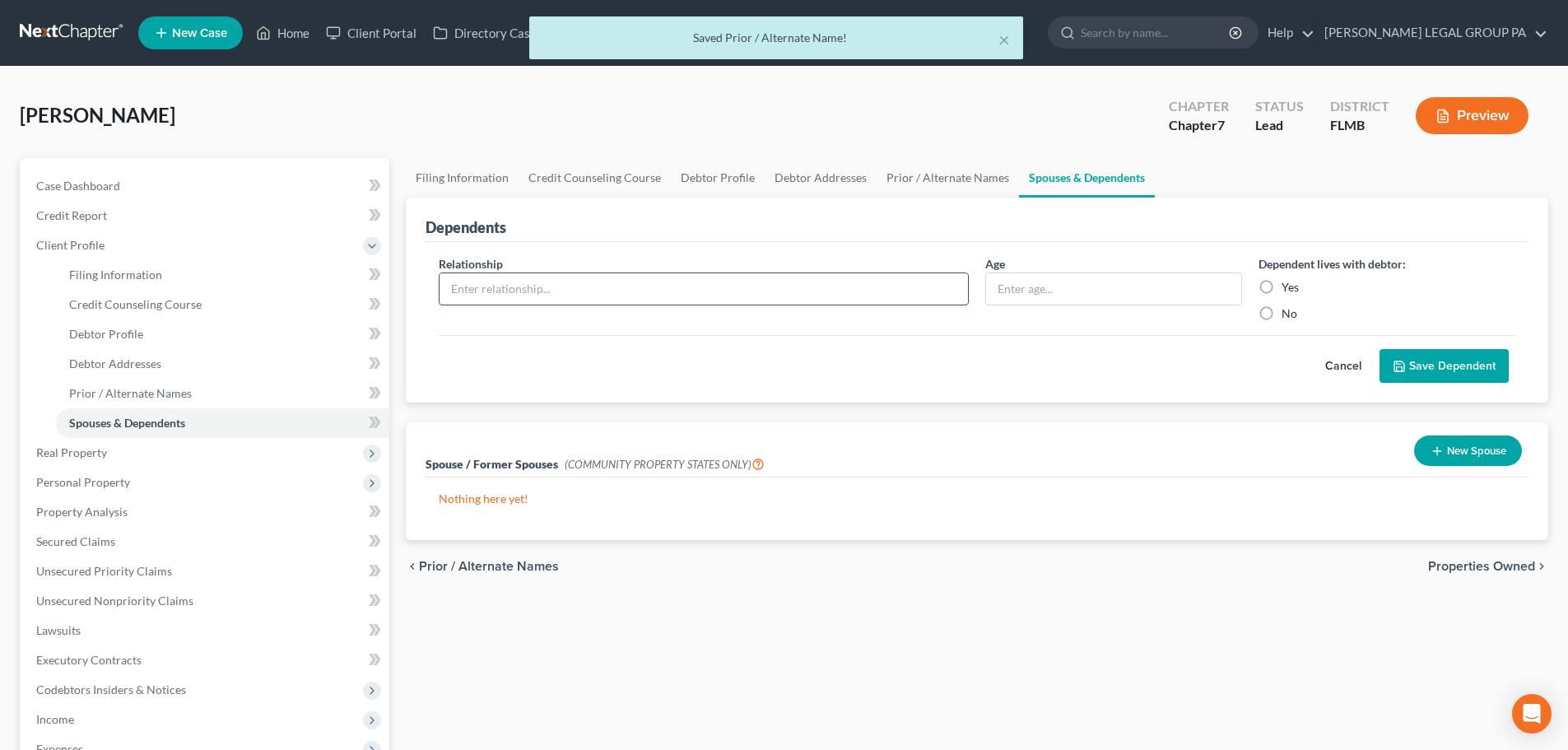
click at [529, 292] on input "text" at bounding box center [703, 289] width 529 height 32
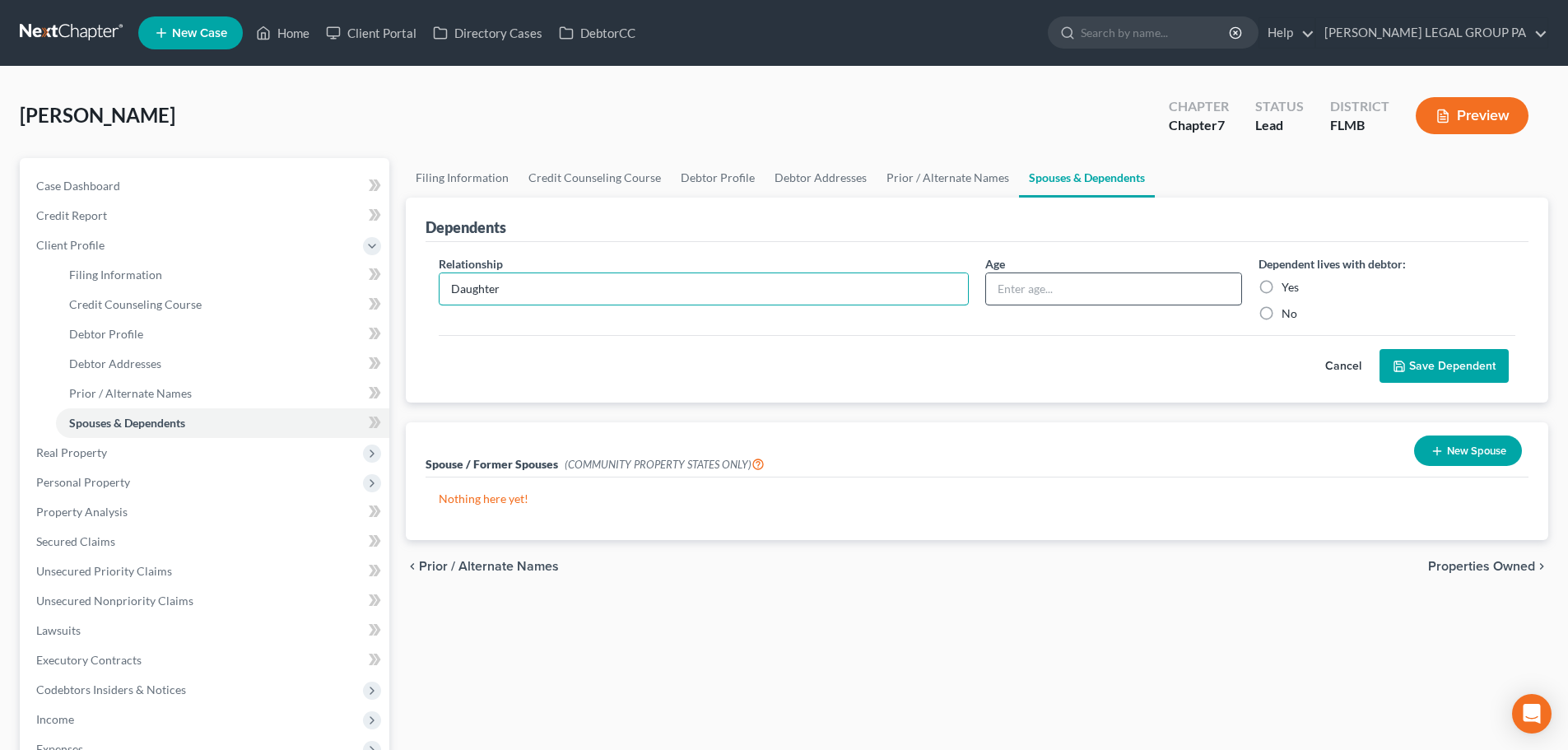
type input "Daughter"
click at [1127, 293] on input "text" at bounding box center [1114, 289] width 255 height 32
type input "18"
click at [1231, 325] on div "Relationship * Daughter Age 18 Dependent lives with debtor: Yes No" at bounding box center [977, 294] width 1093 height 80
click at [1282, 286] on label "Yes" at bounding box center [1291, 287] width 17 height 16
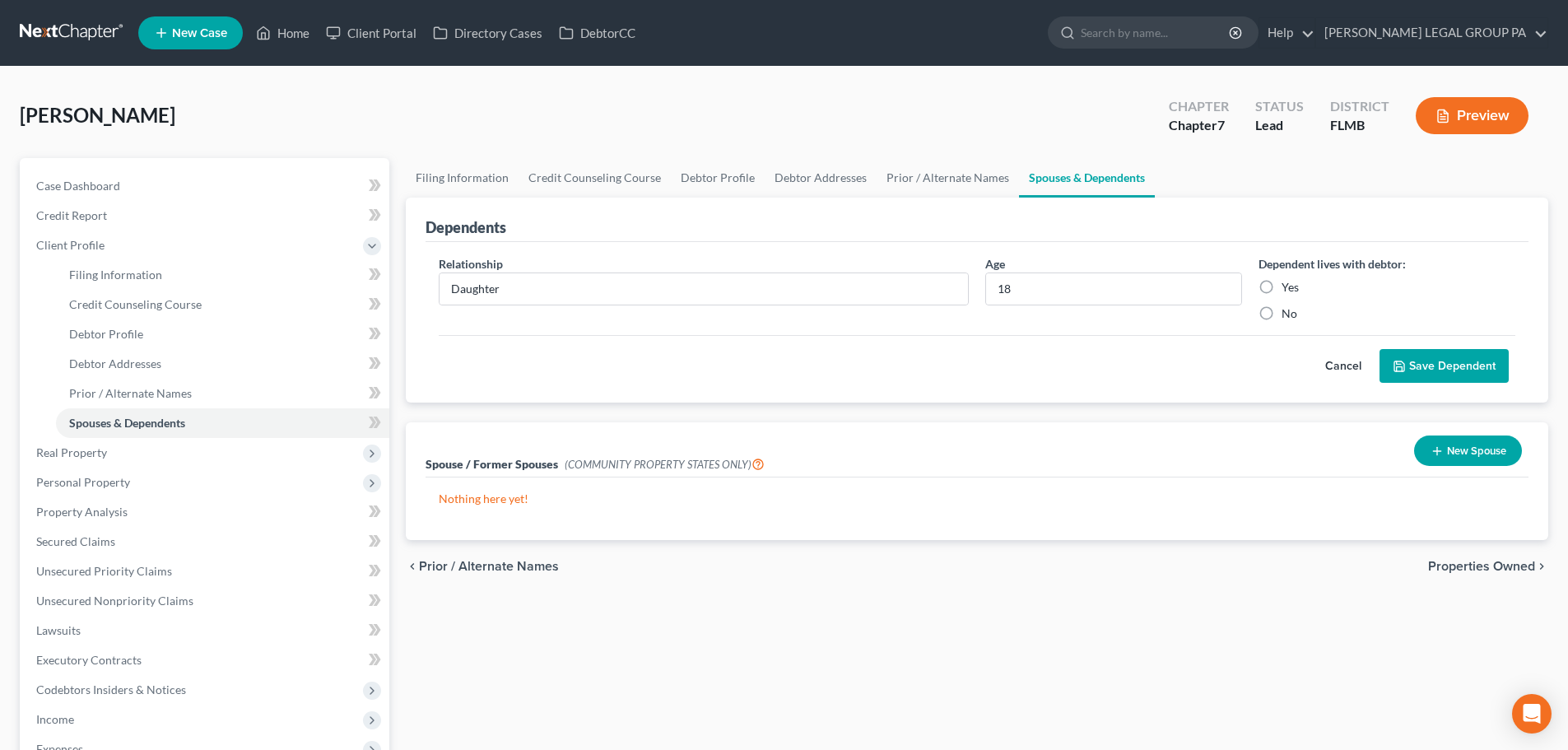
click at [1289, 286] on input "Yes" at bounding box center [1294, 284] width 11 height 11
radio input "true"
click at [1414, 363] on button "Save Dependent" at bounding box center [1444, 366] width 130 height 35
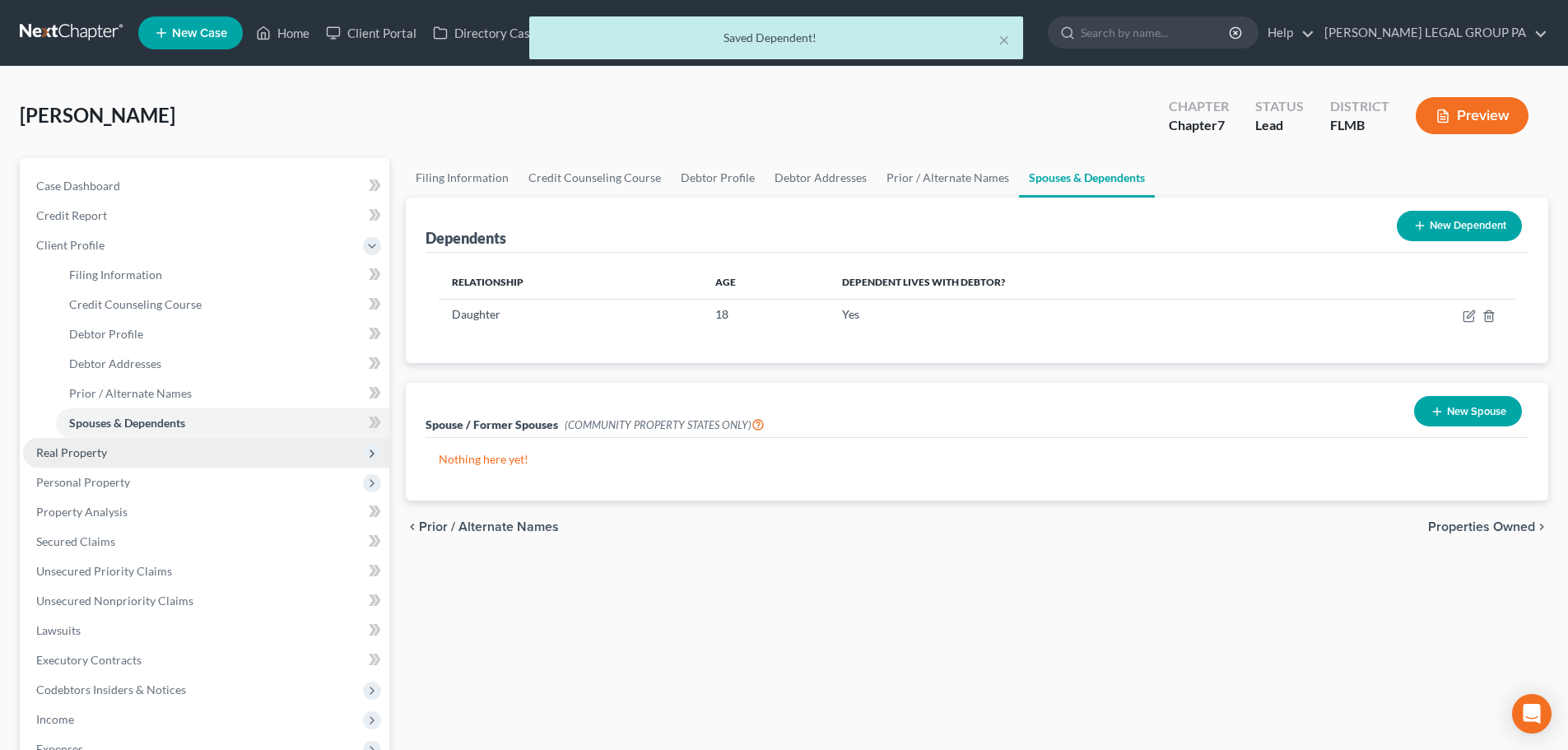
click at [132, 449] on span "Real Property" at bounding box center [206, 452] width 367 height 30
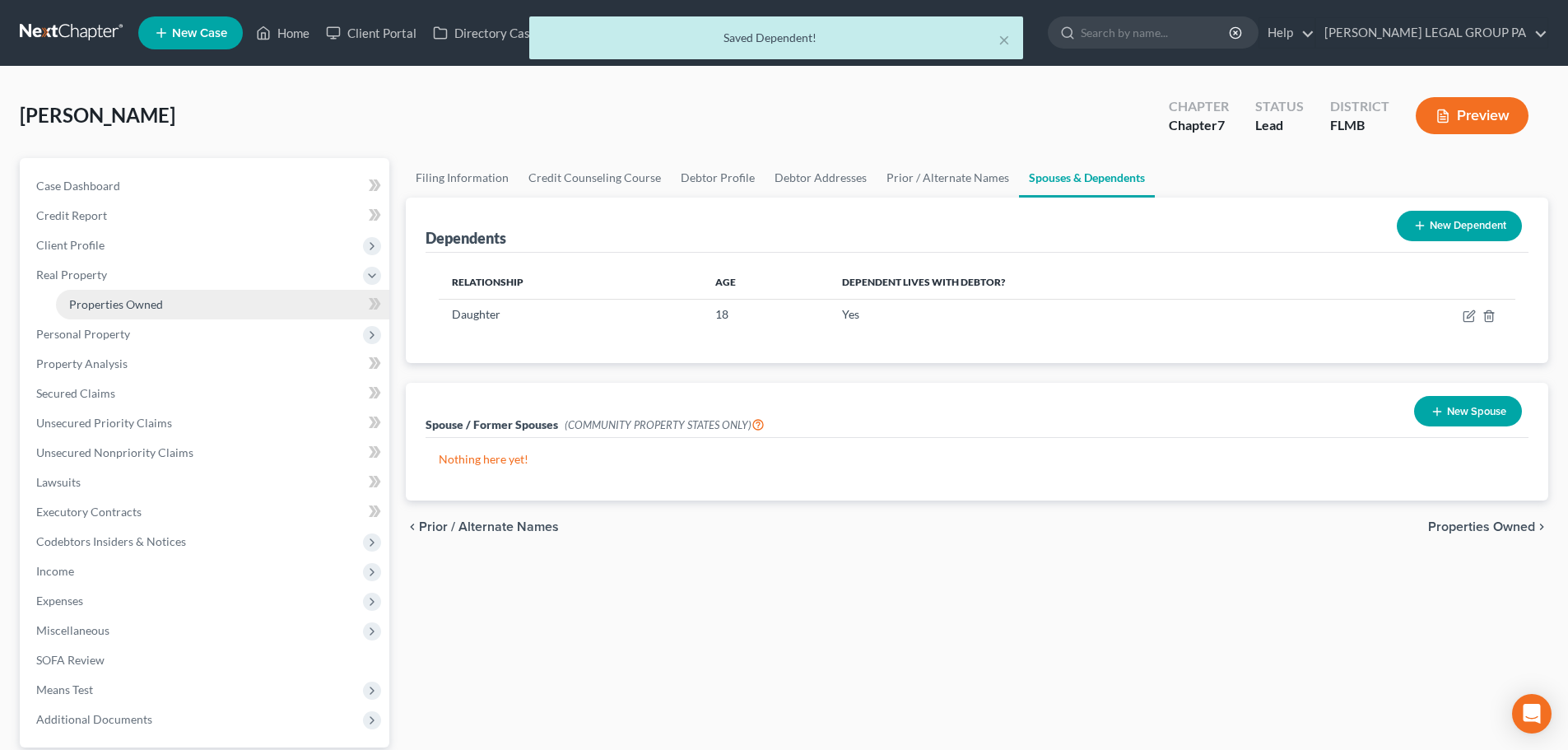
click at [105, 304] on span "Properties Owned" at bounding box center [116, 304] width 94 height 14
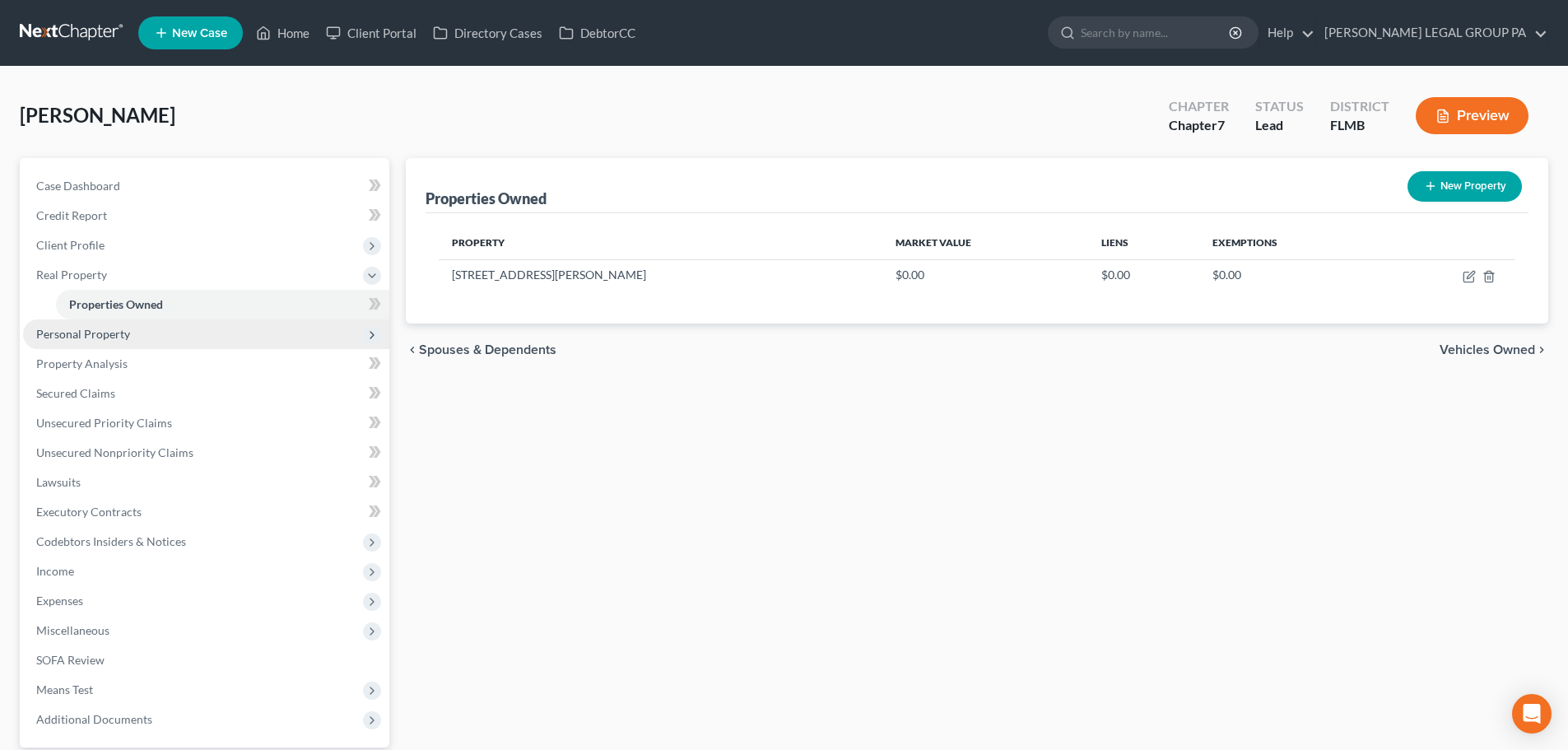
click at [131, 331] on span "Personal Property" at bounding box center [206, 334] width 367 height 30
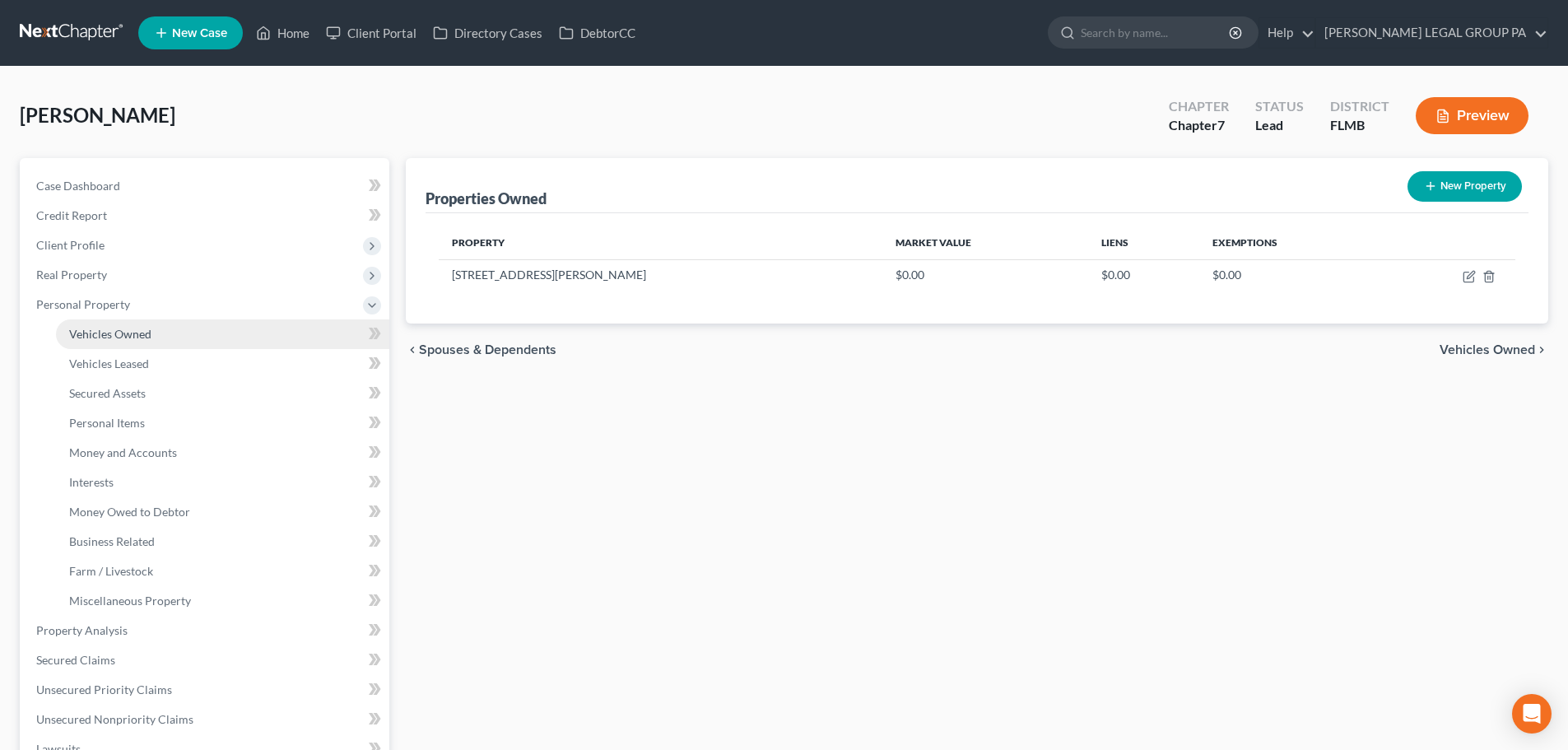
click at [116, 327] on span "Vehicles Owned" at bounding box center [110, 334] width 83 height 14
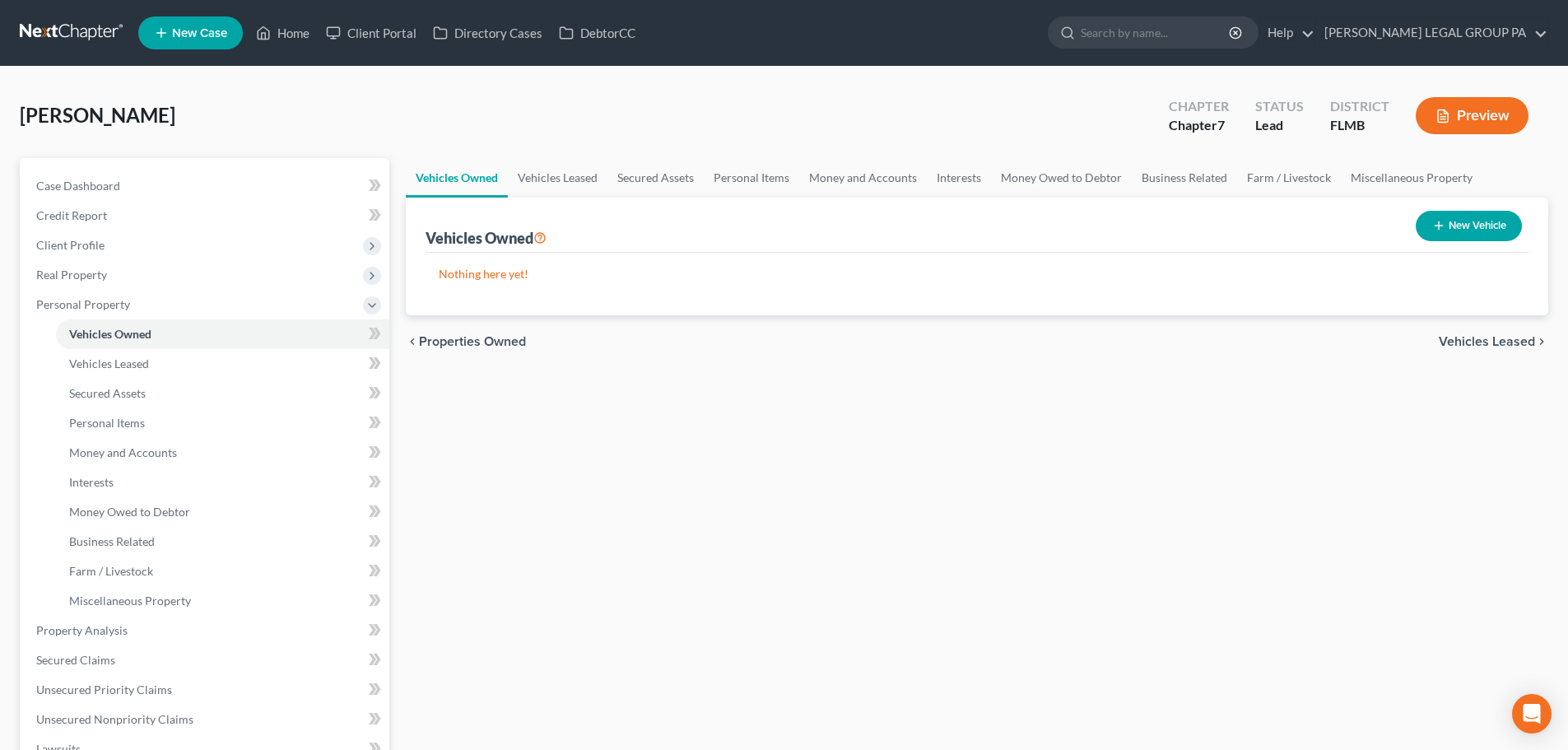
click at [1456, 223] on button "New Vehicle" at bounding box center [1469, 226] width 107 height 31
select select "0"
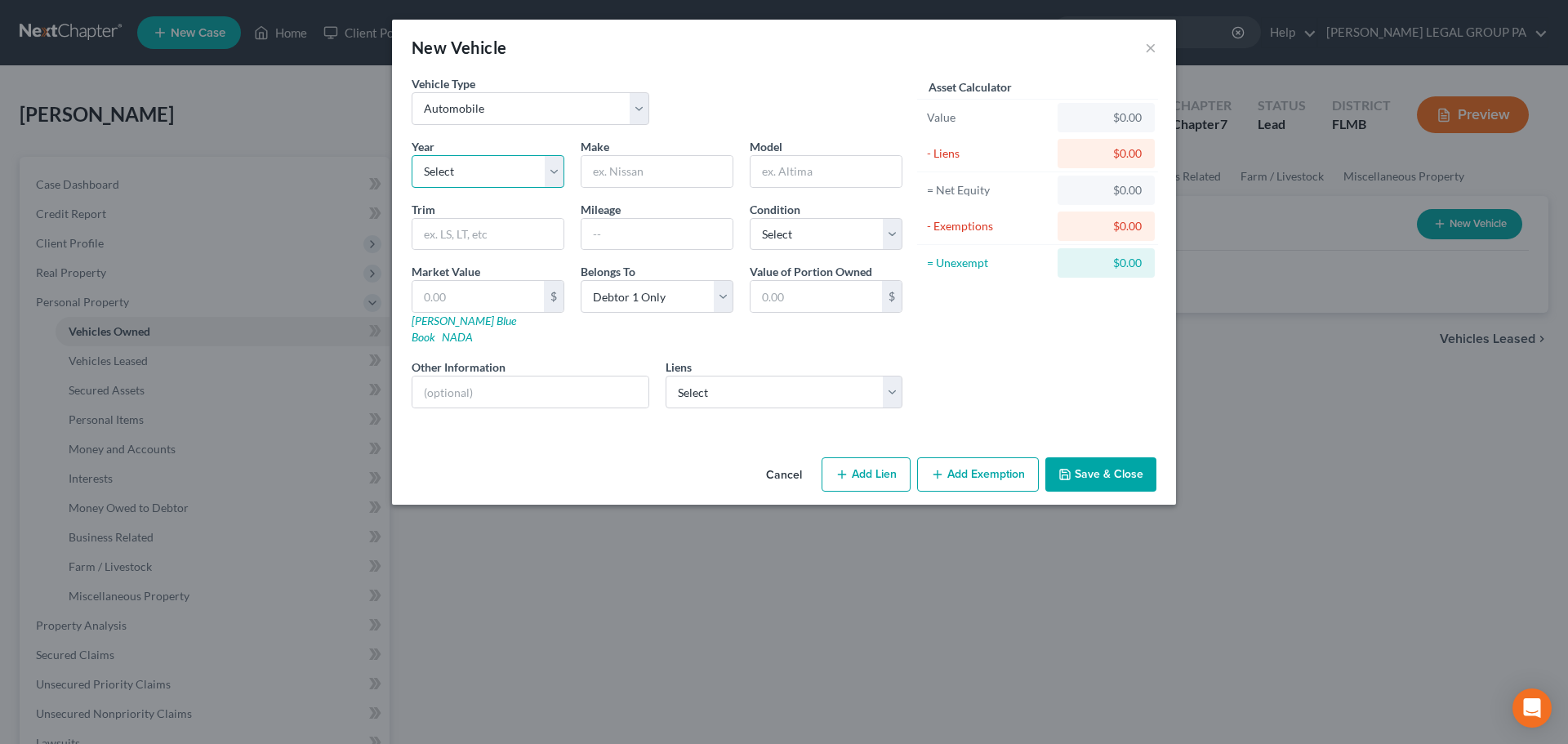
click at [495, 159] on select "Select 2026 2025 2024 2023 2022 2021 2020 2019 2018 2017 2016 2015 2014 2013 20…" at bounding box center [487, 171] width 152 height 32
click at [657, 163] on input "text" at bounding box center [657, 171] width 151 height 31
type input "Nissan"
click at [814, 175] on input "text" at bounding box center [825, 171] width 151 height 31
type input "Altima"
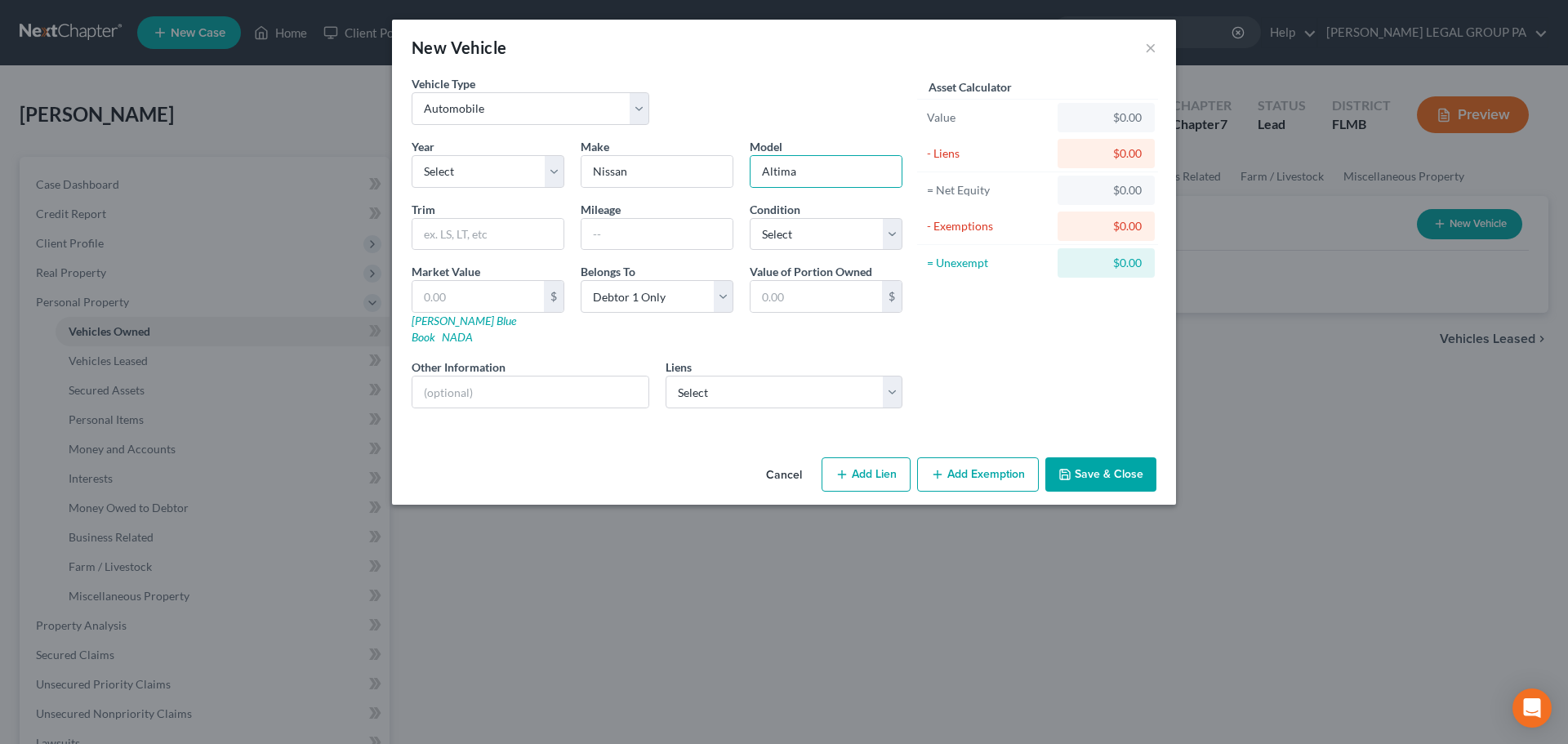
click at [759, 128] on div "Vehicle Type Select Automobile Truck Trailer Watercraft Aircraft Motor Home Atv…" at bounding box center [657, 107] width 507 height 63
click at [693, 162] on input "Nissan" at bounding box center [657, 171] width 151 height 31
type input "N"
drag, startPoint x: 825, startPoint y: 173, endPoint x: 752, endPoint y: 168, distance: 73.2
click at [752, 168] on input "Altima" at bounding box center [825, 171] width 151 height 31
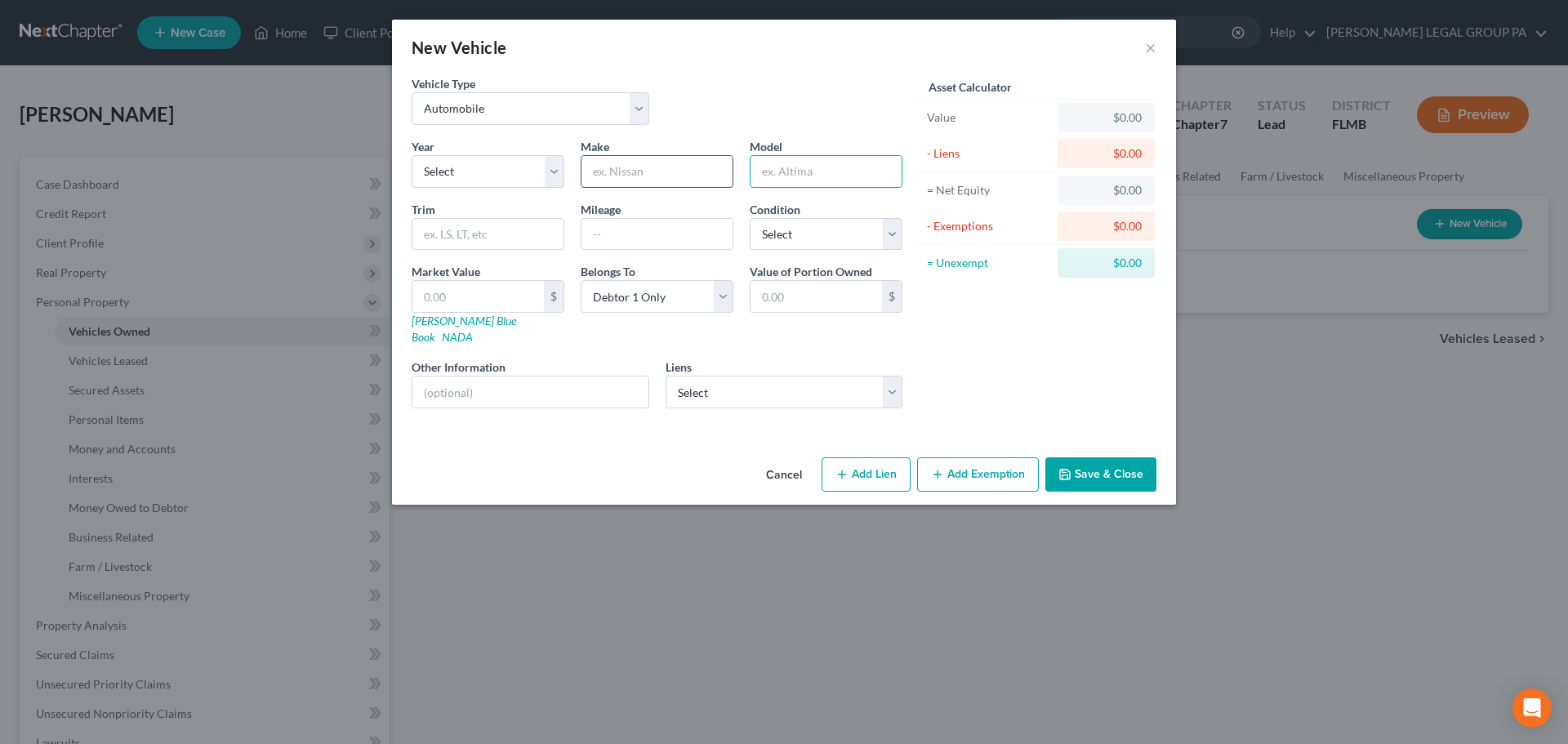
click at [663, 172] on input "text" at bounding box center [657, 171] width 151 height 31
type input "Nissan"
click at [788, 173] on input "text" at bounding box center [825, 171] width 151 height 31
type input "Altima"
click at [467, 174] on select "Select 2026 2025 2024 2023 2022 2021 2020 2019 2018 2017 2016 2015 2014 2013 20…" at bounding box center [487, 171] width 152 height 32
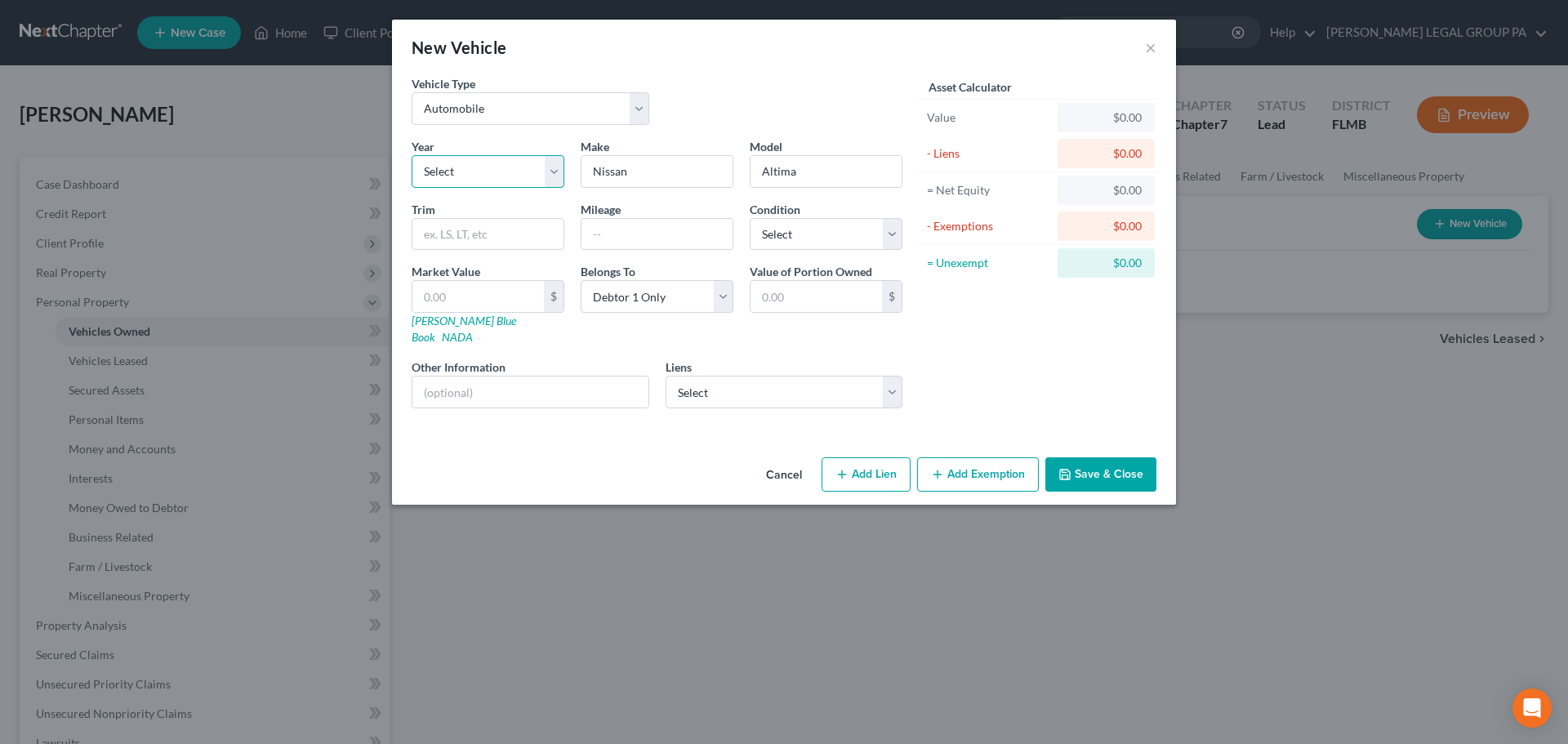
select select "6"
click at [411, 155] on select "Select 2026 2025 2024 2023 2022 2021 2020 2019 2018 2017 2016 2015 2014 2013 20…" at bounding box center [487, 171] width 152 height 32
click at [610, 233] on input "text" at bounding box center [657, 234] width 151 height 31
type input "45000"
click at [804, 245] on select "Select Excellent Very Good Good Fair Poor" at bounding box center [826, 234] width 152 height 32
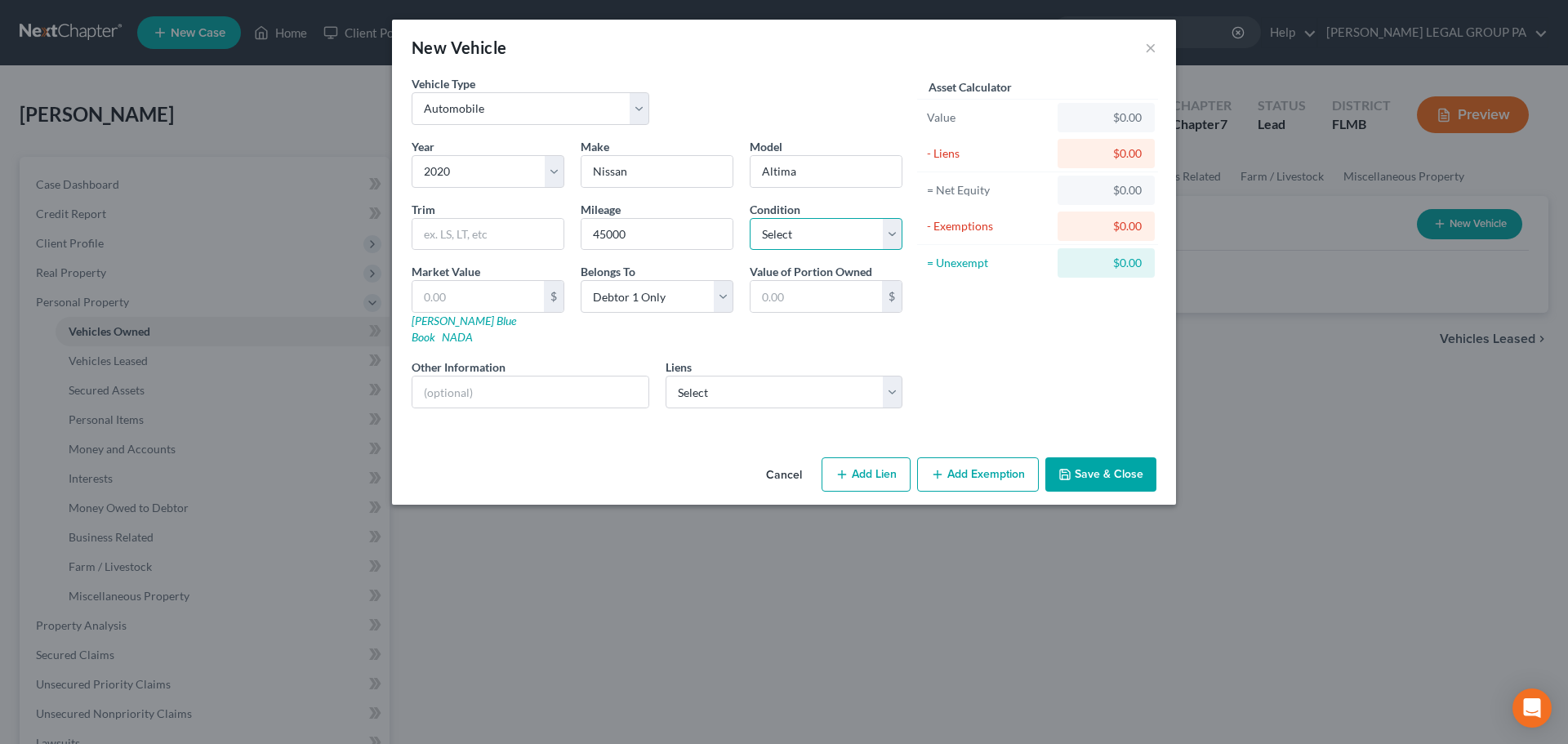
select select "2"
click at [750, 218] on select "Select Excellent Very Good Good Fair Poor" at bounding box center [826, 234] width 152 height 32
click at [808, 376] on select "Select 1600 Capital Llc/Grand - $8,377.00 Ally Fincl - $0.00 Citizens Home Lo -…" at bounding box center [784, 392] width 238 height 32
click at [793, 359] on div "Liens Select 1600 Capital Llc/Grand - $8,377.00 Ally Fincl - $0.00 Citizens Hom…" at bounding box center [784, 383] width 238 height 49
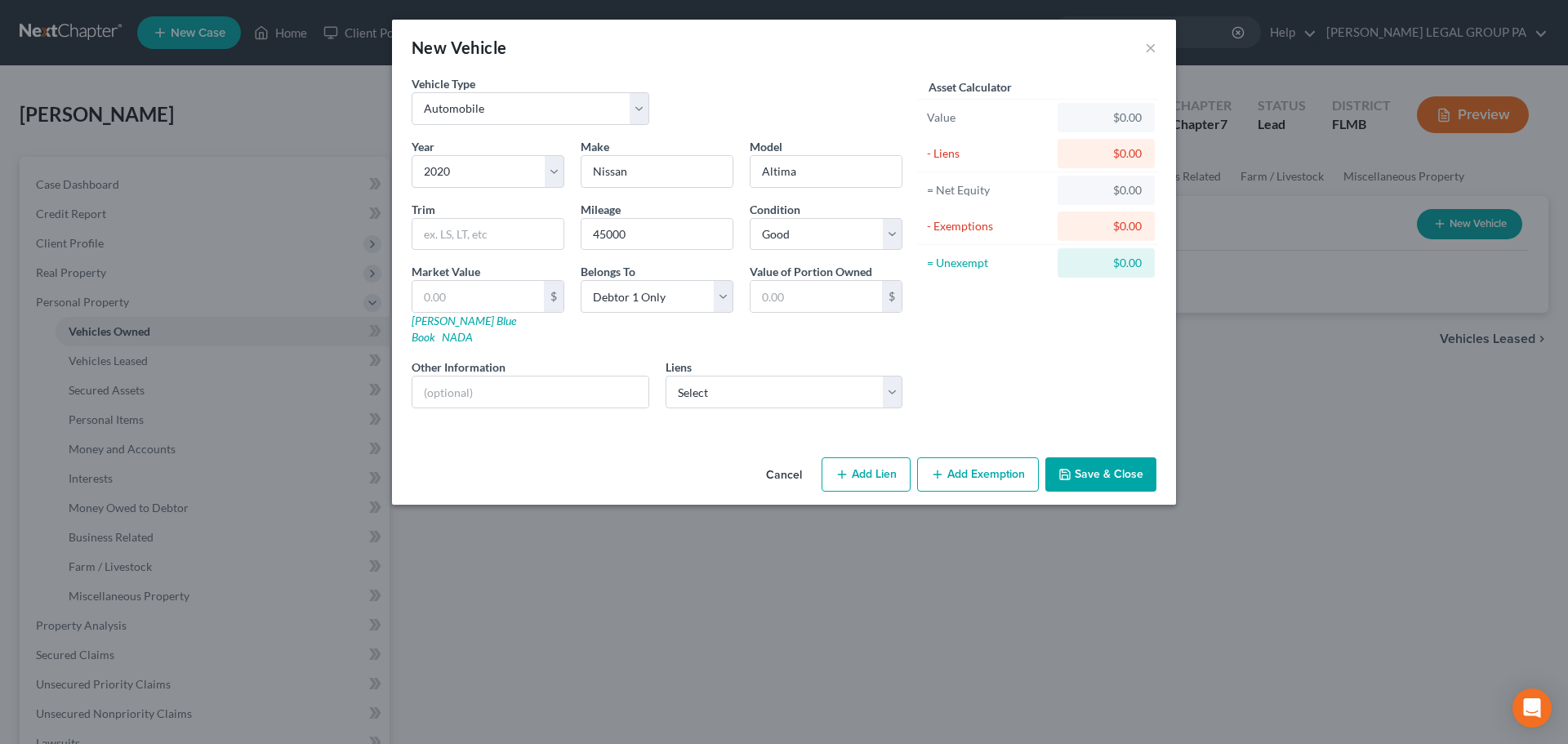
click at [1109, 457] on button "Save & Close" at bounding box center [1101, 474] width 111 height 34
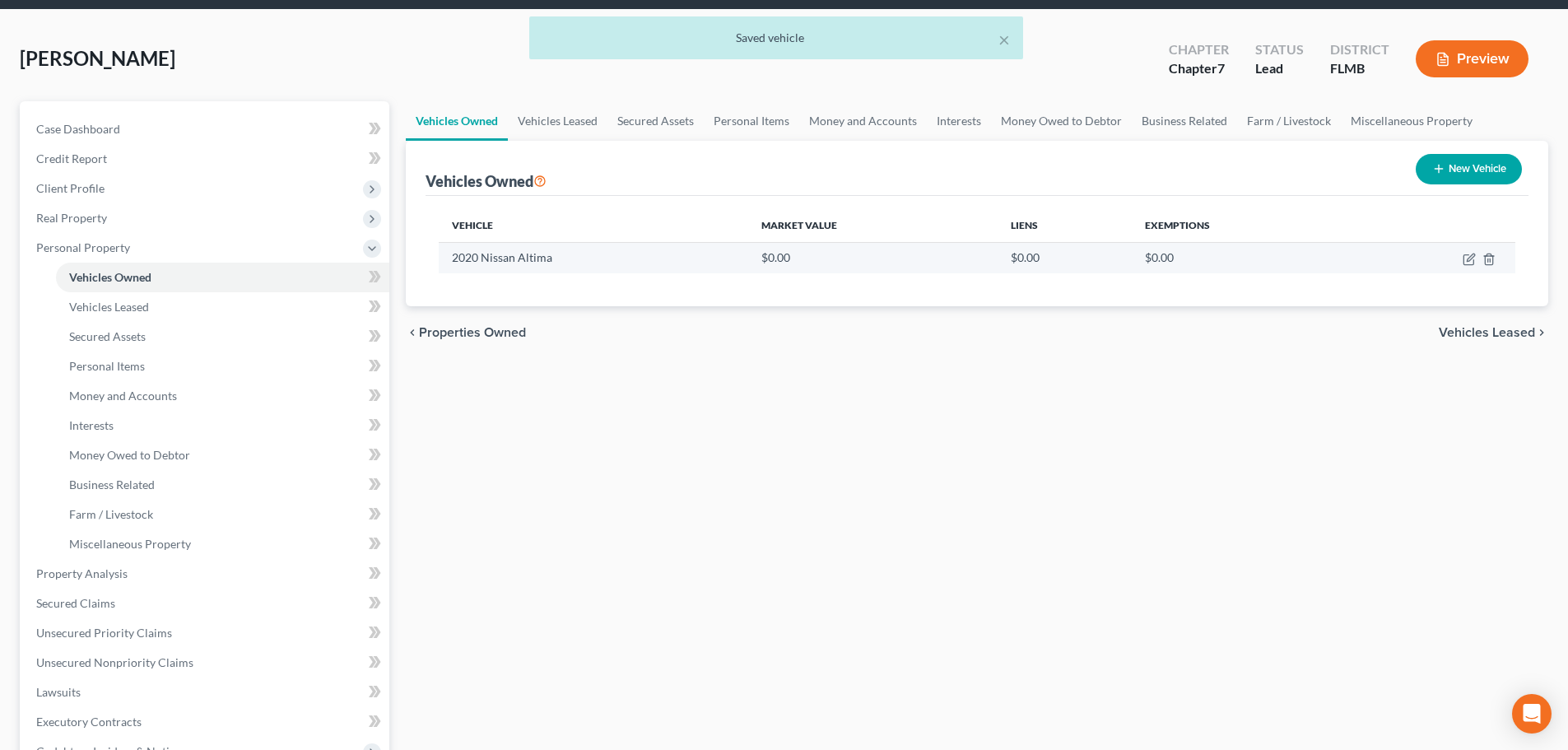
scroll to position [165, 0]
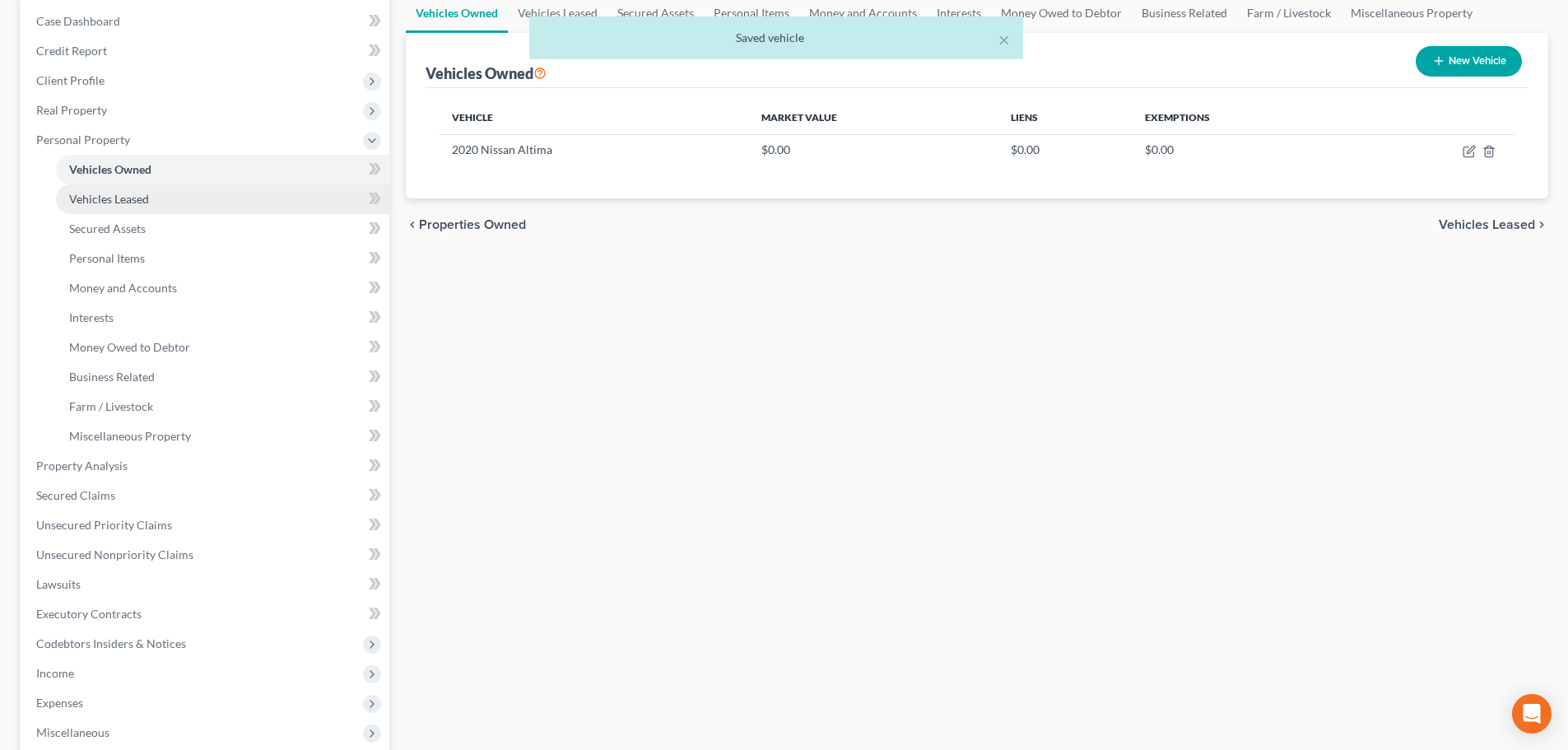
click at [106, 200] on span "Vehicles Leased" at bounding box center [108, 199] width 80 height 14
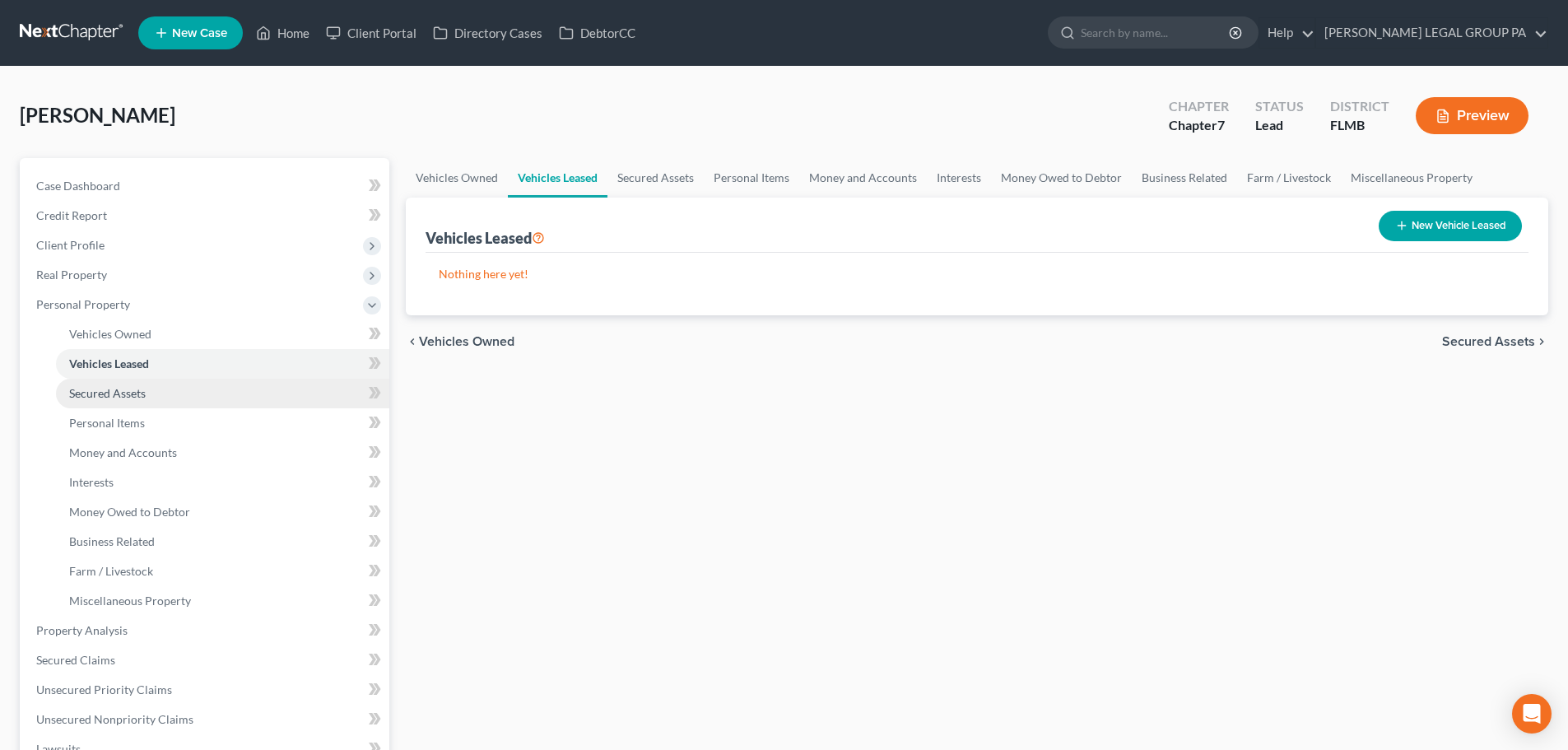
click at [119, 403] on link "Secured Assets" at bounding box center [222, 393] width 333 height 30
click at [1444, 226] on button "New Secured Asset" at bounding box center [1452, 226] width 141 height 31
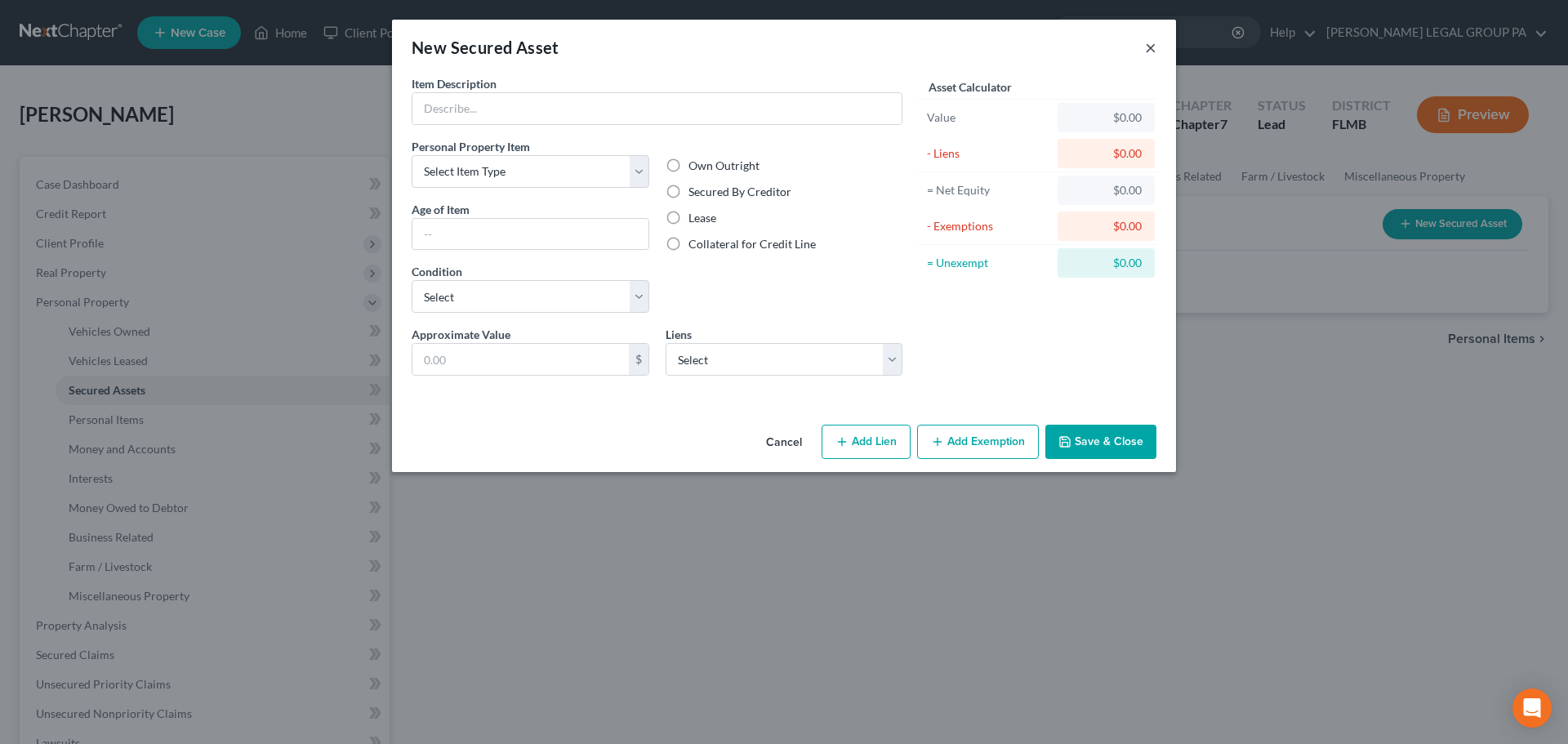
click at [1149, 50] on button "×" at bounding box center [1151, 47] width 11 height 20
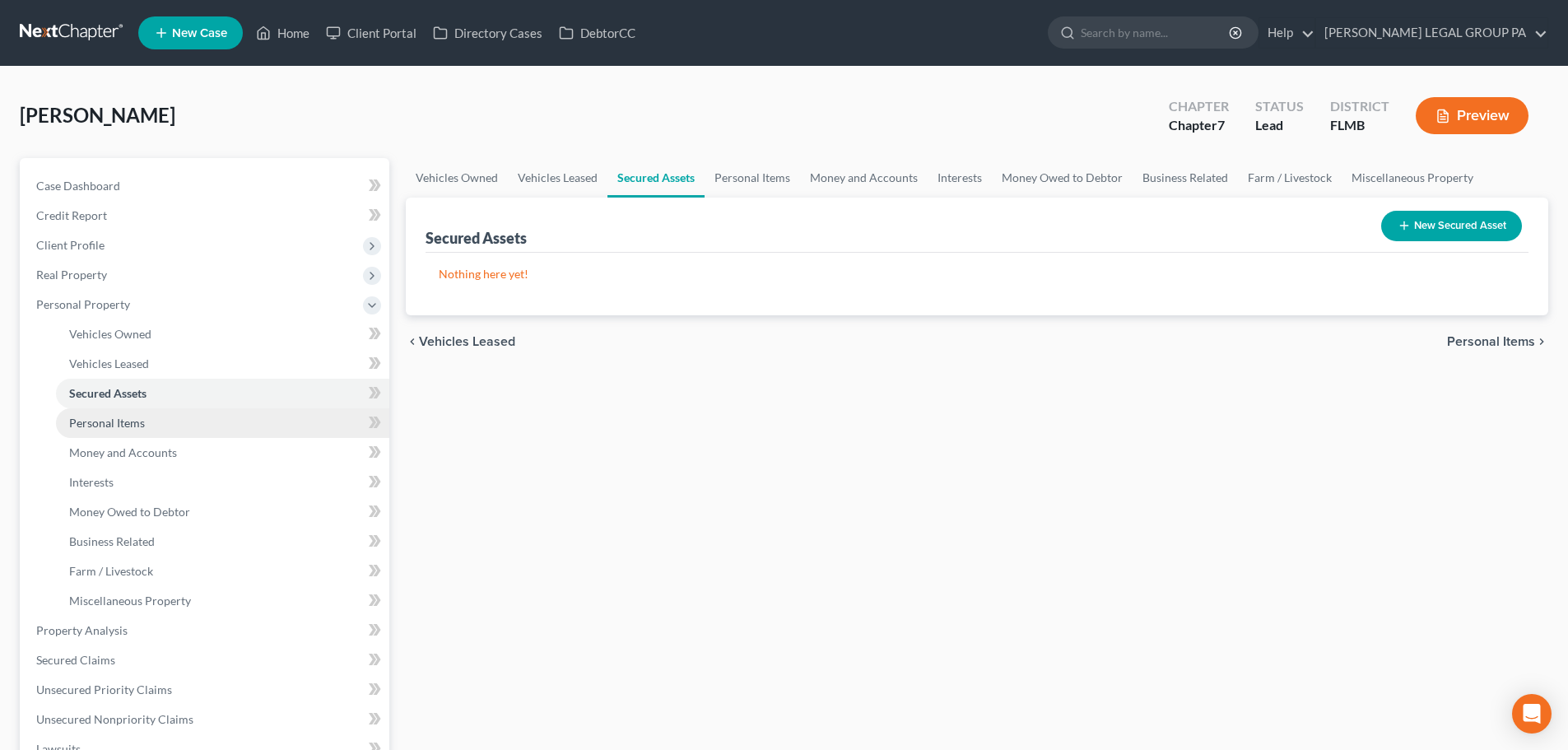
click at [159, 414] on link "Personal Items" at bounding box center [222, 423] width 333 height 30
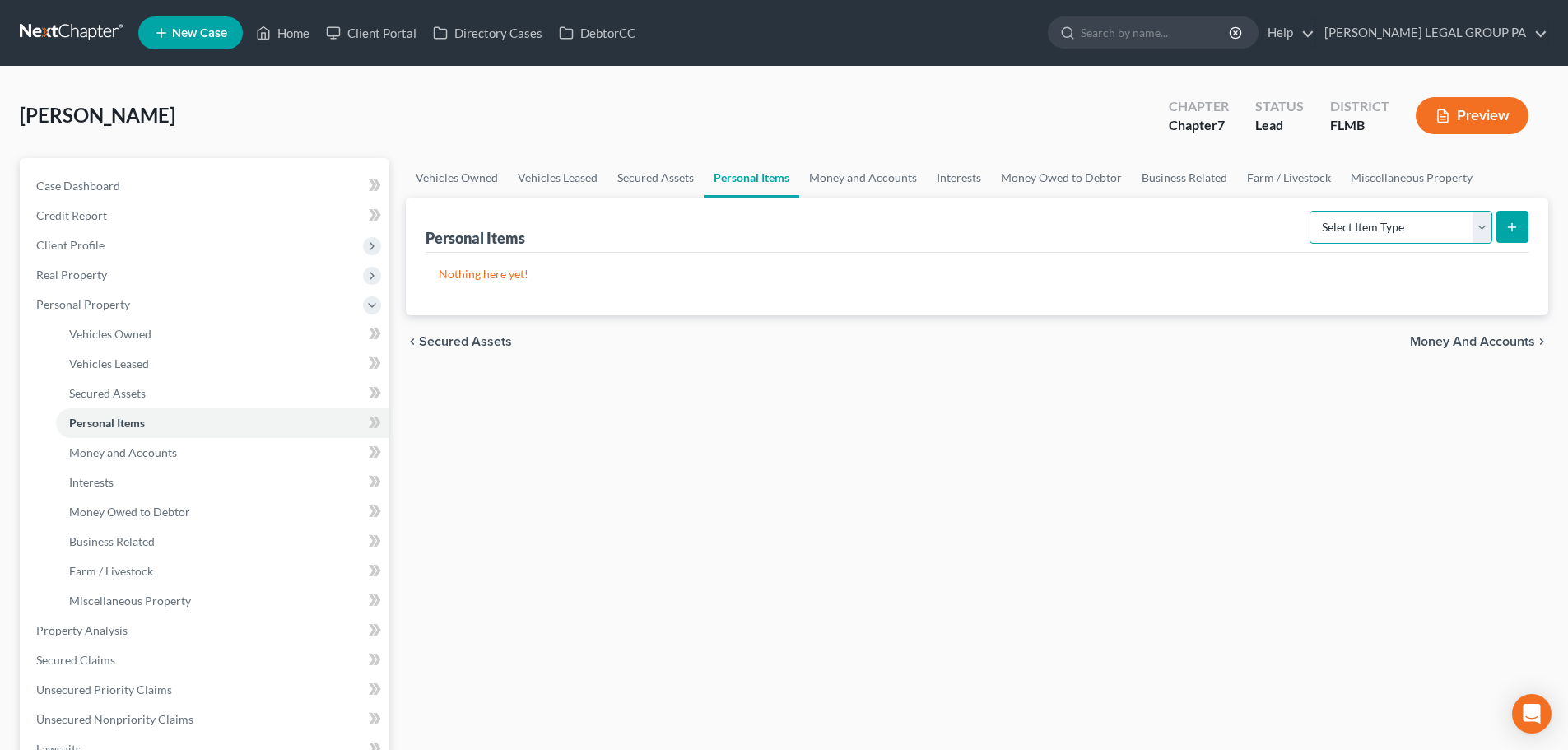
click at [1354, 233] on select "Select Item Type Clothing Collectibles Of Value Electronics Firearms Household …" at bounding box center [1401, 227] width 182 height 33
select select "clothing"
click at [1312, 211] on select "Select Item Type Clothing Collectibles Of Value Electronics Firearms Household …" at bounding box center [1401, 227] width 182 height 33
click at [1507, 226] on icon "submit" at bounding box center [1512, 227] width 13 height 13
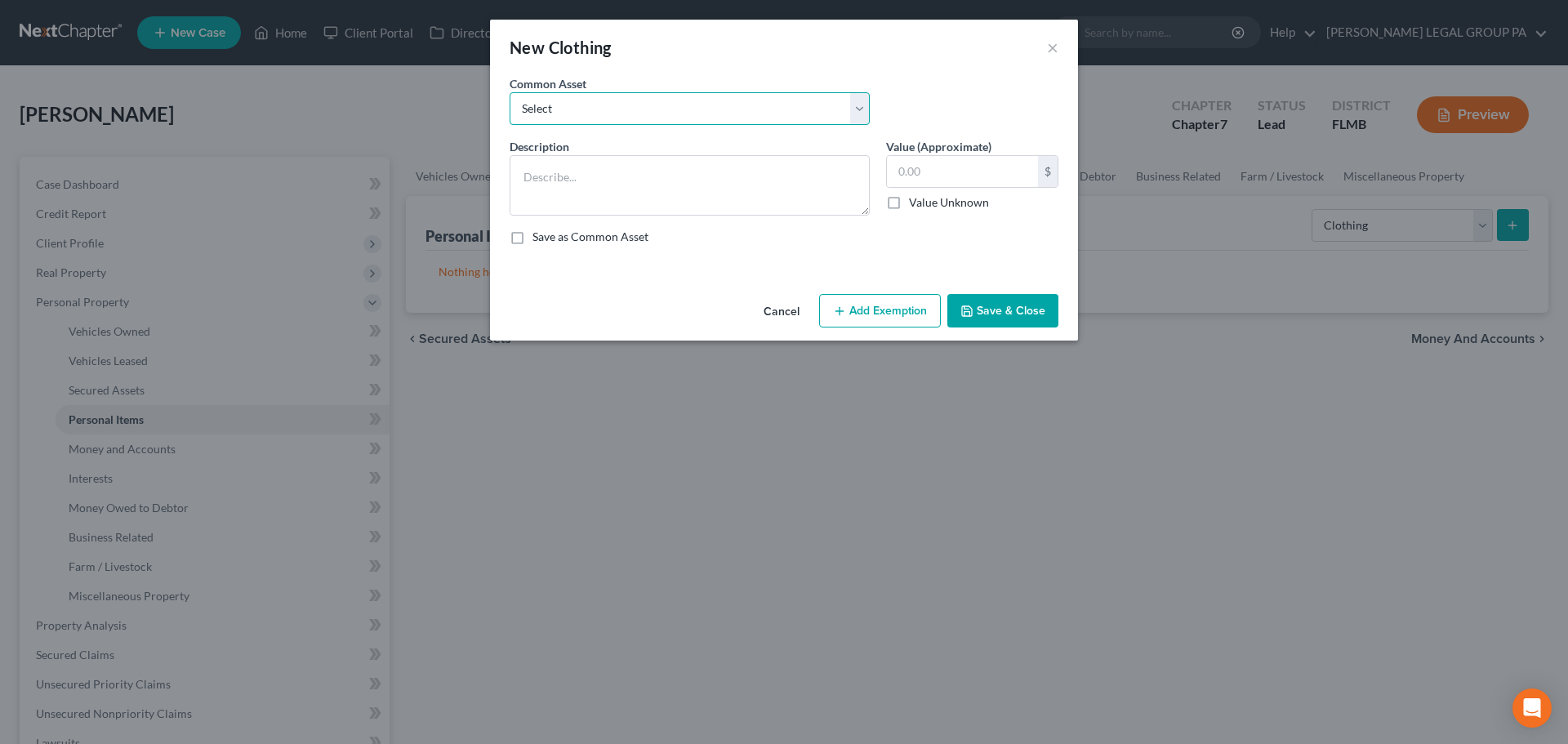
click at [602, 116] on select "Select All Clothing General Clothes Various Clothing Apparel Various Clothing A…" at bounding box center [689, 108] width 360 height 32
select select "0"
click at [509, 92] on select "Select All Clothing General Clothes Various Clothing Apparel Various Clothing A…" at bounding box center [689, 108] width 360 height 32
type textarea "All Clothing"
click at [937, 171] on input "text" at bounding box center [963, 171] width 151 height 31
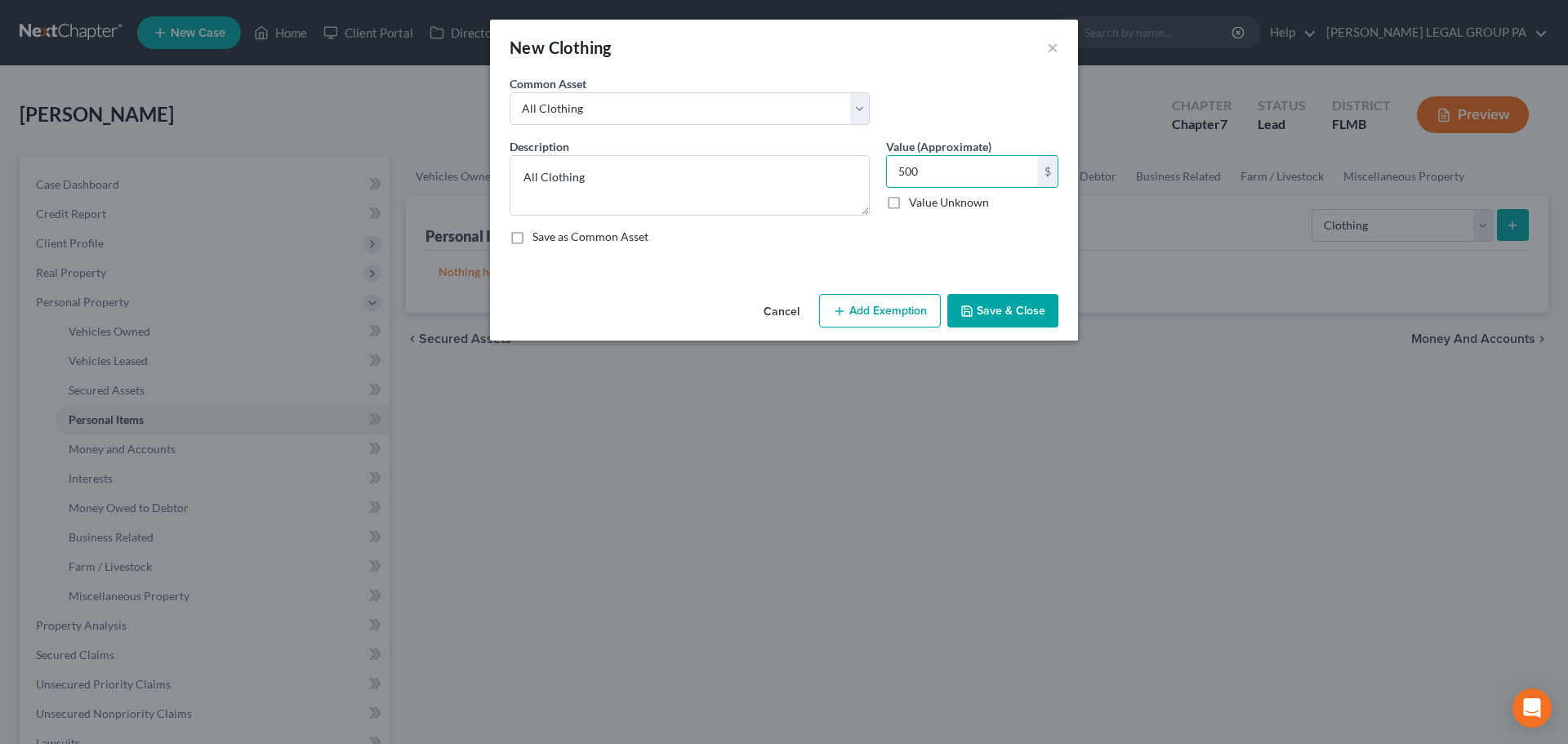
type input "500"
click at [1003, 303] on button "Save & Close" at bounding box center [1002, 311] width 111 height 34
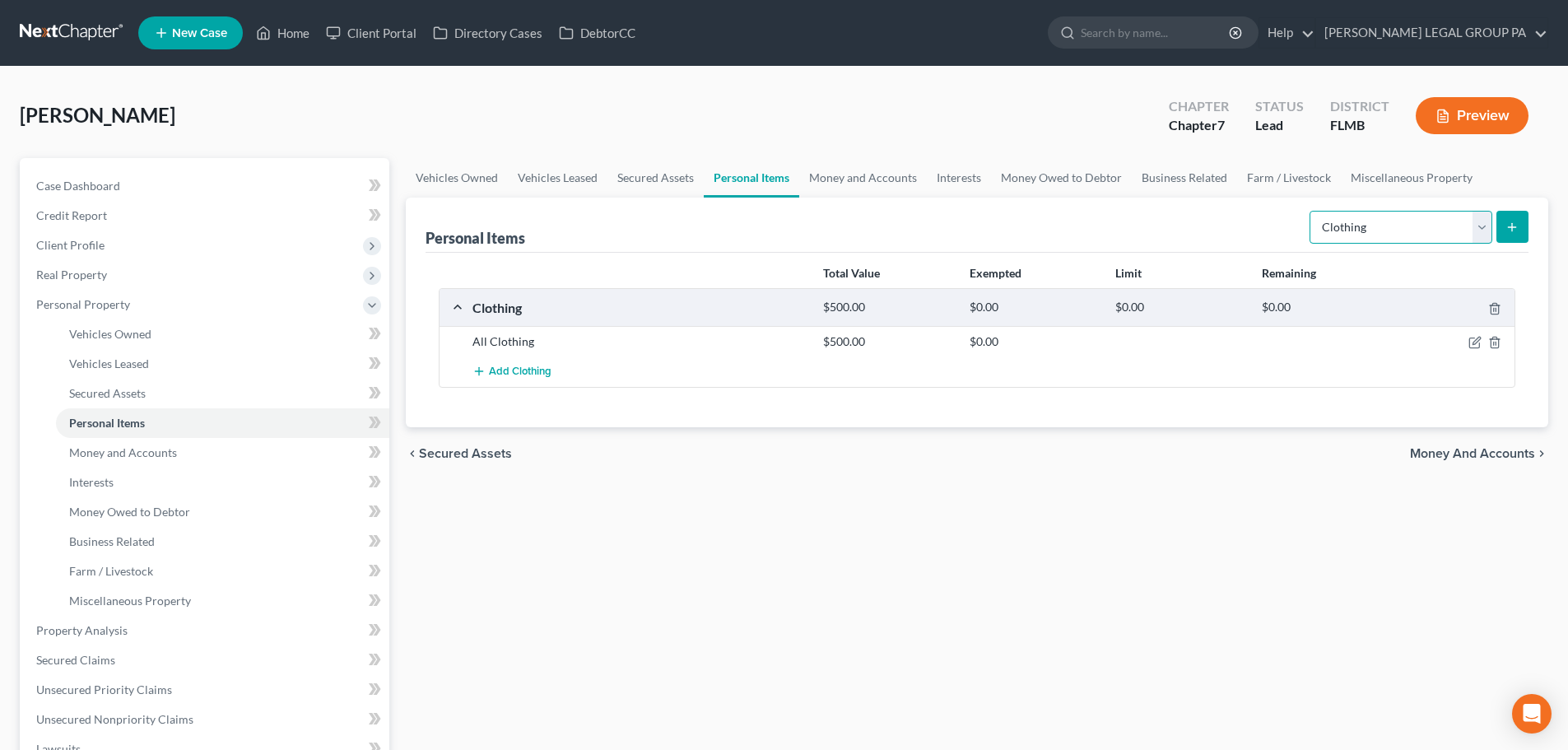
click at [1366, 233] on select "Select Item Type Clothing Collectibles Of Value Electronics Firearms Household …" at bounding box center [1401, 227] width 182 height 33
click at [1312, 211] on select "Select Item Type Clothing Collectibles Of Value Electronics Firearms Household …" at bounding box center [1401, 227] width 182 height 33
click at [1448, 235] on select "Select Item Type Clothing Collectibles Of Value Electronics Firearms Household …" at bounding box center [1401, 227] width 182 height 33
select select "electronics"
click at [1312, 211] on select "Select Item Type Clothing Collectibles Of Value Electronics Firearms Household …" at bounding box center [1401, 227] width 182 height 33
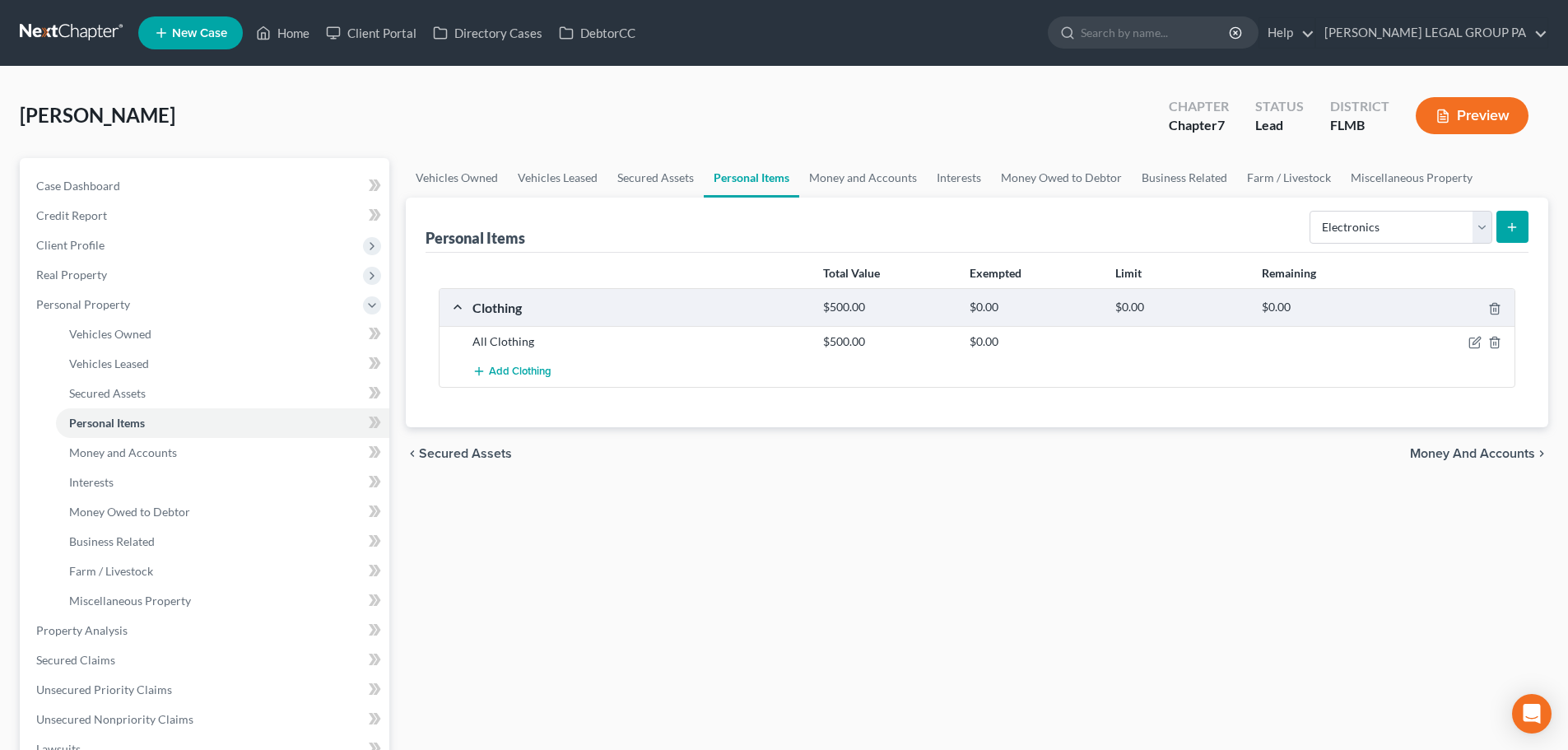
click at [1515, 229] on icon "submit" at bounding box center [1512, 227] width 13 height 13
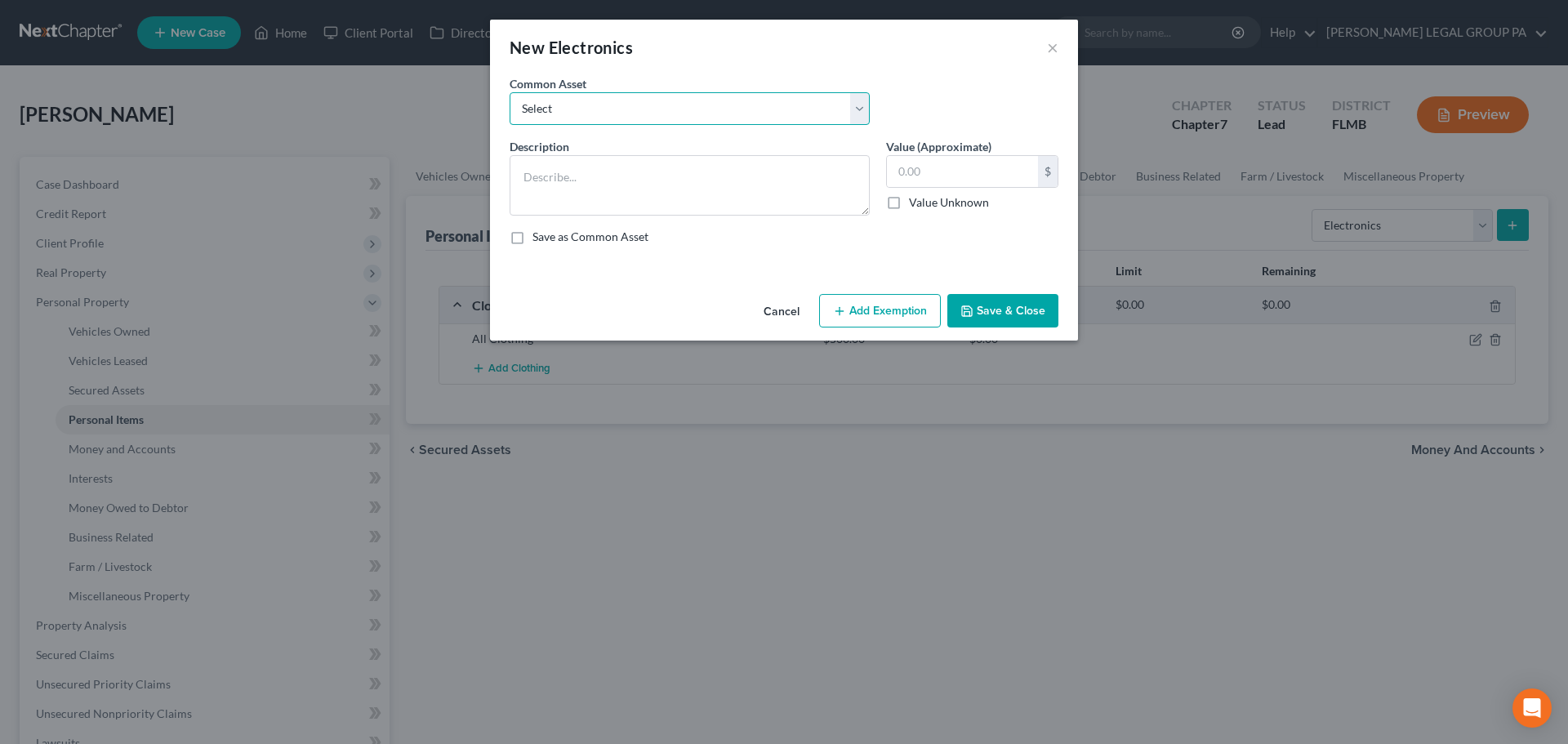
click at [645, 107] on select "Select 2 televisions & 2 cell phones General Electronics (TV, Cellphone, Comput…" at bounding box center [689, 108] width 360 height 32
select select "1"
click at [509, 92] on select "Select 2 televisions & 2 cell phones General Electronics (TV, Cellphone, Comput…" at bounding box center [689, 108] width 360 height 32
type textarea "General Electronics (TV, Cellphone, Computer/Tablet)"
type input "500.00"
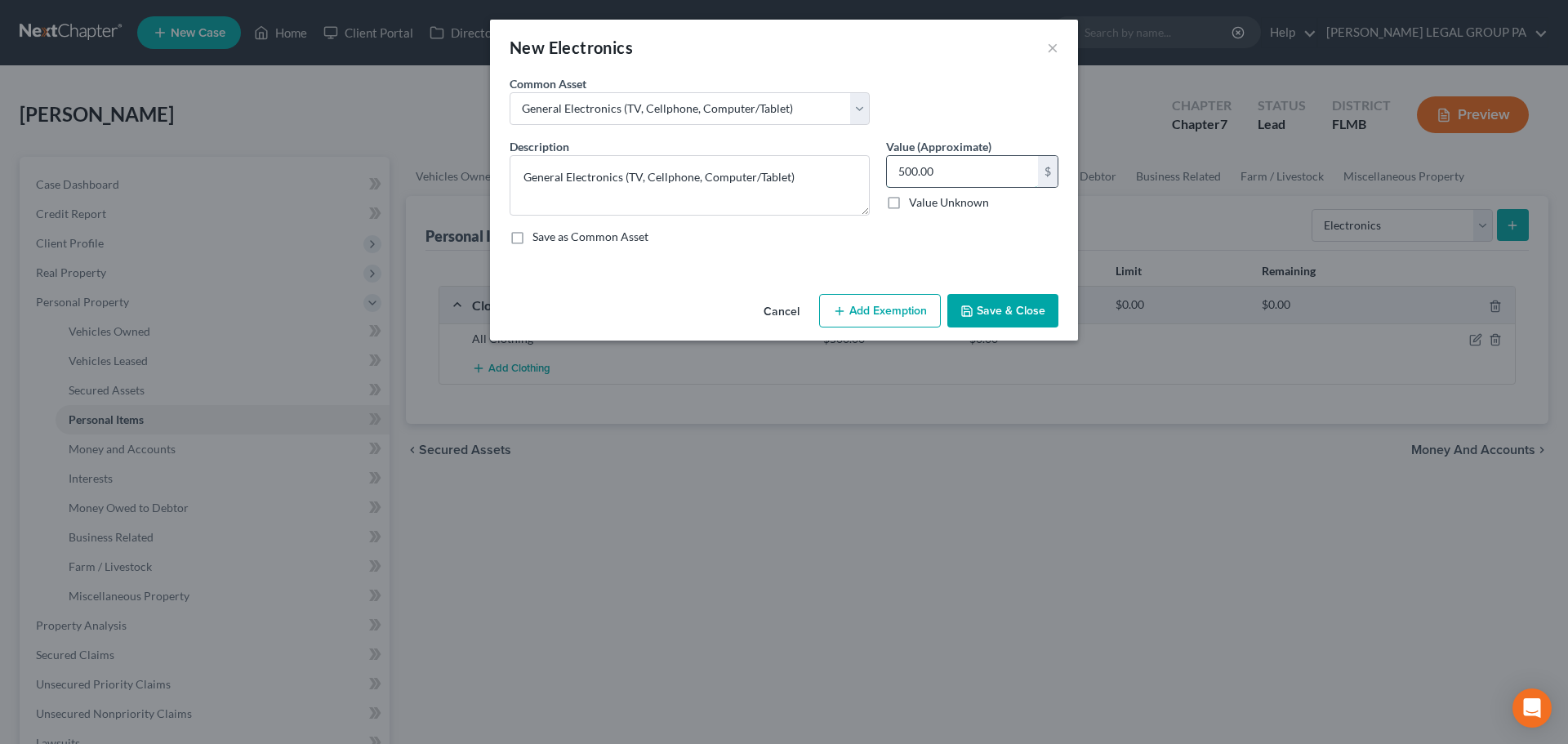
click at [945, 173] on input "500.00" at bounding box center [963, 171] width 151 height 31
type input "1,000"
click at [1009, 311] on button "Save & Close" at bounding box center [1002, 311] width 111 height 34
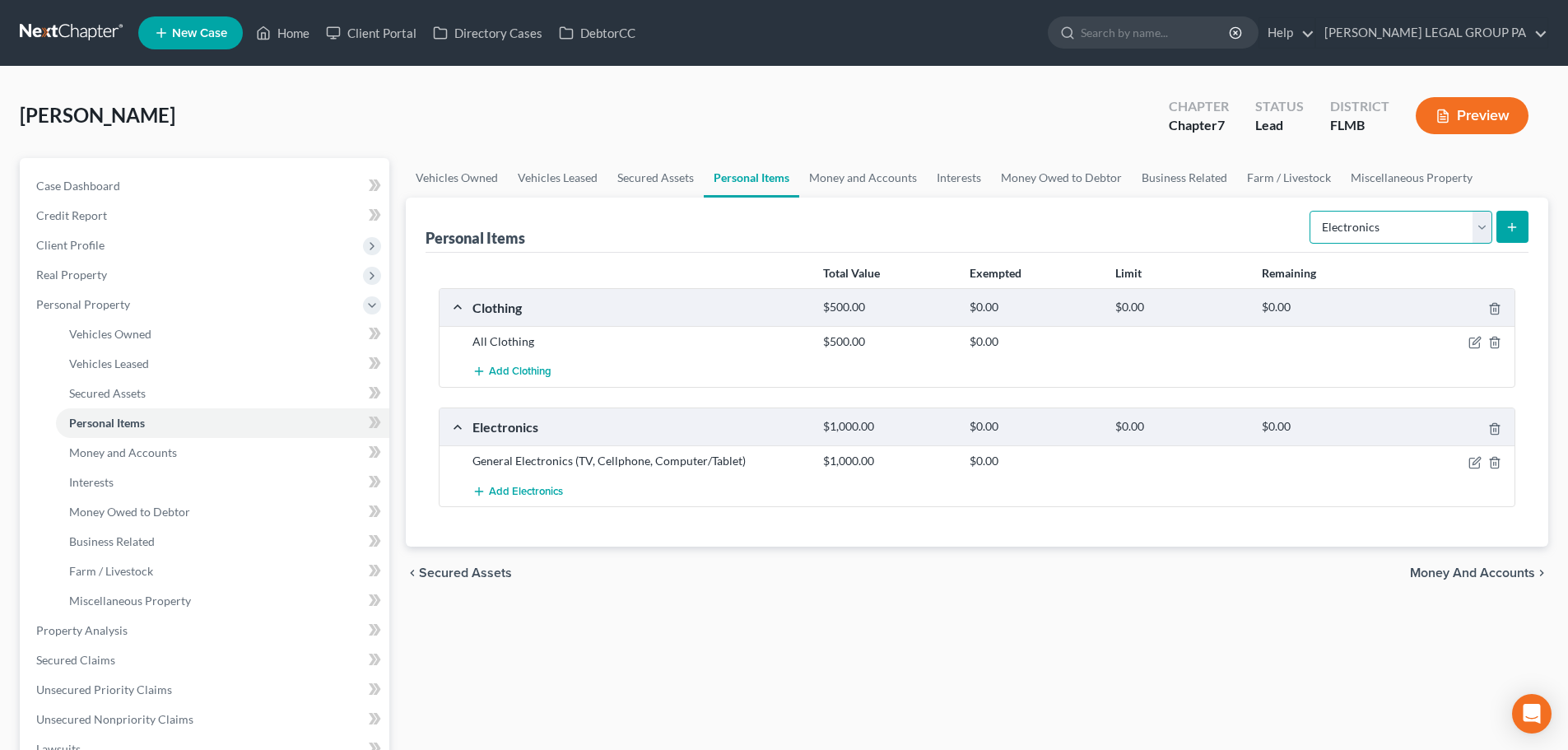
click at [1382, 242] on select "Select Item Type Clothing Collectibles Of Value Electronics Firearms Household …" at bounding box center [1401, 227] width 182 height 33
select select "household_goods"
click at [1312, 211] on select "Select Item Type Clothing Collectibles Of Value Electronics Firearms Household …" at bounding box center [1401, 227] width 182 height 33
click at [1513, 219] on button "submit" at bounding box center [1512, 226] width 32 height 32
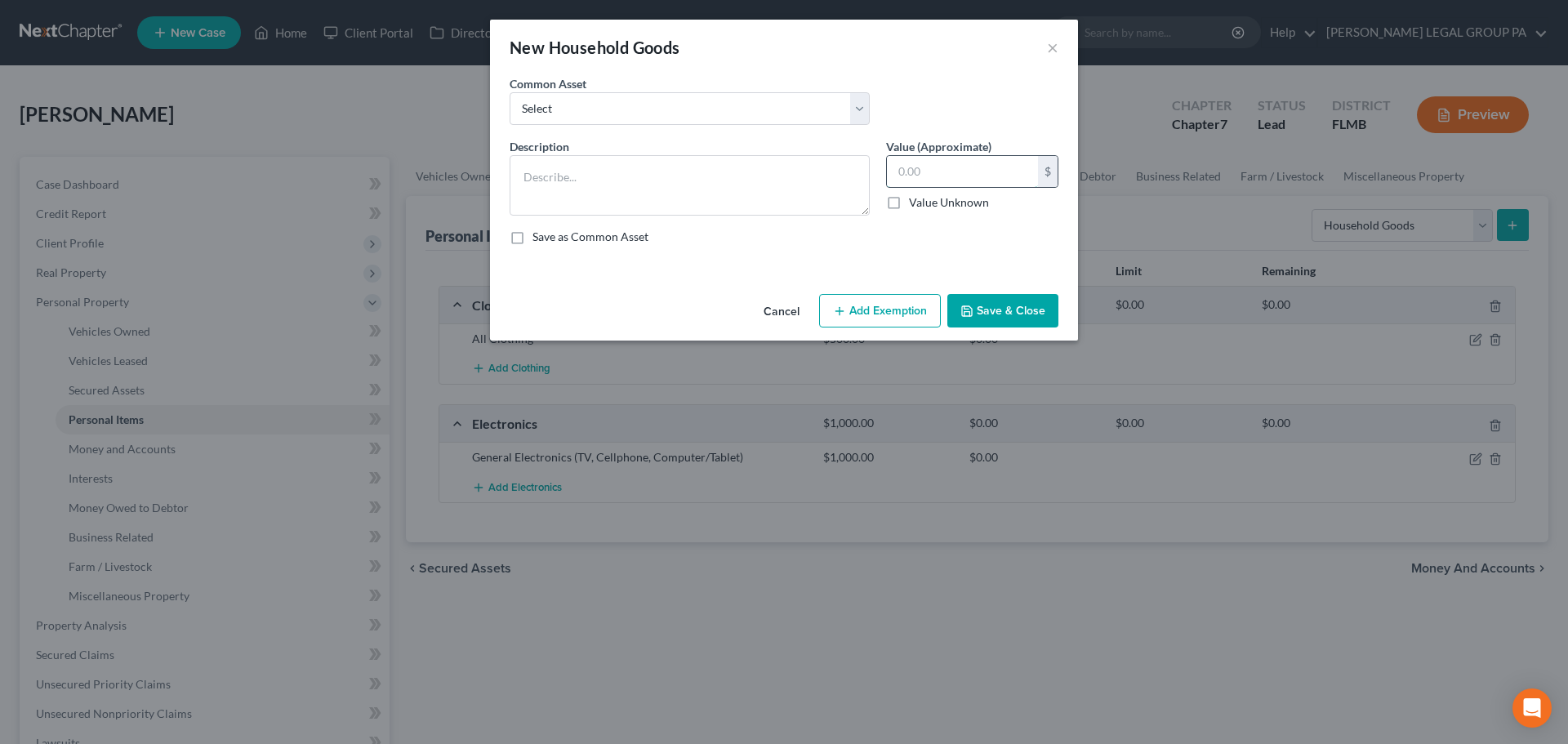
click at [952, 172] on input "text" at bounding box center [963, 171] width 151 height 31
click at [636, 115] on select "Select Washer & Dryer Knick Knacks Patio Chaise Living room set, dining room se…" at bounding box center [689, 108] width 360 height 32
select select "3"
click at [509, 92] on select "Select Washer & Dryer Knick Knacks Patio Chaise Living room set, dining room se…" at bounding box center [689, 108] width 360 height 32
type textarea "Living room set, dining room set, bedroom set, microwave & misc. kitchenware"
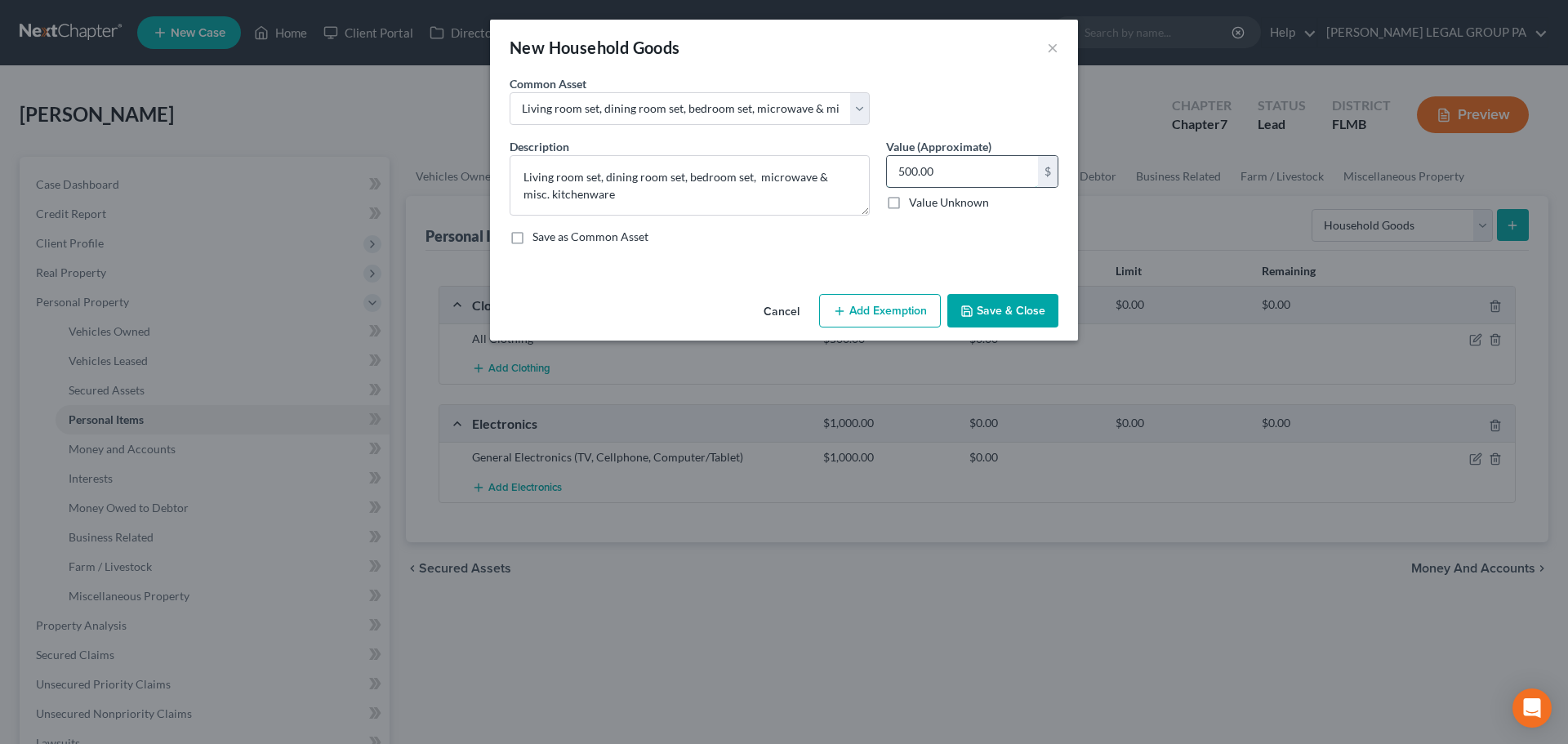
click at [955, 172] on input "500.00" at bounding box center [963, 171] width 151 height 31
type input "100"
click at [1003, 313] on button "Save & Close" at bounding box center [1002, 311] width 111 height 34
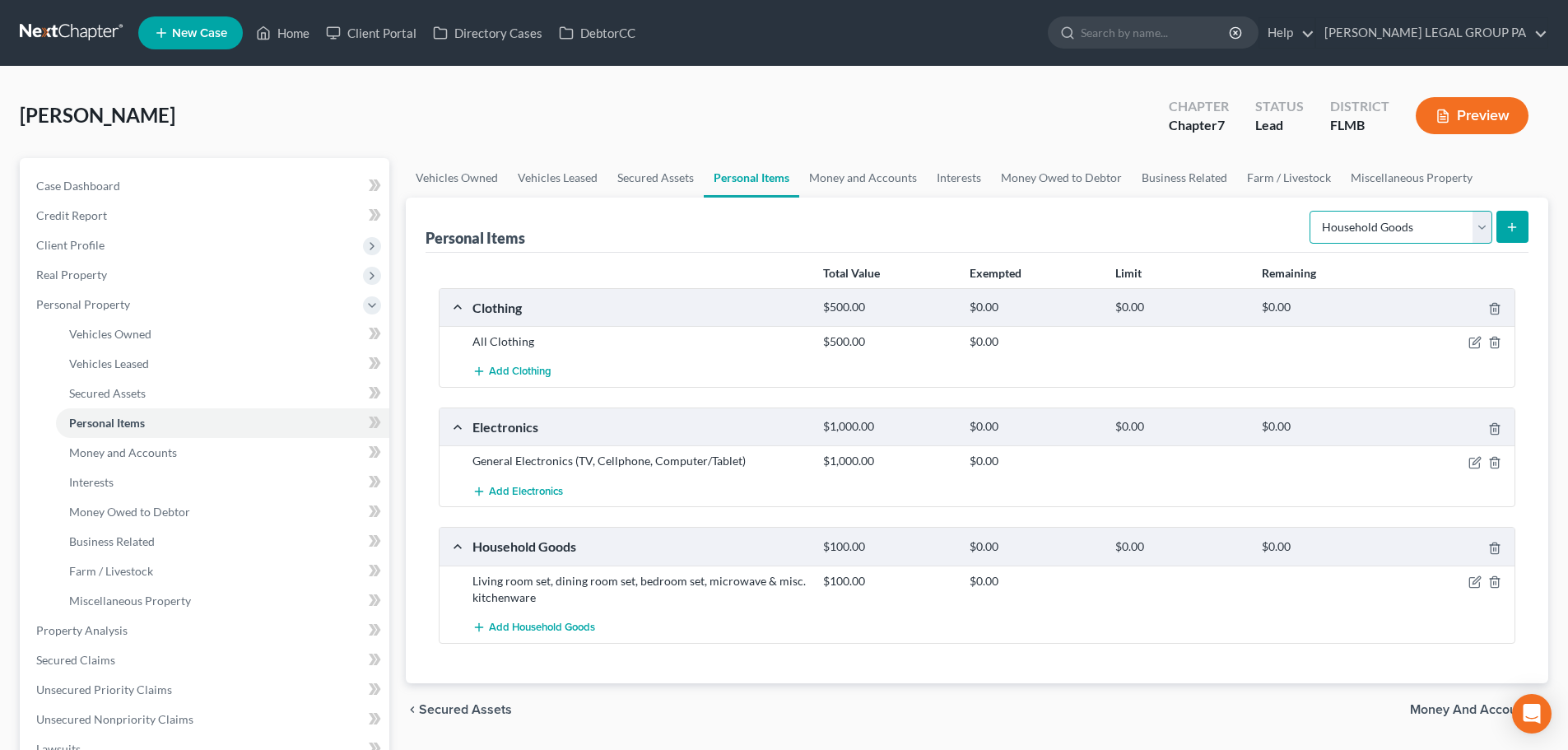
click at [1403, 236] on select "Select Item Type Clothing Collectibles Of Value Electronics Firearms Household …" at bounding box center [1401, 227] width 182 height 33
click at [1197, 235] on div "Personal Items Select Item Type Clothing Collectibles Of Value Electronics Fire…" at bounding box center [978, 224] width 1104 height 55
click at [1471, 467] on icon "button" at bounding box center [1475, 462] width 10 height 10
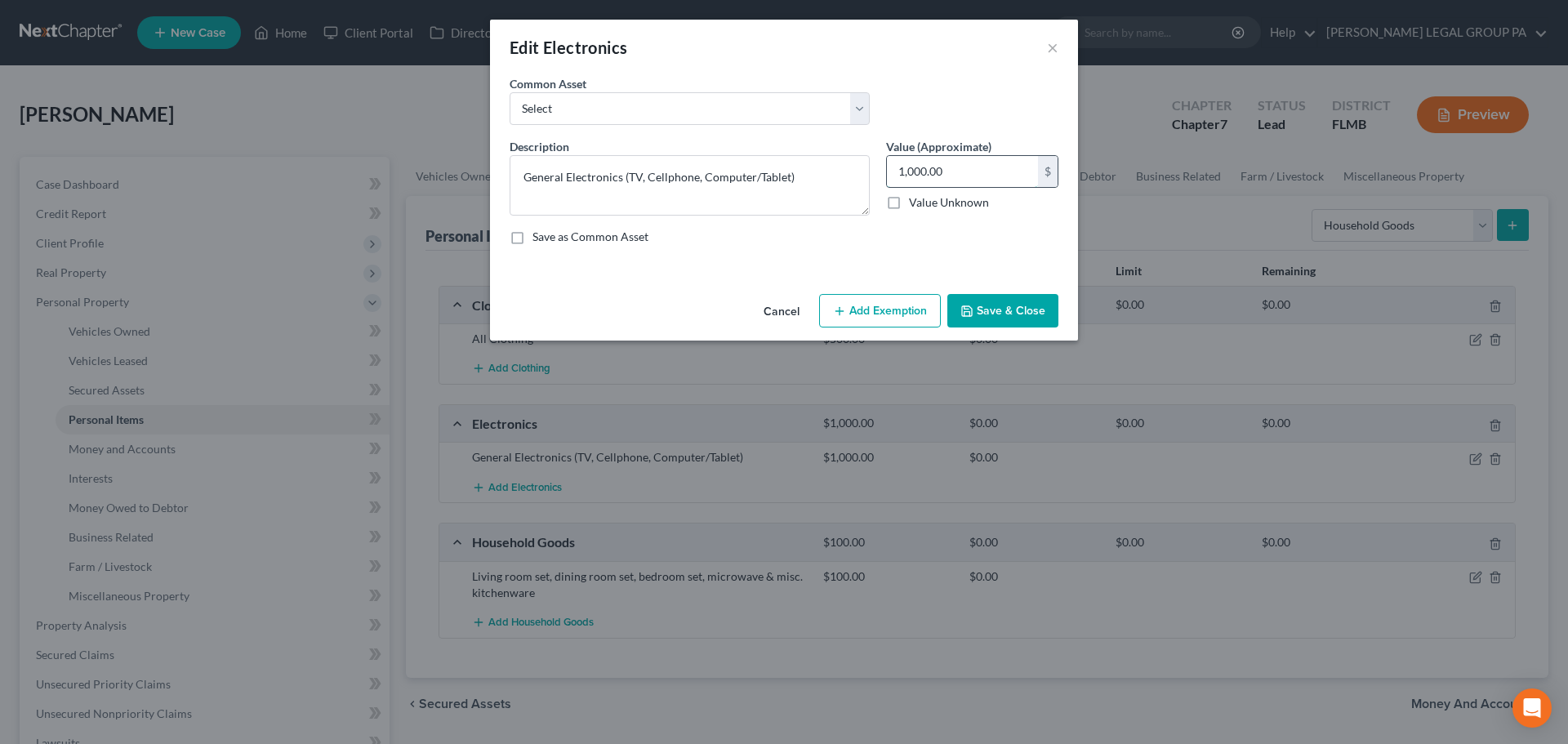
click at [990, 164] on input "1,000.00" at bounding box center [963, 171] width 151 height 31
type input "500"
click at [1010, 308] on button "Save & Close" at bounding box center [1002, 311] width 111 height 34
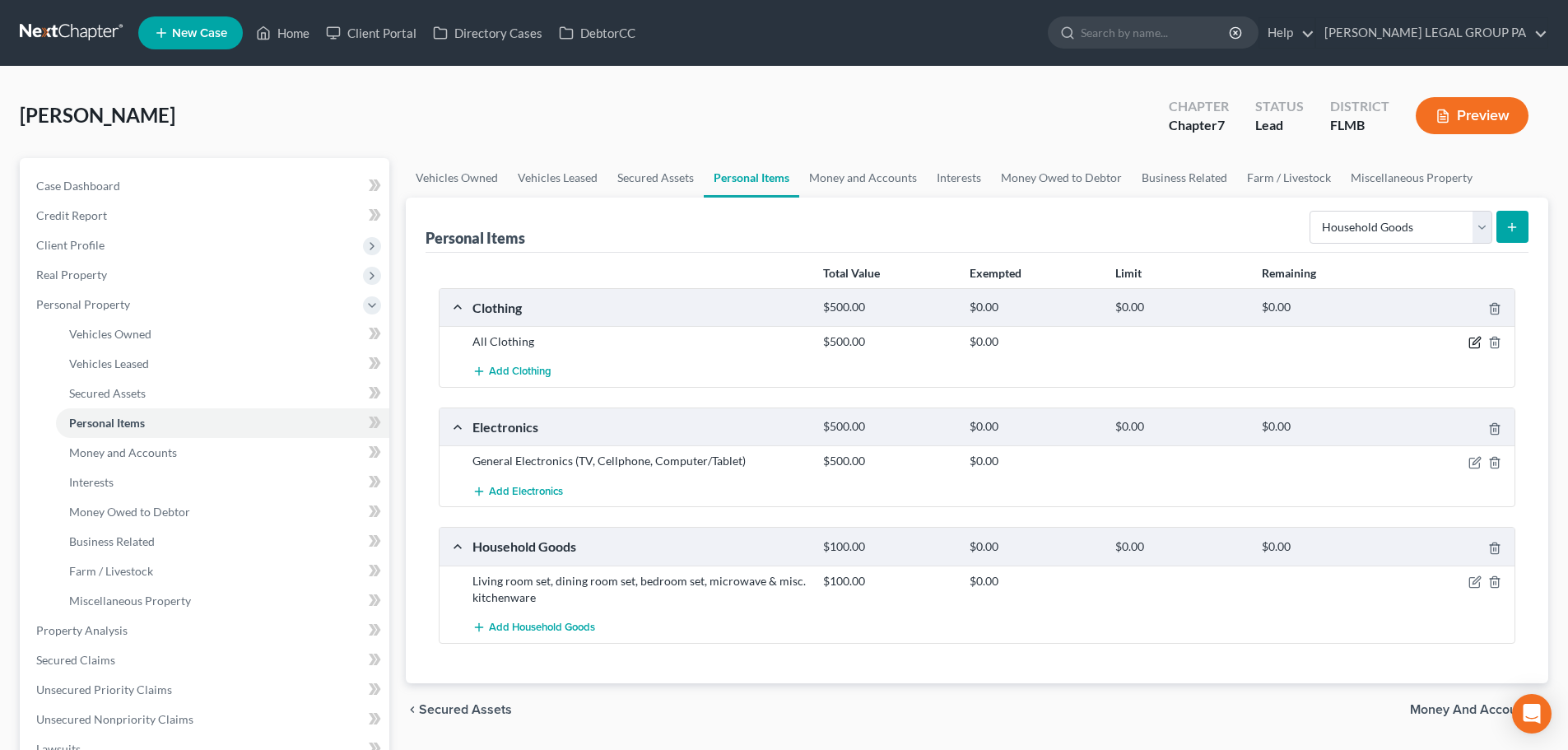
click at [1475, 343] on icon "button" at bounding box center [1476, 342] width 13 height 13
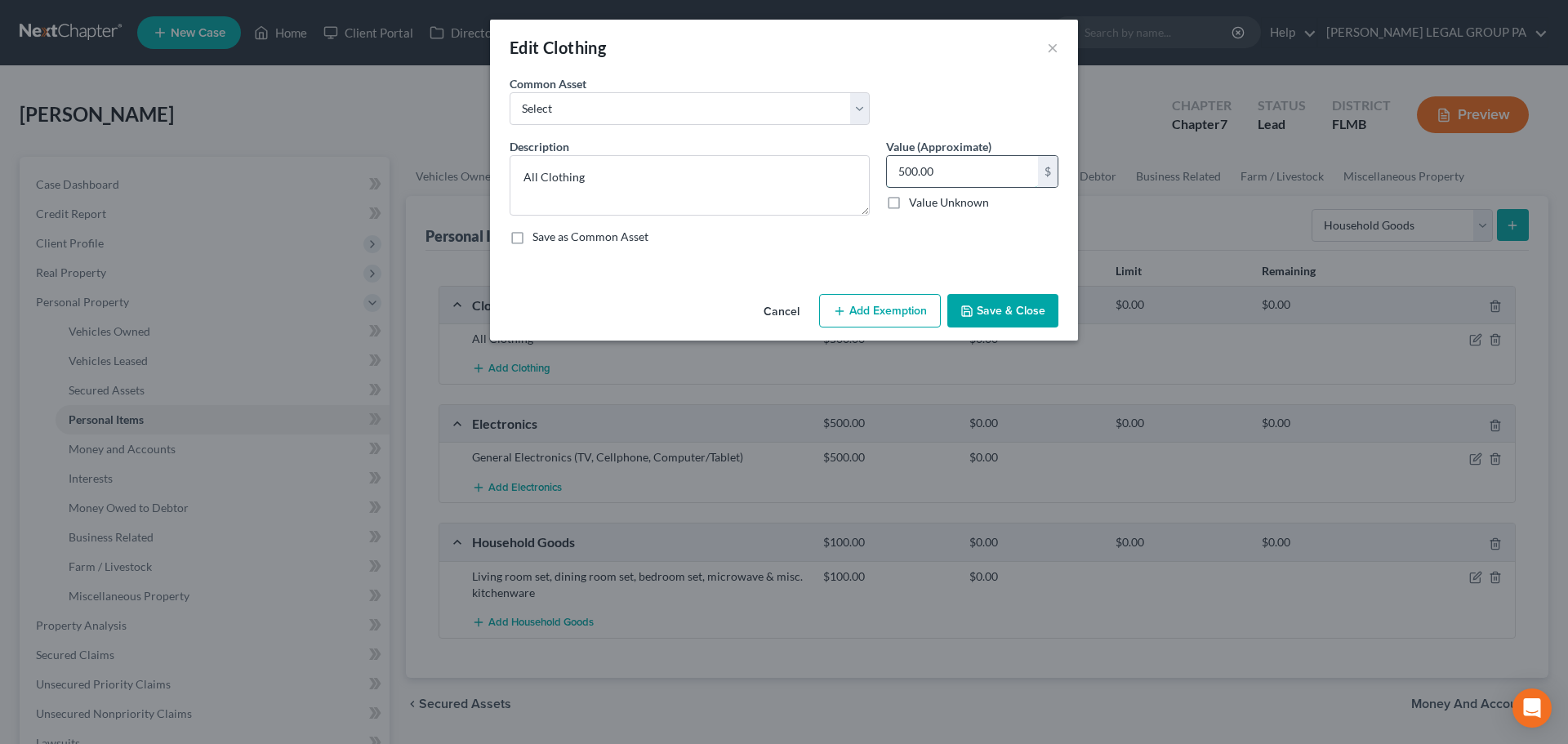
click at [951, 173] on input "500.00" at bounding box center [963, 171] width 151 height 31
type input "250"
click at [974, 312] on icon "button" at bounding box center [967, 311] width 13 height 13
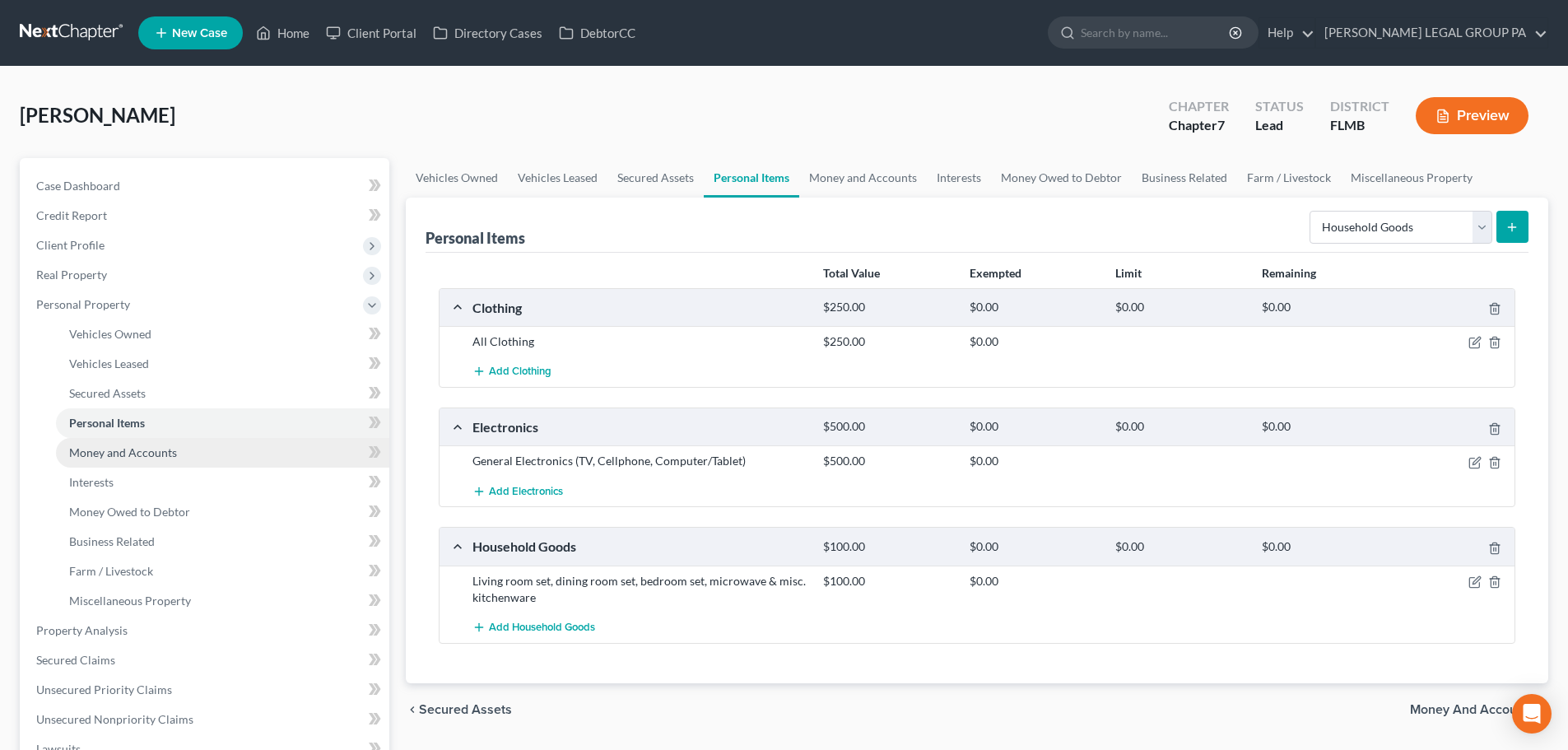
click at [135, 452] on span "Money and Accounts" at bounding box center [123, 452] width 107 height 14
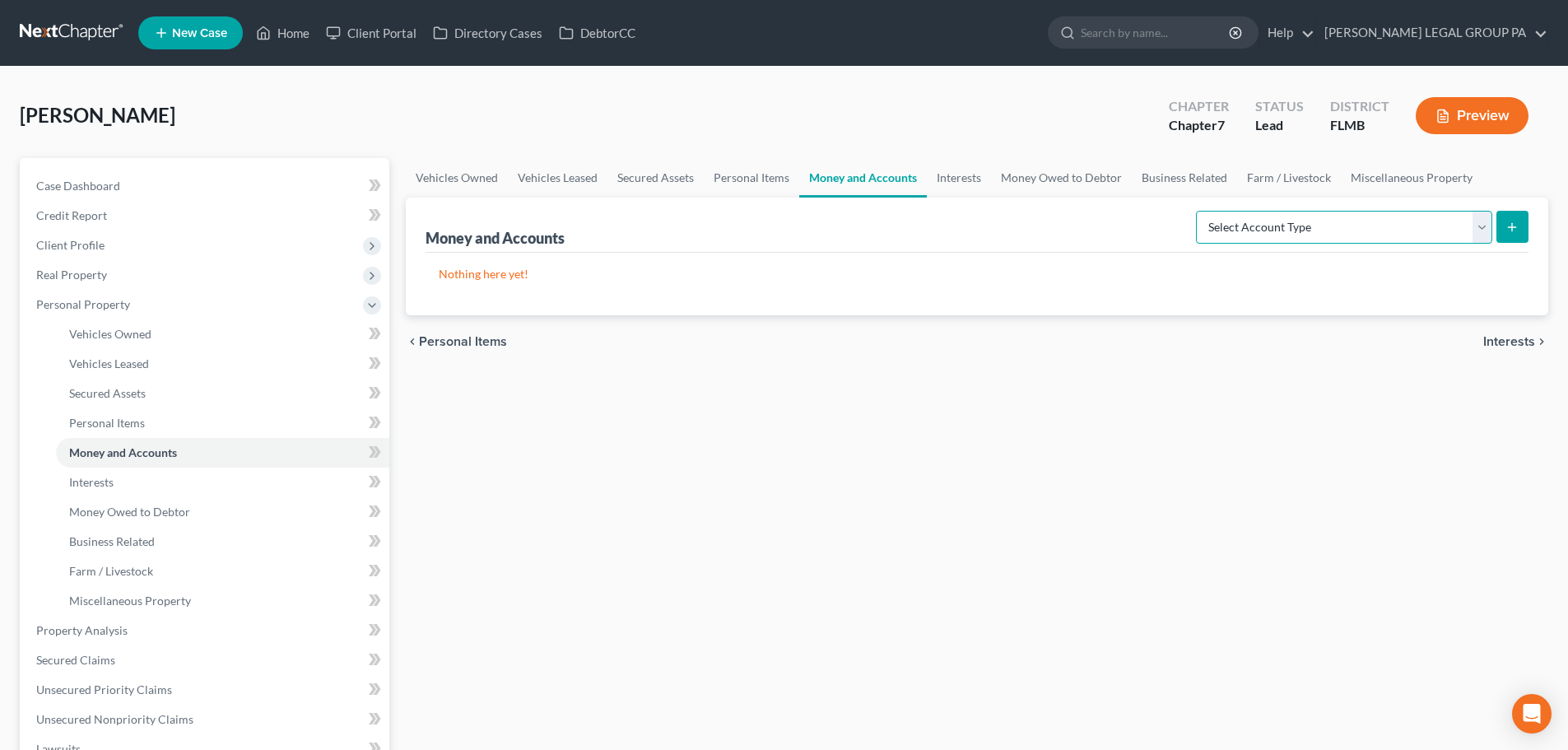
click at [1222, 230] on select "Select Account Type Brokerage Cash on Hand Certificates of Deposit Checking Acc…" at bounding box center [1344, 227] width 297 height 33
drag, startPoint x: 807, startPoint y: 292, endPoint x: 688, endPoint y: 397, distance: 158.7
click at [807, 292] on div "Nothing here yet!" at bounding box center [978, 283] width 1104 height 62
click at [83, 478] on span "Interests" at bounding box center [91, 481] width 44 height 14
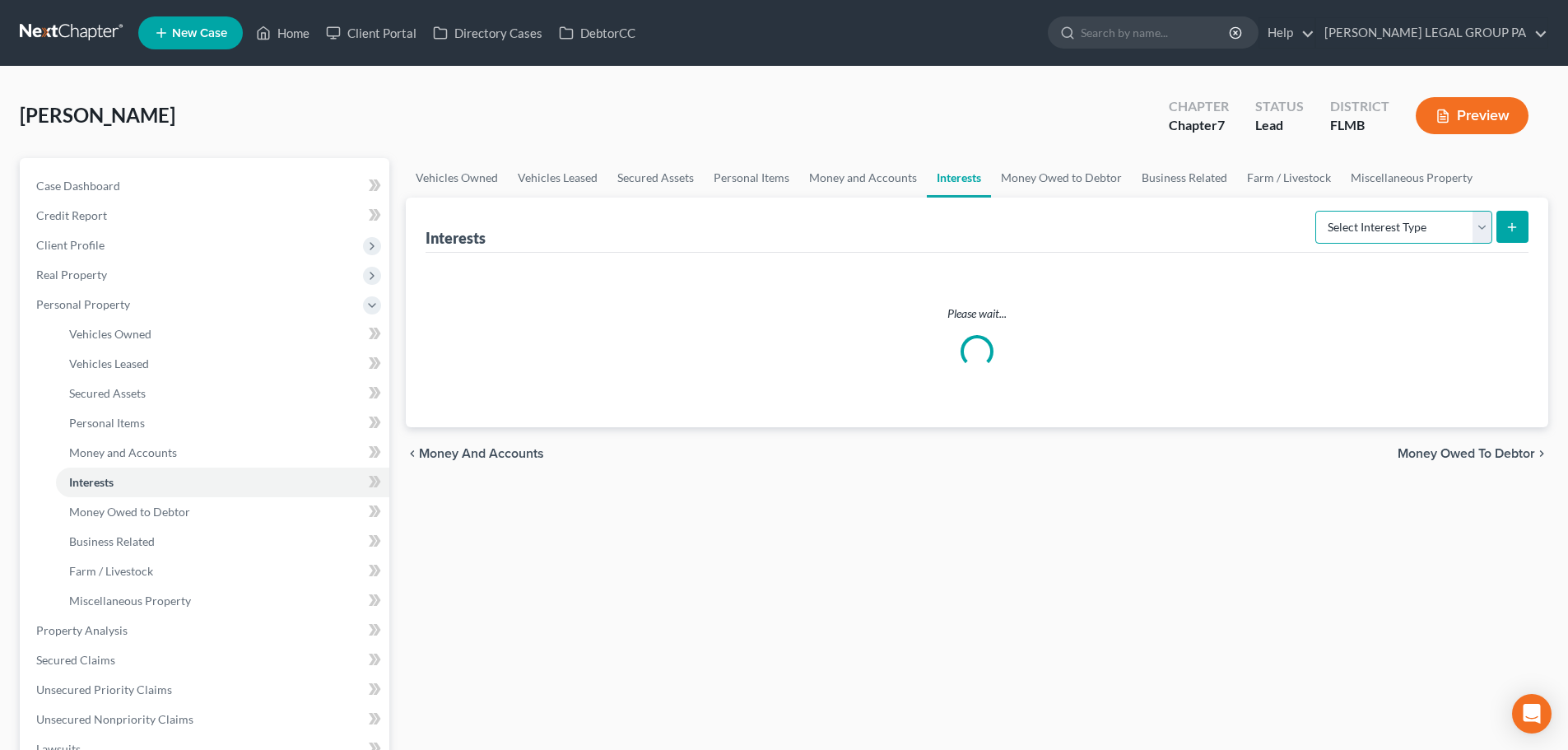
click at [1356, 214] on select "Select Interest Type 401K Annuity Bond Education IRA Government Bond Government…" at bounding box center [1404, 227] width 177 height 33
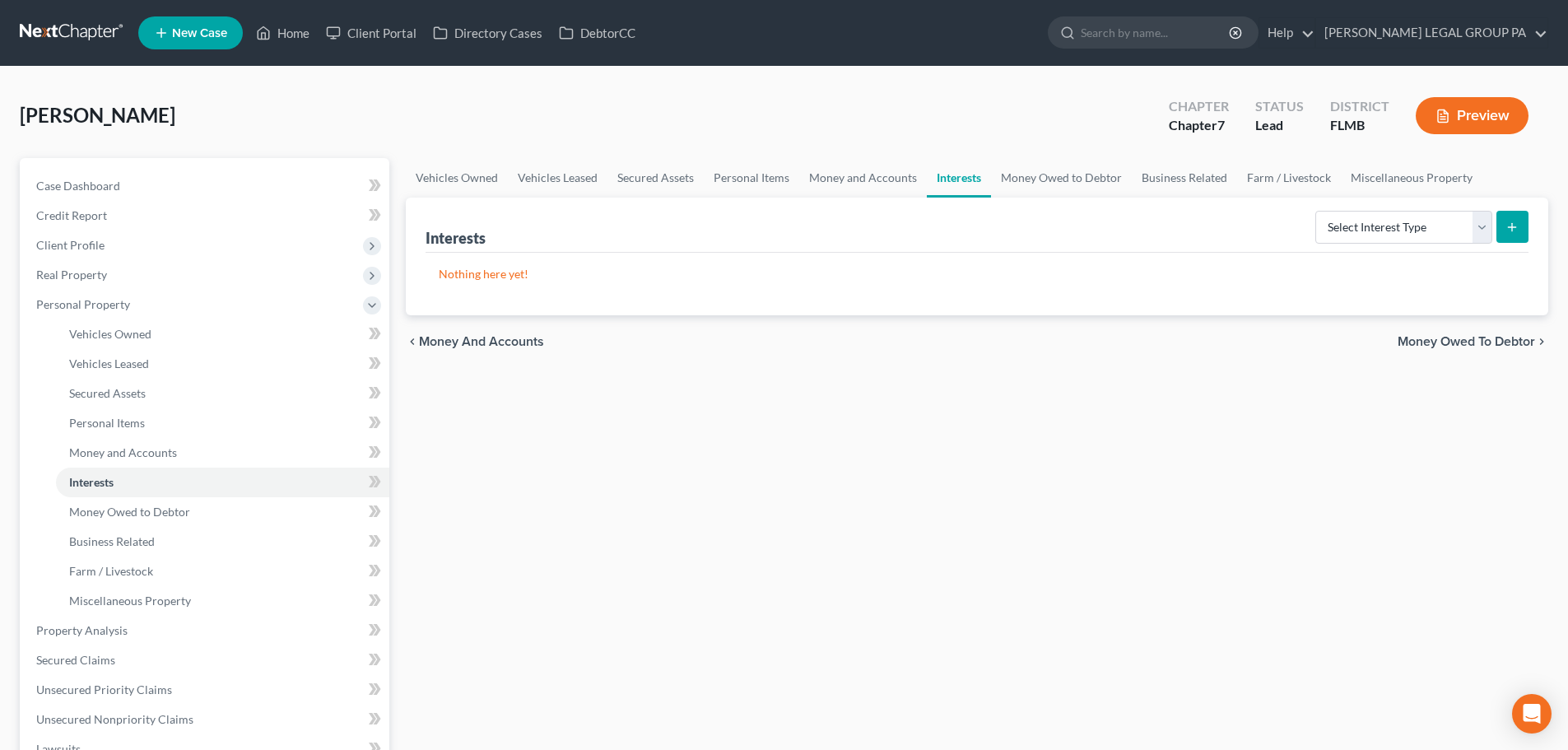
click at [835, 479] on div "Vehicles Owned Vehicles Leased Secured Assets Personal Items Money and Accounts…" at bounding box center [977, 633] width 1159 height 950
click at [1346, 222] on select "Select Interest Type 401K Annuity Bond Education IRA Government Bond Government…" at bounding box center [1404, 227] width 177 height 33
click at [1077, 601] on div "Vehicles Owned Vehicles Leased Secured Assets Personal Items Money and Accounts…" at bounding box center [977, 633] width 1159 height 950
click at [175, 518] on span "Money Owed to Debtor" at bounding box center [130, 511] width 121 height 14
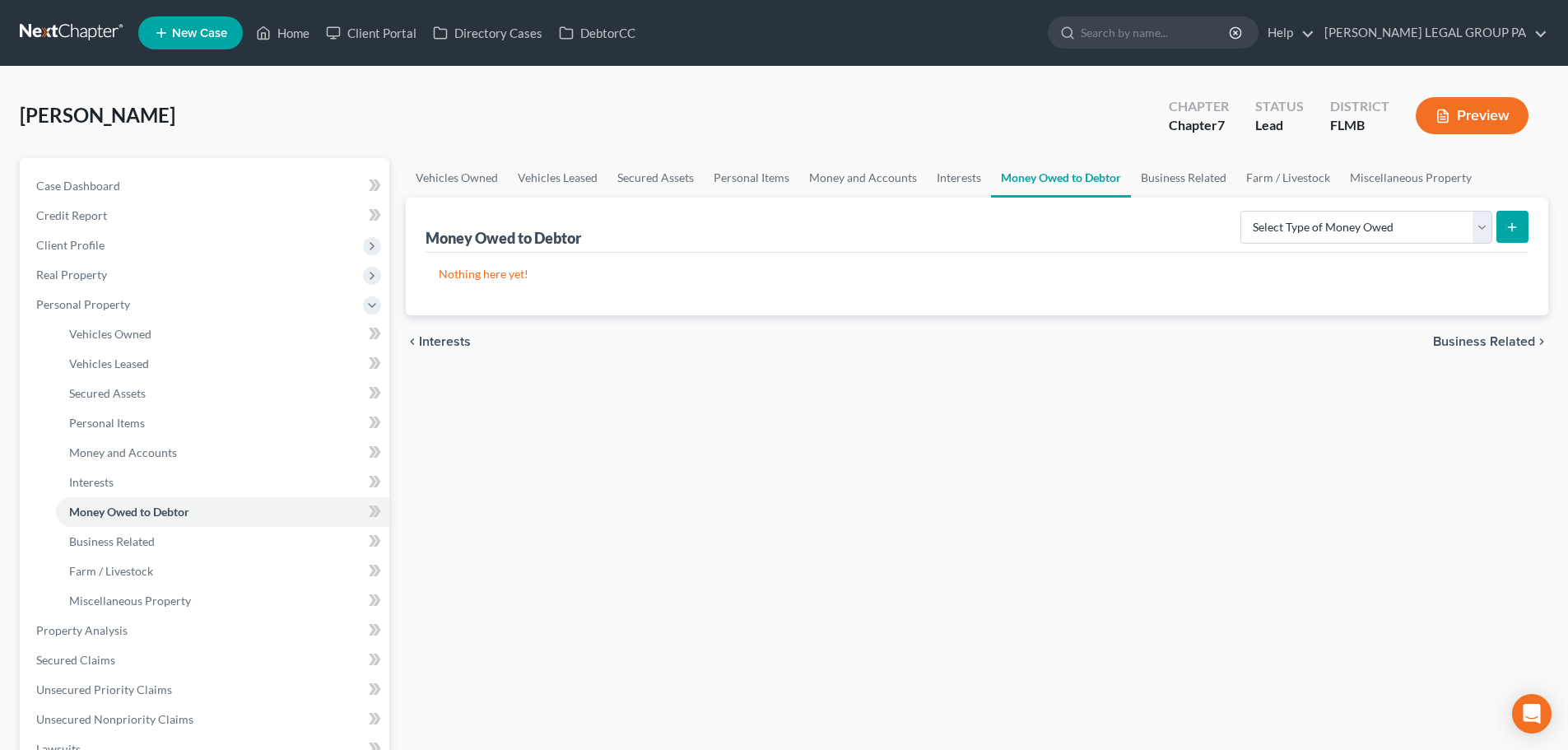
click at [1272, 207] on div "Select Type of Money Owed Accounts Receivable Alimony Child Support Claims Agai…" at bounding box center [1381, 225] width 295 height 43
click at [1295, 235] on select "Select Type of Money Owed Accounts Receivable Alimony Child Support Claims Agai…" at bounding box center [1366, 227] width 252 height 33
drag, startPoint x: 991, startPoint y: 419, endPoint x: 1000, endPoint y: 426, distance: 11.4
click at [1000, 426] on div "Vehicles Owned Vehicles Leased Secured Assets Personal Items Money and Accounts…" at bounding box center [977, 633] width 1159 height 950
click at [105, 542] on span "Business Related" at bounding box center [111, 541] width 85 height 14
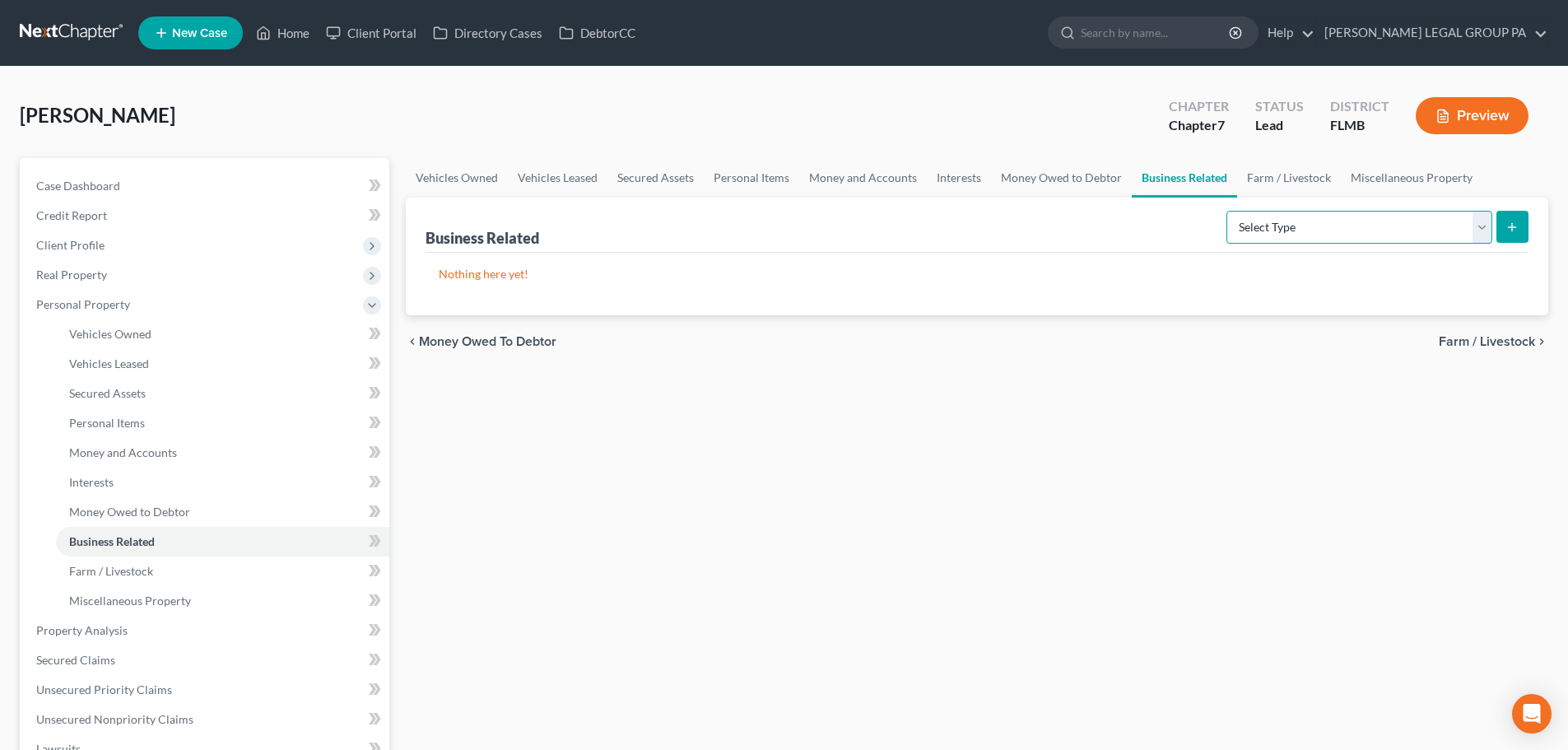
click at [1370, 218] on select "Select Type Customer Lists Franchises Inventory Licenses Machinery Office Equip…" at bounding box center [1359, 227] width 266 height 33
select select "machinery"
click at [1227, 211] on select "Select Type Customer Lists Franchises Inventory Licenses Machinery Office Equip…" at bounding box center [1359, 227] width 266 height 33
click at [1509, 225] on icon "submit" at bounding box center [1512, 227] width 13 height 13
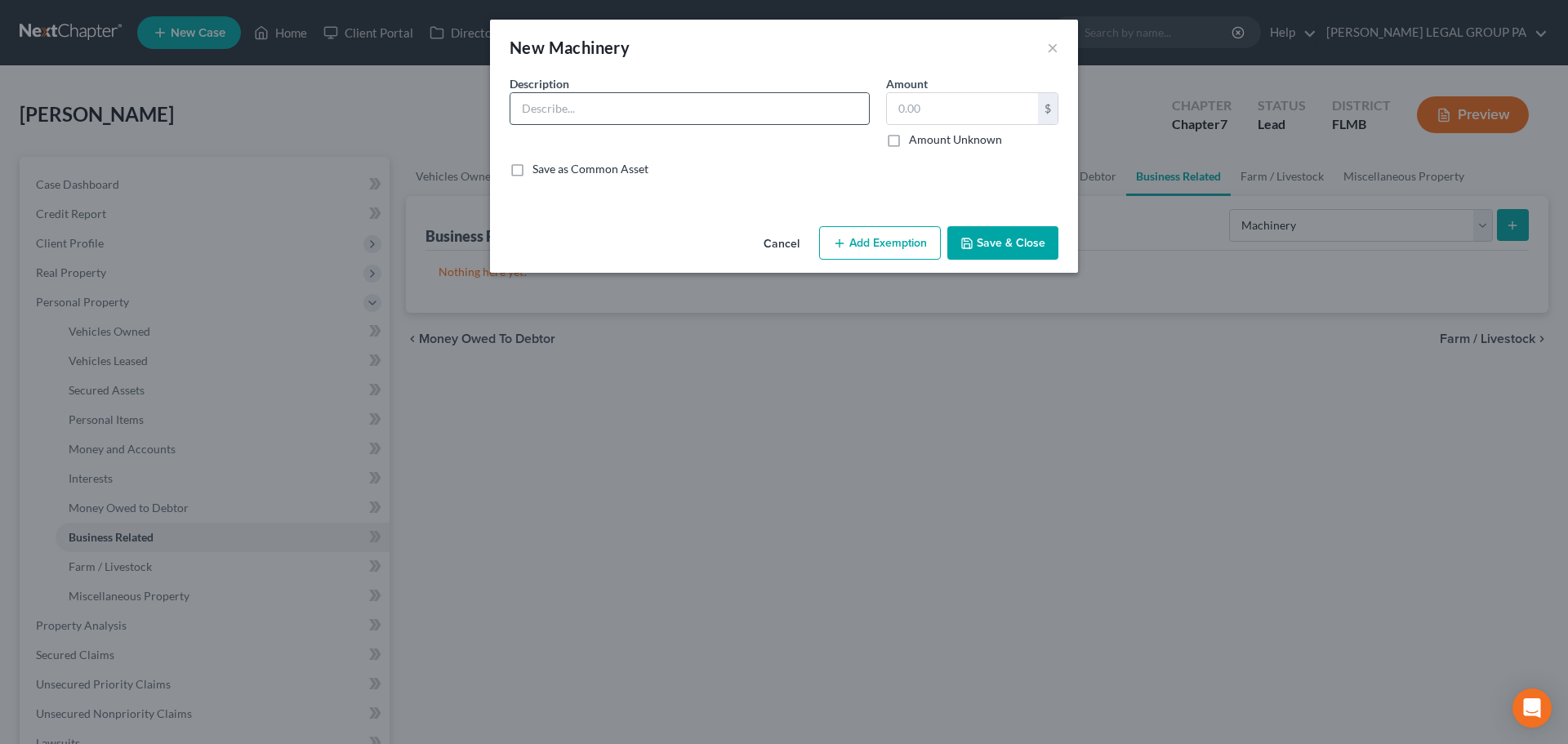
click at [764, 102] on input "text" at bounding box center [689, 108] width 359 height 31
type input "Computer and Printer"
click at [940, 100] on input "text" at bounding box center [963, 108] width 151 height 31
drag, startPoint x: 925, startPoint y: 106, endPoint x: 850, endPoint y: 103, distance: 75.1
click at [850, 103] on div "Description * Computer and Printer Amount 500.00 $ Amount Unknown Balance Undet…" at bounding box center [784, 132] width 566 height 115
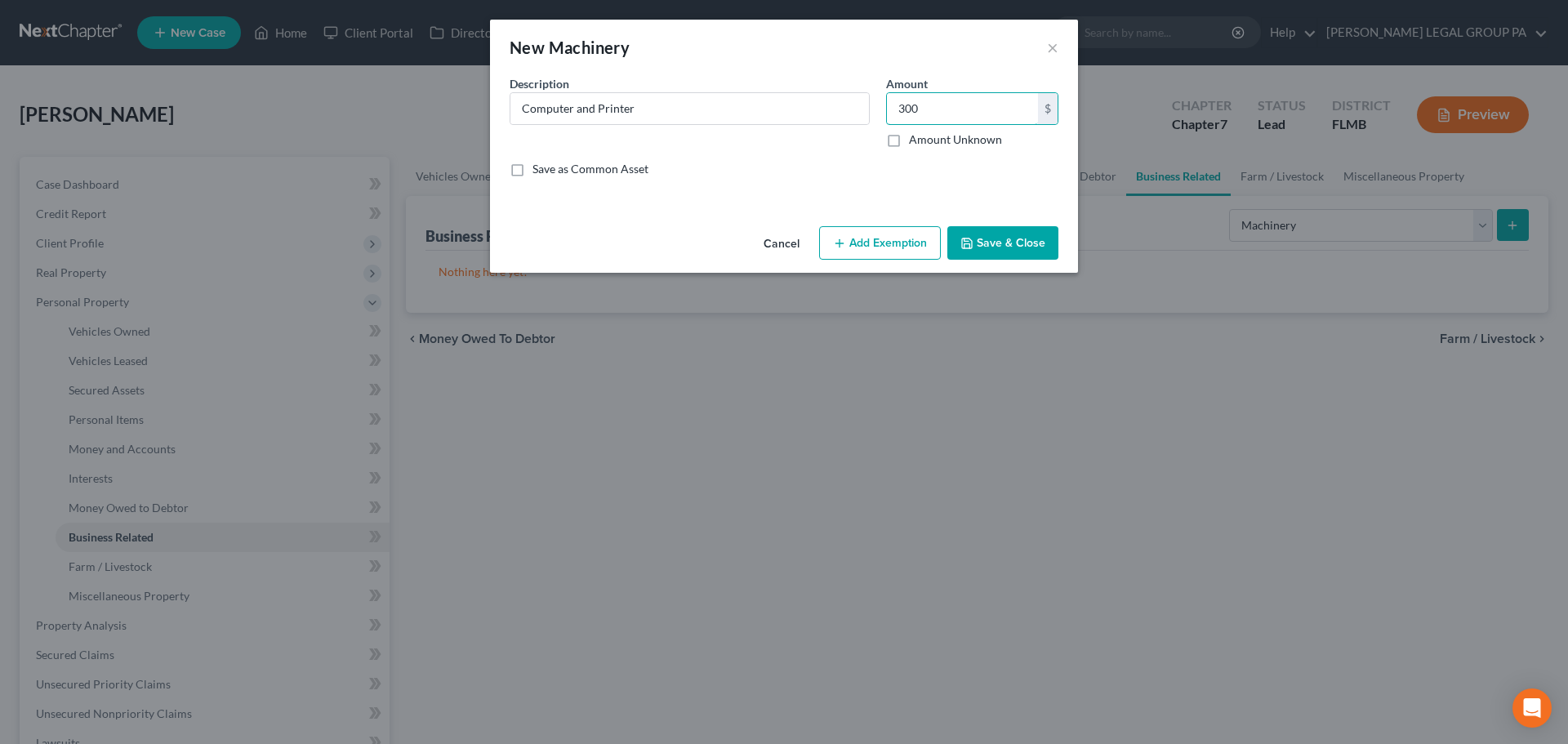
type input "300"
click at [985, 250] on button "Save & Close" at bounding box center [1002, 244] width 111 height 34
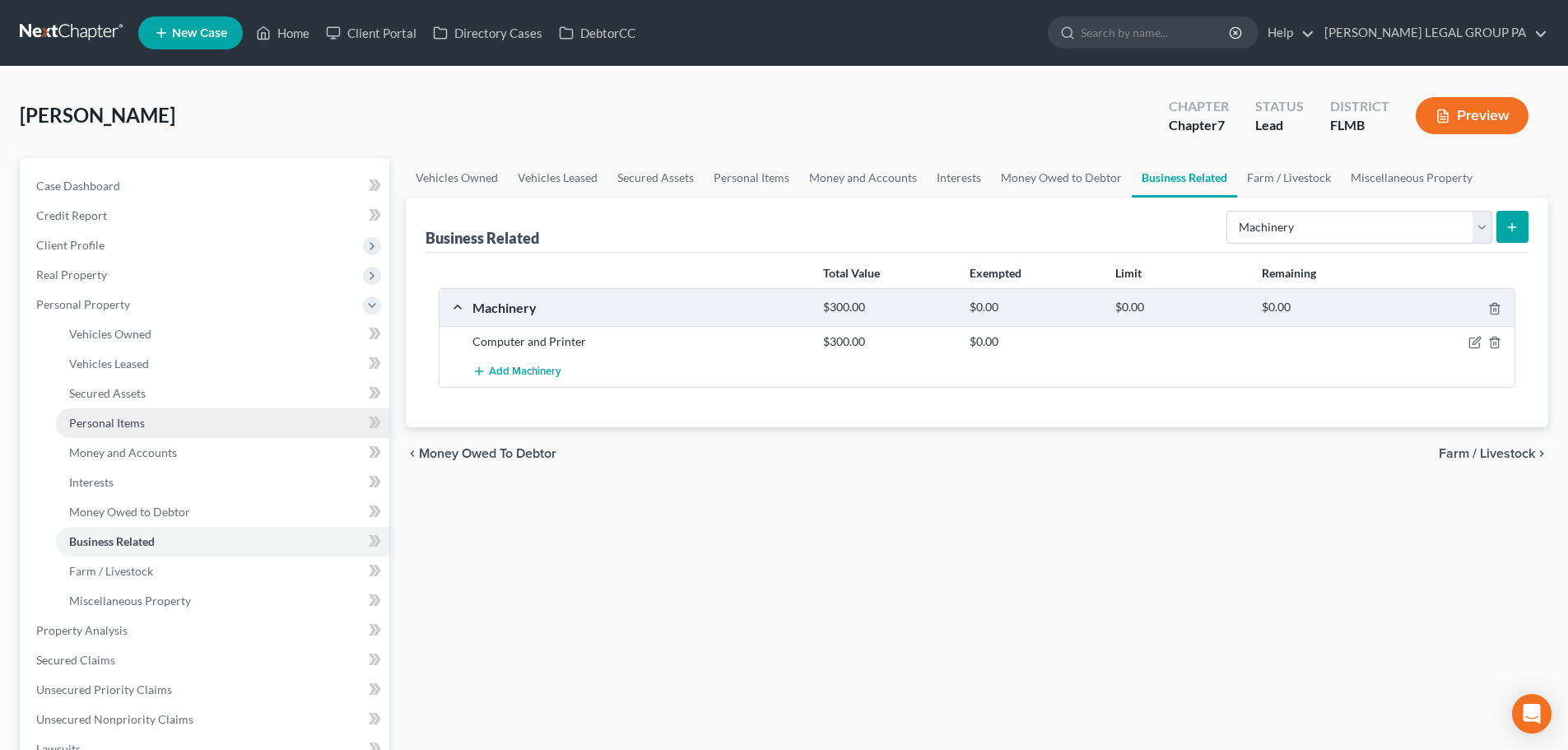
click at [122, 417] on span "Personal Items" at bounding box center [107, 422] width 76 height 14
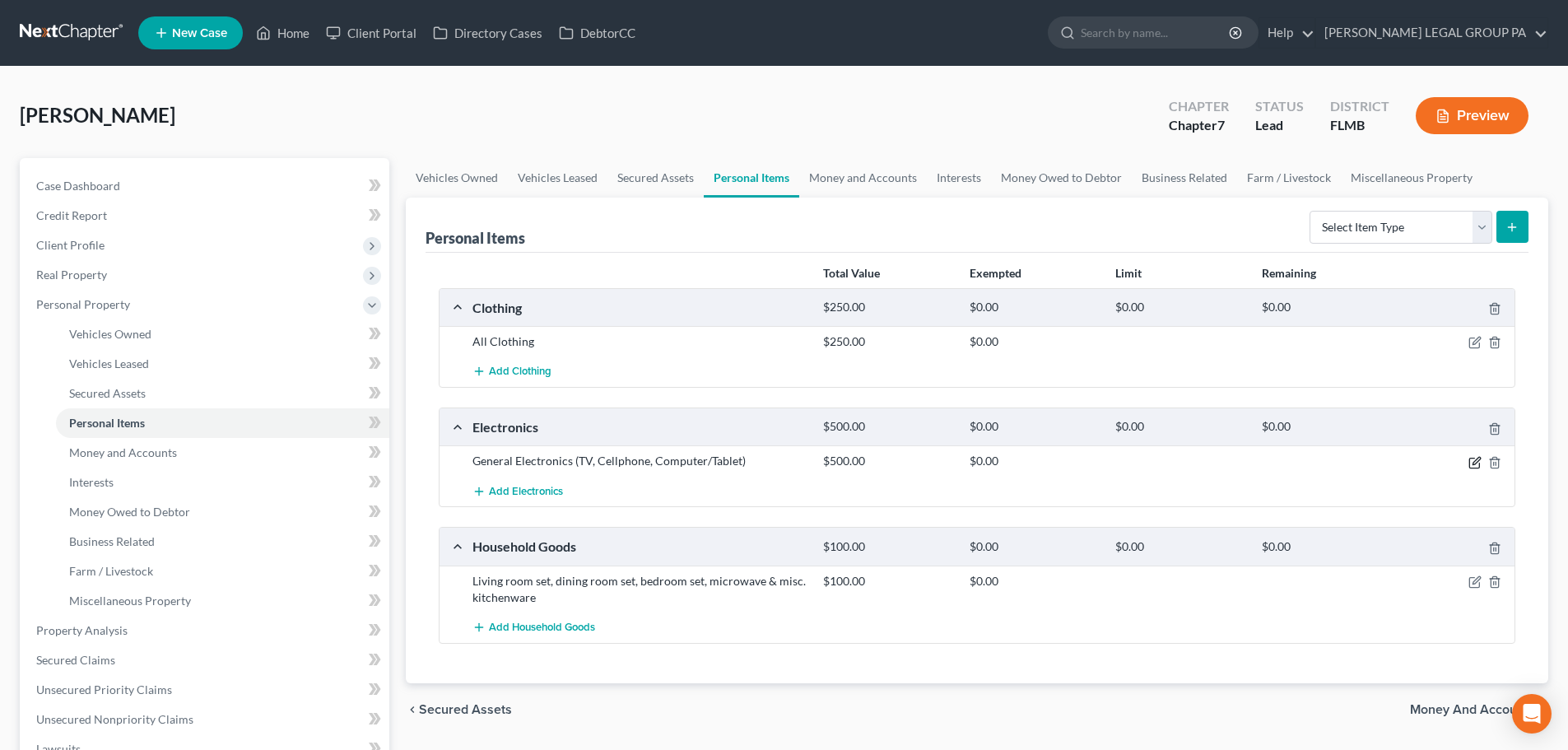
click at [1473, 461] on icon "button" at bounding box center [1476, 462] width 13 height 13
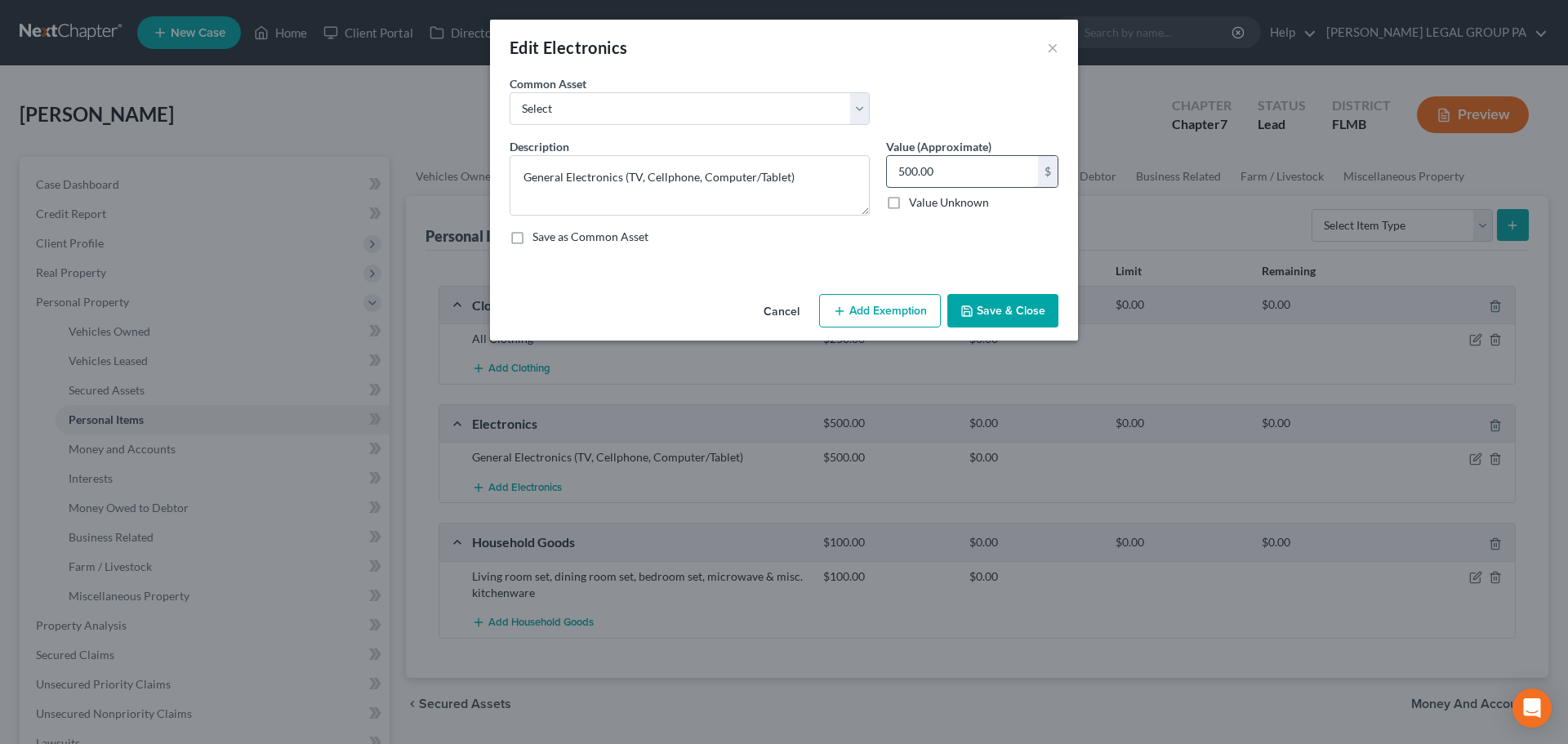
click at [954, 179] on input "500.00" at bounding box center [963, 171] width 151 height 31
type input "250"
click at [1015, 299] on button "Save & Close" at bounding box center [1002, 311] width 111 height 34
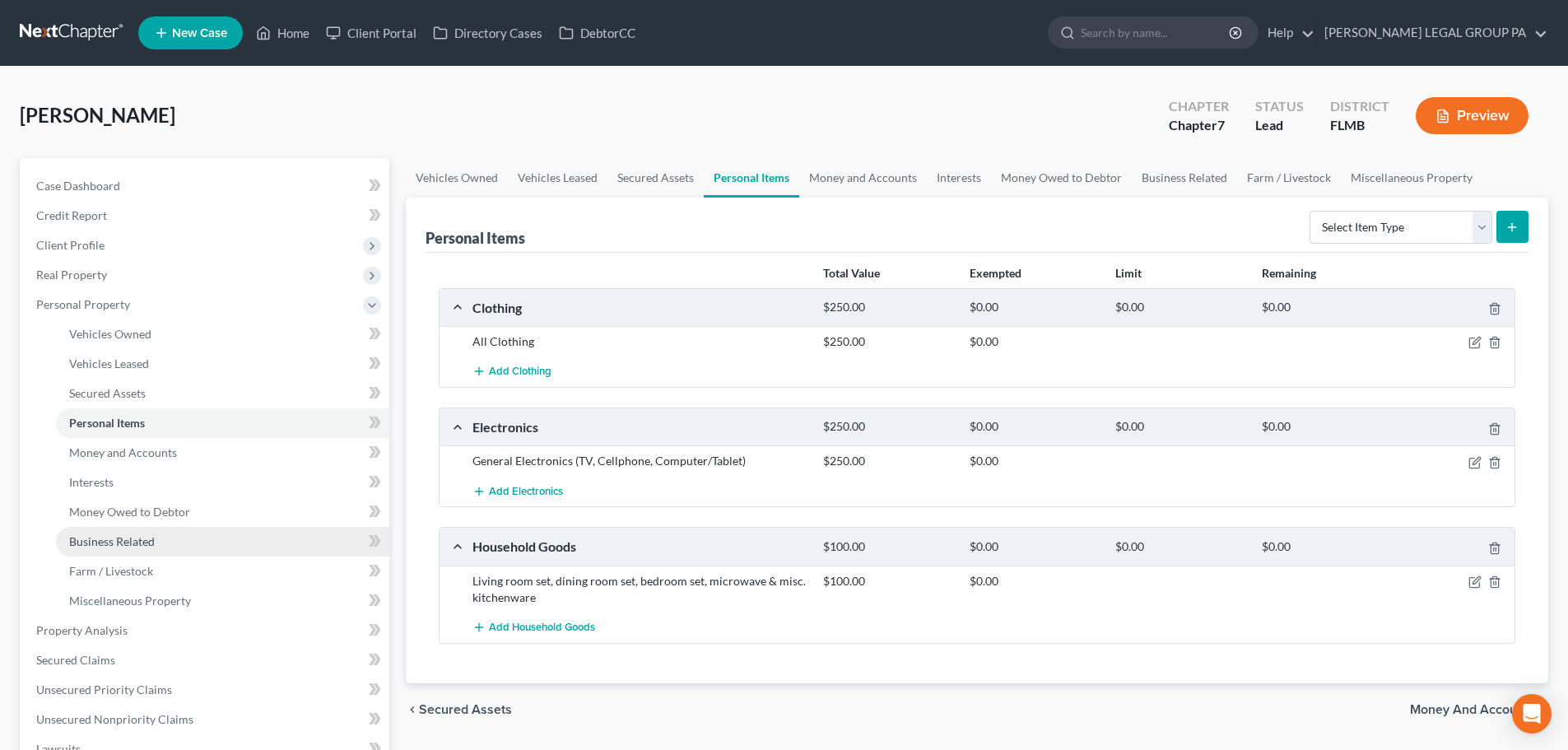
click at [123, 550] on link "Business Related" at bounding box center [222, 541] width 333 height 30
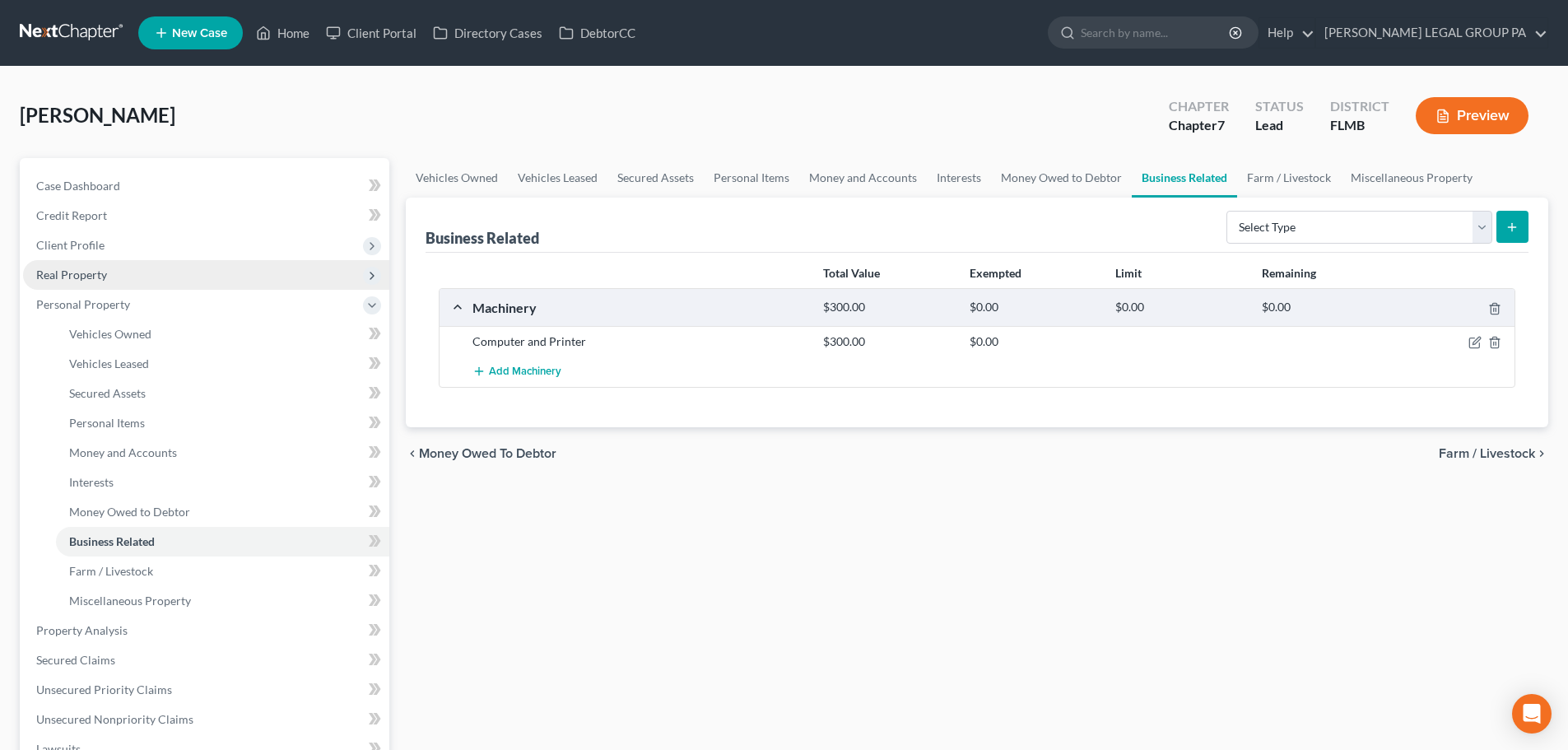
click at [79, 280] on span "Real Property" at bounding box center [72, 274] width 71 height 14
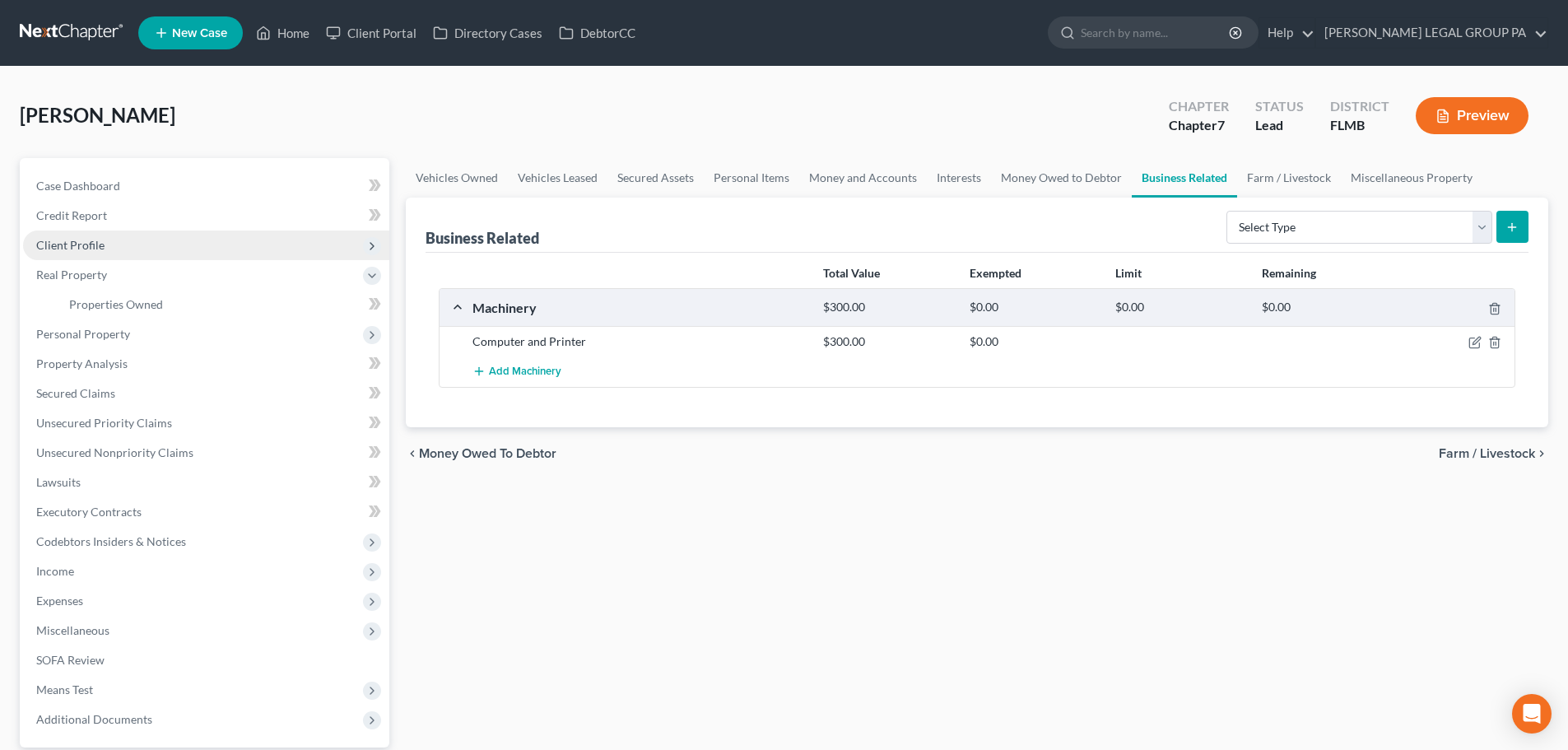
click at [106, 242] on span "Client Profile" at bounding box center [206, 245] width 367 height 30
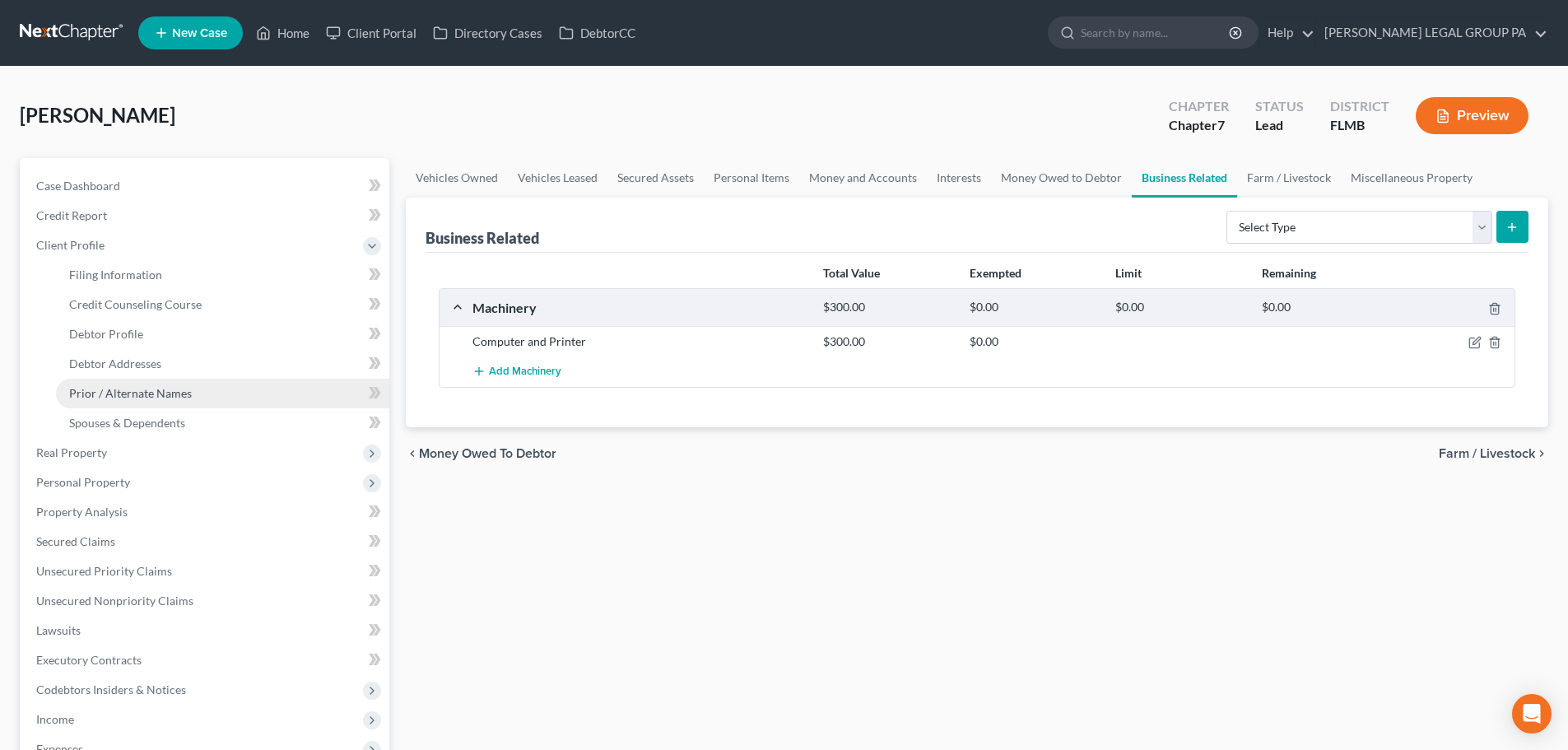
click at [131, 385] on link "Prior / Alternate Names" at bounding box center [222, 393] width 333 height 30
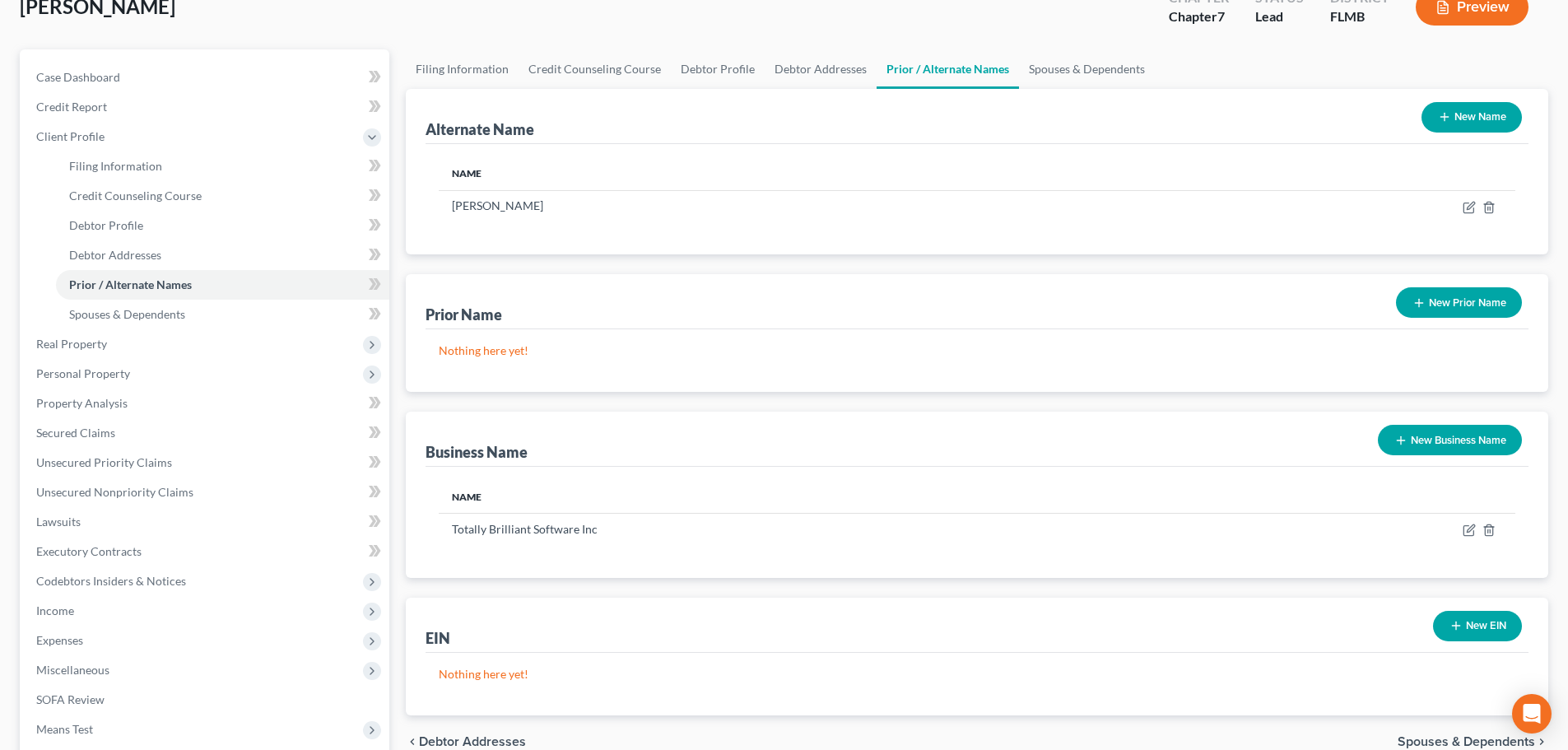
scroll to position [246, 0]
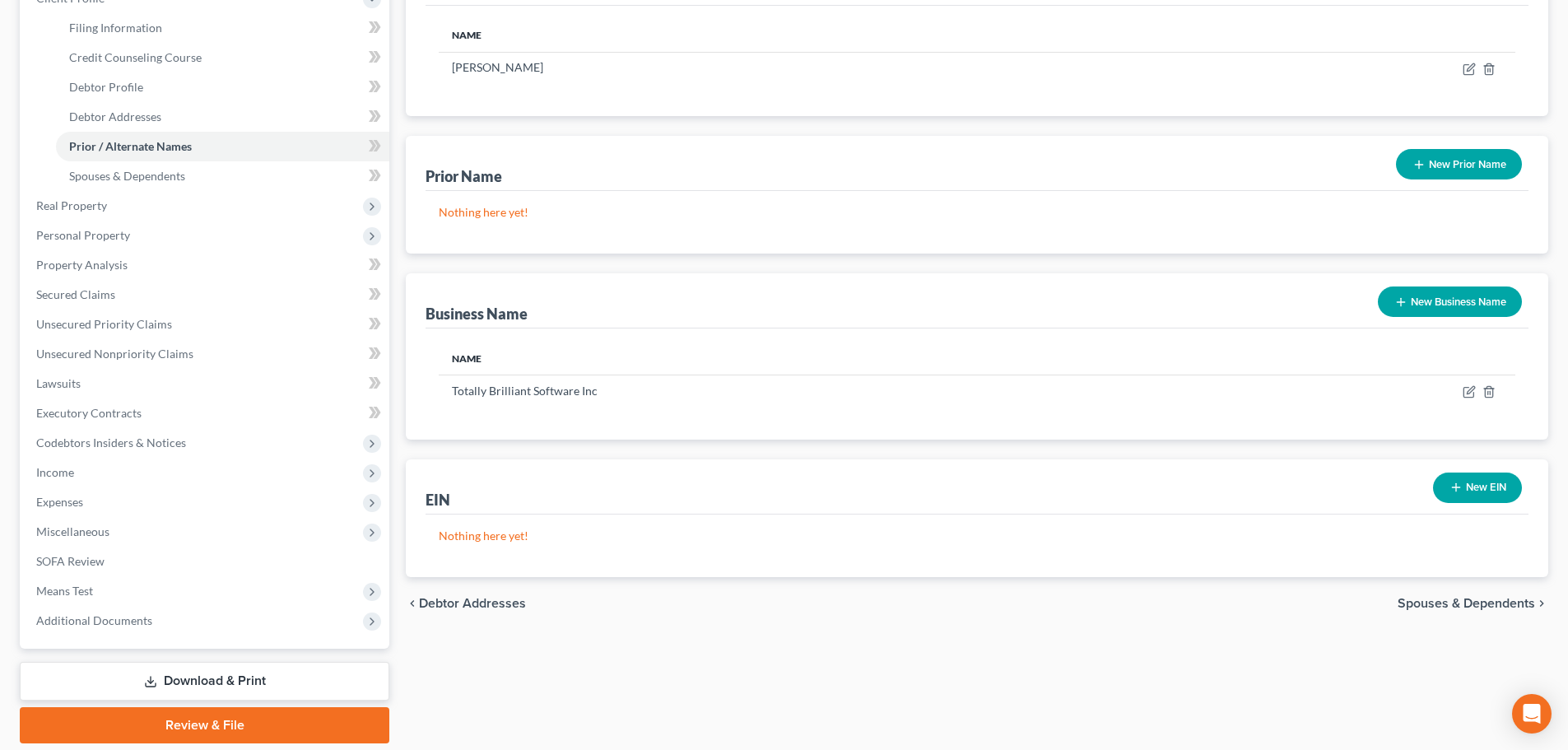
click at [1455, 298] on button "New Business Name" at bounding box center [1450, 302] width 144 height 31
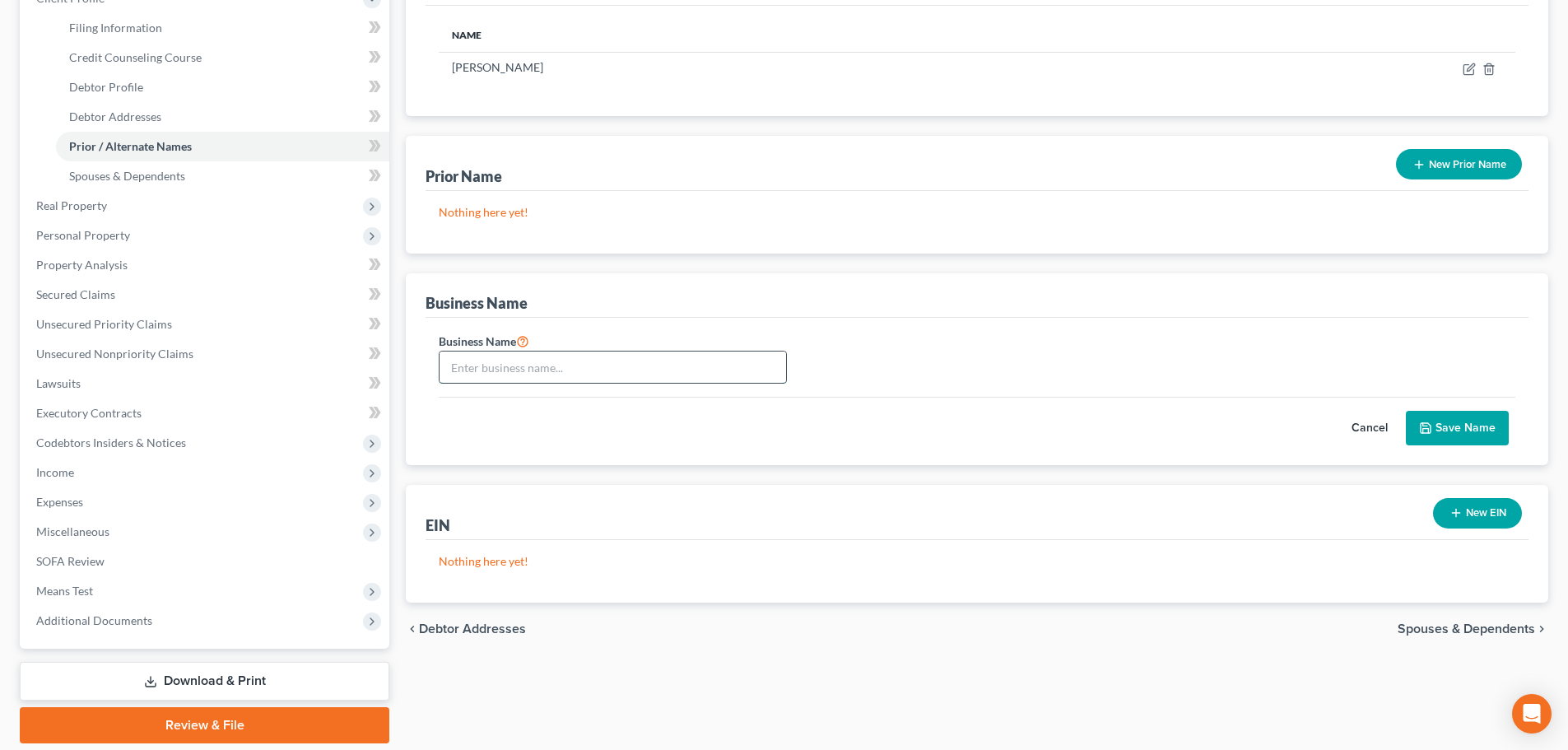
click at [554, 364] on input "text" at bounding box center [612, 366] width 346 height 32
type input "Bypass Productions LLC"
click at [1423, 423] on icon "submit" at bounding box center [1426, 428] width 10 height 10
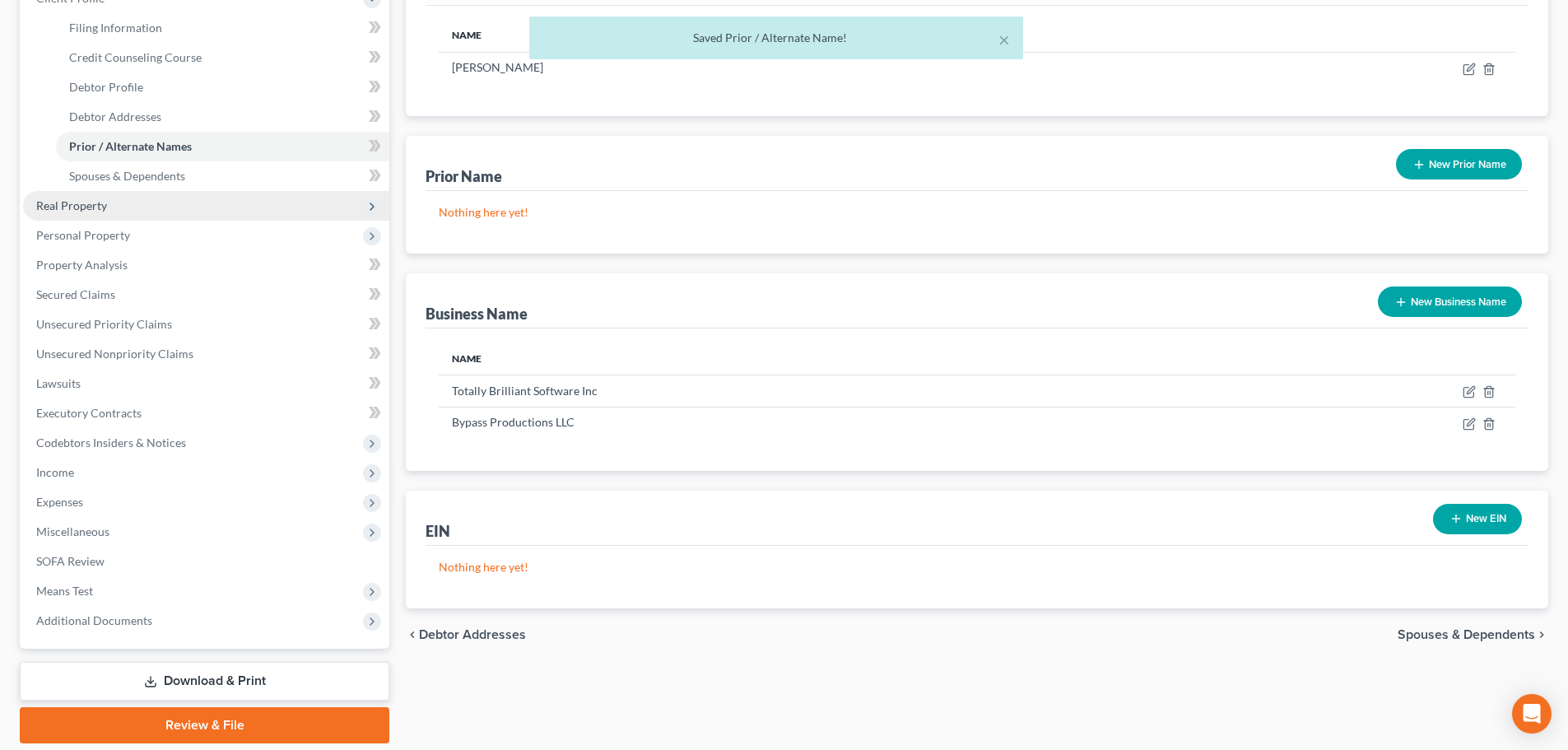
click at [110, 203] on span "Real Property" at bounding box center [206, 205] width 367 height 30
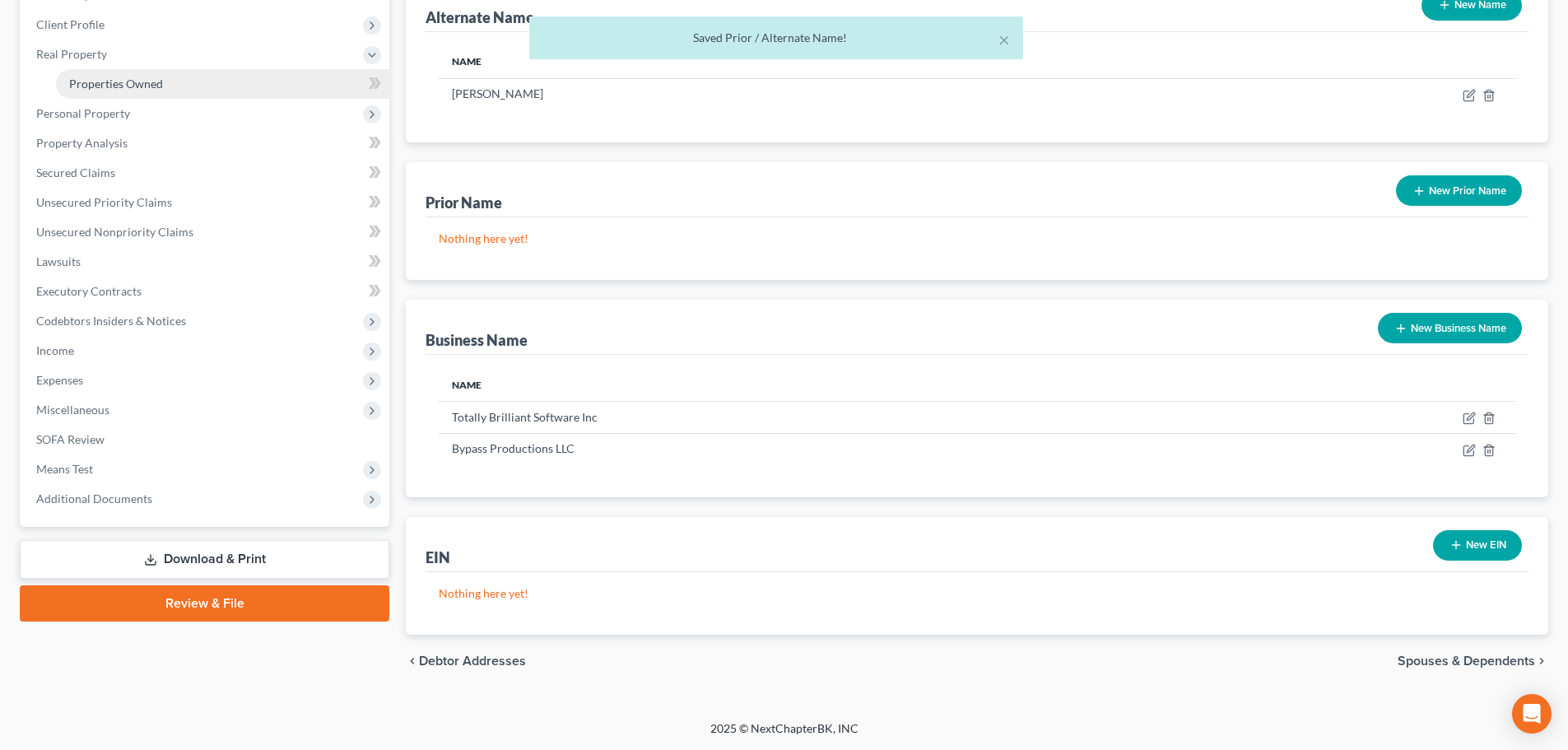
click at [136, 88] on span "Properties Owned" at bounding box center [116, 83] width 94 height 14
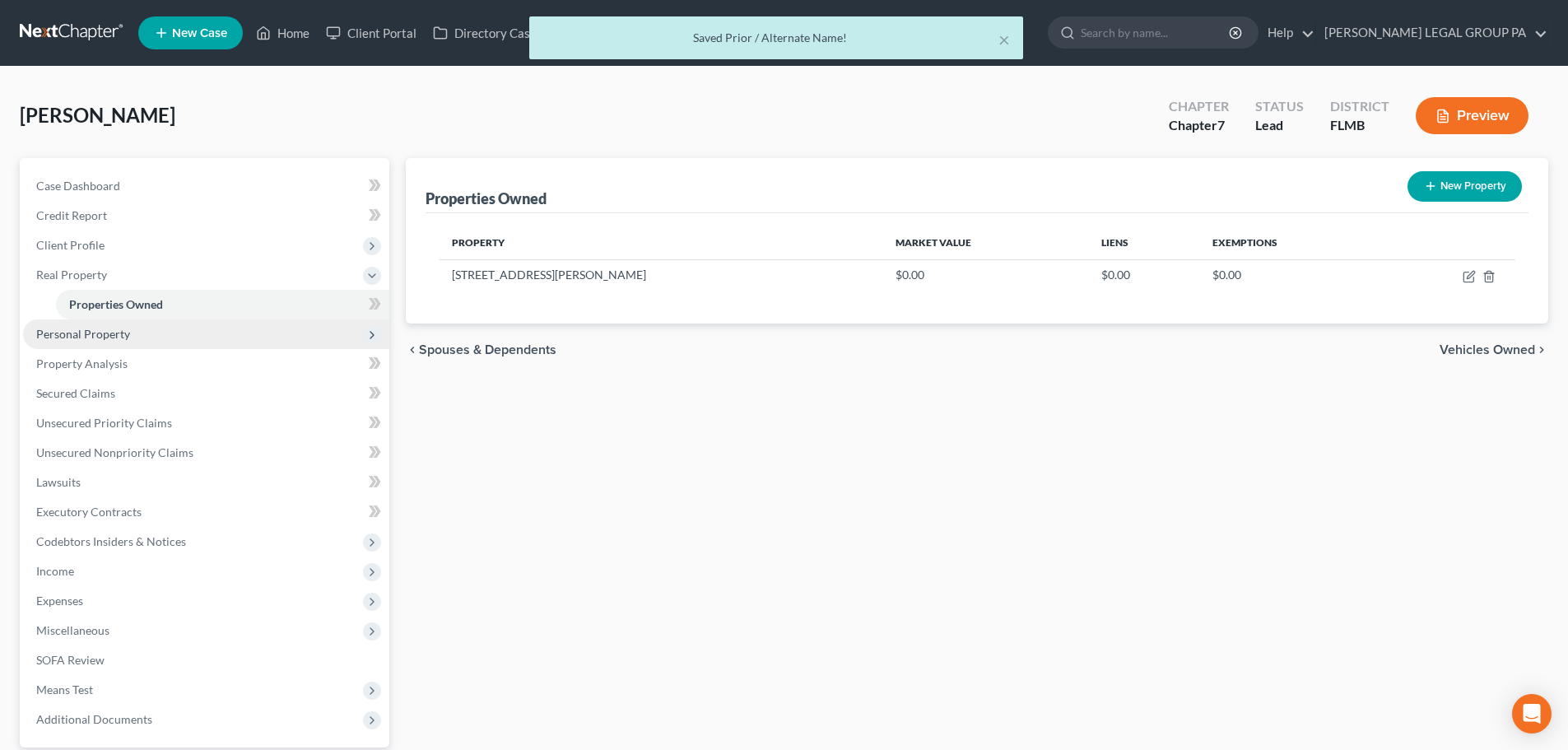
click at [76, 339] on span "Personal Property" at bounding box center [83, 334] width 94 height 14
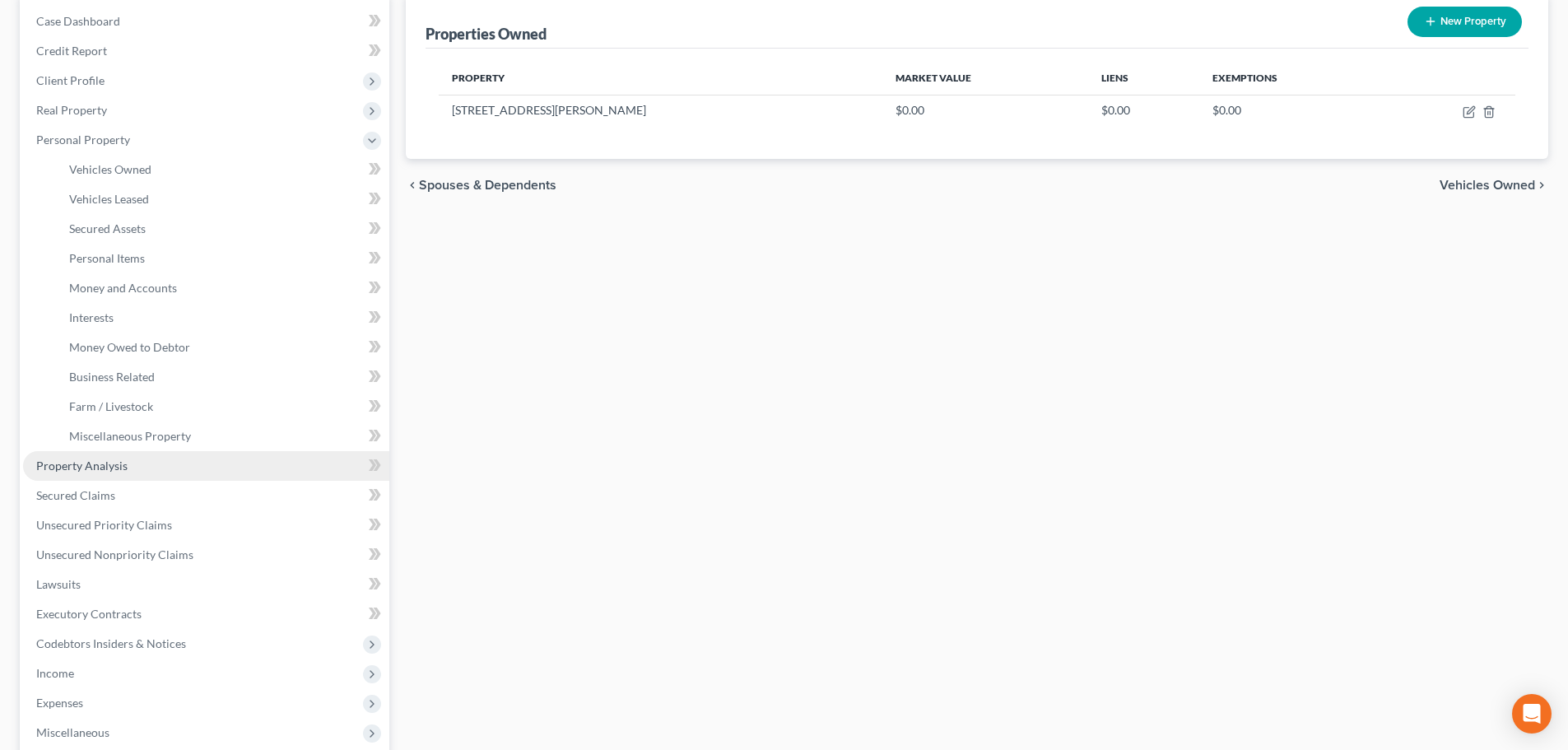
click at [86, 471] on span "Property Analysis" at bounding box center [82, 465] width 91 height 14
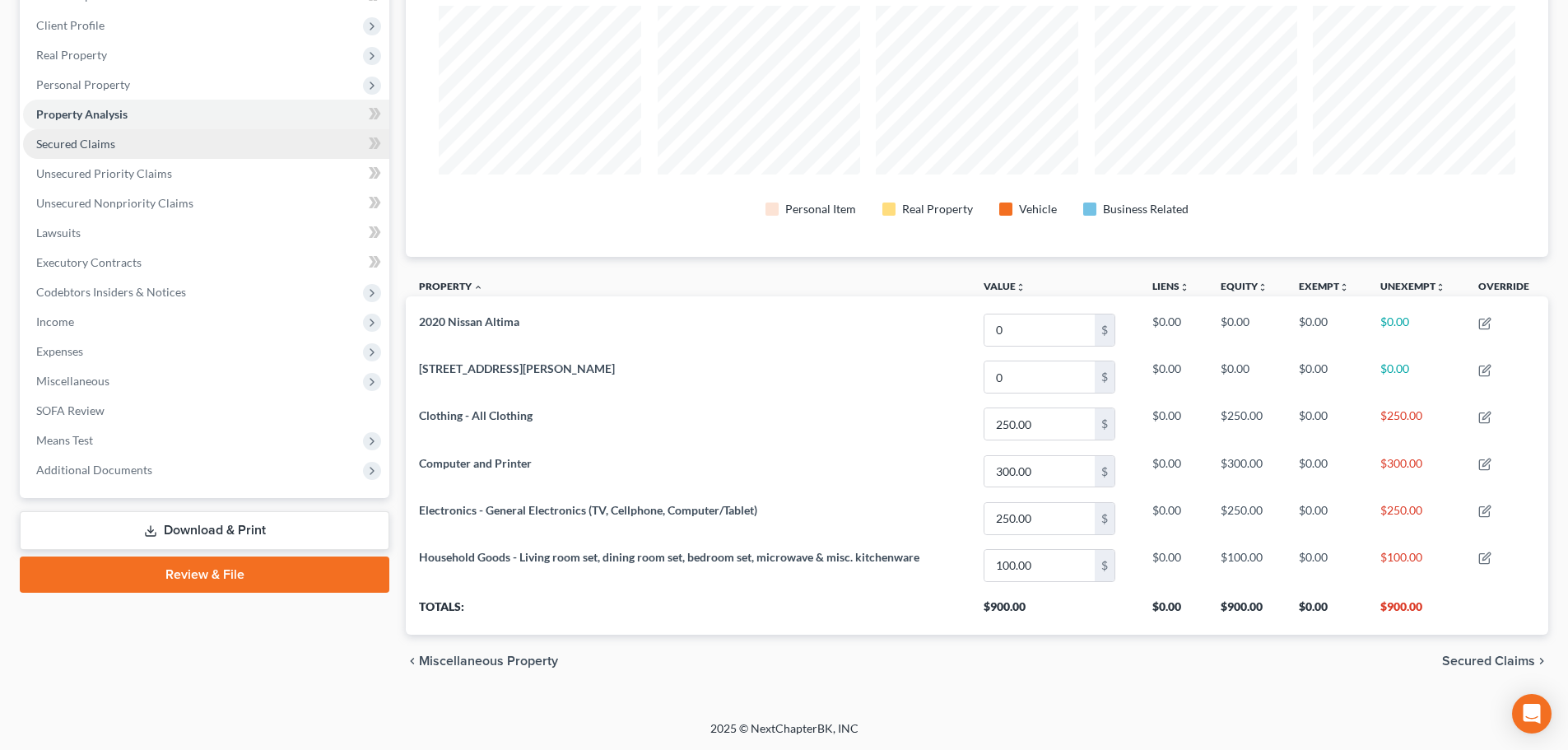
click at [92, 136] on span "Secured Claims" at bounding box center [76, 143] width 79 height 14
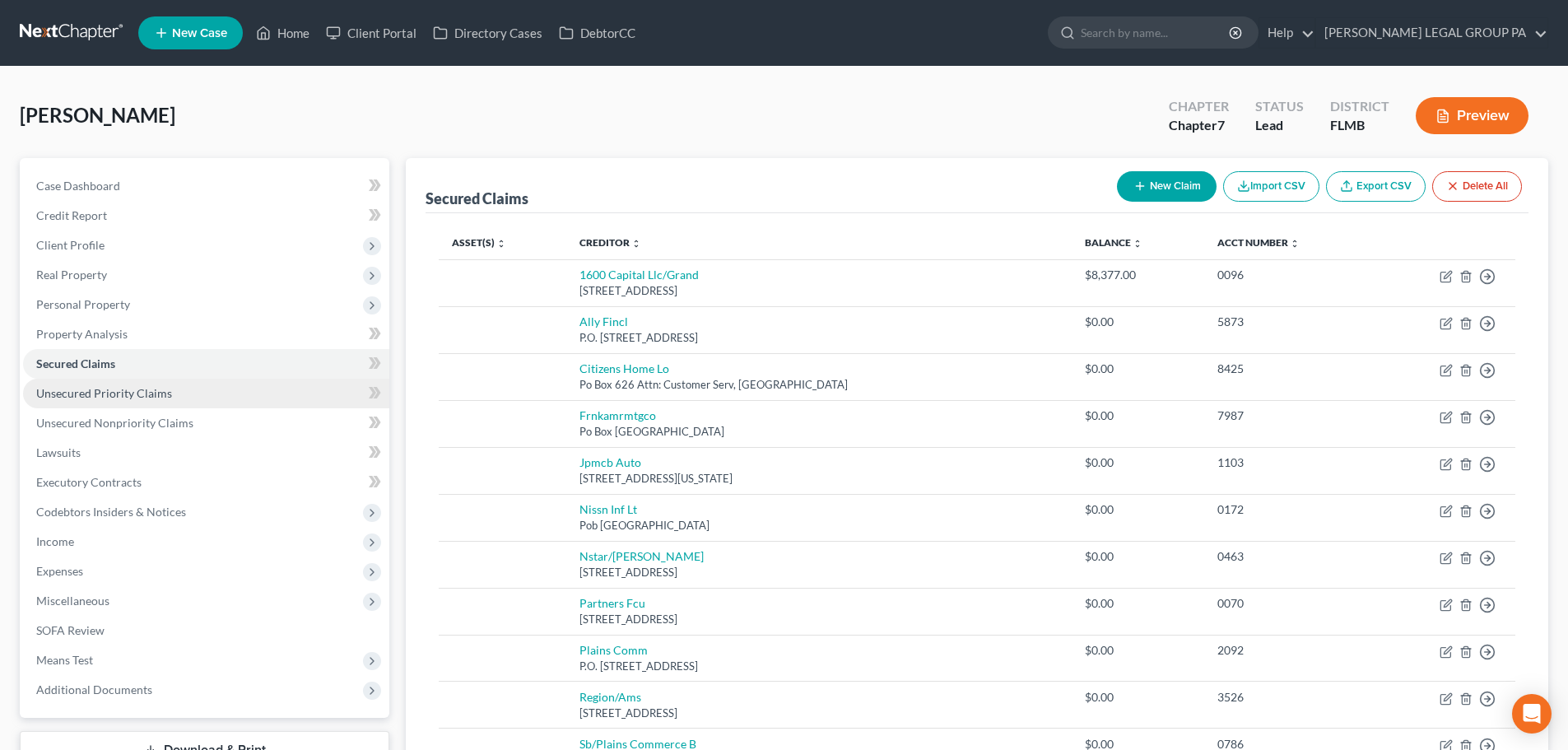
click at [111, 386] on span "Unsecured Priority Claims" at bounding box center [105, 392] width 136 height 14
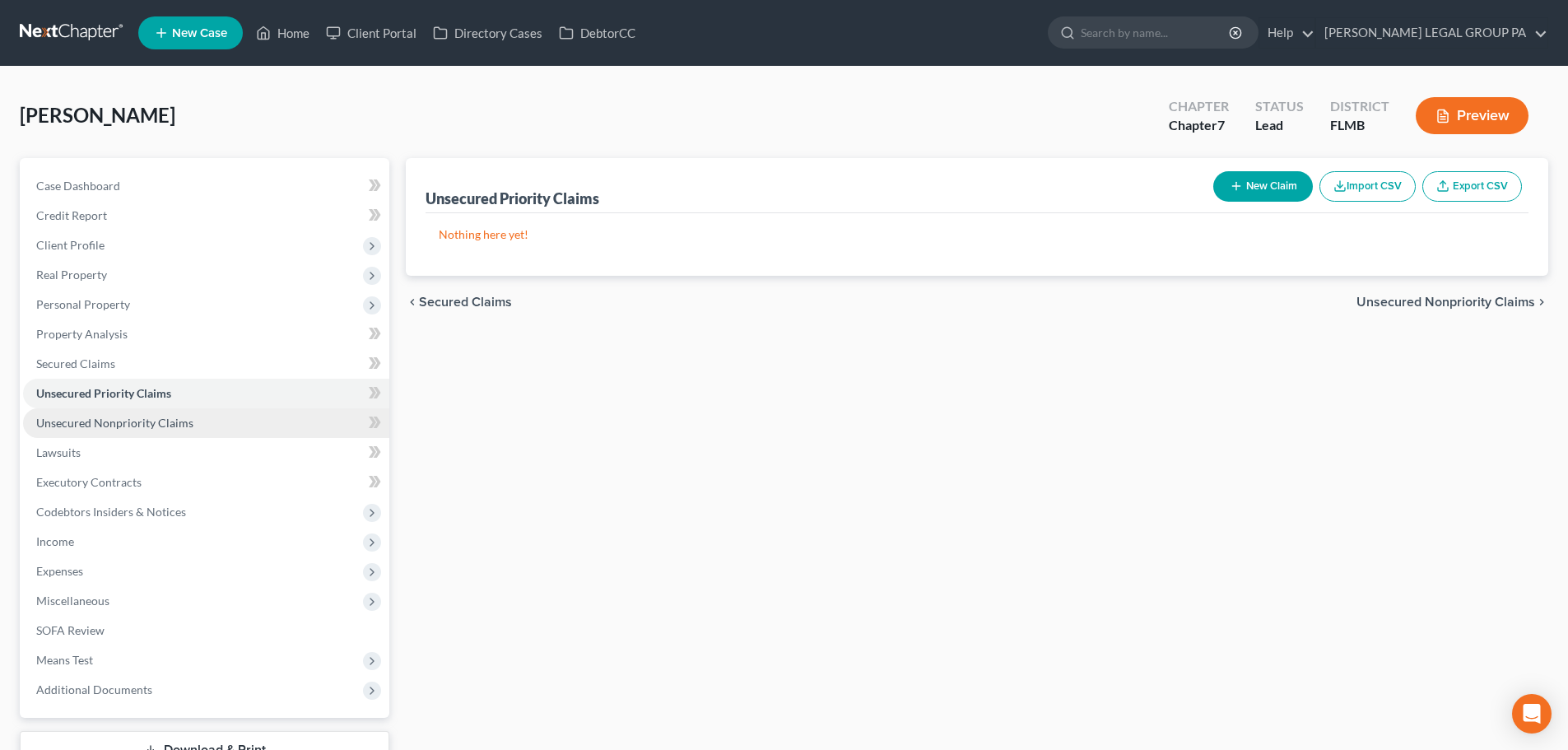
click at [128, 412] on link "Unsecured Nonpriority Claims" at bounding box center [206, 423] width 367 height 30
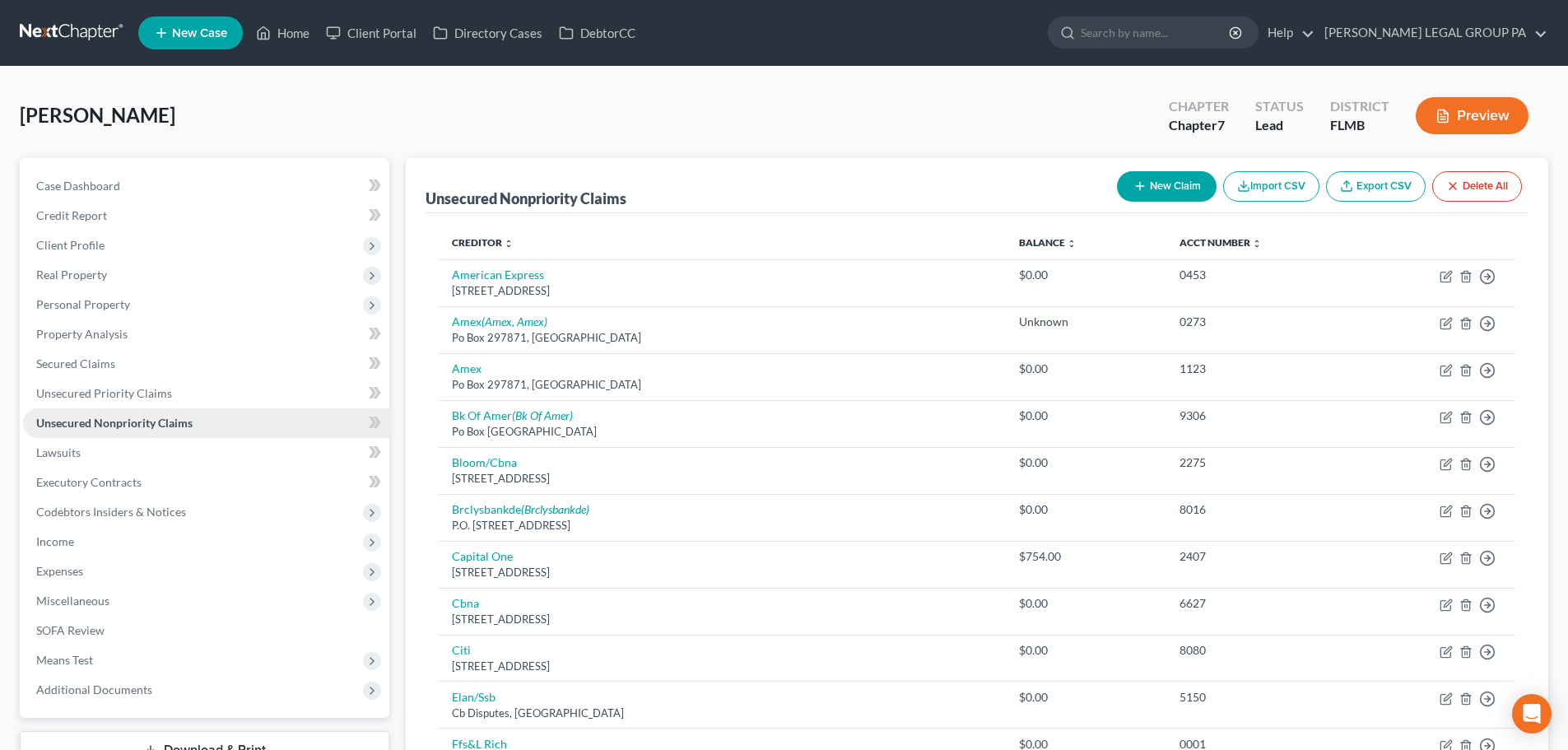
scroll to position [82, 0]
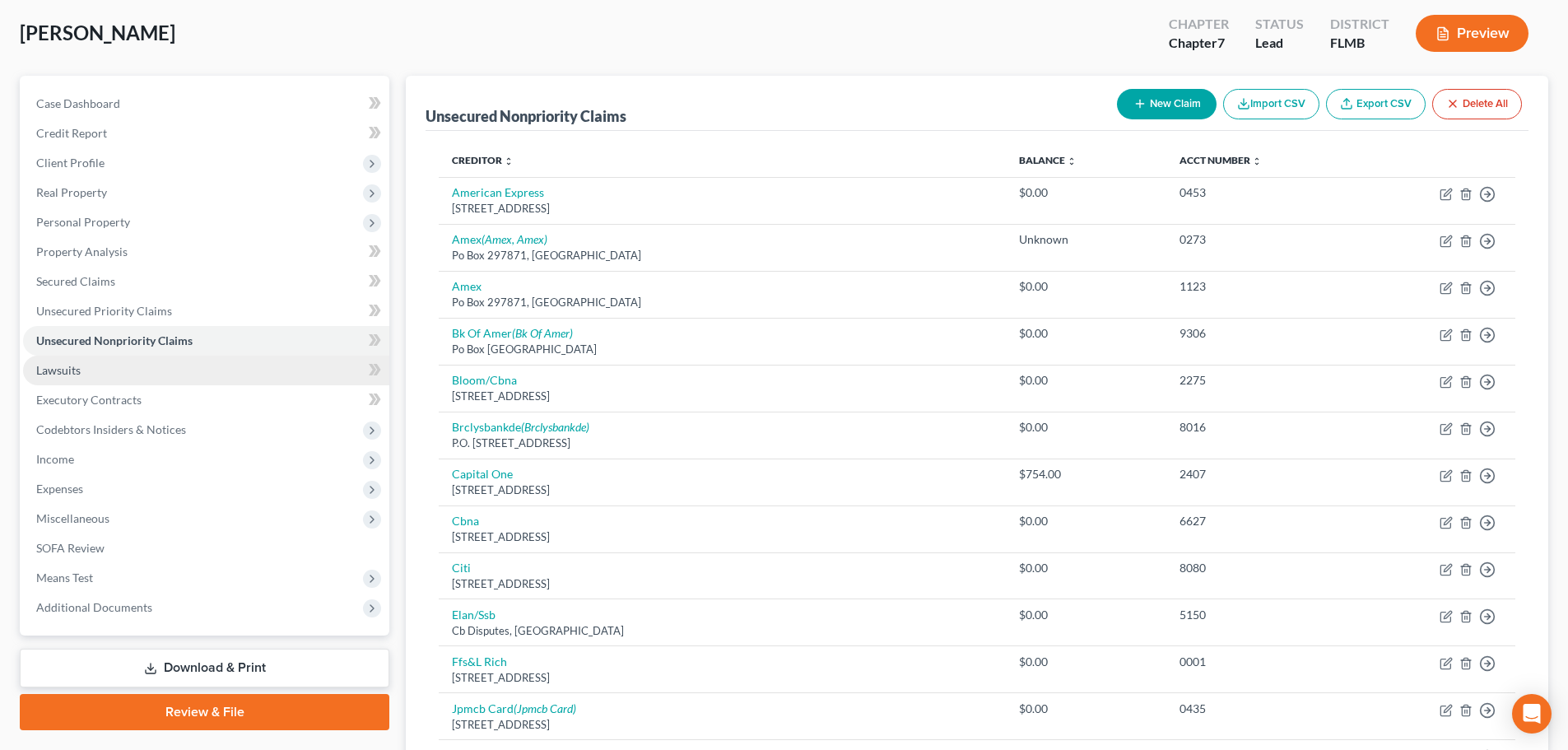
click at [76, 374] on span "Lawsuits" at bounding box center [59, 369] width 44 height 14
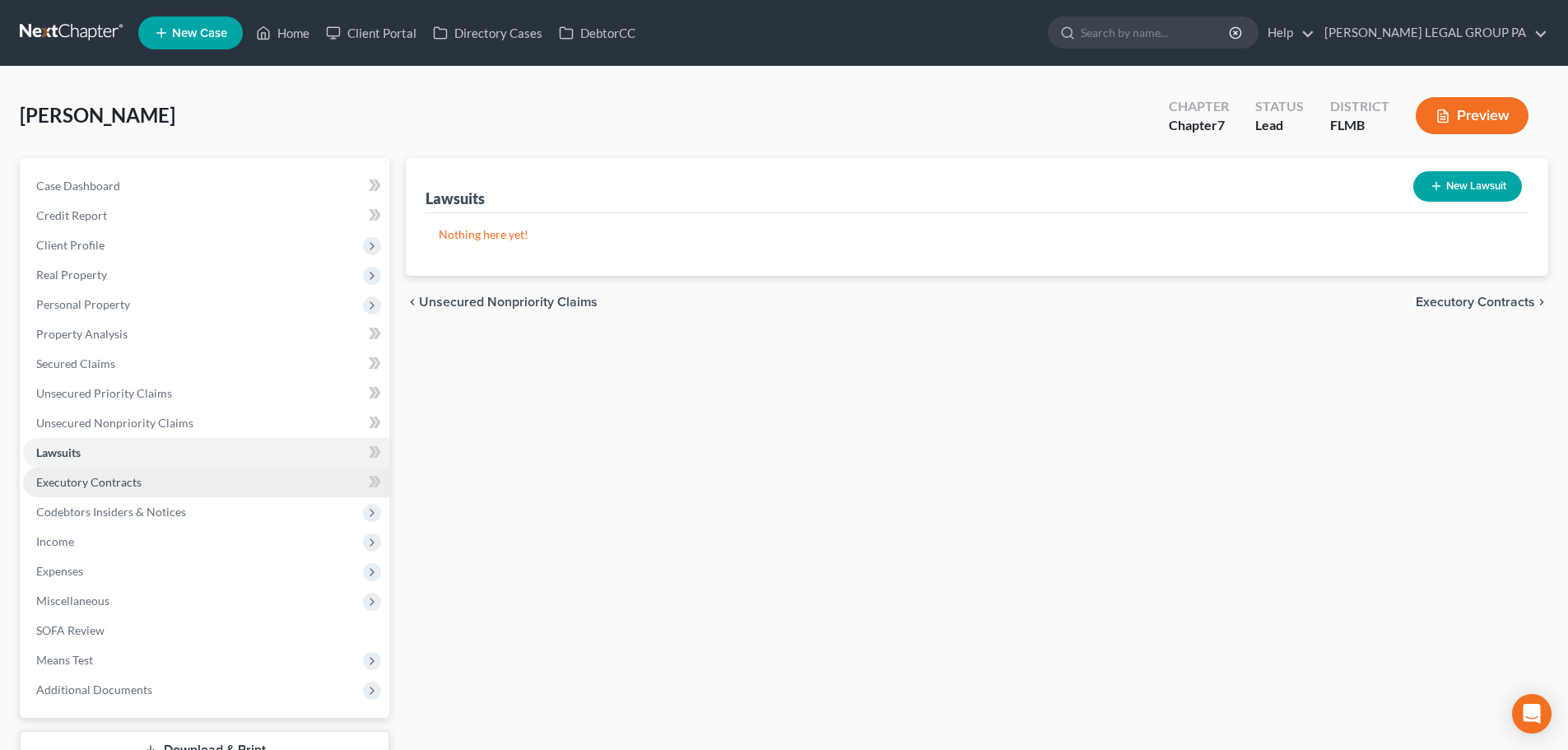
click at [148, 475] on link "Executory Contracts" at bounding box center [206, 481] width 367 height 30
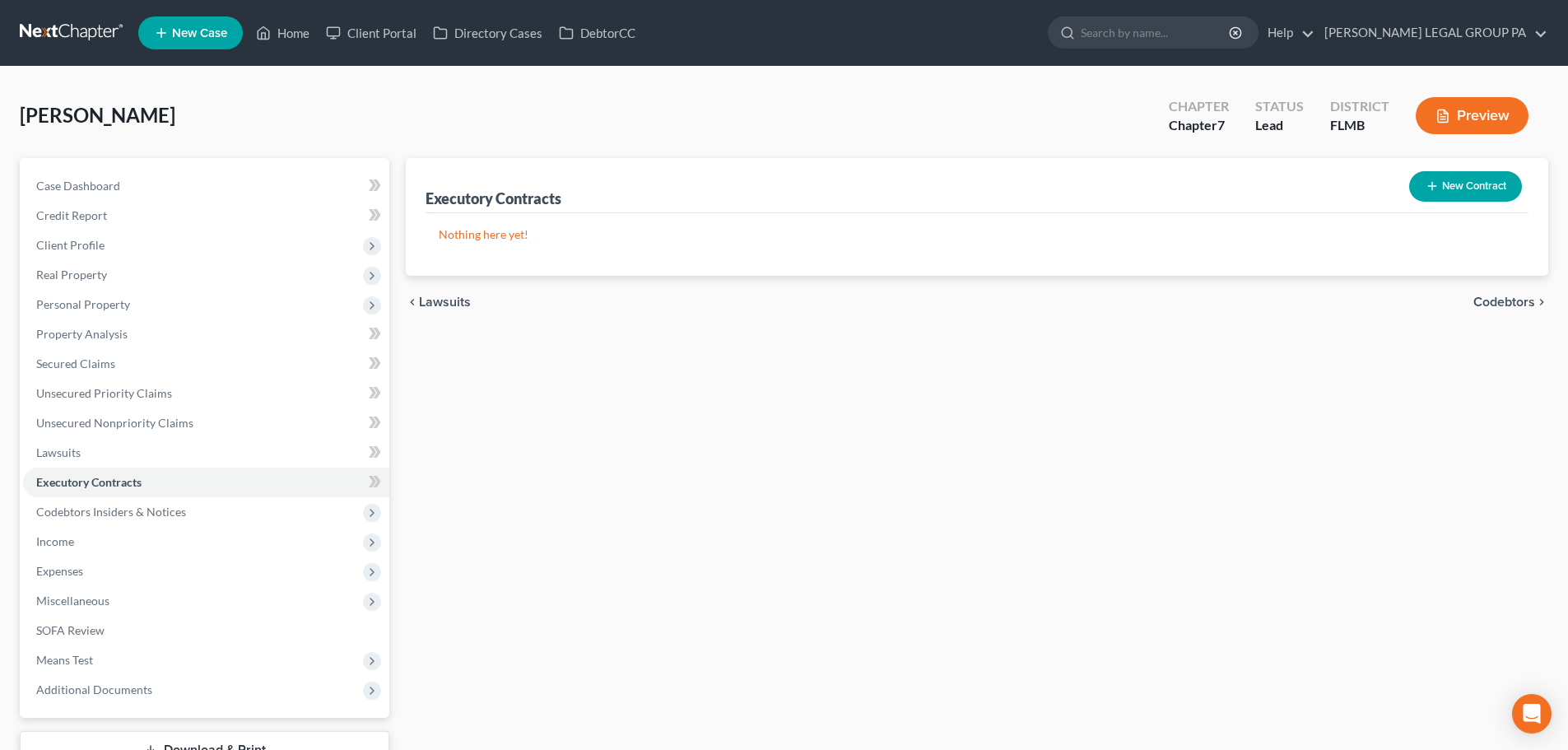
click at [1466, 185] on button "New Contract" at bounding box center [1466, 186] width 113 height 31
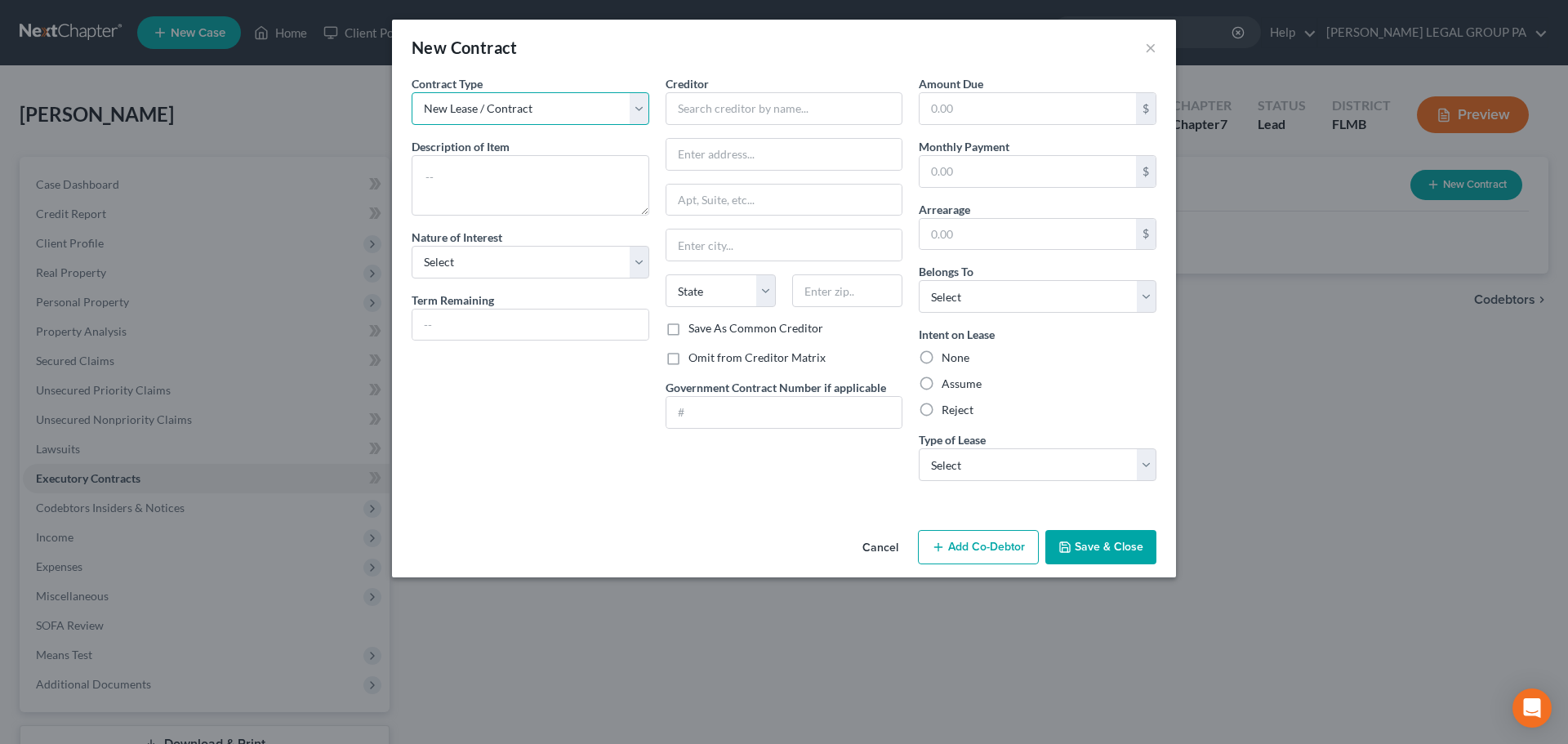
click at [540, 120] on select "New Lease / Contract New Timeshare" at bounding box center [530, 108] width 238 height 32
select select "1"
click at [411, 92] on select "New Lease / Contract New Timeshare" at bounding box center [530, 108] width 238 height 32
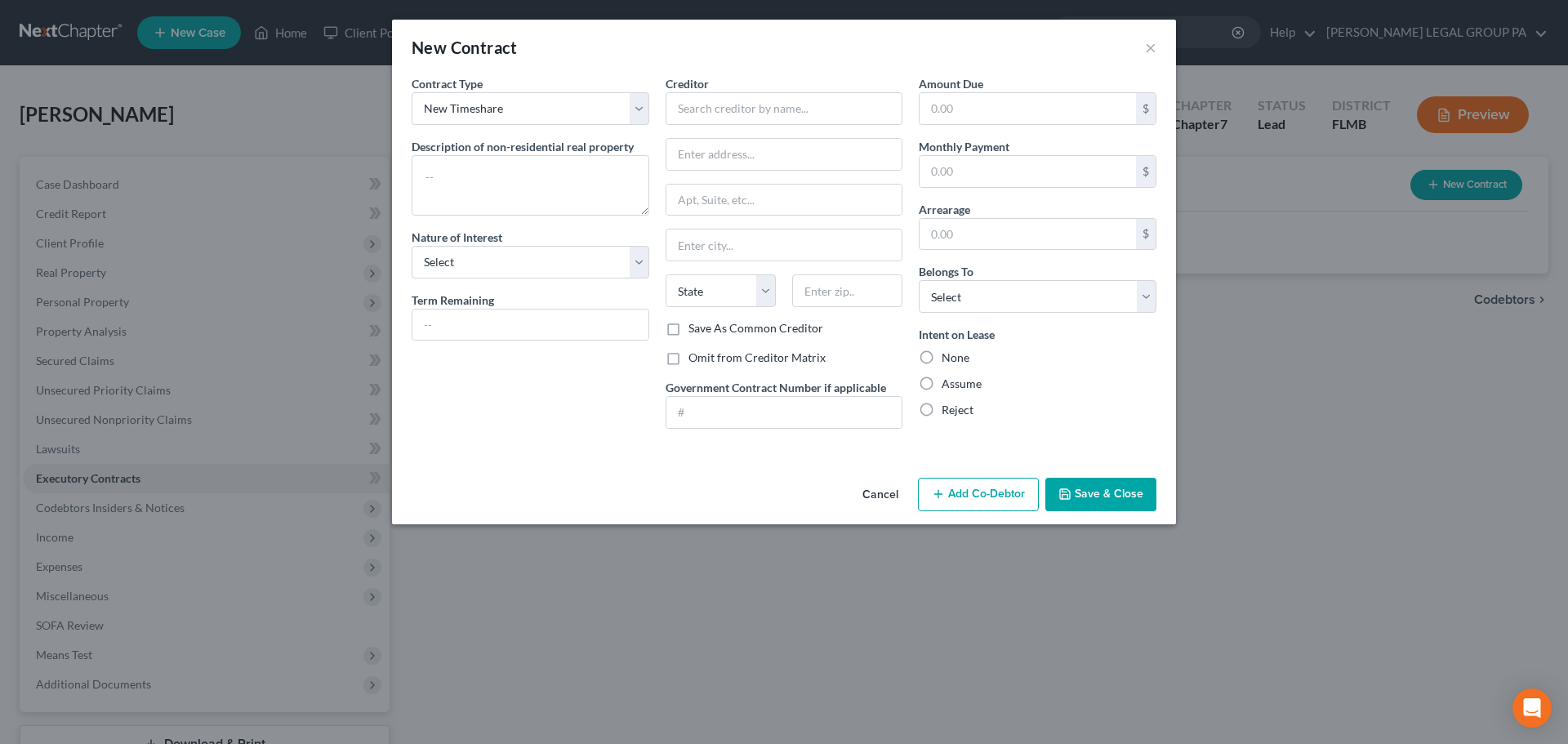
click at [1094, 491] on button "Save & Close" at bounding box center [1101, 495] width 111 height 34
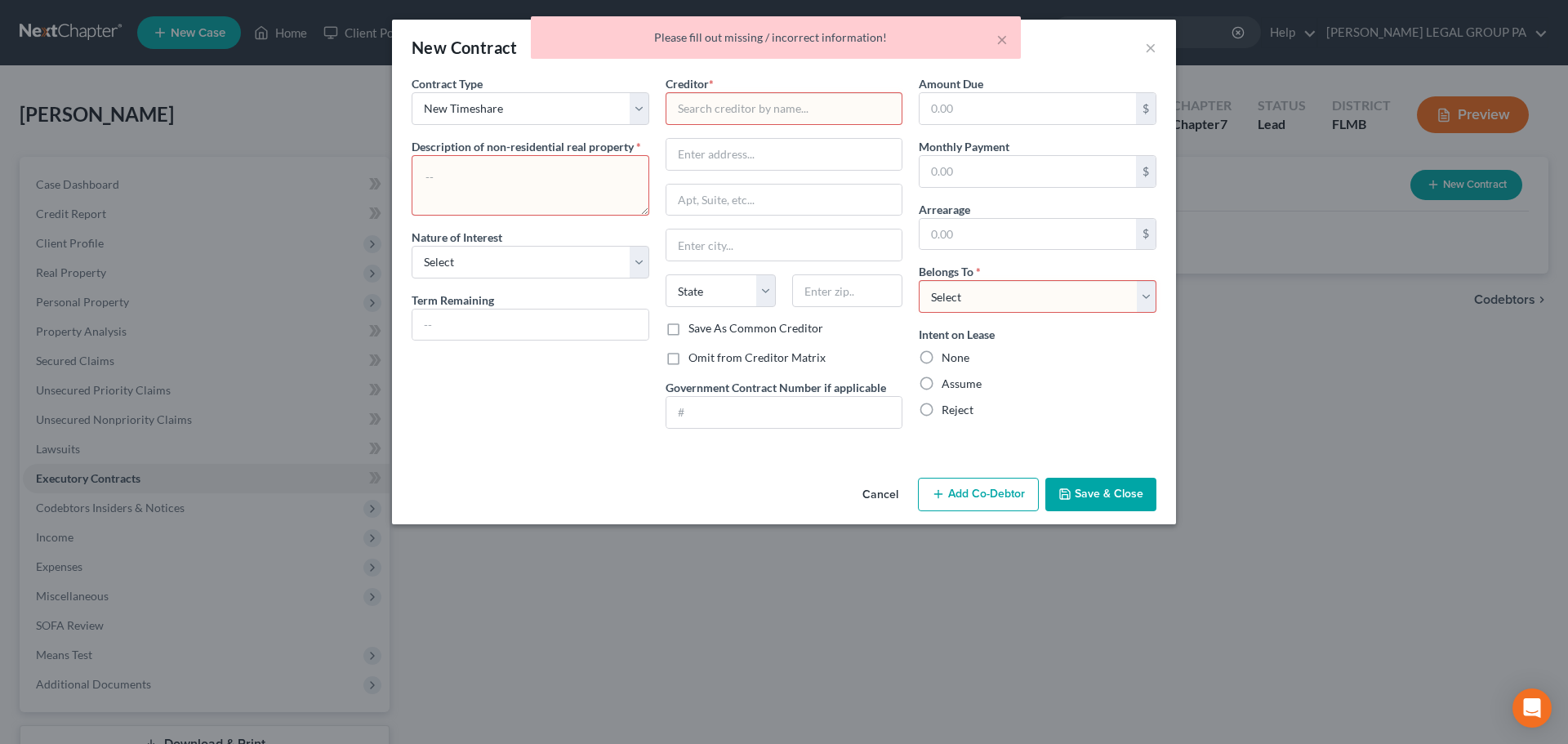
click at [541, 184] on textarea at bounding box center [530, 185] width 238 height 60
click at [1020, 300] on select "Select Debtor 1 Only Debtor 2 Only Debtor 1 And Debtor 2 Only At Least One Of T…" at bounding box center [1038, 296] width 238 height 32
select select "0"
click at [919, 280] on select "Select Debtor 1 Only Debtor 2 Only Debtor 1 And Debtor 2 Only At Least One Of T…" at bounding box center [1038, 296] width 238 height 32
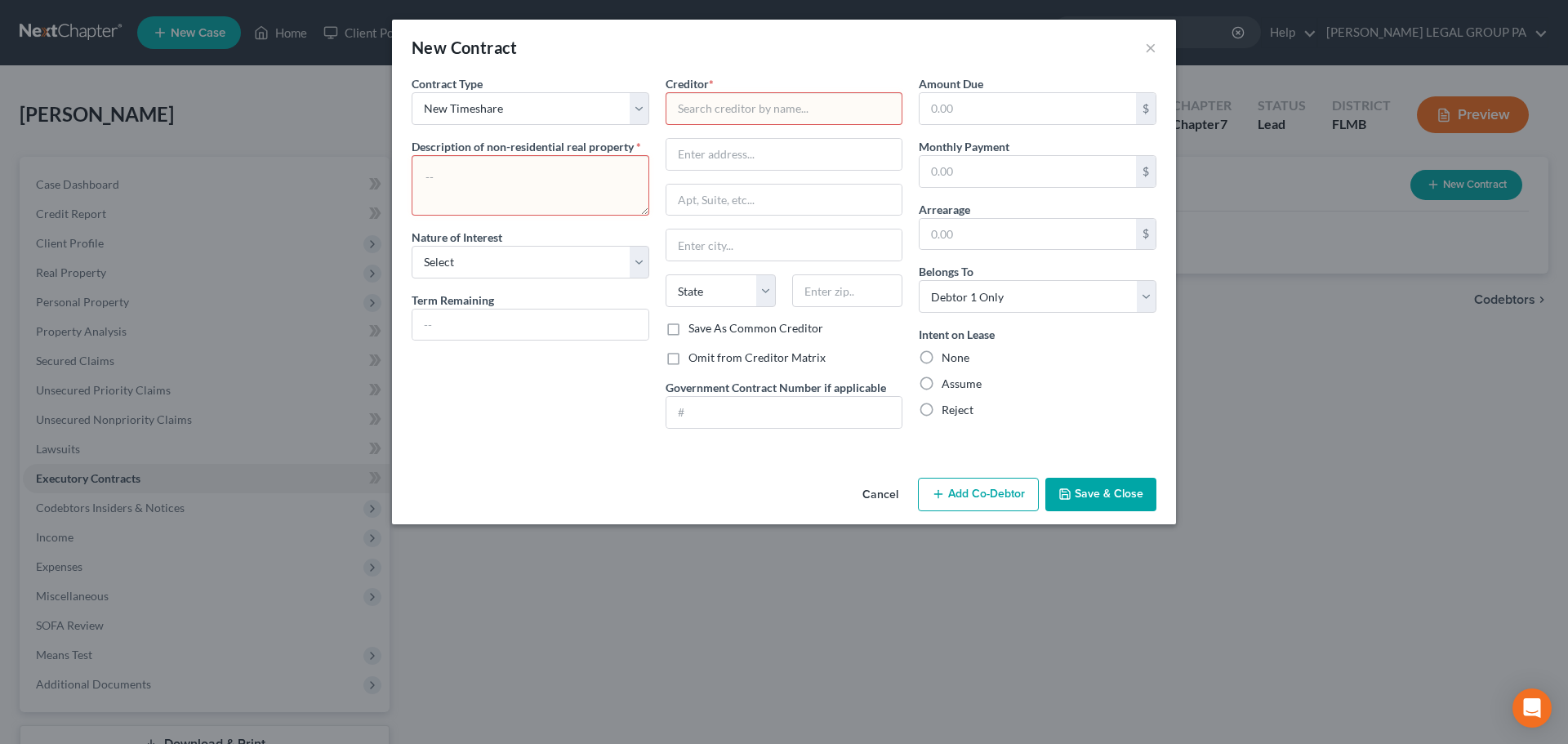
click at [942, 409] on label "Reject" at bounding box center [957, 409] width 31 height 16
click at [948, 409] on input "Reject" at bounding box center [953, 406] width 10 height 10
radio input "true"
click at [552, 187] on textarea at bounding box center [530, 185] width 238 height 60
type textarea "T"
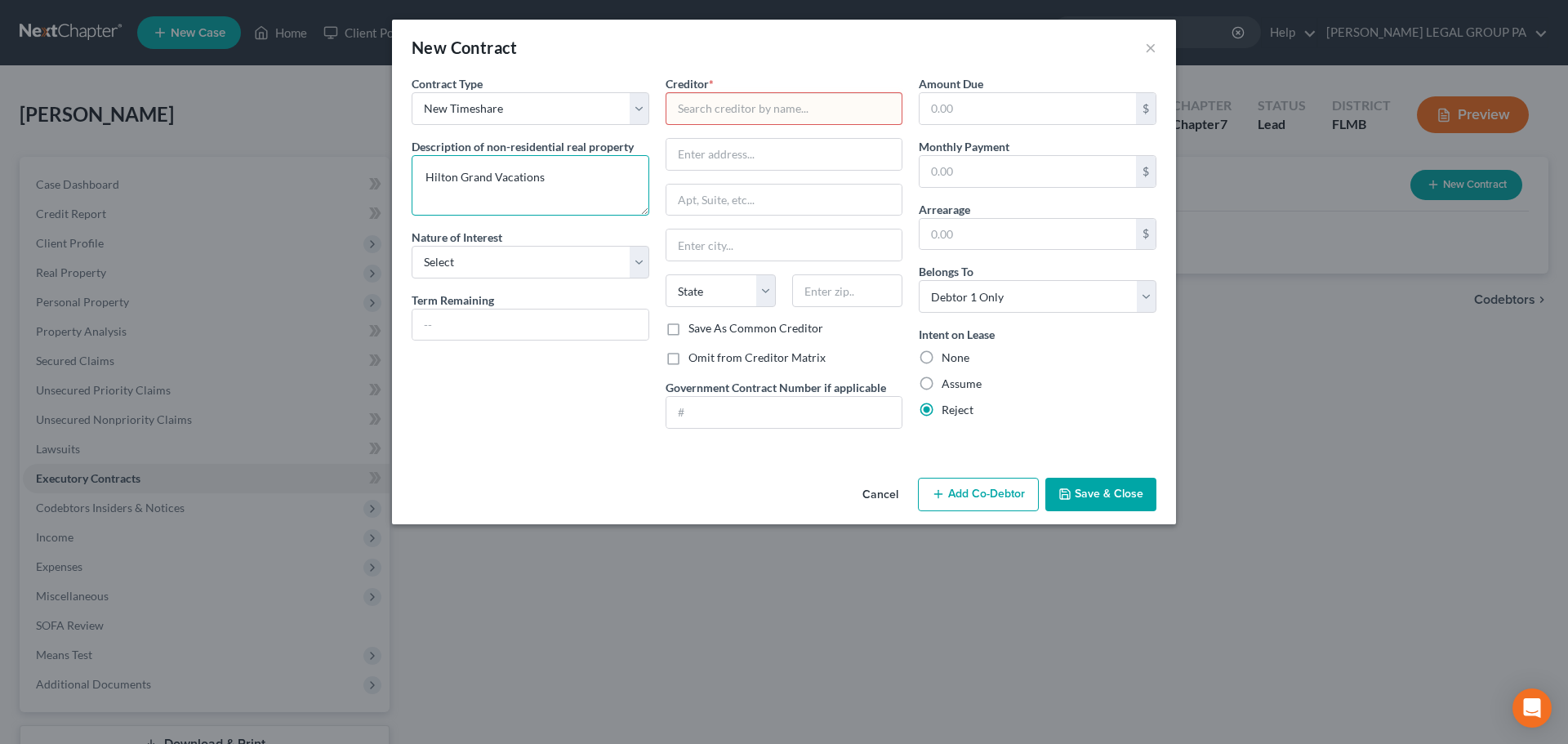
type textarea "Hilton Grand Vacations"
click at [773, 107] on input "text" at bounding box center [784, 108] width 238 height 32
type input "Hilton Grand Vacations"
click at [804, 84] on div "Creditor * Hilton Grand Vacations" at bounding box center [784, 100] width 238 height 49
click at [1092, 485] on button "Save & Close" at bounding box center [1101, 495] width 111 height 34
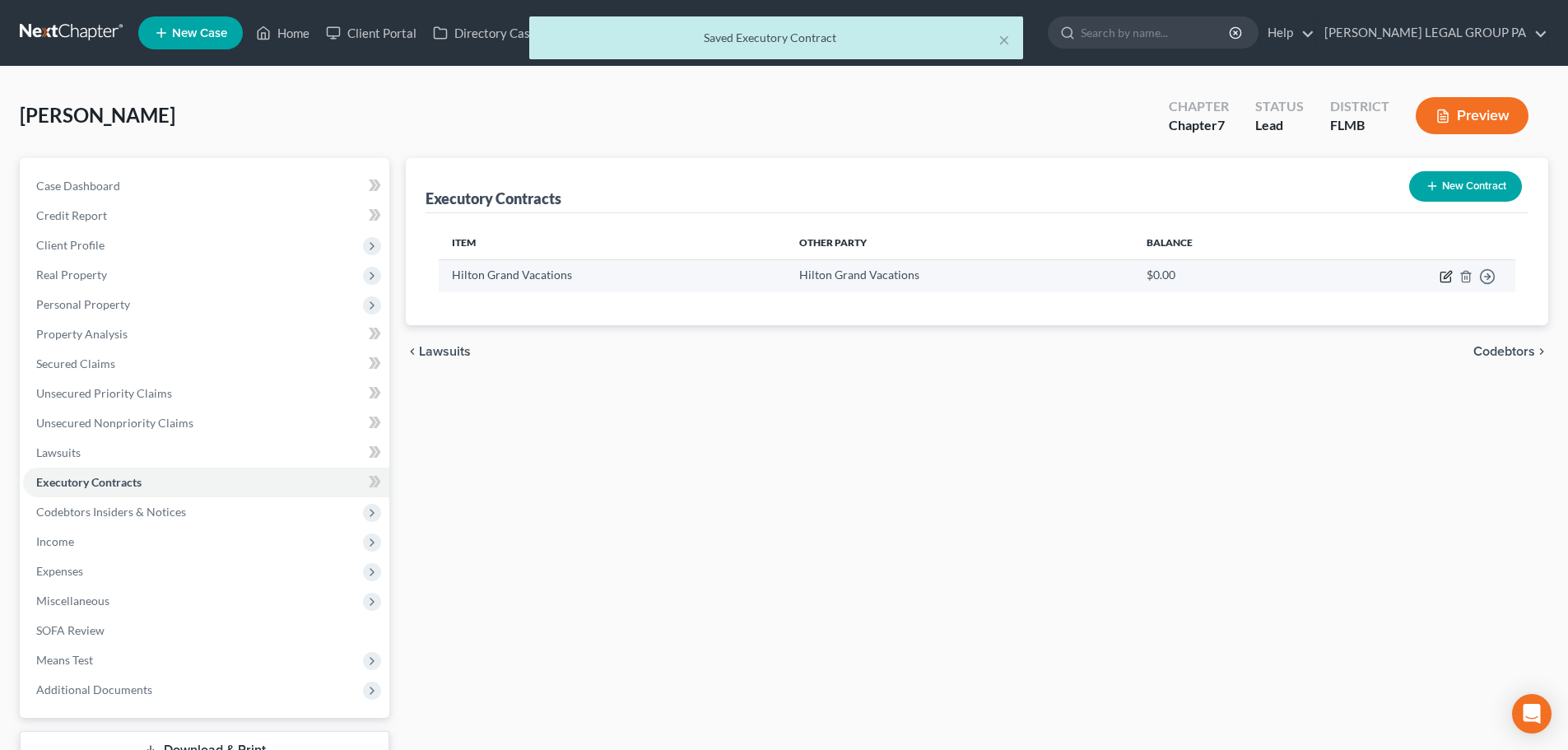
click at [1447, 273] on icon "button" at bounding box center [1448, 274] width 8 height 8
select select "0"
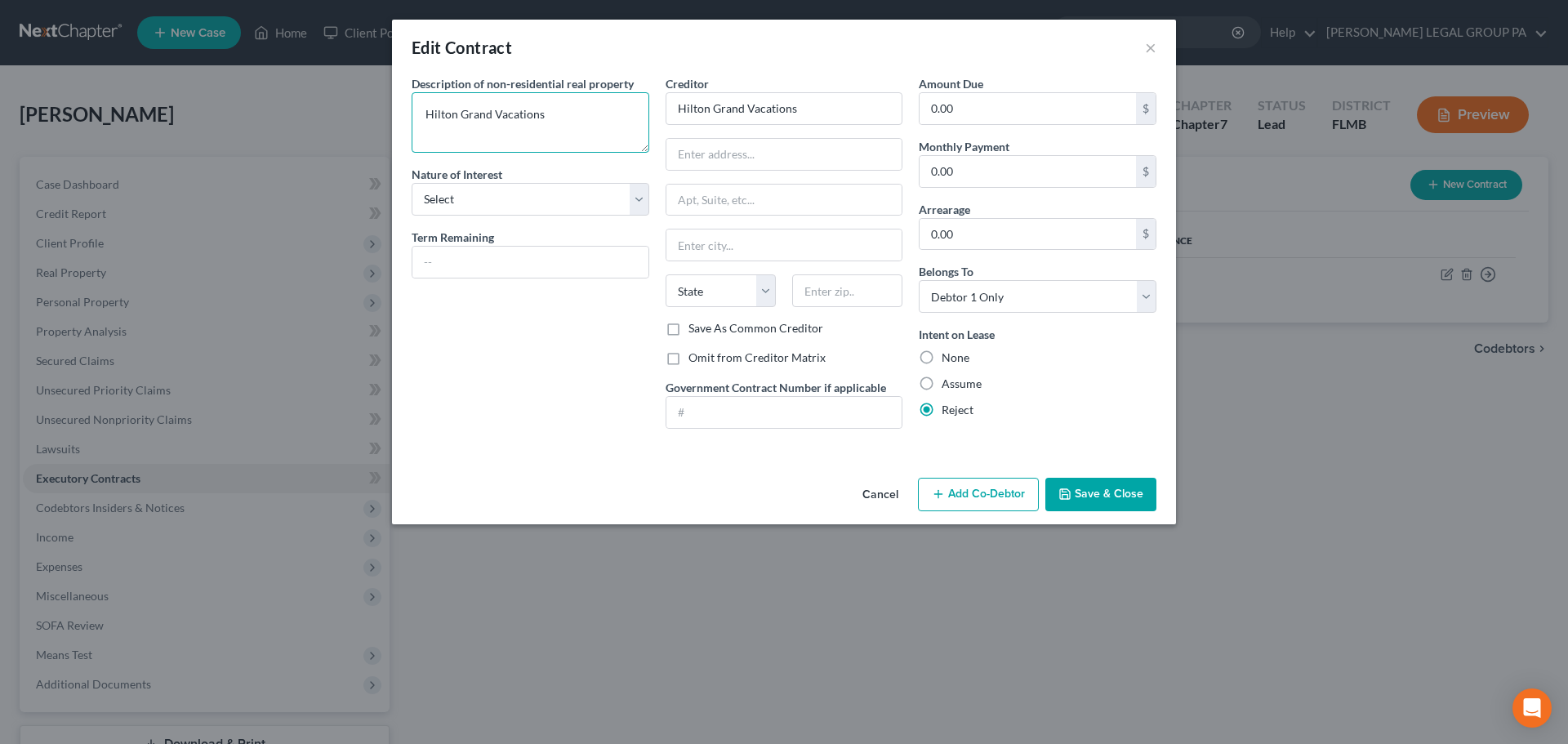
drag, startPoint x: 561, startPoint y: 118, endPoint x: 371, endPoint y: 115, distance: 190.0
click at [371, 115] on div "Edit Contract × Description of non-residential real property * Description of I…" at bounding box center [784, 372] width 1568 height 744
type textarea "Hilton Resorts"
click at [1104, 486] on button "Save & Close" at bounding box center [1101, 495] width 111 height 34
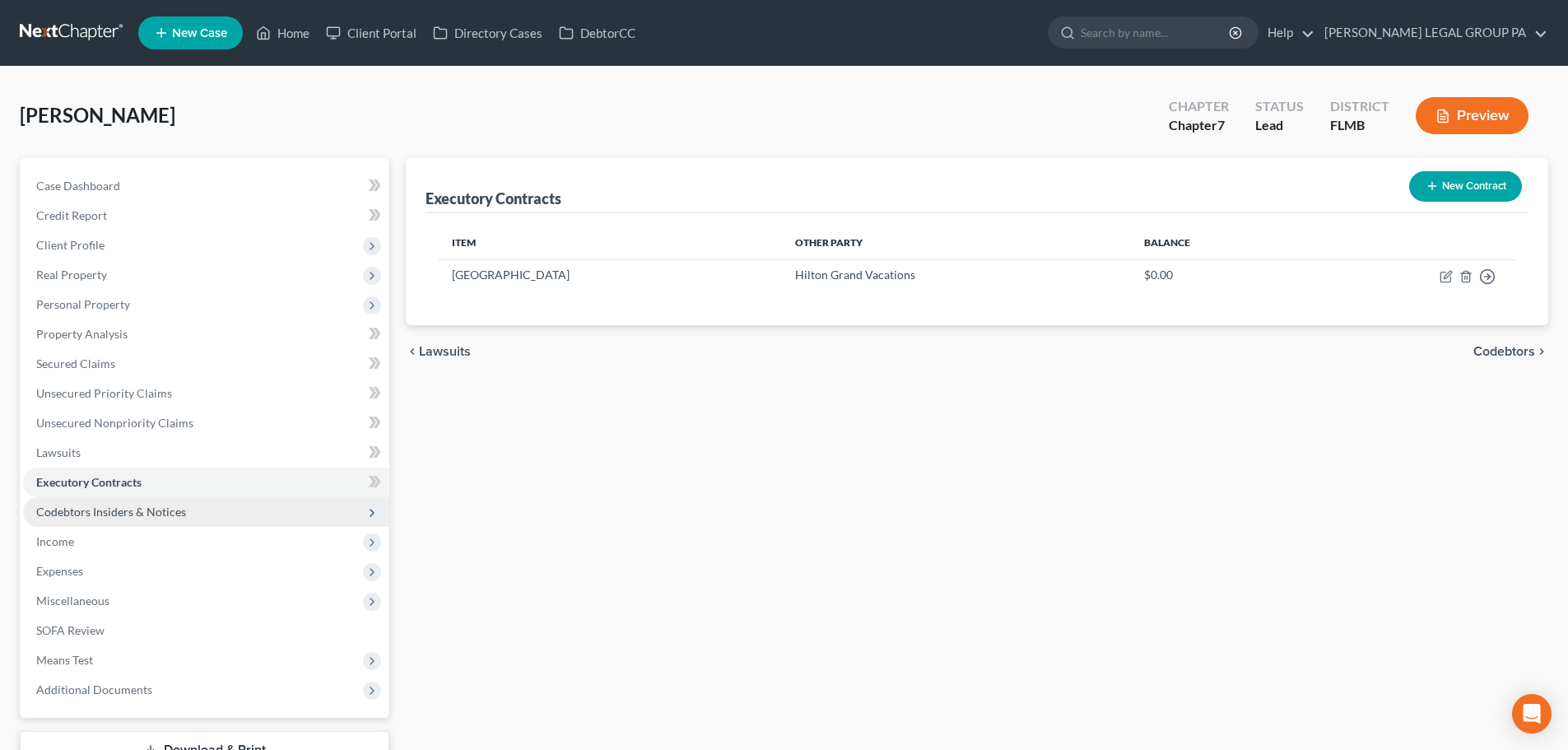
click at [195, 513] on span "Codebtors Insiders & Notices" at bounding box center [206, 511] width 367 height 30
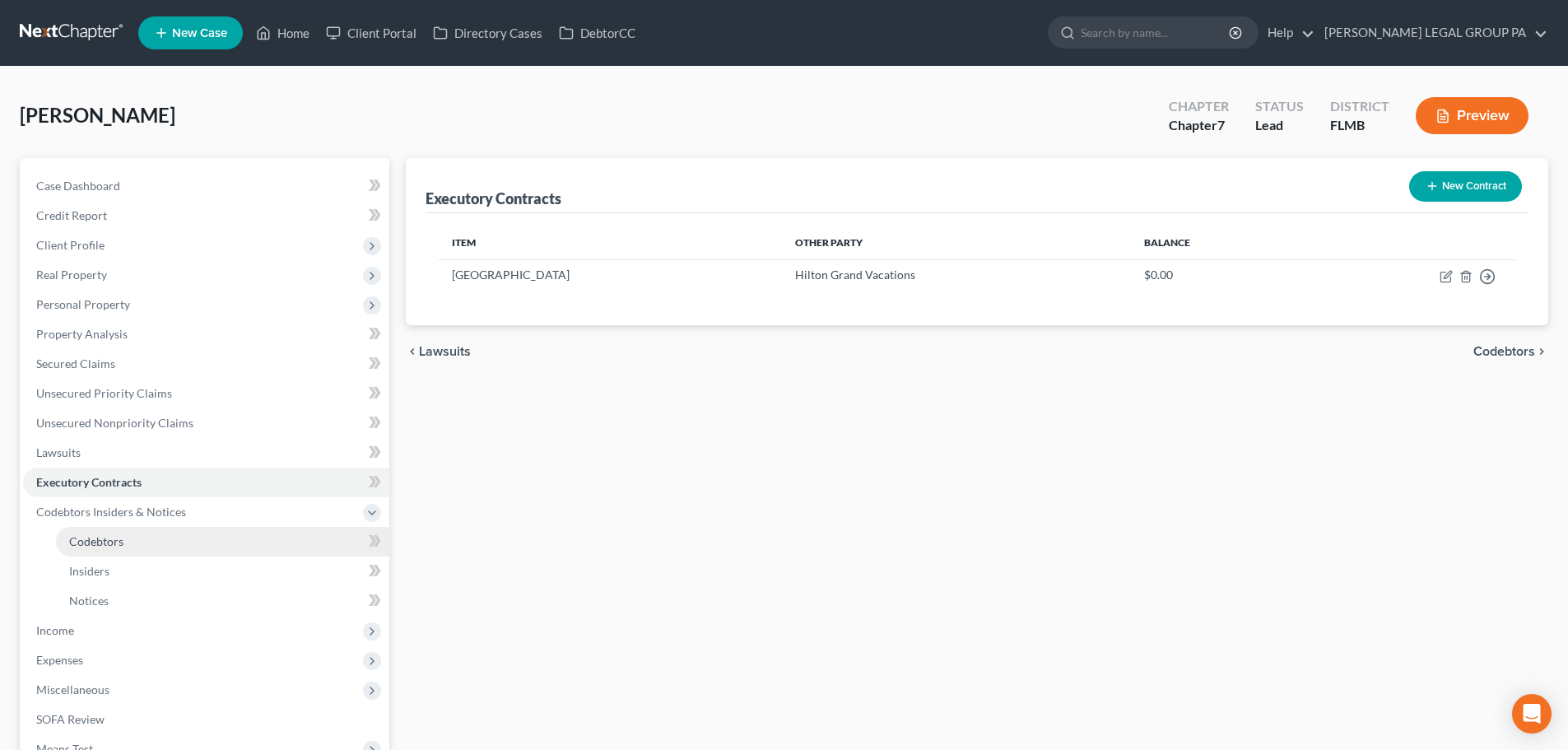
click at [129, 538] on link "Codebtors" at bounding box center [222, 541] width 333 height 30
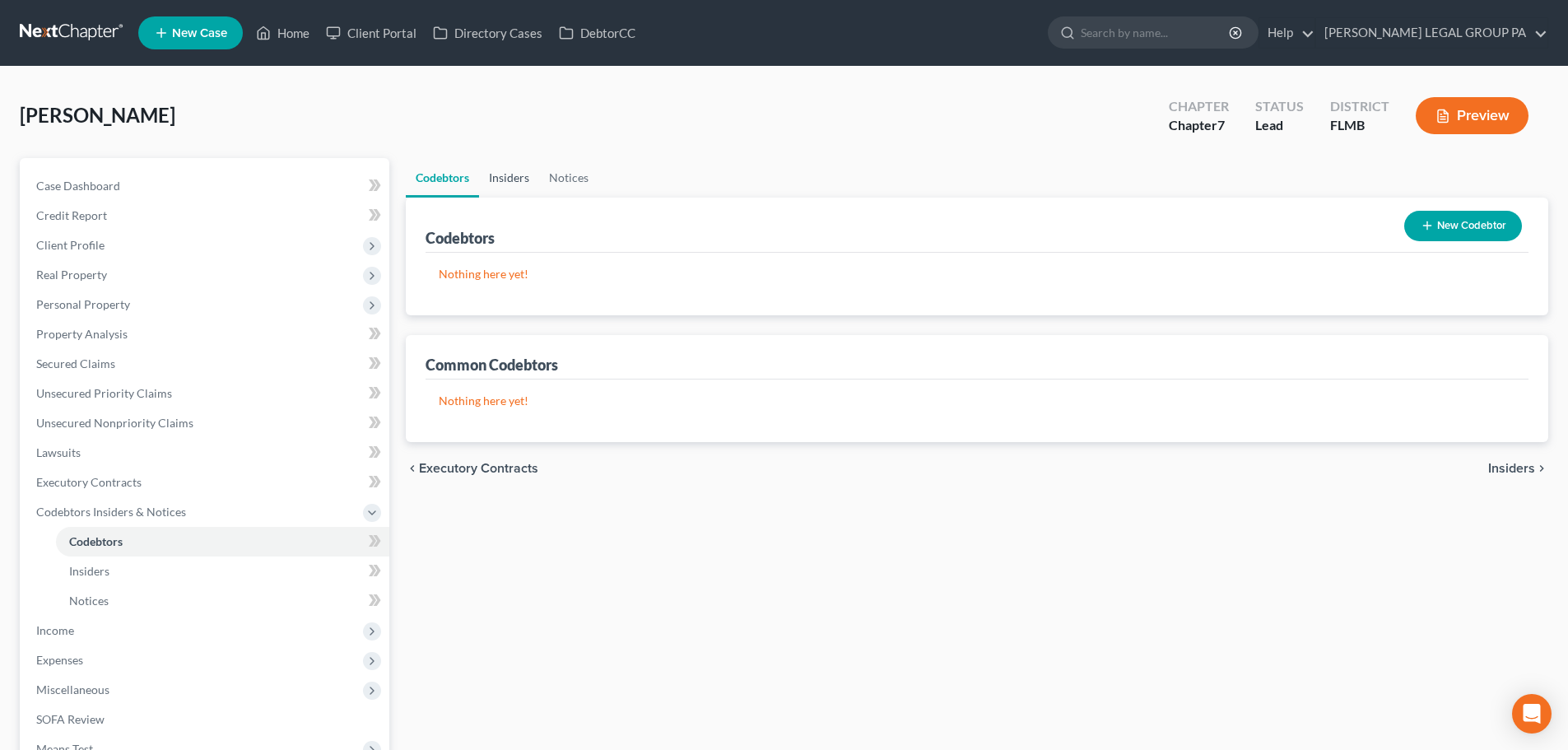
click at [516, 178] on link "Insiders" at bounding box center [509, 177] width 60 height 39
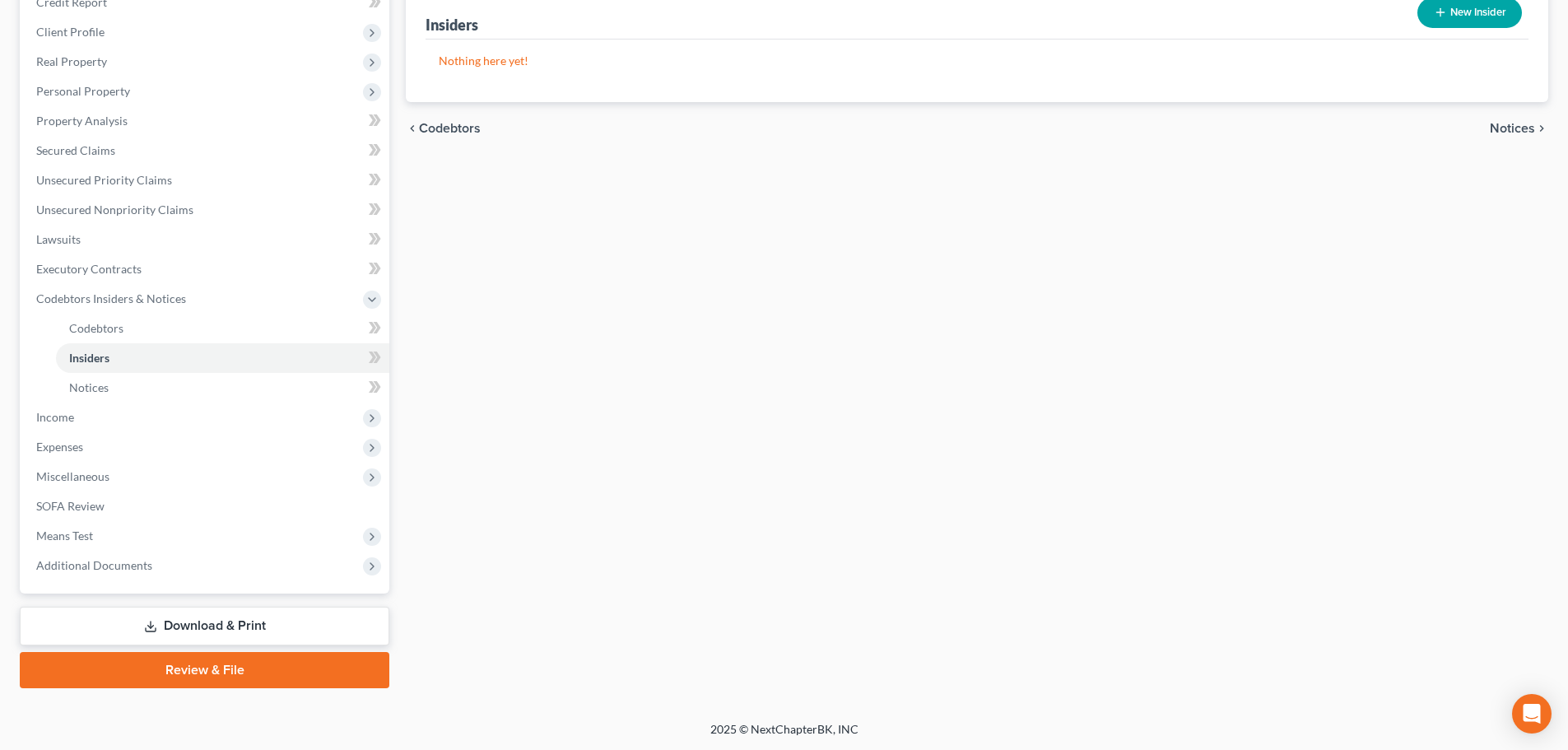
scroll to position [214, 0]
click at [93, 410] on span "Income" at bounding box center [206, 416] width 367 height 30
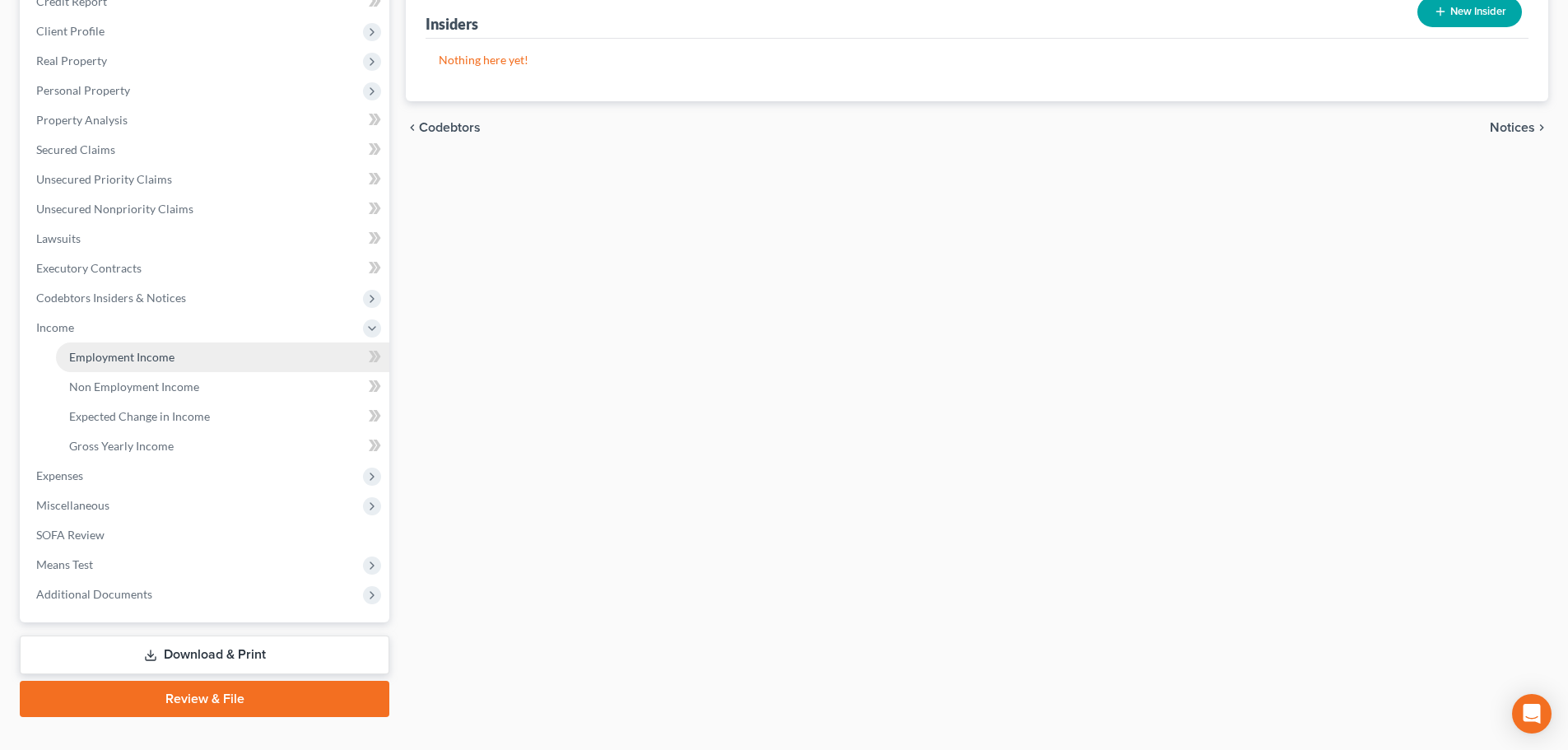
click at [107, 363] on span "Employment Income" at bounding box center [122, 357] width 106 height 14
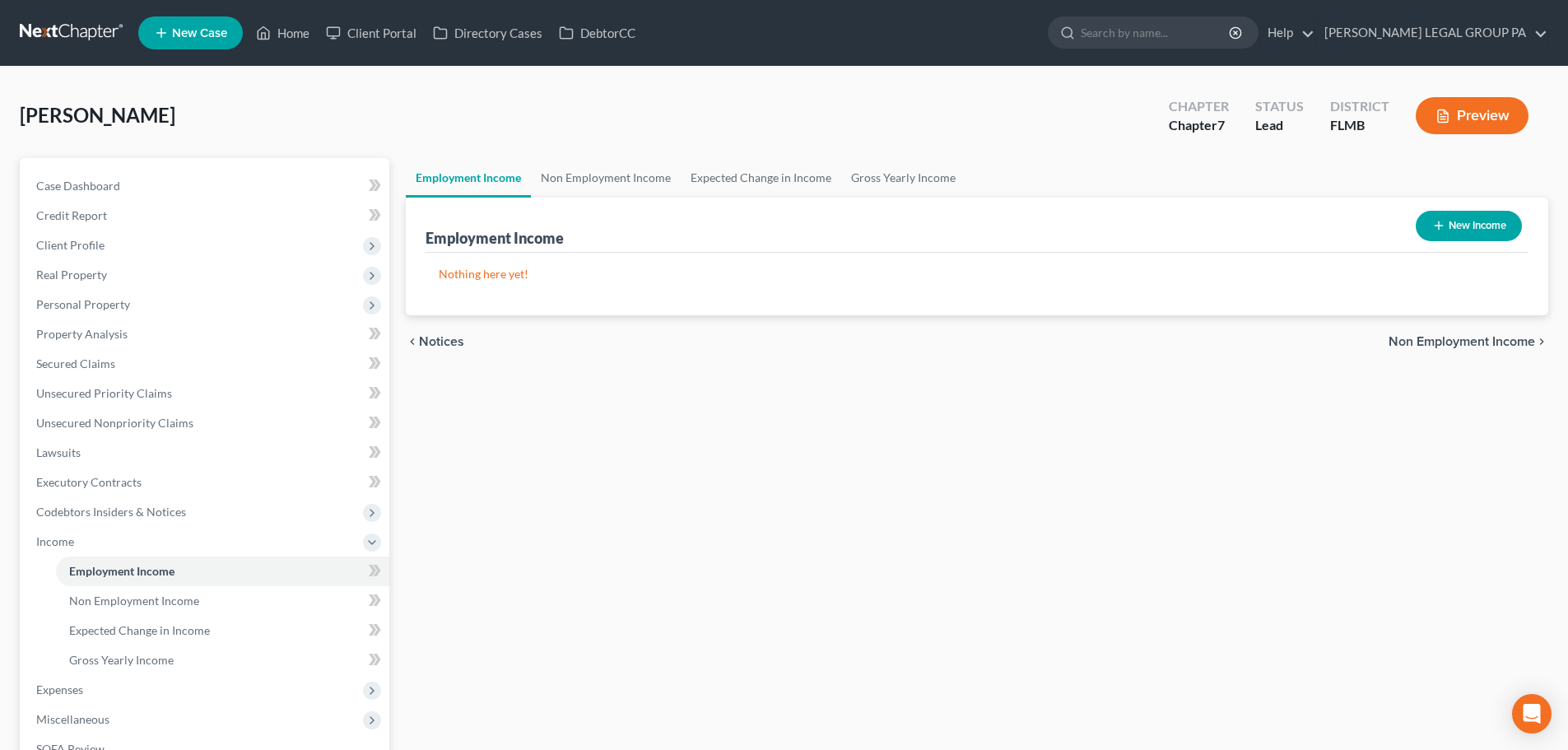
click at [1462, 227] on button "New Income" at bounding box center [1469, 226] width 107 height 31
select select "0"
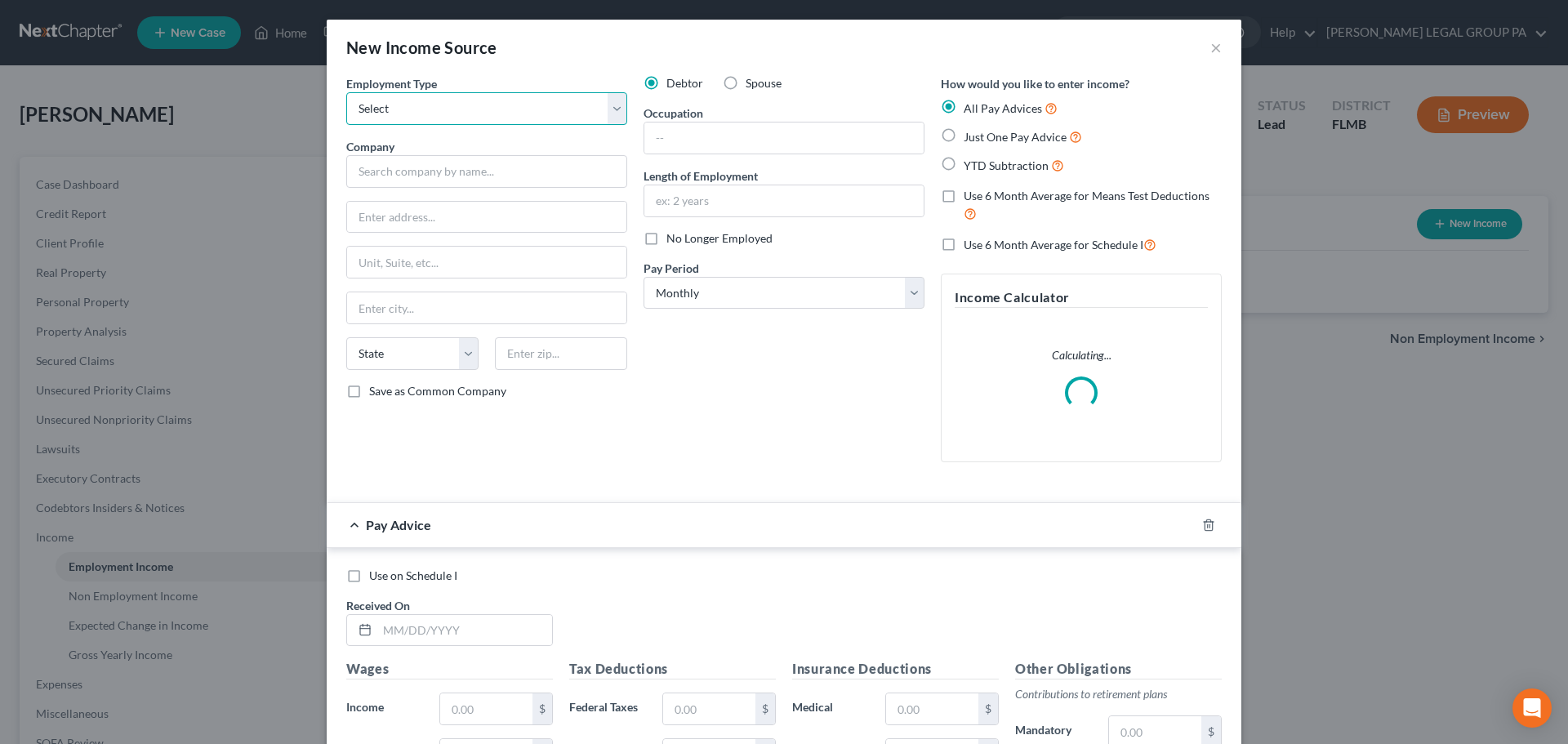
click at [466, 108] on select "Select Full or Part Time Employment Self Employment" at bounding box center [486, 108] width 281 height 32
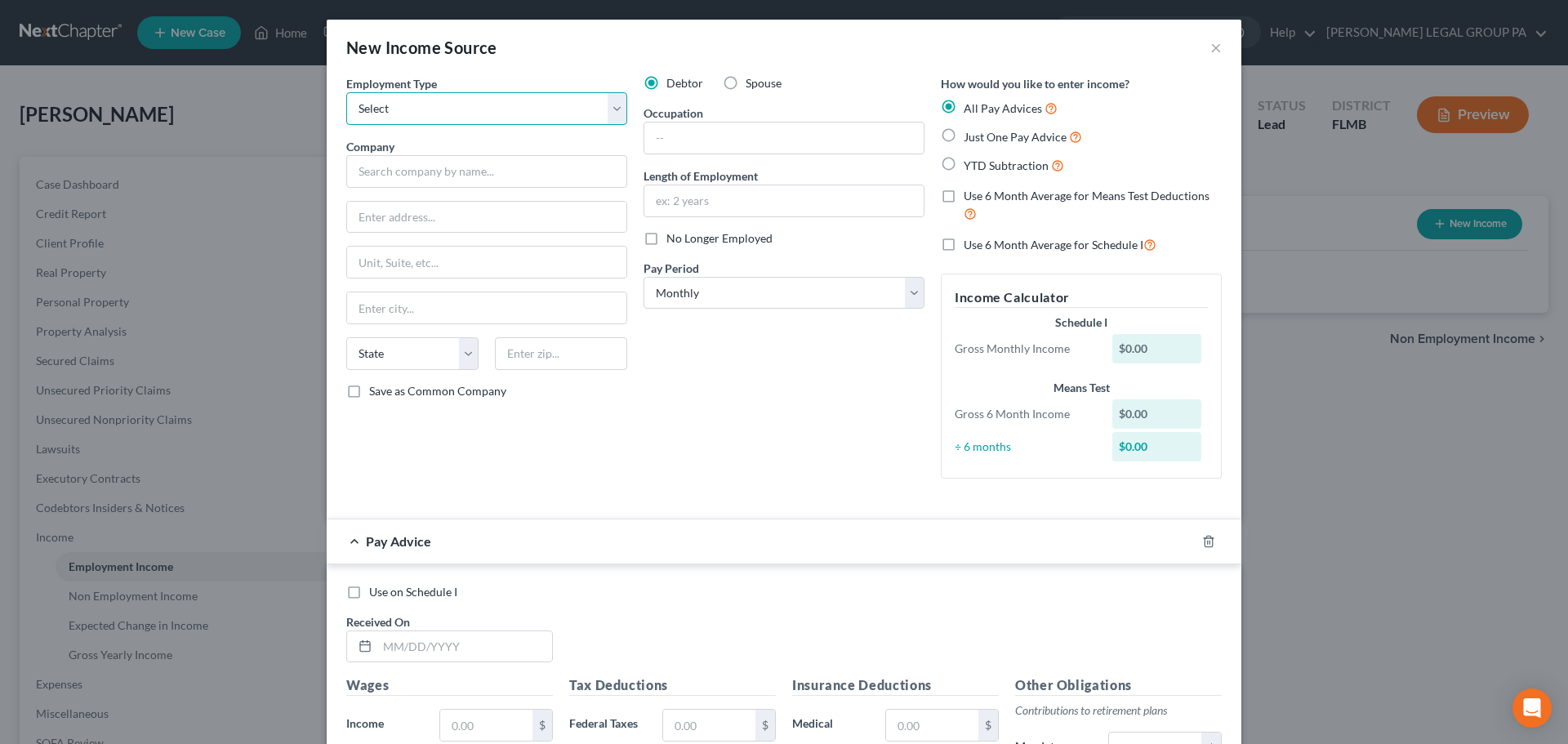
select select "1"
click at [347, 92] on select "Select Full or Part Time Employment Self Employment" at bounding box center [486, 108] width 281 height 32
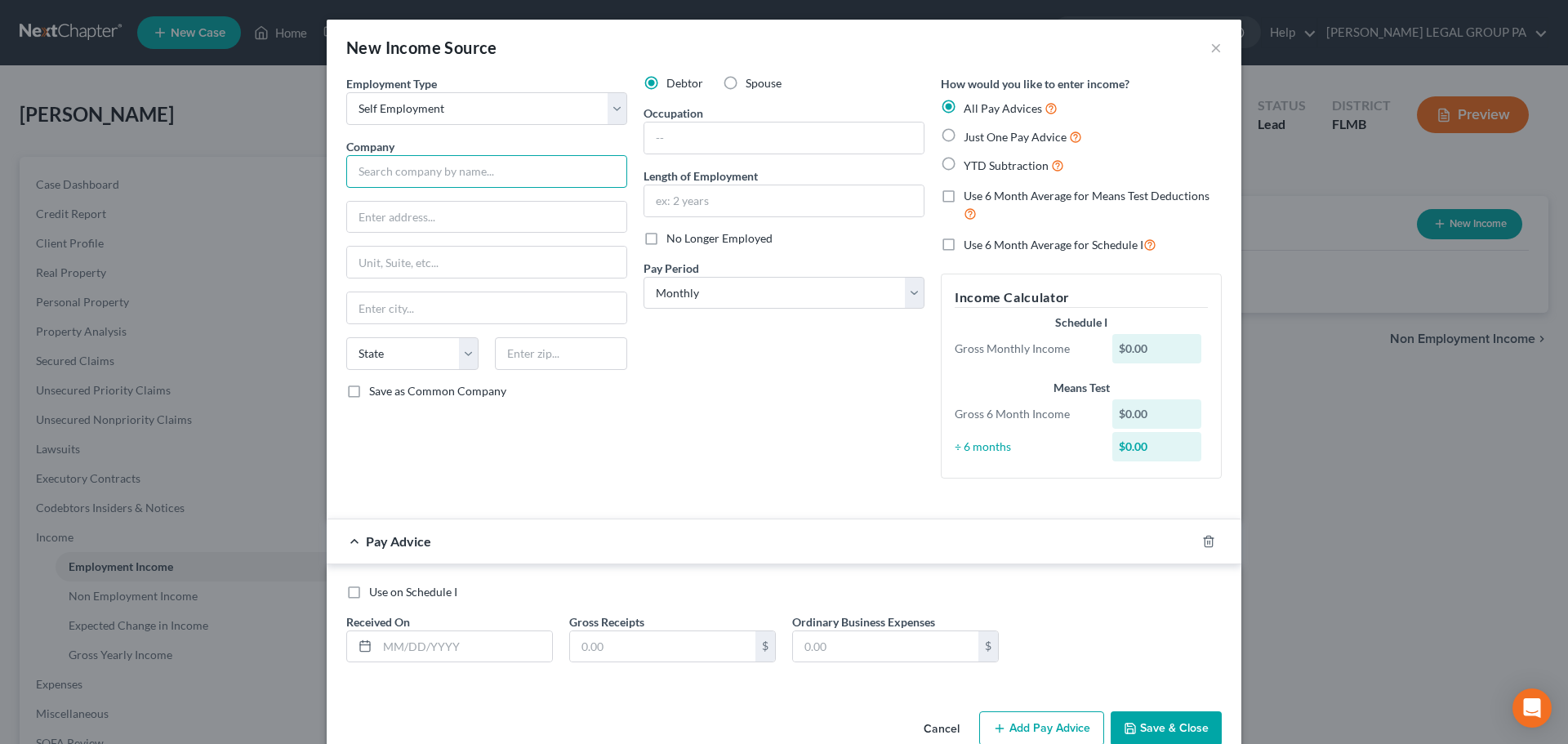
click at [440, 170] on input "text" at bounding box center [486, 171] width 281 height 32
type input "Totally Brilliant Software"
click at [673, 148] on input "text" at bounding box center [784, 138] width 279 height 31
type input "Owner"
click at [773, 213] on input "text" at bounding box center [784, 201] width 279 height 31
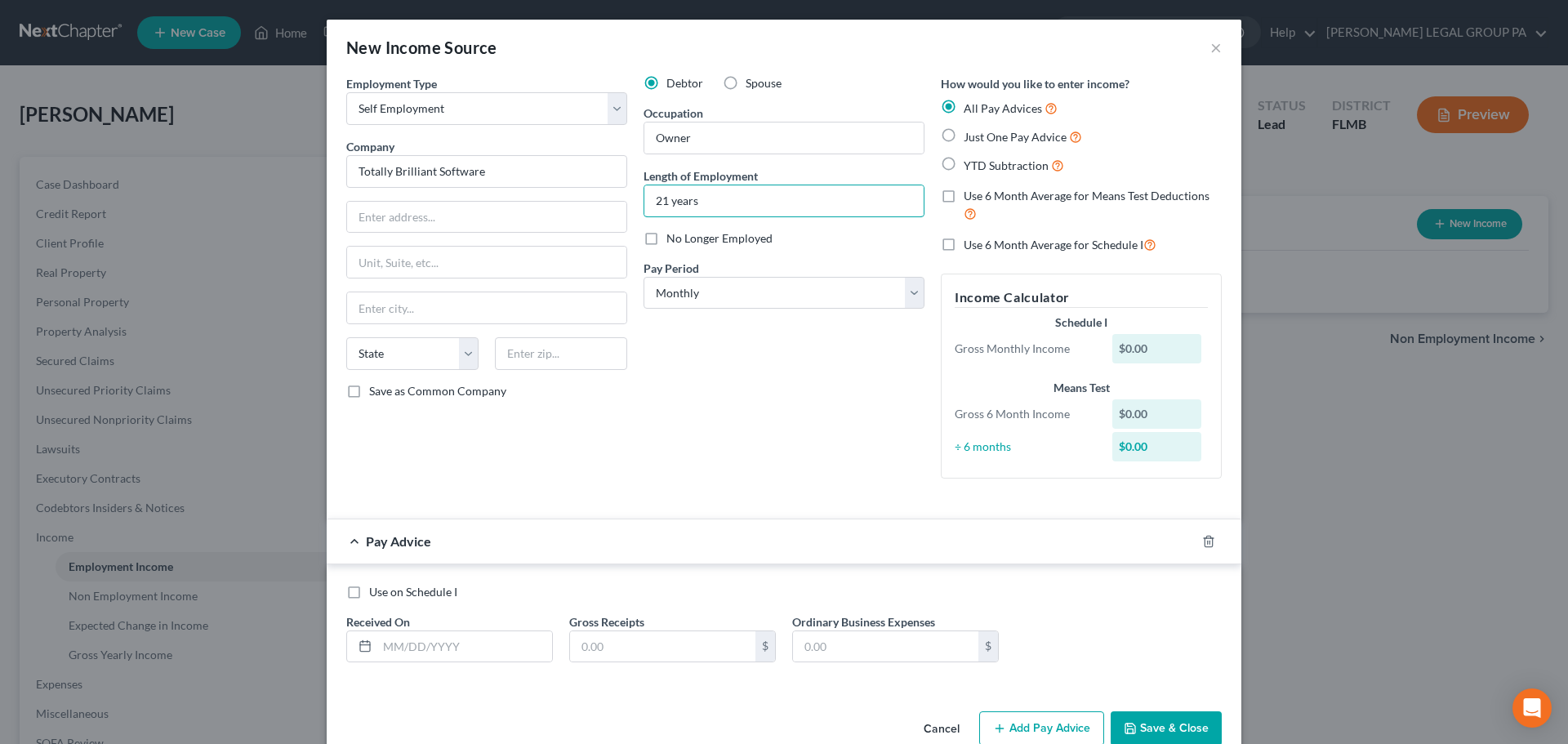
type input "21 years"
click at [727, 339] on div "Debtor Spouse Occupation Owner Length of Employment 21 years No Longer Employed…" at bounding box center [784, 284] width 297 height 417
click at [724, 301] on select "Select Monthly Twice Monthly Every Other Week Weekly" at bounding box center [784, 293] width 281 height 32
click at [644, 277] on select "Select Monthly Twice Monthly Every Other Week Weekly" at bounding box center [784, 293] width 281 height 32
click at [438, 228] on input "text" at bounding box center [486, 217] width 279 height 31
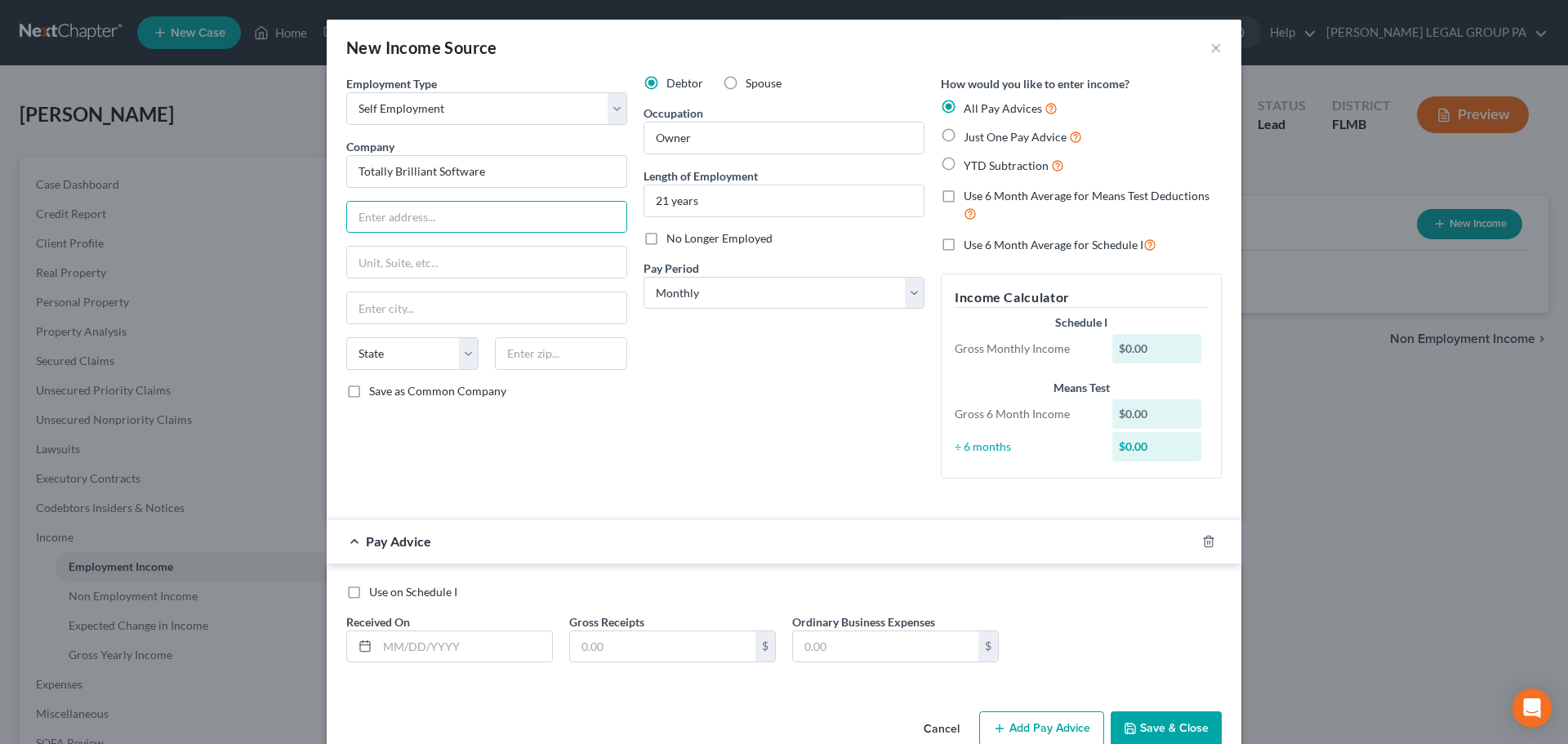
click at [434, 190] on div "Employment Type * Select Full or Part Time Employment Self Employment Company *…" at bounding box center [486, 284] width 297 height 417
click at [427, 218] on input "text" at bounding box center [486, 217] width 279 height 31
type input "308 Westover St"
click at [556, 348] on input "text" at bounding box center [561, 353] width 132 height 32
type input "33803"
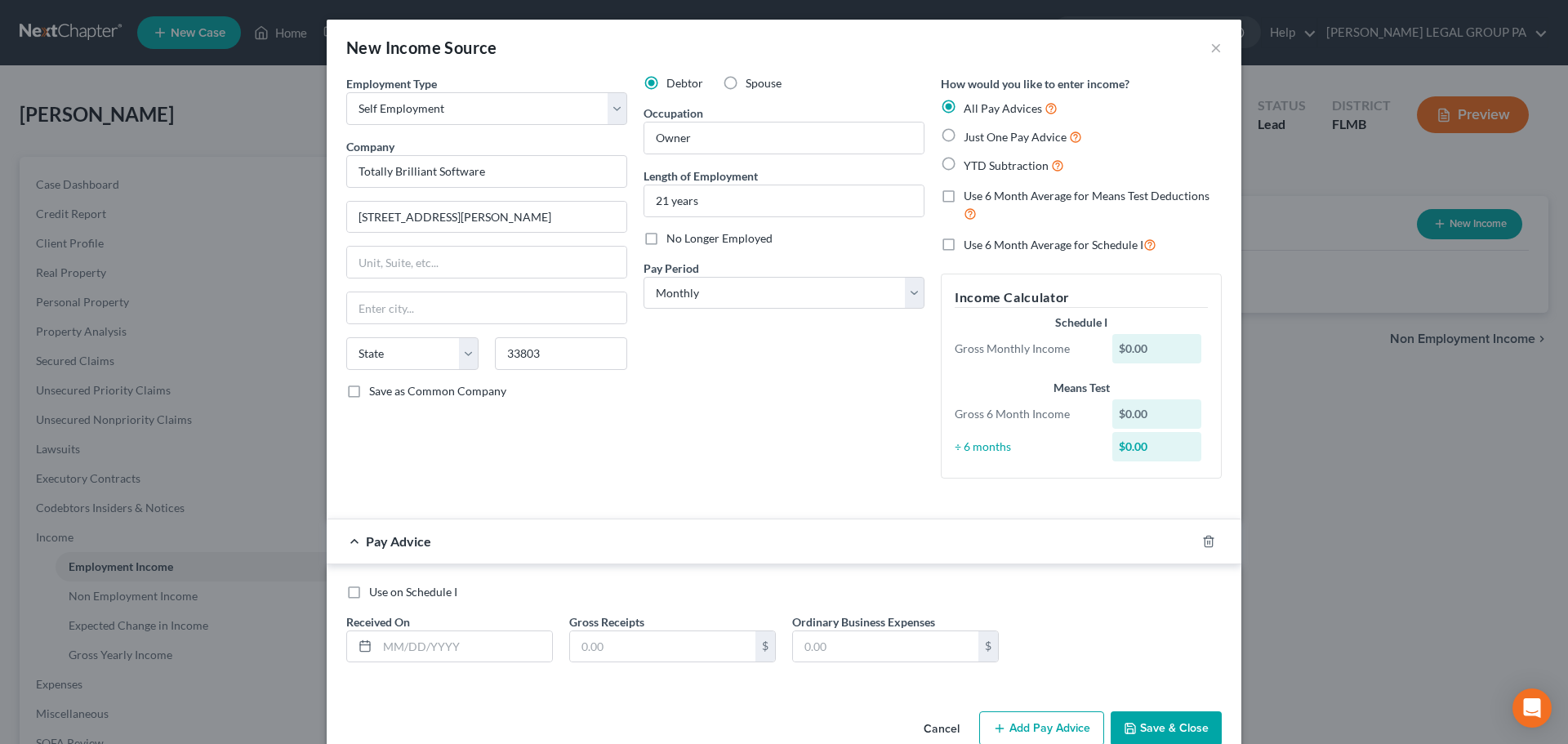
click at [685, 440] on div "Debtor Spouse Occupation Owner Length of Employment 21 years No Longer Employed…" at bounding box center [784, 284] width 297 height 417
type input "Lakeland"
select select "9"
click at [1001, 135] on span "Just One Pay Advice" at bounding box center [1015, 136] width 103 height 14
click at [981, 135] on input "Just One Pay Advice" at bounding box center [975, 132] width 10 height 10
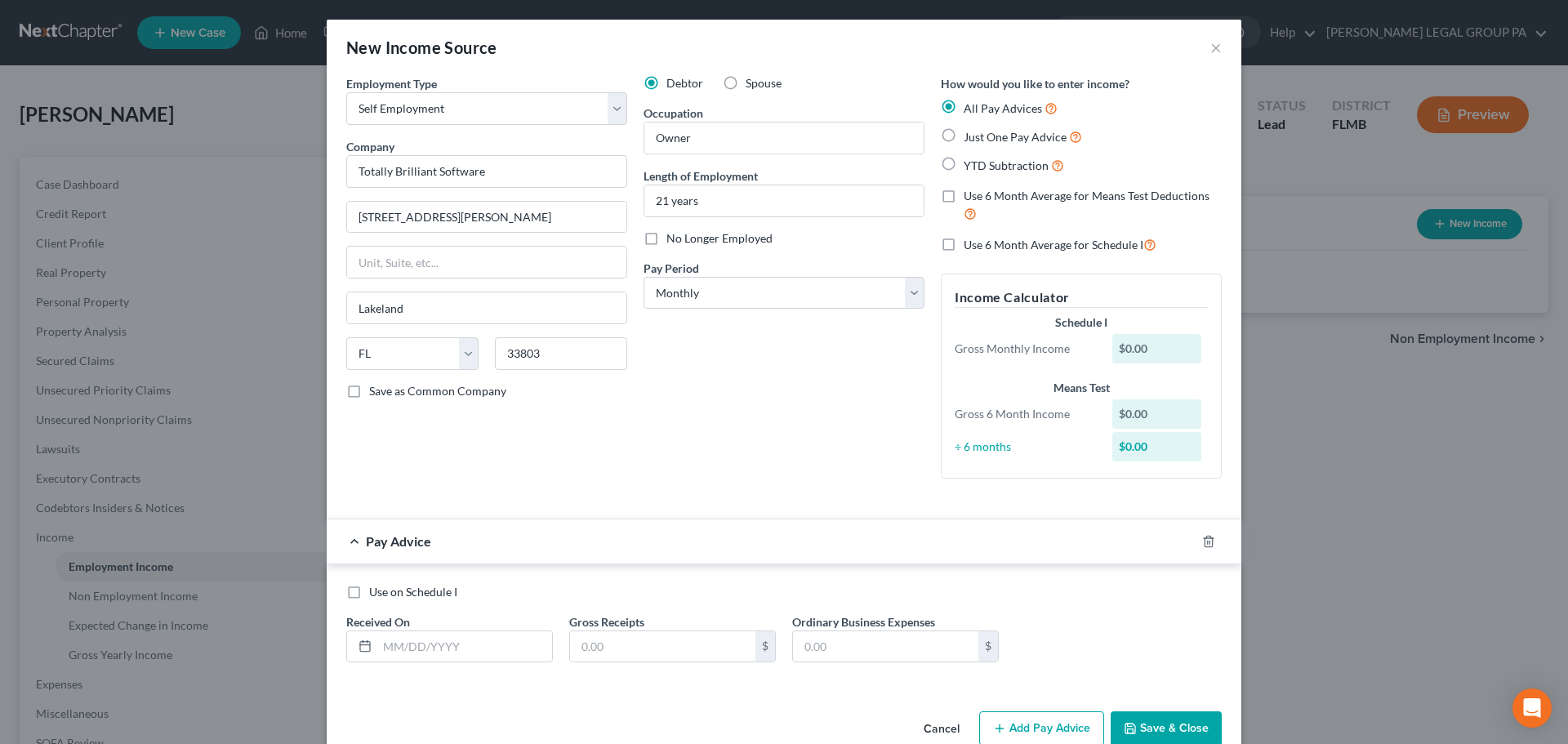
radio input "true"
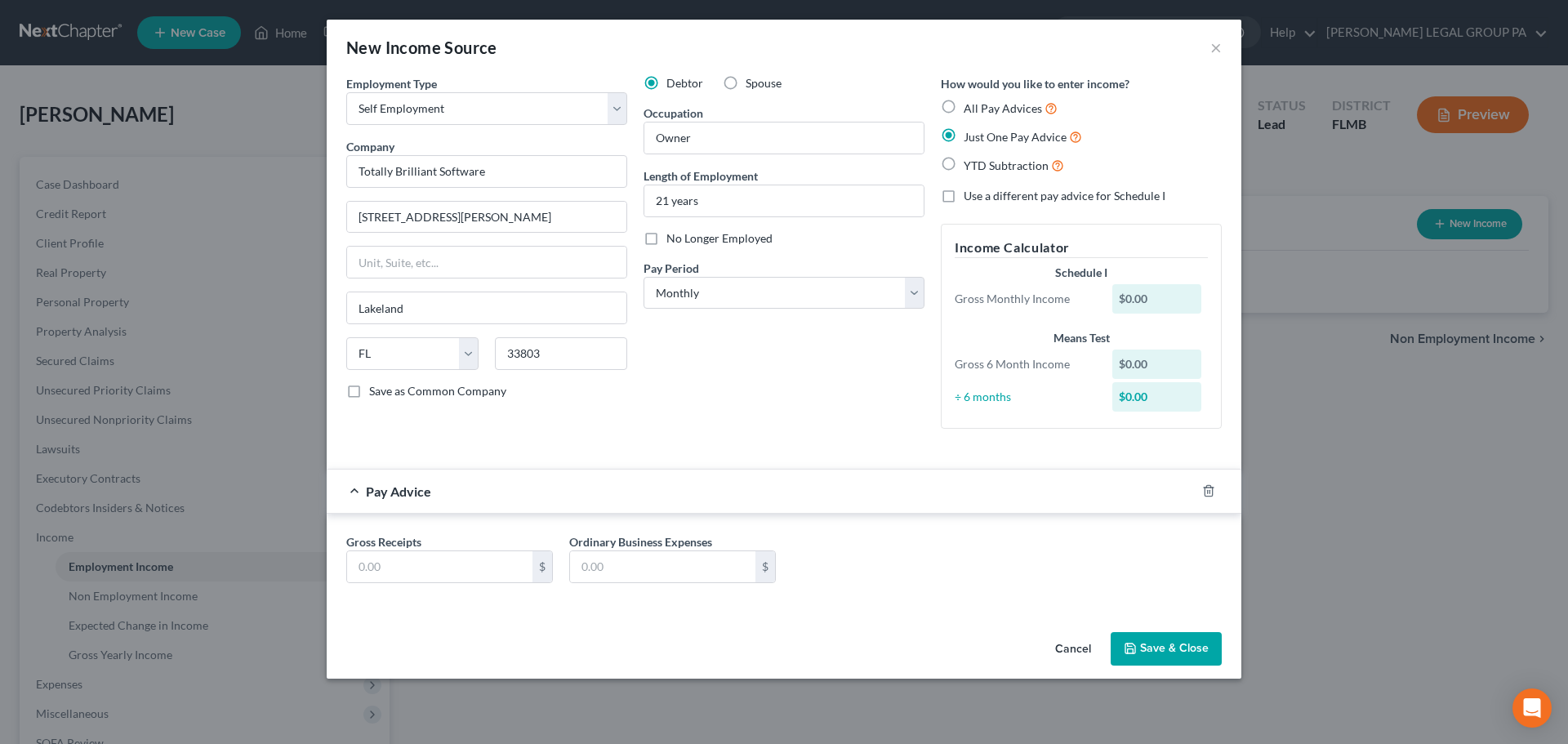
click at [404, 583] on div "Gross Receipts $ Ordinary Business Expenses $" at bounding box center [784, 564] width 892 height 63
click at [414, 560] on input "text" at bounding box center [440, 566] width 186 height 31
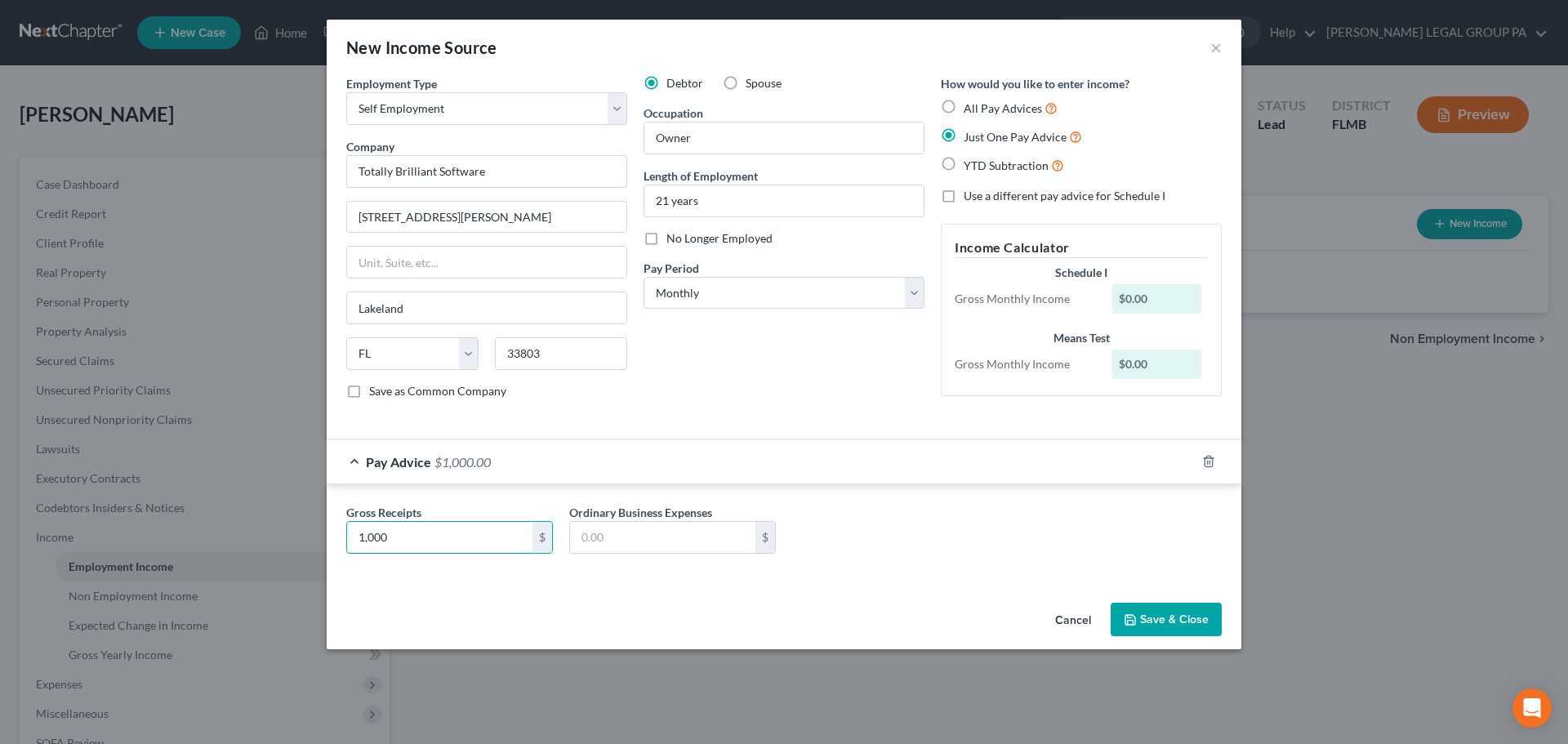
type input "1,000"
click at [566, 605] on div "Cancel Save & Close" at bounding box center [784, 622] width 915 height 54
click at [1180, 615] on button "Save & Close" at bounding box center [1166, 619] width 111 height 34
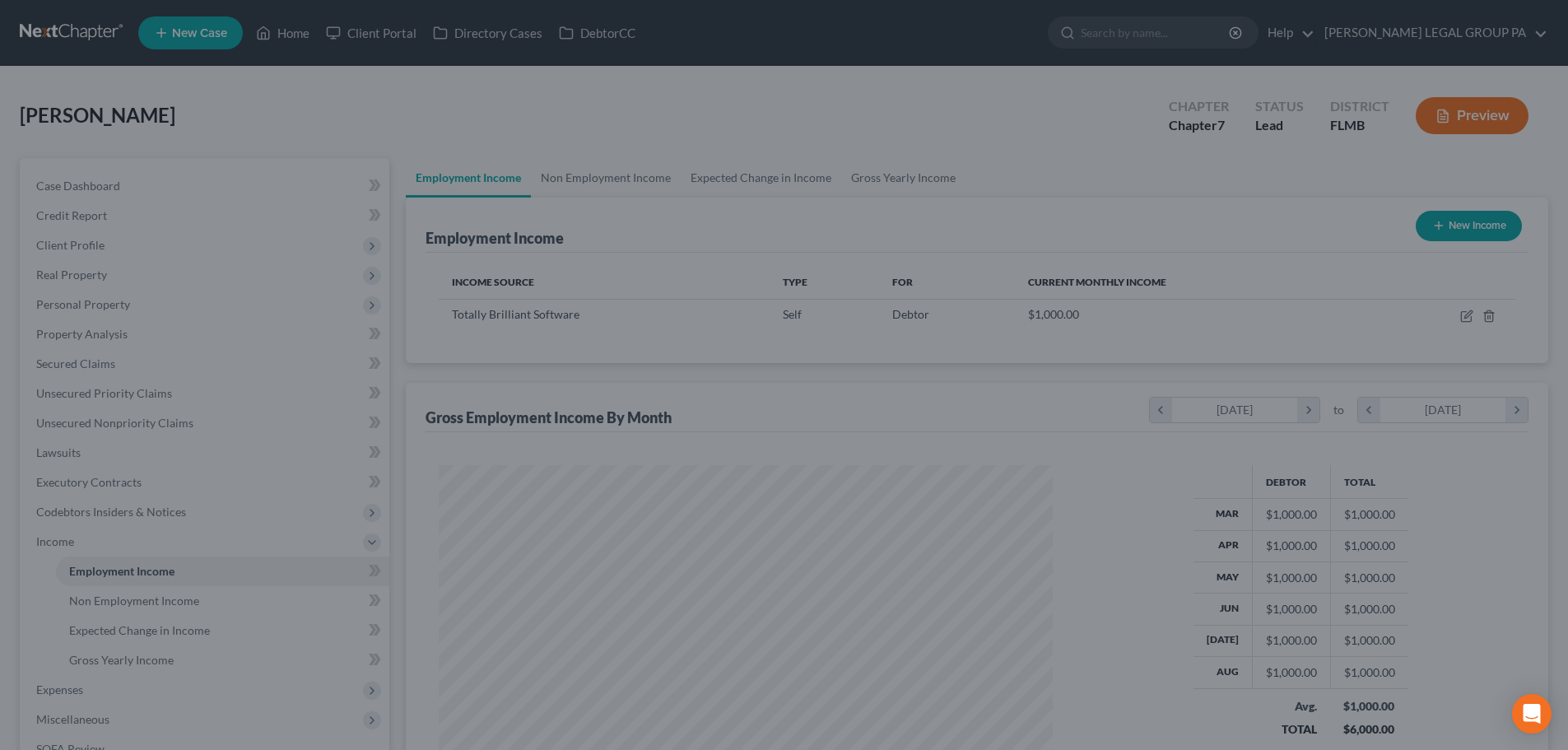
scroll to position [822570, 822684]
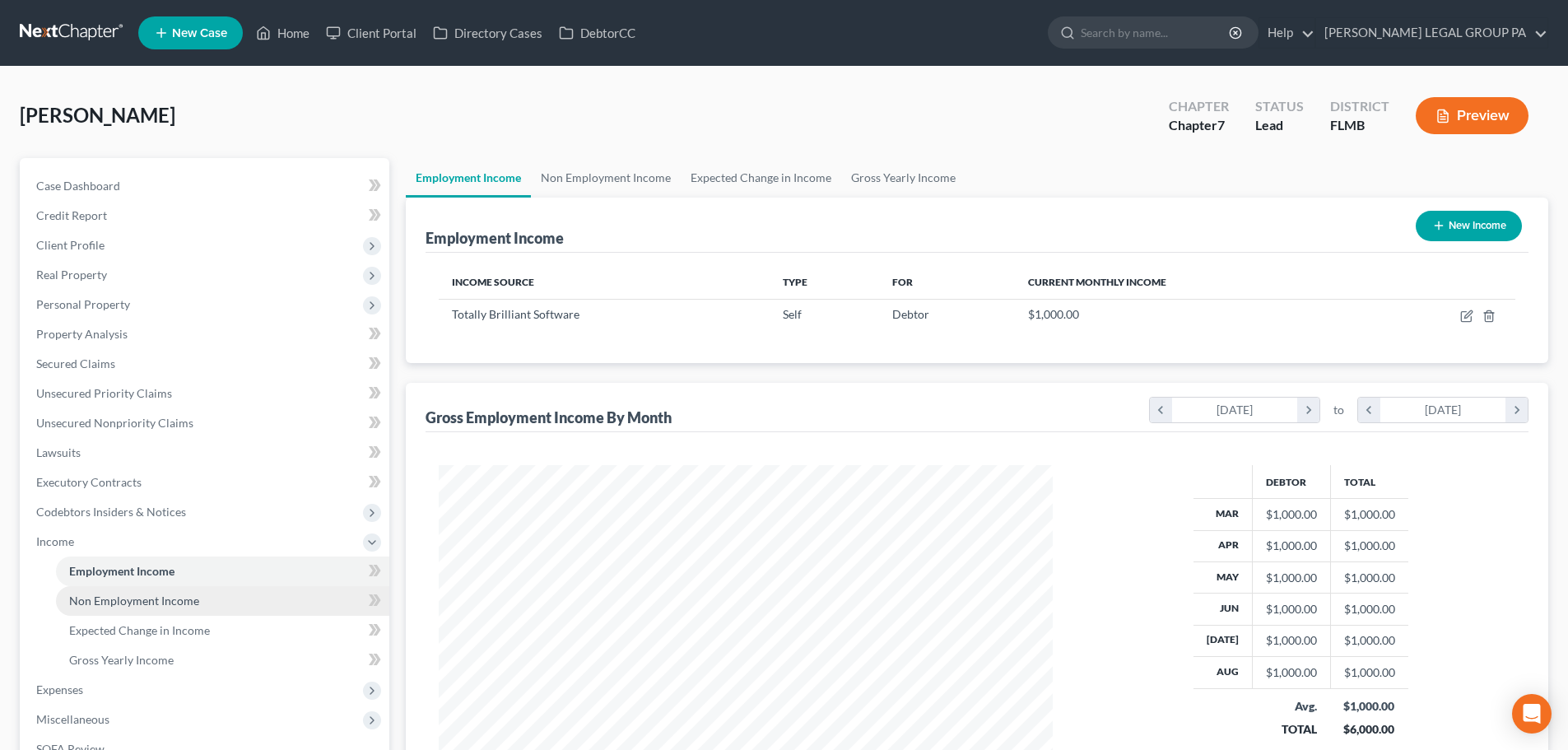
click at [107, 600] on span "Non Employment Income" at bounding box center [134, 600] width 131 height 14
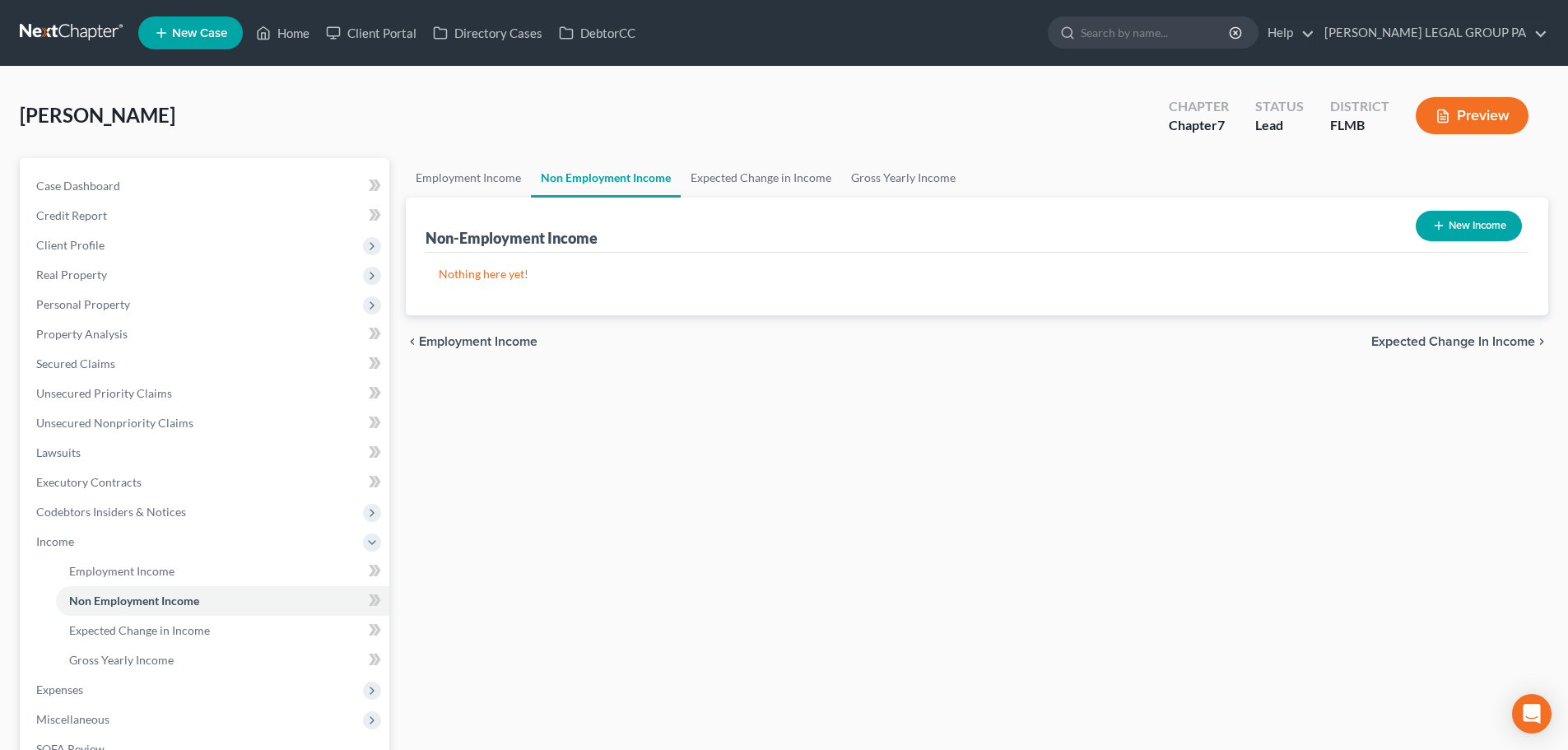
click at [1464, 229] on button "New Income" at bounding box center [1469, 226] width 107 height 31
select select "0"
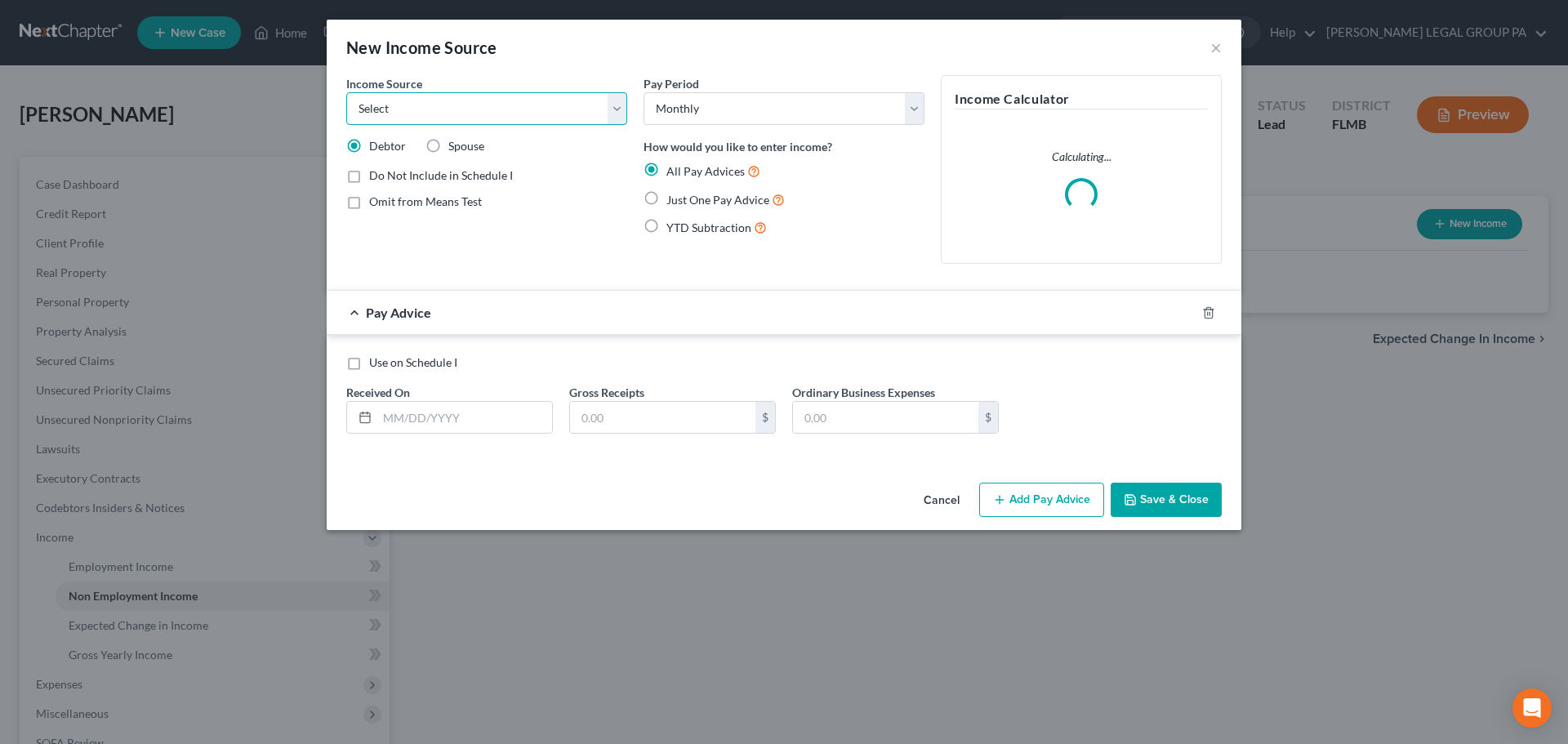
click at [427, 112] on select "Select Unemployment Disability (from employer) Pension Retirement Social Securi…" at bounding box center [486, 108] width 281 height 32
select select "4"
click at [347, 92] on select "Select Unemployment Disability (from employer) Pension Retirement Social Securi…" at bounding box center [486, 108] width 281 height 32
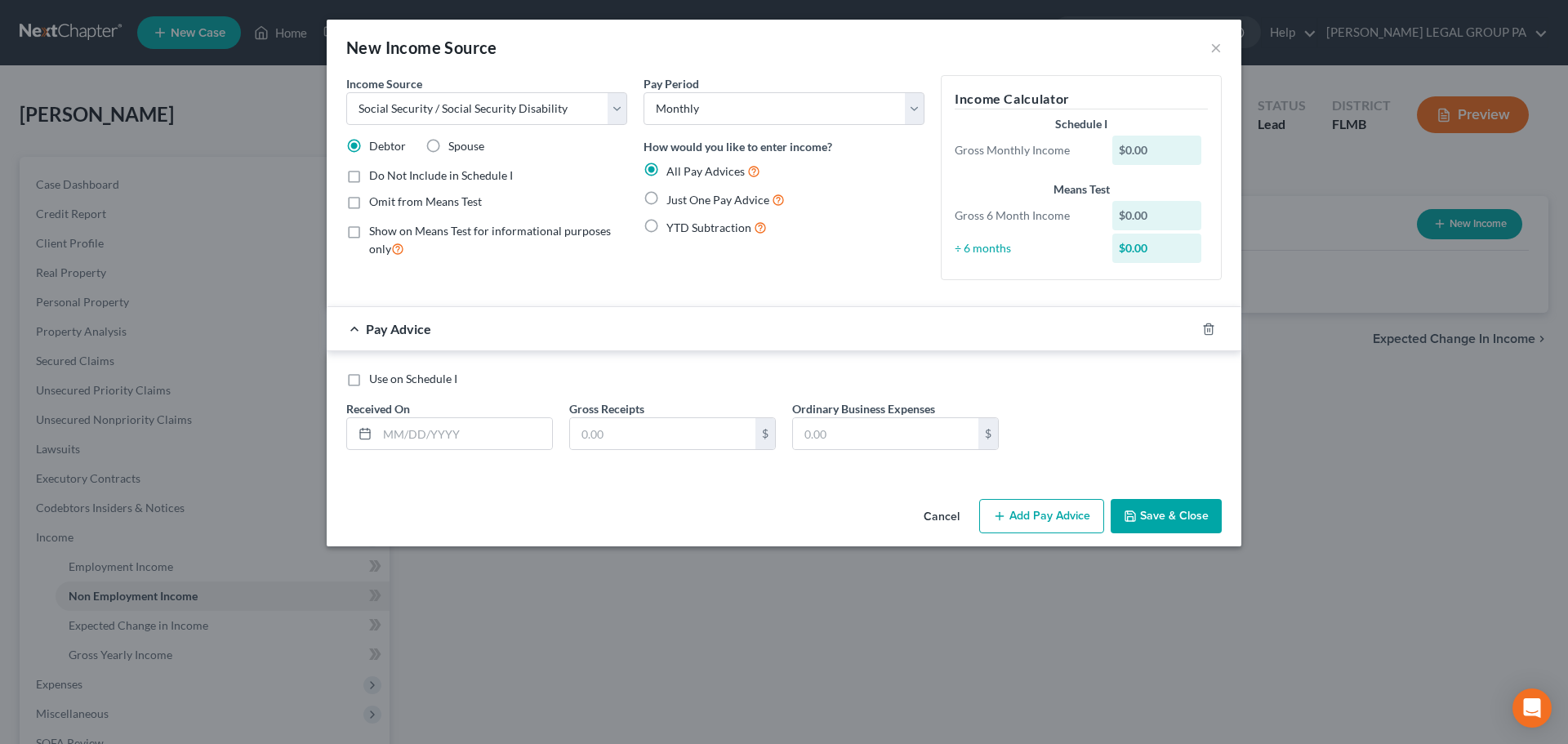
click at [716, 201] on span "Just One Pay Advice" at bounding box center [718, 199] width 103 height 14
click at [684, 201] on input "Just One Pay Advice" at bounding box center [678, 195] width 10 height 10
radio input "true"
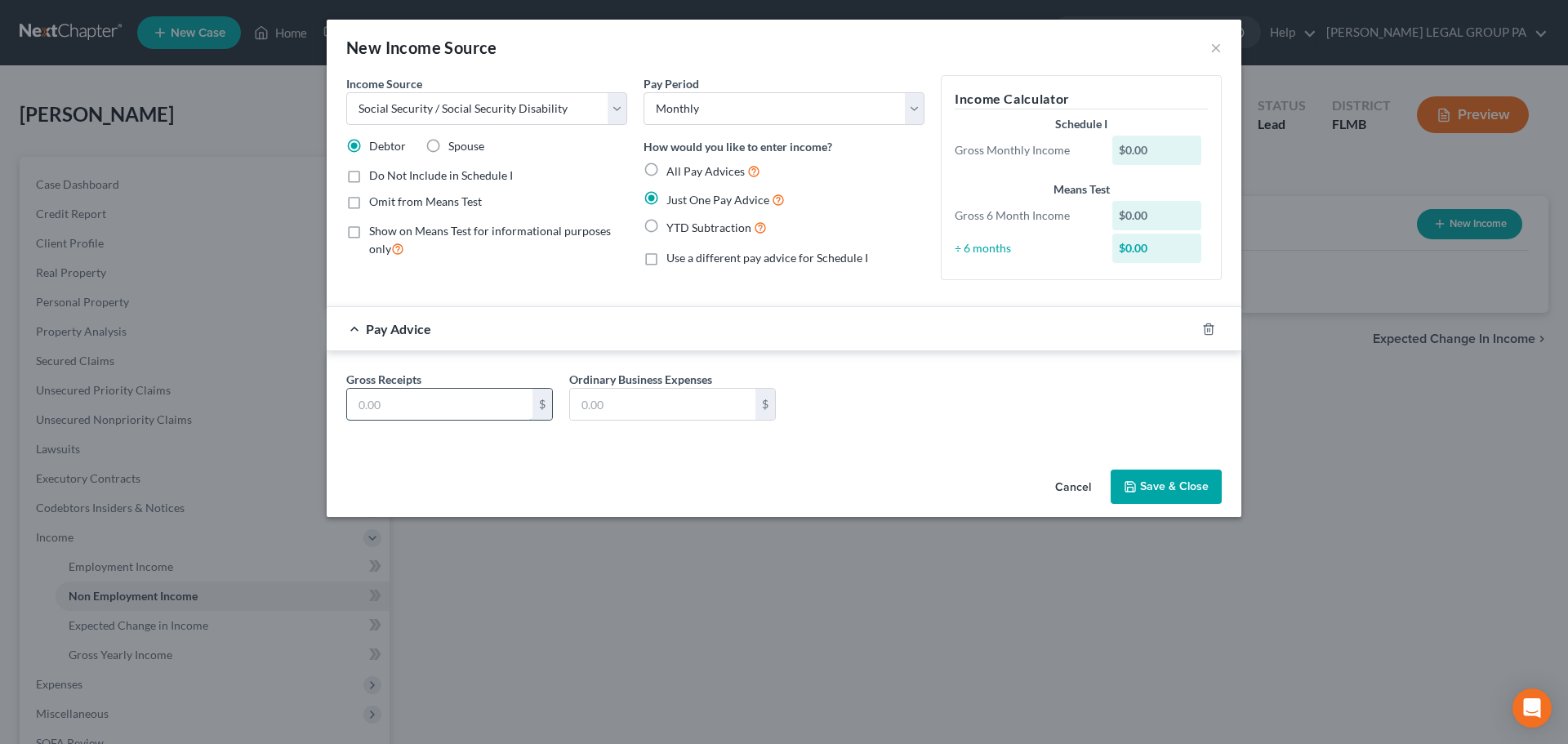
click at [395, 418] on input "text" at bounding box center [440, 403] width 186 height 31
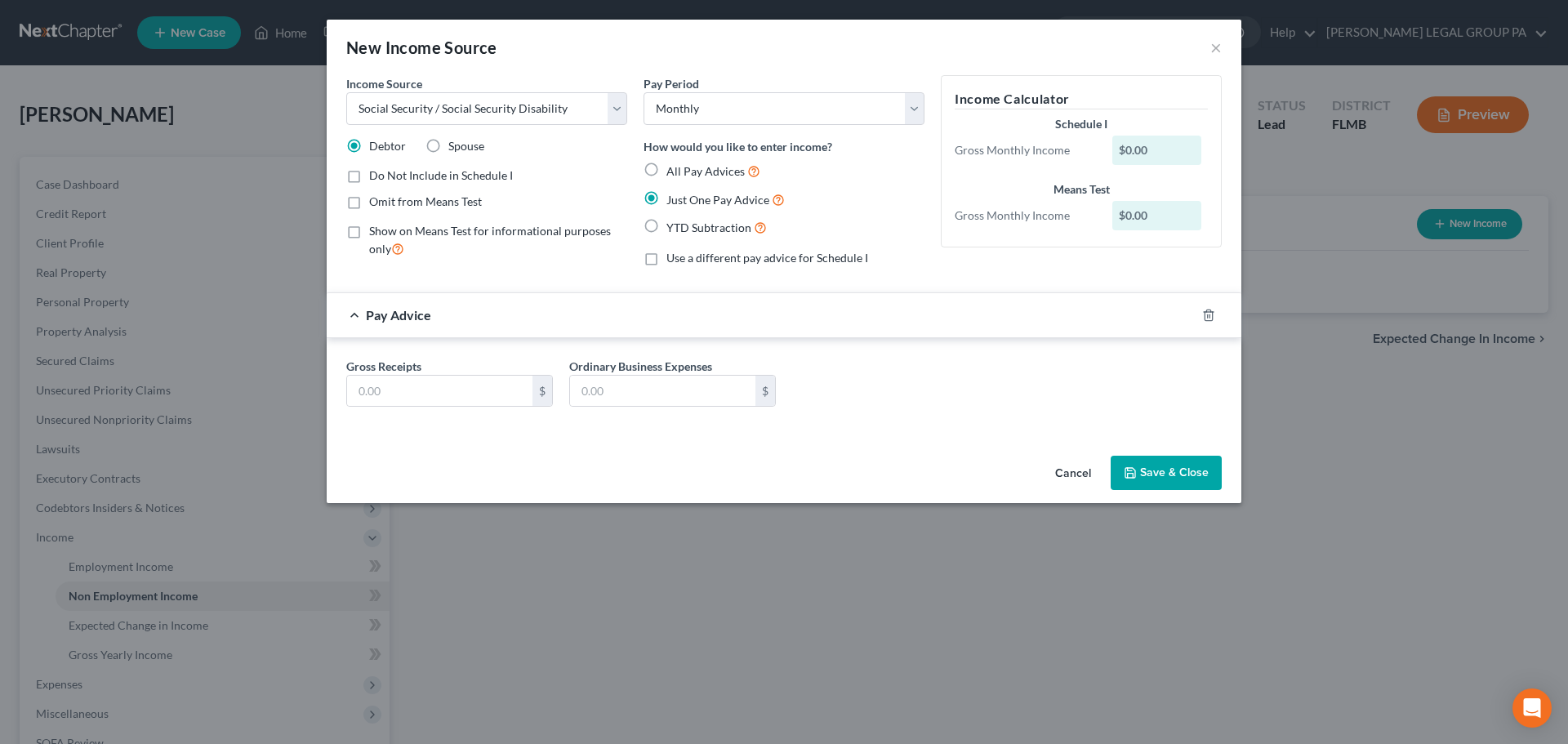
click at [466, 359] on div "Gross Receipts $ Ordinary Business Expenses $" at bounding box center [784, 385] width 915 height 95
click at [425, 389] on input "text" at bounding box center [440, 391] width 186 height 31
click at [468, 387] on input "text" at bounding box center [440, 391] width 186 height 31
type input "1,000"
click at [1193, 465] on button "Save & Close" at bounding box center [1166, 473] width 111 height 34
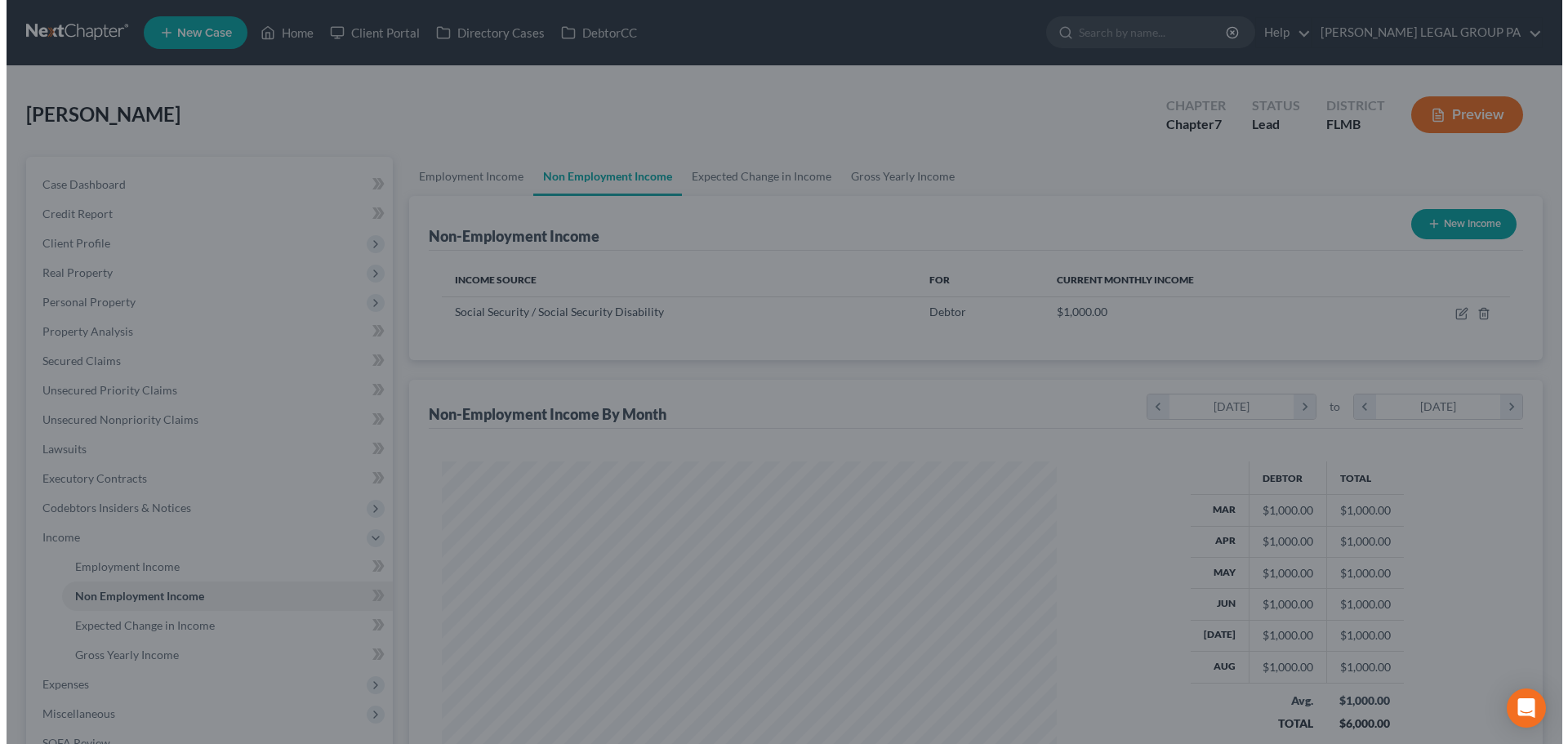
scroll to position [815989, 816190]
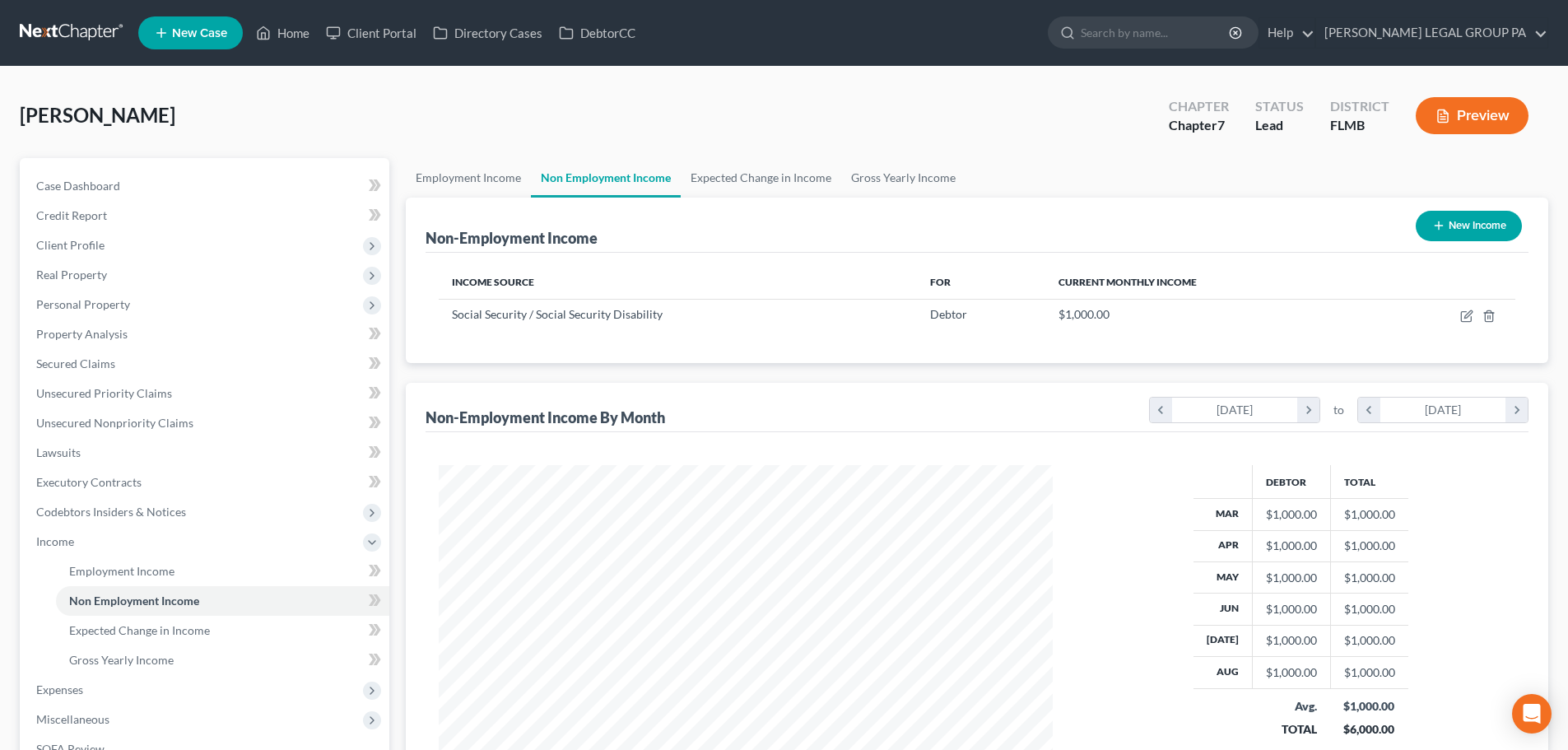
click at [1422, 224] on button "New Income" at bounding box center [1469, 226] width 107 height 31
select select "0"
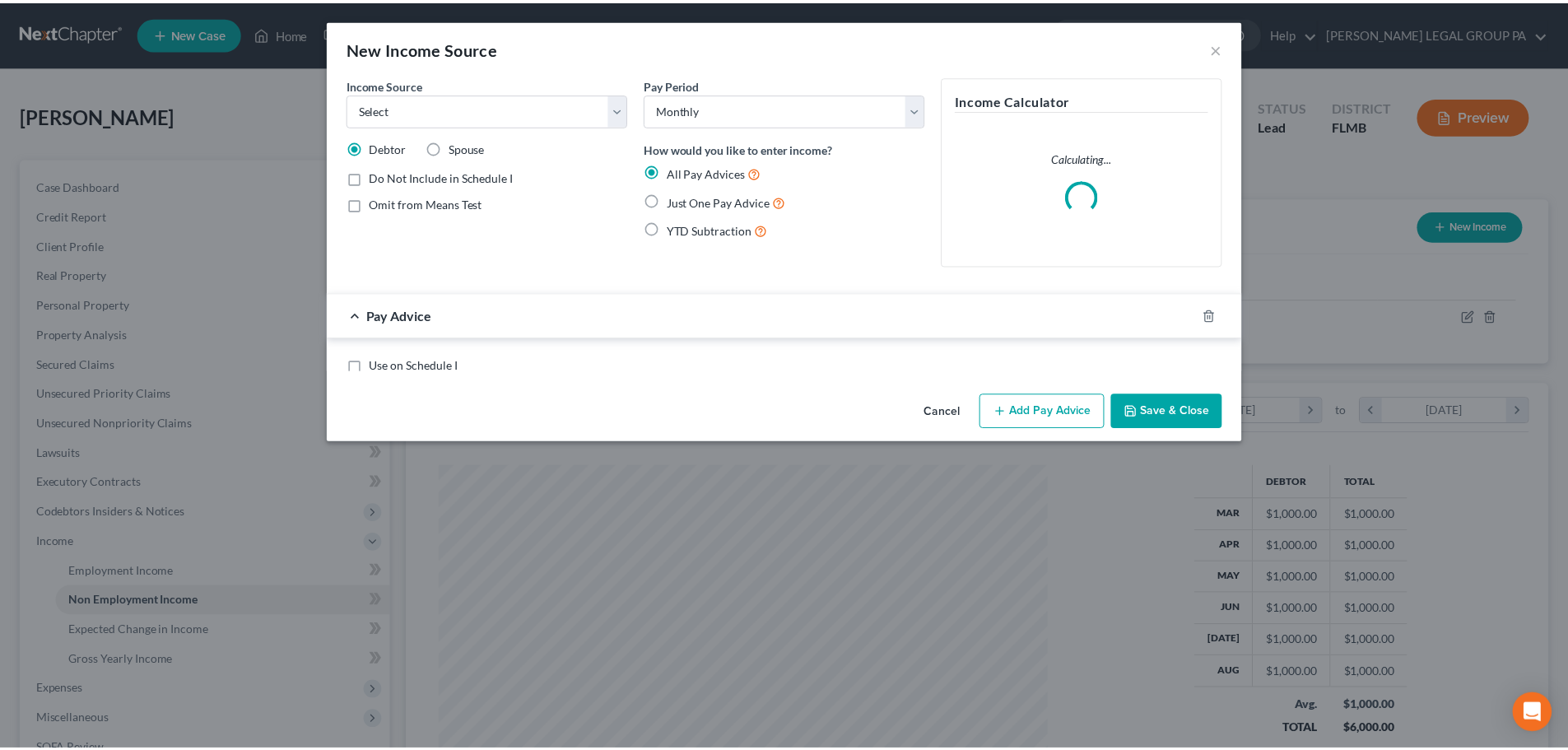
scroll to position [310, 653]
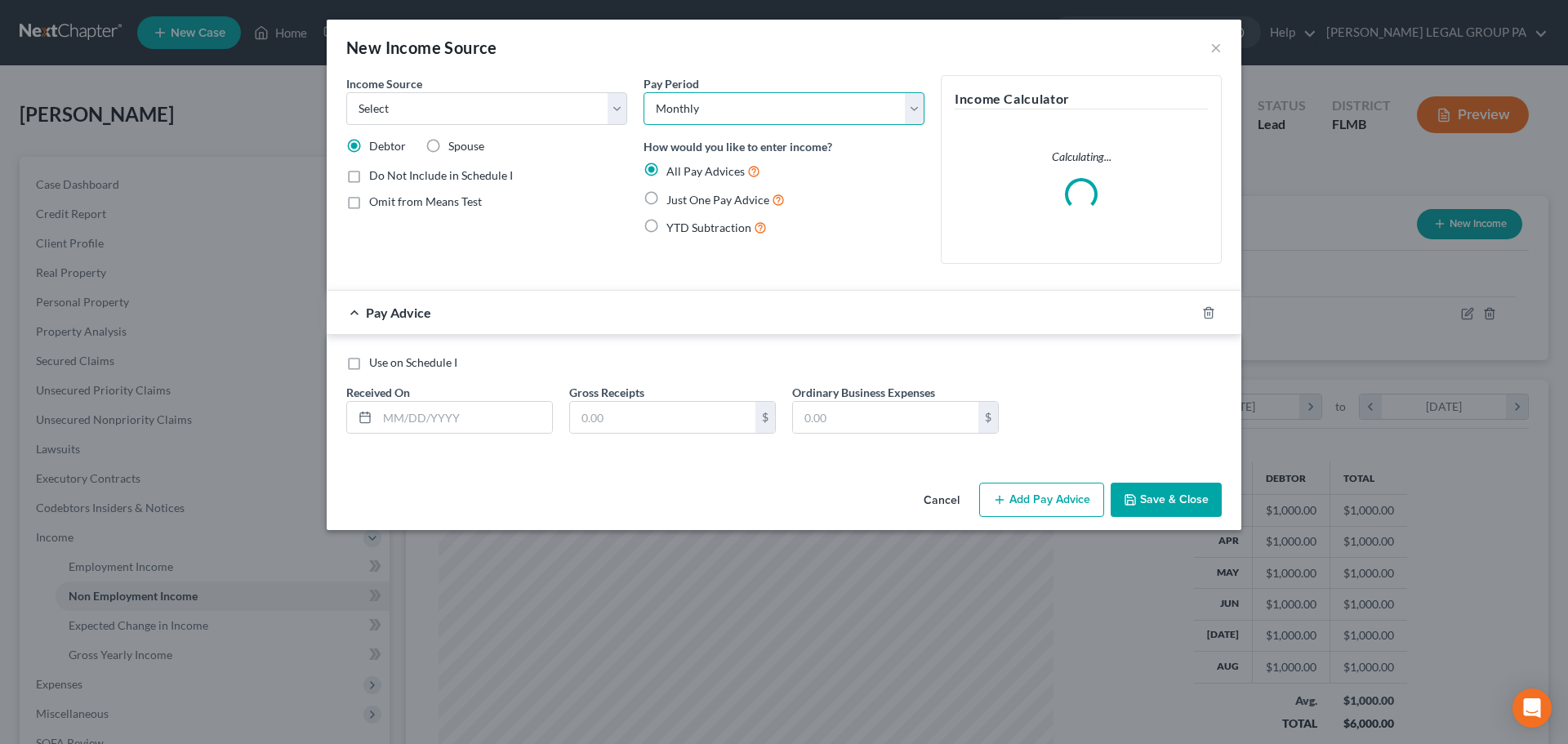
click at [768, 114] on select "Select Monthly Twice Monthly Every Other Week Weekly" at bounding box center [784, 108] width 281 height 32
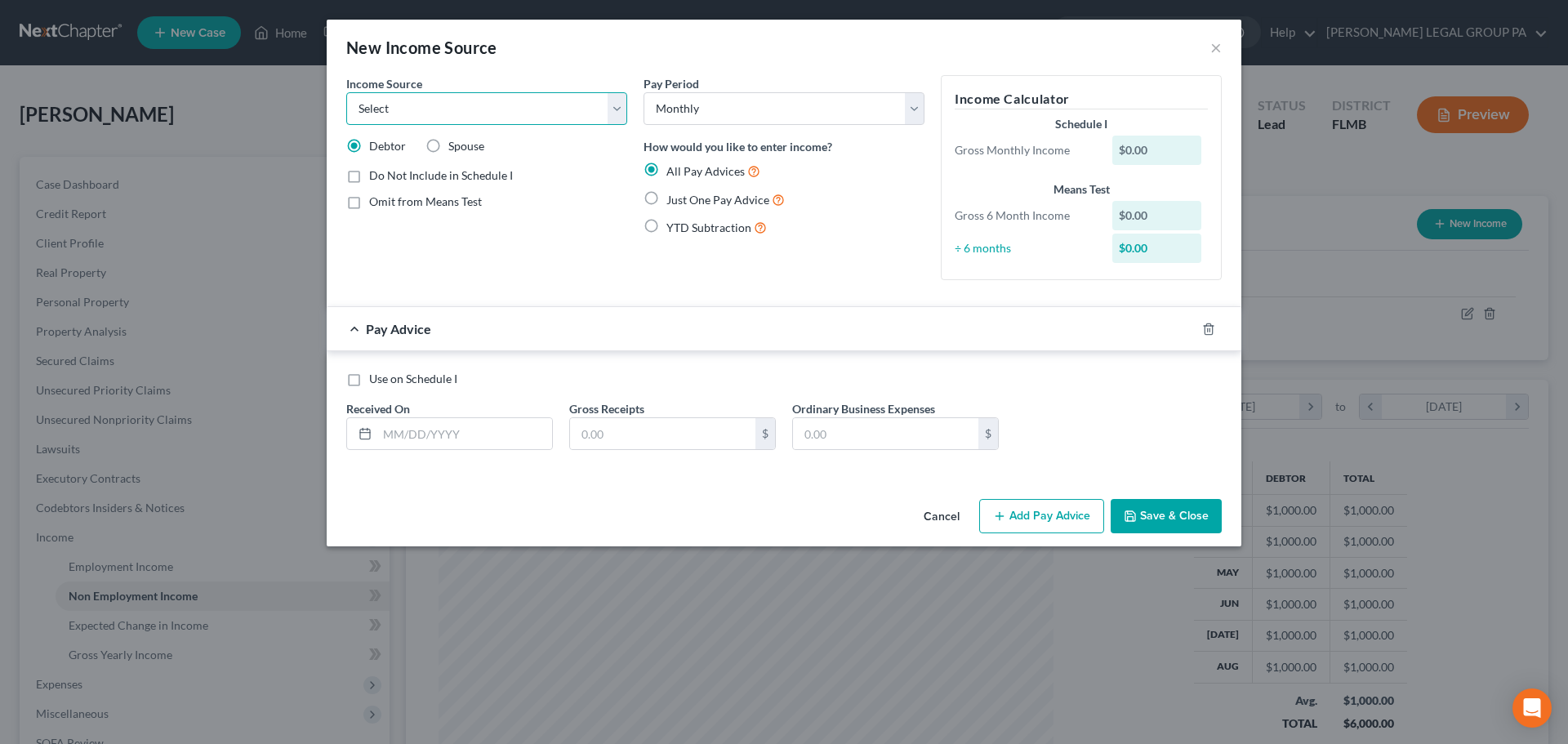
click at [433, 108] on select "Select Unemployment Disability (from employer) Pension Retirement Social Securi…" at bounding box center [486, 108] width 281 height 32
select select "2"
click at [347, 92] on select "Select Unemployment Disability (from employer) Pension Retirement Social Securi…" at bounding box center [486, 108] width 281 height 32
click at [668, 199] on span "Just One Pay Advice" at bounding box center [718, 199] width 103 height 14
click at [673, 199] on input "Just One Pay Advice" at bounding box center [678, 195] width 10 height 10
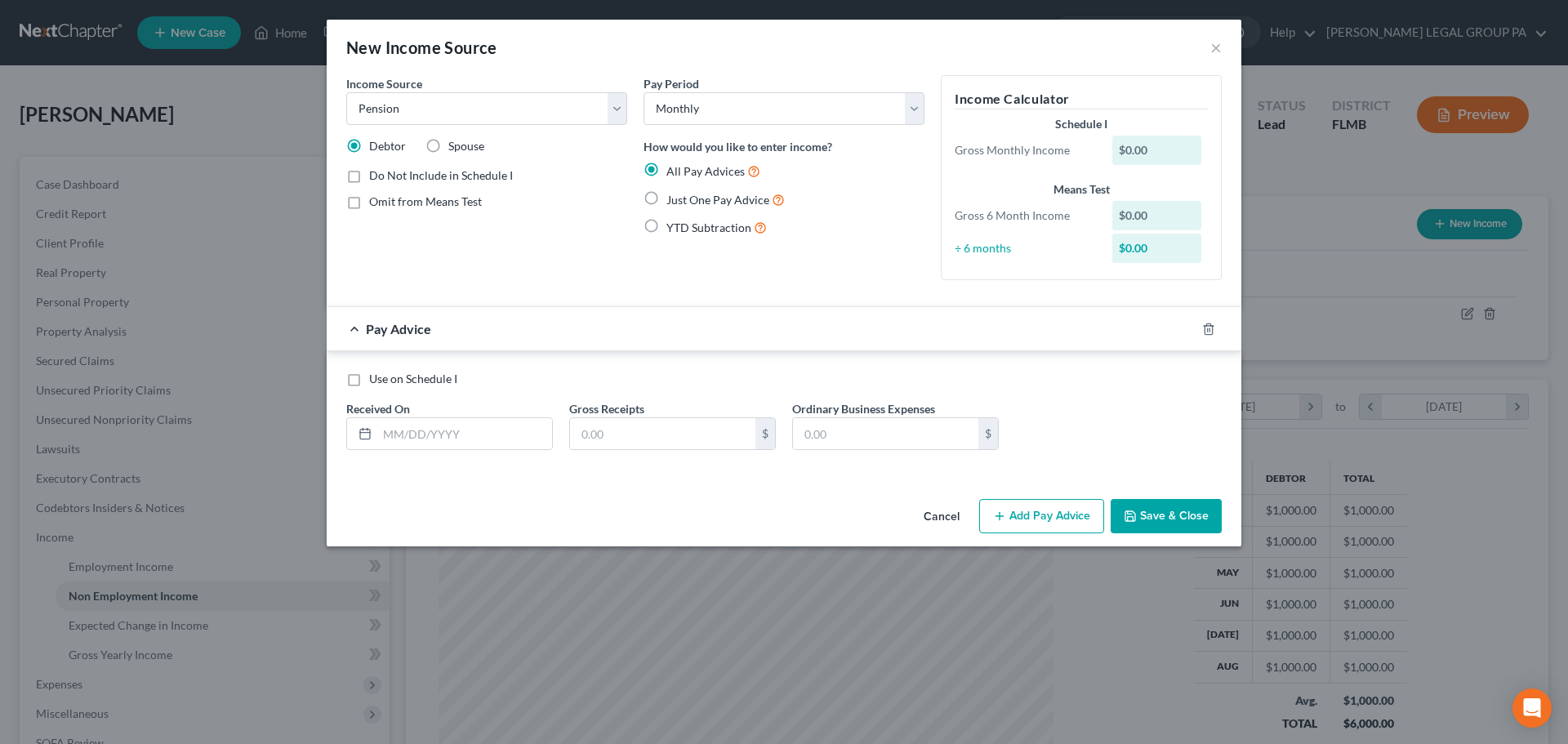
radio input "true"
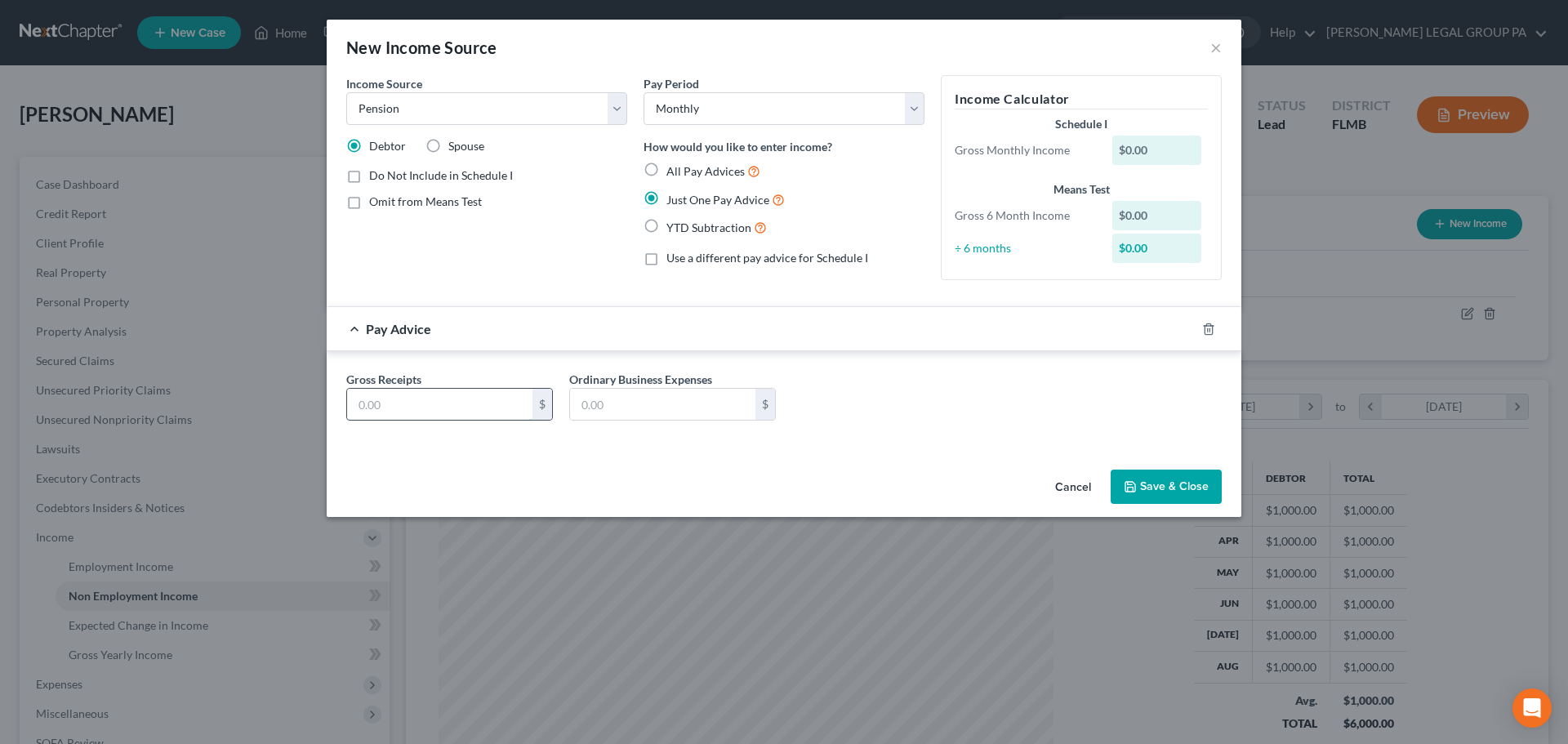
click at [459, 401] on input "text" at bounding box center [440, 403] width 186 height 31
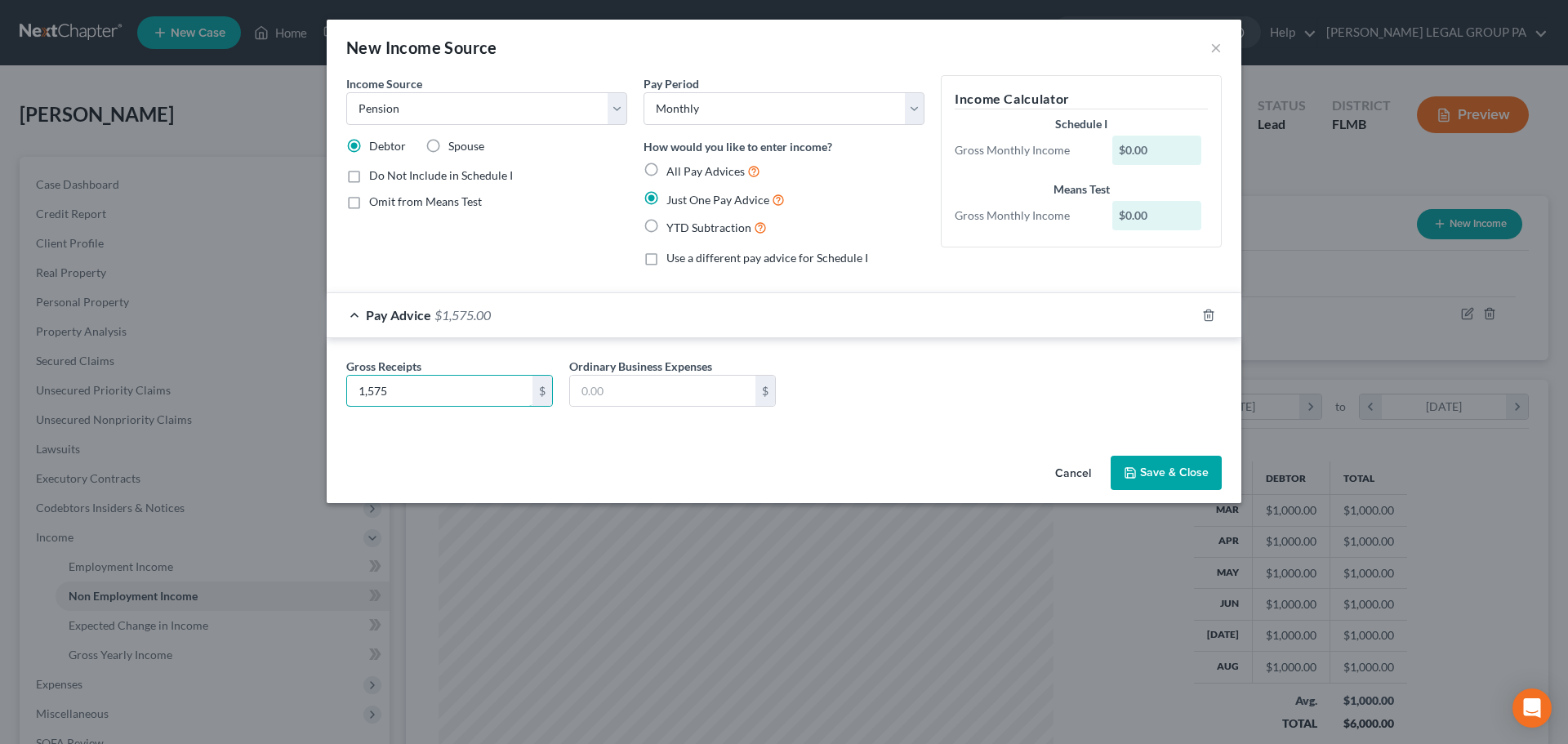
type input "1,575"
click at [1167, 474] on button "Save & Close" at bounding box center [1166, 473] width 111 height 34
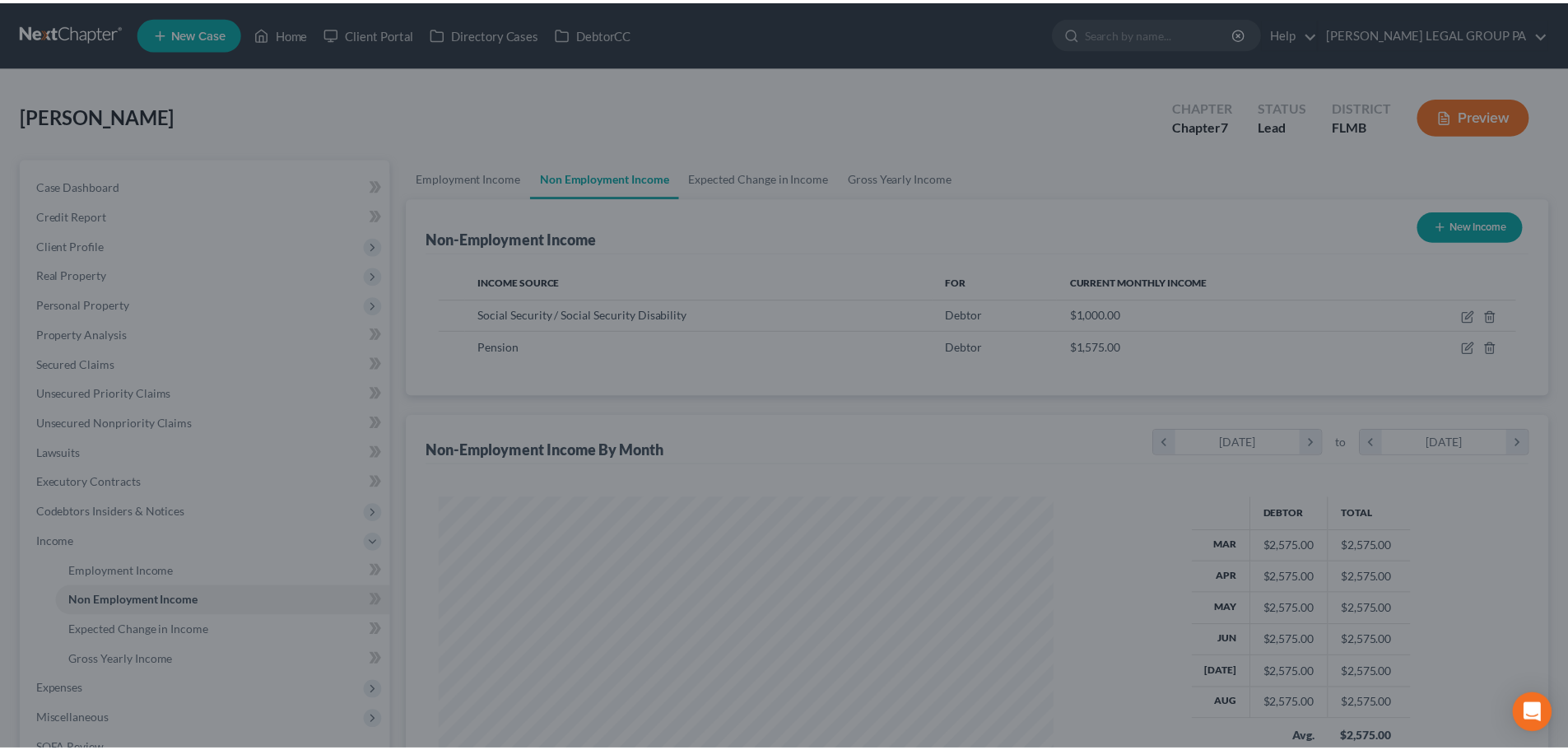
scroll to position [822570, 822684]
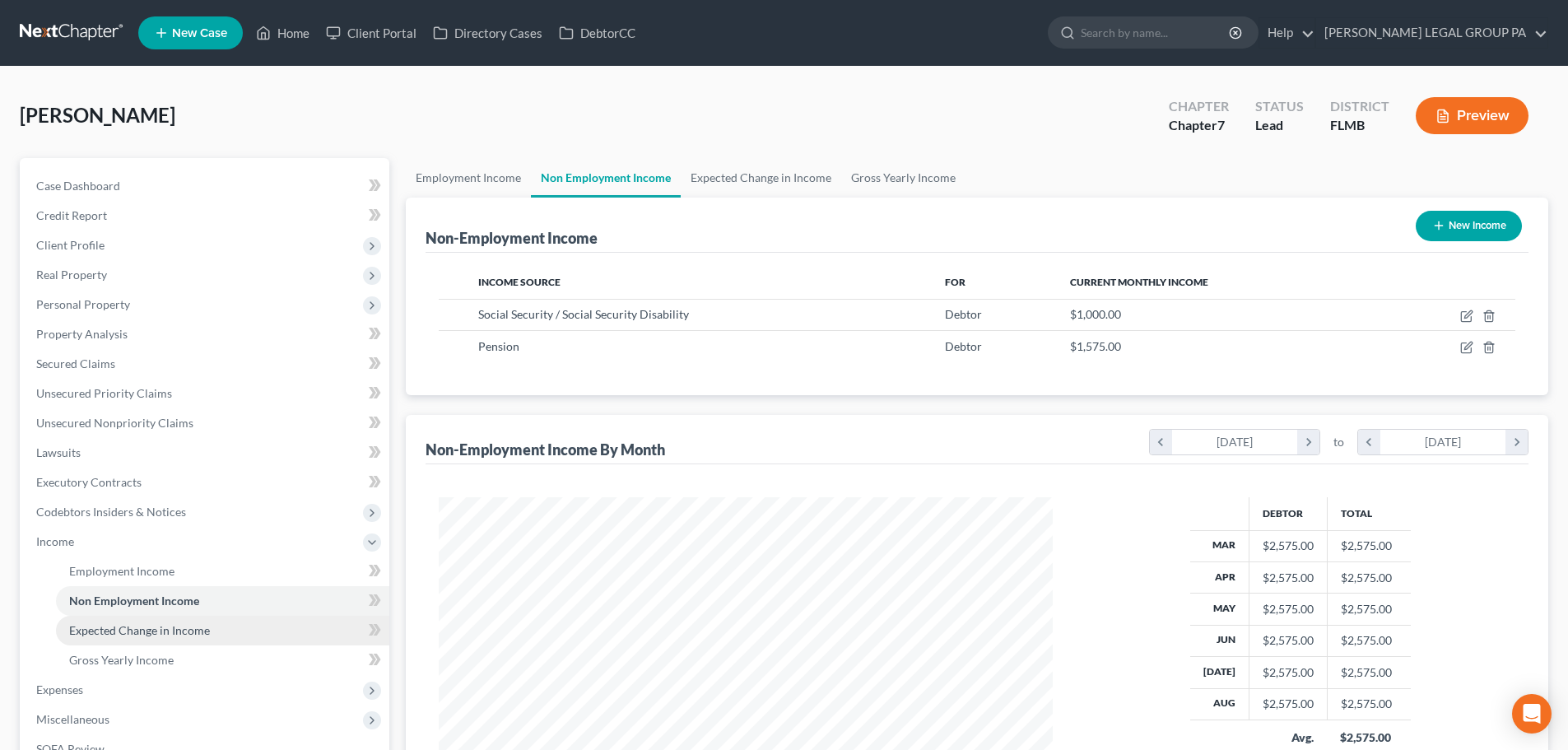
click at [85, 635] on span "Expected Change in Income" at bounding box center [139, 629] width 141 height 14
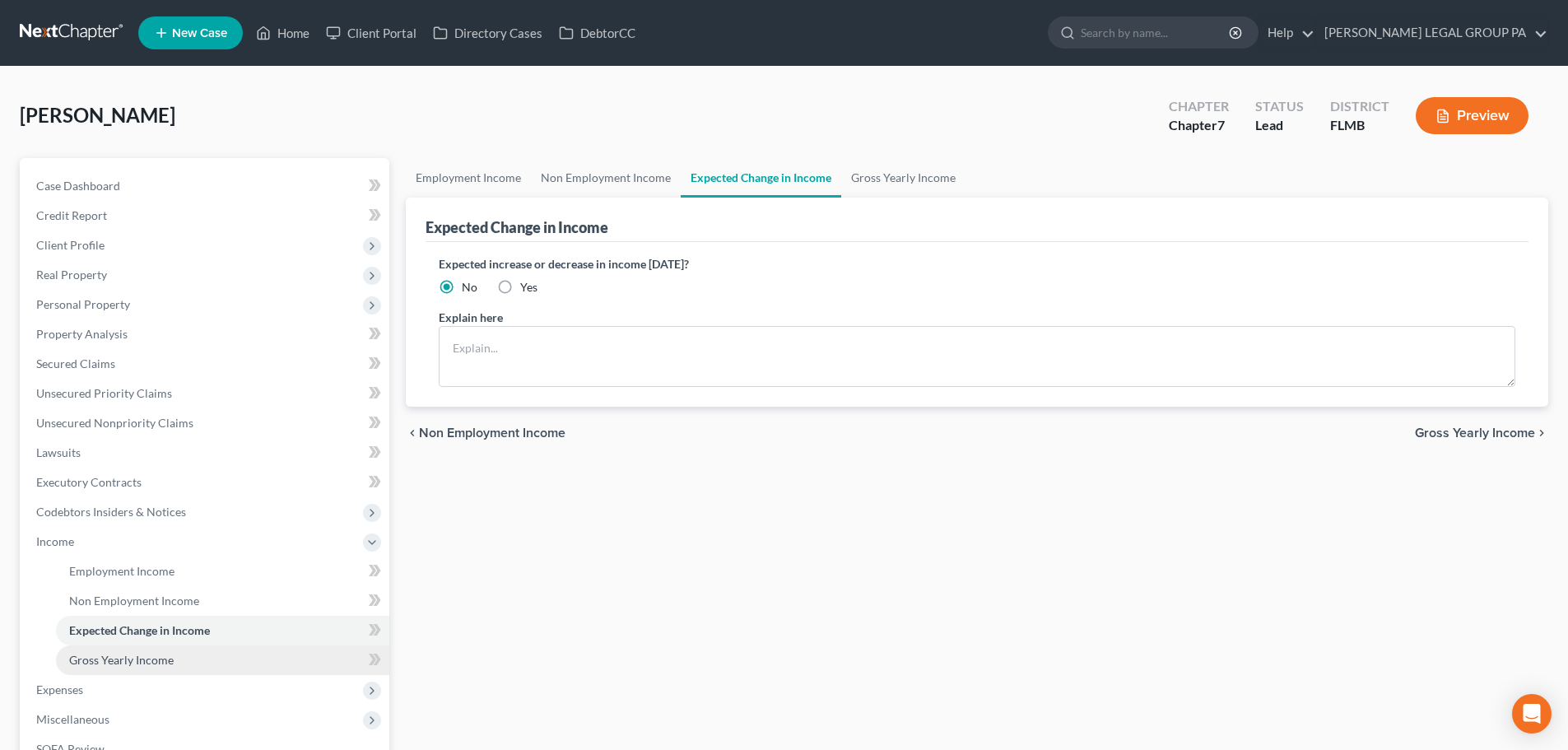
click at [159, 667] on link "Gross Yearly Income" at bounding box center [222, 660] width 333 height 30
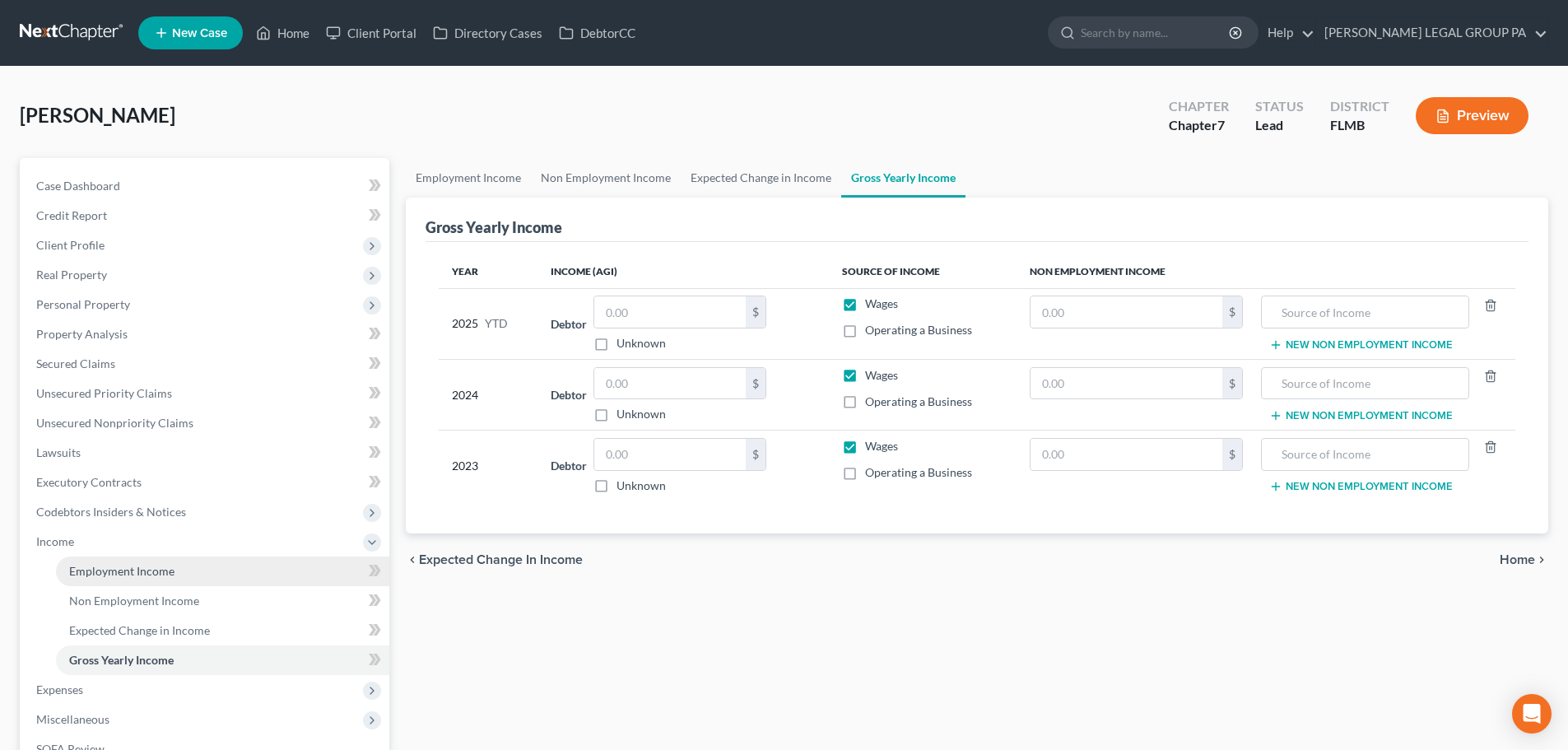
scroll to position [244, 0]
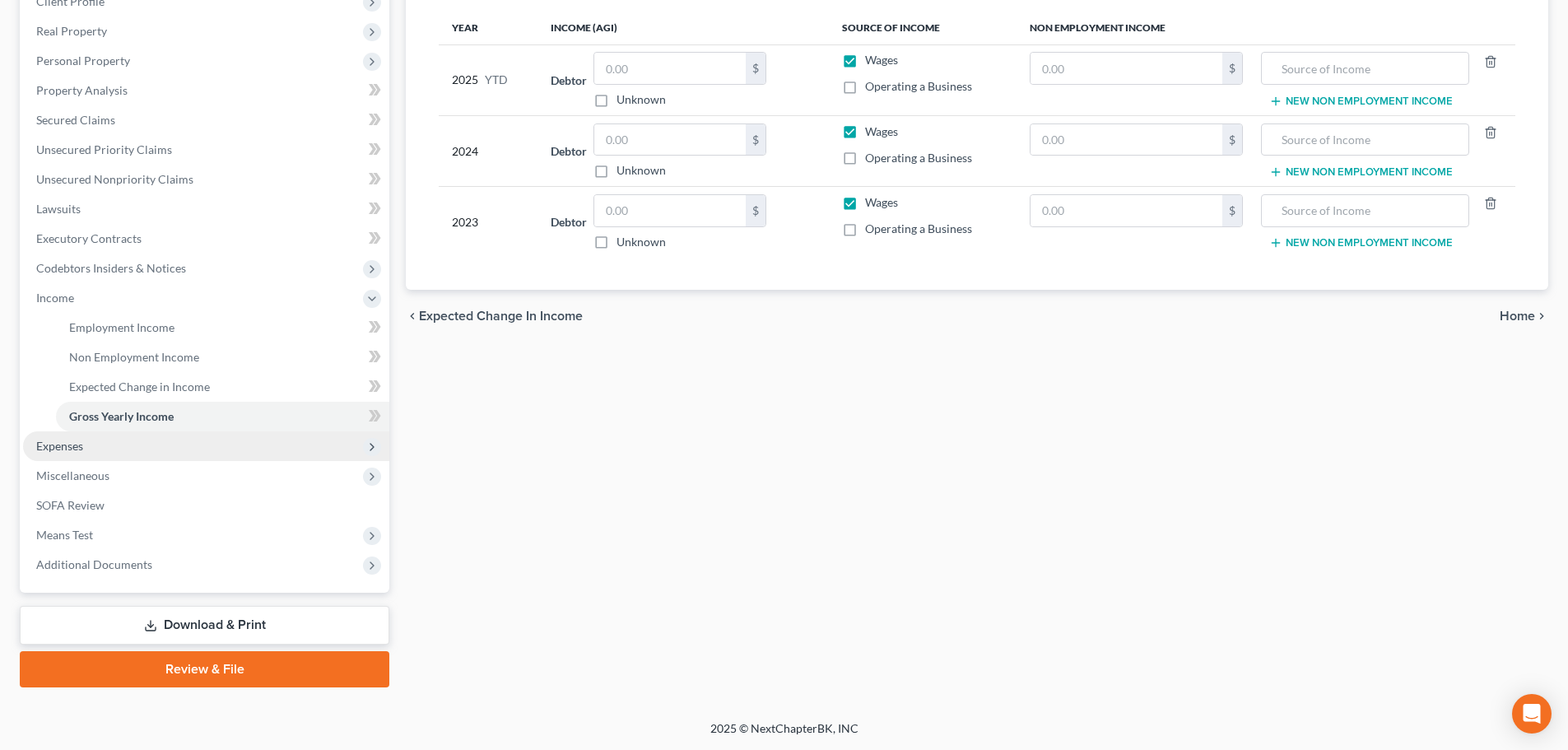
click at [89, 448] on span "Expenses" at bounding box center [206, 446] width 367 height 30
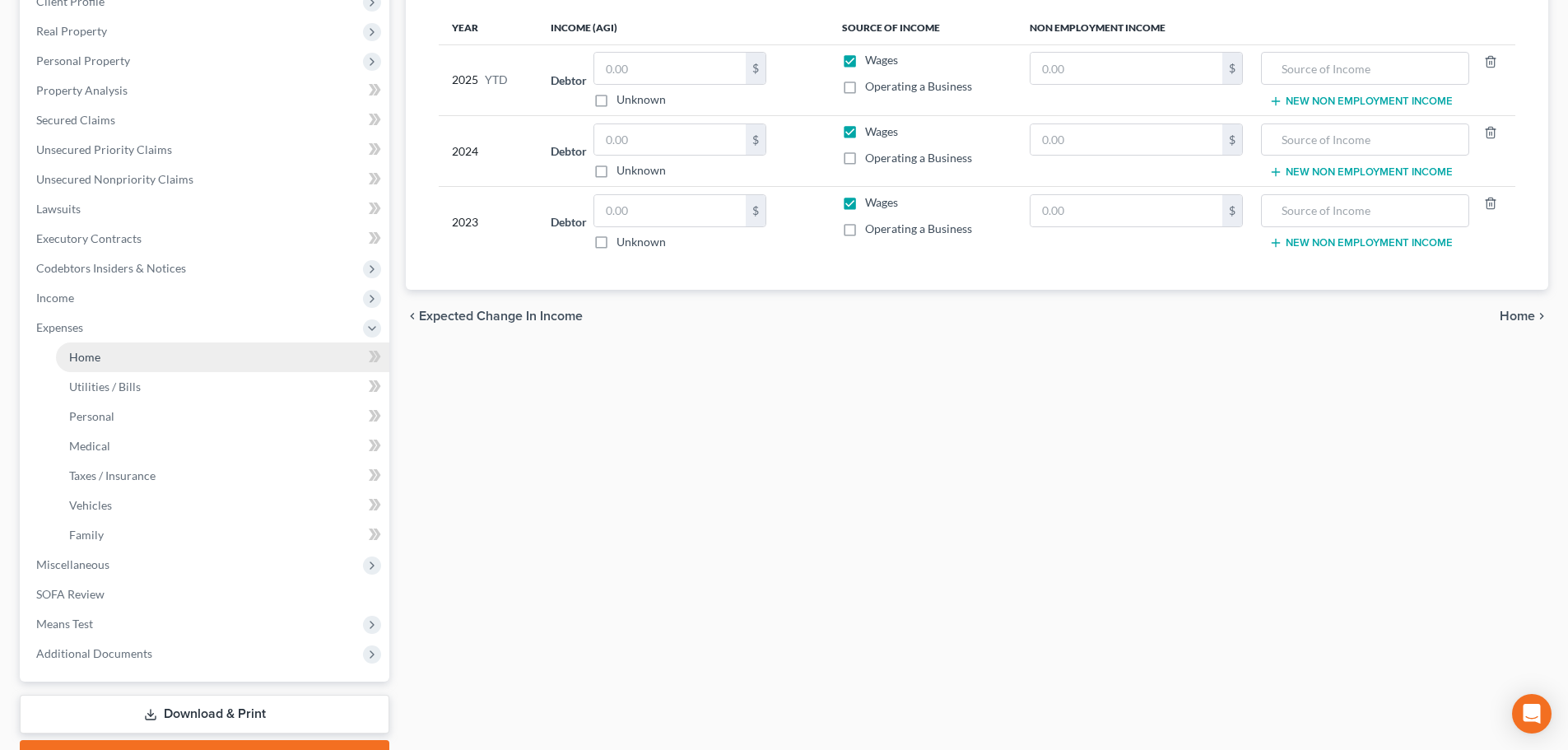
click at [105, 350] on link "Home" at bounding box center [222, 357] width 333 height 30
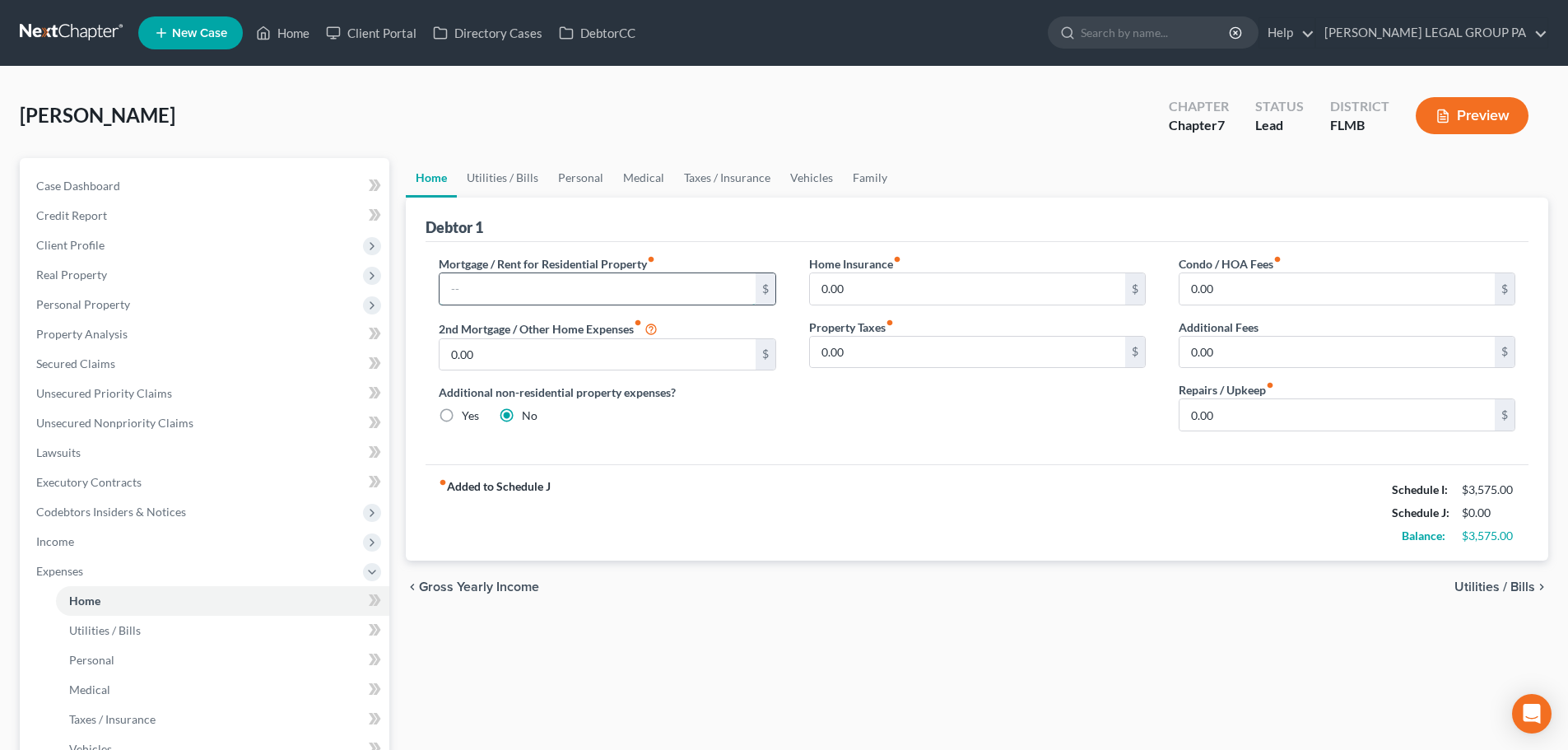
click at [480, 294] on input "text" at bounding box center [597, 289] width 316 height 32
click at [582, 235] on div "Debtor 1" at bounding box center [978, 220] width 1104 height 44
click at [521, 294] on input "text" at bounding box center [597, 289] width 316 height 32
click at [727, 239] on div "Debtor 1" at bounding box center [978, 220] width 1104 height 44
click at [496, 183] on link "Utilities / Bills" at bounding box center [502, 177] width 91 height 39
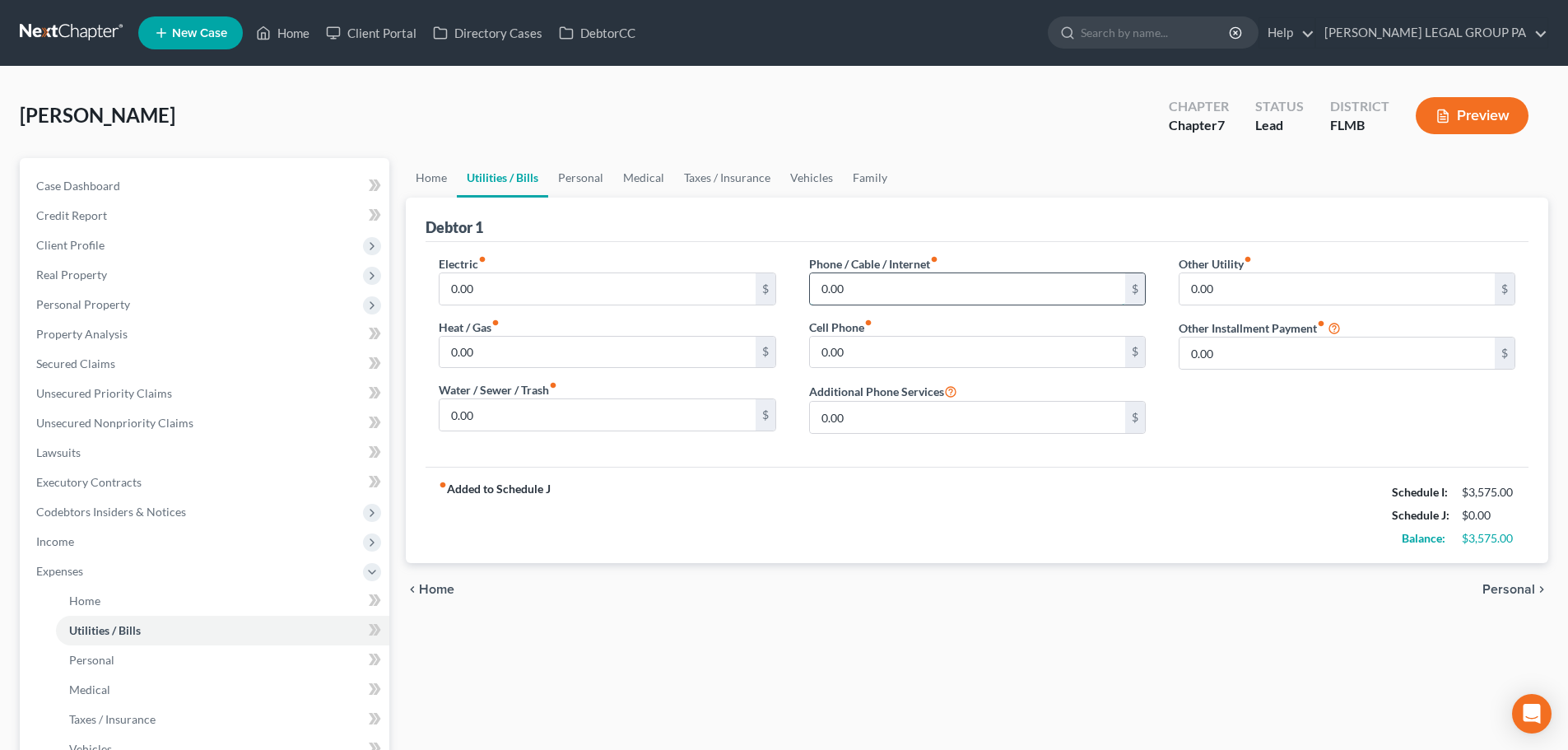
click at [867, 287] on input "0.00" at bounding box center [967, 289] width 316 height 32
click at [858, 353] on input "0.00" at bounding box center [967, 352] width 316 height 32
type input "60"
click at [873, 285] on input "0.00" at bounding box center [967, 289] width 316 height 32
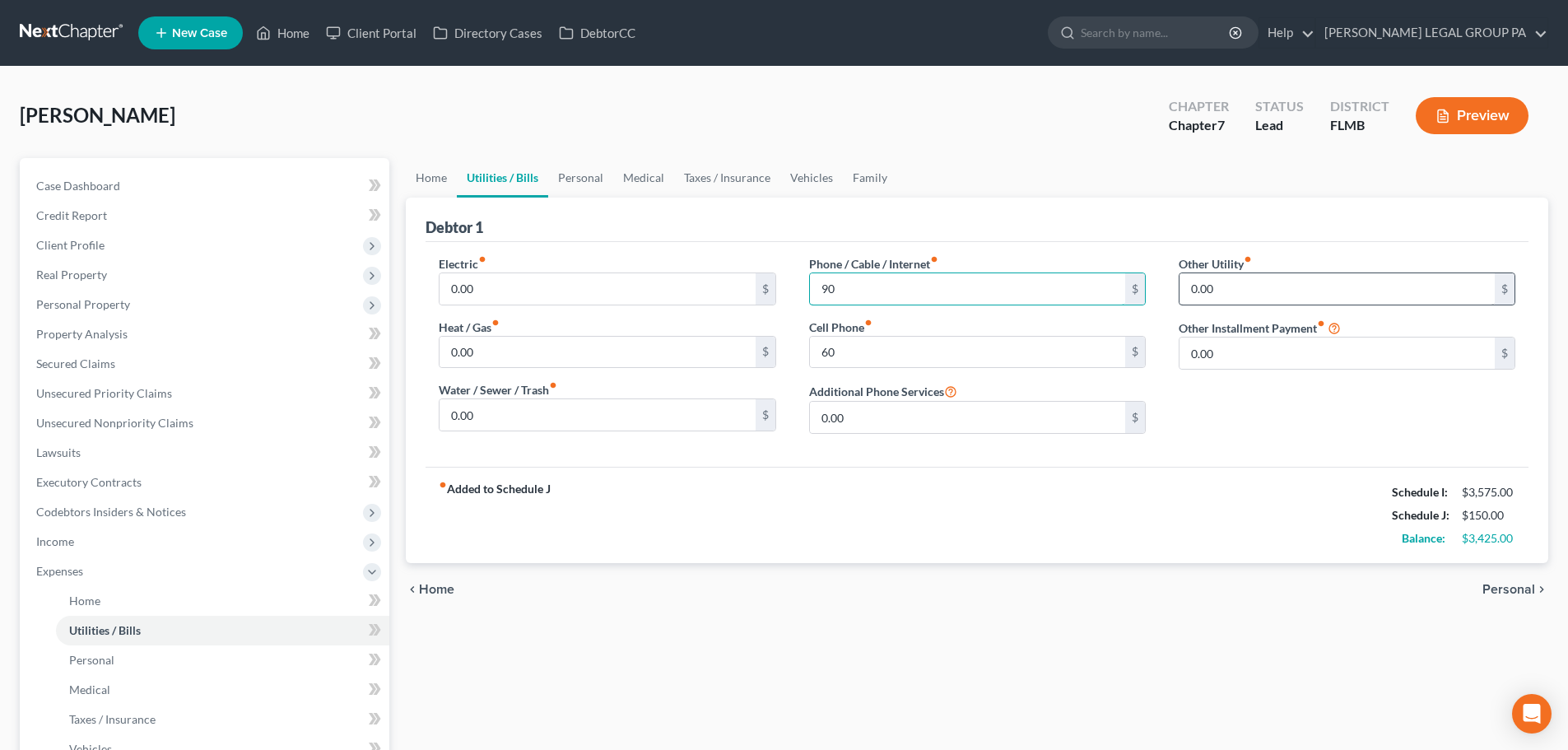
type input "90"
click at [1244, 289] on input "0.00" at bounding box center [1337, 289] width 316 height 32
click at [609, 173] on link "Personal" at bounding box center [581, 177] width 65 height 39
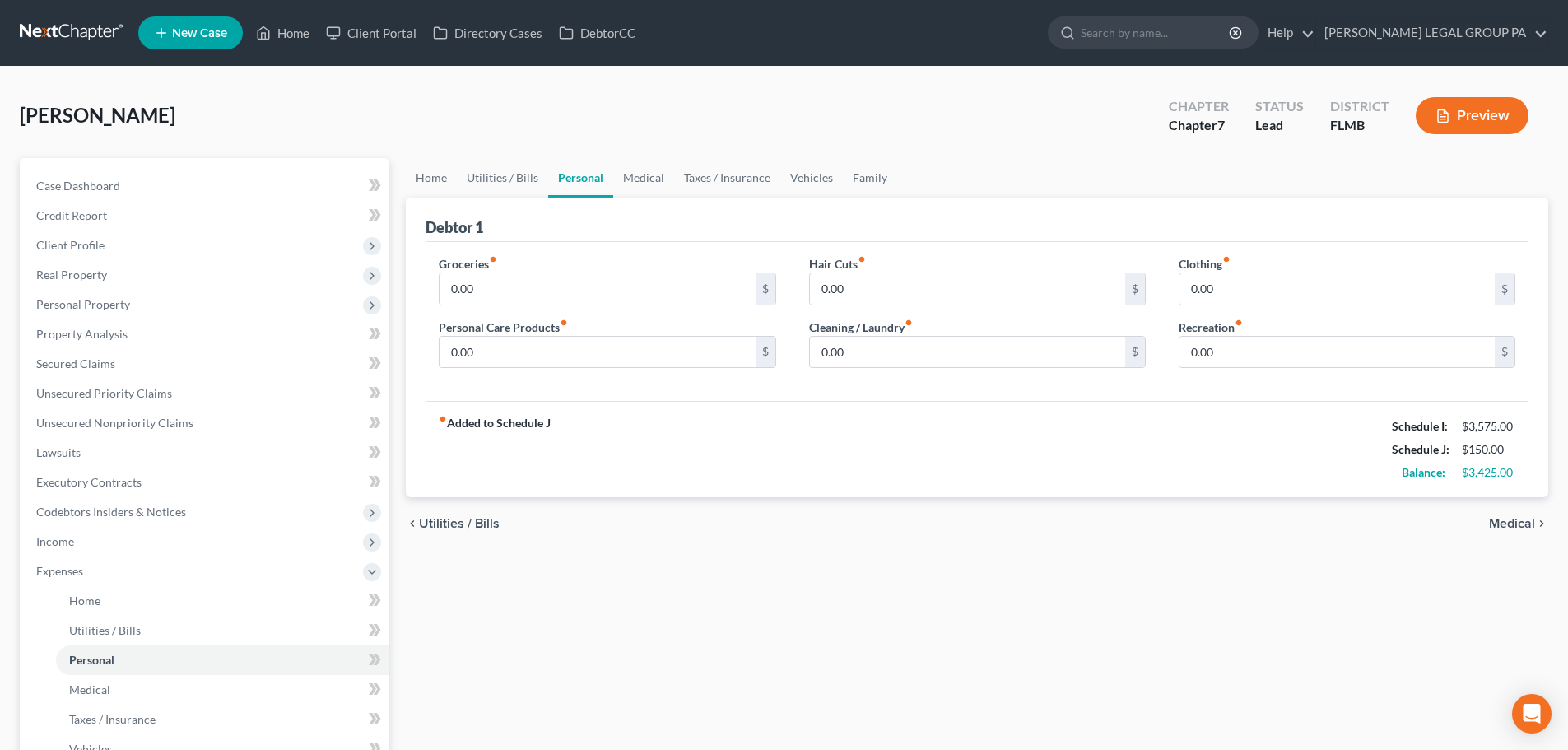
click at [594, 178] on link "Personal" at bounding box center [581, 177] width 65 height 39
click at [534, 291] on input "0.00" at bounding box center [597, 289] width 316 height 32
type input "1,000"
click at [594, 316] on div "Groceries fiber_manual_record 1,000 $ Personal Care Products fiber_manual_recor…" at bounding box center [606, 318] width 369 height 127
click at [536, 353] on input "0.00" at bounding box center [597, 352] width 316 height 32
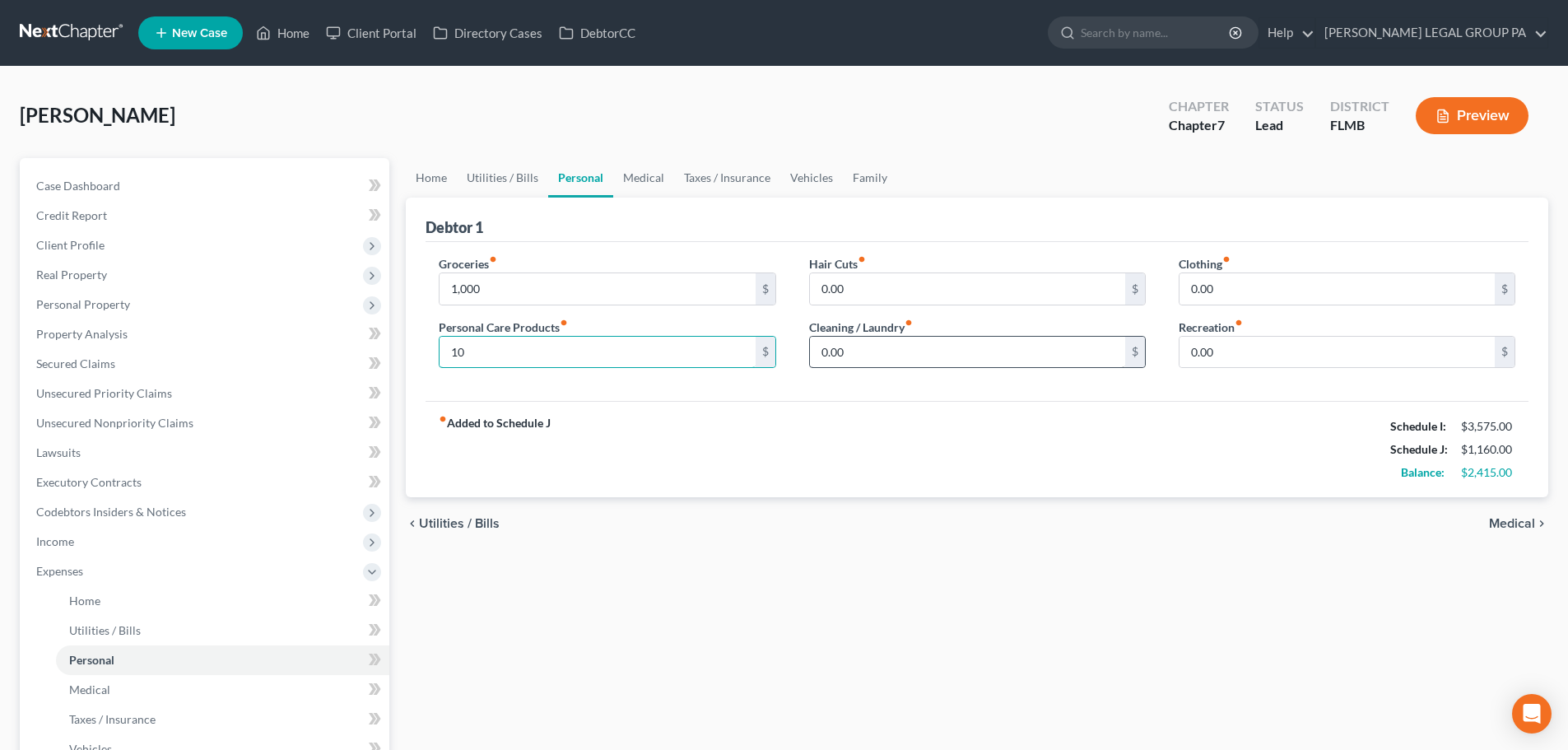
type input "10"
click at [875, 353] on input "0.00" at bounding box center [967, 352] width 316 height 32
click at [890, 291] on input "0.00" at bounding box center [967, 289] width 316 height 32
click at [1228, 268] on label "Clothing fiber_manual_record" at bounding box center [1205, 264] width 52 height 17
click at [1232, 294] on input "0.00" at bounding box center [1337, 289] width 316 height 32
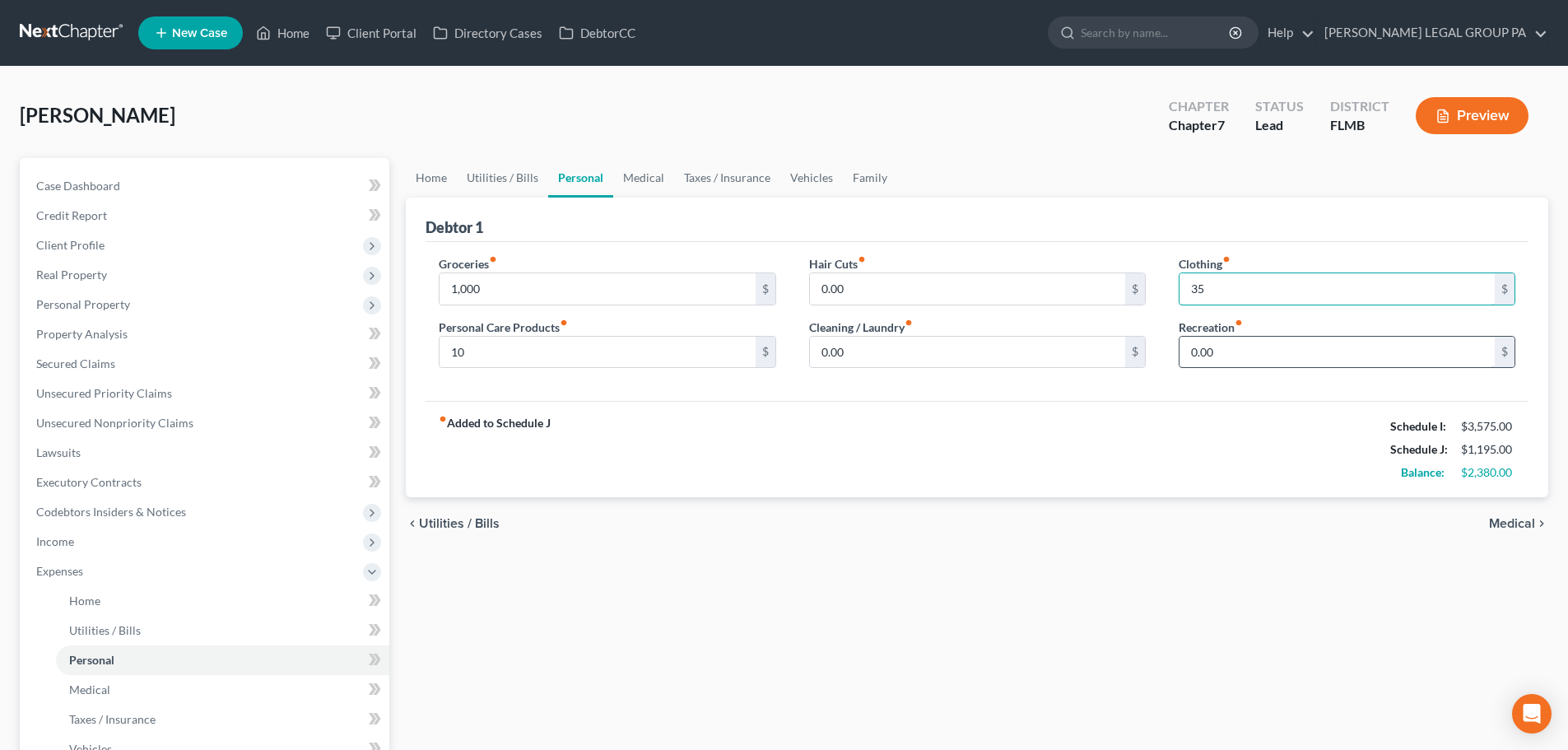
type input "35"
click at [1255, 357] on input "0.00" at bounding box center [1337, 352] width 316 height 32
type input "50"
click at [1061, 211] on div "Debtor 1" at bounding box center [978, 220] width 1104 height 44
click at [647, 173] on link "Medical" at bounding box center [643, 177] width 60 height 39
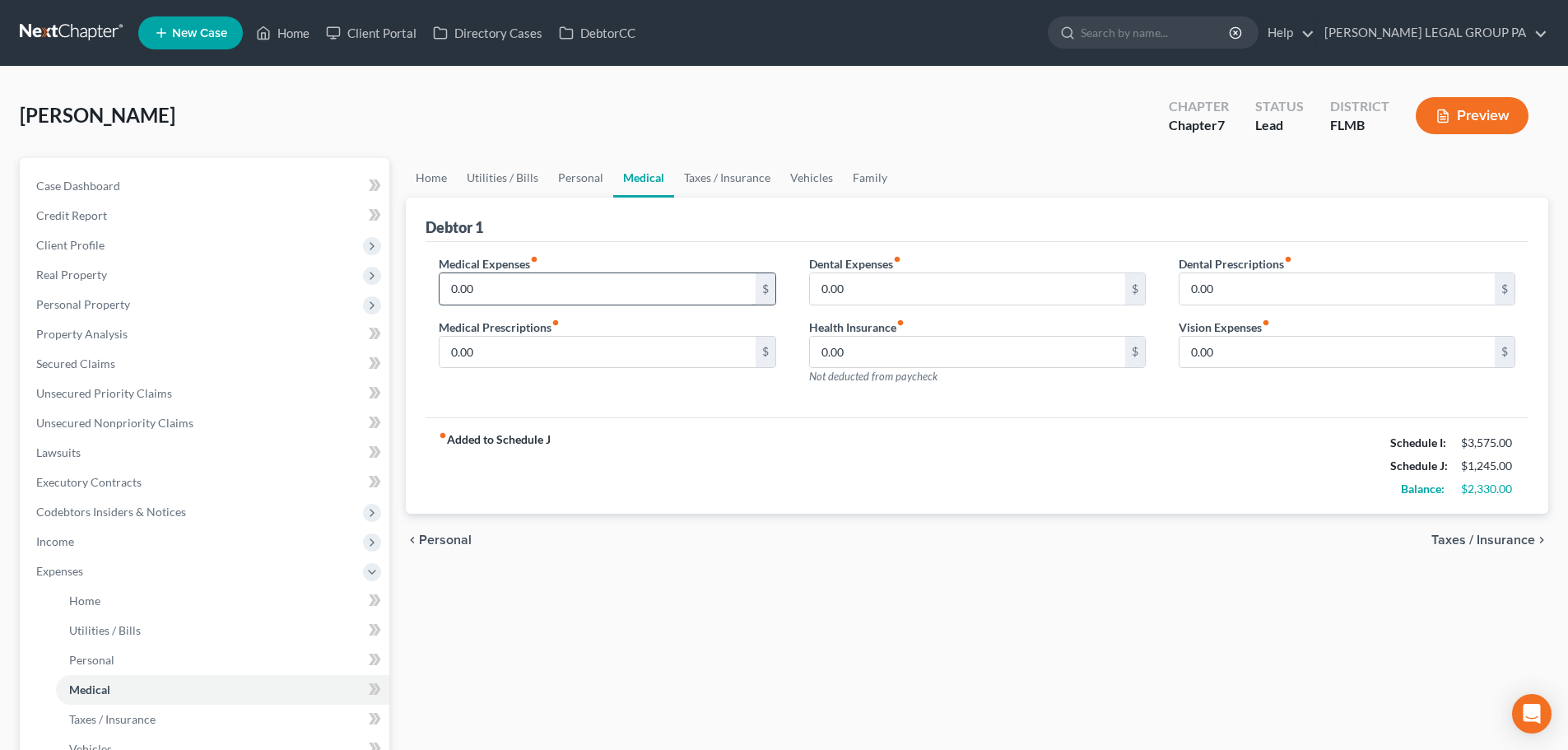
click at [572, 293] on input "0.00" at bounding box center [597, 289] width 316 height 32
type input "2"
drag, startPoint x: 542, startPoint y: 302, endPoint x: 443, endPoint y: 292, distance: 99.5
click at [443, 292] on input "2" at bounding box center [597, 289] width 316 height 32
click at [843, 361] on input "0.00" at bounding box center [967, 352] width 316 height 32
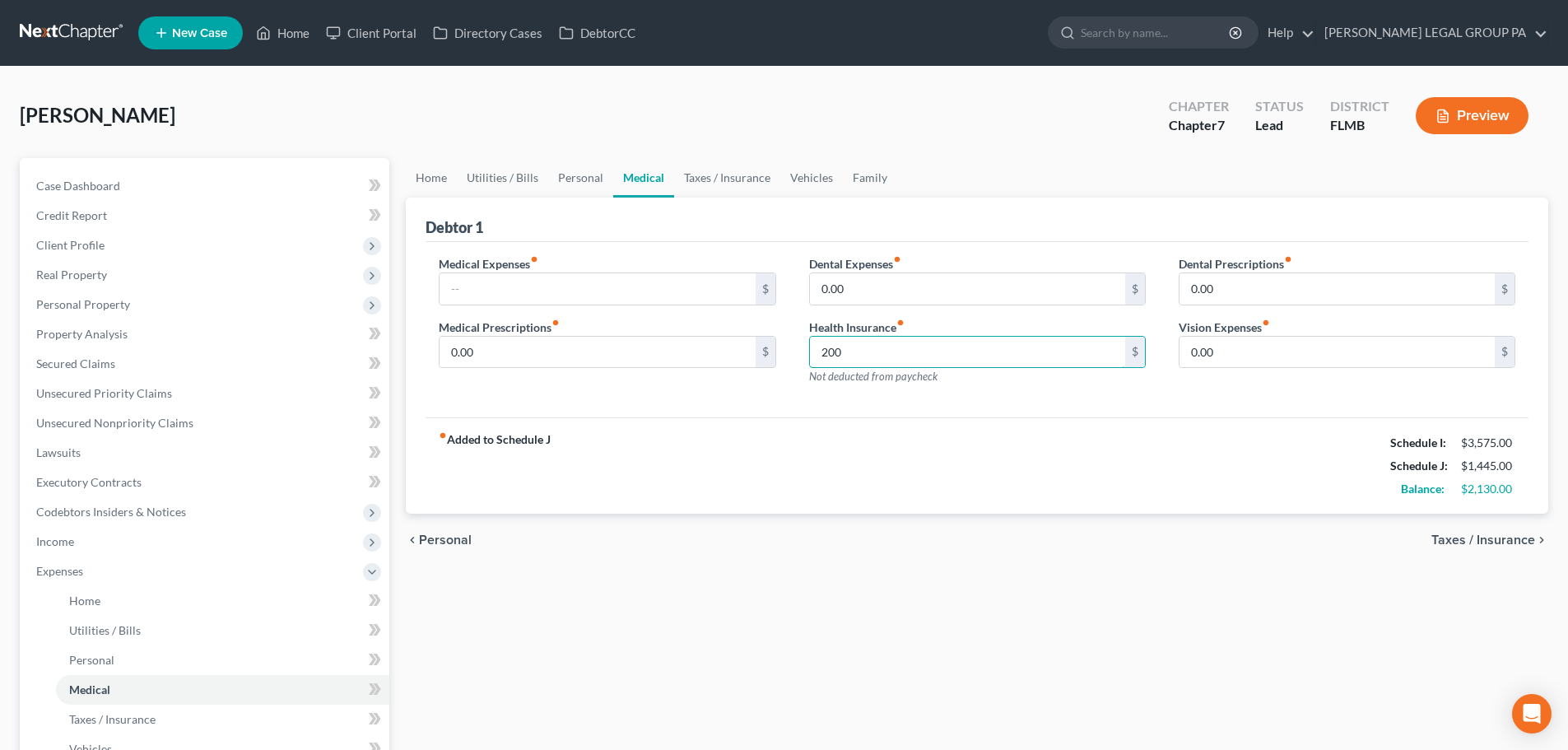
type input "200"
click at [1010, 397] on div "Dental Expenses fiber_manual_record 0.00 $ Health Insurance fiber_manual_record…" at bounding box center [977, 326] width 369 height 143
click at [551, 346] on input "0.00" at bounding box center [597, 352] width 316 height 32
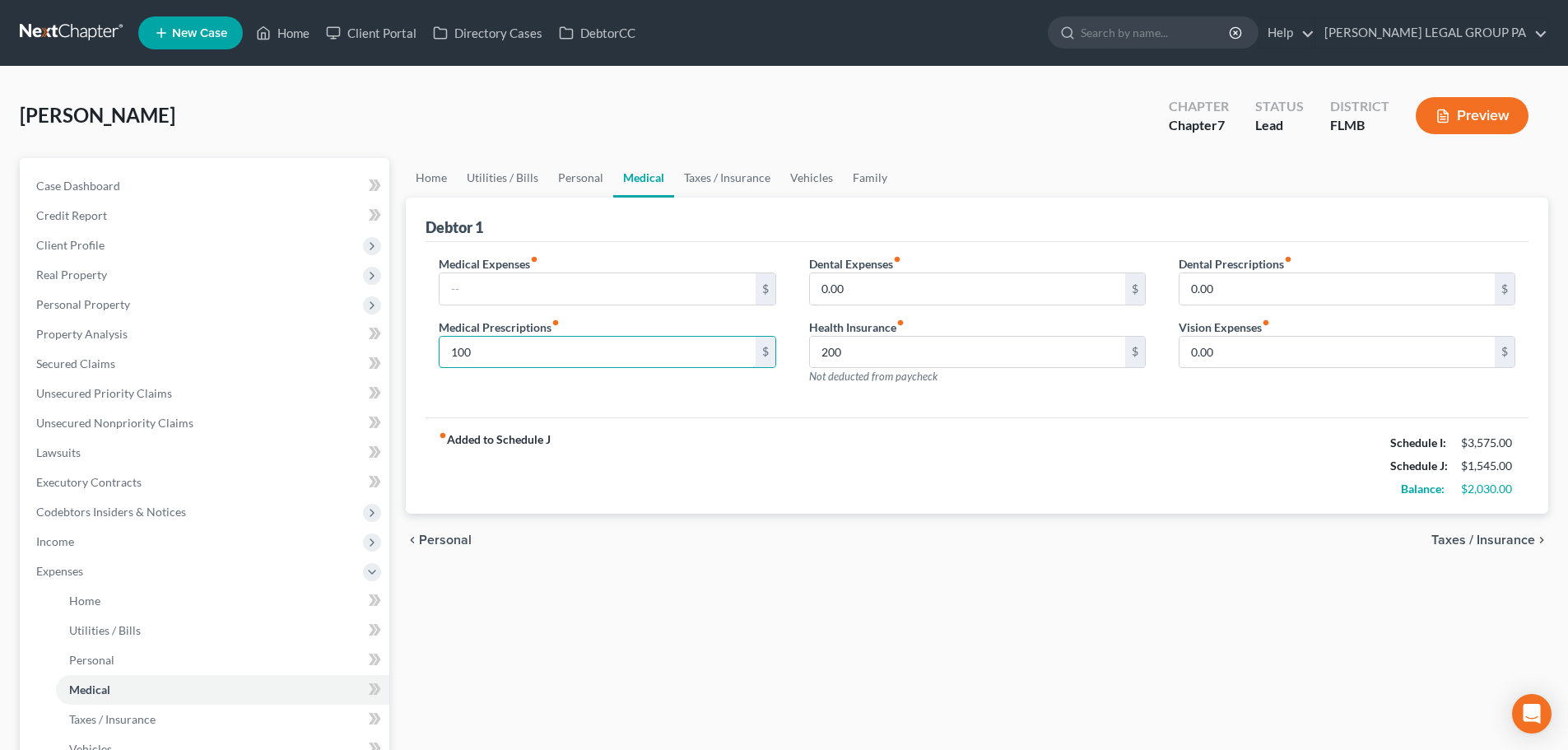
type input "100"
click at [749, 402] on div "Medical Expenses fiber_manual_record $ Medical Prescriptions fiber_manual_recor…" at bounding box center [978, 330] width 1104 height 176
click at [701, 175] on link "Taxes / Insurance" at bounding box center [727, 177] width 107 height 39
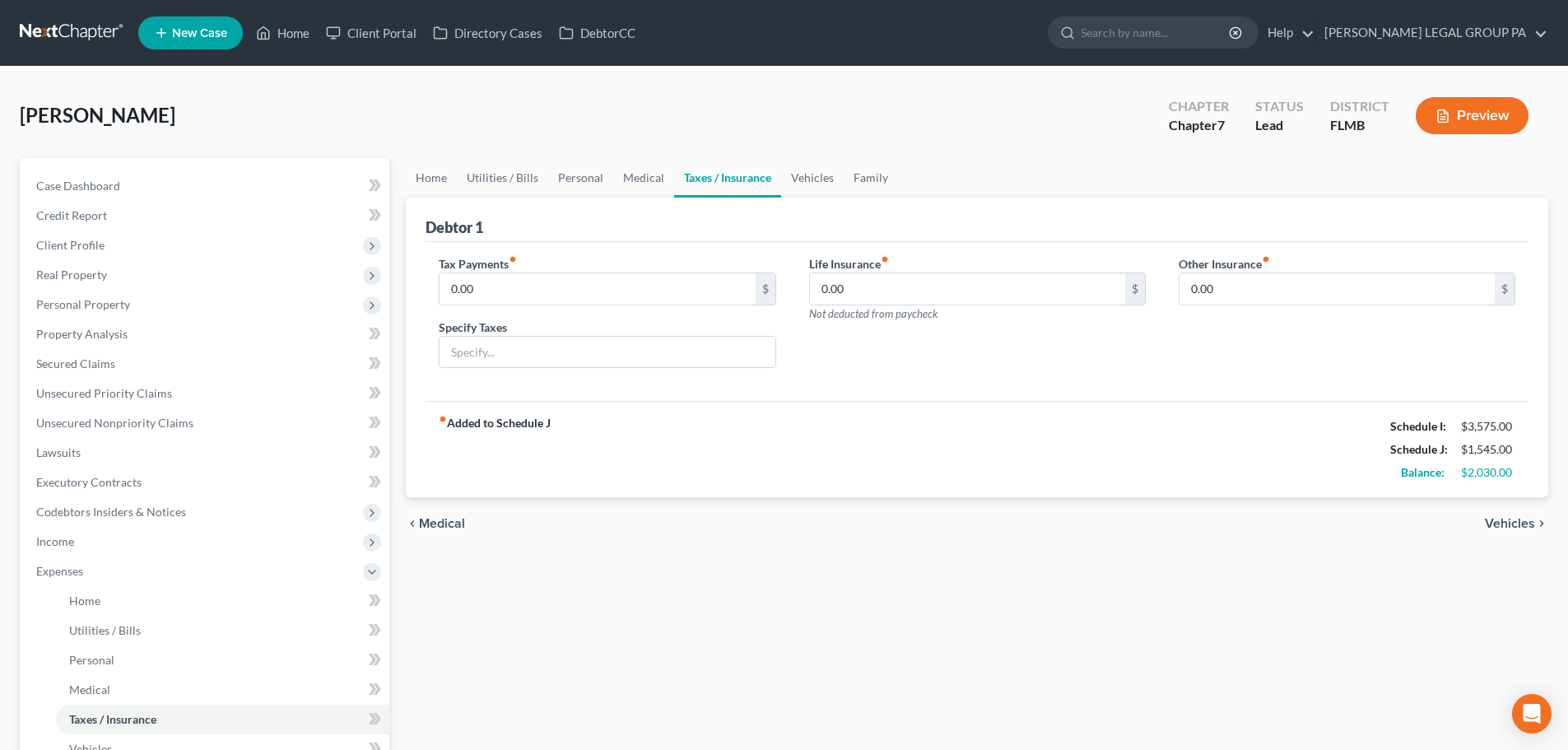
click at [565, 270] on div "Tax Payments fiber_manual_record 0.00 $" at bounding box center [606, 280] width 337 height 50
click at [542, 285] on input "0.00" at bounding box center [597, 289] width 316 height 32
type input "140"
click at [784, 235] on div "Debtor 1" at bounding box center [978, 220] width 1104 height 44
click at [860, 274] on input "0.00" at bounding box center [967, 289] width 316 height 32
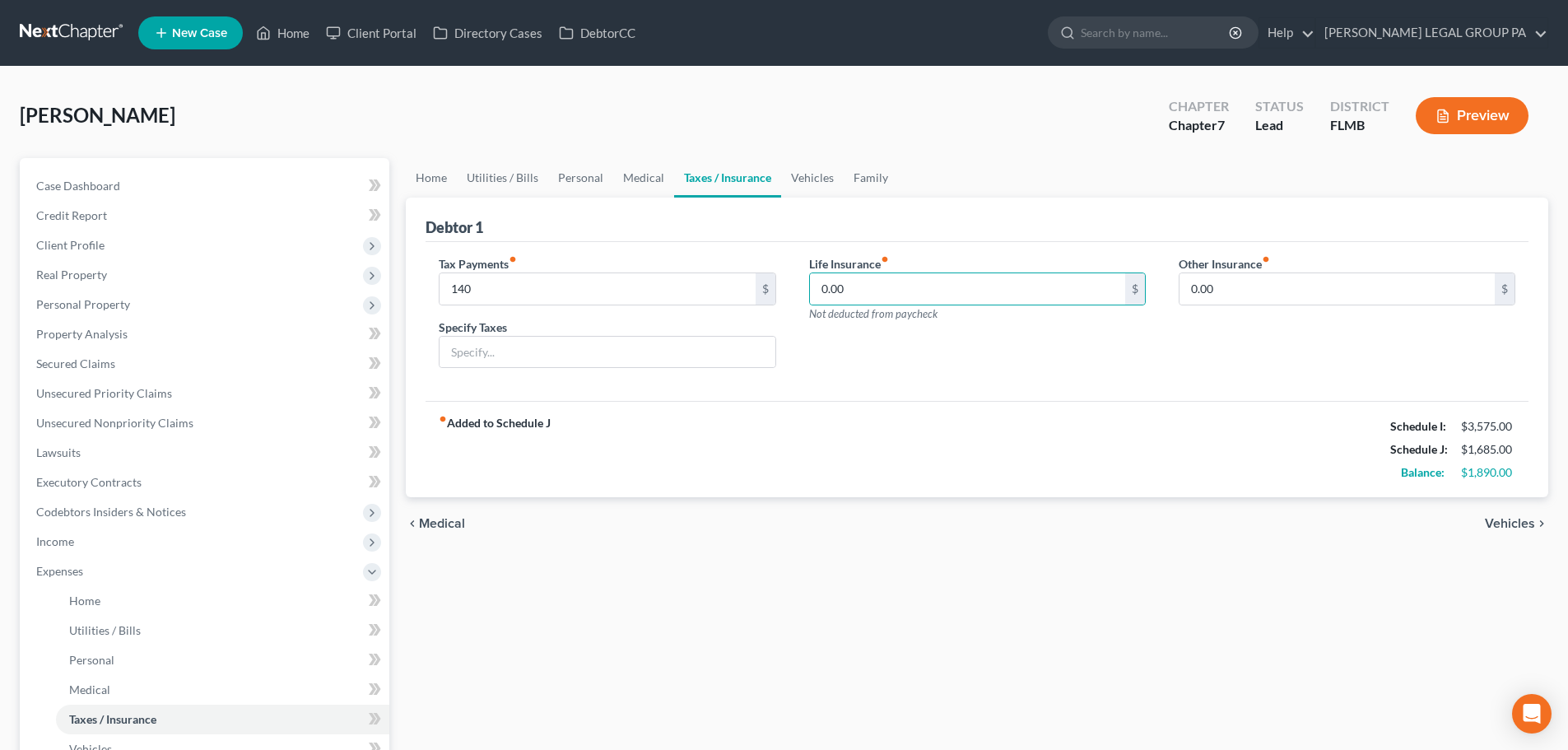
click at [848, 239] on div "Debtor 1" at bounding box center [978, 220] width 1104 height 44
click at [864, 275] on input "0.00" at bounding box center [967, 289] width 316 height 32
type input "100"
click at [1029, 335] on div "Life Insurance fiber_manual_record 100 $ Not deducted from paycheck" at bounding box center [977, 318] width 369 height 127
click at [1278, 300] on input "0.00" at bounding box center [1337, 289] width 316 height 32
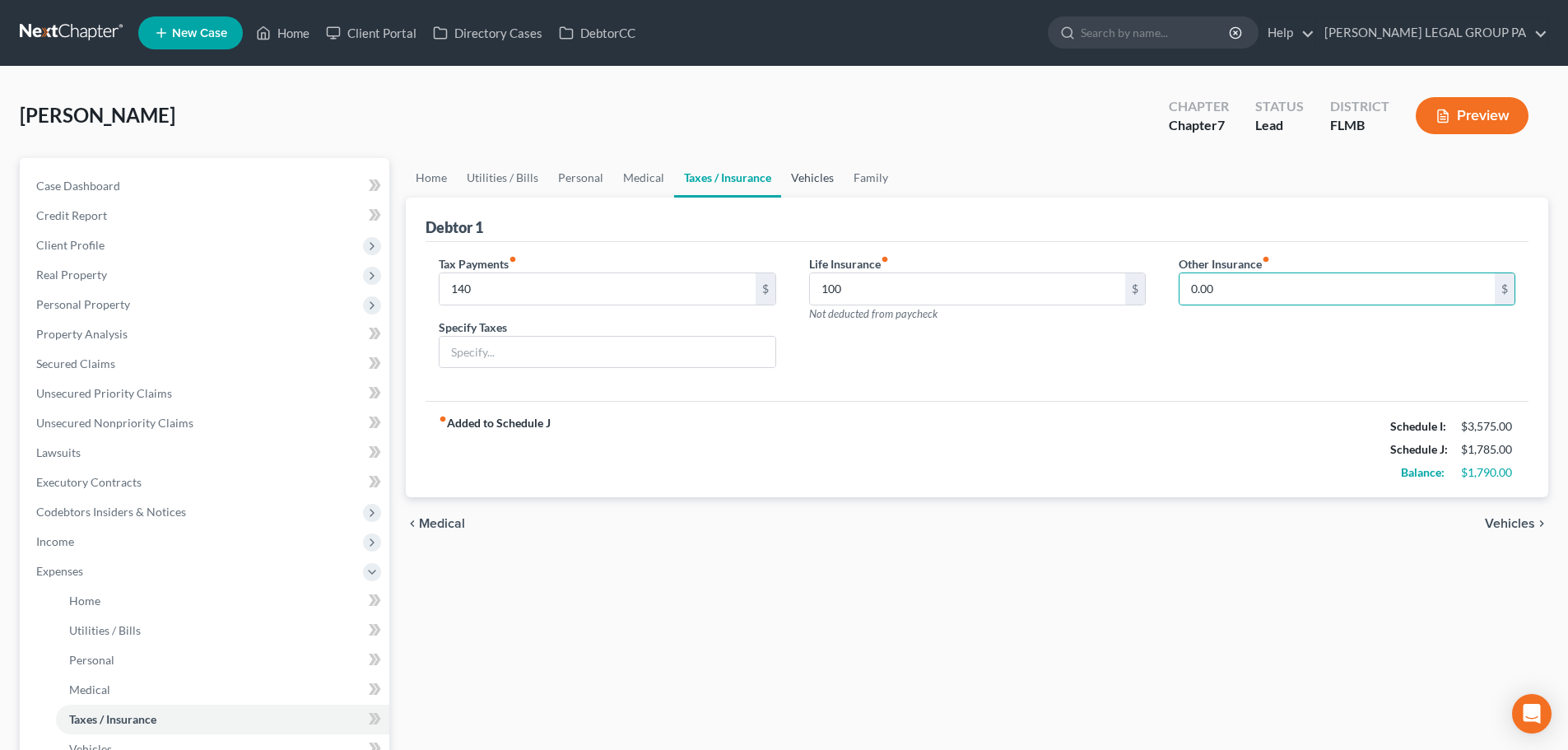
click at [814, 171] on link "Vehicles" at bounding box center [812, 177] width 62 height 39
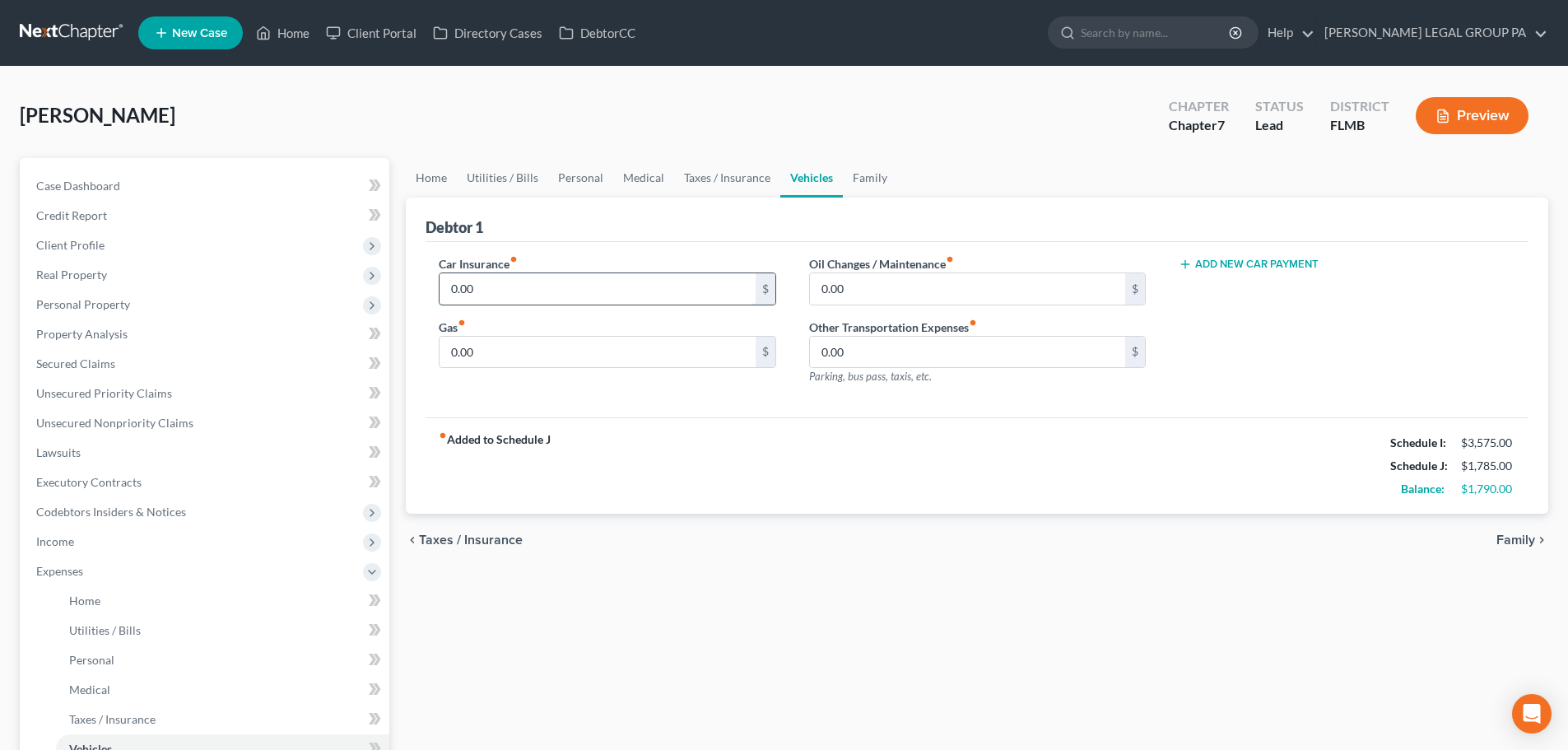
click at [551, 293] on input "0.00" at bounding box center [597, 289] width 316 height 32
type input "334"
click at [519, 345] on input "0.00" at bounding box center [597, 352] width 316 height 32
type input "50"
click at [718, 397] on div "Car Insurance fiber_manual_record 334 $ Gas fiber_manual_record 50 $" at bounding box center [606, 326] width 369 height 143
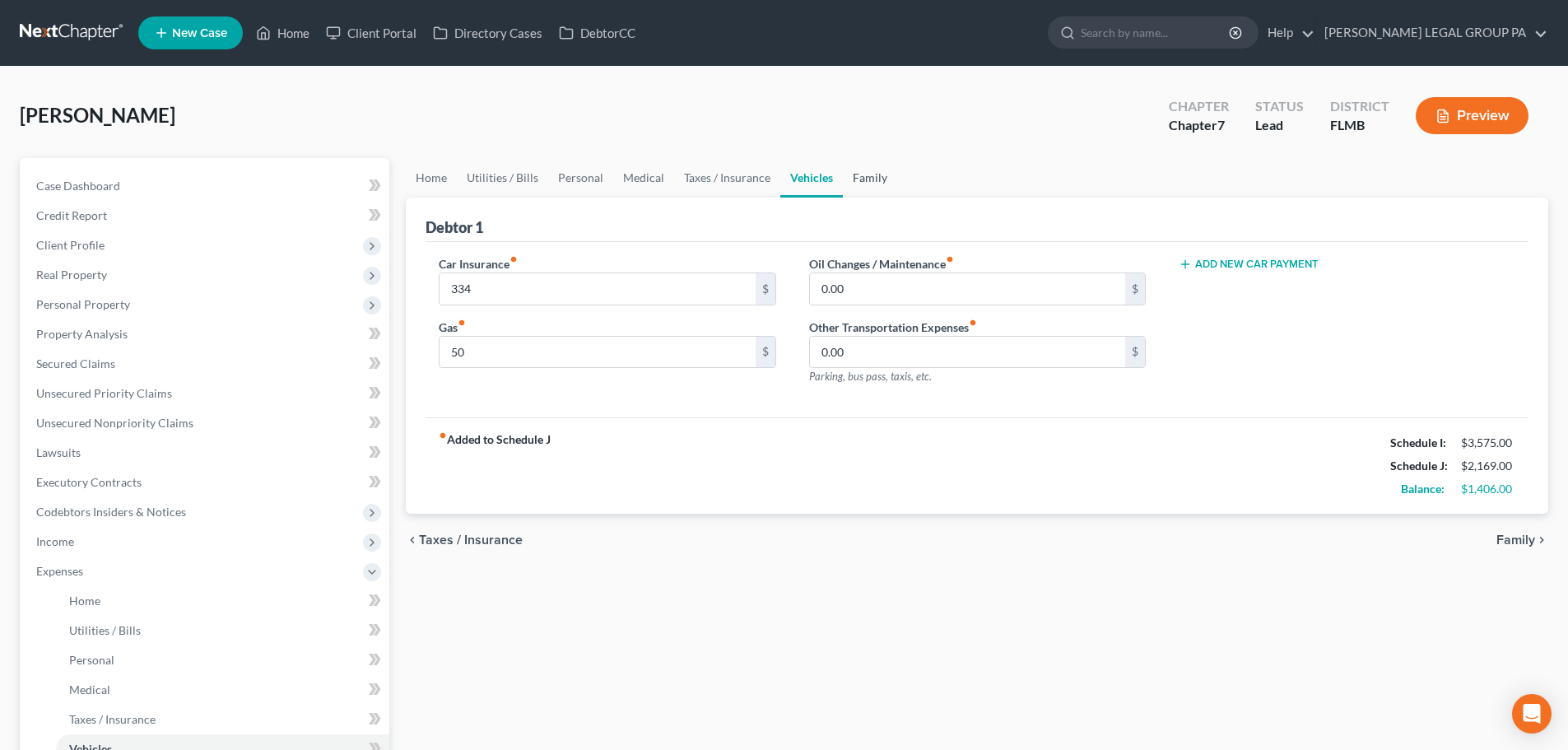
drag, startPoint x: 858, startPoint y: 176, endPoint x: 854, endPoint y: 188, distance: 12.6
click at [858, 176] on link "Family" at bounding box center [870, 177] width 55 height 39
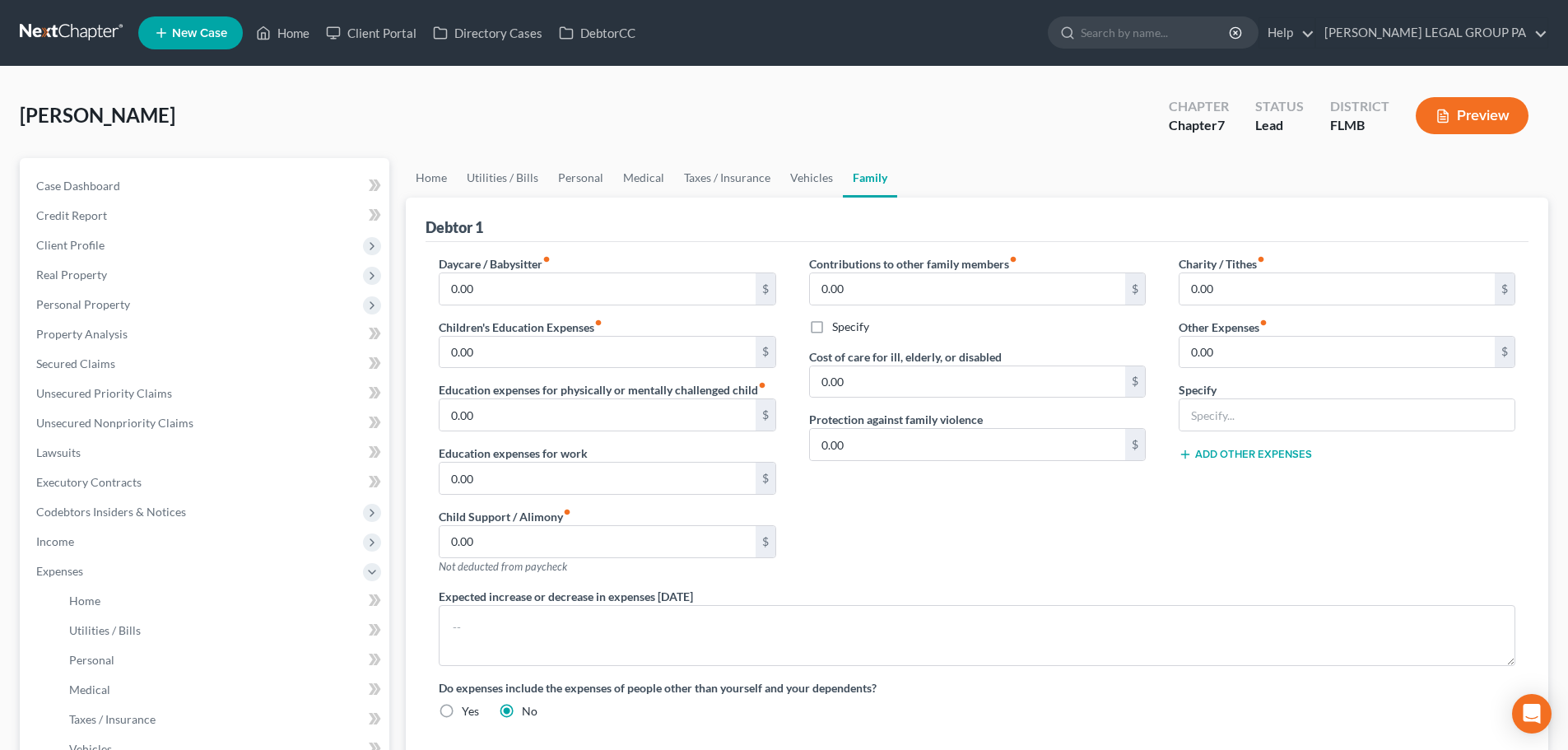
click at [1150, 225] on div "Debtor 1" at bounding box center [978, 220] width 1104 height 44
click at [924, 297] on input "0.00" at bounding box center [967, 289] width 316 height 32
click at [890, 235] on div "Debtor 1" at bounding box center [978, 220] width 1104 height 44
click at [972, 231] on div "Debtor 1" at bounding box center [978, 220] width 1104 height 44
click at [1128, 221] on div "Debtor 1" at bounding box center [978, 220] width 1104 height 44
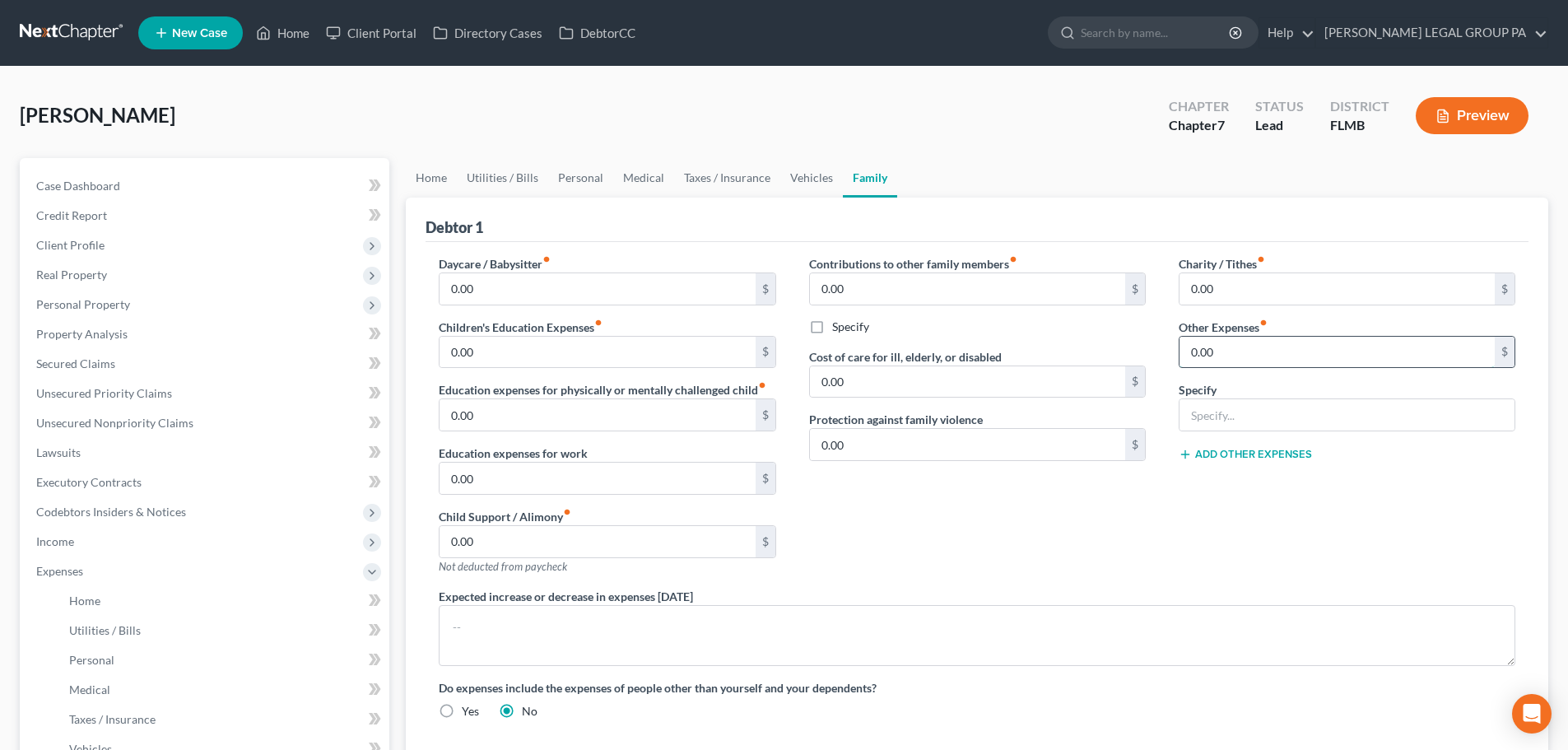
click at [1228, 351] on input "0.00" at bounding box center [1337, 352] width 316 height 32
type input "200"
click at [1271, 403] on input "text" at bounding box center [1346, 414] width 335 height 32
type input "Streaming Services"
click at [1251, 386] on div "Specify Streaming Services" at bounding box center [1347, 406] width 337 height 50
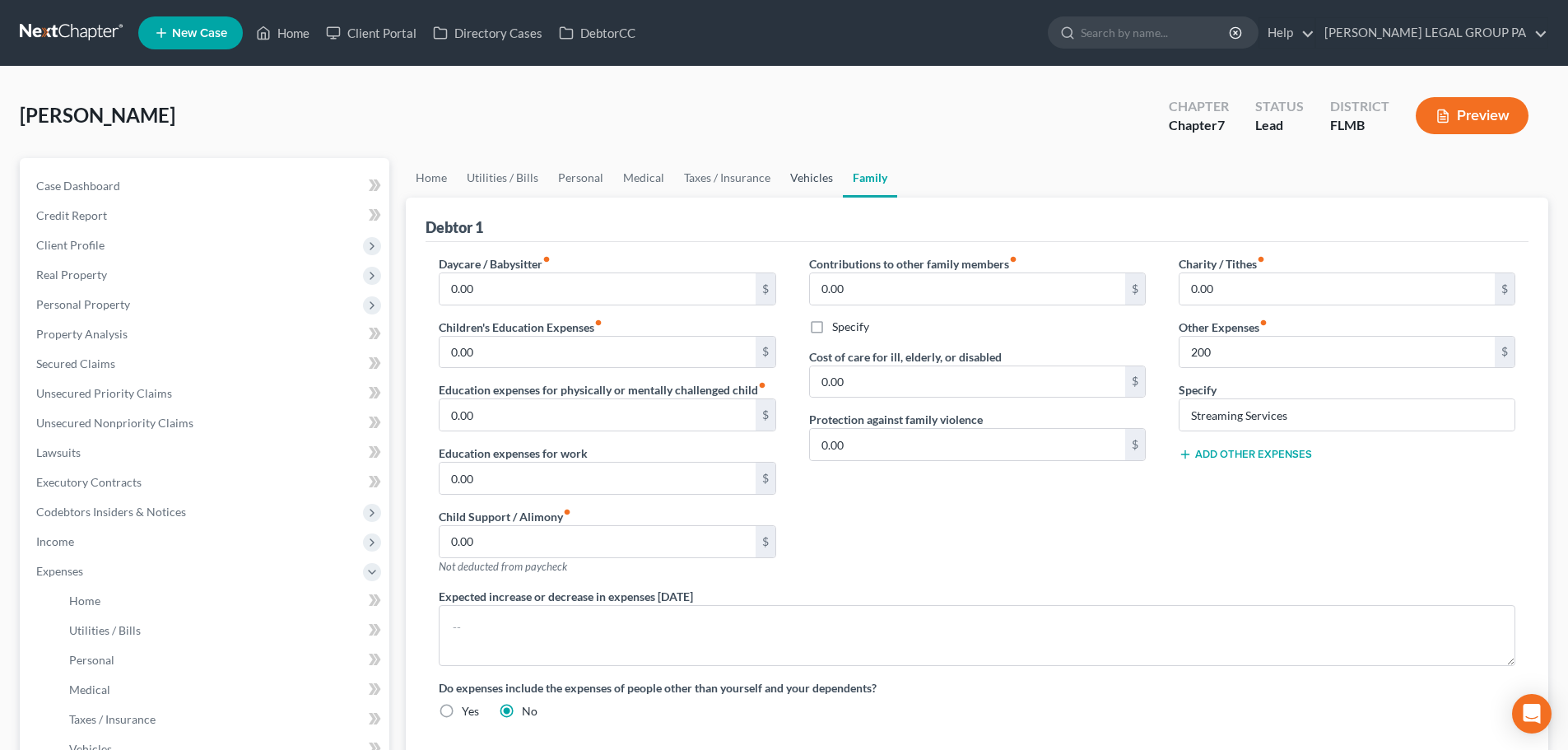
click at [807, 168] on link "Vehicles" at bounding box center [811, 177] width 62 height 39
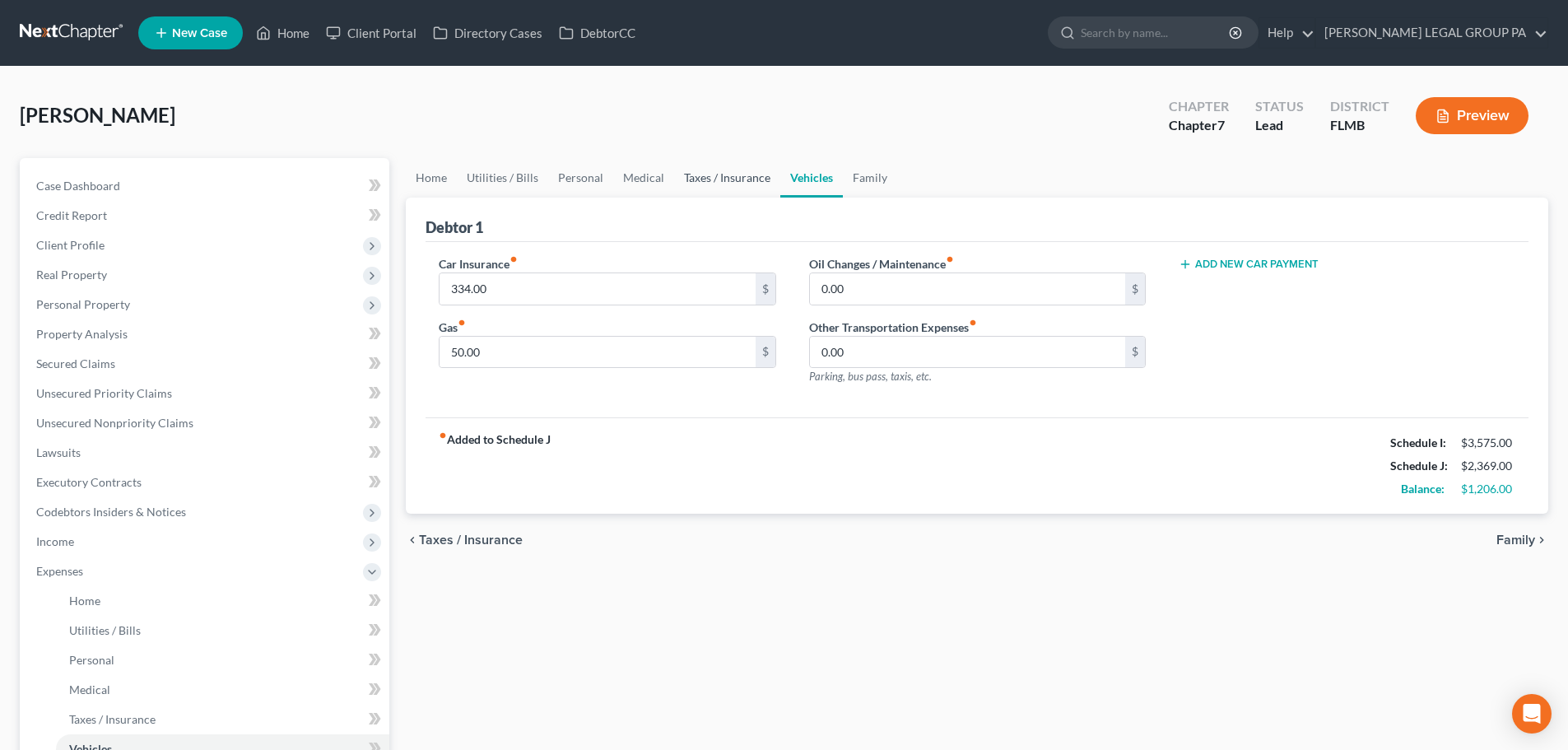
click at [738, 169] on link "Taxes / Insurance" at bounding box center [727, 177] width 107 height 39
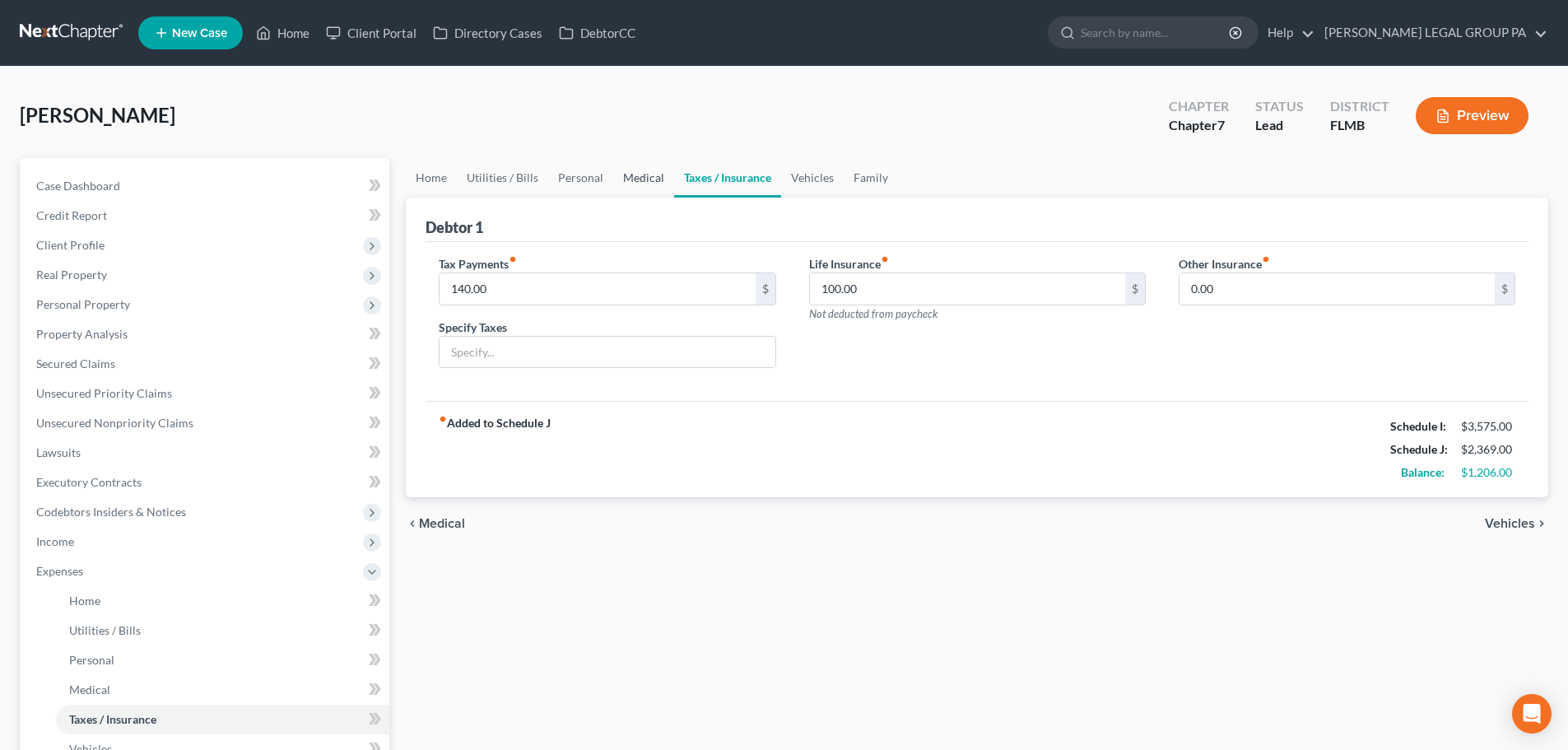
click at [653, 176] on link "Medical" at bounding box center [643, 177] width 60 height 39
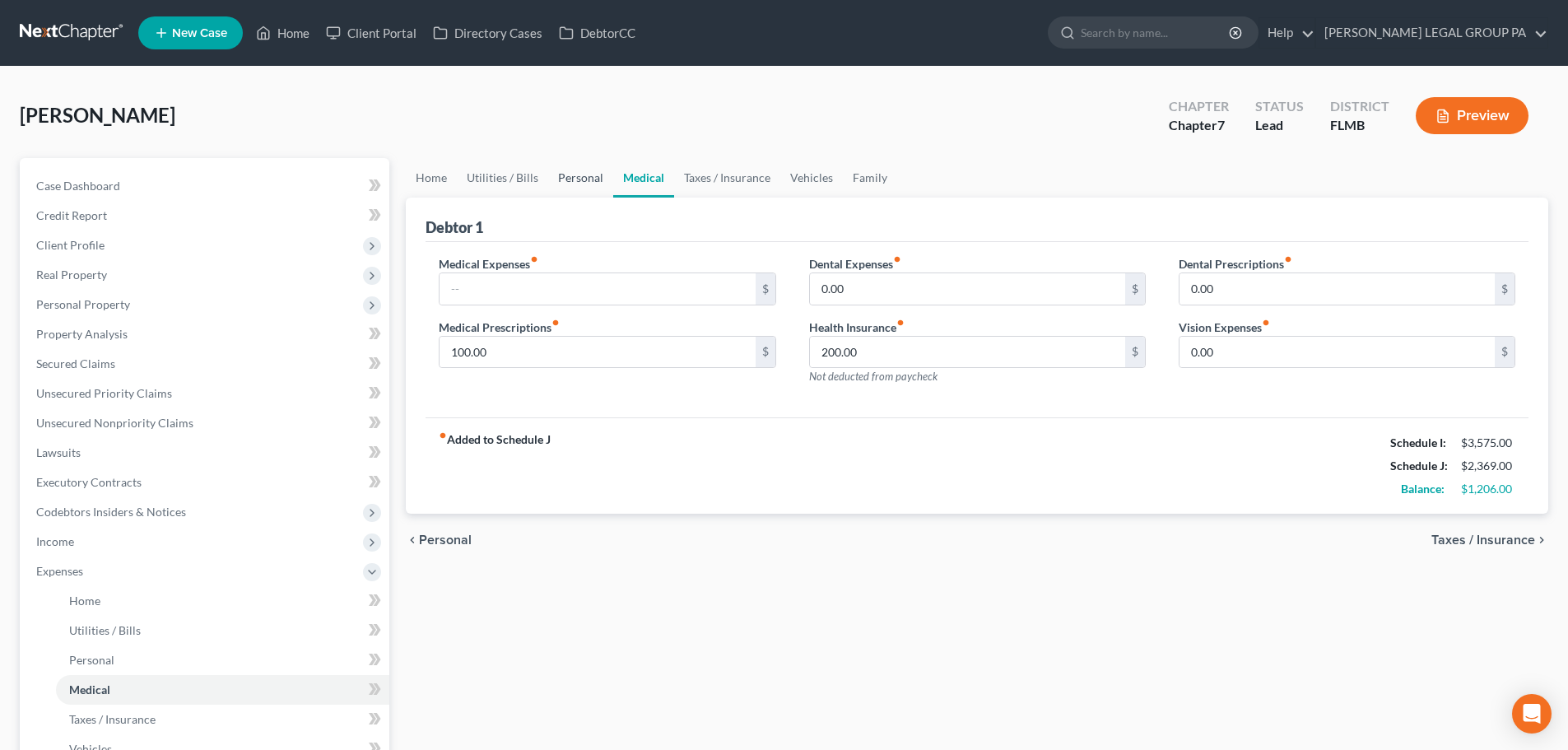
click at [571, 175] on link "Personal" at bounding box center [581, 177] width 65 height 39
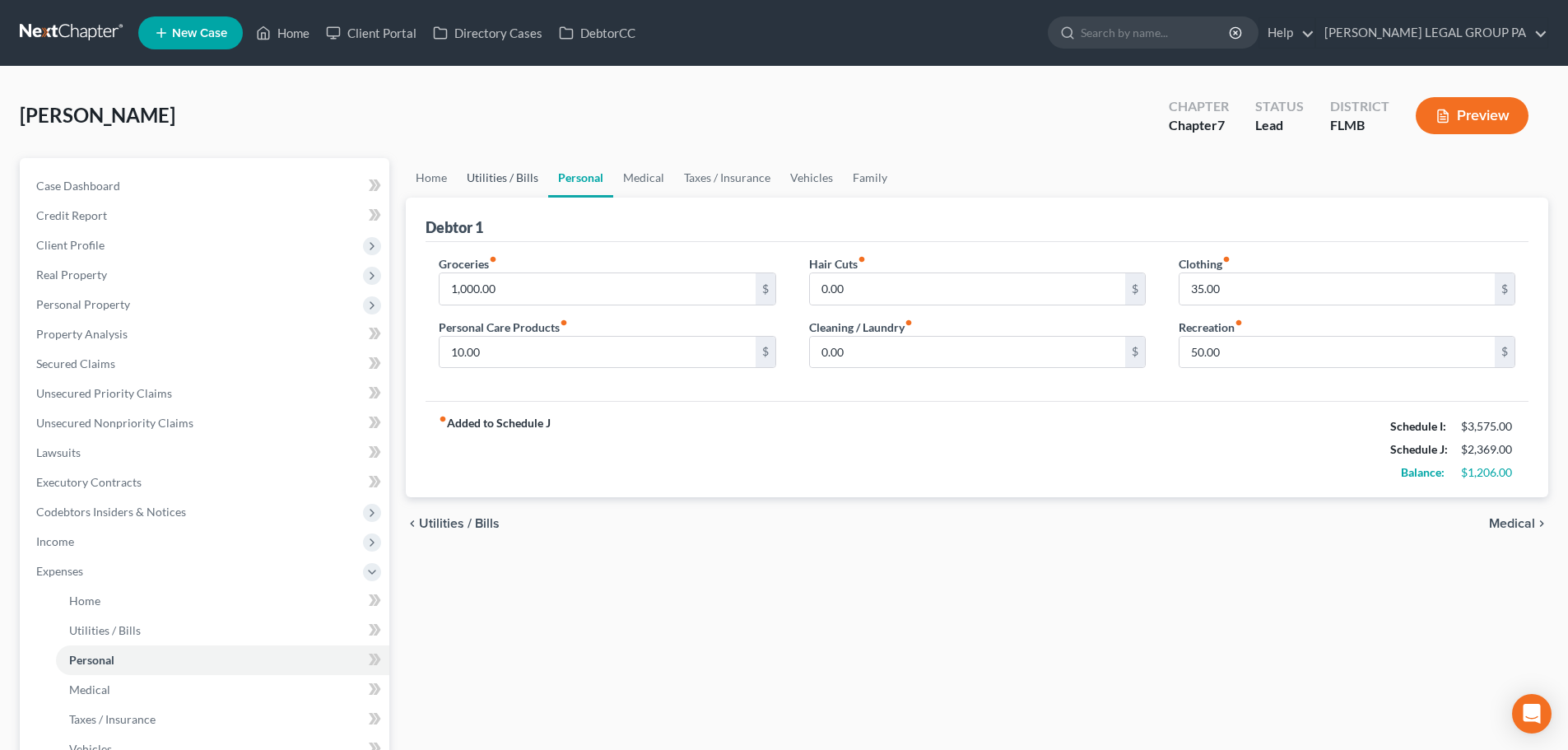
click at [516, 185] on link "Utilities / Bills" at bounding box center [502, 177] width 91 height 39
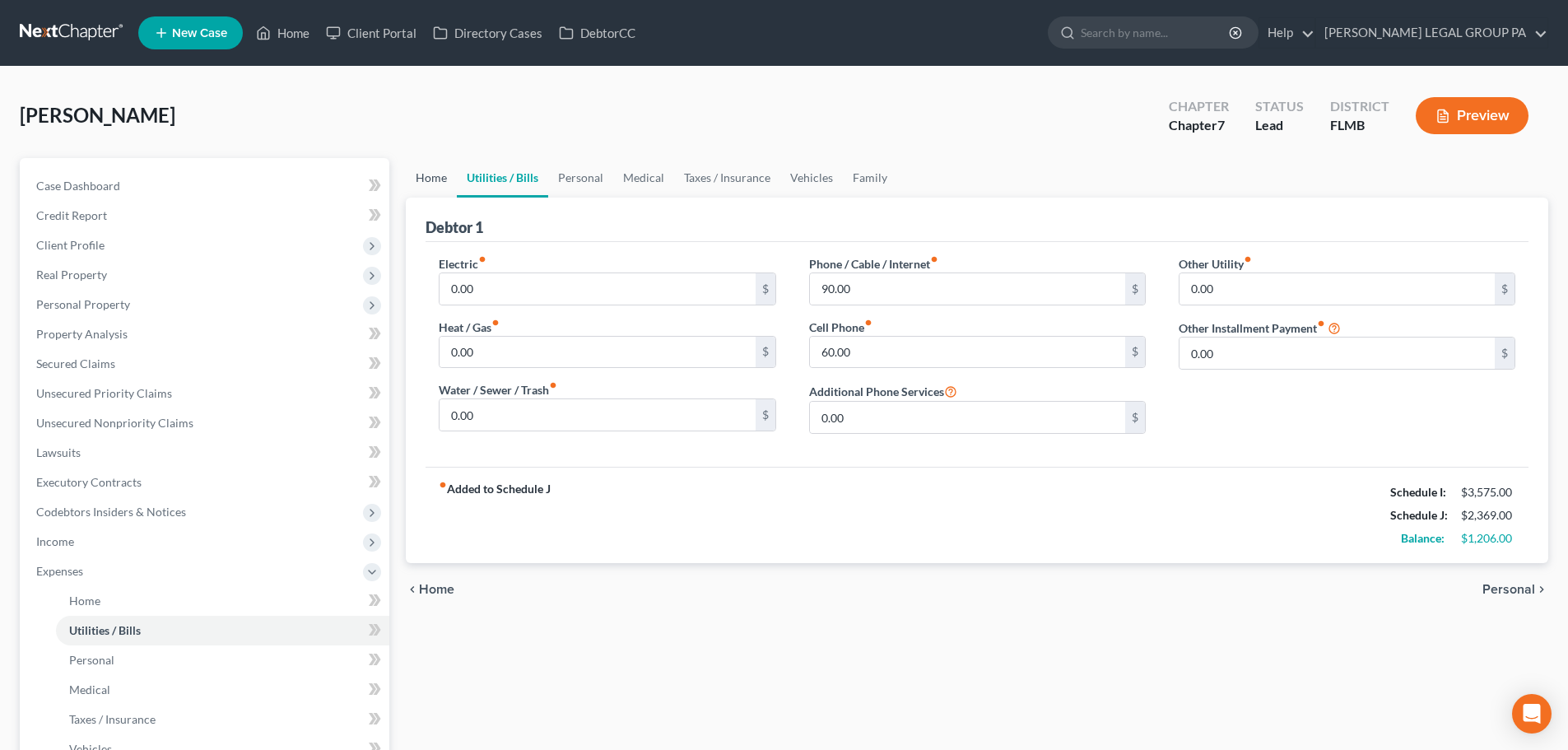
click at [438, 186] on link "Home" at bounding box center [431, 177] width 51 height 39
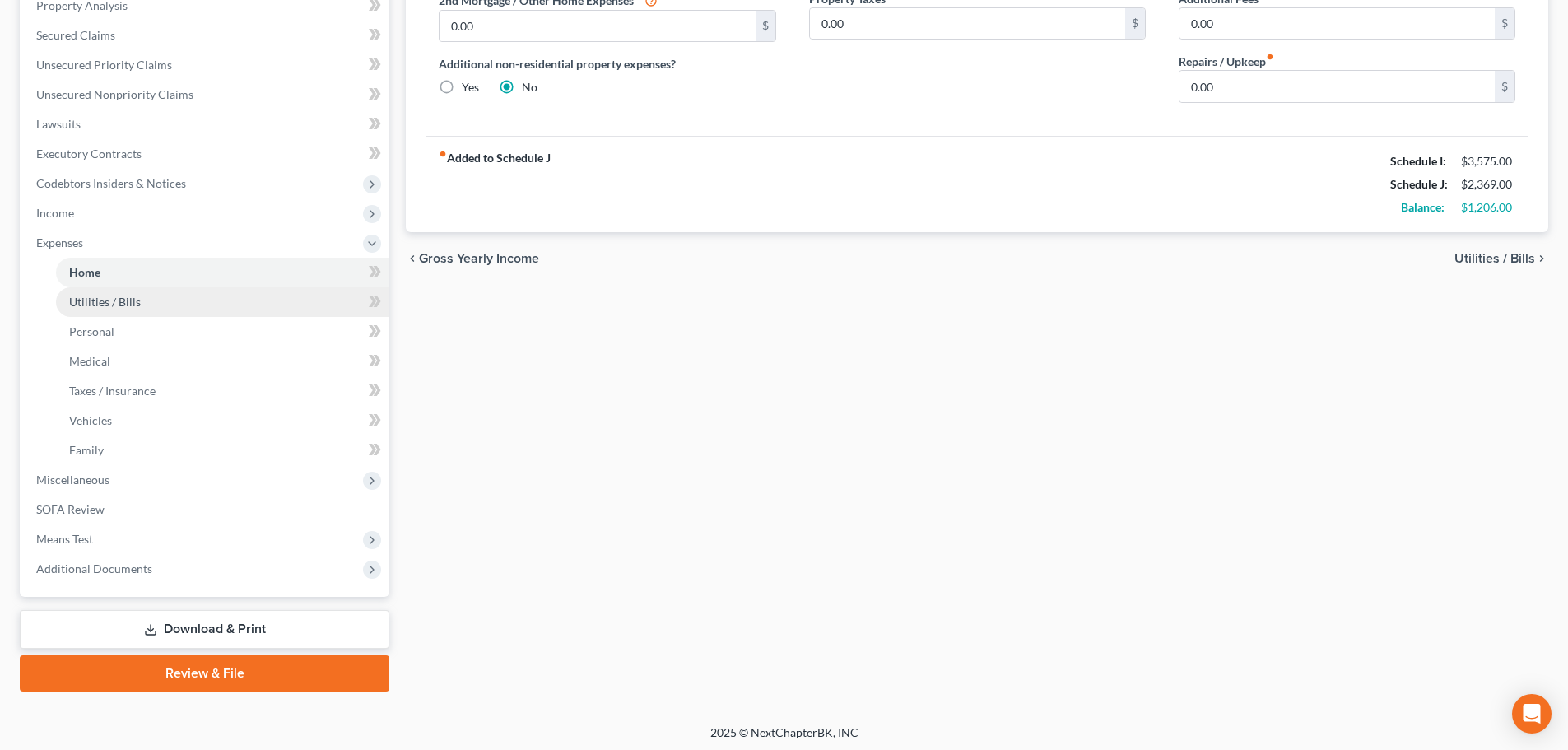
scroll to position [333, 0]
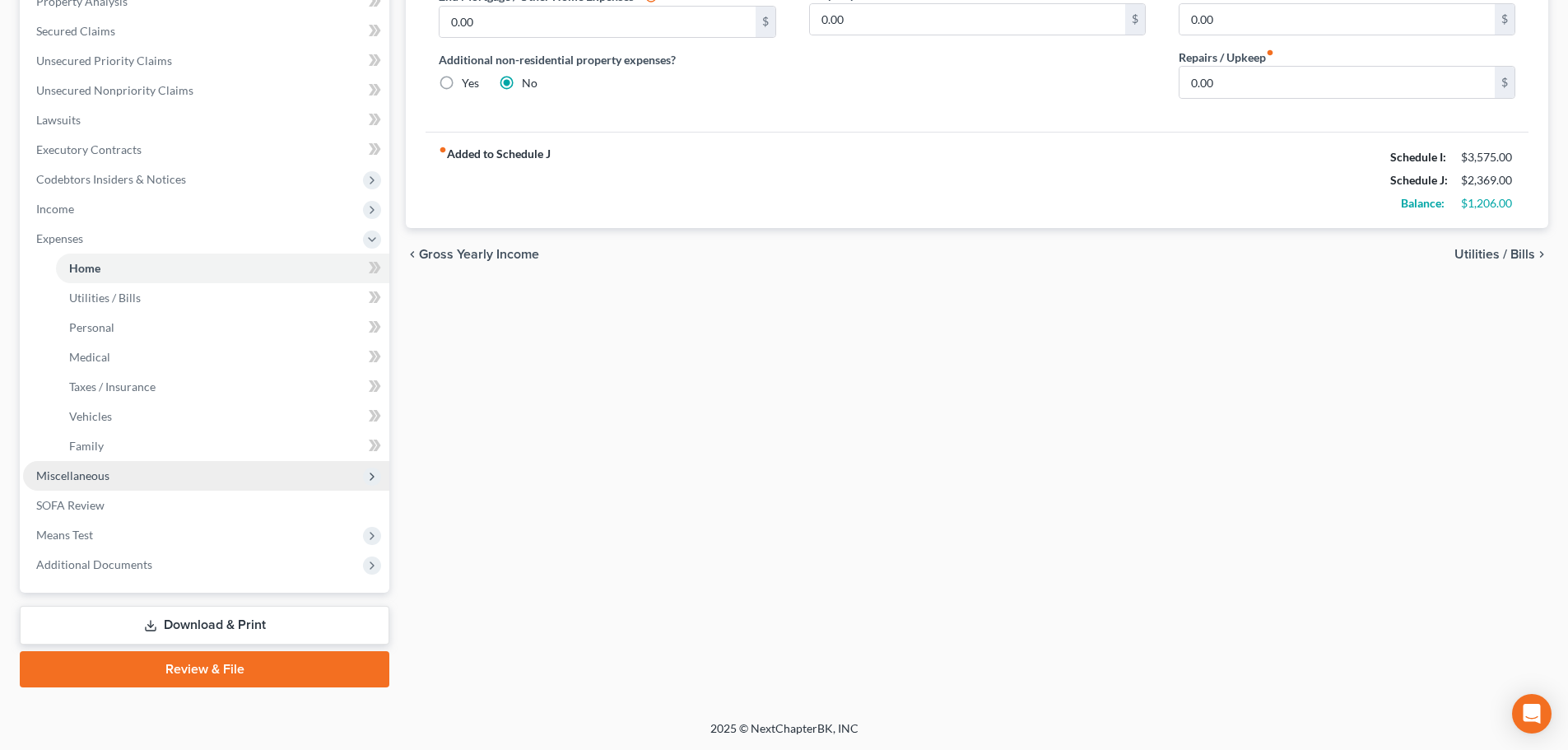
click at [107, 464] on span "Miscellaneous" at bounding box center [206, 475] width 367 height 30
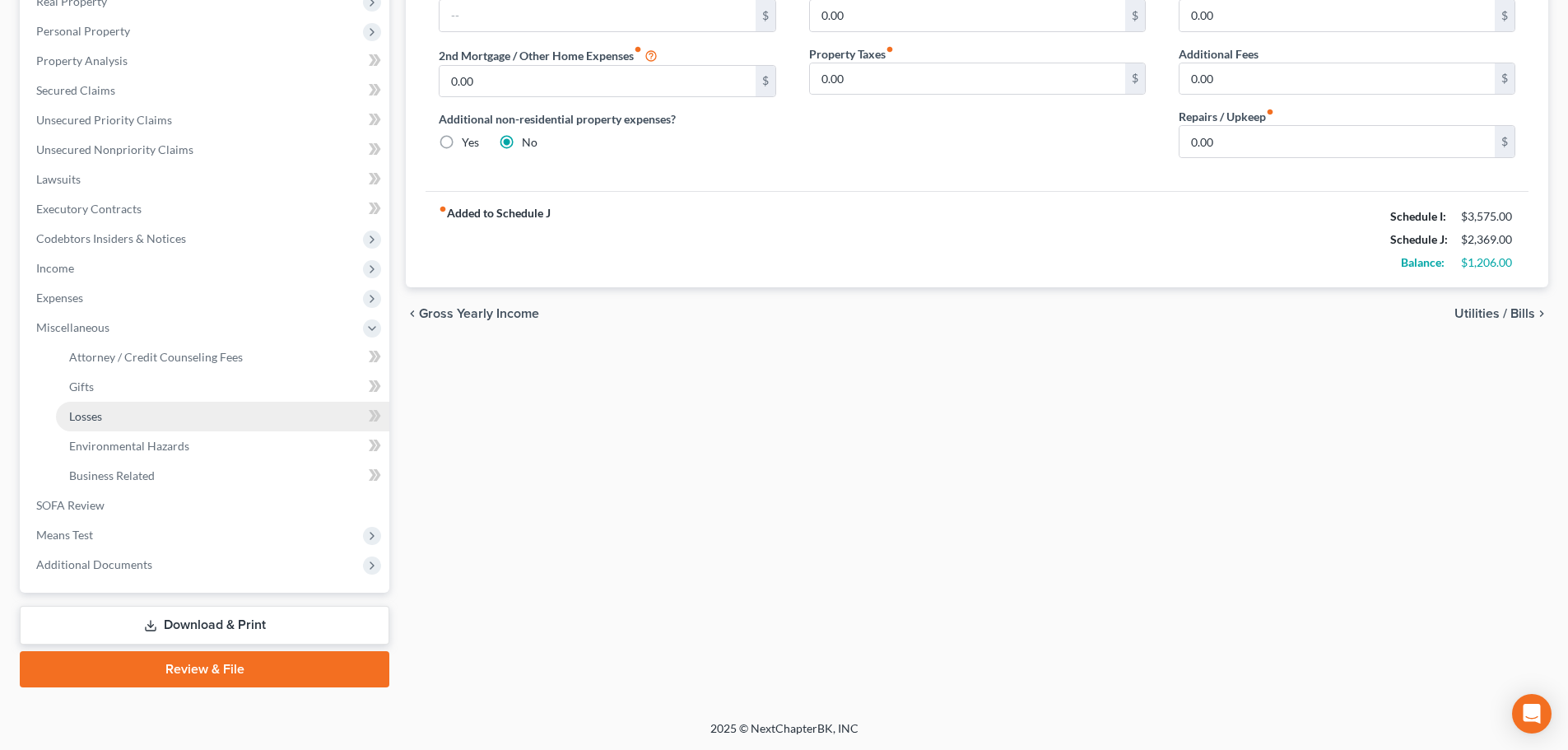
scroll to position [273, 0]
click at [182, 355] on span "Attorney / Credit Counseling Fees" at bounding box center [155, 357] width 174 height 14
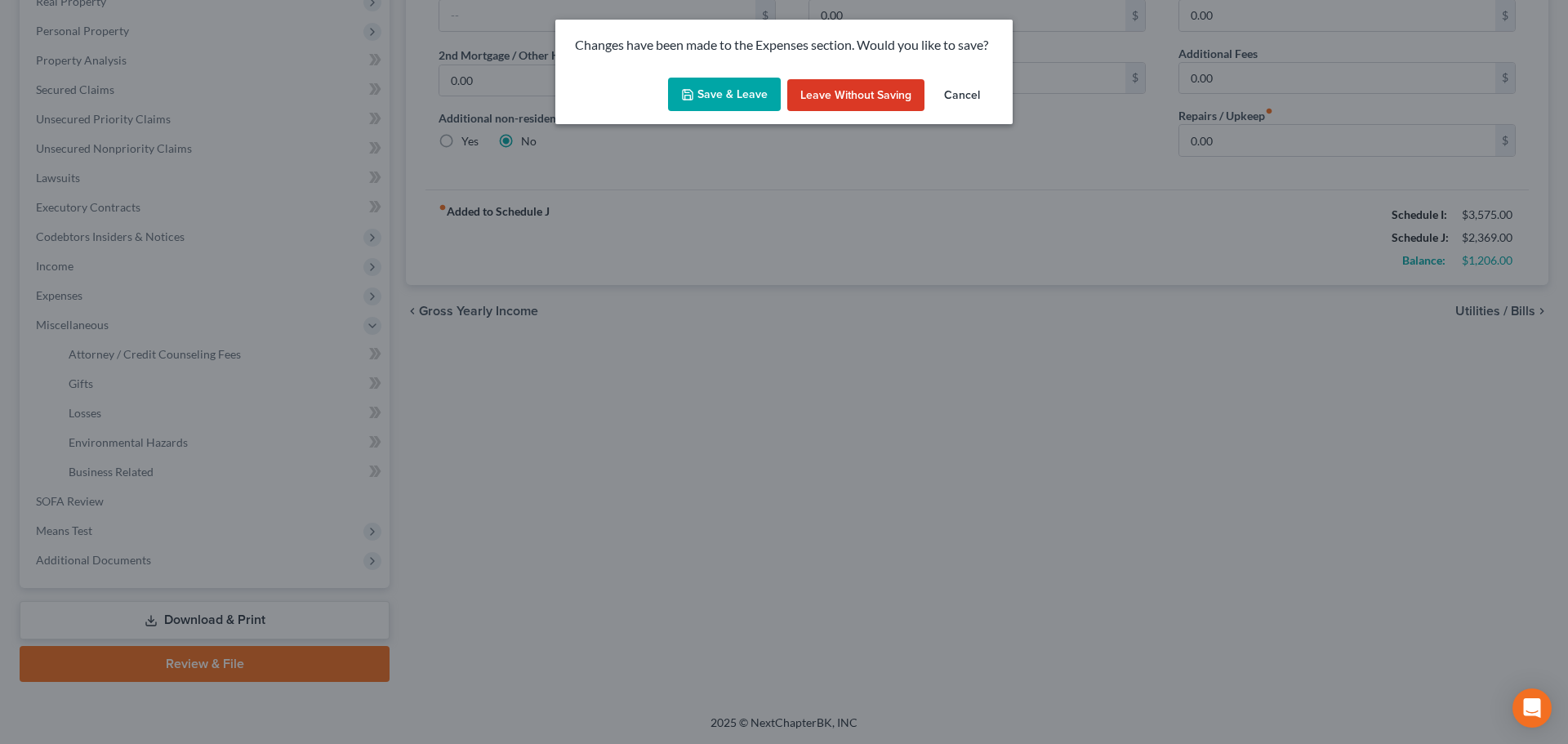
click at [710, 90] on button "Save & Leave" at bounding box center [724, 95] width 112 height 34
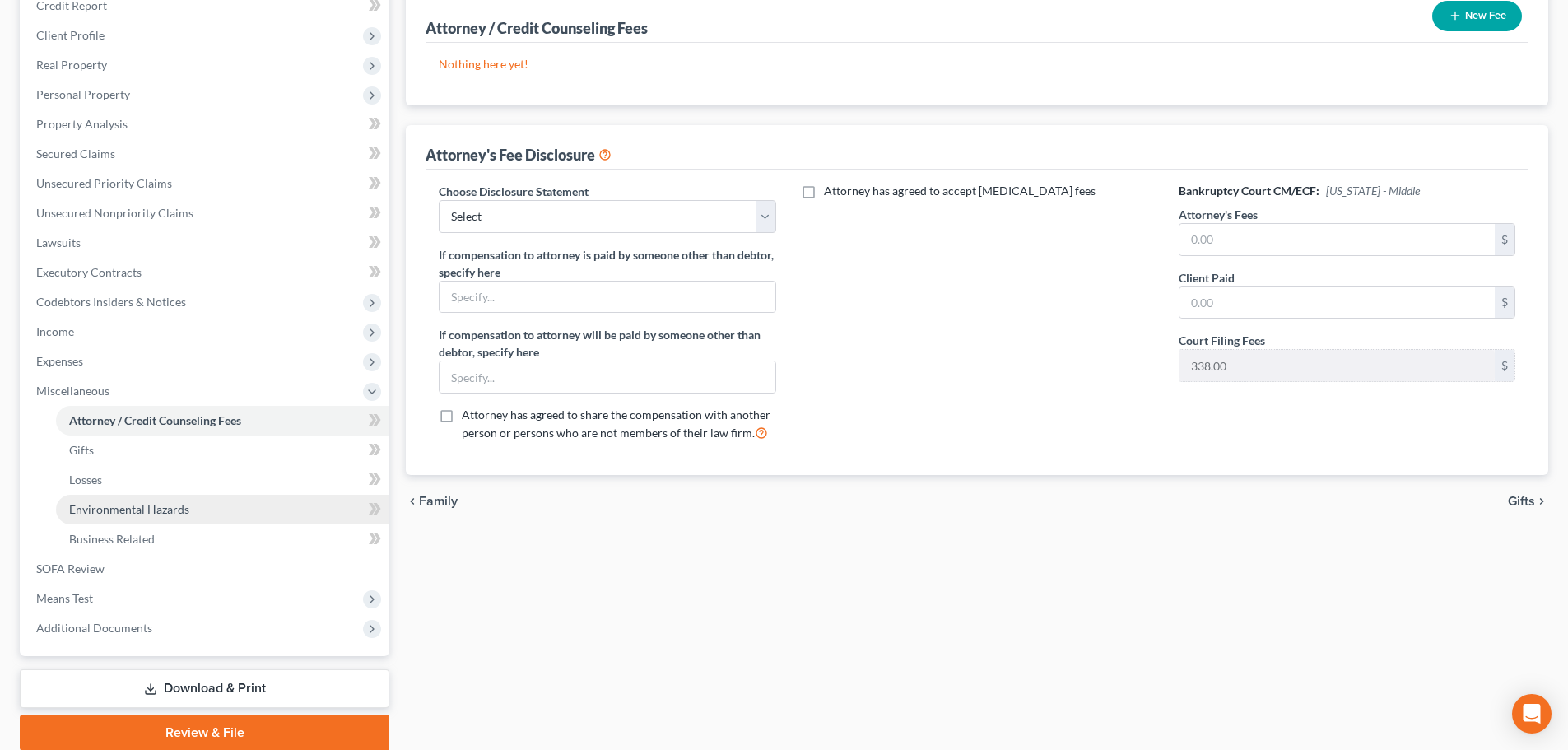
scroll to position [246, 0]
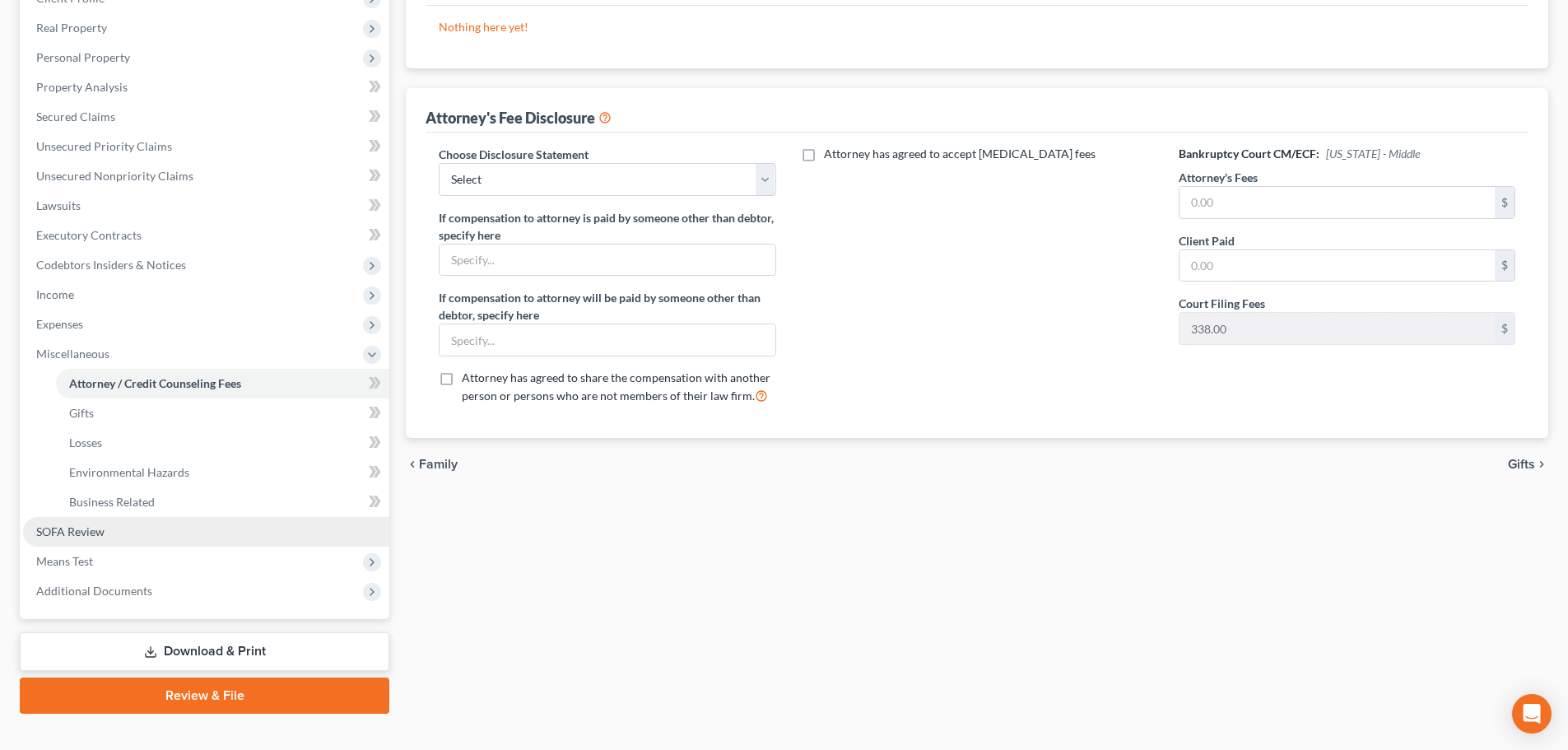
click at [92, 525] on span "SOFA Review" at bounding box center [70, 531] width 68 height 14
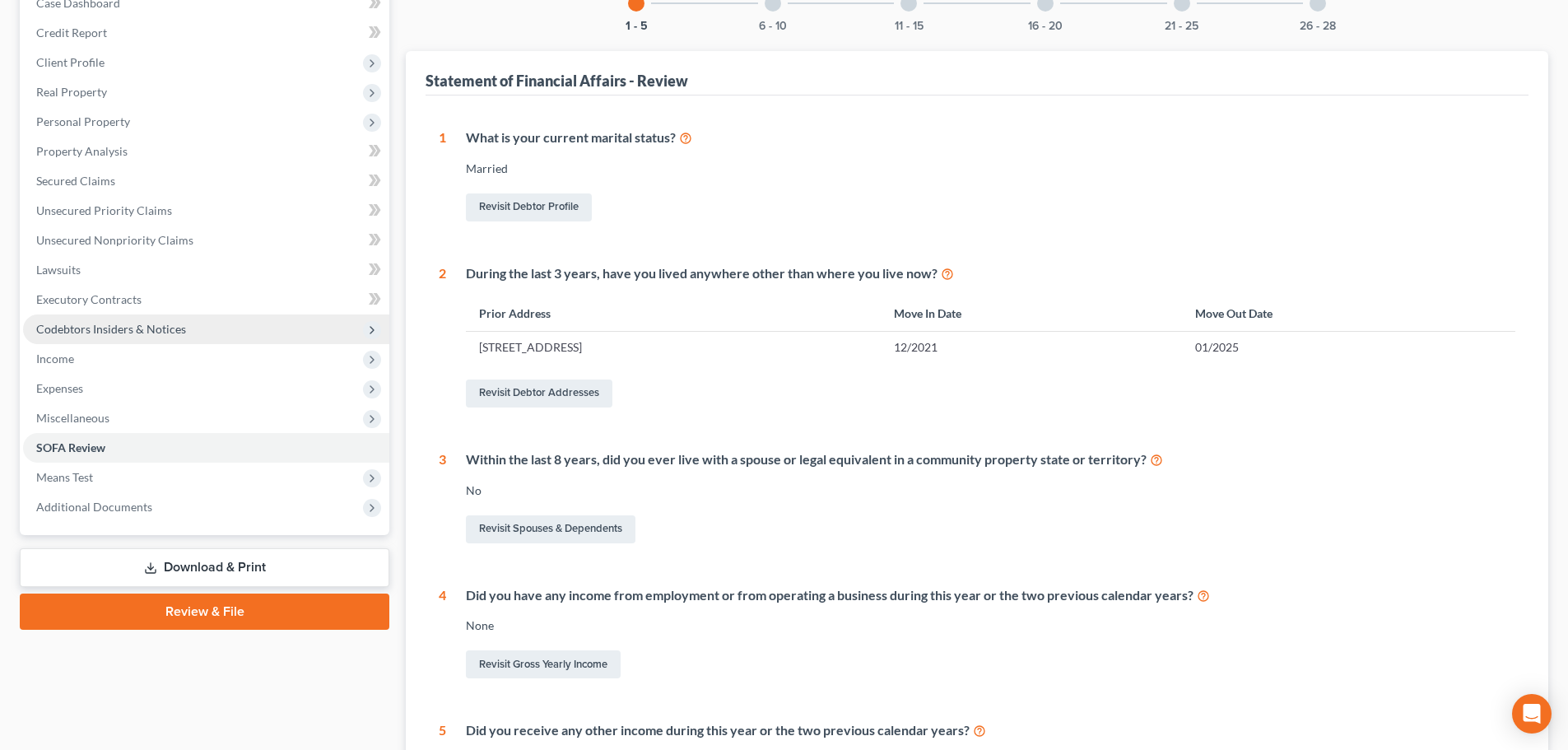
scroll to position [177, 0]
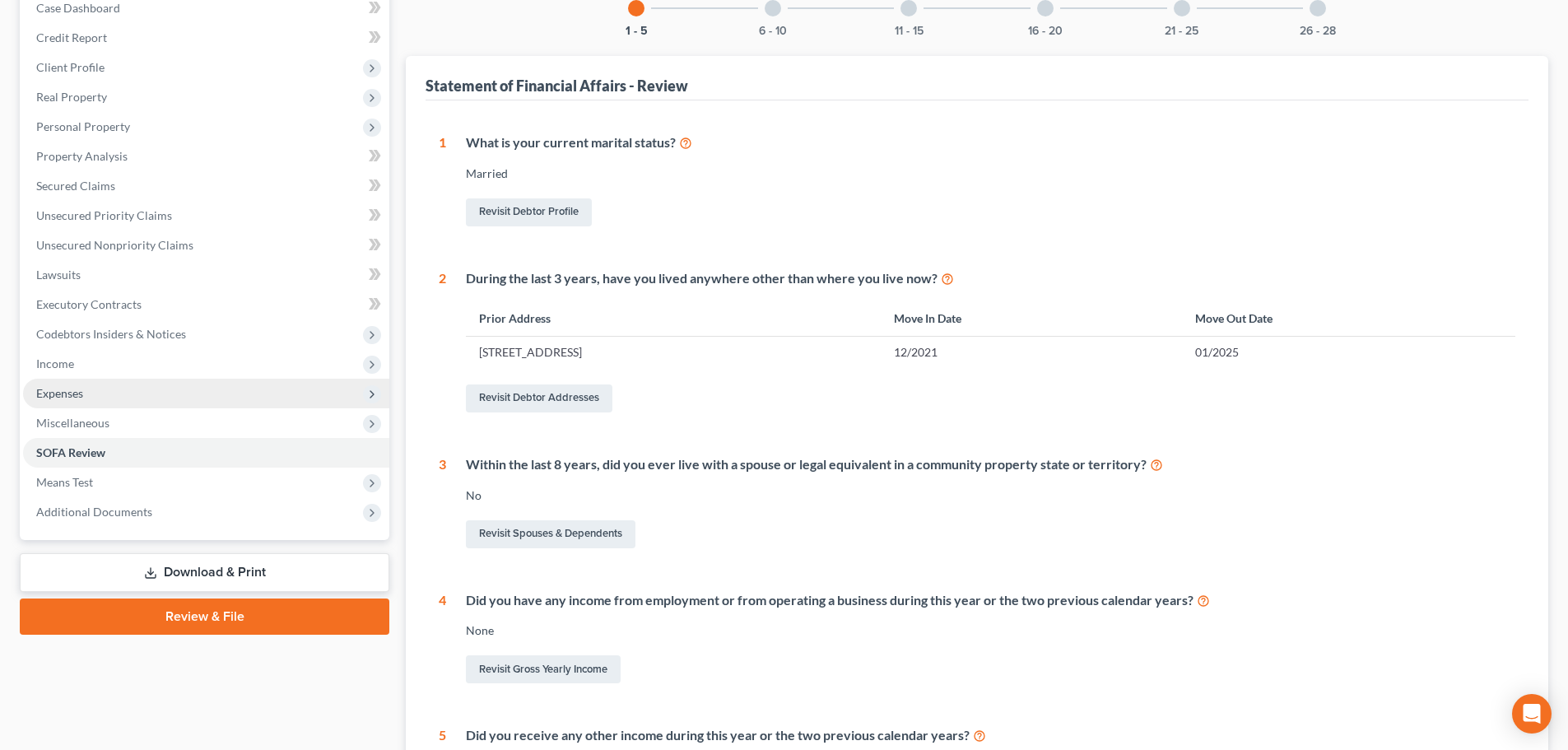
click at [78, 407] on span "Expenses" at bounding box center [206, 393] width 367 height 30
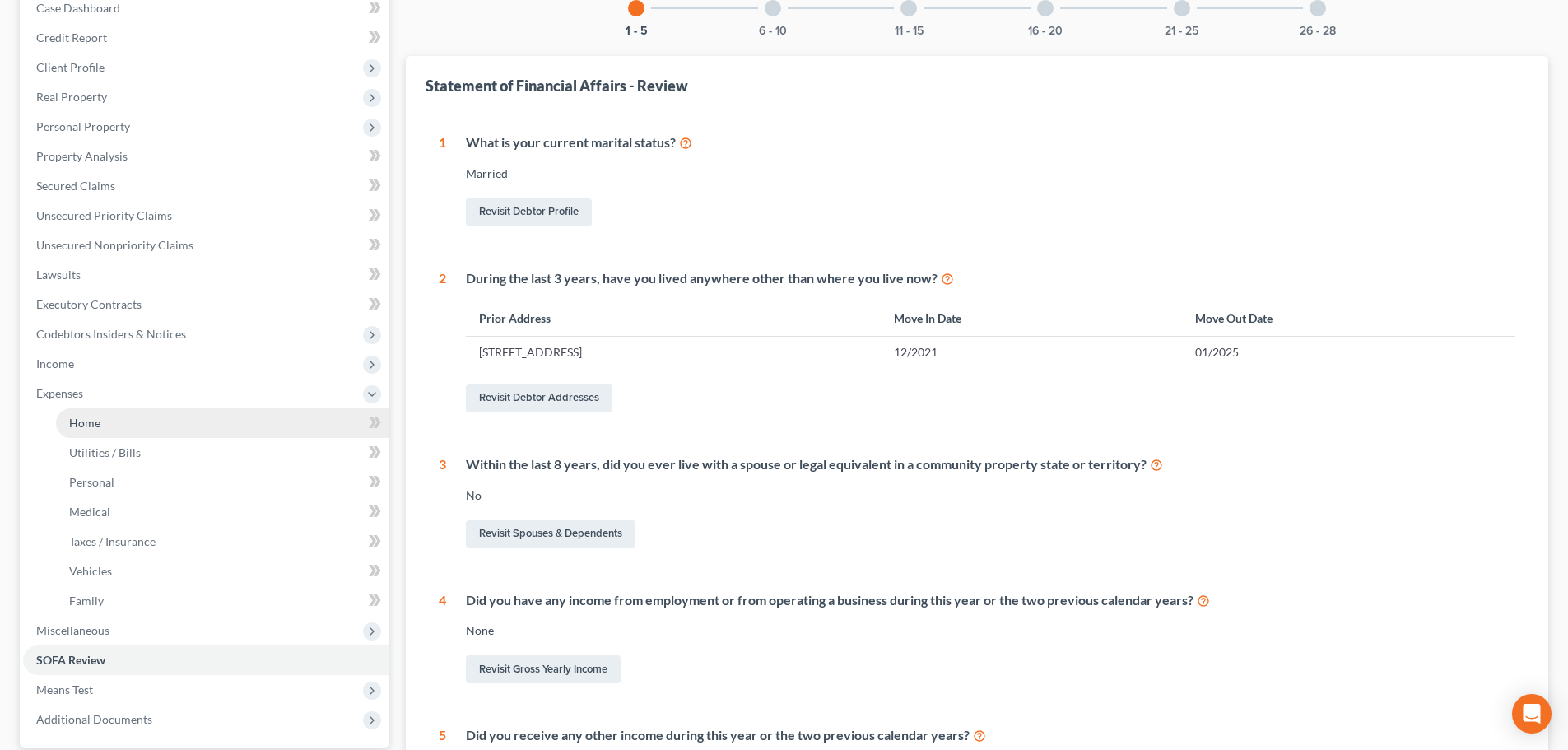
click at [205, 428] on link "Home" at bounding box center [222, 423] width 333 height 30
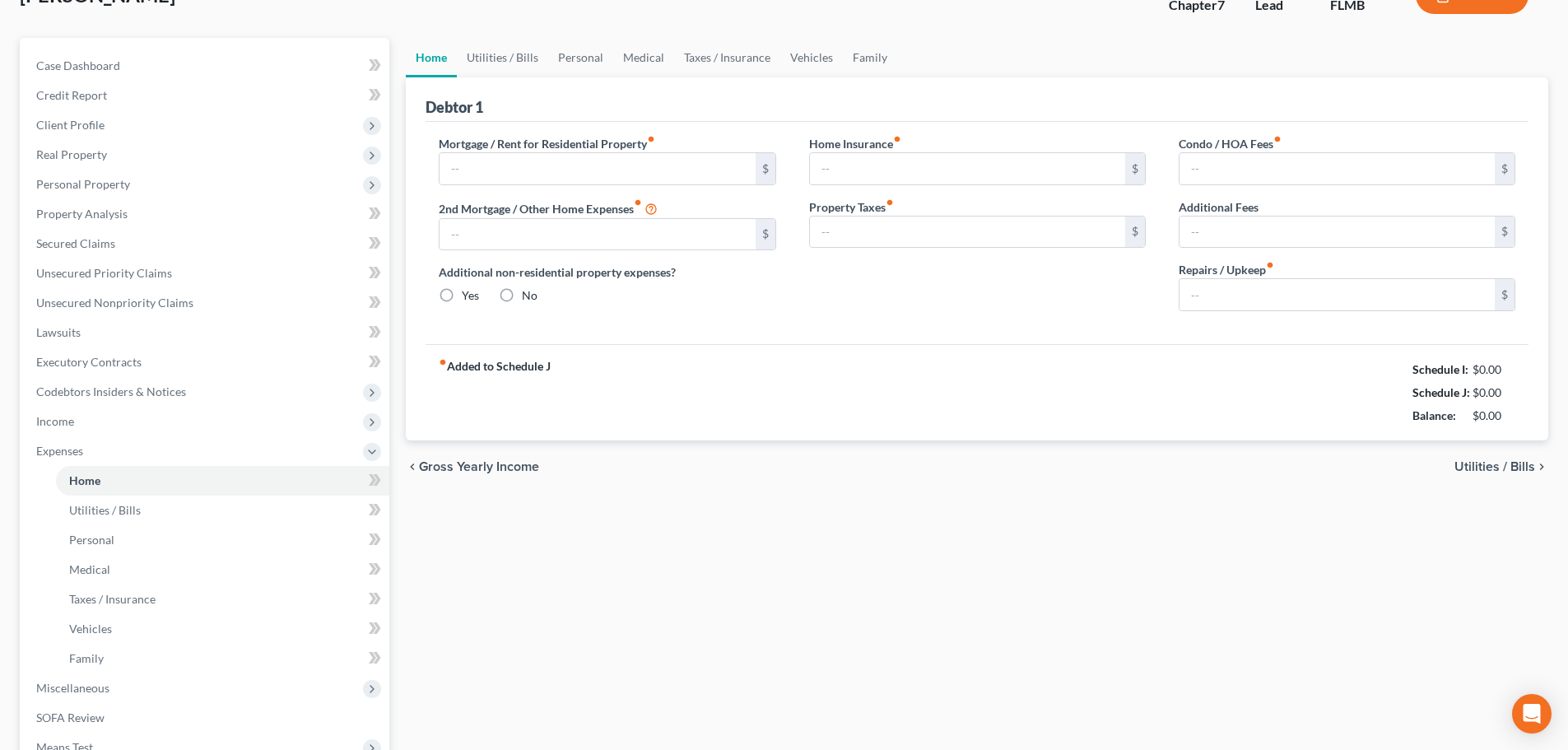
type input "0.00"
radio input "true"
type input "0.00"
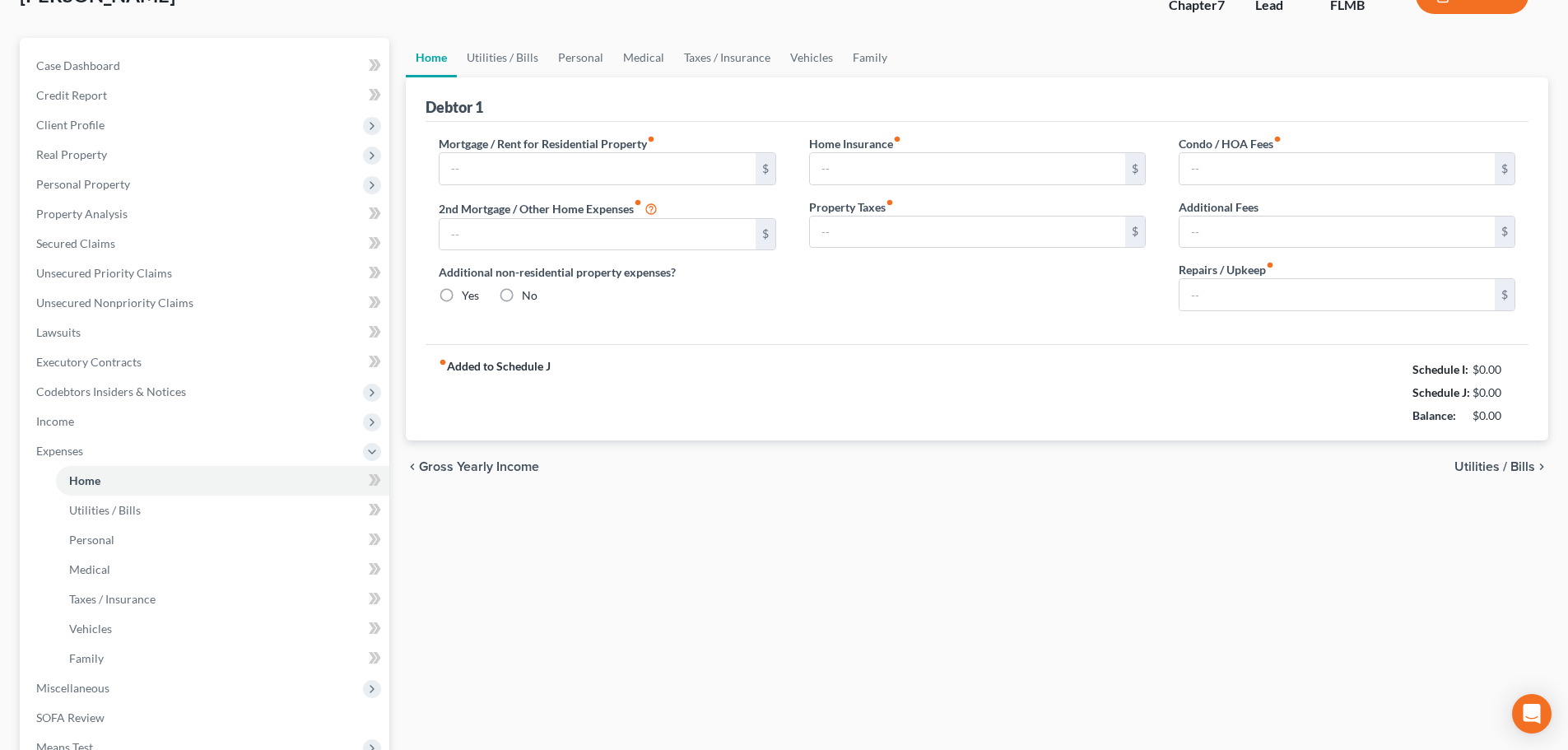
type input "0.00"
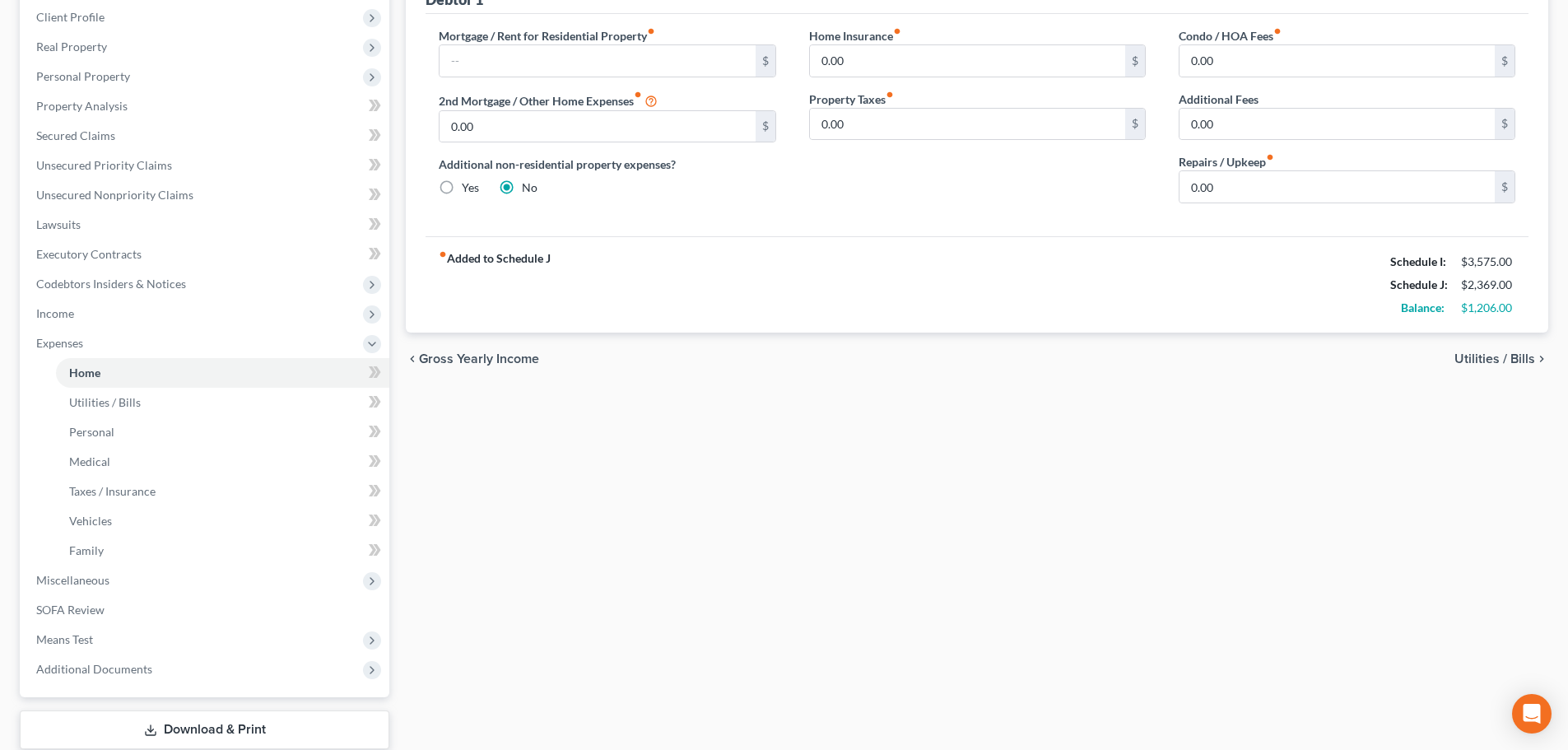
scroll to position [333, 0]
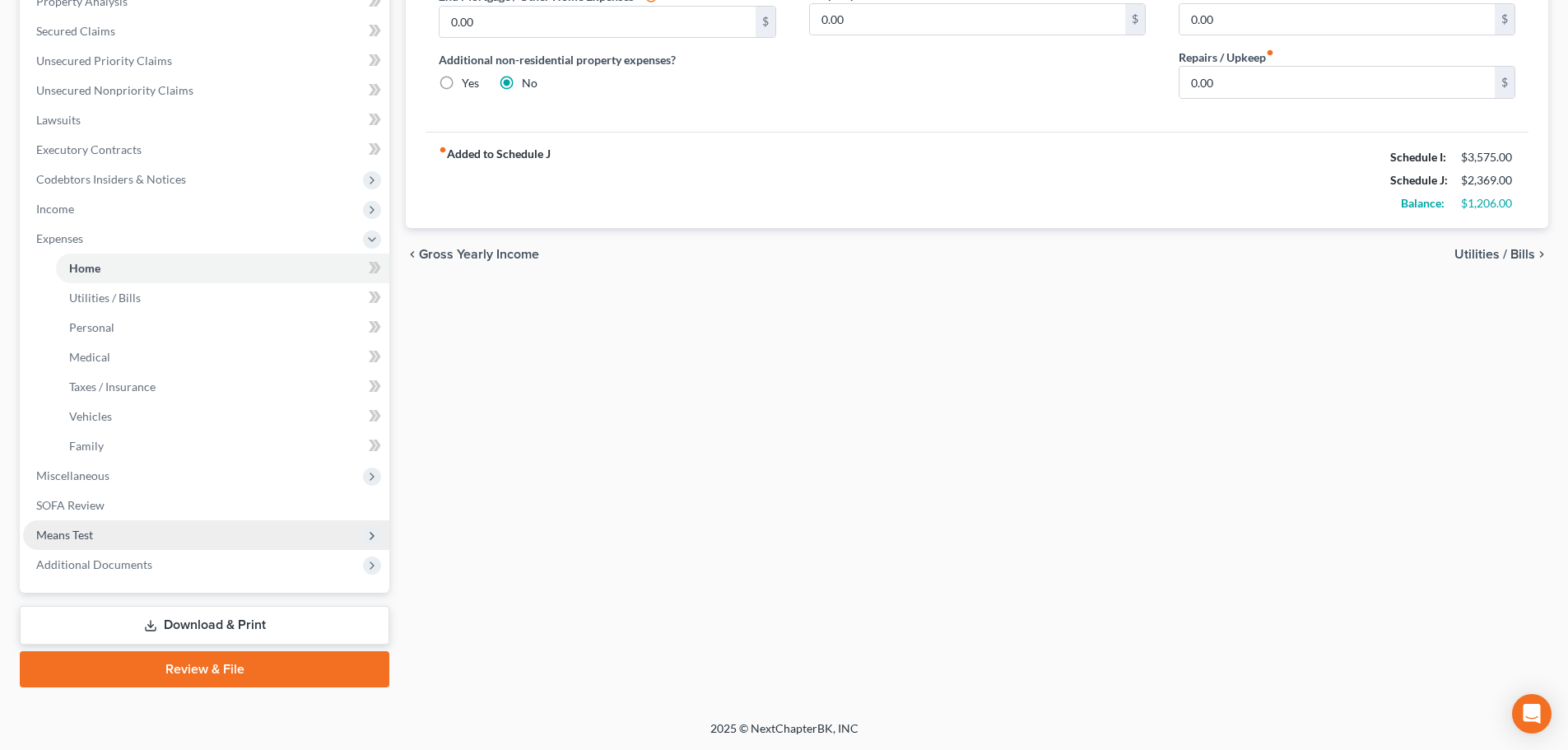
click at [73, 542] on span "Means Test" at bounding box center [206, 534] width 367 height 30
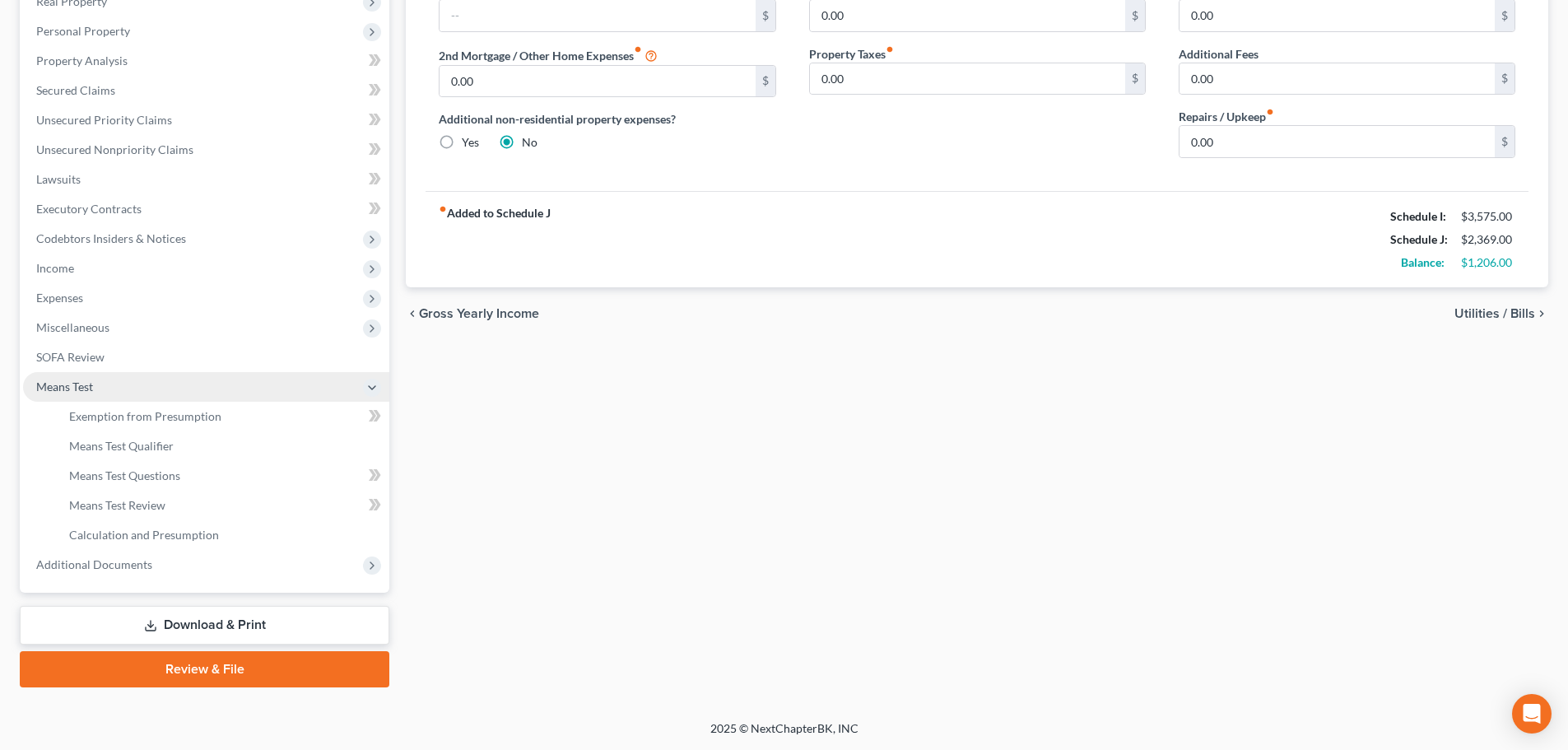
scroll to position [273, 0]
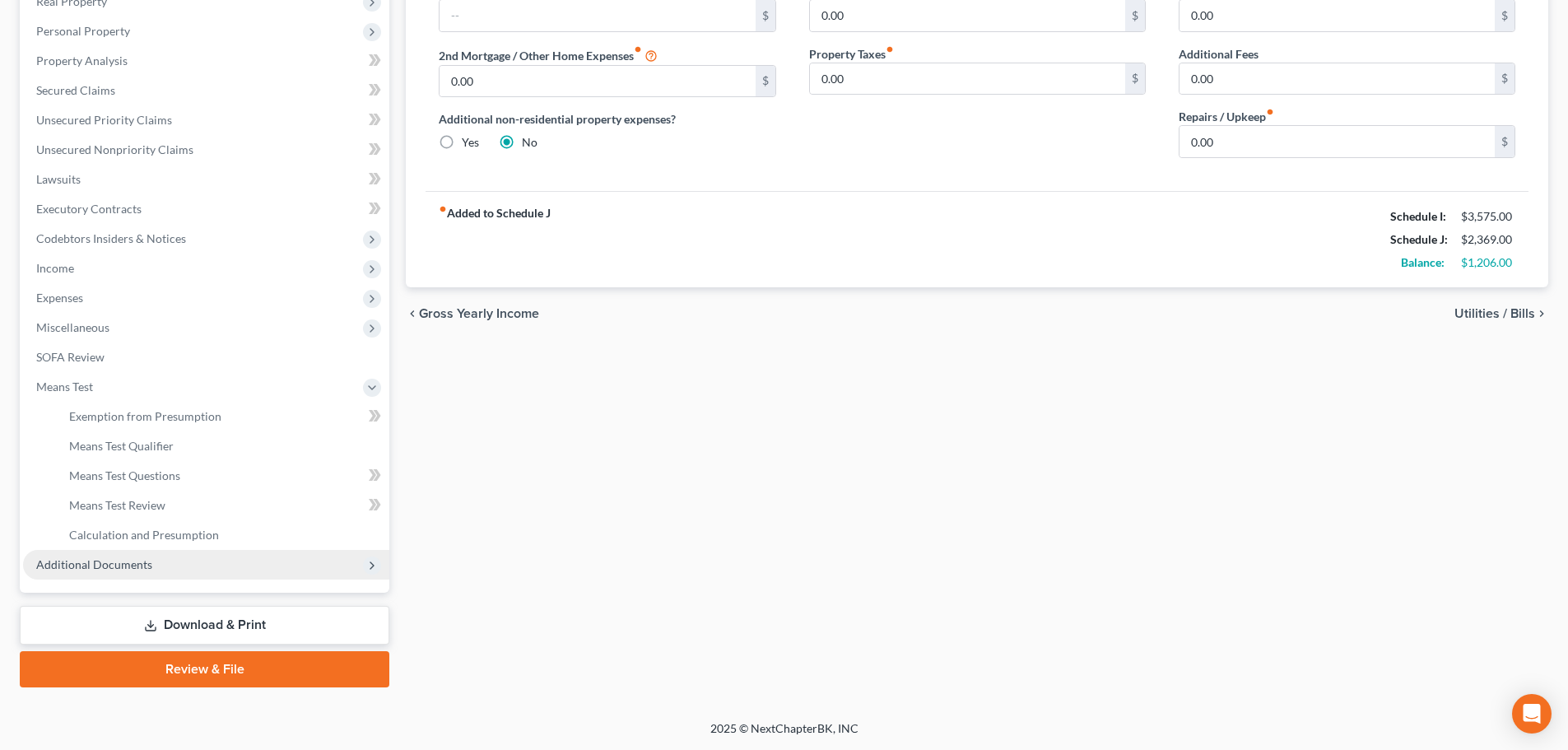
click at [80, 561] on span "Additional Documents" at bounding box center [94, 564] width 116 height 14
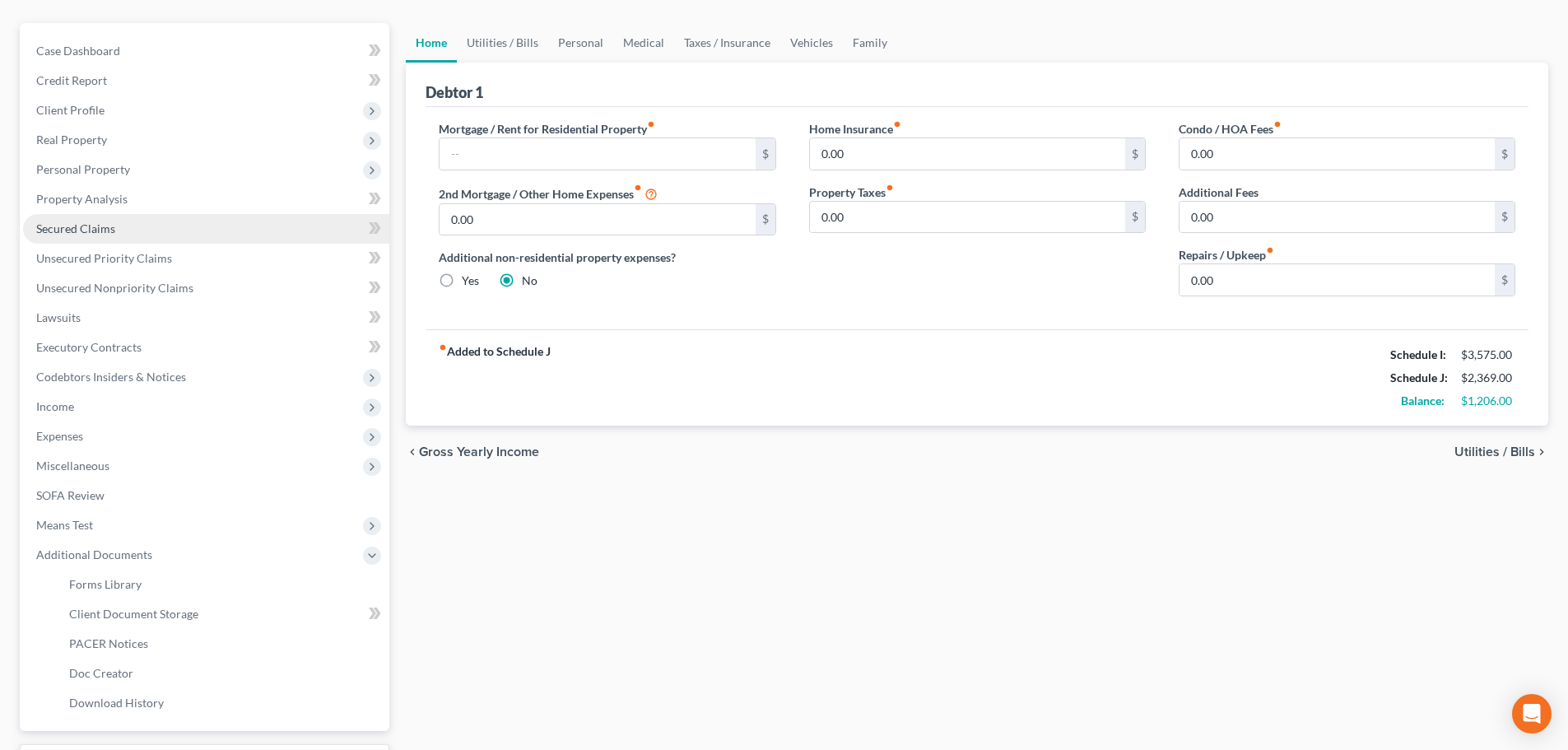
scroll to position [0, 0]
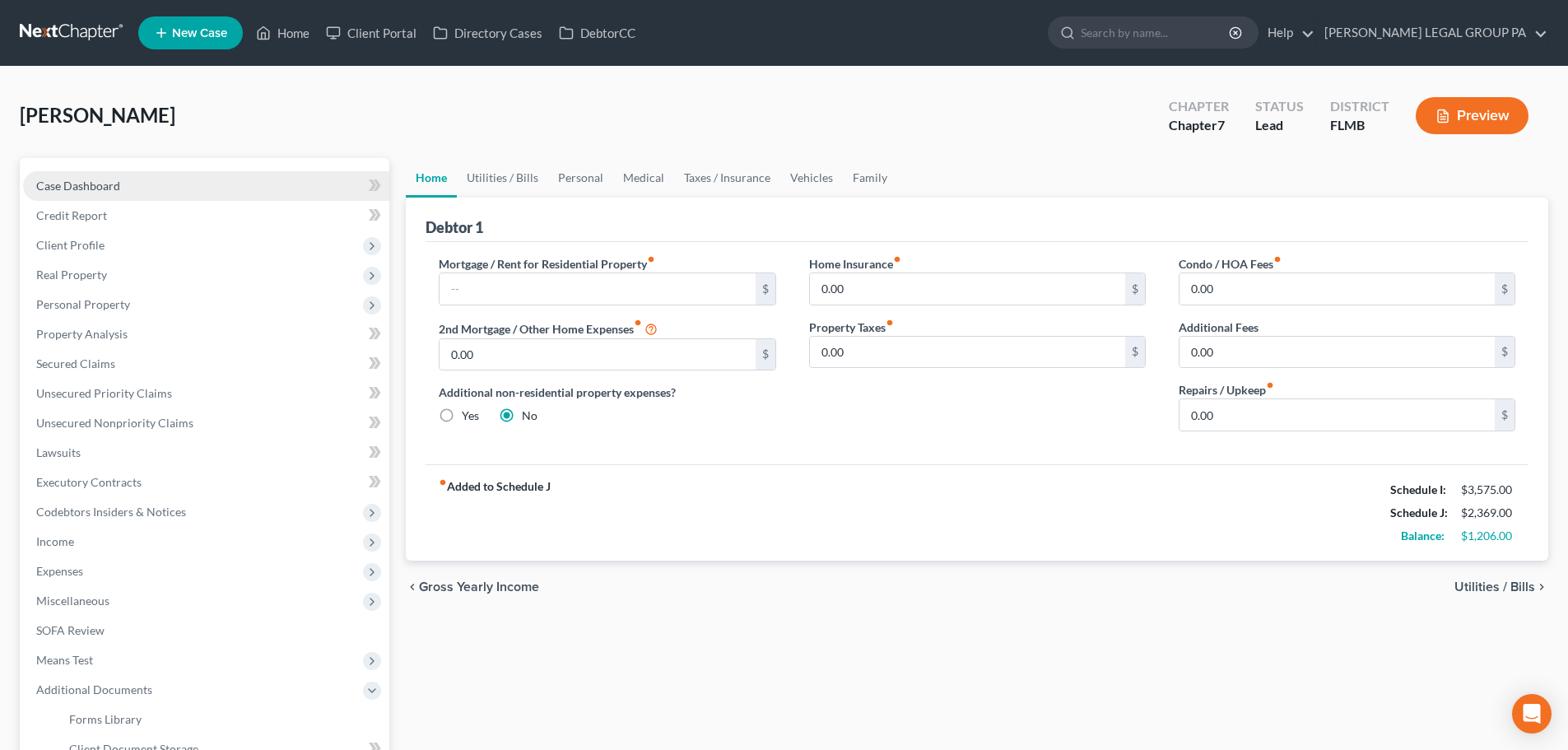
click at [71, 195] on link "Case Dashboard" at bounding box center [206, 185] width 367 height 30
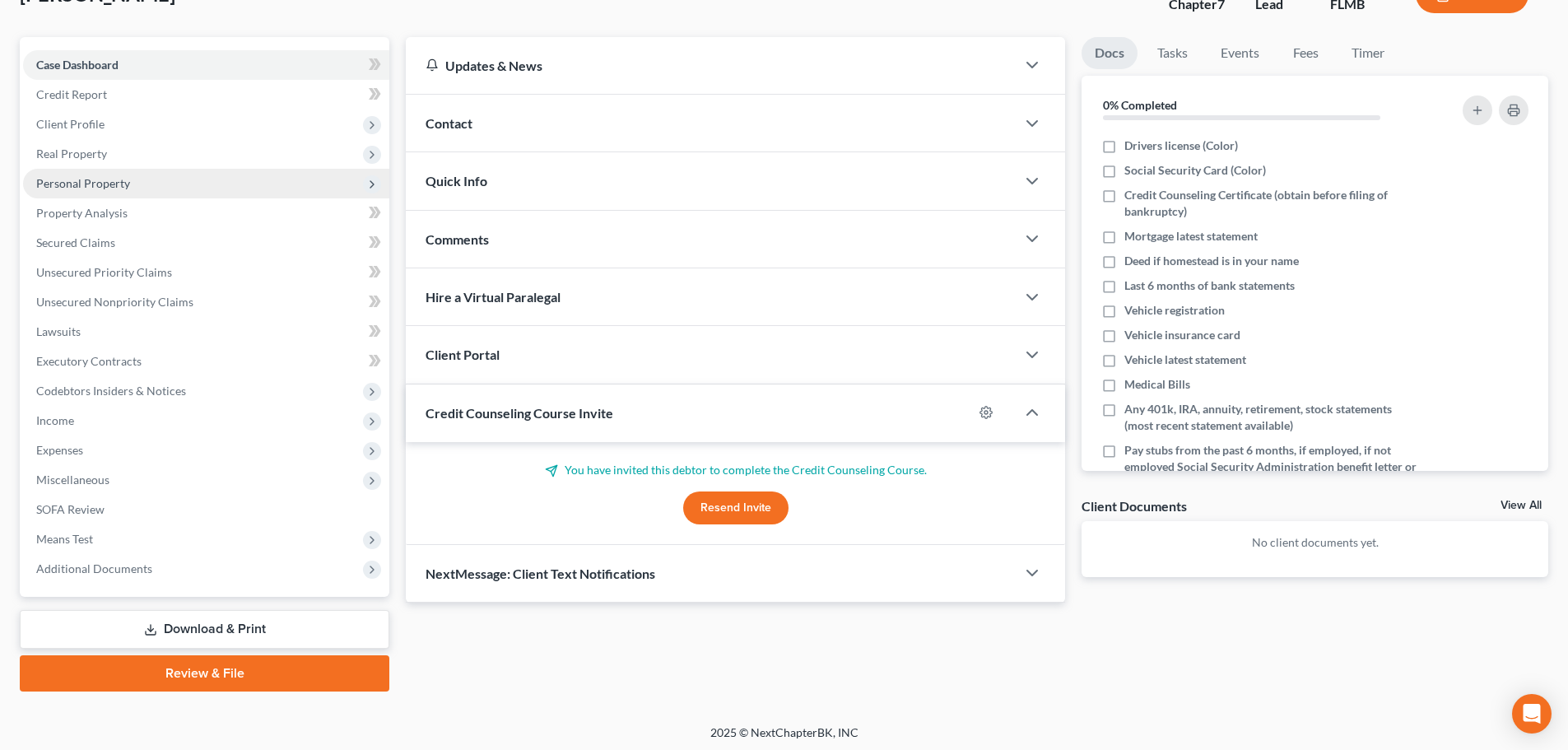
scroll to position [125, 0]
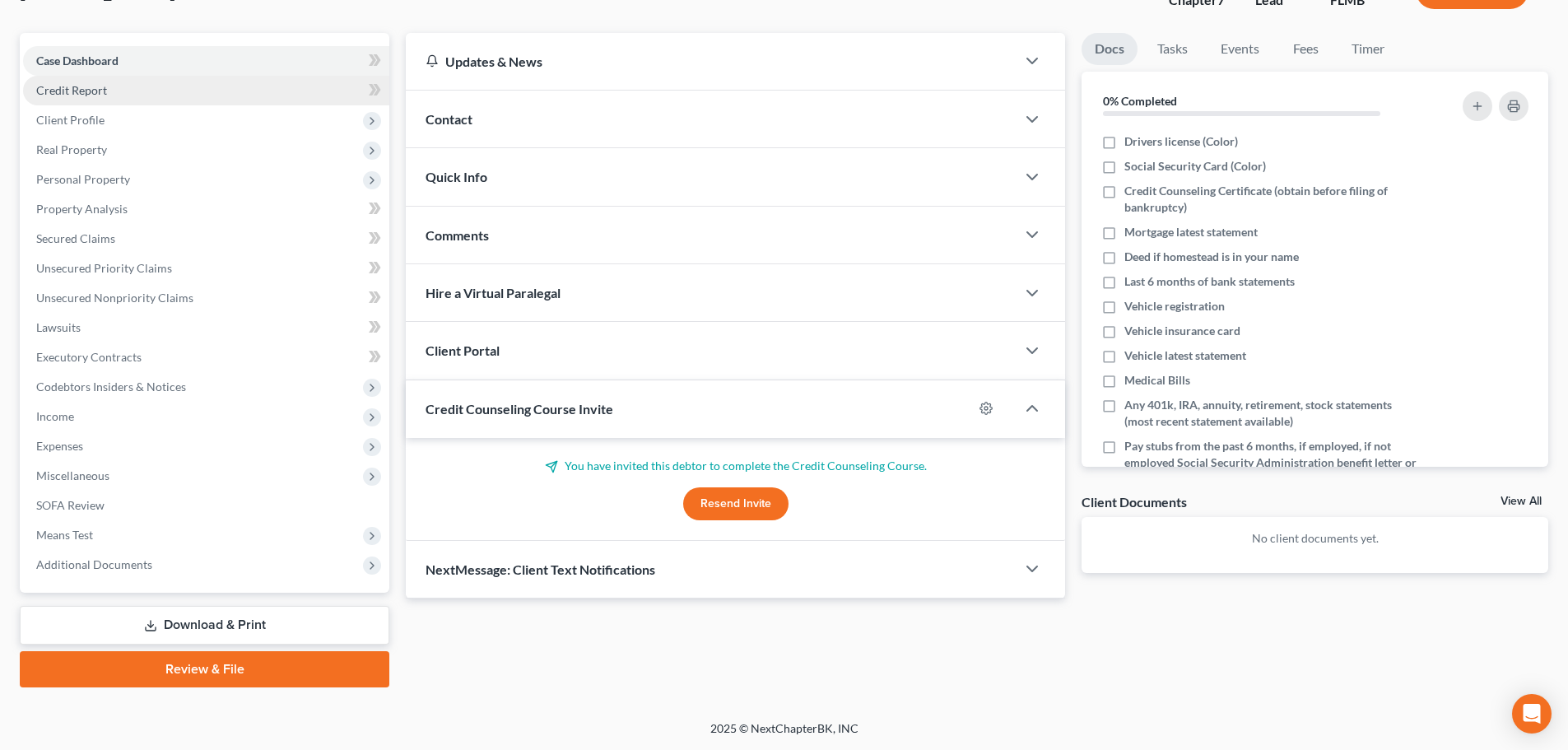
click at [50, 84] on span "Credit Report" at bounding box center [72, 90] width 71 height 14
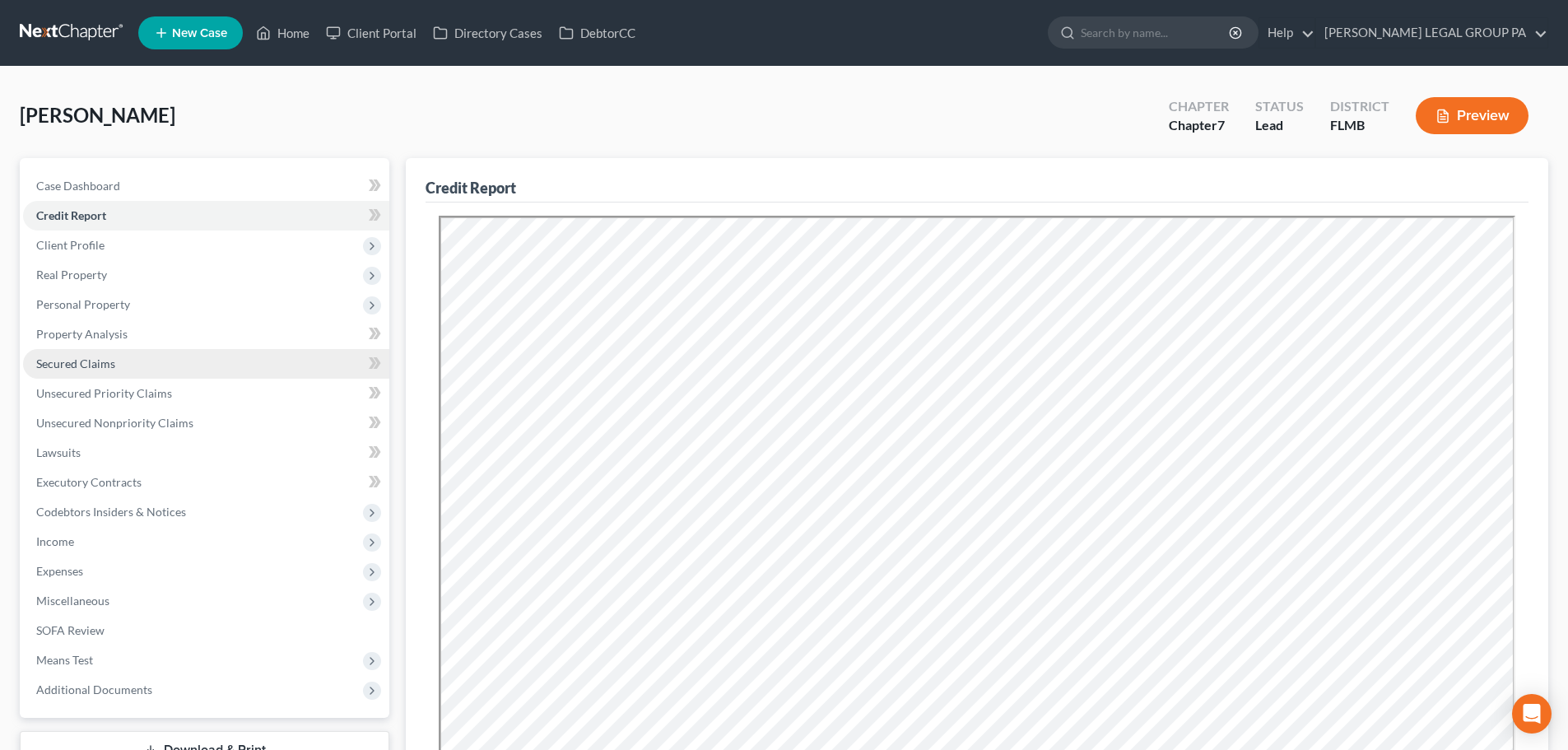
click at [73, 368] on span "Secured Claims" at bounding box center [76, 363] width 79 height 14
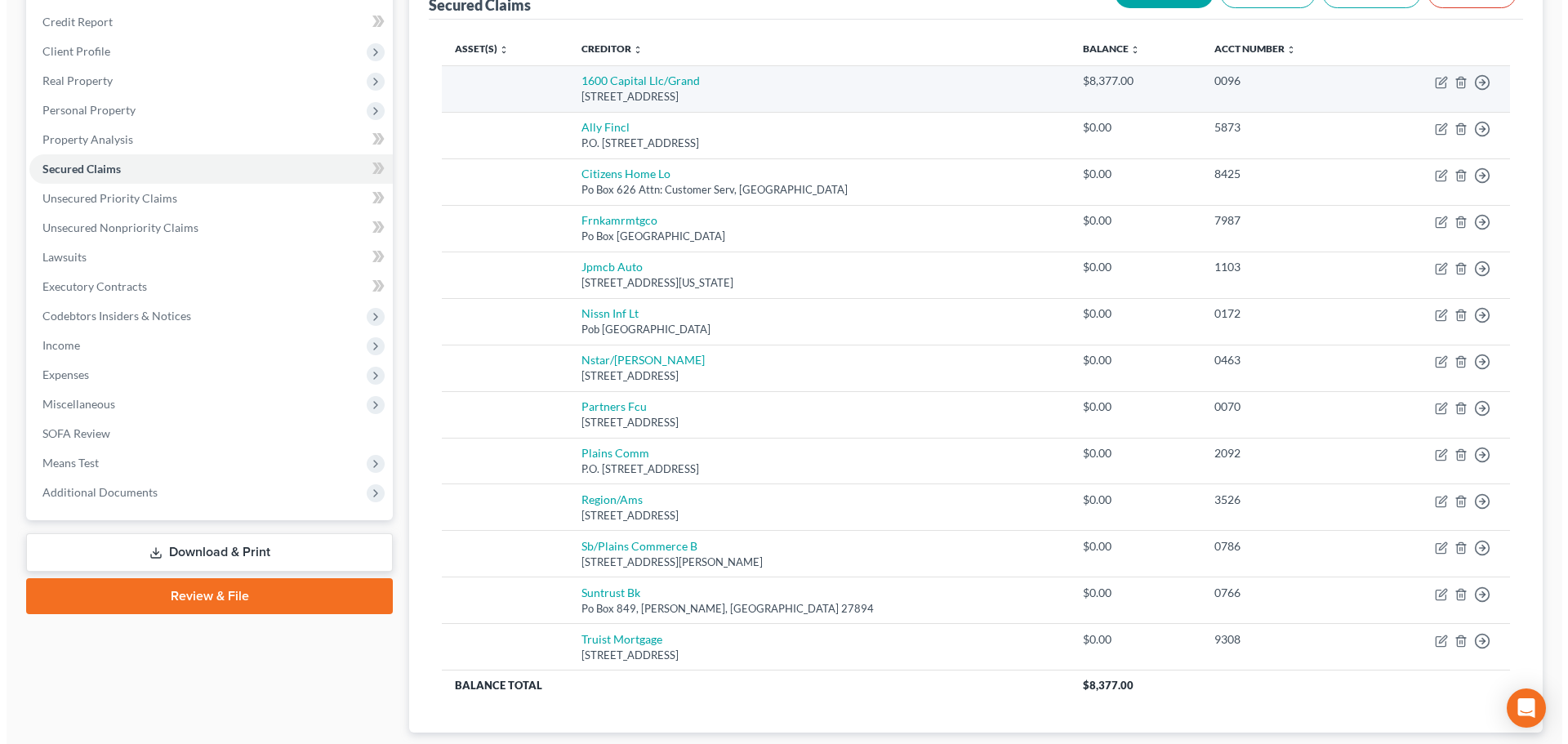
scroll to position [245, 0]
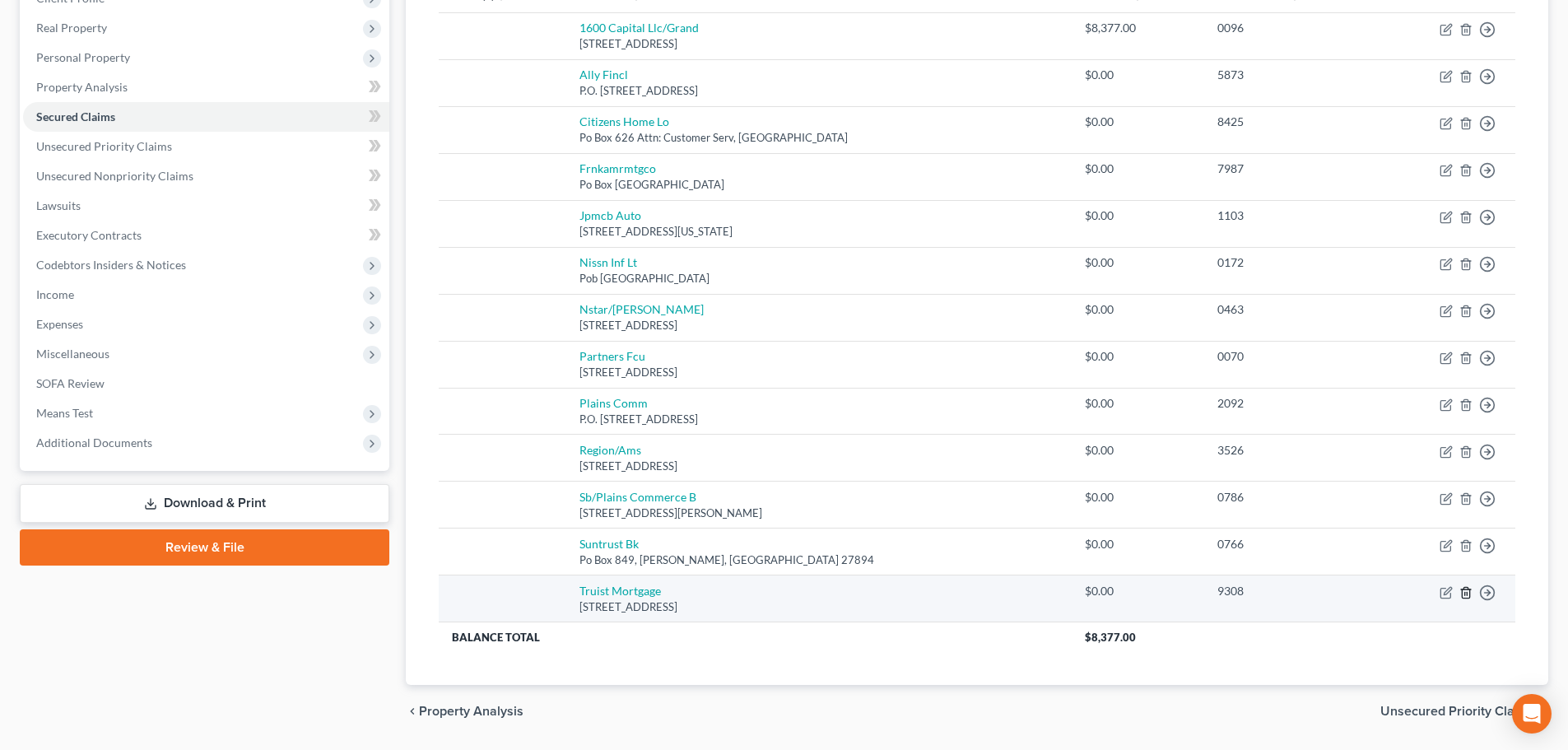
click at [1462, 595] on icon "button" at bounding box center [1466, 592] width 8 height 11
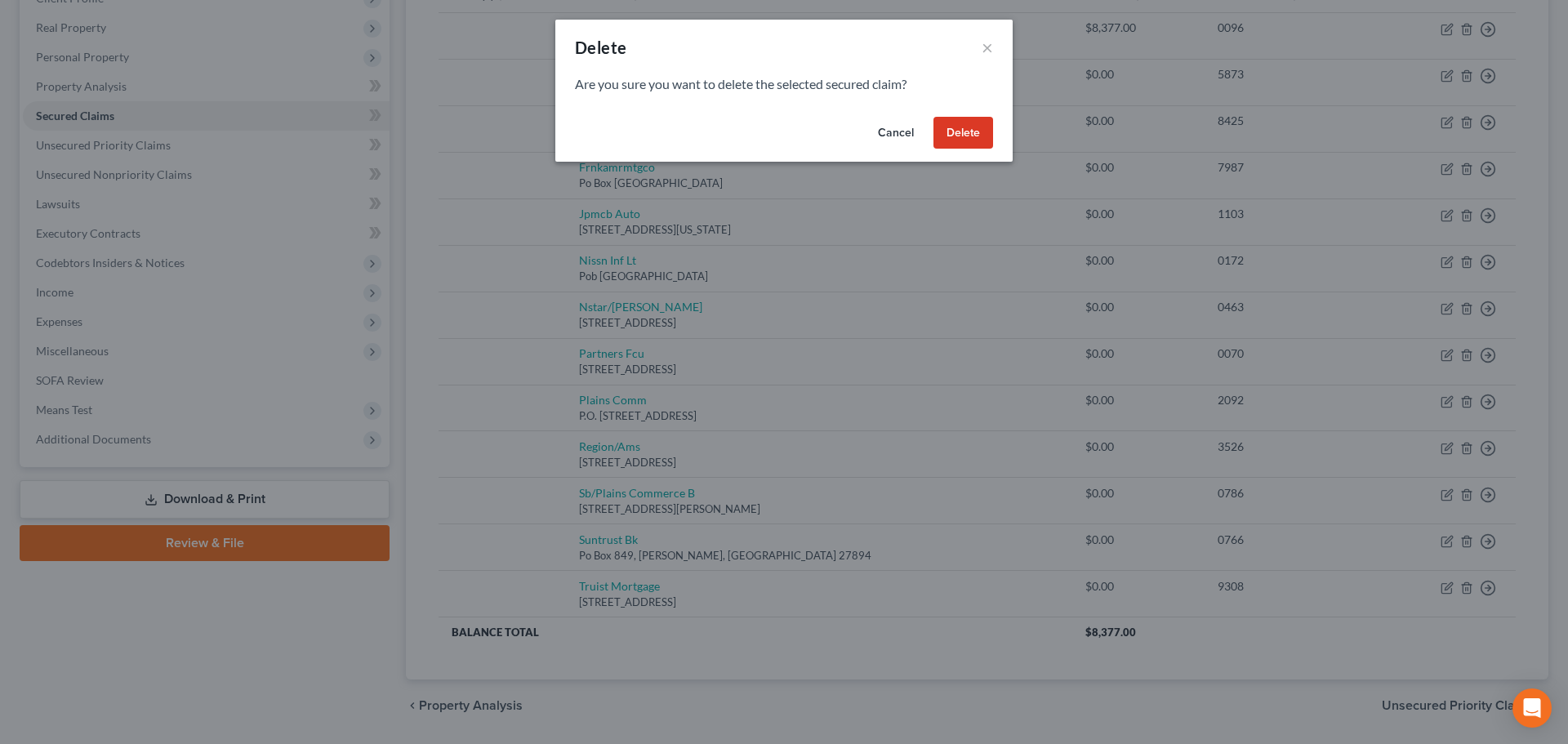
click at [966, 129] on button "Delete" at bounding box center [963, 133] width 60 height 32
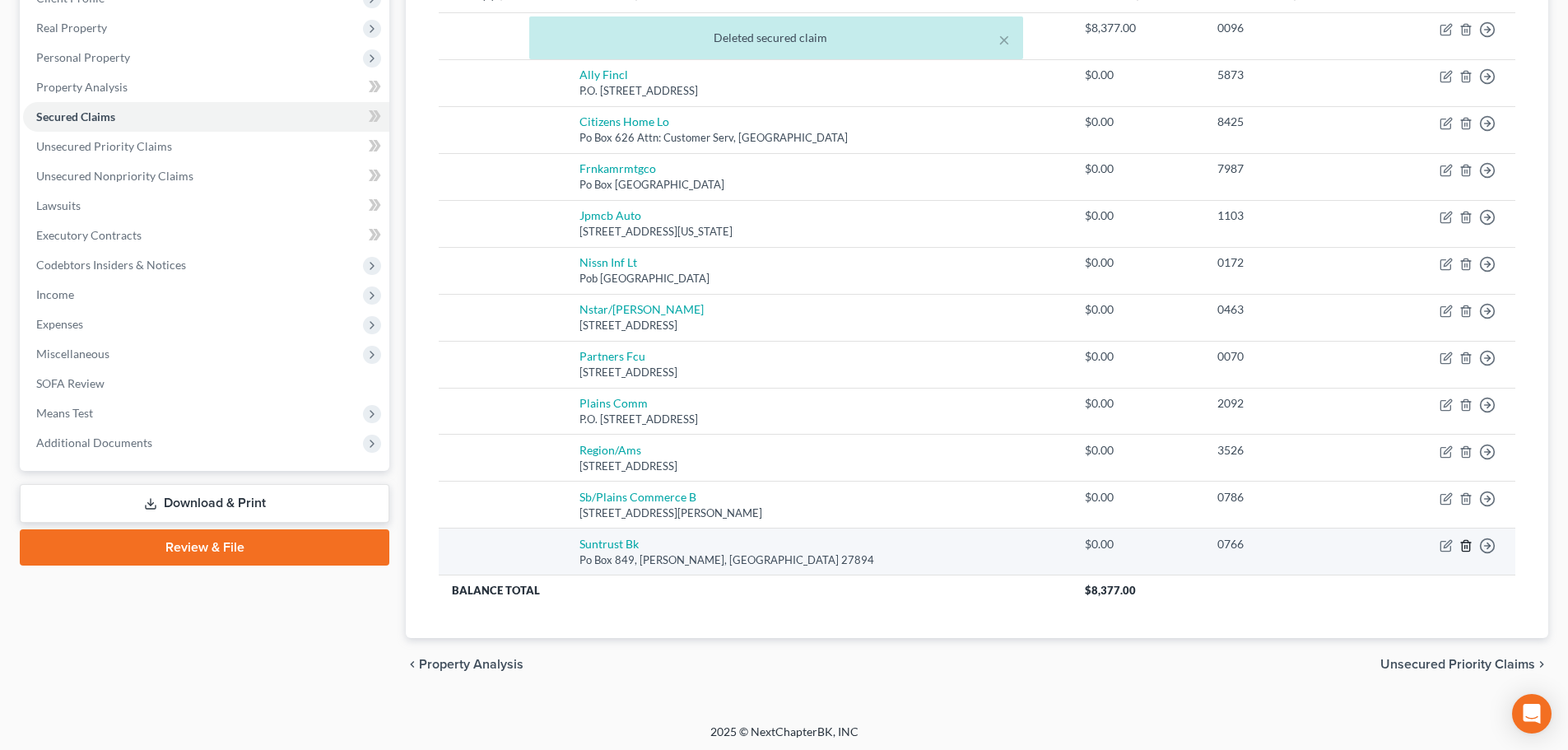
click at [1469, 544] on icon "button" at bounding box center [1466, 546] width 13 height 13
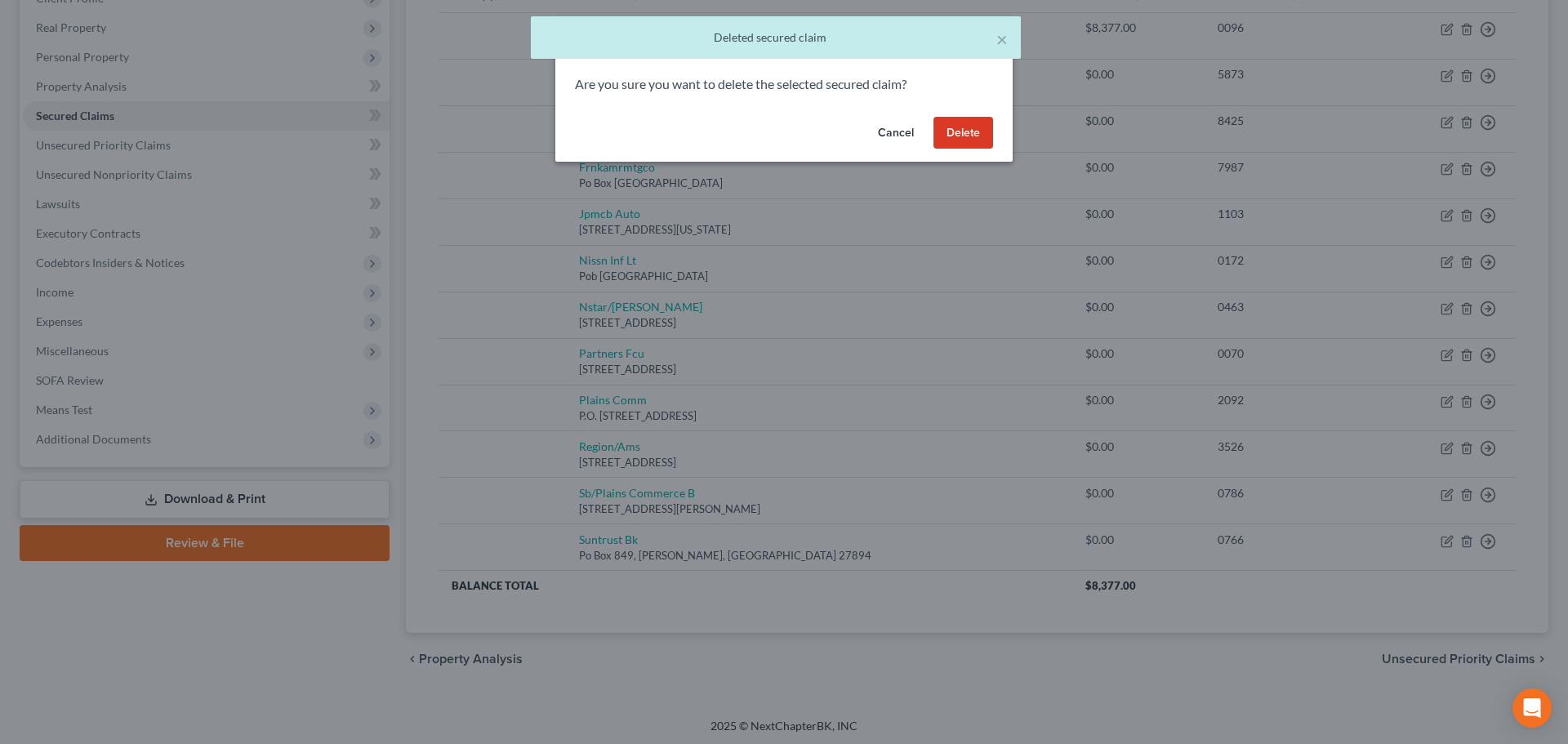
click at [950, 124] on button "Delete" at bounding box center [963, 133] width 60 height 32
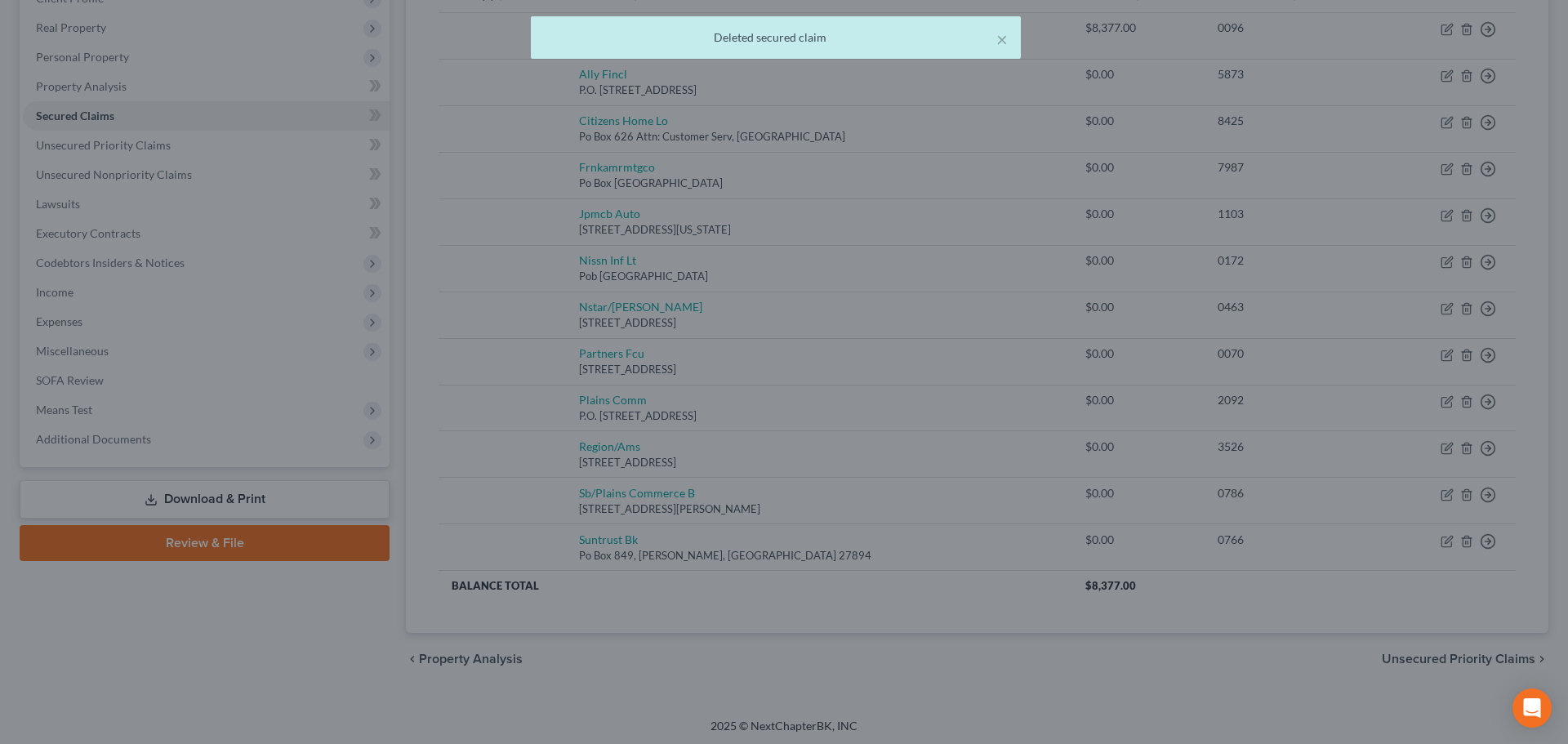
scroll to position [202, 0]
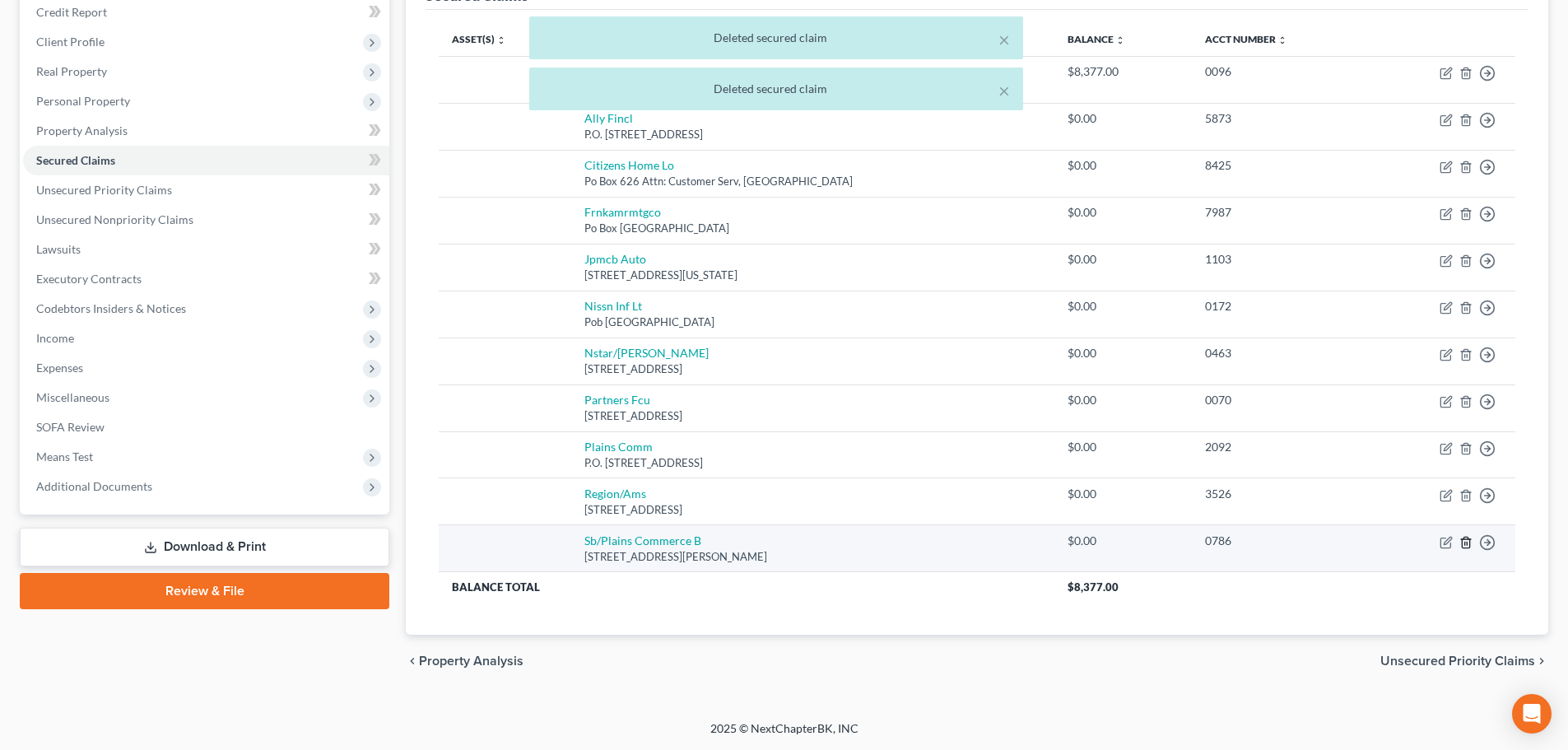
click at [1467, 543] on line "button" at bounding box center [1467, 543] width 0 height 3
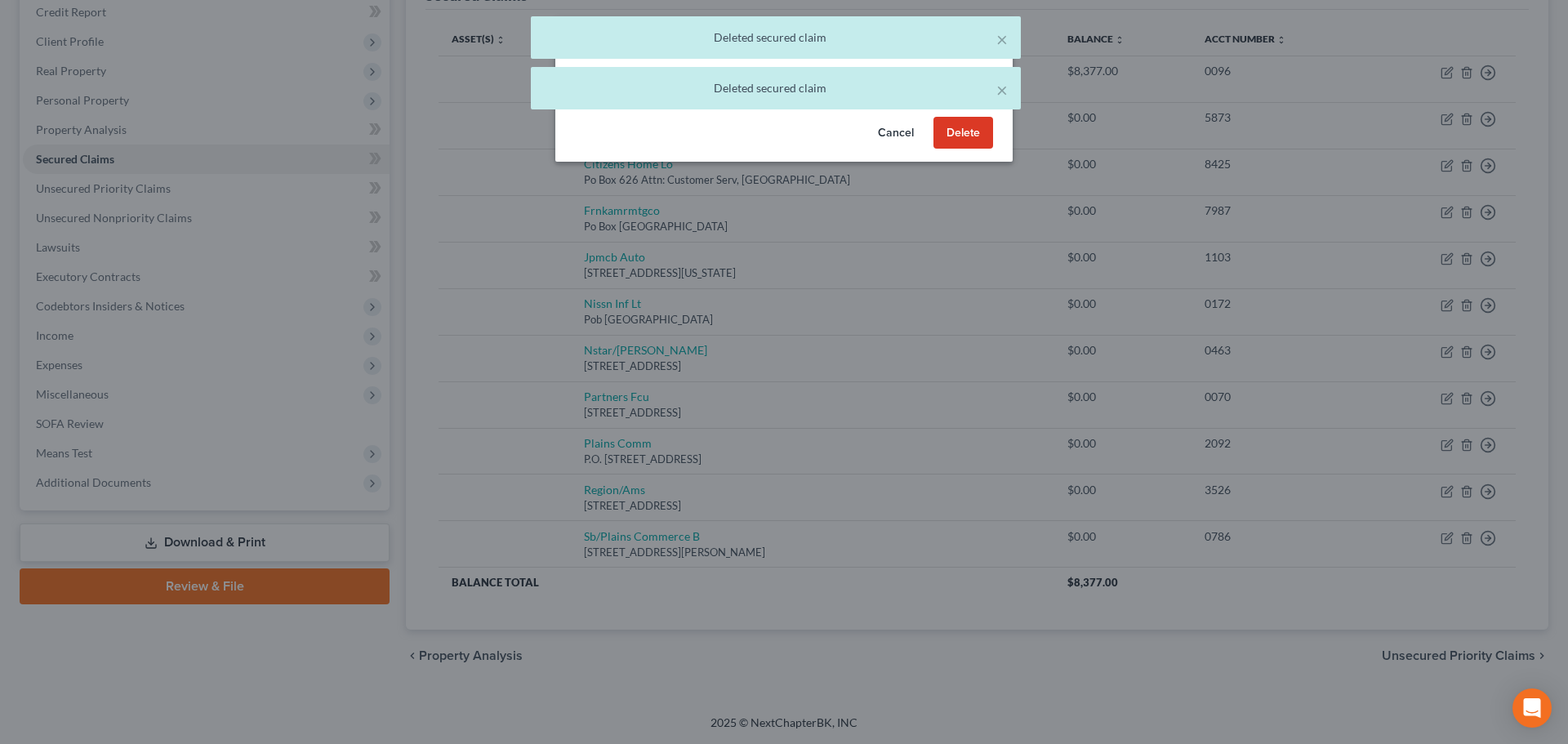
click at [976, 129] on button "Delete" at bounding box center [963, 133] width 60 height 32
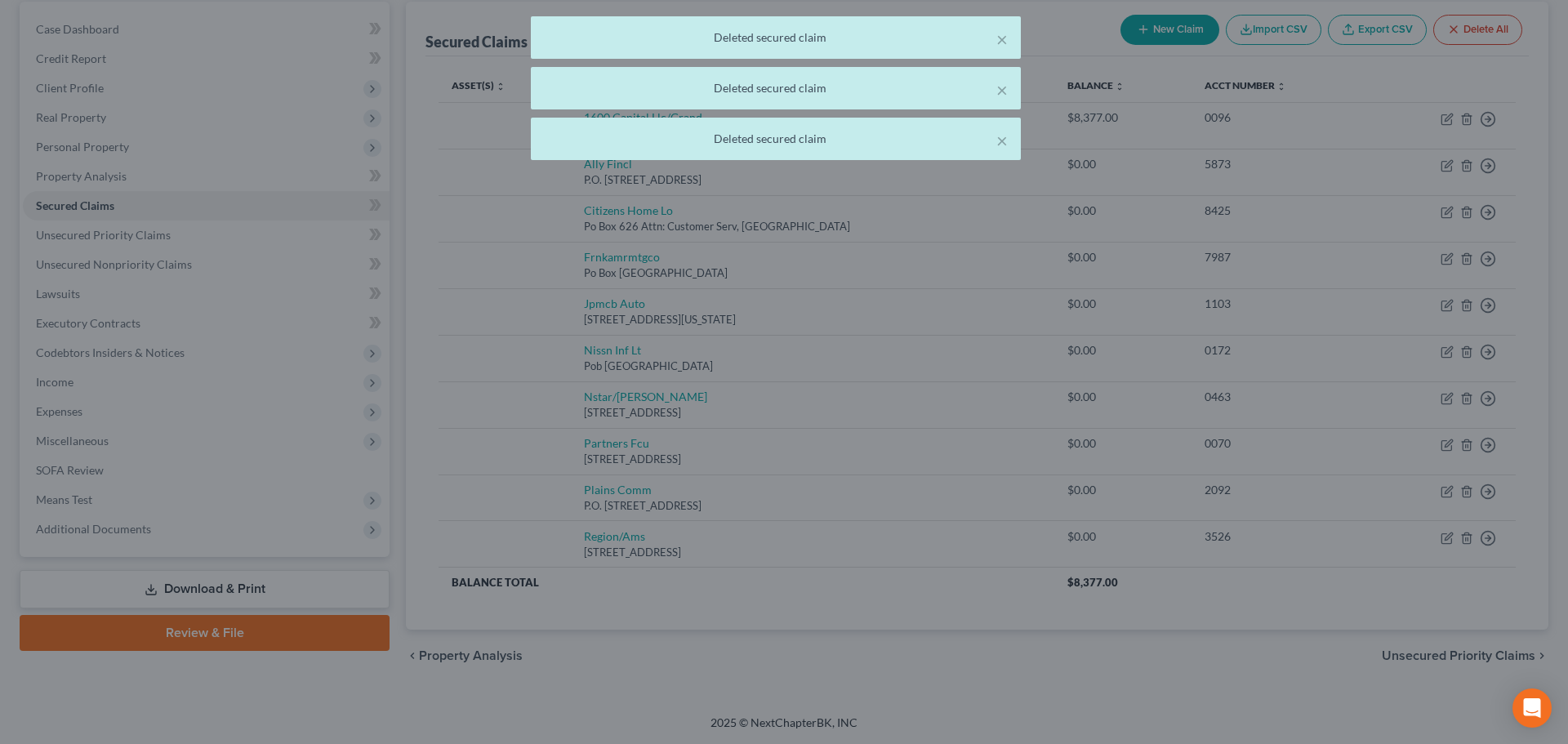
scroll to position [155, 0]
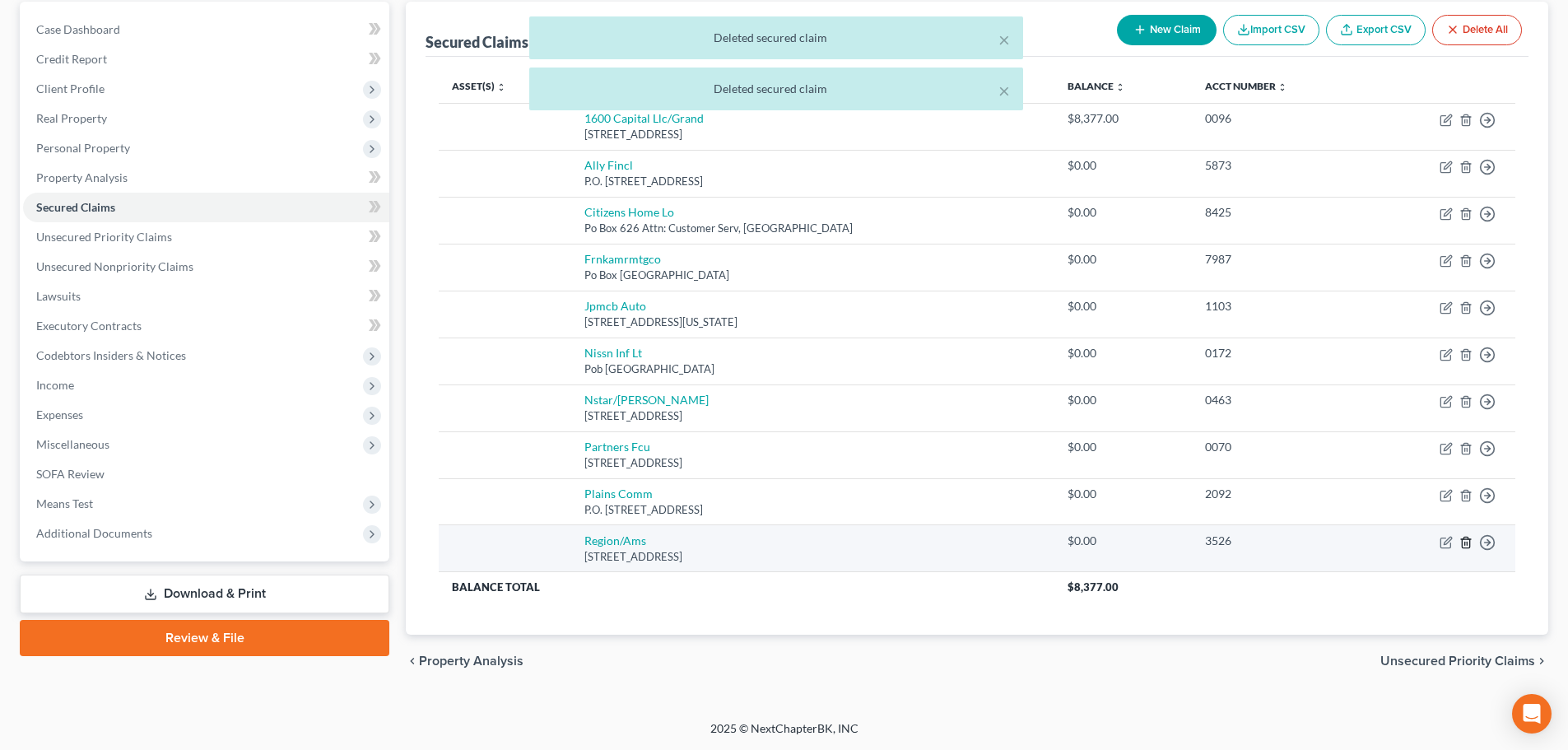
click at [1472, 536] on icon "button" at bounding box center [1466, 543] width 13 height 13
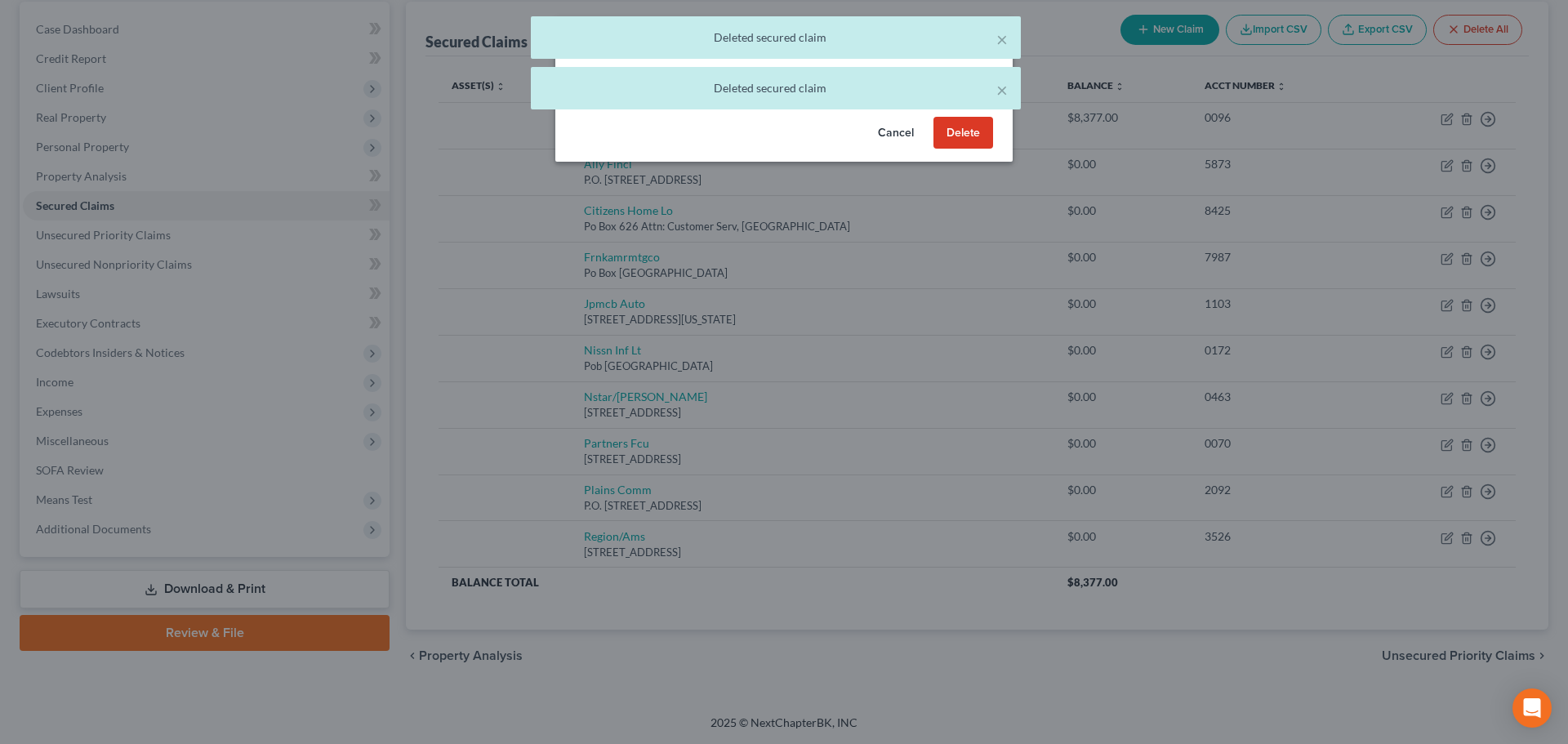
click at [968, 140] on button "Delete" at bounding box center [963, 133] width 60 height 32
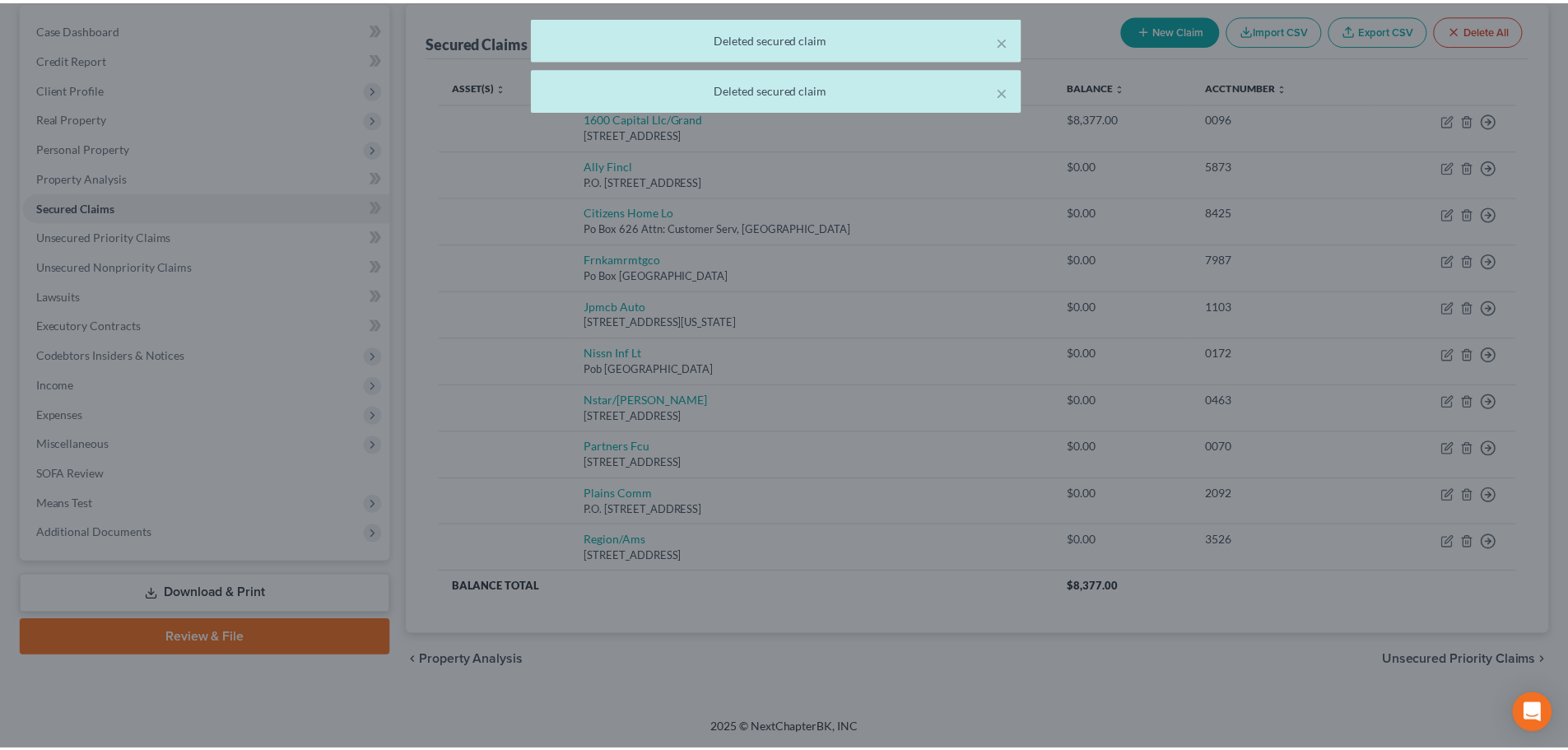
scroll to position [125, 0]
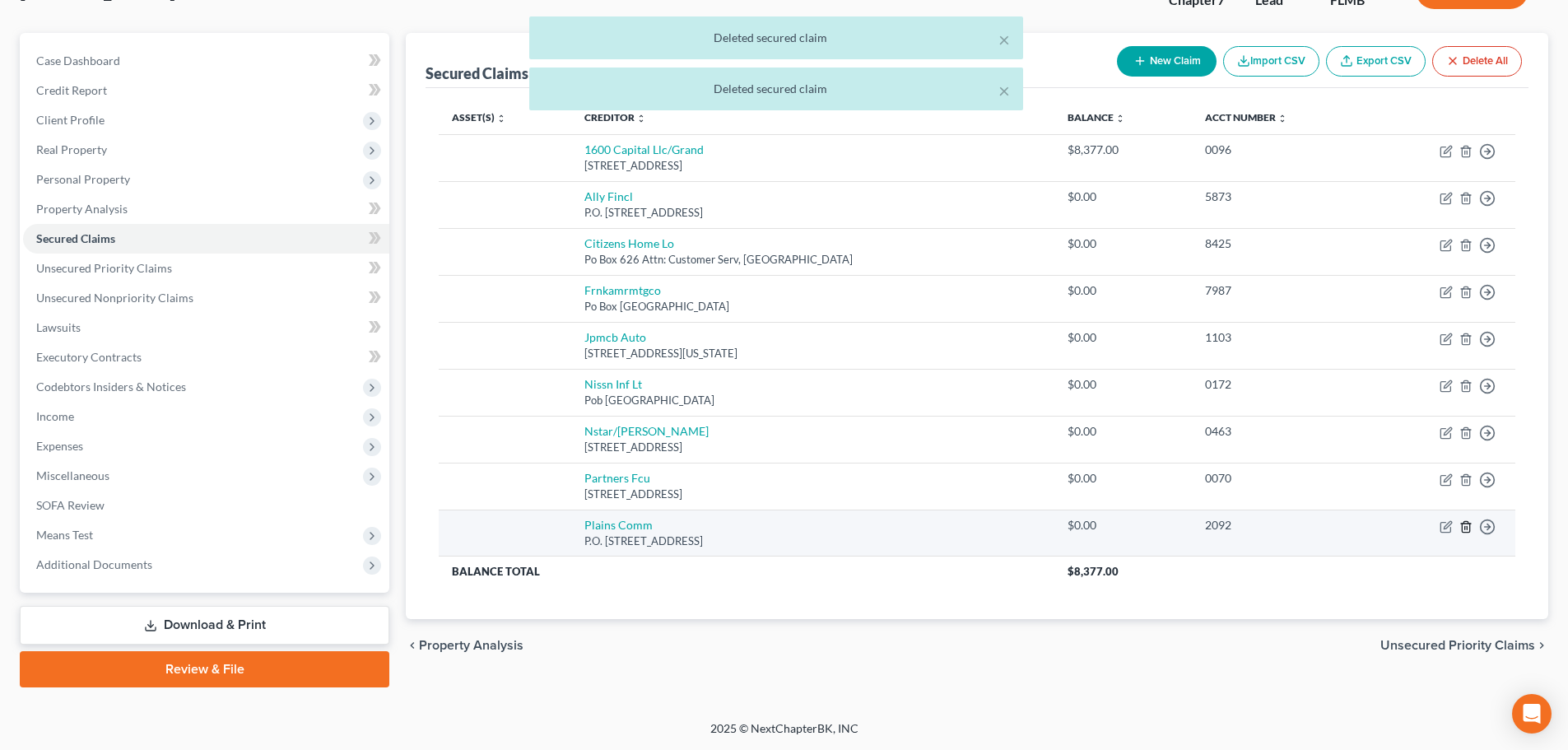
click at [1466, 525] on icon "button" at bounding box center [1466, 527] width 13 height 13
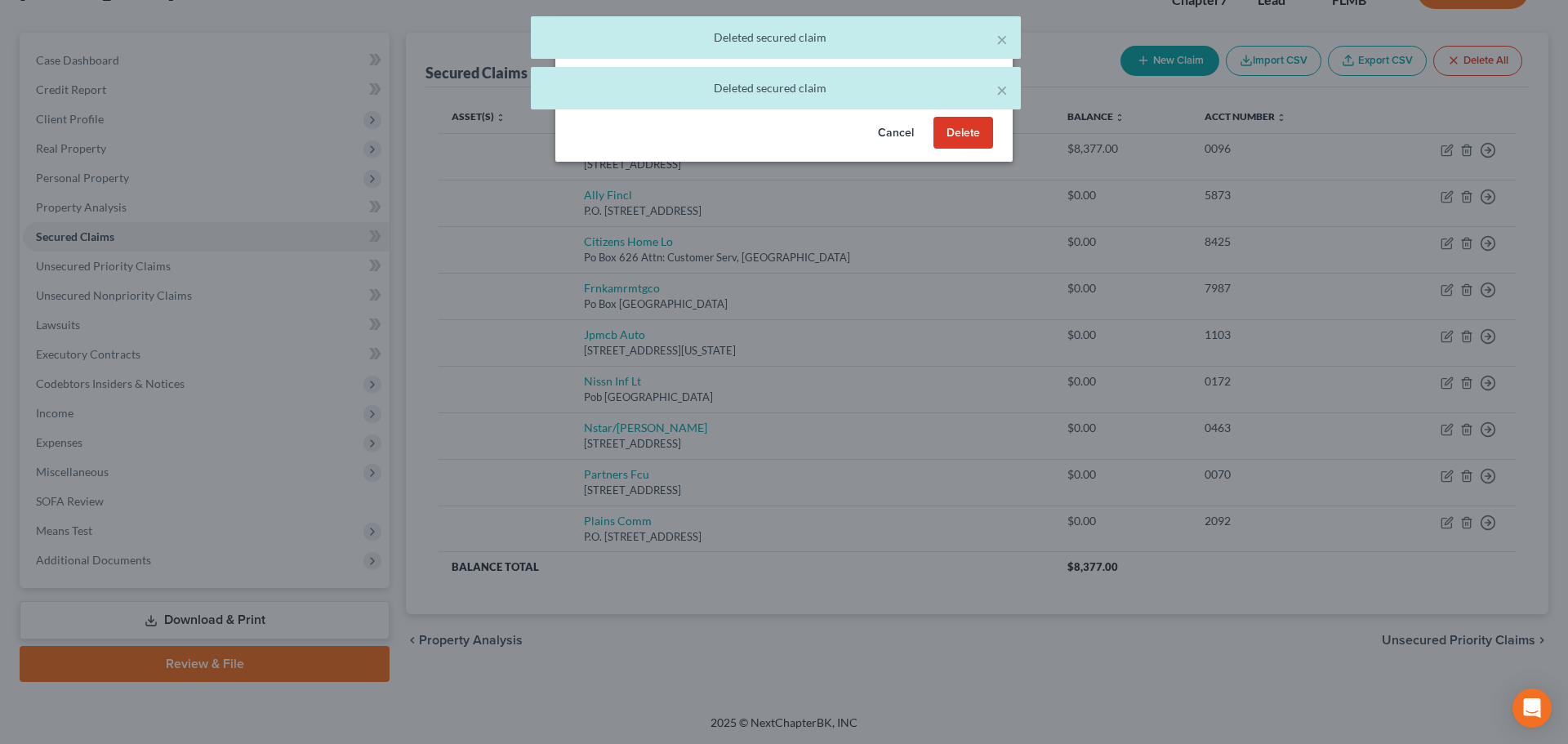
click at [961, 132] on button "Delete" at bounding box center [963, 133] width 60 height 32
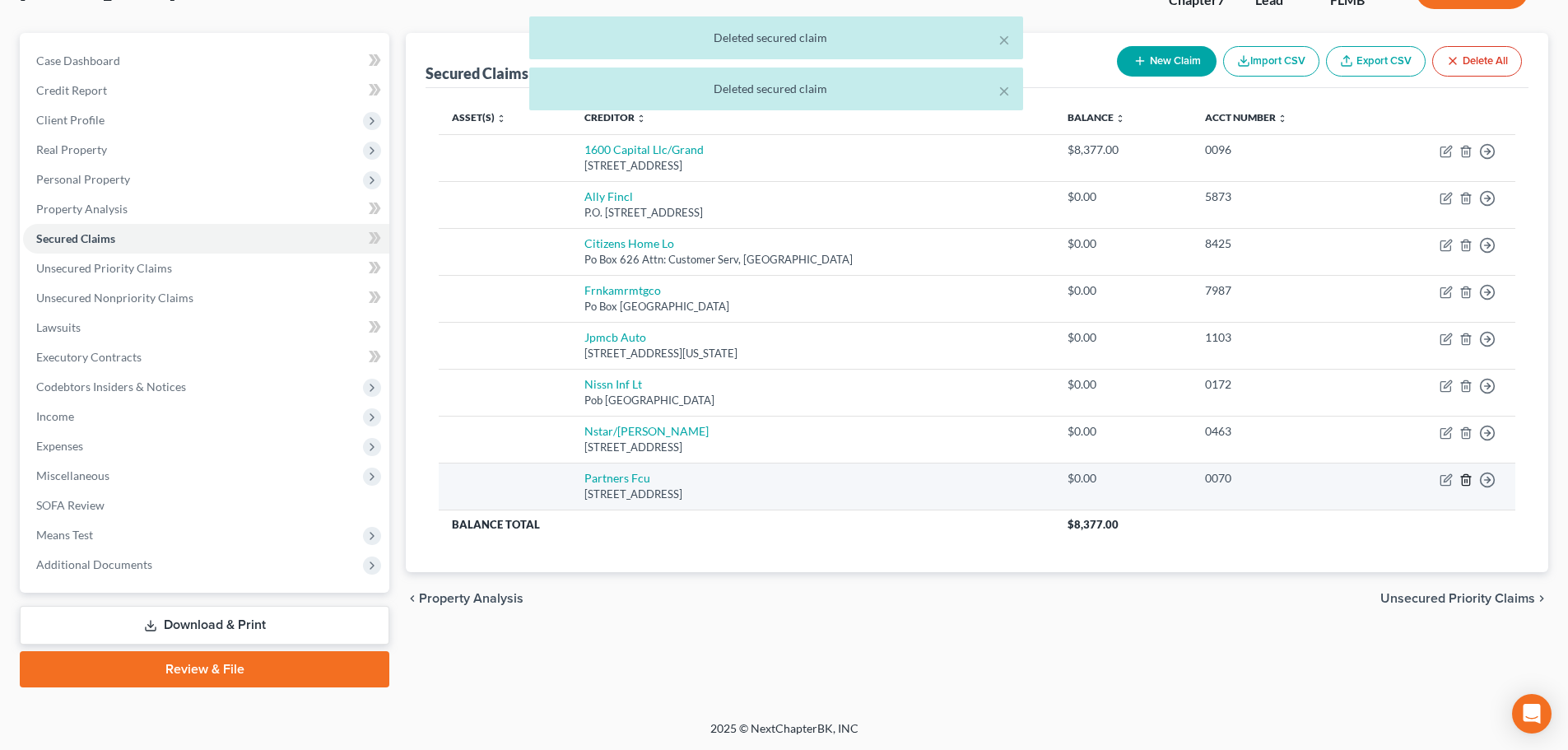
click at [1469, 478] on icon "button" at bounding box center [1466, 480] width 13 height 13
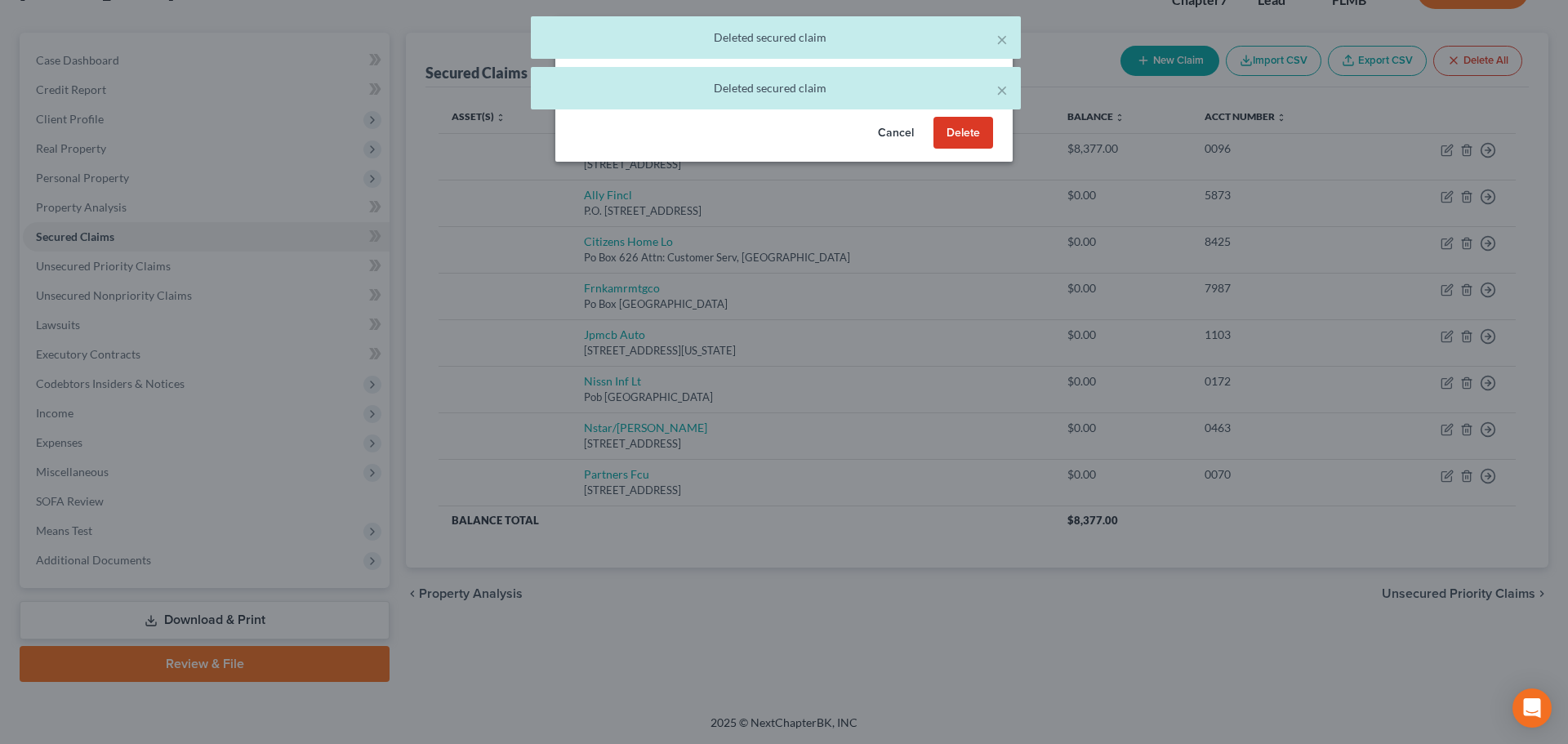
click at [974, 141] on button "Delete" at bounding box center [963, 133] width 60 height 32
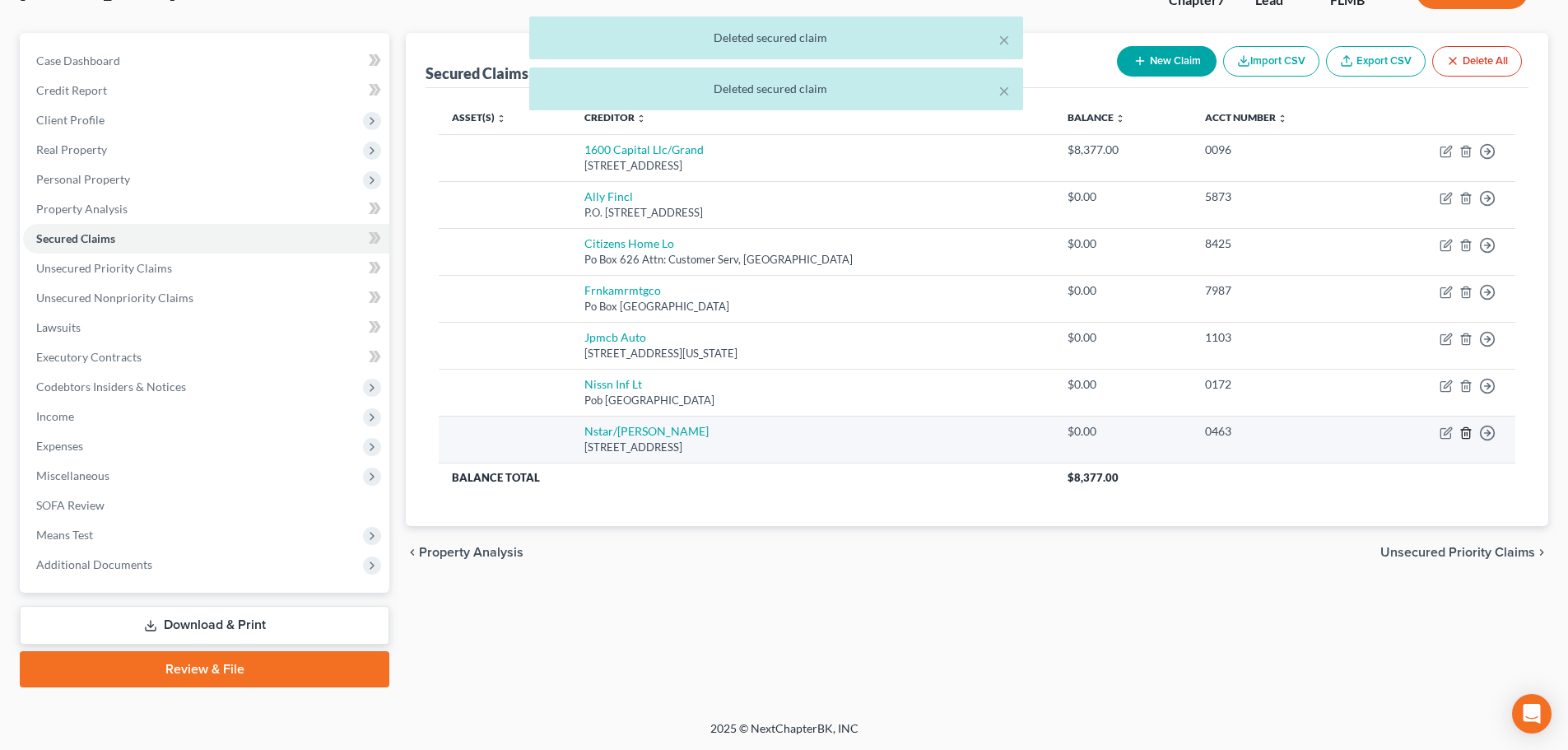
click at [1465, 434] on line "button" at bounding box center [1465, 433] width 0 height 3
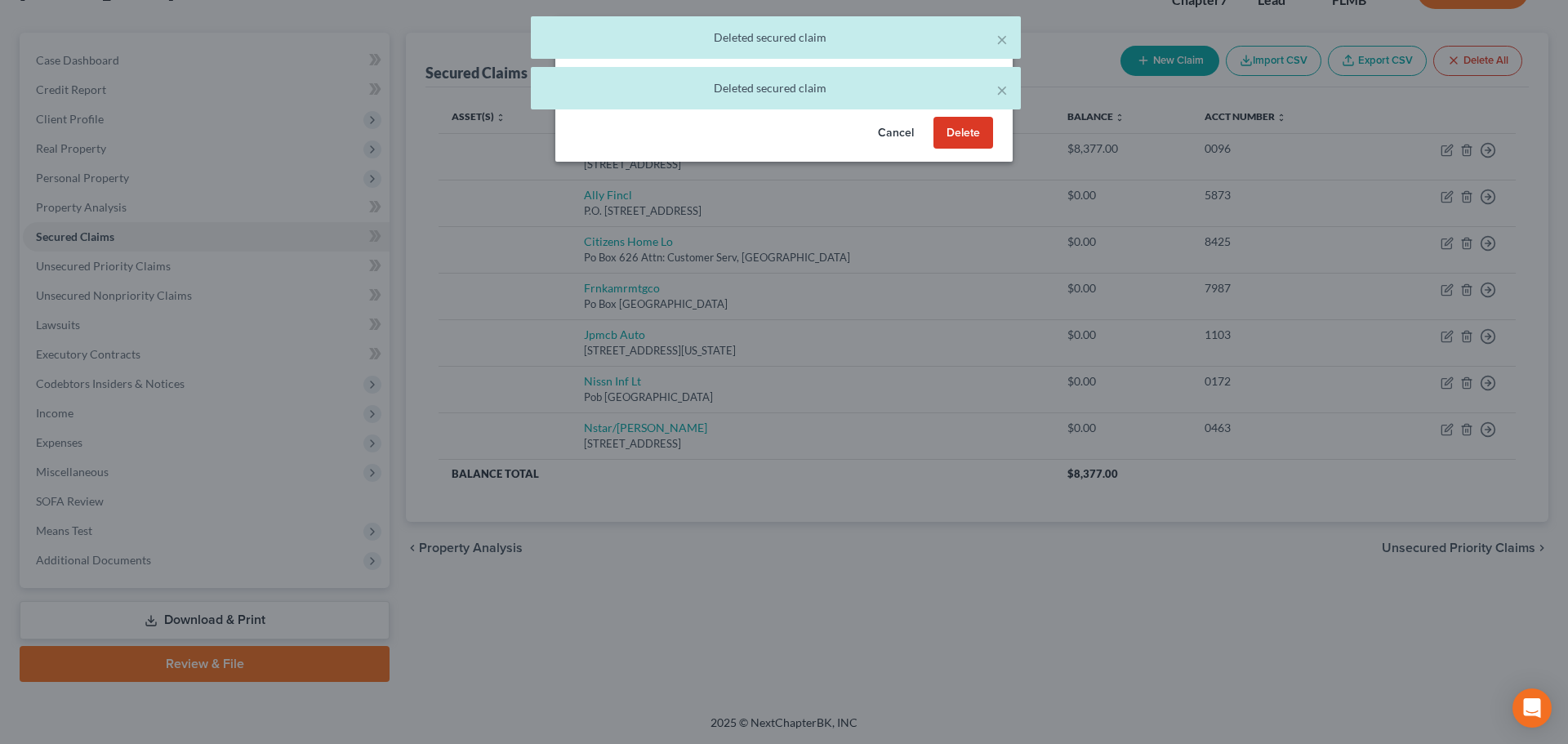
click at [977, 135] on button "Delete" at bounding box center [963, 133] width 60 height 32
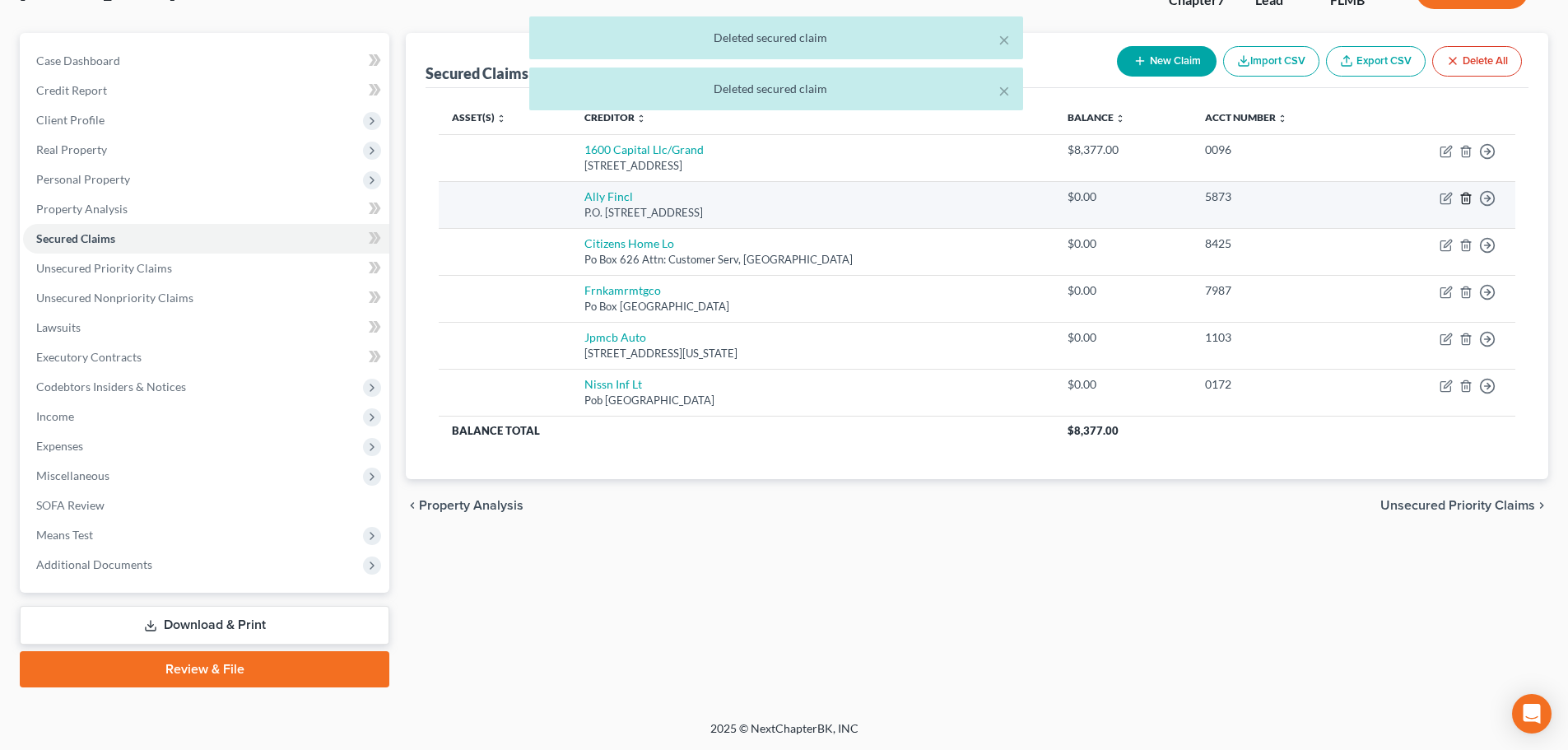
click at [1465, 196] on icon "button" at bounding box center [1466, 199] width 13 height 13
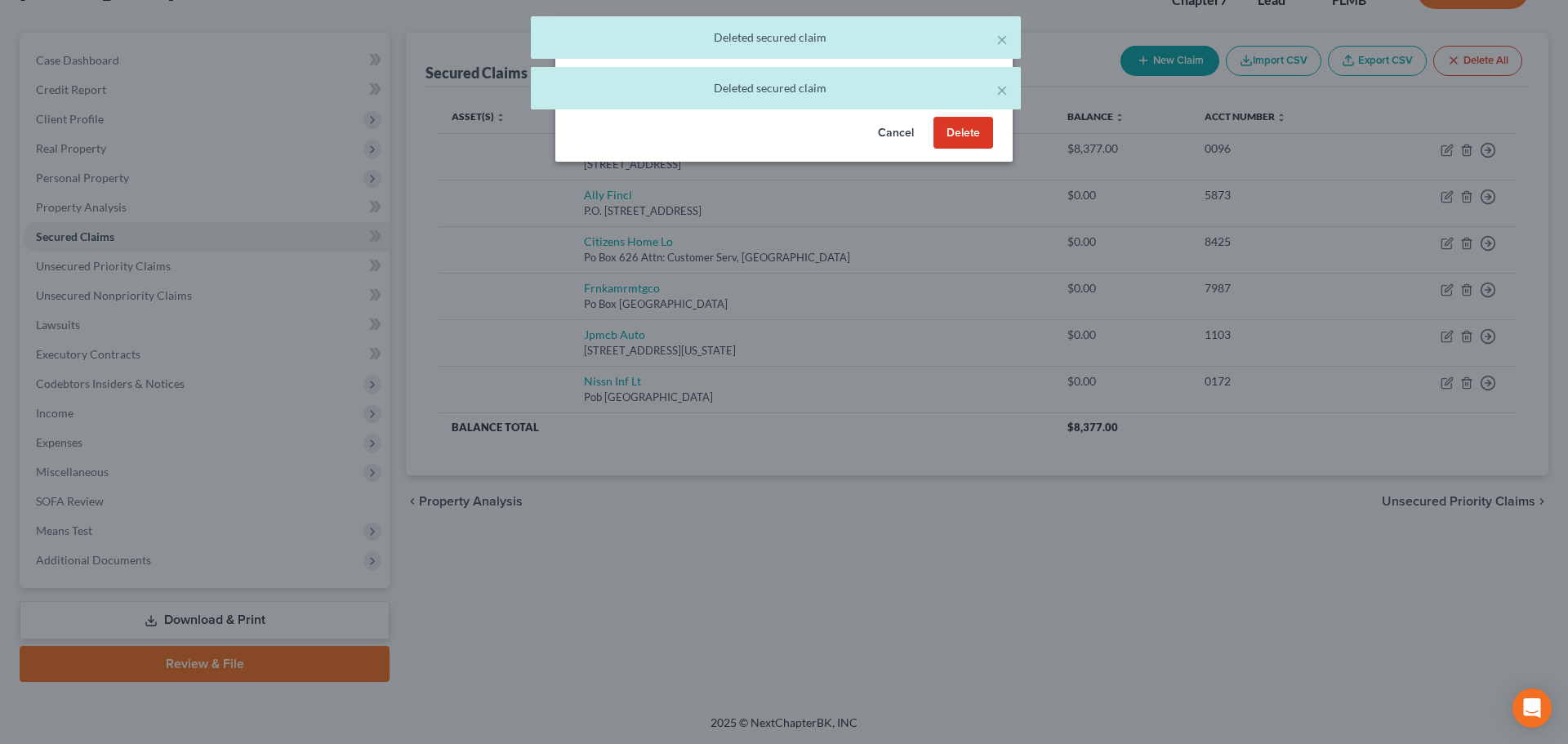
click at [961, 135] on button "Delete" at bounding box center [963, 133] width 60 height 32
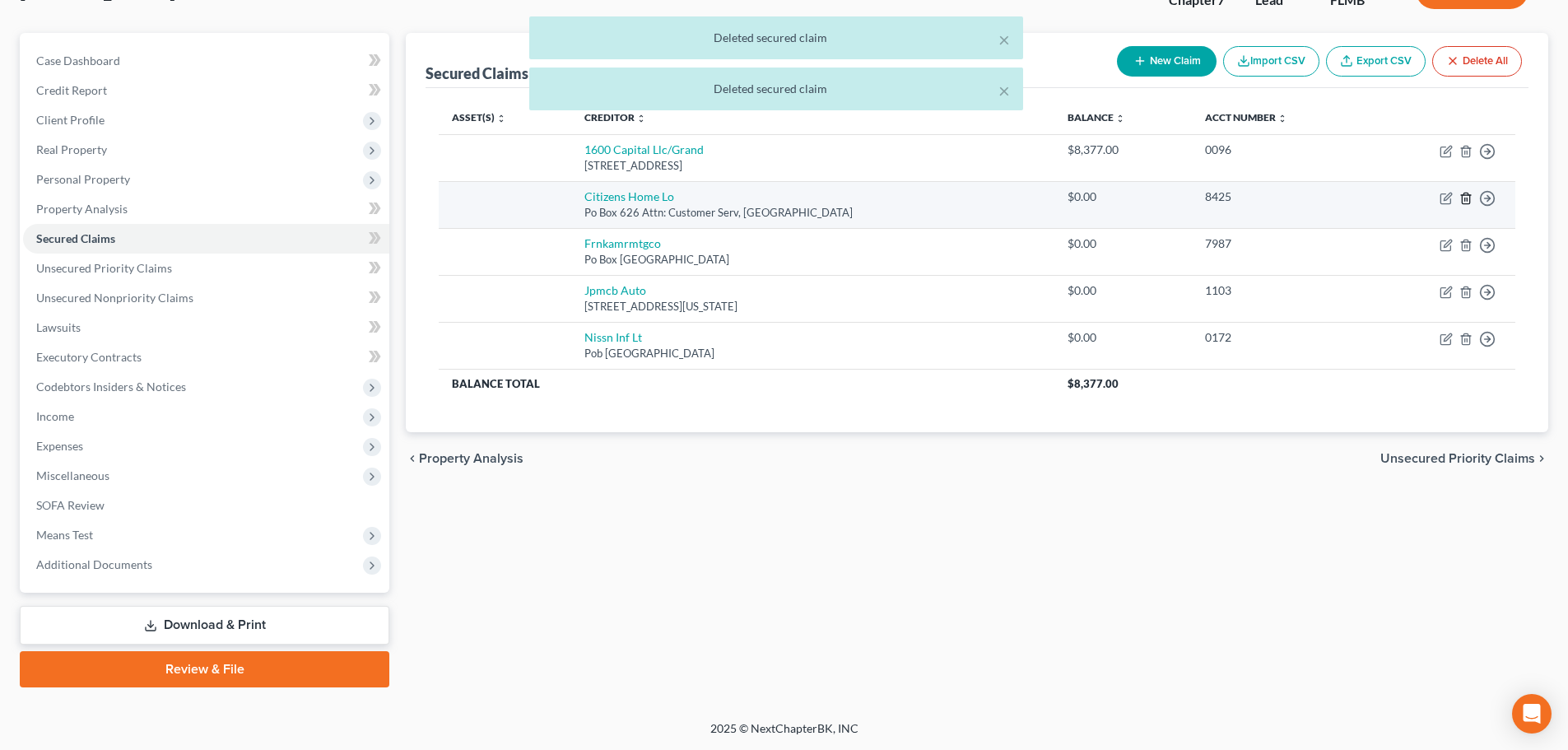
click at [1464, 201] on icon "button" at bounding box center [1466, 199] width 13 height 13
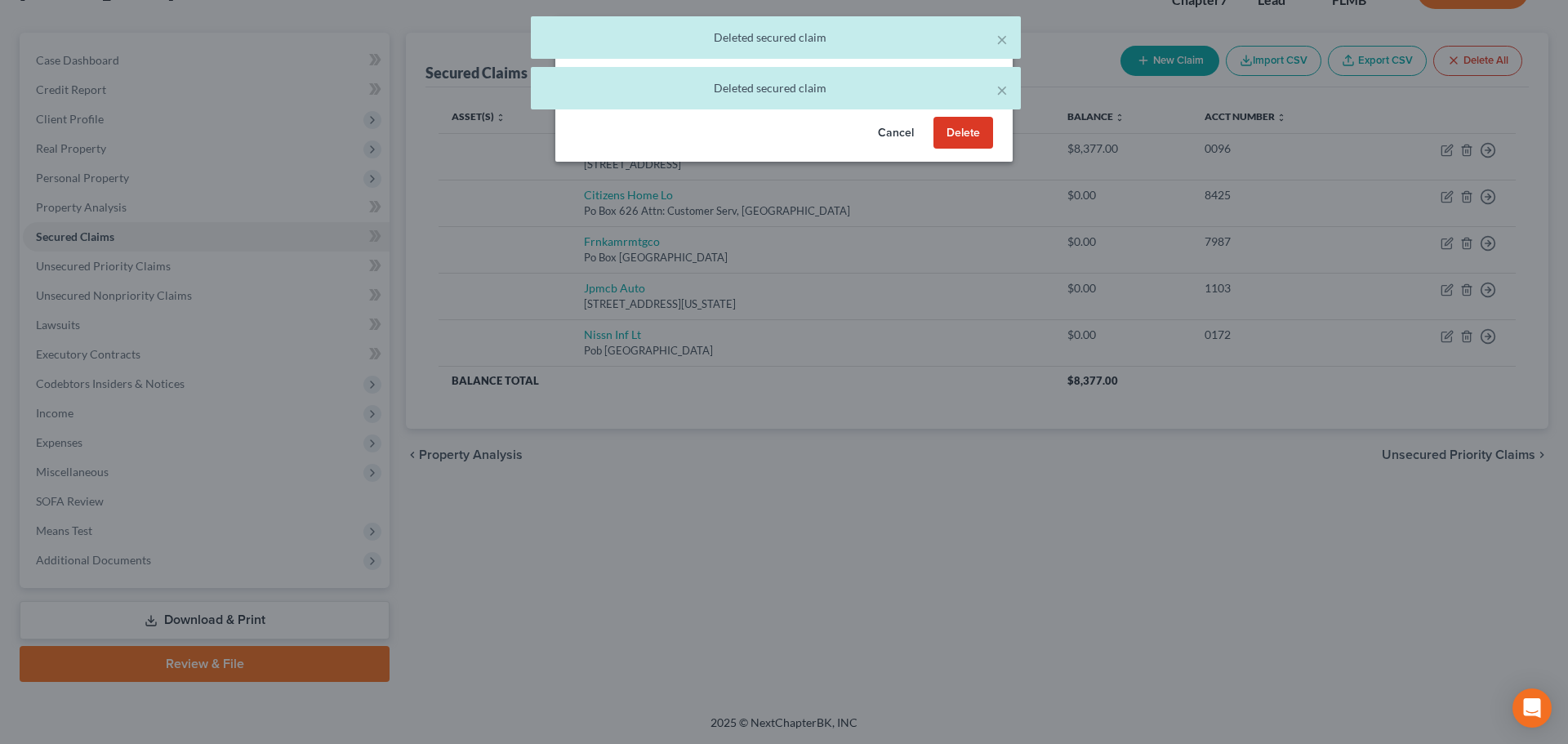
click at [972, 128] on button "Delete" at bounding box center [963, 133] width 60 height 32
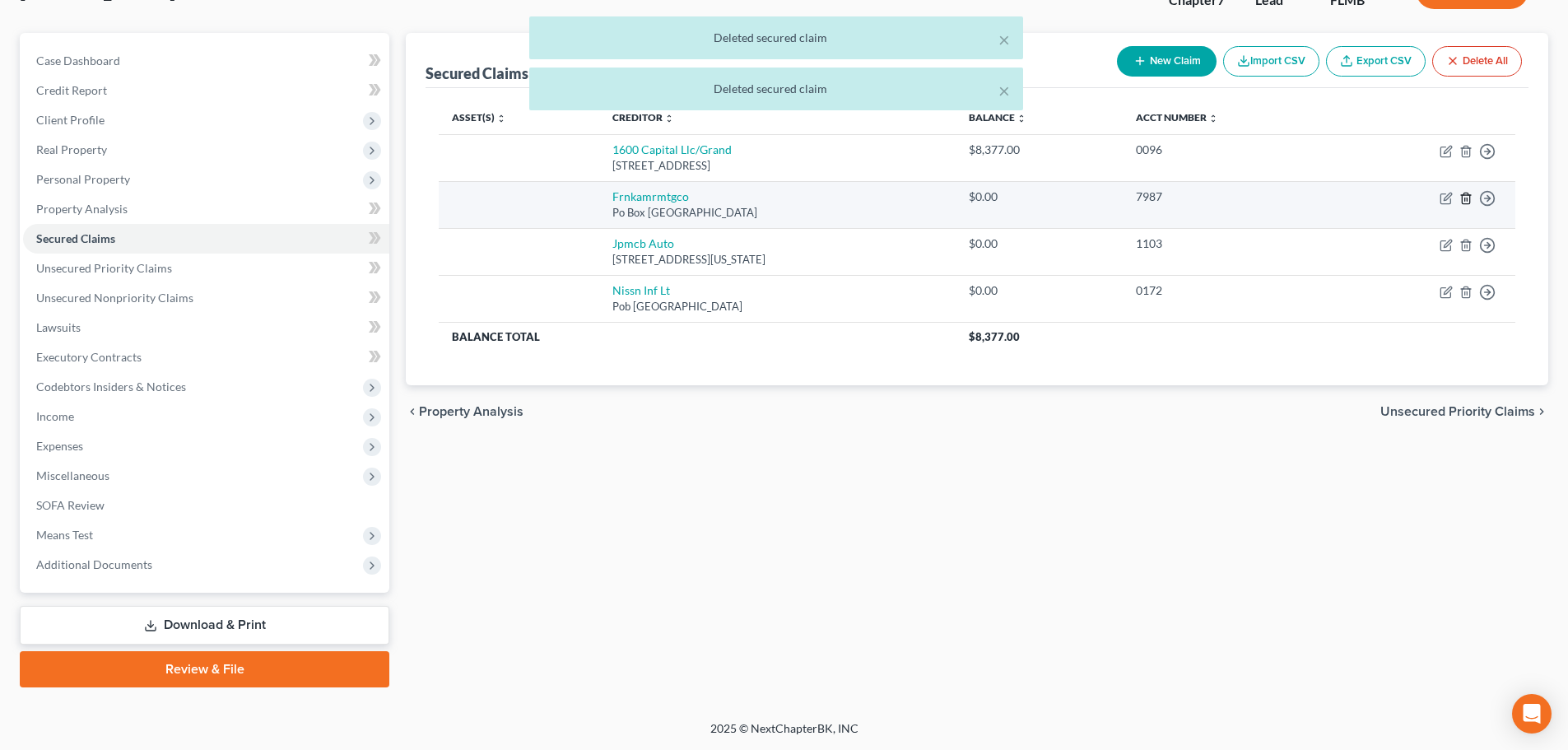
click at [1469, 199] on icon "button" at bounding box center [1466, 199] width 13 height 13
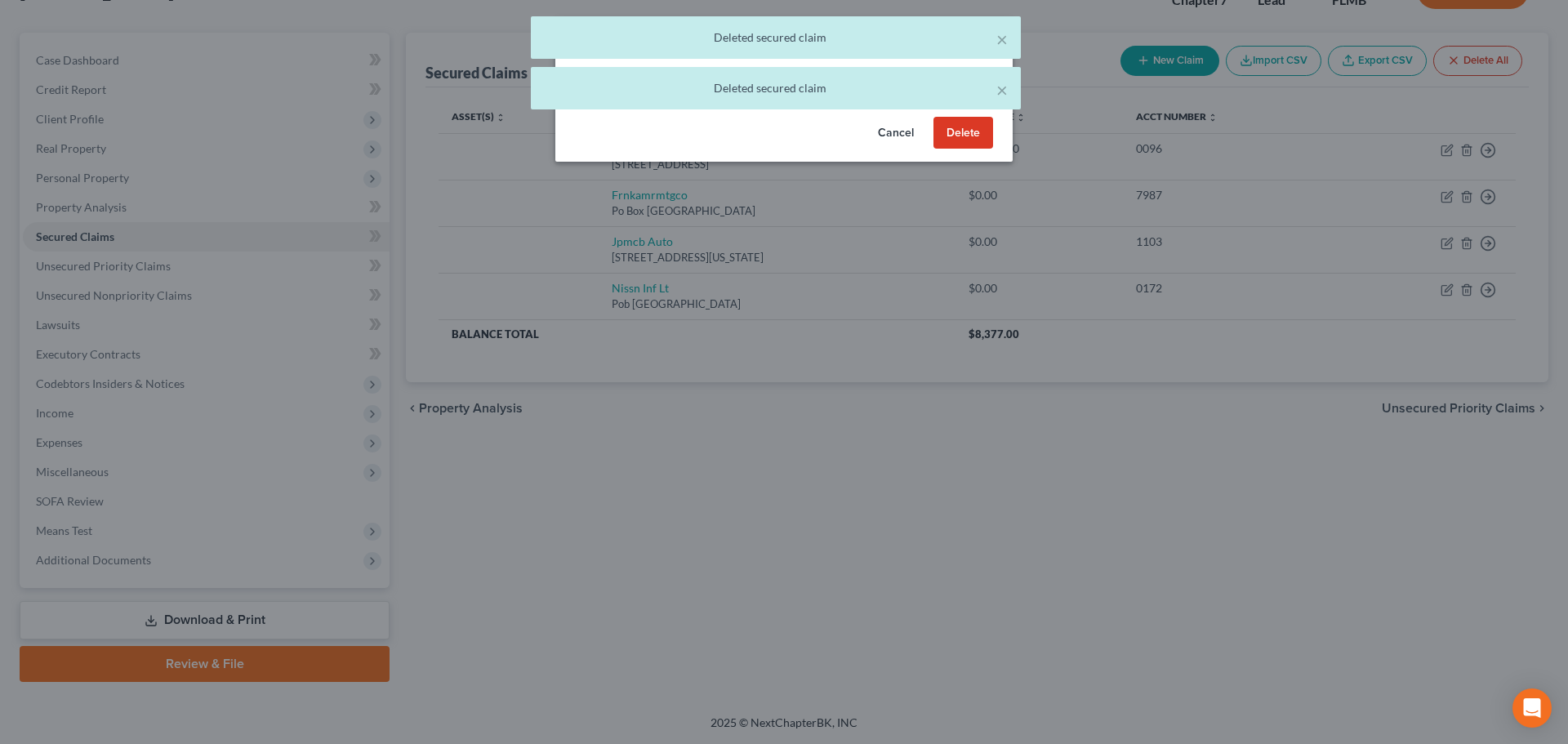
click at [969, 147] on button "Delete" at bounding box center [963, 133] width 60 height 32
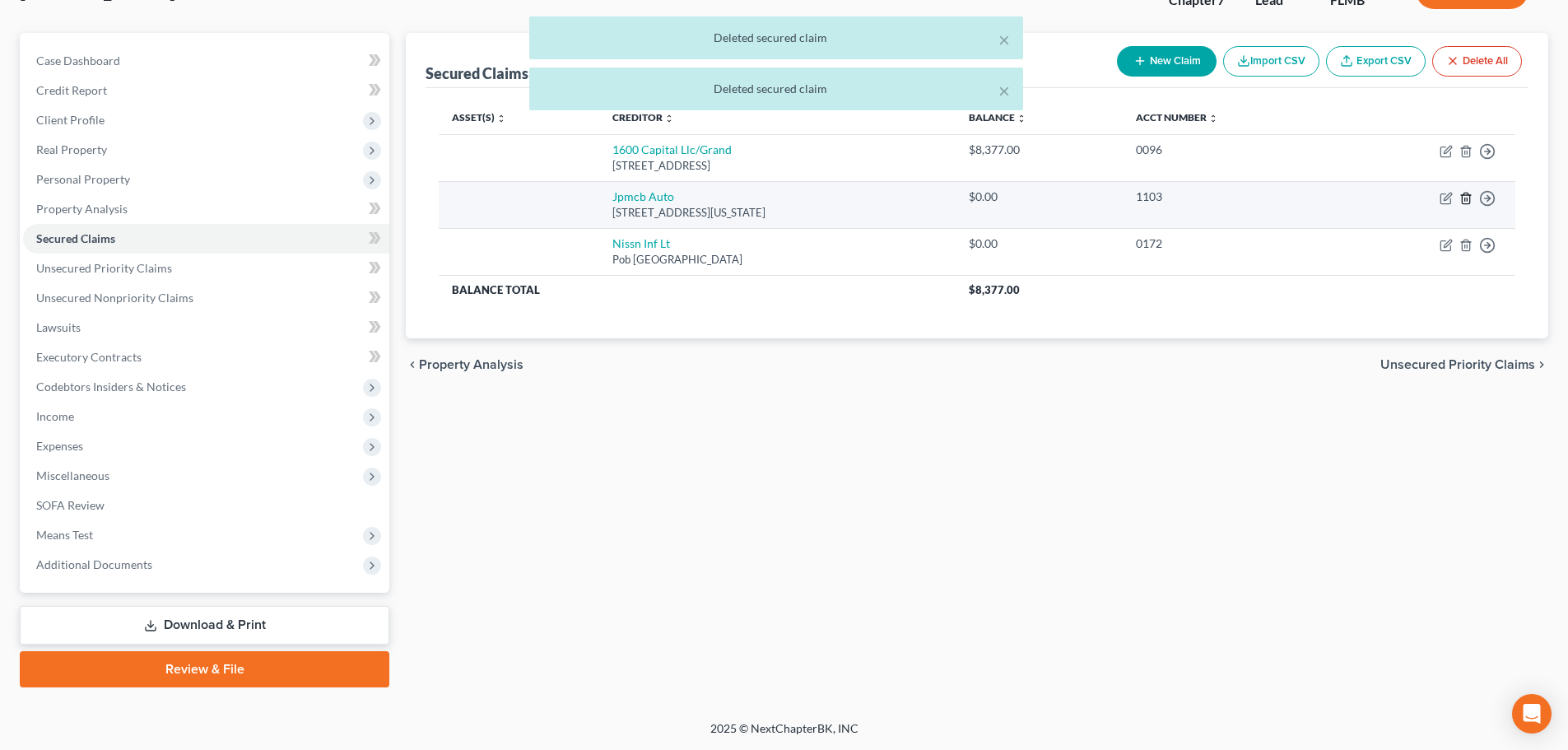
click at [1464, 196] on icon "button" at bounding box center [1466, 199] width 13 height 13
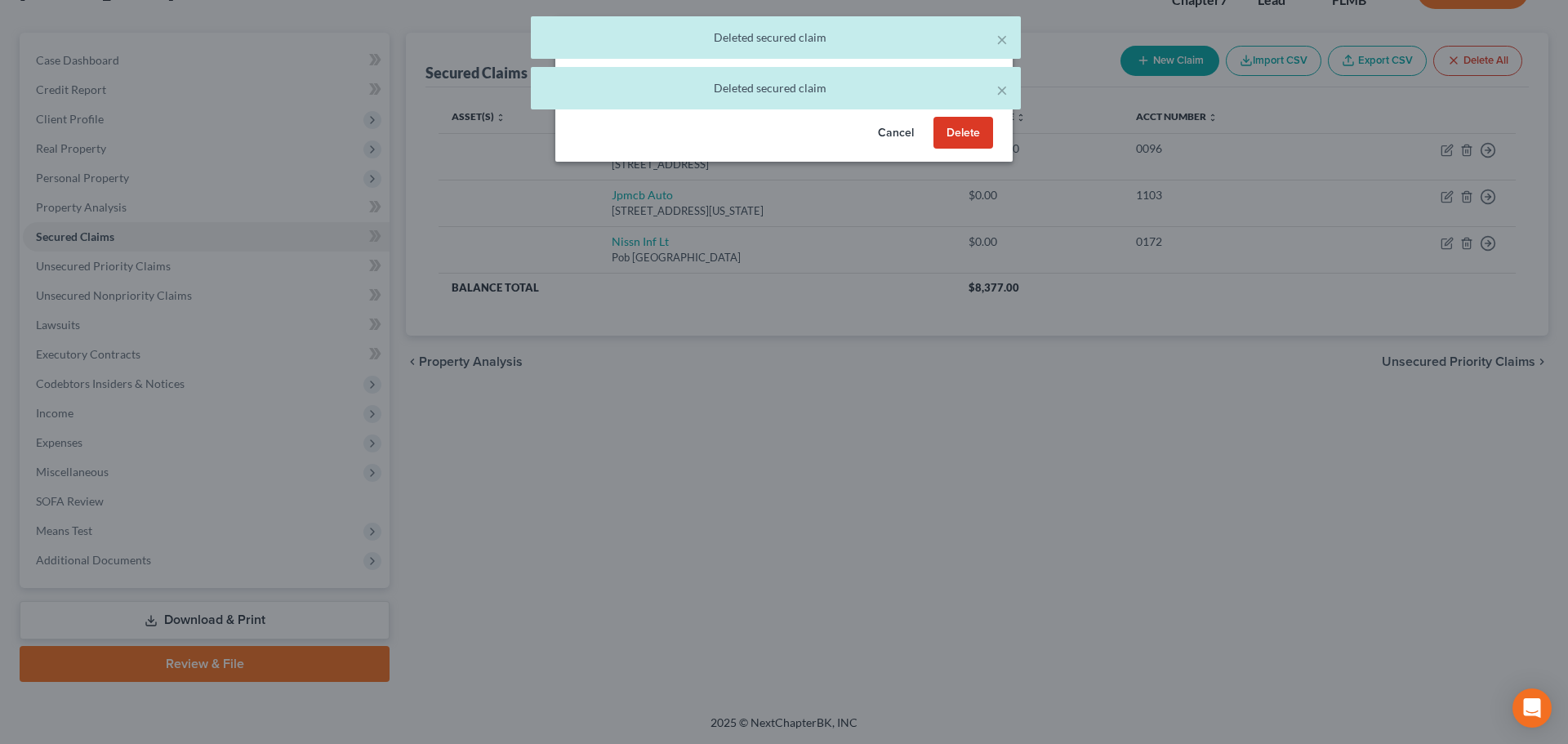
click at [946, 128] on button "Delete" at bounding box center [963, 133] width 60 height 32
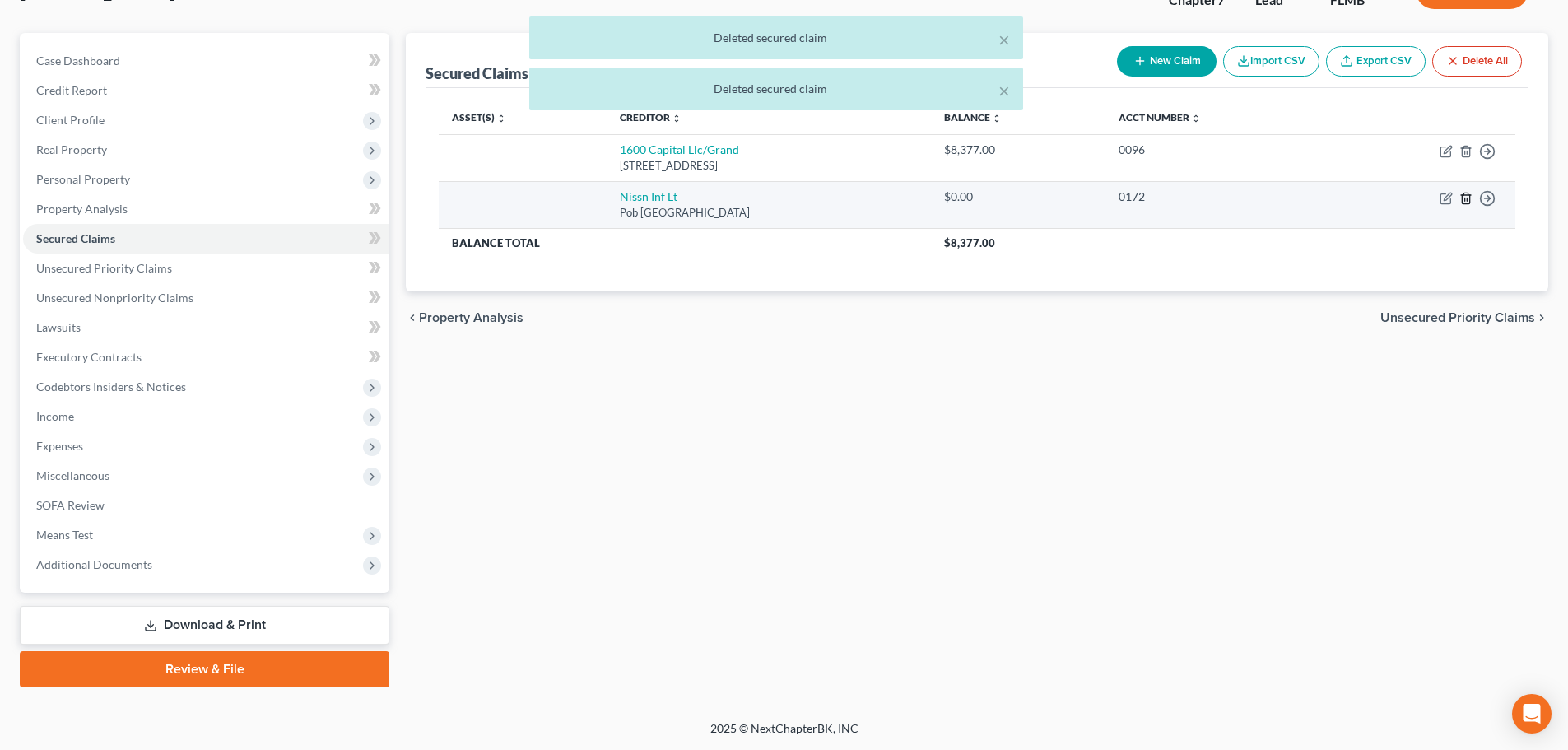
click at [1463, 198] on icon "button" at bounding box center [1466, 198] width 8 height 11
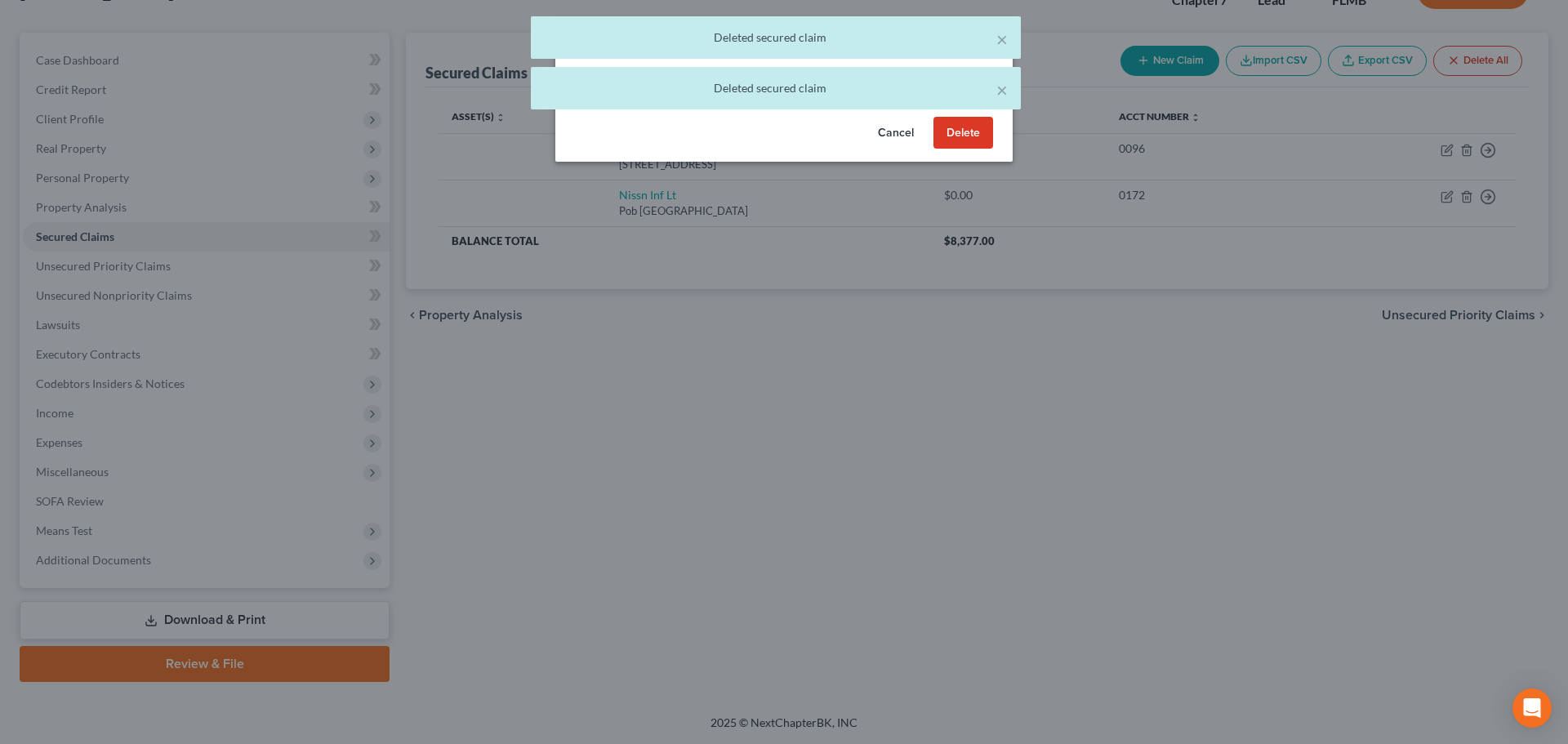
click at [975, 135] on button "Delete" at bounding box center [963, 133] width 60 height 32
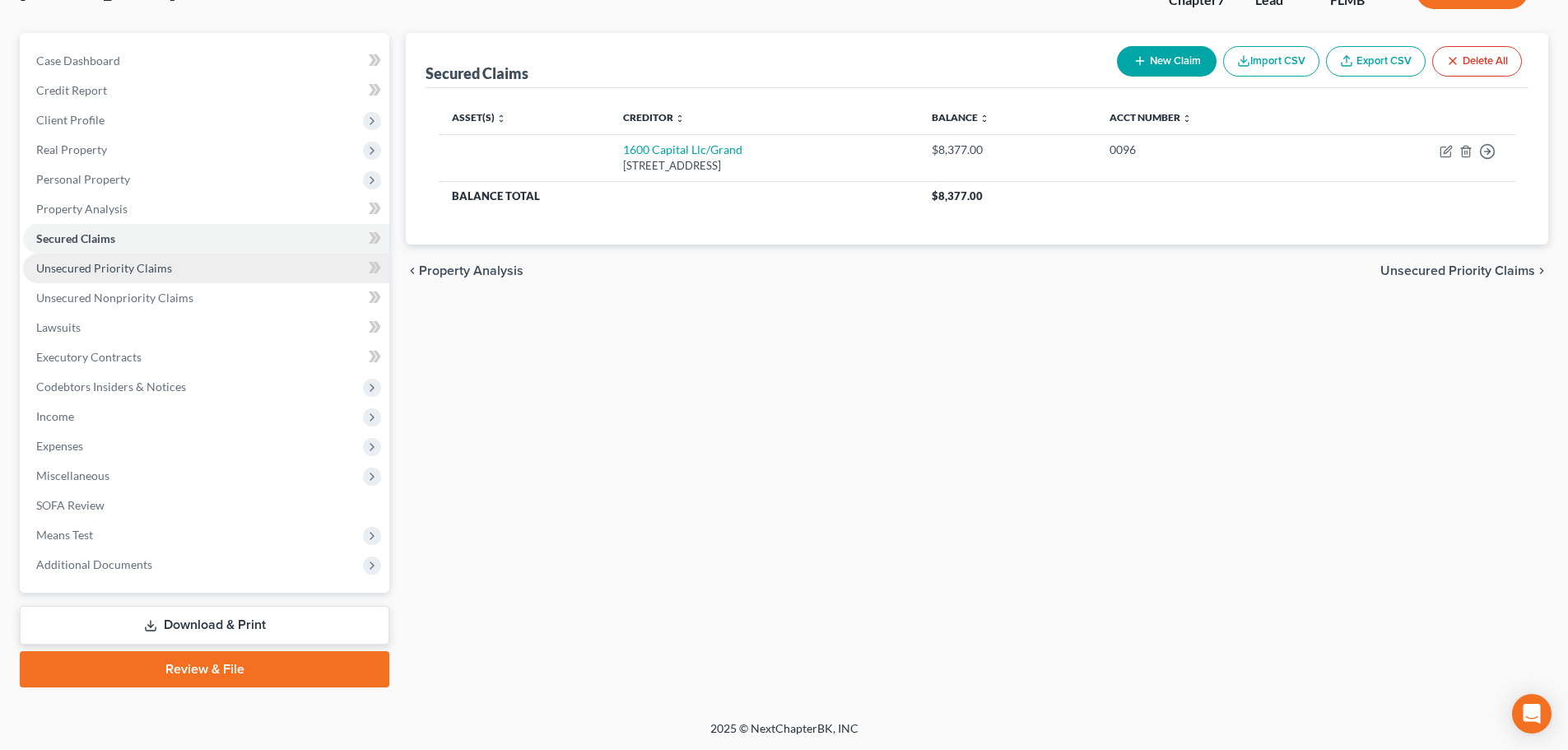
click at [154, 277] on link "Unsecured Priority Claims" at bounding box center [206, 268] width 367 height 30
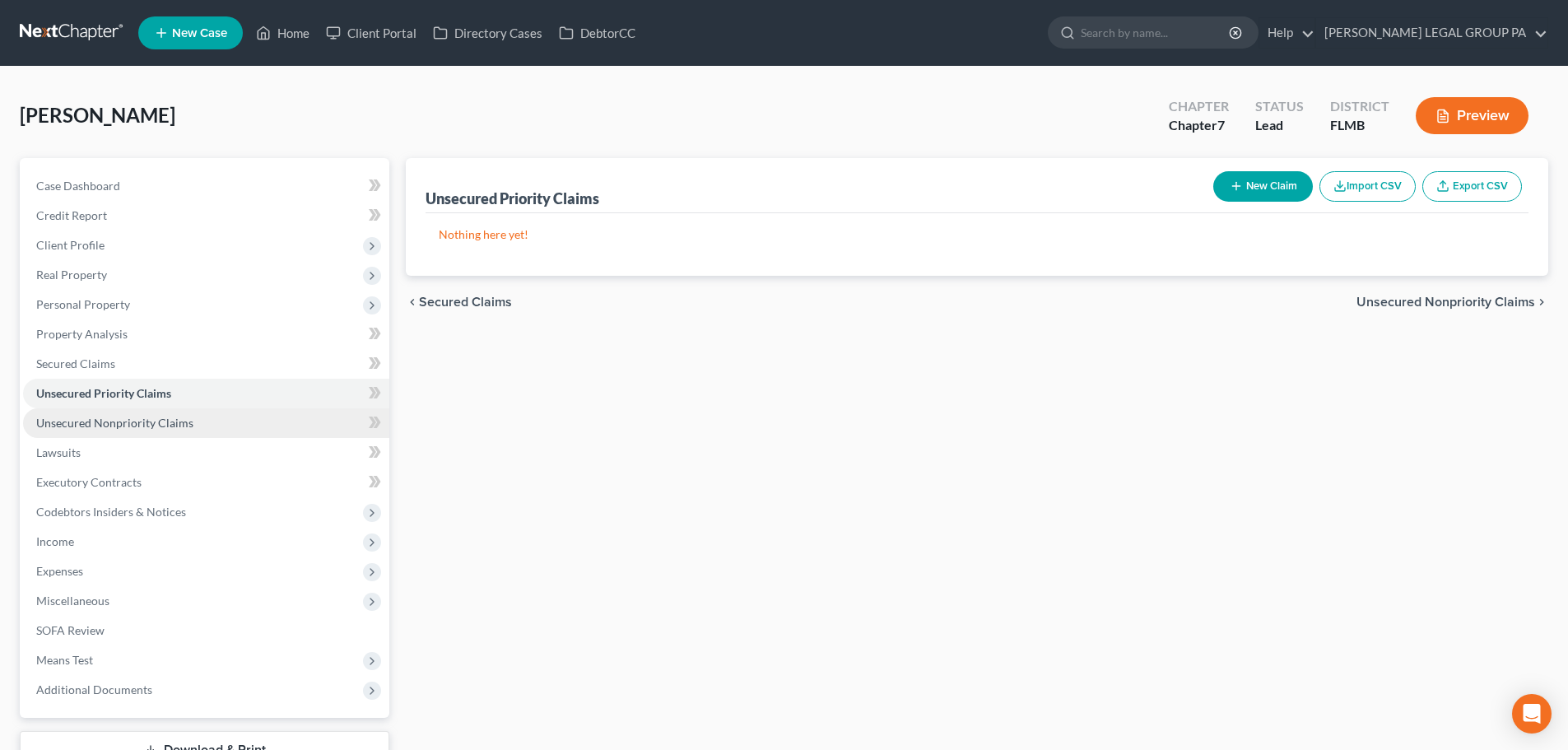
click at [120, 422] on span "Unsecured Nonpriority Claims" at bounding box center [115, 422] width 157 height 14
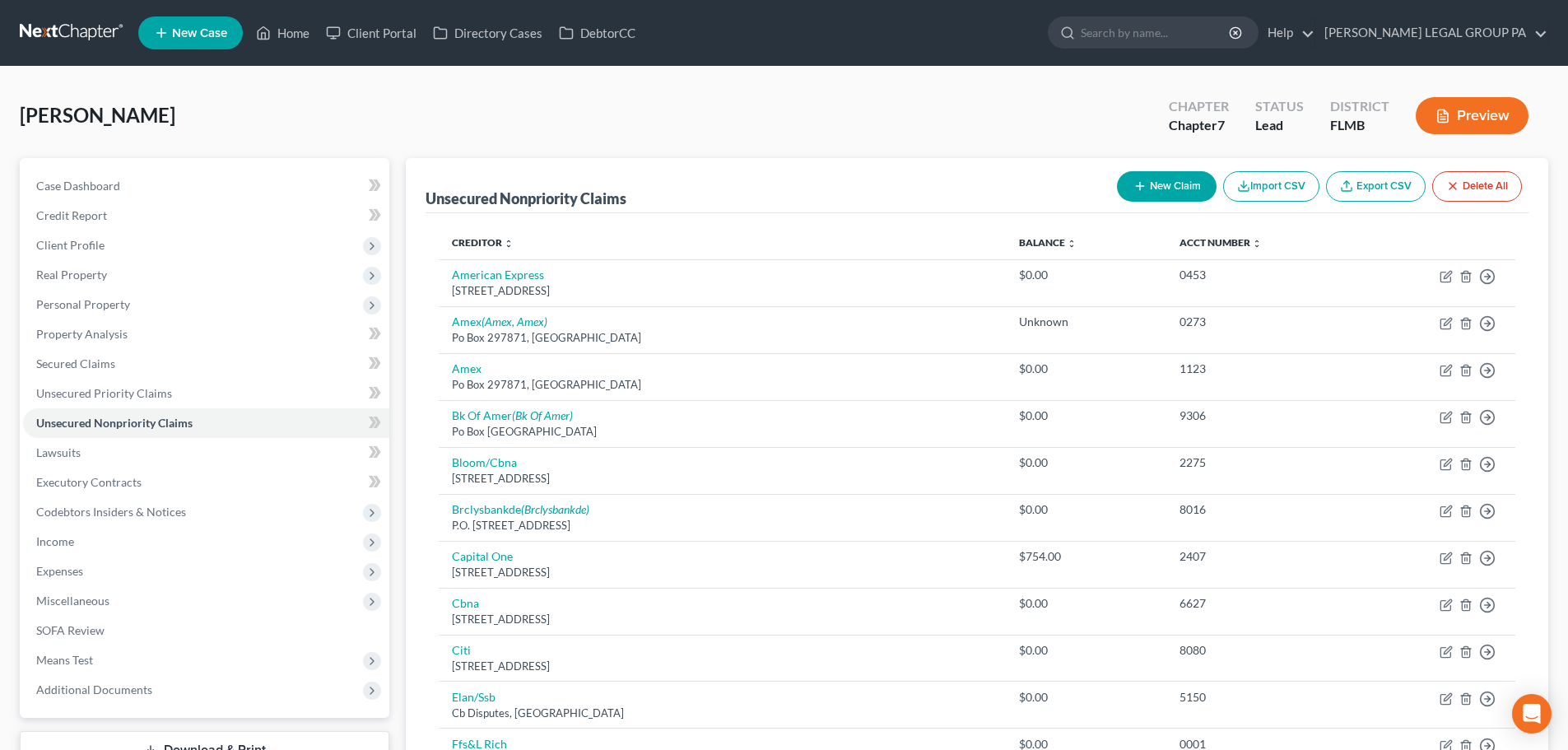
click at [67, 32] on link at bounding box center [73, 33] width 106 height 30
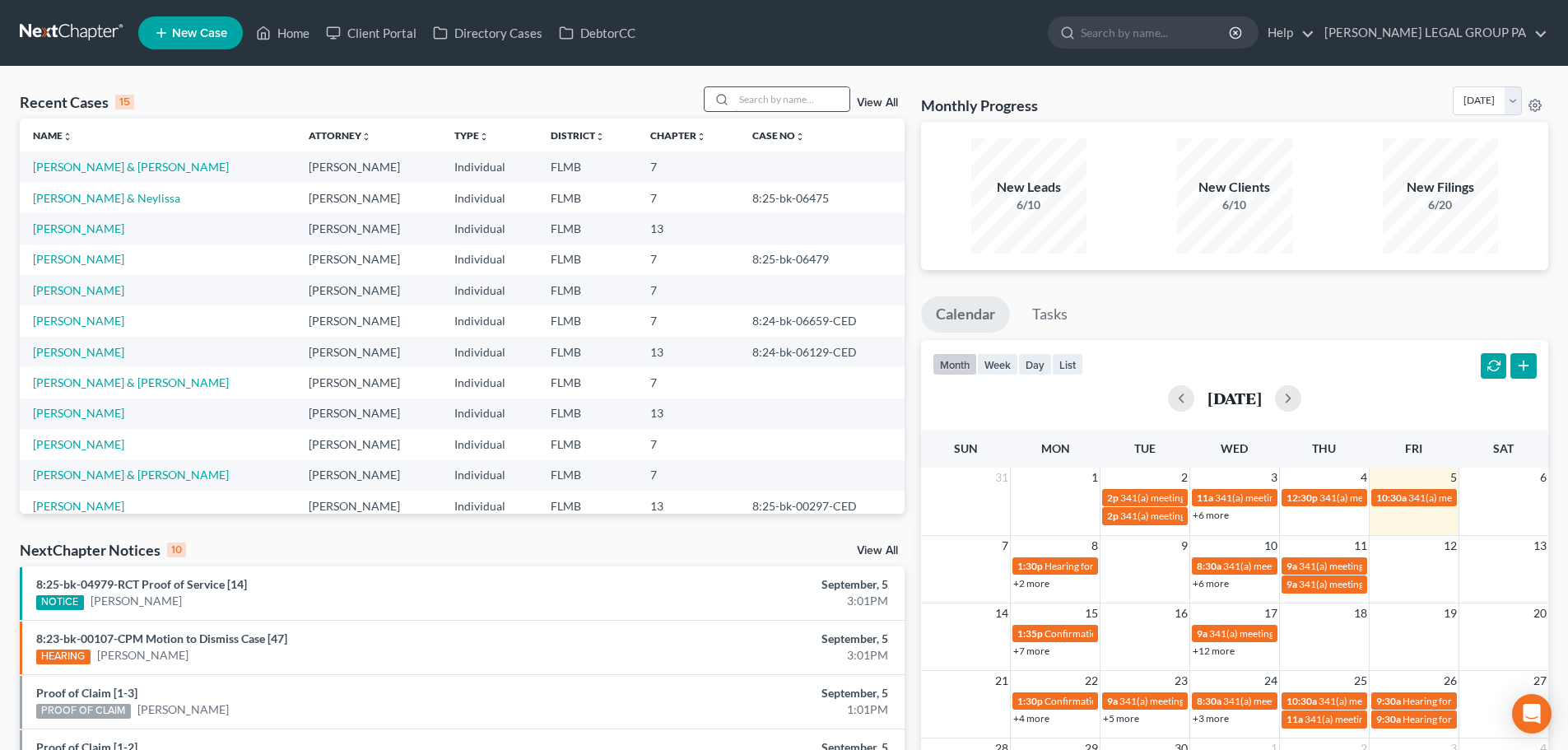
click at [747, 98] on input "search" at bounding box center [792, 99] width 115 height 24
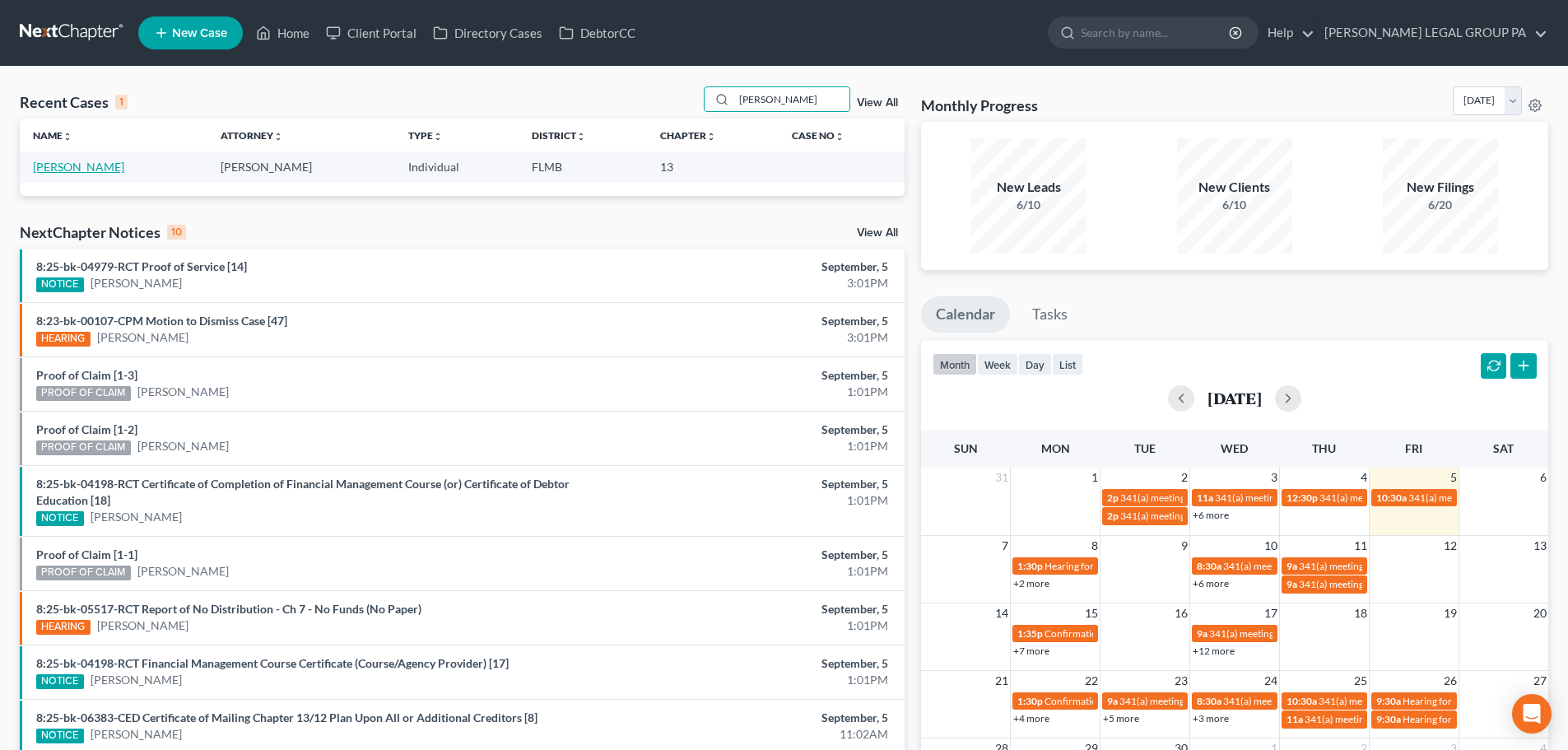
type input "[PERSON_NAME]"
click at [99, 171] on link "[PERSON_NAME]" at bounding box center [78, 166] width 91 height 14
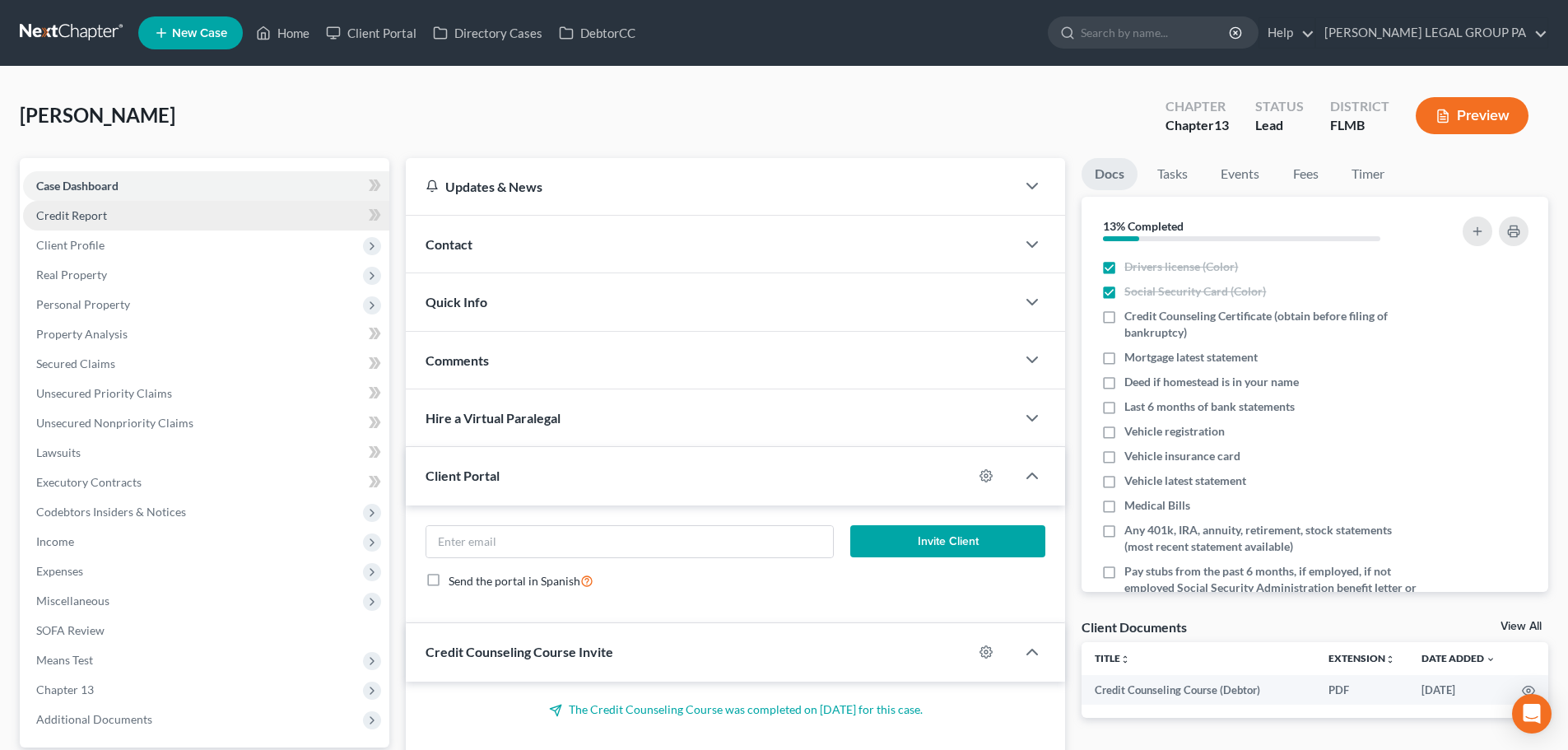
click at [79, 226] on link "Credit Report" at bounding box center [206, 215] width 367 height 30
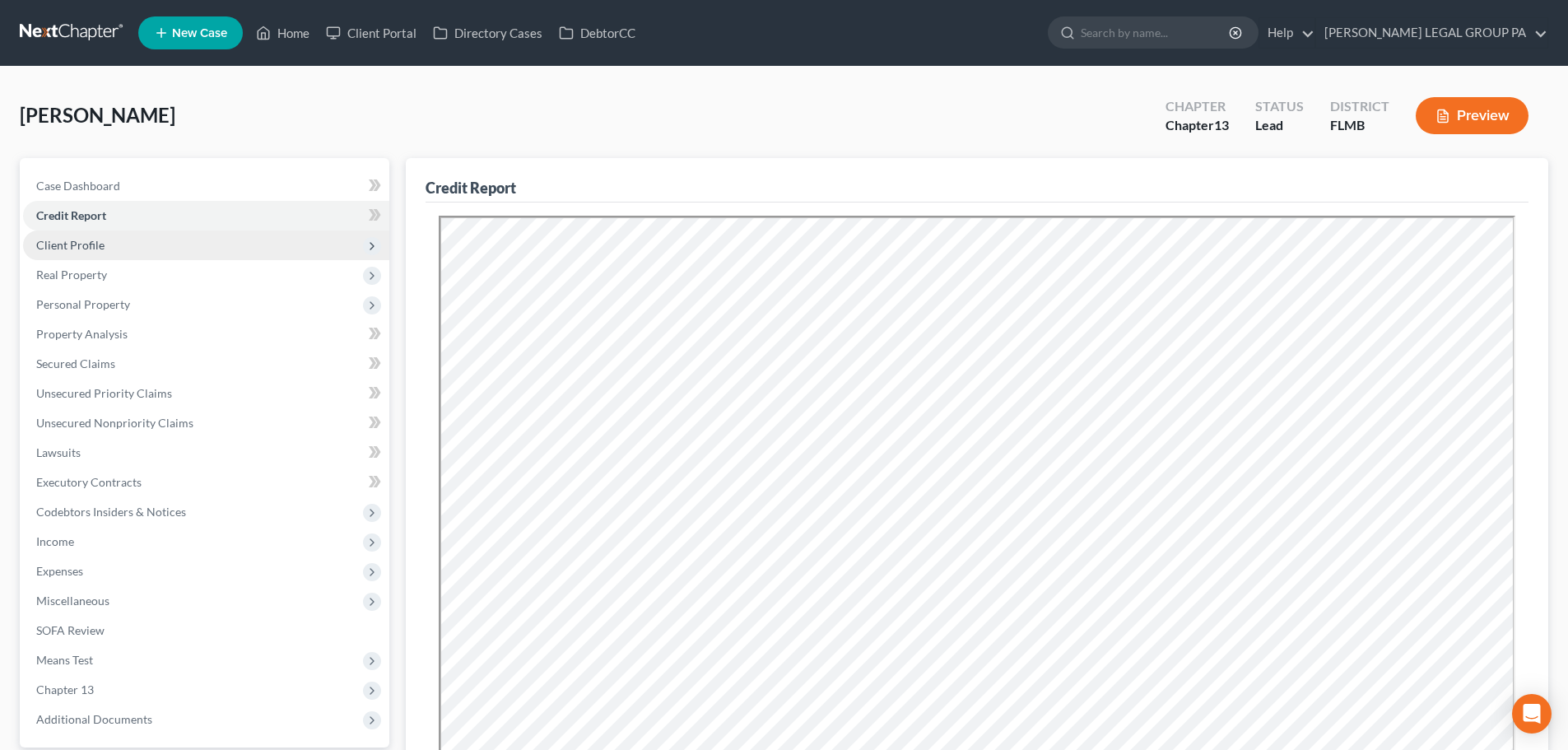
click at [87, 248] on span "Client Profile" at bounding box center [70, 245] width 68 height 14
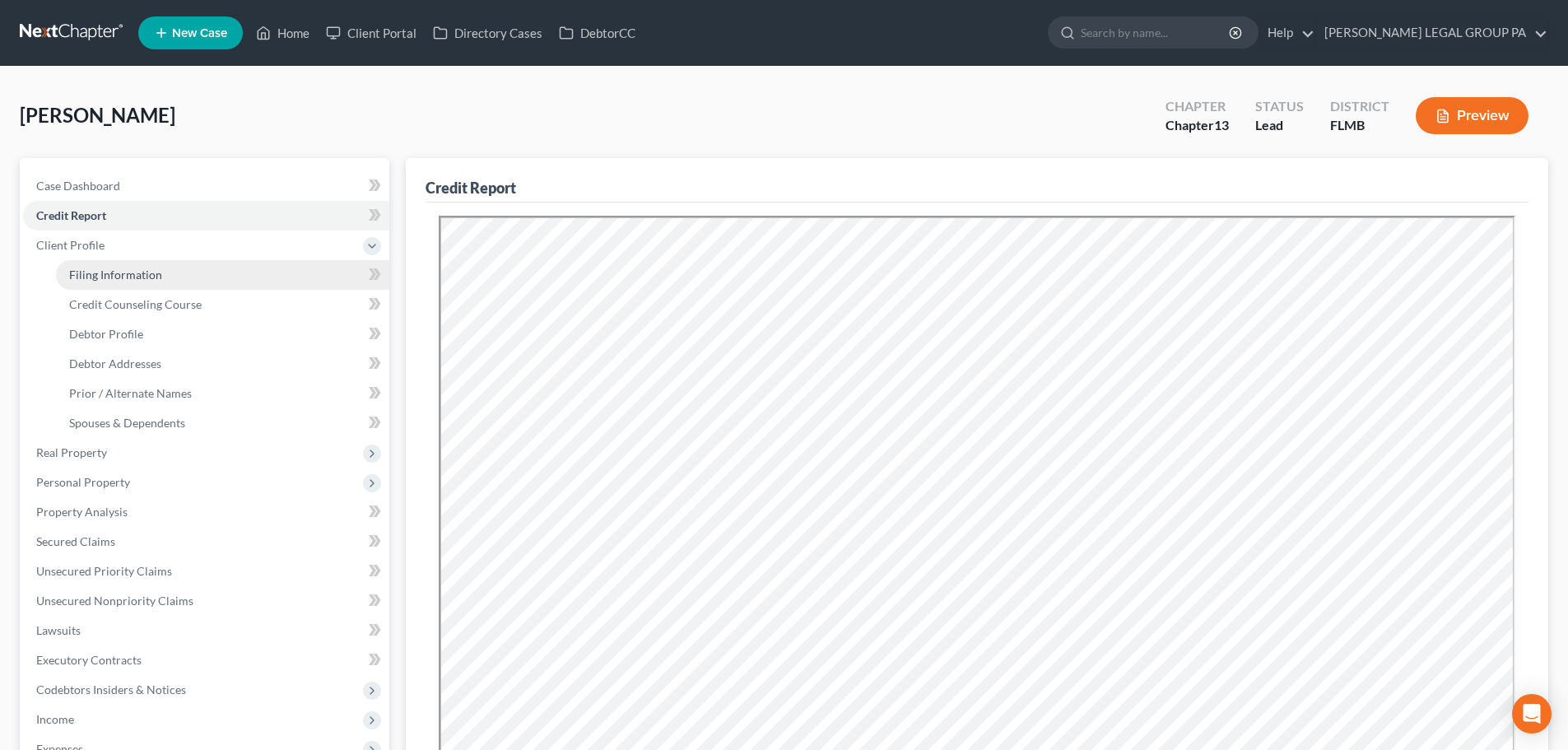
click at [86, 280] on span "Filing Information" at bounding box center [115, 274] width 93 height 14
select select "1"
select select "0"
select select "3"
select select "9"
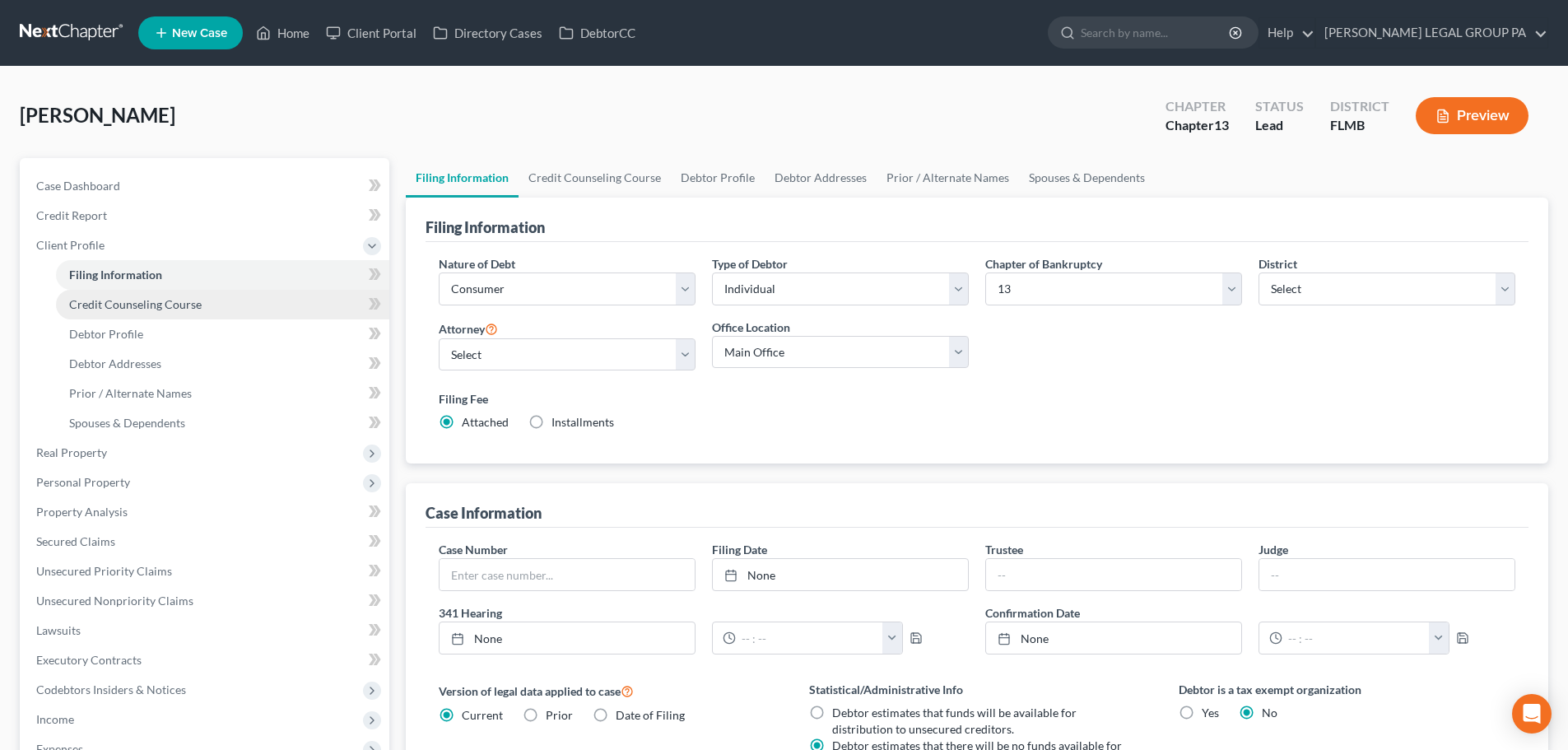
click at [125, 301] on span "Credit Counseling Course" at bounding box center [135, 304] width 132 height 14
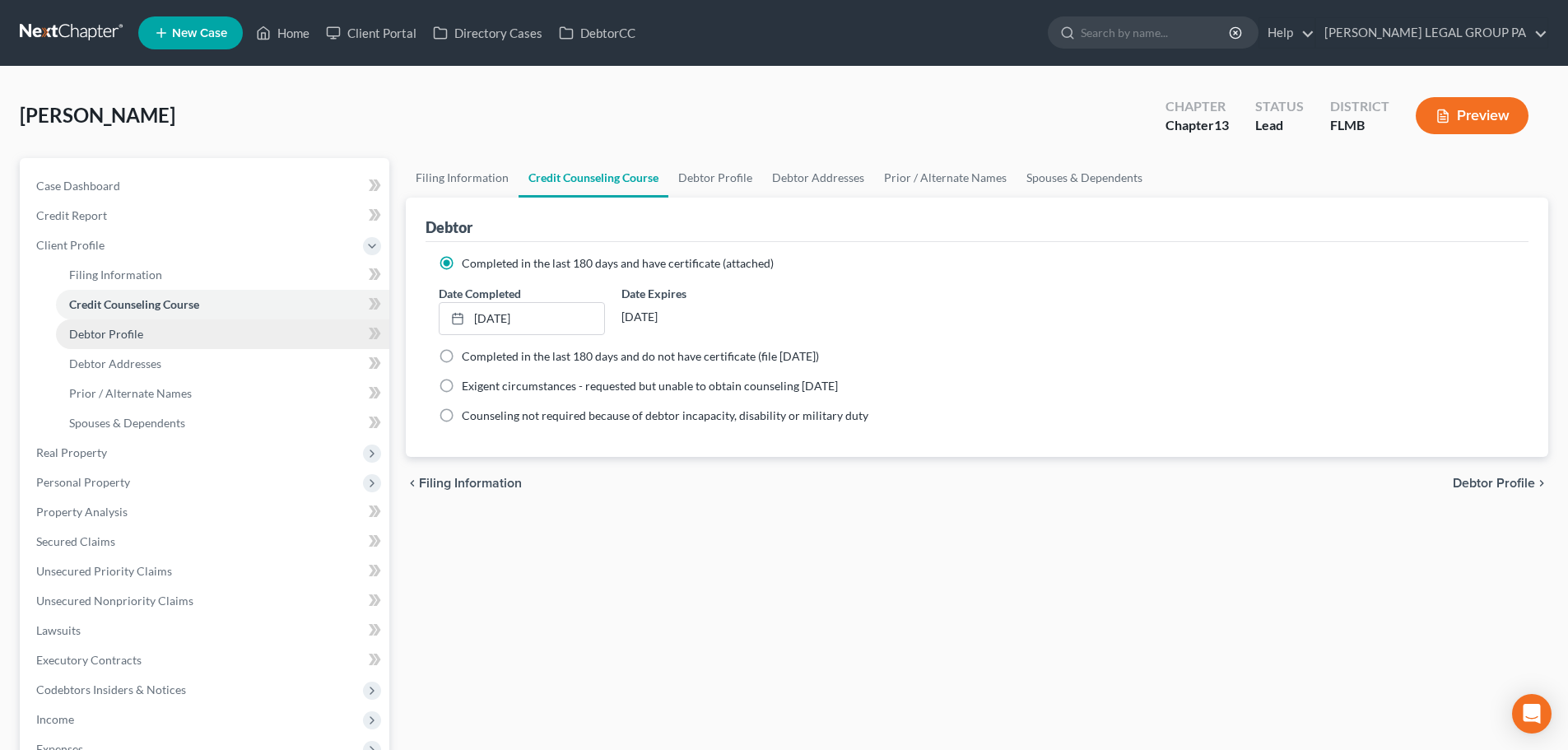
click at [136, 332] on span "Debtor Profile" at bounding box center [106, 334] width 74 height 14
select select "0"
select select "1"
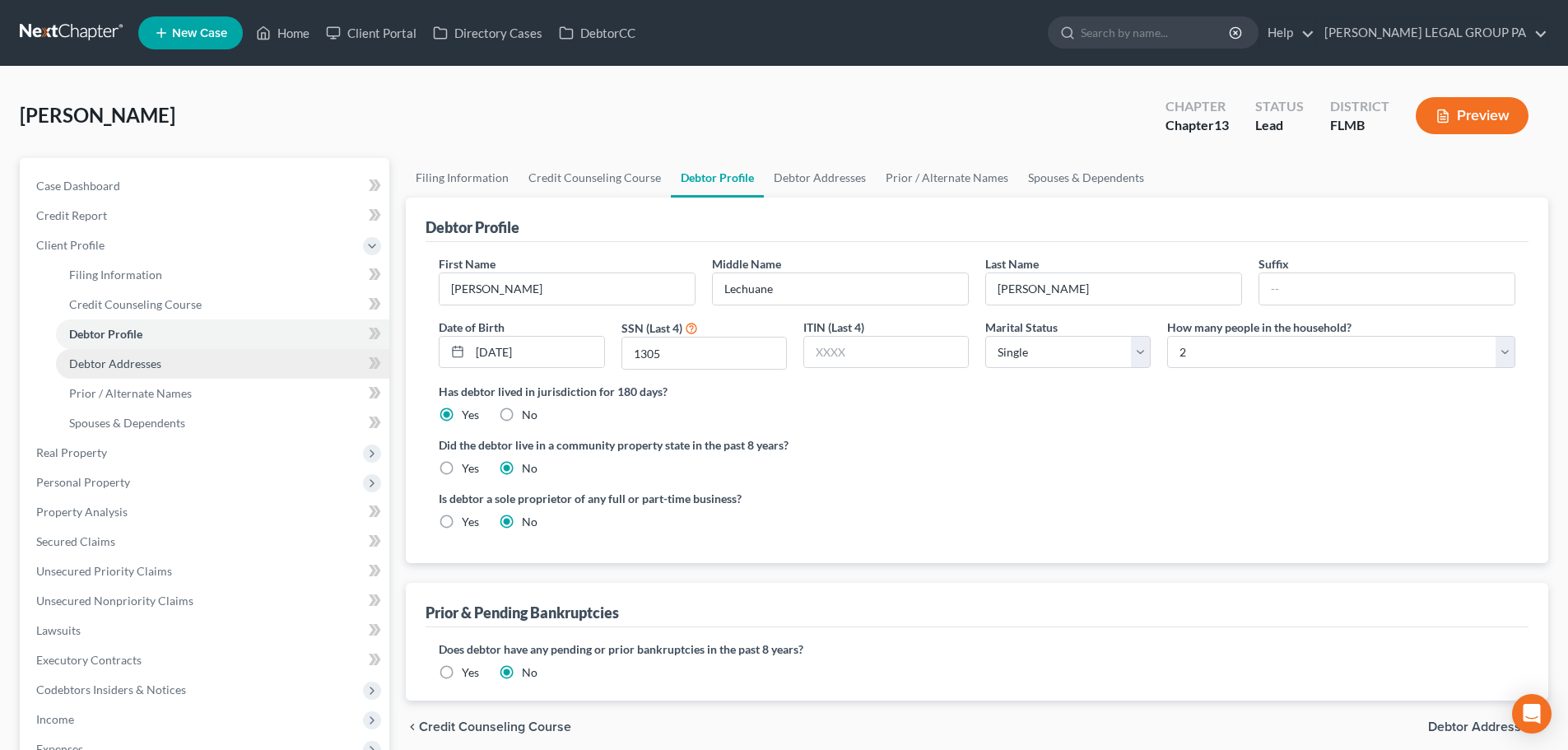
click at [154, 361] on span "Debtor Addresses" at bounding box center [115, 363] width 92 height 14
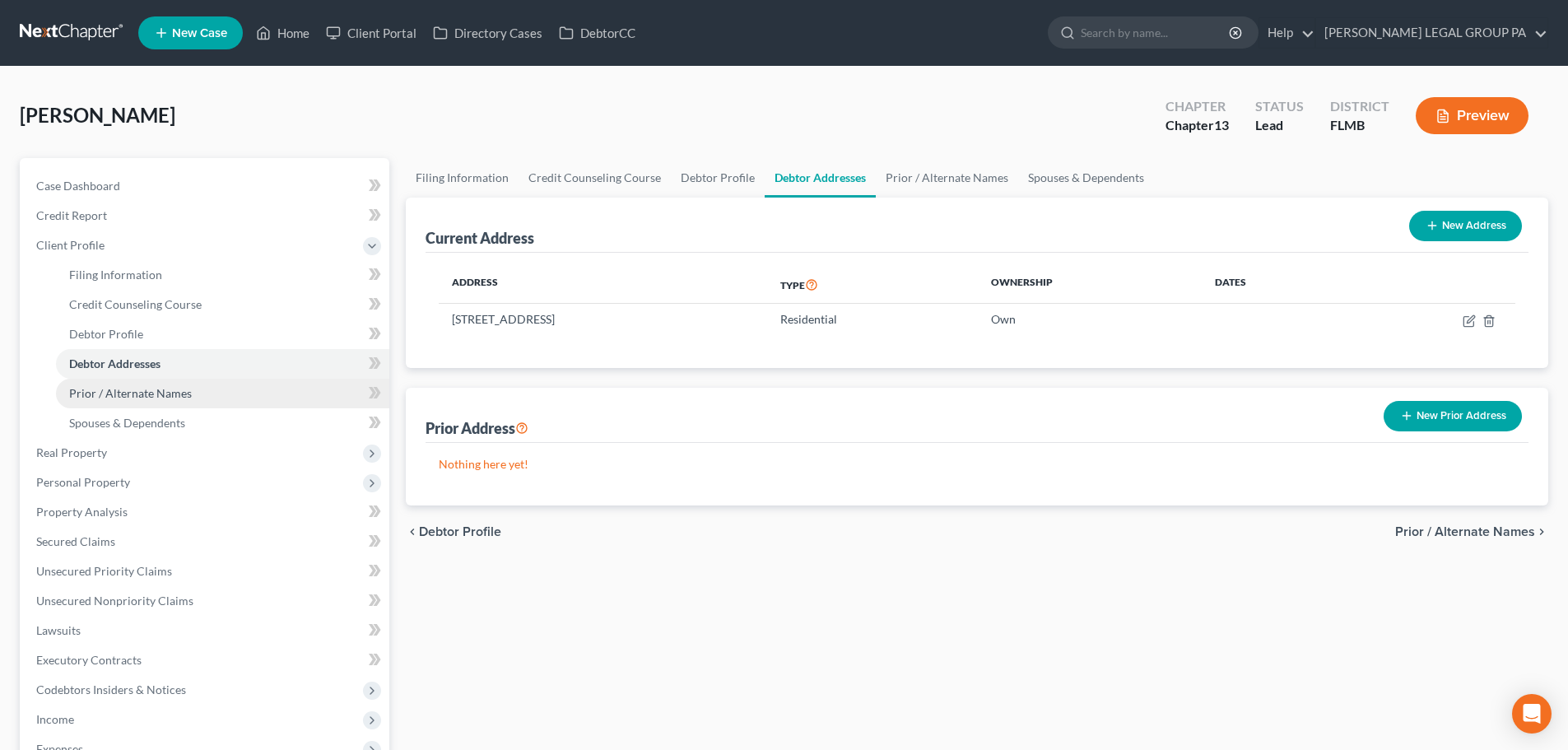
click at [169, 389] on span "Prior / Alternate Names" at bounding box center [131, 392] width 123 height 14
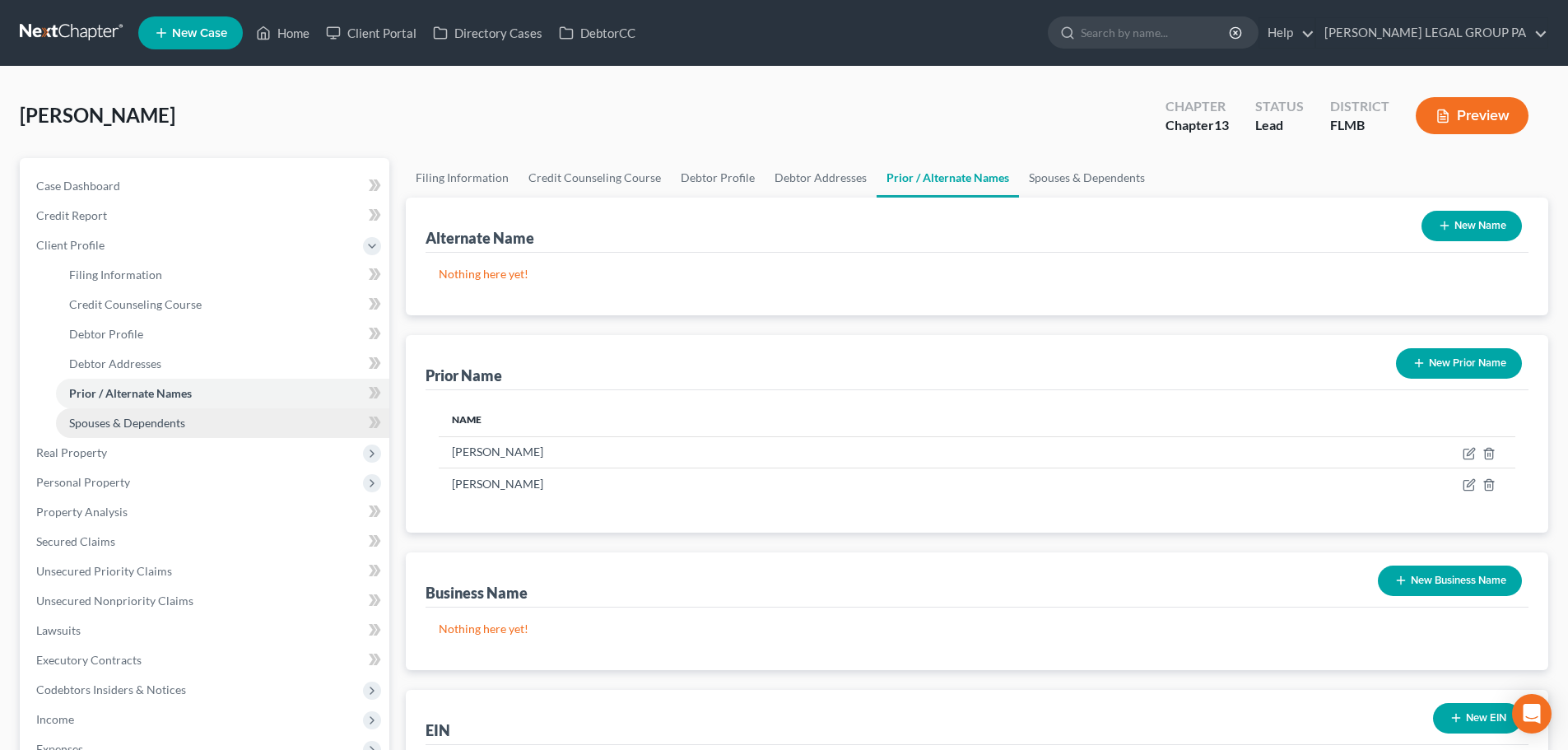
click at [151, 411] on link "Spouses & Dependents" at bounding box center [222, 423] width 333 height 30
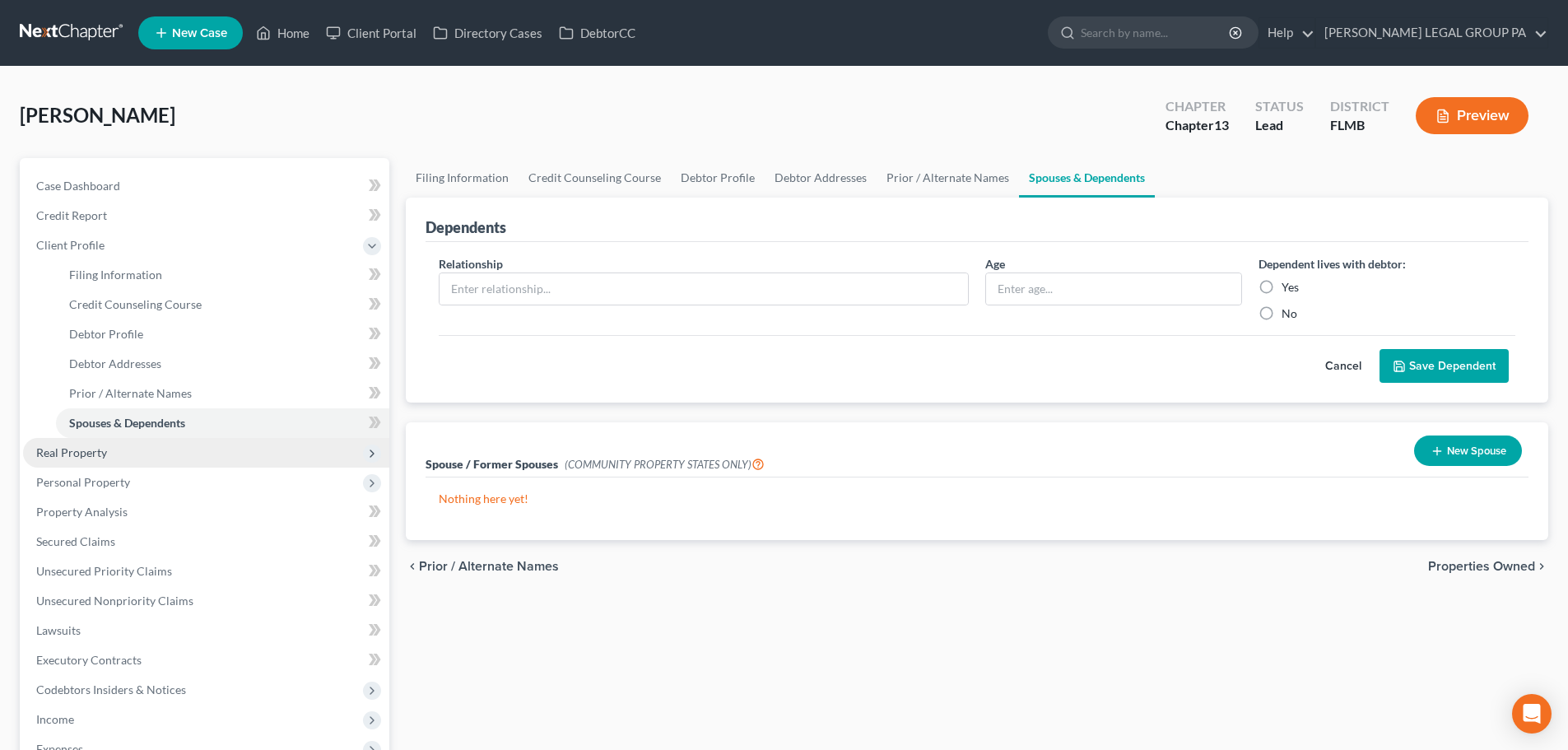
click at [94, 449] on span "Real Property" at bounding box center [72, 452] width 71 height 14
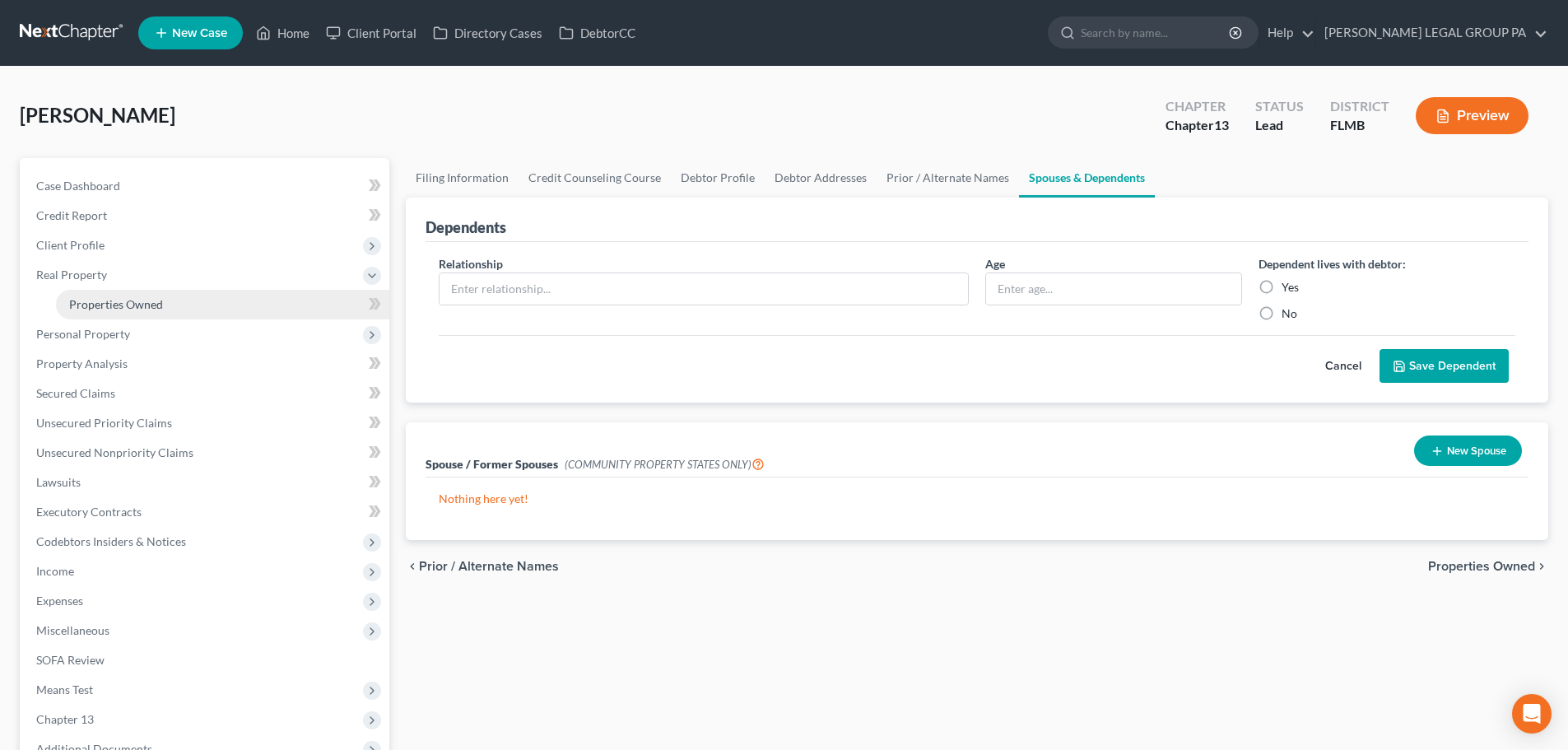
click at [119, 312] on link "Properties Owned" at bounding box center [222, 304] width 333 height 30
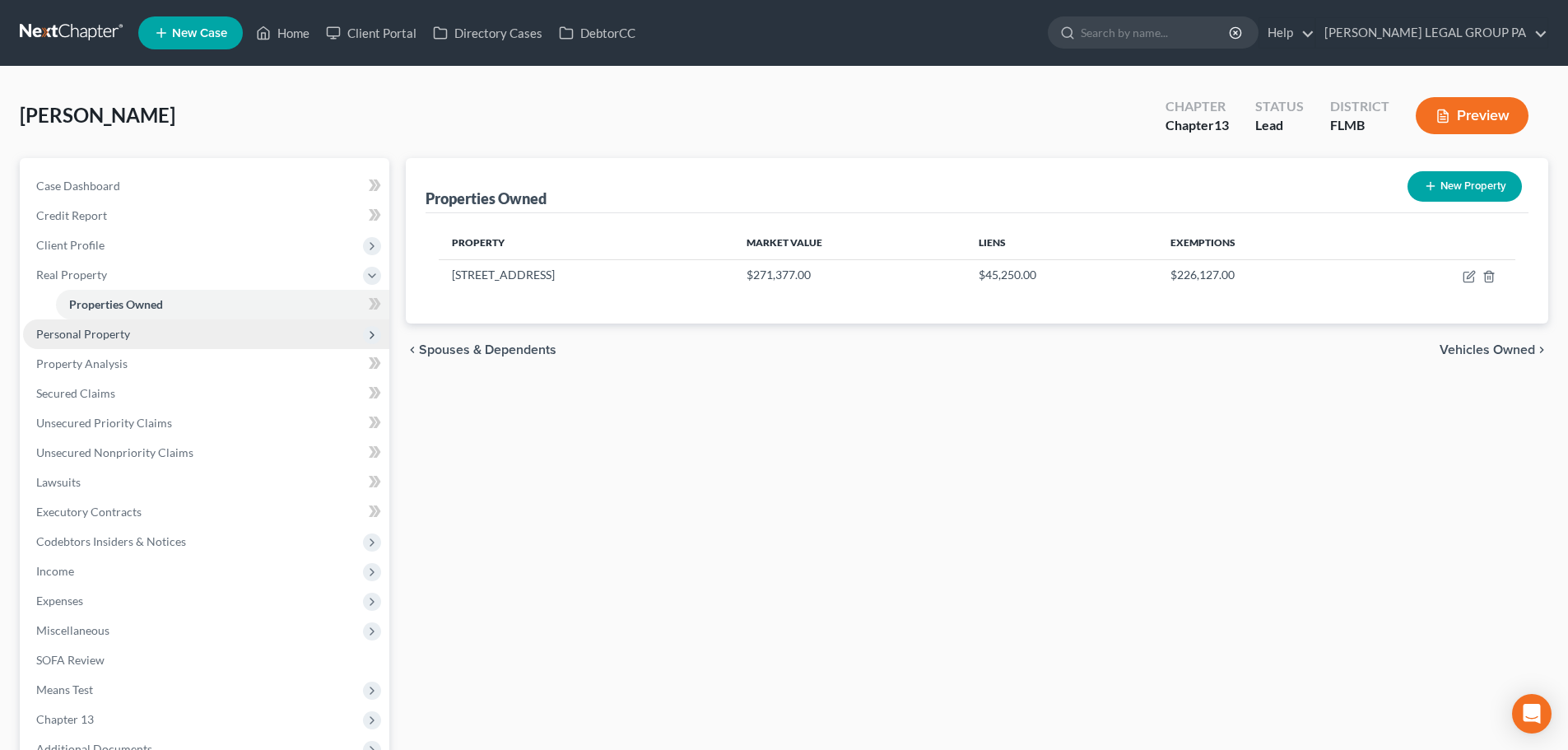
click at [102, 331] on span "Personal Property" at bounding box center [83, 334] width 94 height 14
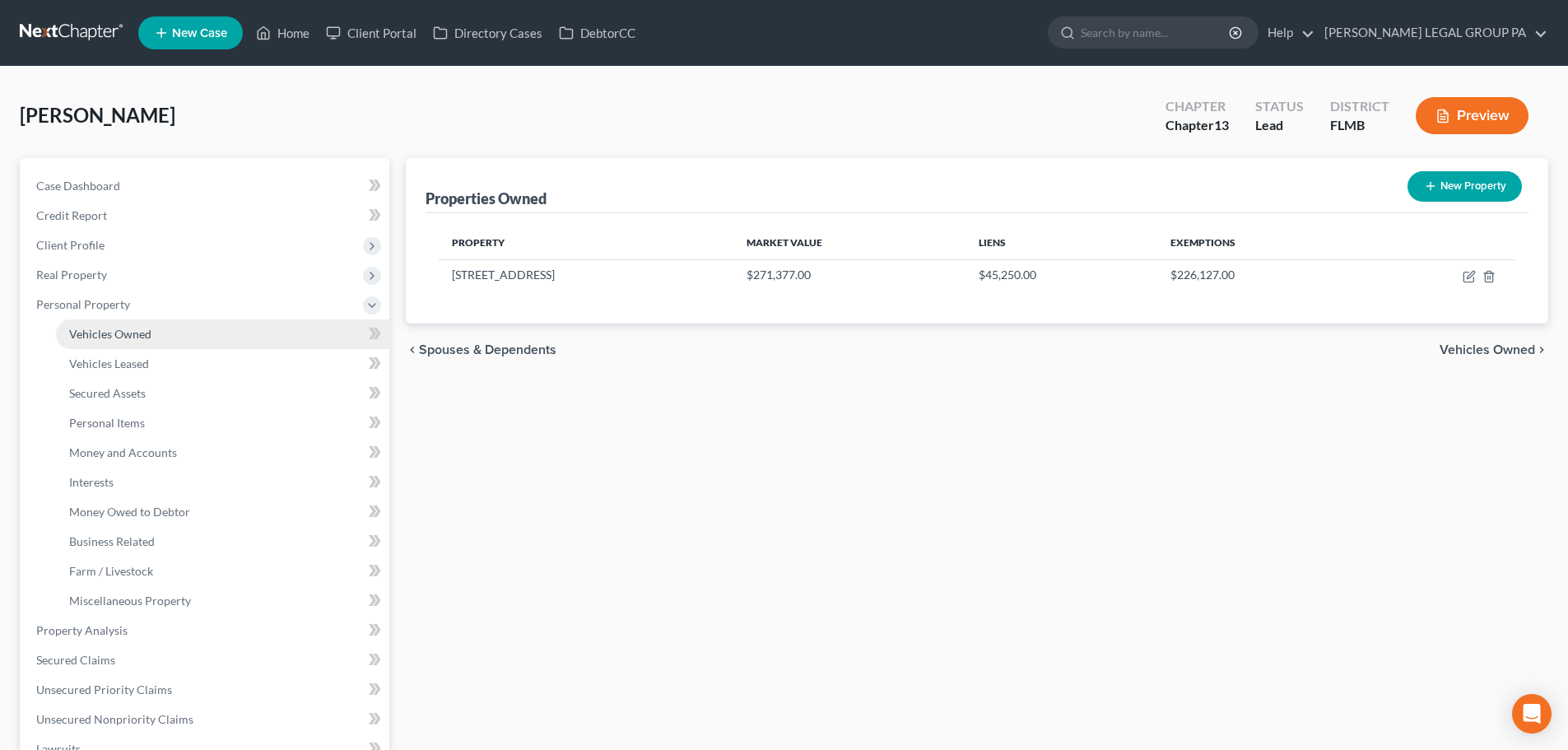
click at [97, 338] on span "Vehicles Owned" at bounding box center [110, 334] width 83 height 14
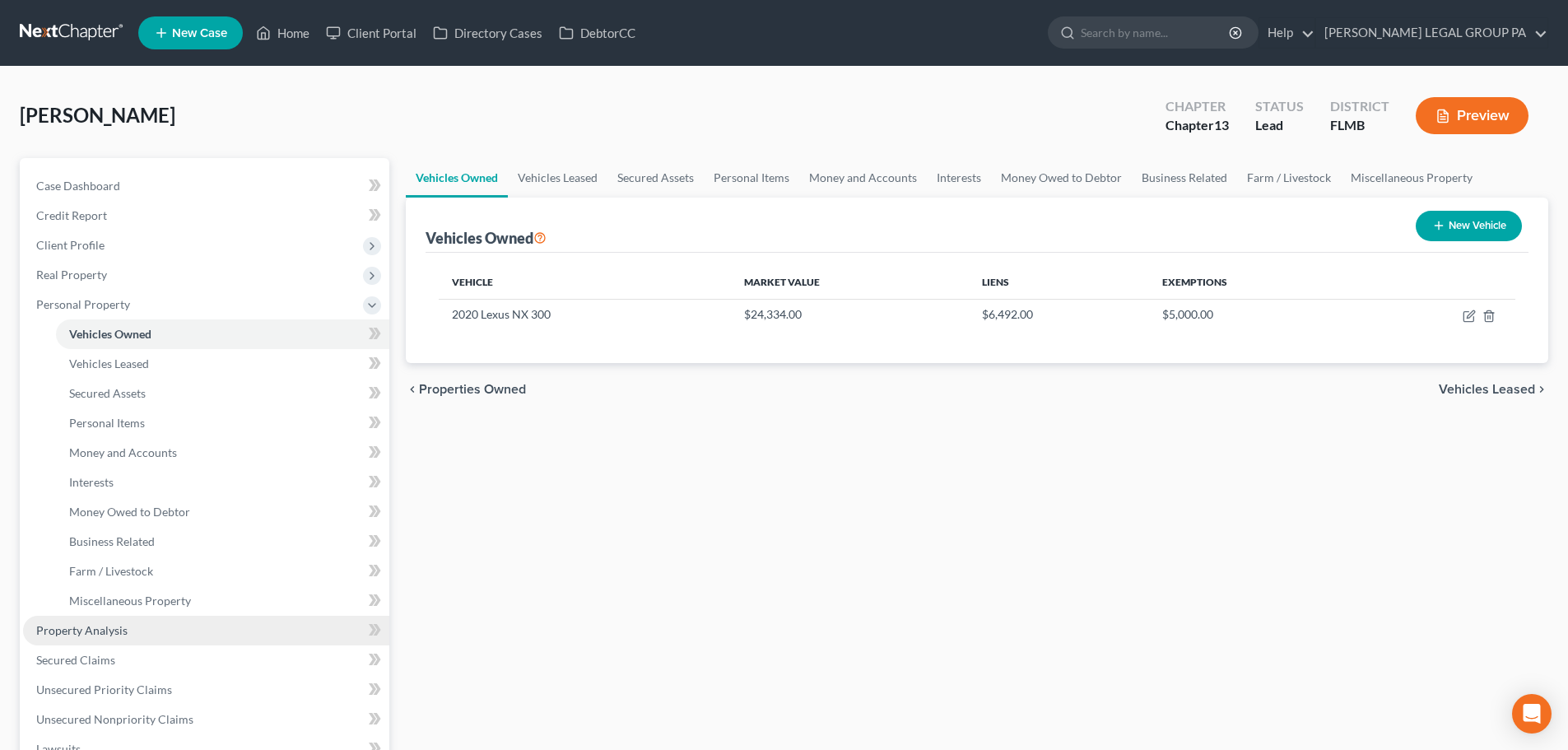
click at [90, 635] on span "Property Analysis" at bounding box center [82, 629] width 91 height 14
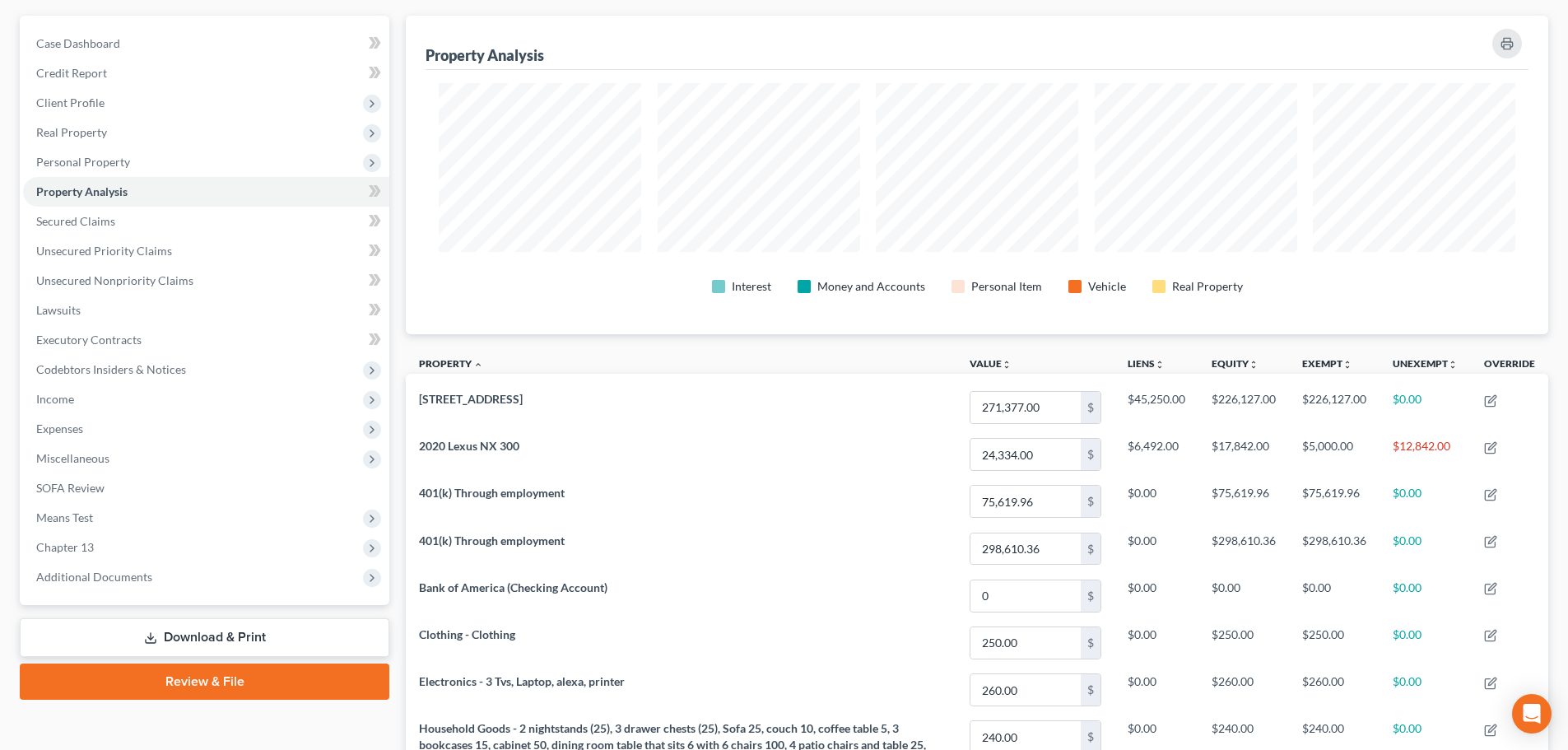
scroll to position [329, 0]
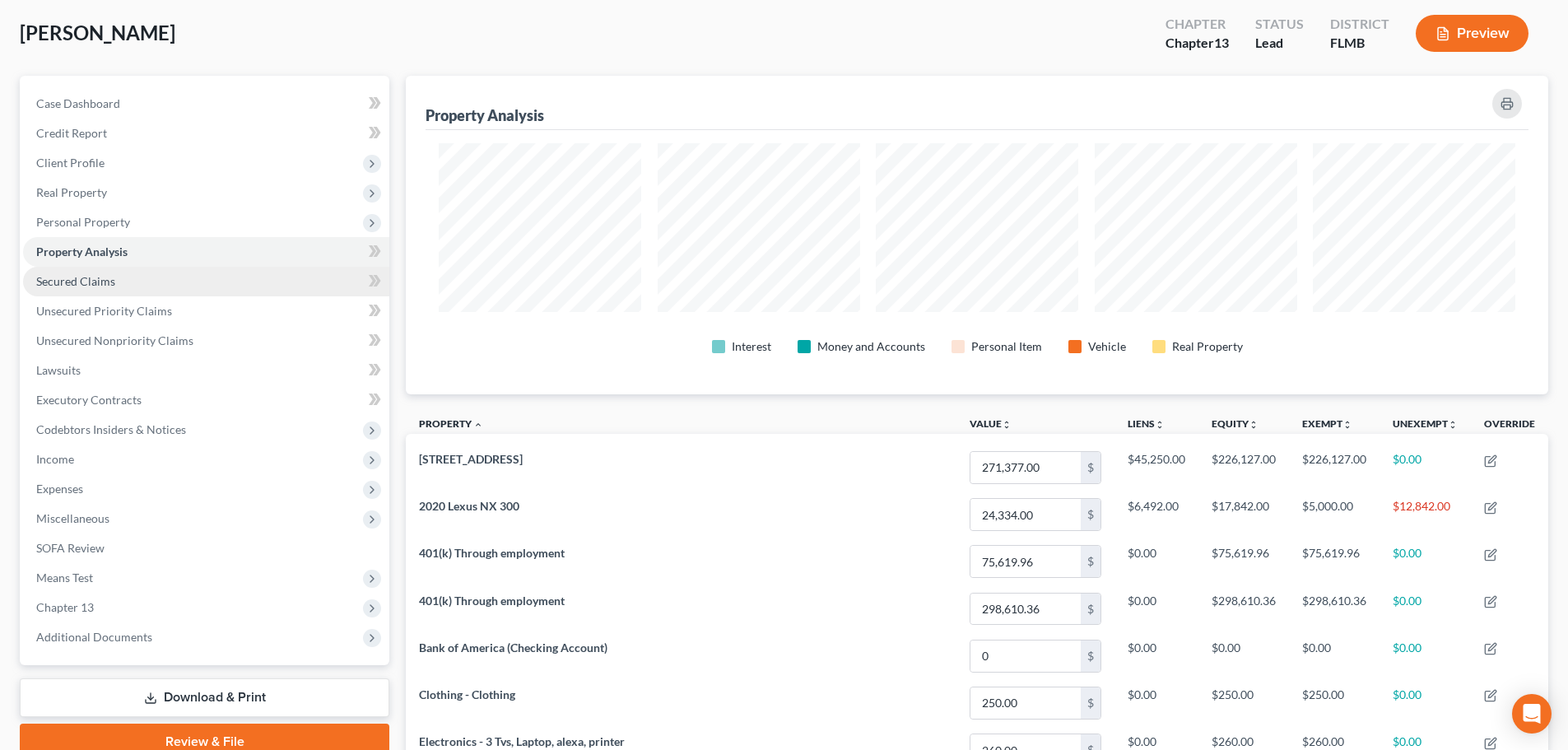
click at [76, 281] on span "Secured Claims" at bounding box center [76, 281] width 79 height 14
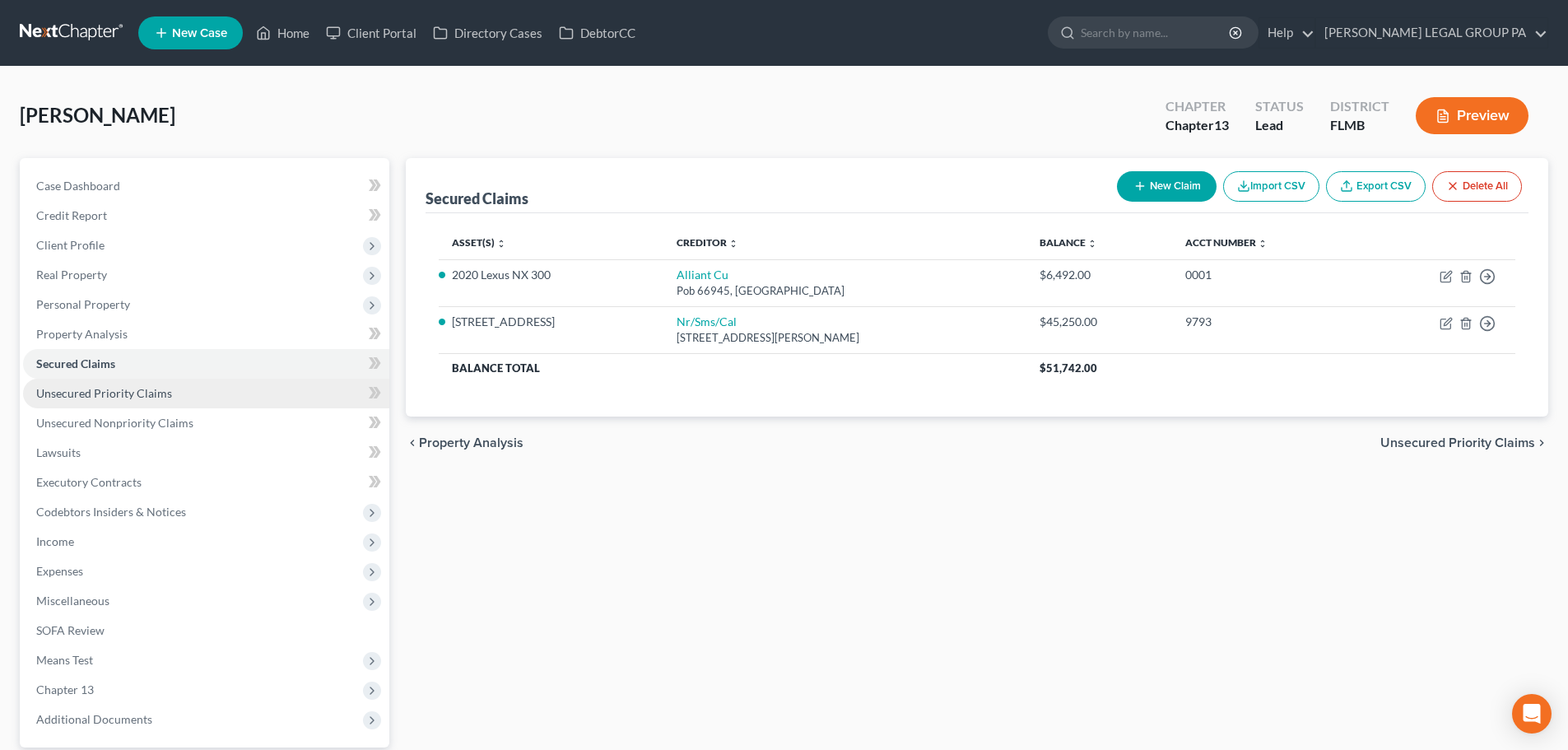
click at [174, 395] on link "Unsecured Priority Claims" at bounding box center [206, 393] width 367 height 30
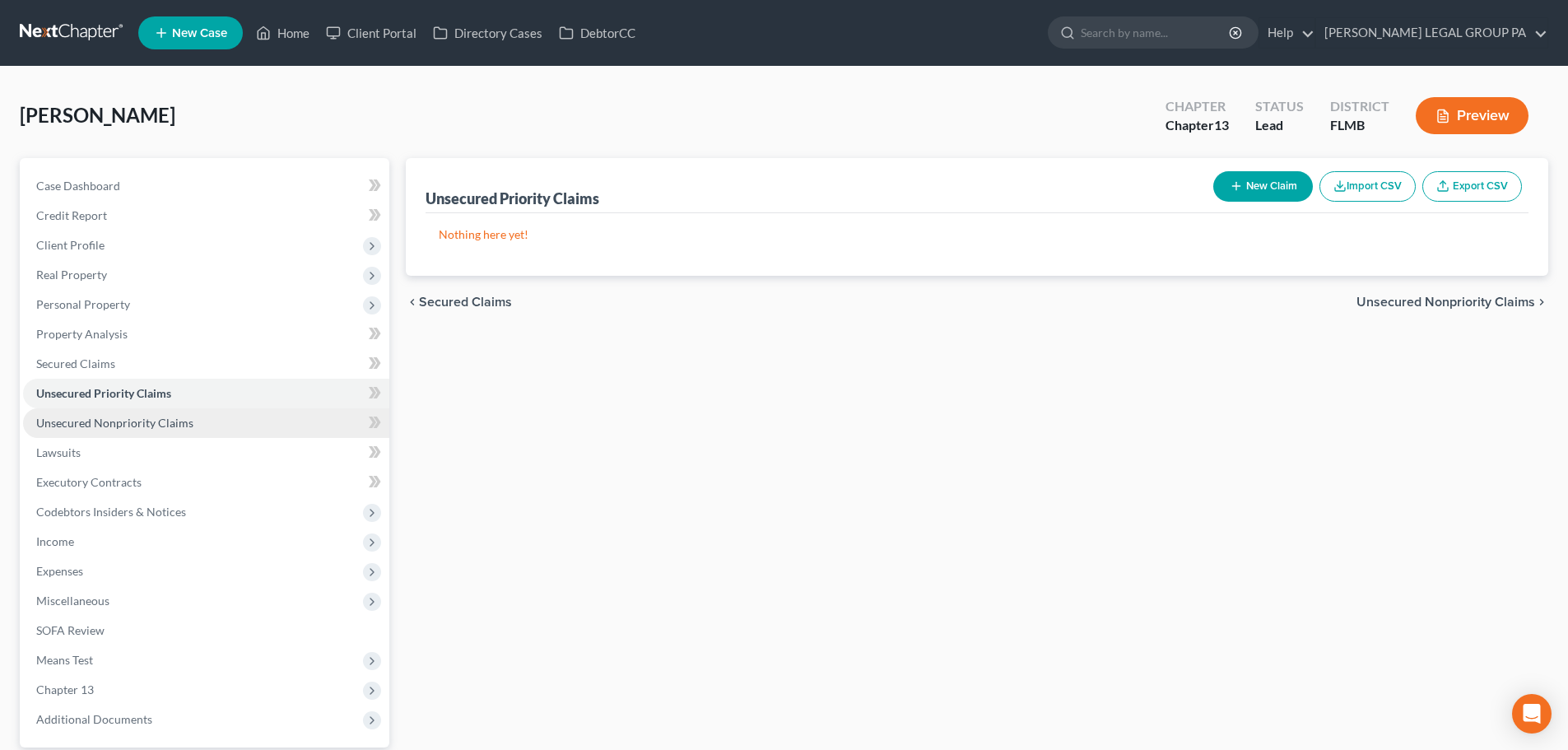
click at [181, 436] on link "Unsecured Nonpriority Claims" at bounding box center [206, 423] width 367 height 30
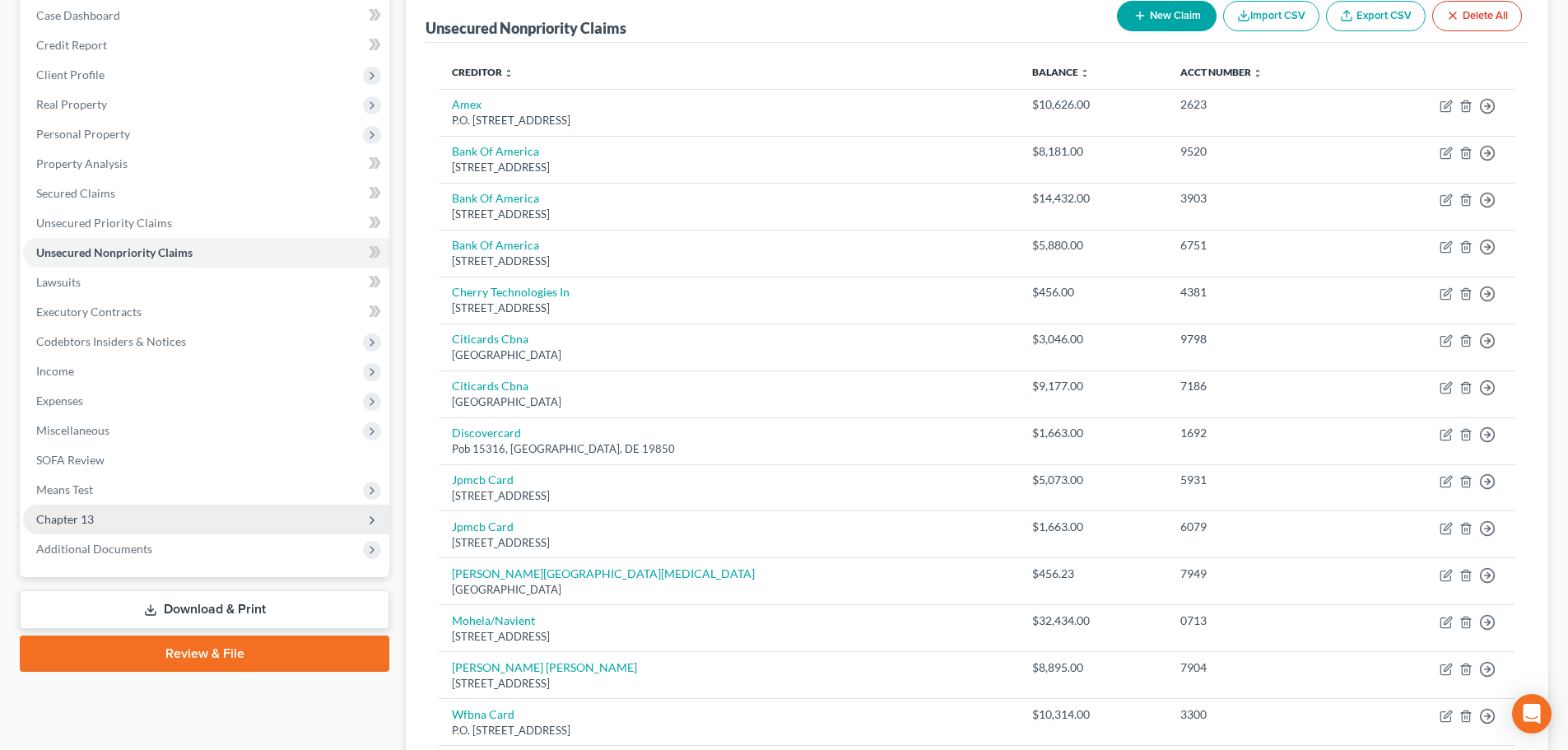
scroll to position [14, 0]
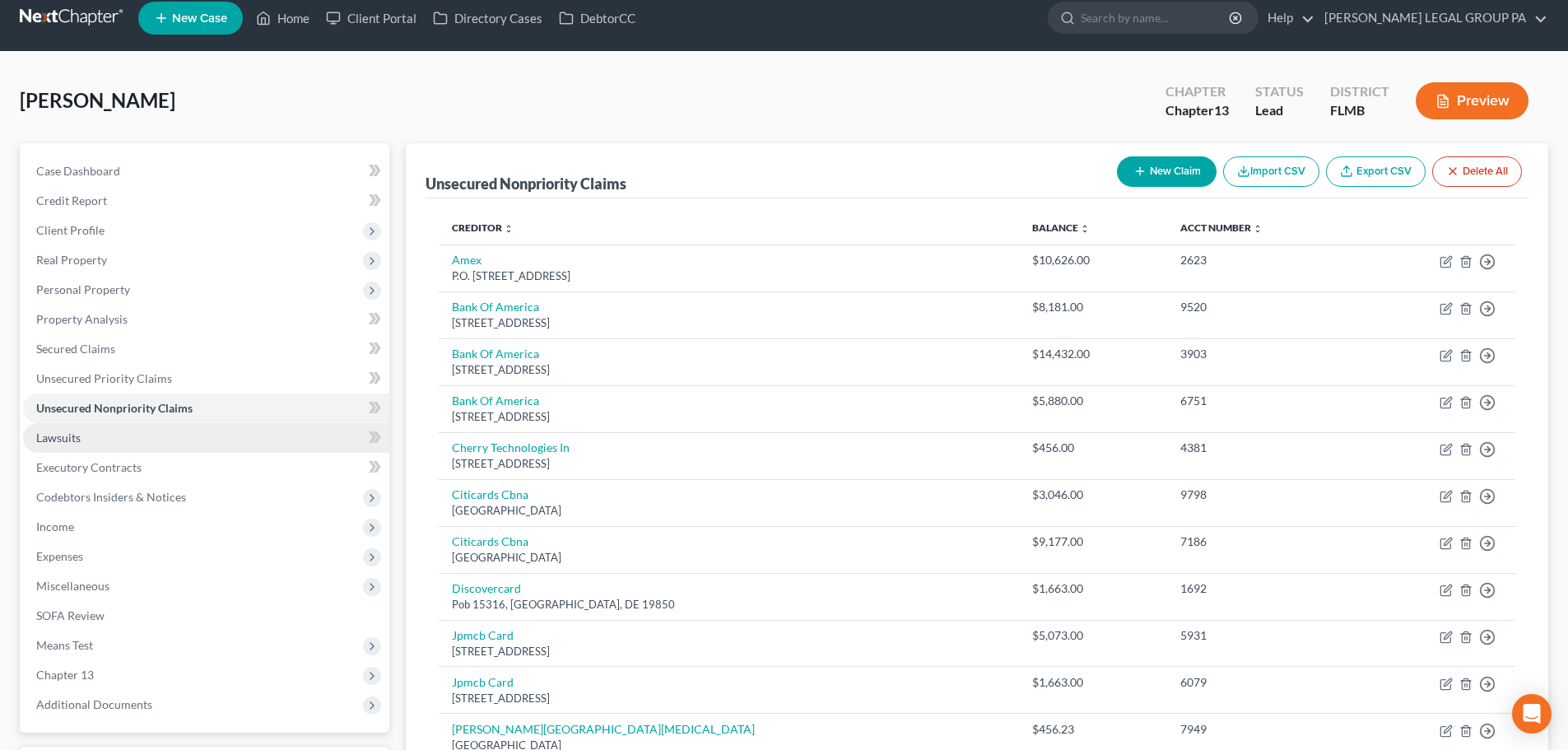
click at [45, 443] on span "Lawsuits" at bounding box center [59, 437] width 44 height 14
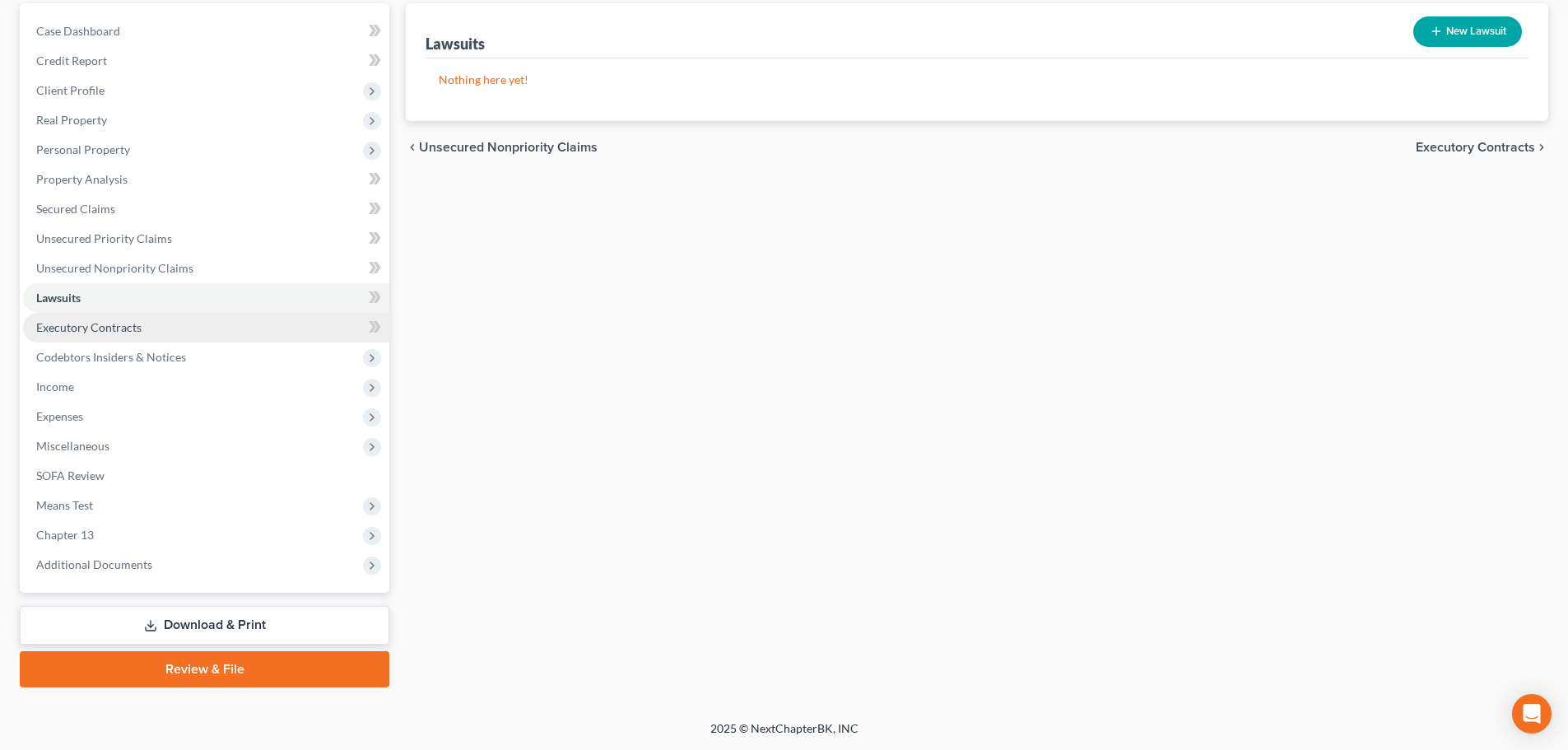
click at [146, 324] on link "Executory Contracts" at bounding box center [206, 327] width 367 height 30
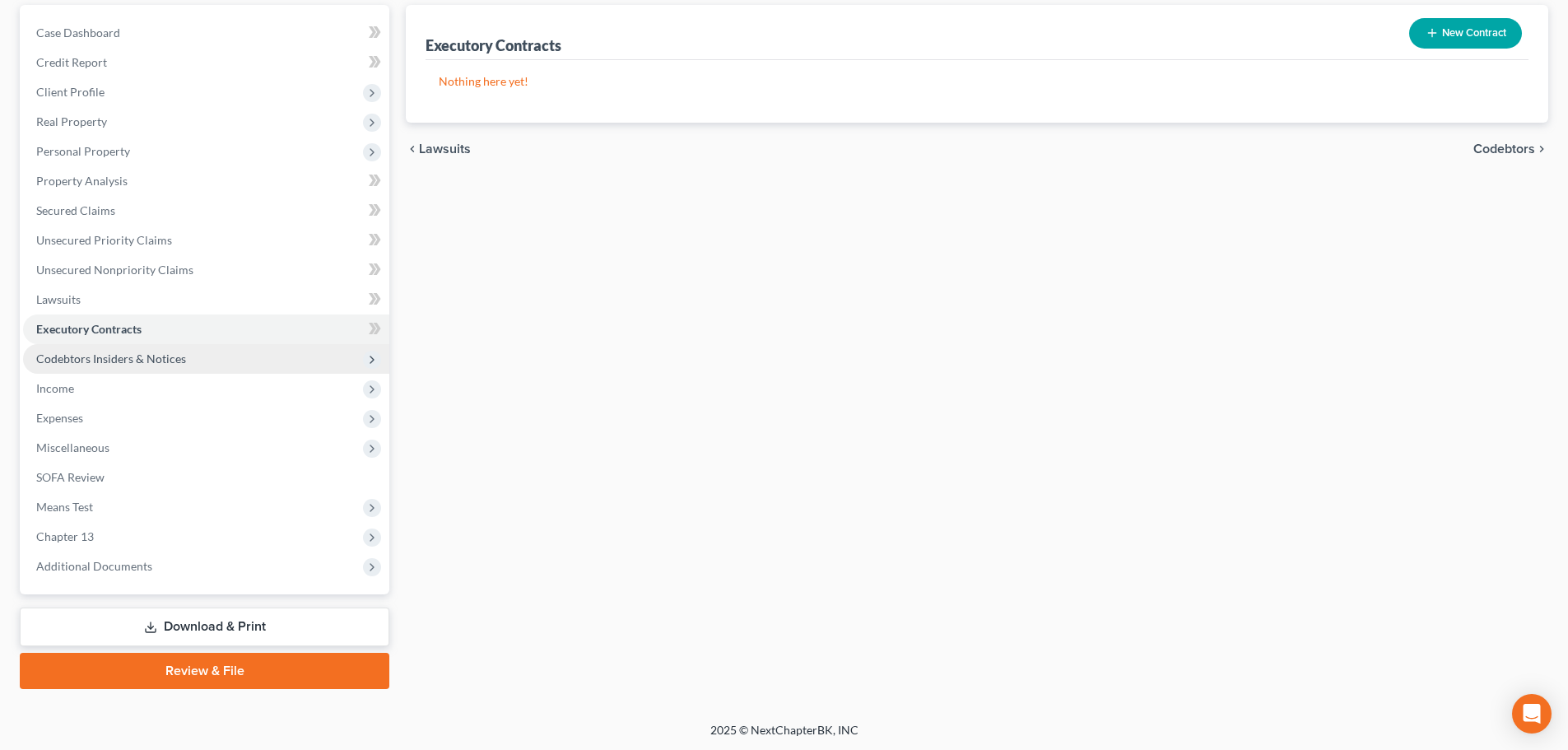
scroll to position [154, 0]
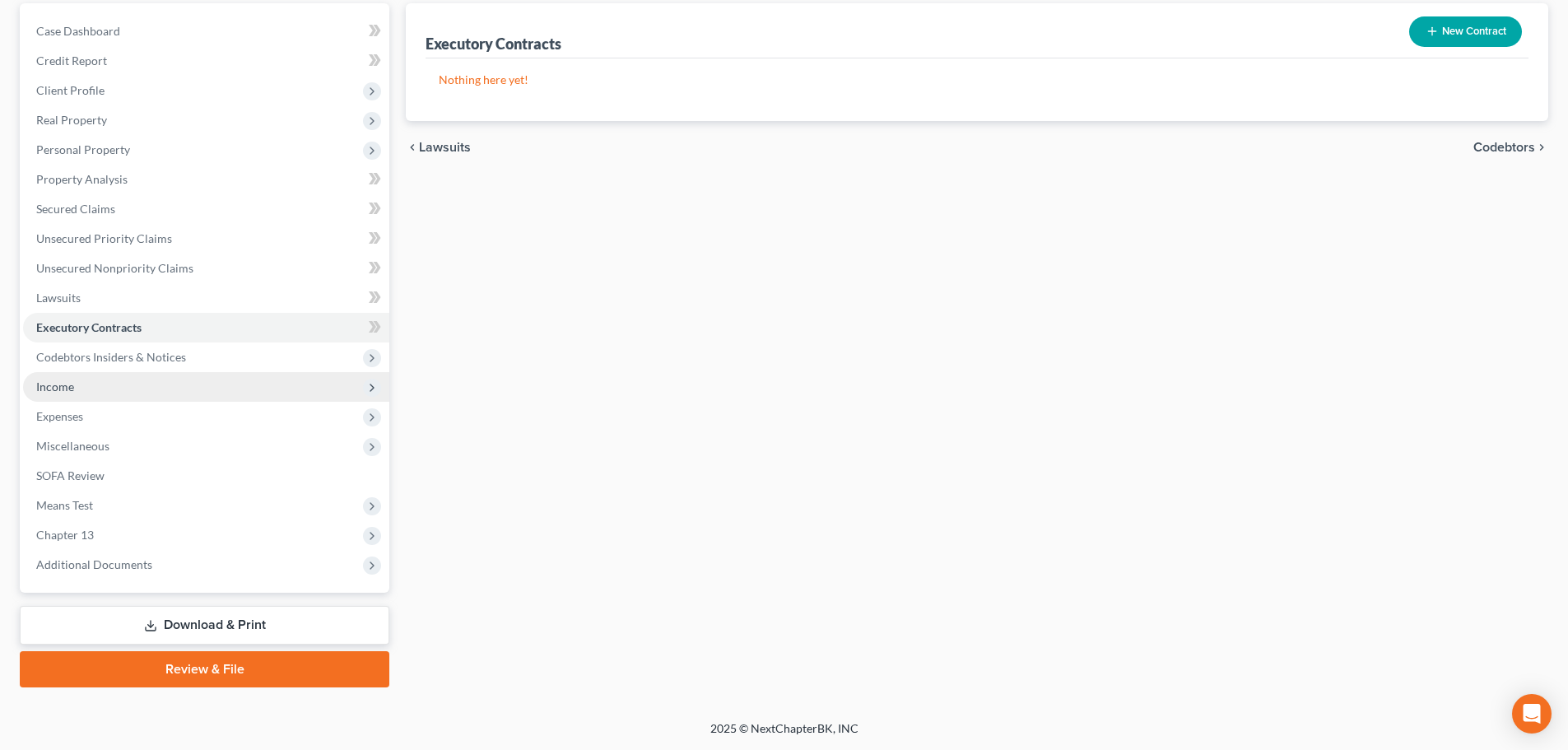
click at [71, 385] on span "Income" at bounding box center [55, 387] width 37 height 14
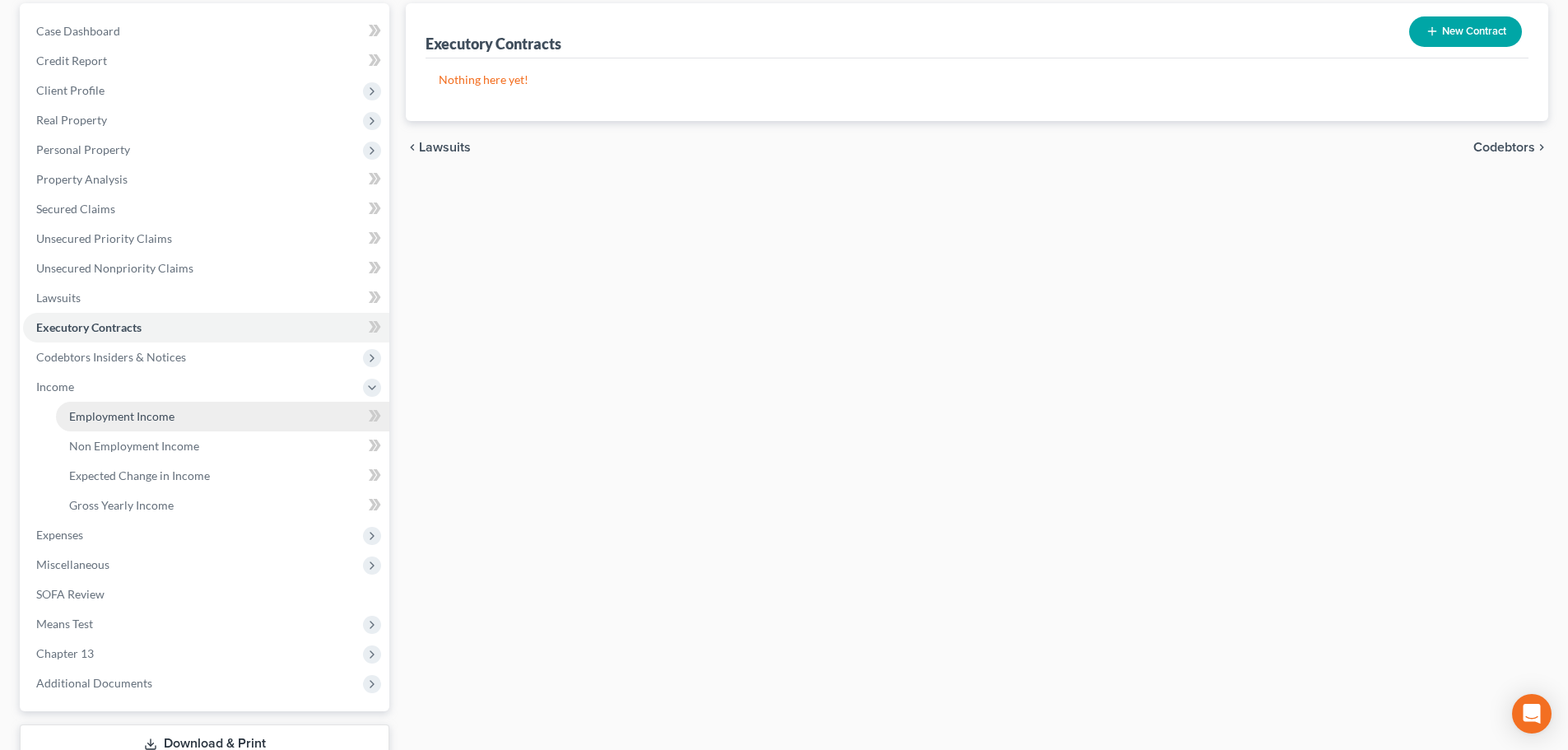
click at [167, 430] on link "Employment Income" at bounding box center [222, 416] width 333 height 30
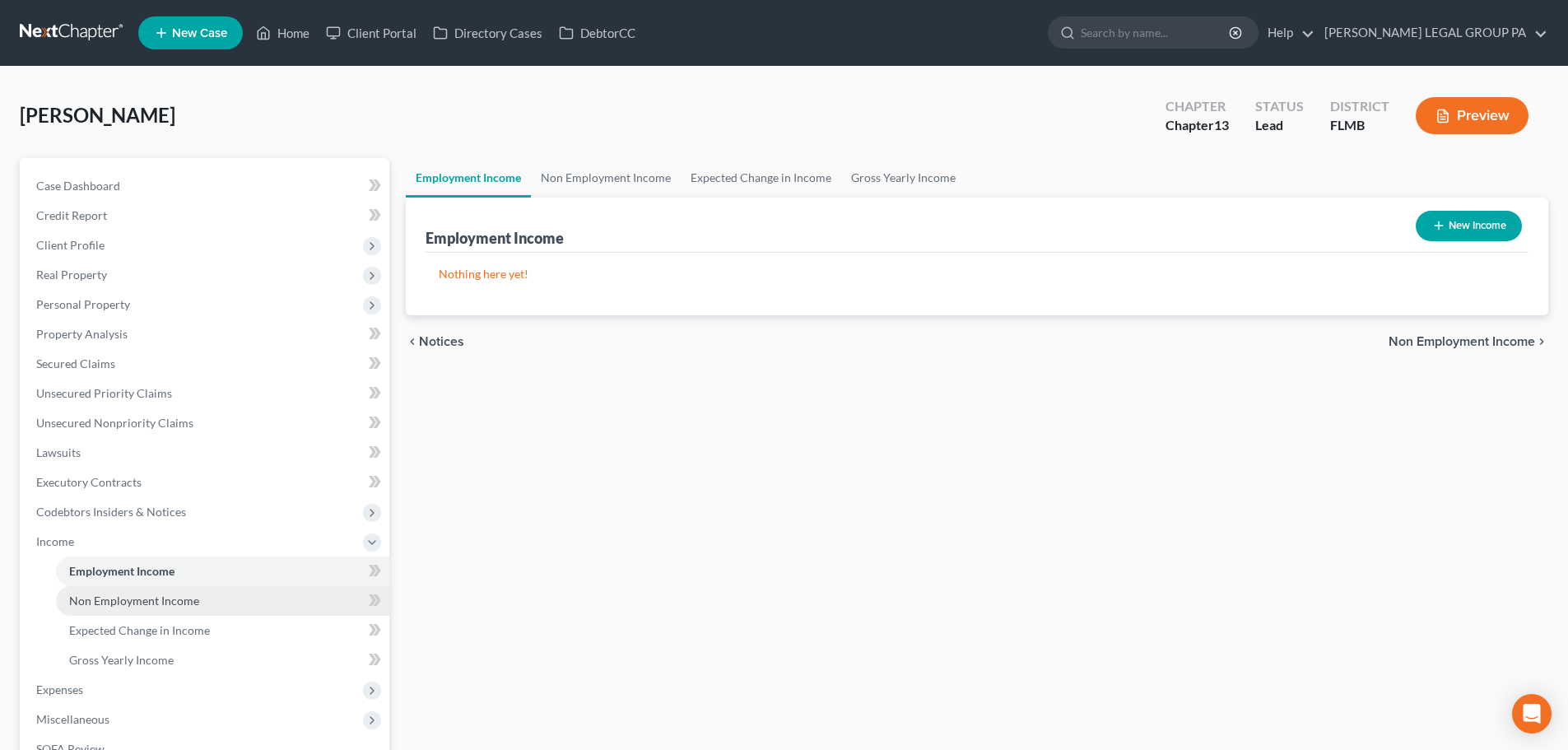
click at [226, 597] on link "Non Employment Income" at bounding box center [222, 600] width 333 height 30
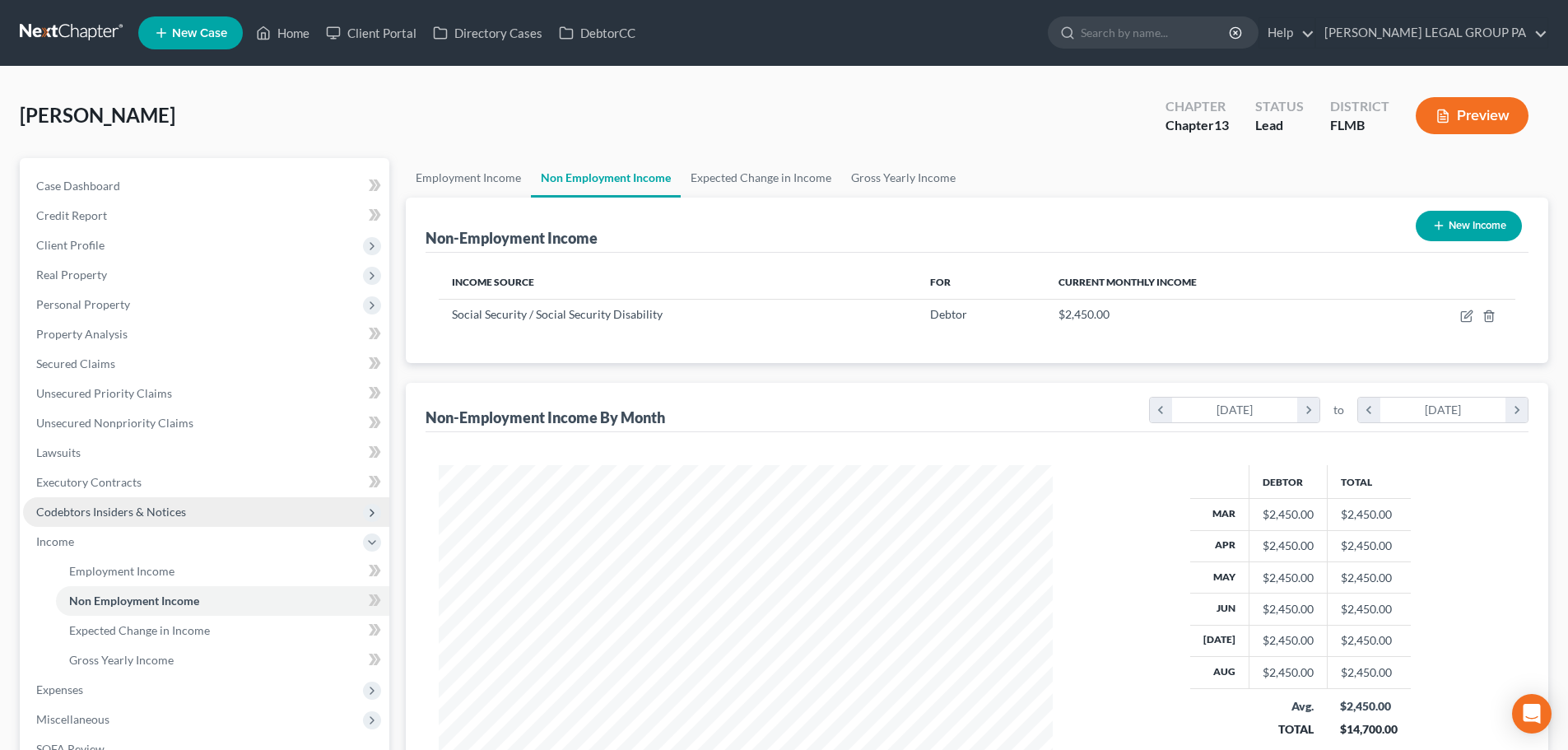
scroll to position [307, 647]
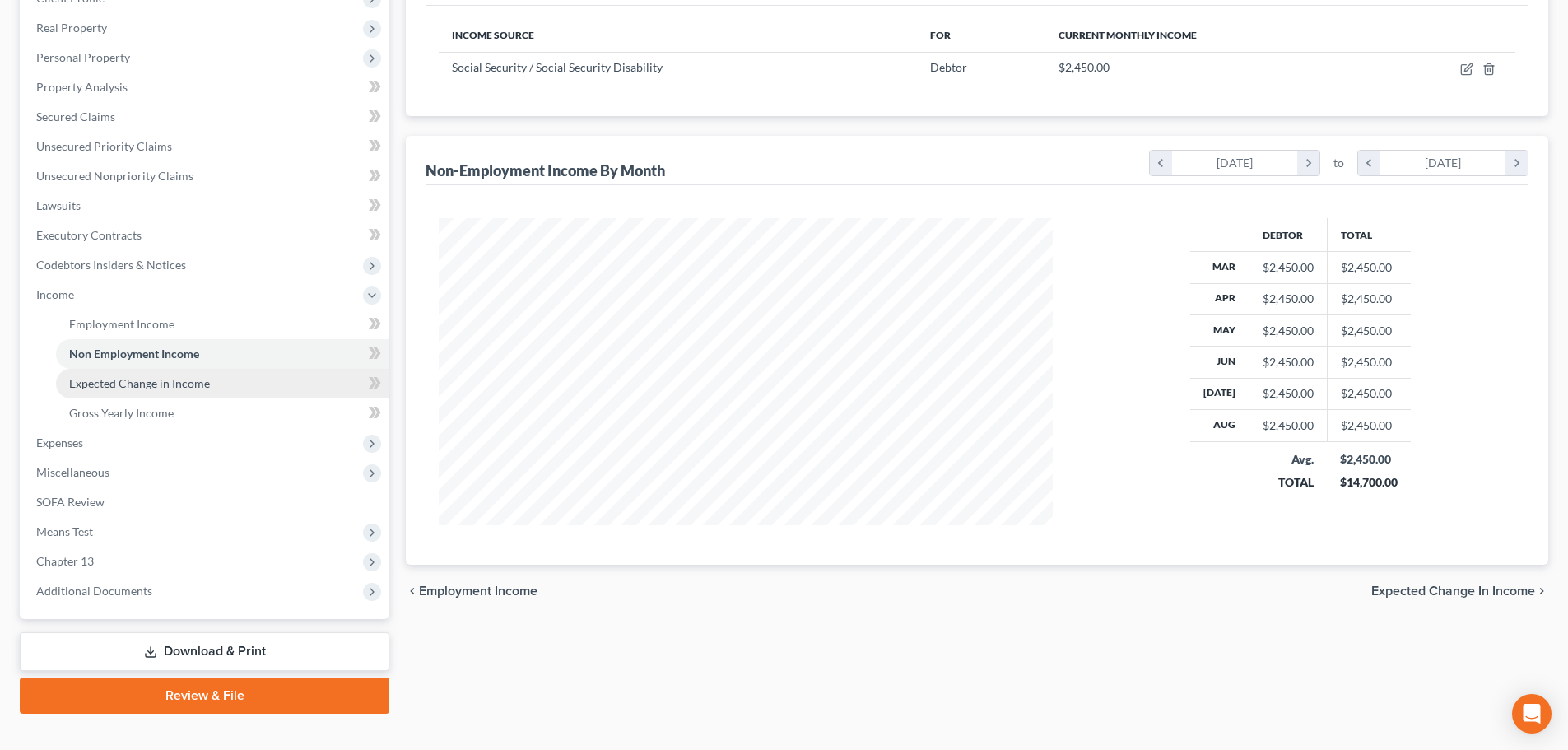
click at [127, 376] on span "Expected Change in Income" at bounding box center [139, 383] width 141 height 14
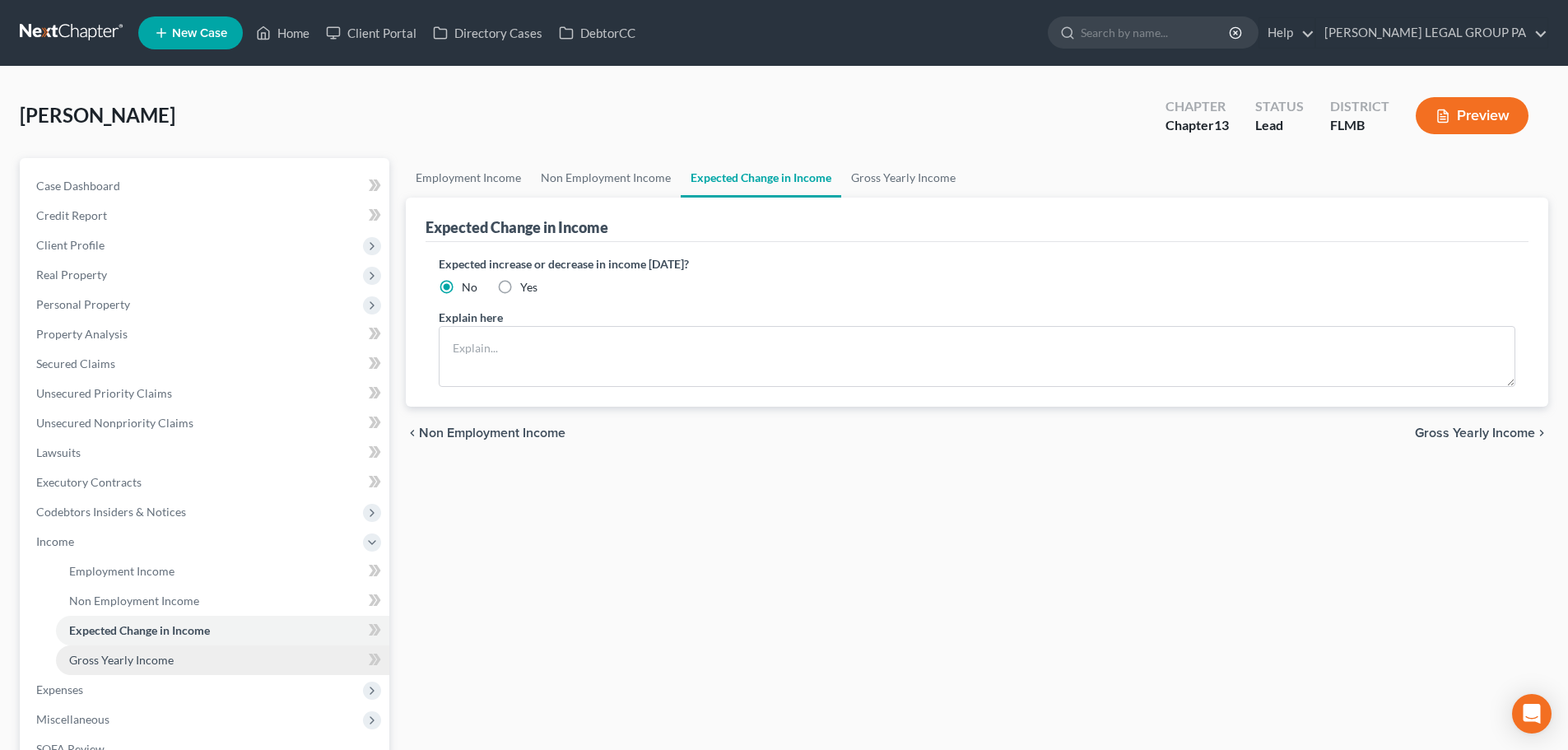
click at [133, 658] on span "Gross Yearly Income" at bounding box center [121, 659] width 105 height 14
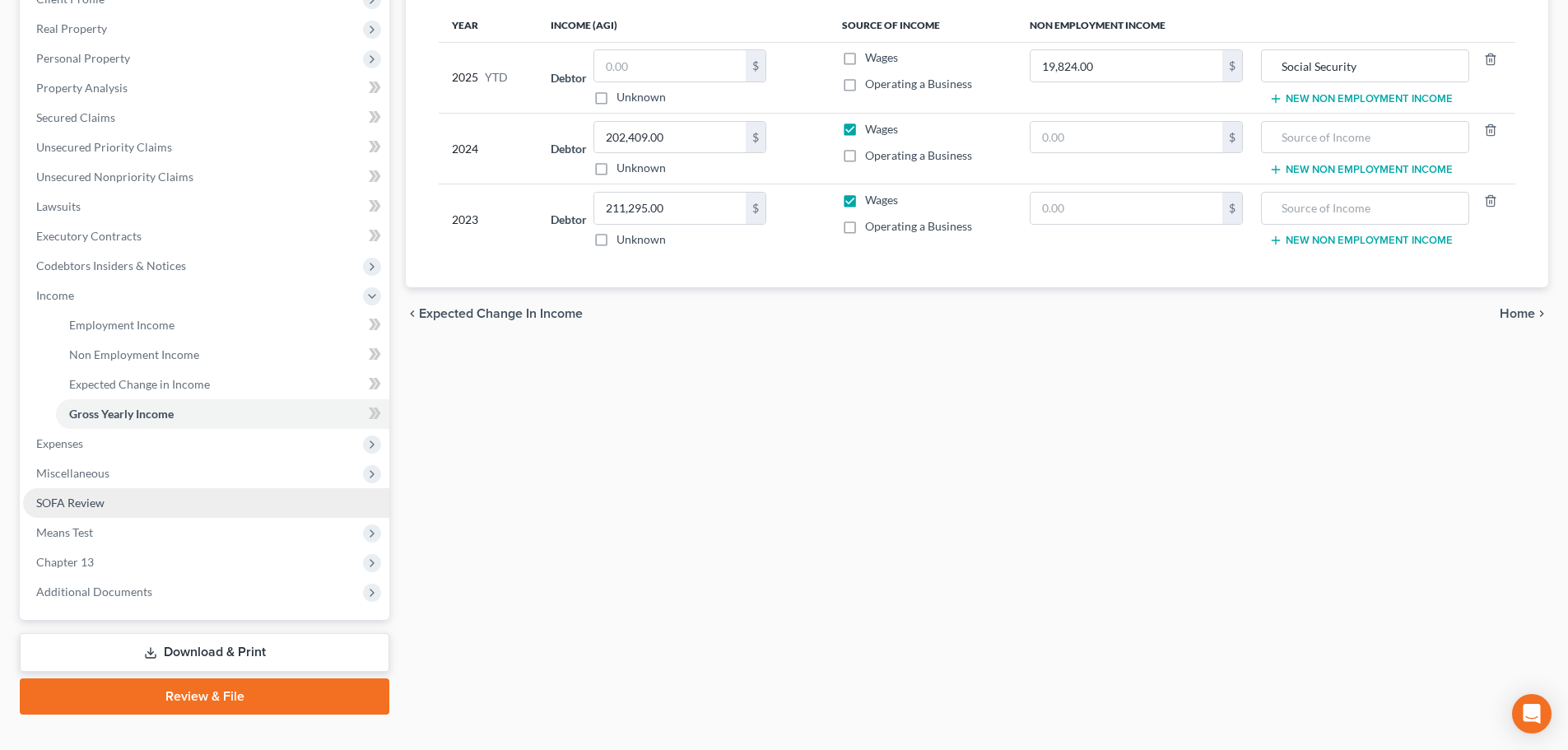
scroll to position [246, 0]
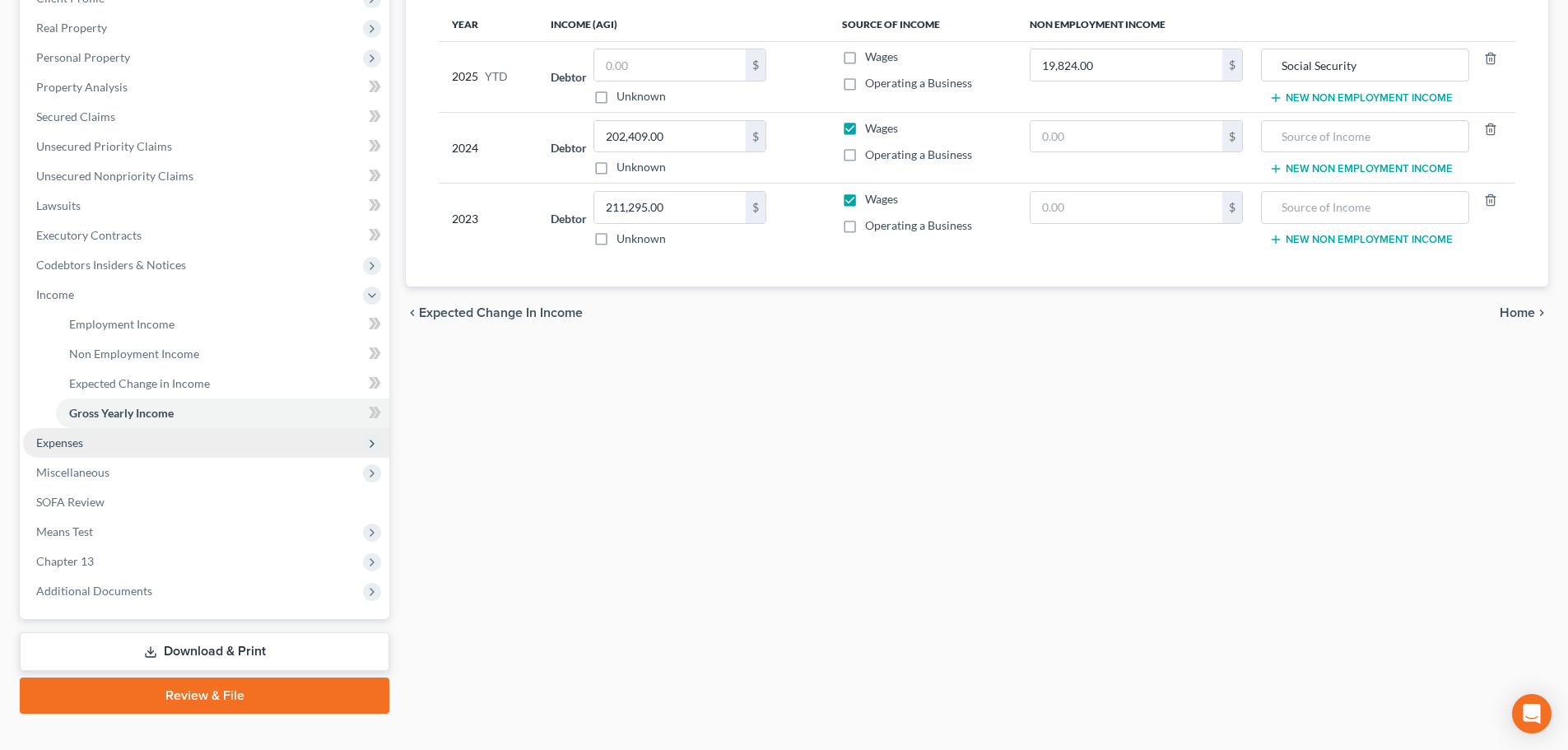
click at [75, 437] on span "Expenses" at bounding box center [59, 442] width 47 height 14
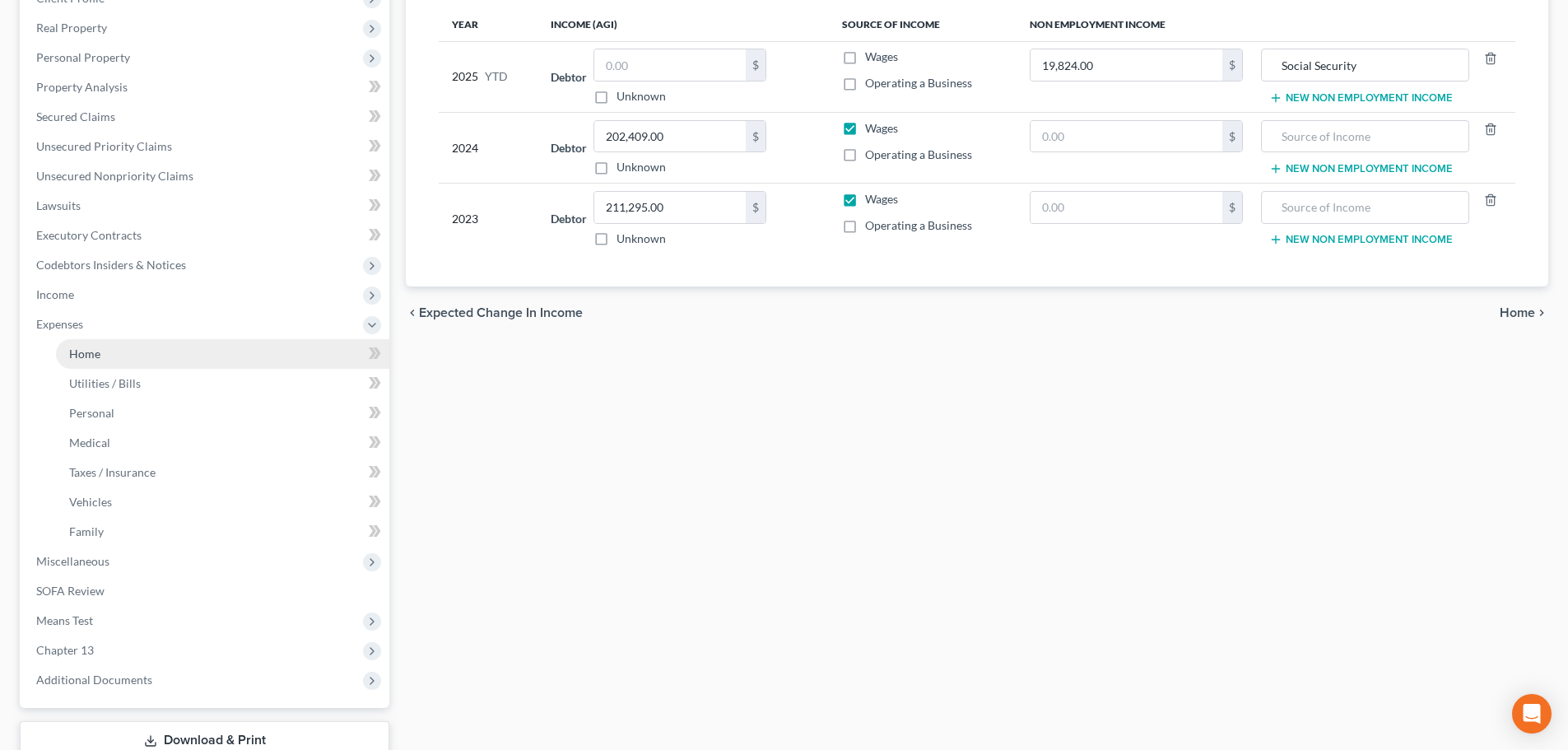
click at [95, 356] on span "Home" at bounding box center [84, 353] width 32 height 14
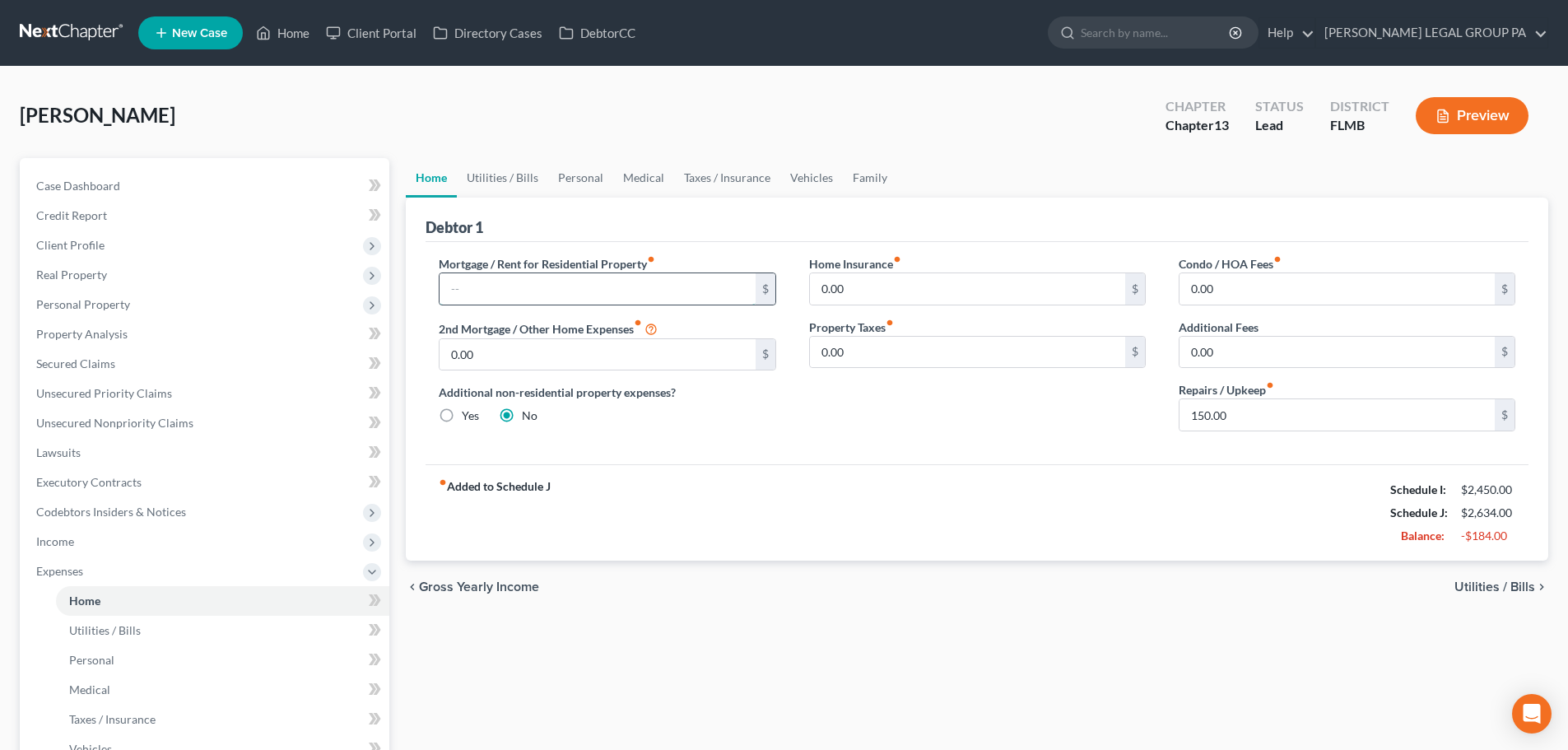
click at [545, 281] on input "text" at bounding box center [597, 289] width 316 height 32
click at [656, 223] on div "Debtor 1" at bounding box center [978, 220] width 1104 height 44
click at [815, 178] on link "Vehicles" at bounding box center [811, 177] width 62 height 39
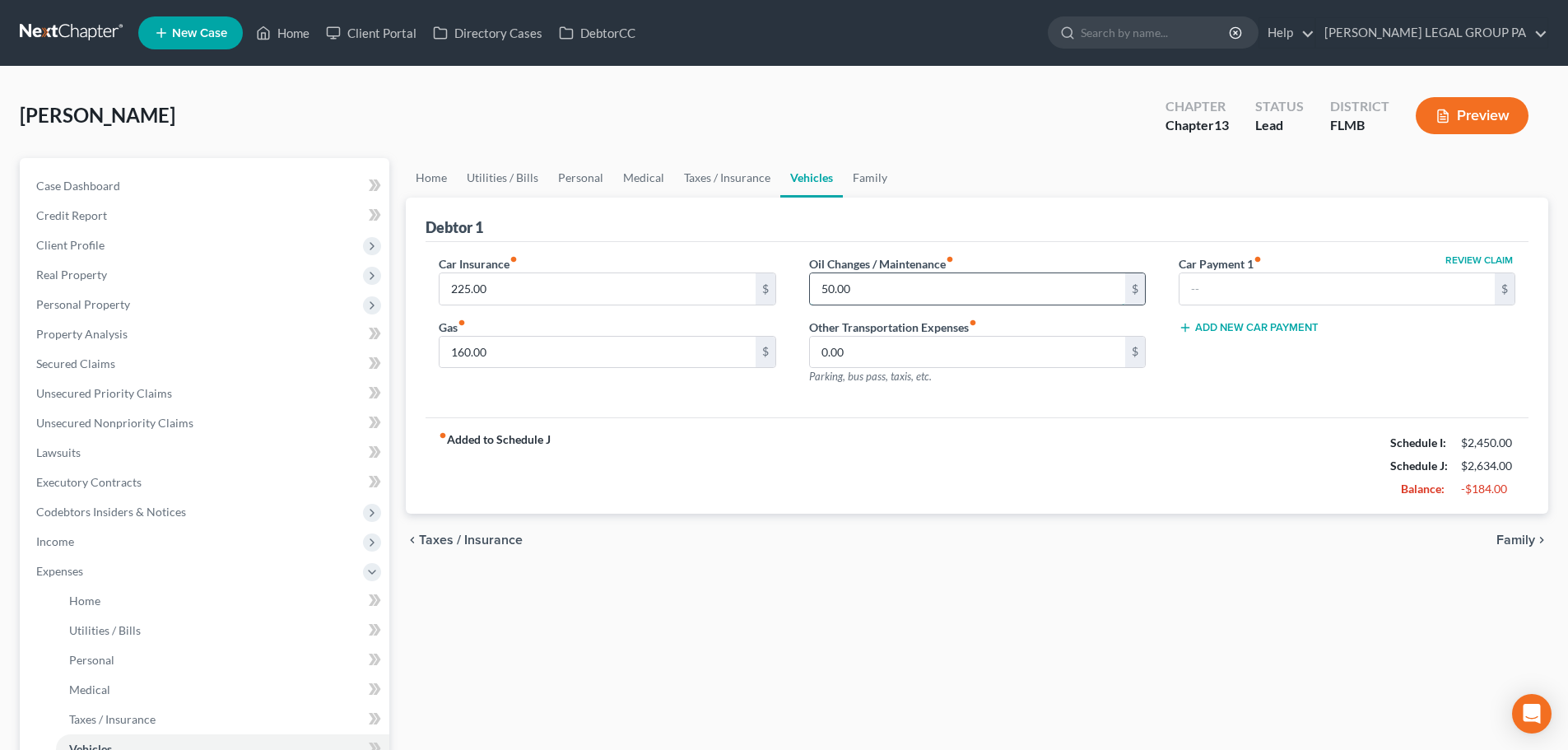
click at [867, 281] on input "50.00" at bounding box center [967, 289] width 316 height 32
type input "25"
click at [908, 218] on div "Debtor 1" at bounding box center [978, 220] width 1104 height 44
click at [730, 171] on link "Taxes / Insurance" at bounding box center [727, 177] width 107 height 39
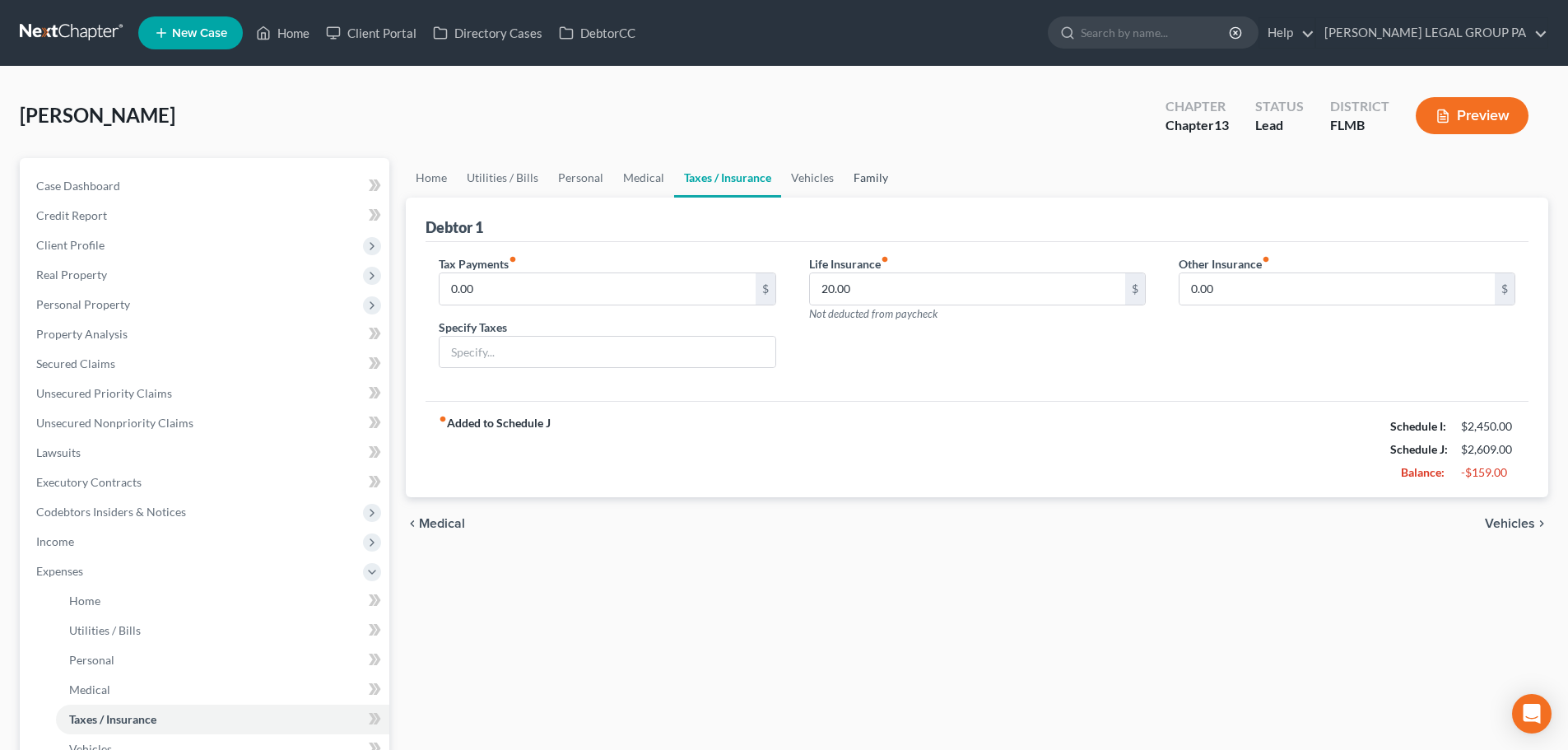
click at [859, 180] on link "Family" at bounding box center [870, 177] width 55 height 39
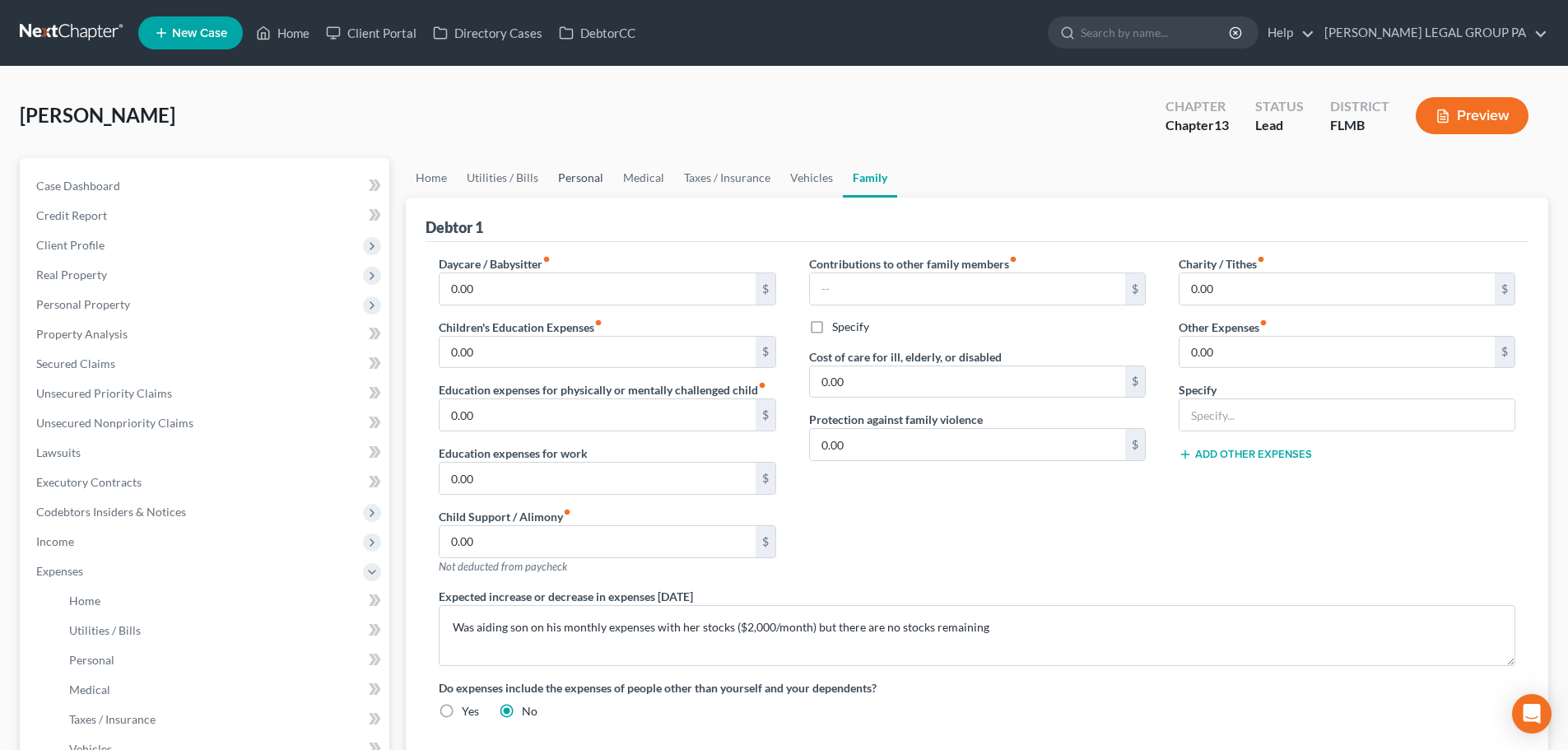
click at [576, 182] on link "Personal" at bounding box center [581, 177] width 65 height 39
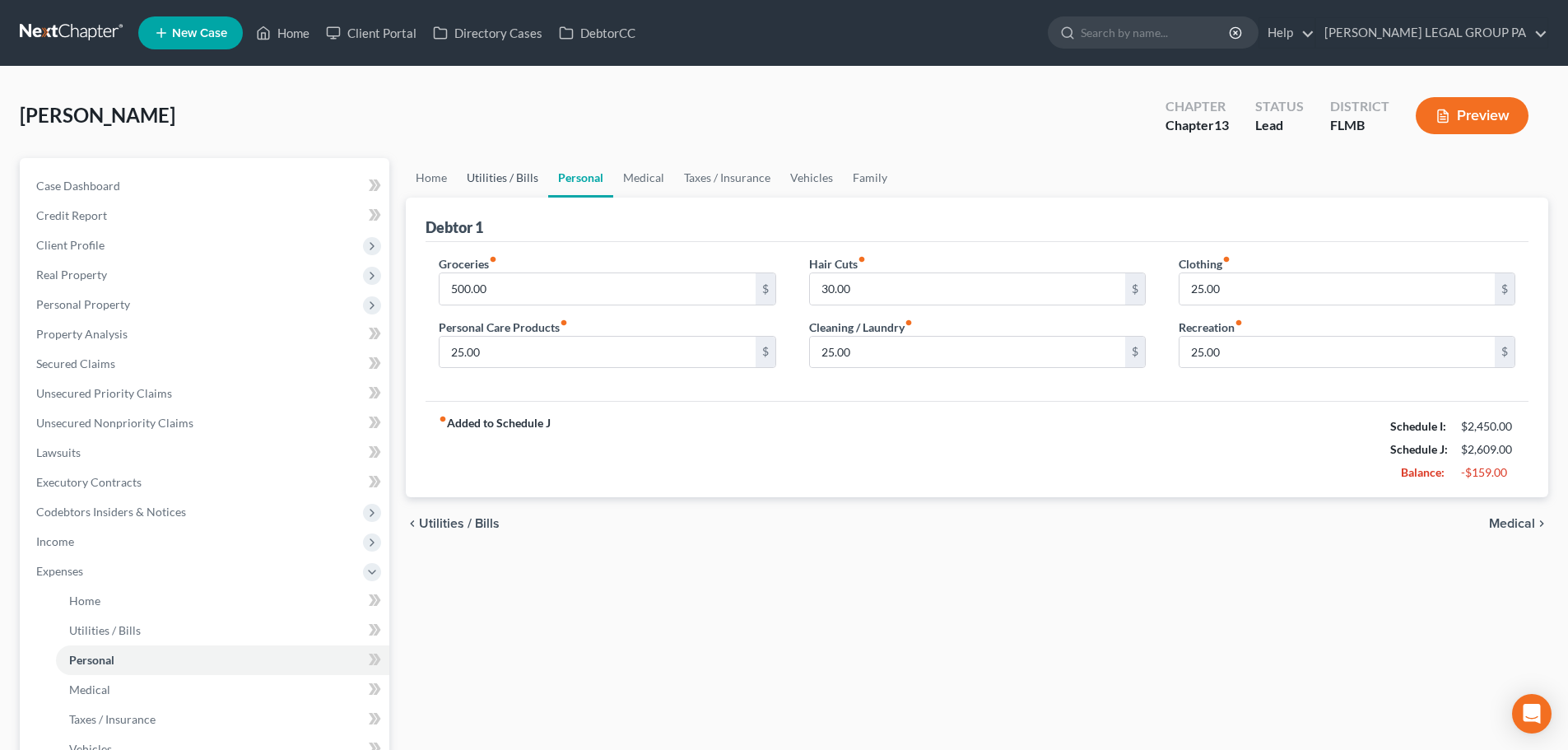
click at [482, 167] on link "Utilities / Bills" at bounding box center [502, 177] width 91 height 39
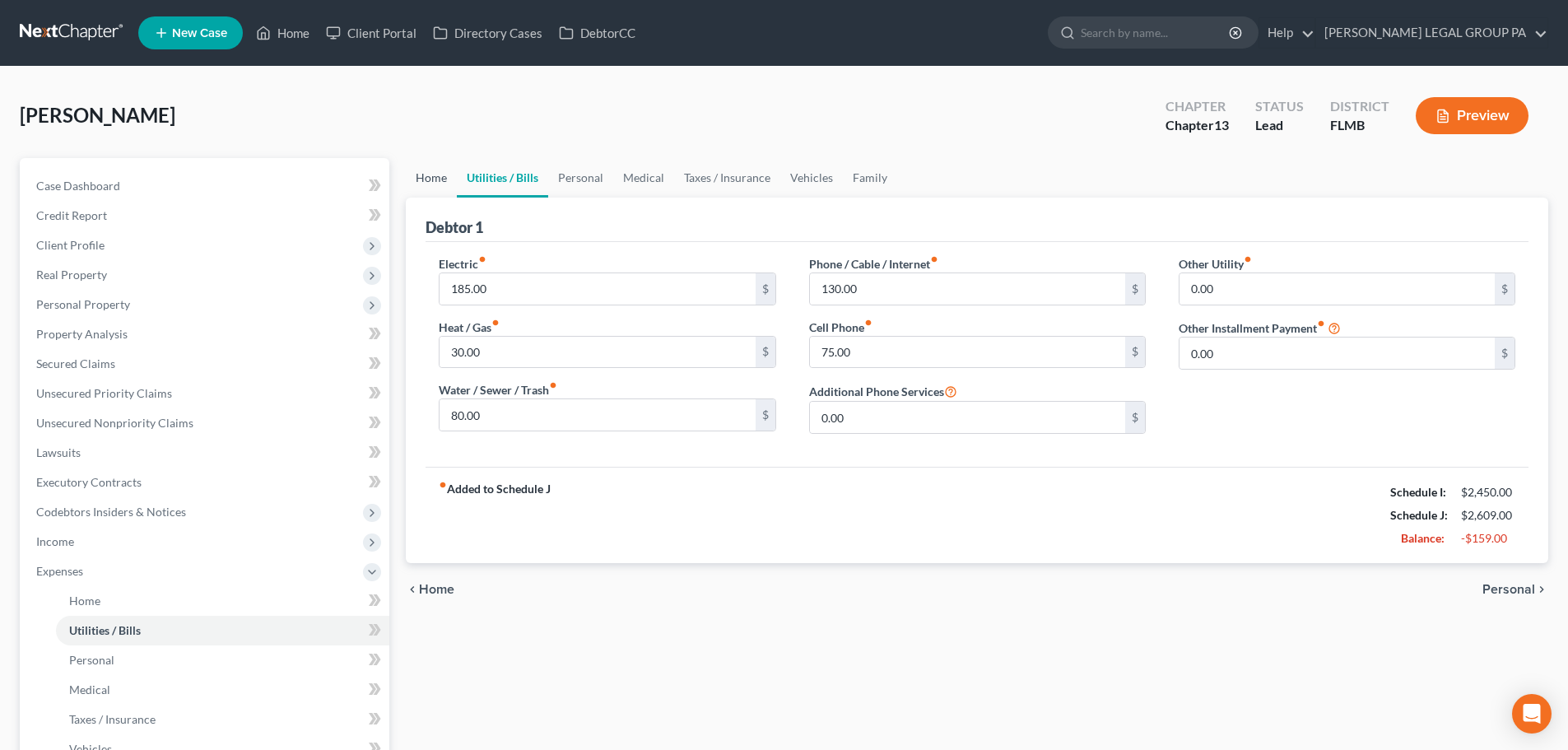
click at [453, 178] on link "Home" at bounding box center [431, 177] width 51 height 39
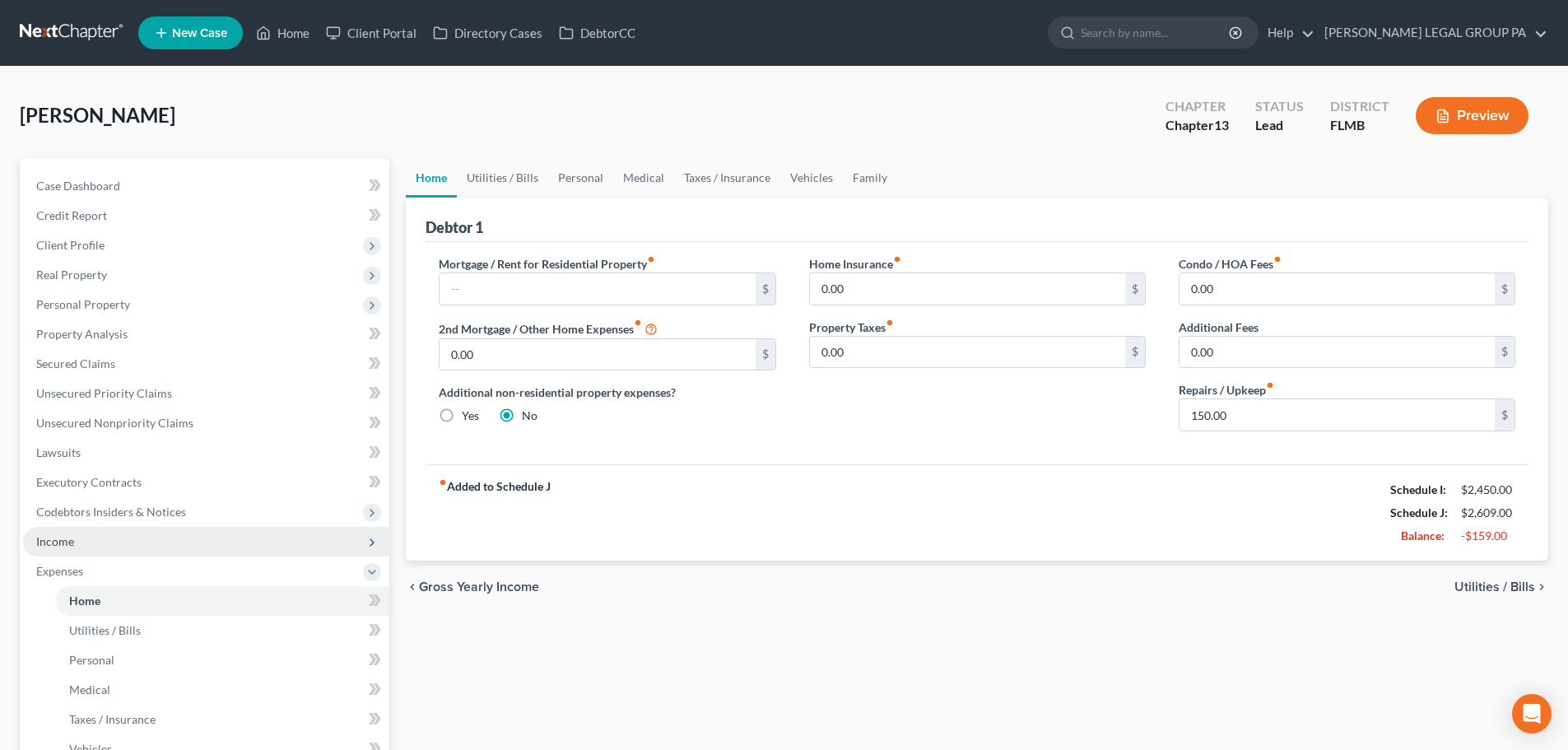
click at [146, 543] on span "Income" at bounding box center [206, 541] width 367 height 30
click at [137, 554] on span "Income" at bounding box center [206, 541] width 367 height 30
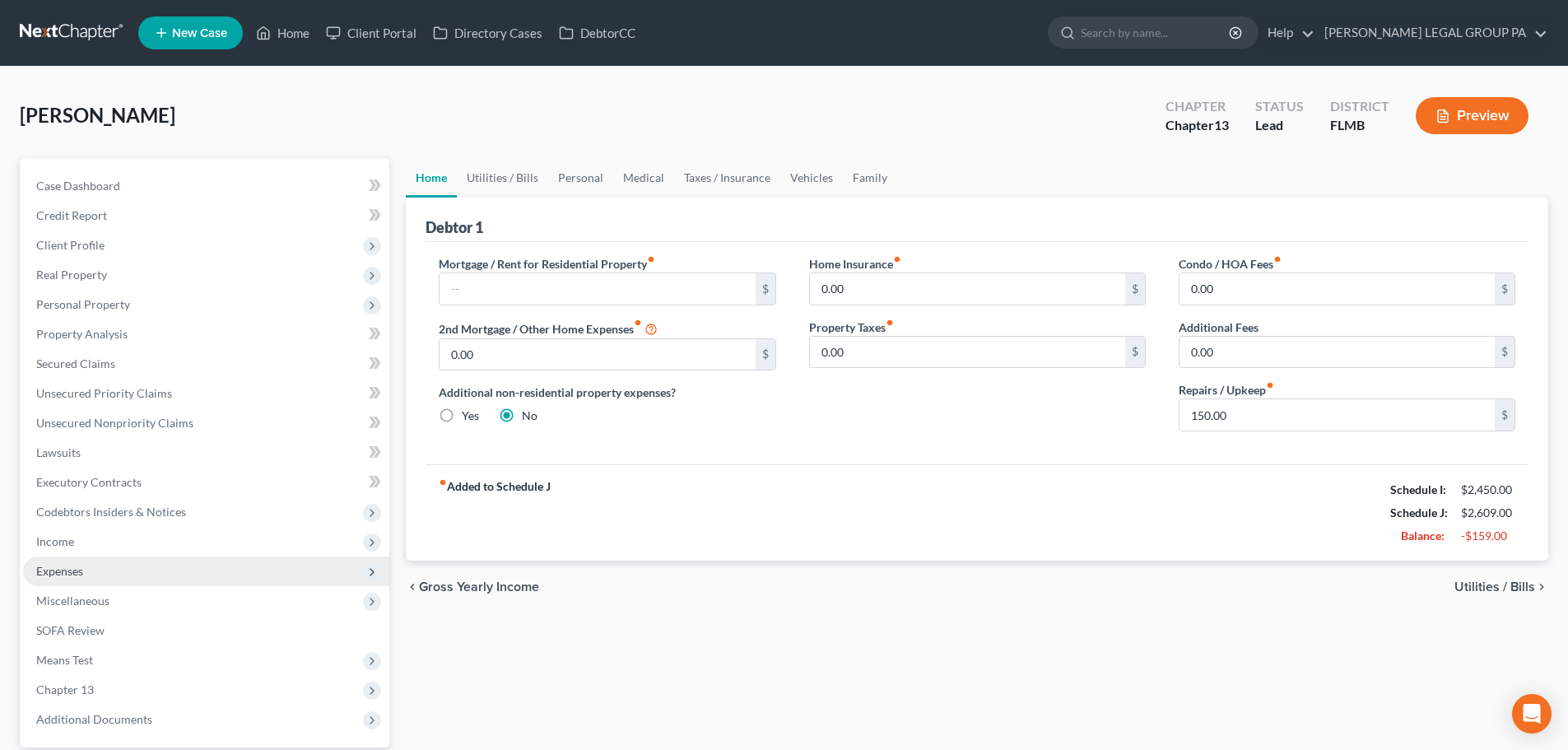
click at [138, 571] on span "Expenses" at bounding box center [206, 571] width 367 height 30
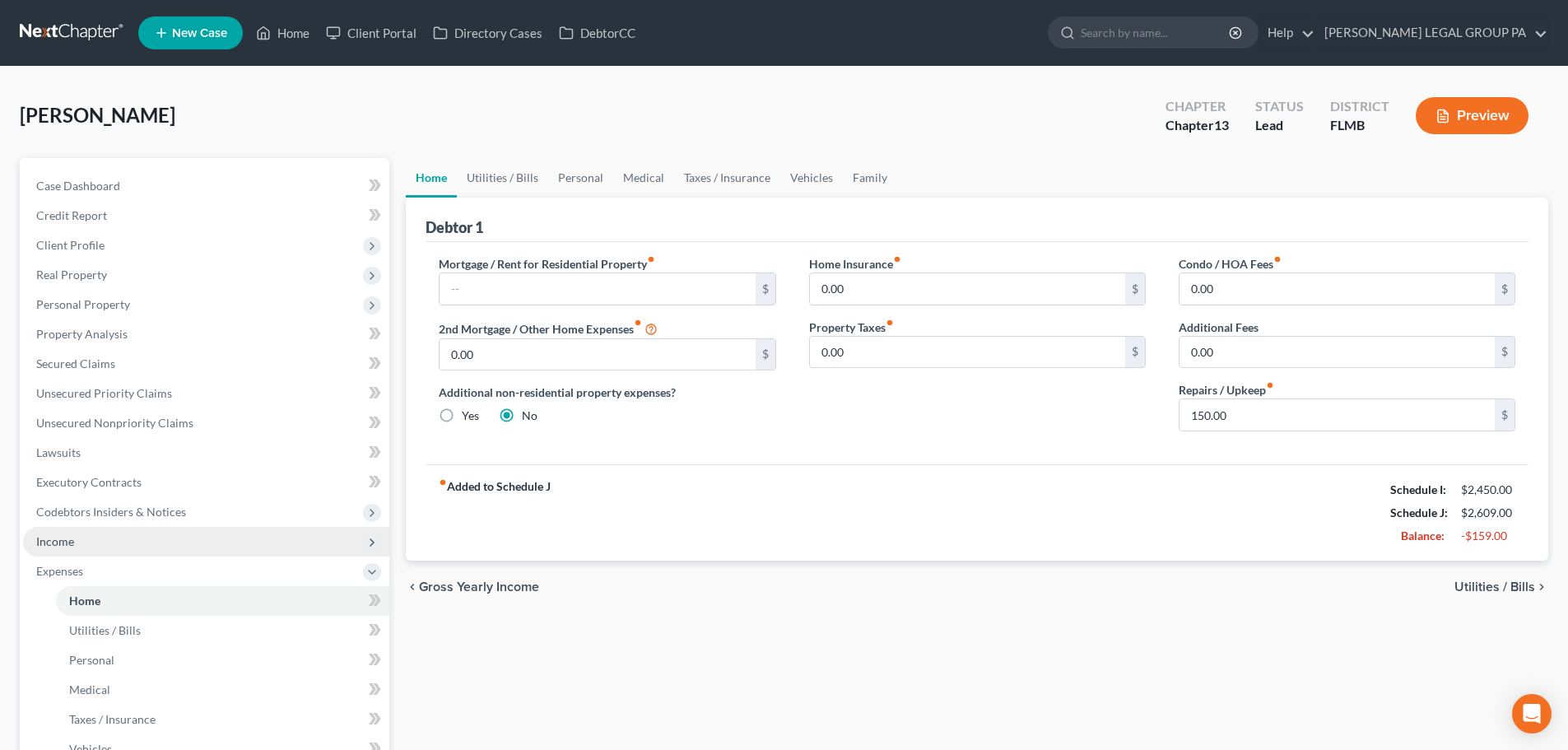
click at [80, 542] on span "Income" at bounding box center [206, 541] width 367 height 30
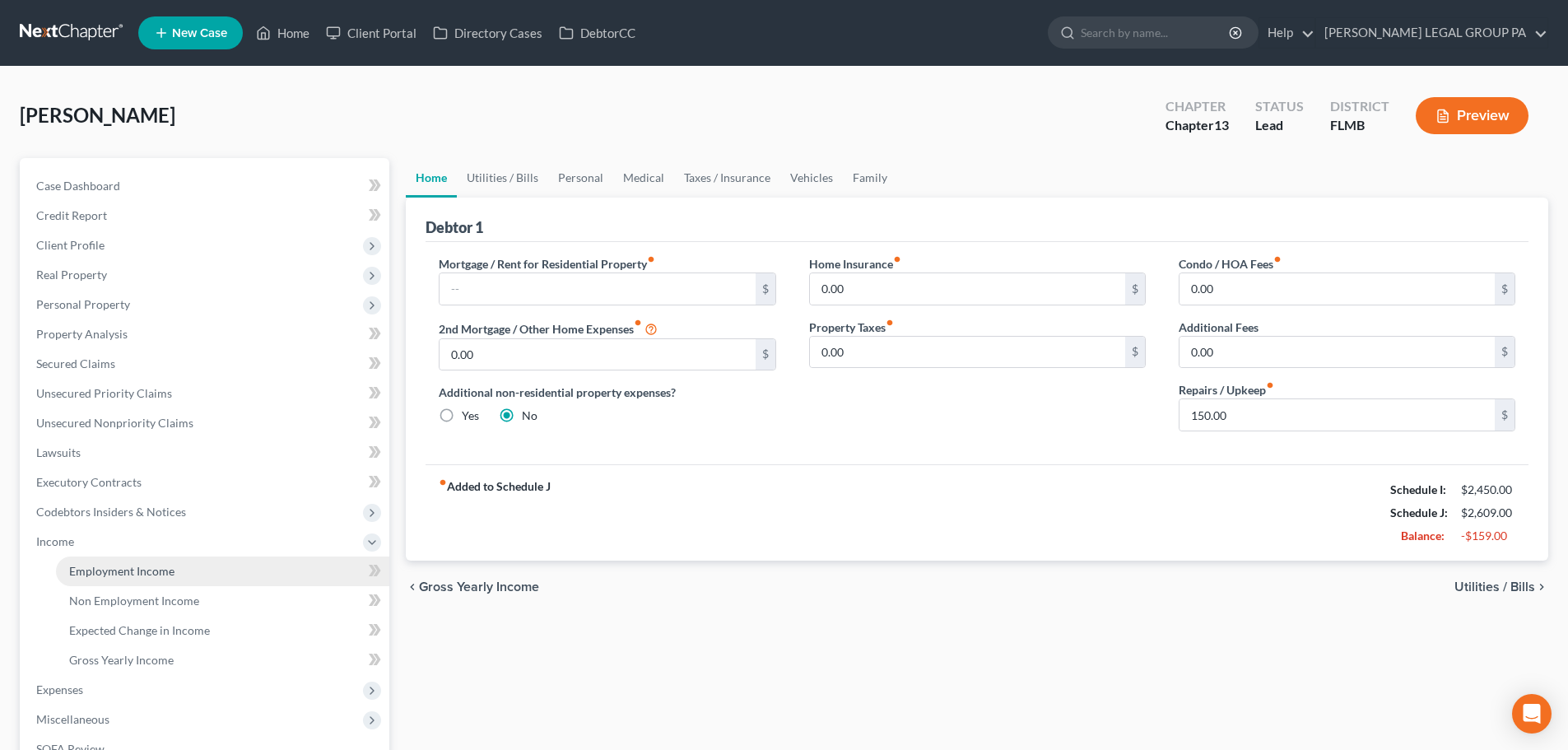
click at [127, 576] on span "Employment Income" at bounding box center [122, 571] width 106 height 14
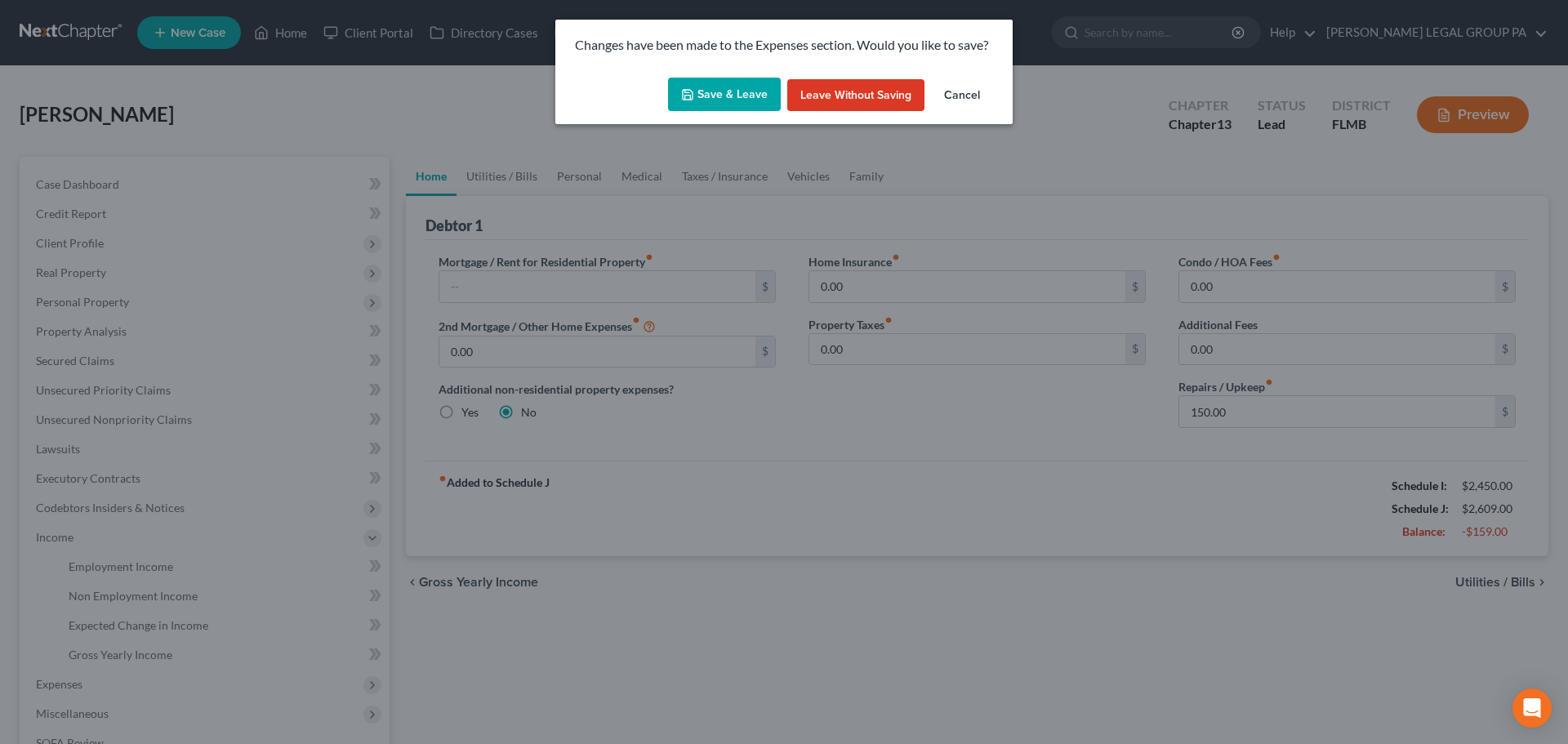
click at [720, 94] on button "Save & Leave" at bounding box center [724, 95] width 112 height 34
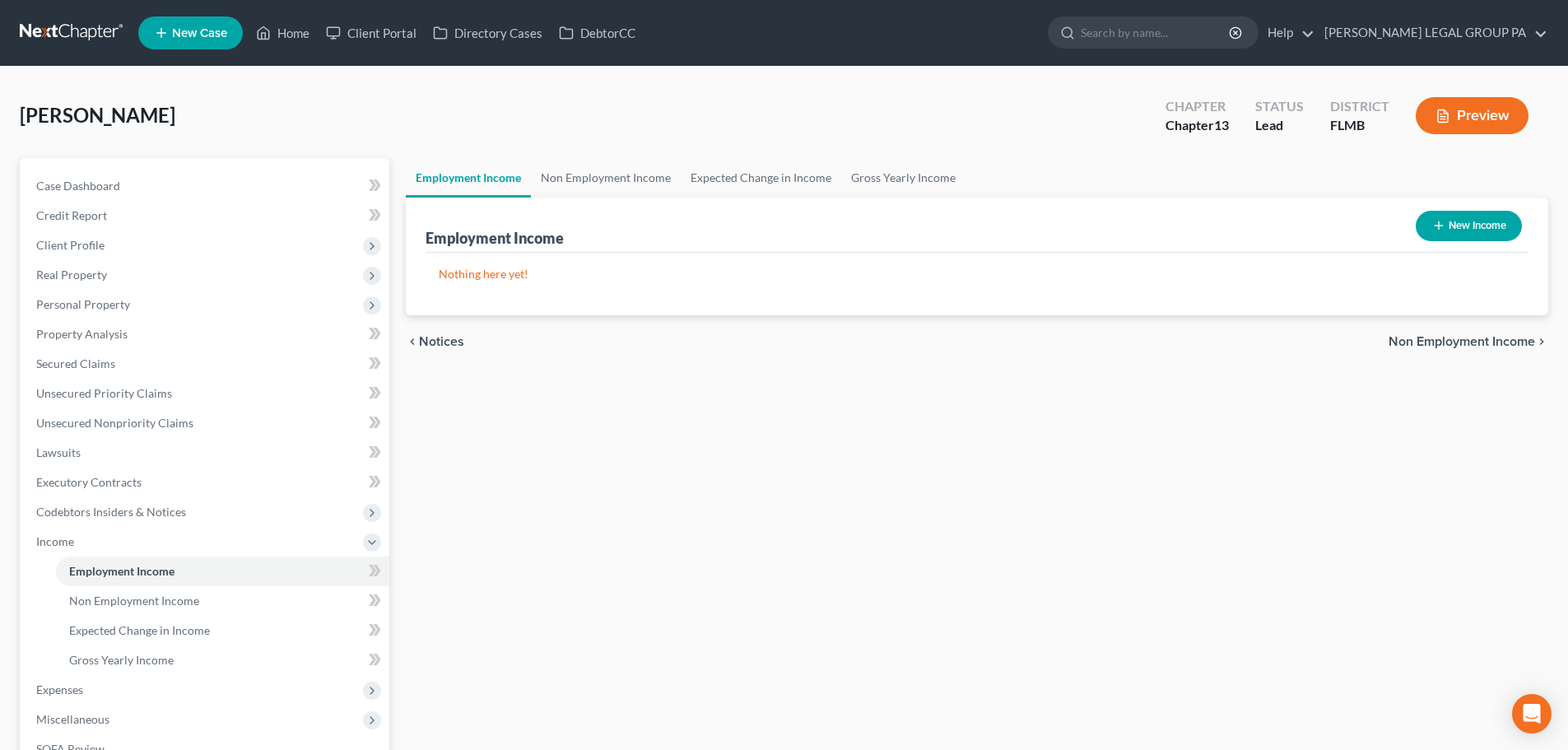
click at [62, 26] on link at bounding box center [73, 33] width 106 height 30
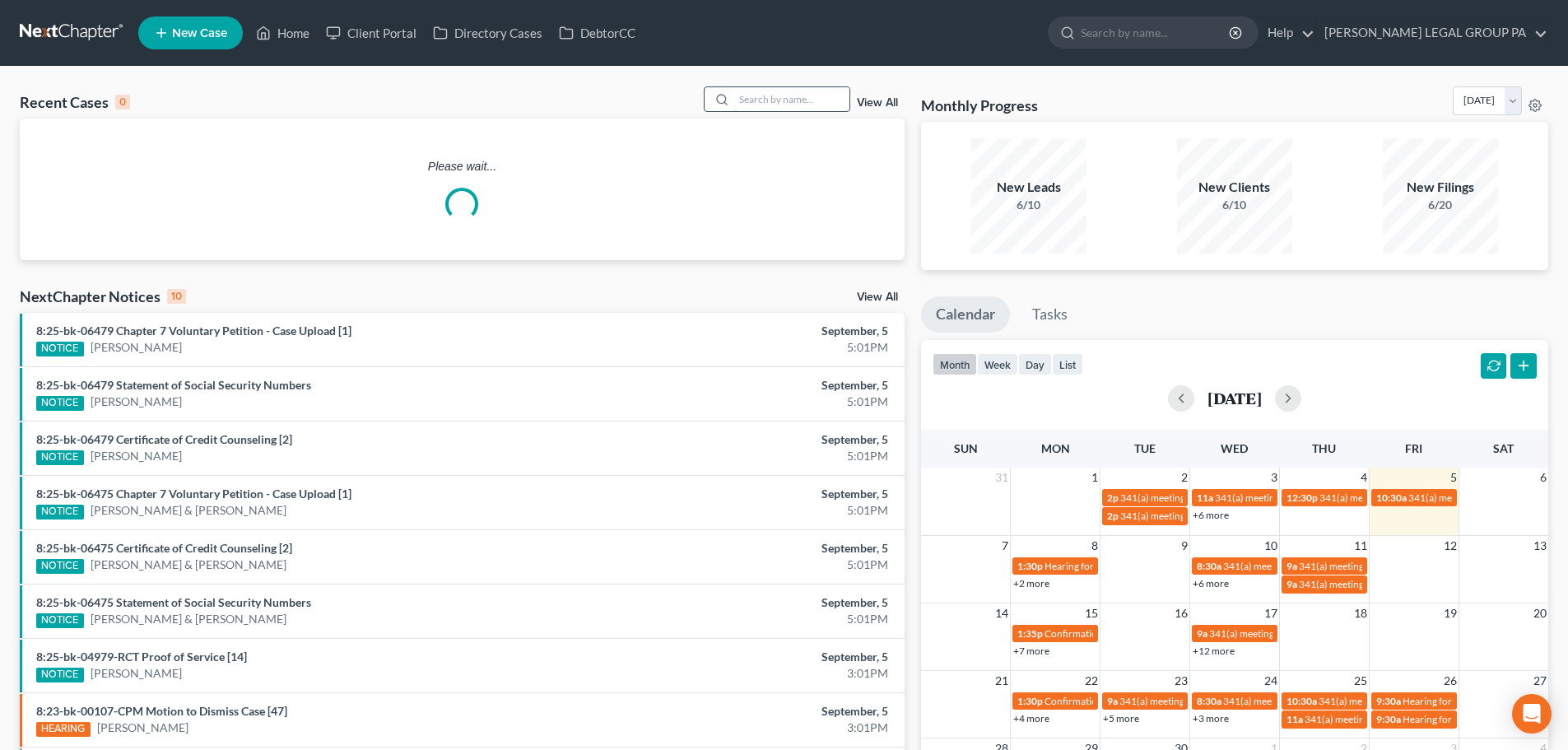
click at [803, 96] on input "search" at bounding box center [792, 99] width 115 height 24
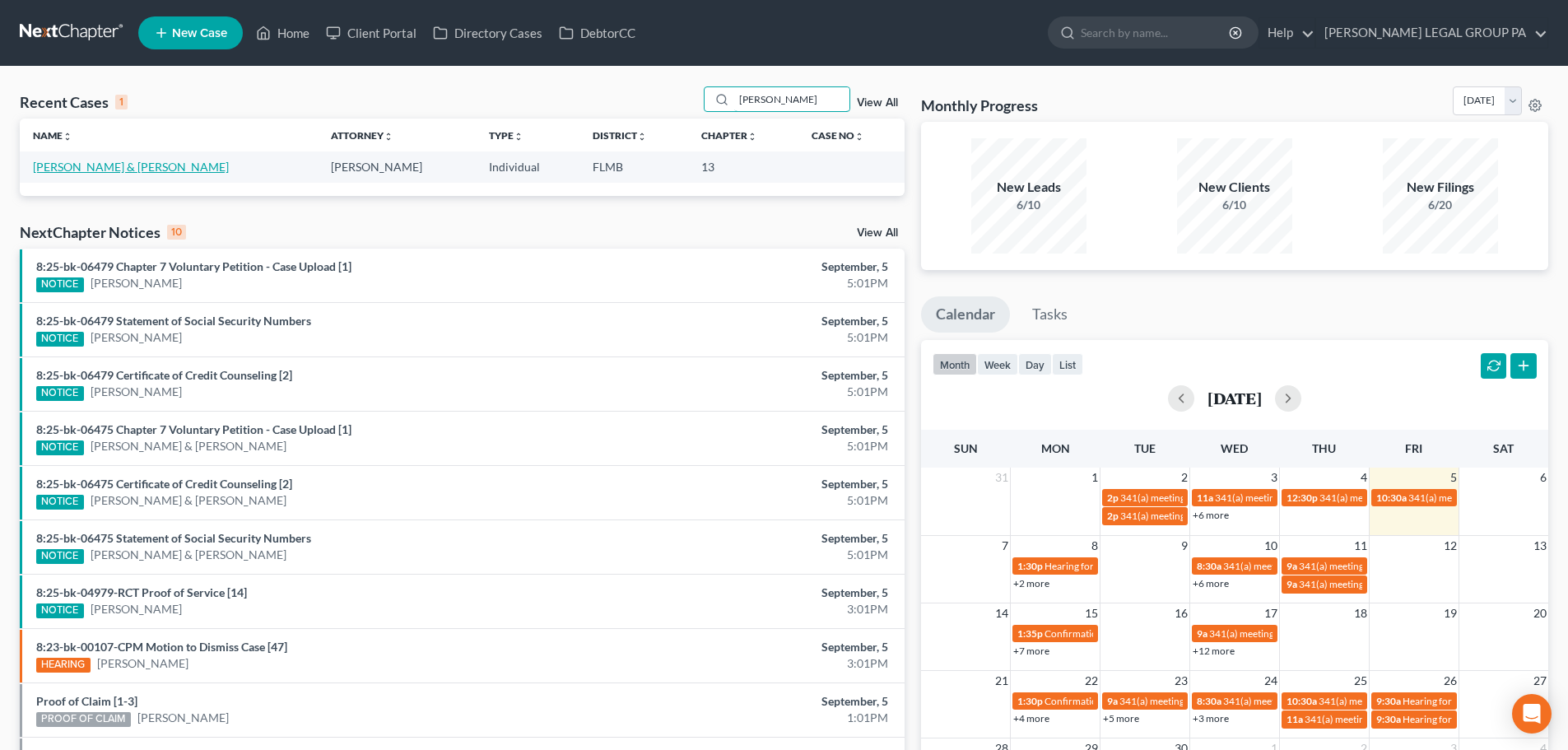
type input "[PERSON_NAME]"
click at [83, 165] on link "[PERSON_NAME] & [PERSON_NAME]" at bounding box center [131, 166] width 196 height 14
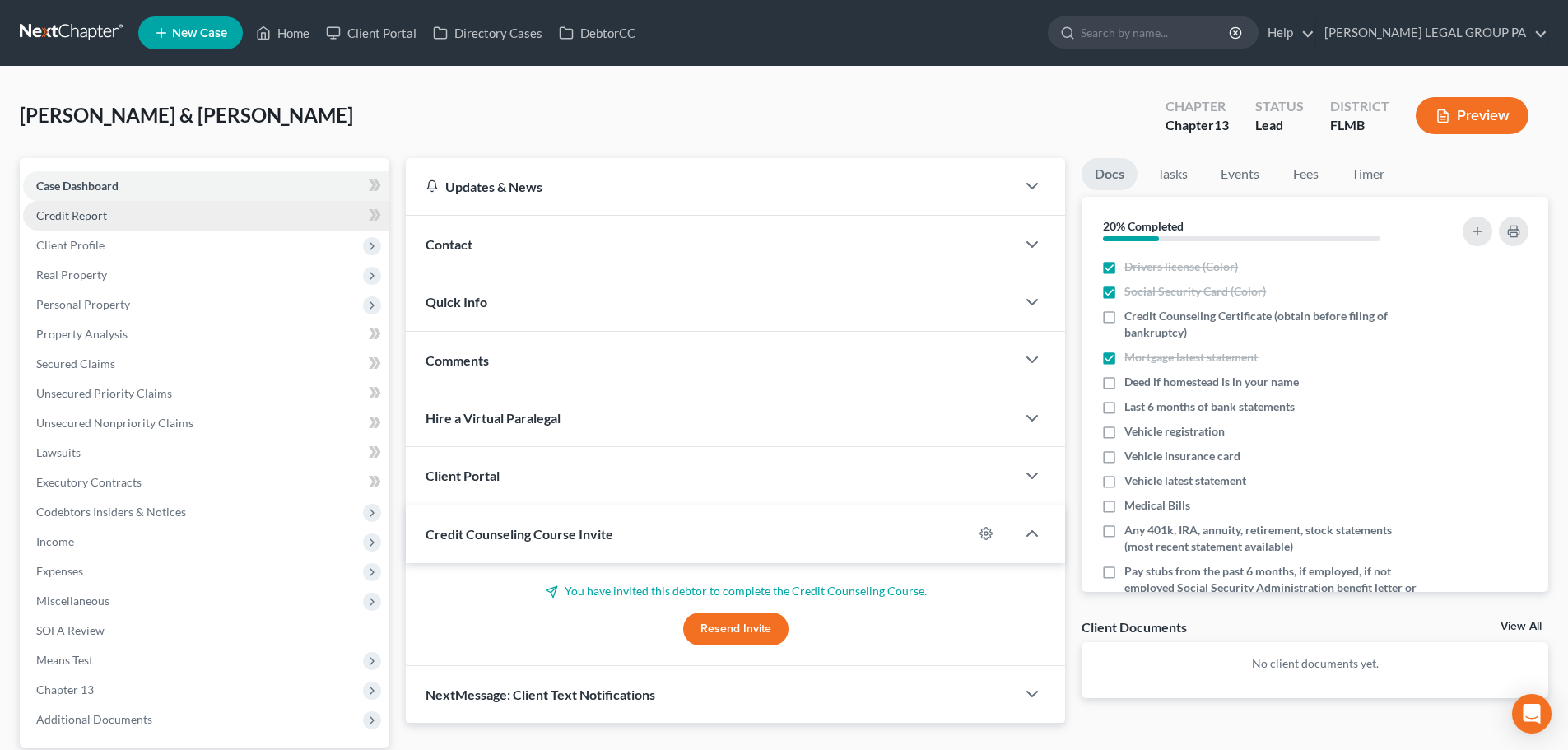
click at [84, 214] on span "Credit Report" at bounding box center [72, 215] width 71 height 14
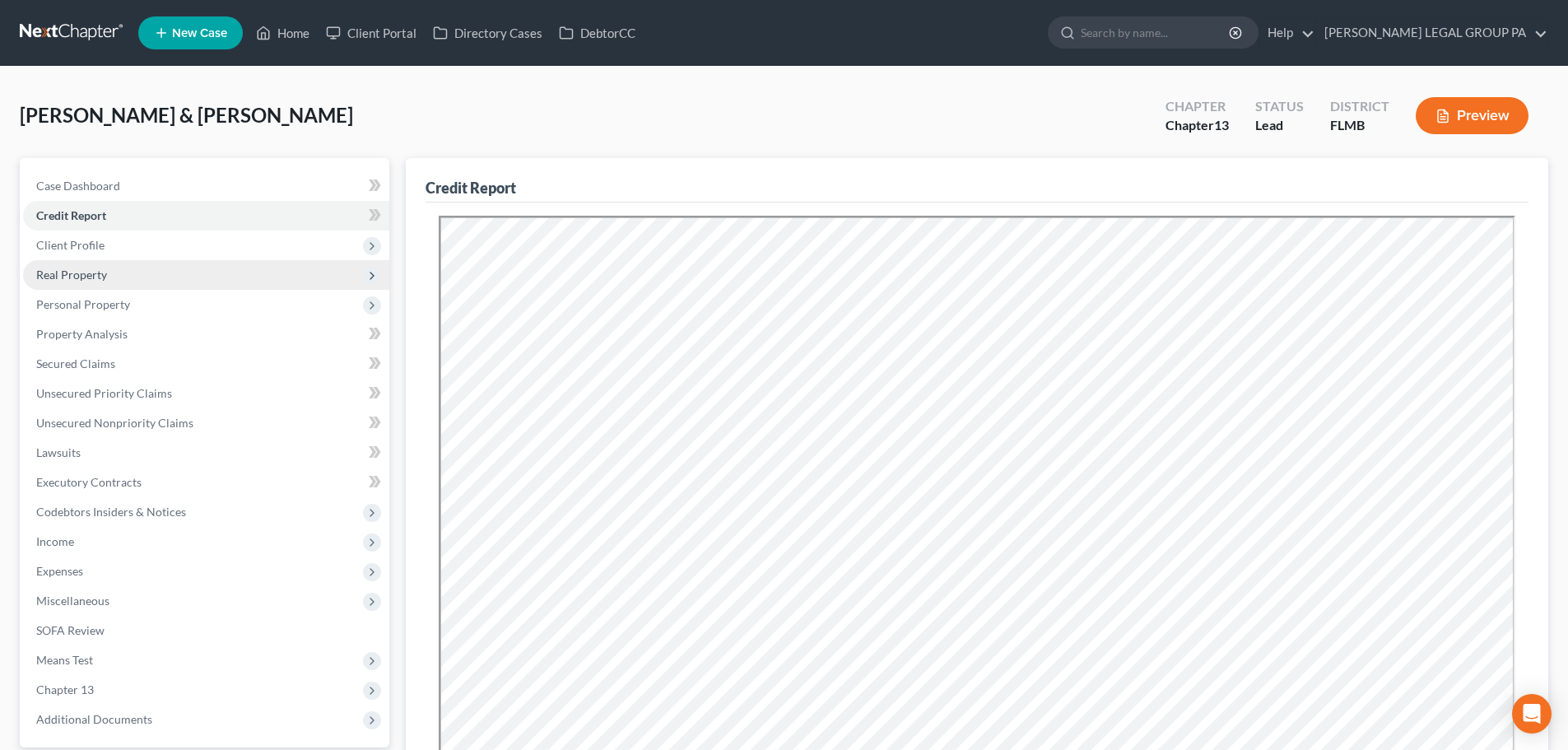
click at [90, 272] on span "Real Property" at bounding box center [72, 274] width 71 height 14
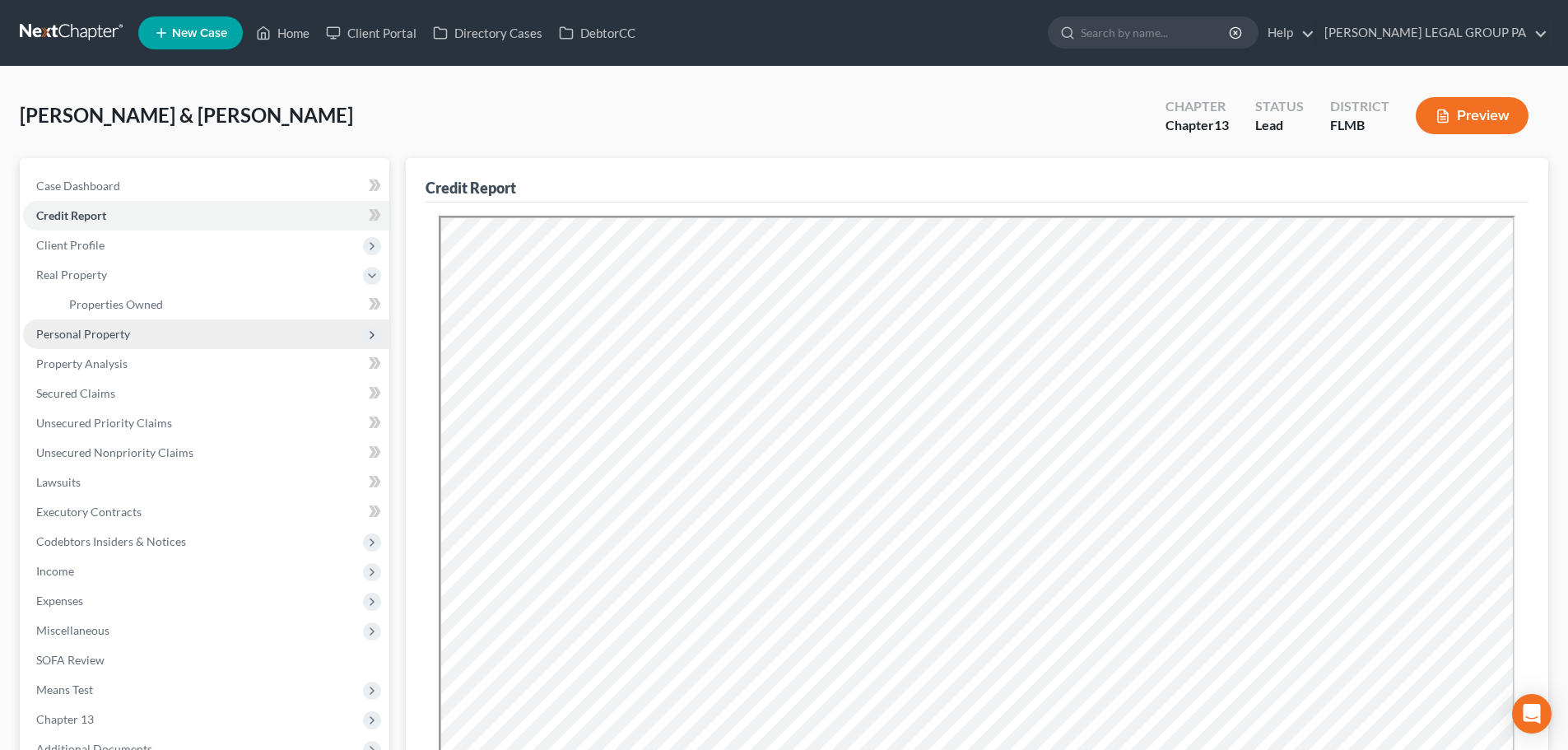
click at [94, 327] on span "Personal Property" at bounding box center [83, 334] width 94 height 14
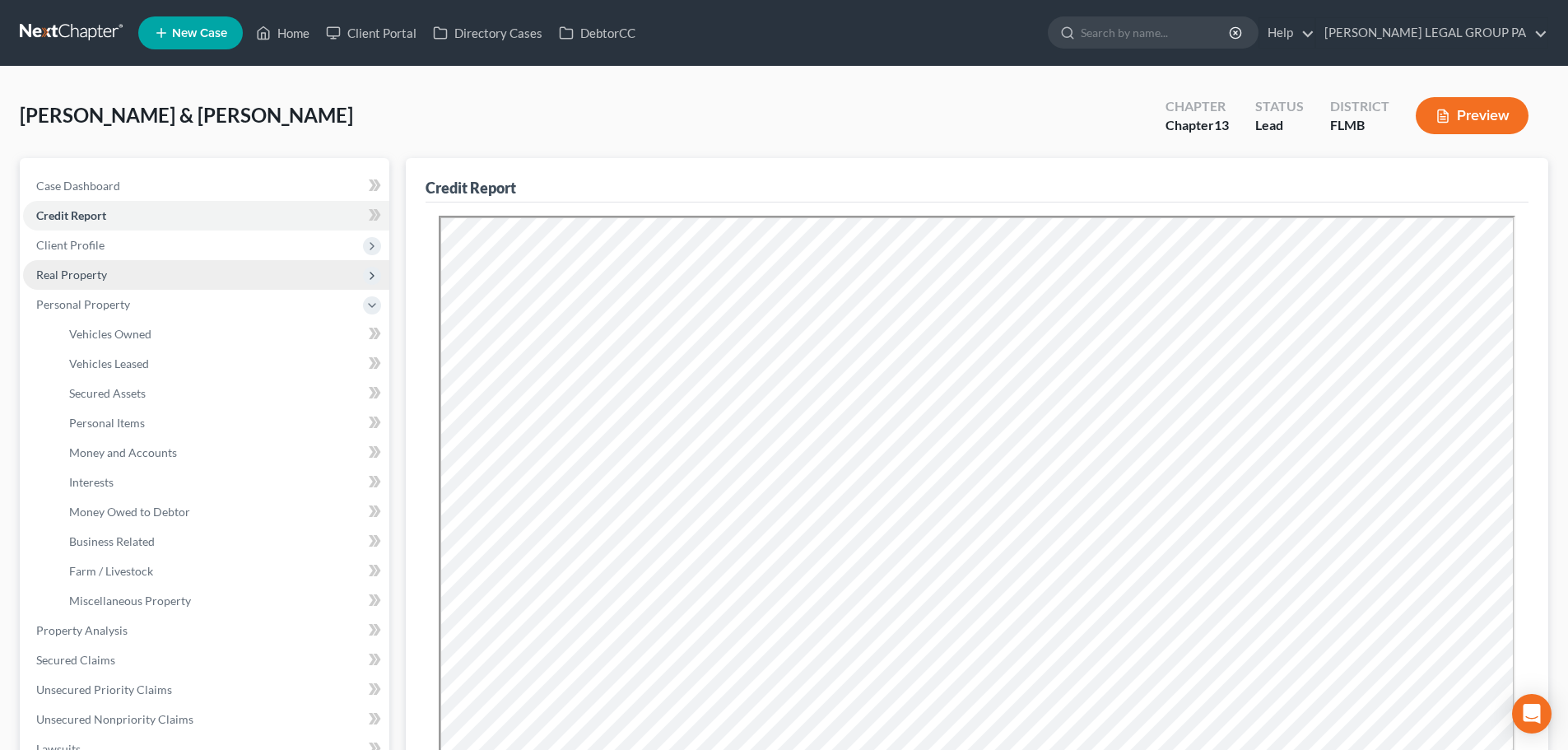
click at [77, 272] on span "Real Property" at bounding box center [72, 274] width 71 height 14
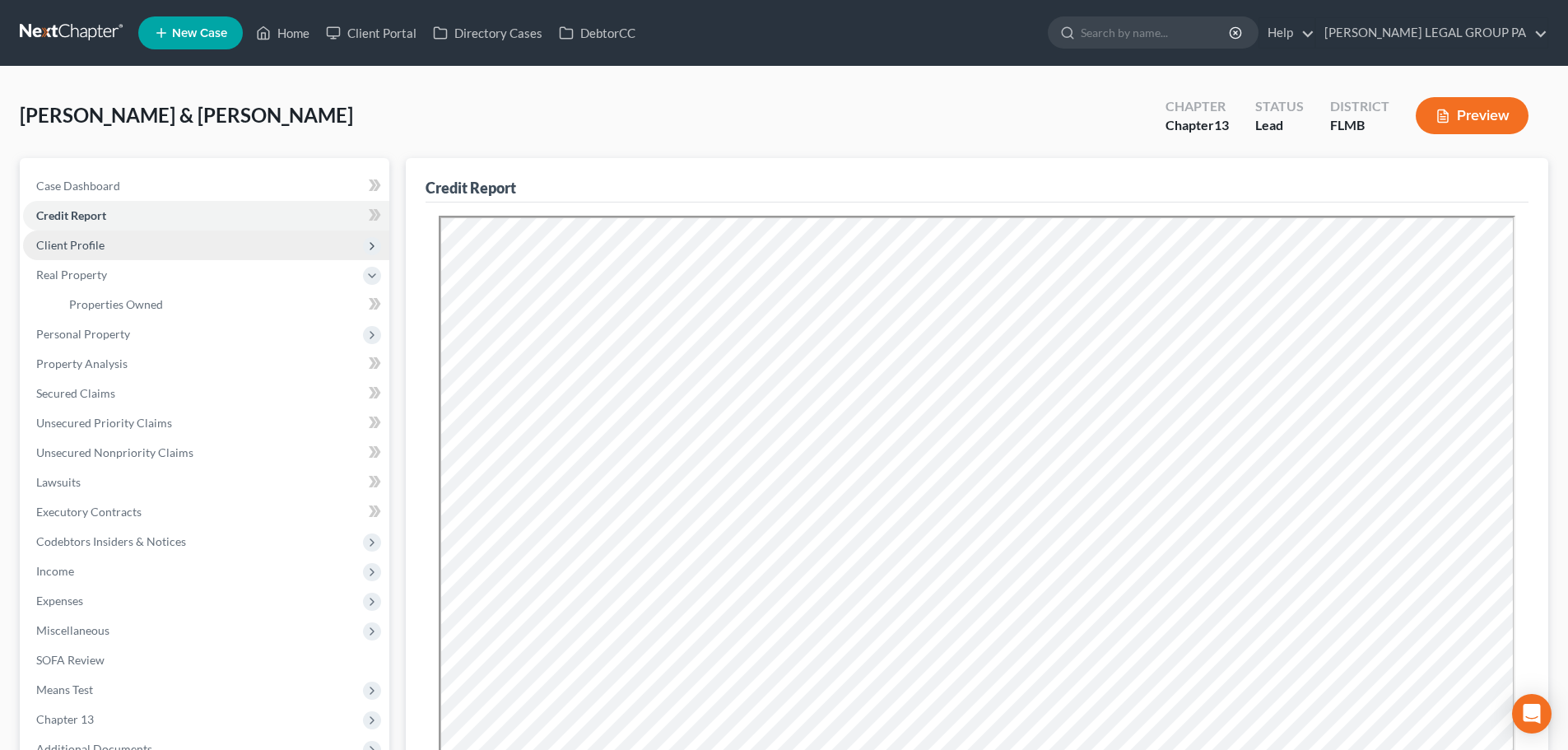
click at [77, 248] on span "Client Profile" at bounding box center [70, 245] width 68 height 14
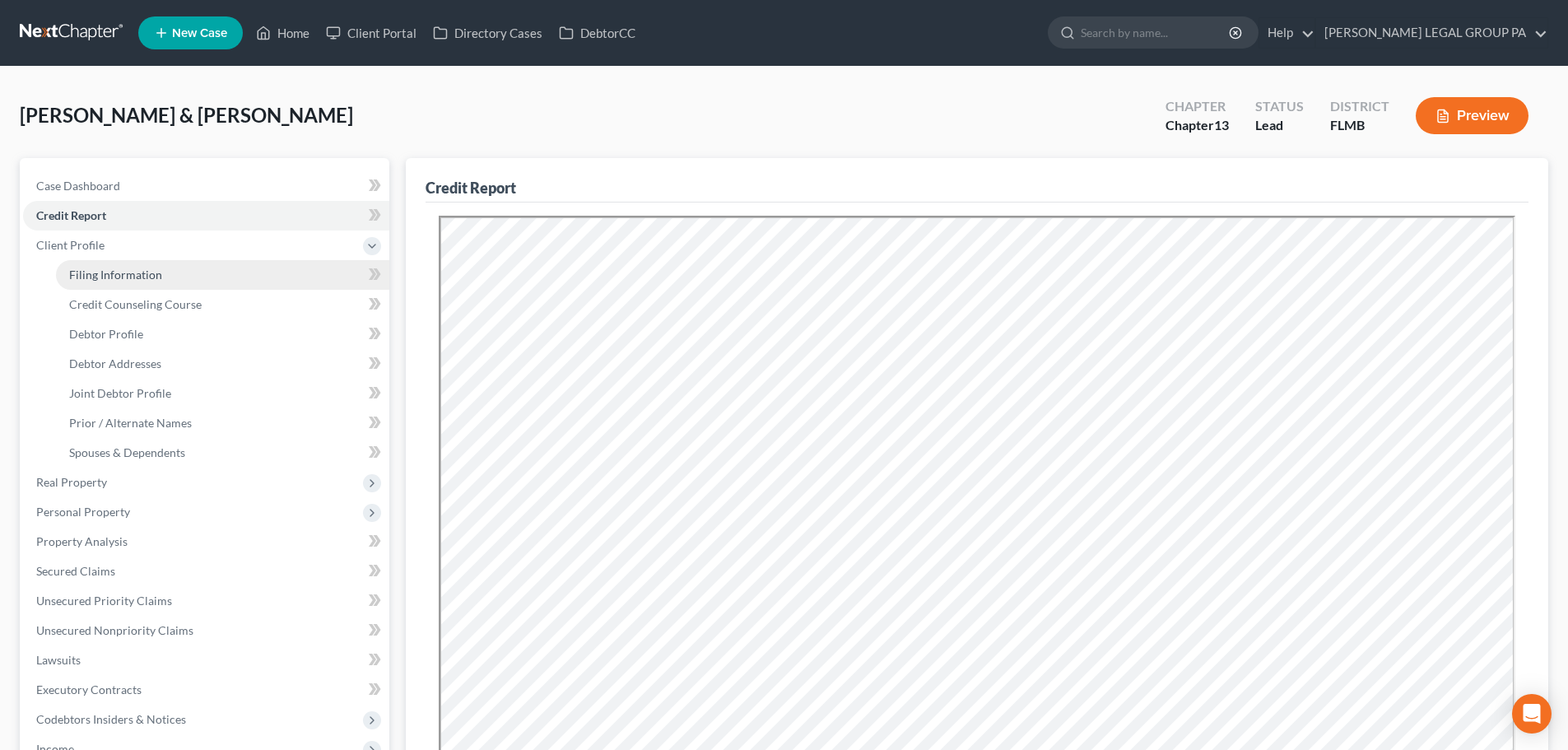
click at [105, 275] on span "Filing Information" at bounding box center [115, 274] width 93 height 14
select select "1"
select select "3"
select select "9"
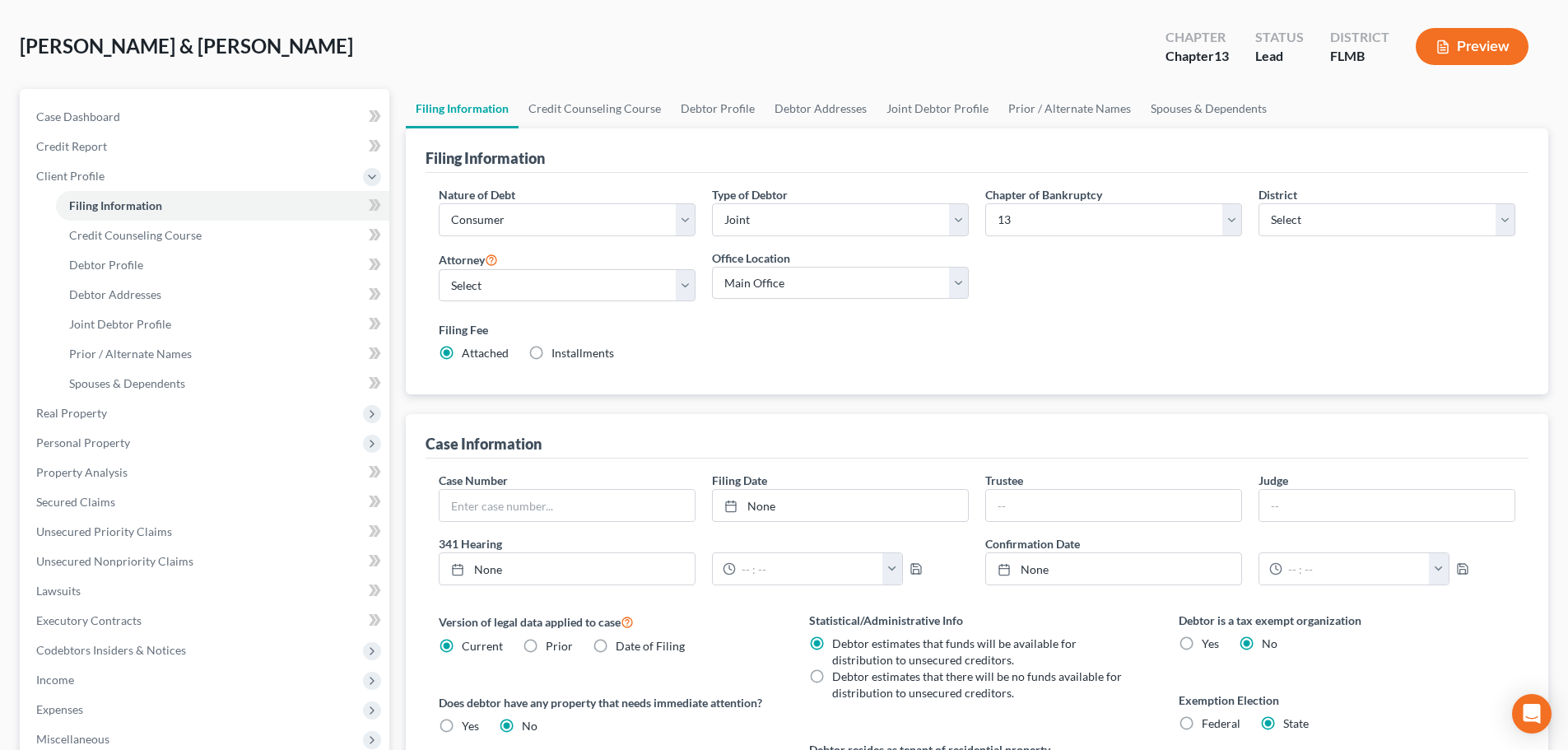
scroll to position [165, 0]
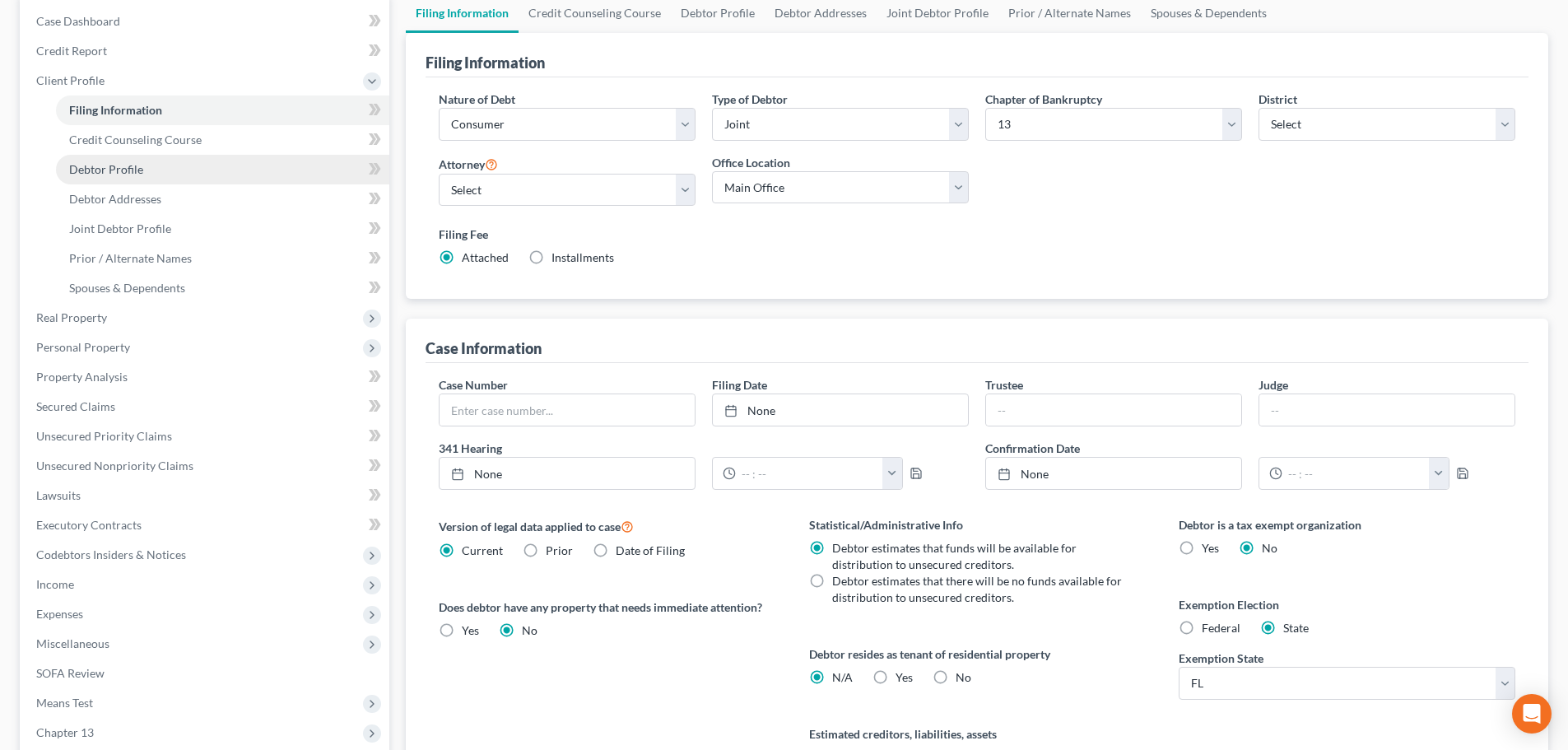
click at [107, 173] on span "Debtor Profile" at bounding box center [106, 169] width 74 height 14
select select "1"
select select "3"
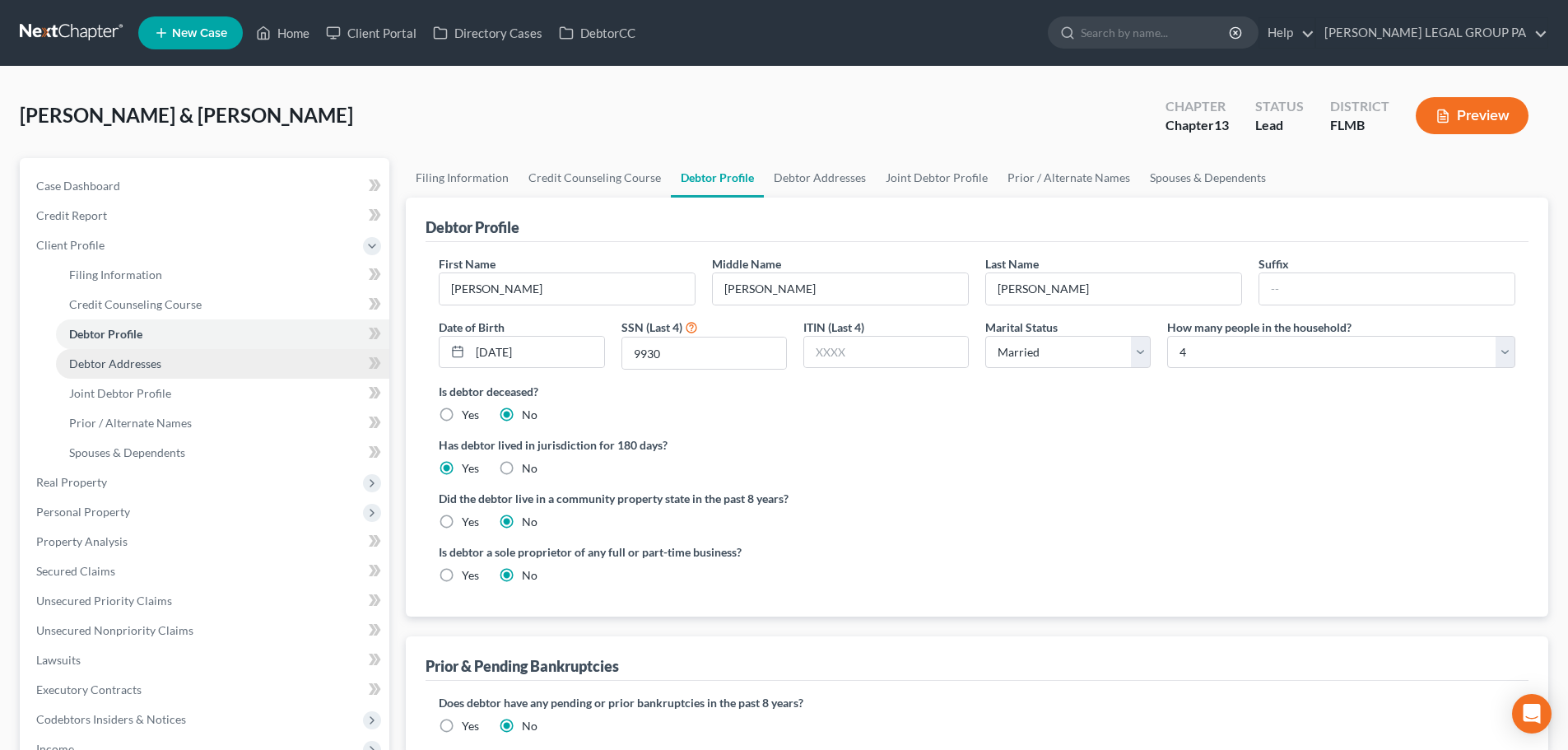
click at [109, 351] on link "Debtor Addresses" at bounding box center [222, 363] width 333 height 30
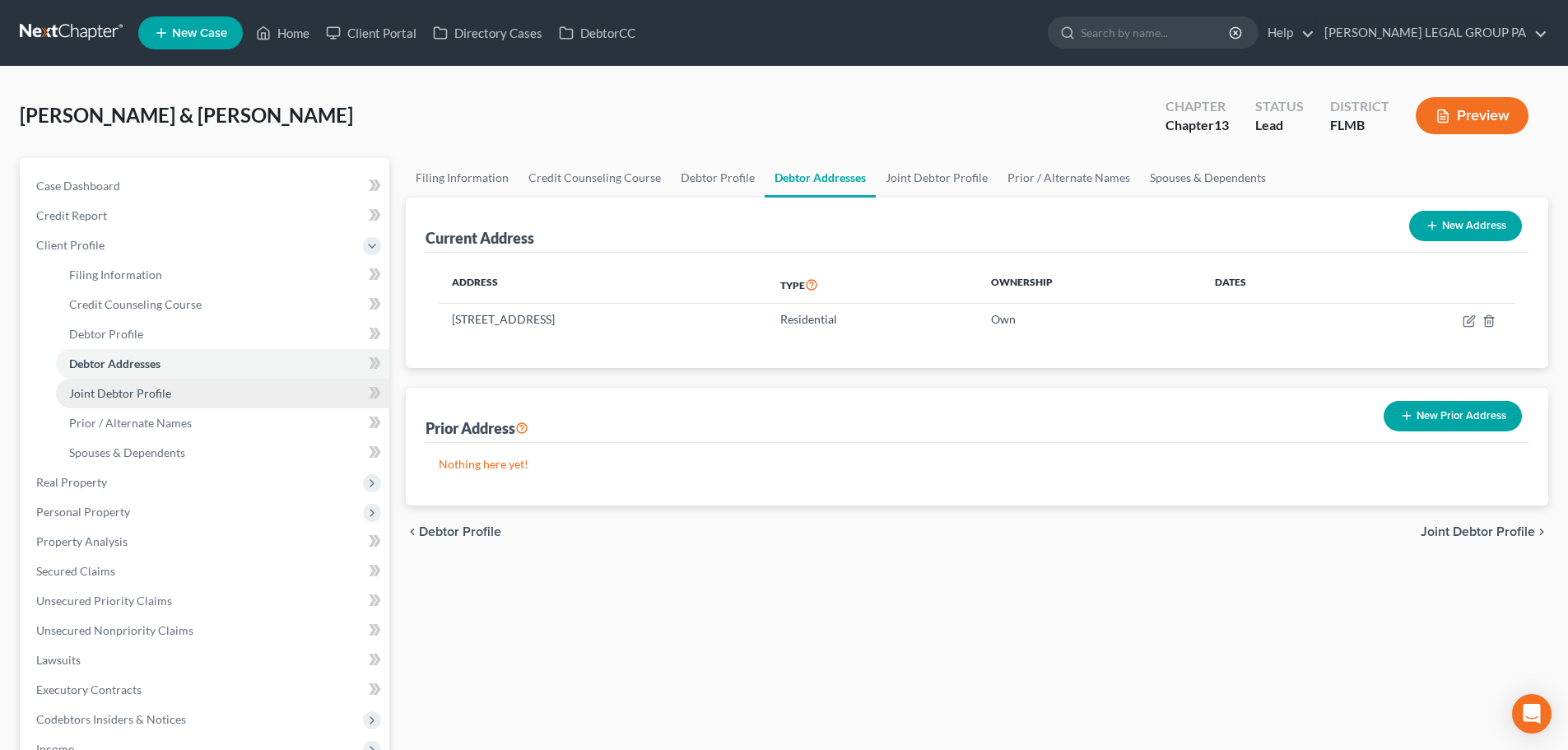
click at [142, 390] on span "Joint Debtor Profile" at bounding box center [120, 392] width 102 height 14
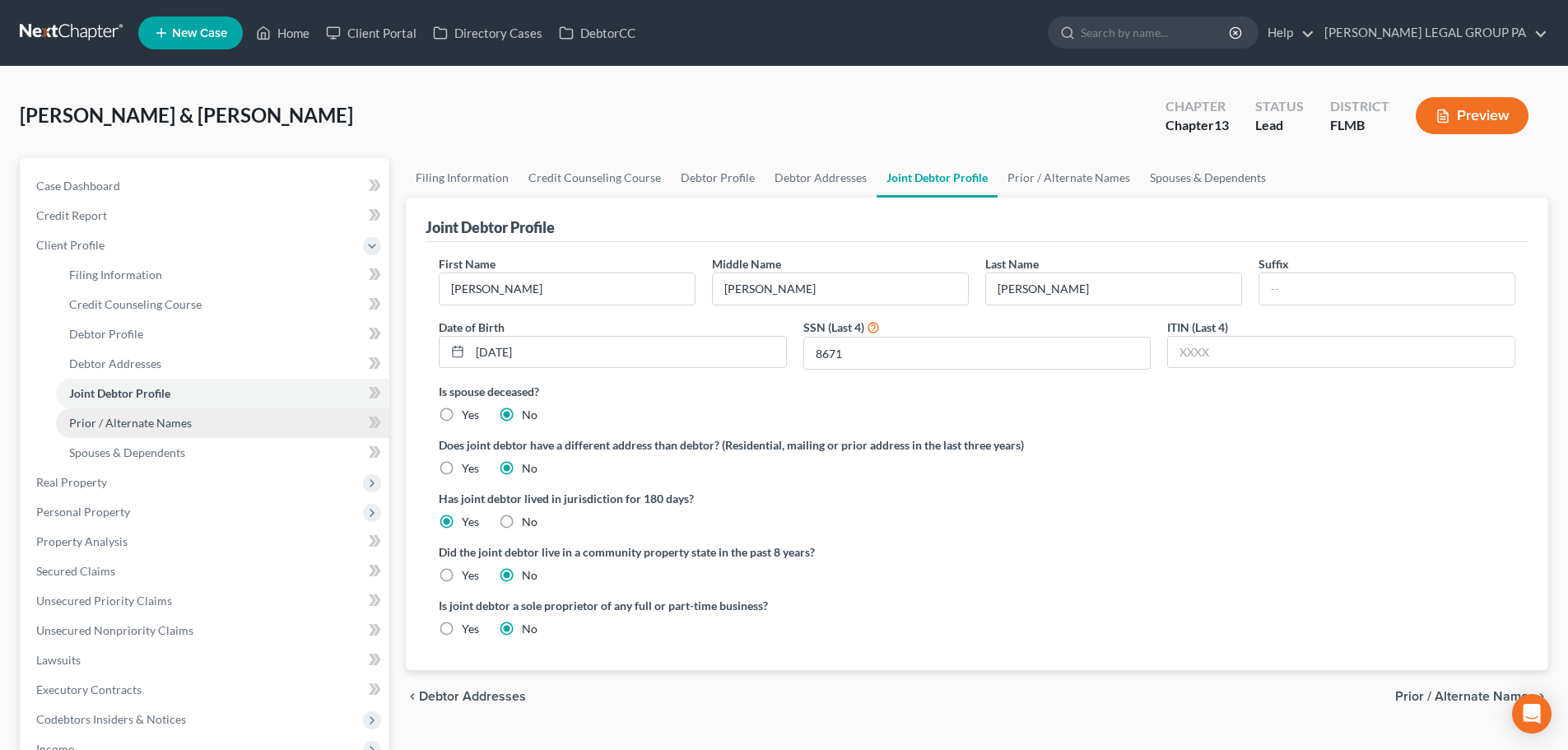
click at [123, 423] on span "Prior / Alternate Names" at bounding box center [131, 422] width 123 height 14
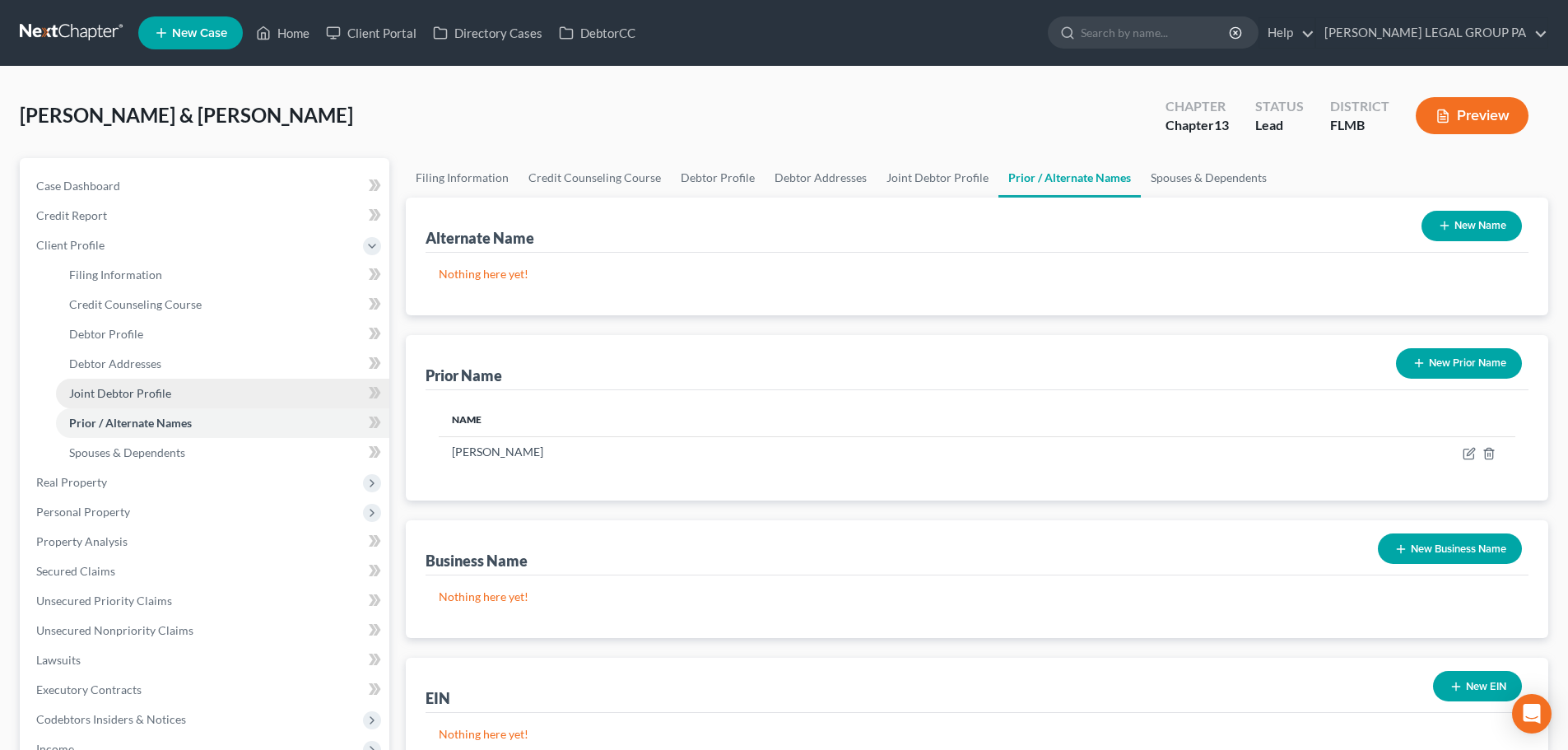
click at [118, 395] on span "Joint Debtor Profile" at bounding box center [120, 392] width 102 height 14
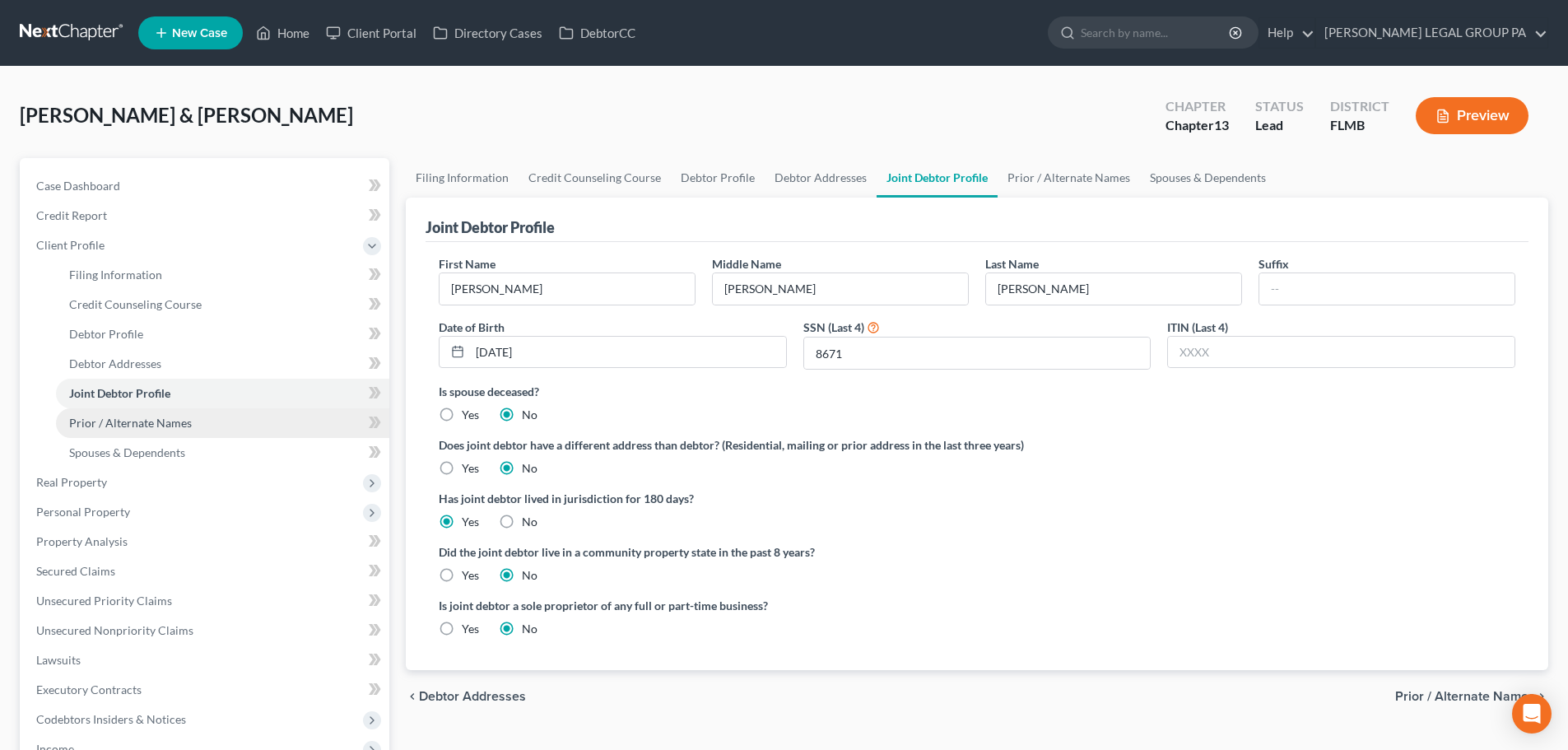
click at [113, 415] on span "Prior / Alternate Names" at bounding box center [131, 422] width 123 height 14
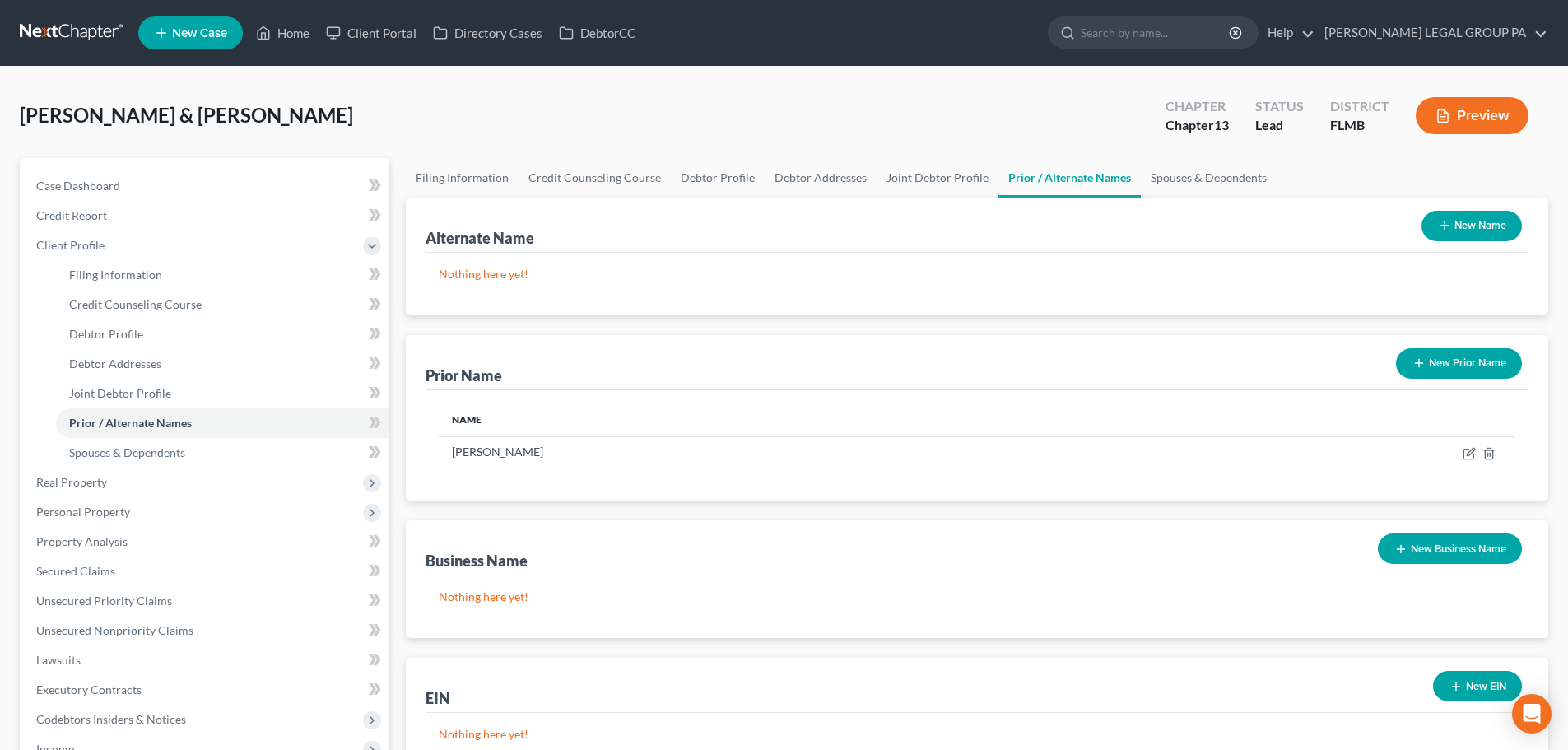
scroll to position [82, 0]
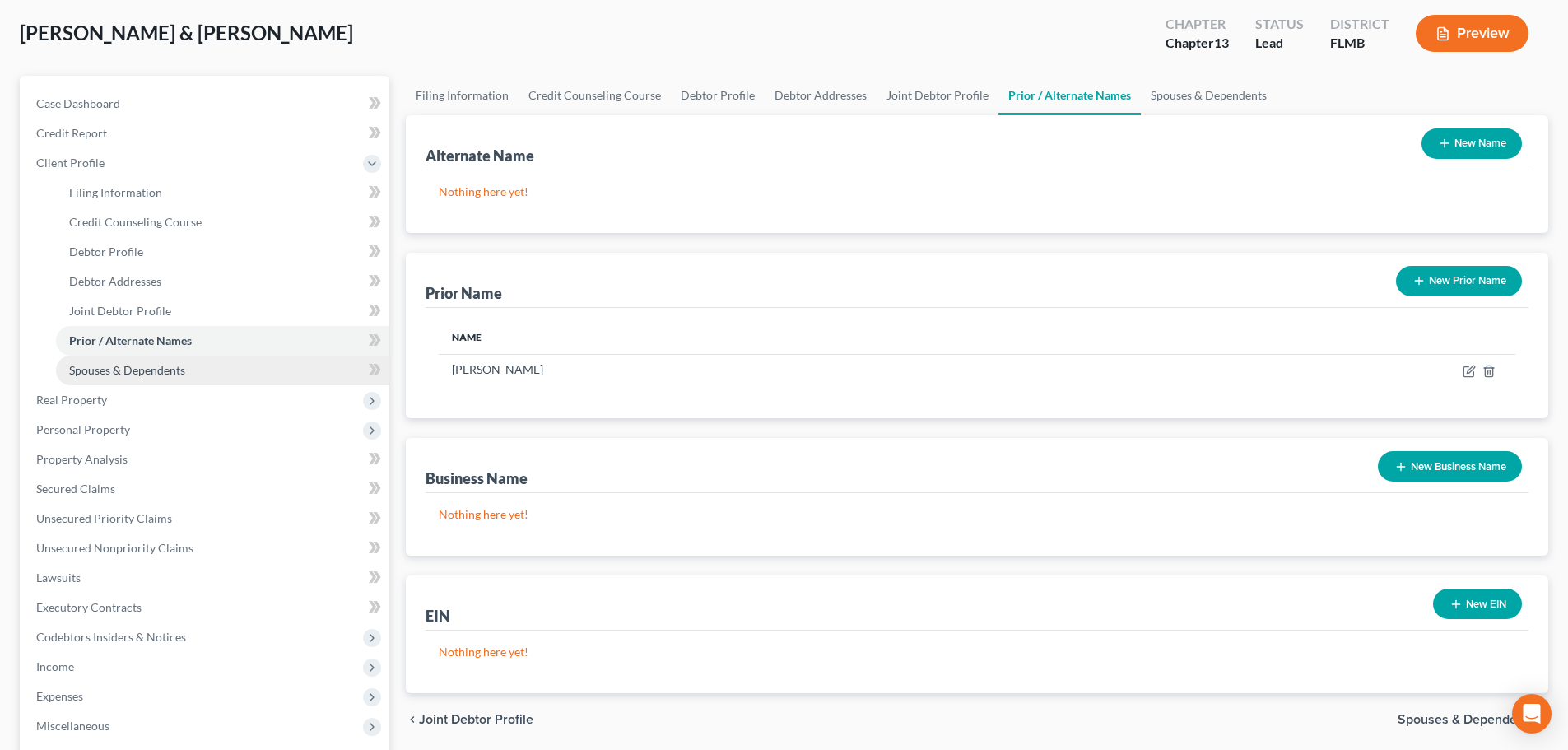
click at [158, 364] on span "Spouses & Dependents" at bounding box center [127, 369] width 116 height 14
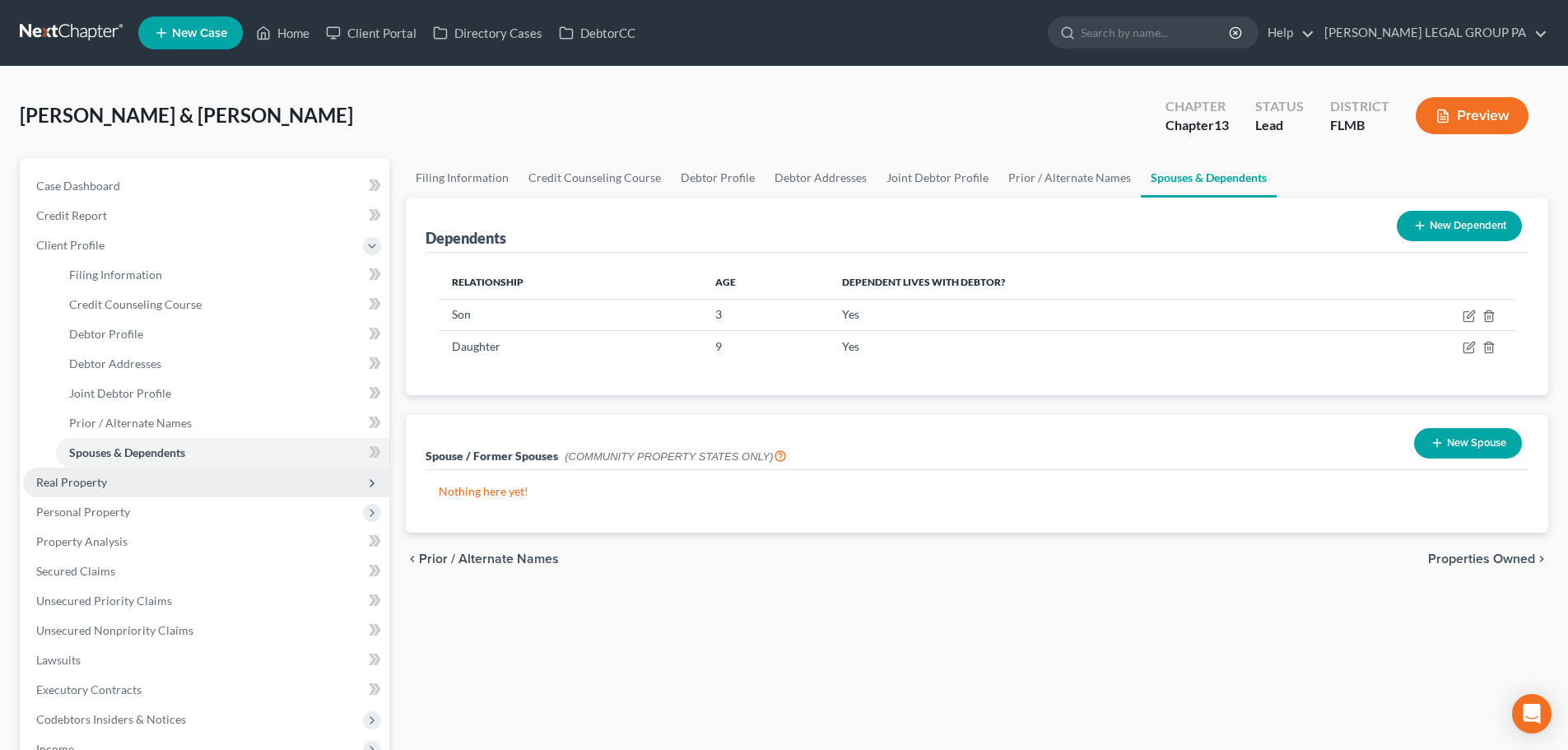
click at [106, 490] on span "Real Property" at bounding box center [206, 481] width 367 height 30
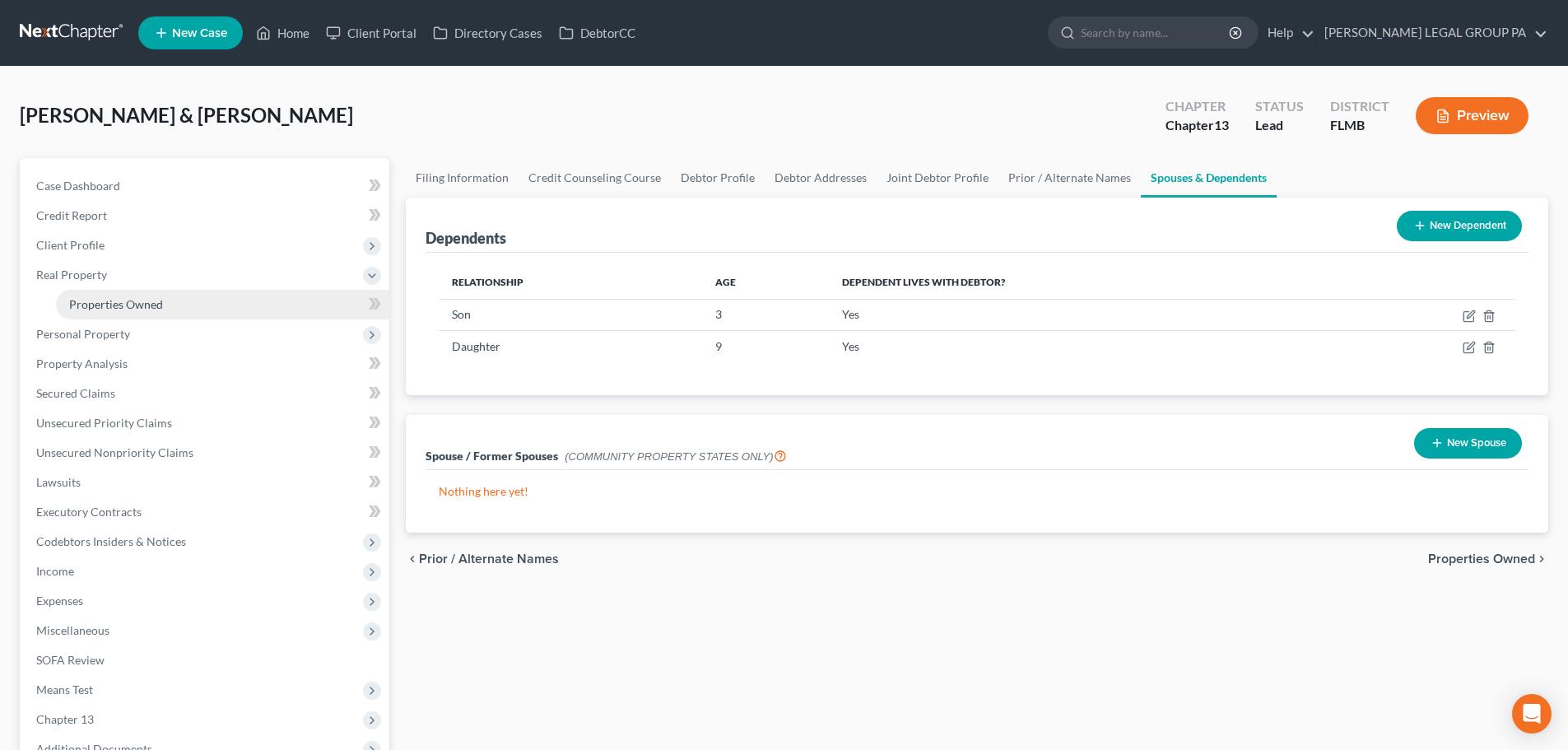
click at [121, 293] on link "Properties Owned" at bounding box center [222, 304] width 333 height 30
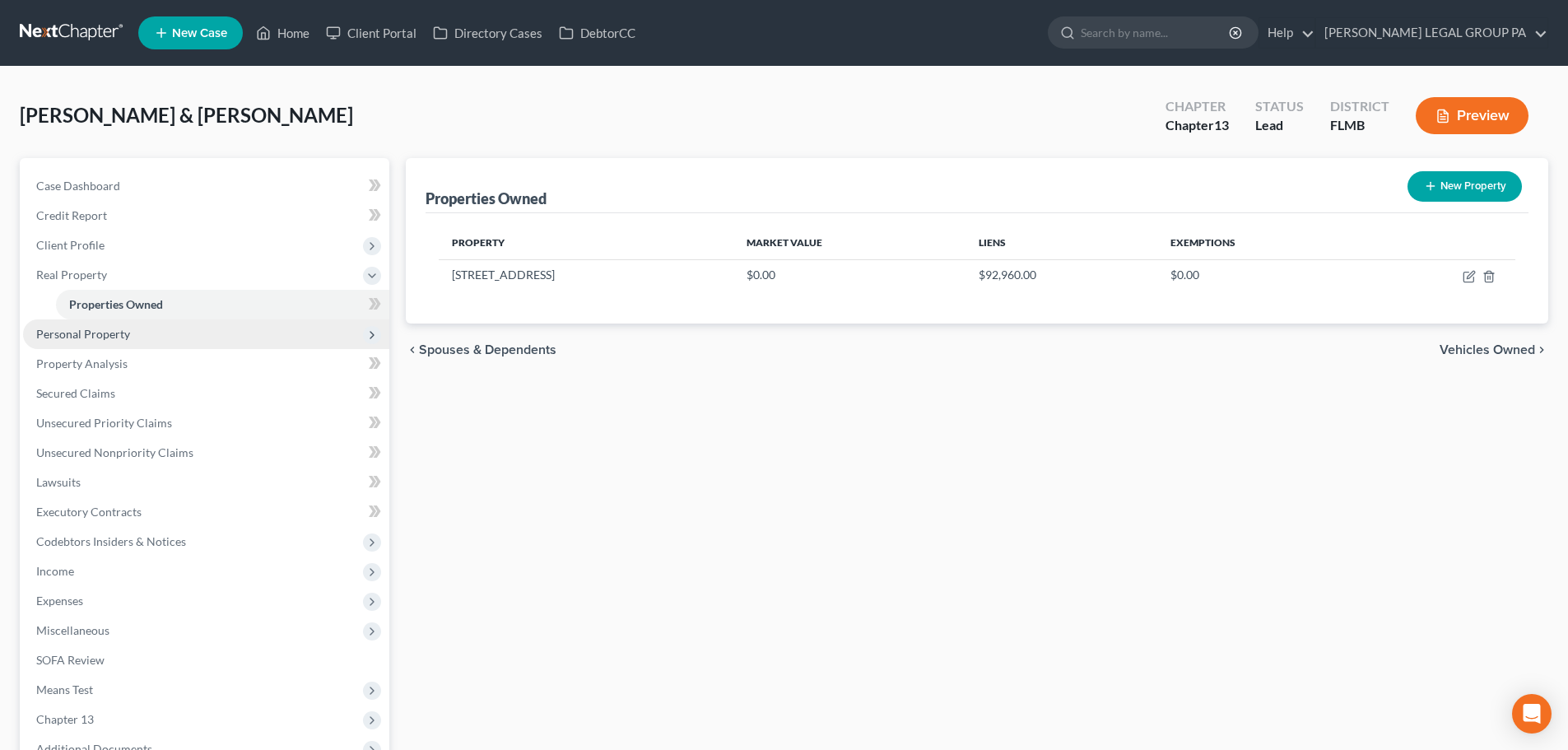
click at [130, 327] on span "Personal Property" at bounding box center [206, 334] width 367 height 30
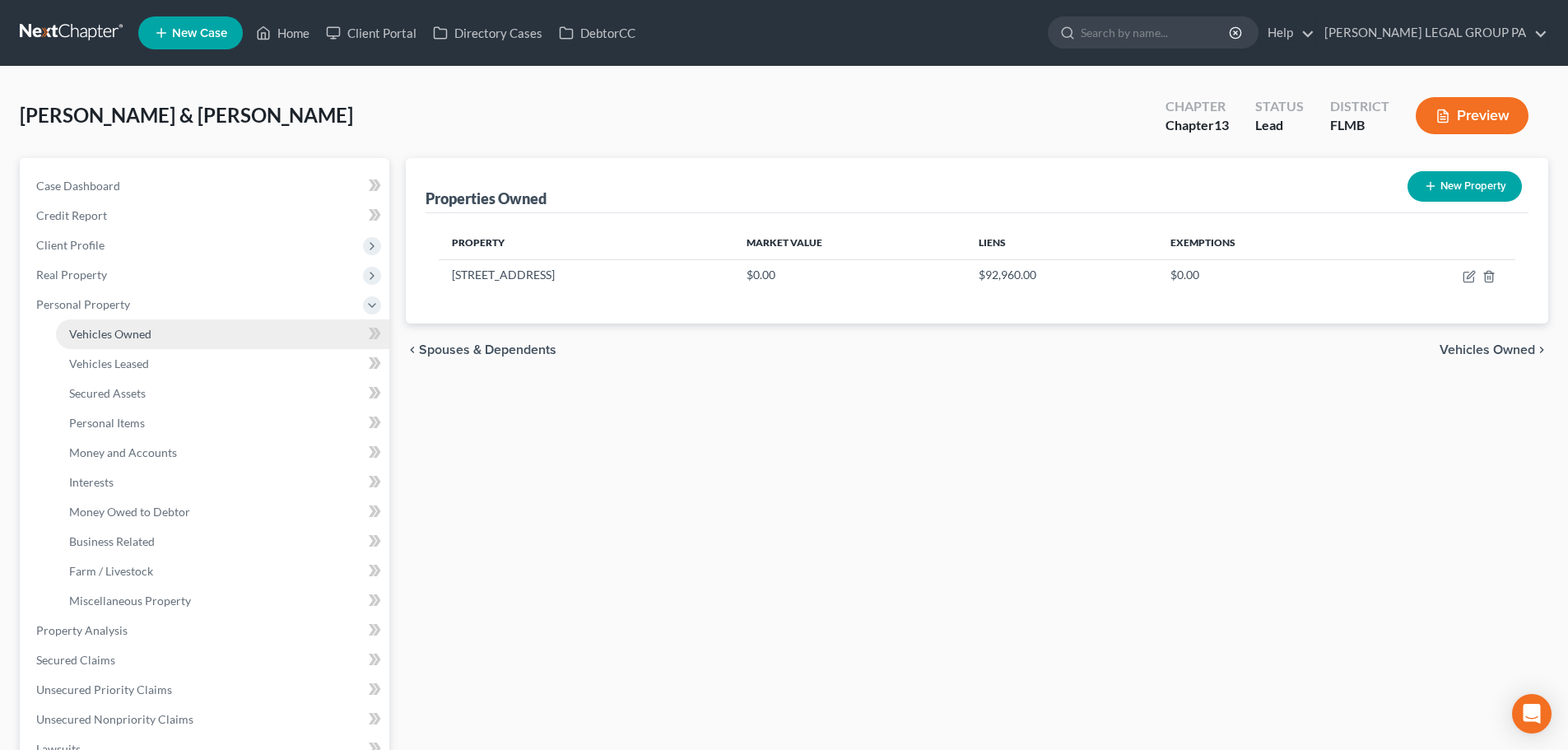
click at [121, 338] on span "Vehicles Owned" at bounding box center [110, 334] width 83 height 14
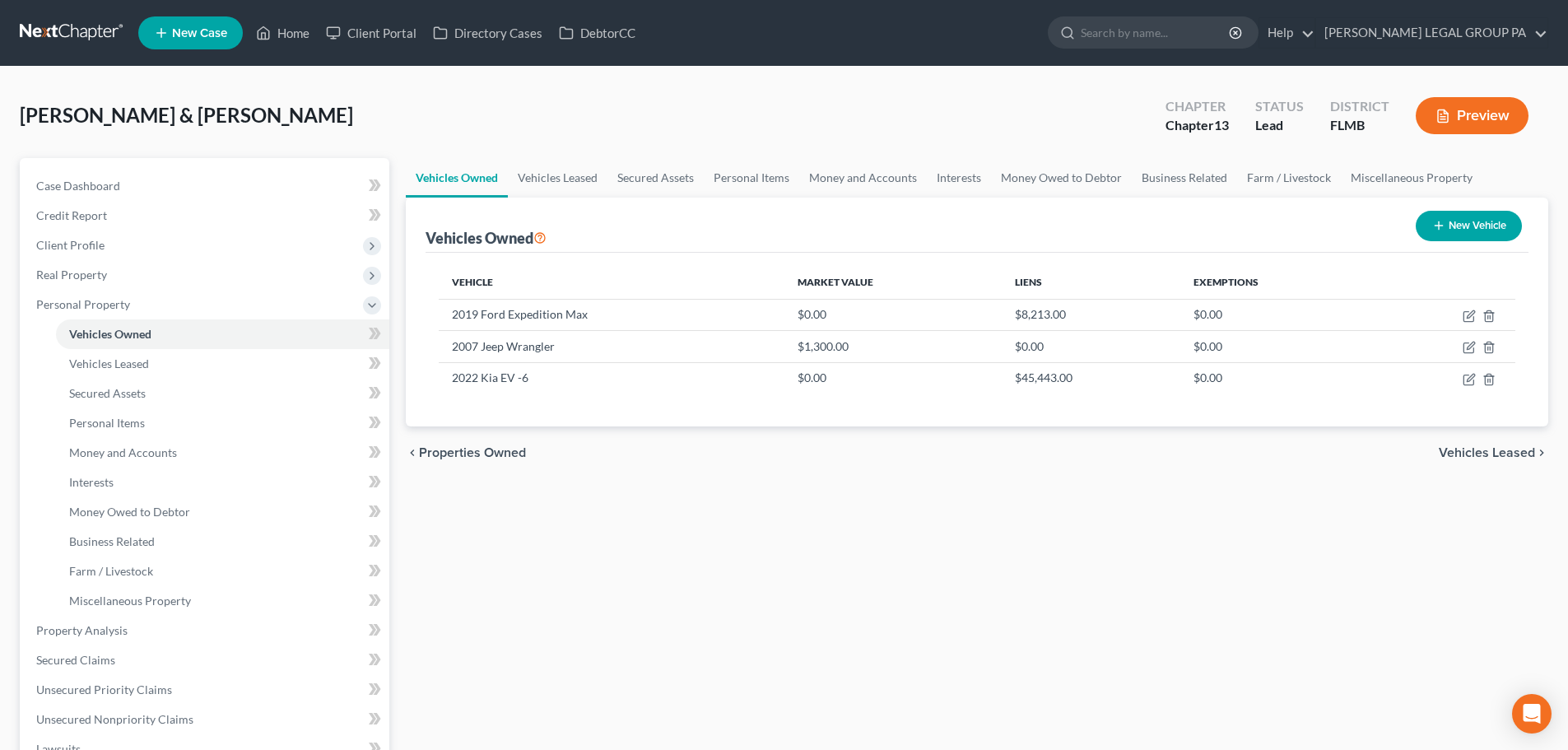
click at [120, 24] on link at bounding box center [73, 33] width 106 height 30
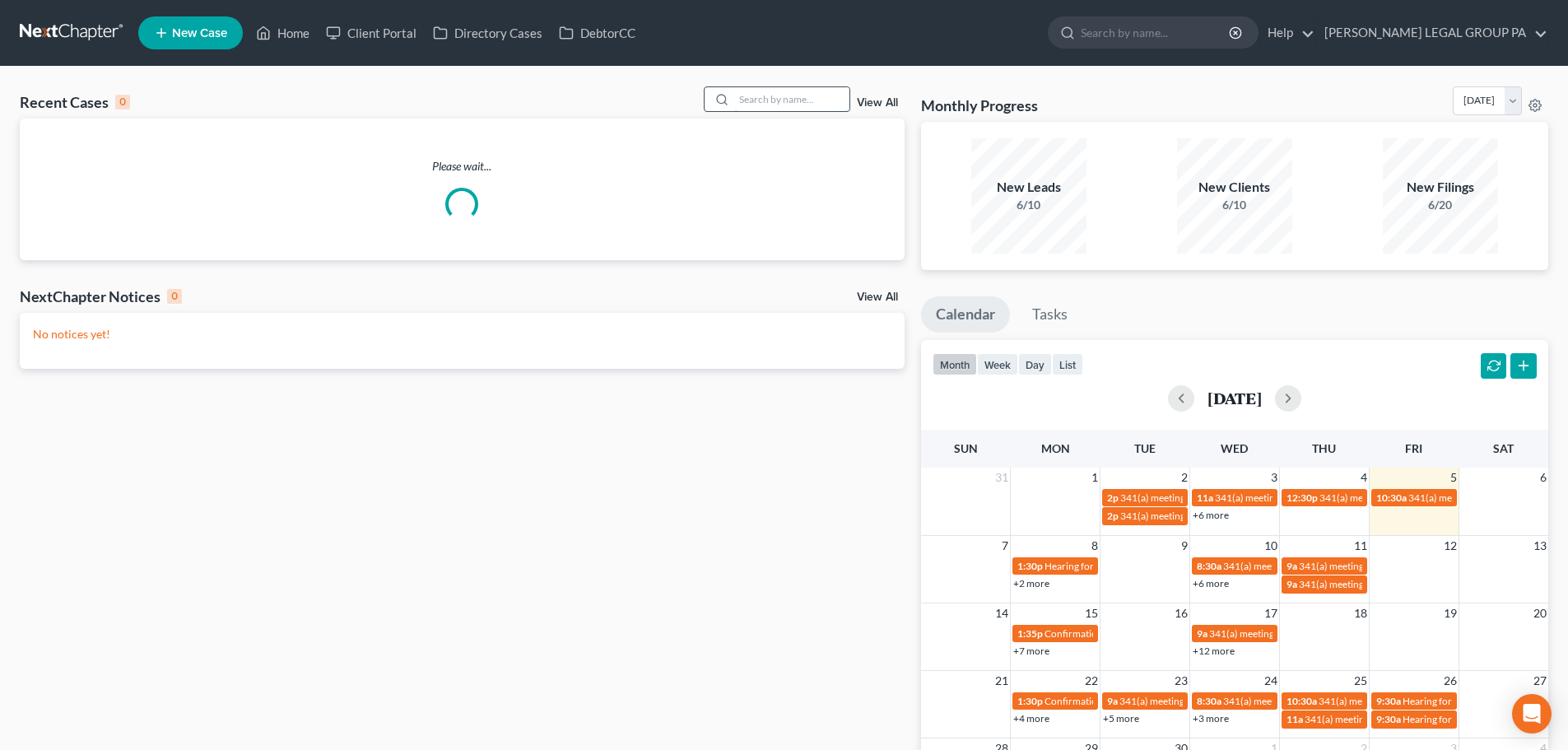
click at [833, 100] on input "search" at bounding box center [792, 99] width 115 height 24
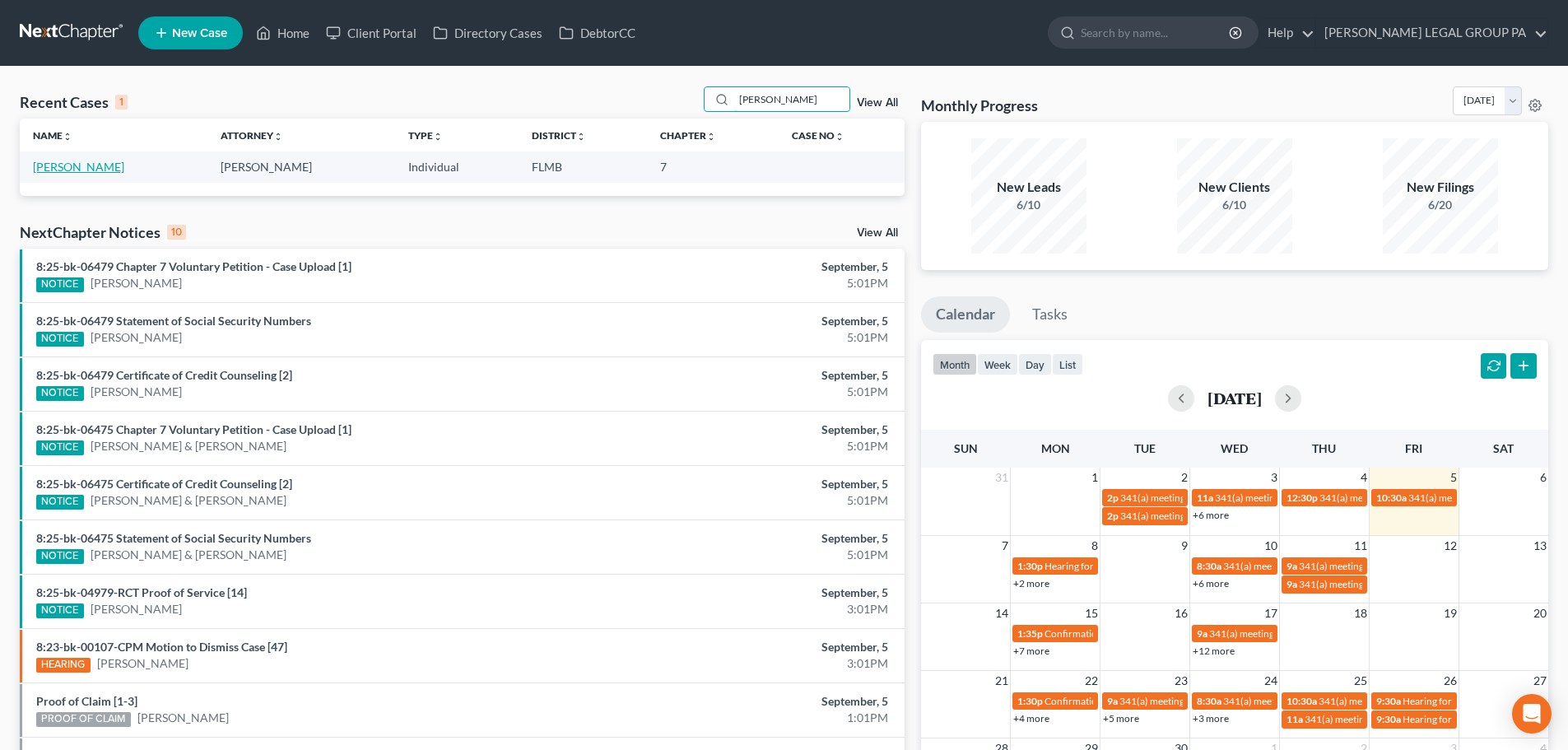
type input "[PERSON_NAME]"
click at [58, 173] on link "[PERSON_NAME]" at bounding box center [78, 166] width 91 height 14
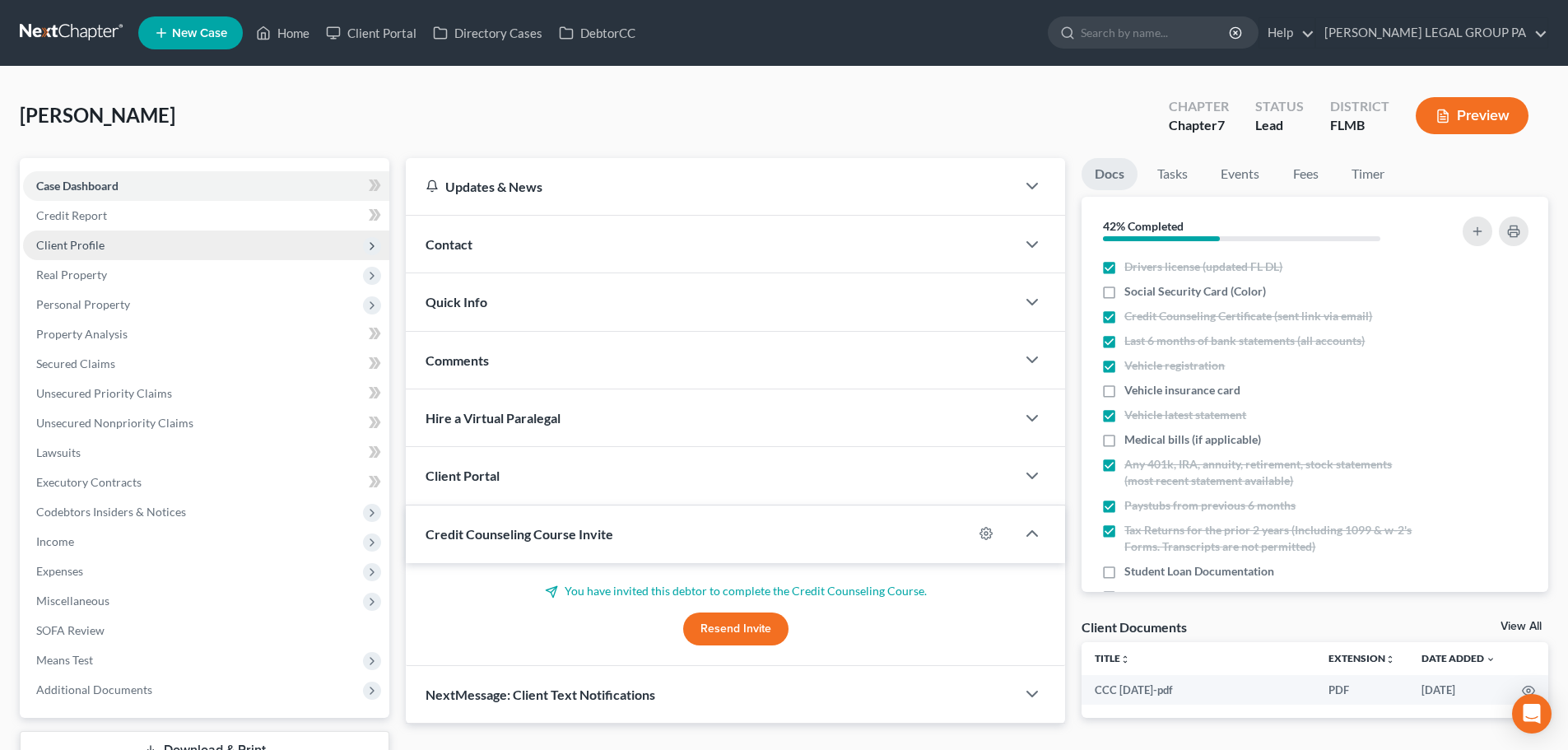
click at [82, 249] on span "Client Profile" at bounding box center [70, 245] width 68 height 14
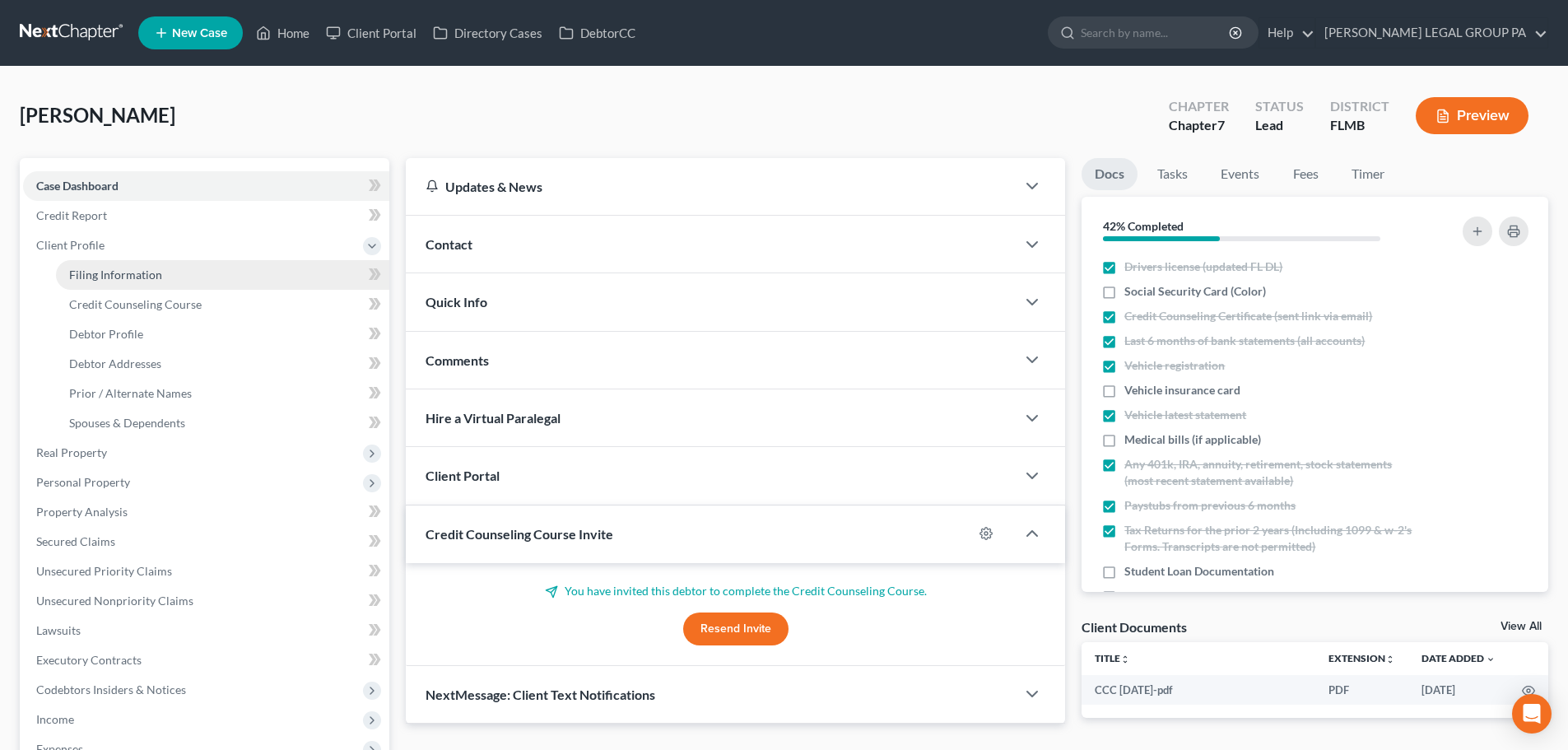
click at [101, 265] on link "Filing Information" at bounding box center [222, 274] width 333 height 30
select select "1"
select select "0"
select select "15"
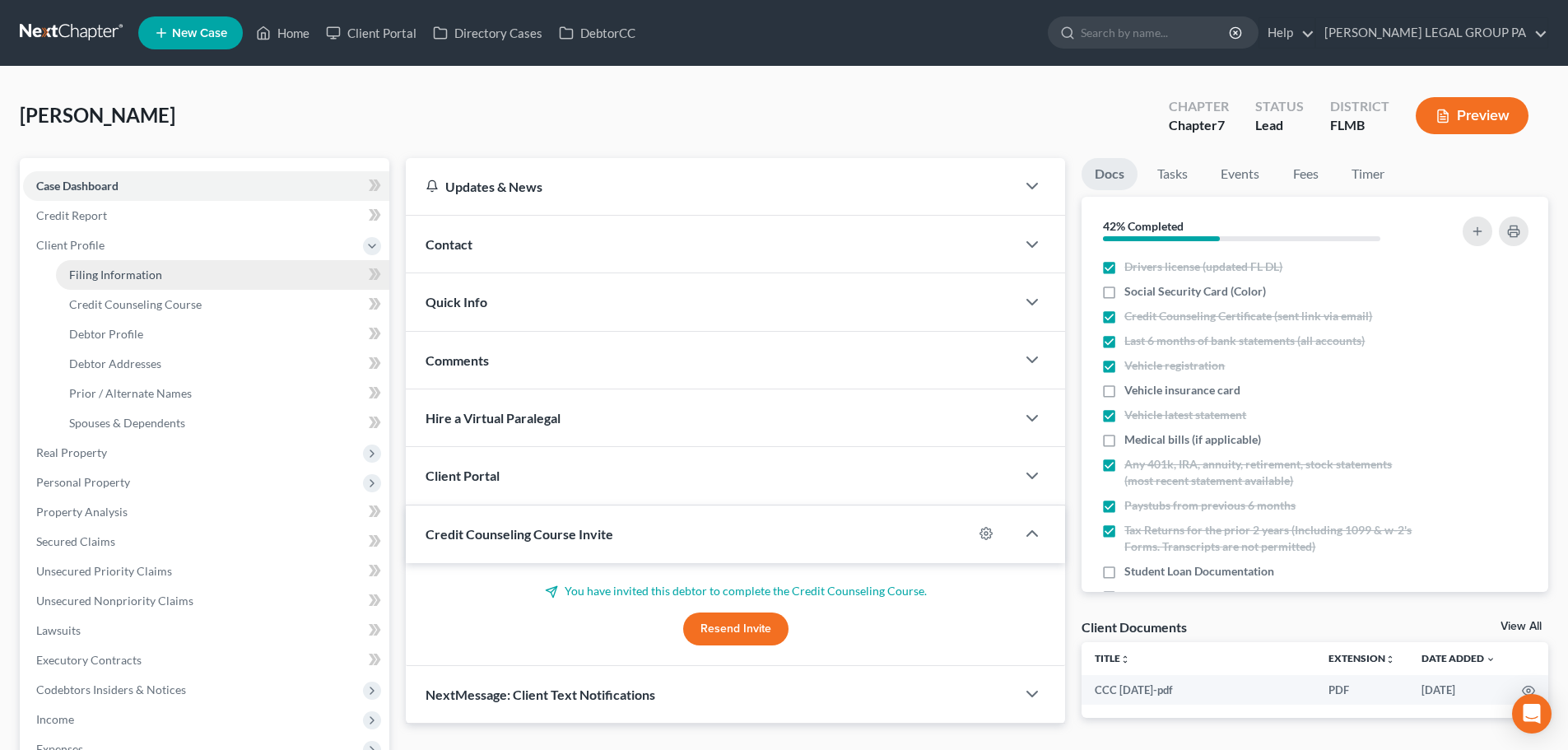
select select "9"
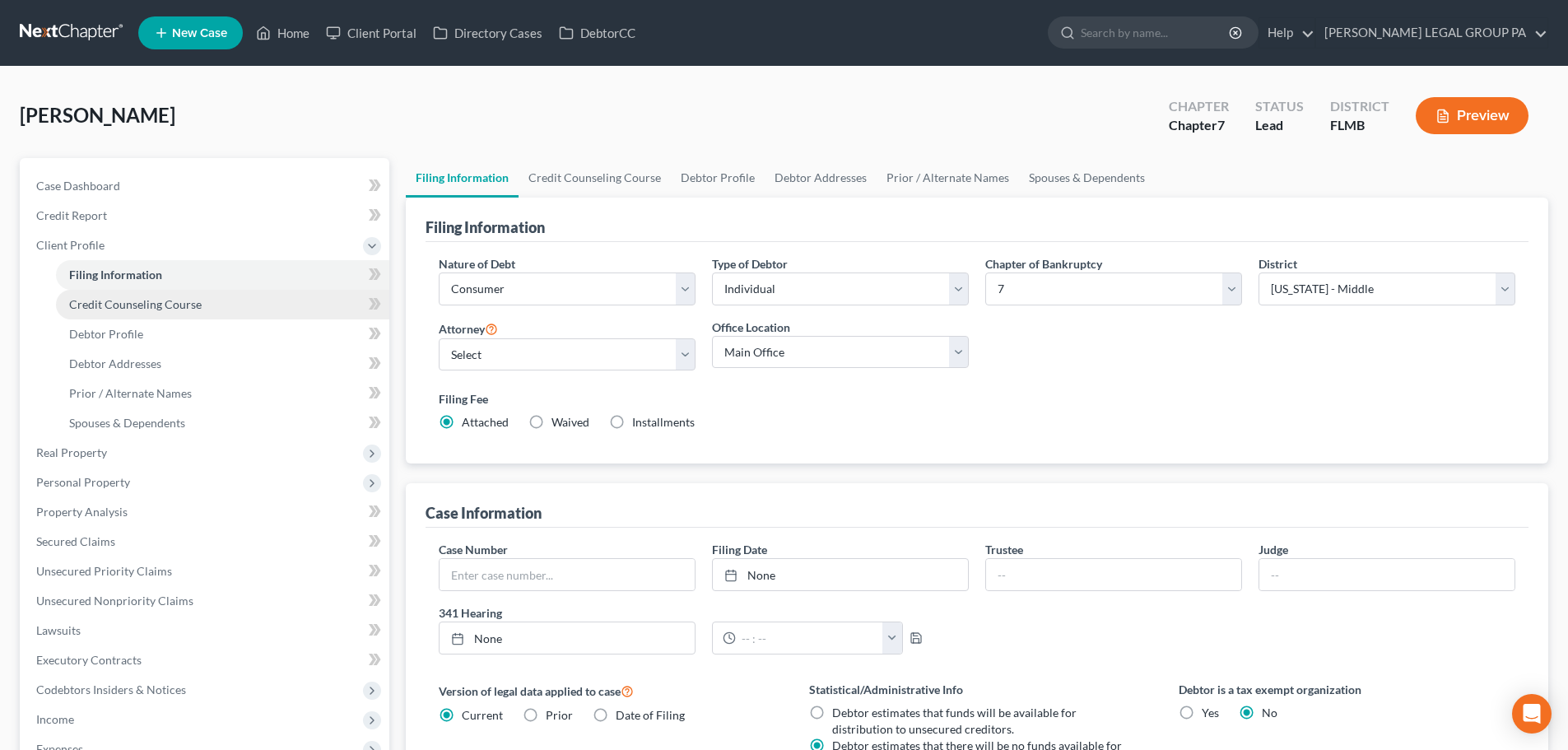
click at [119, 297] on span "Credit Counseling Course" at bounding box center [135, 304] width 132 height 14
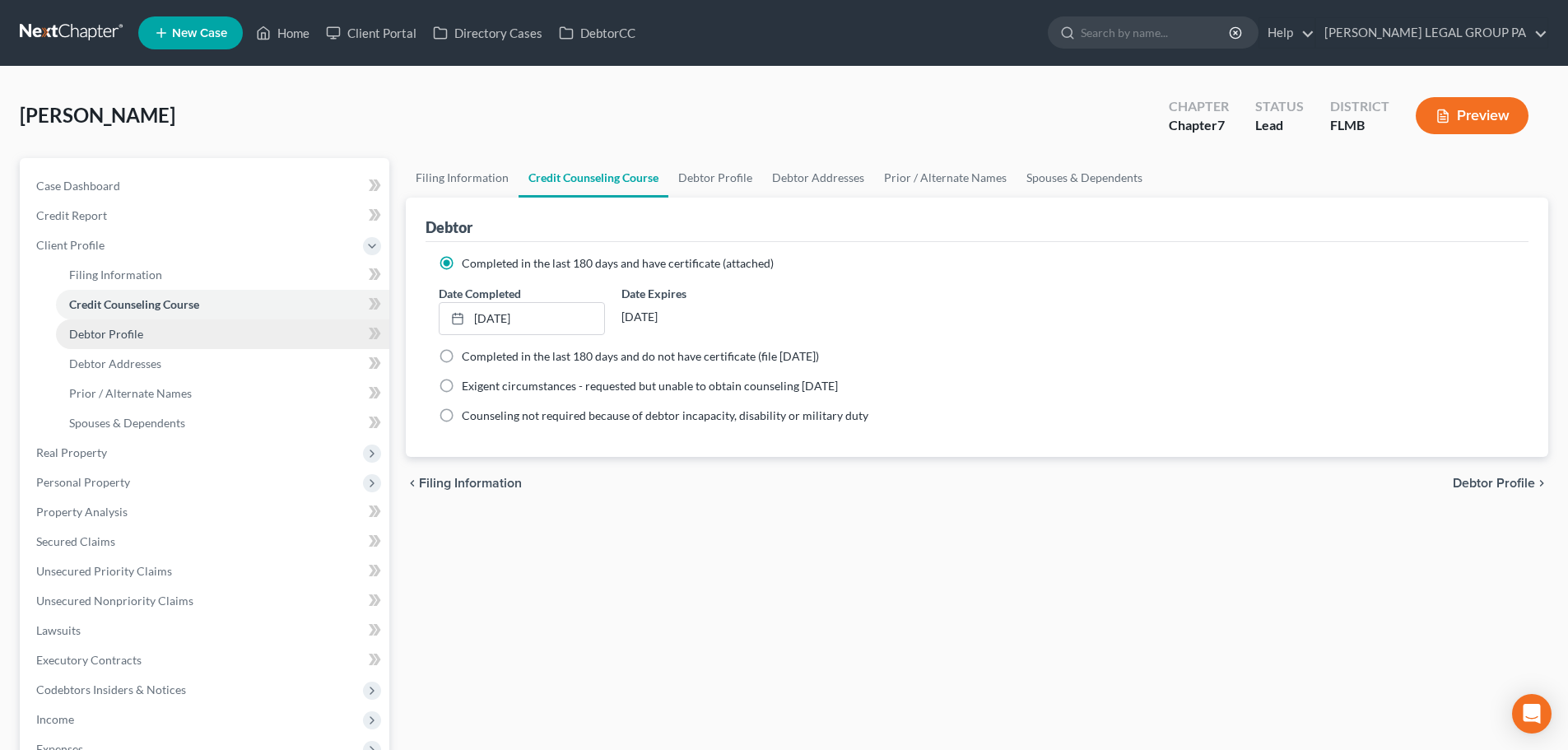
click at [126, 321] on link "Debtor Profile" at bounding box center [222, 334] width 333 height 30
select select "0"
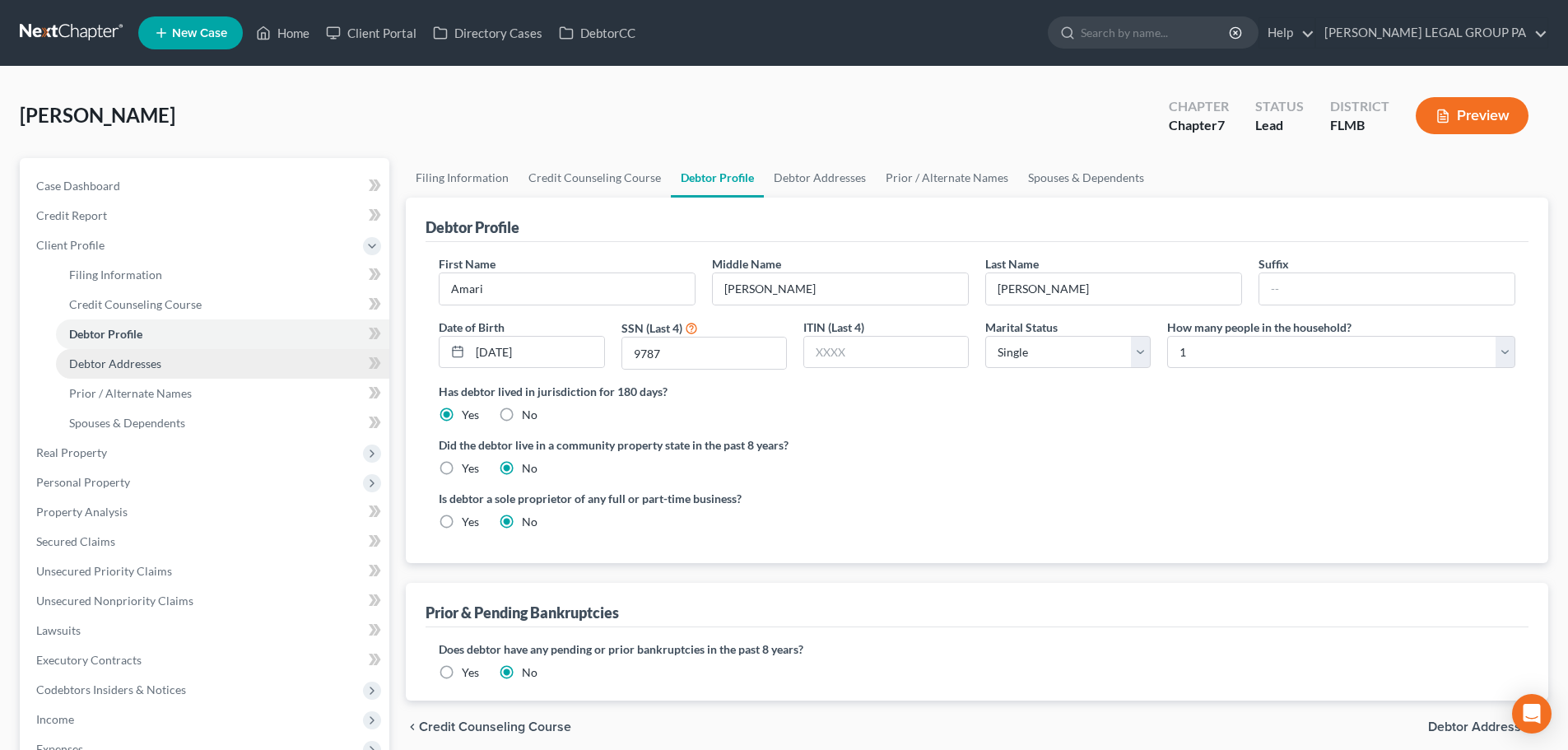
click at [129, 363] on span "Debtor Addresses" at bounding box center [115, 363] width 92 height 14
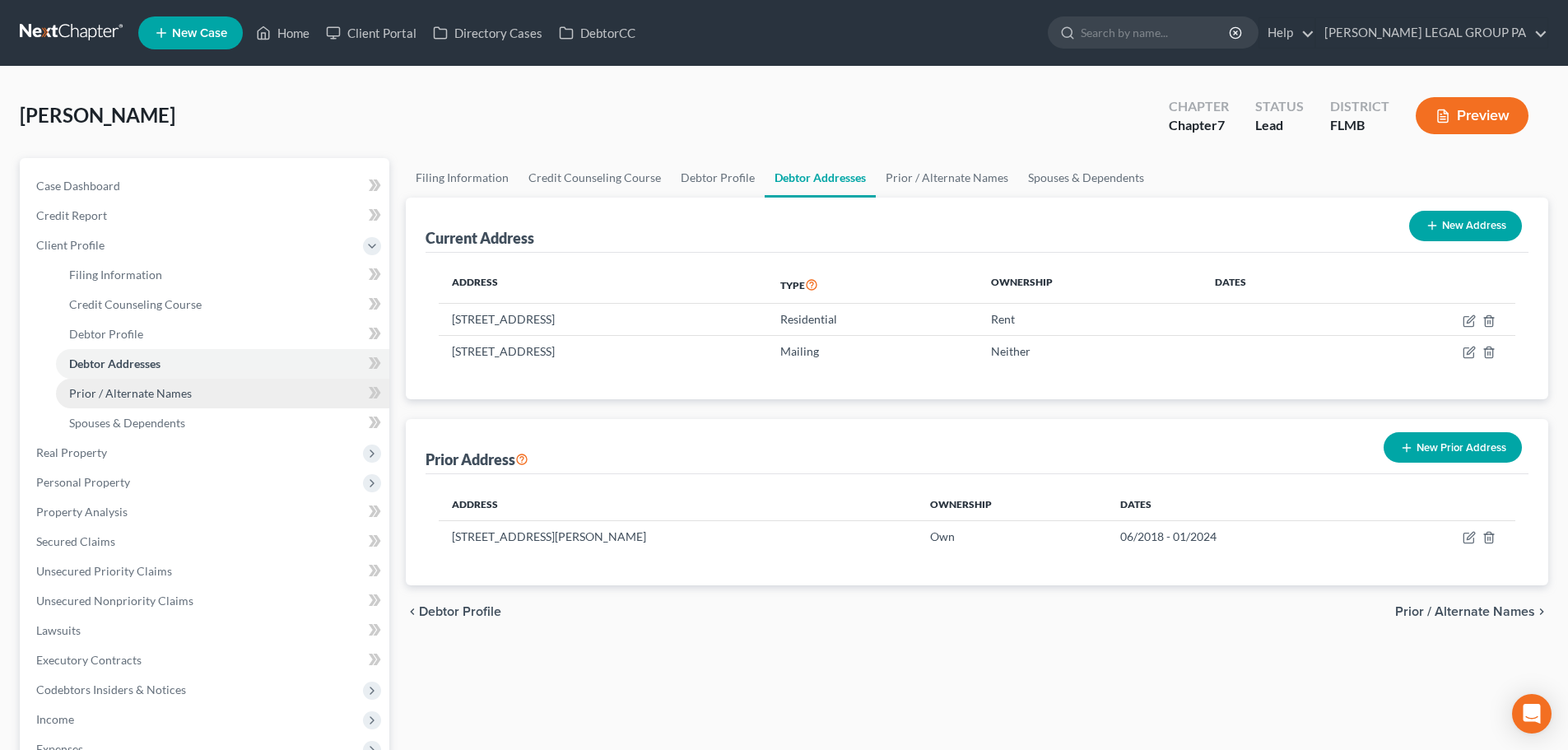
click at [128, 380] on link "Prior / Alternate Names" at bounding box center [222, 393] width 333 height 30
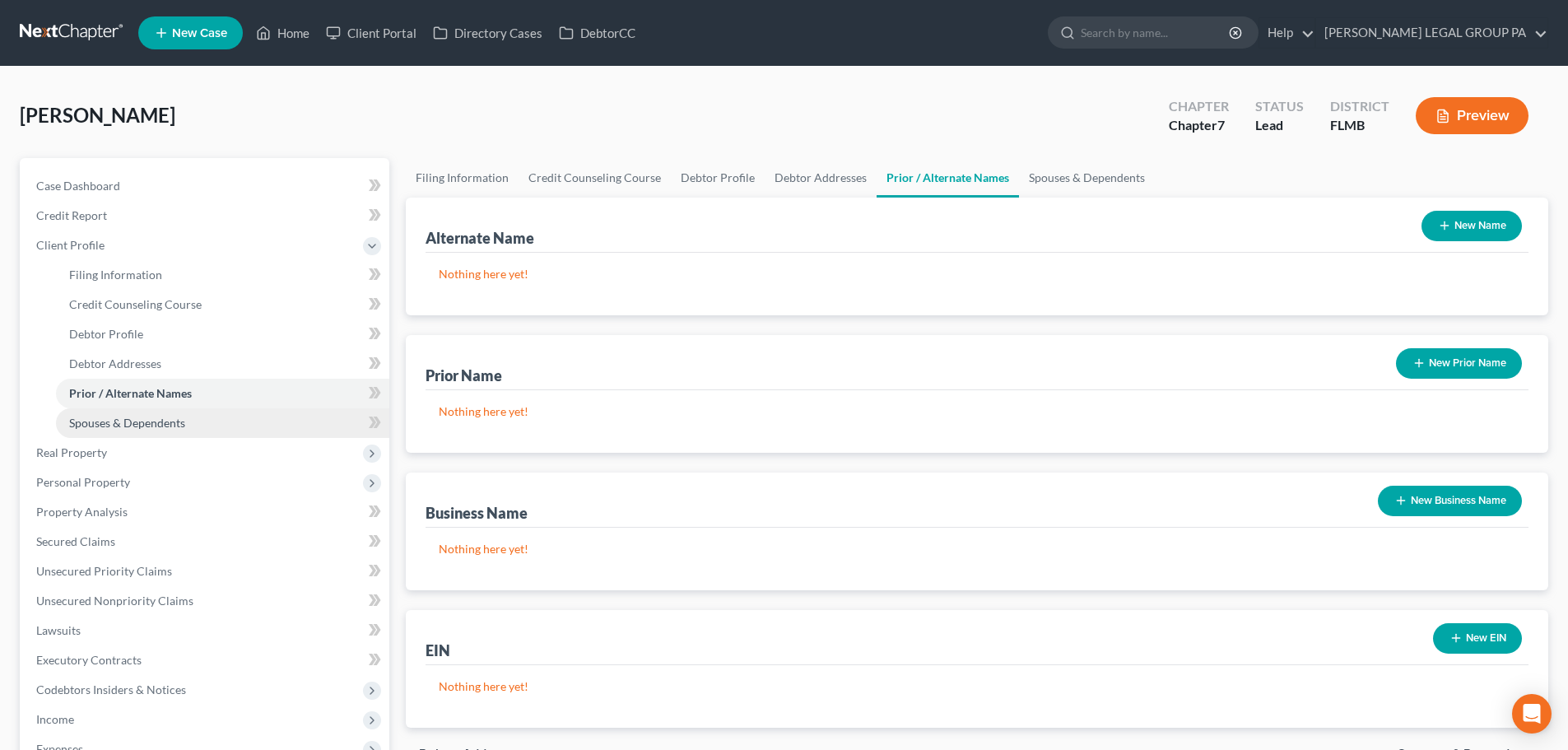
click at [147, 418] on span "Spouses & Dependents" at bounding box center [127, 422] width 116 height 14
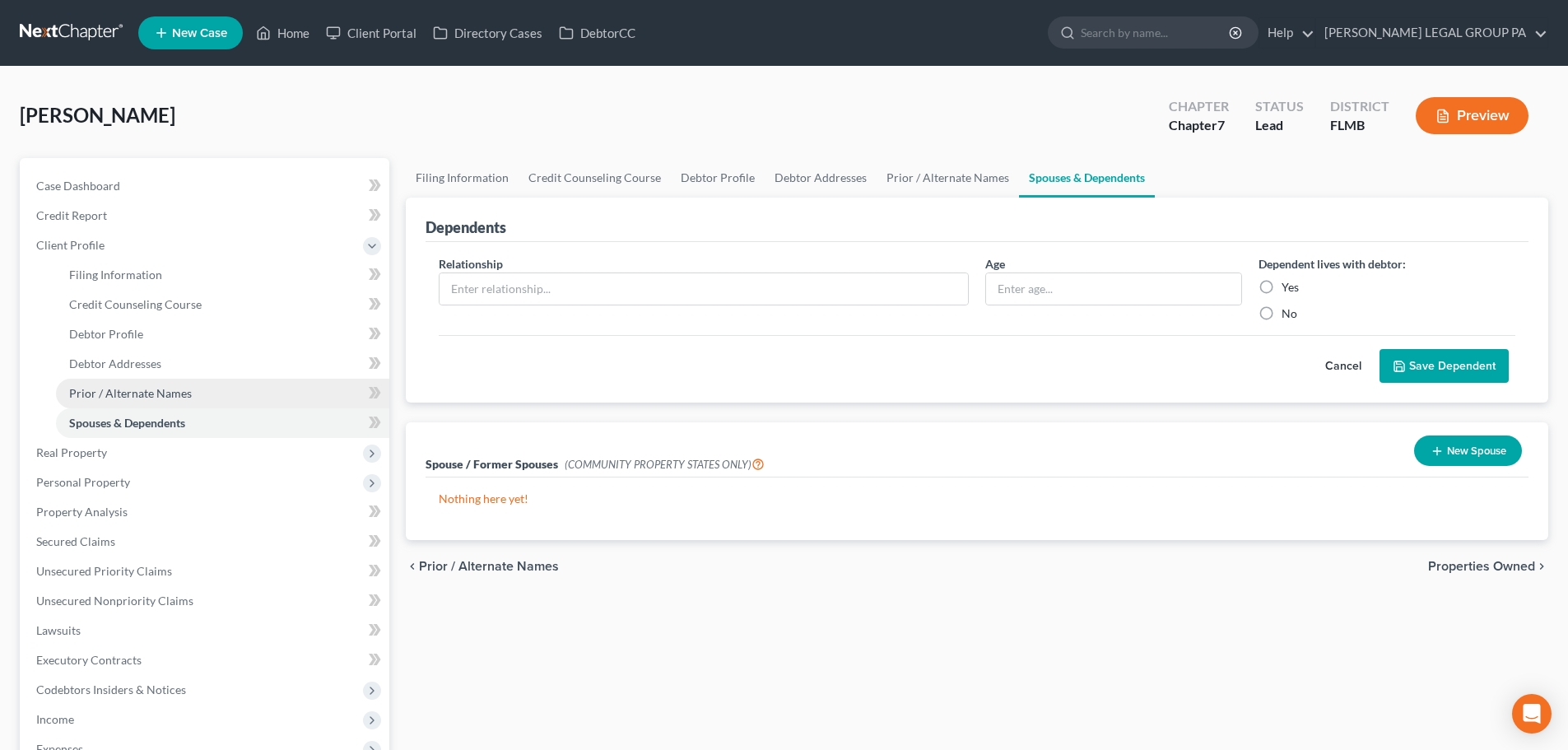
scroll to position [165, 0]
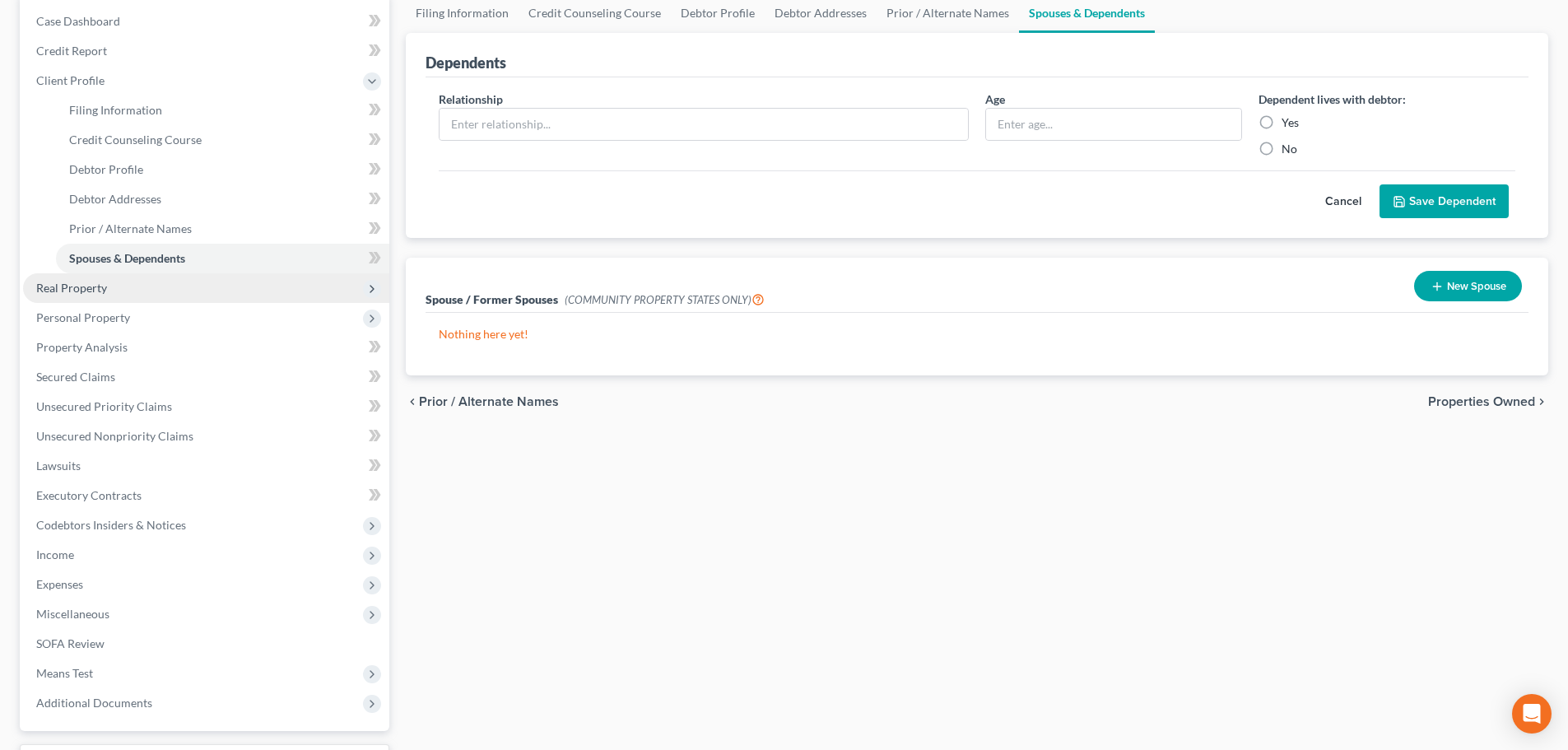
click at [80, 297] on span "Real Property" at bounding box center [206, 288] width 367 height 30
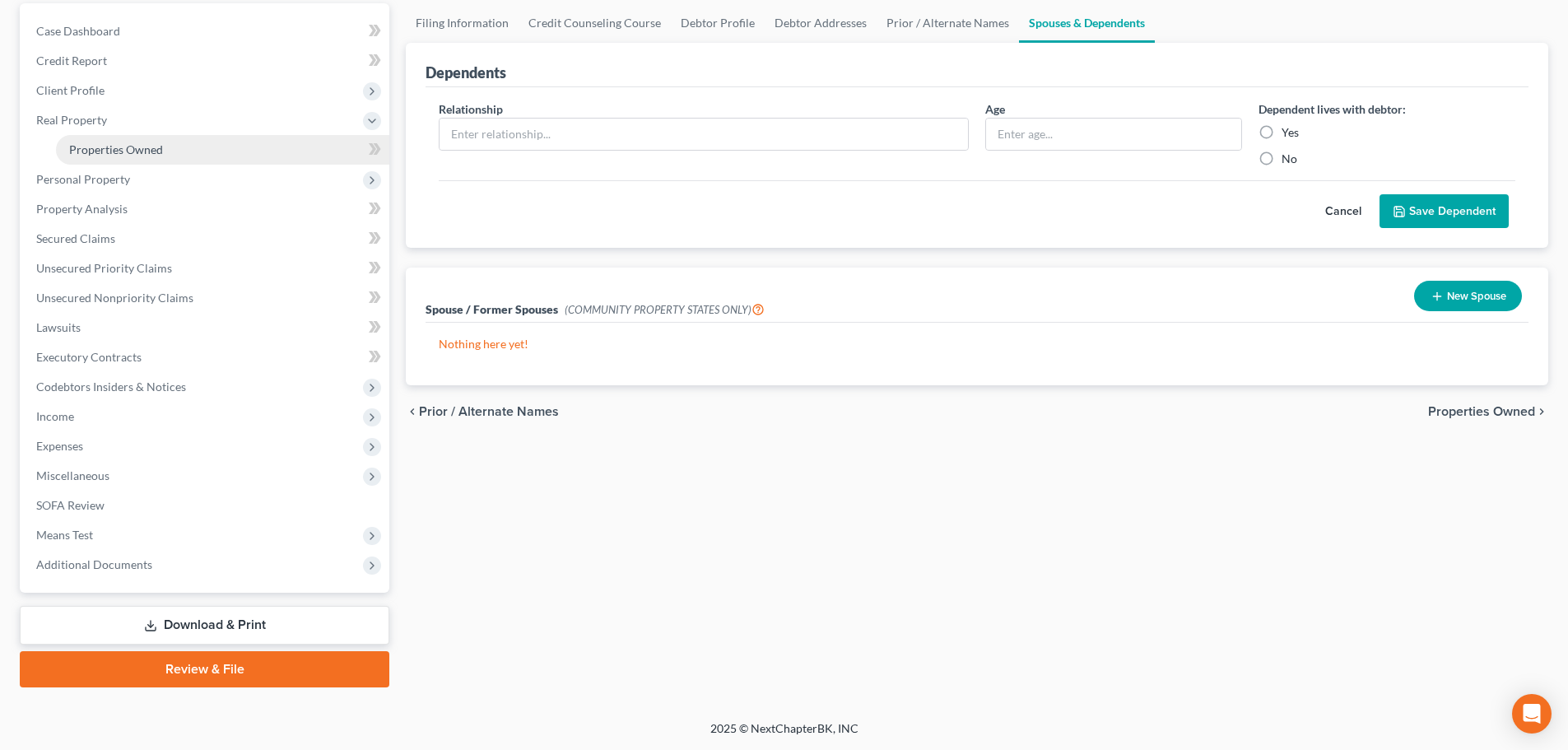
click at [124, 149] on span "Properties Owned" at bounding box center [116, 149] width 94 height 14
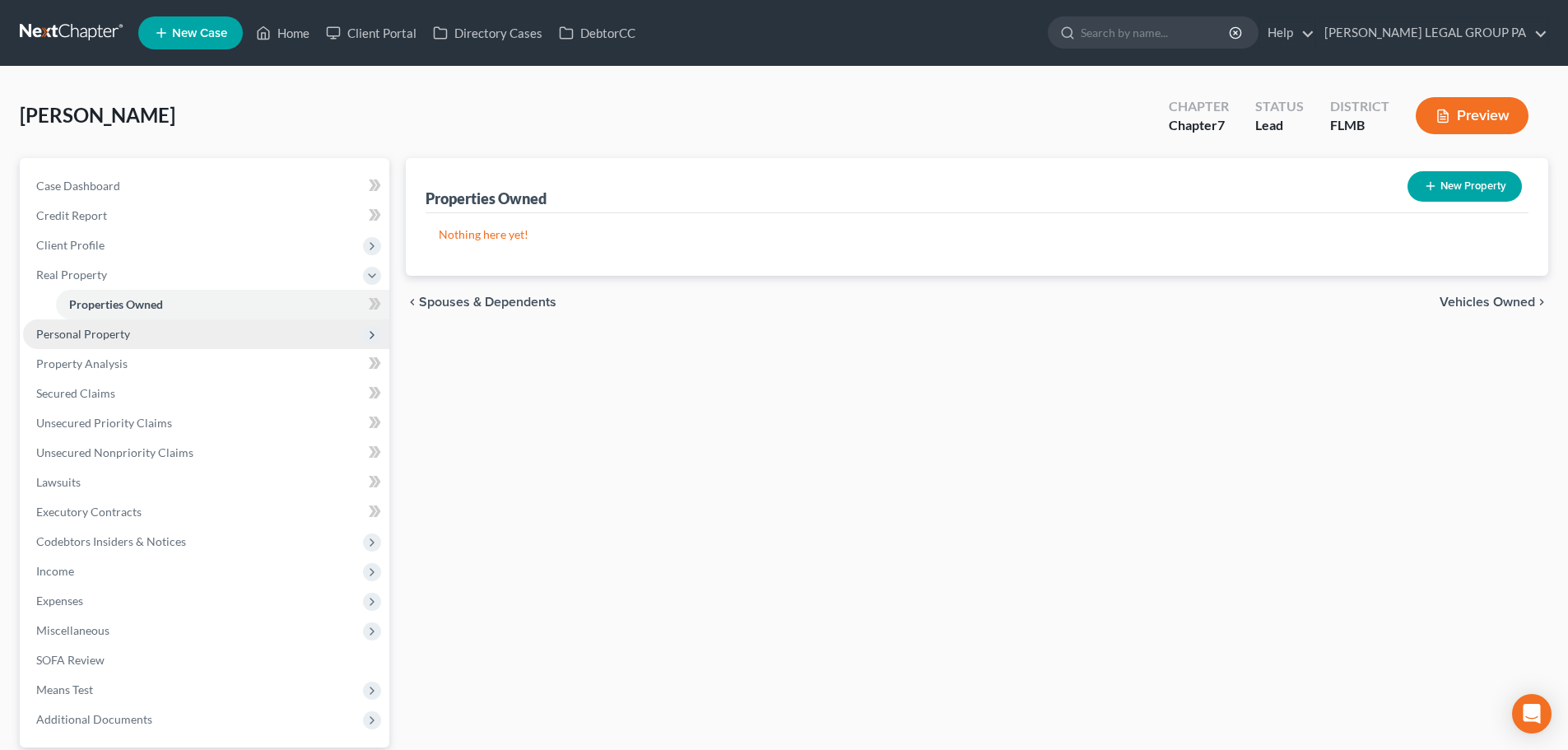
click at [101, 327] on span "Personal Property" at bounding box center [83, 334] width 94 height 14
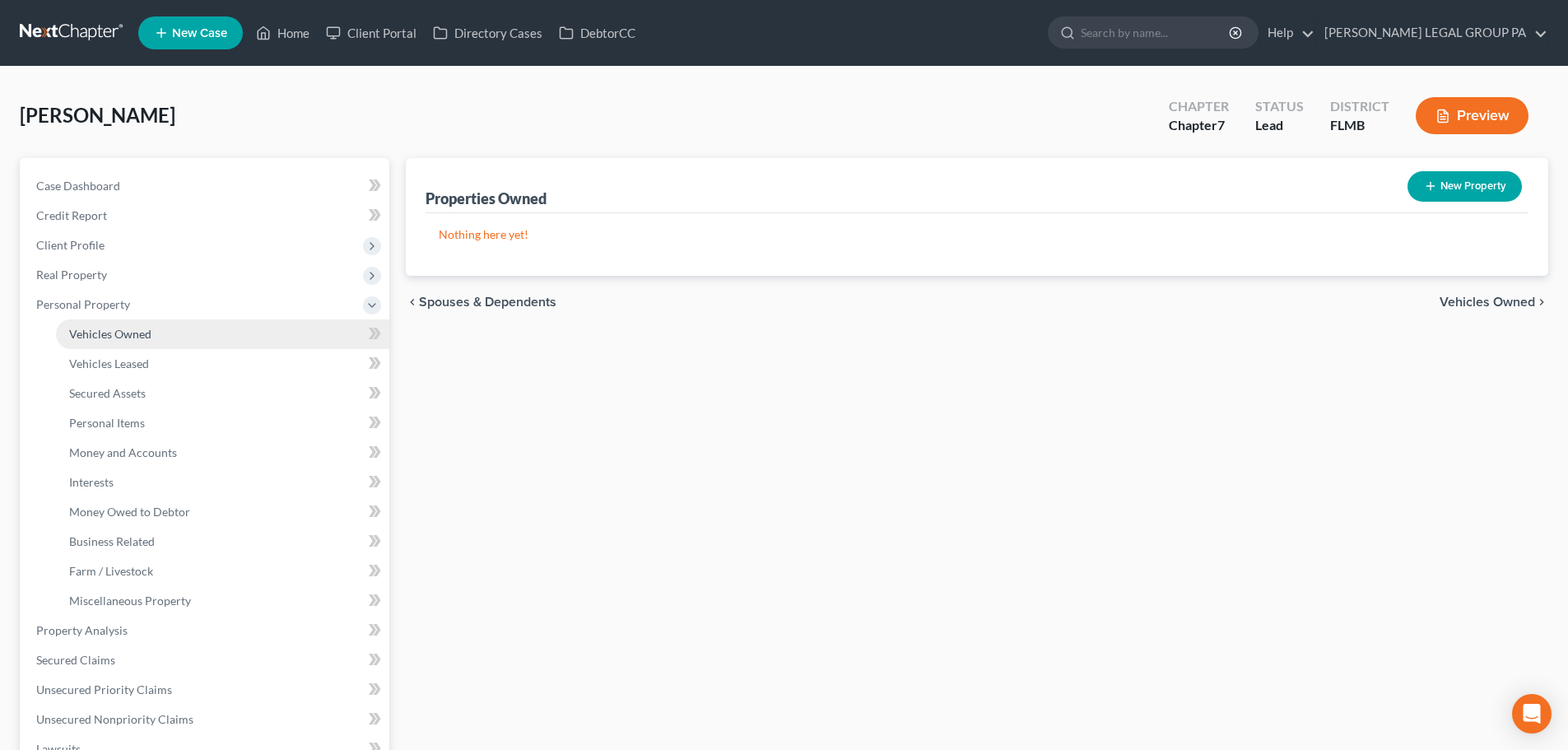
click at [108, 327] on span "Vehicles Owned" at bounding box center [110, 334] width 83 height 14
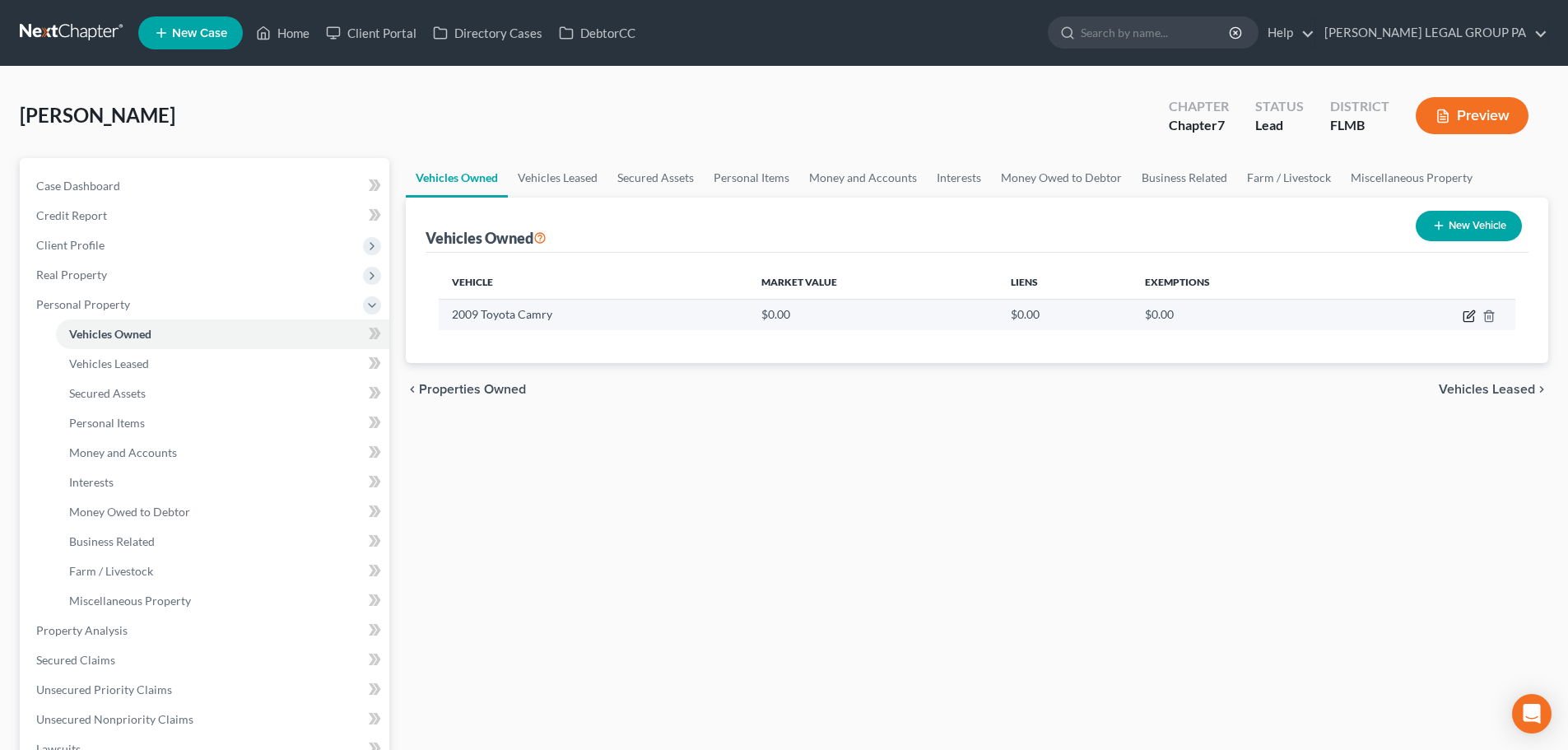
click at [1472, 318] on icon "button" at bounding box center [1470, 316] width 13 height 13
select select "0"
select select "17"
select select "3"
select select "0"
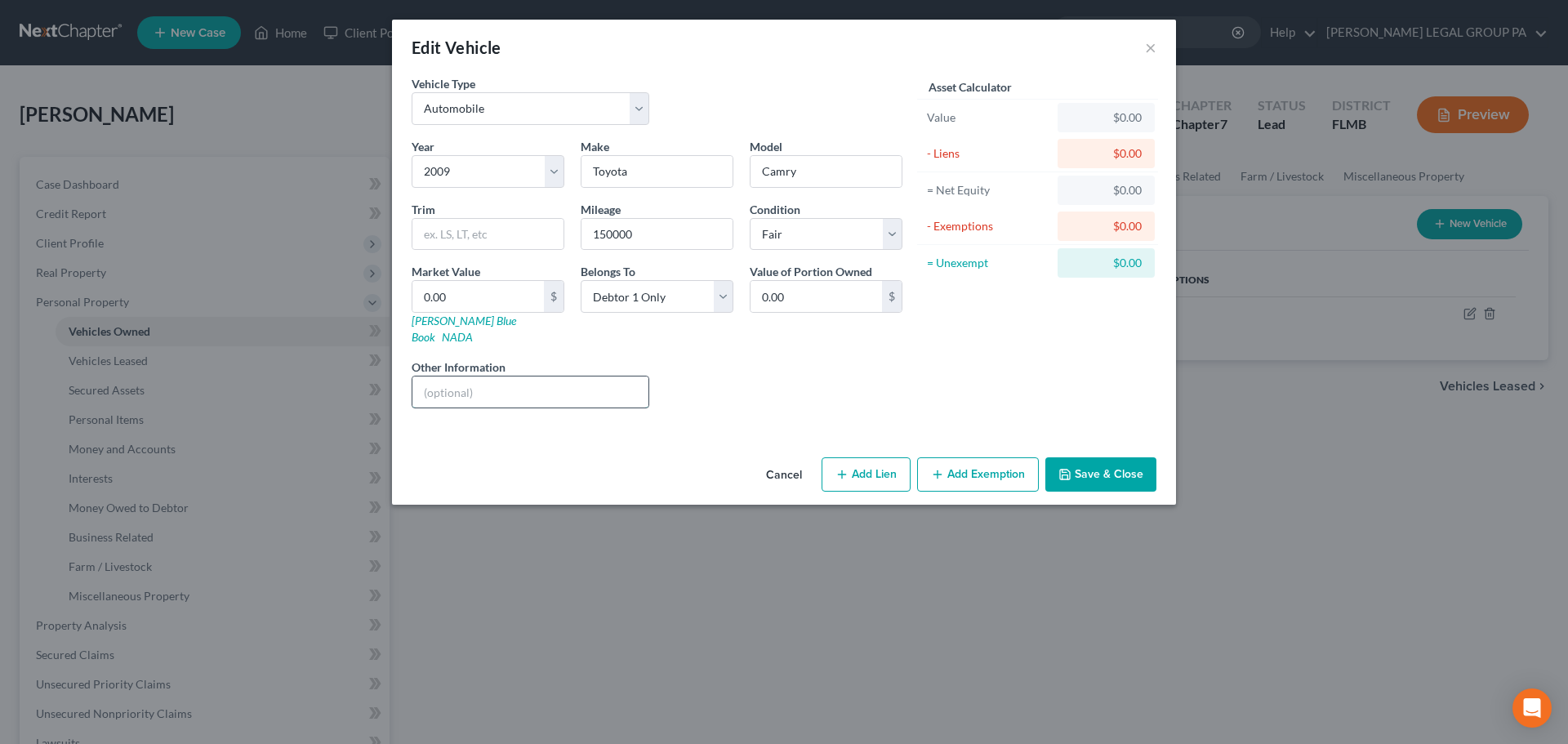
click at [482, 377] on input "text" at bounding box center [530, 392] width 236 height 31
drag, startPoint x: 589, startPoint y: 380, endPoint x: 447, endPoint y: 382, distance: 142.0
click at [447, 382] on input "VIN: [US_VEHICLE_IDENTIFICATION_NUMBER]" at bounding box center [530, 392] width 236 height 31
type input "VIN: [US_VEHICLE_IDENTIFICATION_NUMBER]"
click at [509, 300] on input "0.00" at bounding box center [478, 296] width 131 height 31
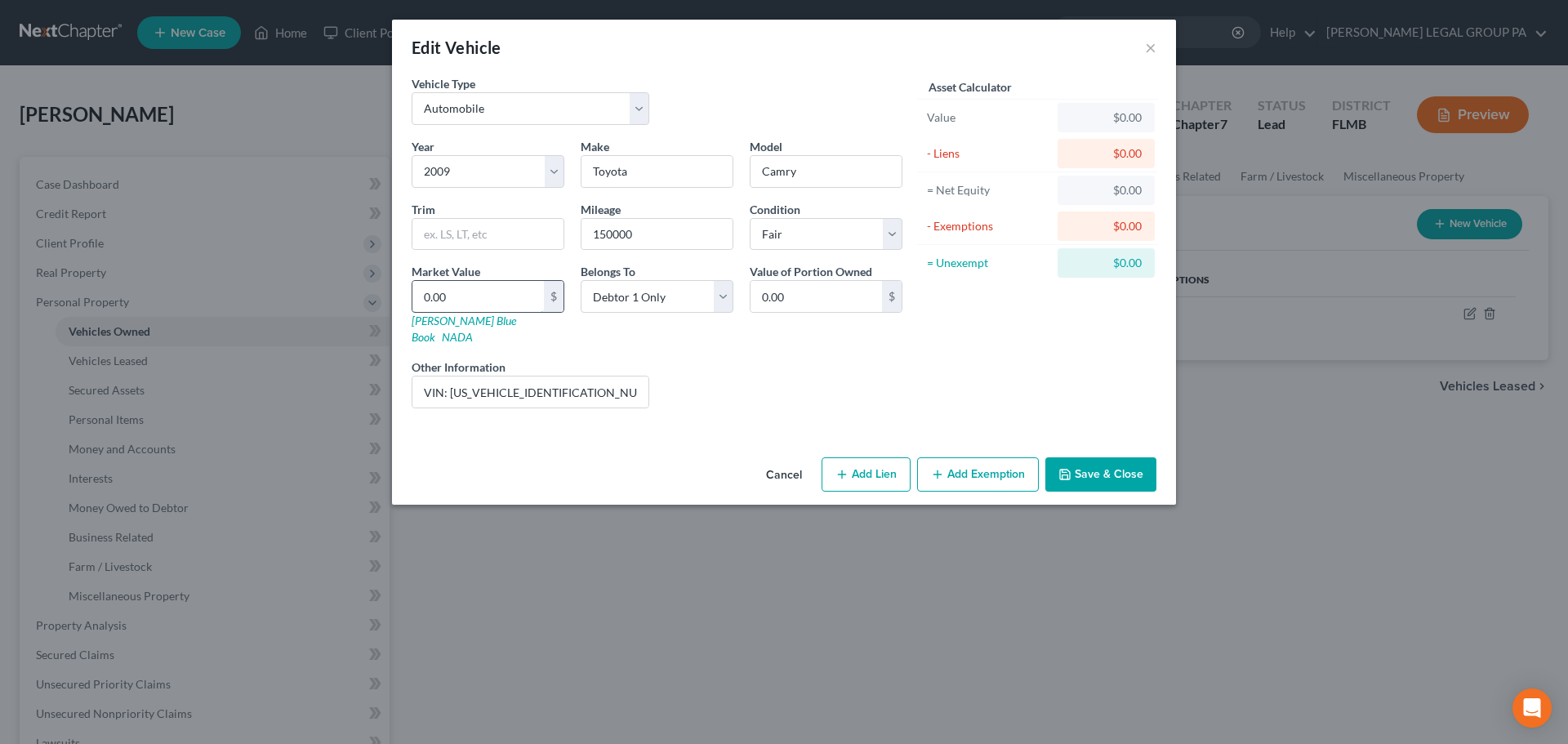
type input "2"
type input "2.00"
type input "27"
type input "27.00"
type input "274"
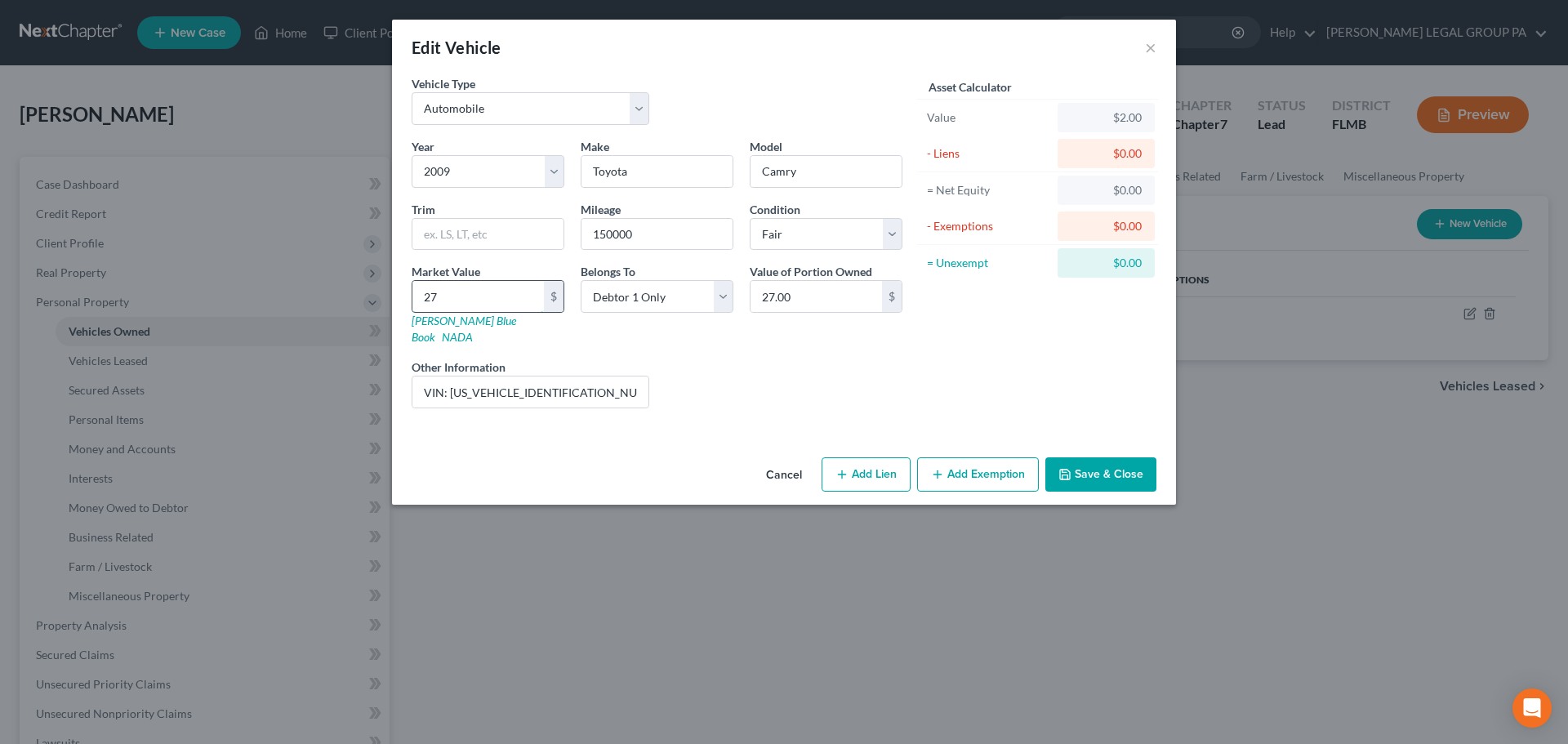
type input "274.00"
type input "2746"
type input "2,746.00"
type input "2,746"
click at [750, 374] on div "Liens Select" at bounding box center [784, 383] width 254 height 49
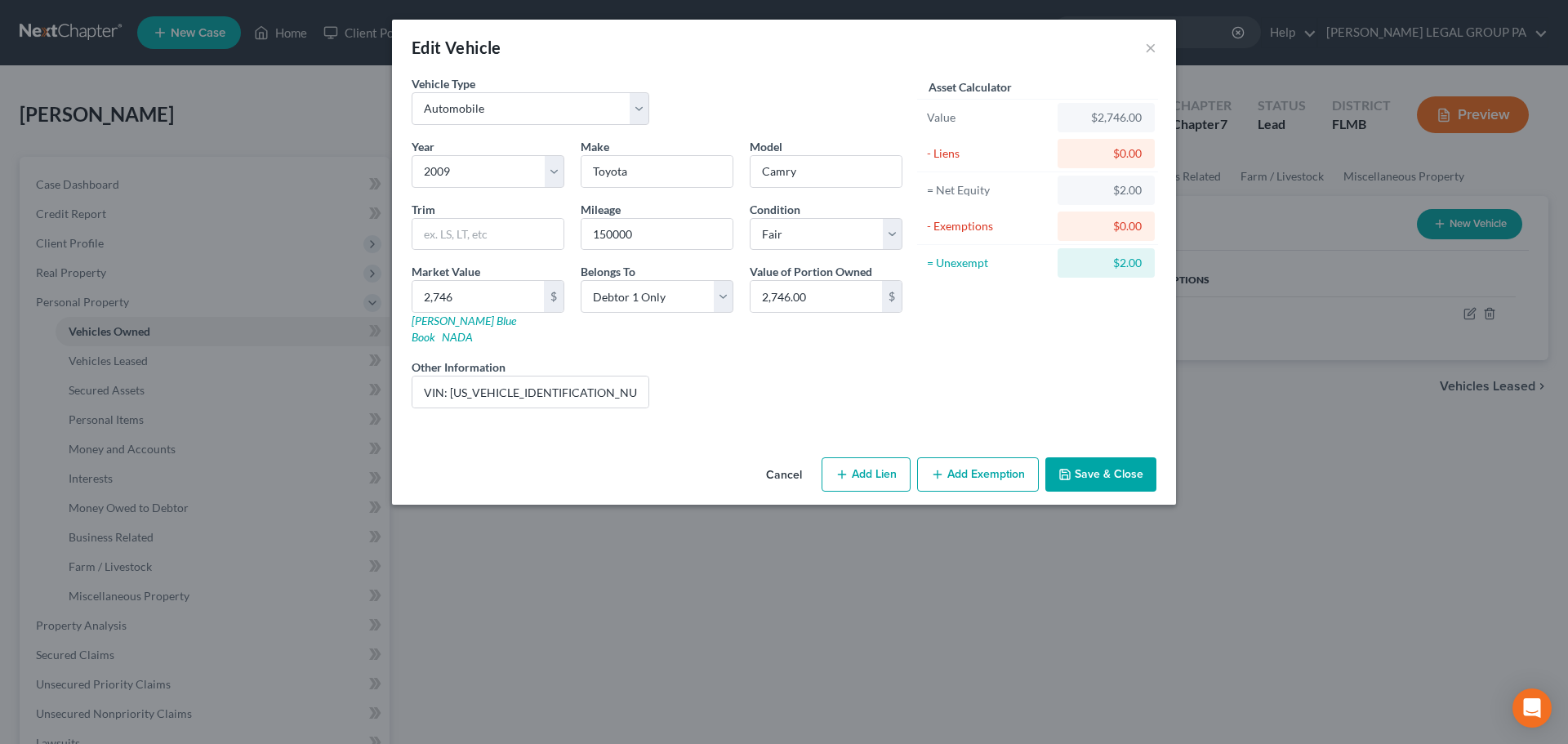
click at [1133, 462] on button "Save & Close" at bounding box center [1101, 474] width 111 height 34
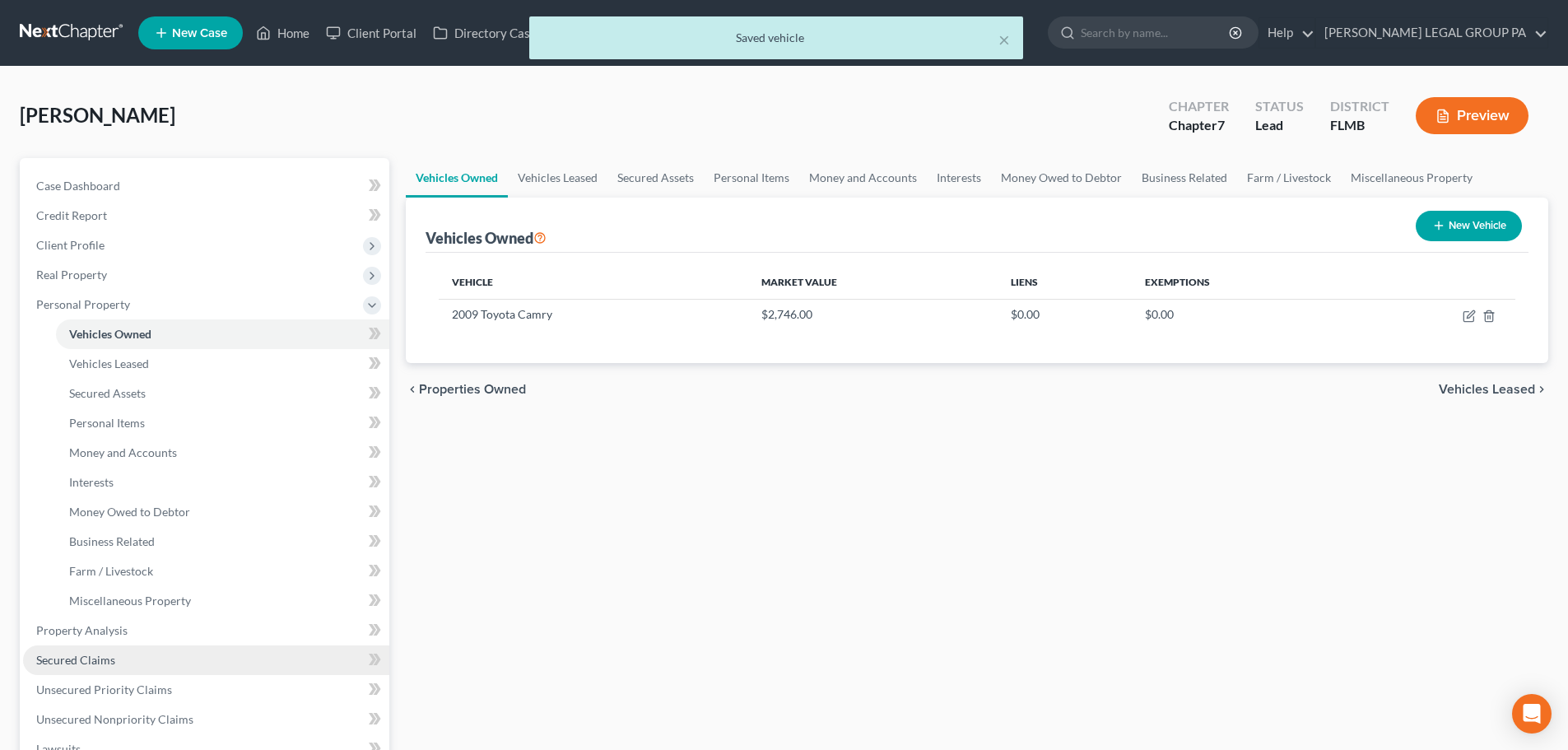
click at [91, 668] on link "Secured Claims" at bounding box center [206, 660] width 367 height 30
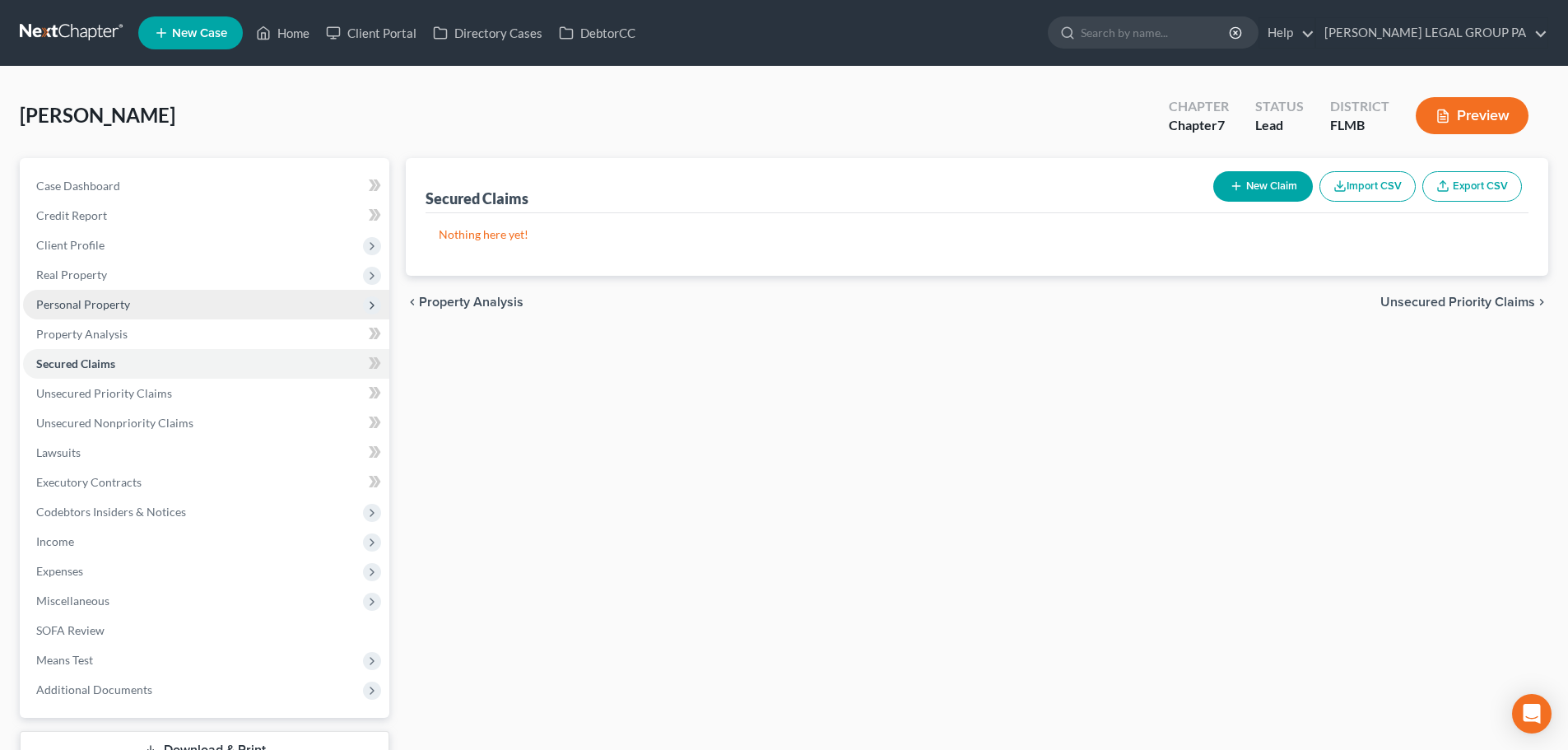
click at [101, 308] on span "Personal Property" at bounding box center [83, 304] width 94 height 14
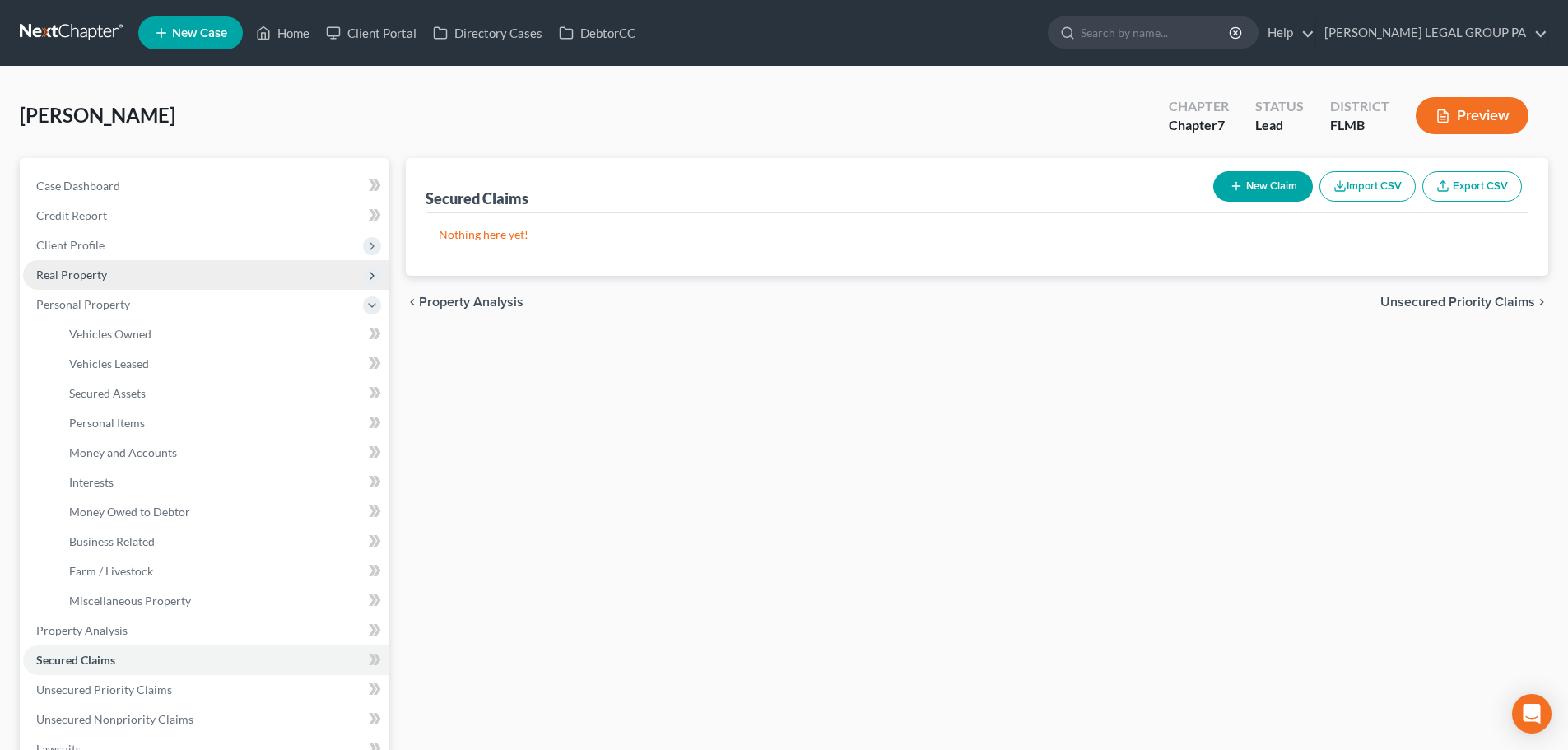
click at [85, 275] on span "Real Property" at bounding box center [72, 274] width 71 height 14
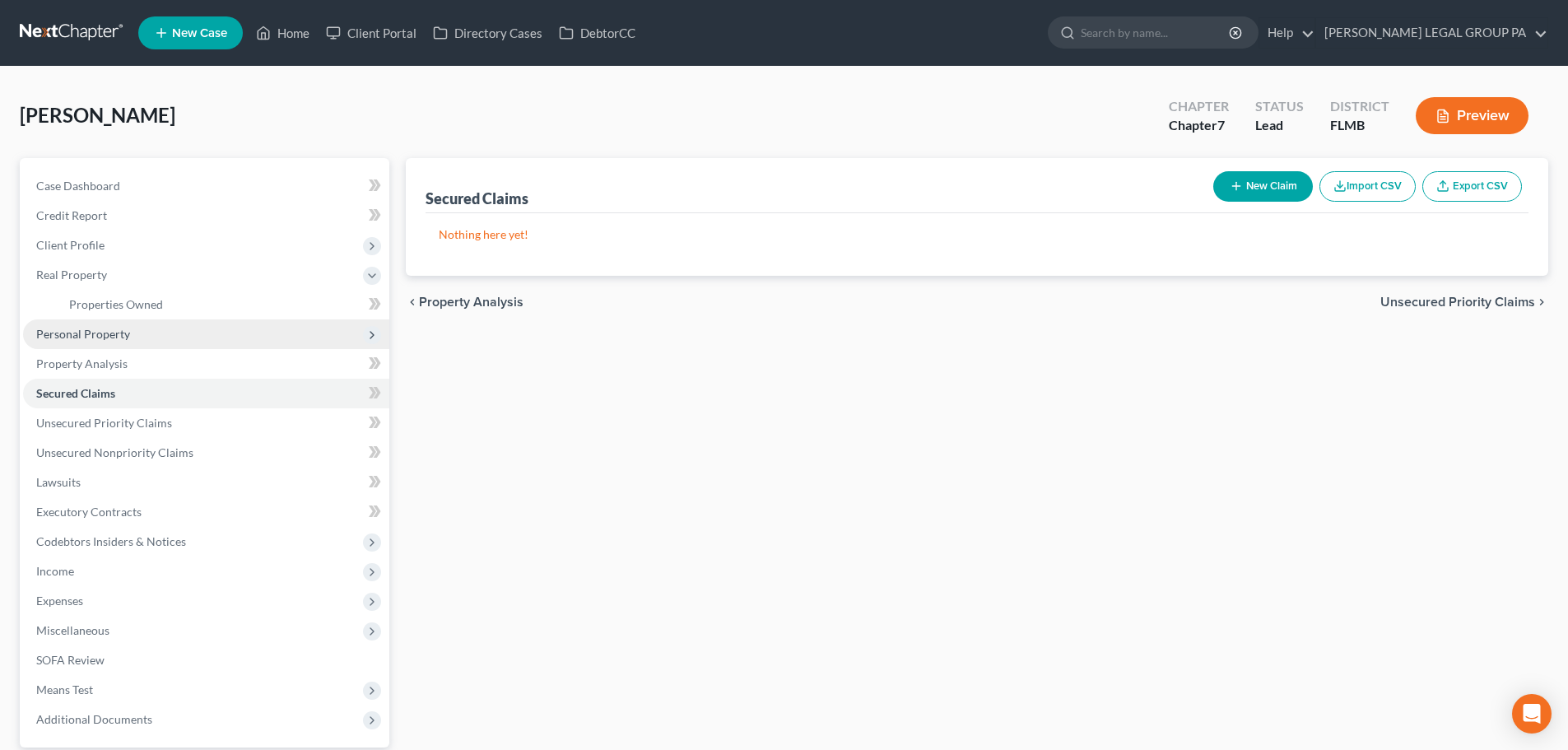
click at [102, 336] on span "Personal Property" at bounding box center [83, 334] width 94 height 14
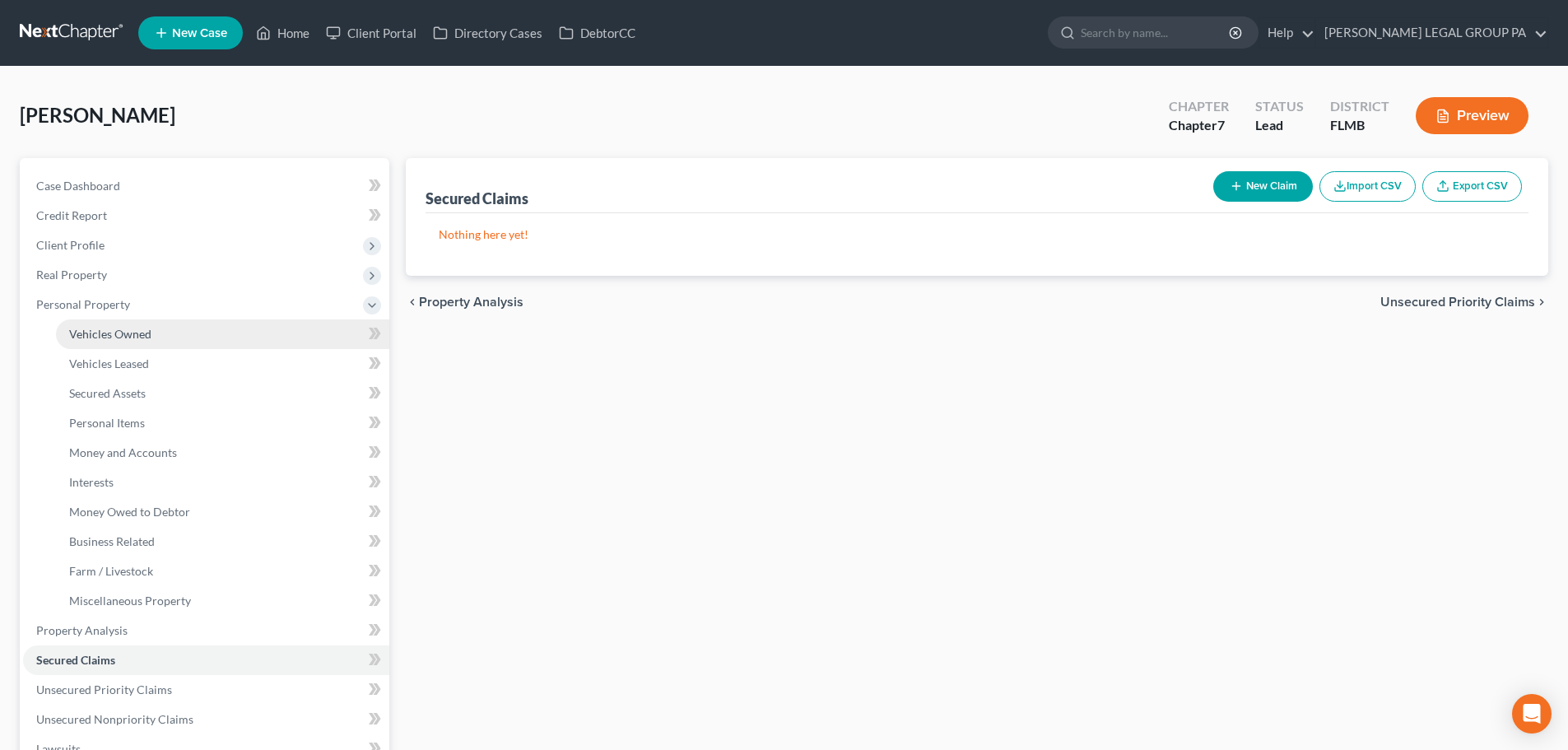
click at [113, 333] on span "Vehicles Owned" at bounding box center [110, 334] width 83 height 14
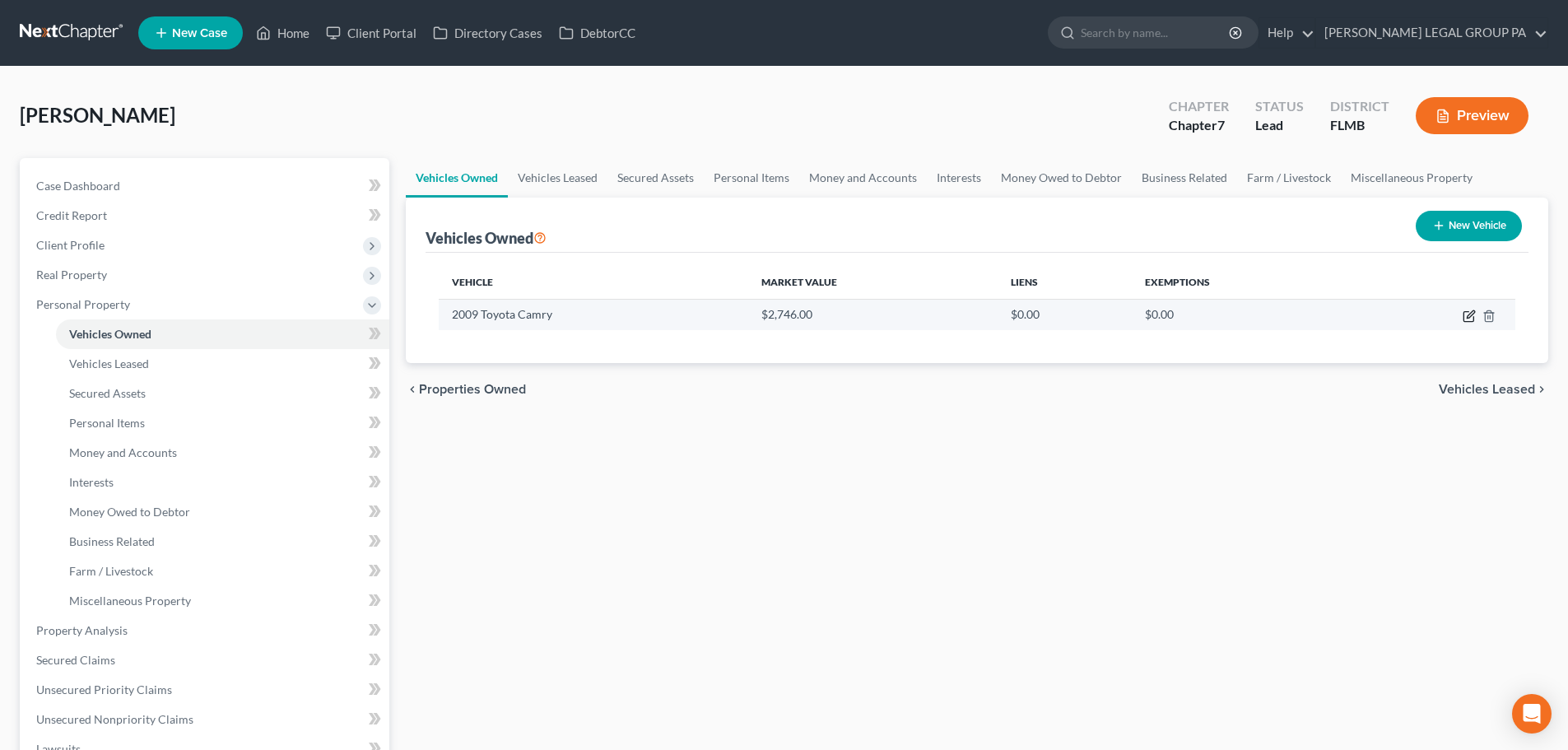
click at [1464, 319] on icon "button" at bounding box center [1468, 316] width 10 height 10
select select "0"
select select "17"
select select "3"
select select "0"
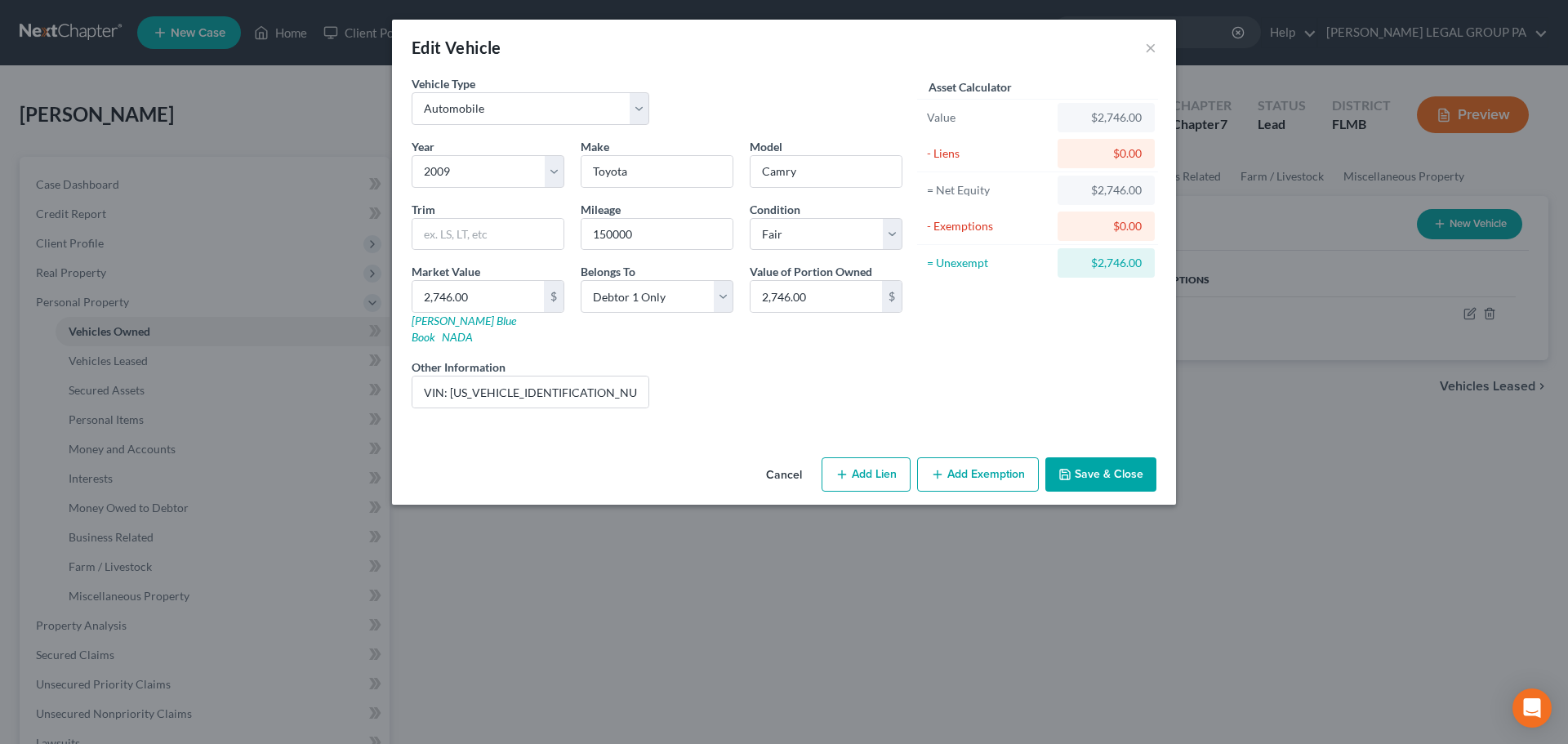
click at [965, 462] on button "Add Exemption" at bounding box center [979, 474] width 122 height 34
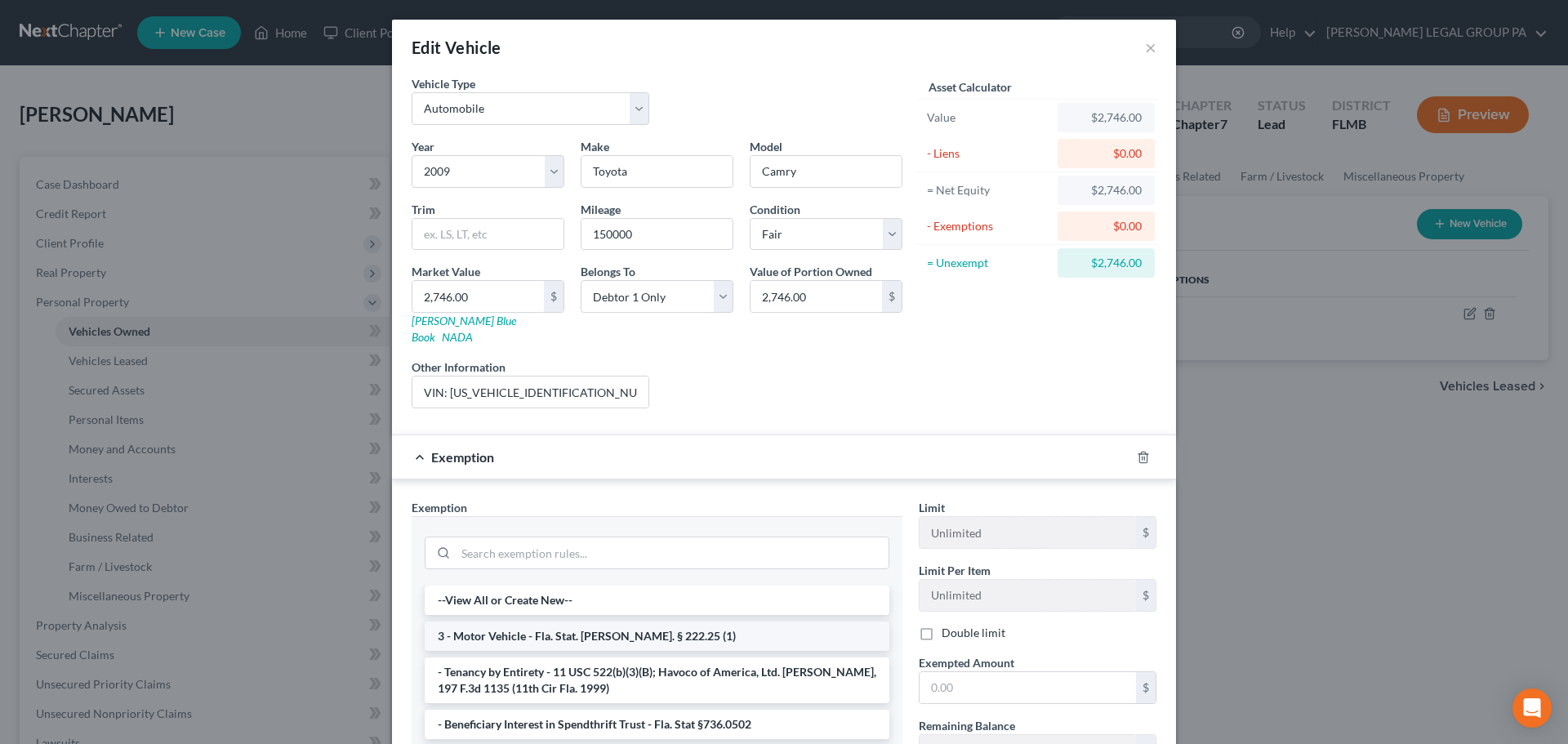
click at [566, 621] on li "3 - Motor Vehicle - Fla. Stat. [PERSON_NAME]. § 222.25 (1)" at bounding box center [657, 636] width 465 height 29
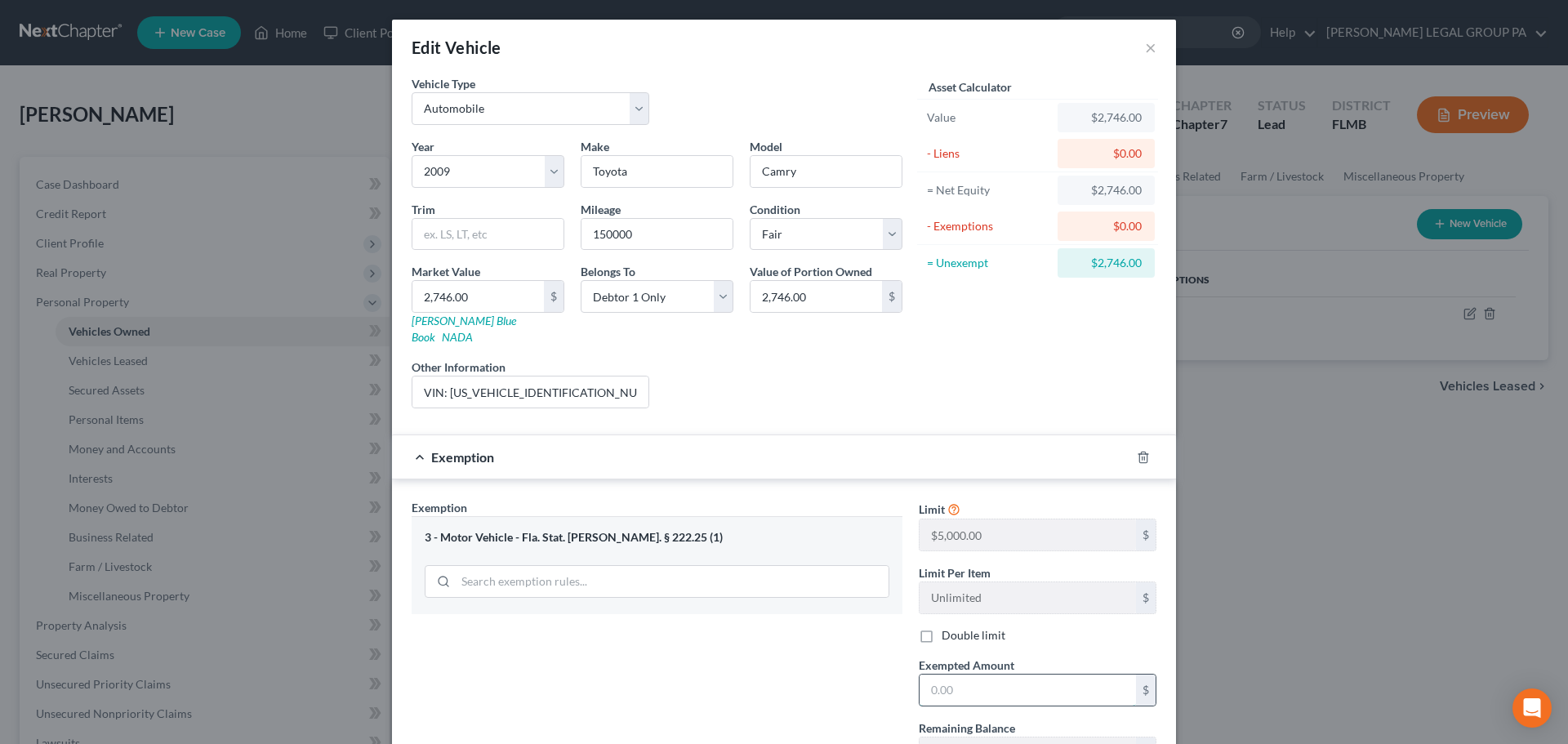
click at [977, 675] on input "text" at bounding box center [1027, 690] width 216 height 31
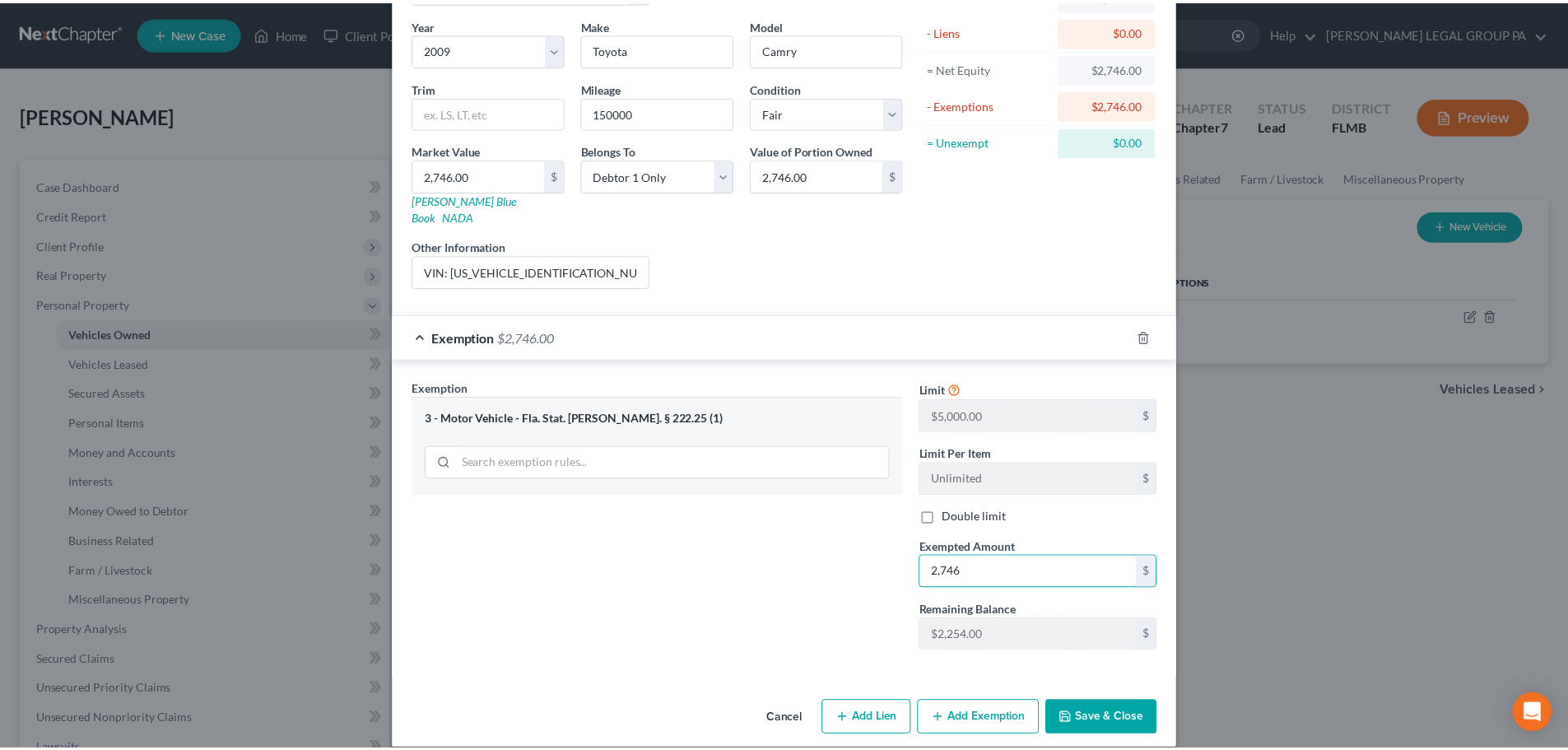
scroll to position [126, 0]
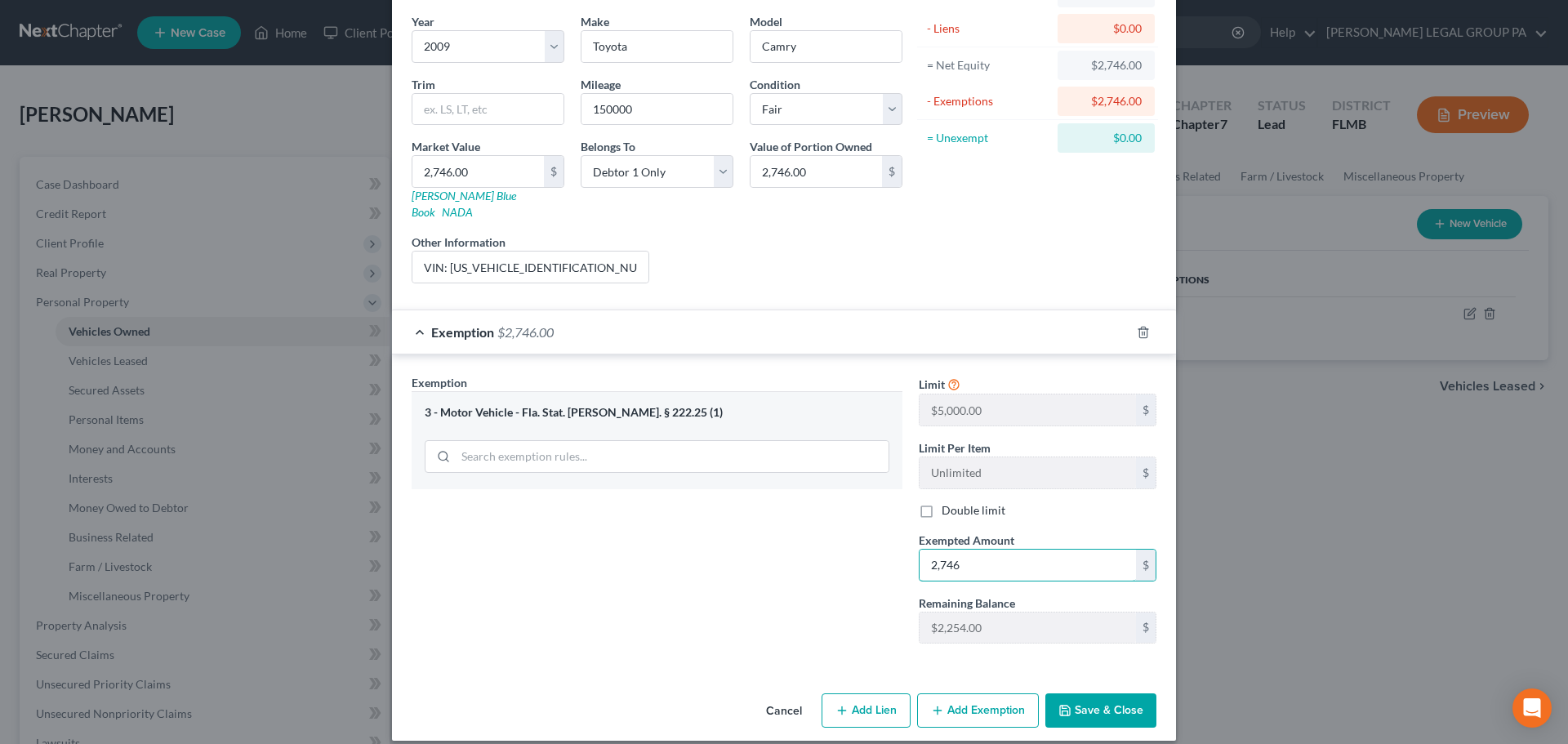
type input "2,746"
click at [1062, 704] on icon "button" at bounding box center [1065, 711] width 13 height 13
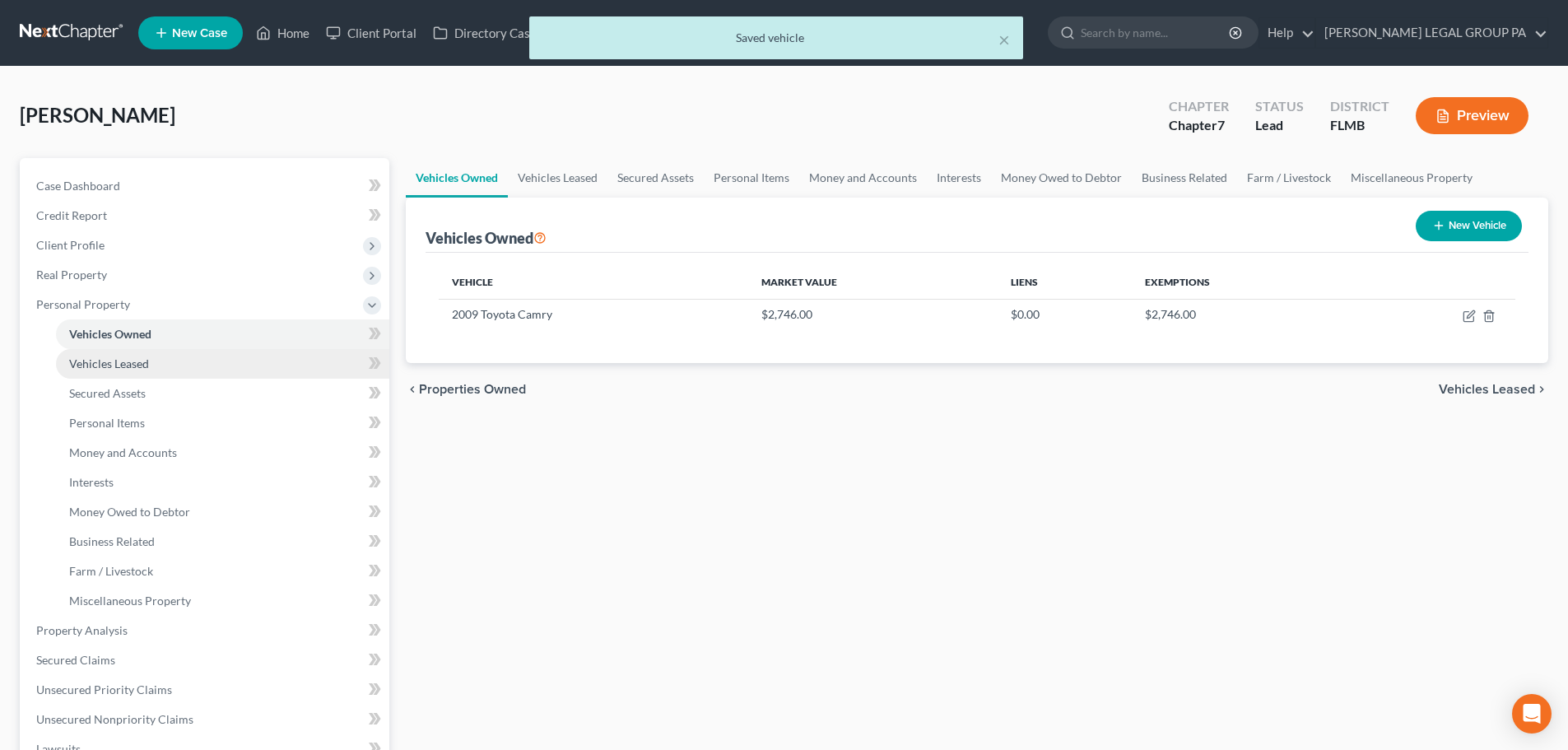
click at [121, 363] on span "Vehicles Leased" at bounding box center [108, 363] width 80 height 14
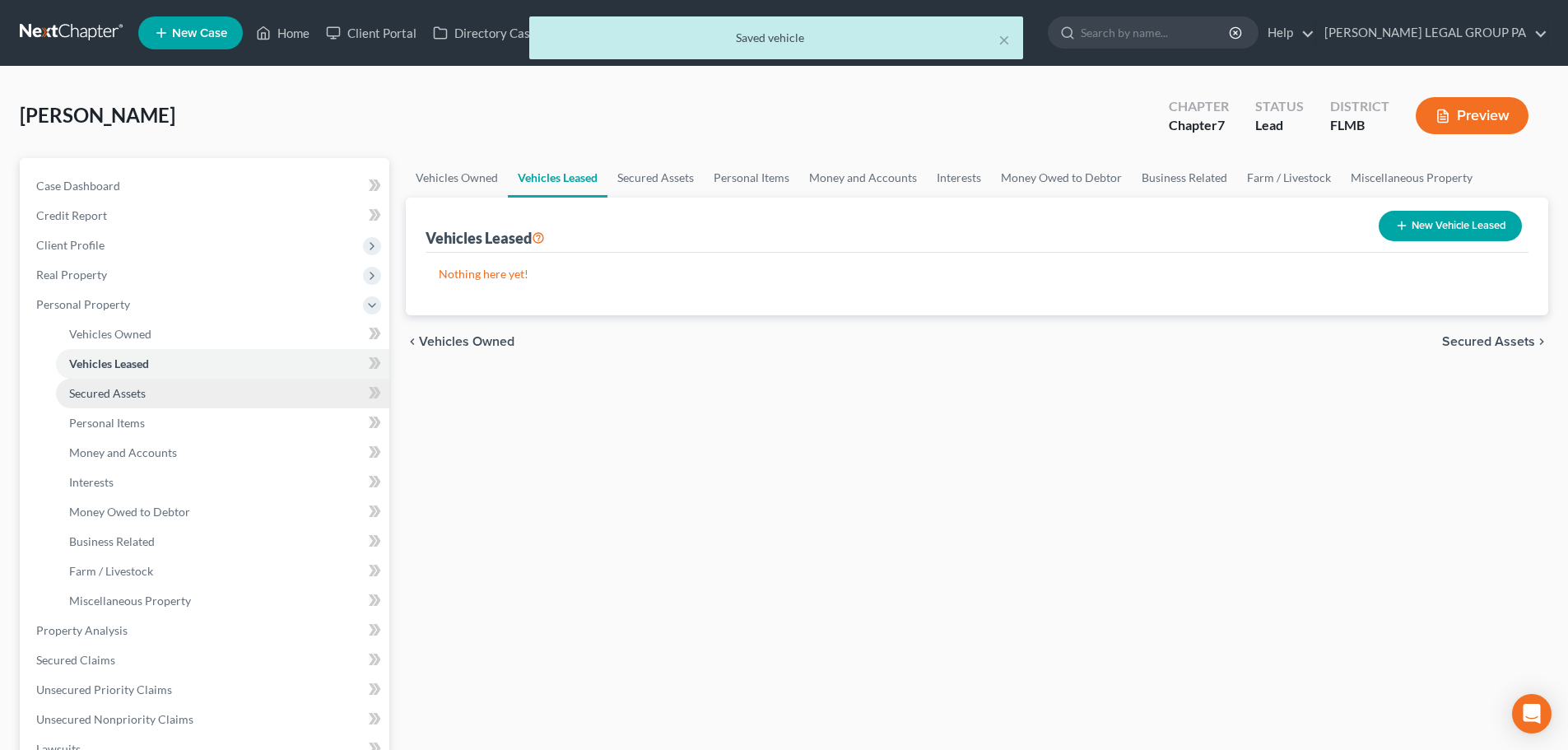
click at [128, 386] on span "Secured Assets" at bounding box center [107, 392] width 77 height 14
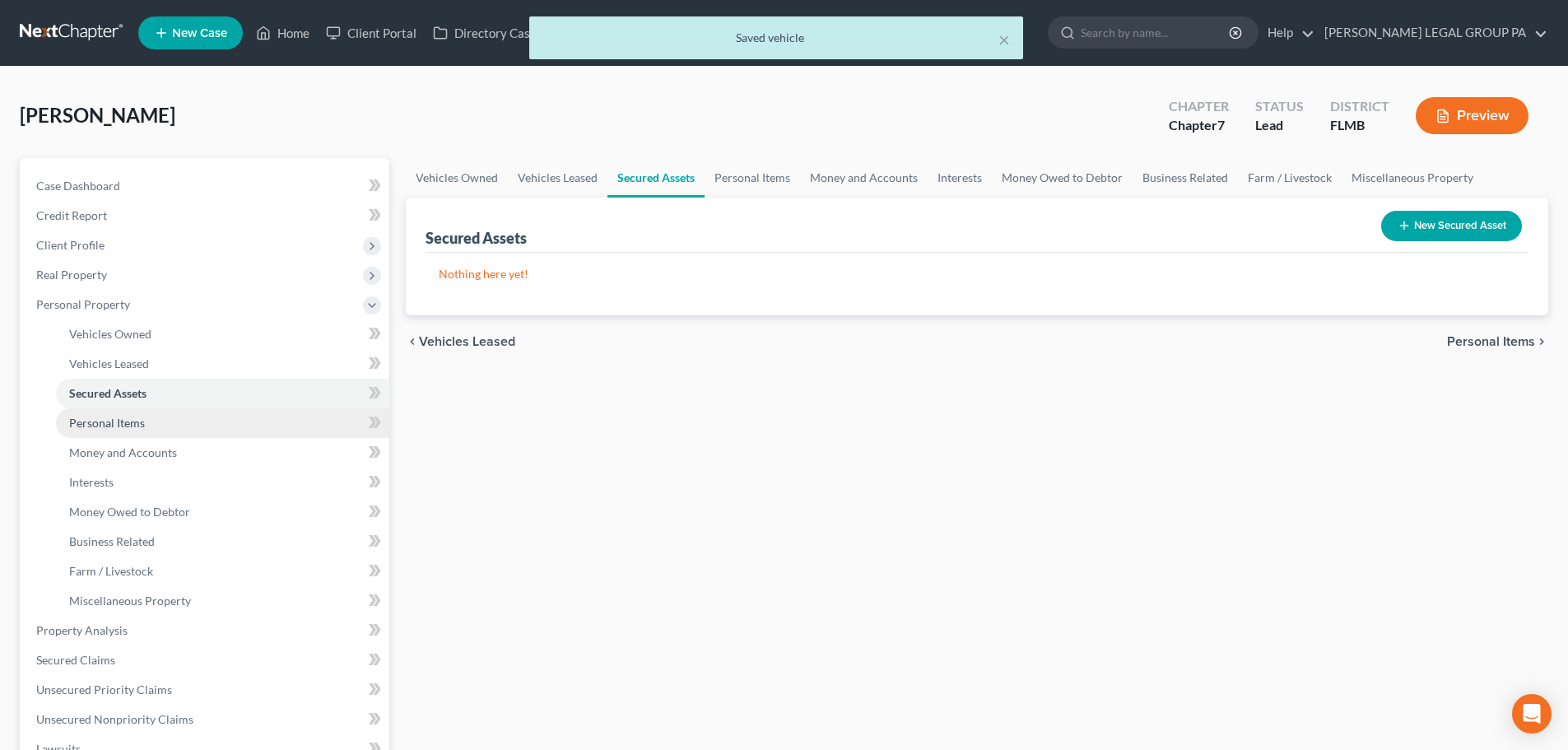
click at [128, 409] on link "Personal Items" at bounding box center [222, 423] width 333 height 30
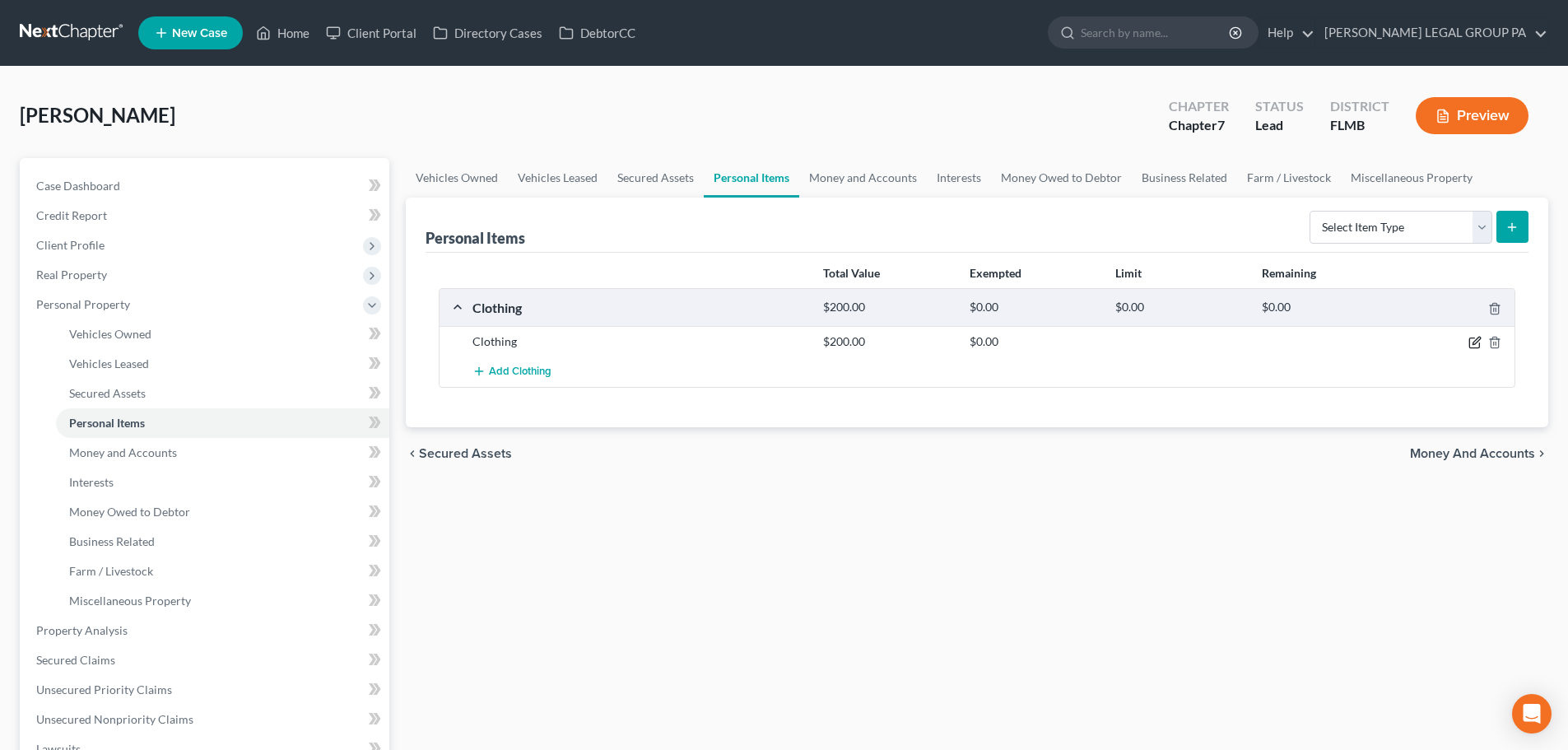
click at [1472, 341] on icon "button" at bounding box center [1476, 342] width 13 height 13
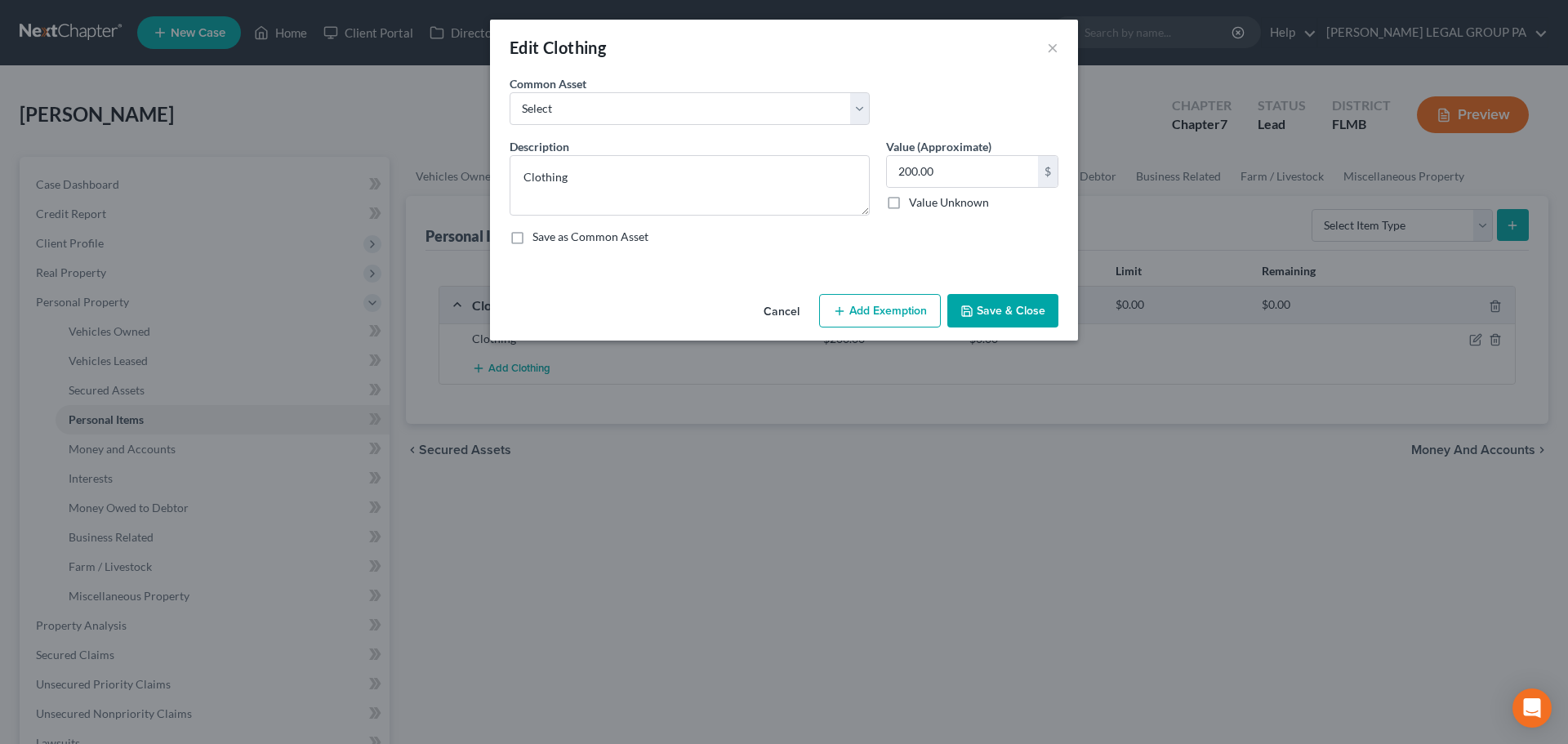
click at [852, 313] on button "Add Exemption" at bounding box center [881, 311] width 122 height 34
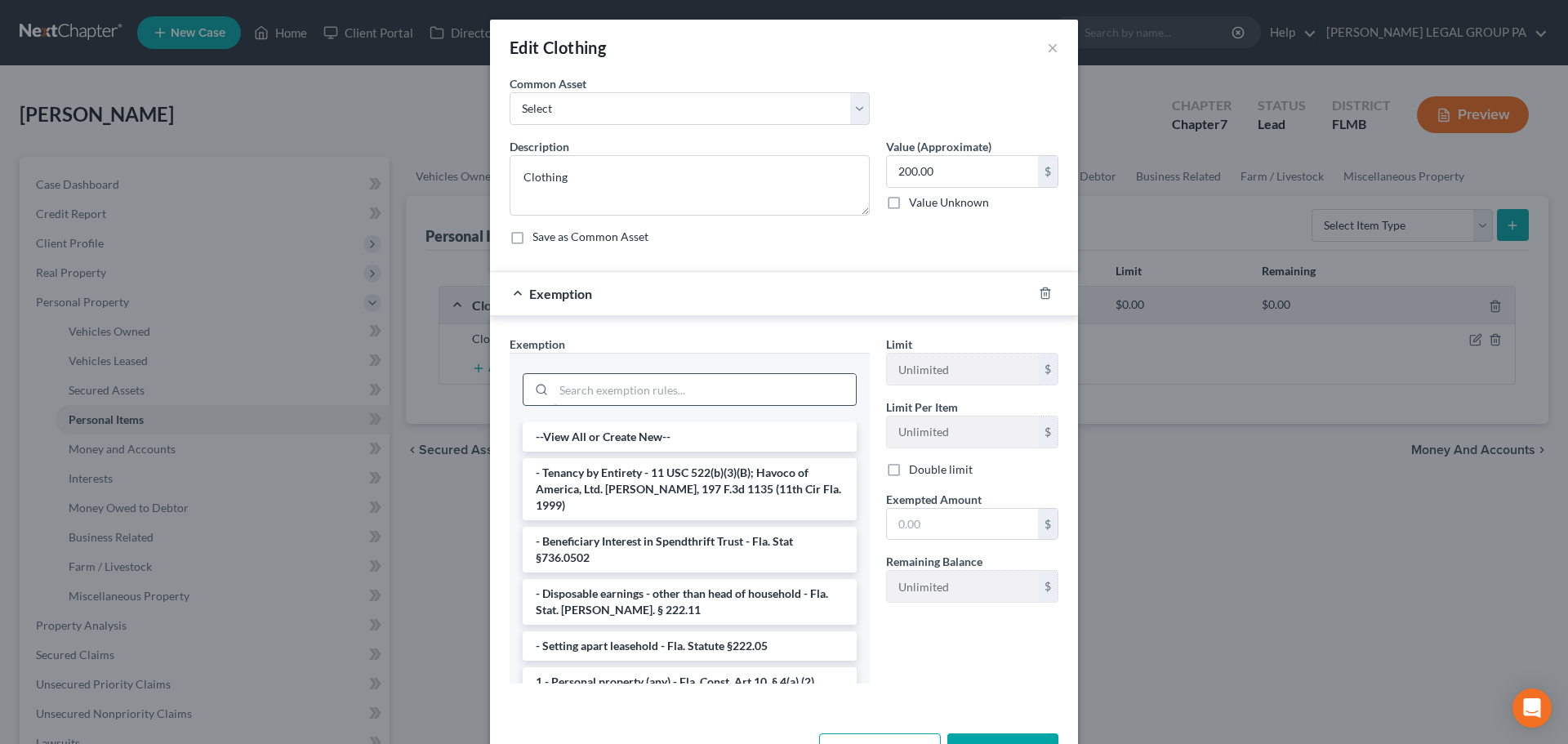
click at [694, 392] on input "search" at bounding box center [705, 389] width 302 height 31
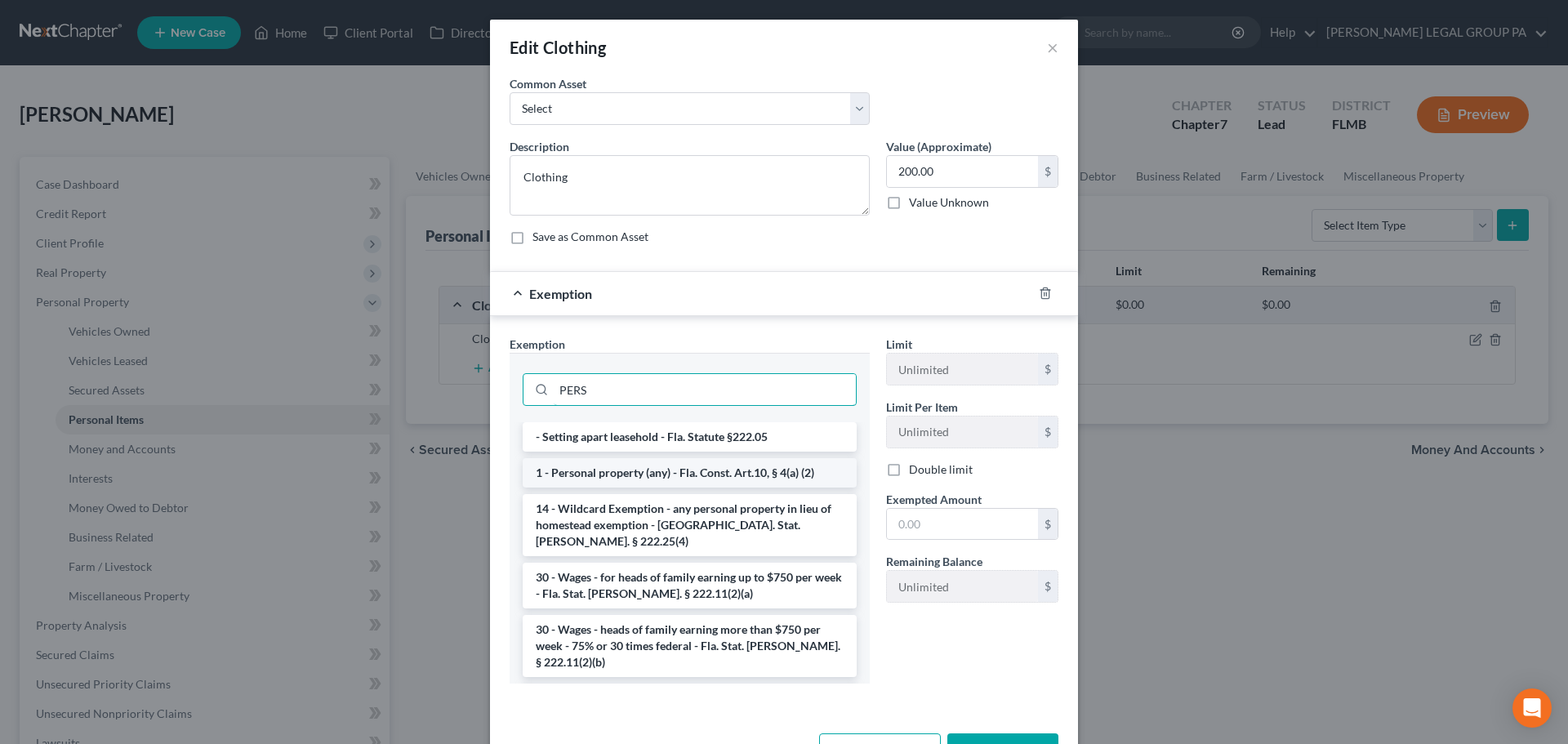
type input "PERS"
click at [643, 474] on li "1 - Personal property (any) - Fla. Const. Art.10, § 4(a) (2)" at bounding box center [689, 472] width 334 height 29
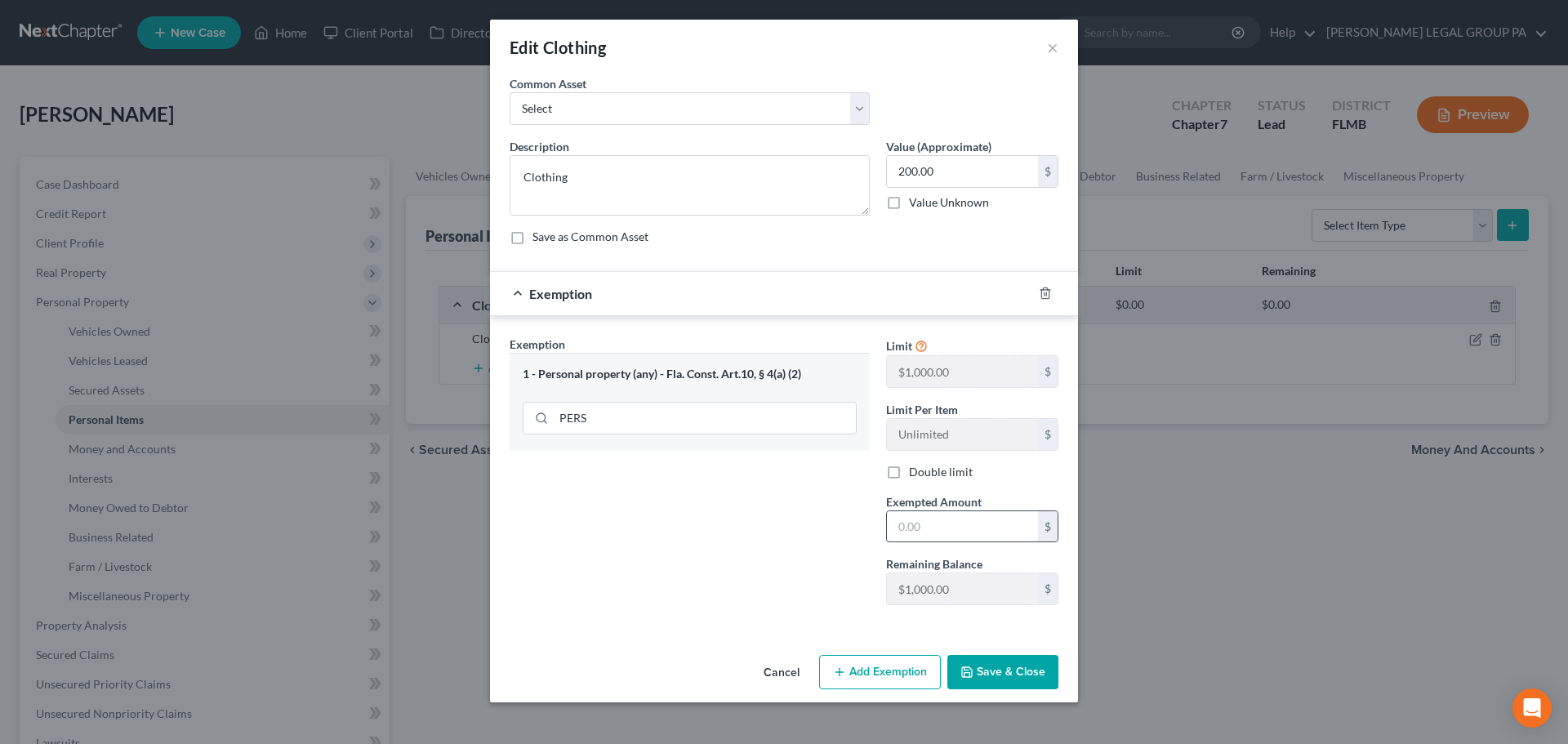
click at [946, 530] on input "text" at bounding box center [963, 526] width 151 height 31
type input "200"
click at [685, 536] on div "Exemption Set must be selected for CA. Exemption * 1 - Personal property (any) …" at bounding box center [690, 477] width 377 height 283
click at [1038, 675] on button "Save & Close" at bounding box center [1002, 672] width 111 height 34
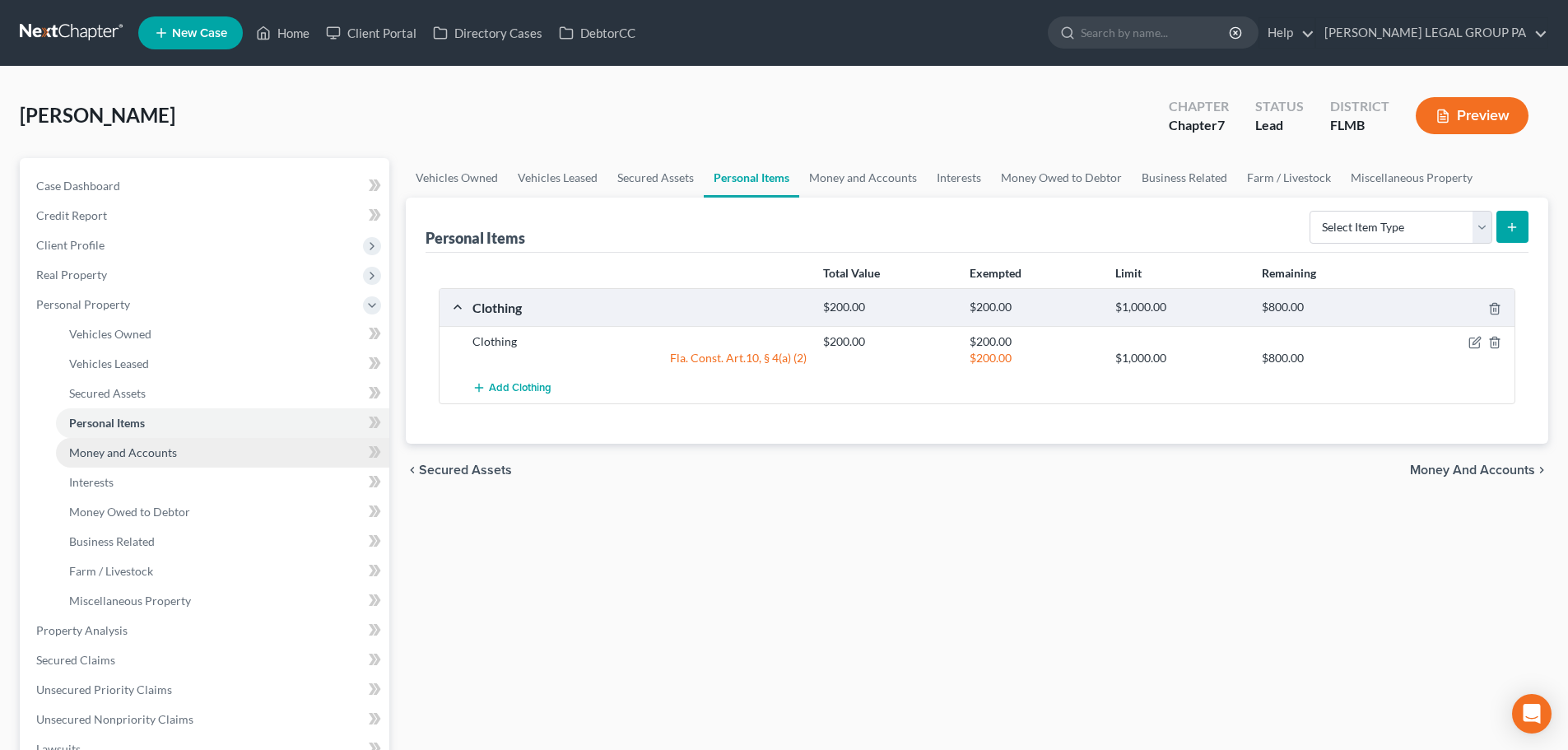
click at [154, 457] on span "Money and Accounts" at bounding box center [123, 452] width 107 height 14
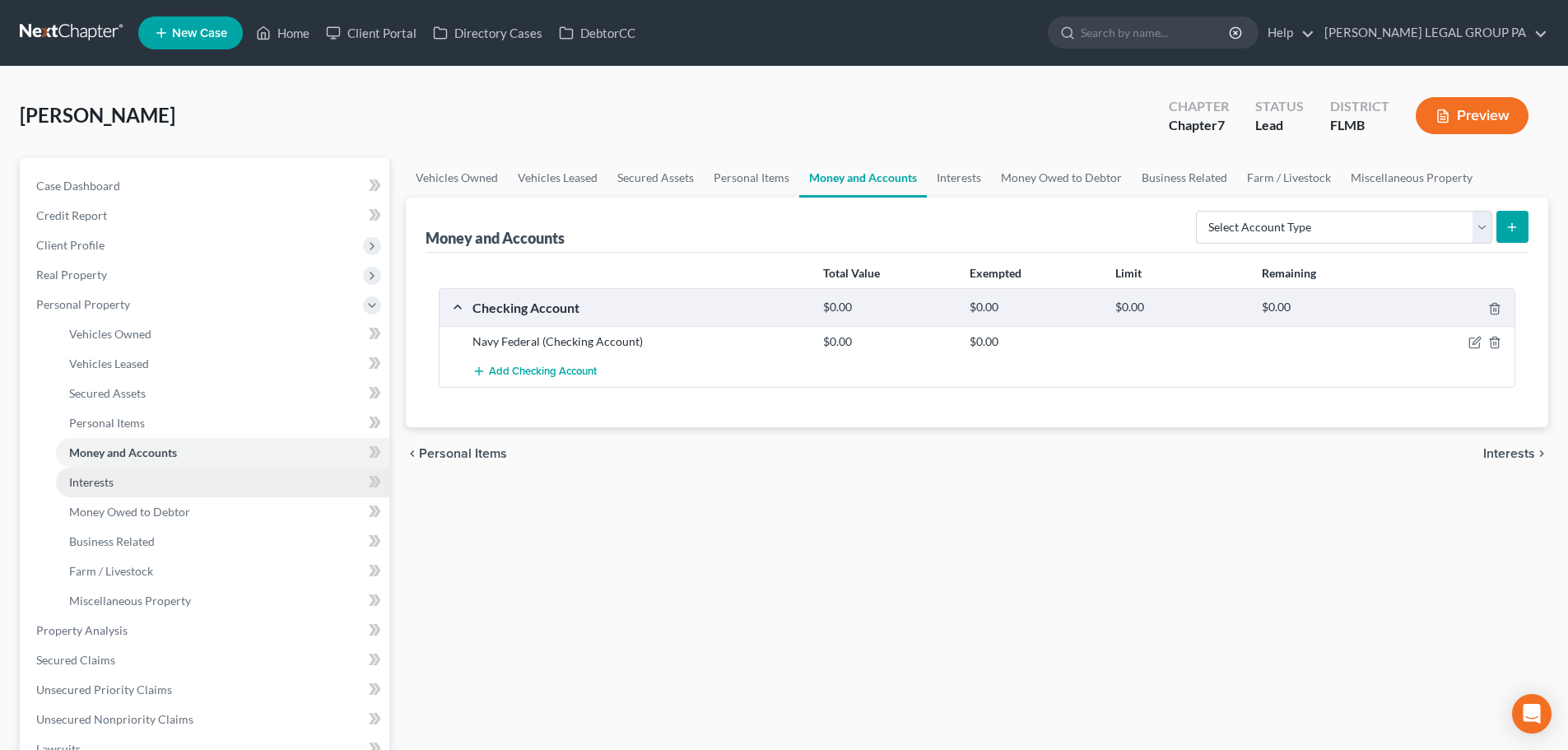
click at [126, 481] on link "Interests" at bounding box center [222, 481] width 333 height 30
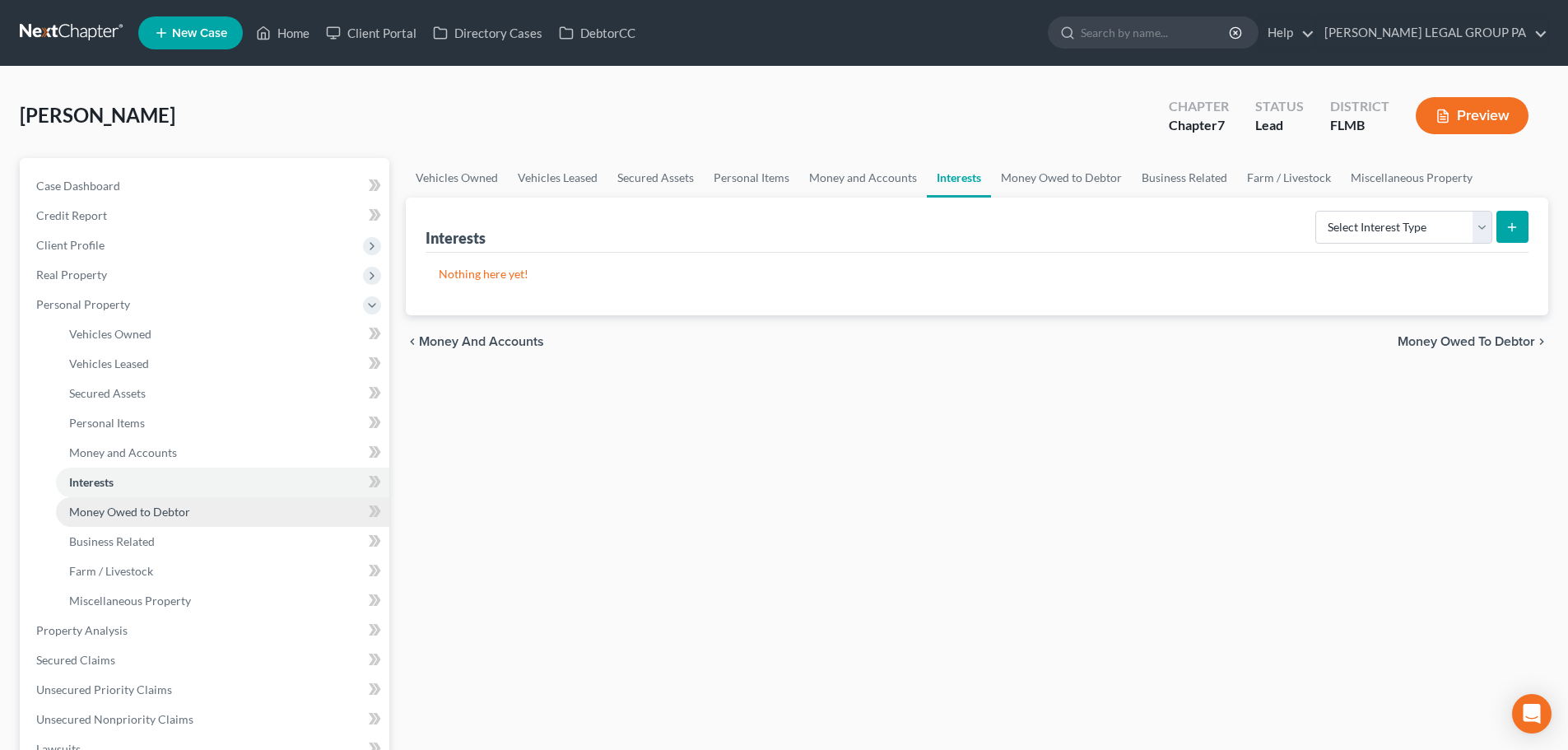
click at [113, 508] on span "Money Owed to Debtor" at bounding box center [130, 511] width 121 height 14
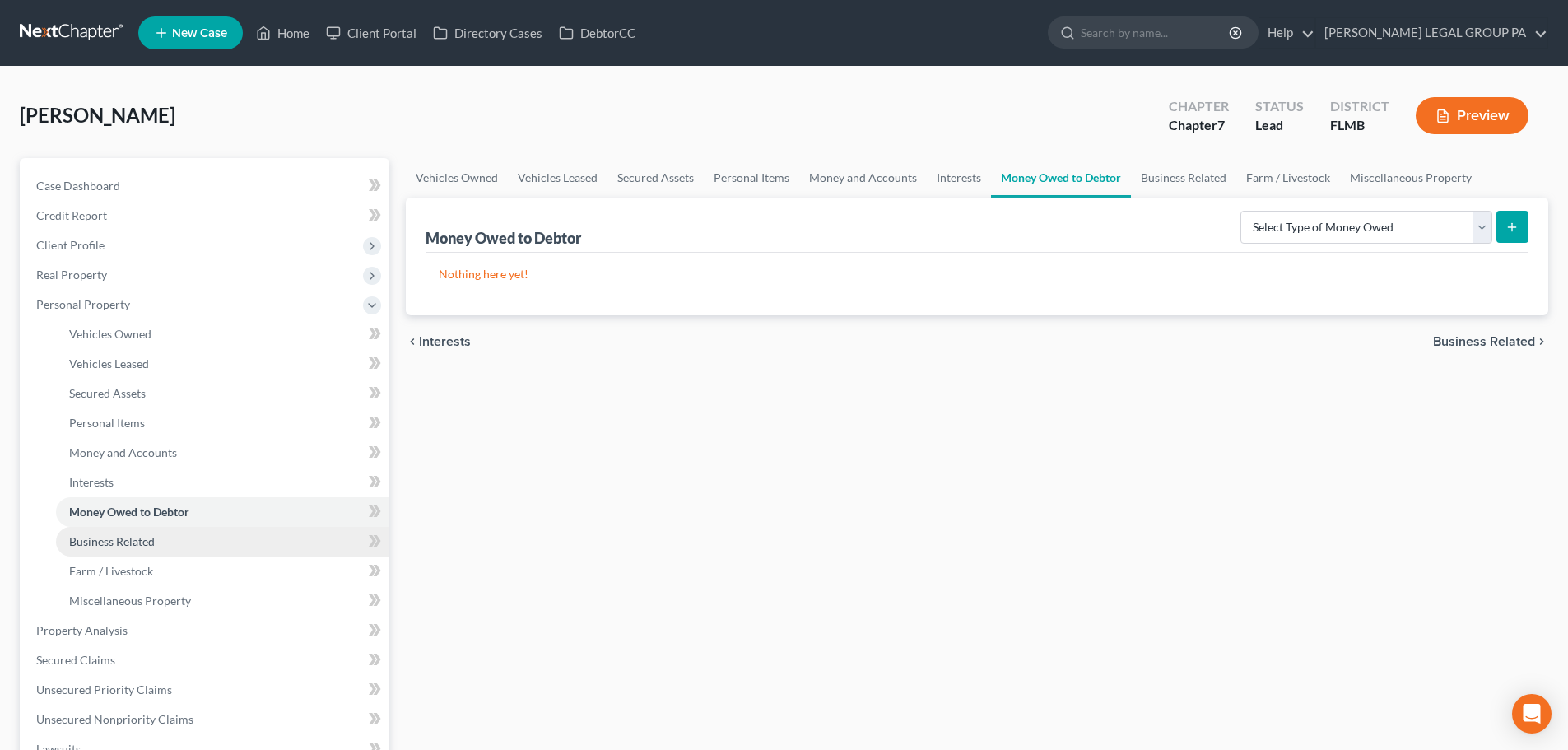
click at [124, 553] on link "Business Related" at bounding box center [222, 541] width 333 height 30
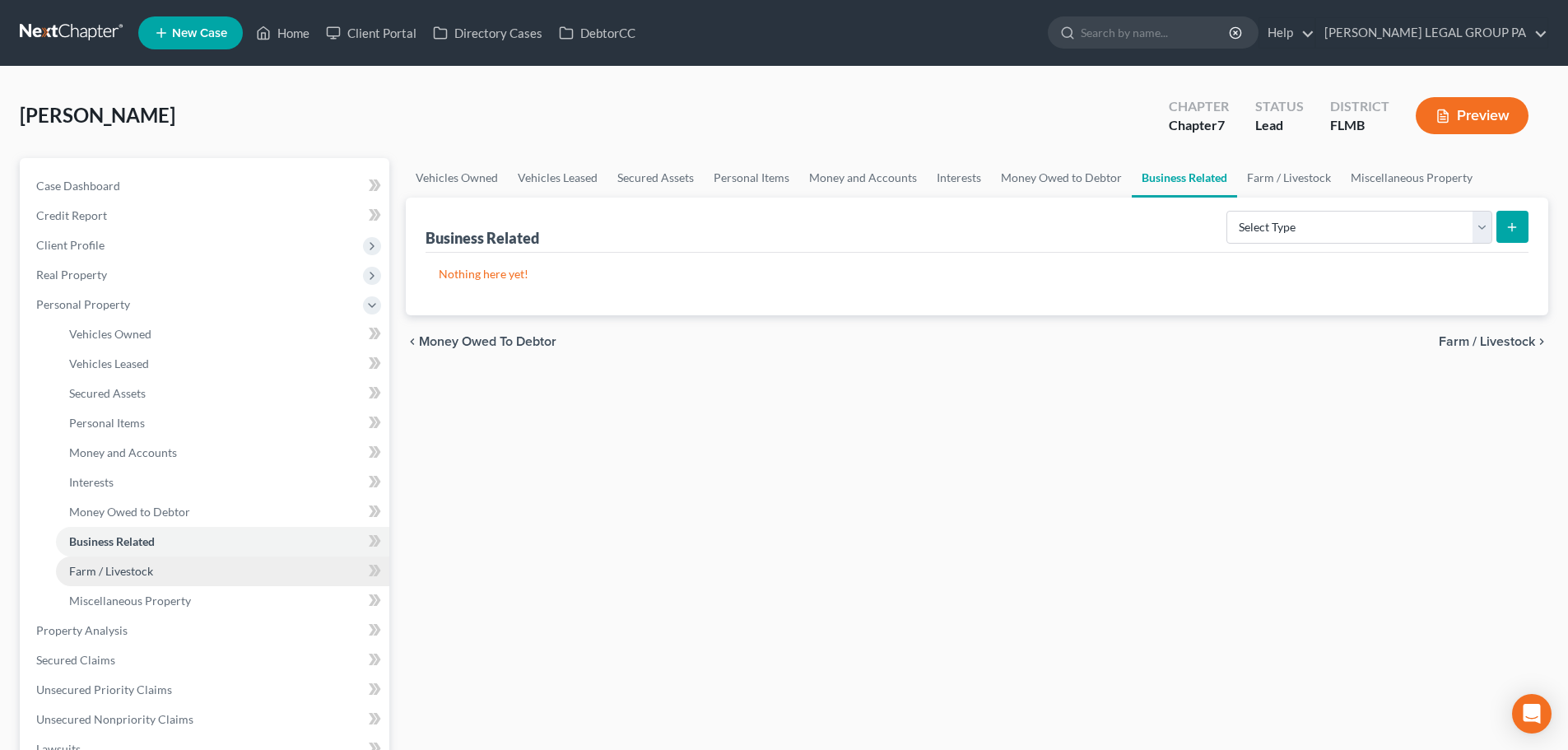
click at [118, 582] on link "Farm / Livestock" at bounding box center [222, 571] width 333 height 30
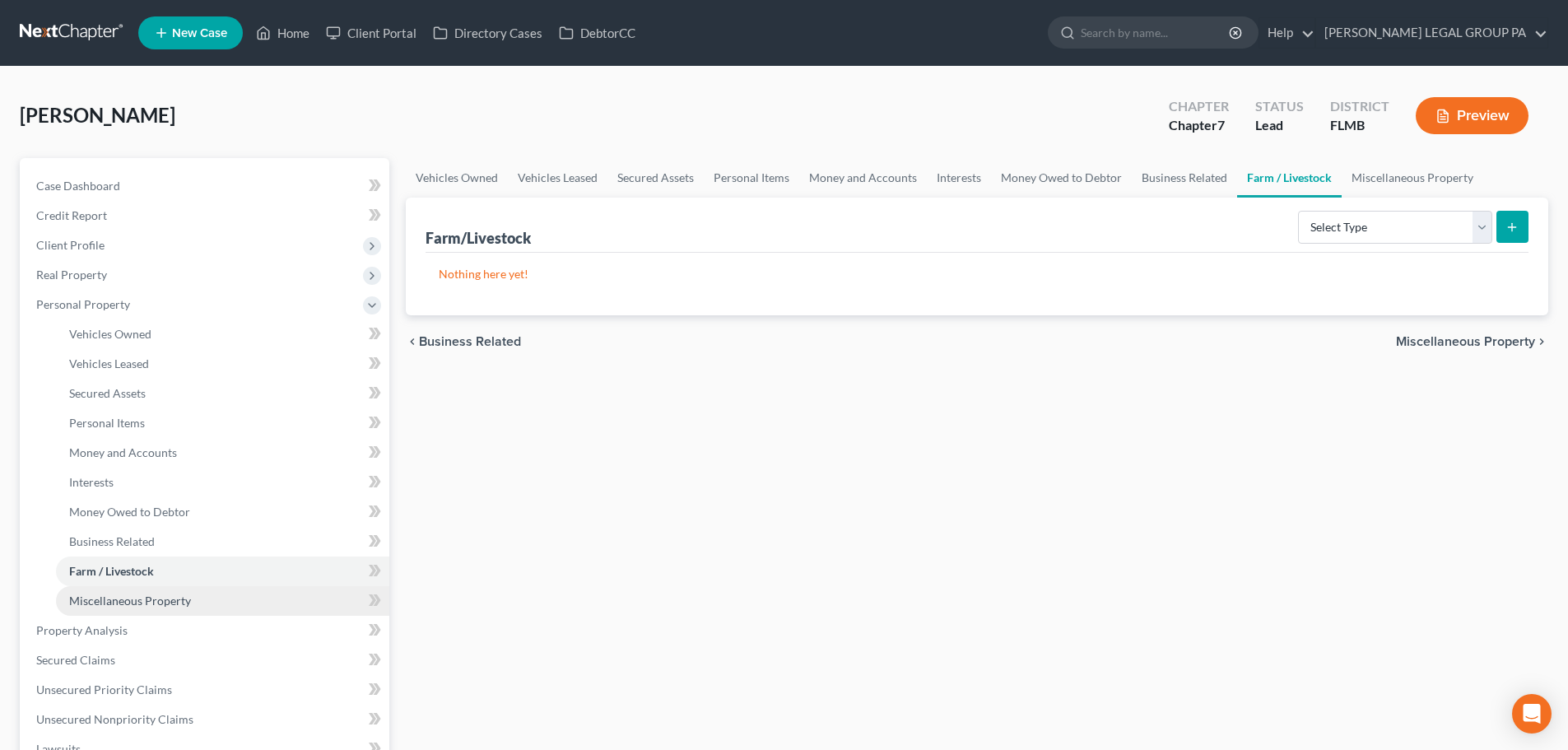
click at [120, 602] on span "Miscellaneous Property" at bounding box center [130, 600] width 122 height 14
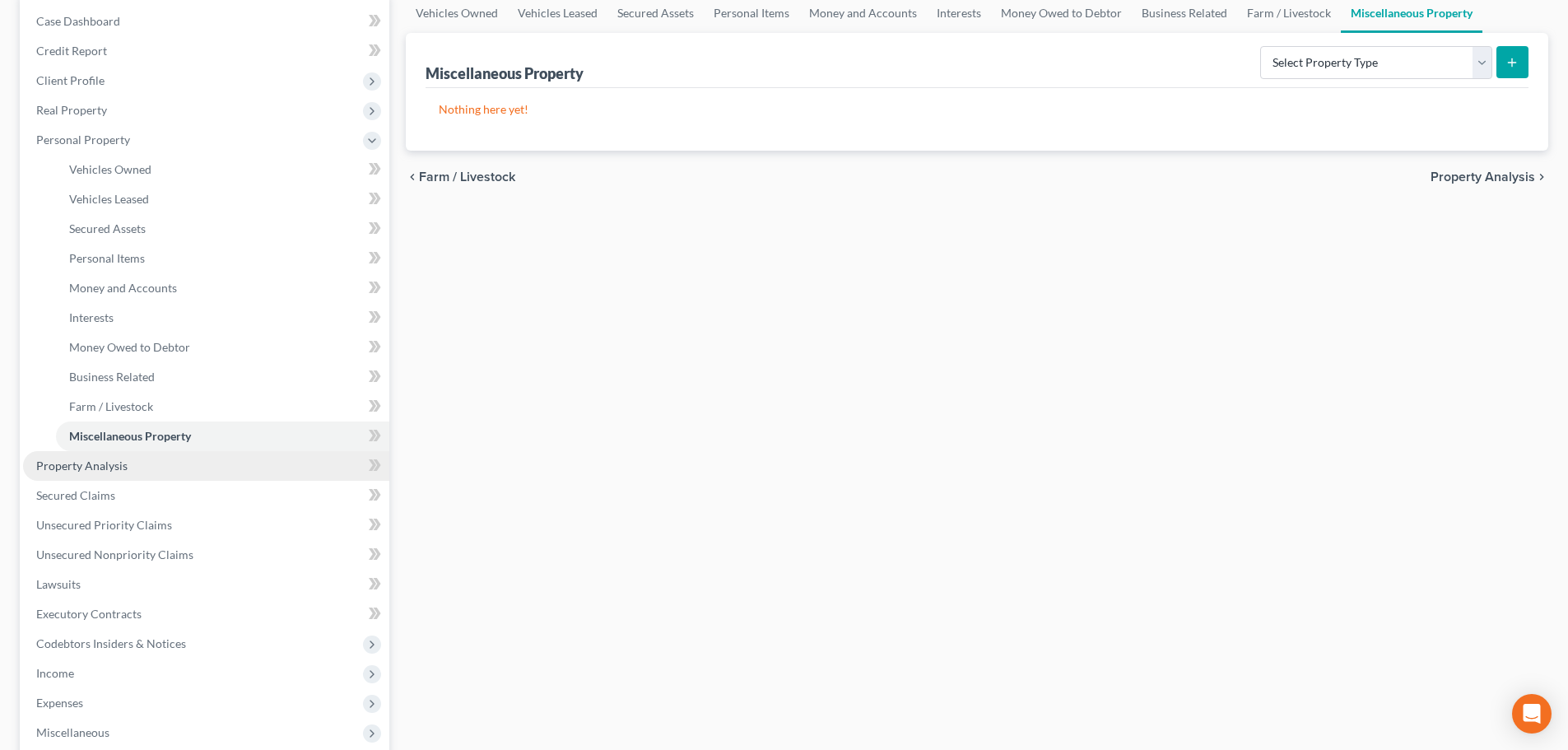
click at [103, 460] on span "Property Analysis" at bounding box center [82, 465] width 91 height 14
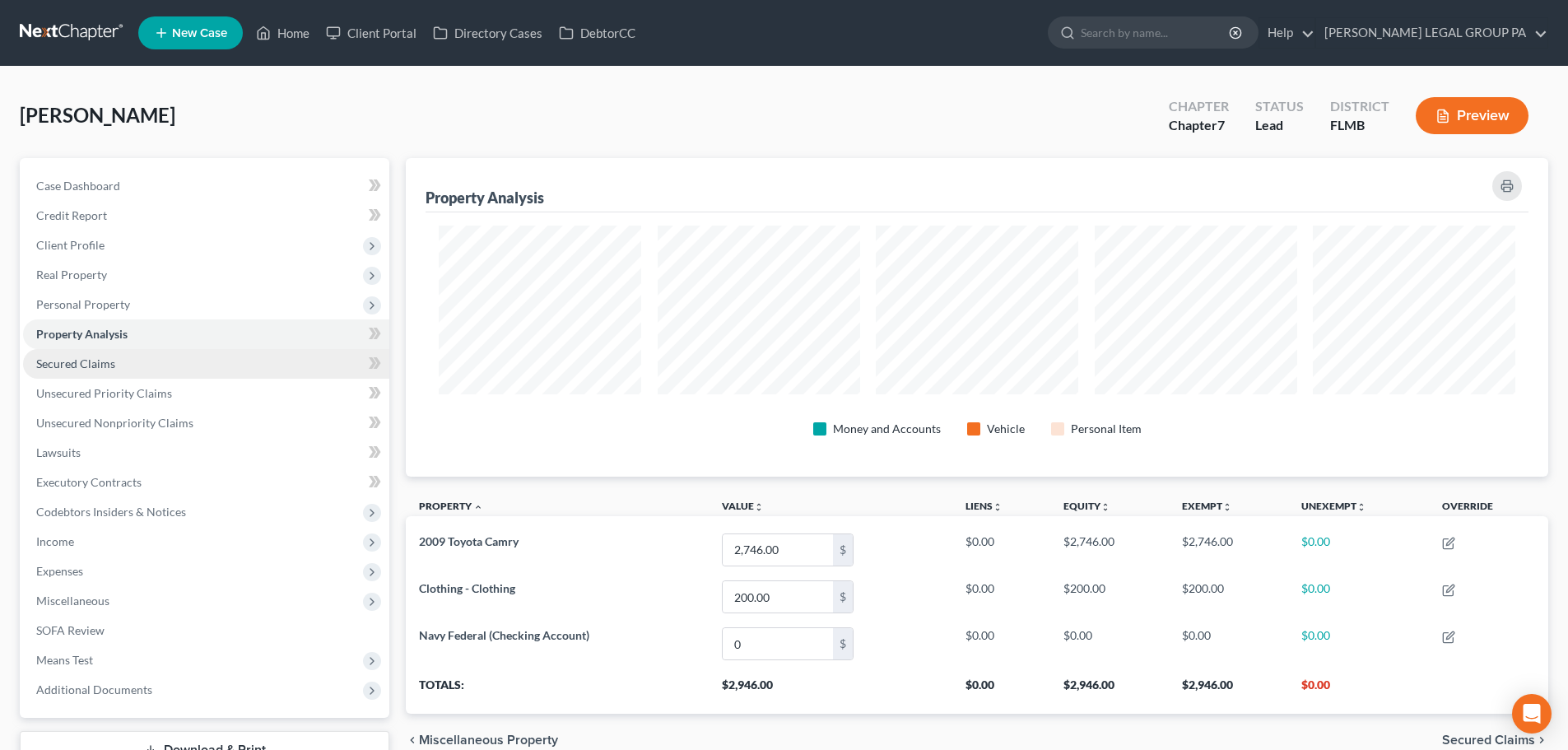
click at [95, 360] on span "Secured Claims" at bounding box center [76, 363] width 79 height 14
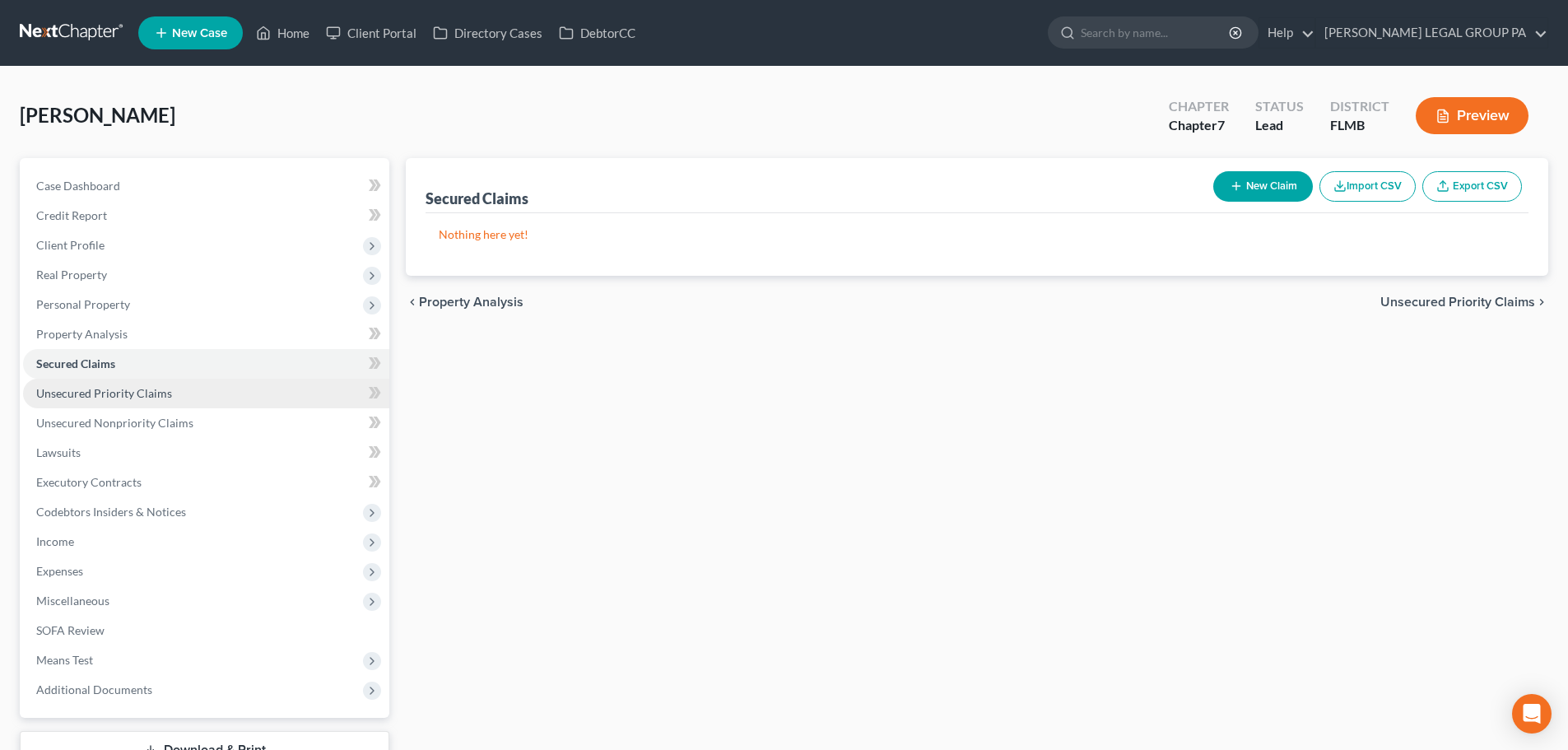
click at [111, 399] on span "Unsecured Priority Claims" at bounding box center [105, 392] width 136 height 14
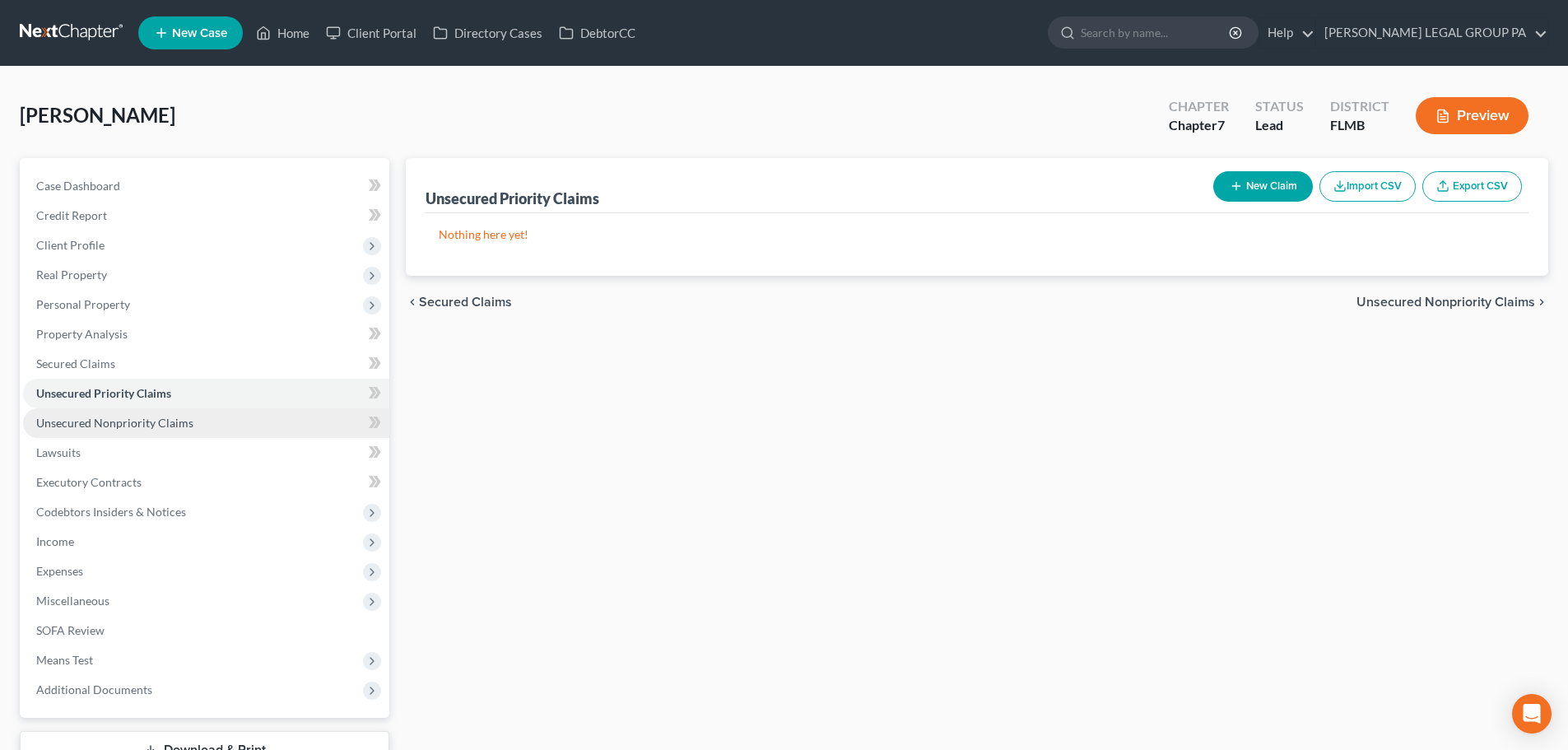
click at [113, 422] on span "Unsecured Nonpriority Claims" at bounding box center [115, 422] width 157 height 14
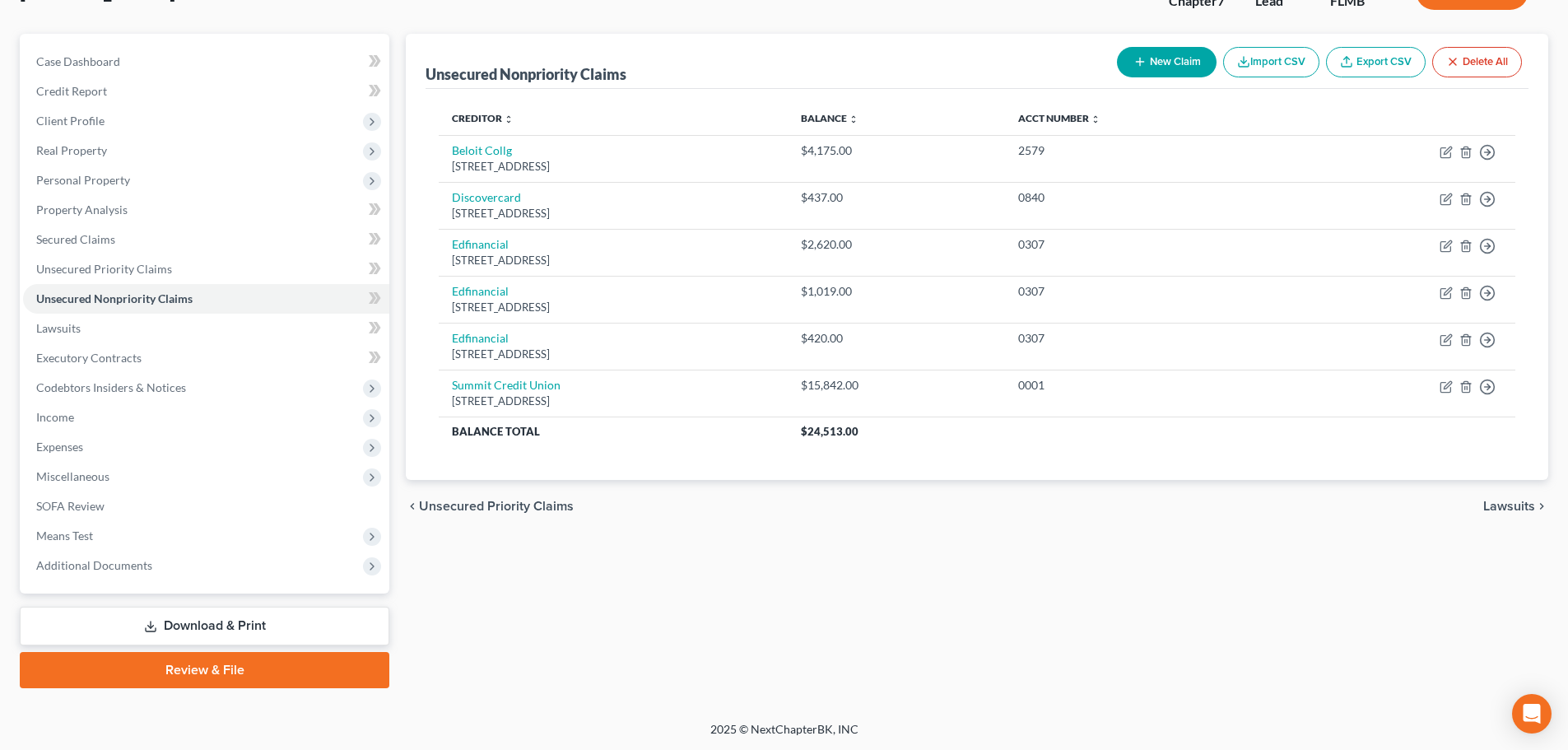
scroll to position [125, 0]
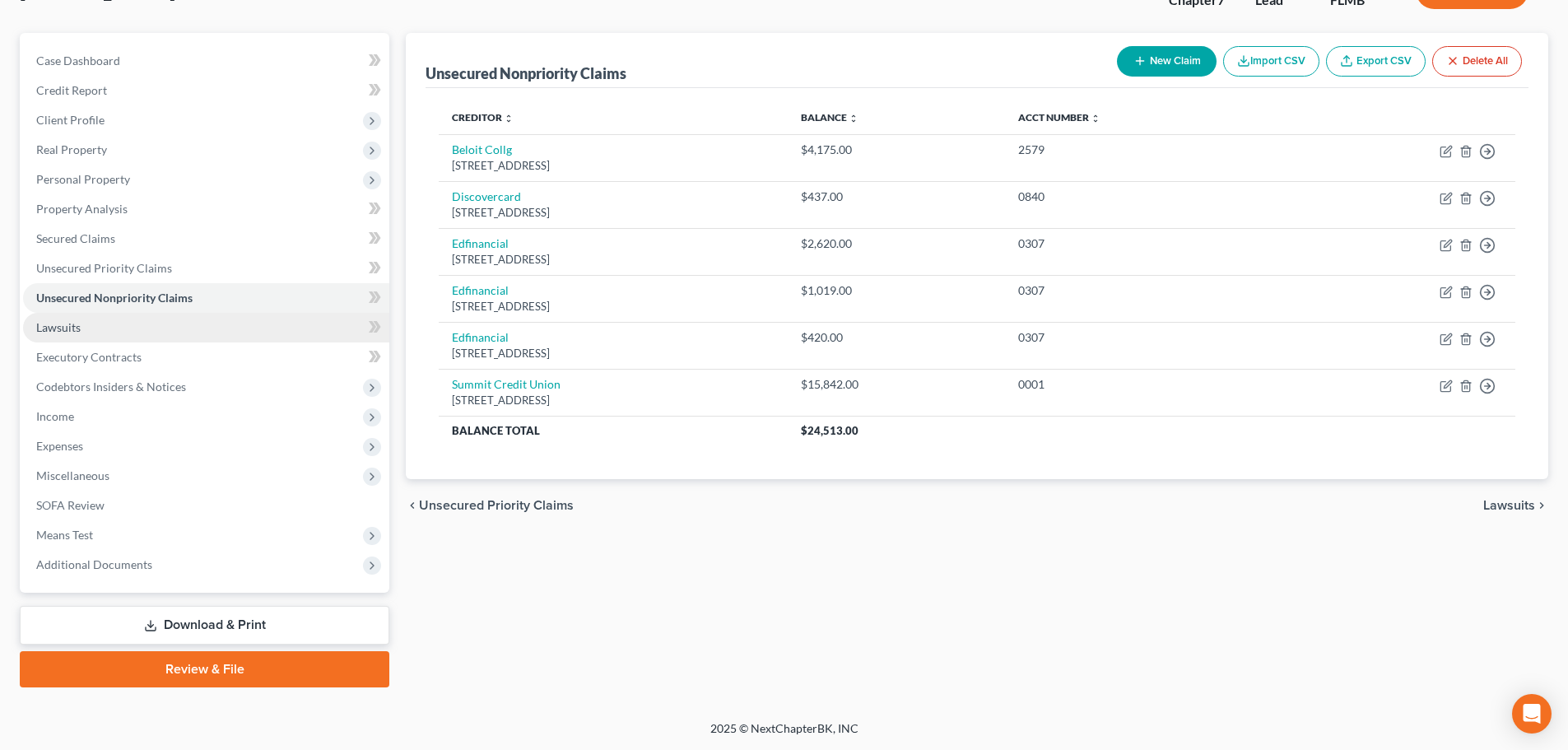
click at [139, 338] on link "Lawsuits" at bounding box center [206, 327] width 367 height 30
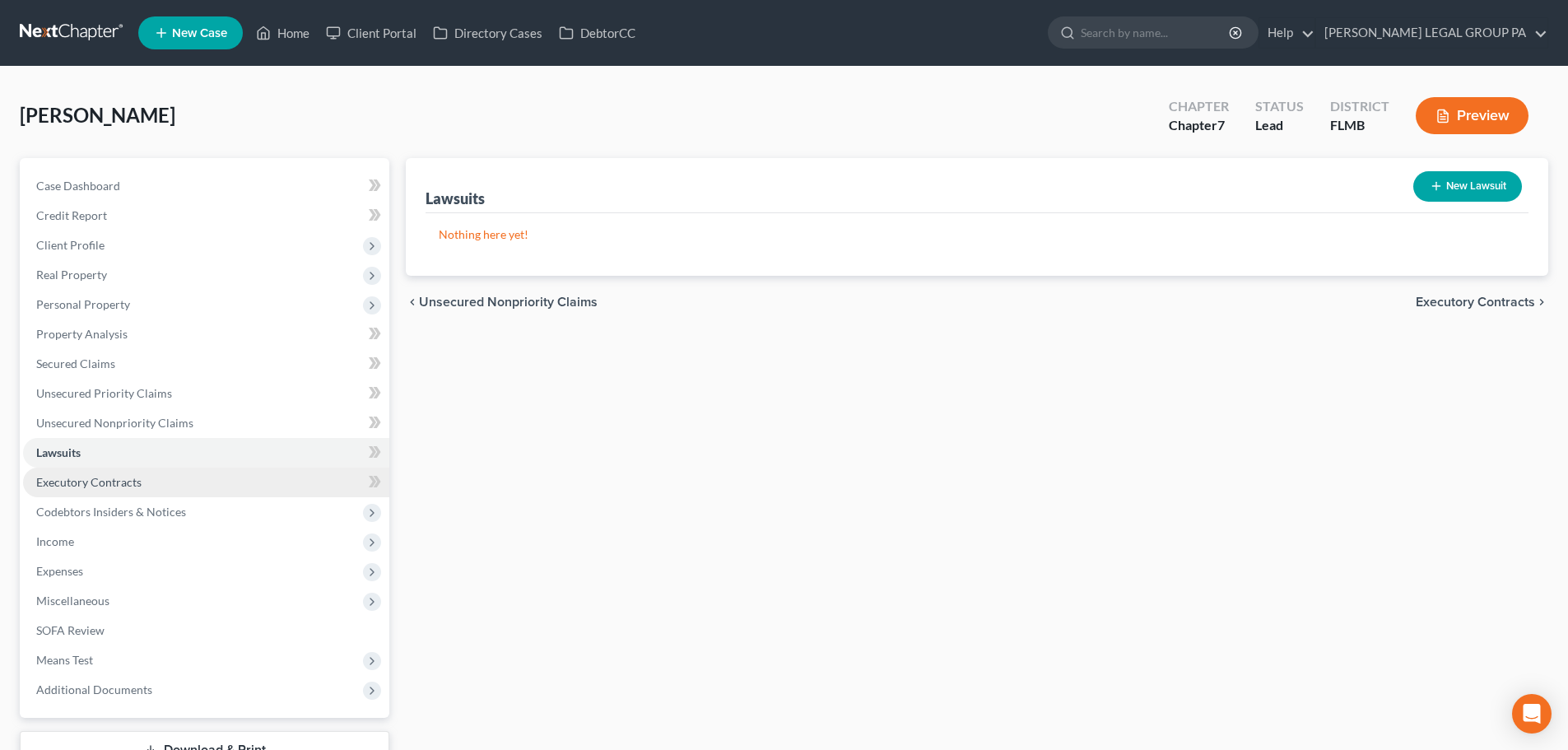
click at [113, 489] on link "Executory Contracts" at bounding box center [206, 481] width 367 height 30
click at [105, 444] on link "Lawsuits" at bounding box center [206, 452] width 367 height 30
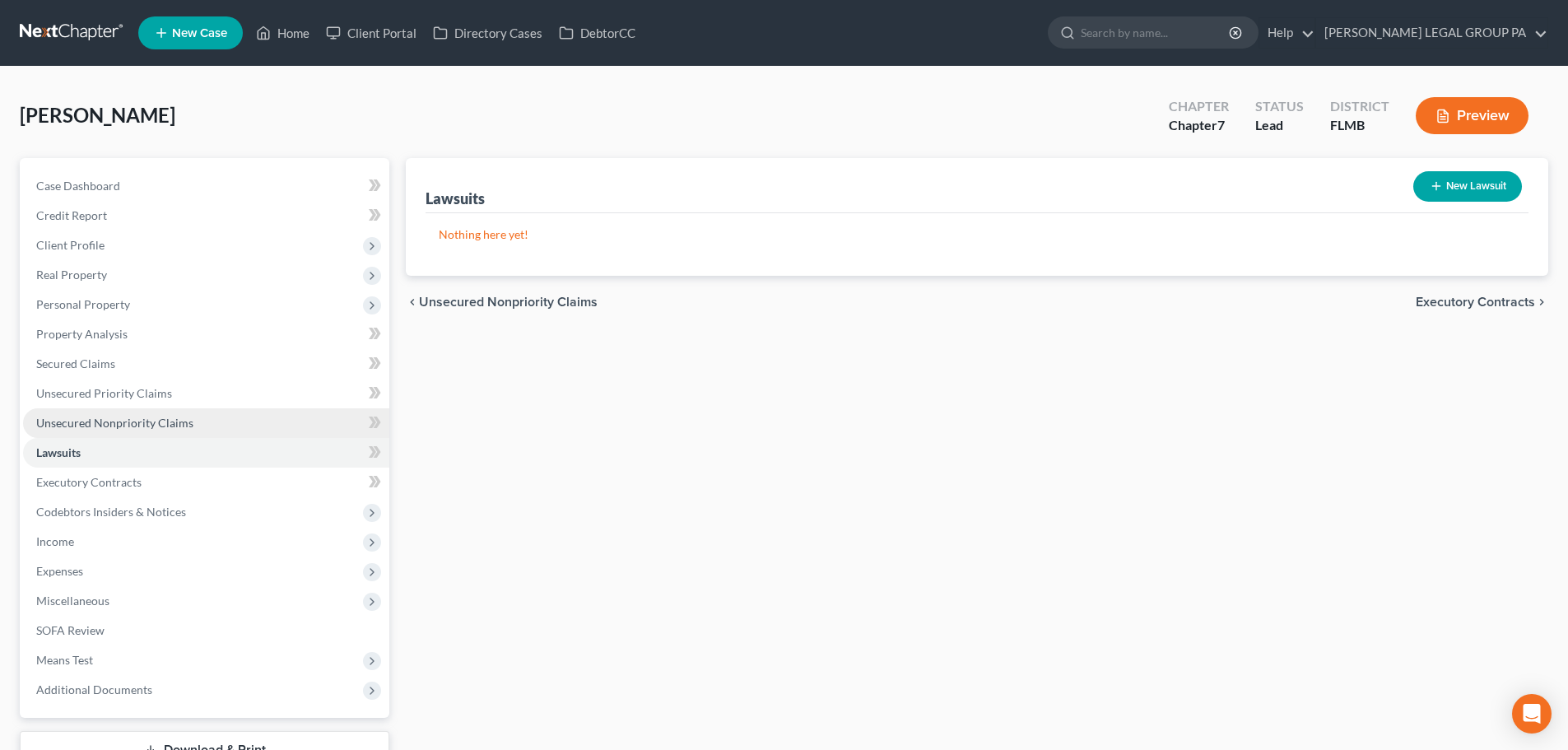
click at [80, 427] on span "Unsecured Nonpriority Claims" at bounding box center [115, 422] width 157 height 14
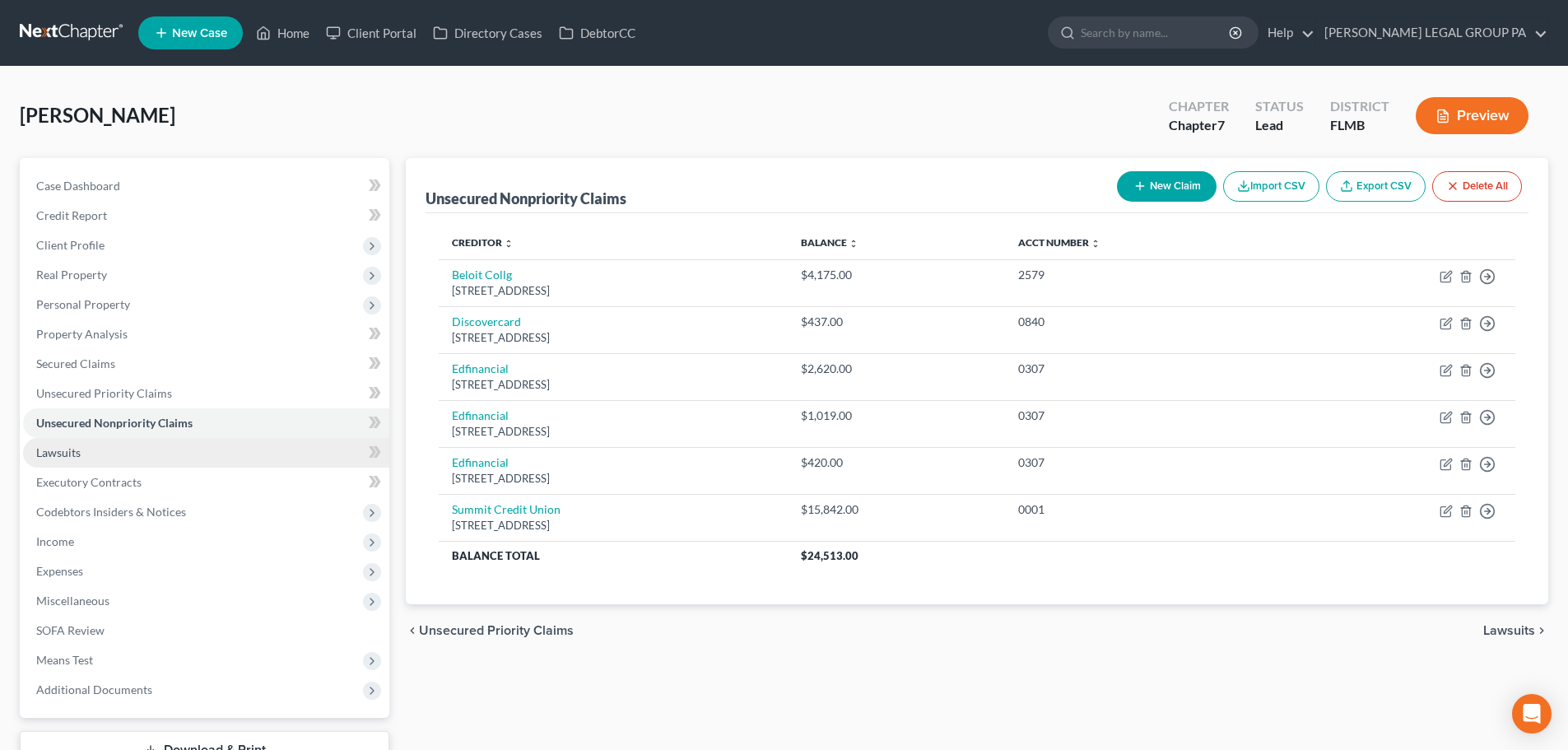
click at [105, 443] on link "Lawsuits" at bounding box center [206, 452] width 367 height 30
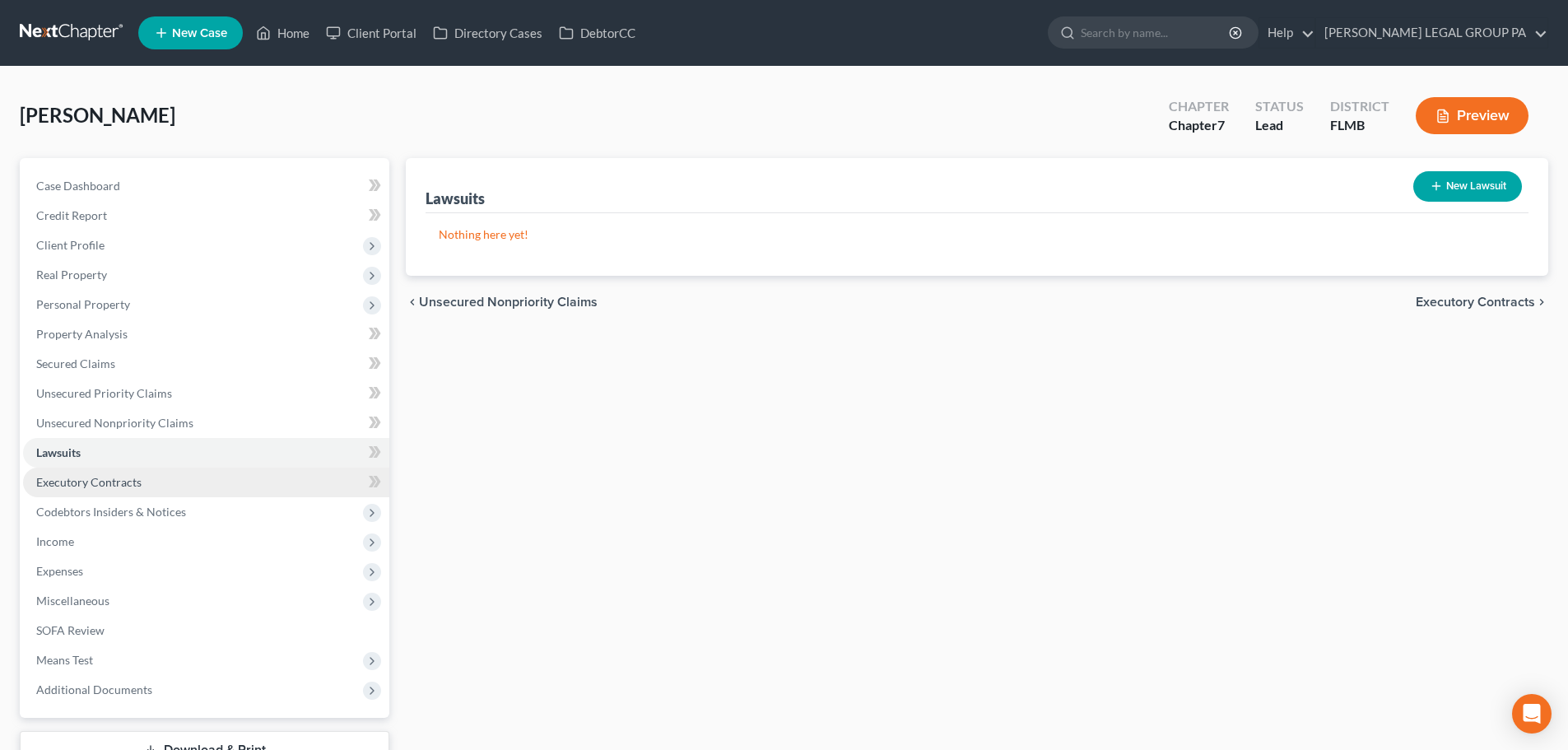
click at [107, 477] on span "Executory Contracts" at bounding box center [89, 481] width 106 height 14
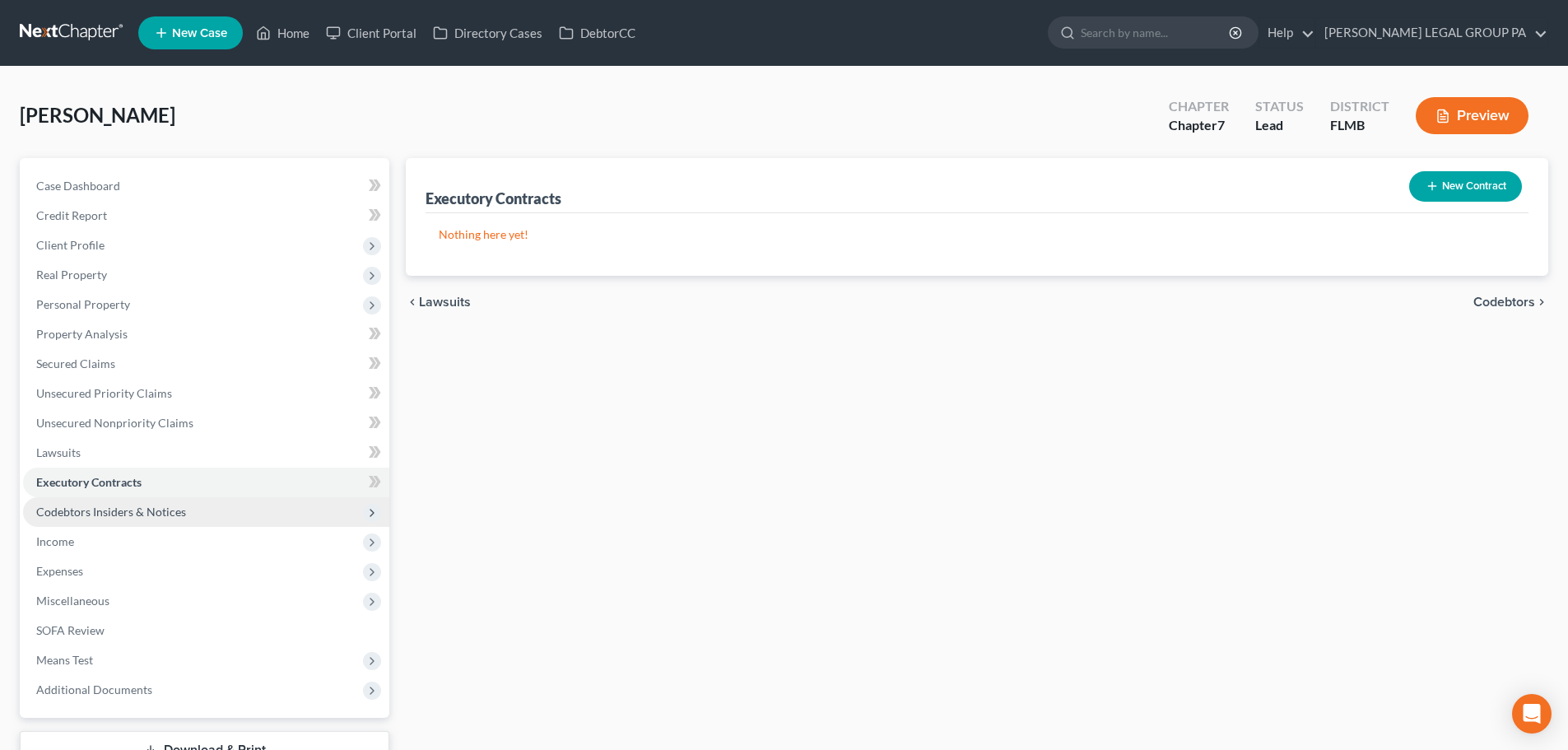
click at [108, 507] on span "Codebtors Insiders & Notices" at bounding box center [111, 511] width 150 height 14
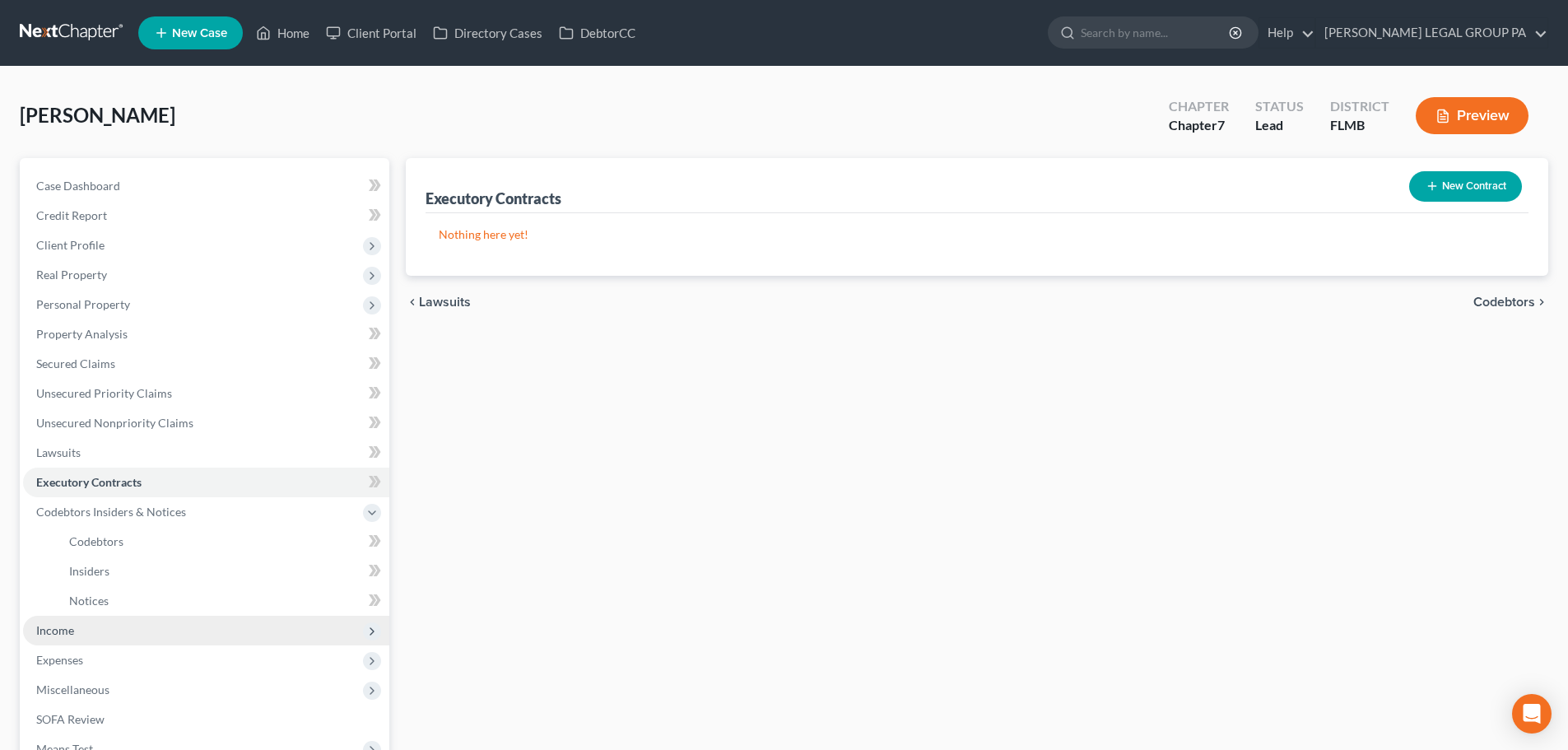
click at [76, 618] on span "Income" at bounding box center [206, 630] width 367 height 30
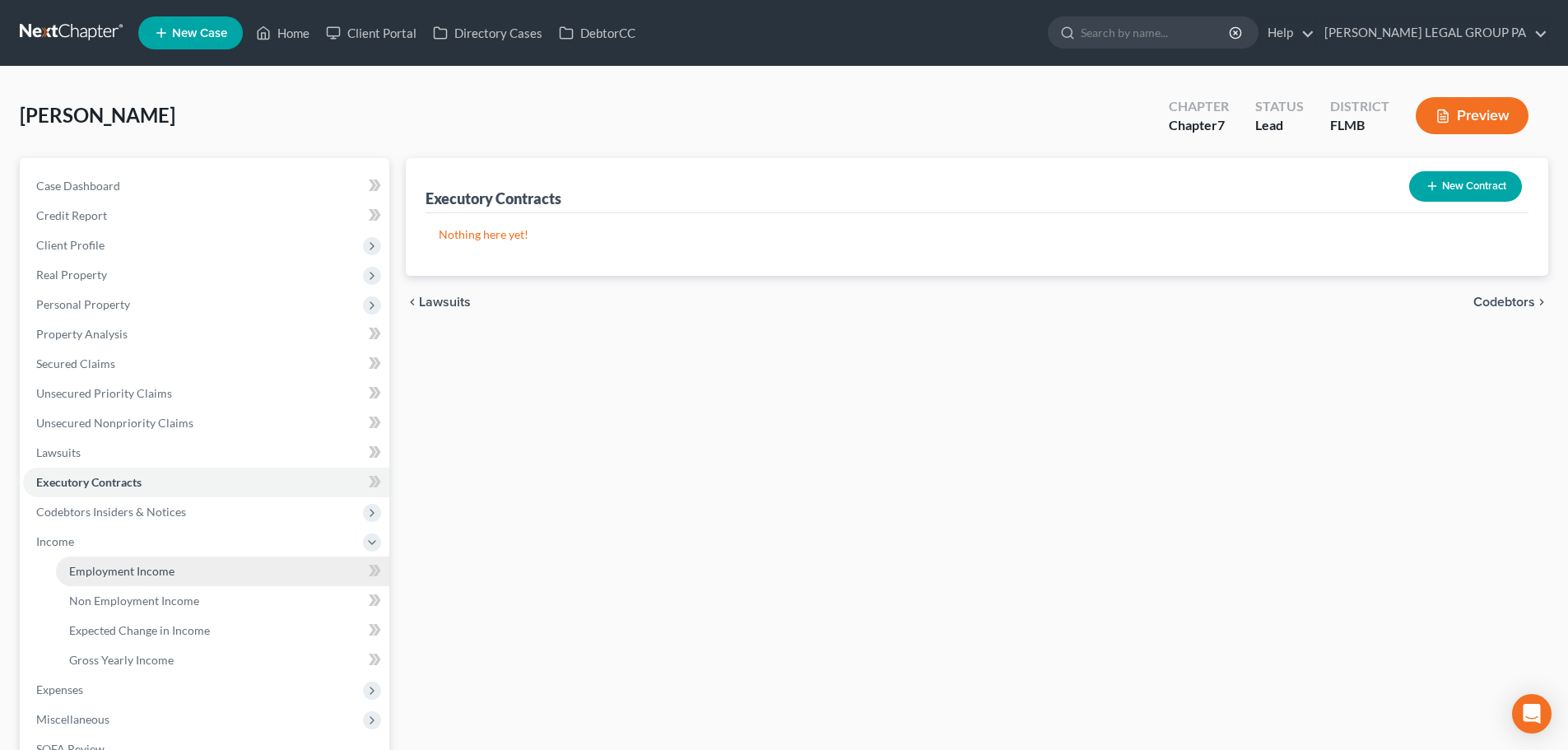
click at [116, 575] on span "Employment Income" at bounding box center [122, 571] width 106 height 14
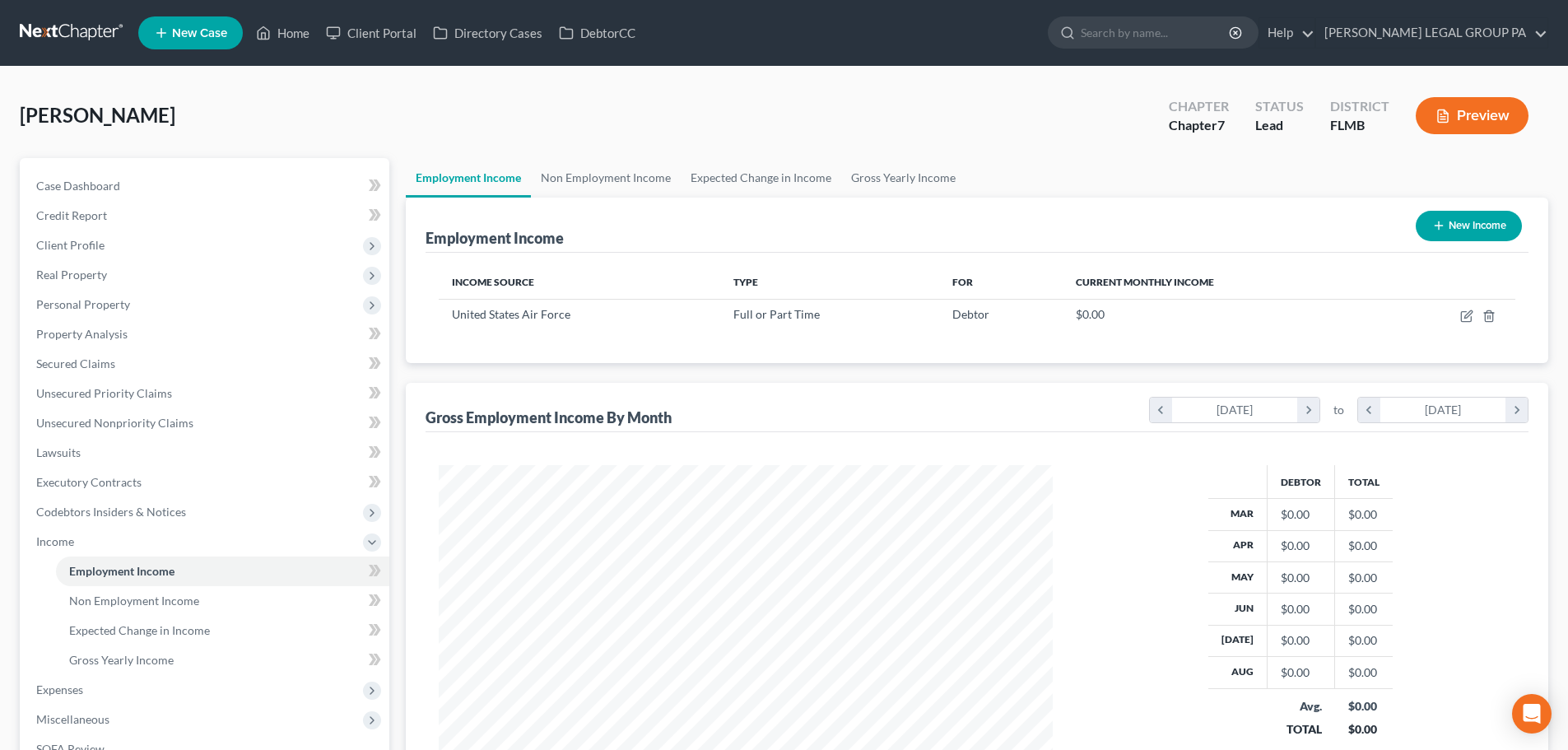
scroll to position [165, 0]
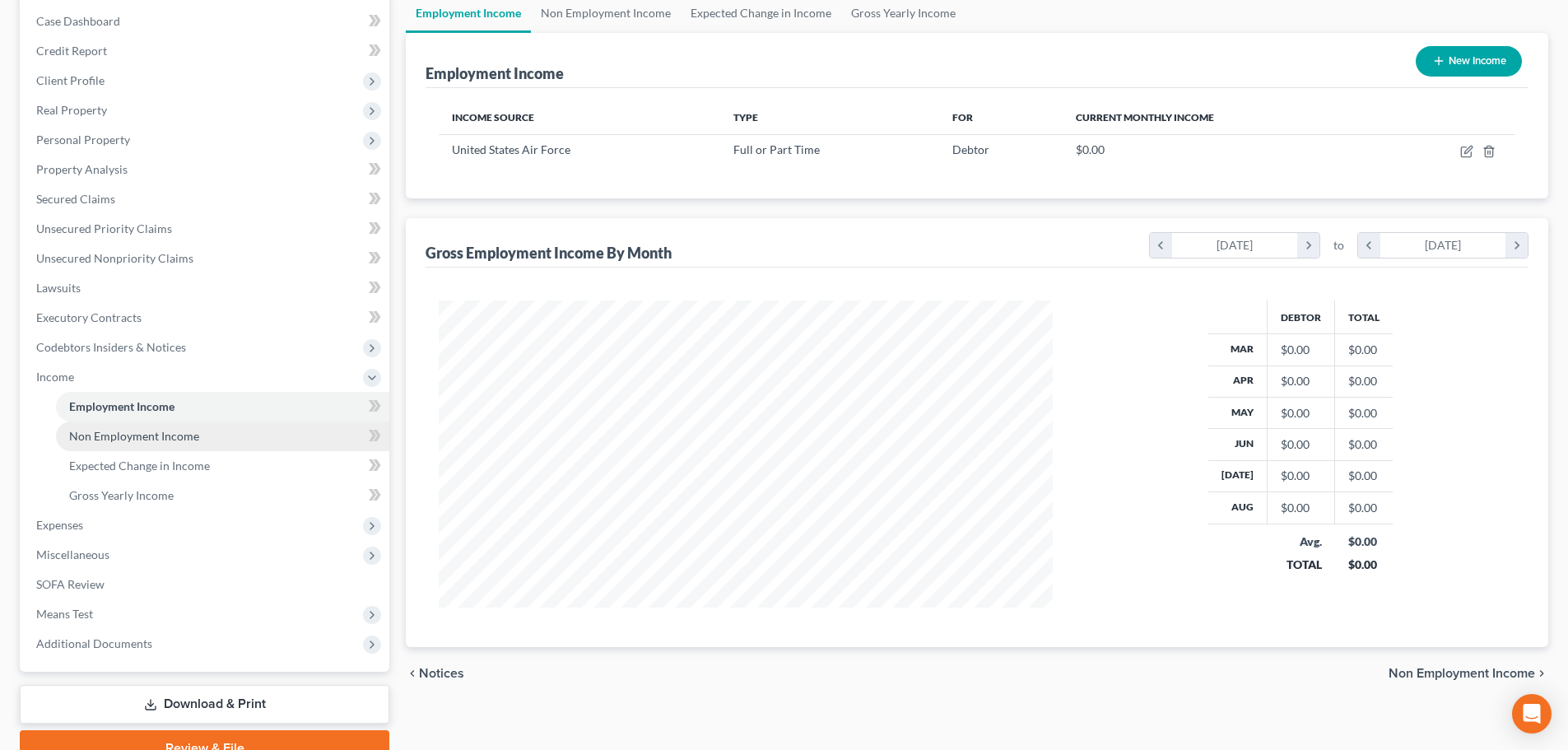
click at [159, 434] on span "Non Employment Income" at bounding box center [134, 435] width 131 height 14
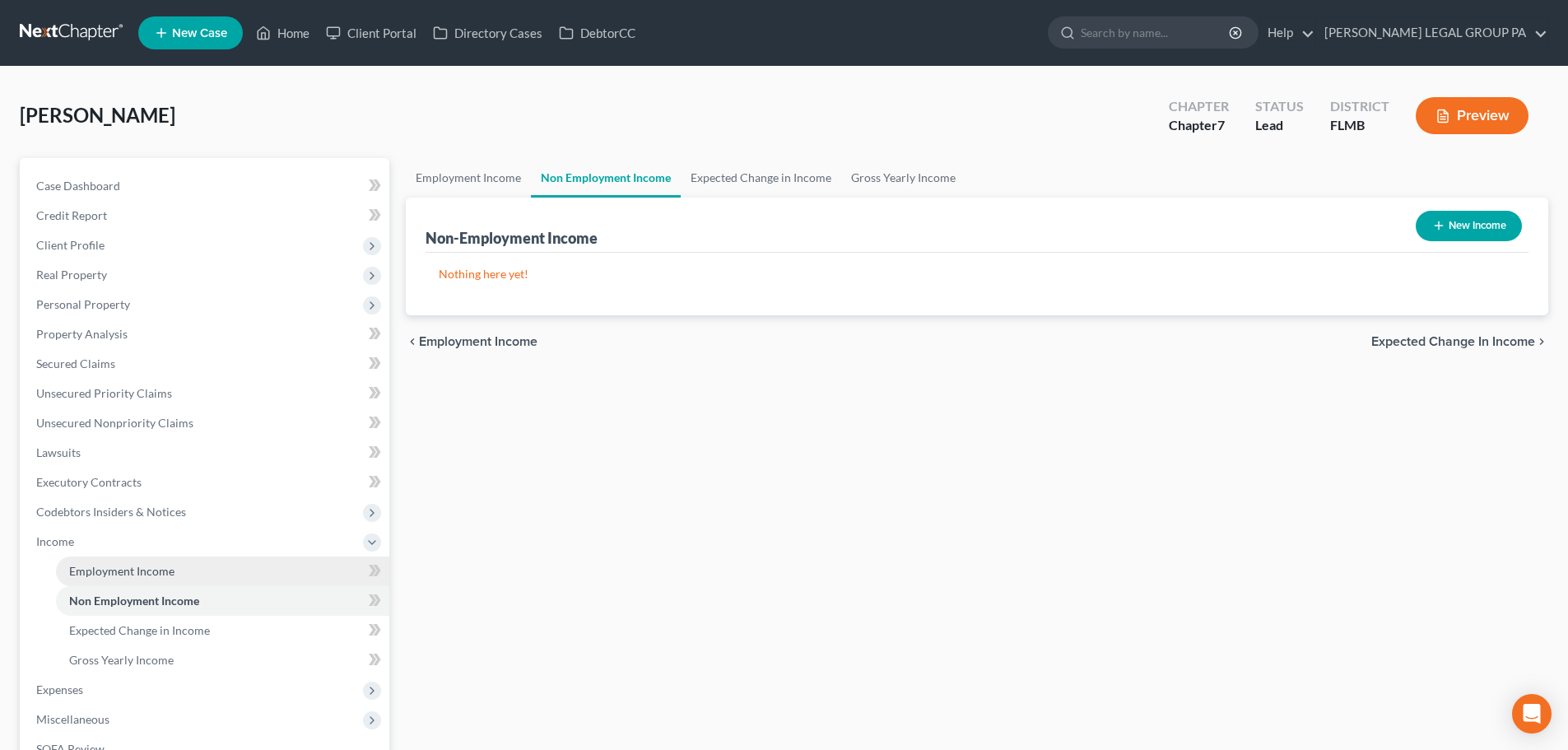
click at [114, 580] on link "Employment Income" at bounding box center [222, 571] width 333 height 30
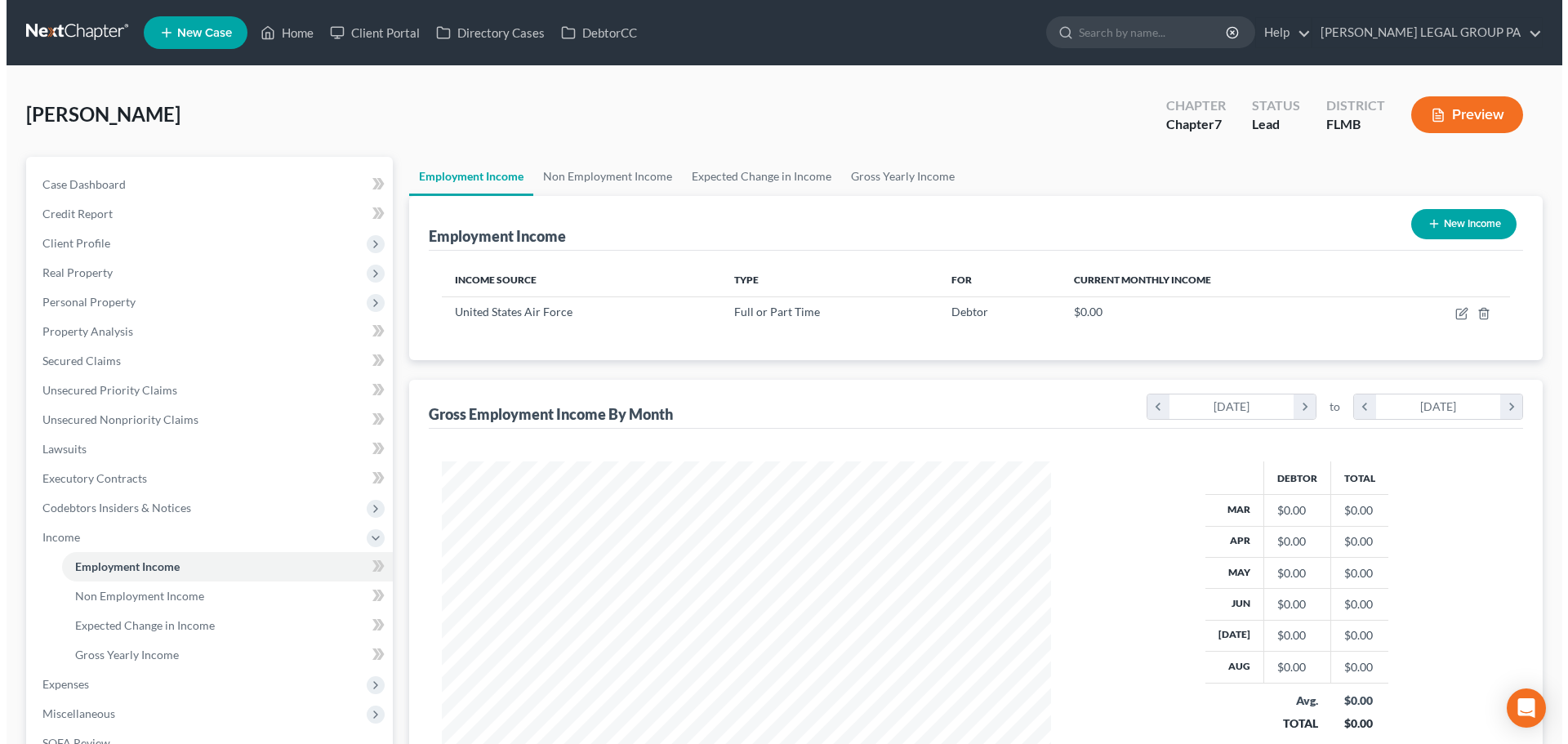
scroll to position [304, 642]
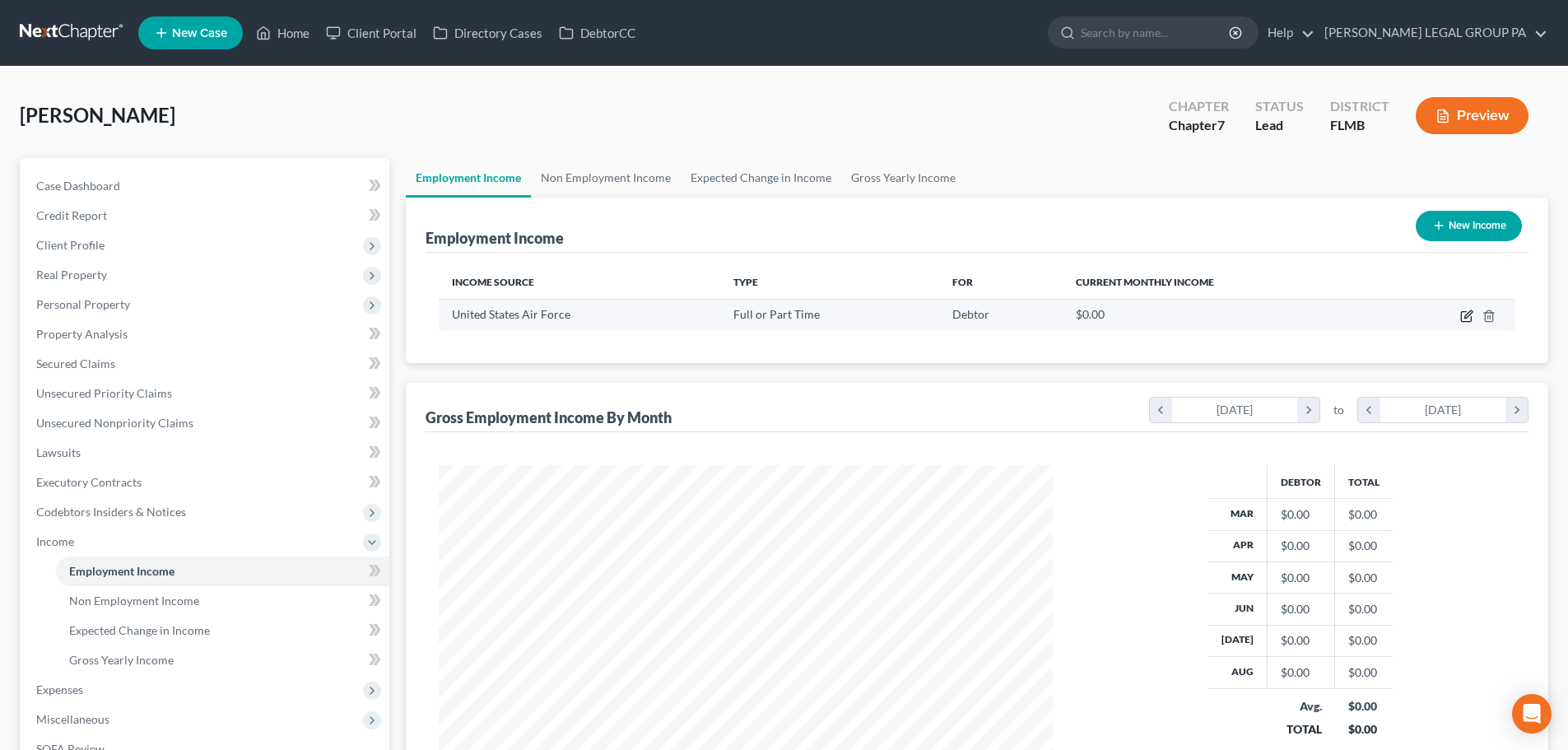
click at [1468, 314] on icon "button" at bounding box center [1468, 314] width 8 height 8
select select "0"
select select "9"
select select "0"
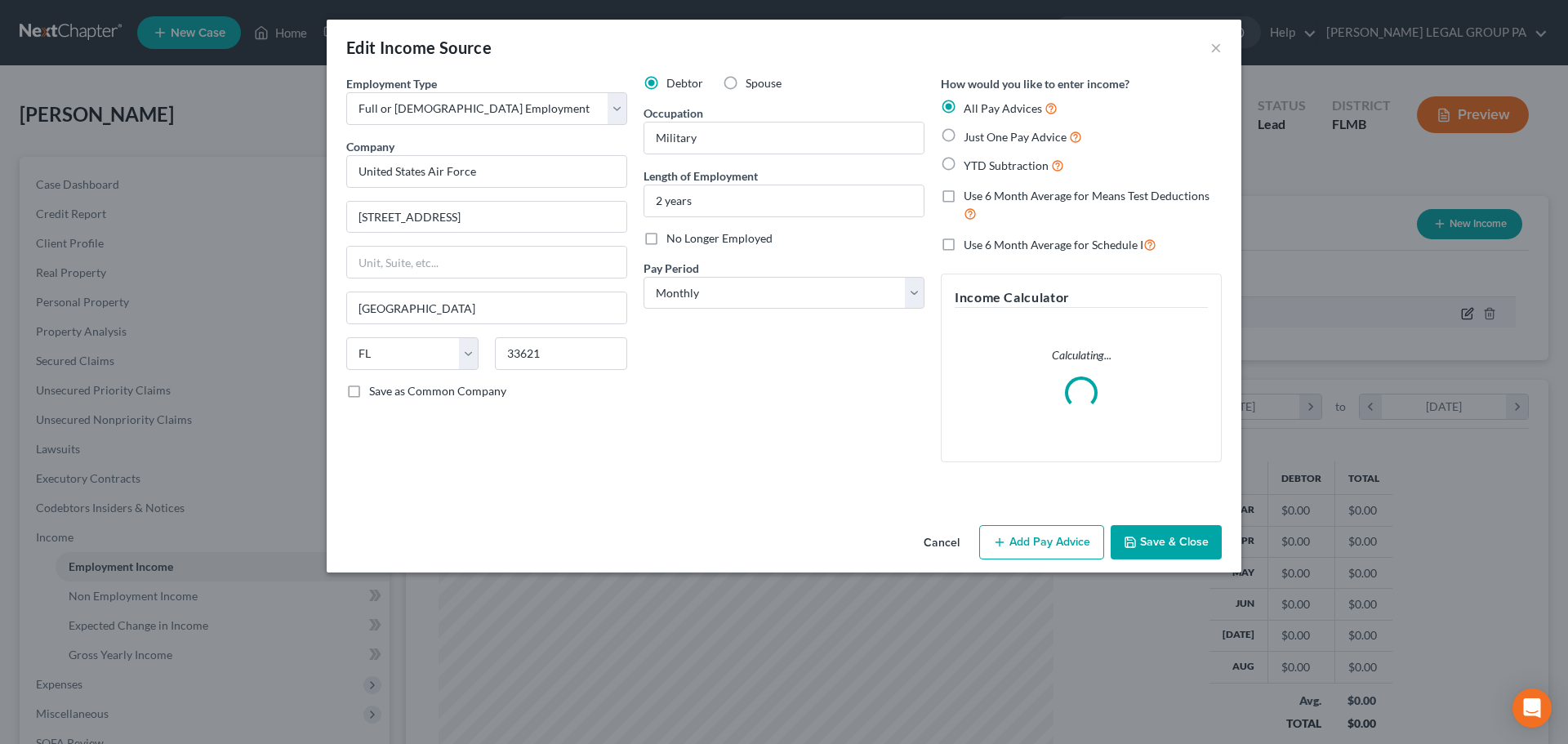
scroll to position [307, 647]
